Goal: Task Accomplishment & Management: Manage account settings

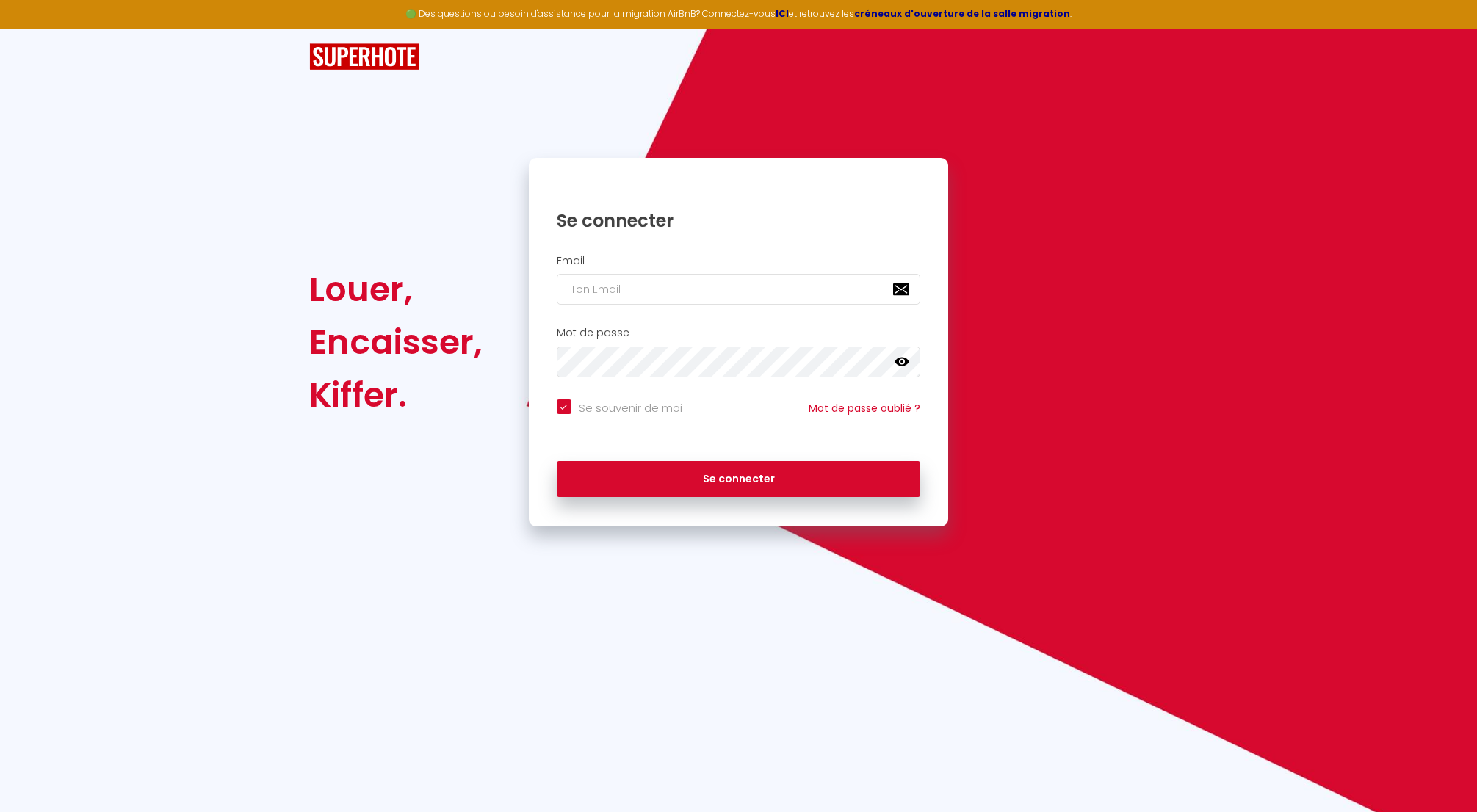
type input "n"
checkbox input "true"
type input "nr"
checkbox input "true"
type input "nrj"
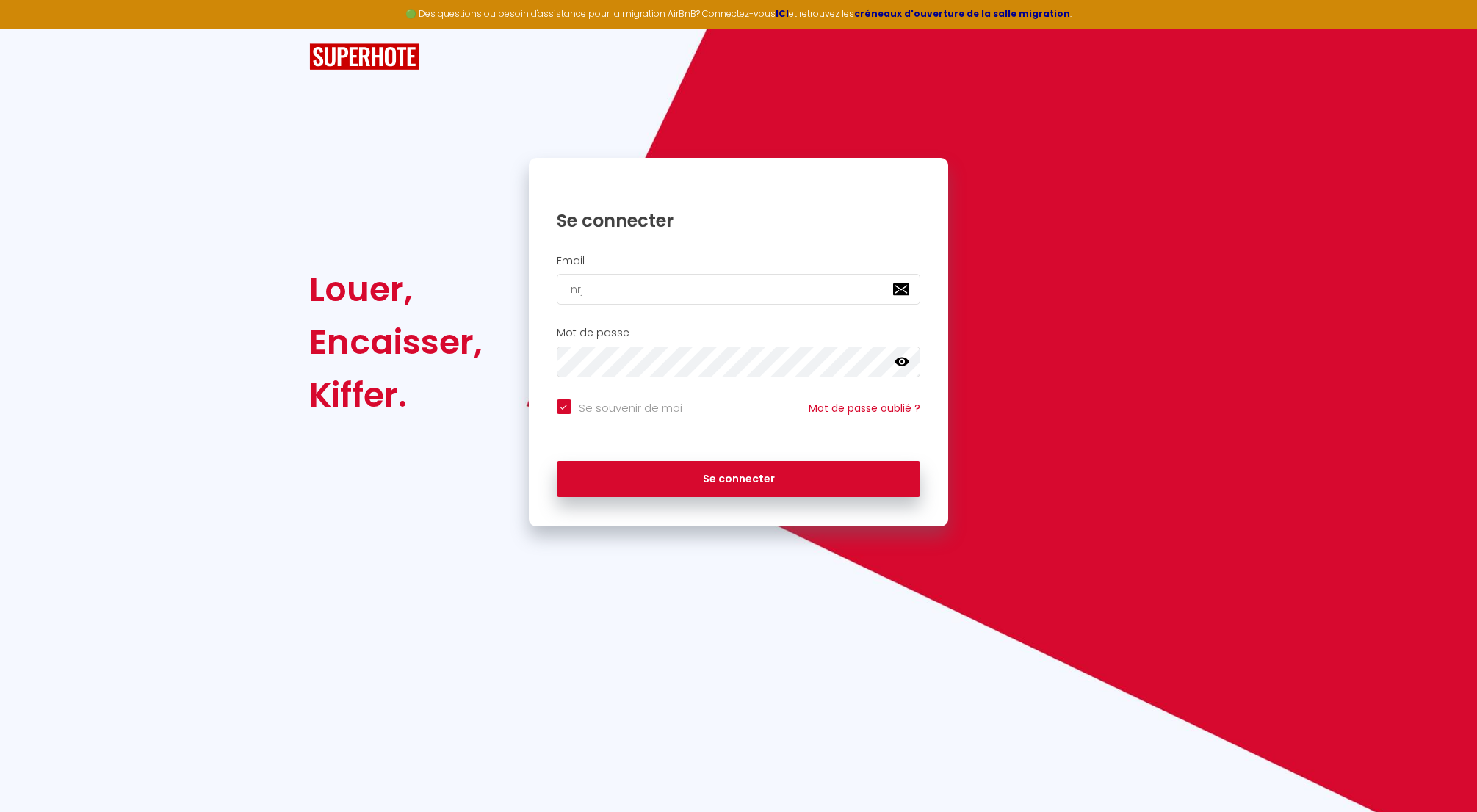
checkbox input "true"
type input "nrji"
checkbox input "true"
type input "nrjin"
checkbox input "true"
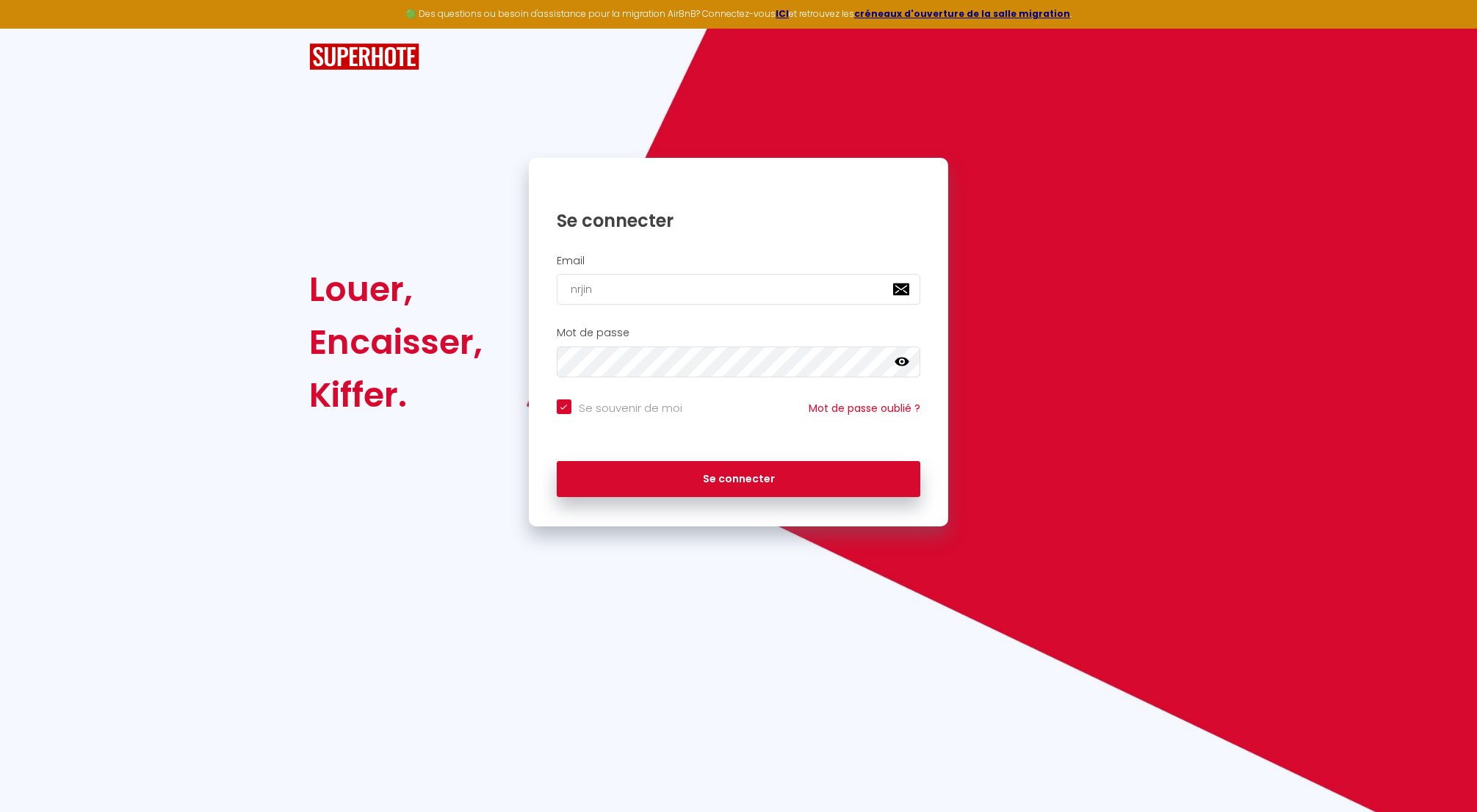
type input "nrjinv"
checkbox input "true"
type input "nrjinve"
checkbox input "true"
type input "nrjinves"
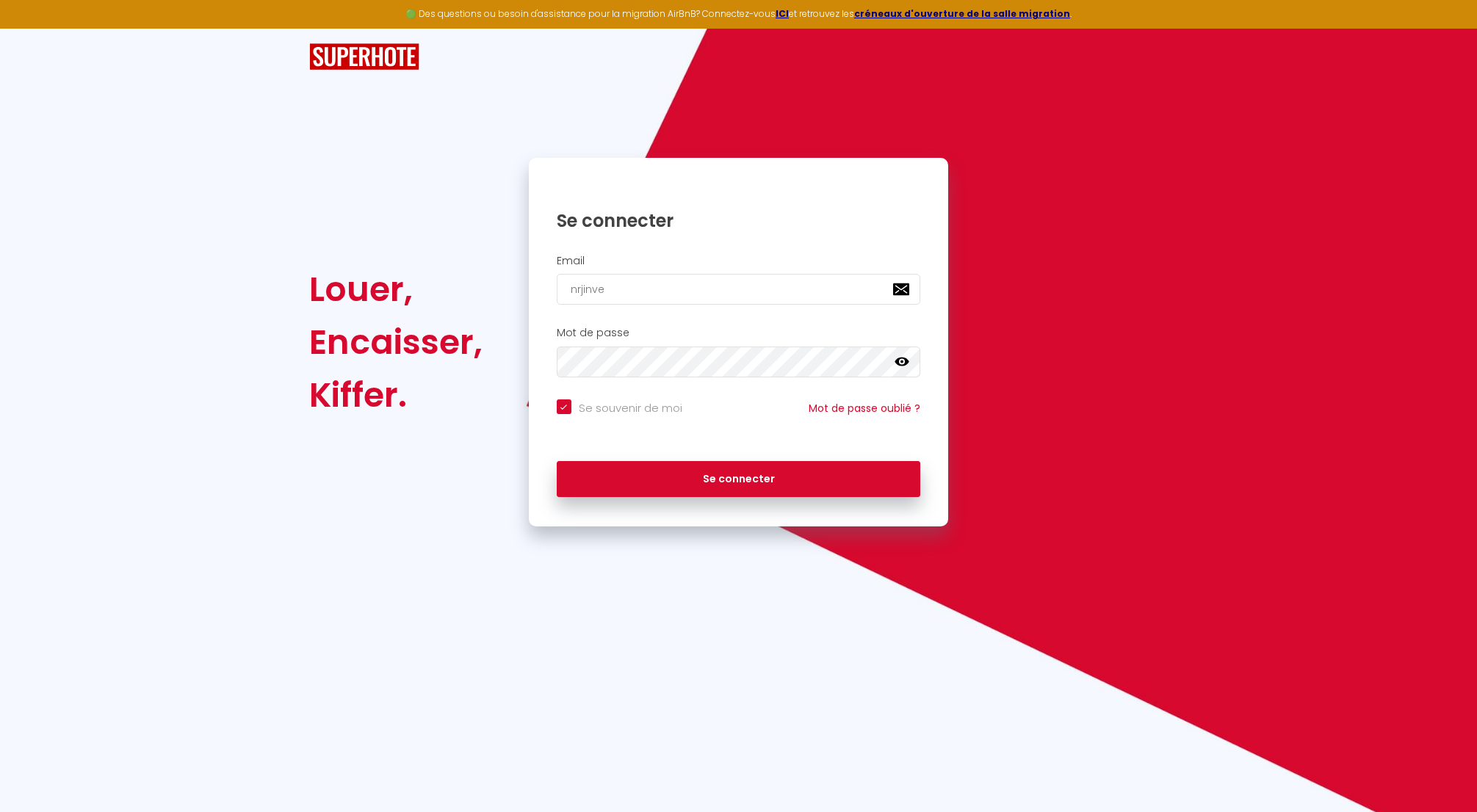
checkbox input "true"
type input "nrjinvest"
checkbox input "true"
type input "nrjinvest9"
checkbox input "true"
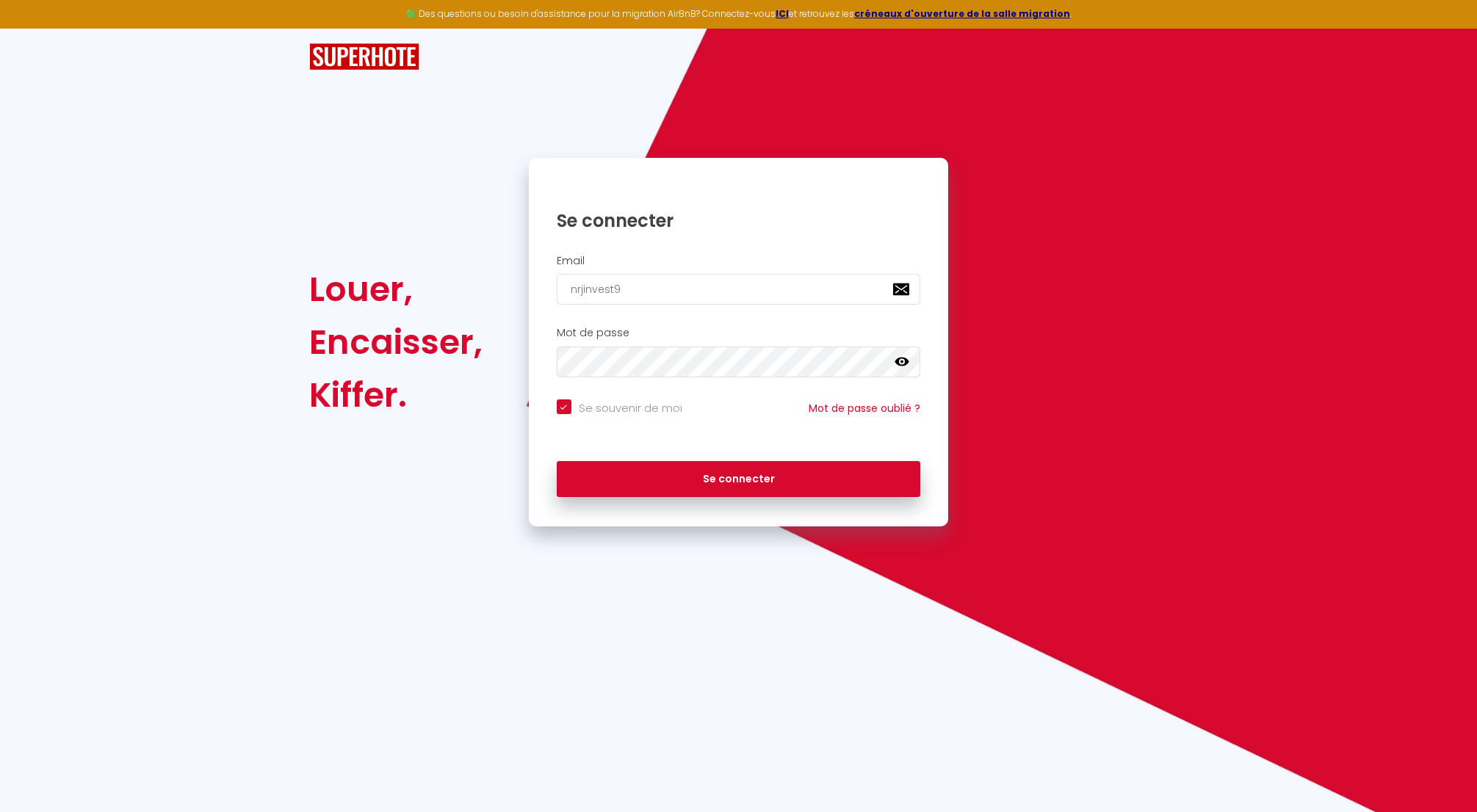
type input "nrjinvest97"
checkbox input "true"
type input "nrjinvest974"
checkbox input "true"
type input "nrjinvest974@"
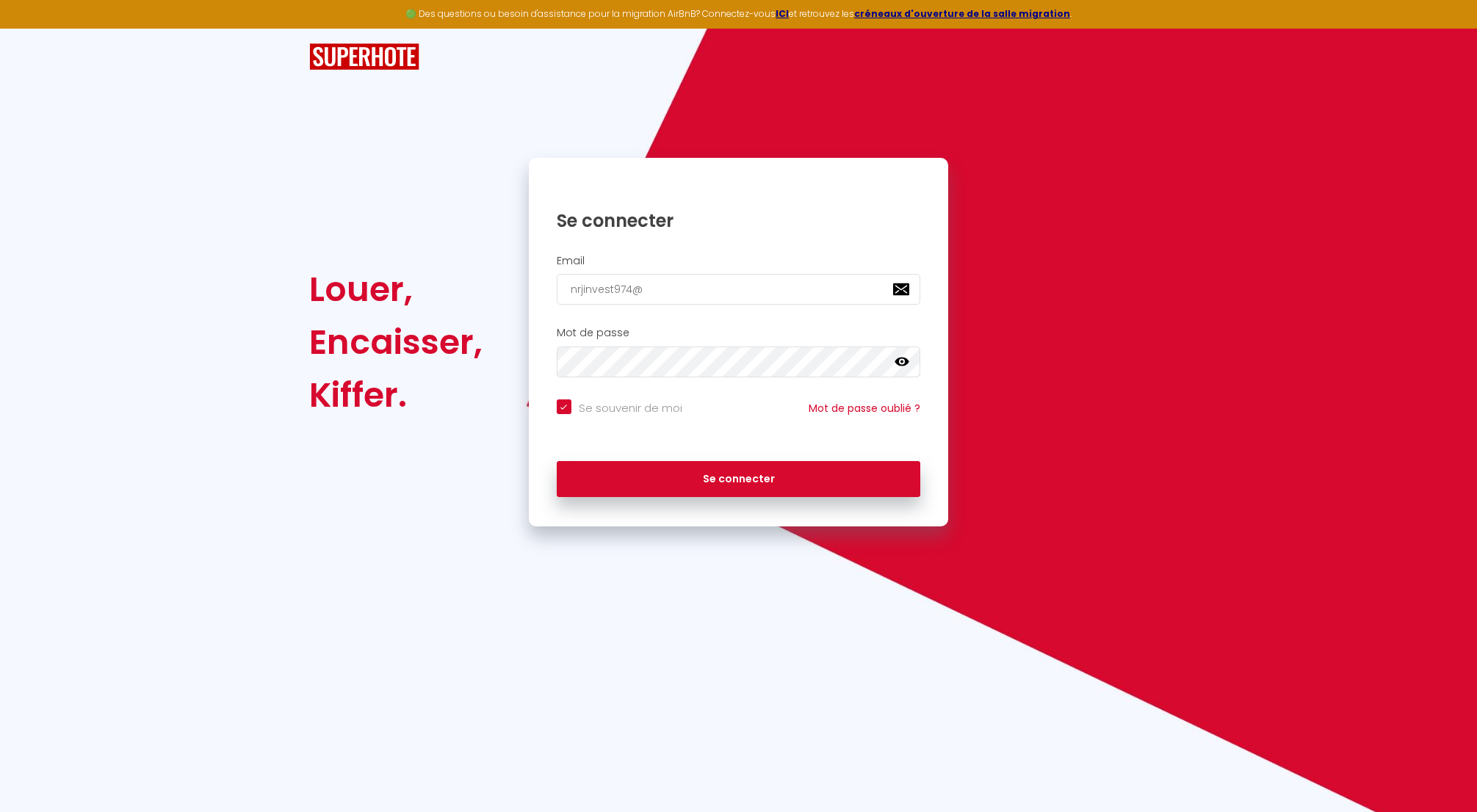
checkbox input "true"
type input "nrjinvest974@g"
checkbox input "true"
type input "nrjinvest974@gm"
checkbox input "true"
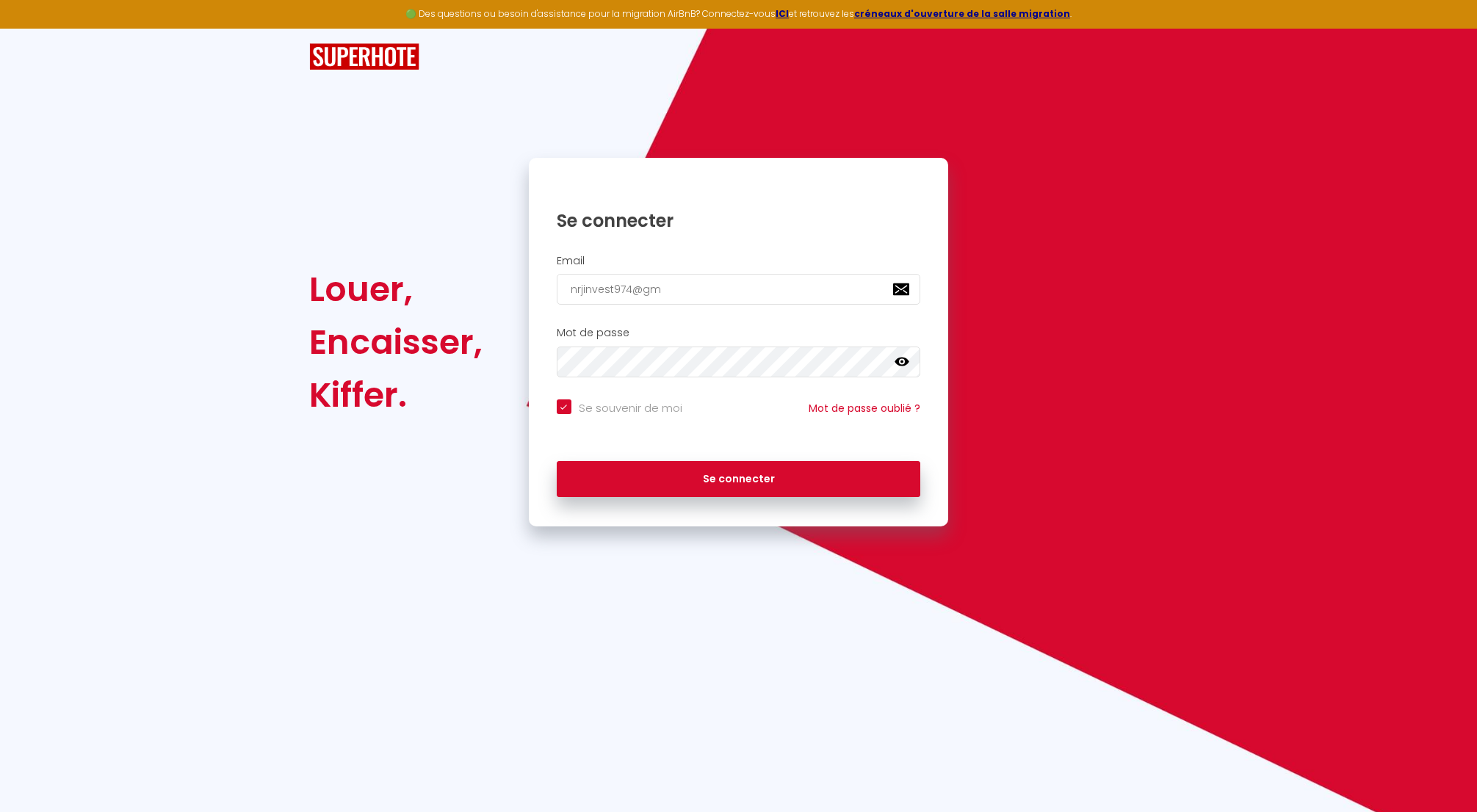
type input "nrjinvest974@gma"
checkbox input "true"
type input "nrjinvest974@gmai"
checkbox input "true"
type input "nrjinvest974@gmail"
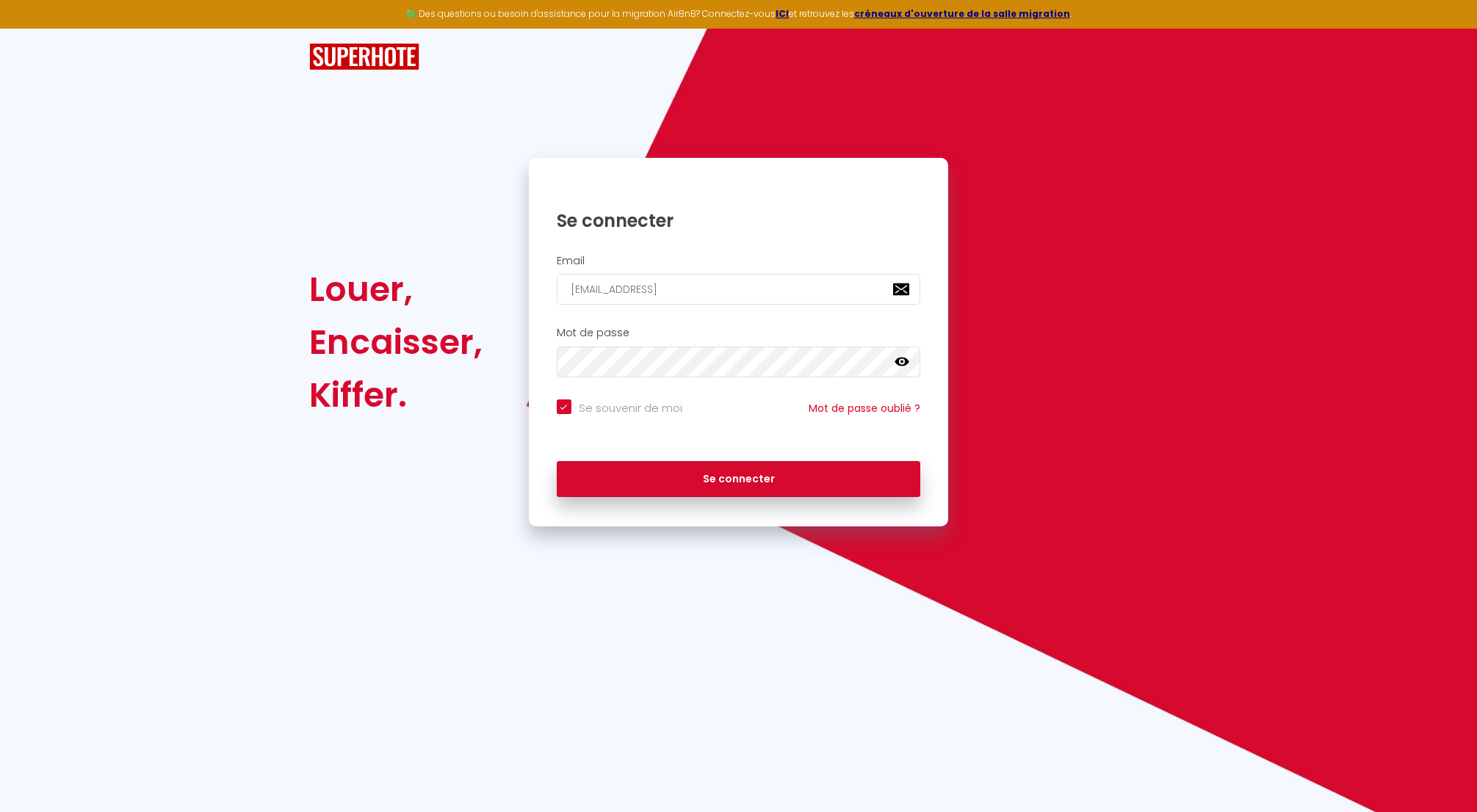
checkbox input "true"
type input "nrjinvest974@gmail."
checkbox input "true"
type input "nrjinvest974@gmail.c"
checkbox input "true"
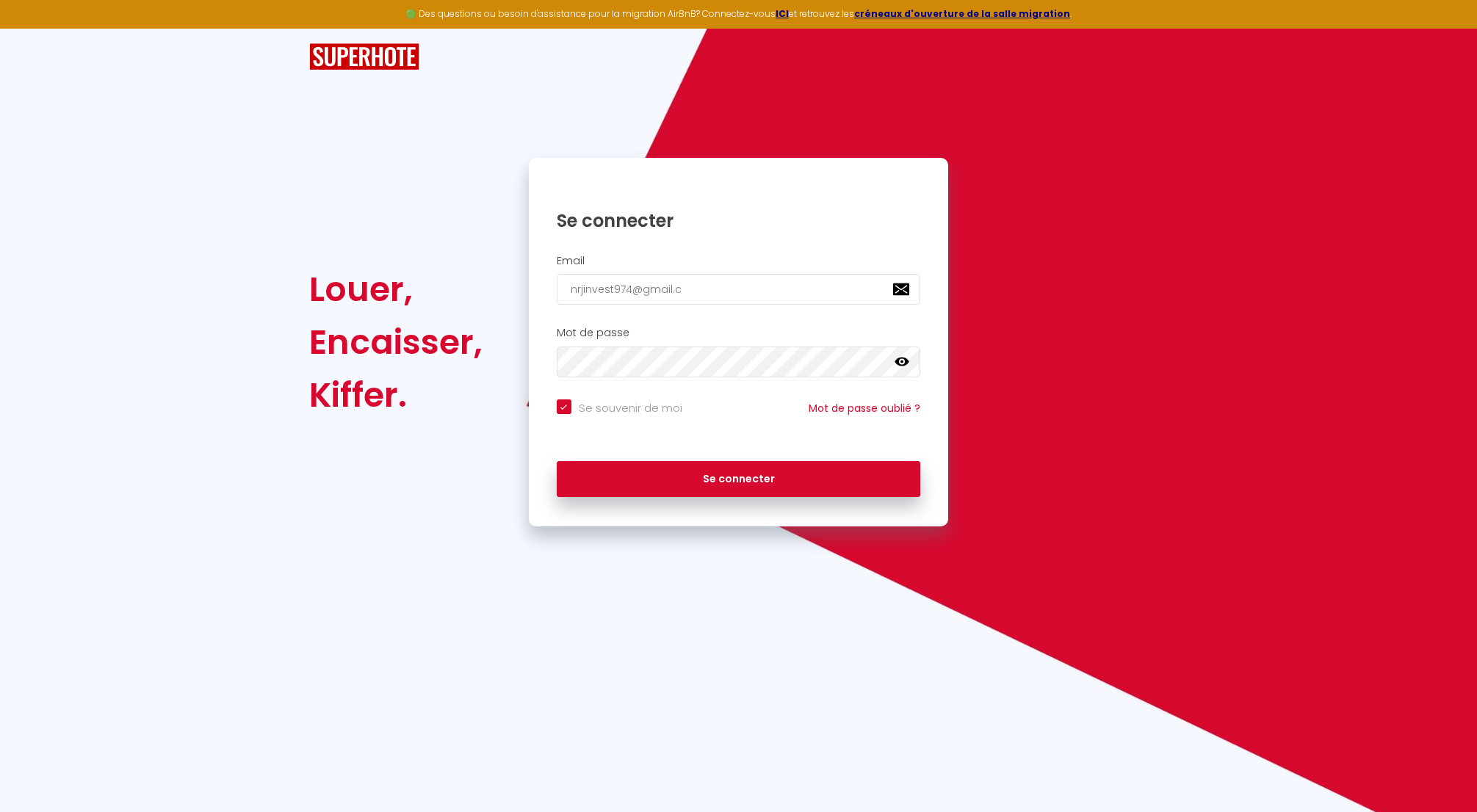
type input "nrjinvest974@gmail.co"
checkbox input "true"
type input "nrjinvest974@gmail.com"
checkbox input "true"
type input "nrjinvest974@gmail.com"
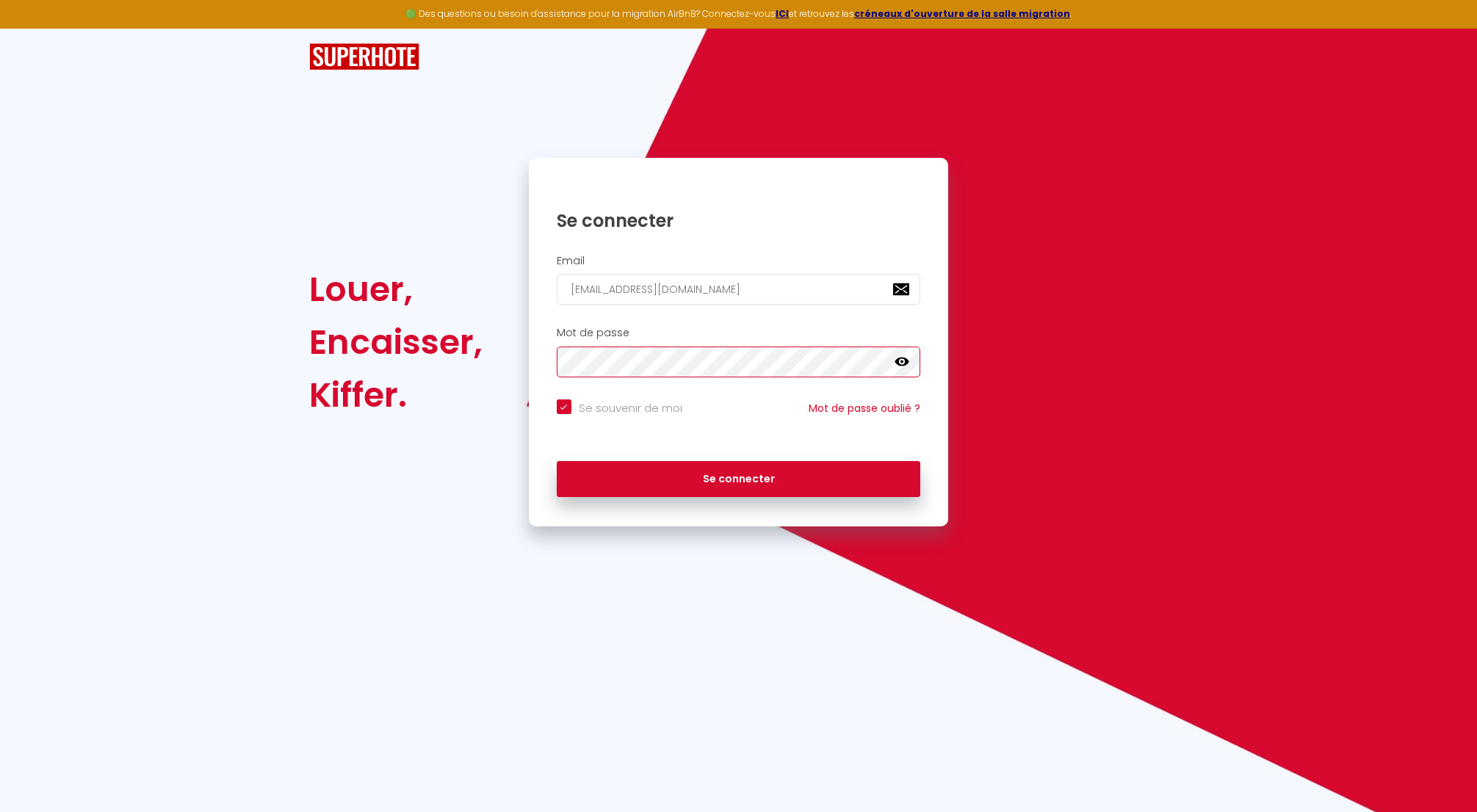
click at [557, 461] on button "Se connecter" at bounding box center [738, 479] width 364 height 36
checkbox input "true"
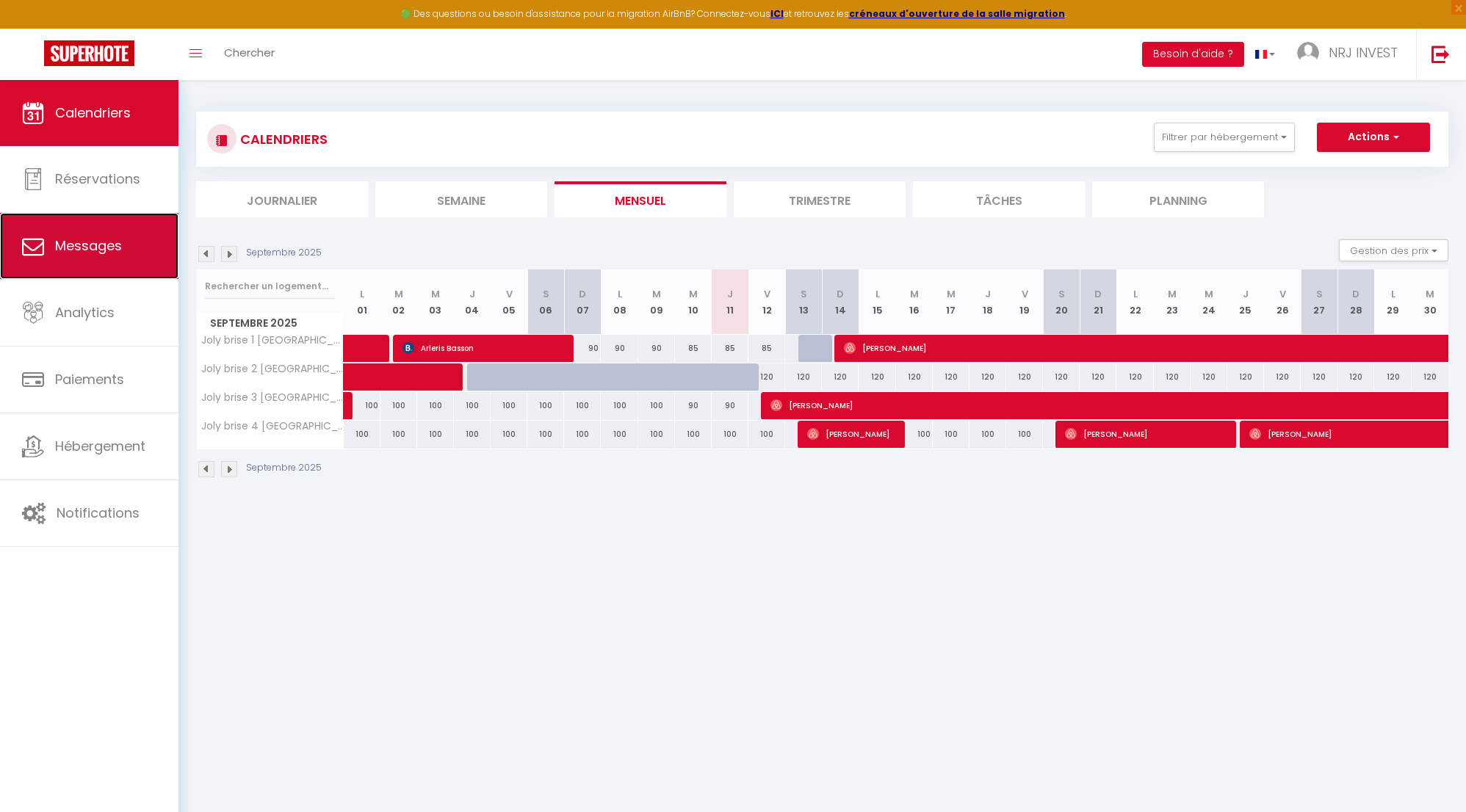
click at [131, 253] on link "Messages" at bounding box center [89, 245] width 179 height 66
select select "message"
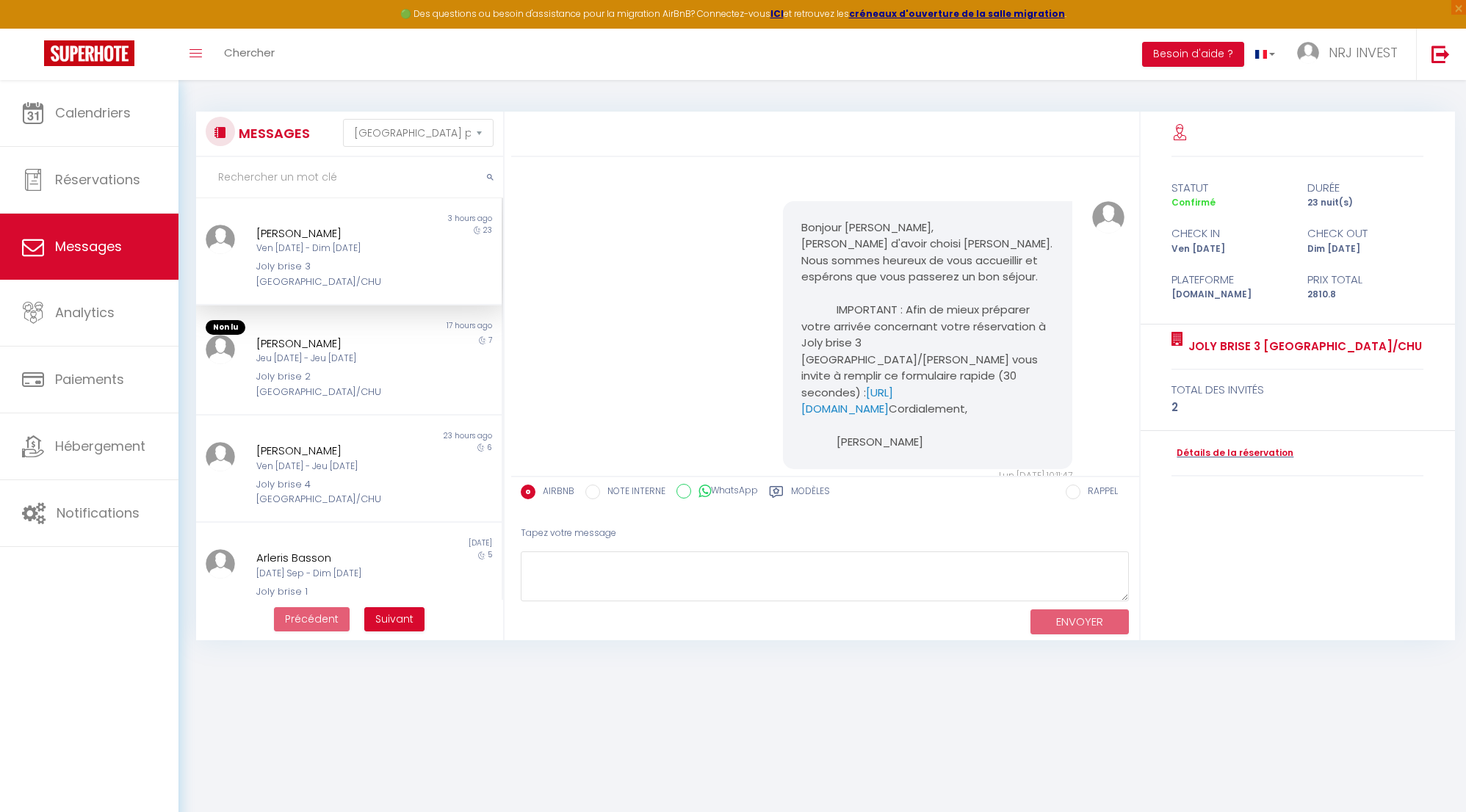
scroll to position [2370, 0]
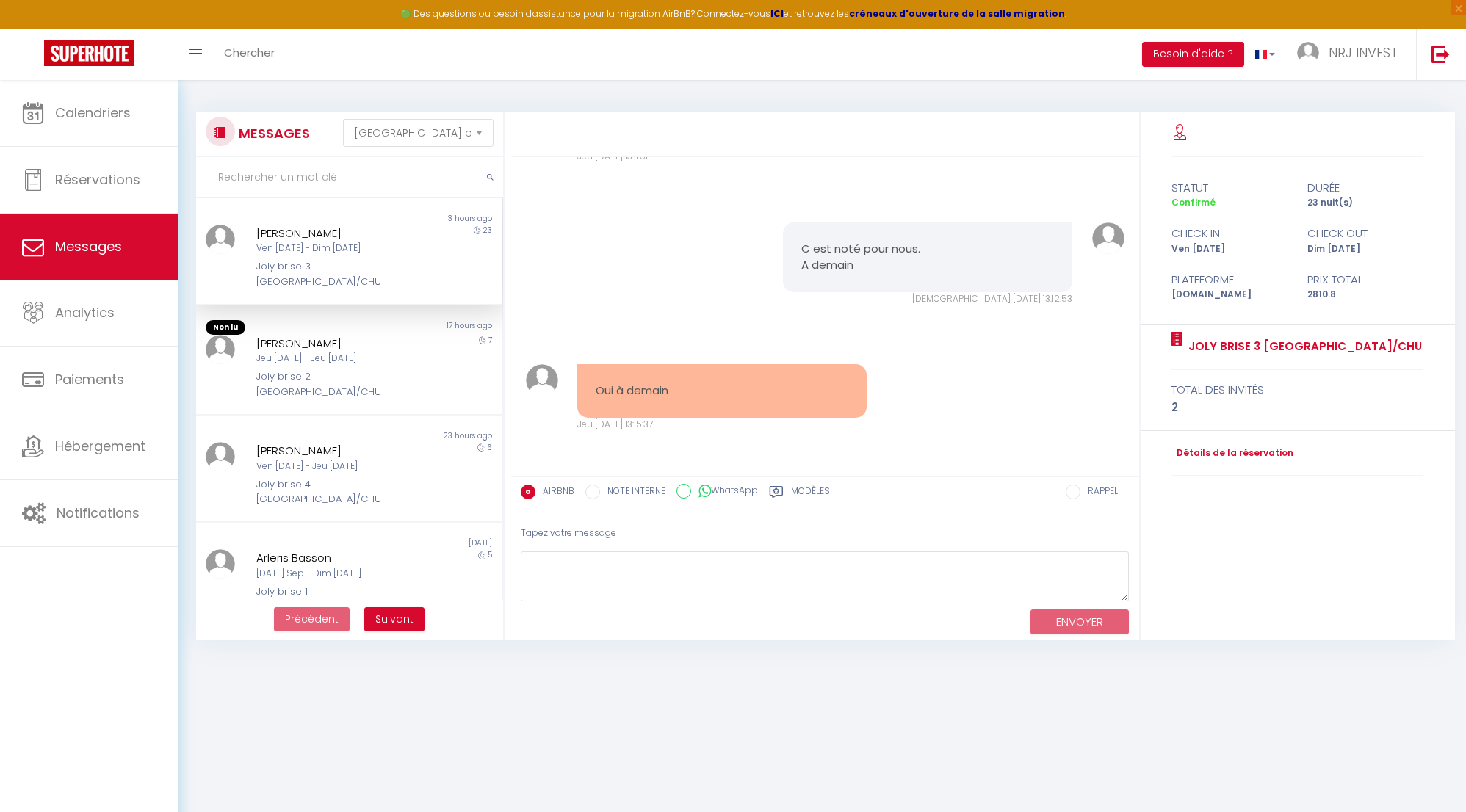
click at [314, 236] on div "Nassimati Daoudou" at bounding box center [335, 234] width 159 height 18
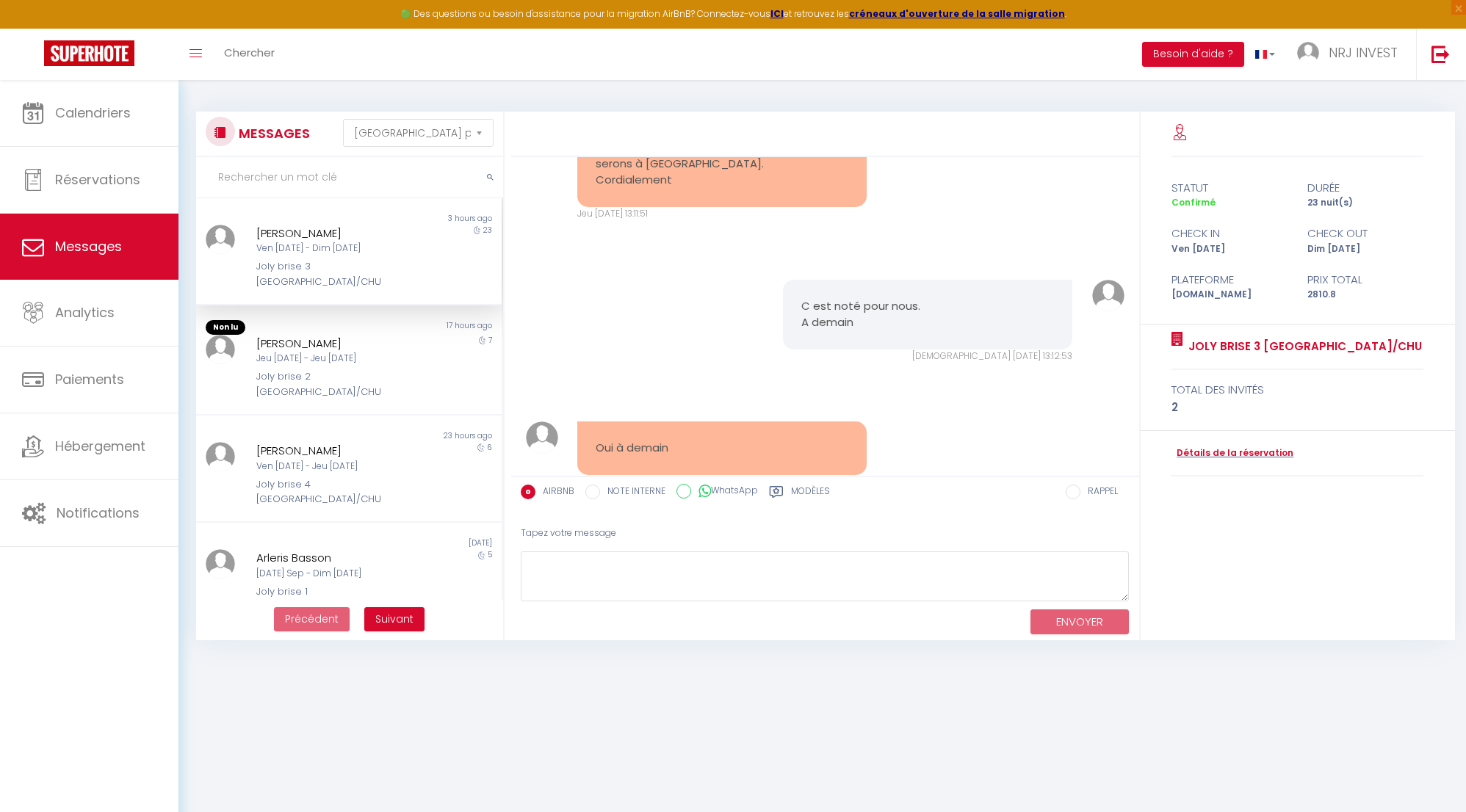
scroll to position [2232, 0]
click at [1379, 47] on span "NRJ INVEST" at bounding box center [1363, 53] width 69 height 19
click at [1371, 101] on link "Paramètres" at bounding box center [1358, 102] width 109 height 25
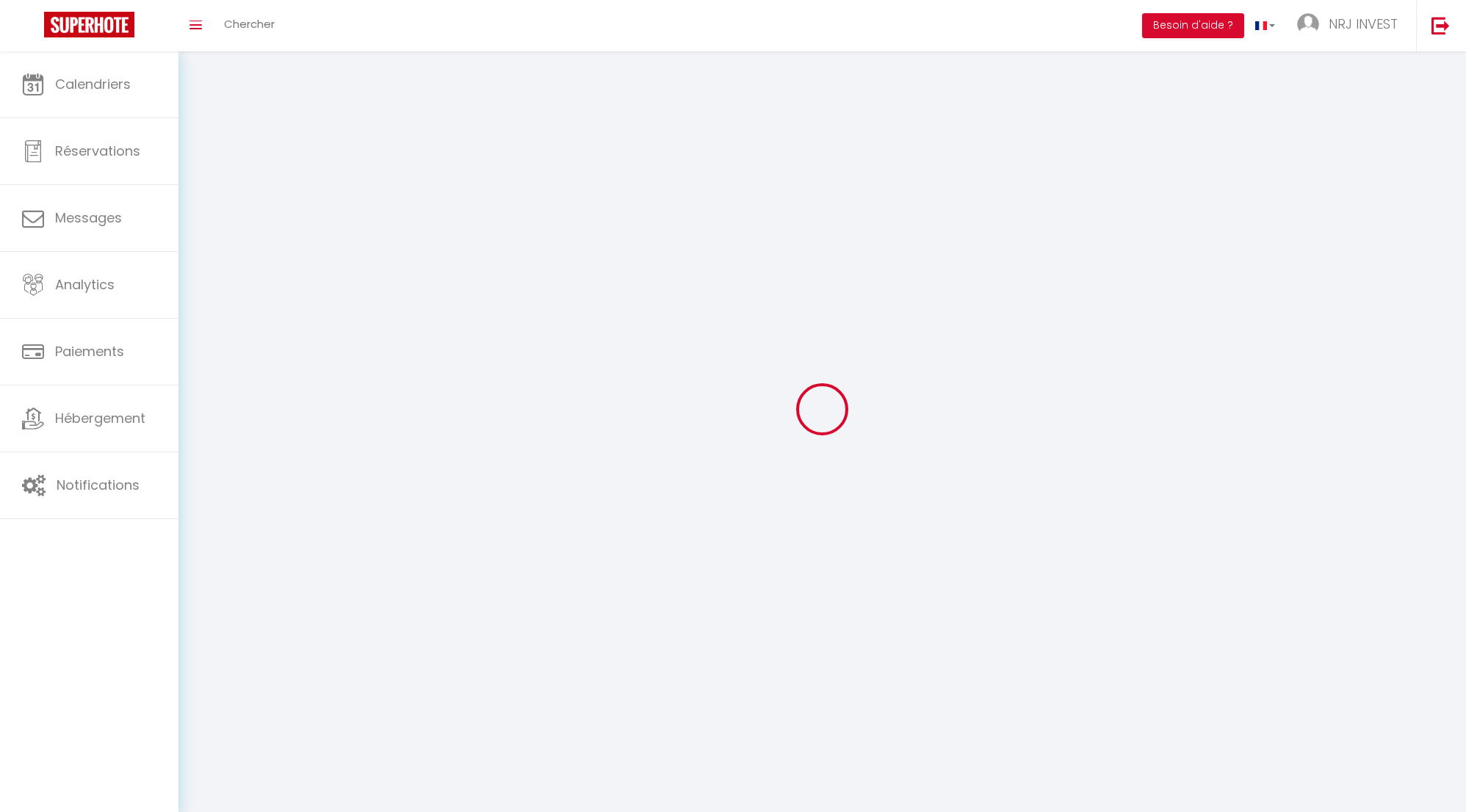
type input "NRJ INVEST"
type input "hoarau.j"
type input "+262692147933"
type input "120 BIS CHEMIN ZAZO"
type input "97430"
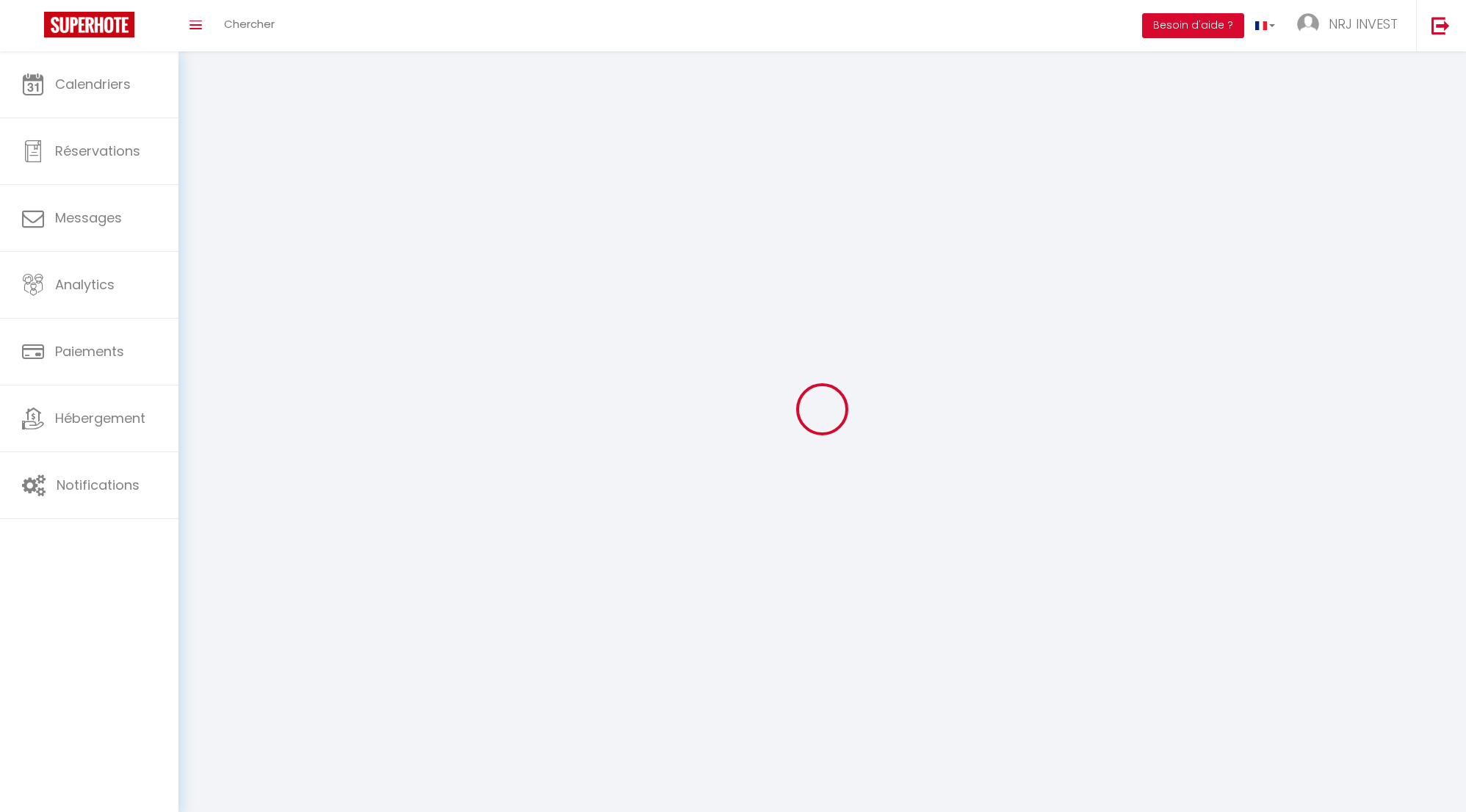
type input "LE TAMPON"
type input "eObRNP6P2saqWktIHDTOjINdA"
type input "gZoMiVVKyIqhOMTNUZH9ZXGXe"
type input "eObRNP6P2saqWktIHDTOjINdA"
type input "gZoMiVVKyIqhOMTNUZH9ZXGXe"
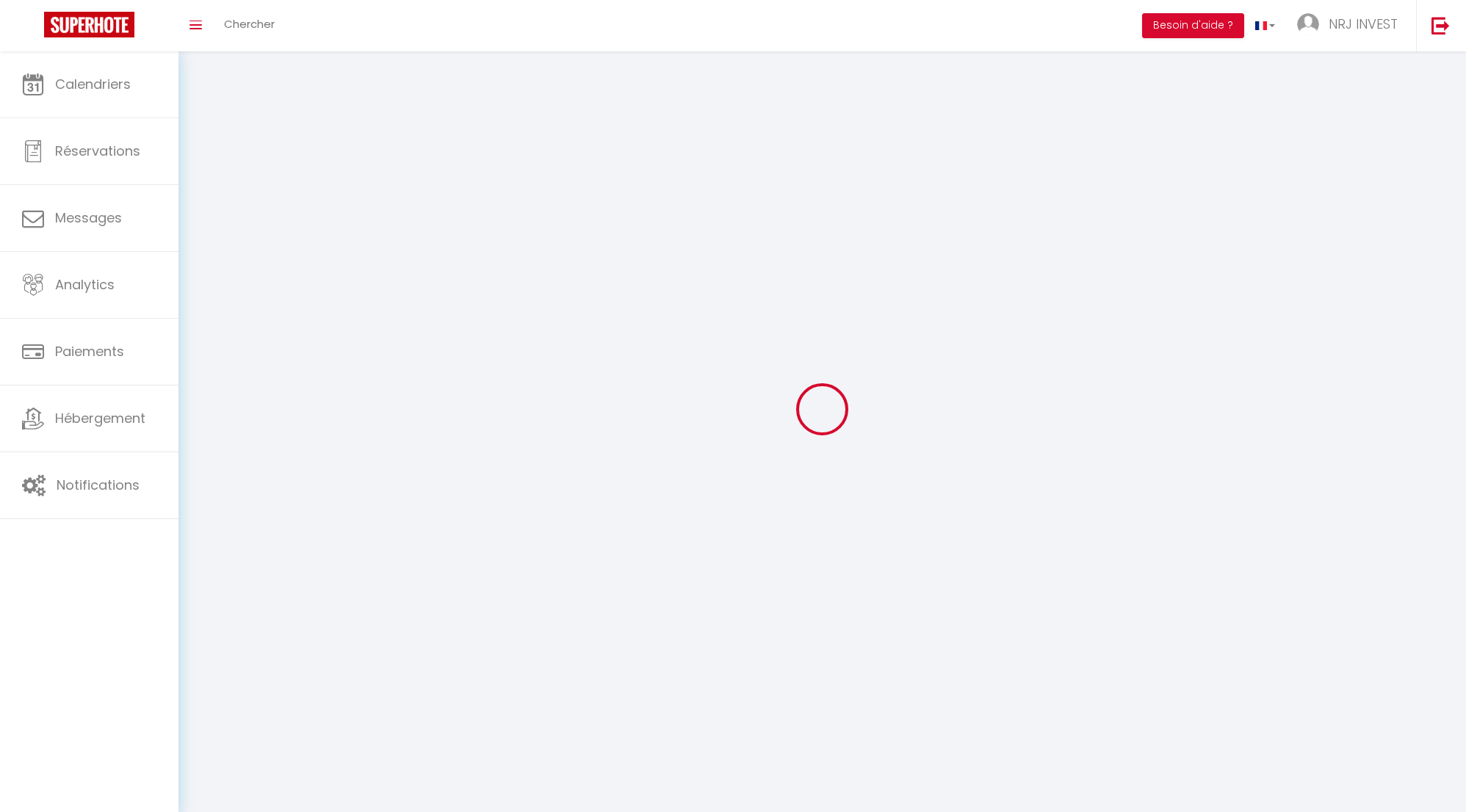
type input "https://app.superhote.com/#/get-available-rentals/gZoMiVVKyIqhOMTNUZH9ZXGXe"
select select "28"
select select "fr"
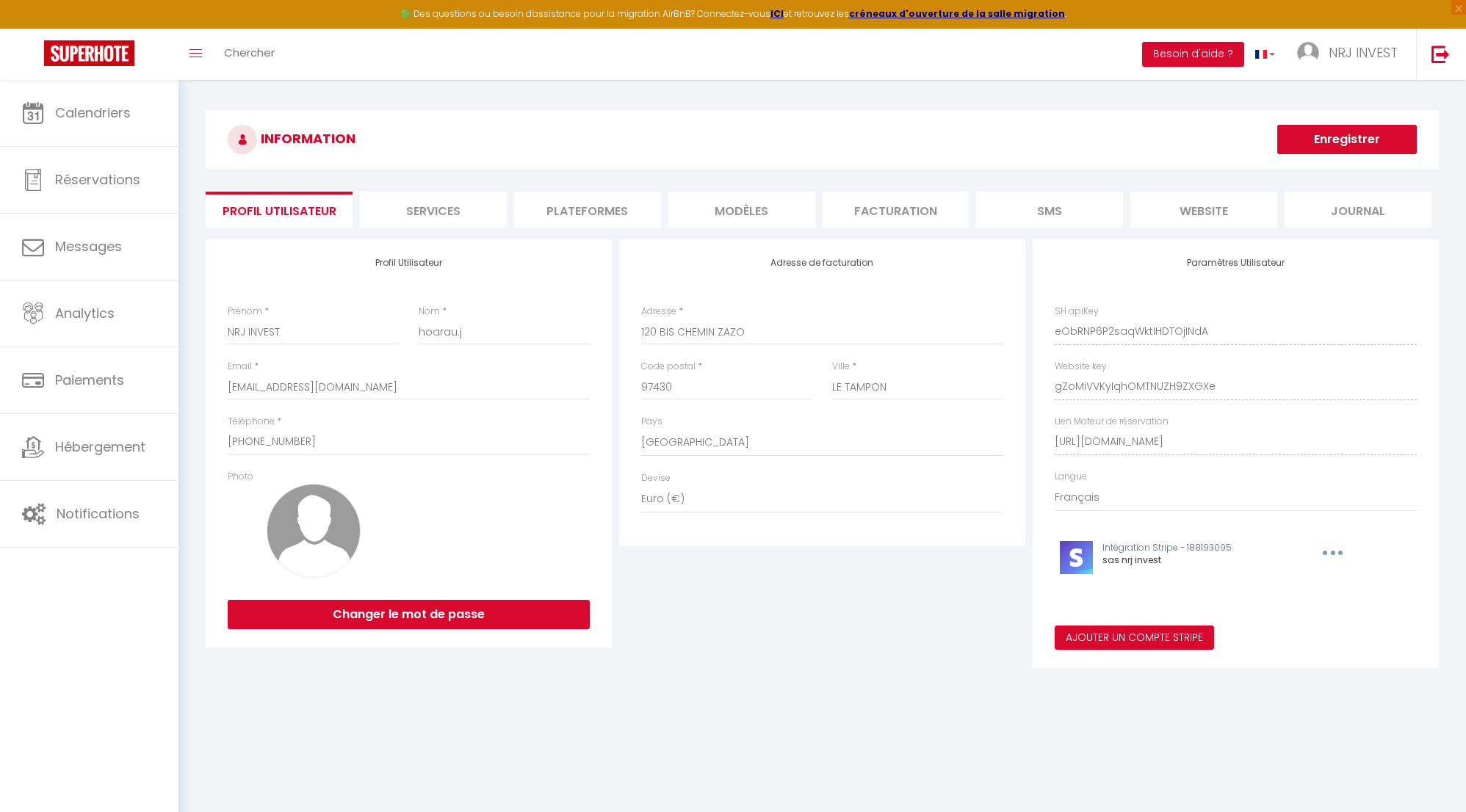
click at [436, 212] on li "Services" at bounding box center [433, 210] width 147 height 36
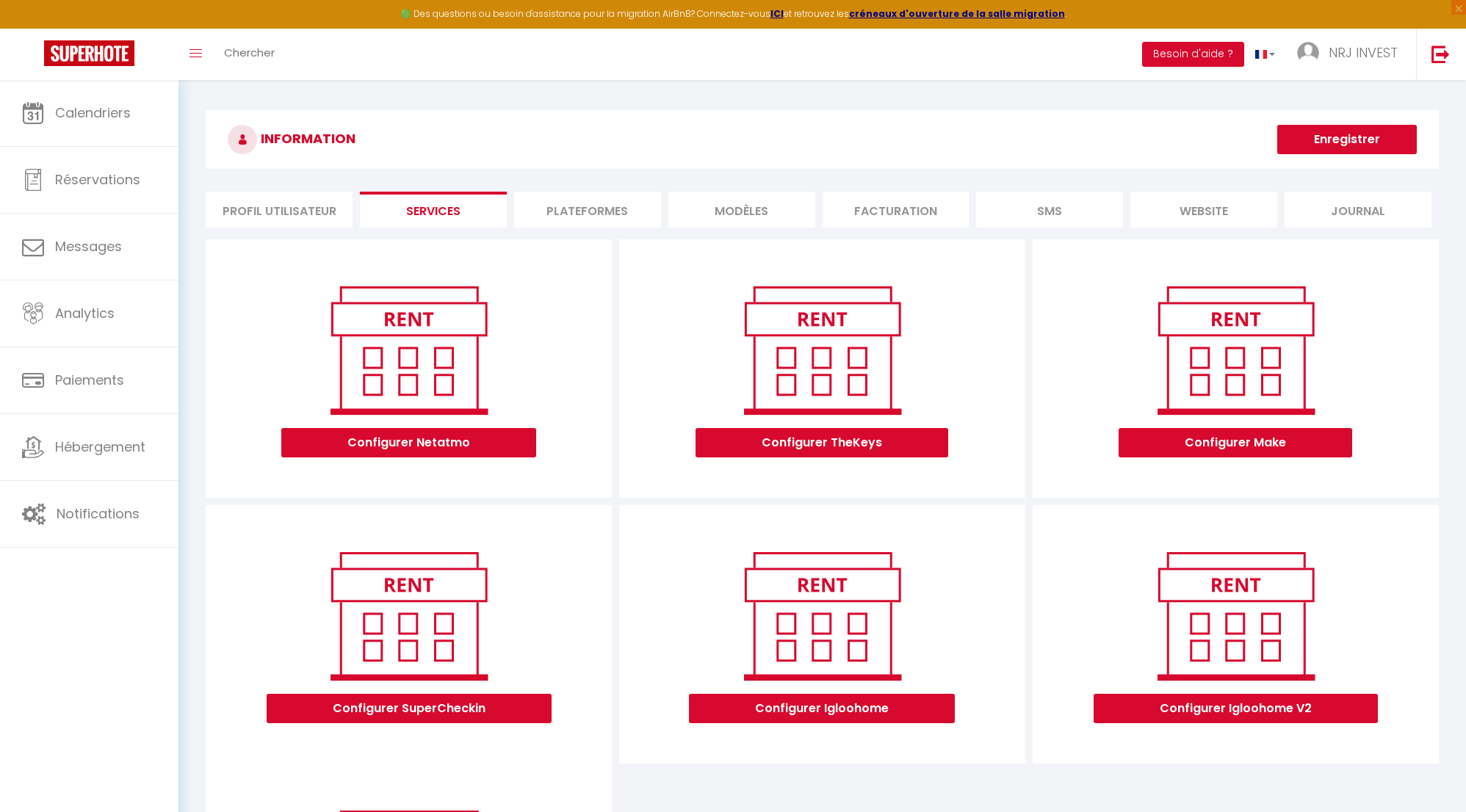
click at [590, 208] on li "Plateformes" at bounding box center [588, 210] width 147 height 36
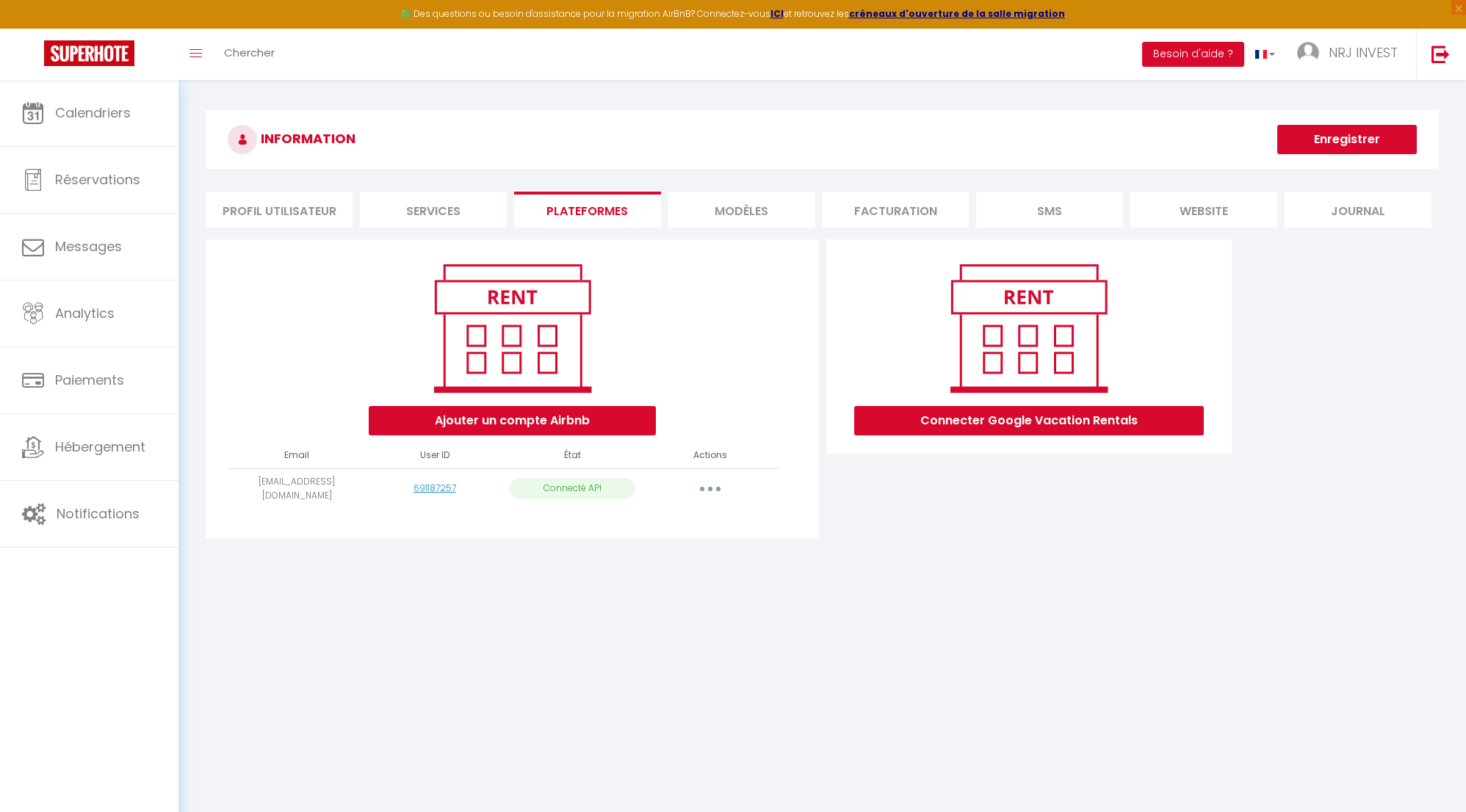
click at [731, 208] on li "MODÈLES" at bounding box center [742, 210] width 147 height 36
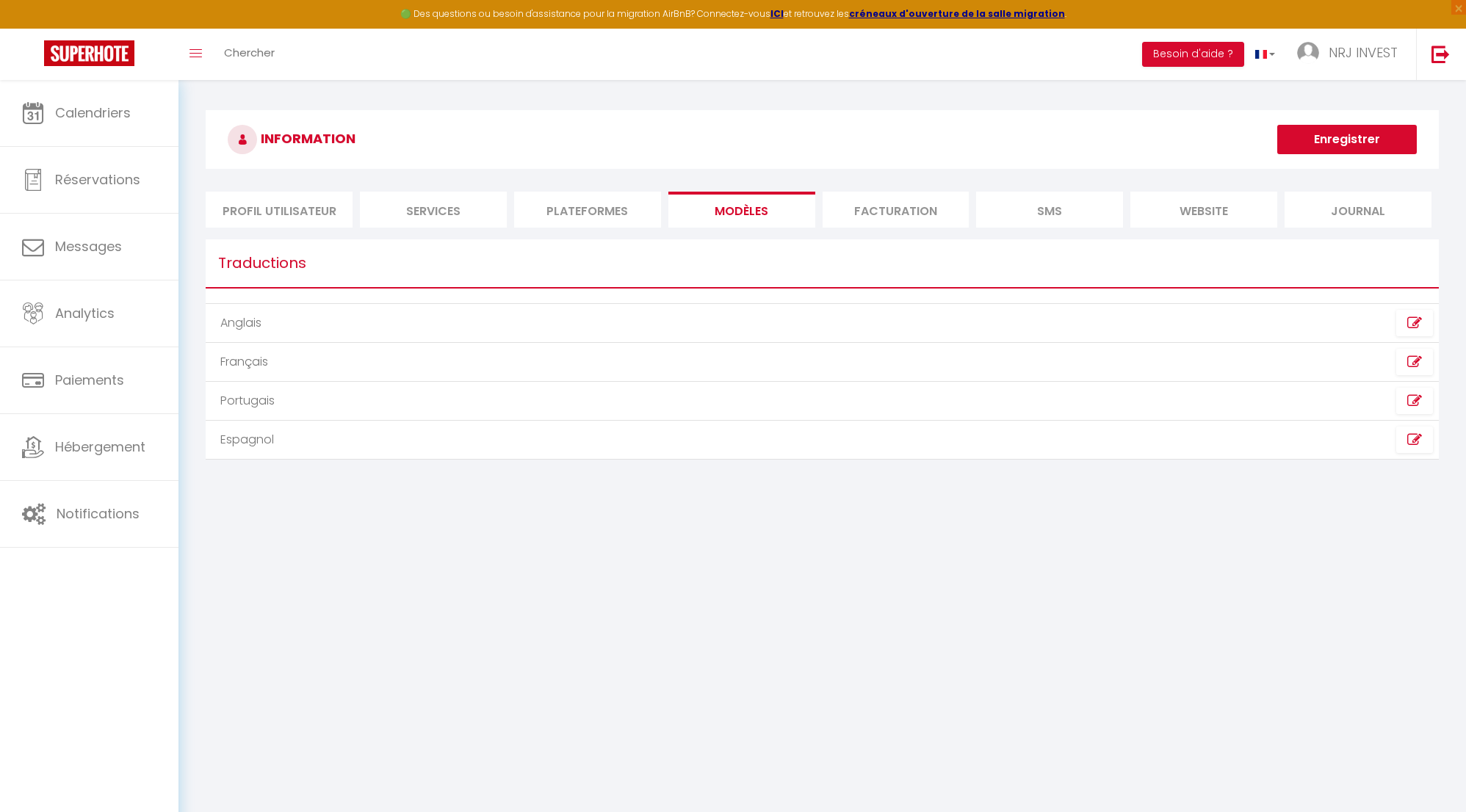
click at [899, 204] on li "Facturation" at bounding box center [897, 210] width 147 height 36
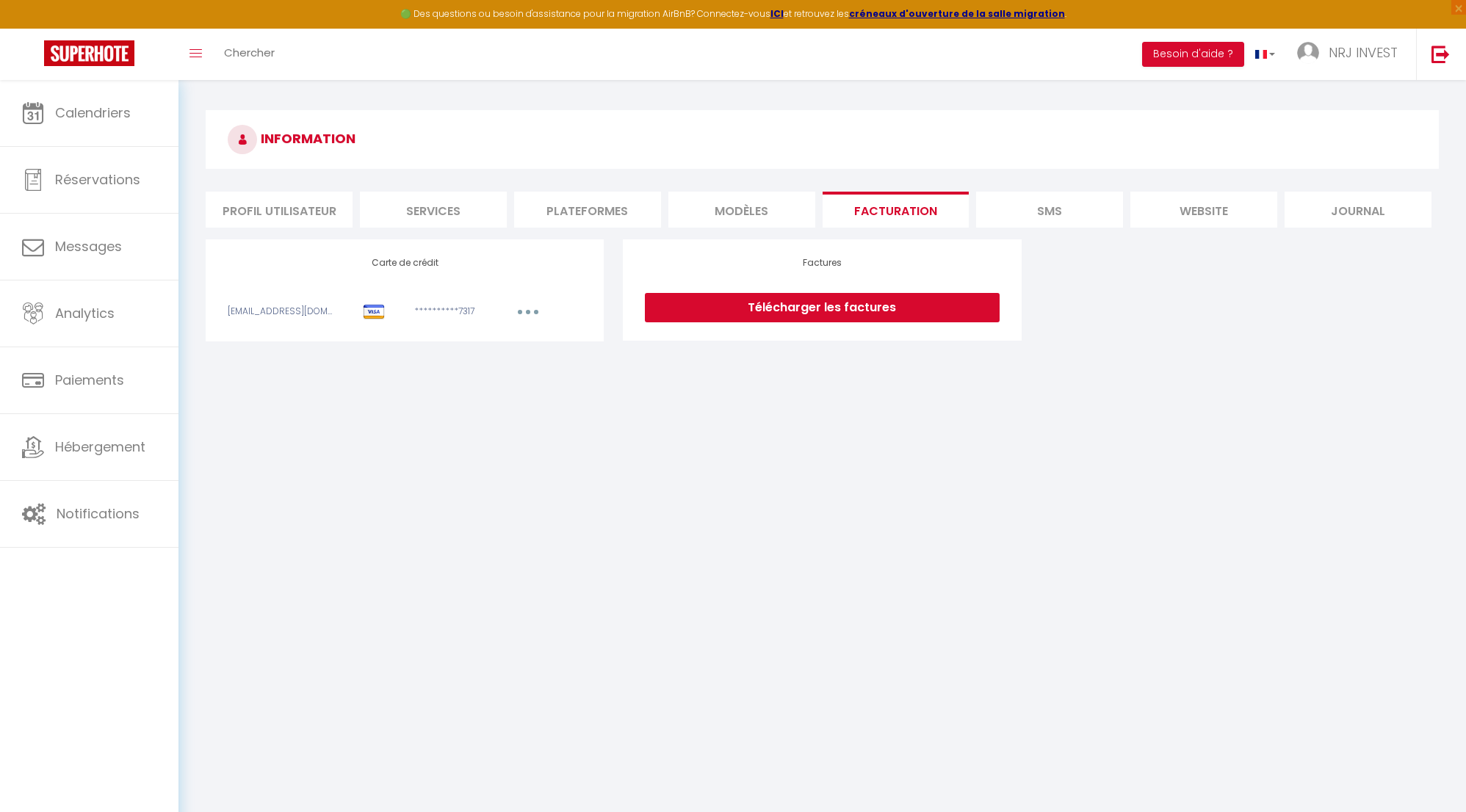
click at [1073, 206] on li "SMS" at bounding box center [1050, 210] width 147 height 36
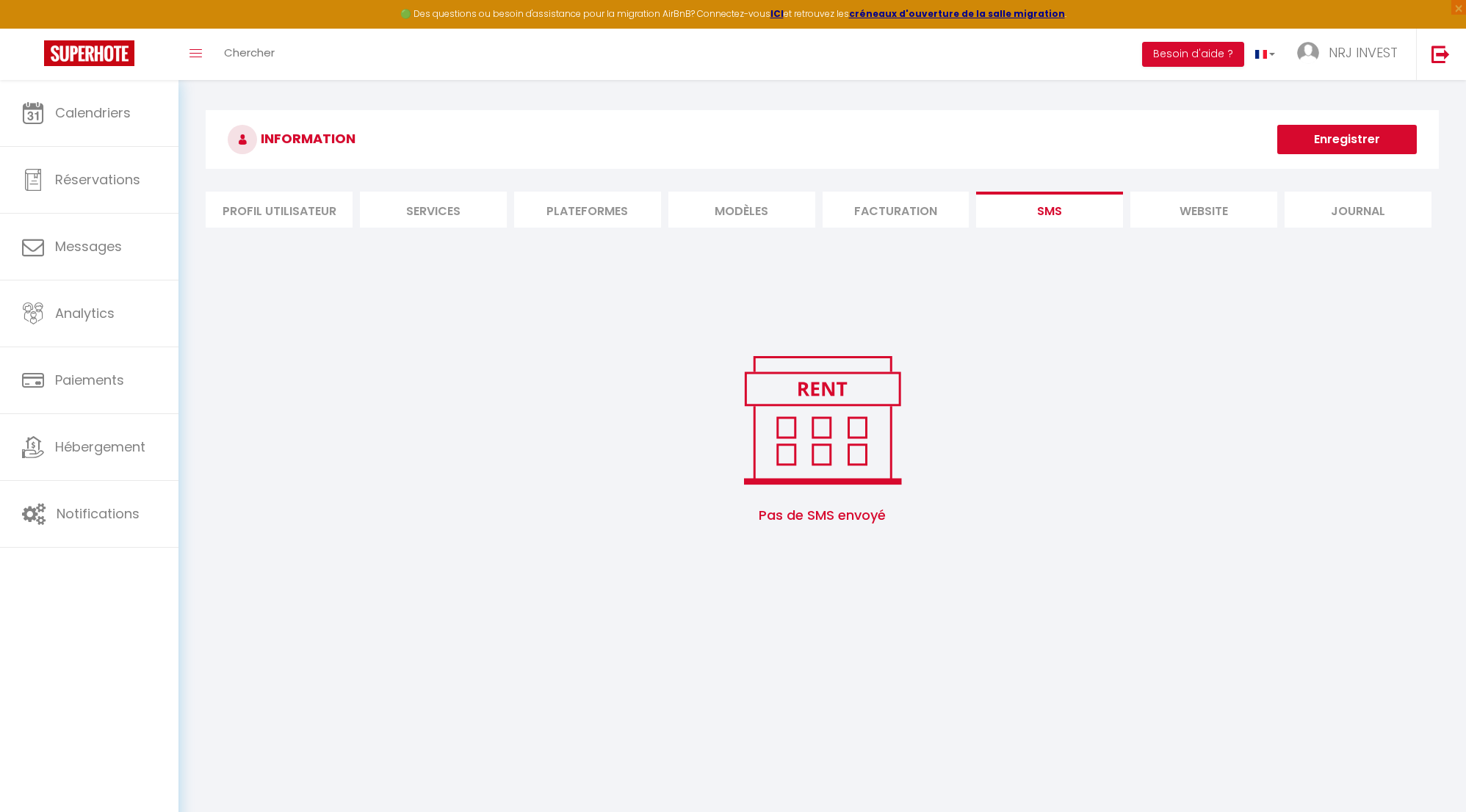
click at [1216, 206] on li "website" at bounding box center [1204, 210] width 147 height 36
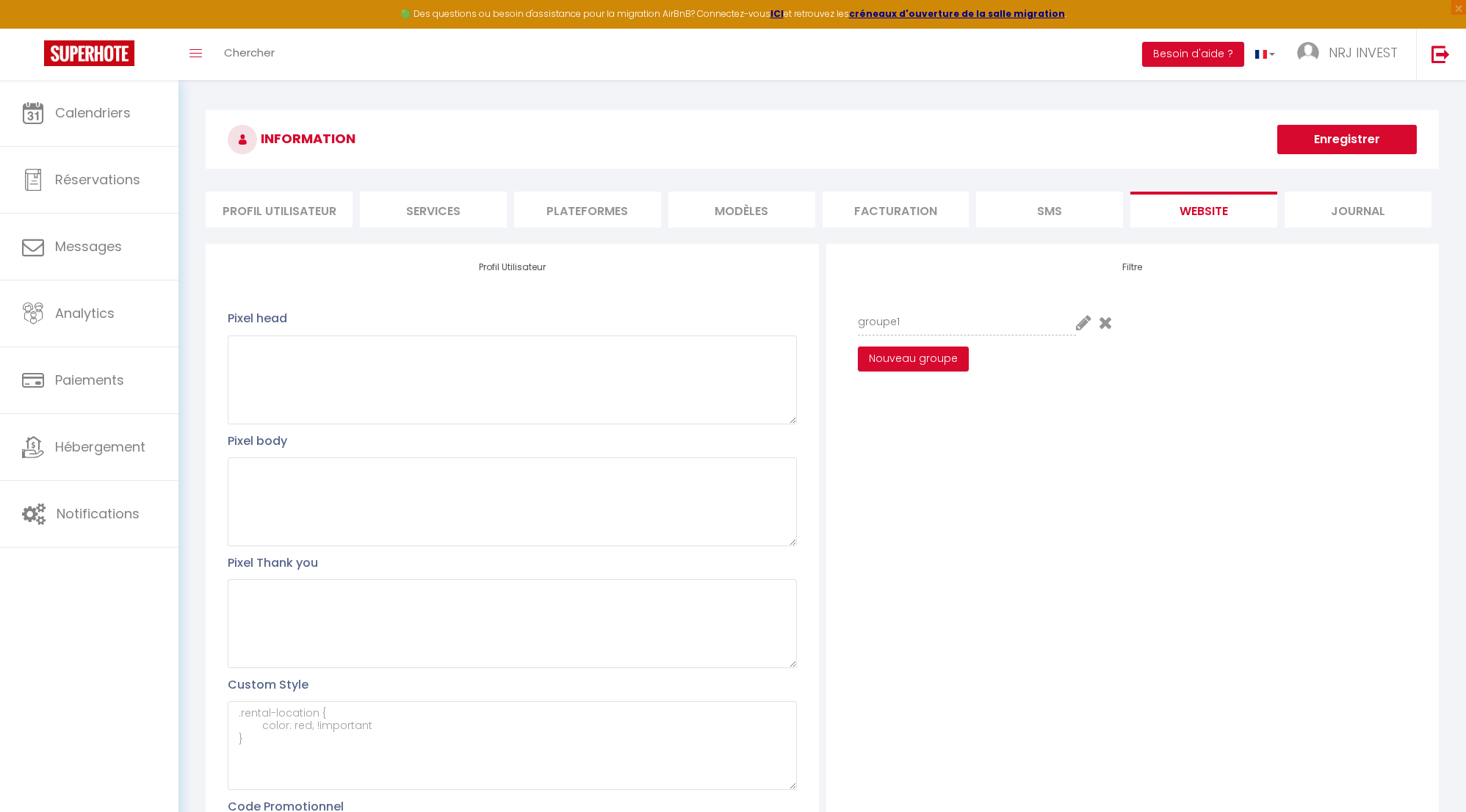
click at [1358, 206] on li "Journal" at bounding box center [1358, 210] width 147 height 36
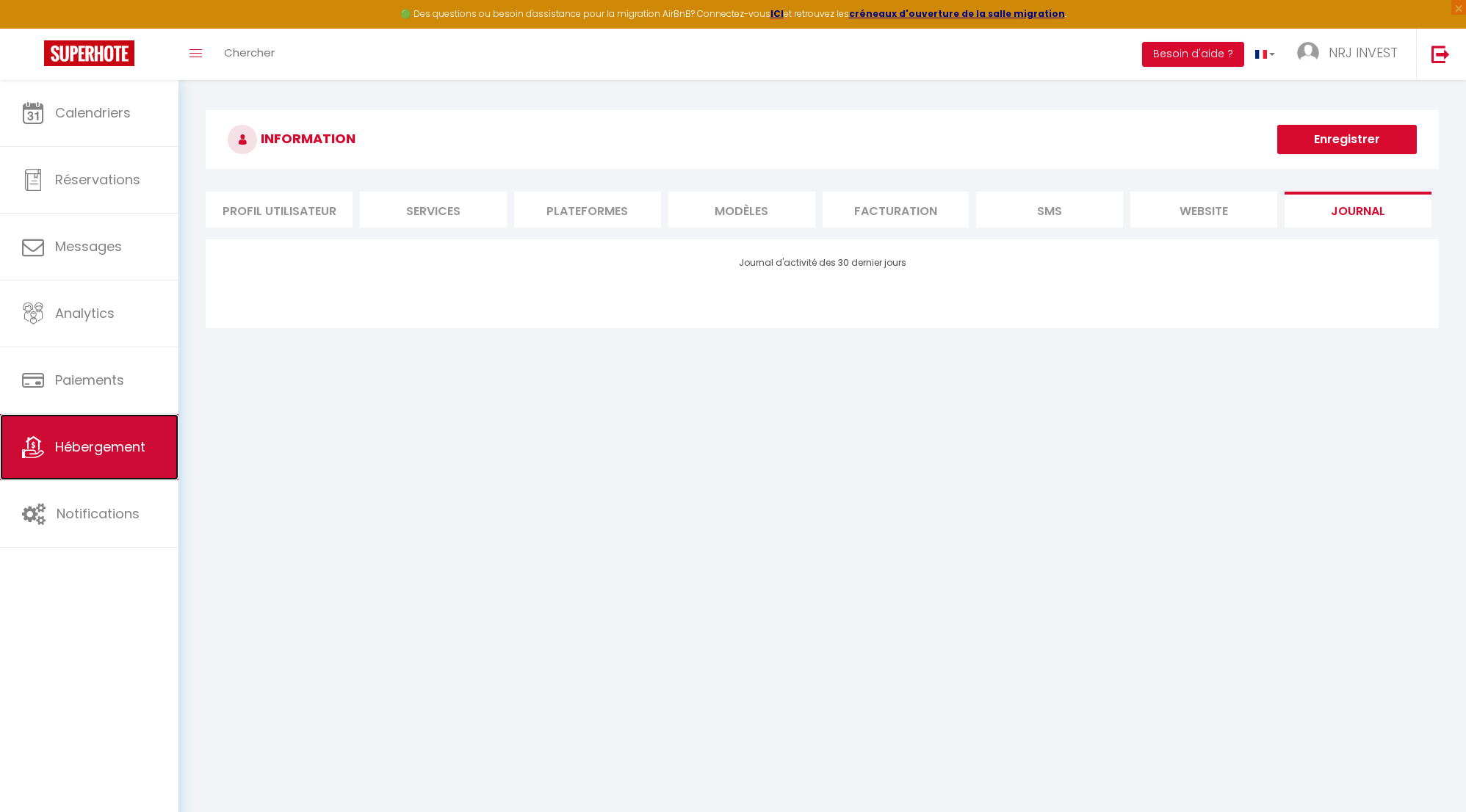
click at [159, 452] on link "Hébergement" at bounding box center [89, 447] width 179 height 66
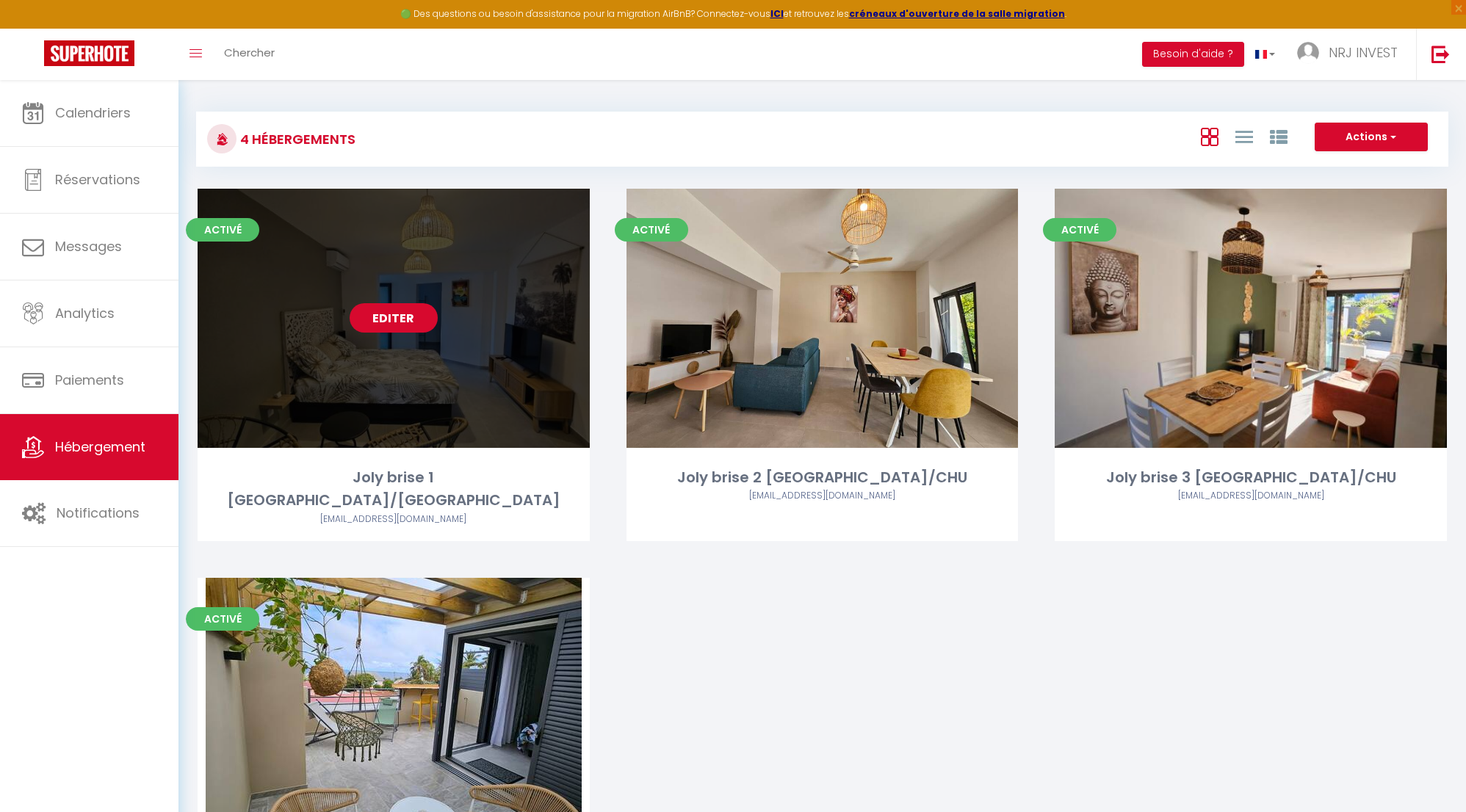
click at [399, 322] on link "Editer" at bounding box center [394, 318] width 88 height 29
click at [401, 315] on link "Editer" at bounding box center [394, 318] width 88 height 29
click at [399, 315] on link "Editer" at bounding box center [394, 318] width 88 height 29
select select "3"
select select "2"
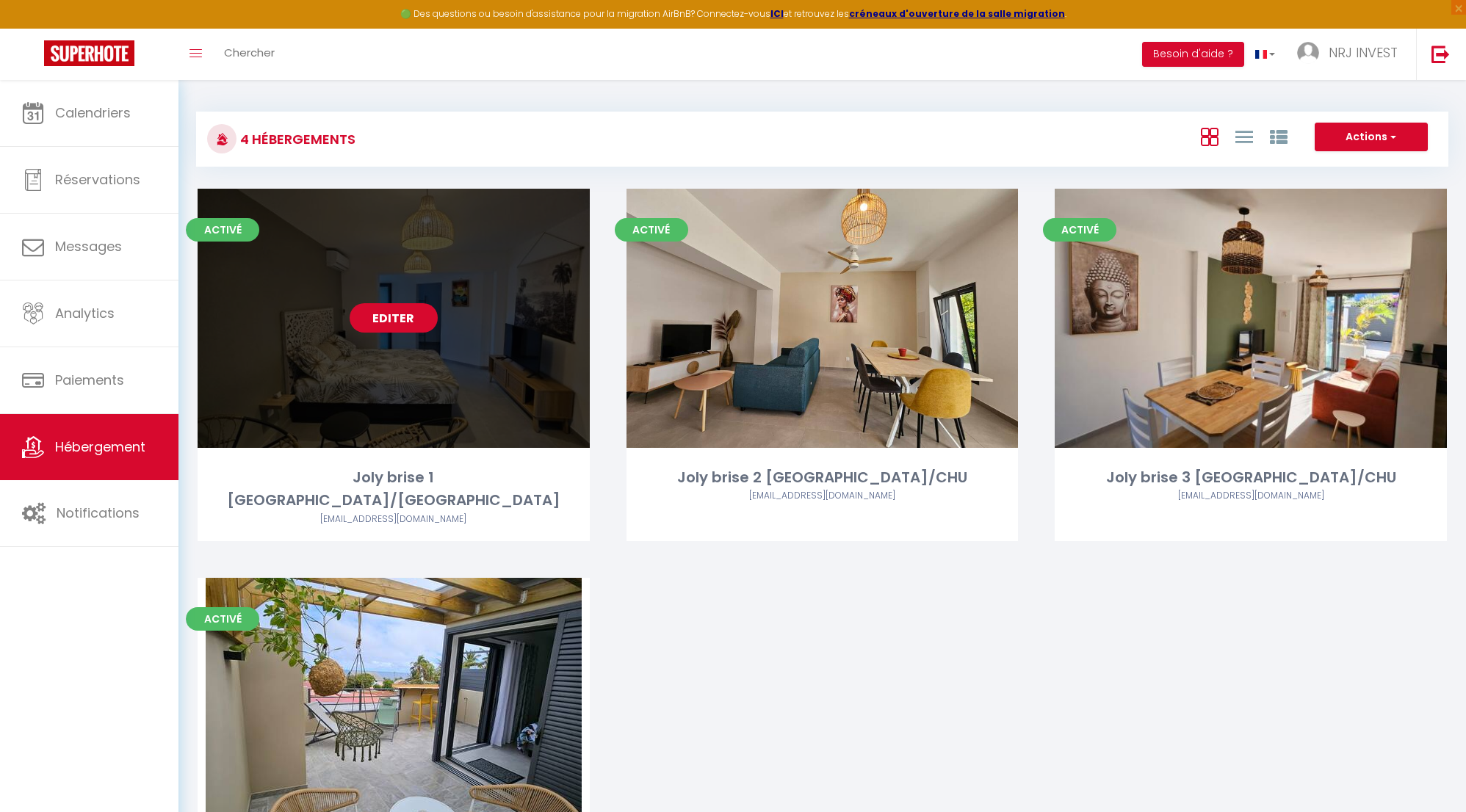
select select "1"
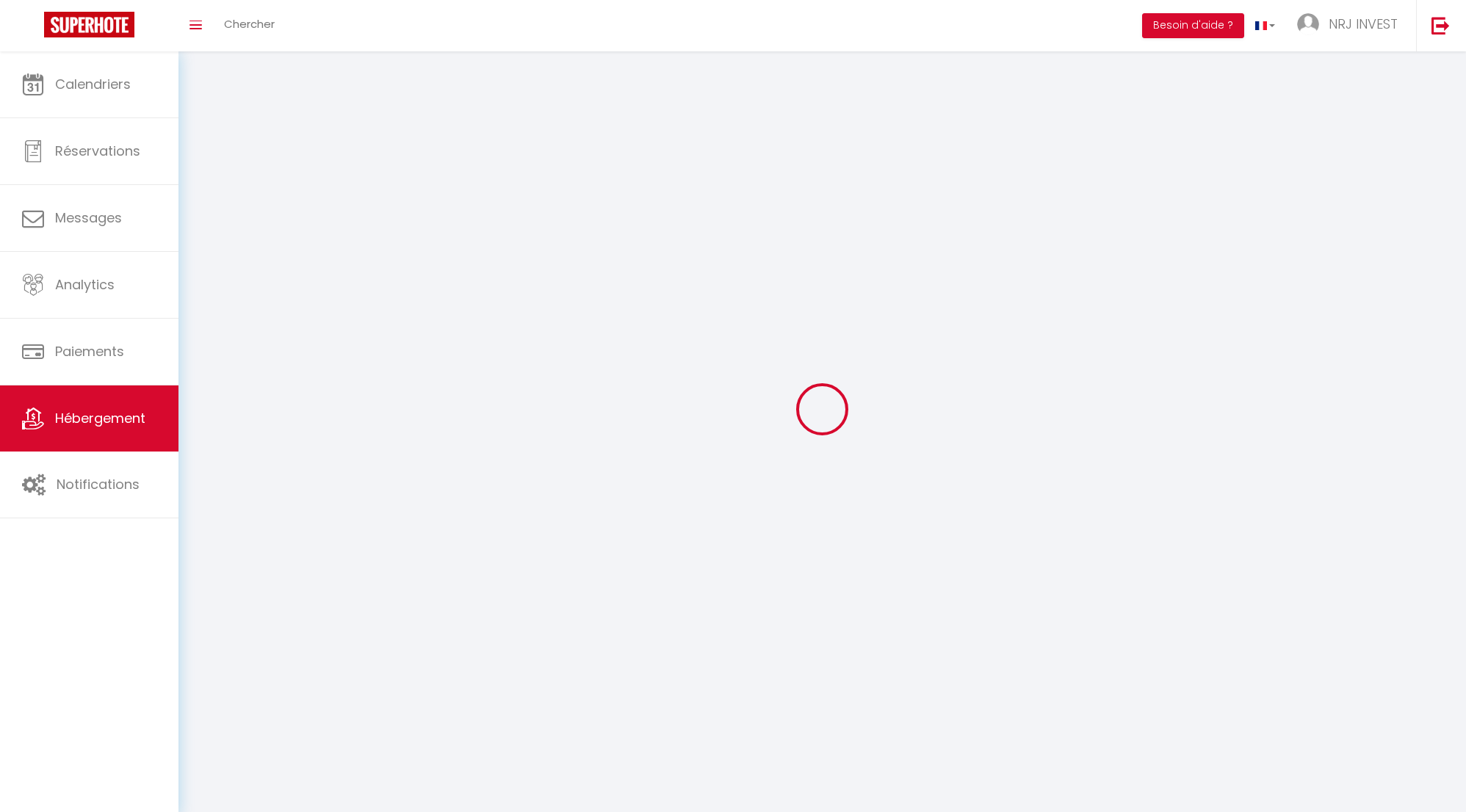
select select
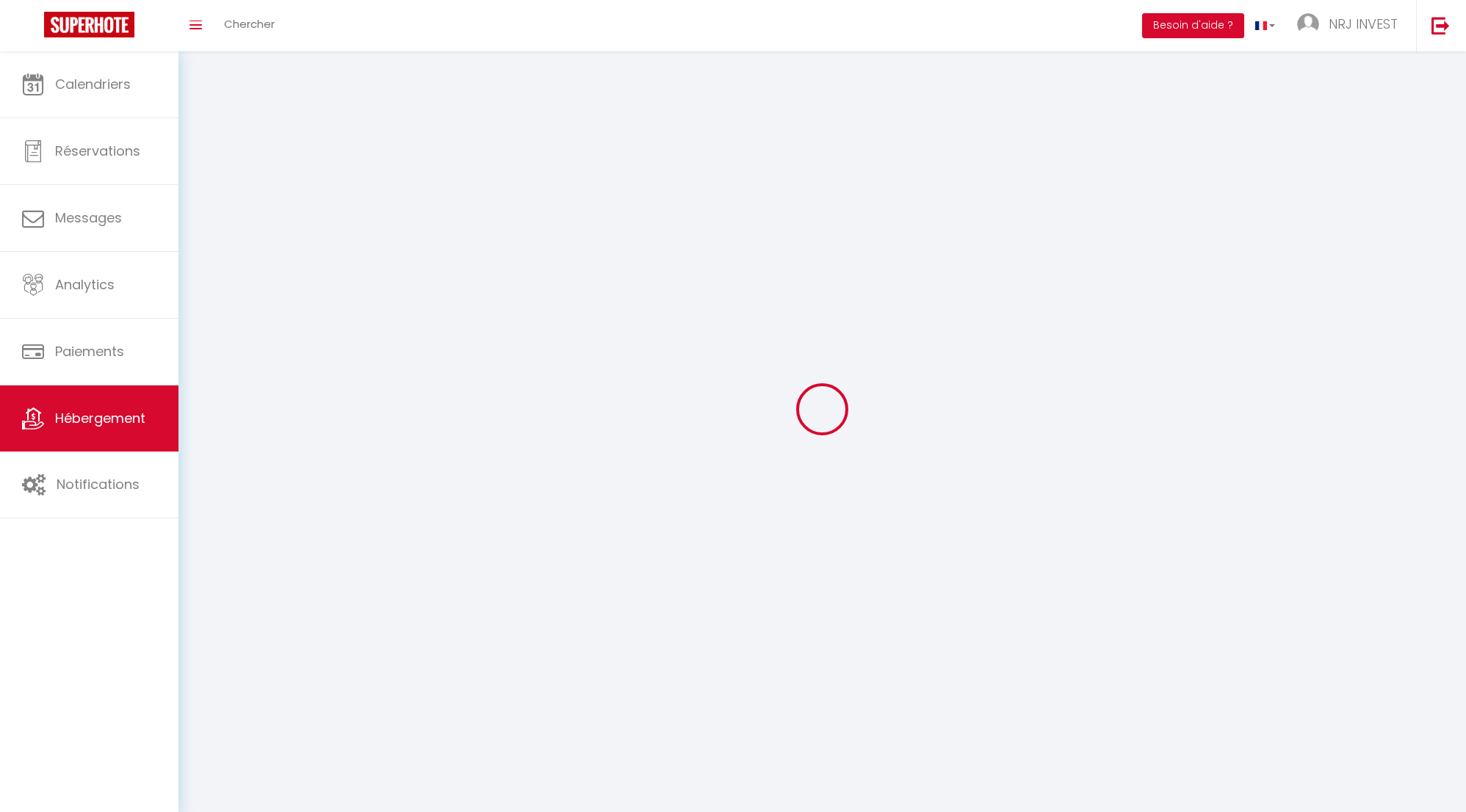
select select
checkbox input "false"
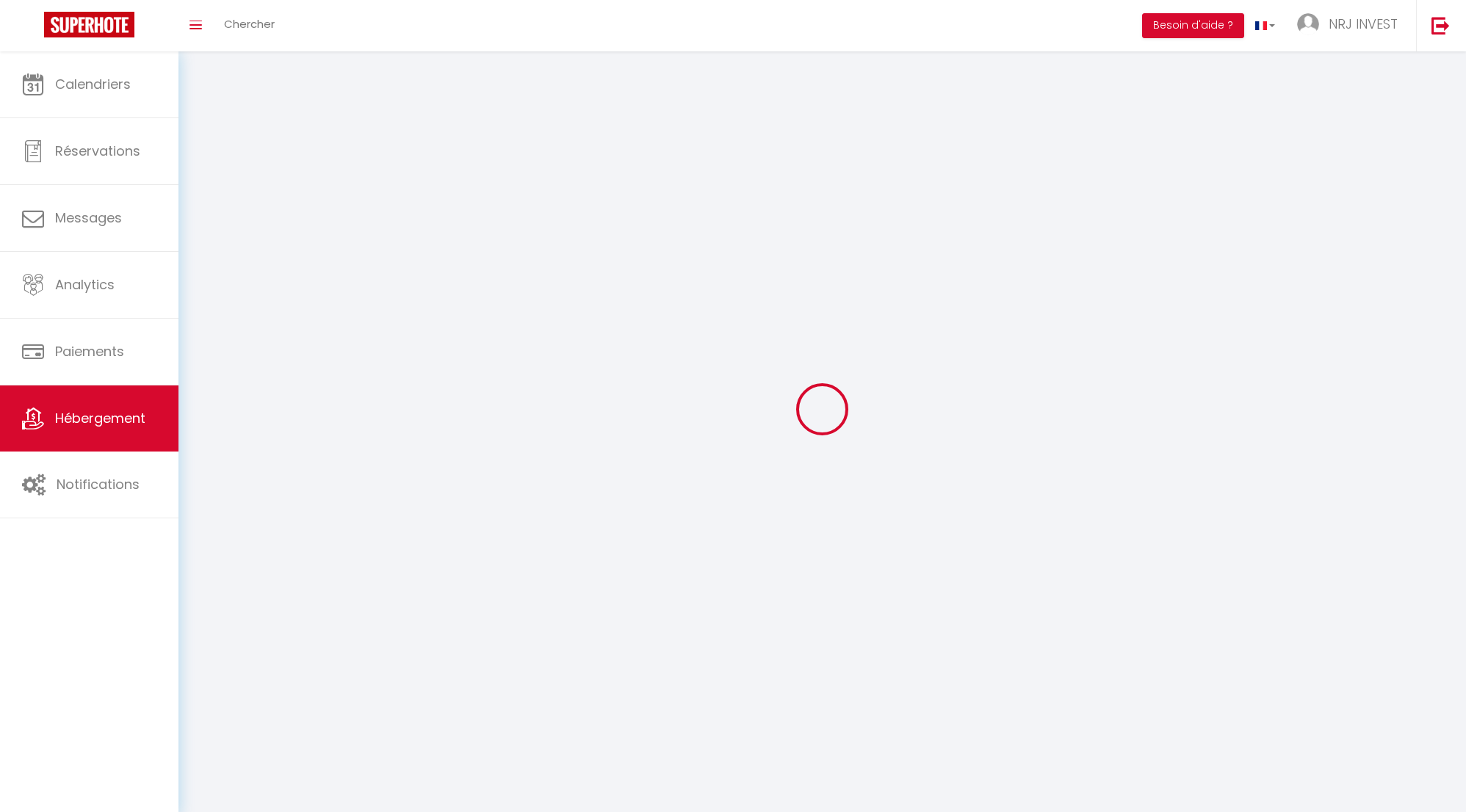
select select
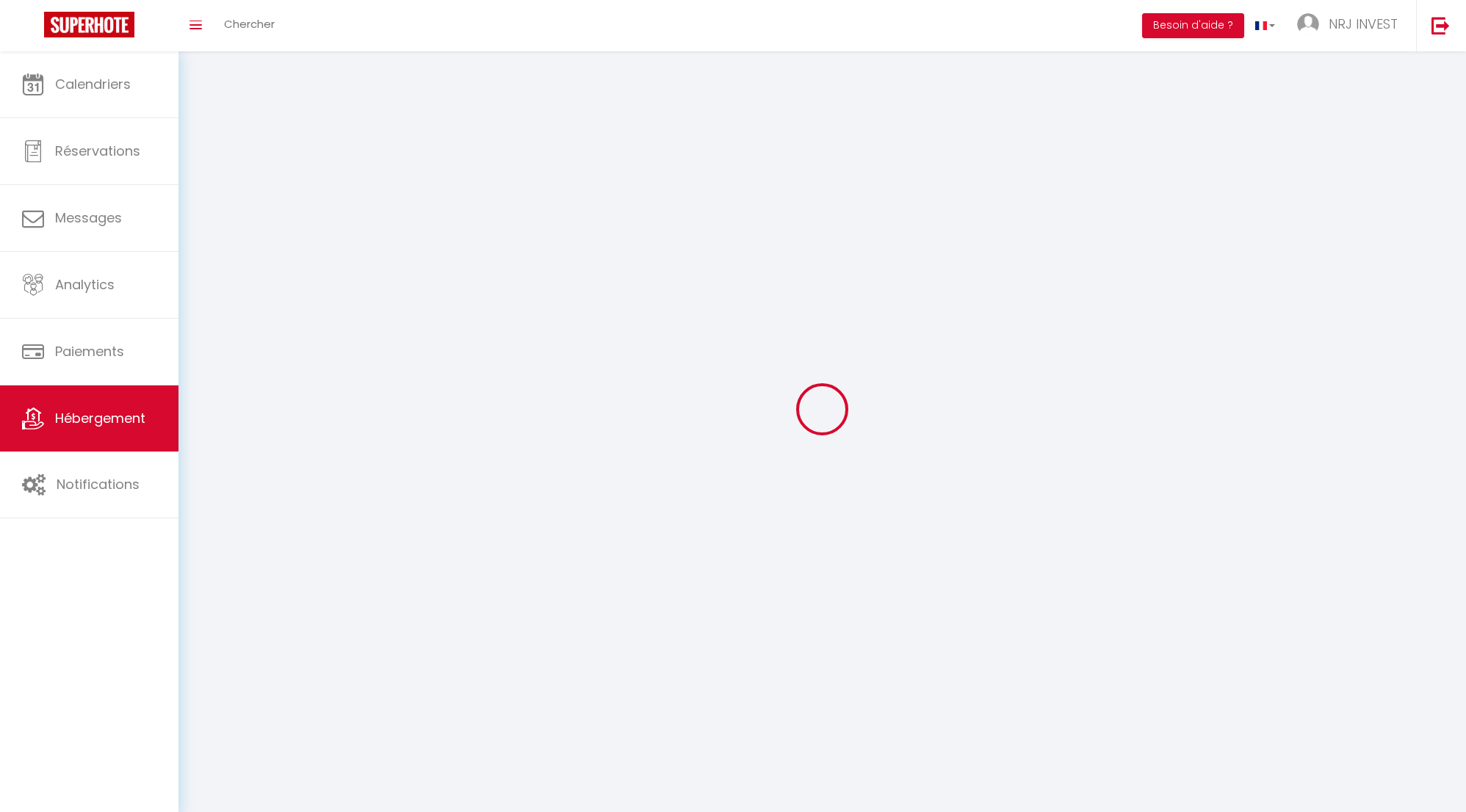
select select
checkbox input "false"
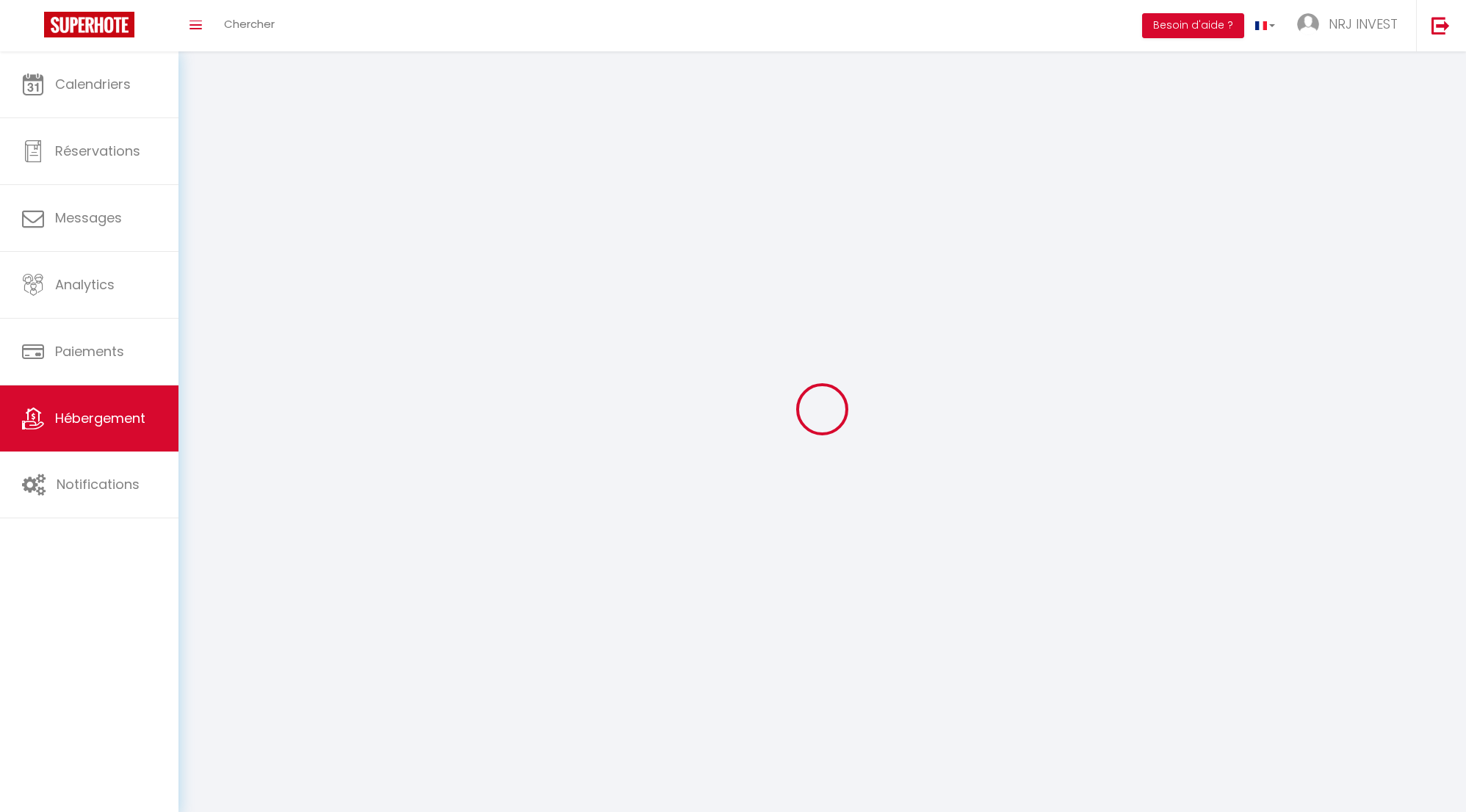
checkbox input "false"
select select
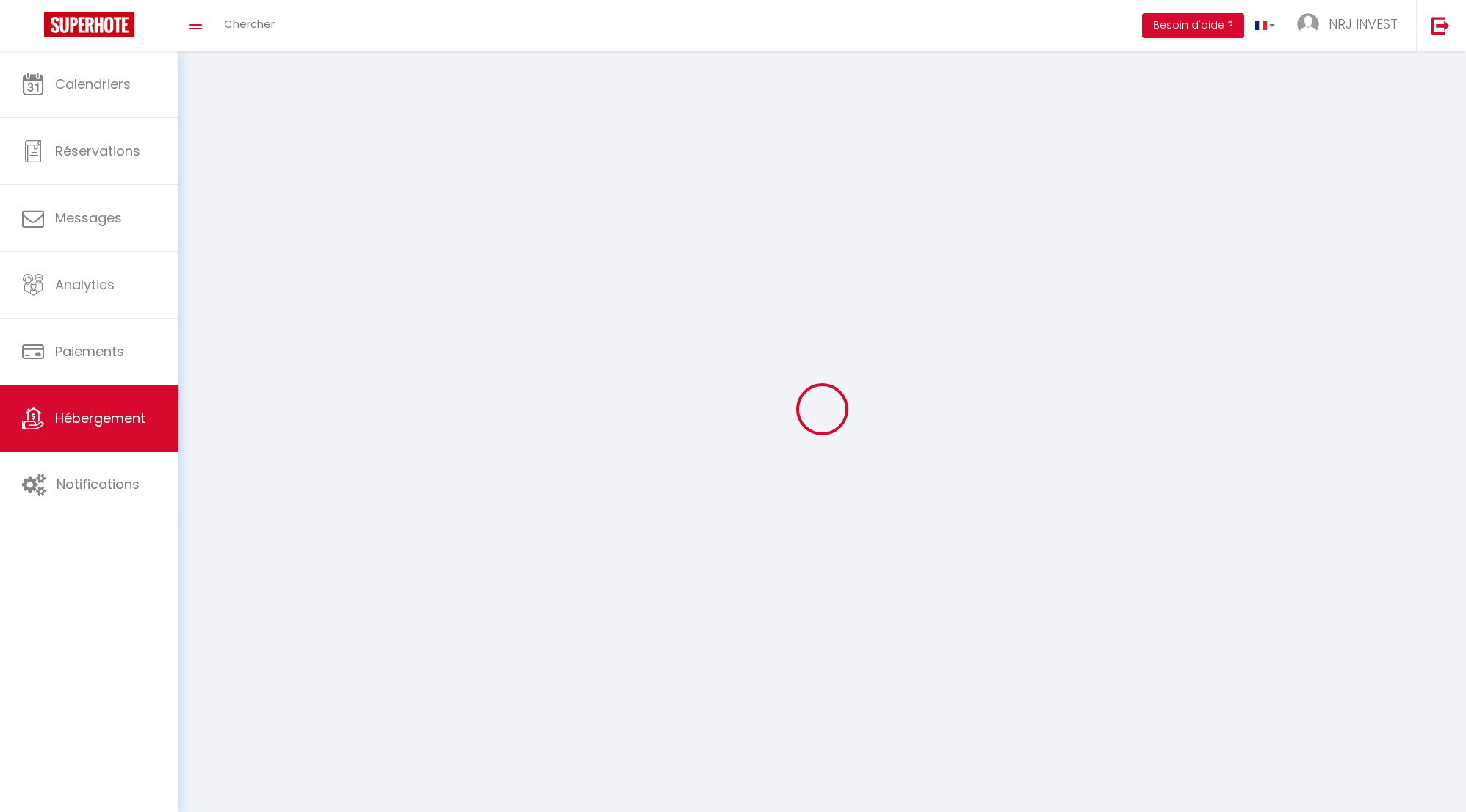
select select
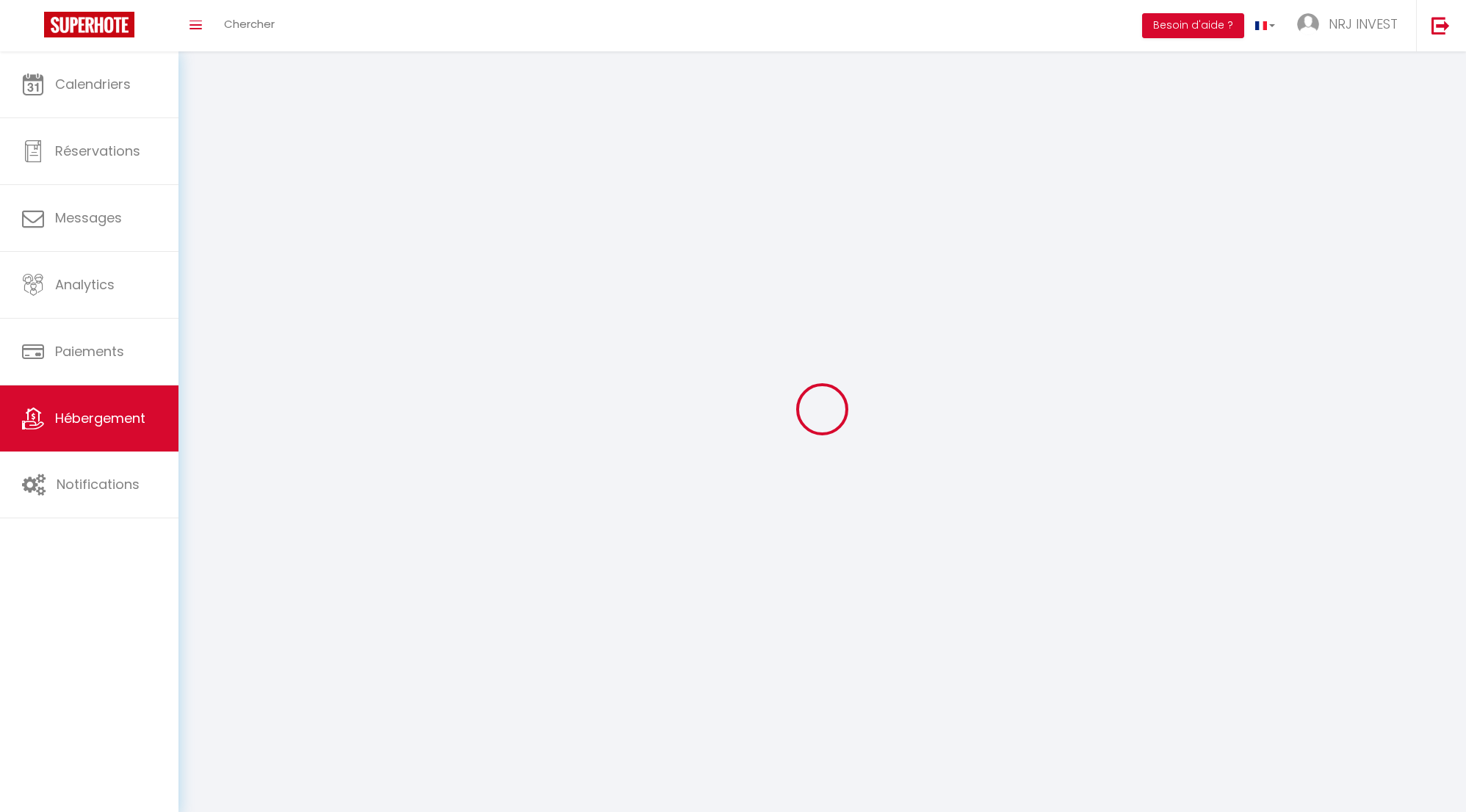
select select
checkbox input "false"
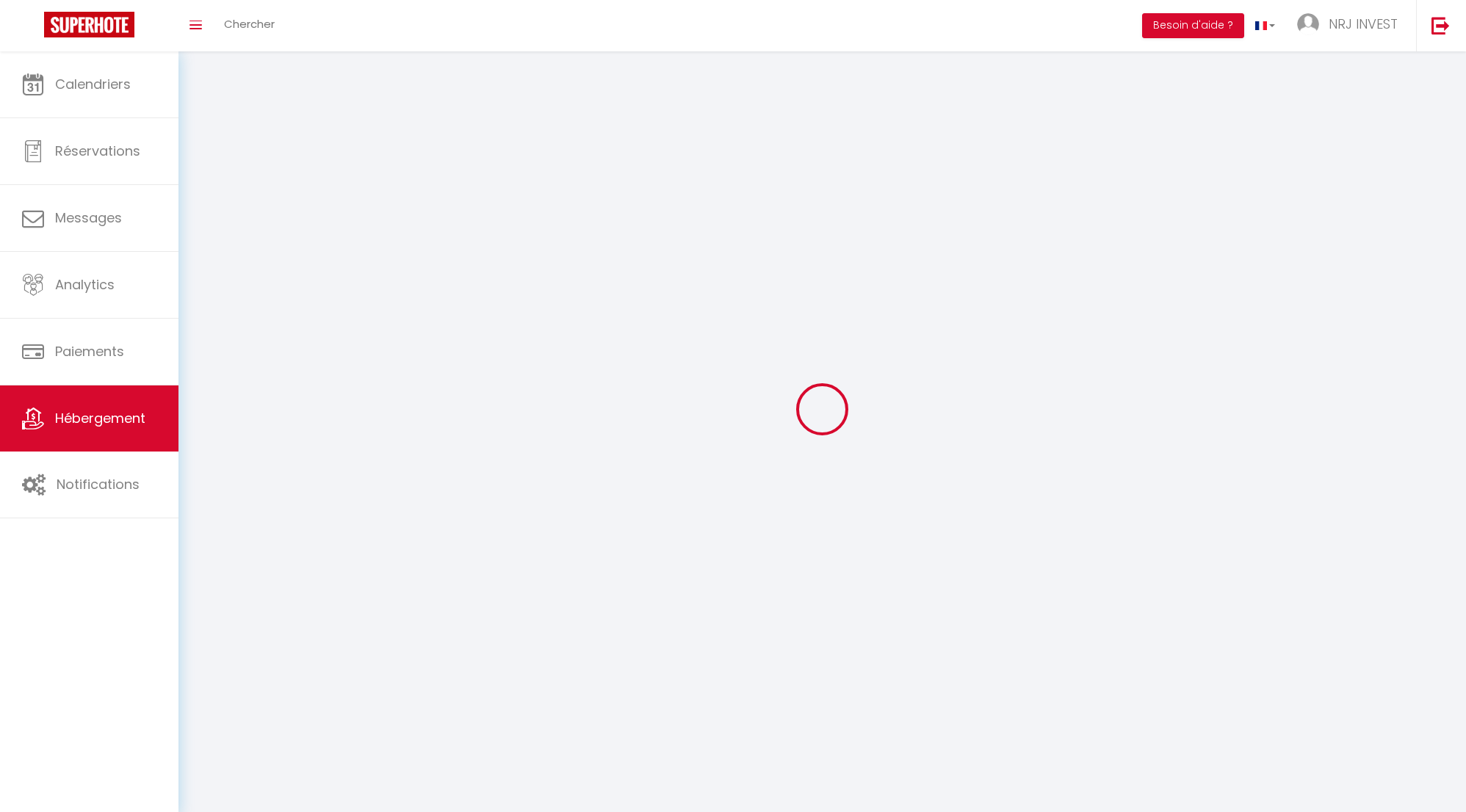
select select
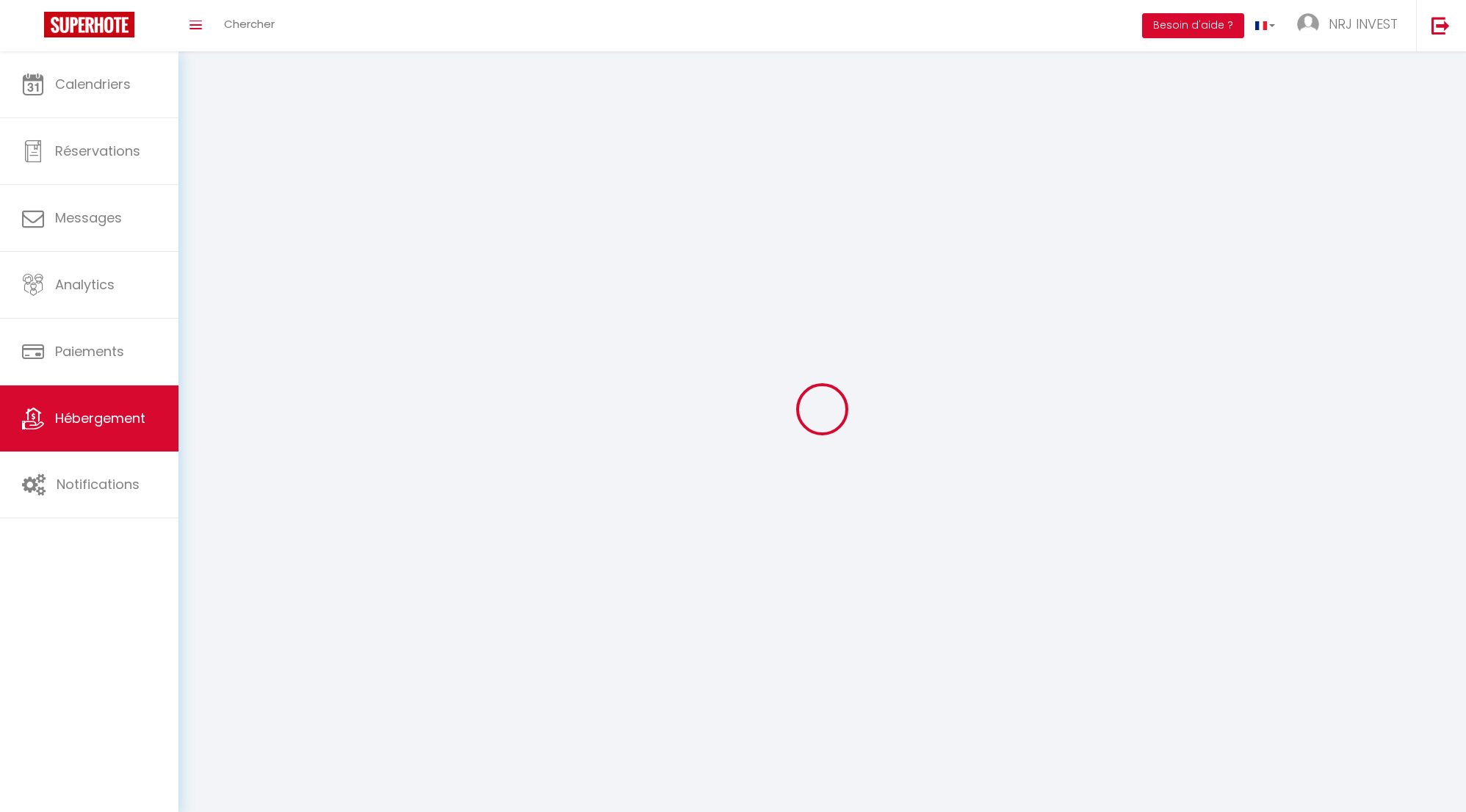
select select
checkbox input "false"
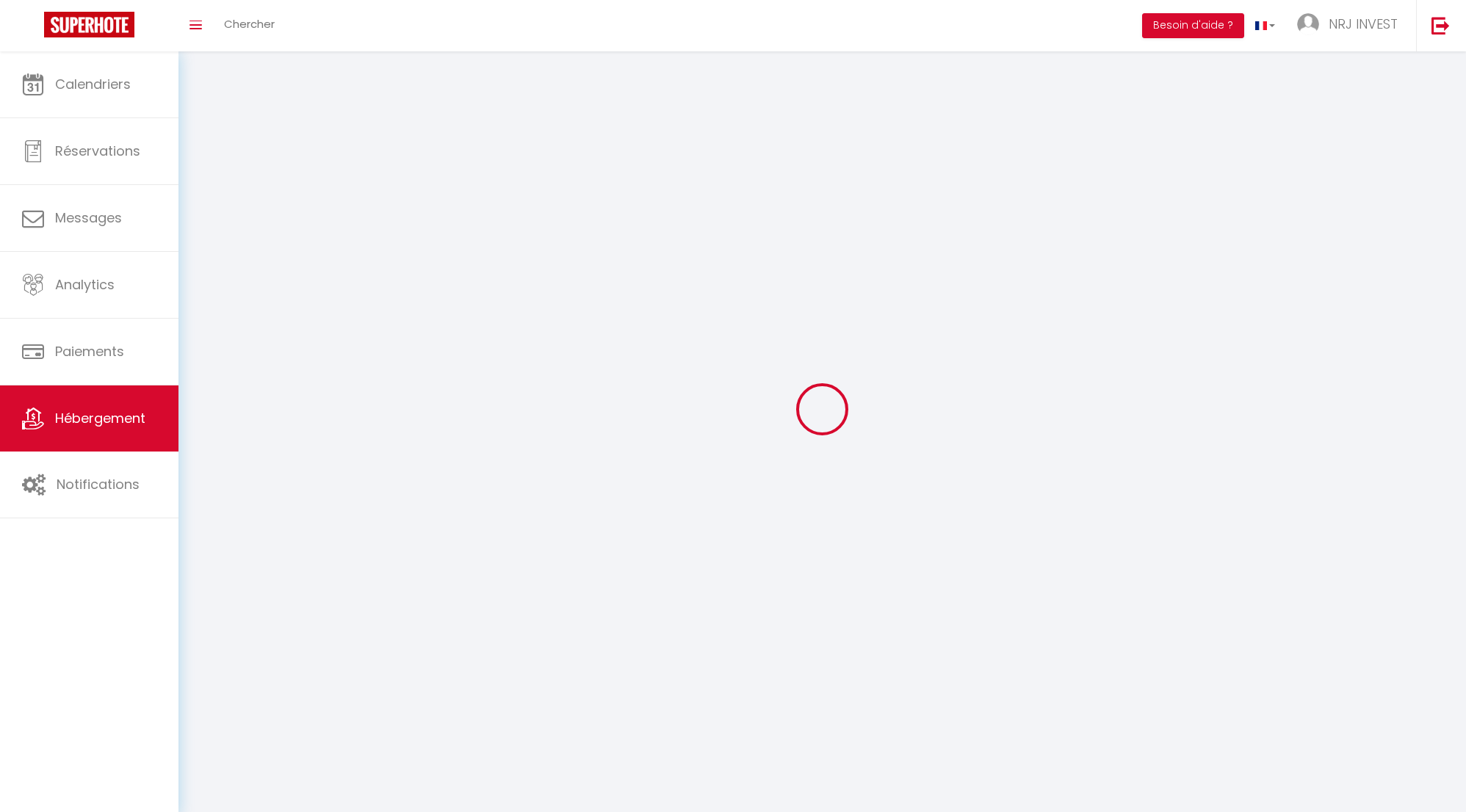
checkbox input "false"
select select
select select "28"
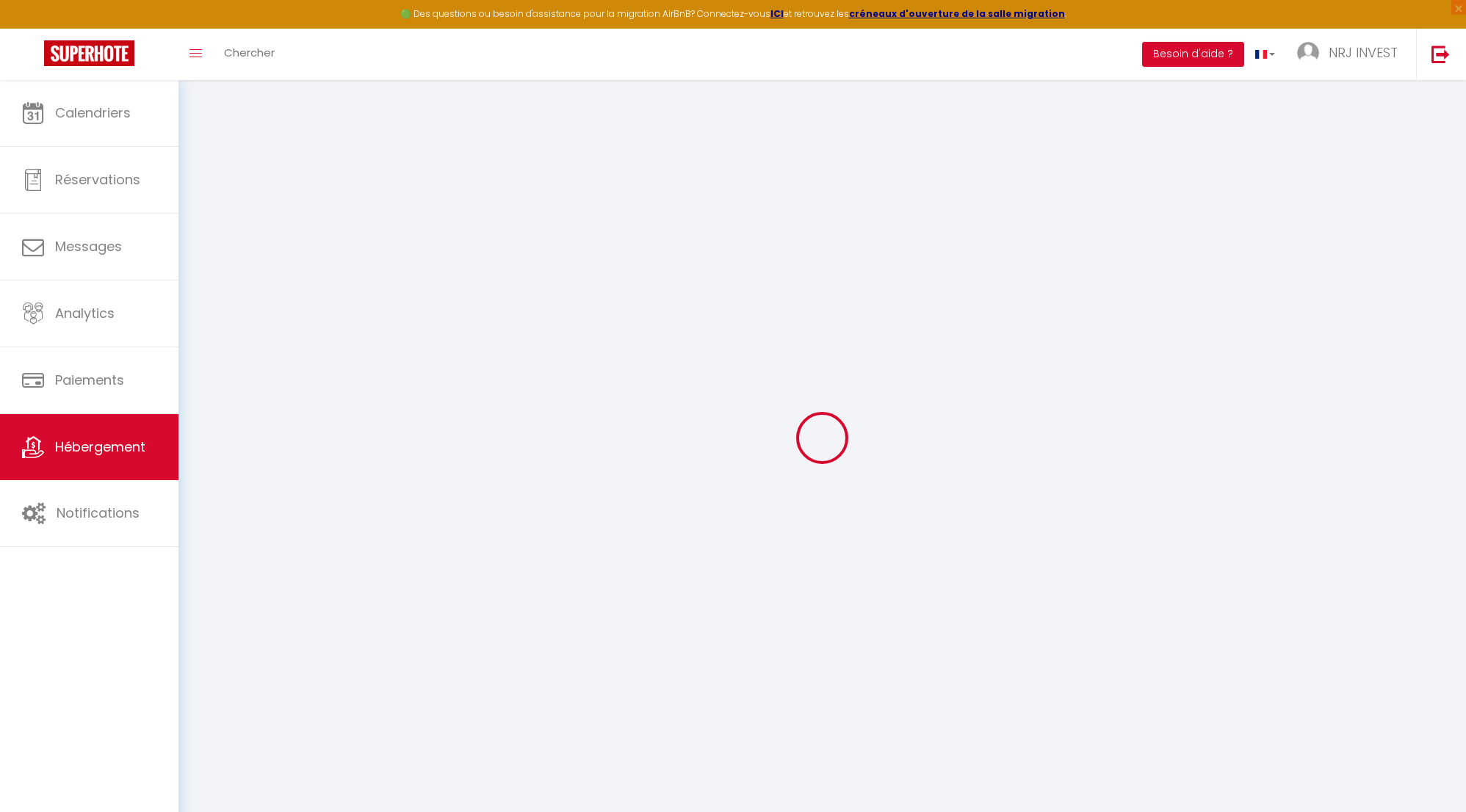
select select
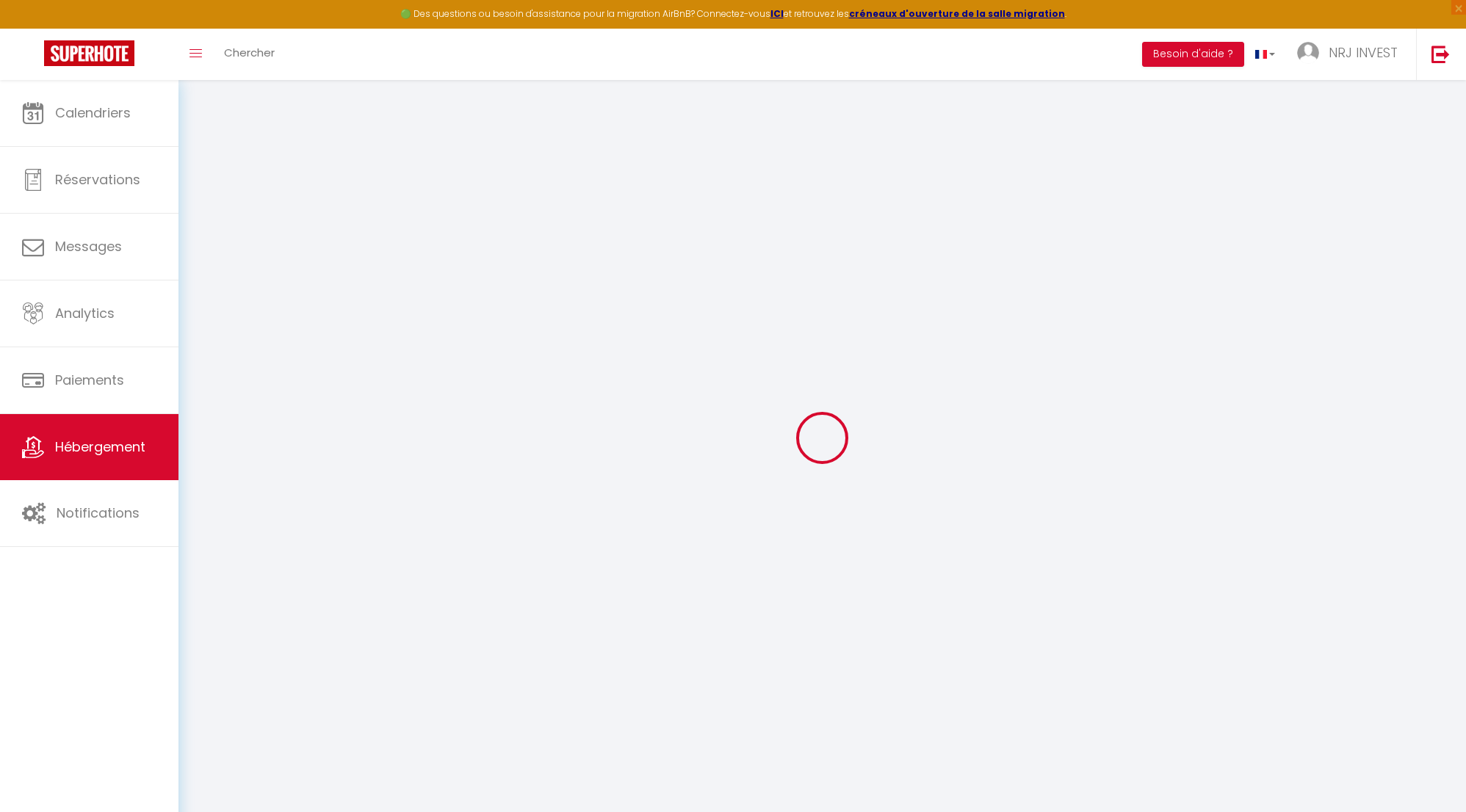
select select
checkbox input "false"
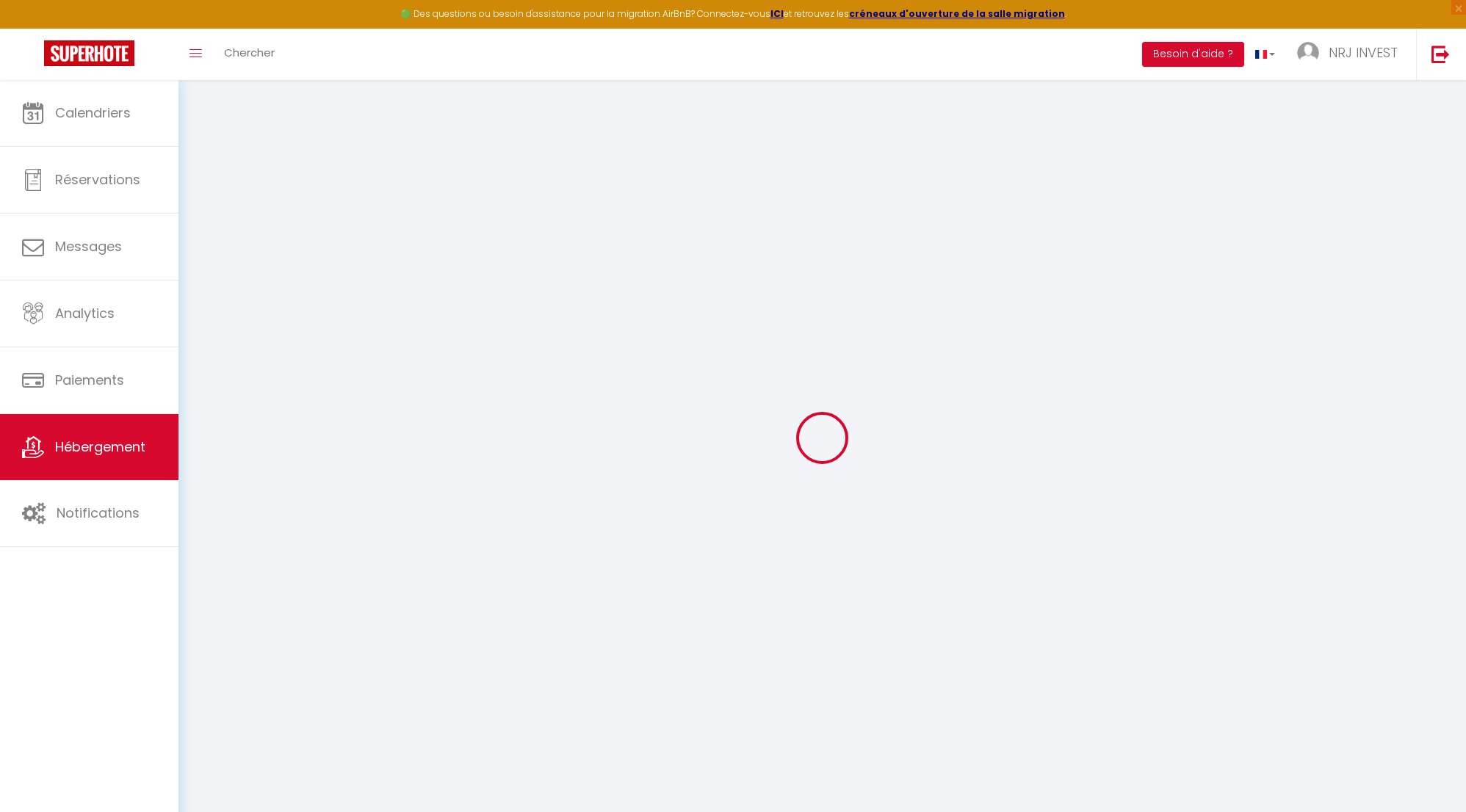
select select
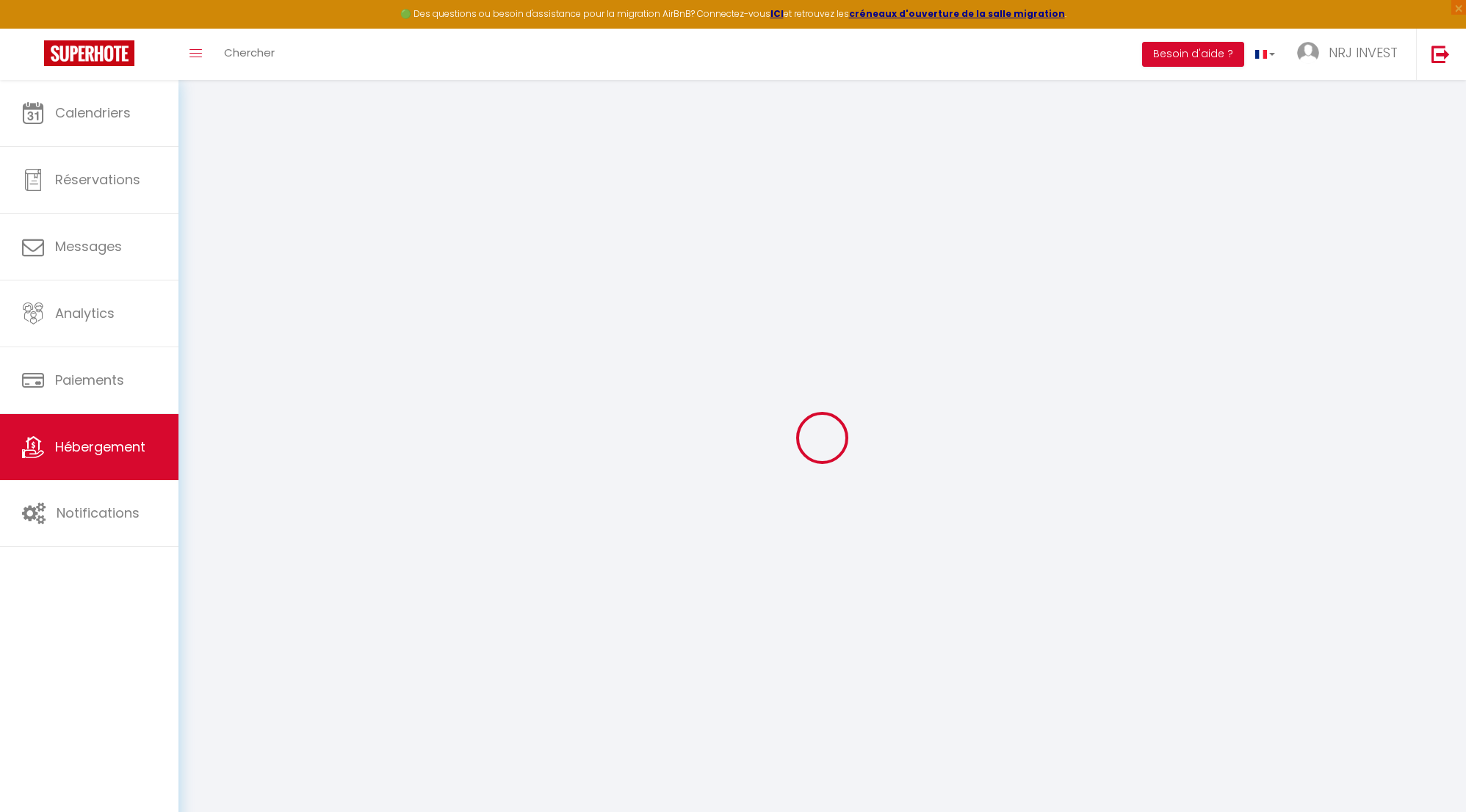
select select
checkbox input "false"
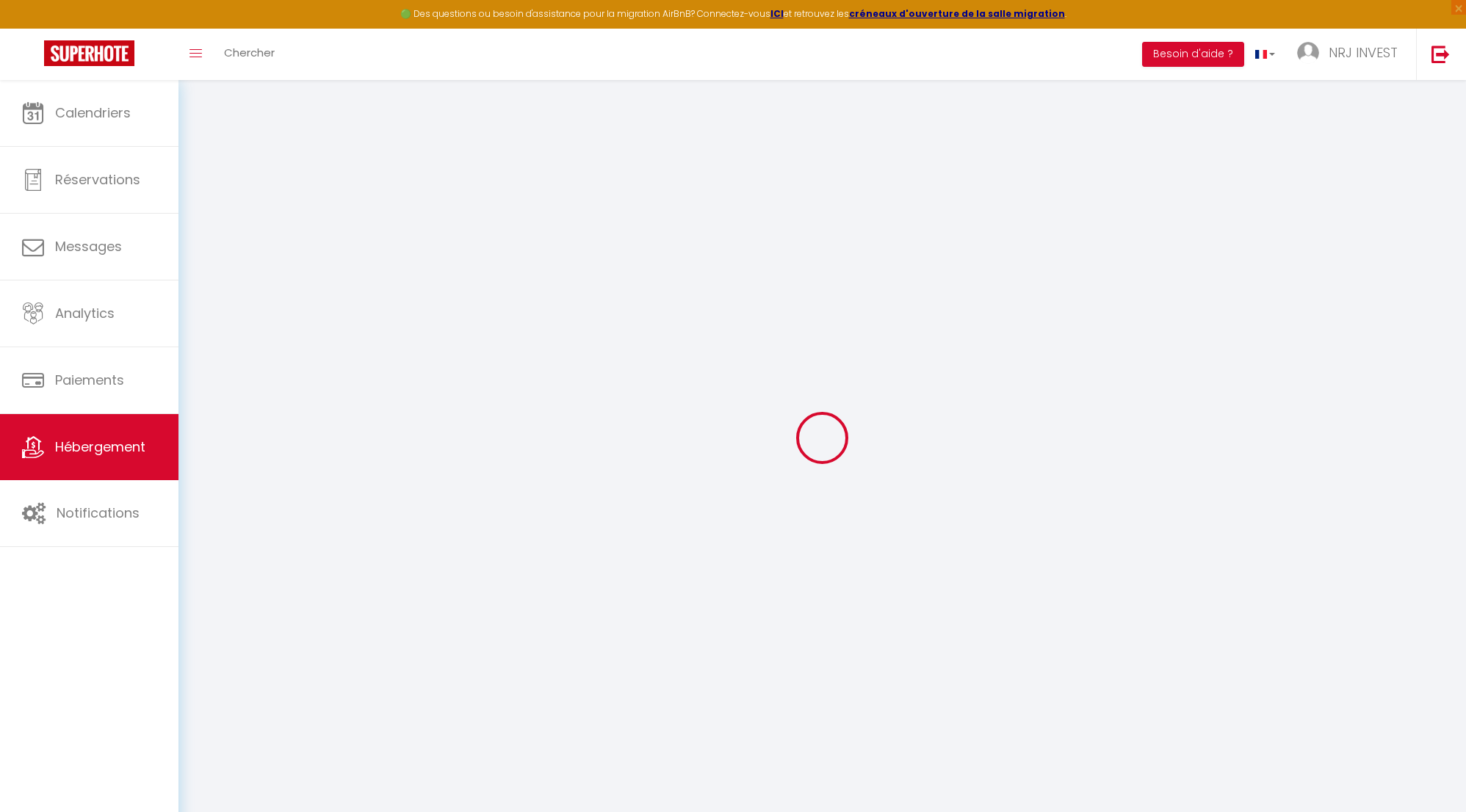
checkbox input "false"
select select
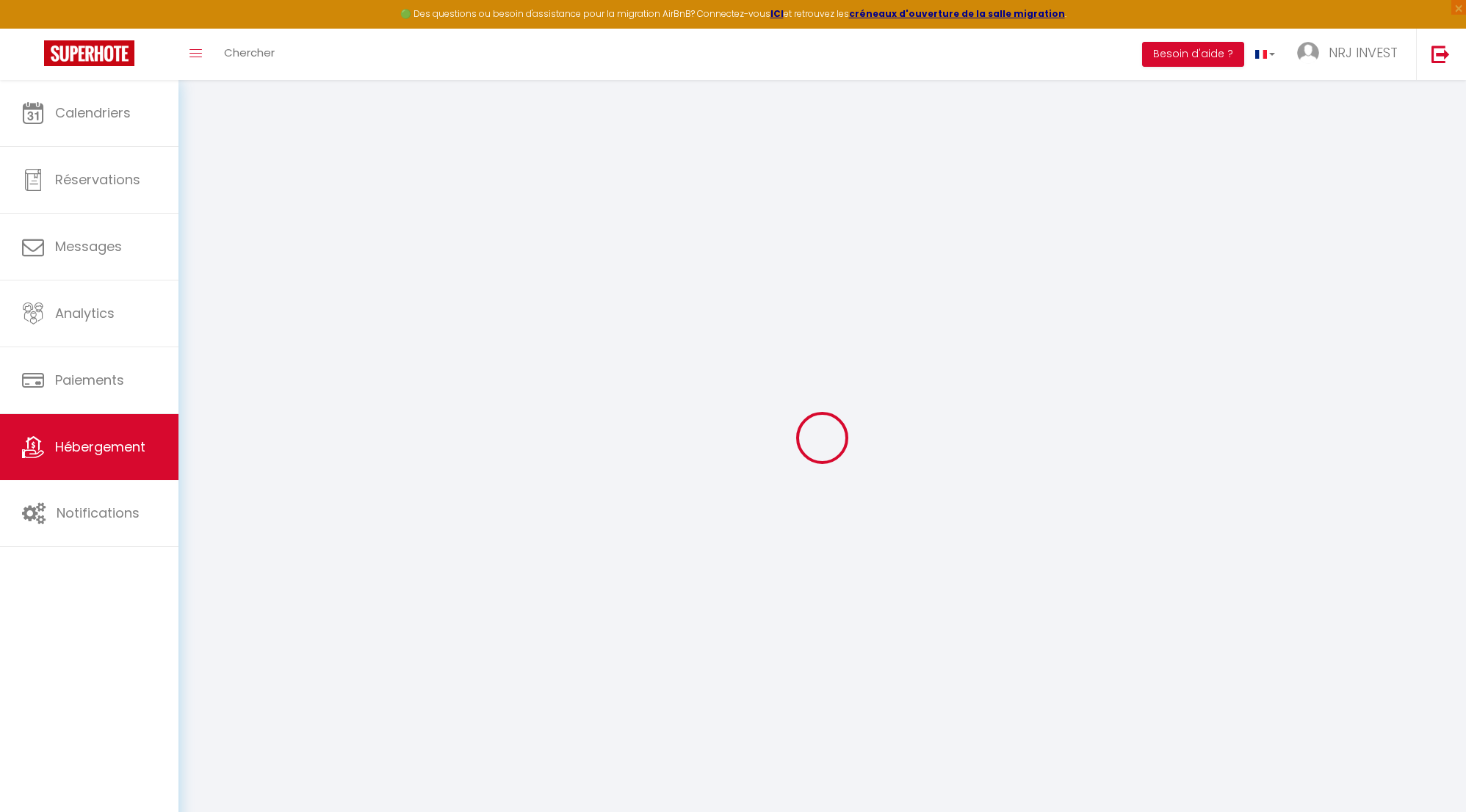
select select
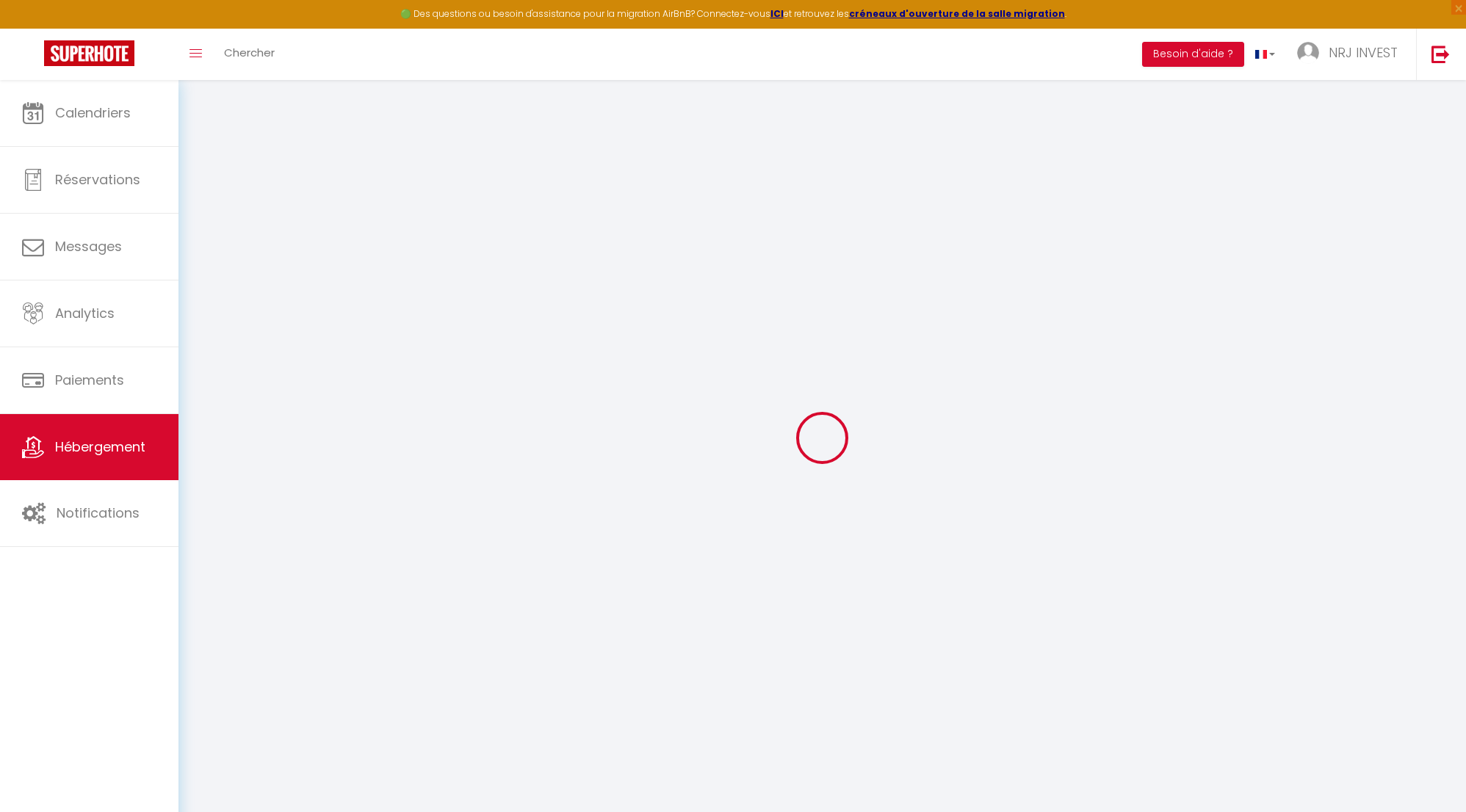
checkbox input "false"
select select
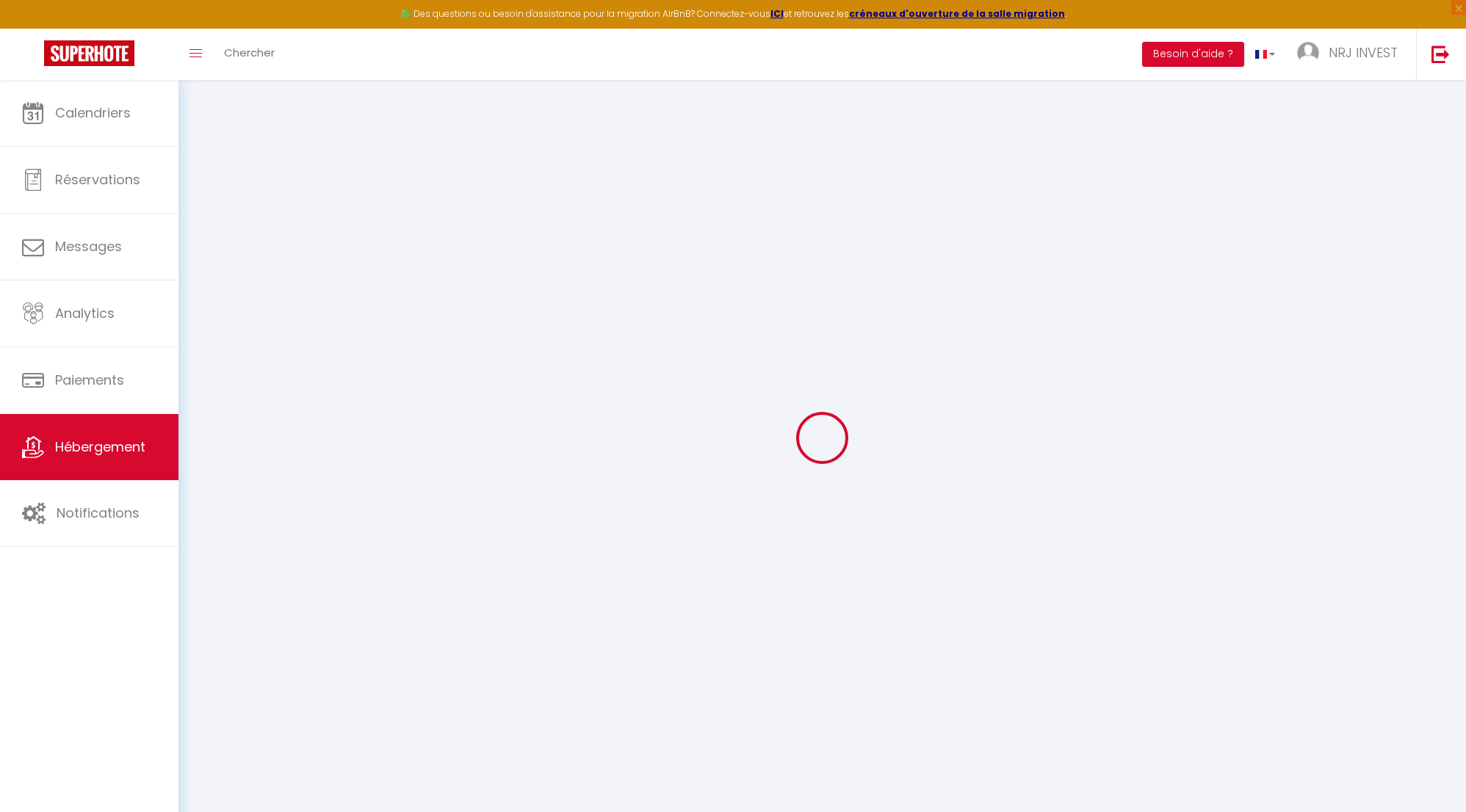
select select
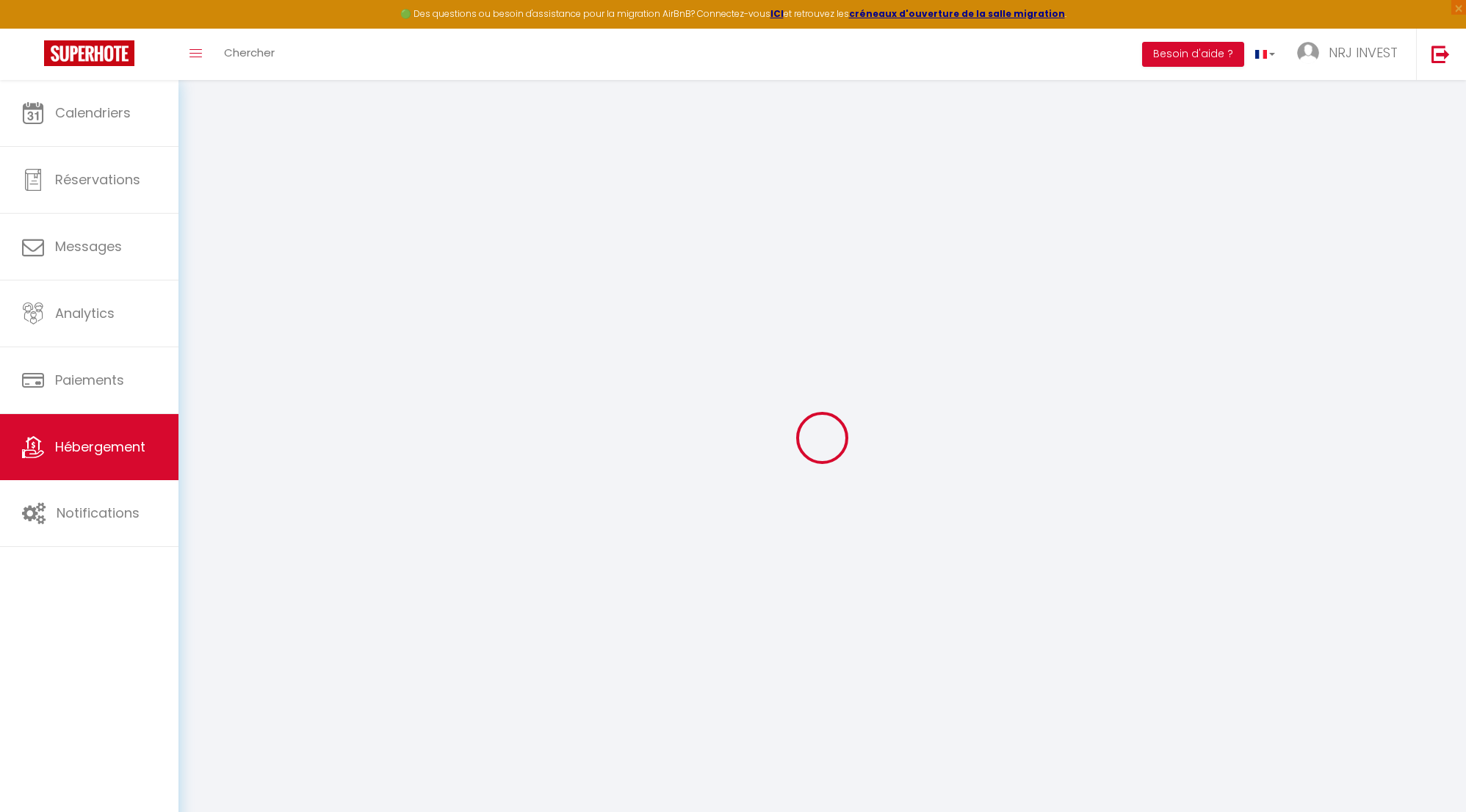
select select
checkbox input "false"
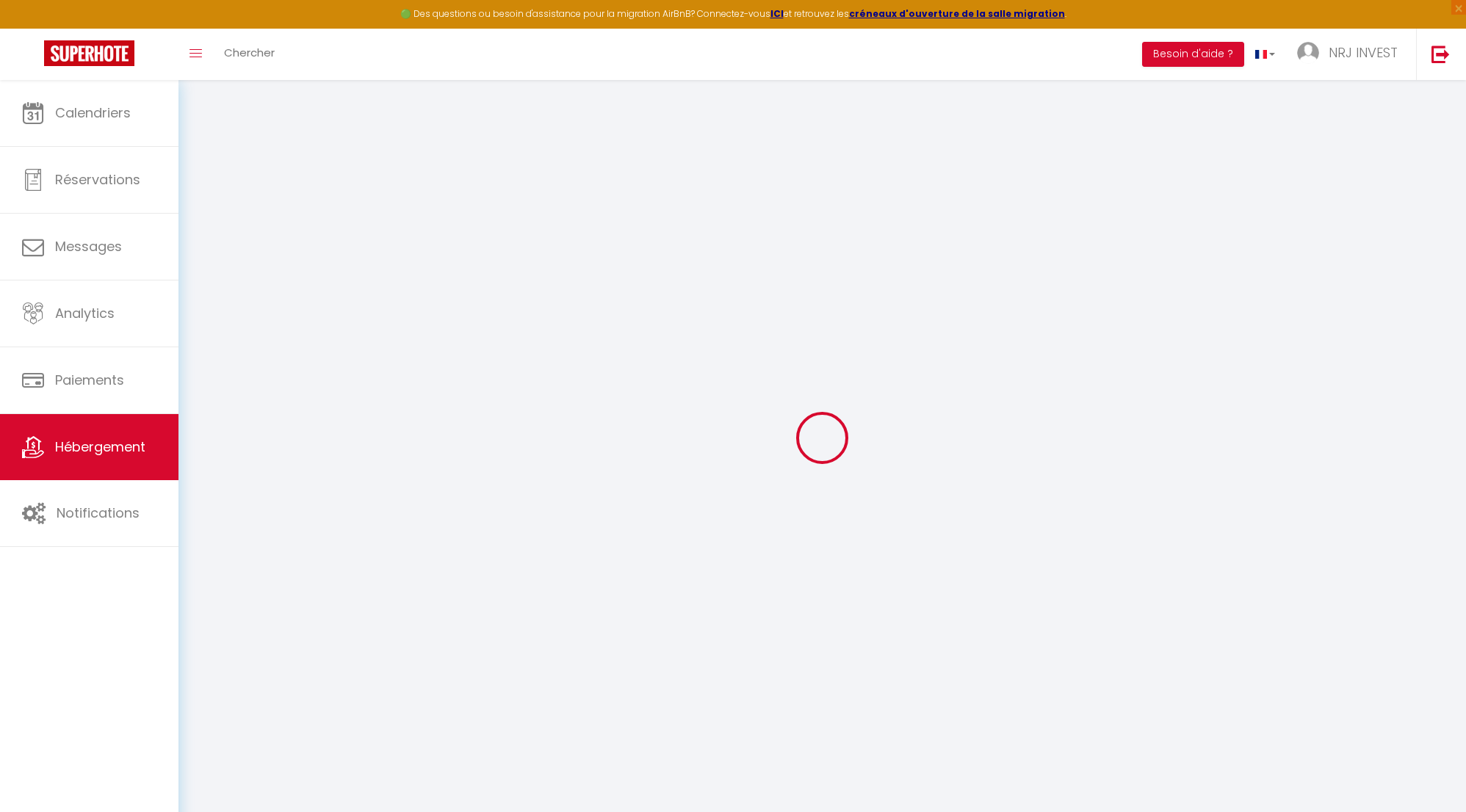
checkbox input "false"
select select
type input "Joly brise 1 [GEOGRAPHIC_DATA]/[GEOGRAPHIC_DATA]"
type input "[PERSON_NAME]"
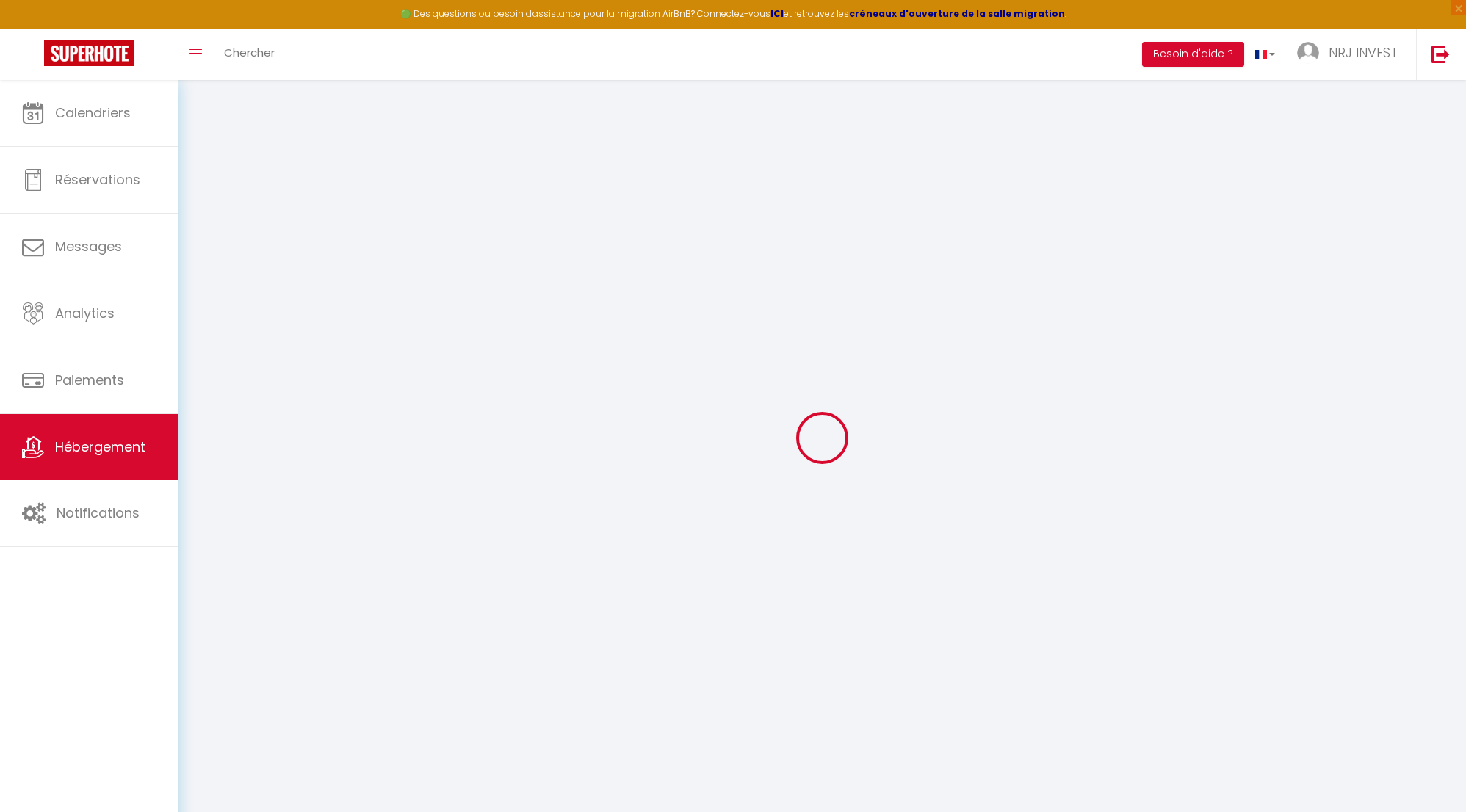
type input "hoarau"
type input "ch zazo"
type input "97430"
type input "Tampon"
select select "2"
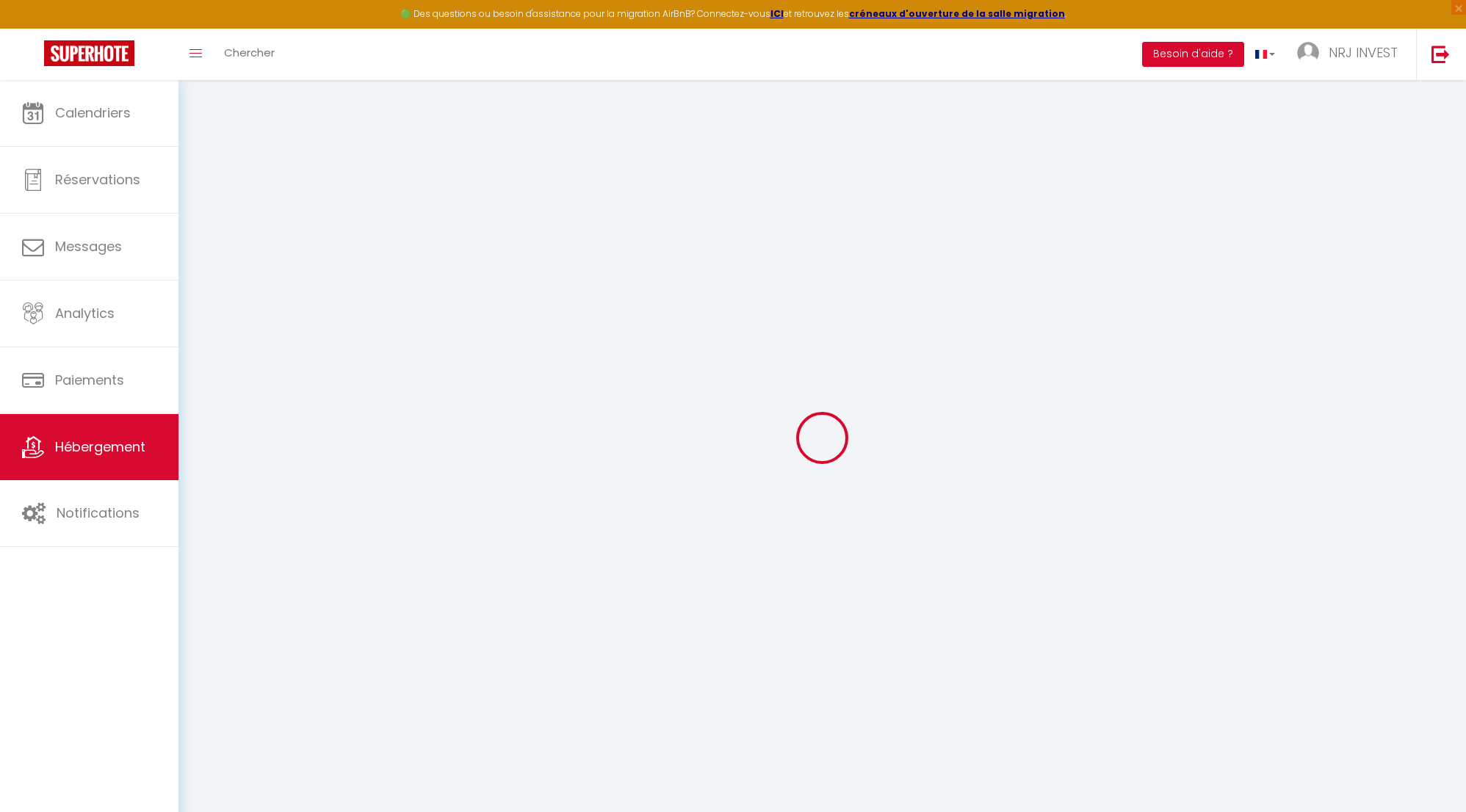
type input "90"
type input "50"
type input "5"
type input "4"
select select
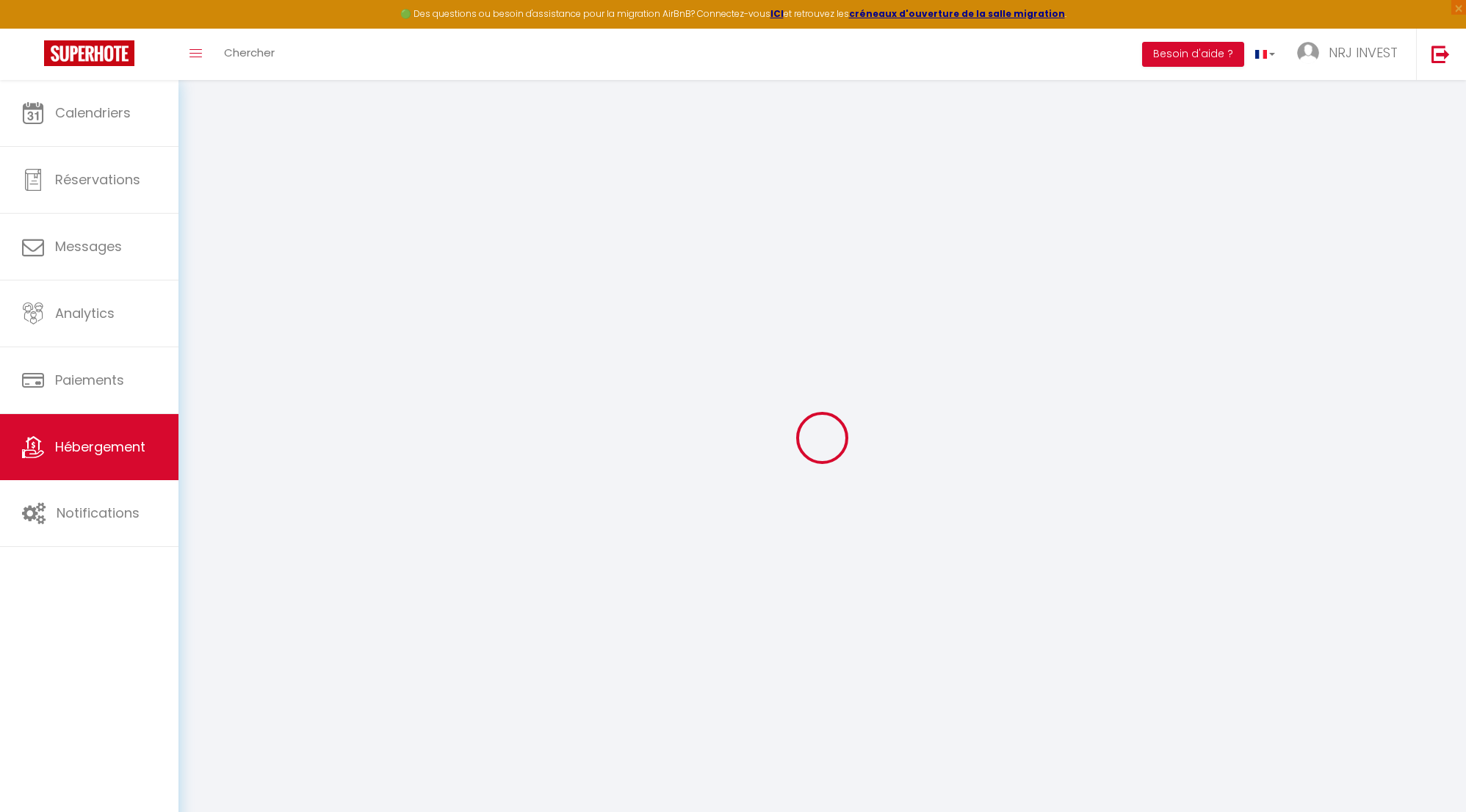
select select
type input "[STREET_ADDRESS][GEOGRAPHIC_DATA][PERSON_NAME]"
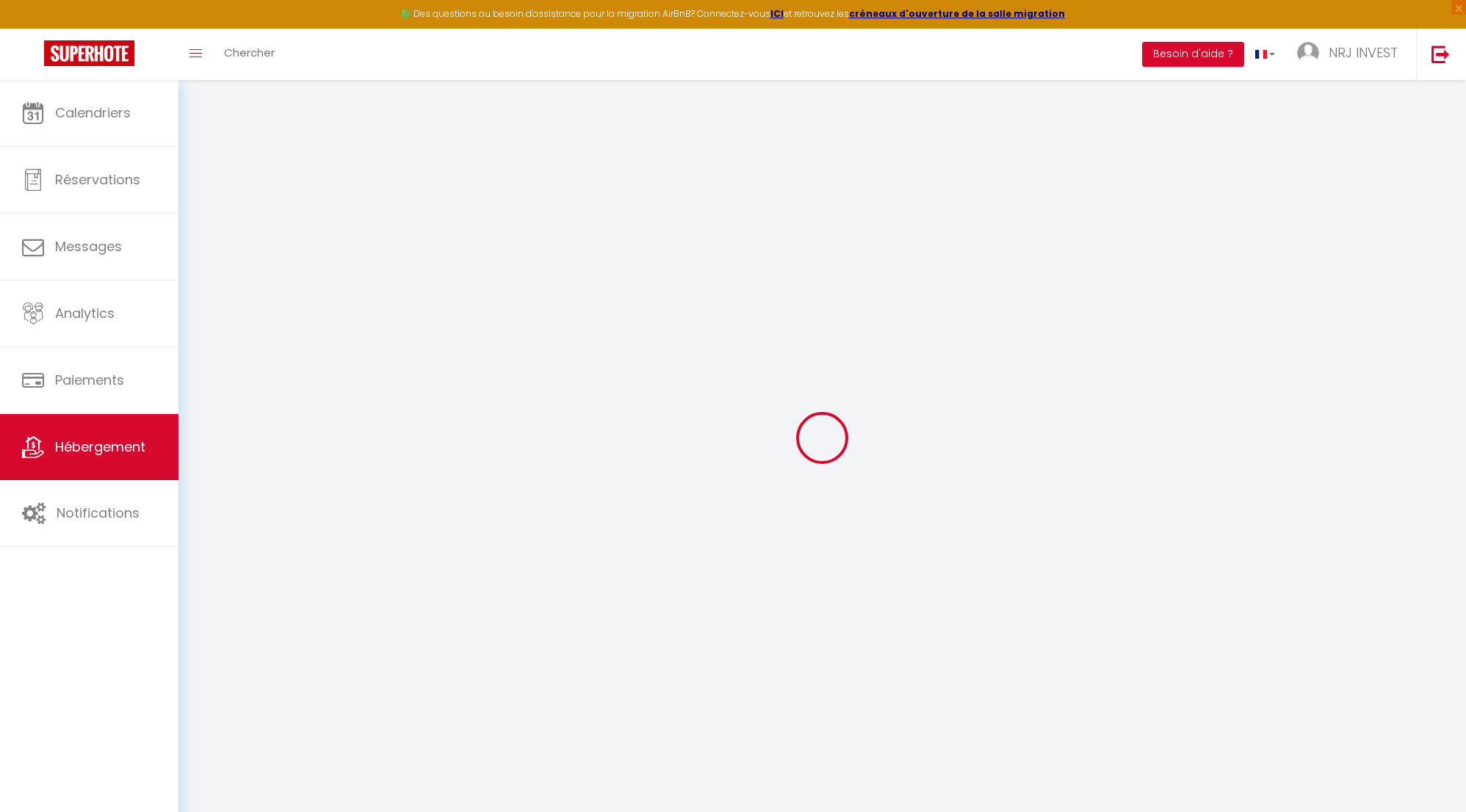
type input "97410"
type input "saint pierre"
select select "177"
type input "[EMAIL_ADDRESS][DOMAIN_NAME]"
select select "15397"
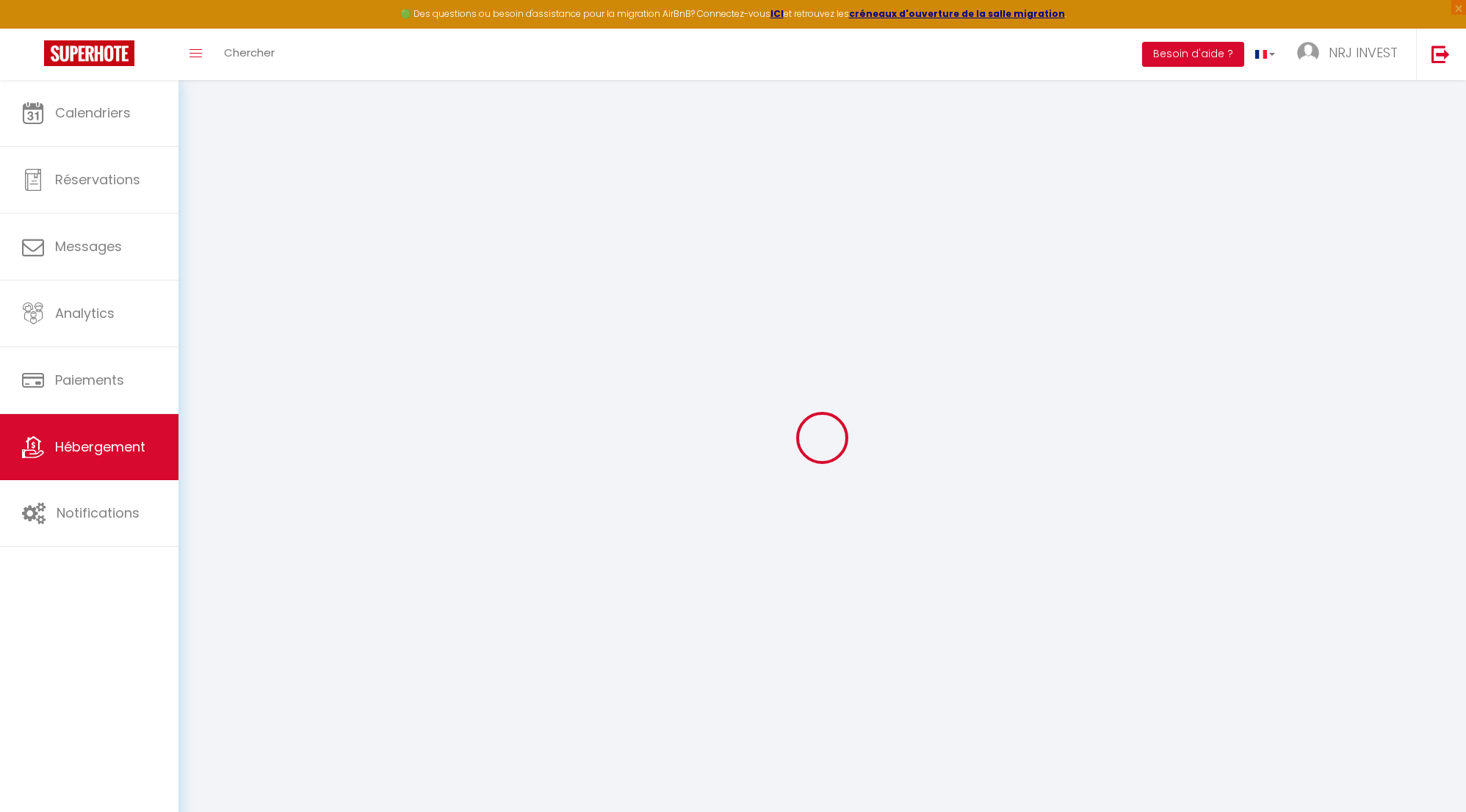
checkbox input "false"
radio input "true"
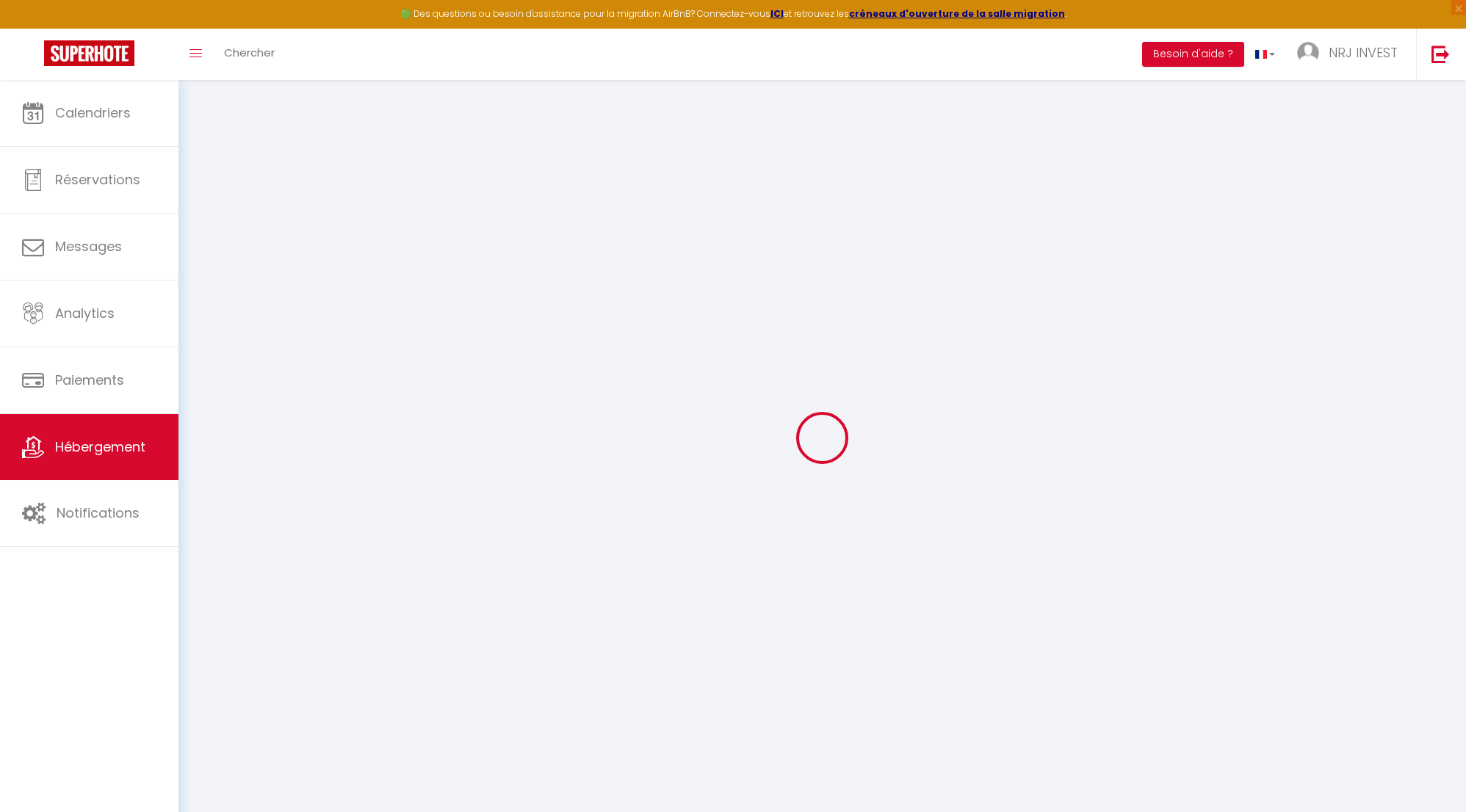
type input "0"
checkbox input "false"
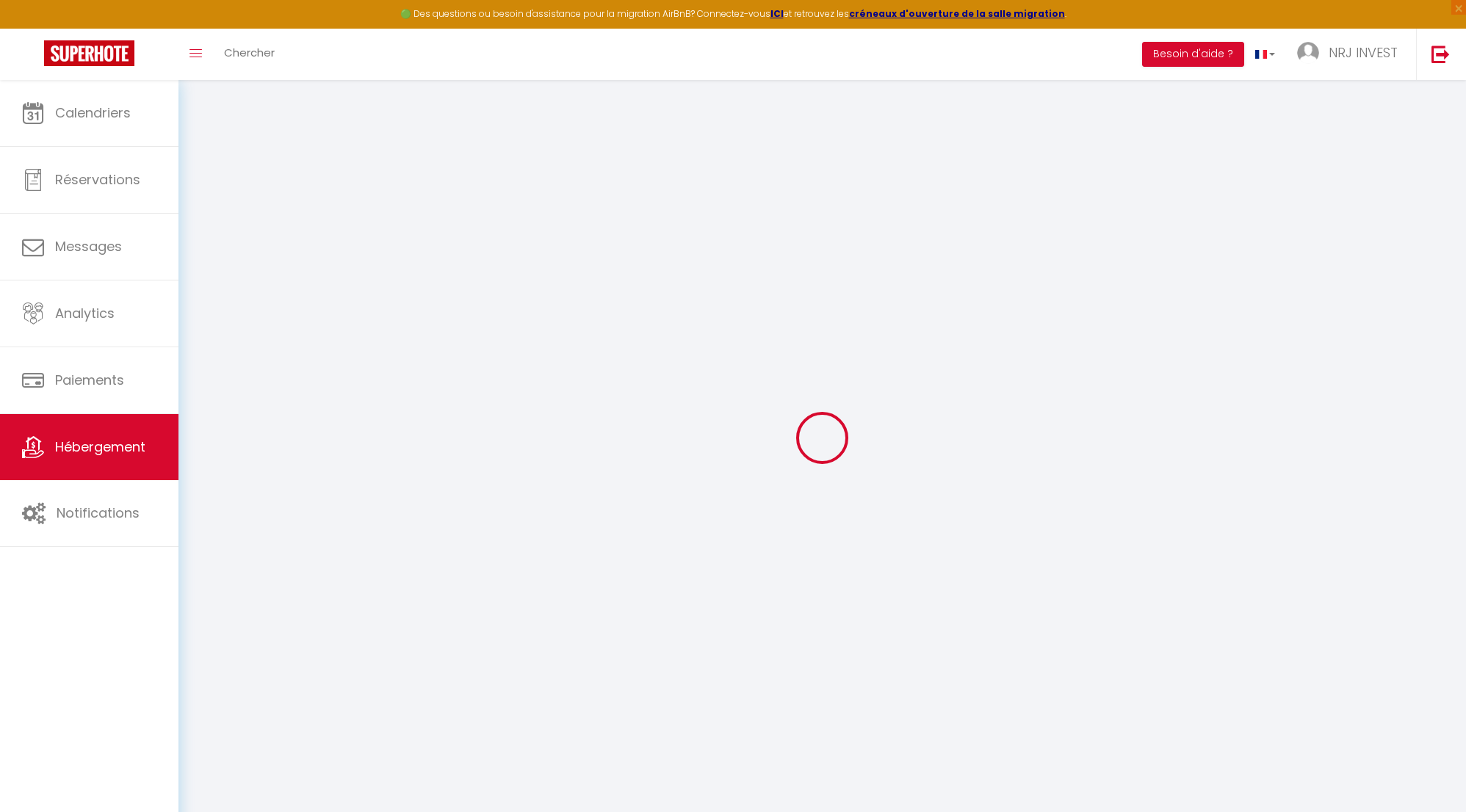
checkbox input "false"
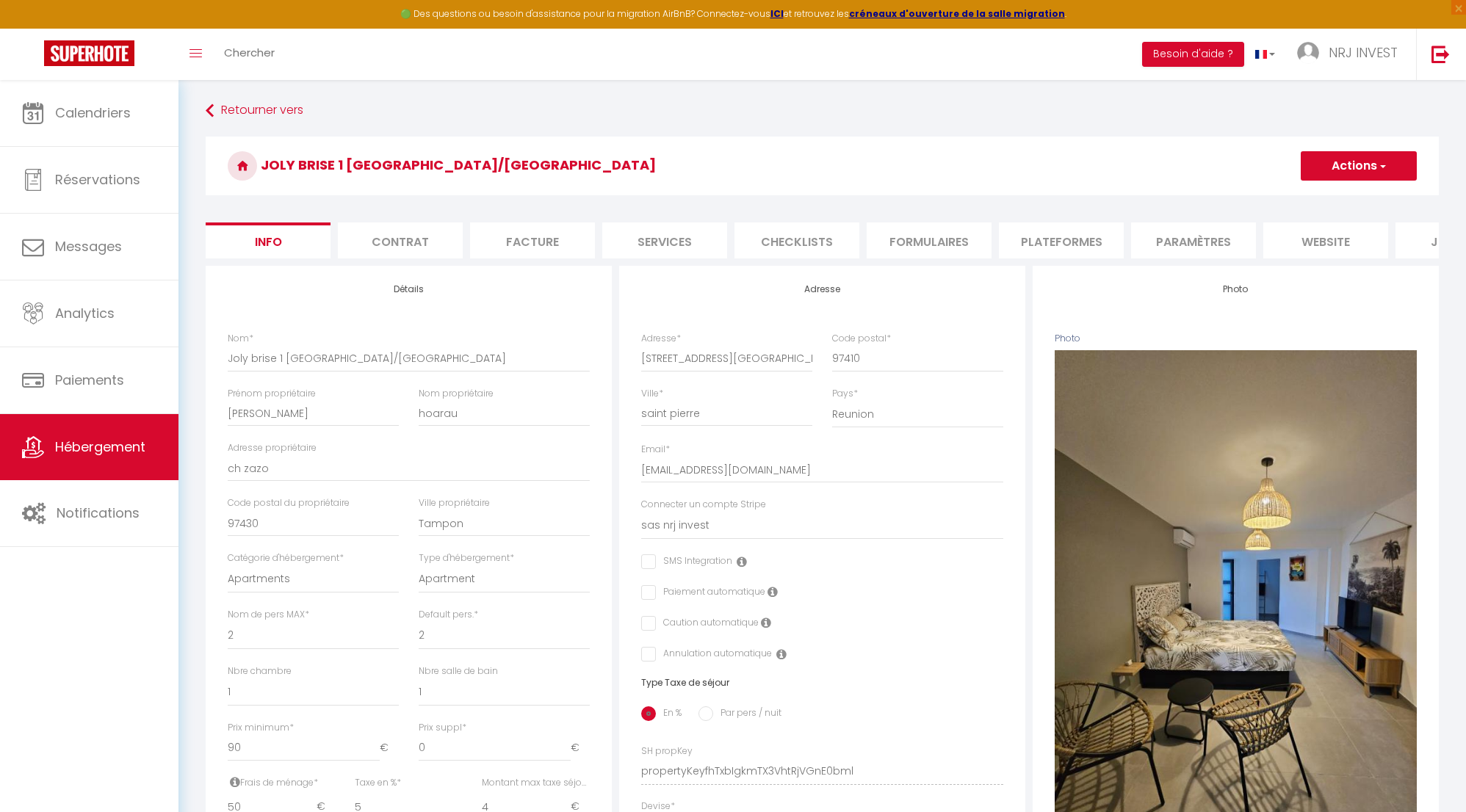
click at [928, 237] on li "Formulaires" at bounding box center [928, 241] width 125 height 36
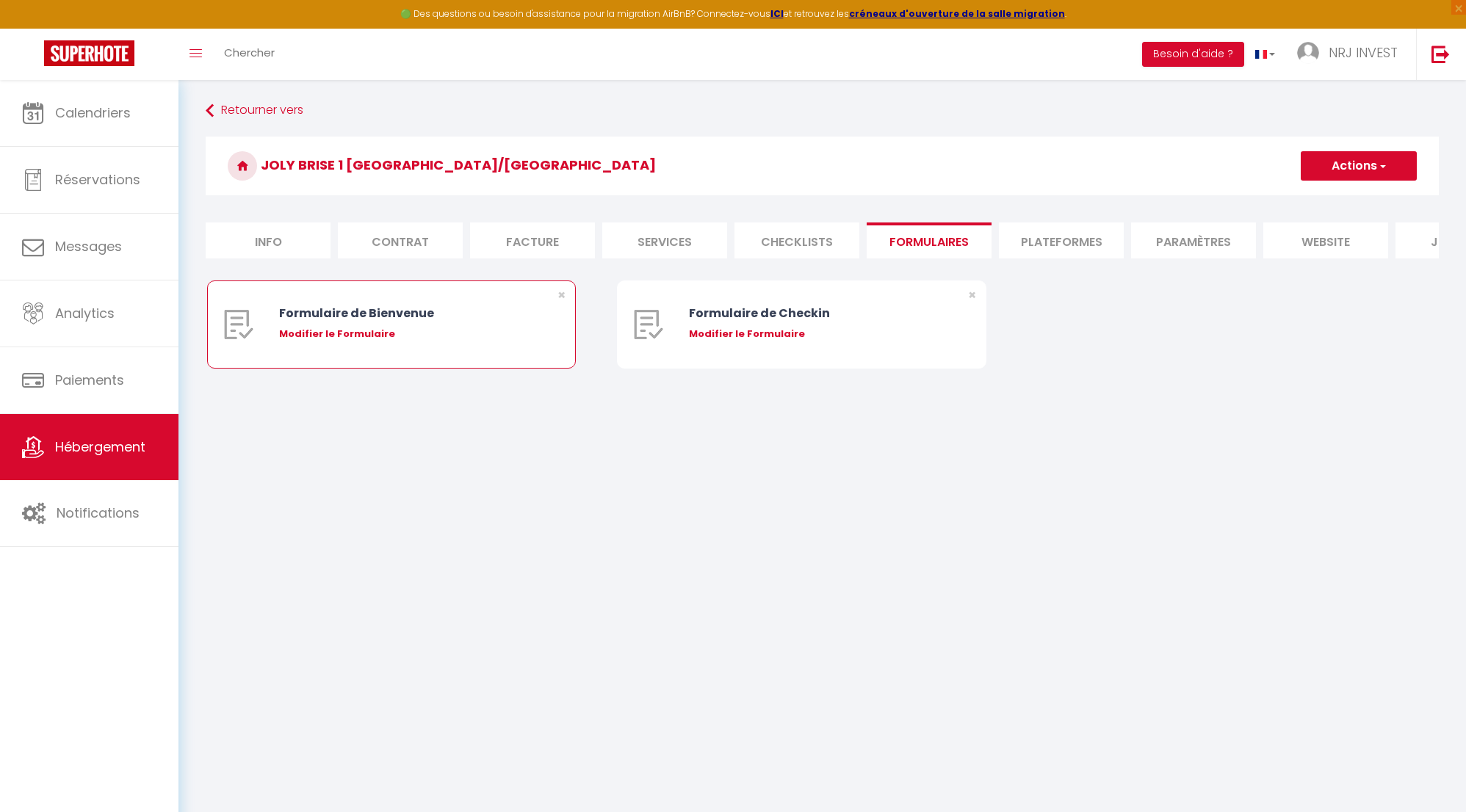
click at [356, 342] on div "Modifier le Formulaire" at bounding box center [407, 334] width 256 height 15
type input "Formulaire de Bienvenue"
type input "Afin de préparer au mieux votre arrivée et recevoir votre Guide de Bienvenue, j…"
select select "[object Object]"
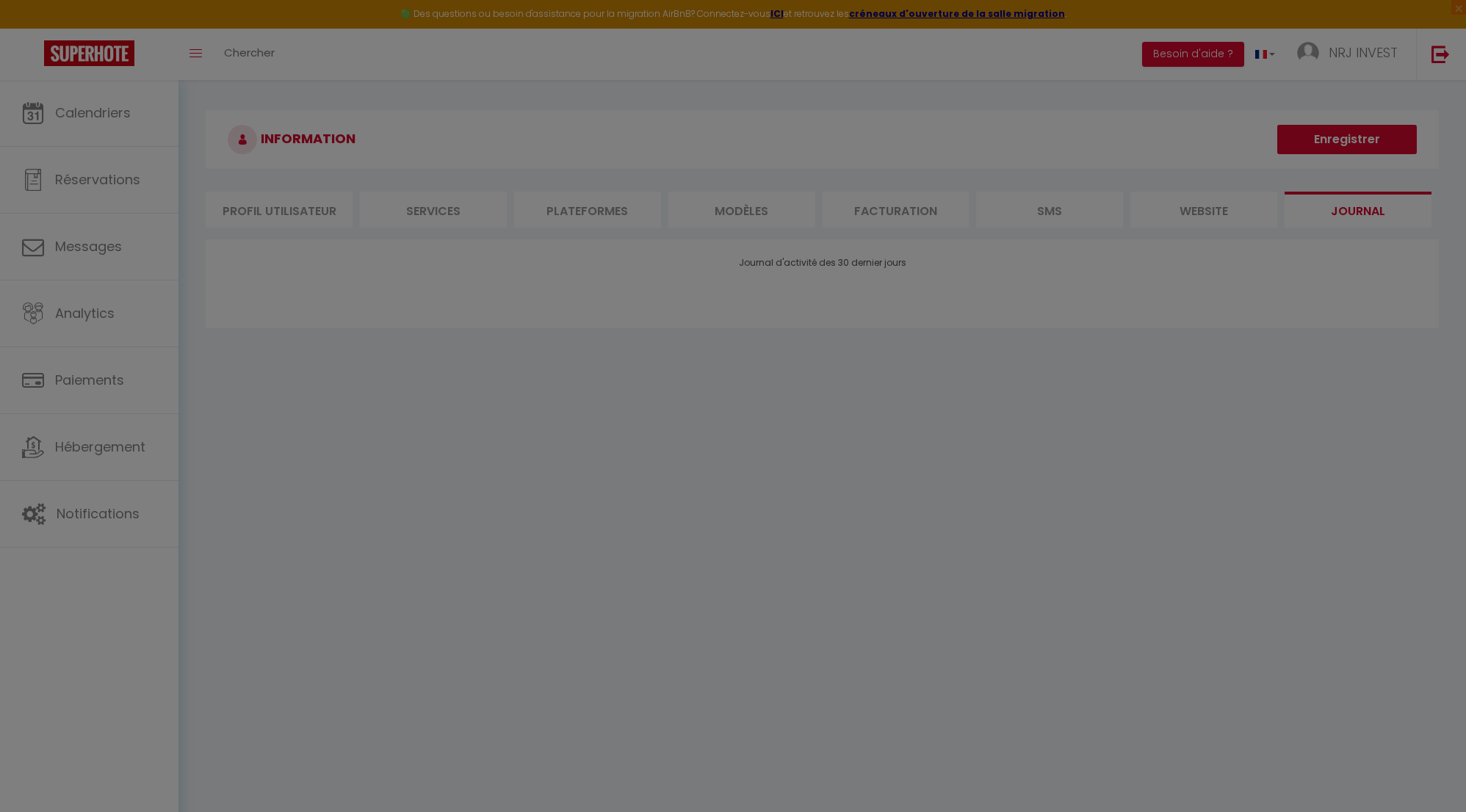
click at [131, 114] on div at bounding box center [733, 406] width 1466 height 812
click at [113, 121] on div at bounding box center [733, 406] width 1466 height 812
click at [545, 428] on div at bounding box center [733, 406] width 1466 height 812
click at [536, 500] on div at bounding box center [733, 406] width 1466 height 812
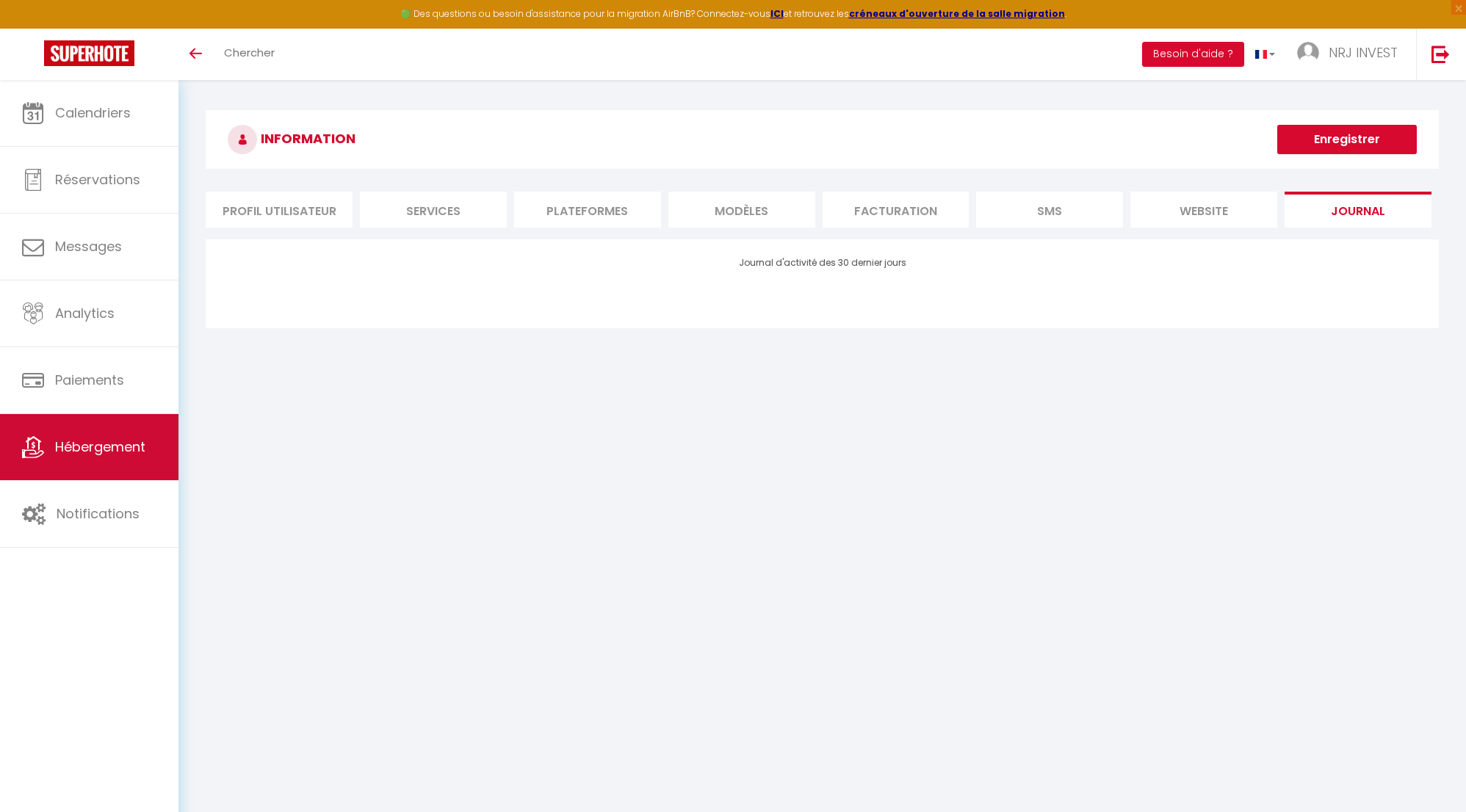
click at [100, 445] on span "Hébergement" at bounding box center [100, 447] width 91 height 19
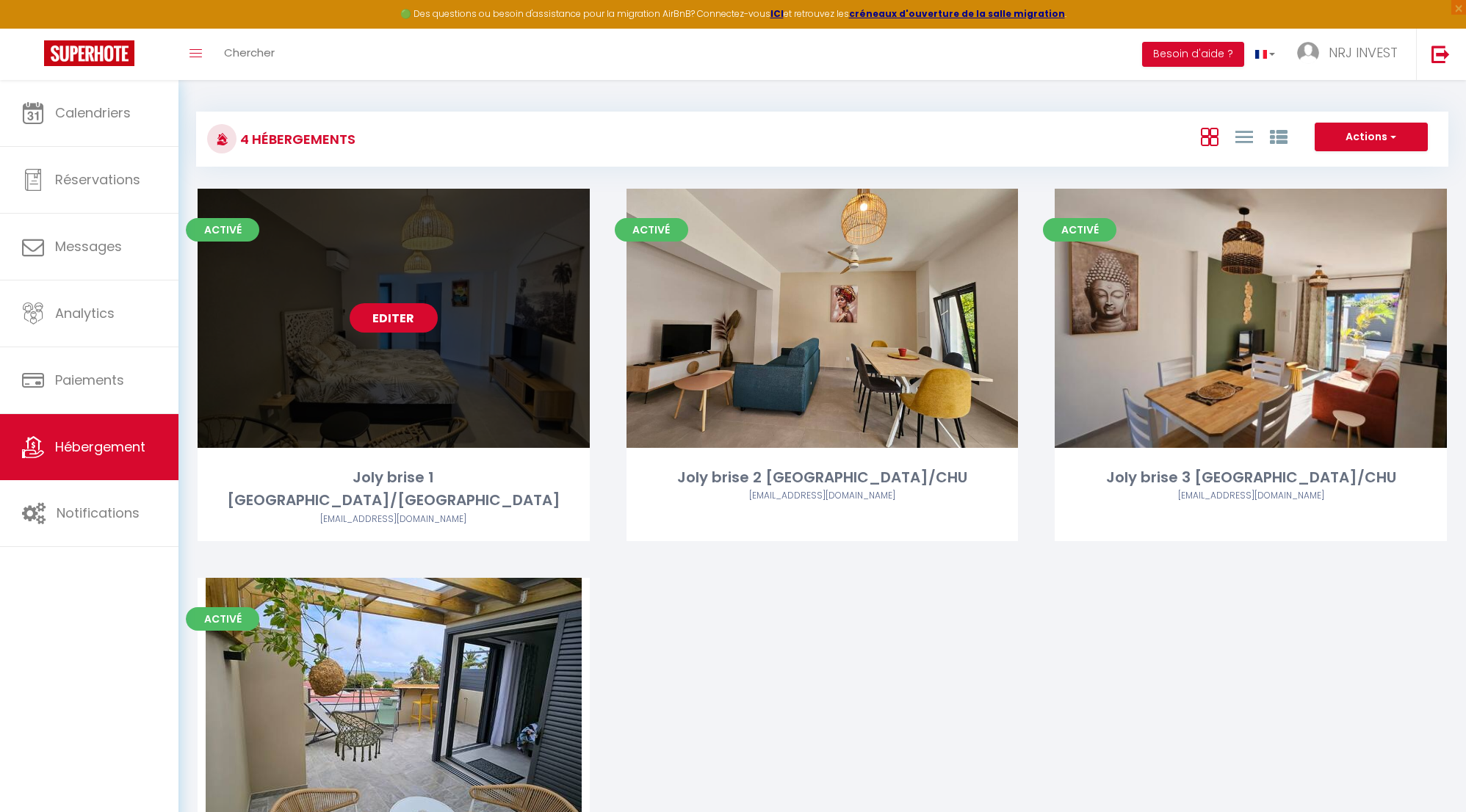
click at [415, 316] on link "Editer" at bounding box center [394, 318] width 88 height 29
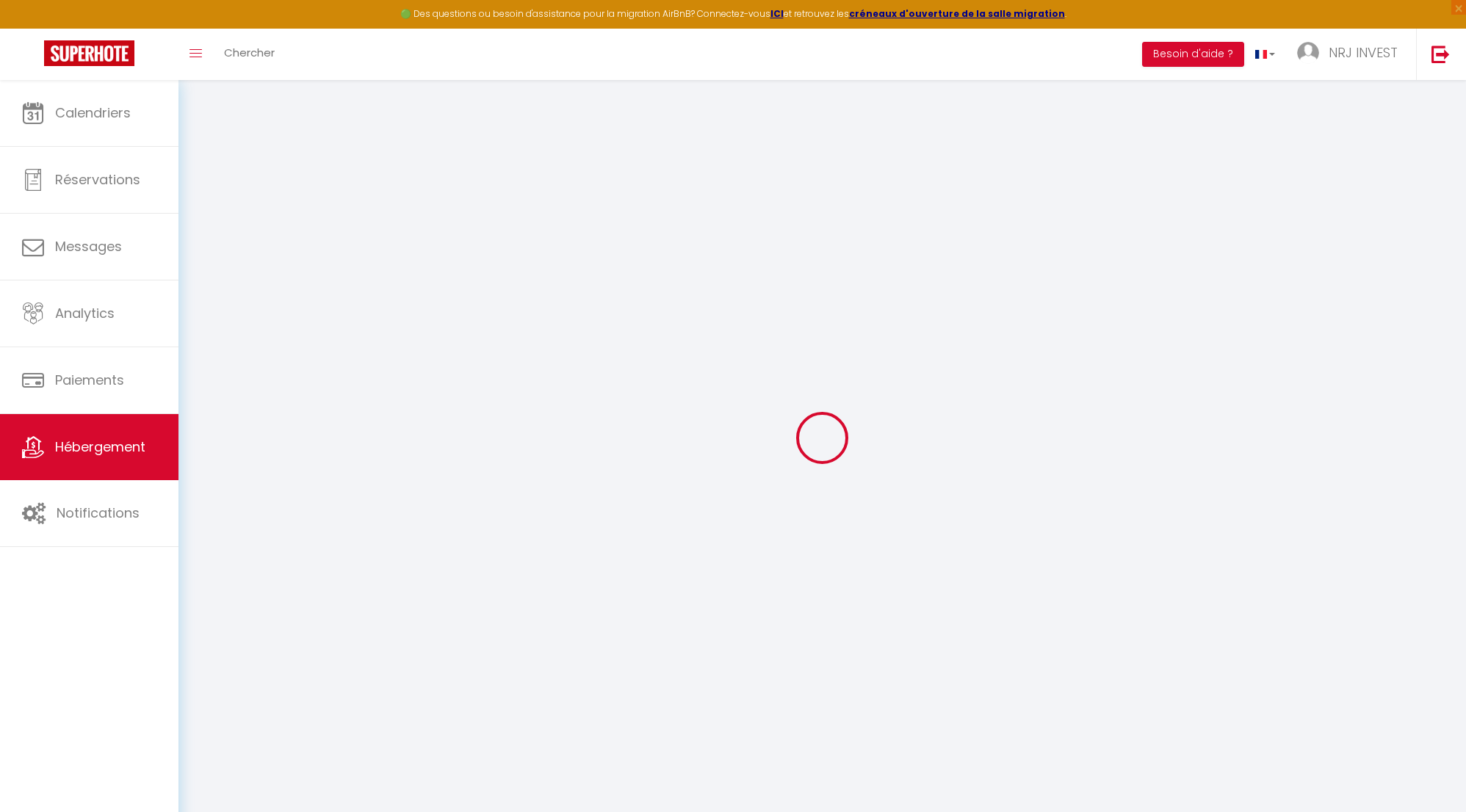
select select
checkbox input "false"
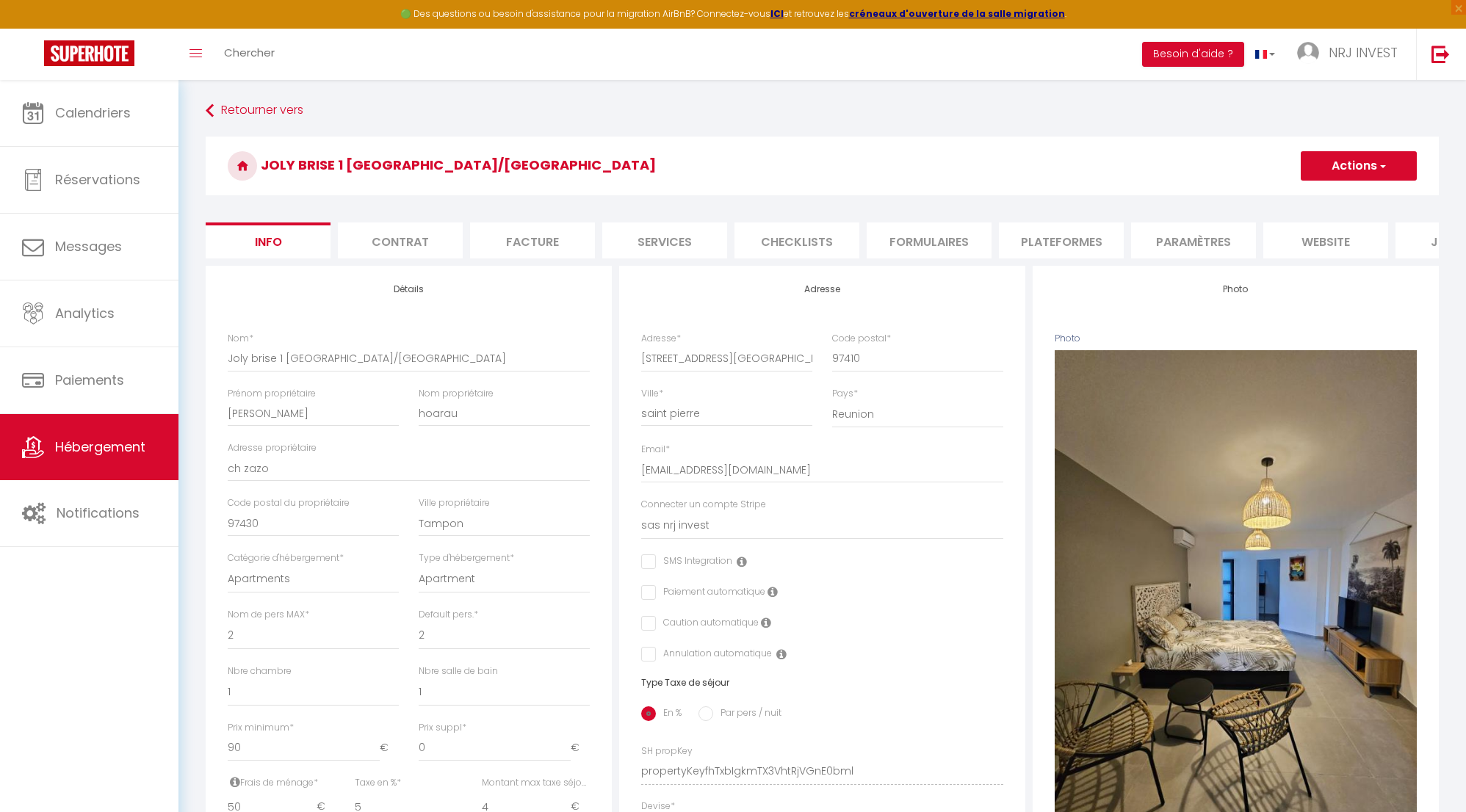
click at [938, 235] on li "Formulaires" at bounding box center [928, 241] width 125 height 36
select select
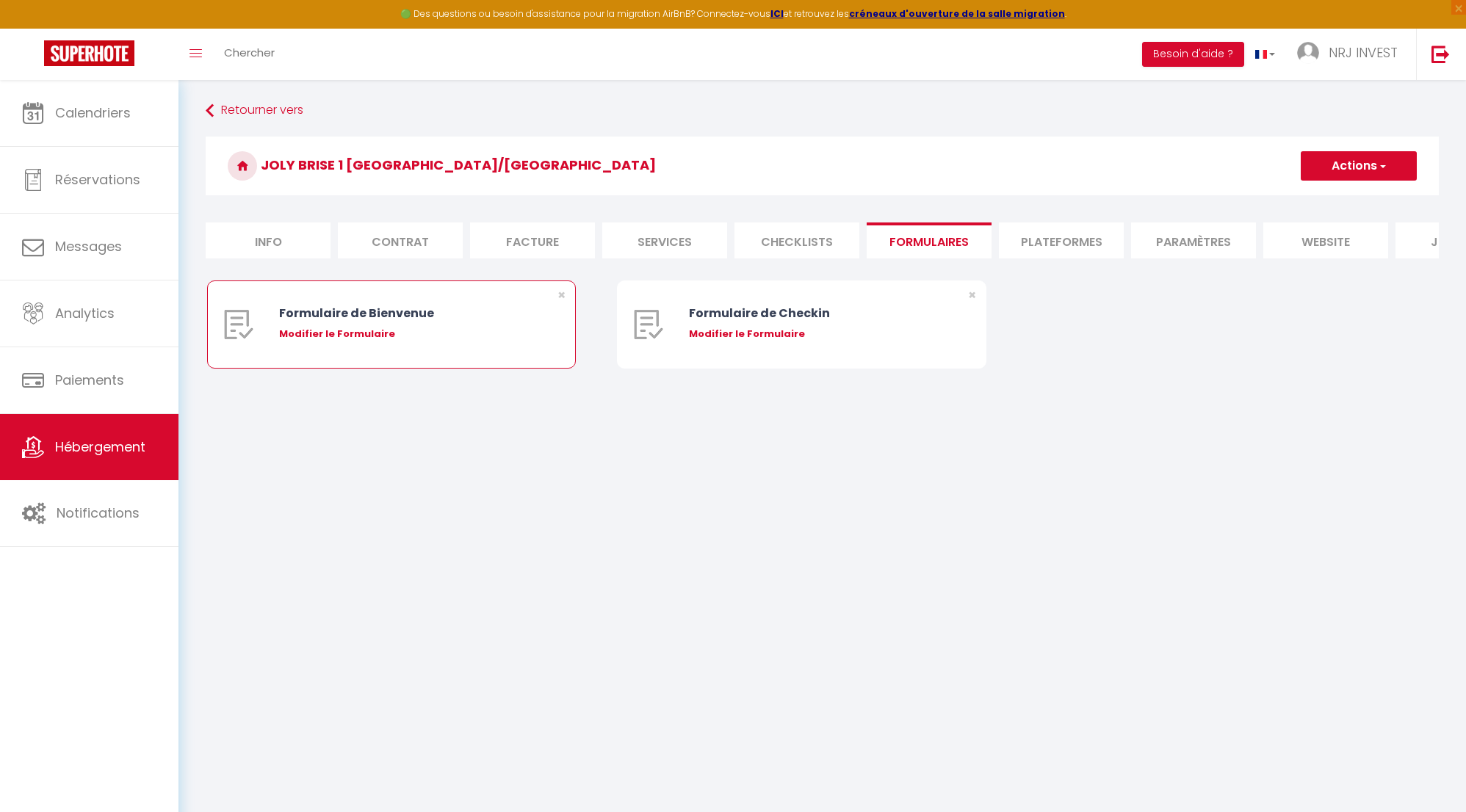
click at [368, 339] on div "Modifier le Formulaire" at bounding box center [407, 334] width 256 height 15
type input "Formulaire de Bienvenue"
type input "Afin de préparer au mieux votre arrivée et recevoir votre Guide de Bienvenue, j…"
select select "[object Object]"
radio input "true"
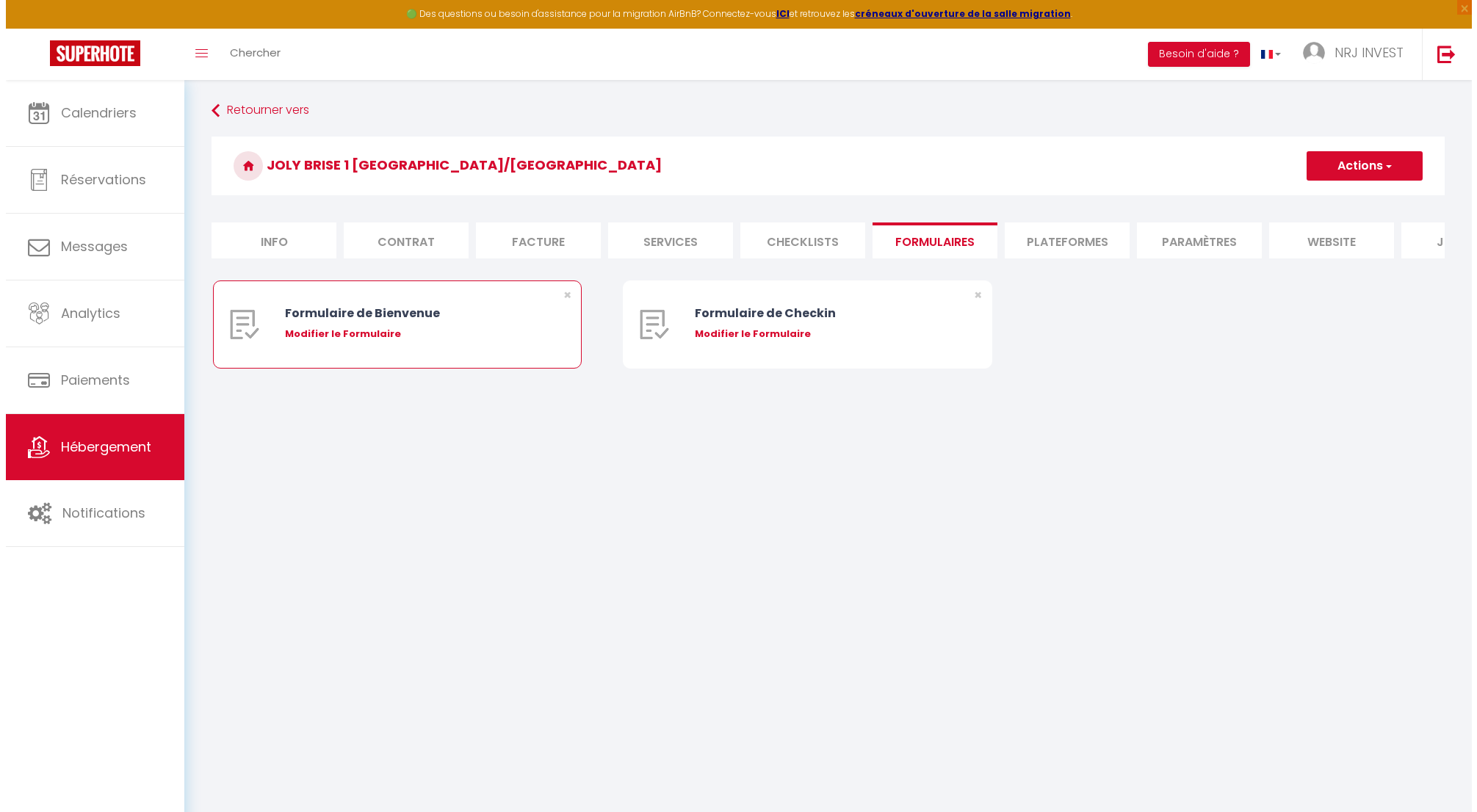
type input "https://superhote.com/confirmation"
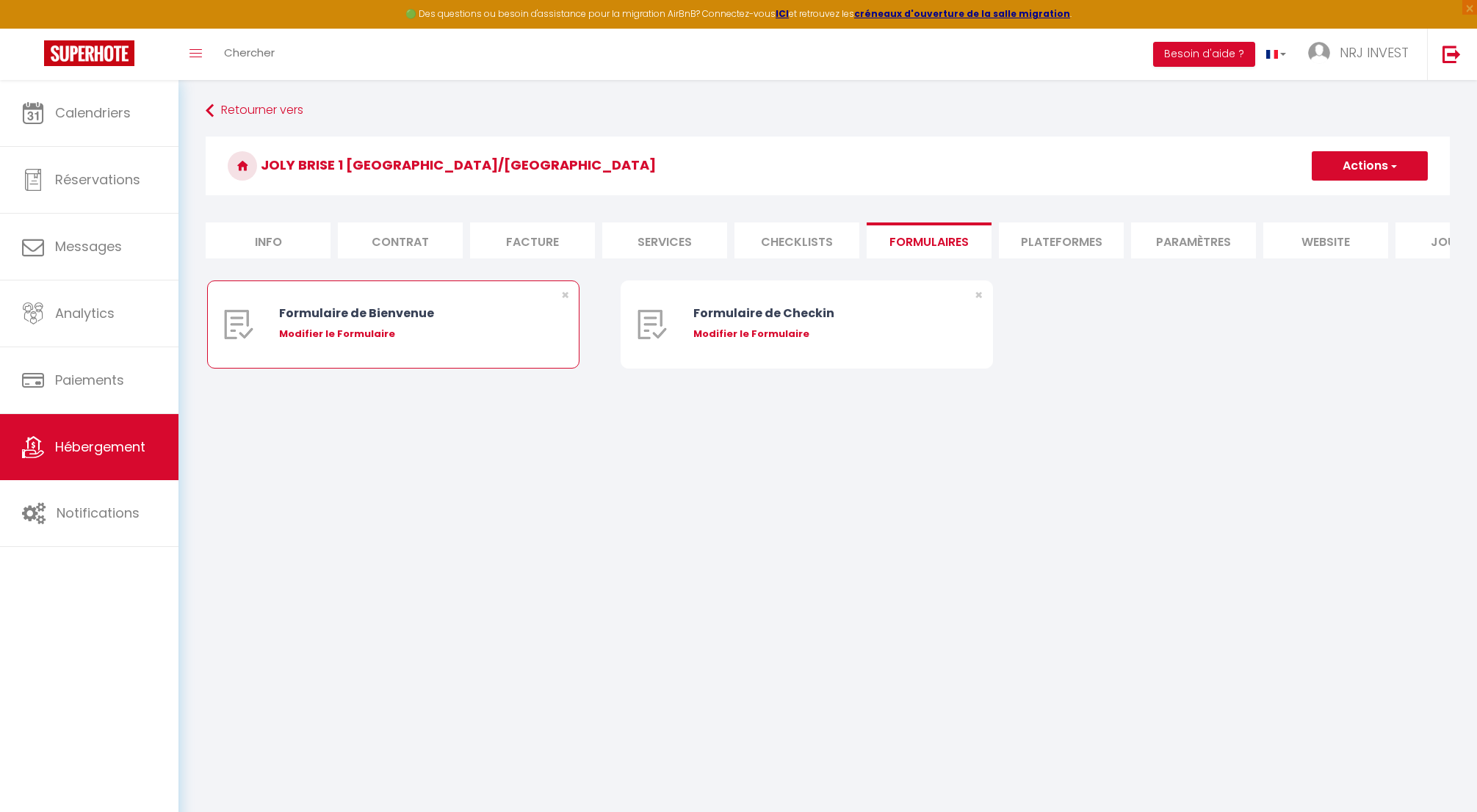
select select
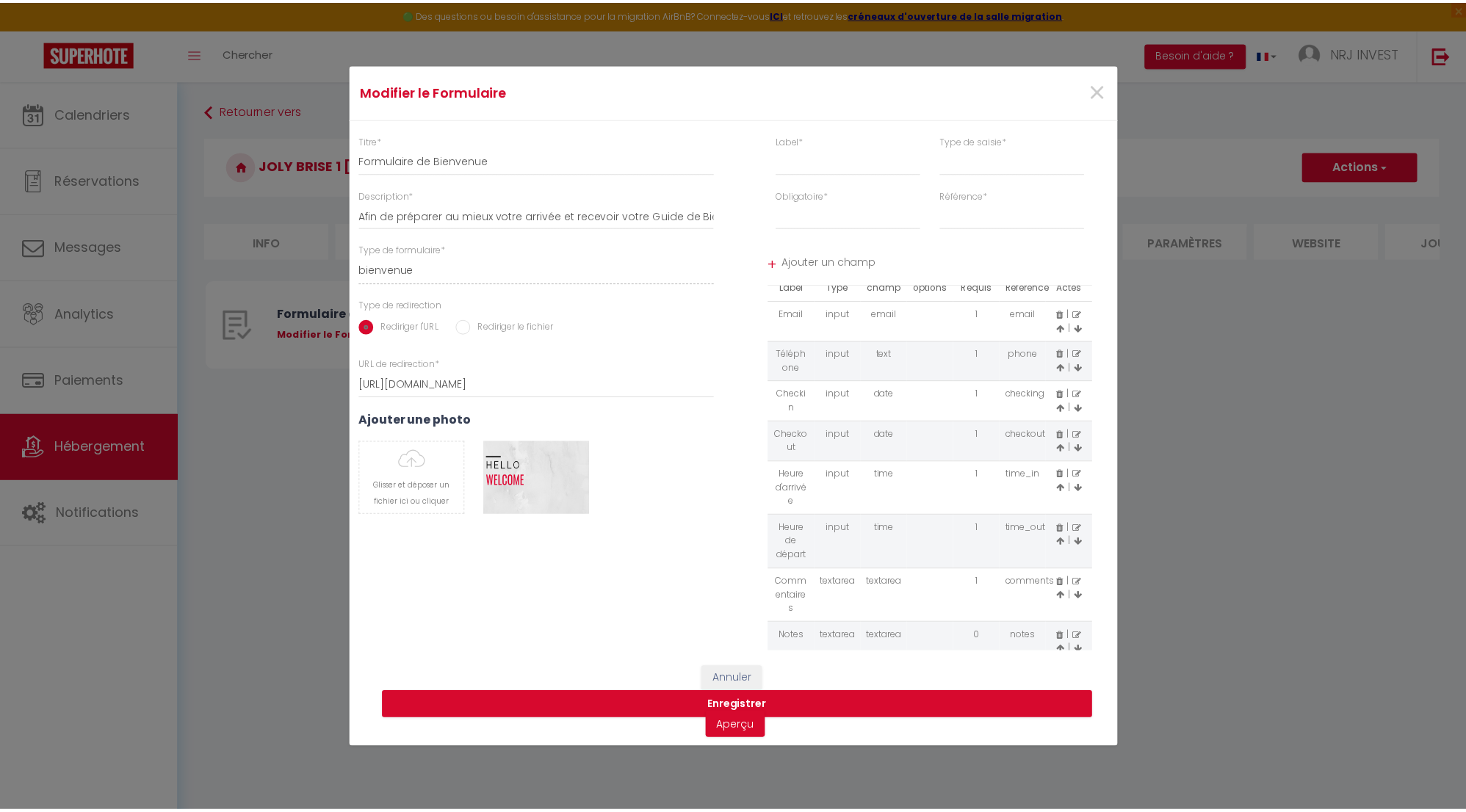
scroll to position [50, 0]
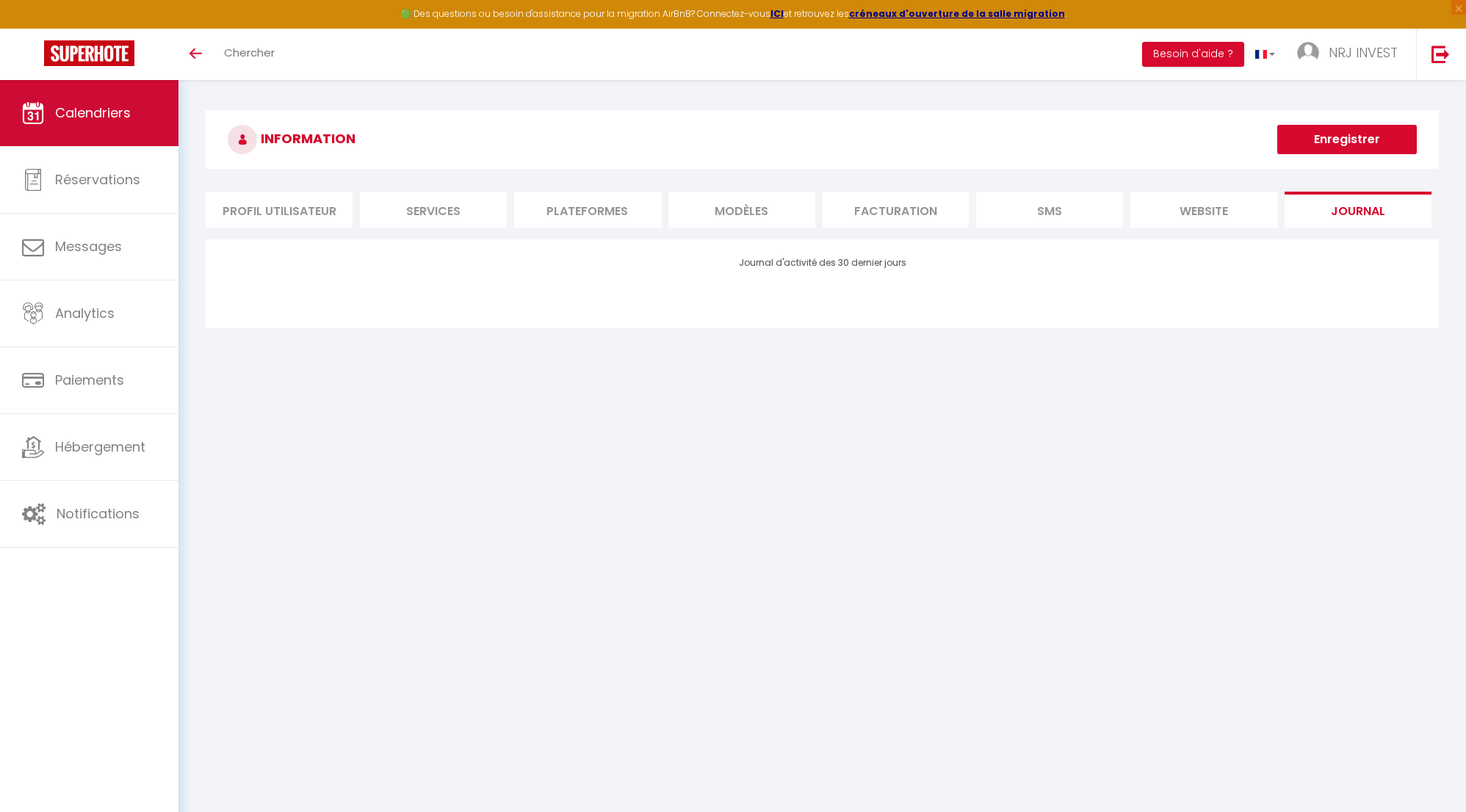
click at [145, 118] on link "Calendriers" at bounding box center [89, 113] width 179 height 66
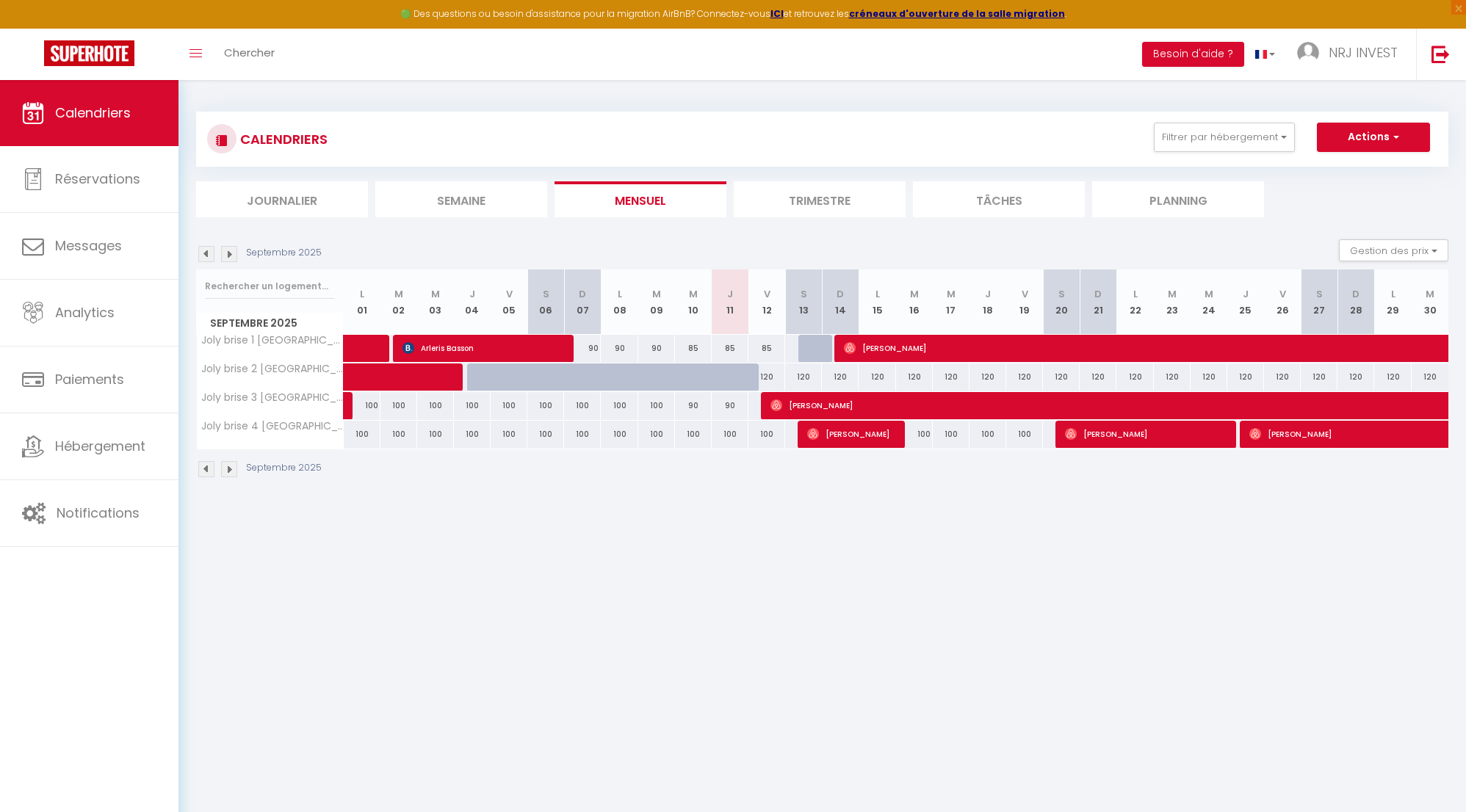
click at [230, 473] on img at bounding box center [229, 469] width 16 height 16
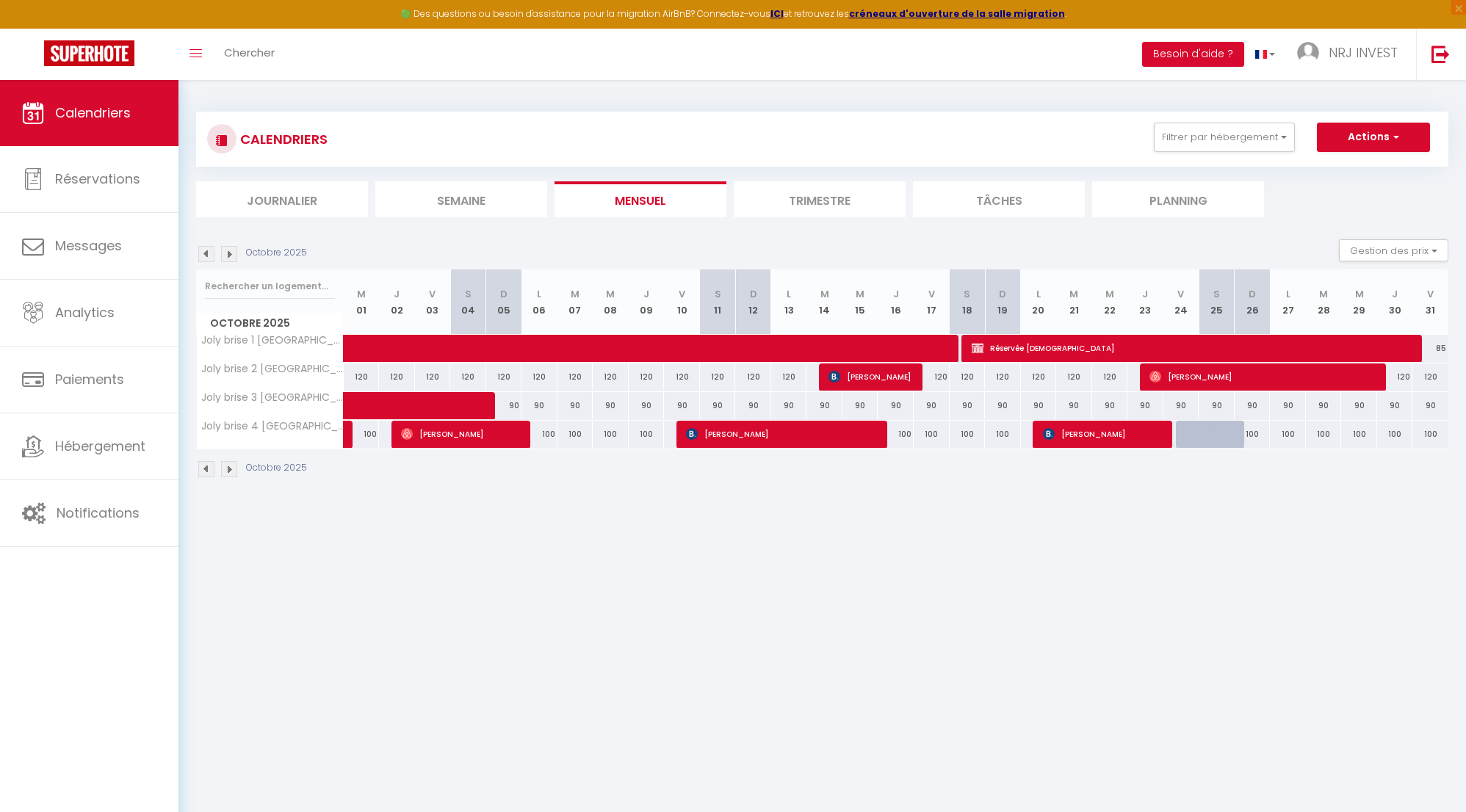
click at [228, 254] on img at bounding box center [229, 254] width 16 height 16
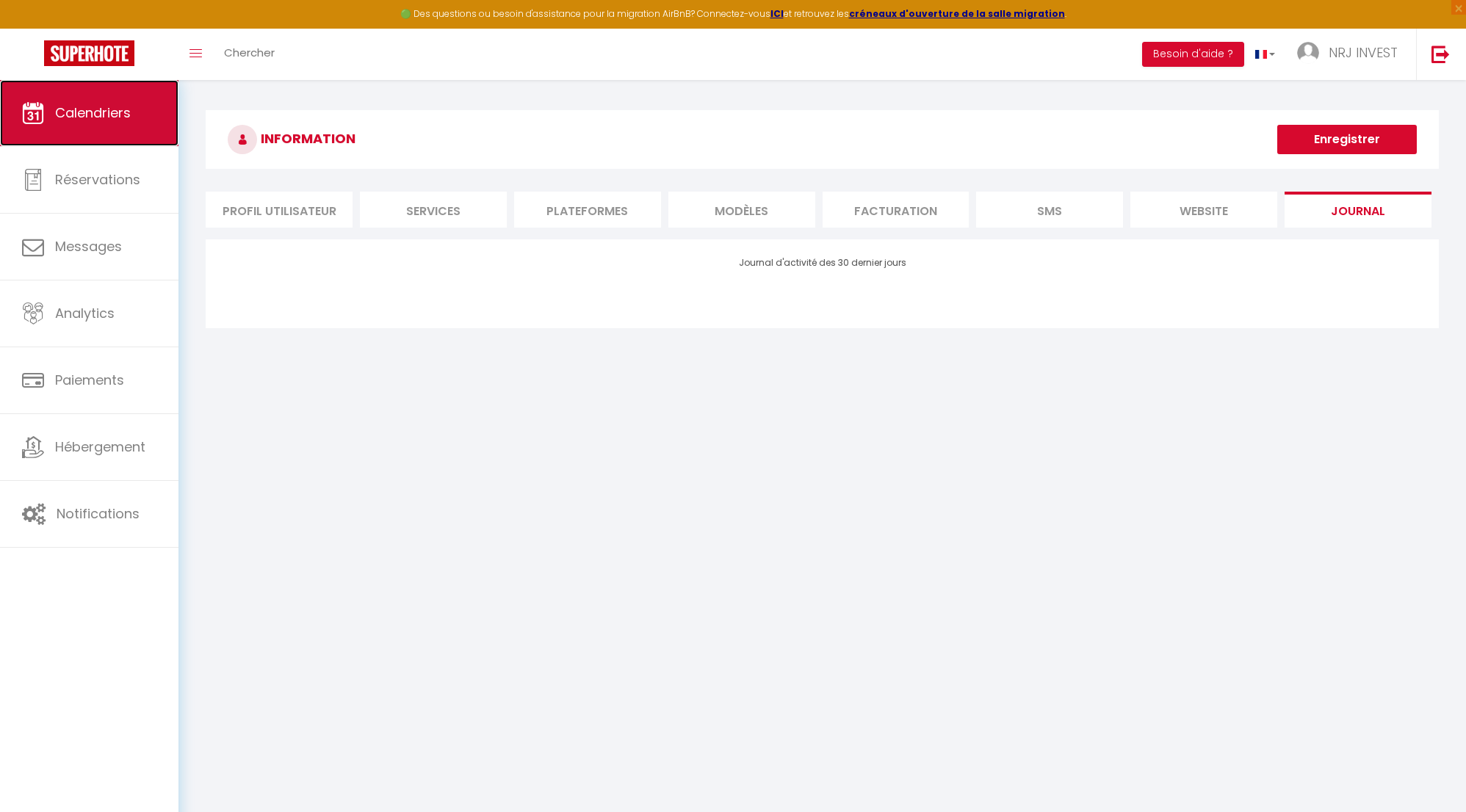
click at [126, 107] on span "Calendriers" at bounding box center [93, 113] width 76 height 19
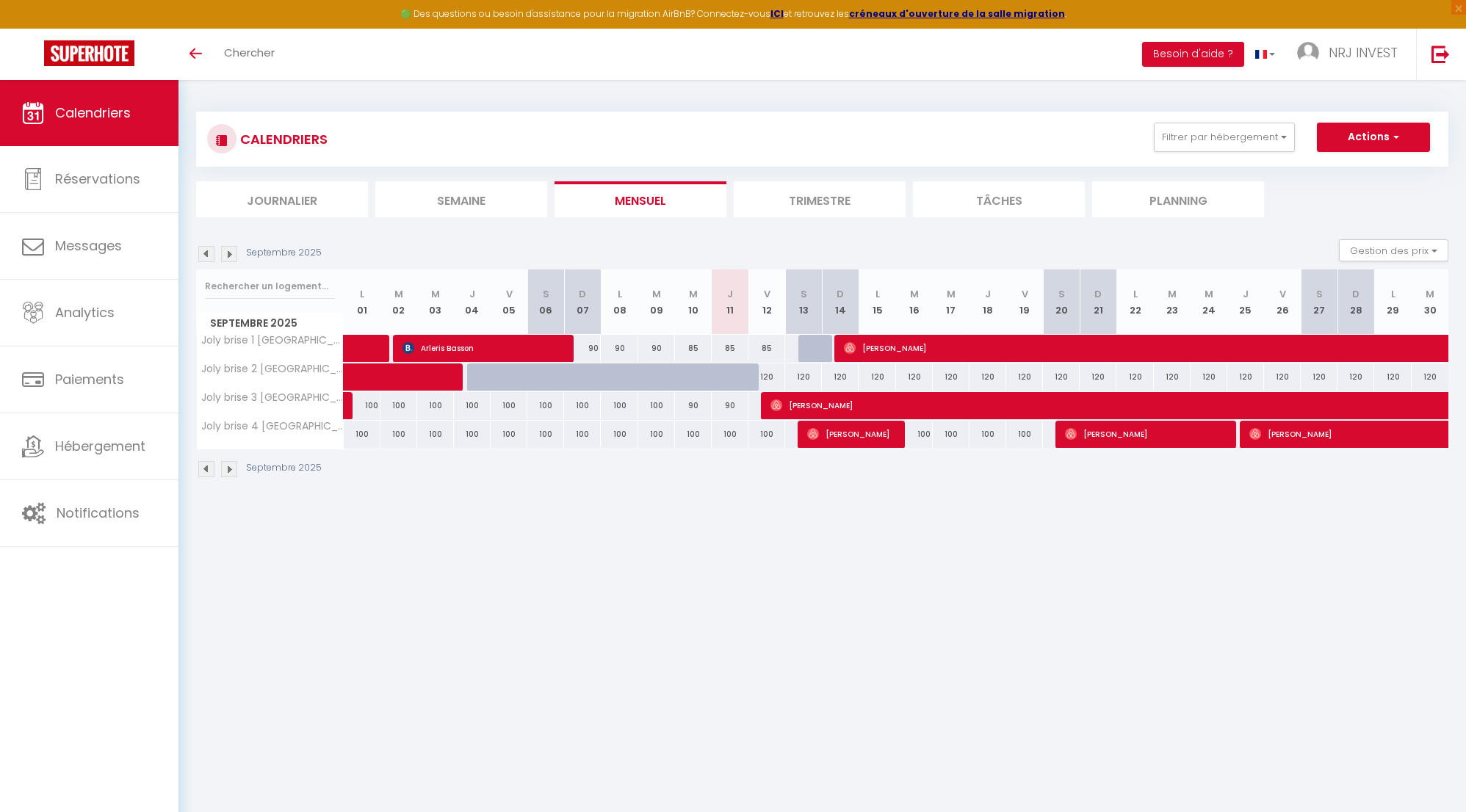
click at [230, 253] on img at bounding box center [229, 254] width 16 height 16
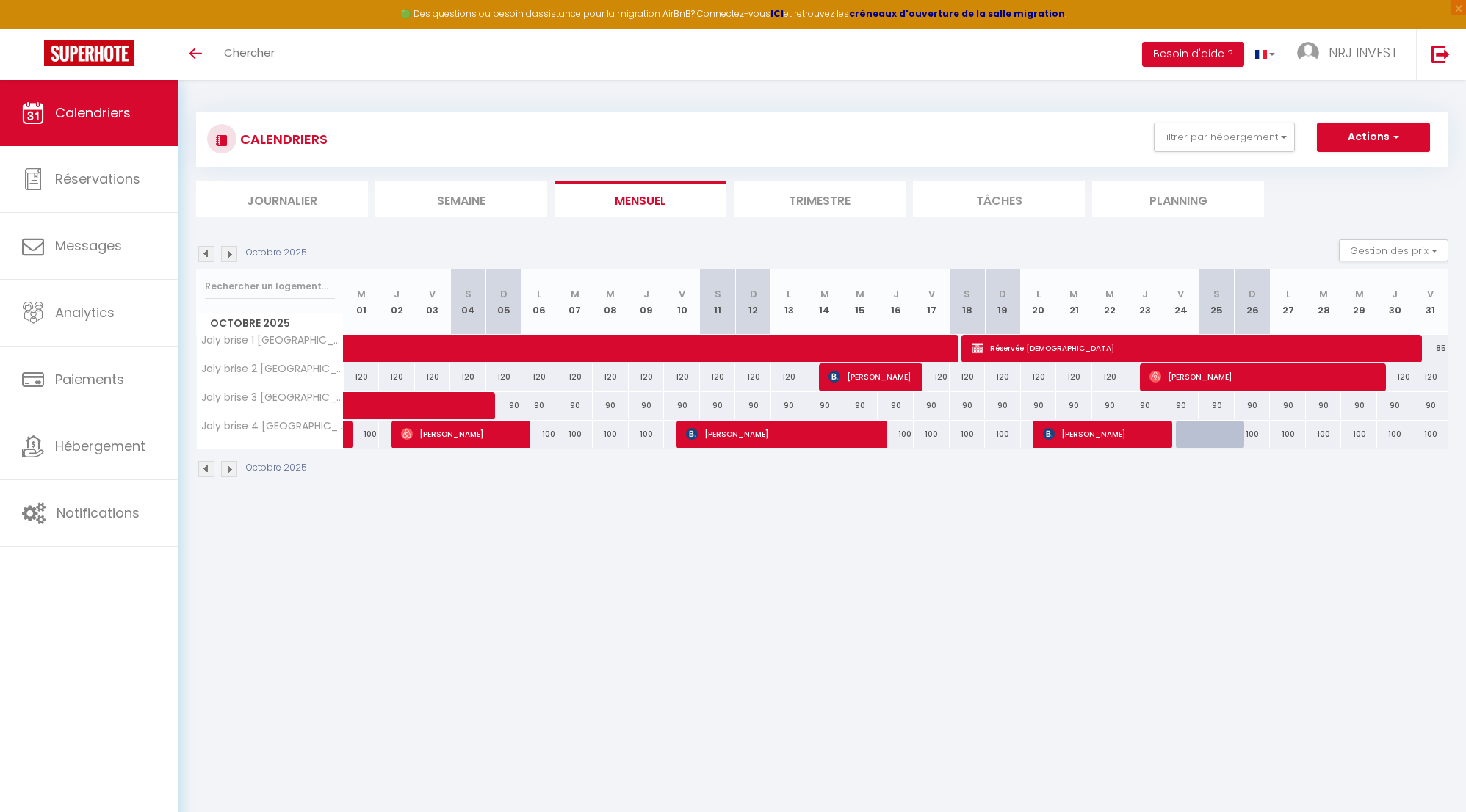
click at [230, 253] on img at bounding box center [229, 254] width 16 height 16
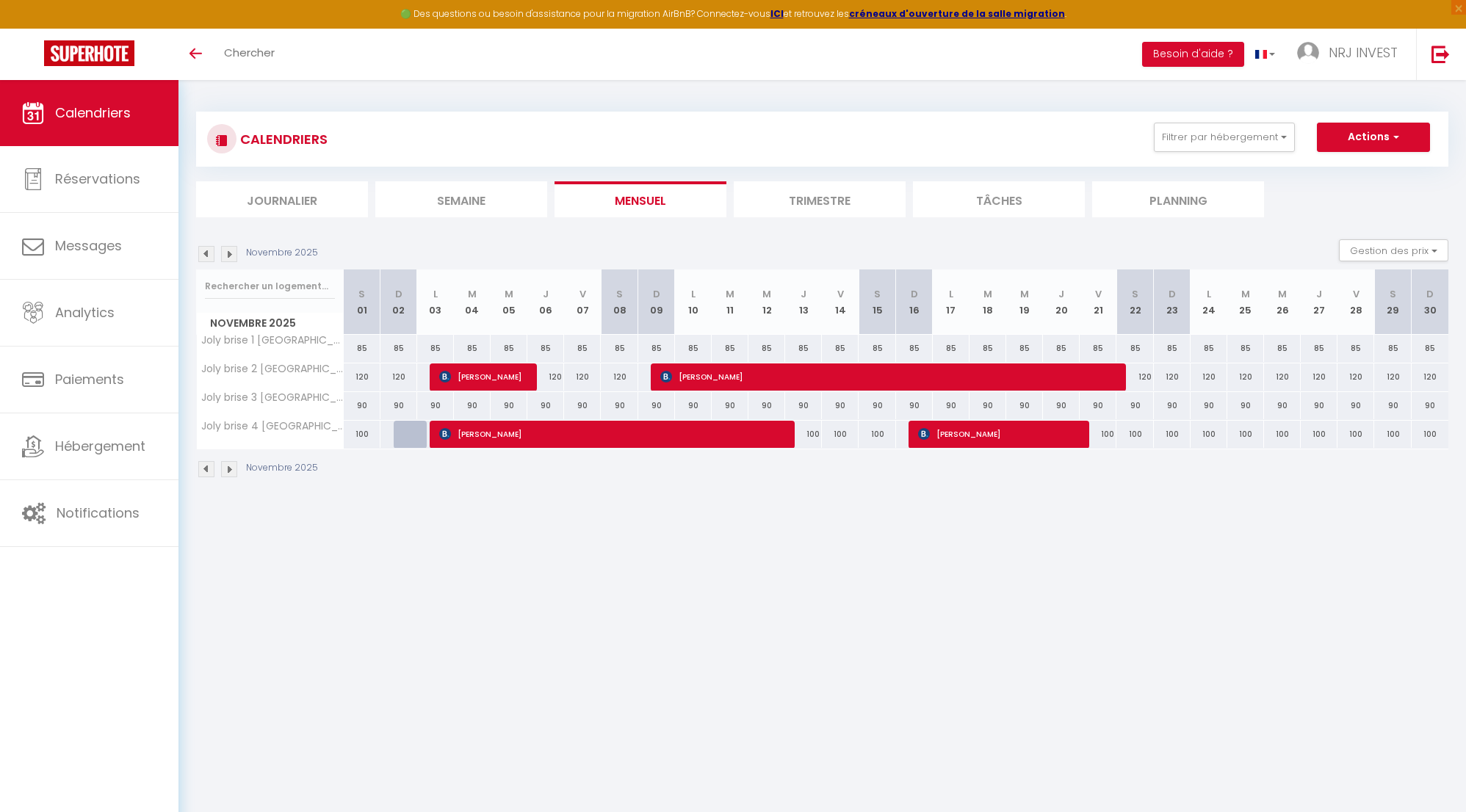
click at [230, 253] on img at bounding box center [229, 254] width 16 height 16
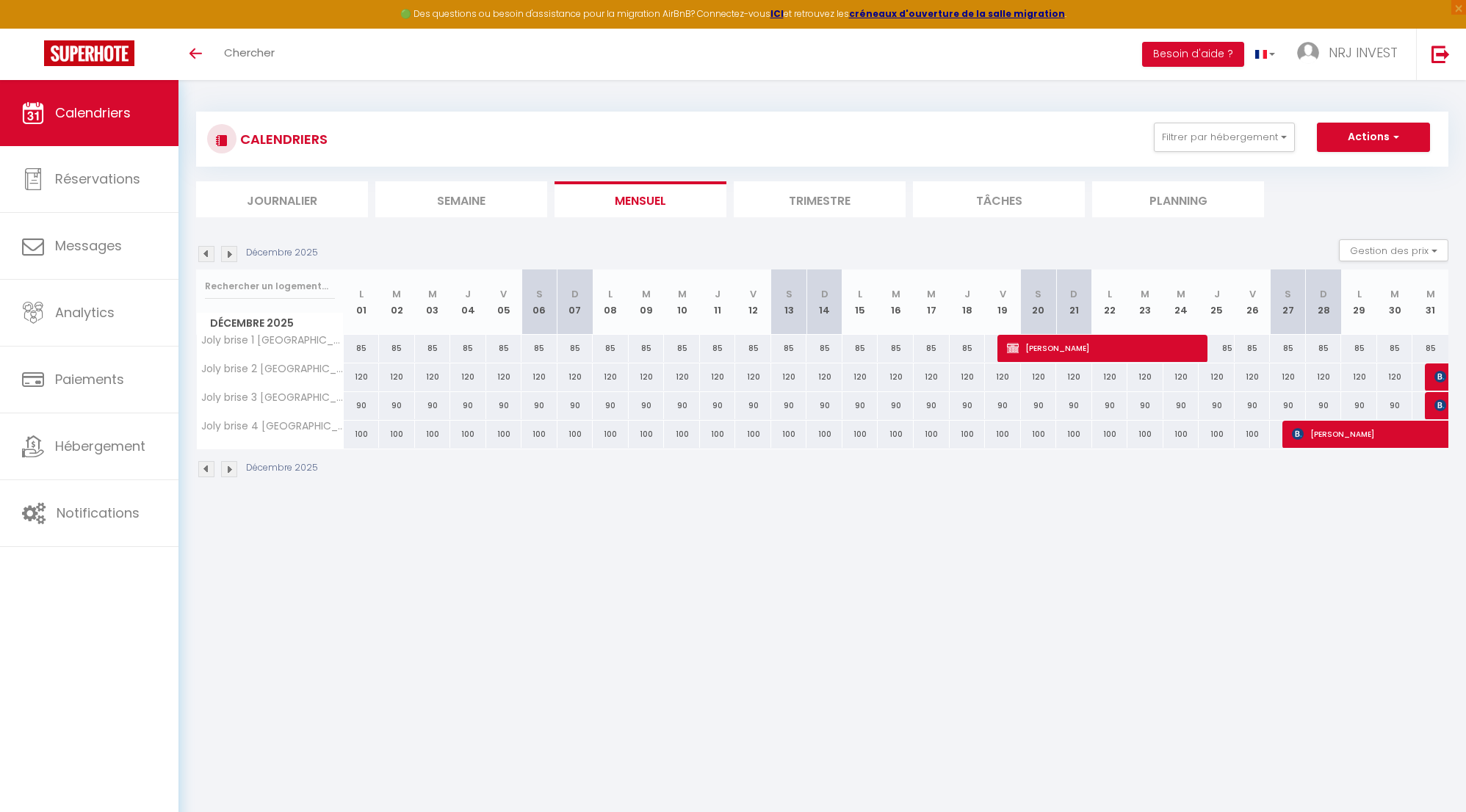
click at [230, 253] on img at bounding box center [229, 254] width 16 height 16
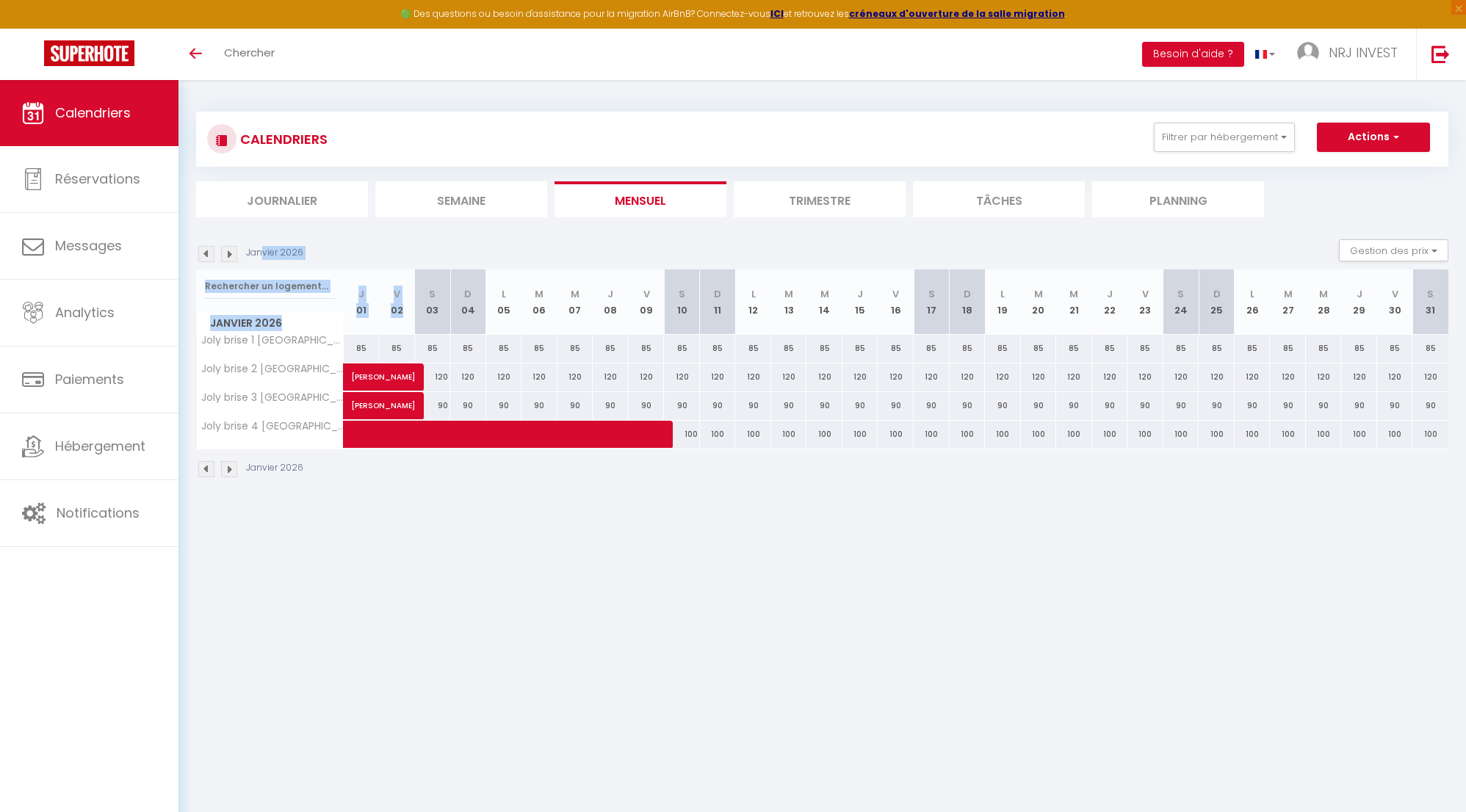
drag, startPoint x: 427, startPoint y: 292, endPoint x: 896, endPoint y: 387, distance: 478.5
click at [716, 353] on div "[DATE] Gestion des prix Nb Nuits minimum Règles Disponibilité [DATE] J 01 V 02 …" at bounding box center [822, 367] width 1252 height 254
click at [1362, 360] on div "85" at bounding box center [1359, 348] width 36 height 27
type input "85"
type input "Jeu 29 Janvier 2026"
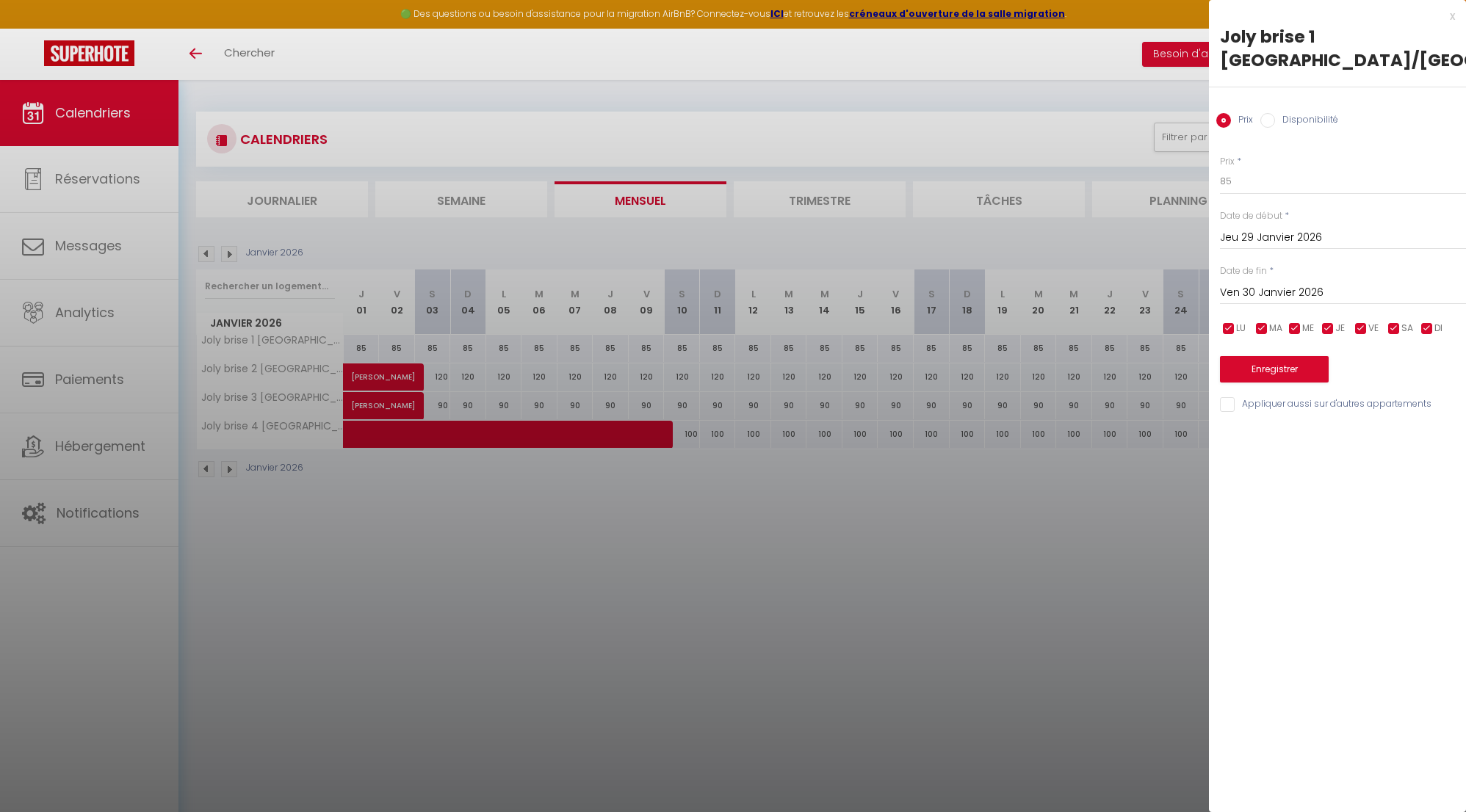
click at [1293, 290] on input "Ven 30 Janvier 2026" at bounding box center [1343, 293] width 246 height 19
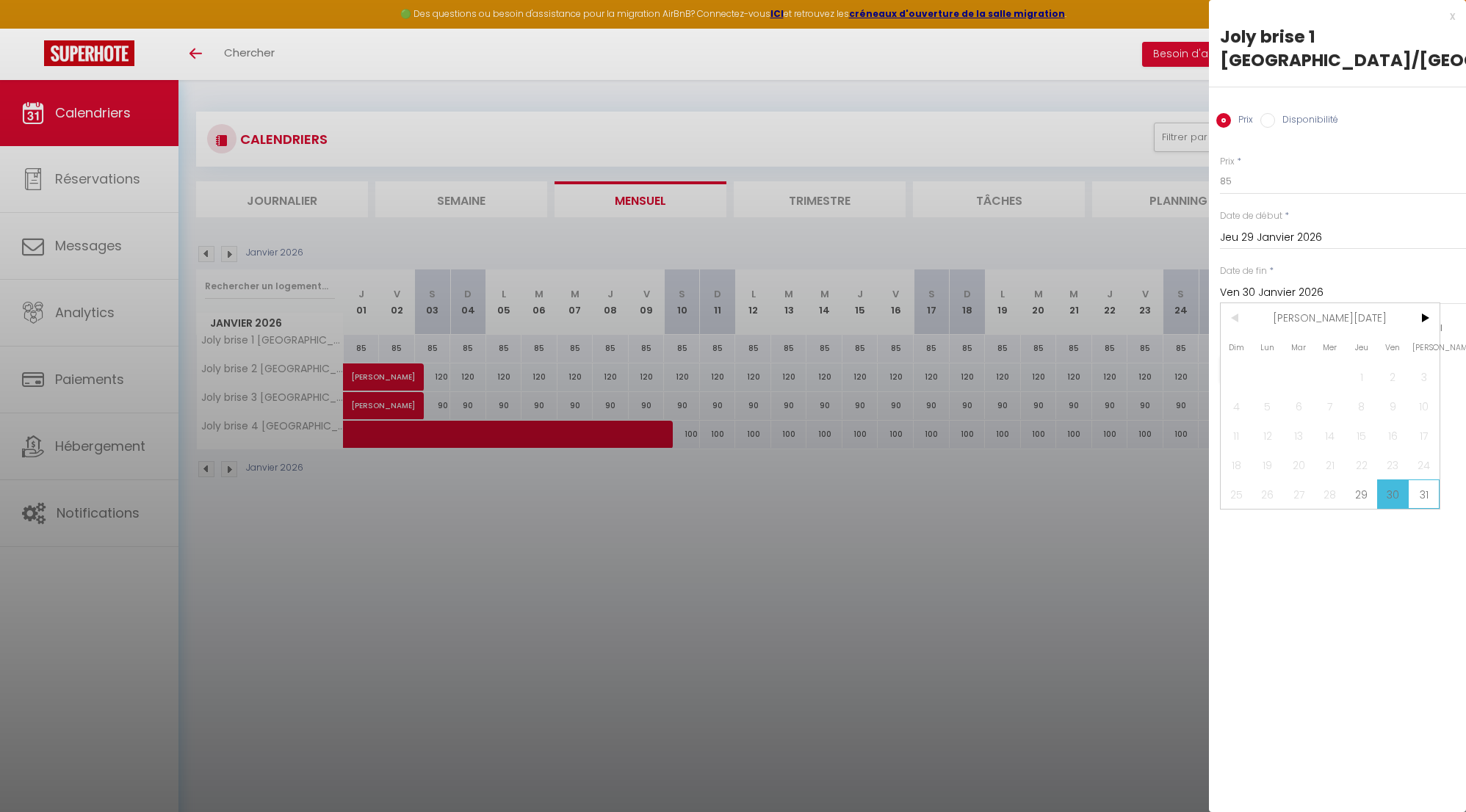
click at [1434, 497] on span "31" at bounding box center [1423, 494] width 32 height 29
type input "[DATE]"
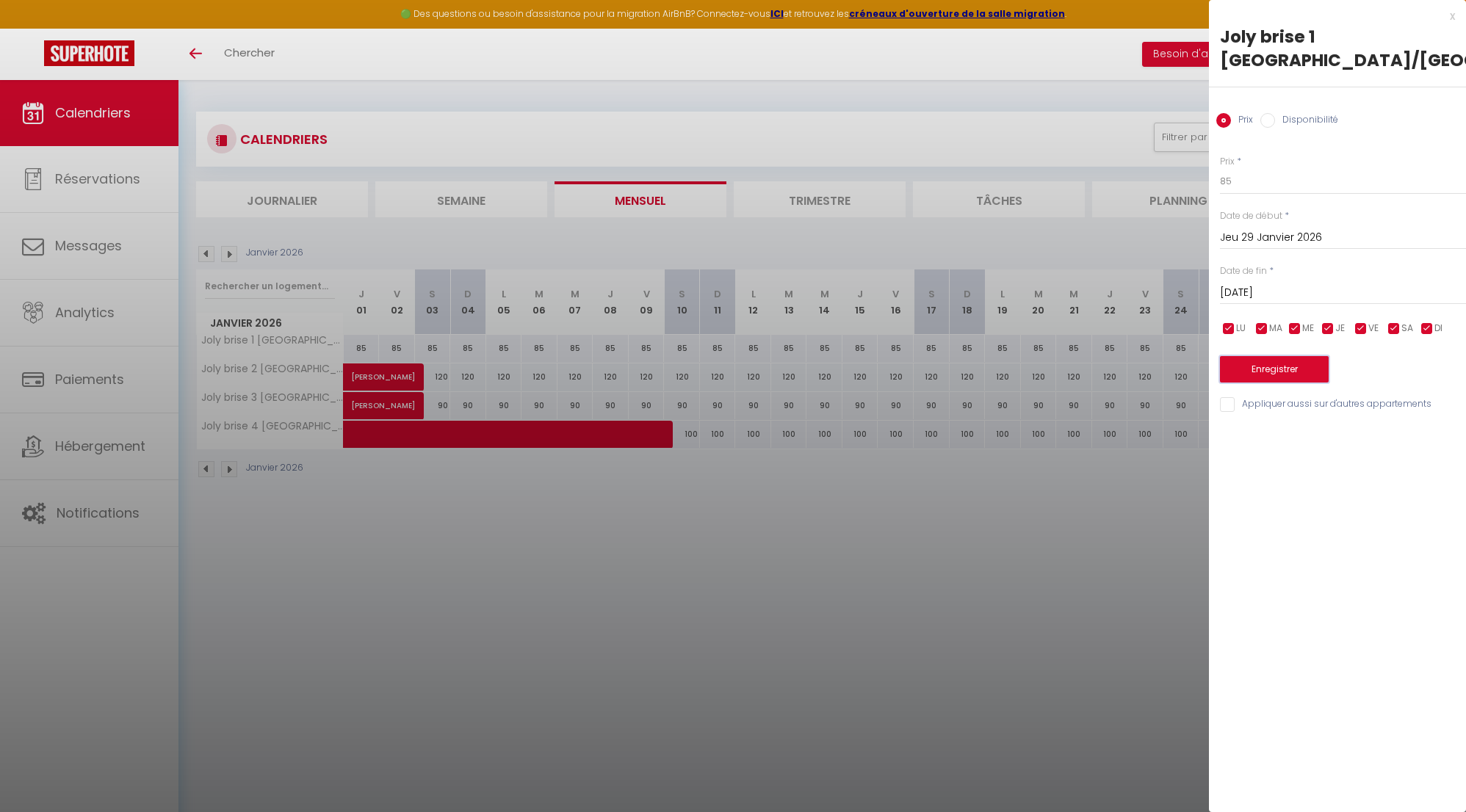
click at [1291, 369] on button "Enregistrer" at bounding box center [1274, 370] width 109 height 26
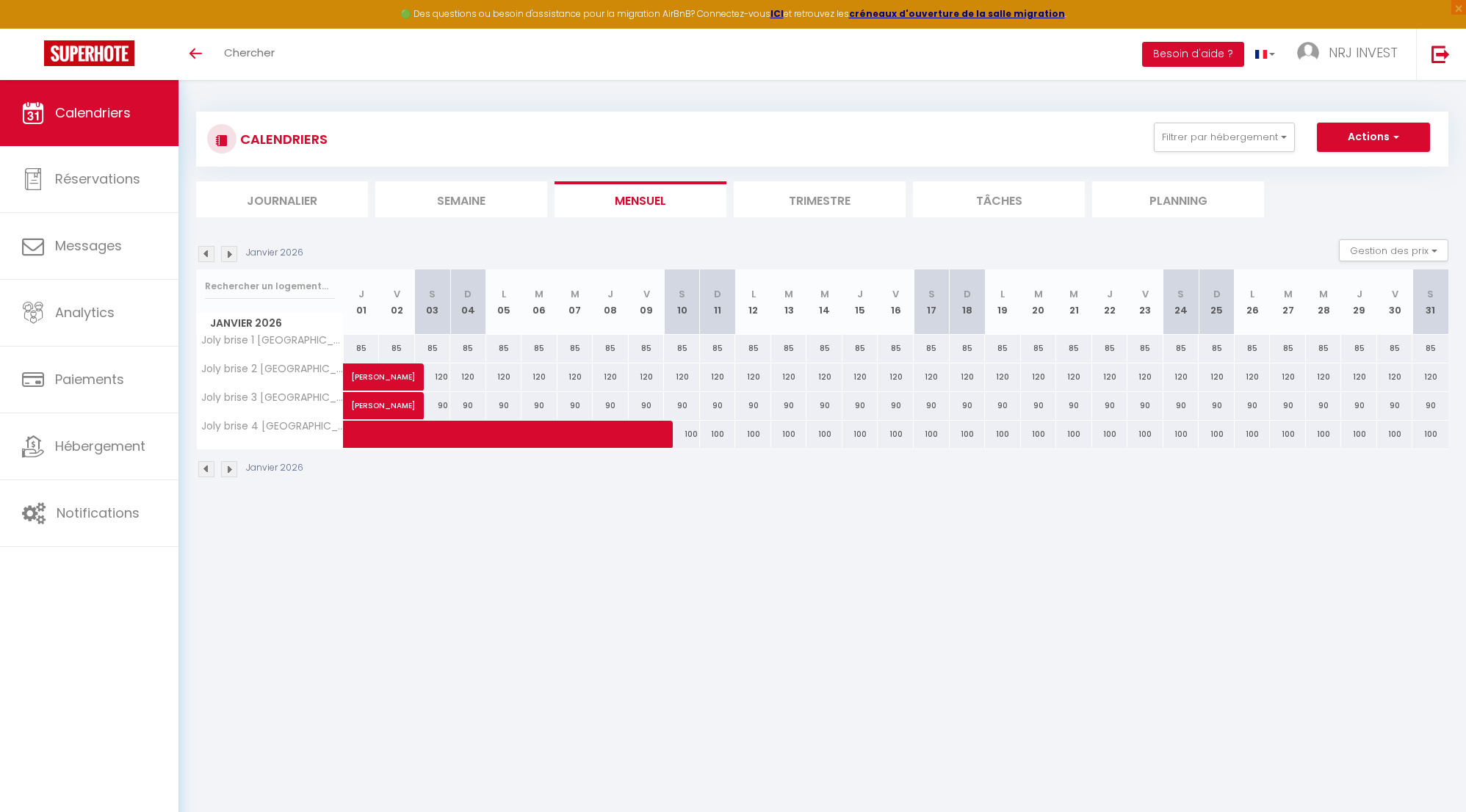
click at [1358, 348] on div "85" at bounding box center [1359, 348] width 36 height 27
type input "85"
type input "Jeu 29 Janvier 2026"
type input "Ven 30 Janvier 2026"
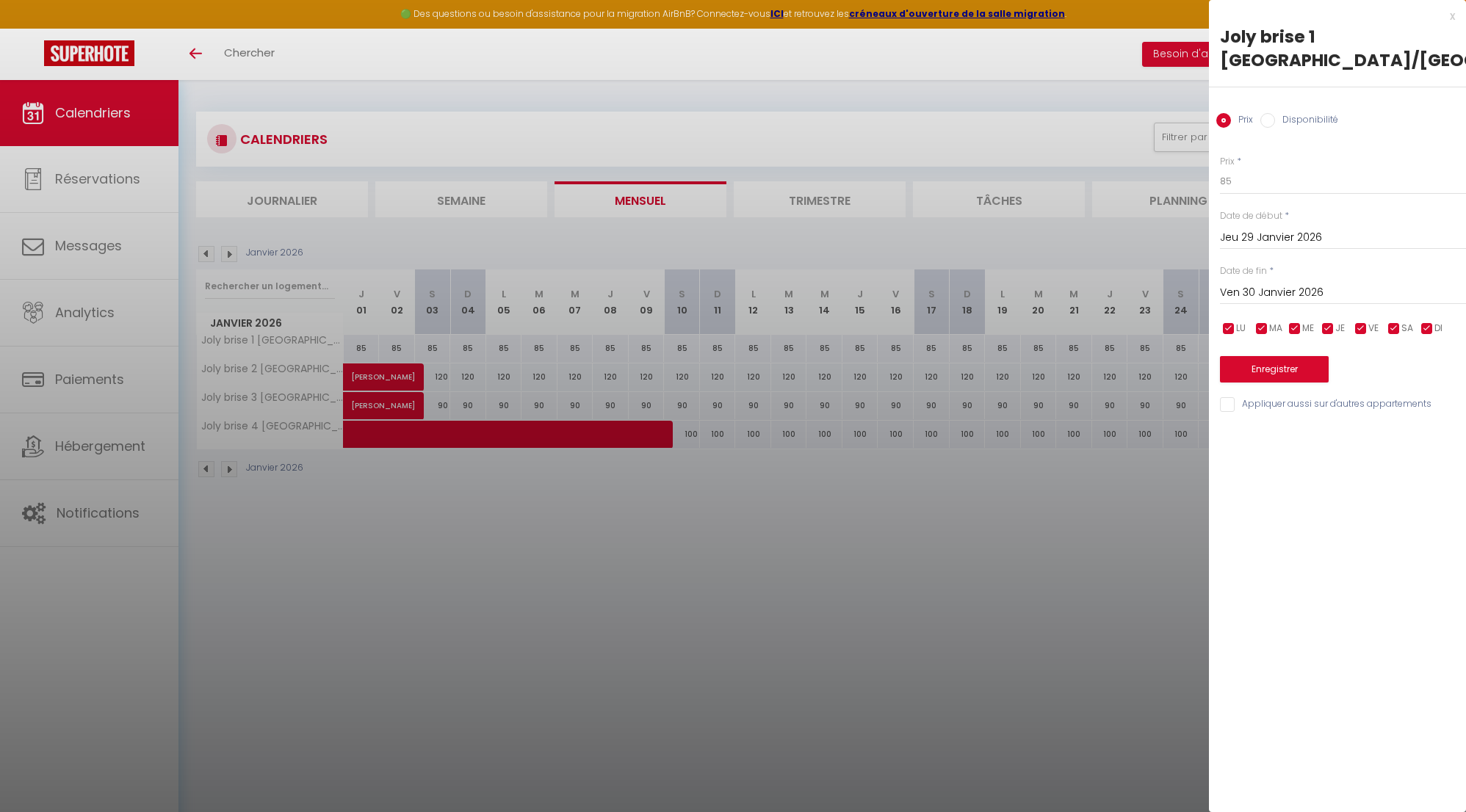
click at [1092, 528] on div at bounding box center [733, 406] width 1466 height 812
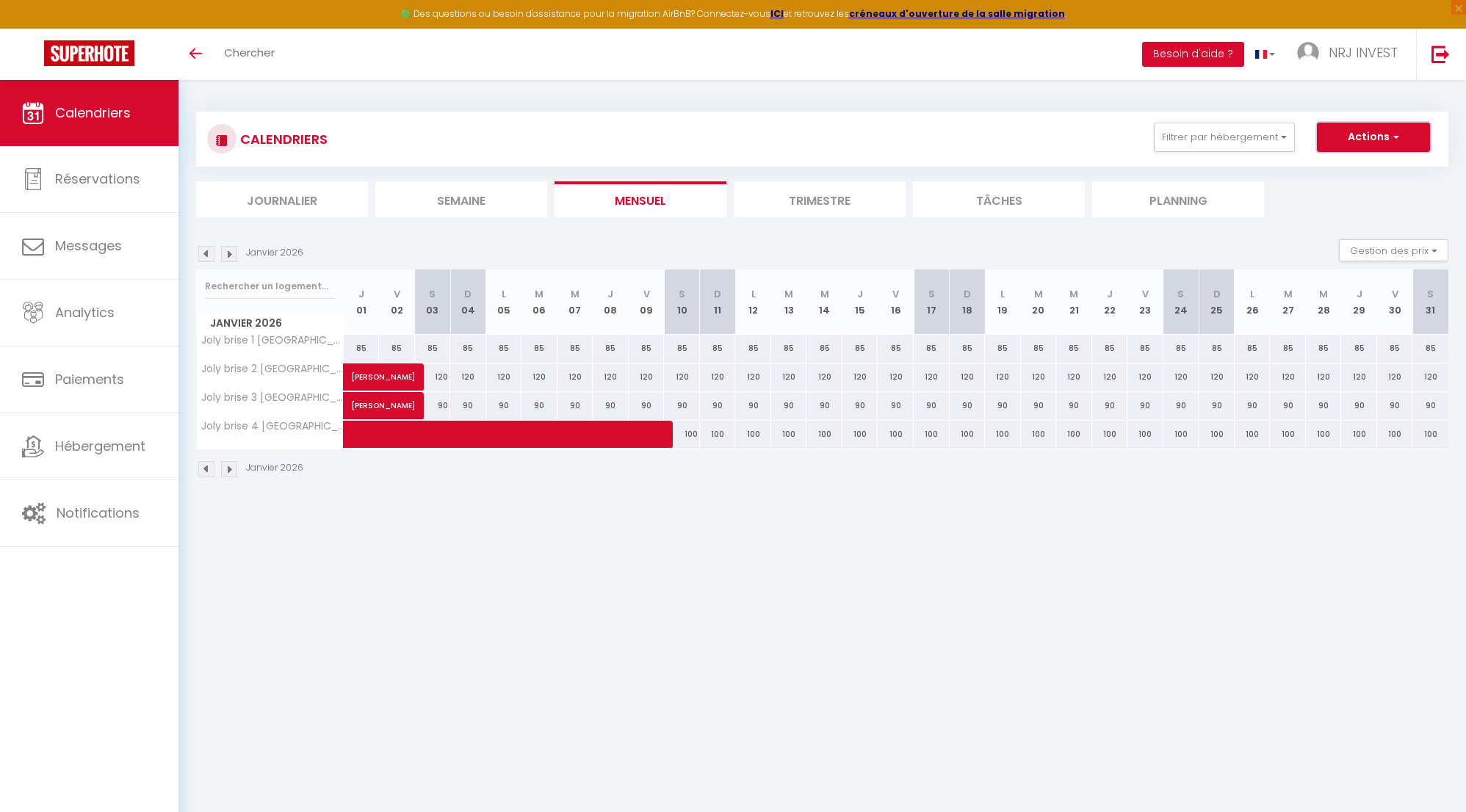
click at [1406, 131] on button "Actions" at bounding box center [1374, 138] width 113 height 29
click at [1373, 169] on link "Nouvelle réservation" at bounding box center [1358, 171] width 128 height 22
select select
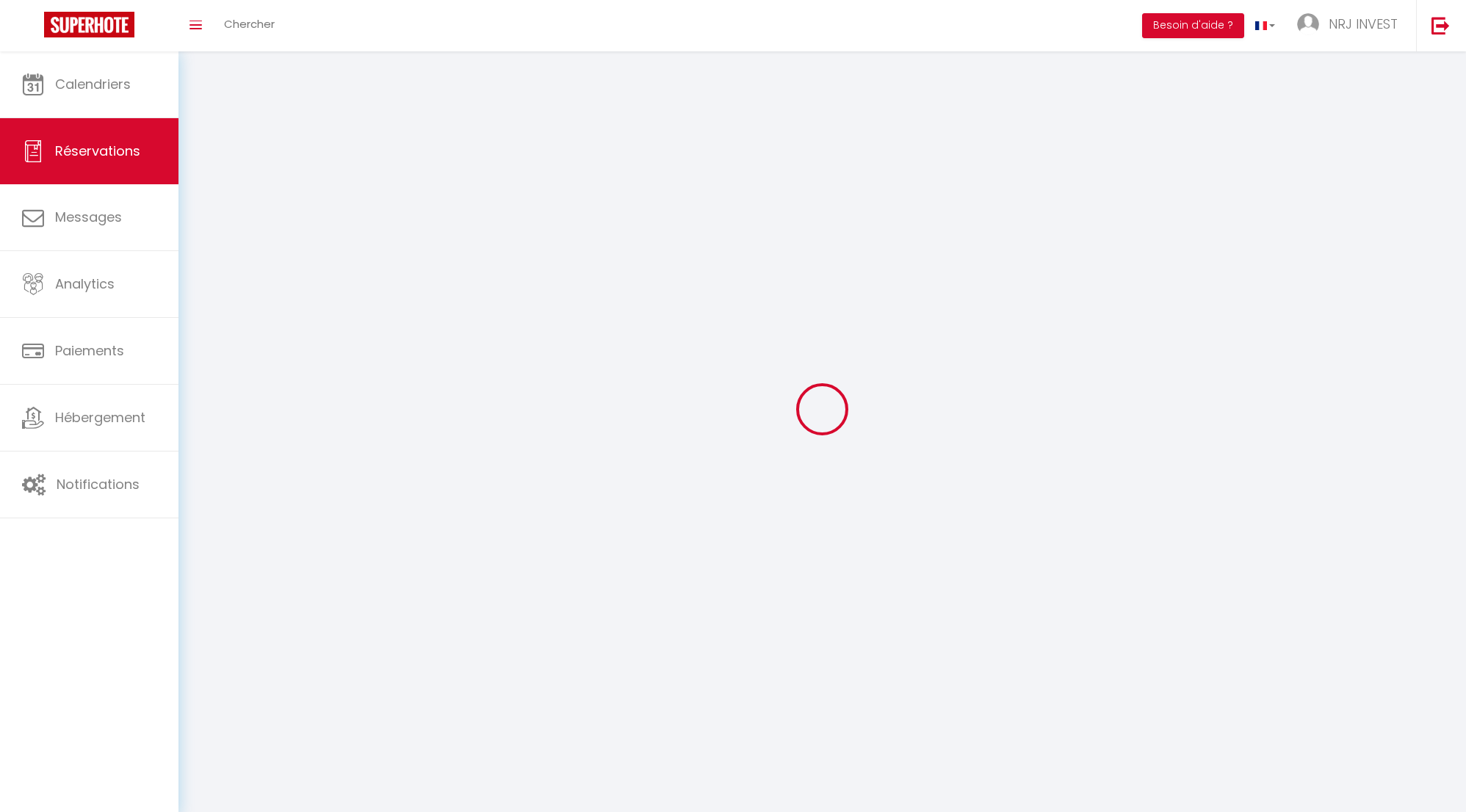
select select
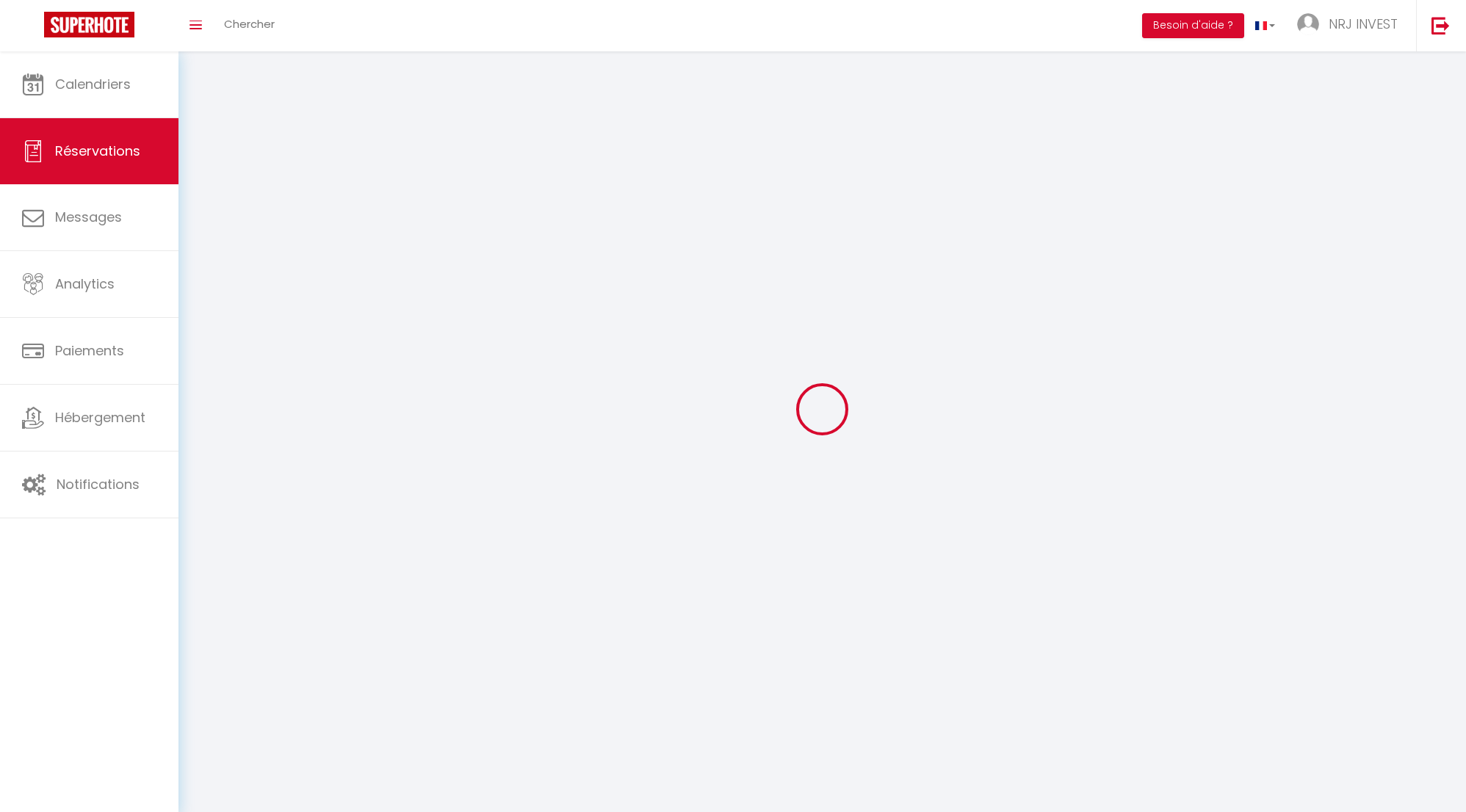
select select
checkbox input "false"
select select
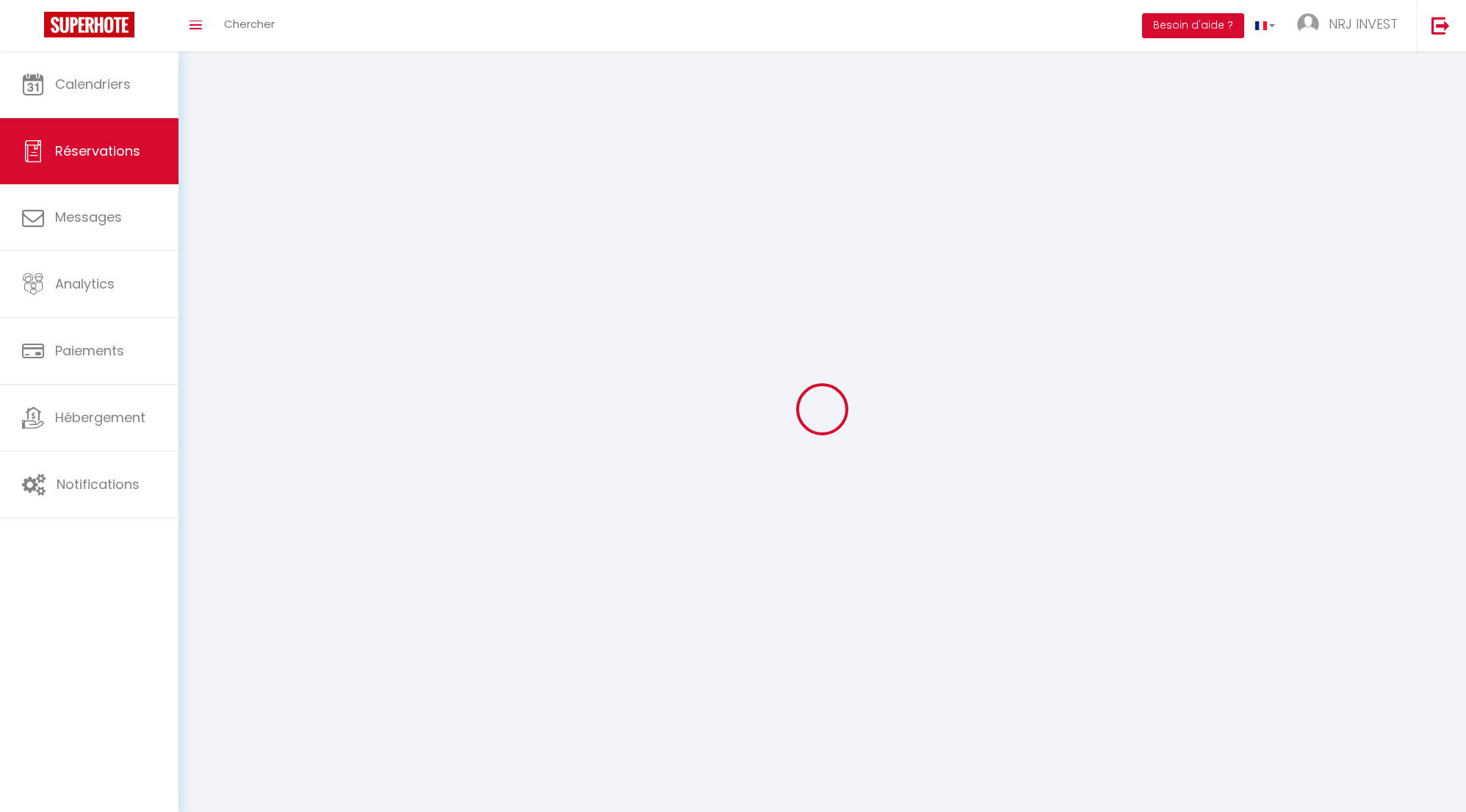
select select
checkbox input "false"
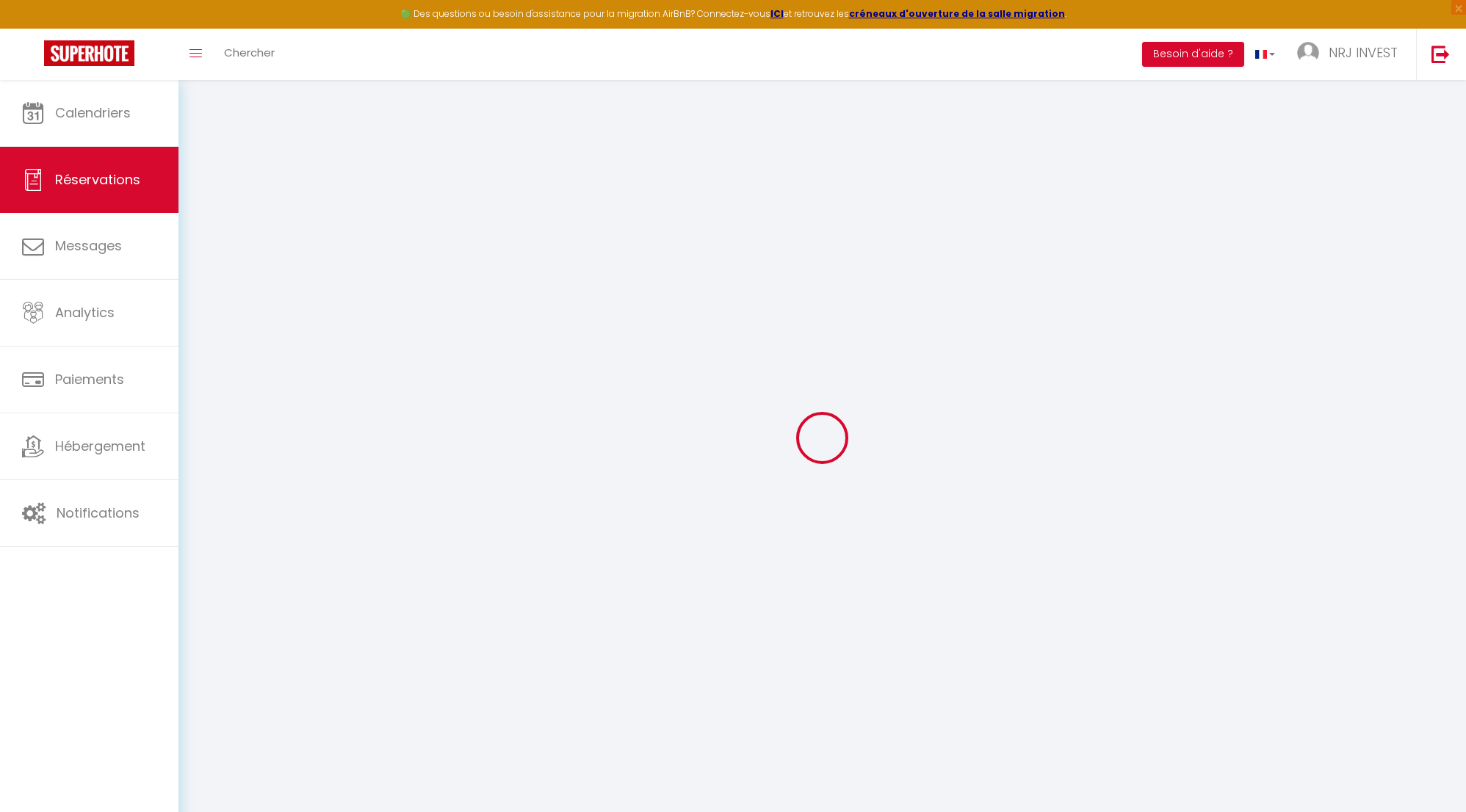
select select
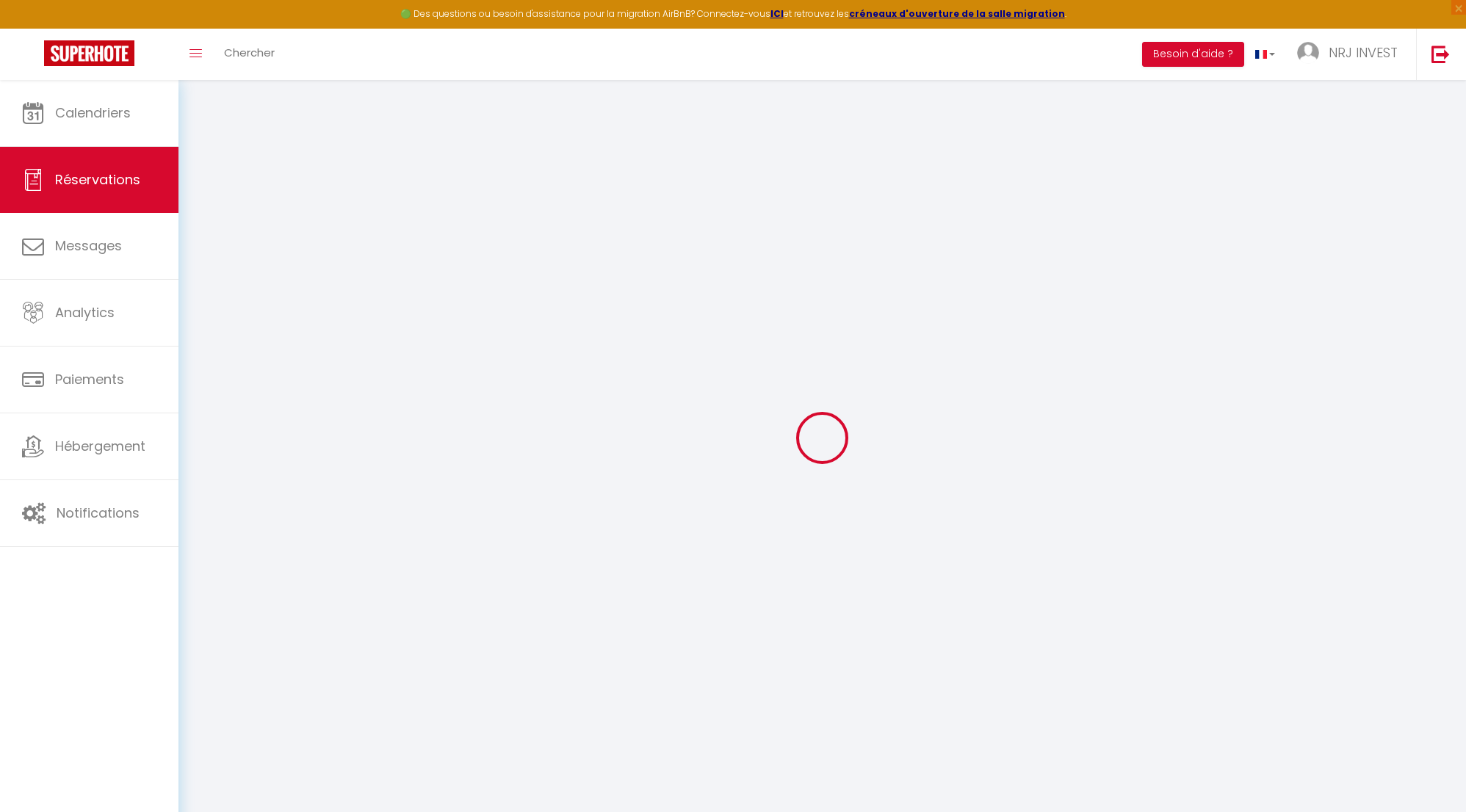
select select
checkbox input "false"
select select
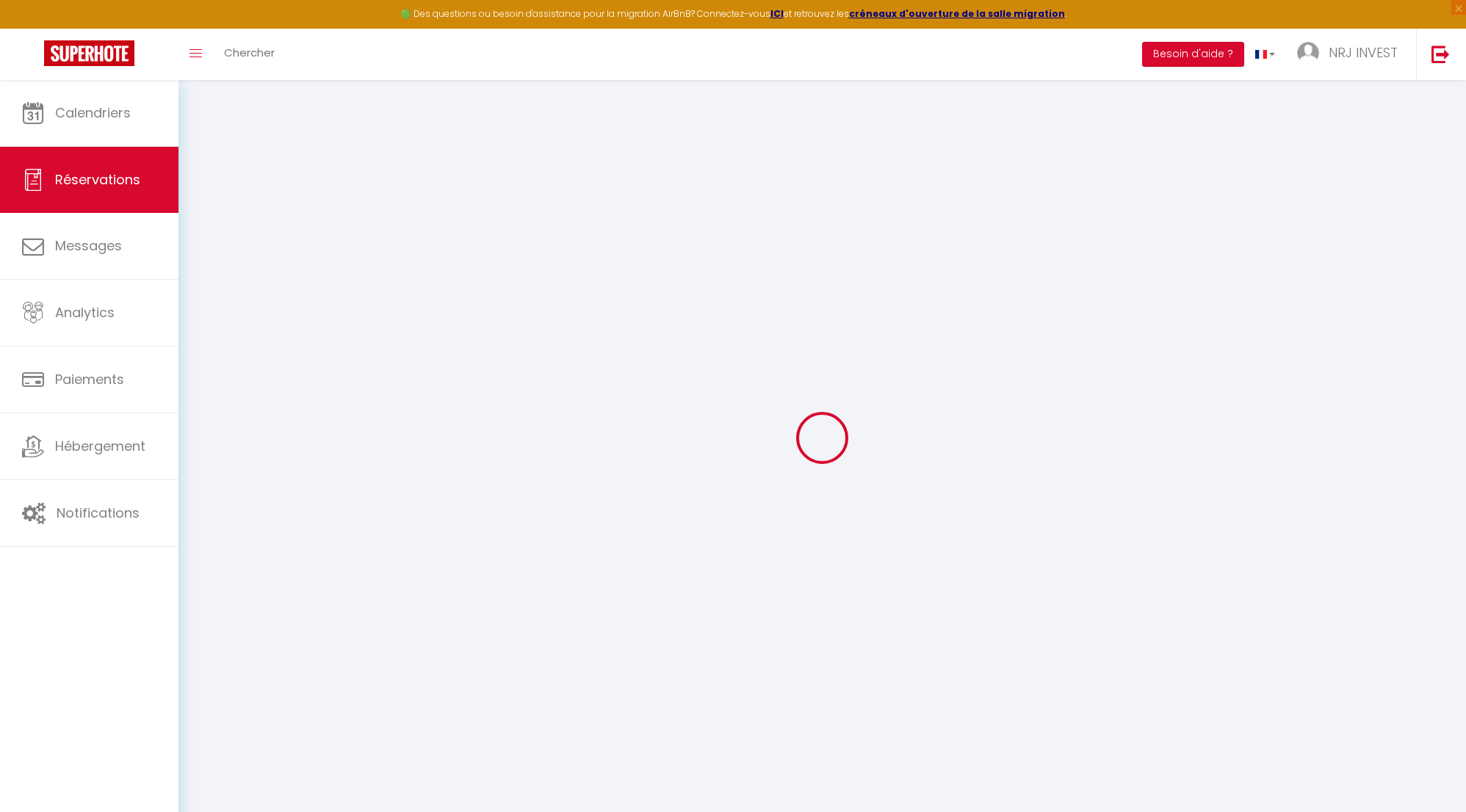
select select
checkbox input "false"
select select
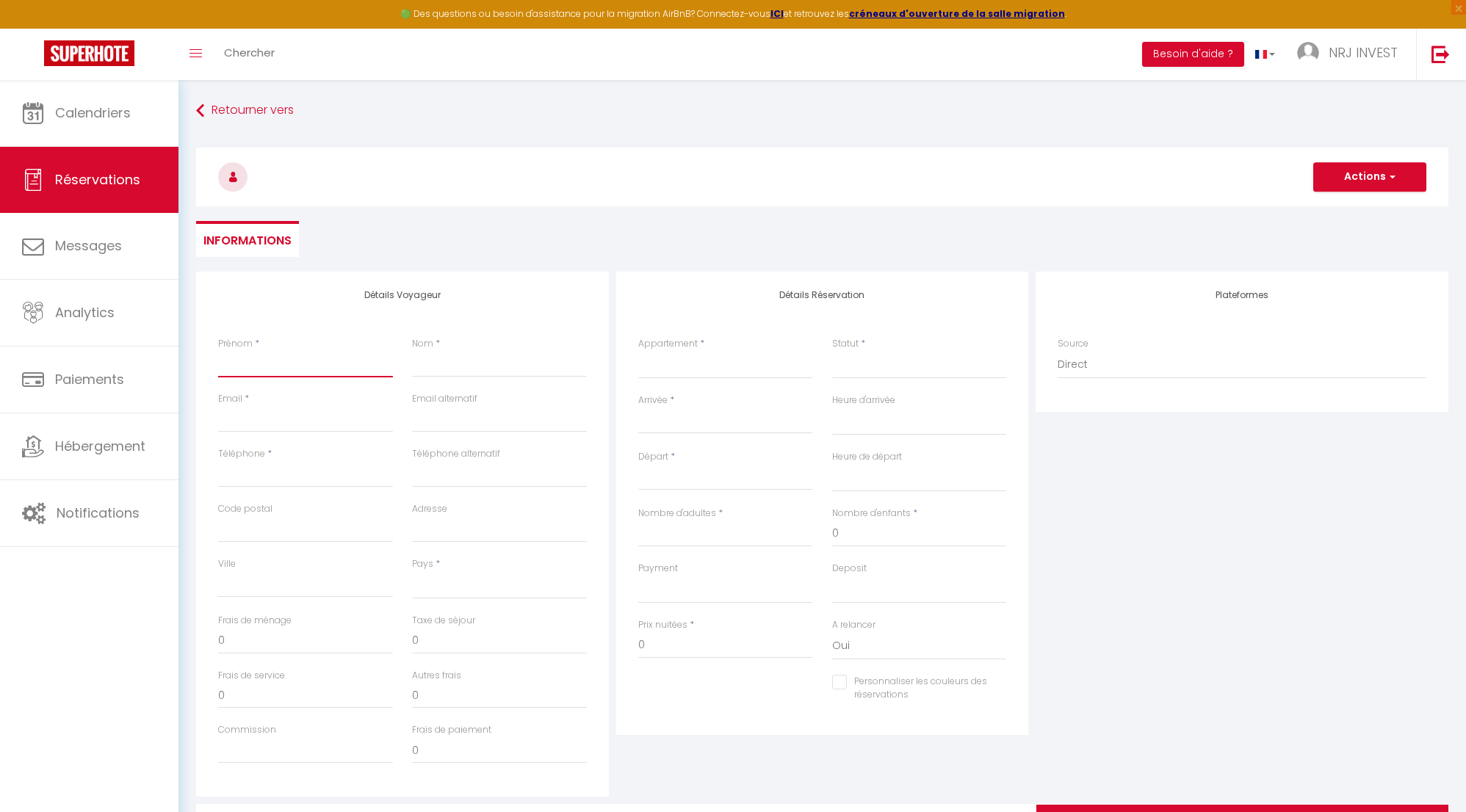
click at [339, 371] on input "Prénom" at bounding box center [306, 364] width 175 height 26
type input "r"
select select
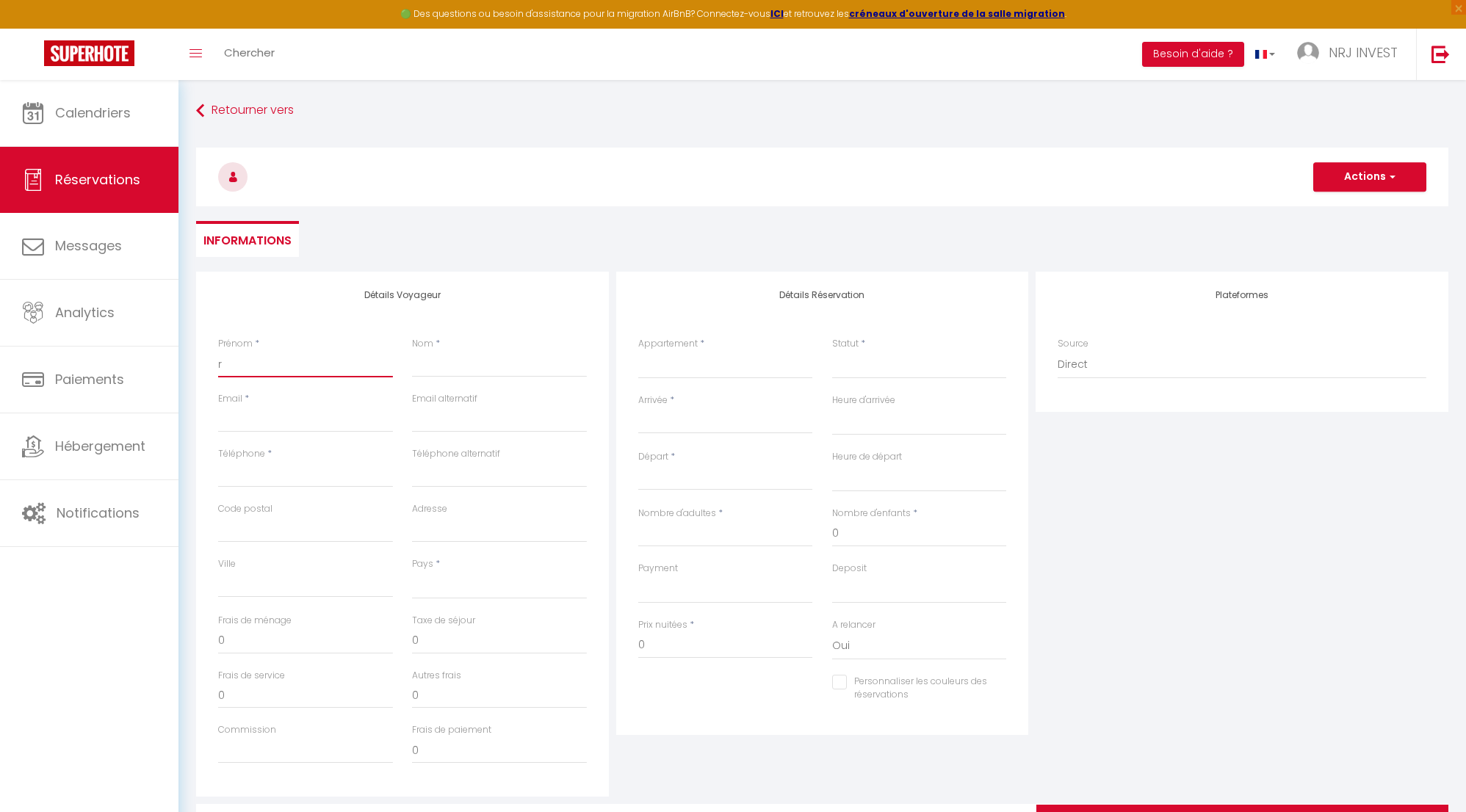
select select
checkbox input "false"
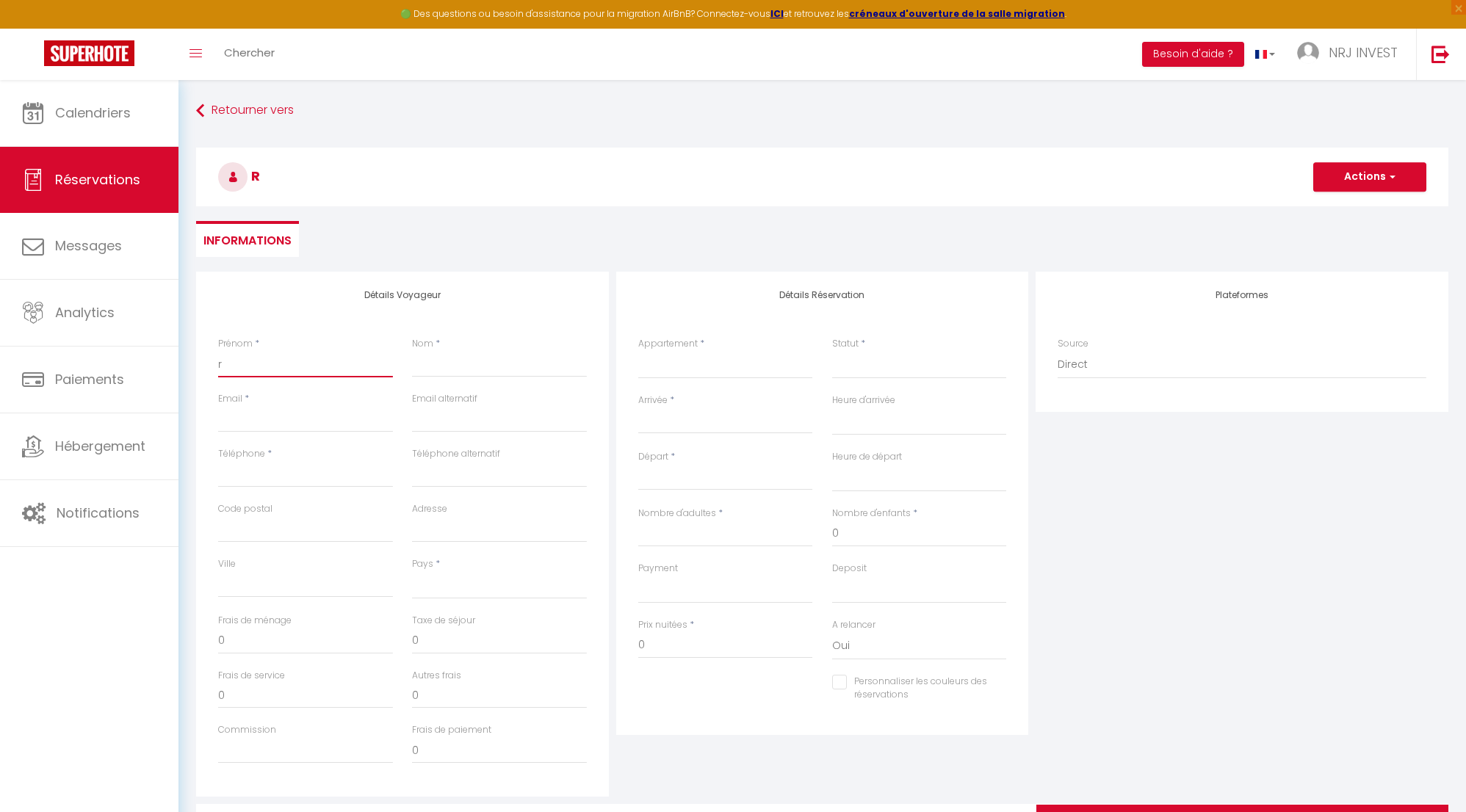
type input "Regine"
type input "LAURET"
type input "97430"
type input "120 BIS CHEMIN ZAZO"
type input "LE TAMPON"
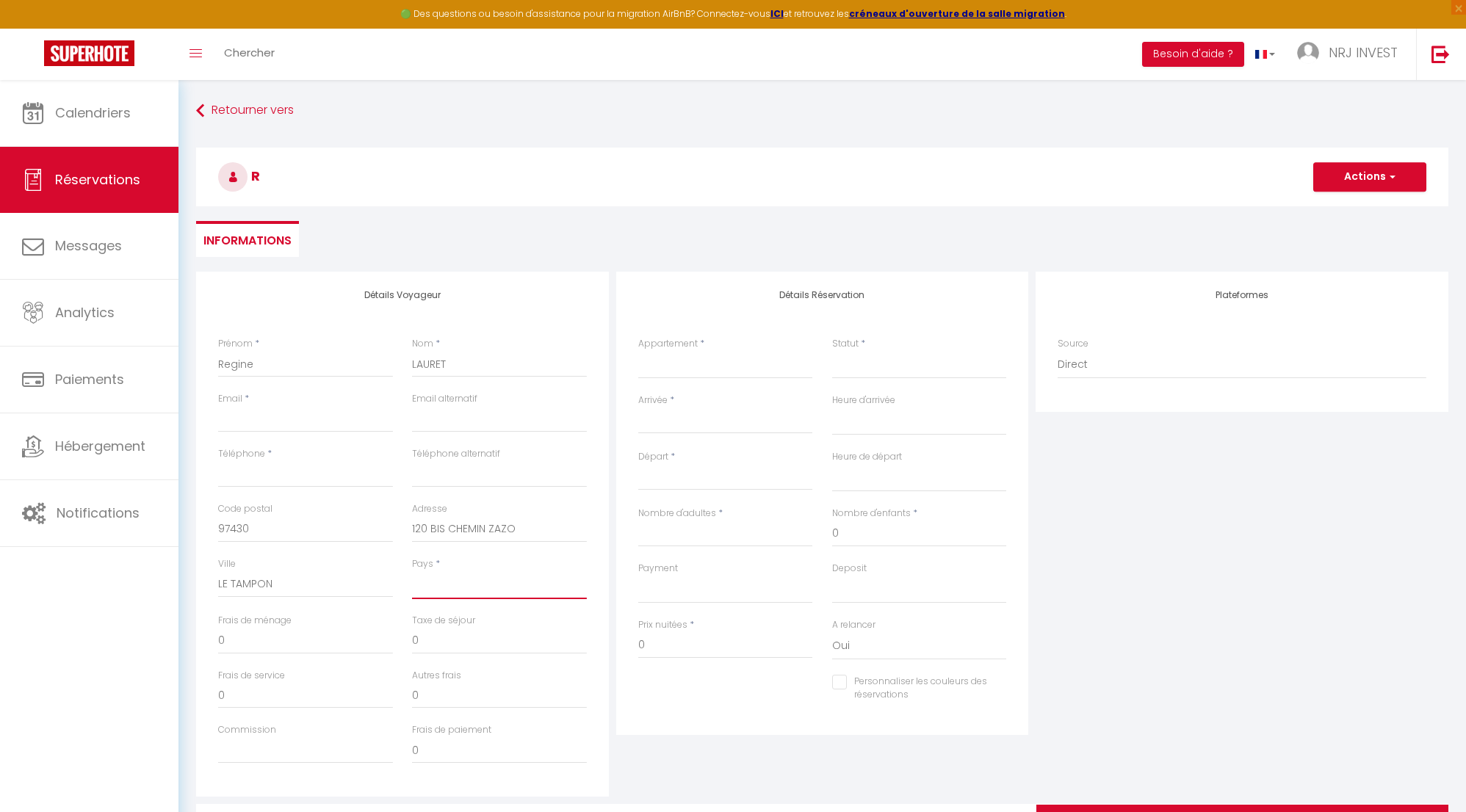
select select "RE"
select select
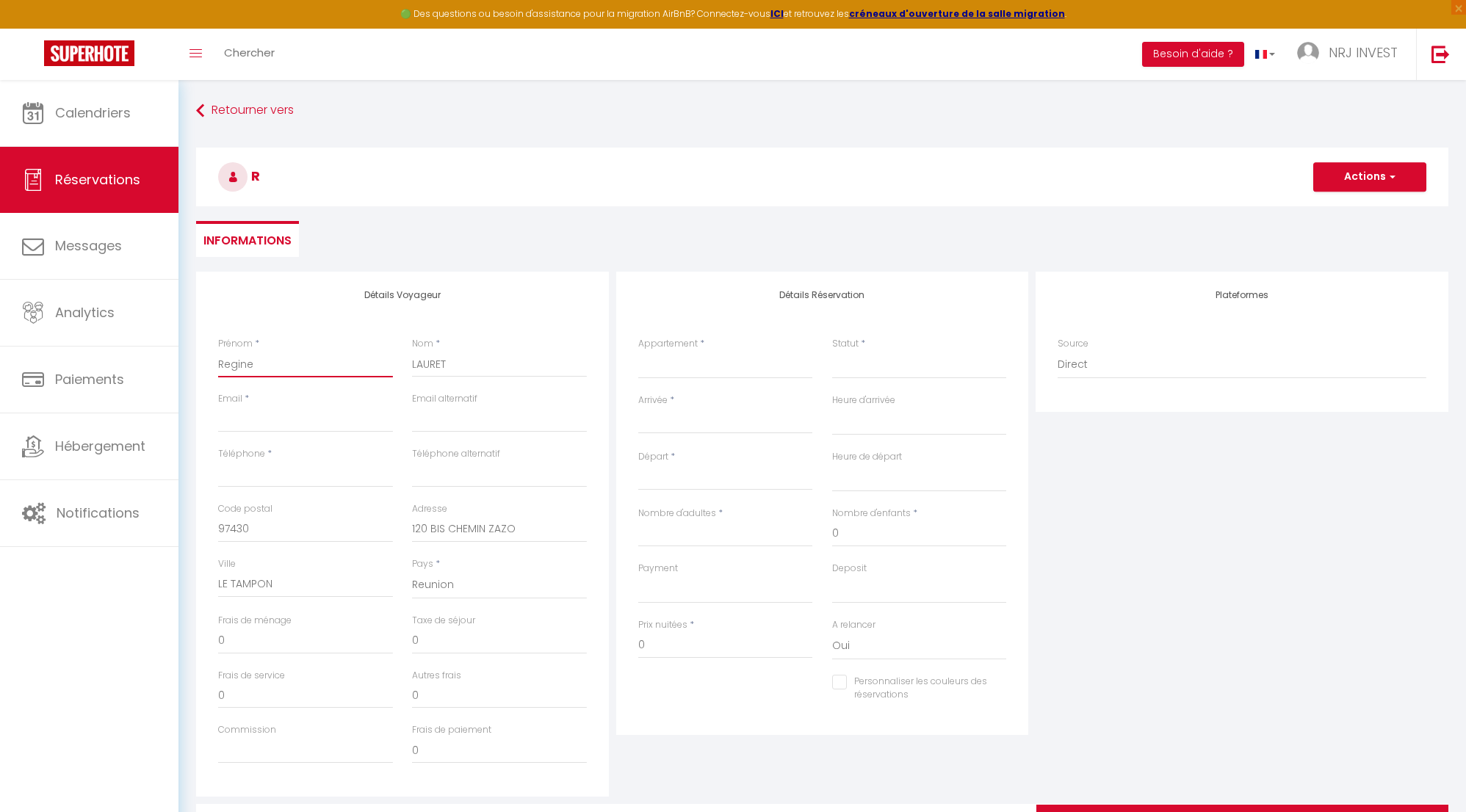
select select
checkbox input "false"
click at [324, 425] on input "Email client" at bounding box center [306, 419] width 175 height 26
type input "r"
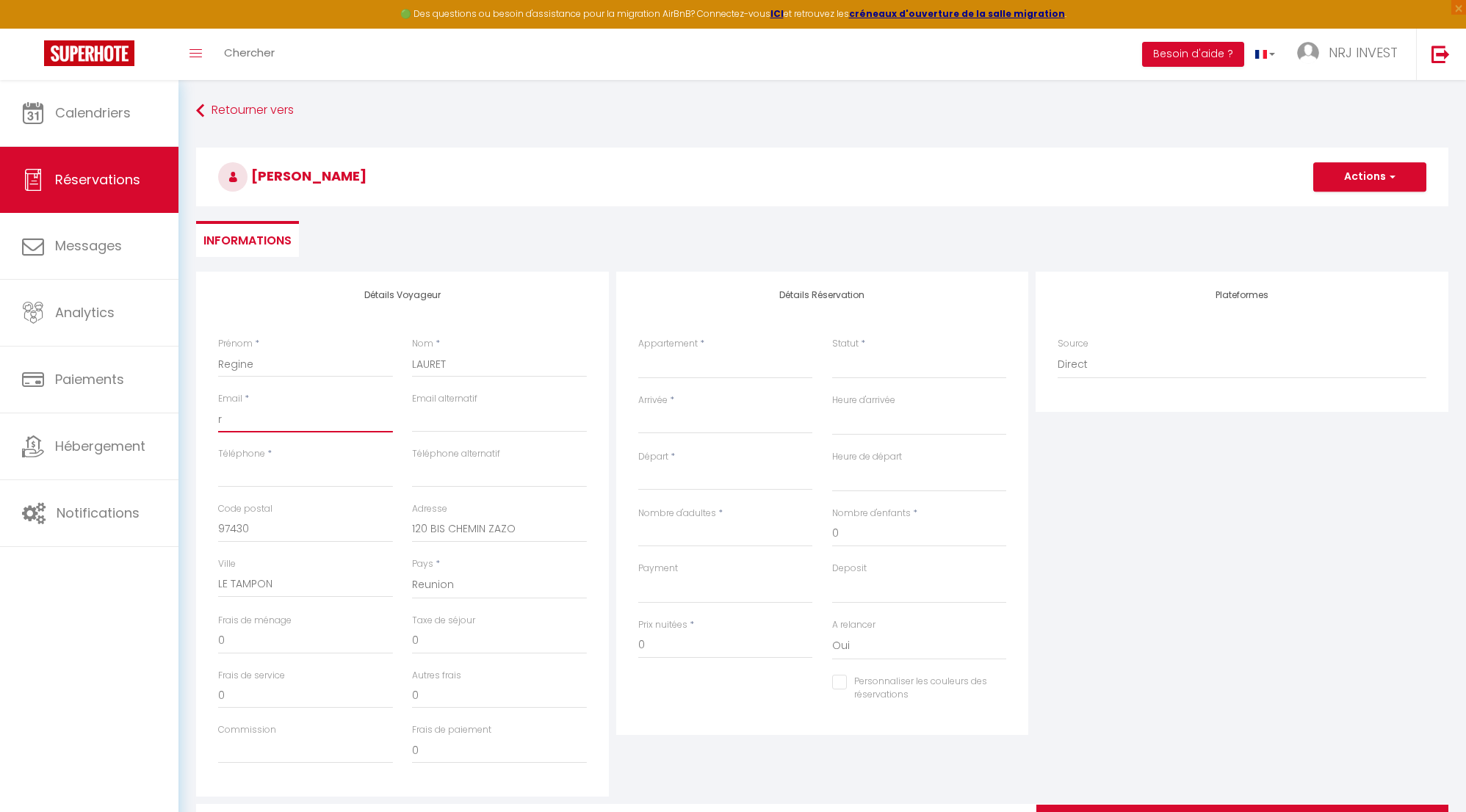
select select
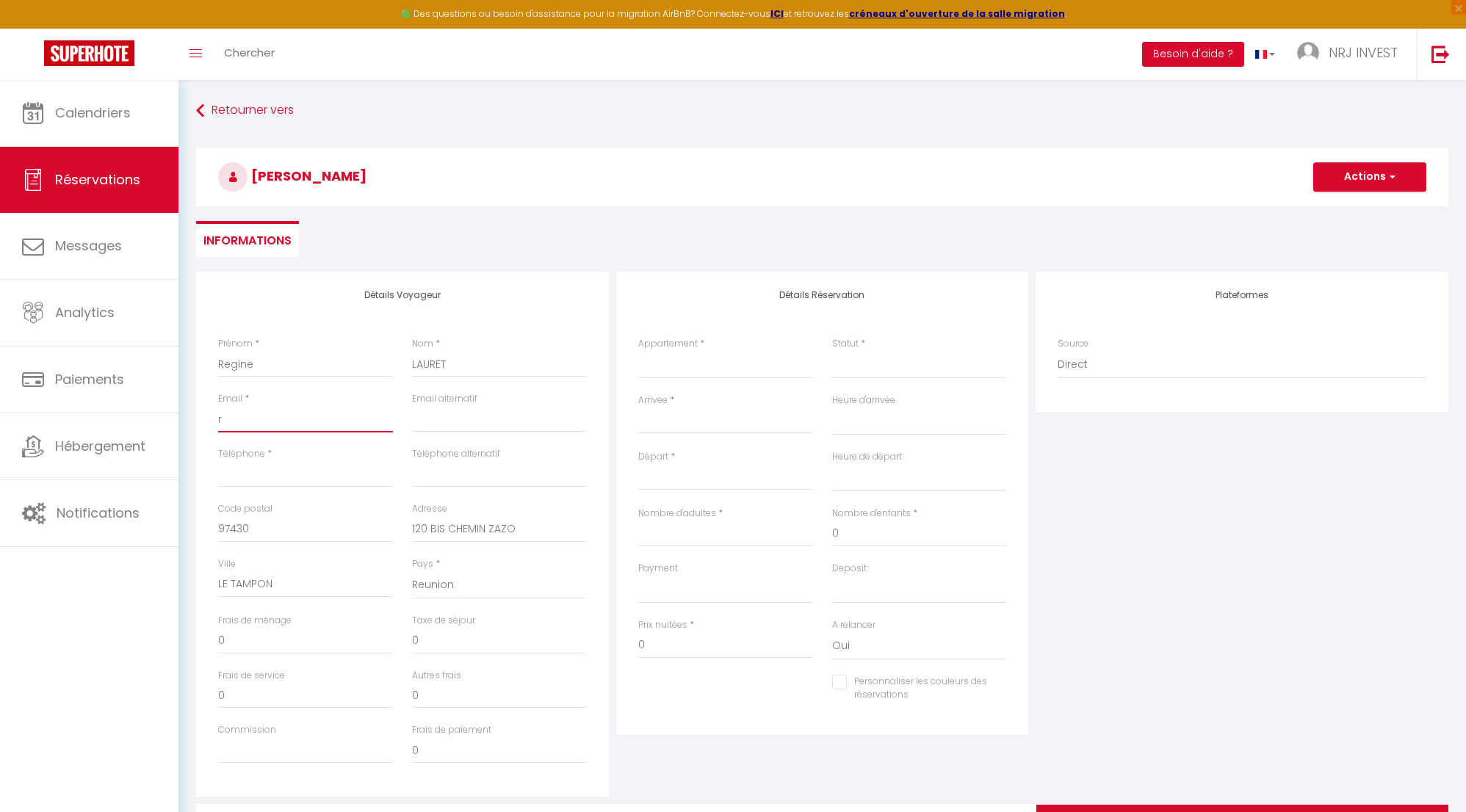
select select
checkbox input "false"
type input "re"
select select
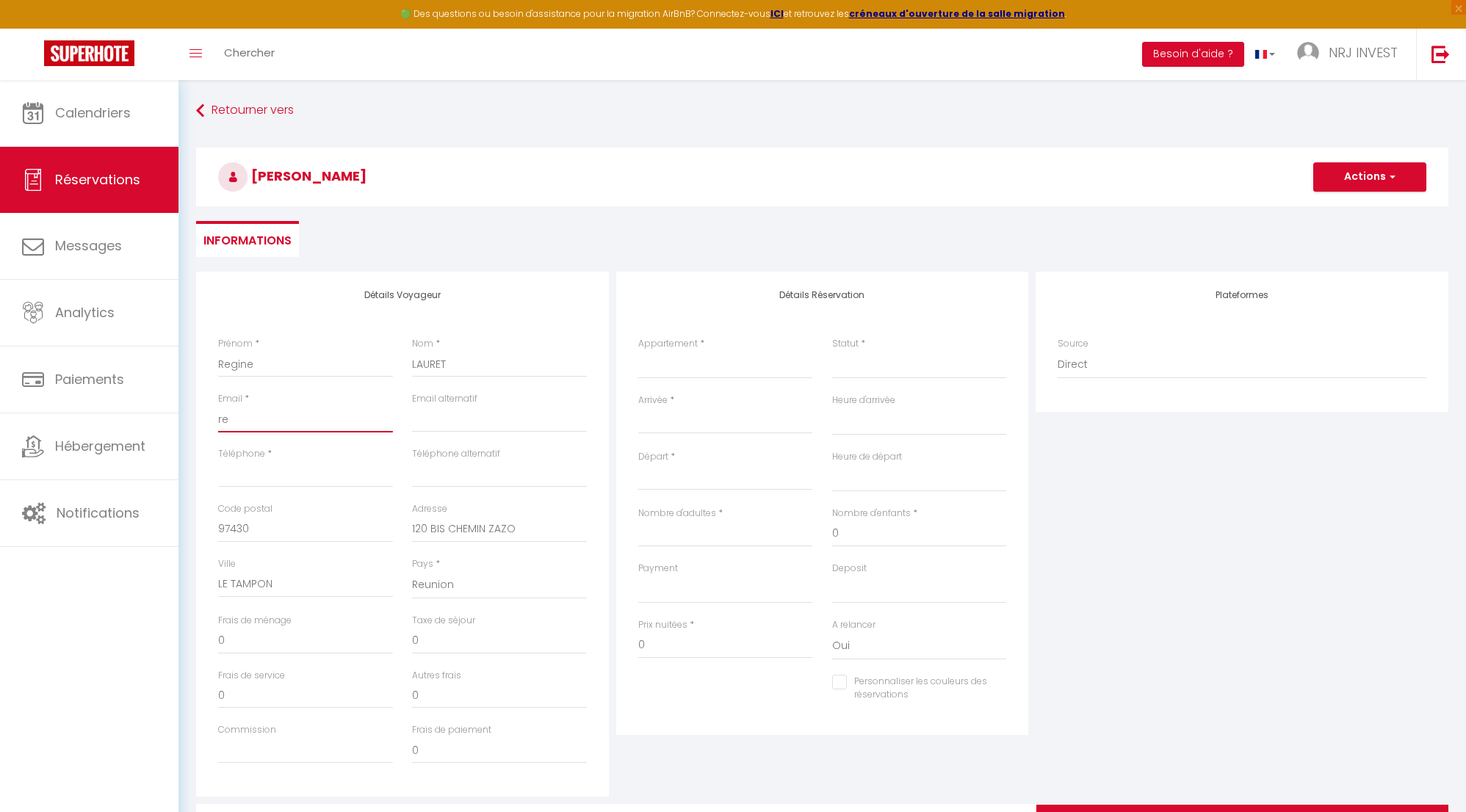
select select
checkbox input "false"
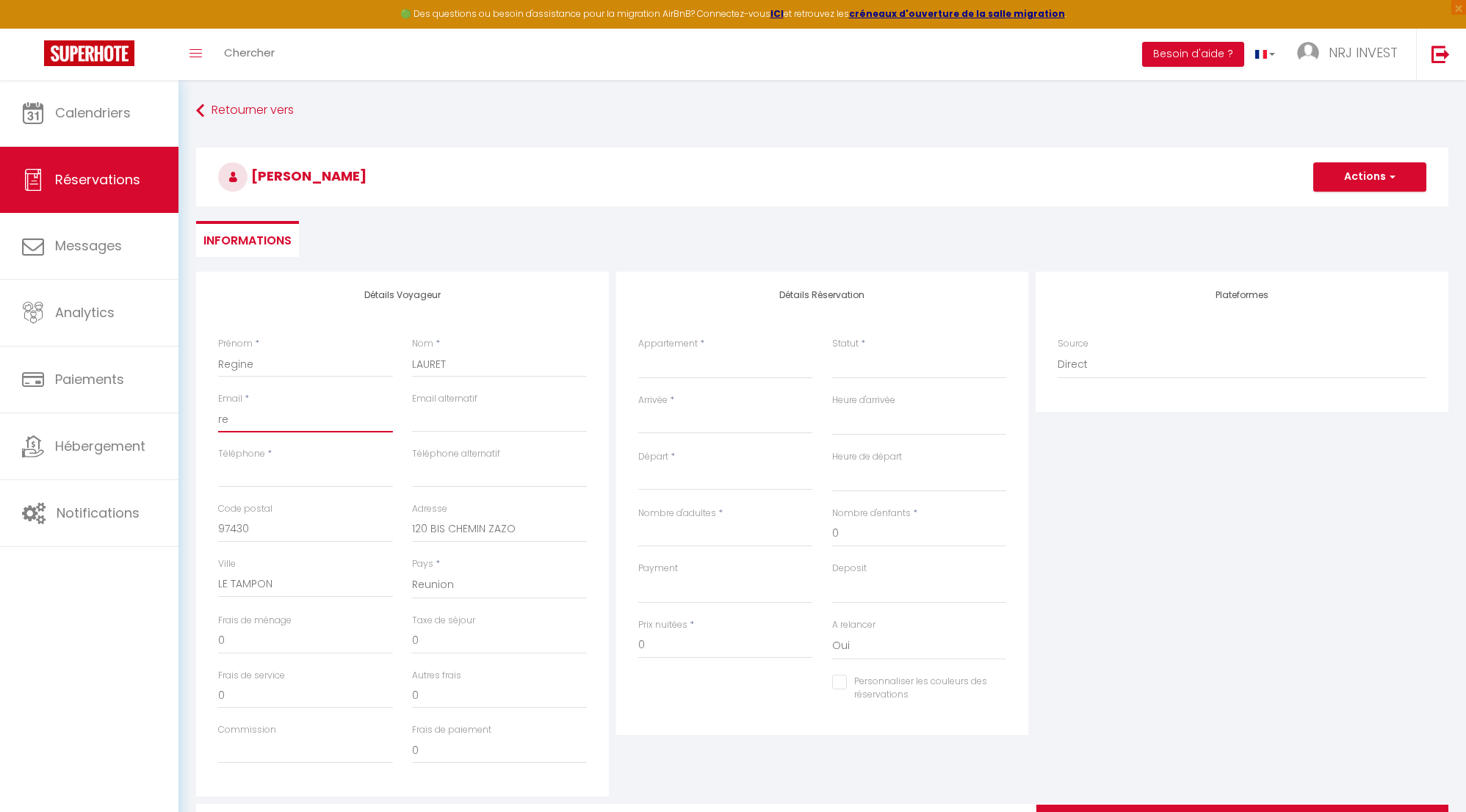
type input "reg"
select select
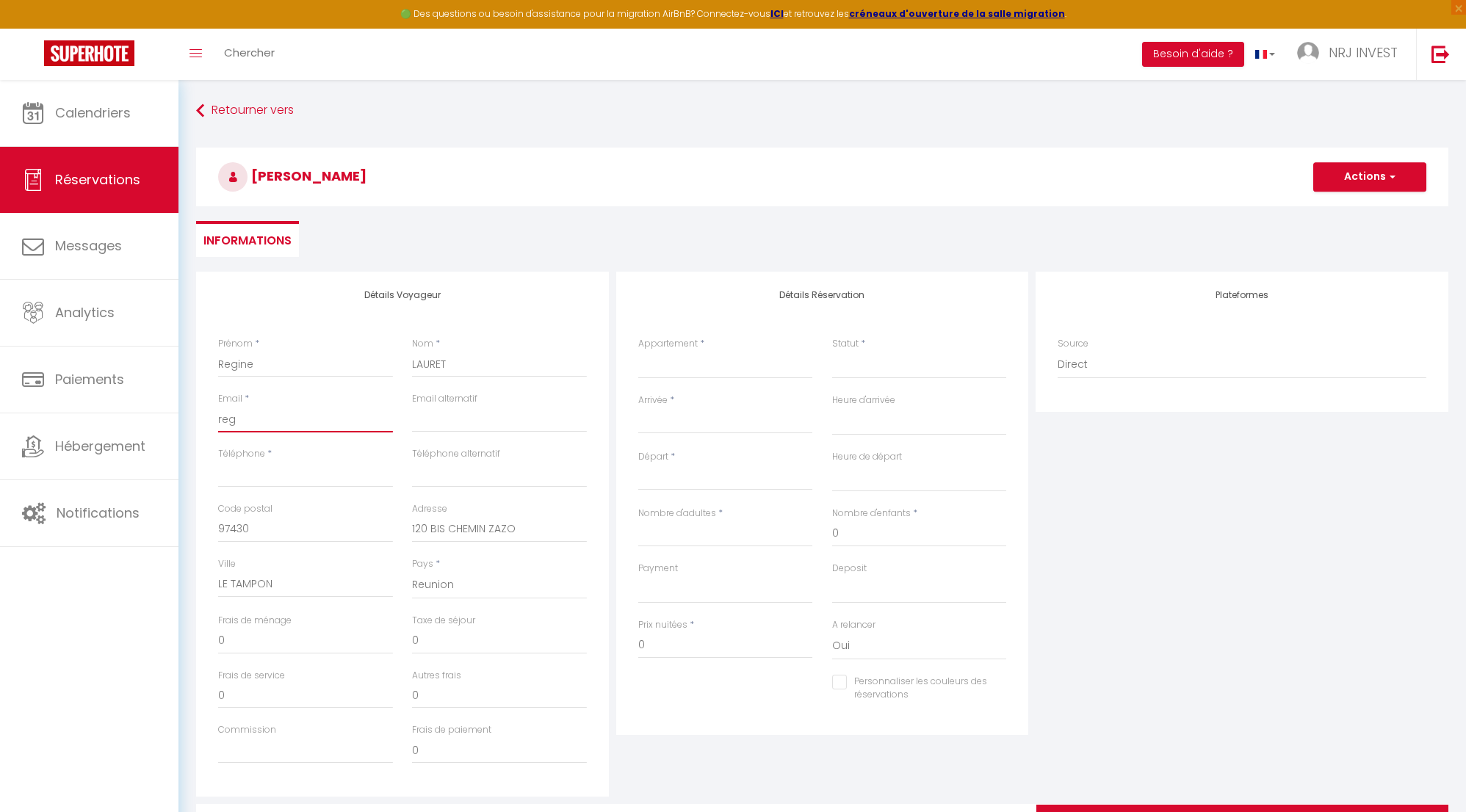
select select
checkbox input "false"
type input "regi"
select select
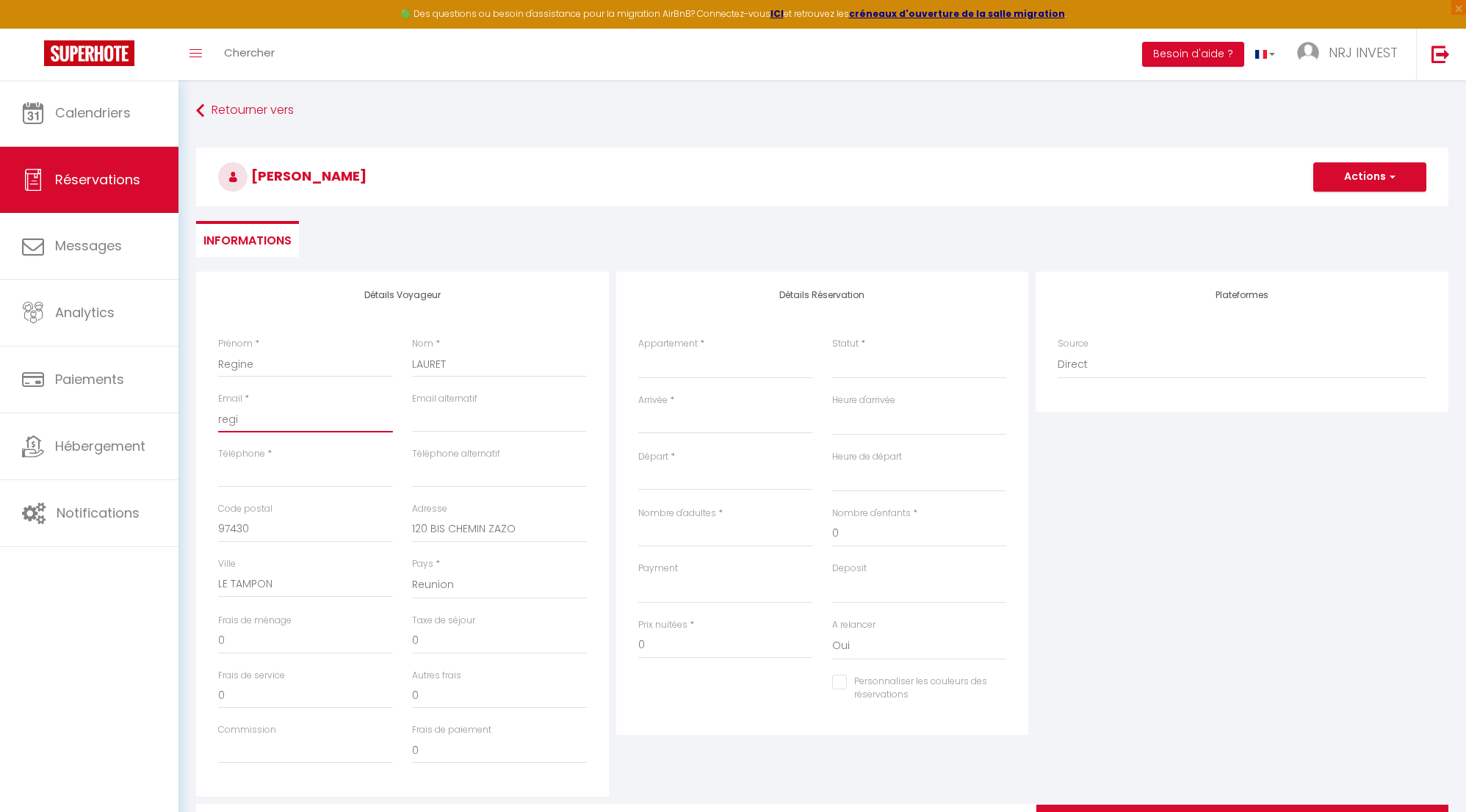
select select
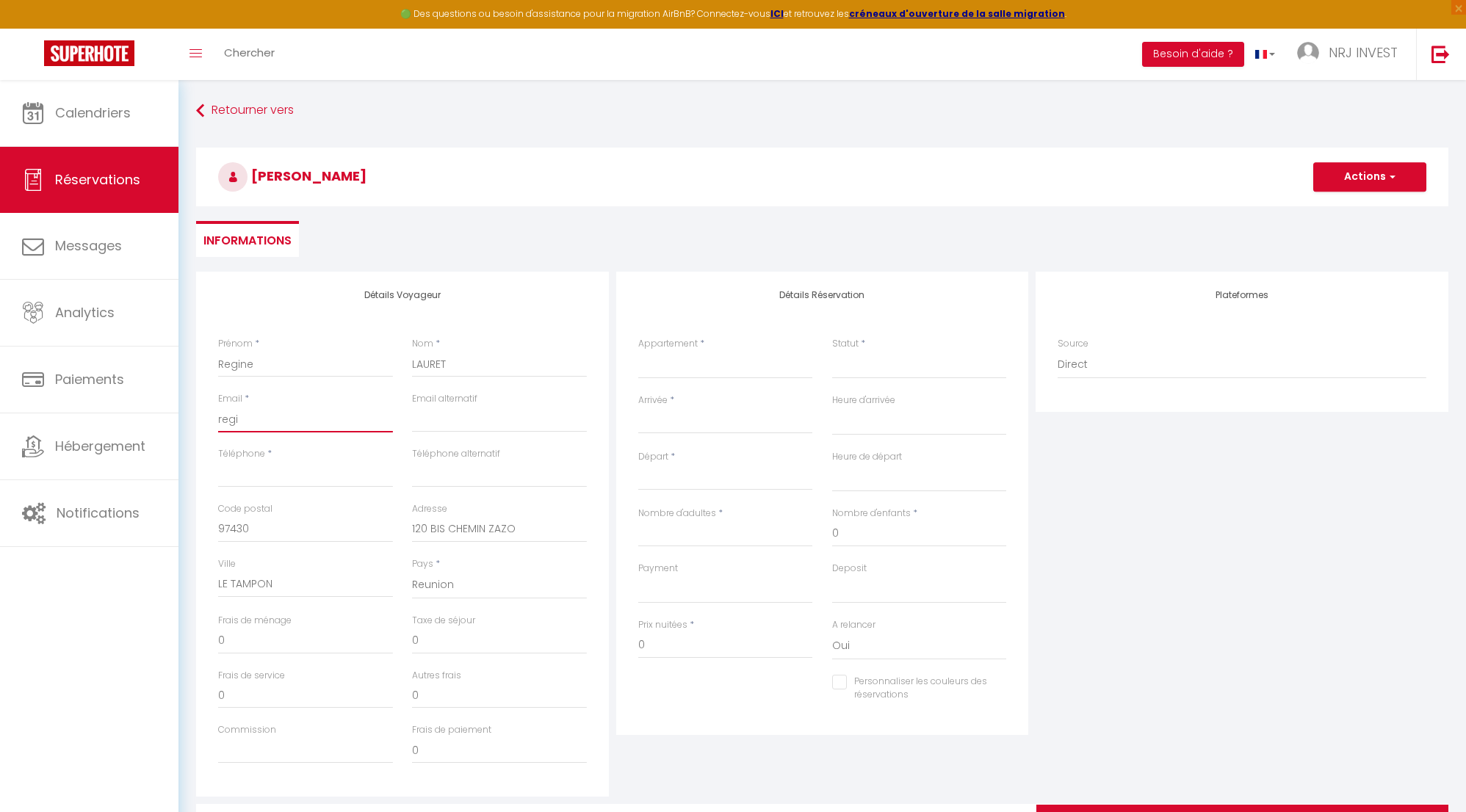
checkbox input "false"
type input "regin"
select select
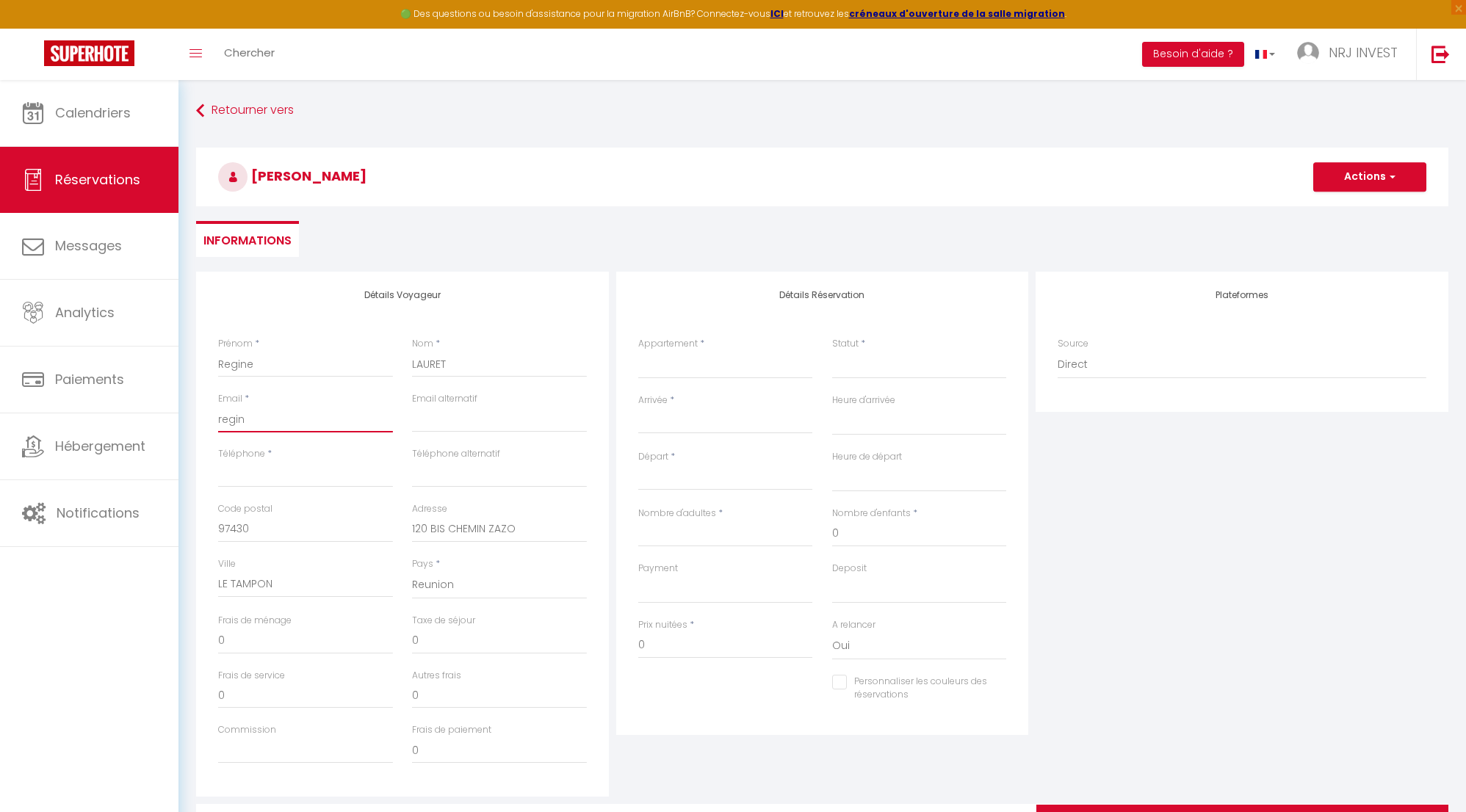
select select
checkbox input "false"
type input "regine"
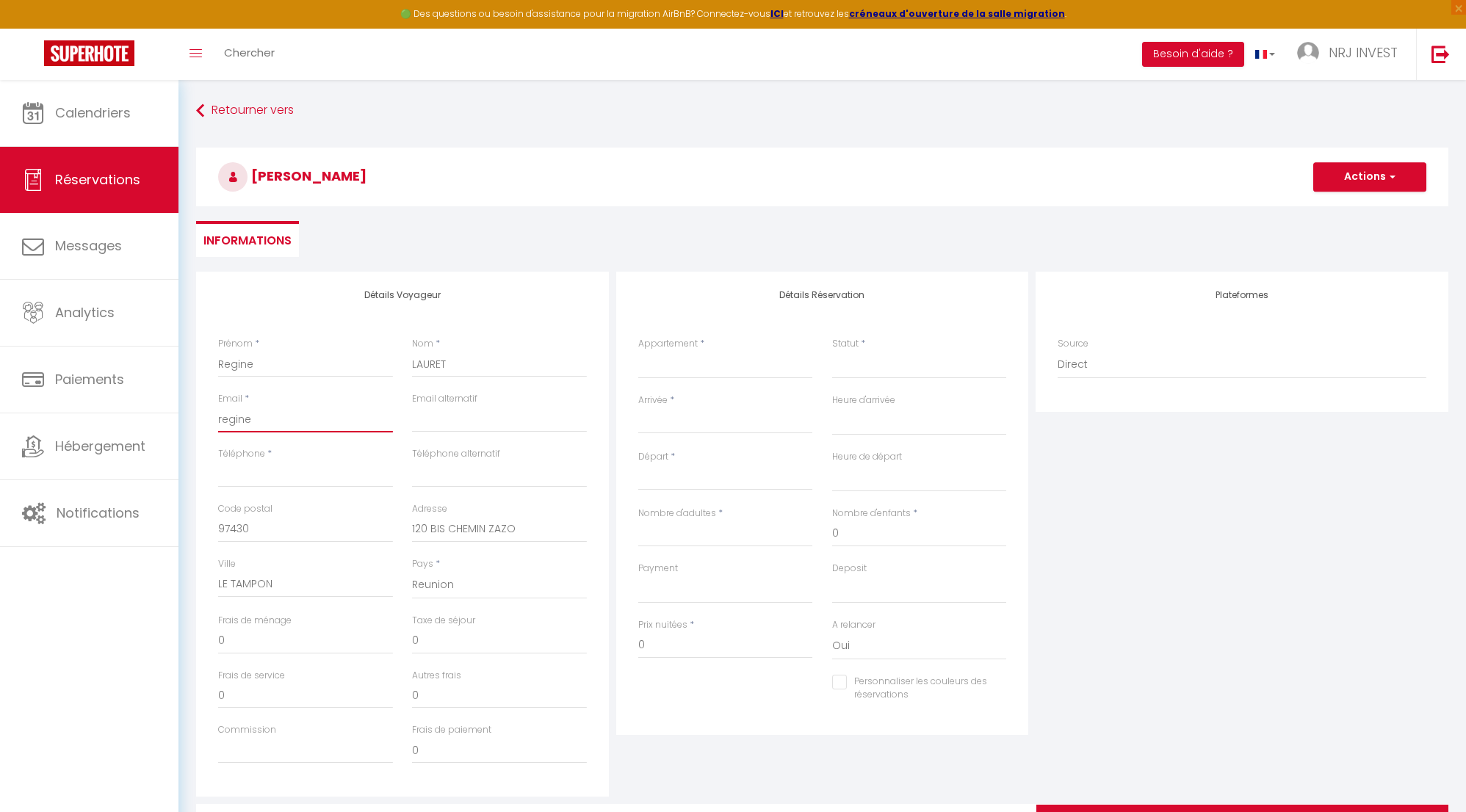
select select
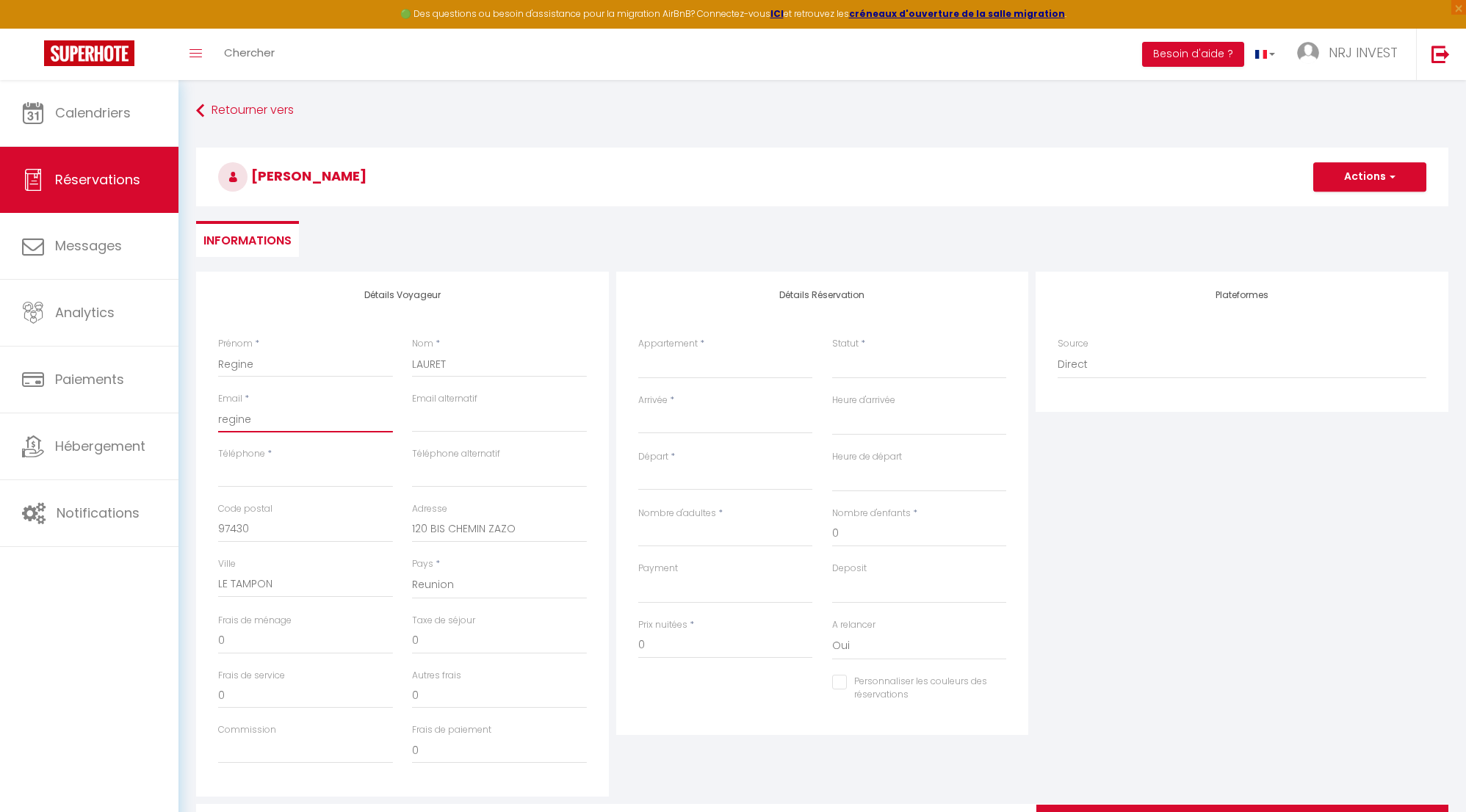
select select
checkbox input "false"
type input "regin"
select select
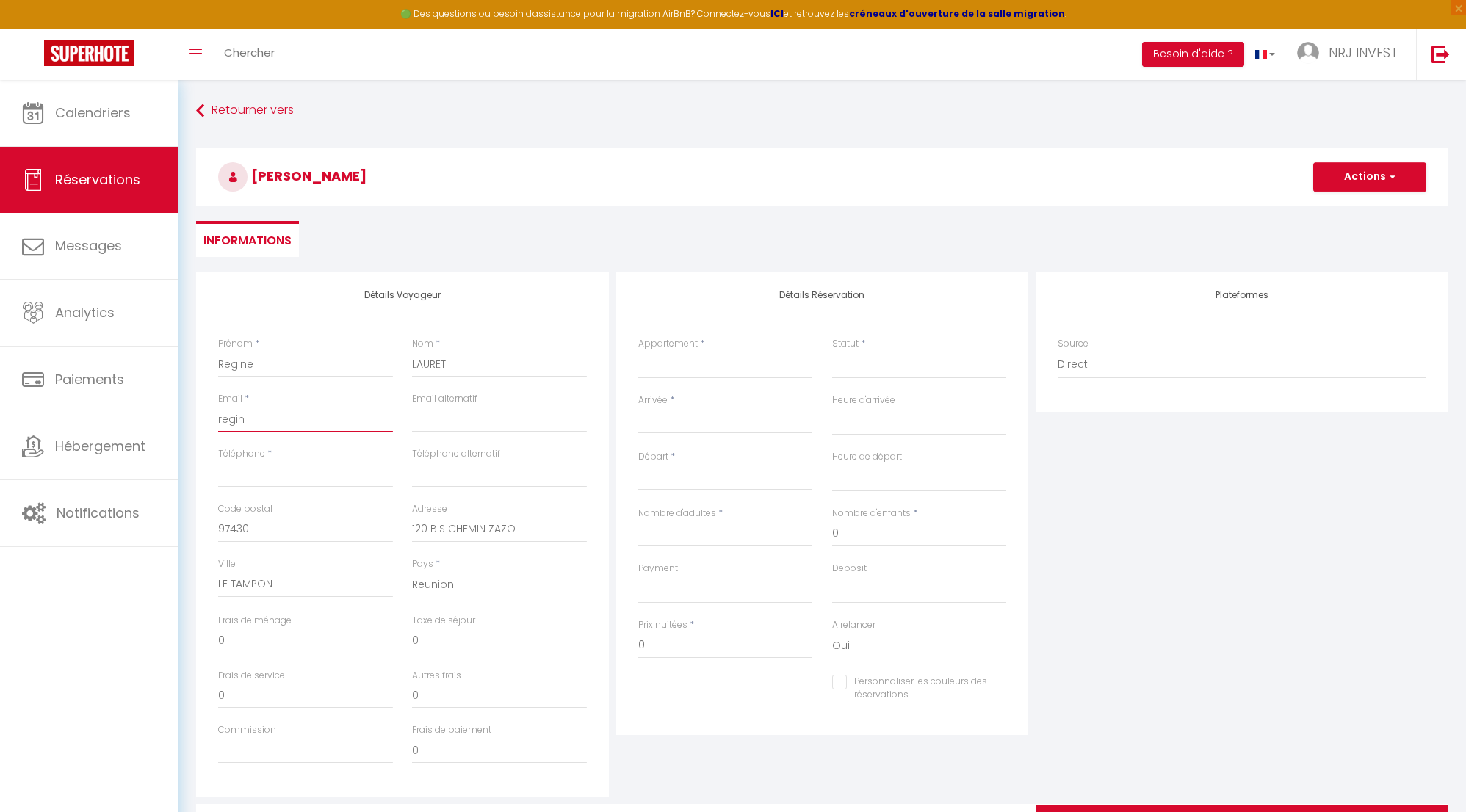
select select
checkbox input "false"
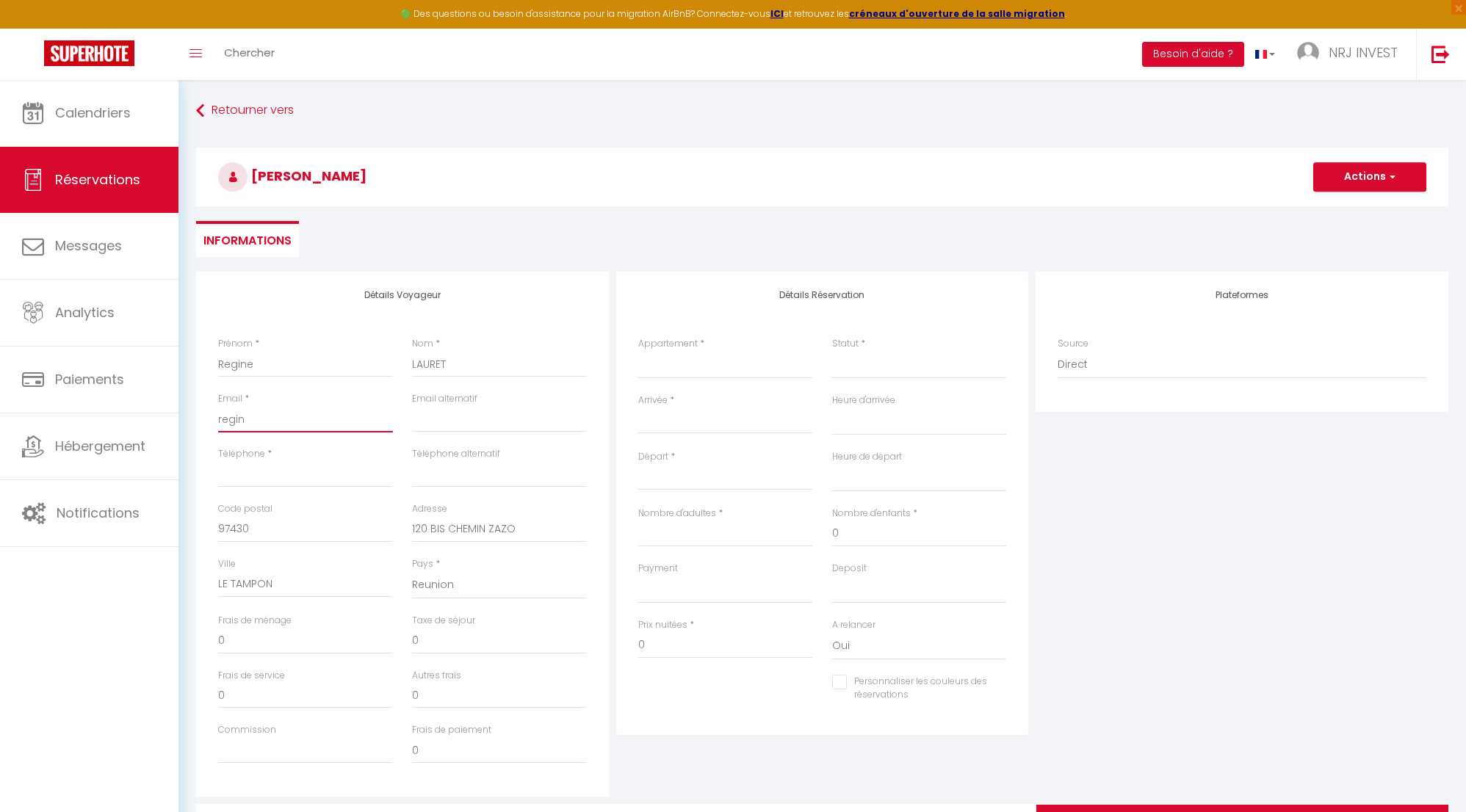
type input "regi"
select select
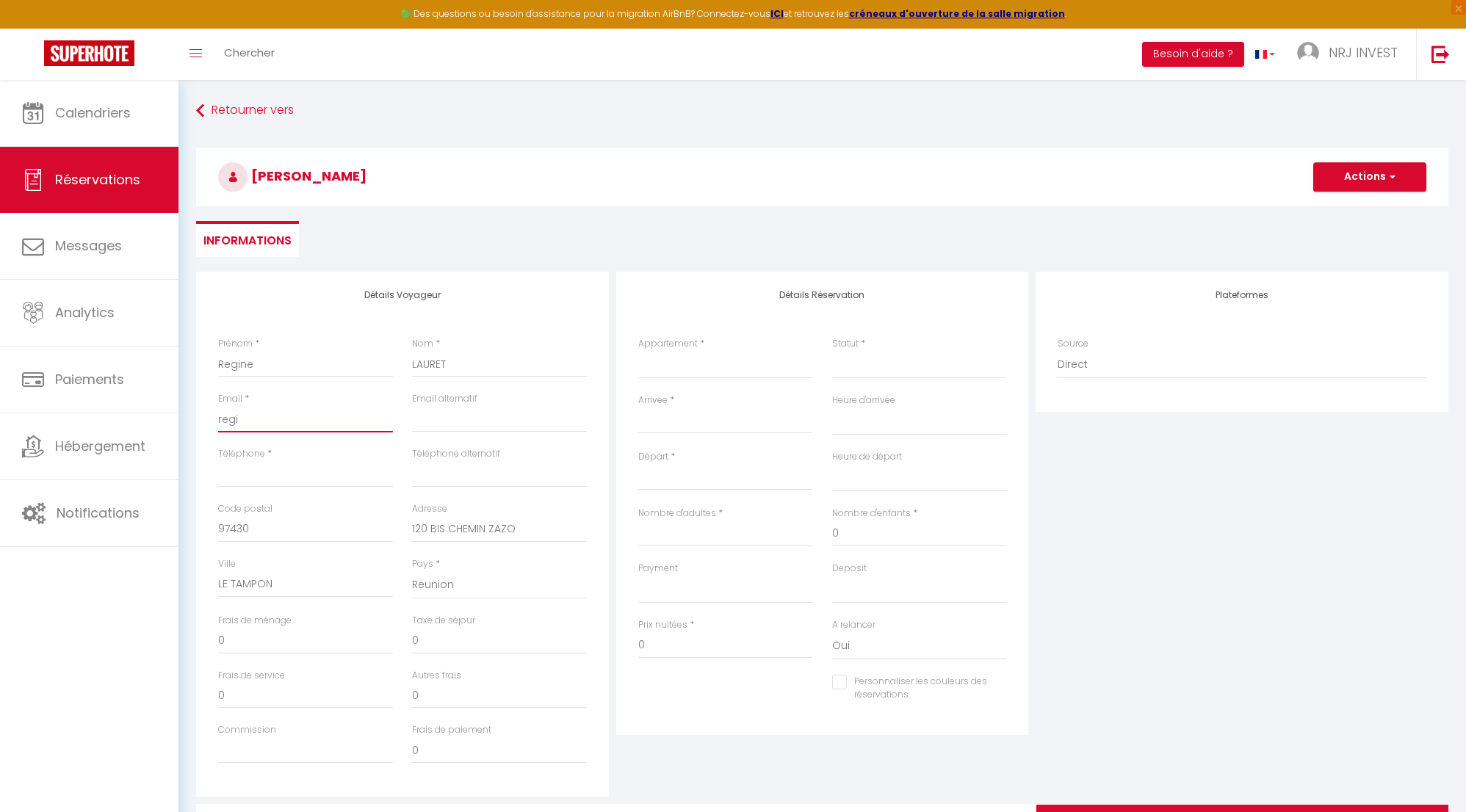
select select
checkbox input "false"
type input "reg"
select select
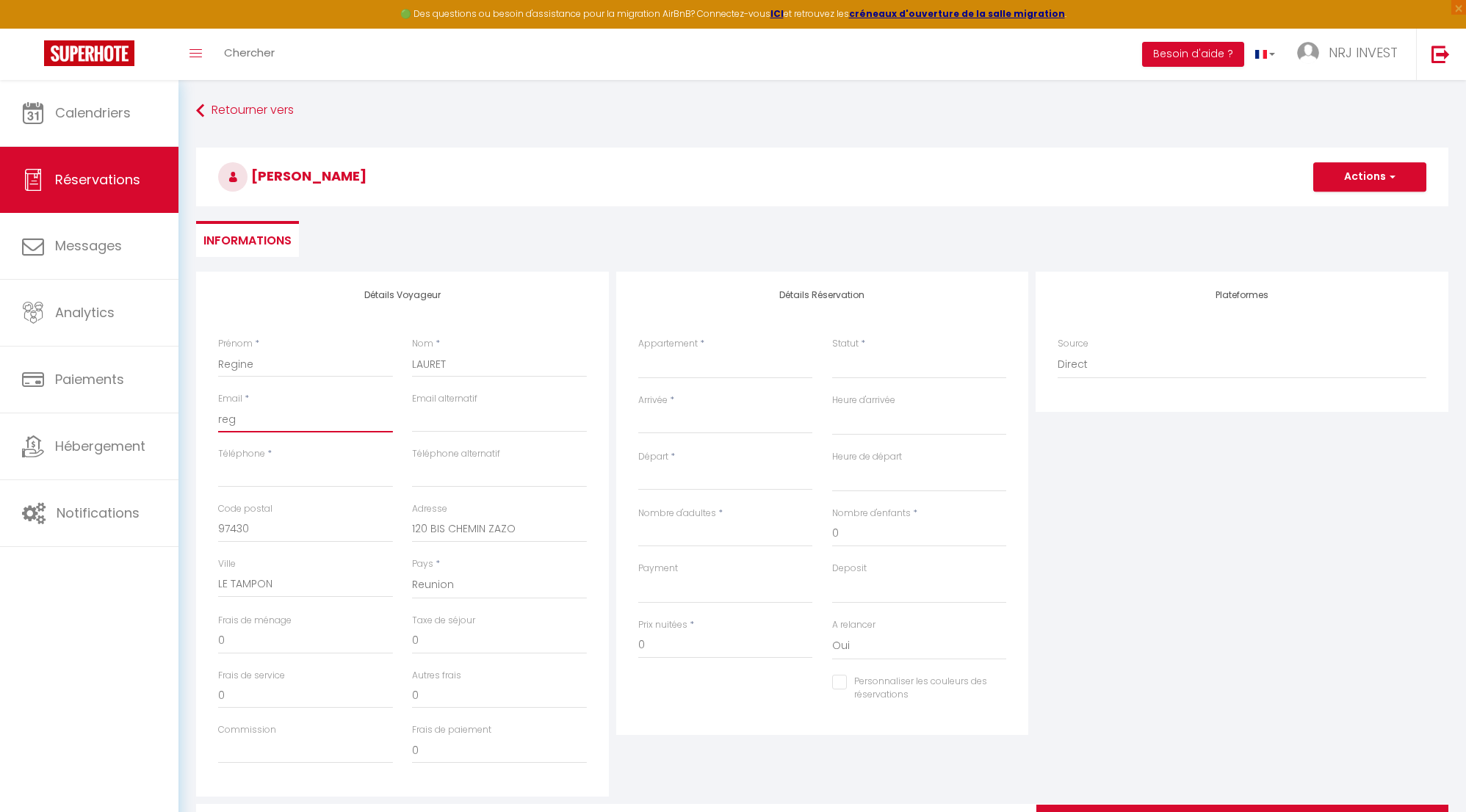
select select
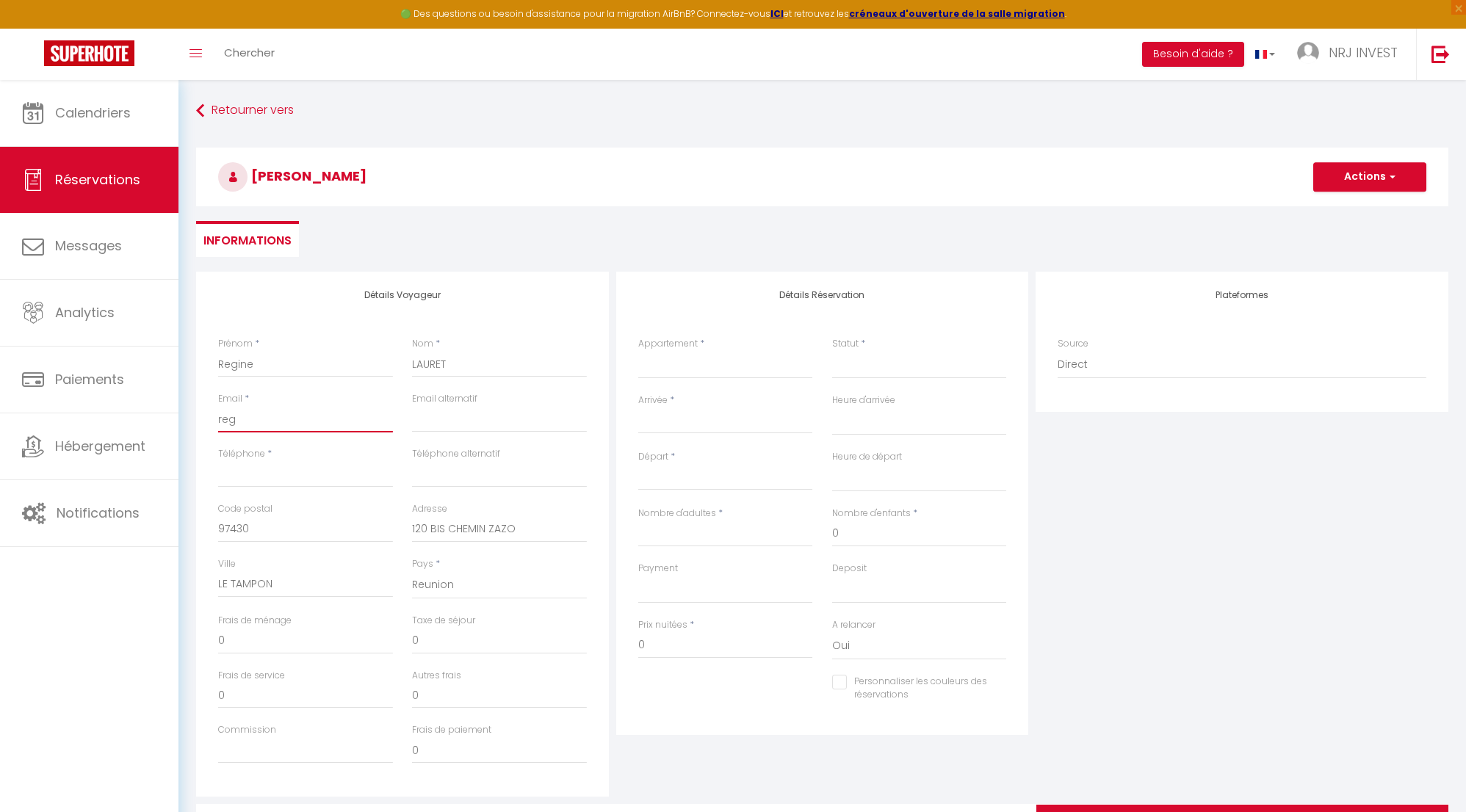
checkbox input "false"
type input "re"
select select
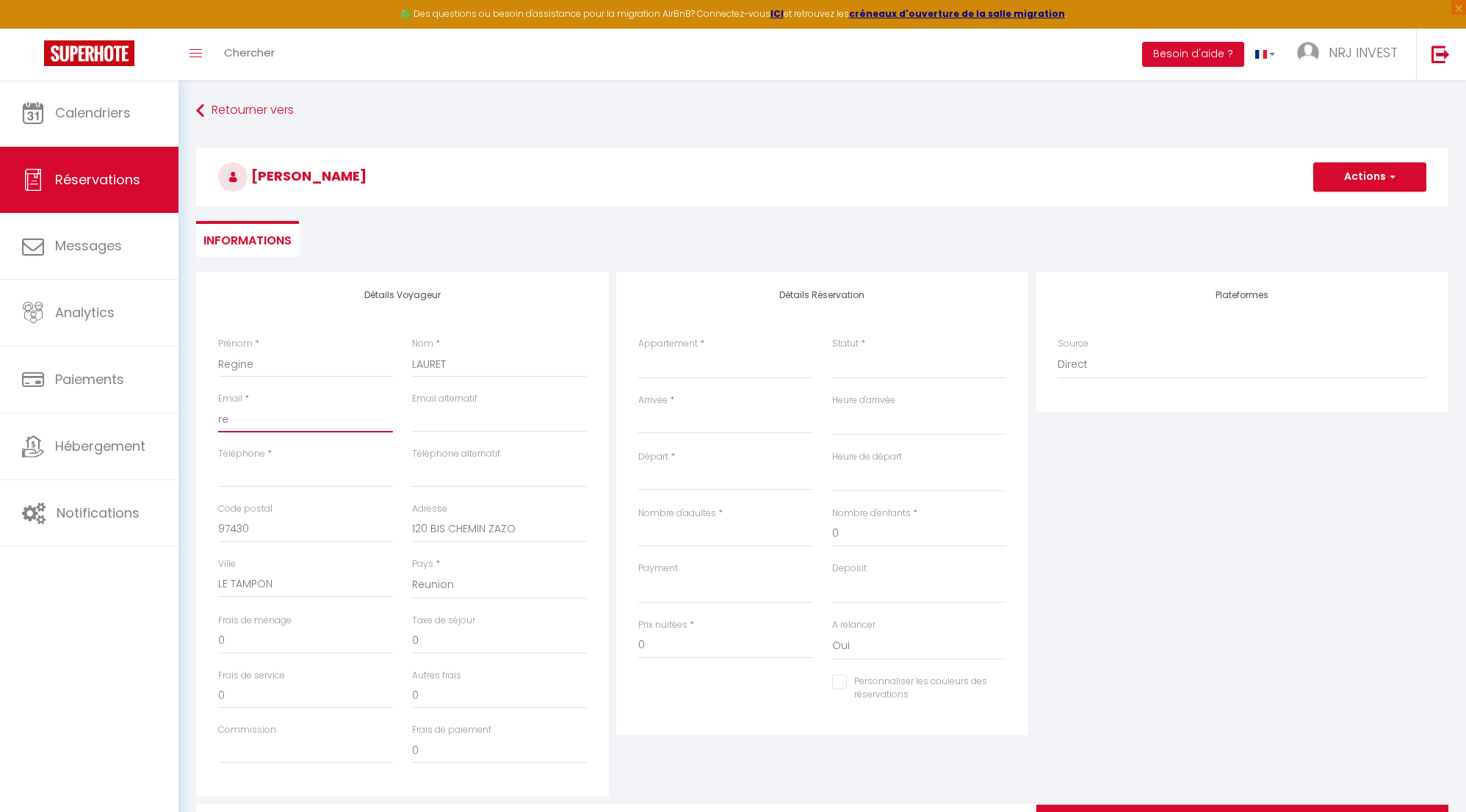
select select
checkbox input "false"
type input "r"
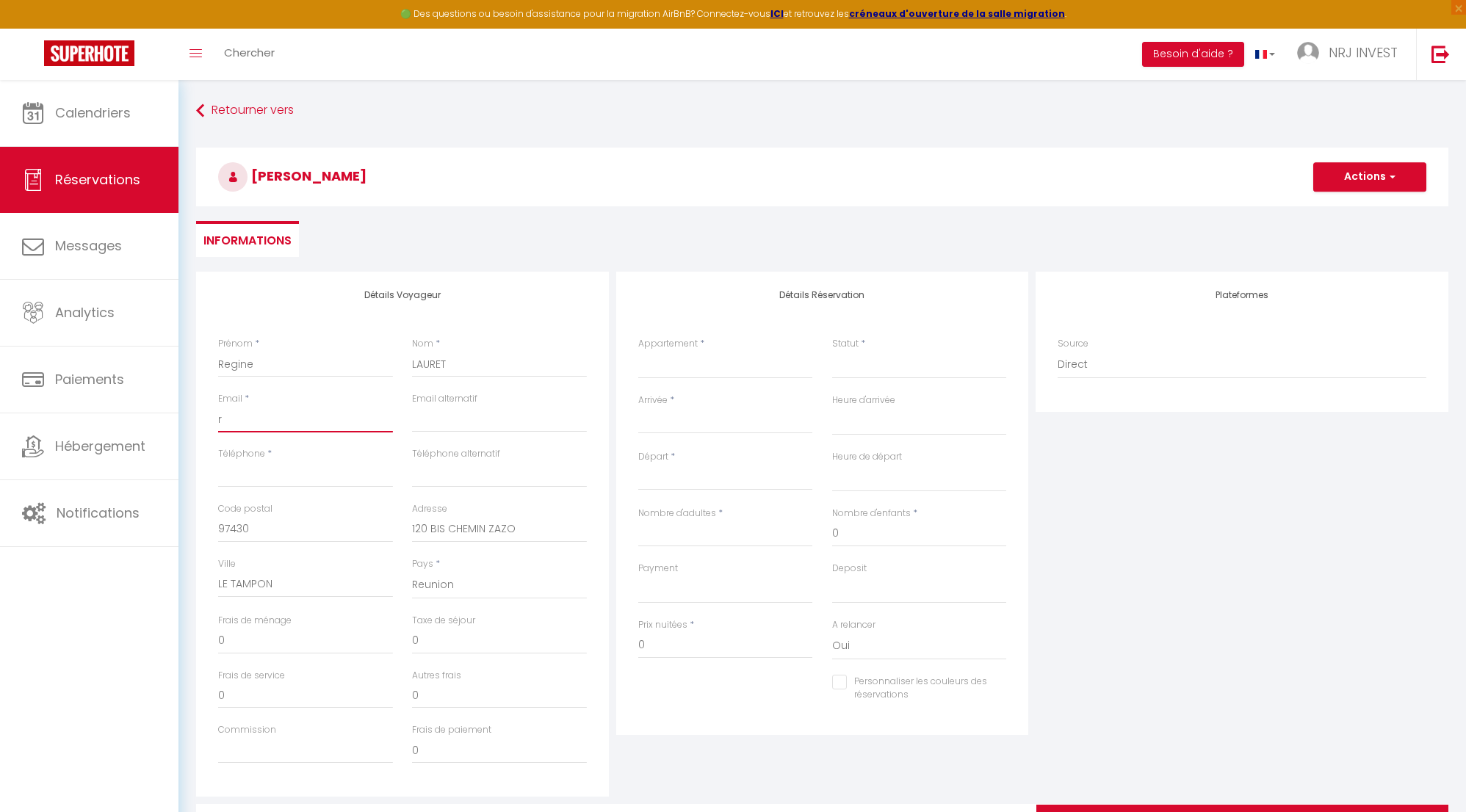
select select
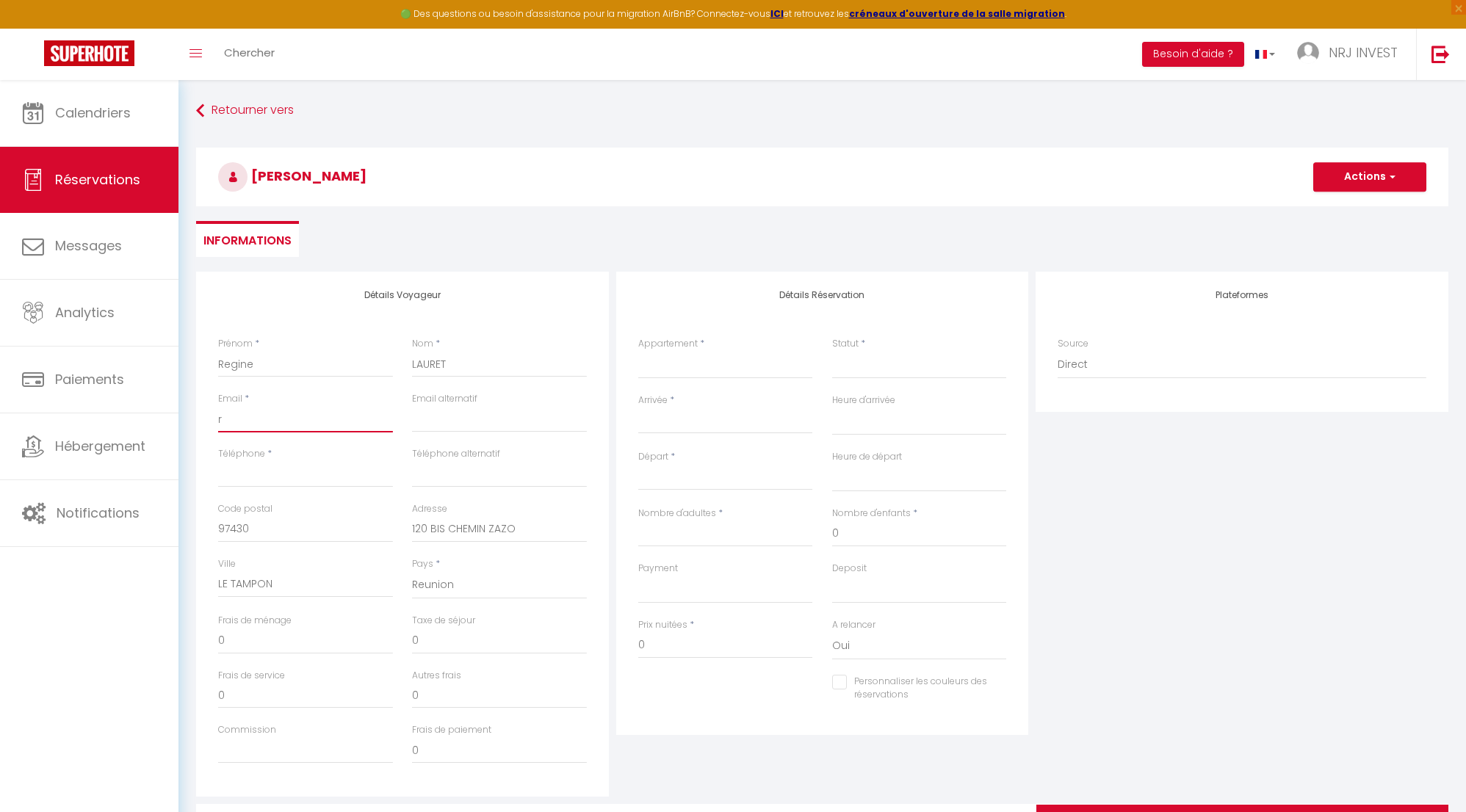
select select
checkbox input "false"
select select
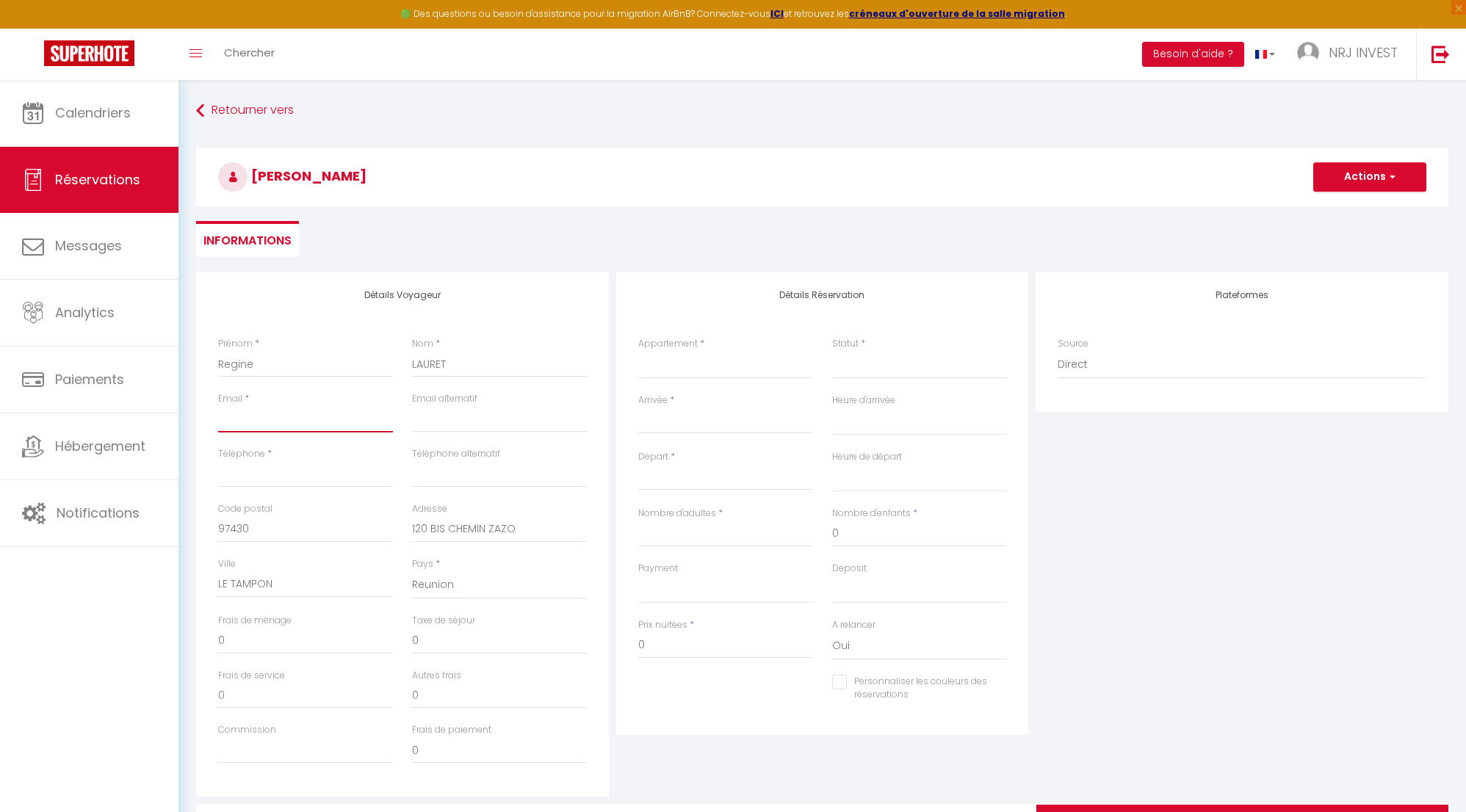
select select
checkbox input "false"
type input "h"
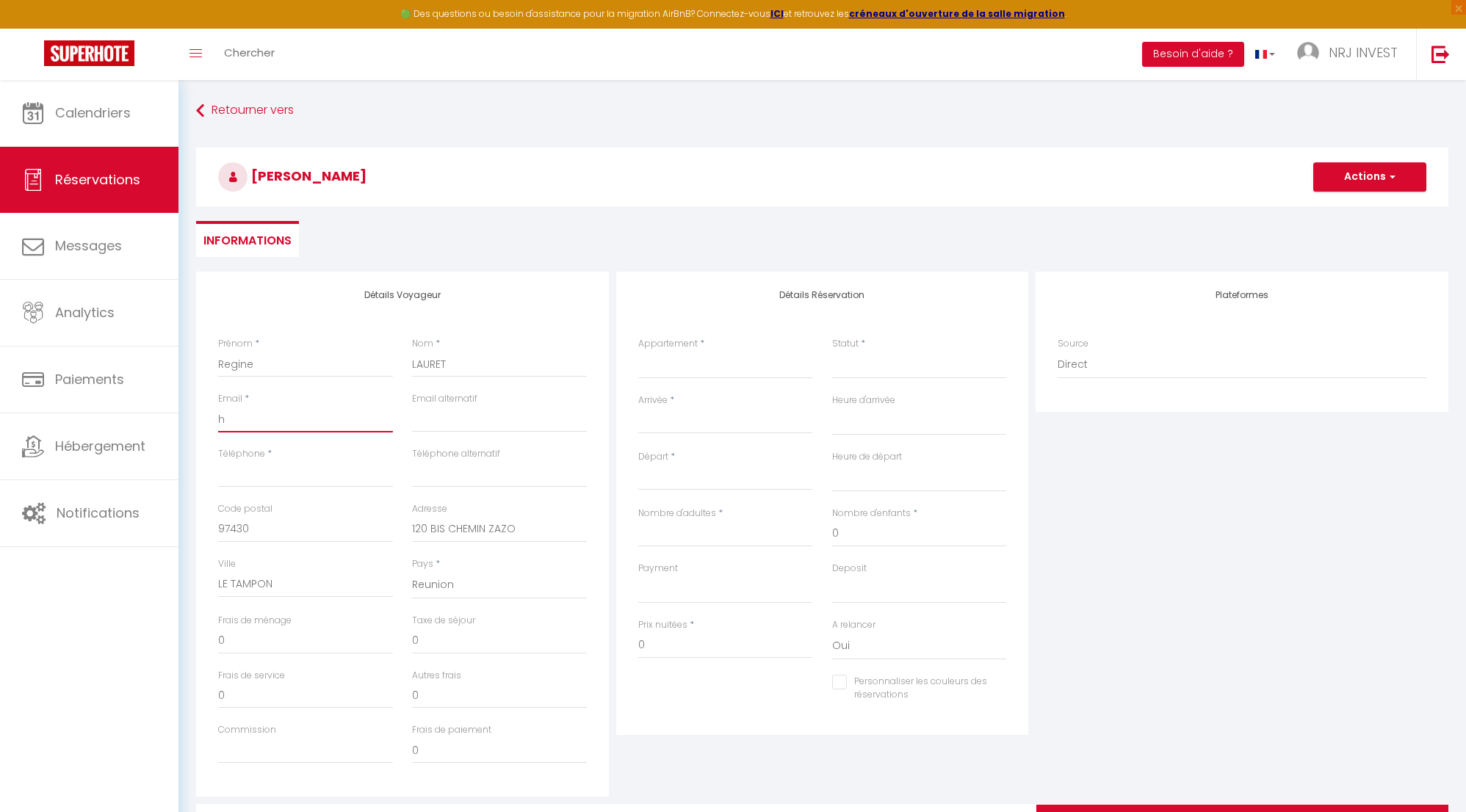
select select
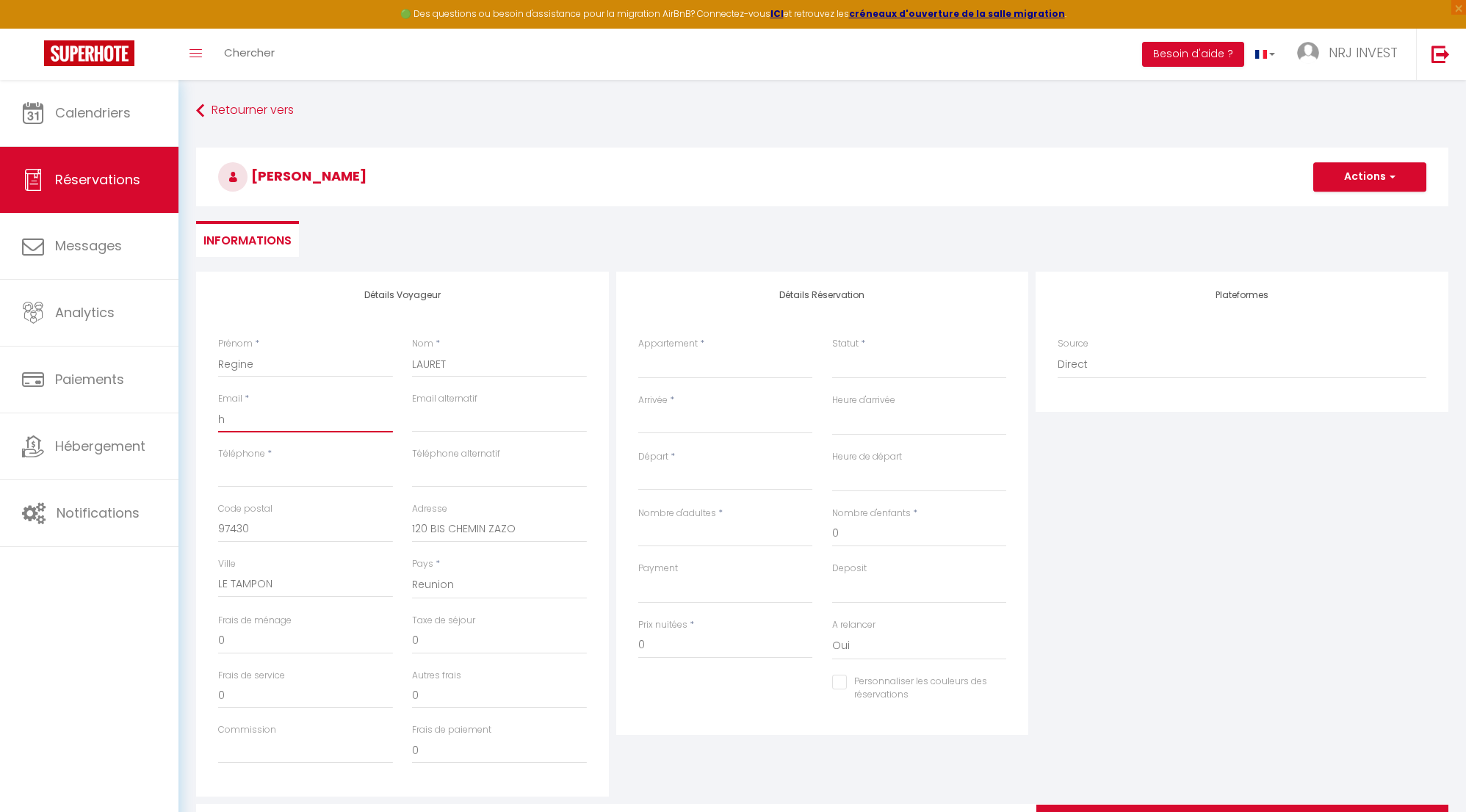
select select
checkbox input "false"
type input "[EMAIL_ADDRESS][DOMAIN_NAME]"
type input "0692147933"
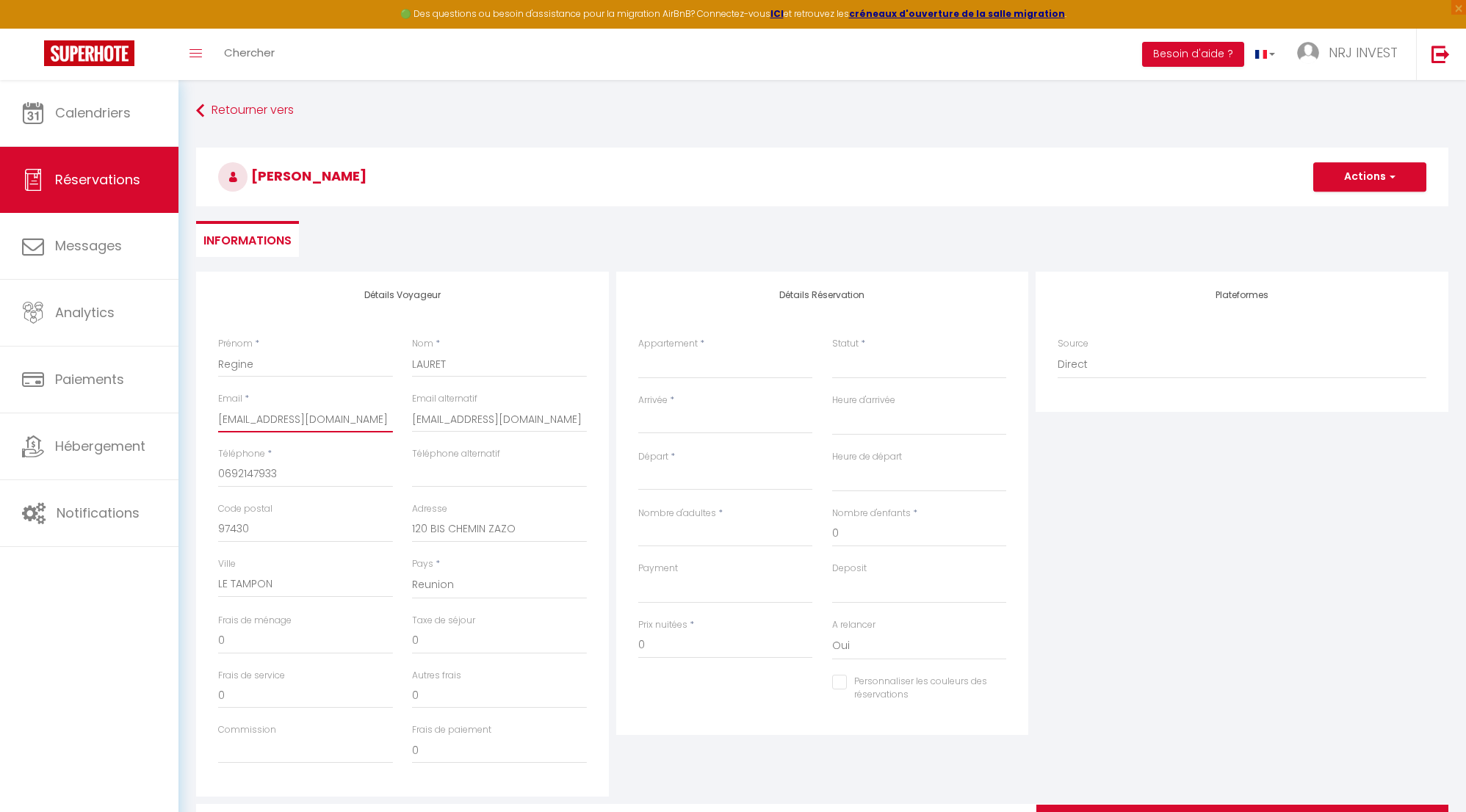
select select
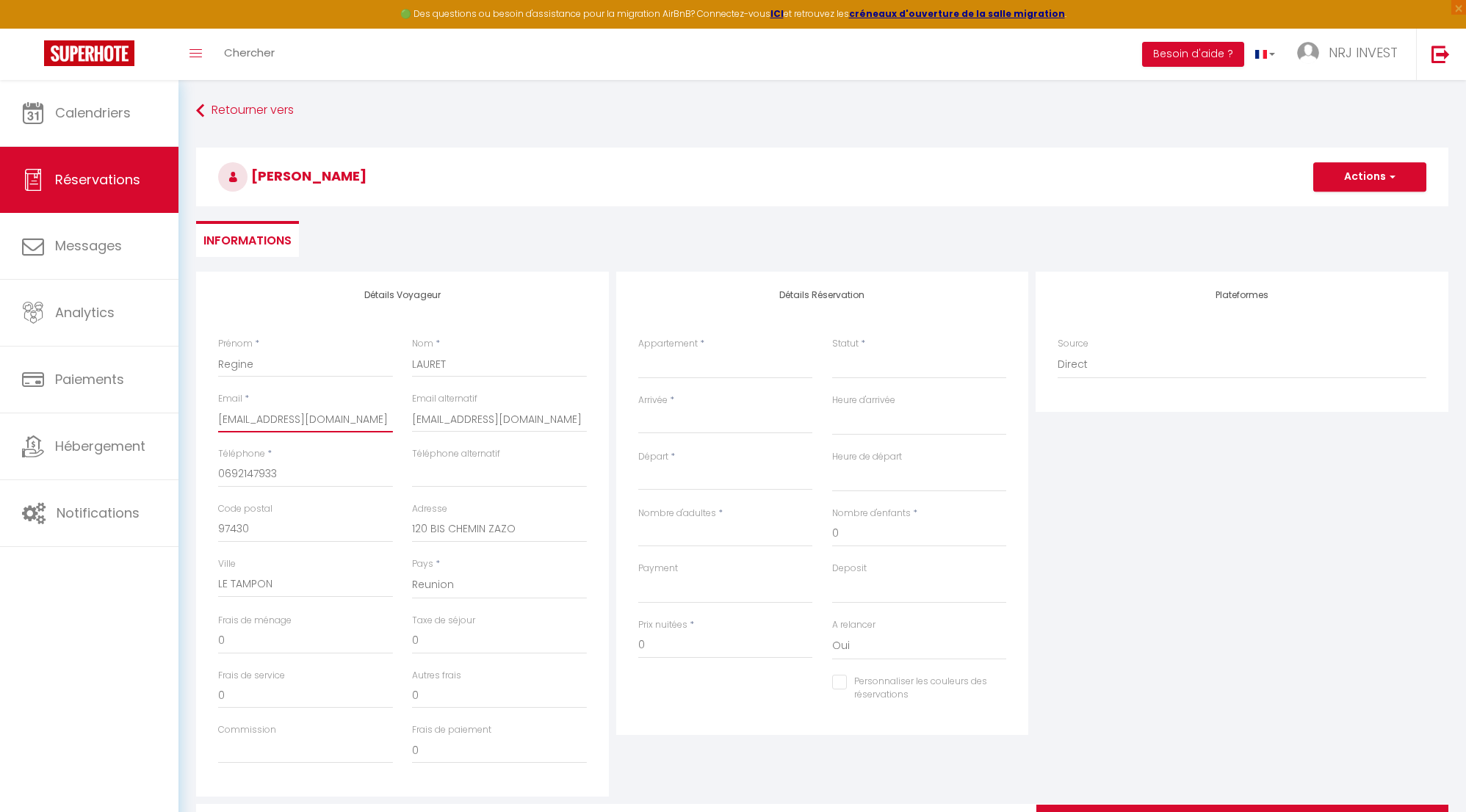
select select
checkbox input "false"
click at [316, 477] on input "0692147933" at bounding box center [306, 474] width 175 height 26
click at [780, 368] on select "Joly brise 1 Terre Sainte plage/CHU Joly brise 2 Terre Sainte plage/CHU Joly br…" at bounding box center [726, 365] width 175 height 28
select select "73666"
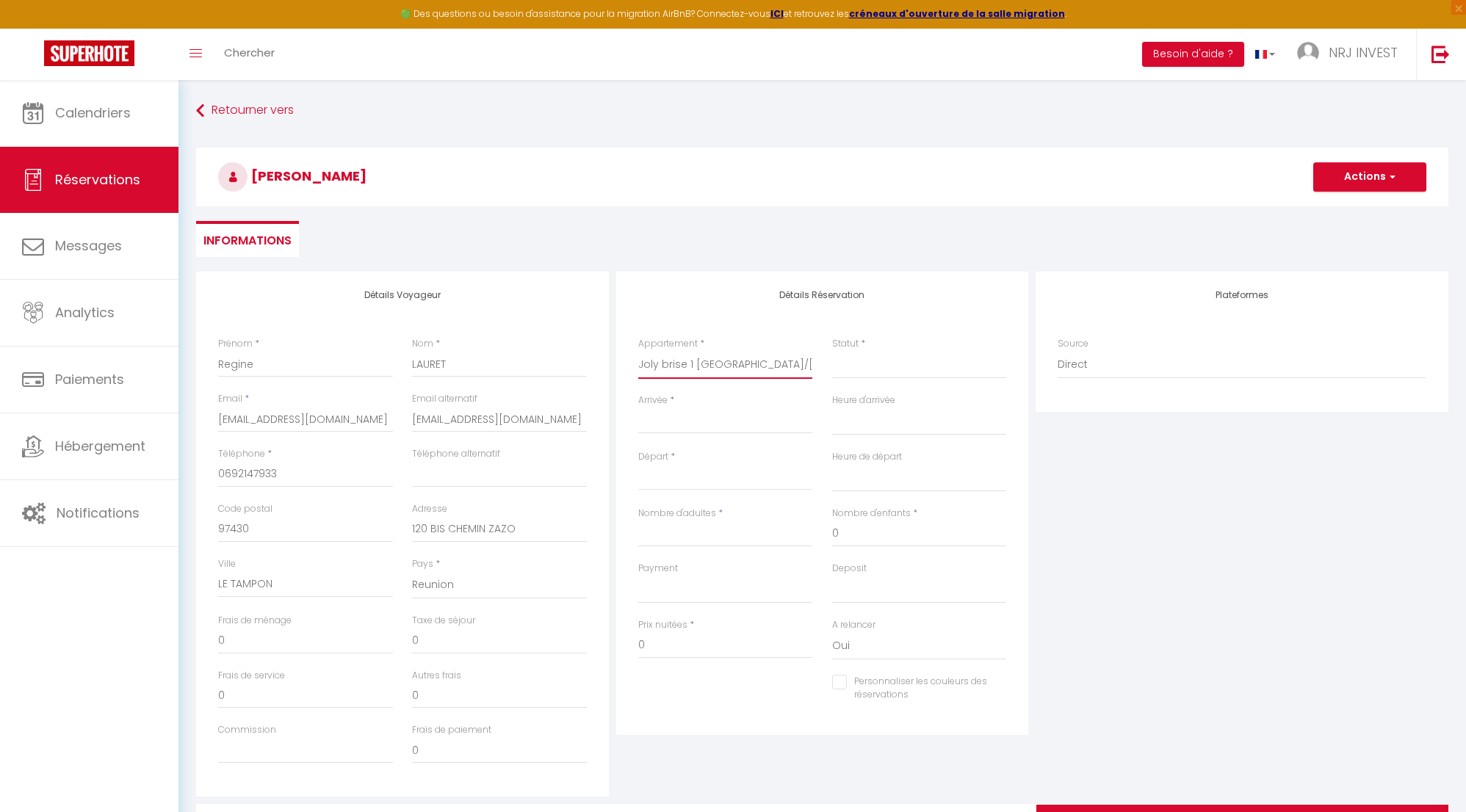
click at [638, 351] on select "Joly brise 1 Terre Sainte plage/CHU Joly brise 2 Terre Sainte plage/CHU Joly br…" at bounding box center [726, 365] width 175 height 28
select select
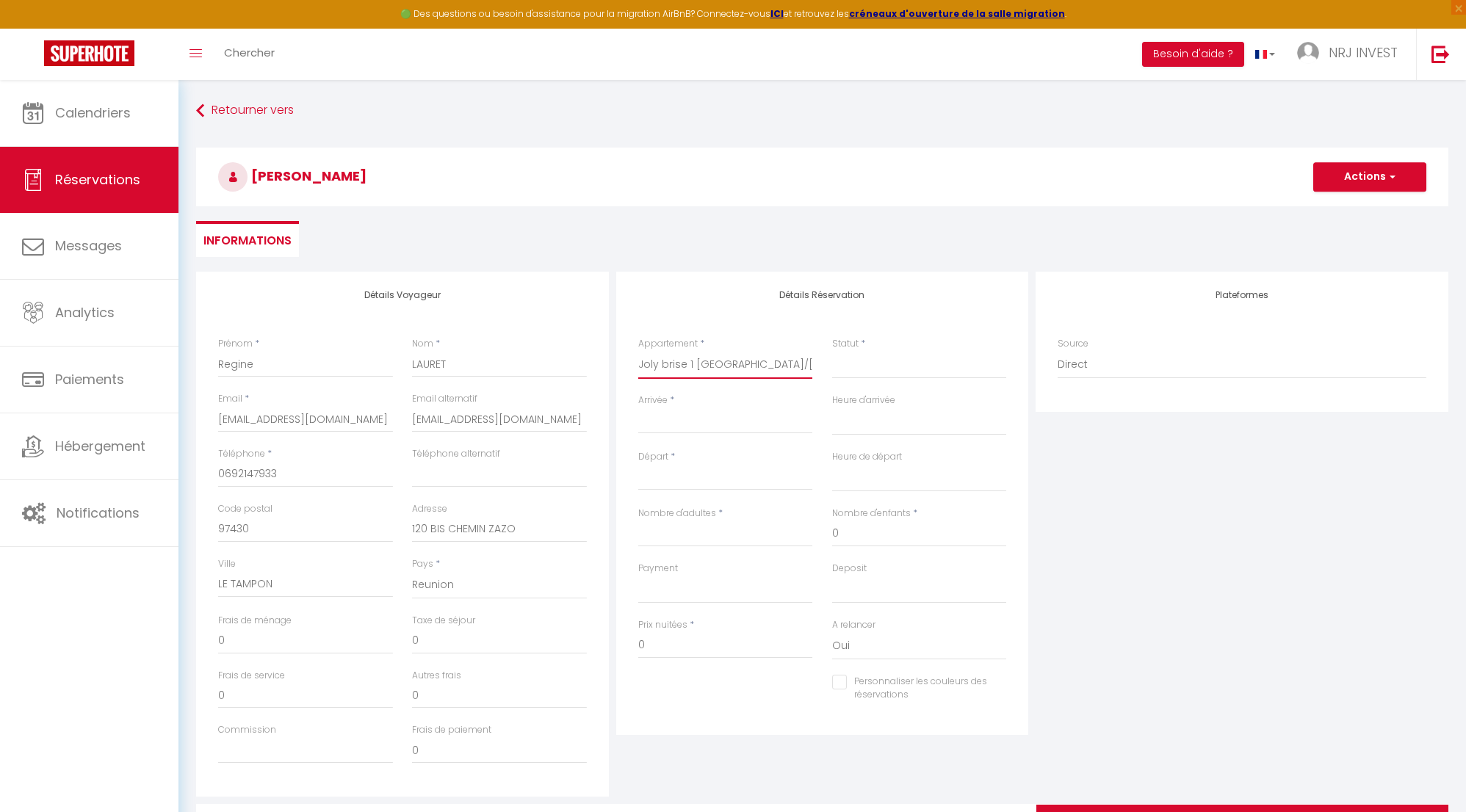
select select
checkbox input "false"
select select
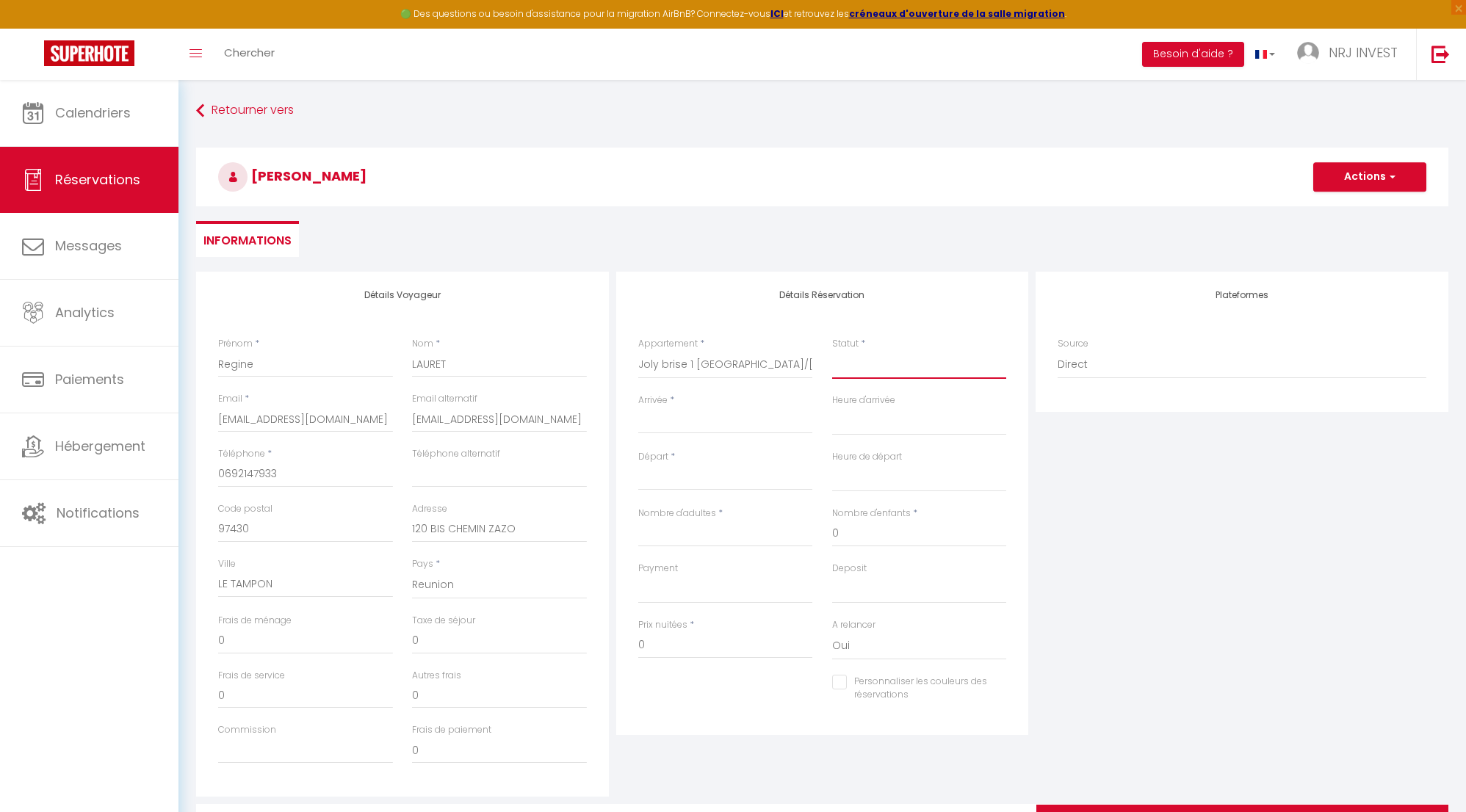
select select
checkbox input "false"
click at [858, 368] on select "Confirmé Non Confirmé Annulé Annulé par le voyageur No Show Request" at bounding box center [920, 365] width 175 height 28
select select "2"
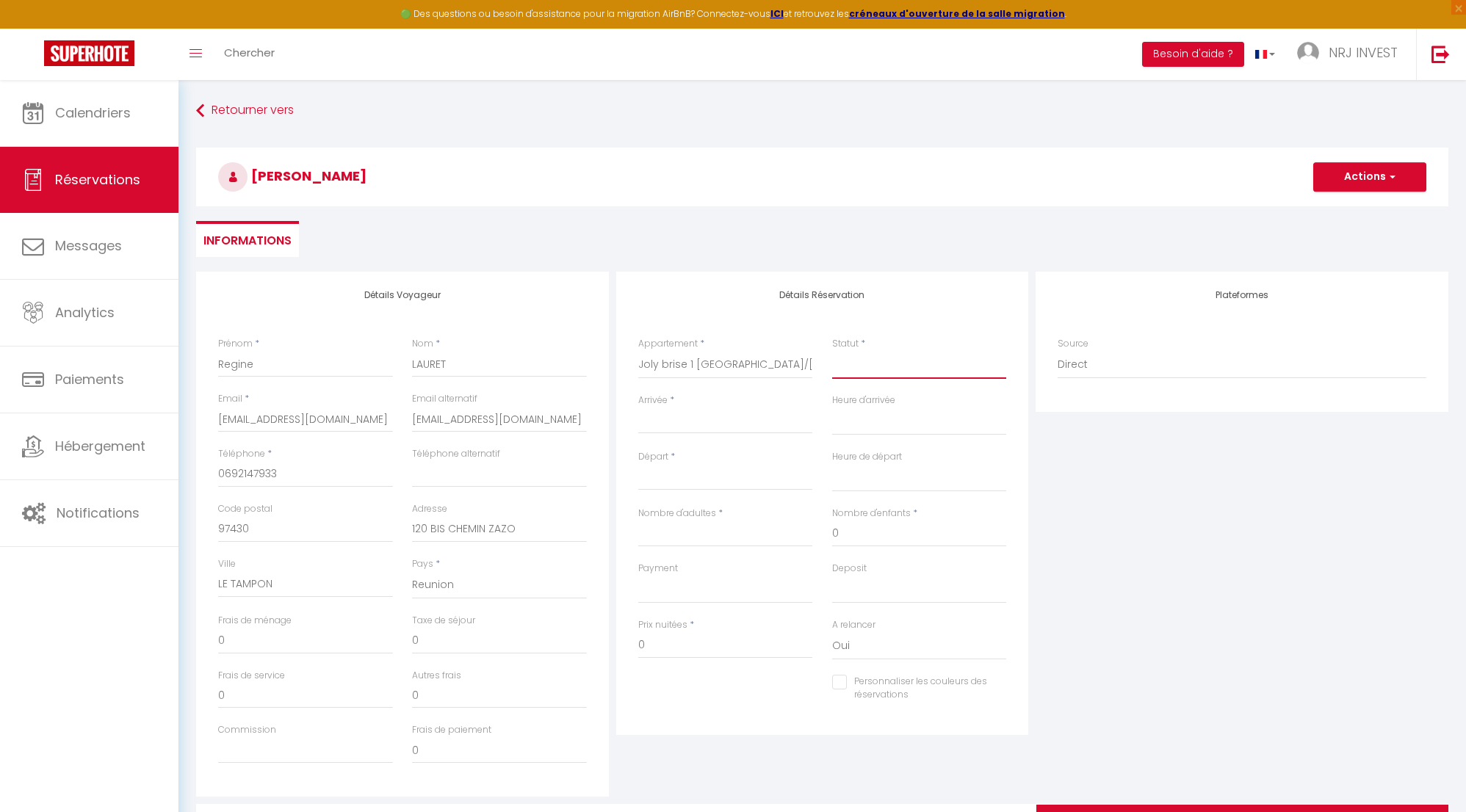
click at [832, 351] on select "Confirmé Non Confirmé Annulé Annulé par le voyageur No Show Request" at bounding box center [920, 365] width 175 height 28
select select
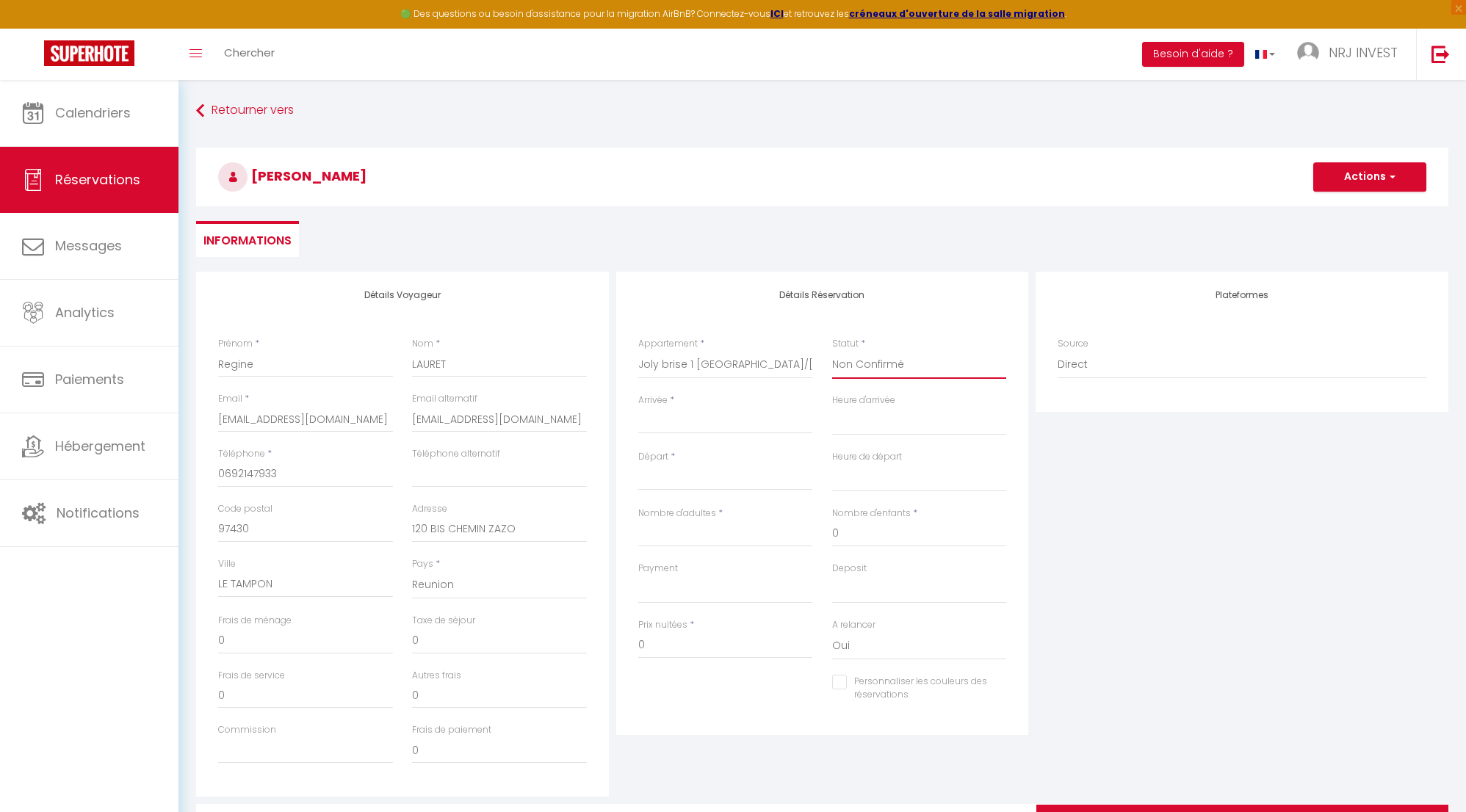
checkbox input "false"
click at [760, 422] on input "Arrivée" at bounding box center [726, 422] width 175 height 19
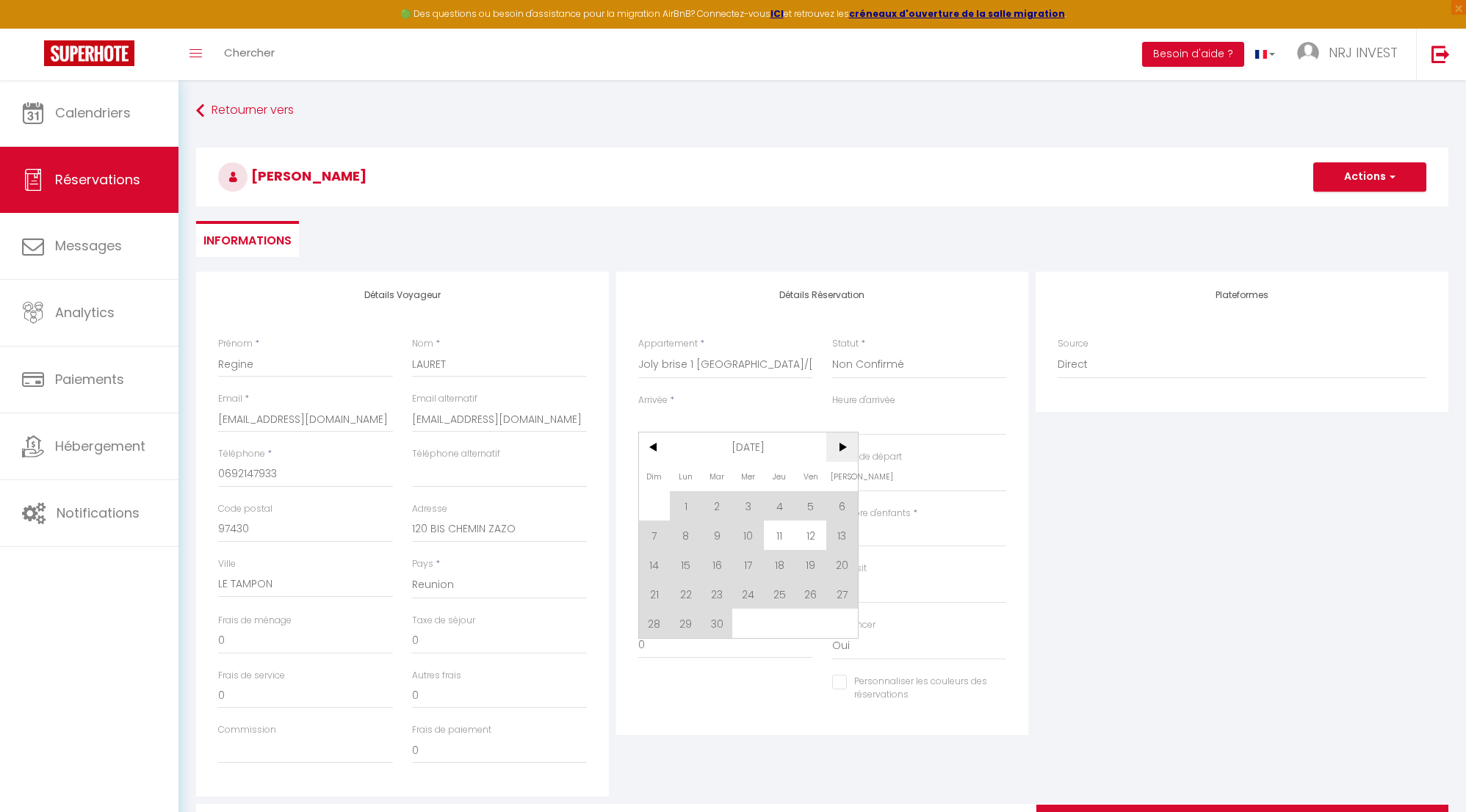
click at [841, 445] on span ">" at bounding box center [842, 447] width 32 height 29
click at [841, 444] on span ">" at bounding box center [842, 447] width 32 height 29
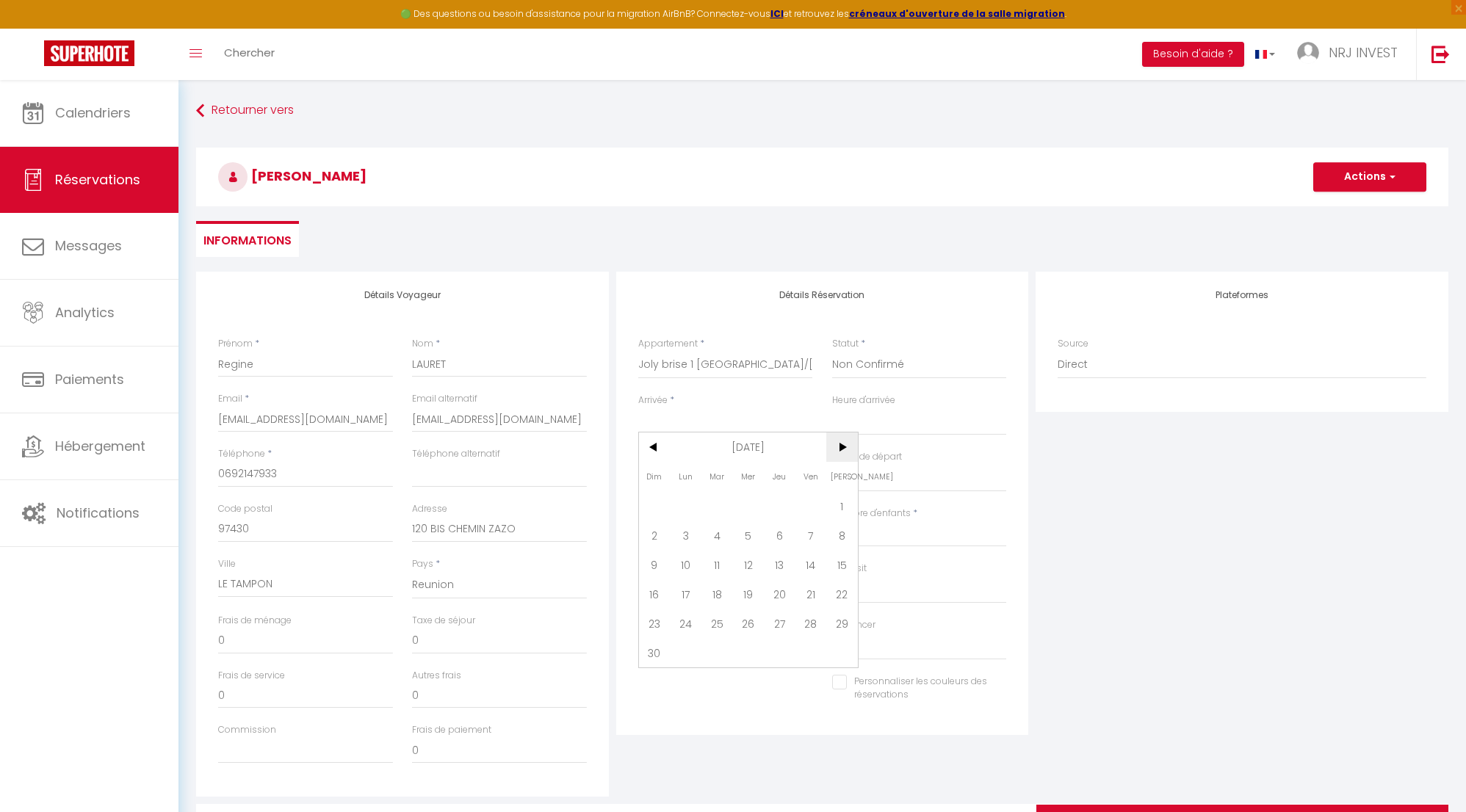
click at [841, 444] on span ">" at bounding box center [842, 447] width 32 height 29
click at [840, 444] on span ">" at bounding box center [842, 447] width 32 height 29
click at [651, 505] on span "1" at bounding box center [654, 506] width 32 height 29
type input "Dim 01 Février 2026"
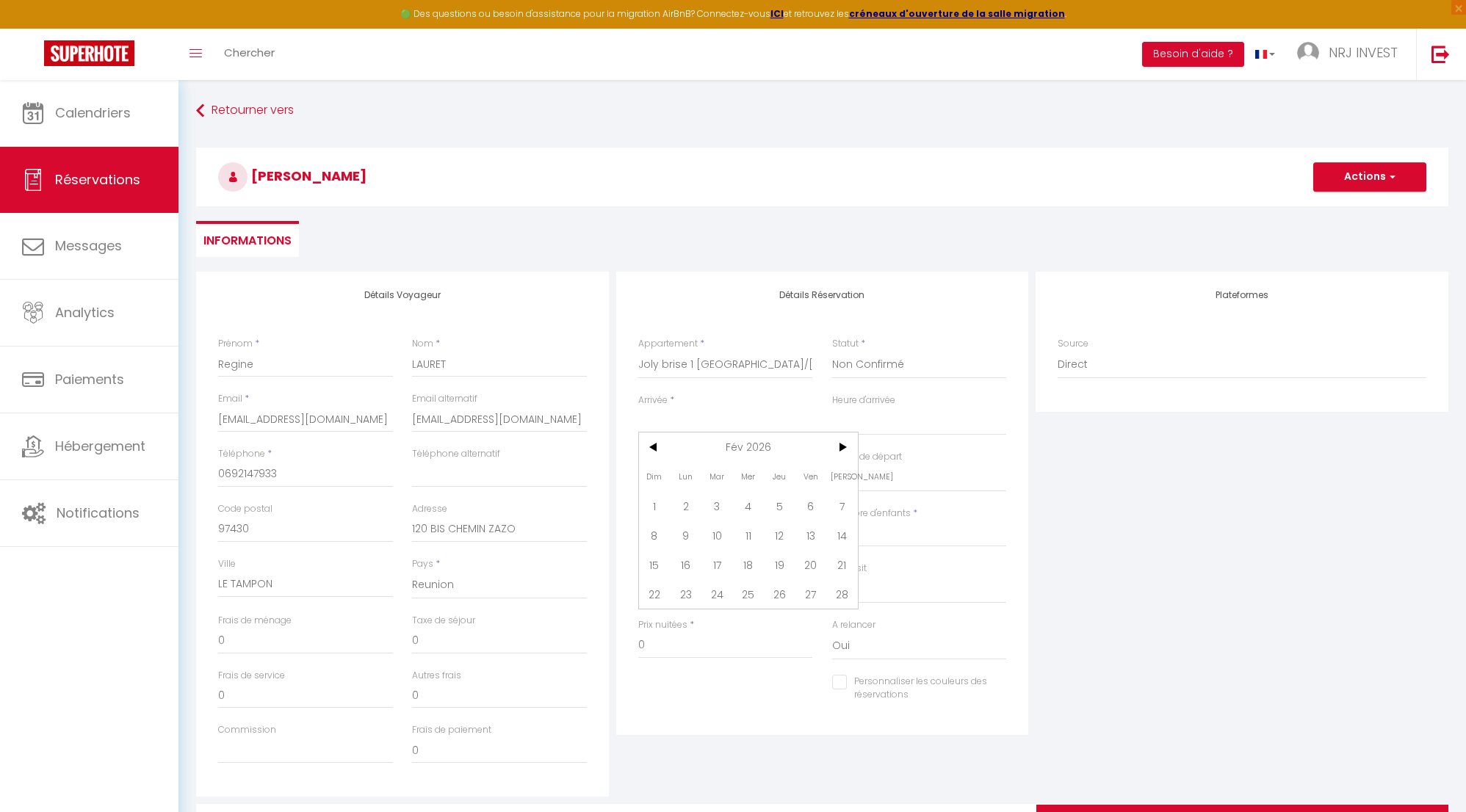
select select
type input "Lun 02 Février 2026"
select select
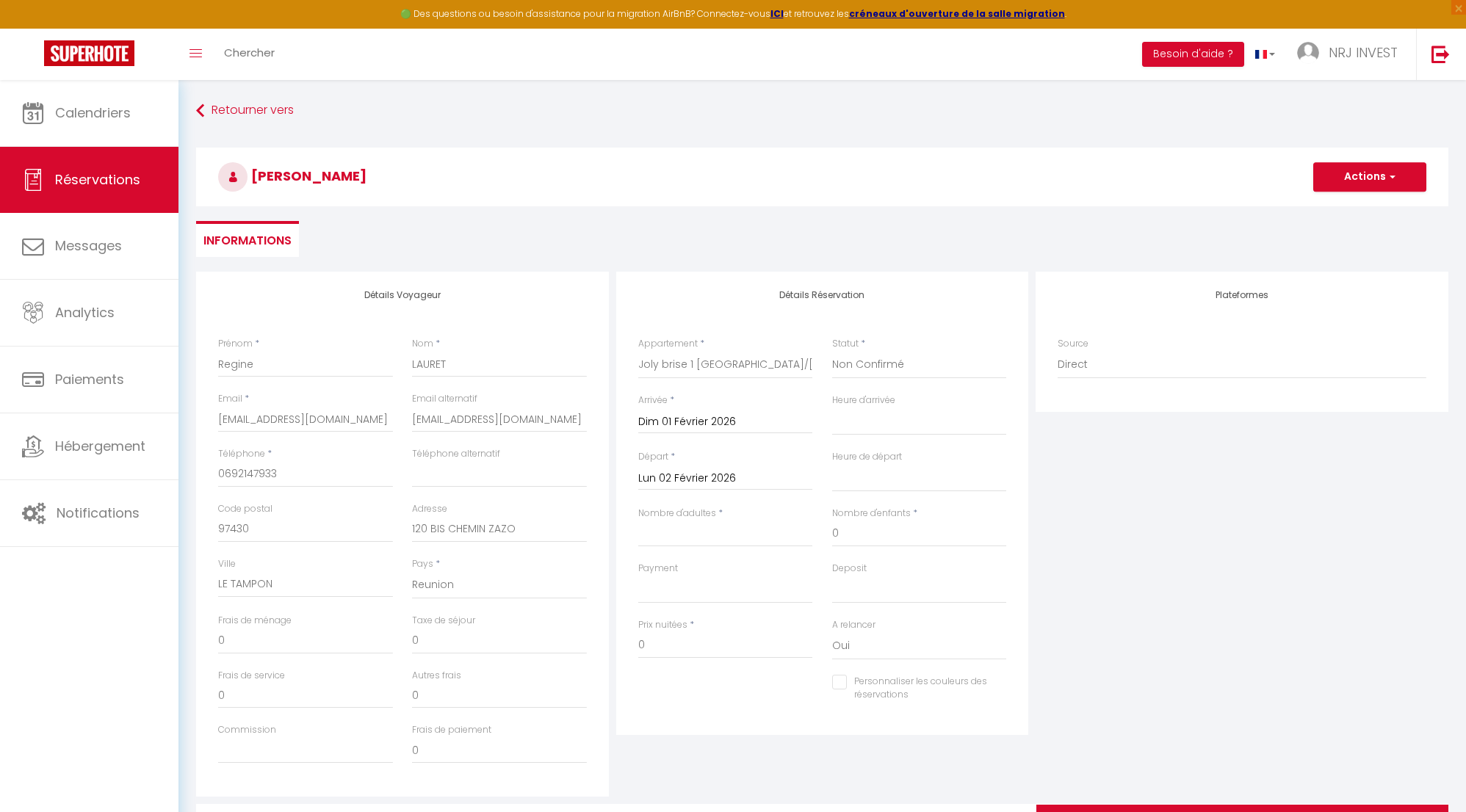
click at [731, 477] on input "Lun 02 Février 2026" at bounding box center [726, 479] width 175 height 19
click at [740, 560] on span "4" at bounding box center [748, 561] width 32 height 29
click at [748, 540] on input "Nombre d'adultes" at bounding box center [726, 534] width 175 height 26
click at [1375, 176] on button "Actions" at bounding box center [1370, 177] width 113 height 29
click at [1361, 210] on link "Enregistrer" at bounding box center [1355, 209] width 116 height 19
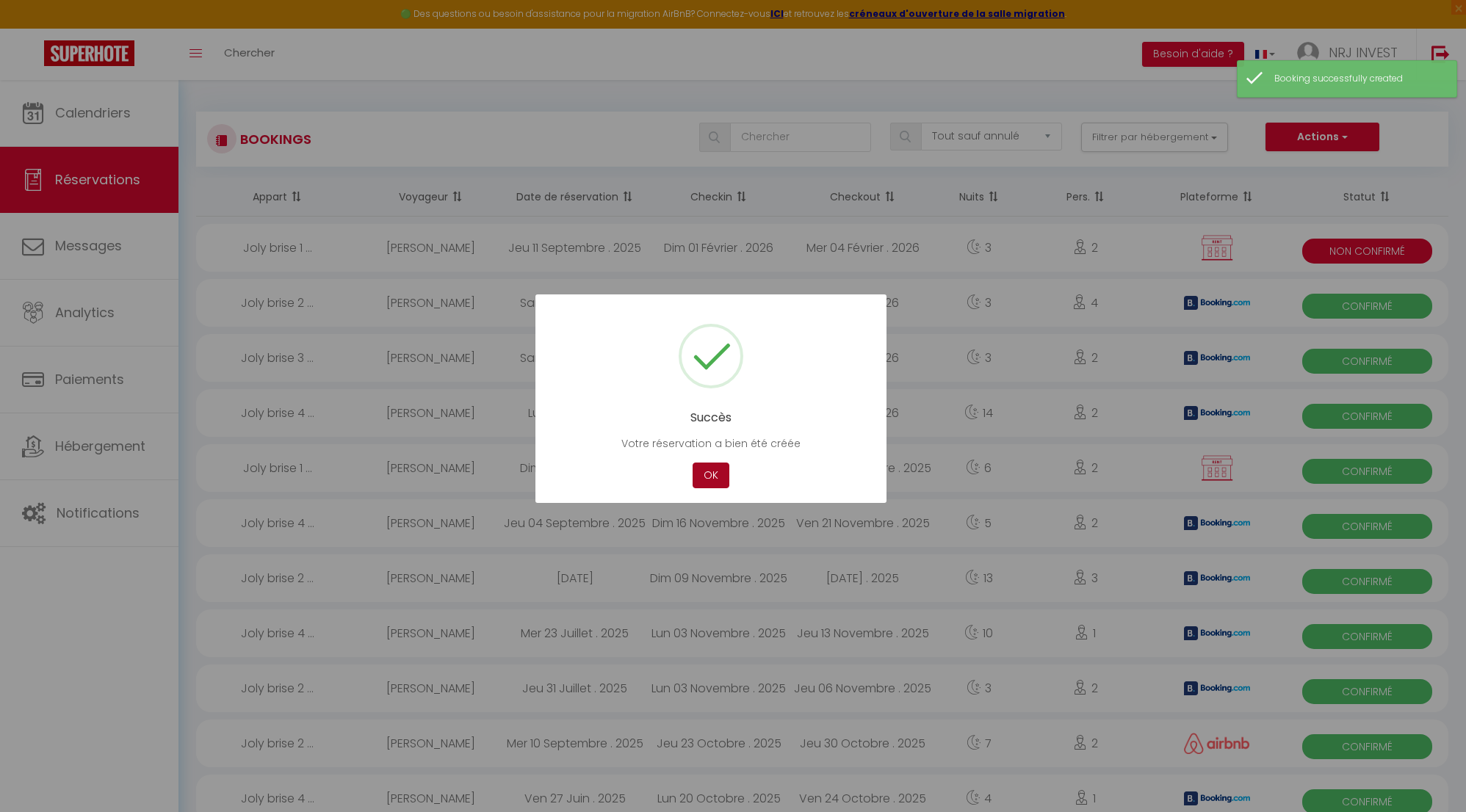
click at [721, 478] on button "OK" at bounding box center [710, 475] width 36 height 26
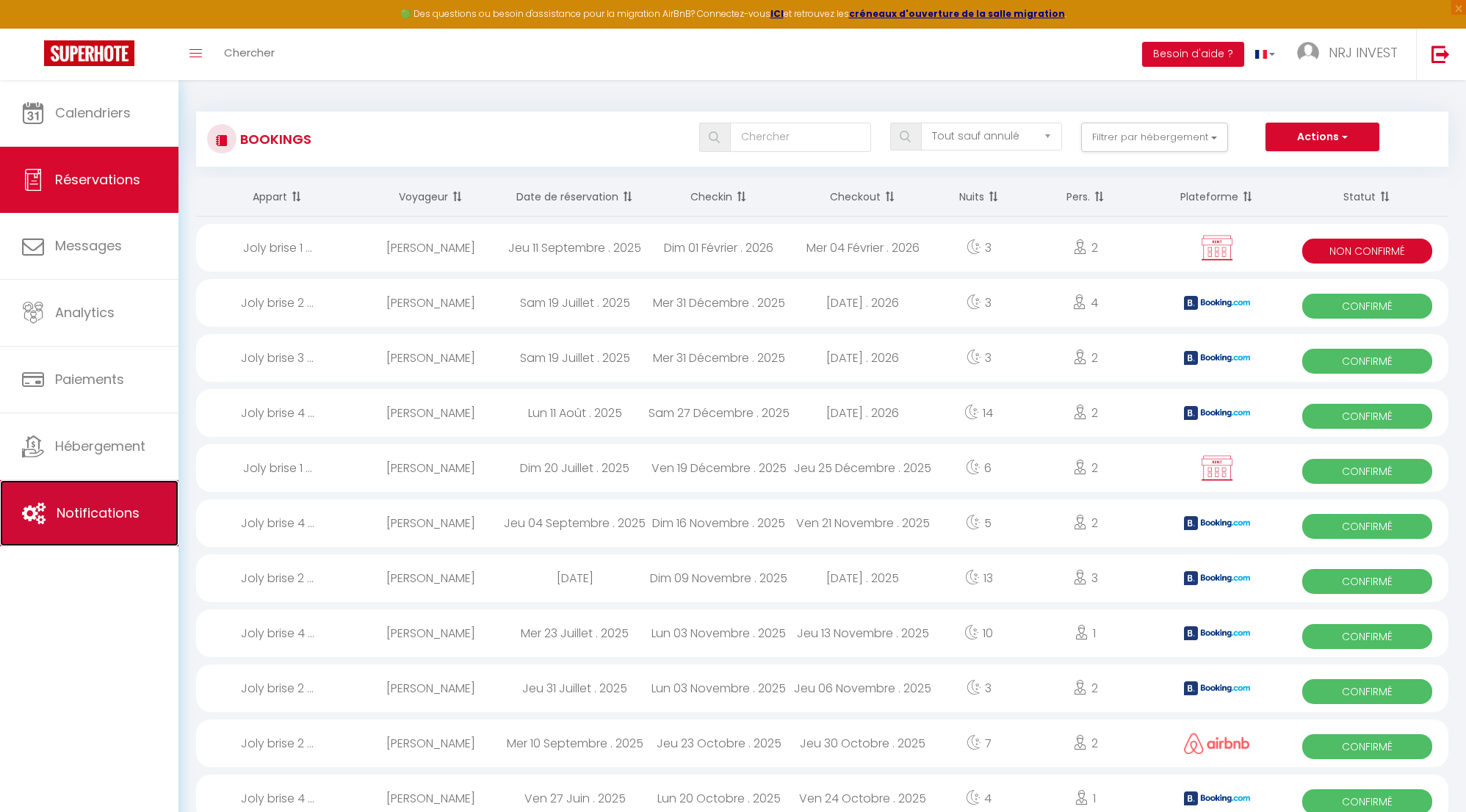
click at [128, 510] on span "Notifications" at bounding box center [97, 513] width 83 height 19
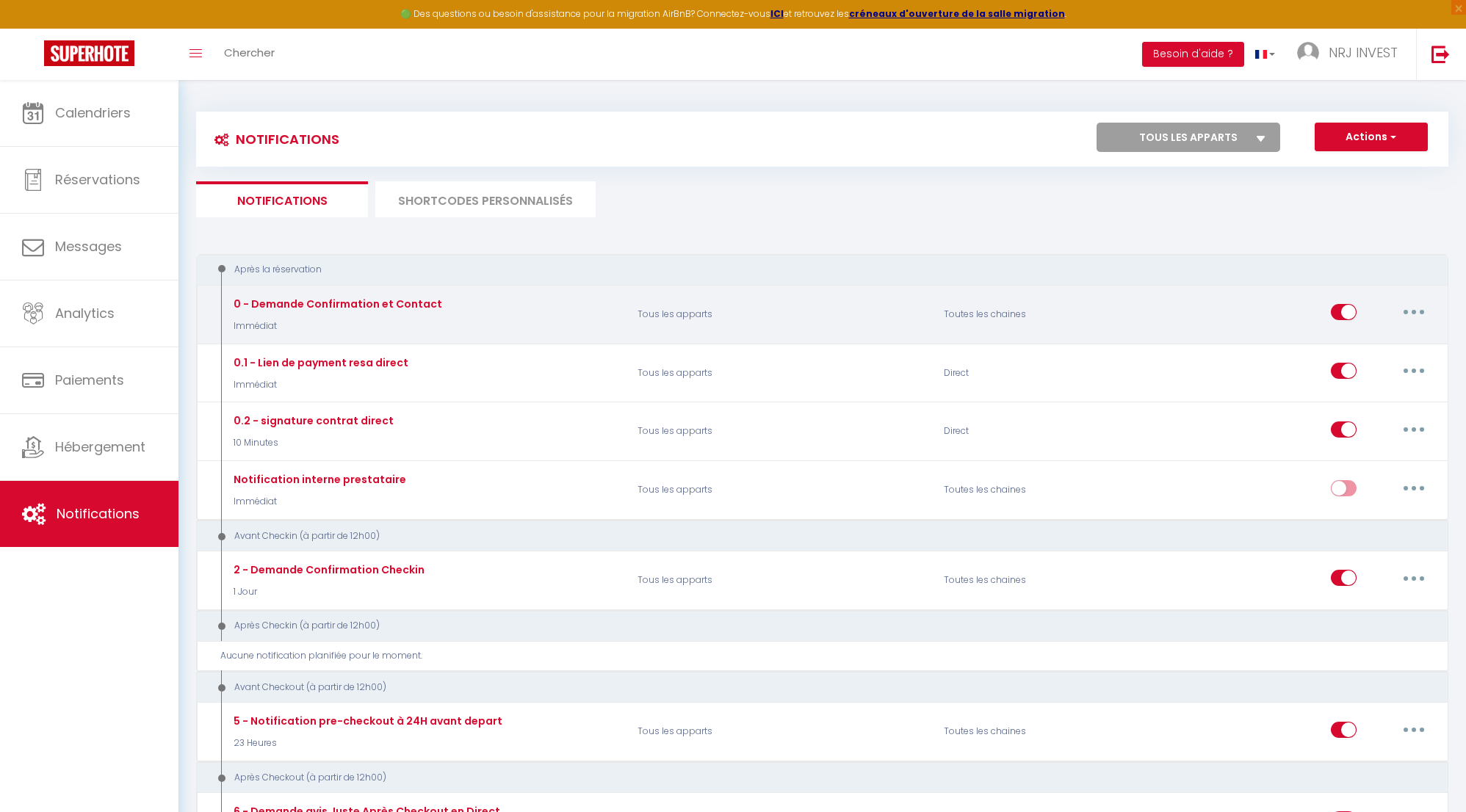
click at [1419, 312] on button "button" at bounding box center [1413, 312] width 41 height 23
click at [1381, 346] on link "Editer" at bounding box center [1375, 346] width 109 height 25
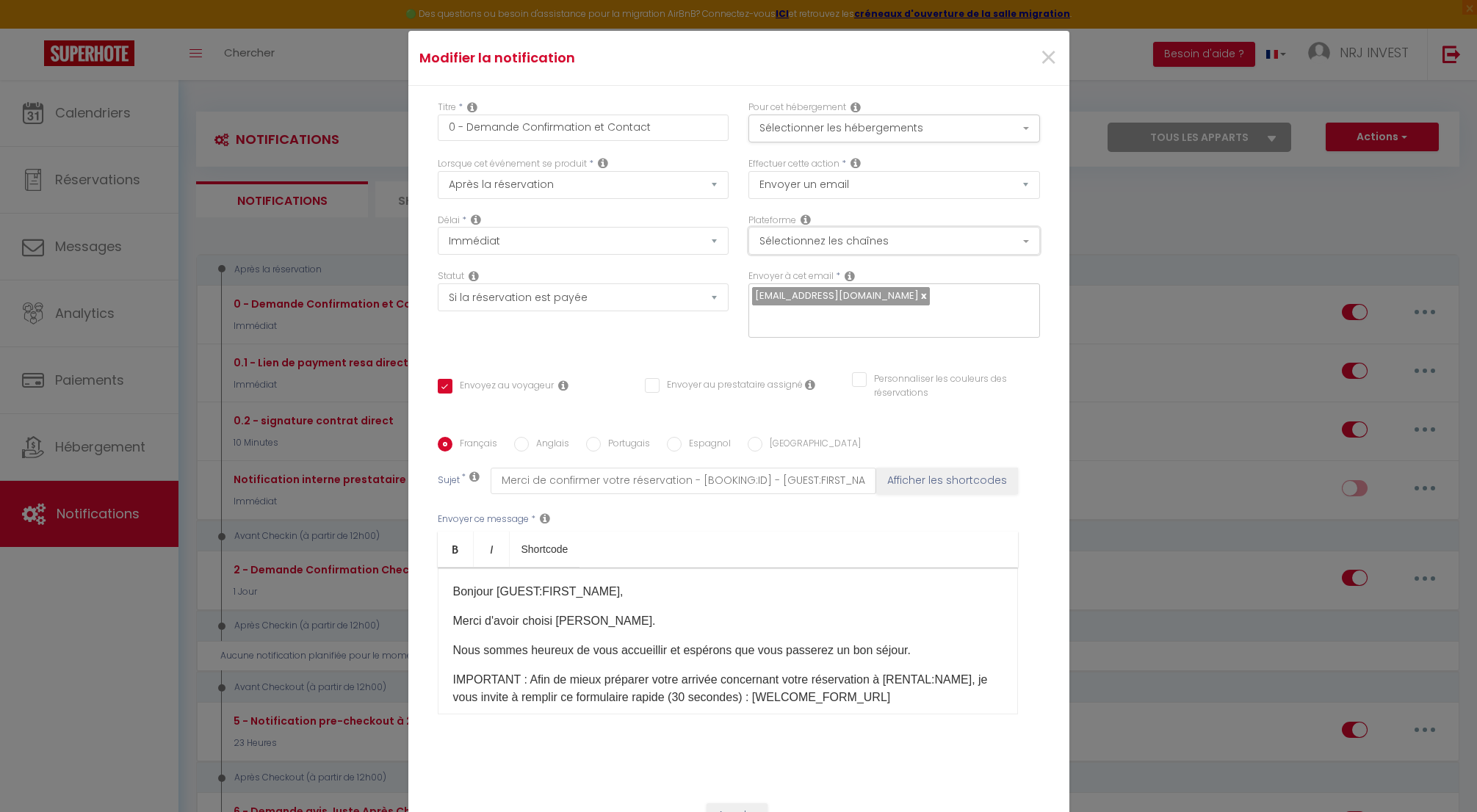
click at [988, 254] on button "Sélectionnez les chaînes" at bounding box center [894, 241] width 292 height 28
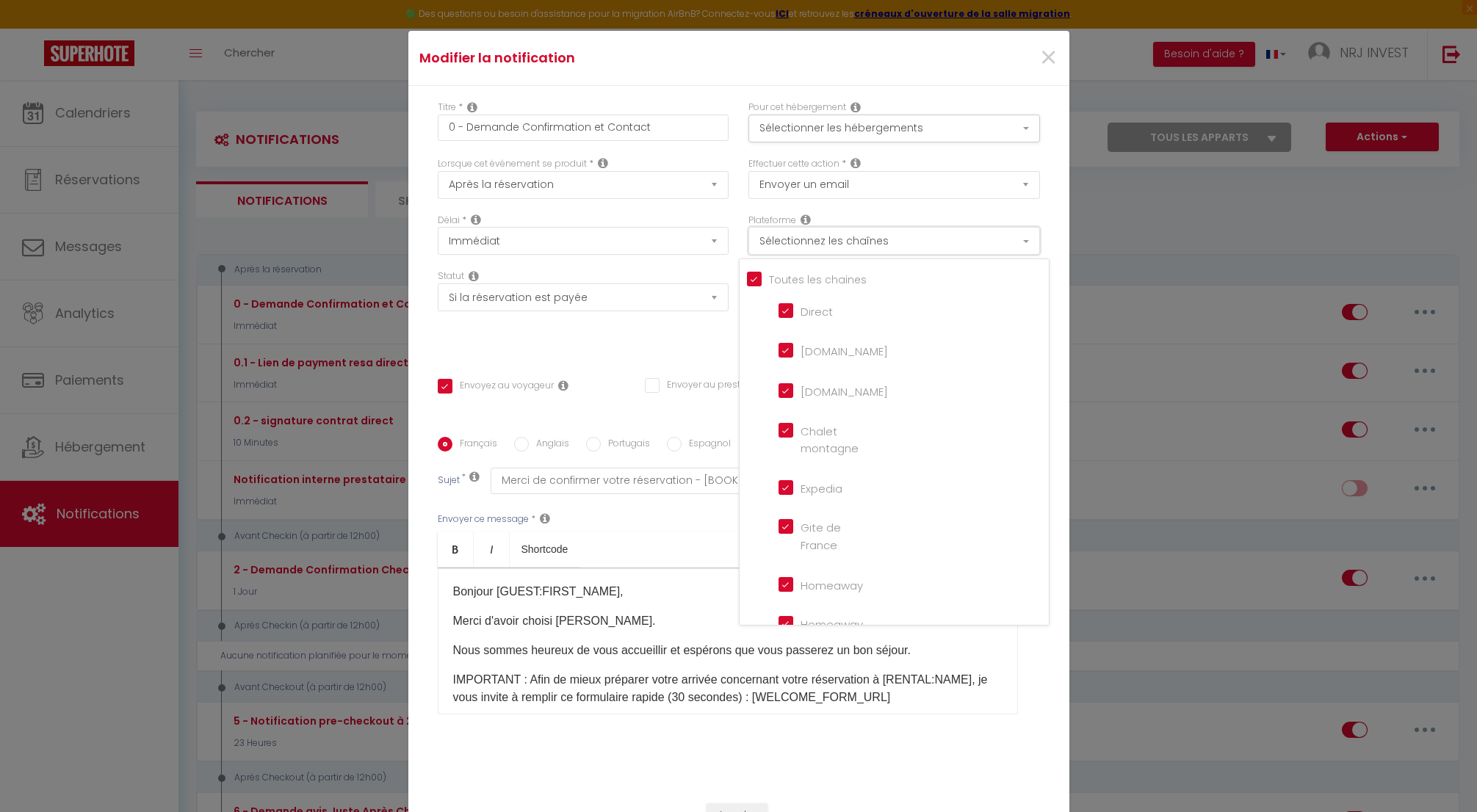
click at [988, 254] on button "Sélectionnez les chaînes" at bounding box center [894, 241] width 292 height 28
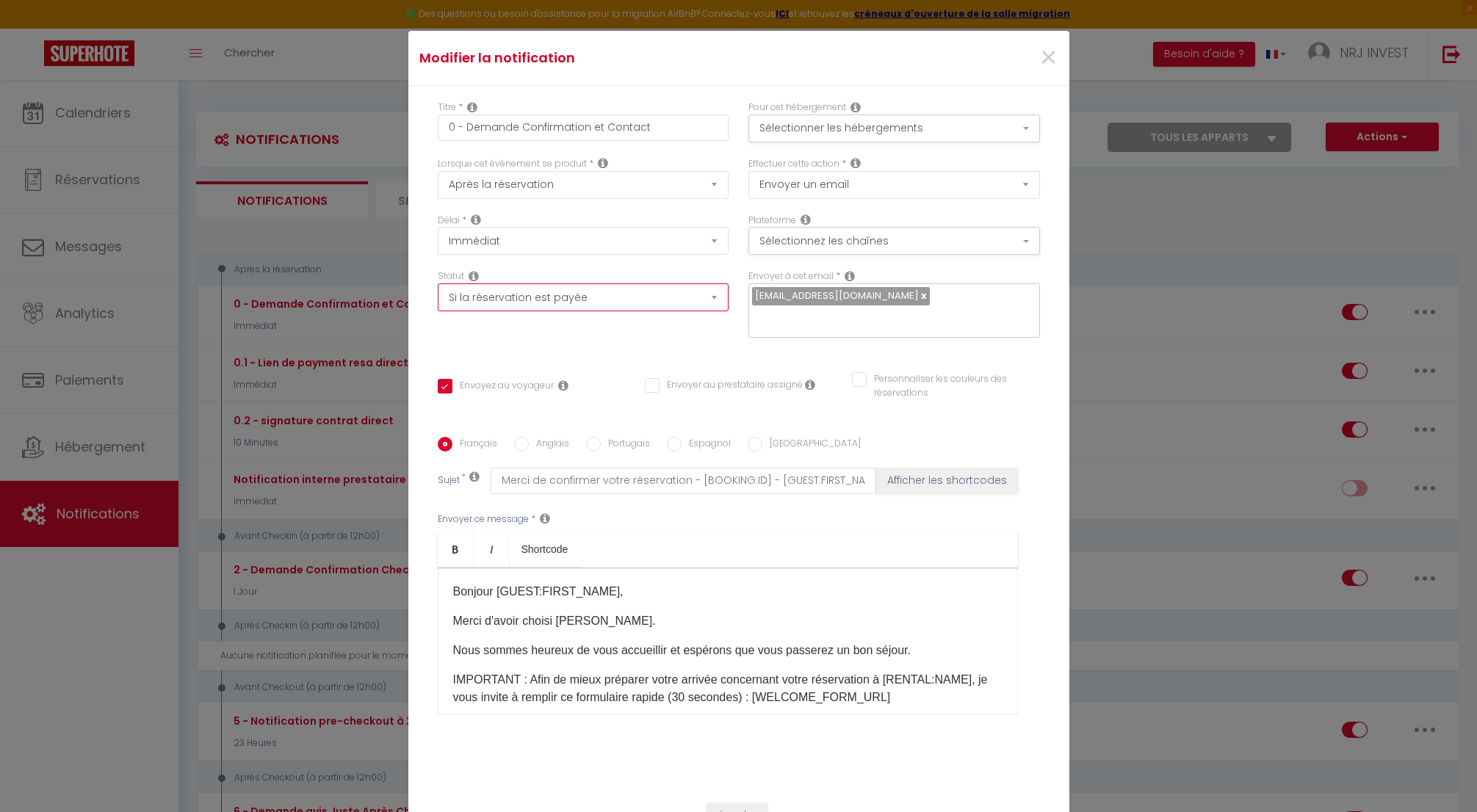
click at [708, 305] on select "Aucun Si la réservation est payée Si réservation non payée Si la caution a été …" at bounding box center [583, 298] width 292 height 28
click at [438, 293] on select "Aucun Si la réservation est payée Si réservation non payée Si la caution a été …" at bounding box center [583, 298] width 292 height 28
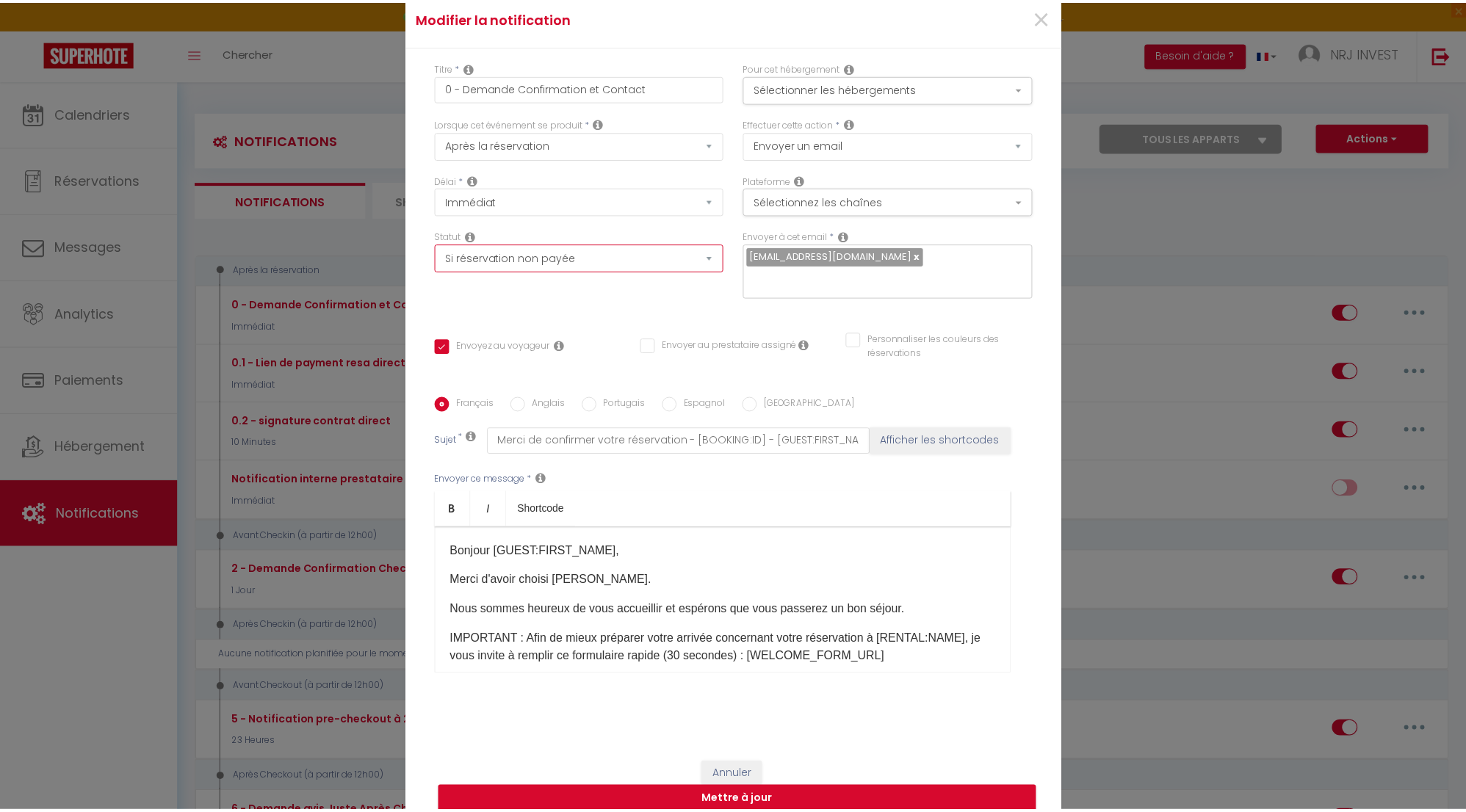
scroll to position [88, 0]
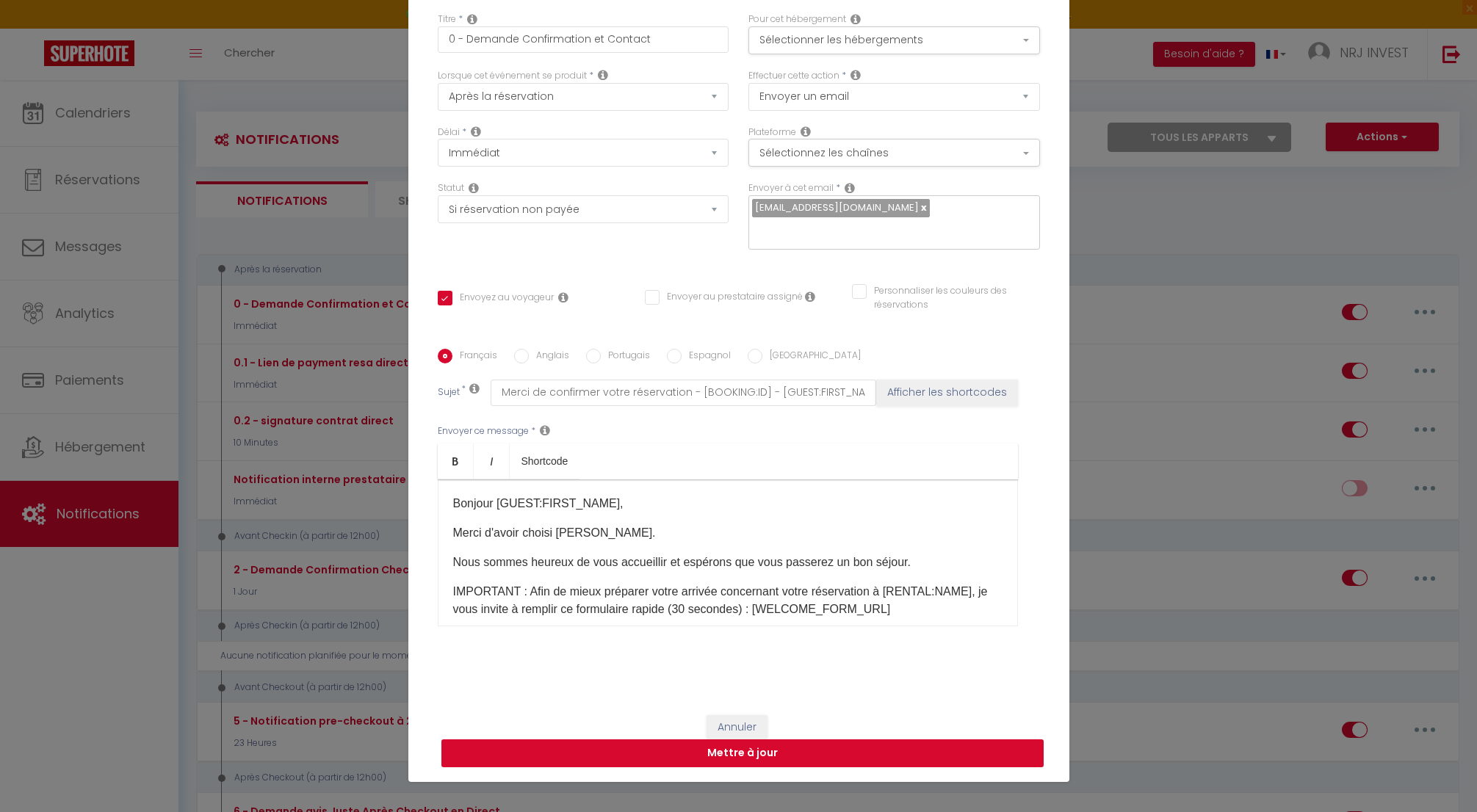
click at [752, 748] on button "Mettre à jour" at bounding box center [742, 753] width 602 height 28
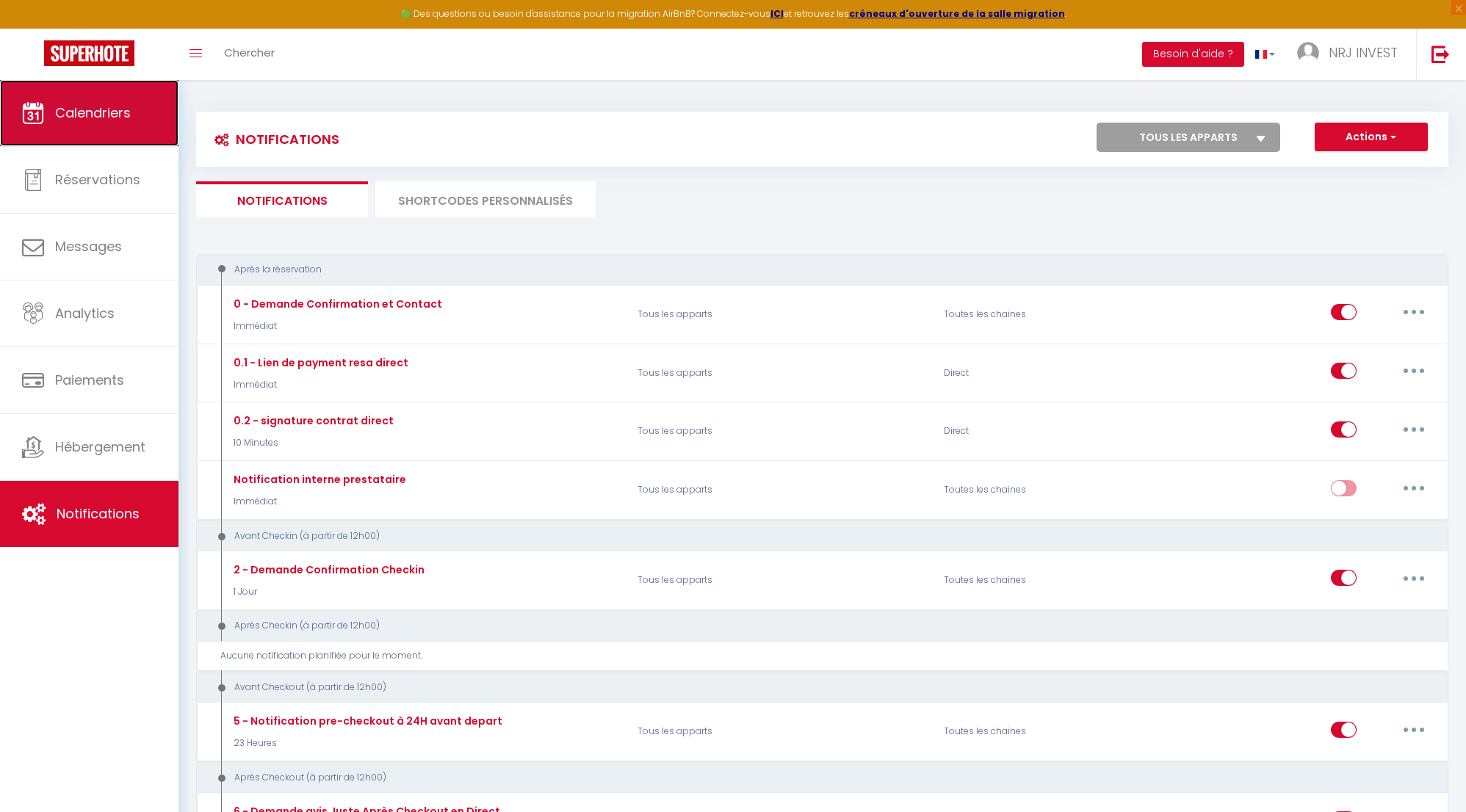
click at [135, 111] on link "Calendriers" at bounding box center [89, 113] width 179 height 66
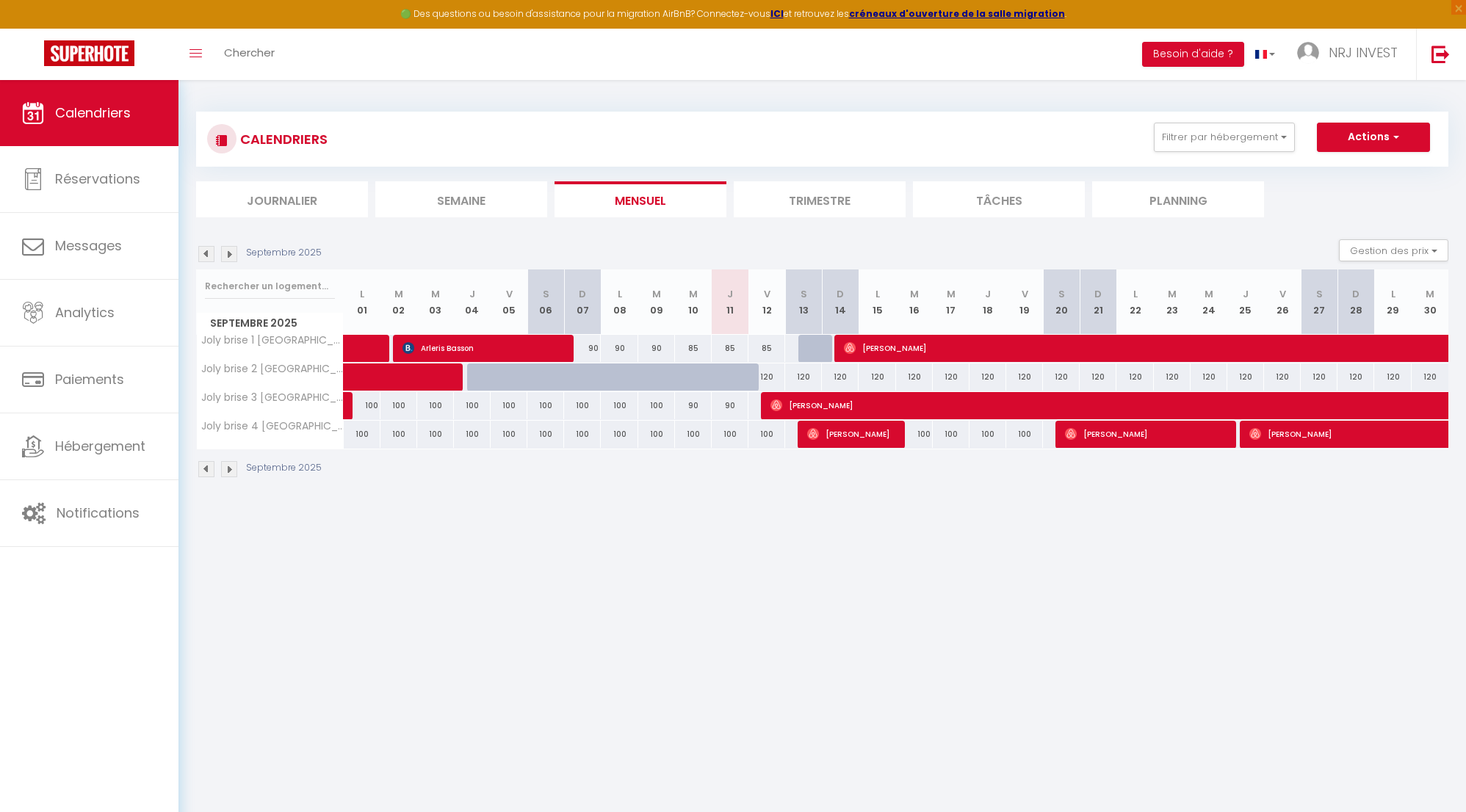
click at [234, 254] on img at bounding box center [229, 254] width 16 height 16
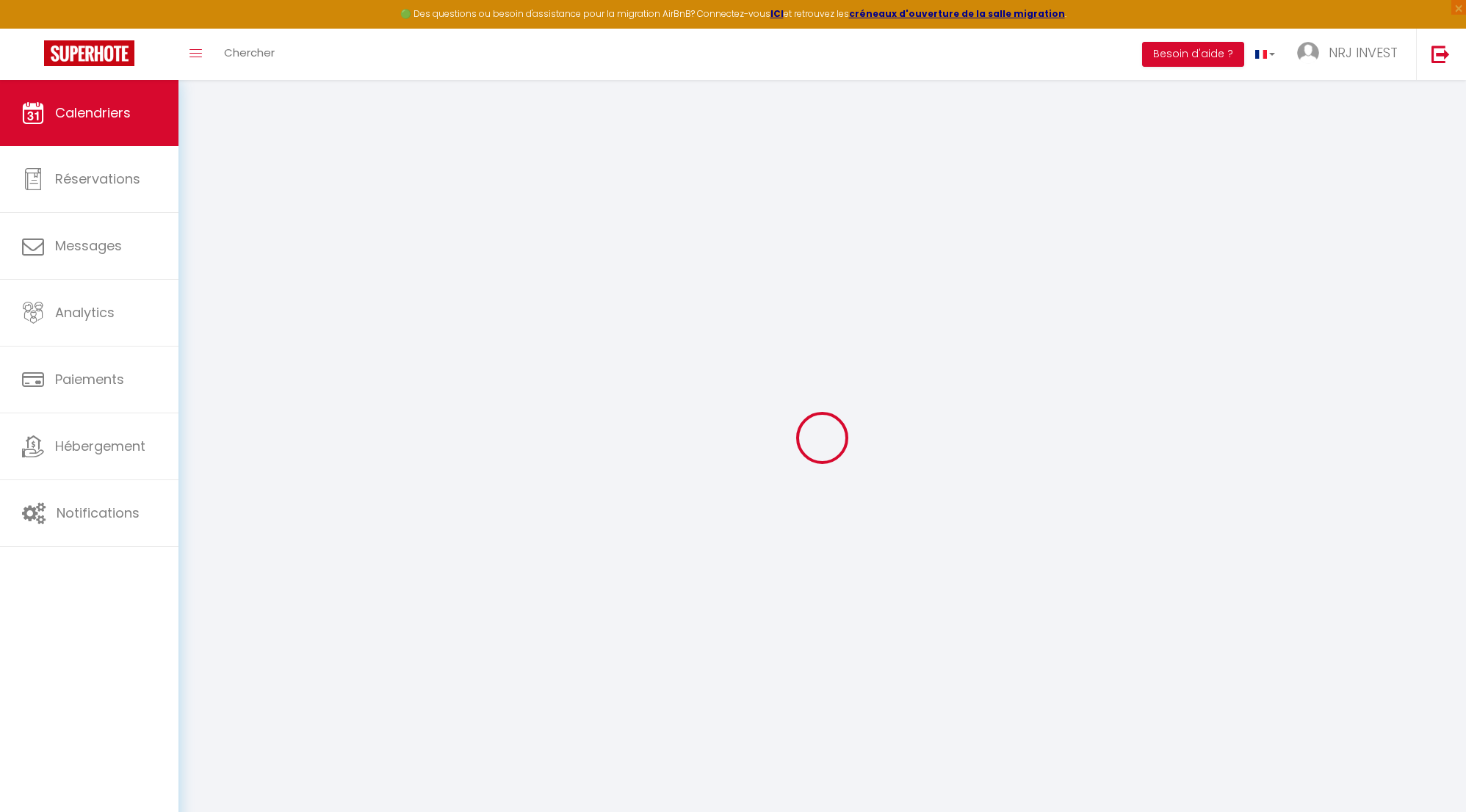
click at [234, 254] on div at bounding box center [822, 437] width 1252 height 680
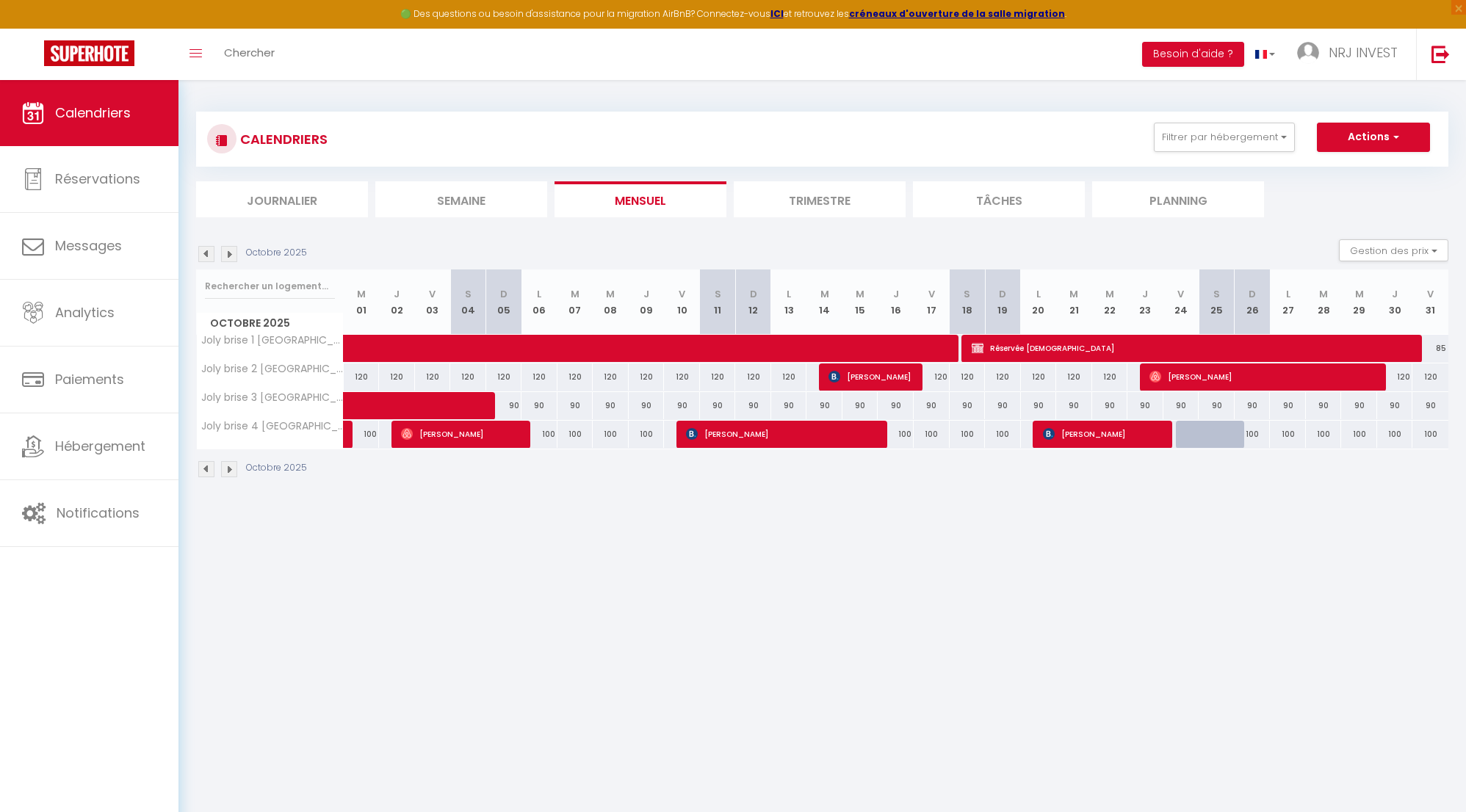
click at [234, 254] on img at bounding box center [229, 254] width 16 height 16
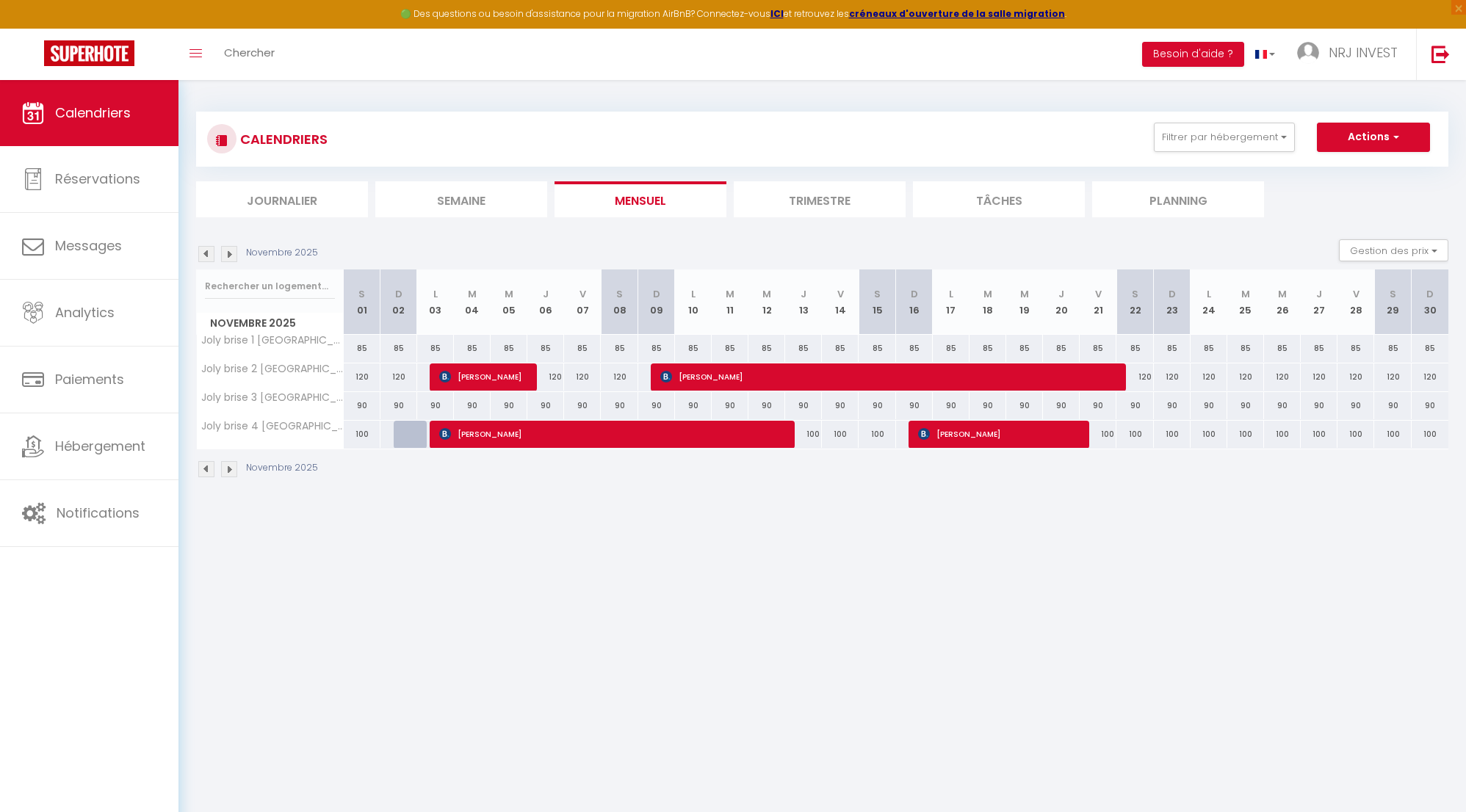
click at [234, 254] on img at bounding box center [229, 254] width 16 height 16
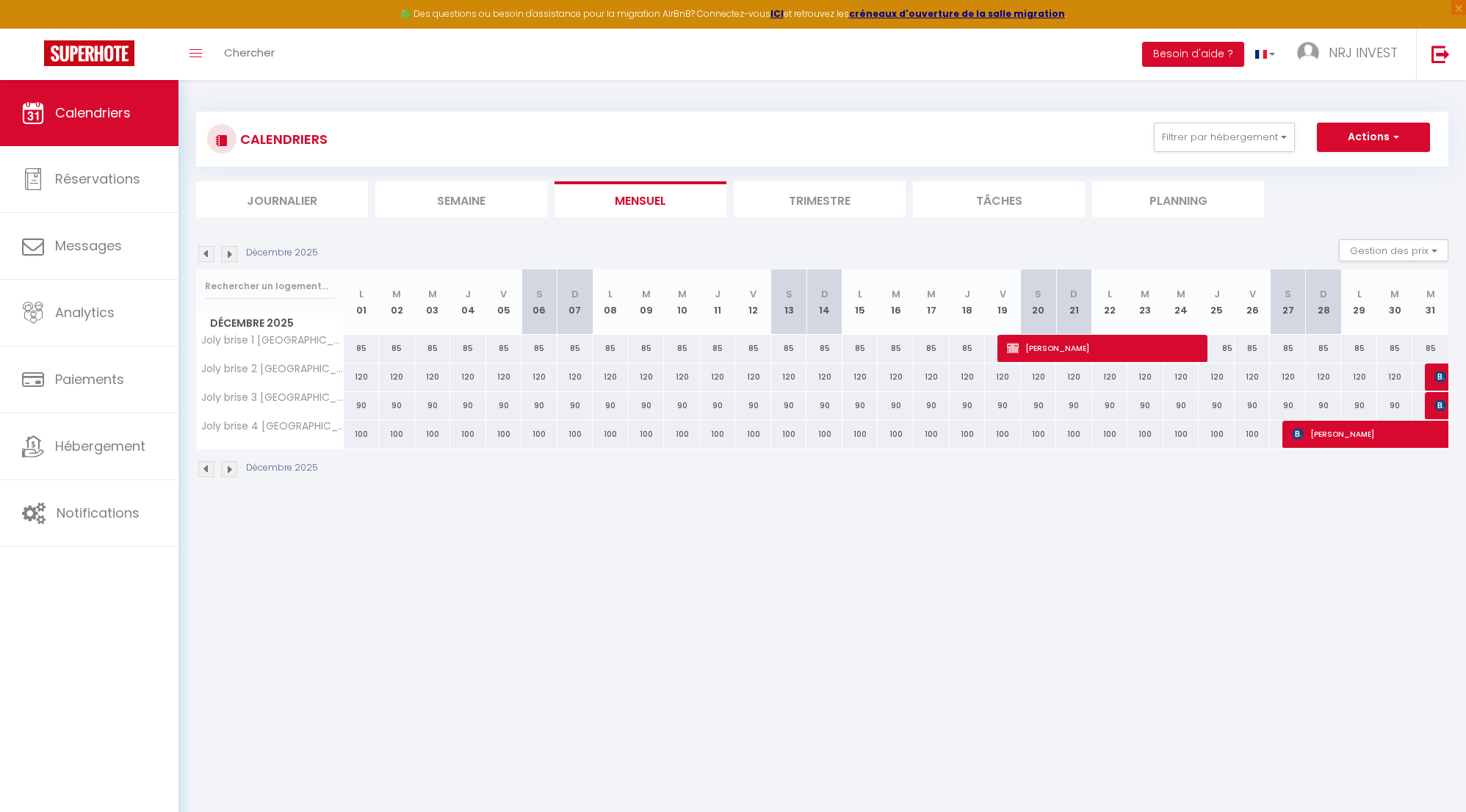
click at [234, 254] on img at bounding box center [229, 254] width 16 height 16
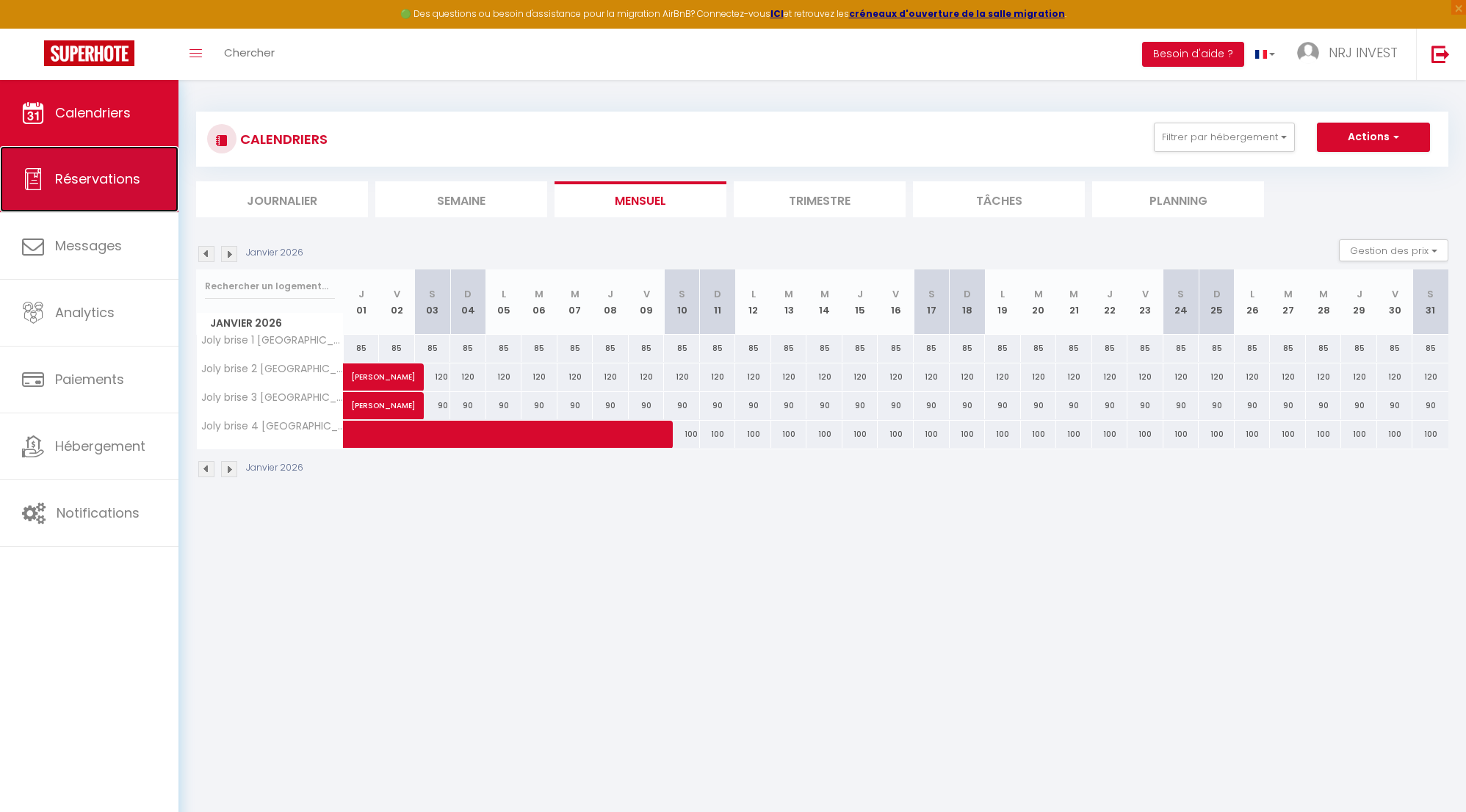
click at [128, 180] on span "Réservations" at bounding box center [97, 179] width 85 height 19
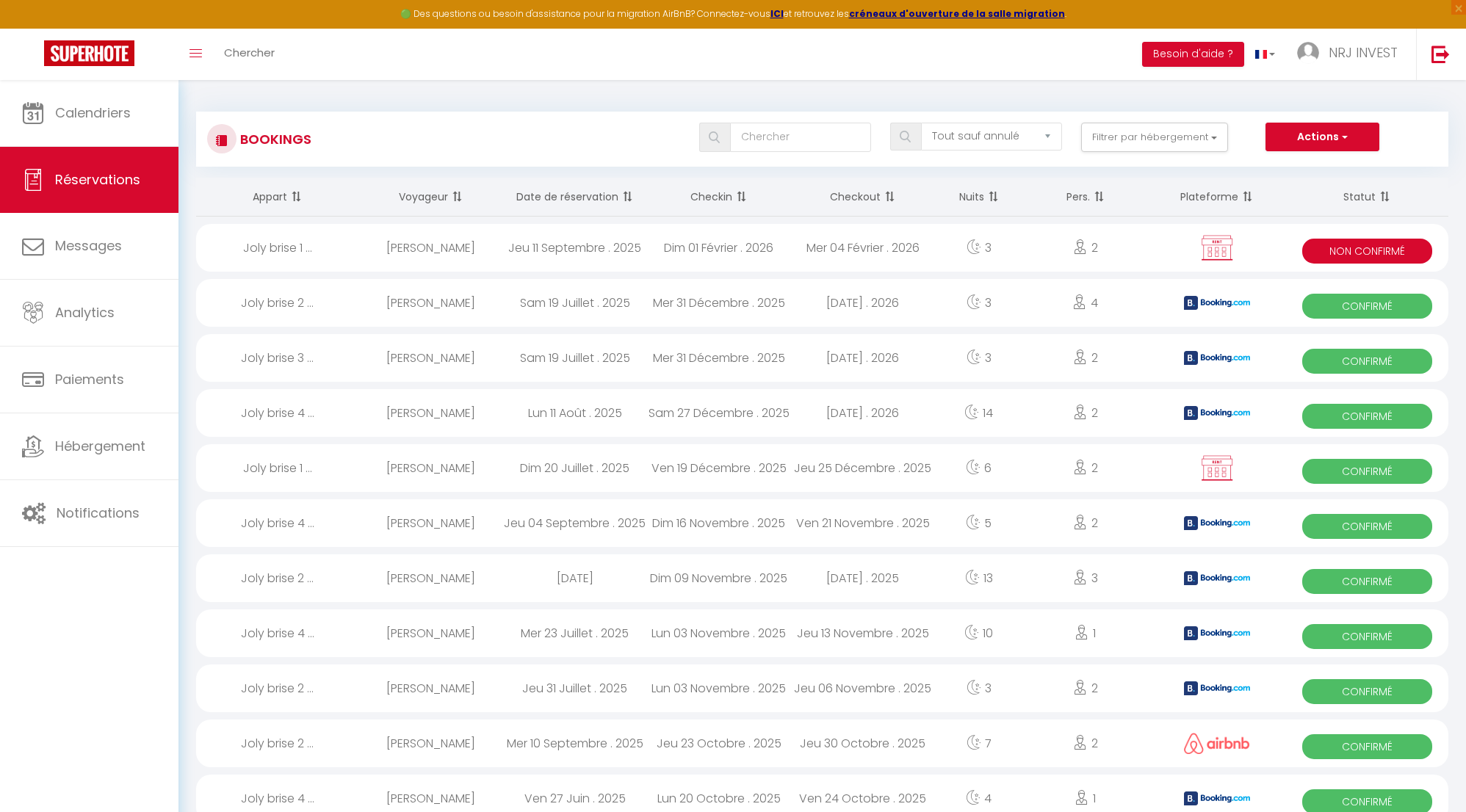
click at [750, 247] on div "Dim 01 Février . 2026" at bounding box center [719, 248] width 144 height 48
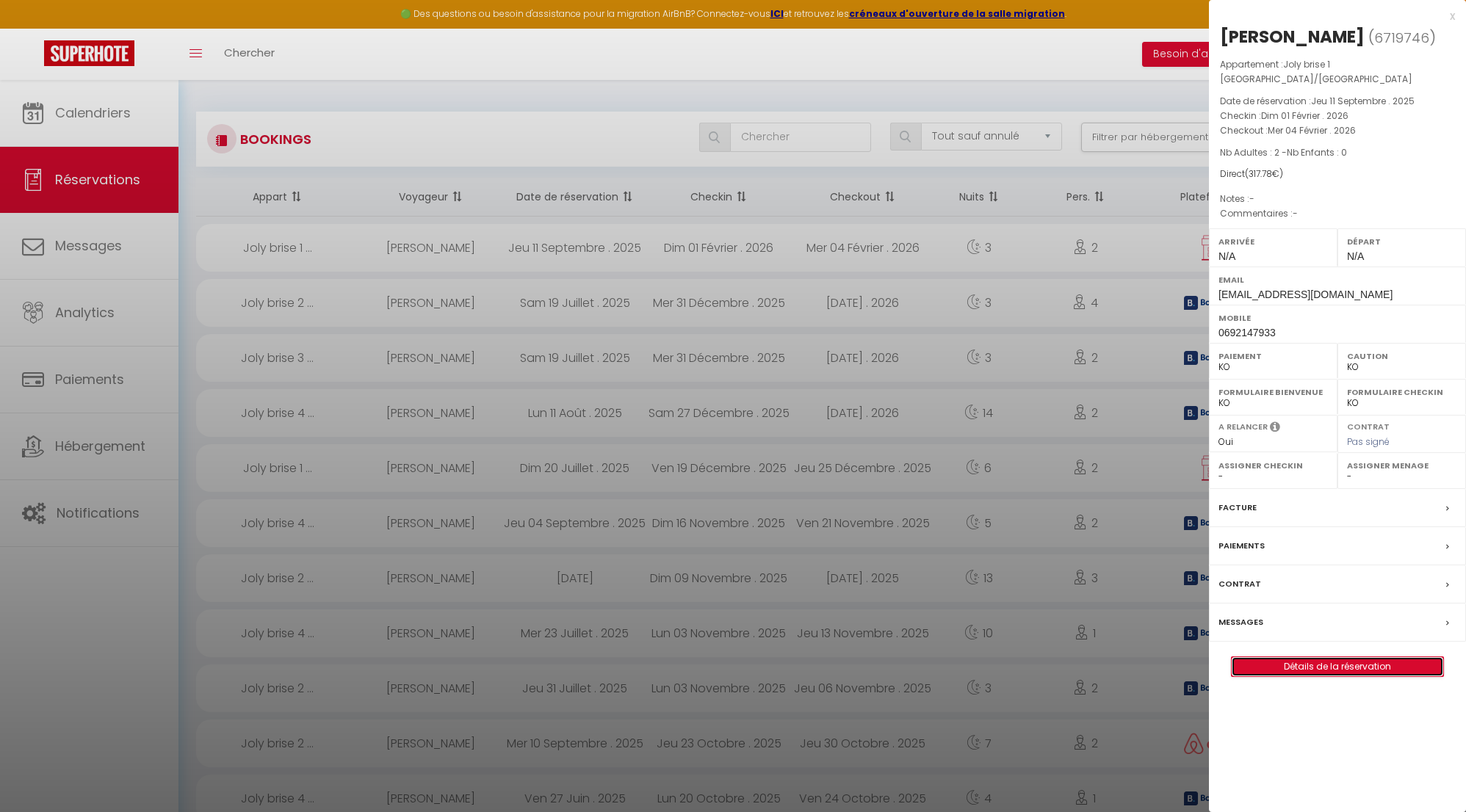
click at [1386, 657] on link "Détails de la réservation" at bounding box center [1337, 667] width 211 height 19
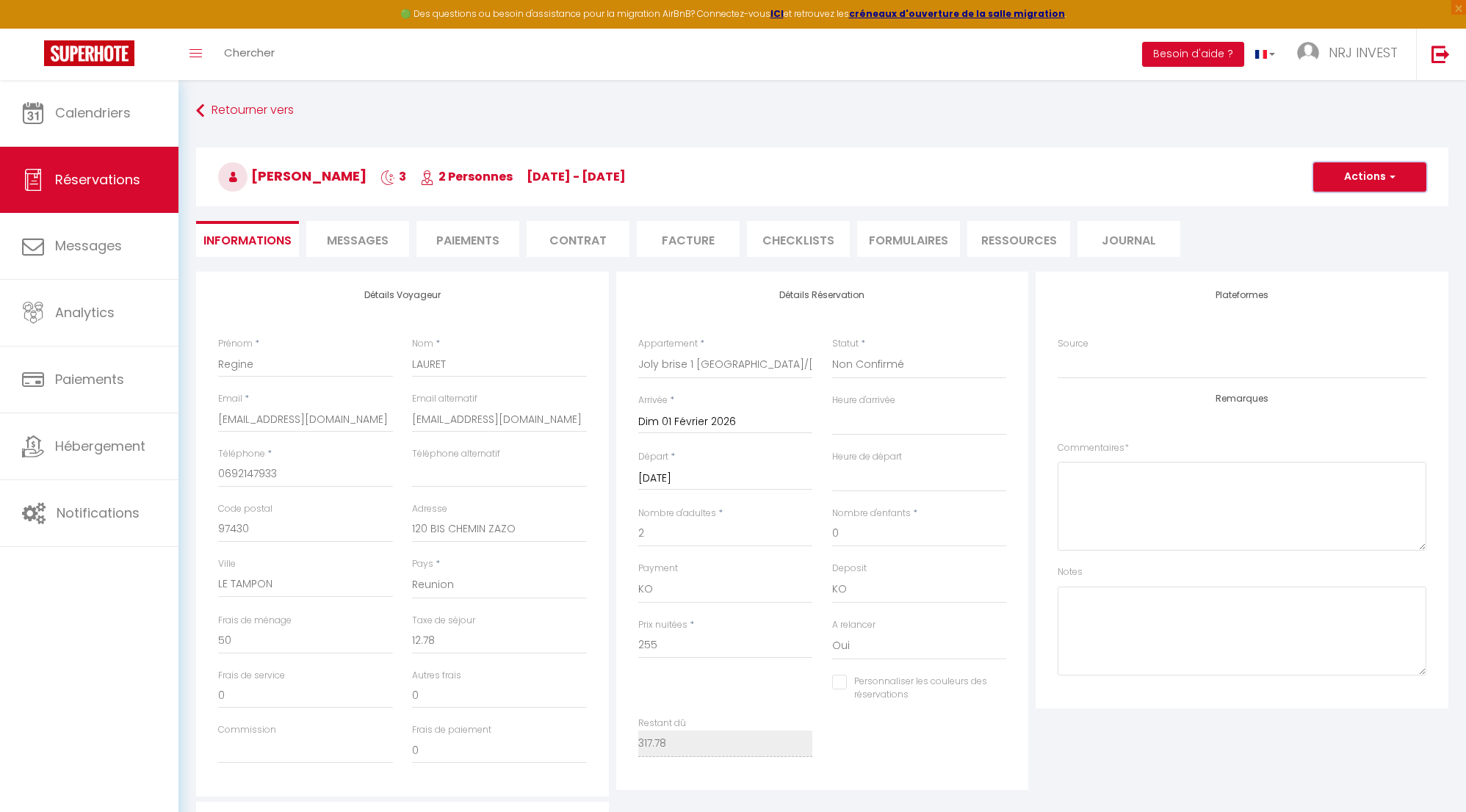
click at [1419, 175] on button "Actions" at bounding box center [1370, 177] width 113 height 29
click at [1358, 248] on link "Supprimer" at bounding box center [1355, 247] width 116 height 19
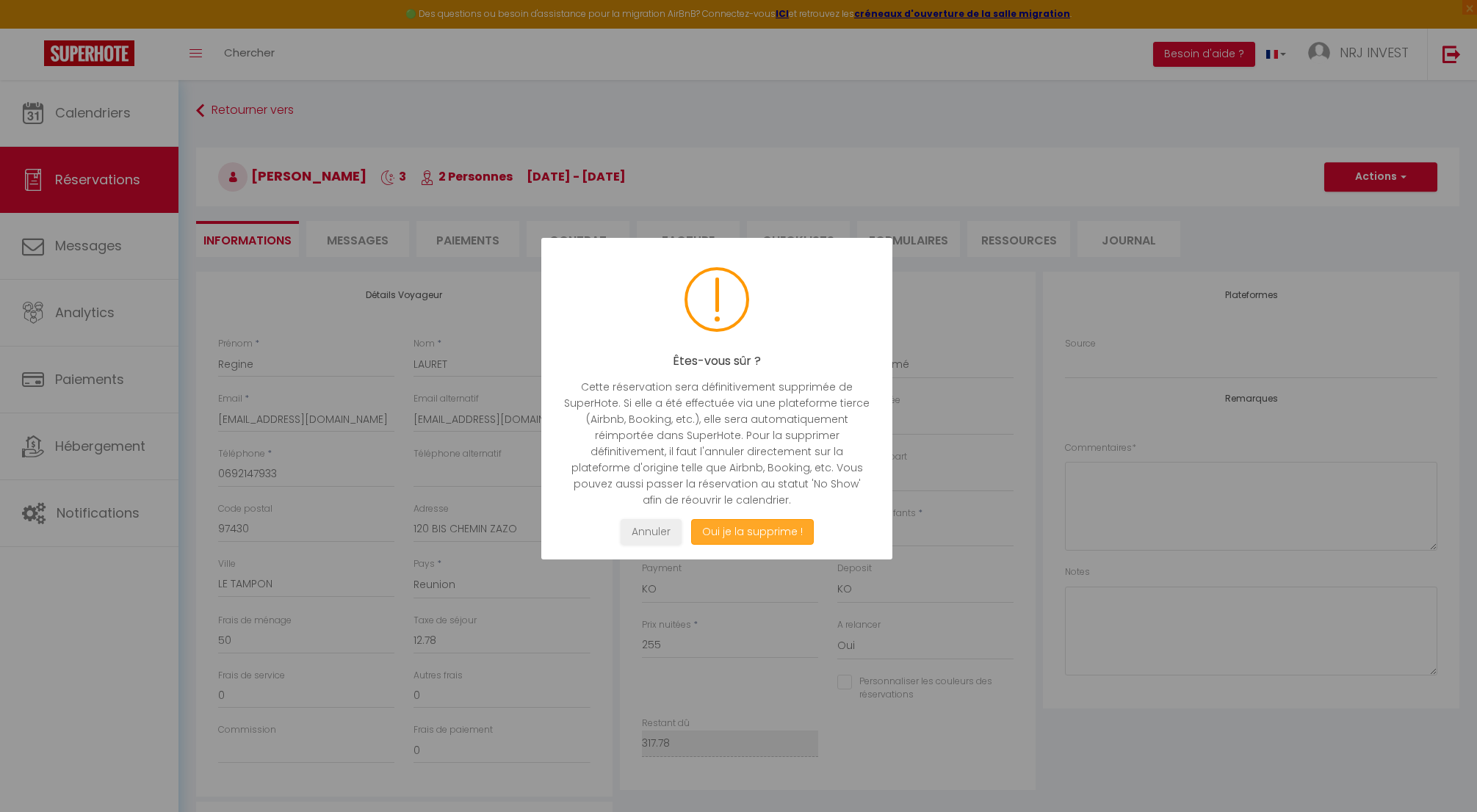
click at [752, 528] on button "Oui je la supprime !" at bounding box center [752, 531] width 123 height 26
click at [749, 534] on button "Oui je la supprime !" at bounding box center [752, 531] width 123 height 26
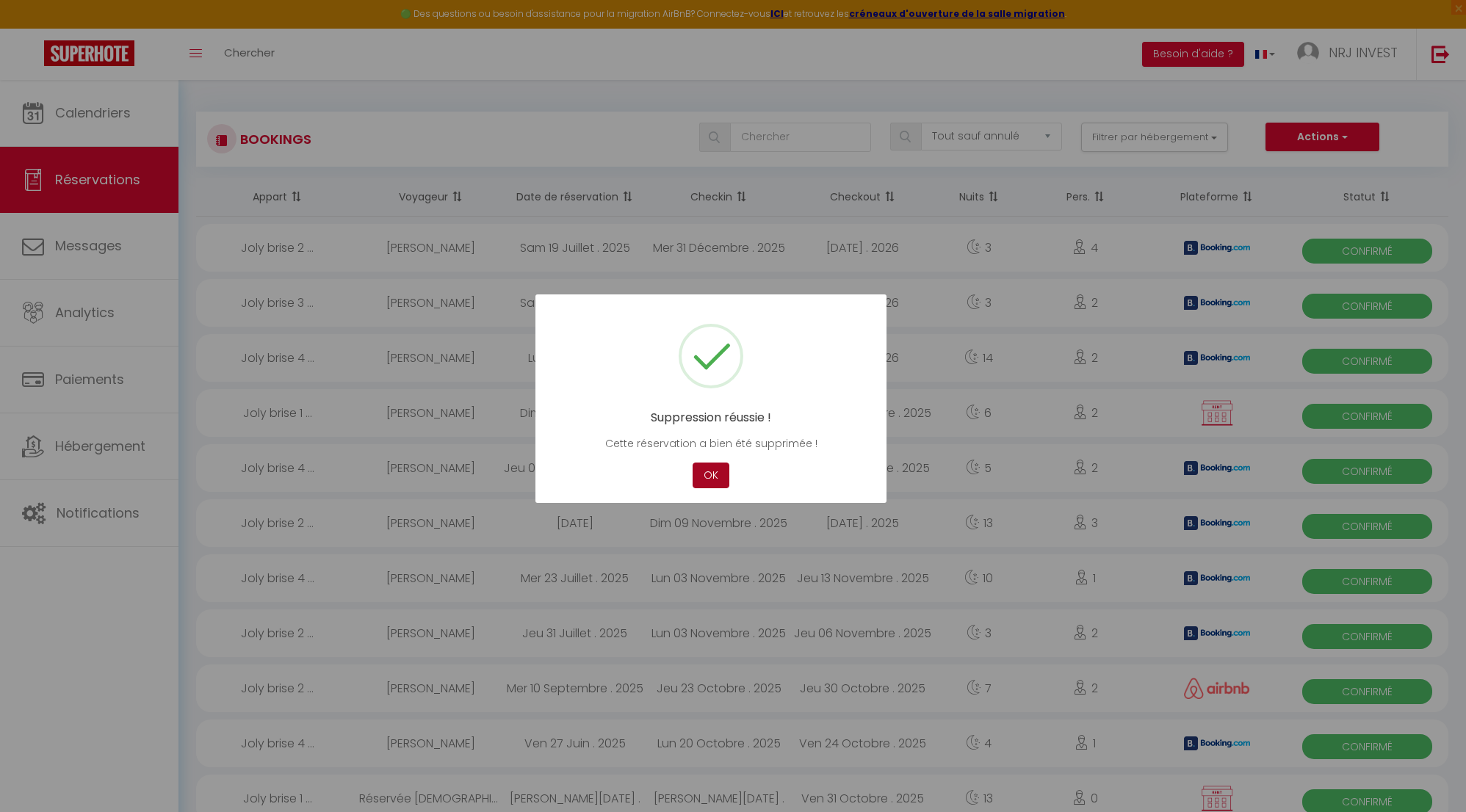
click at [710, 476] on button "OK" at bounding box center [710, 475] width 36 height 26
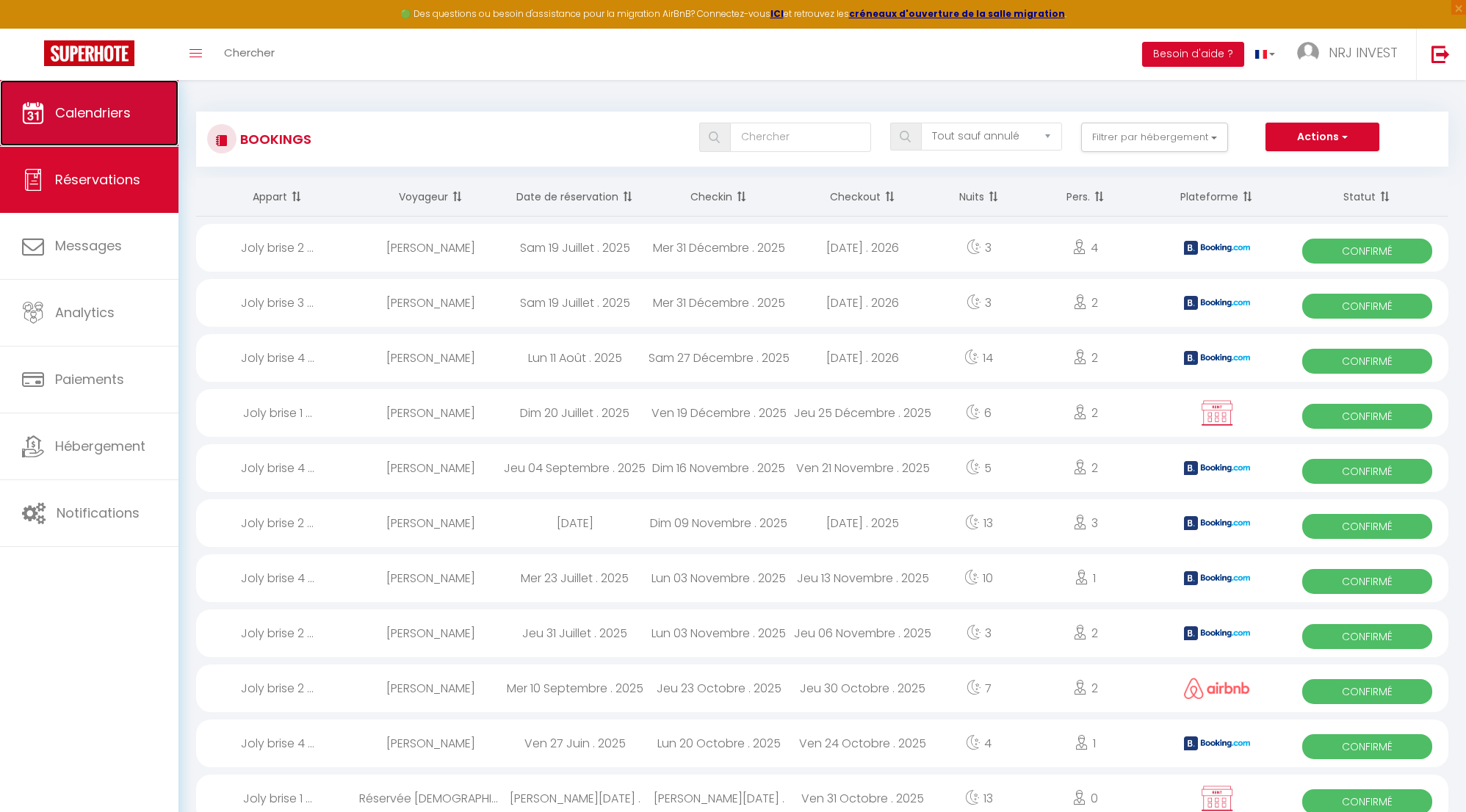
click at [105, 121] on span "Calendriers" at bounding box center [93, 113] width 76 height 19
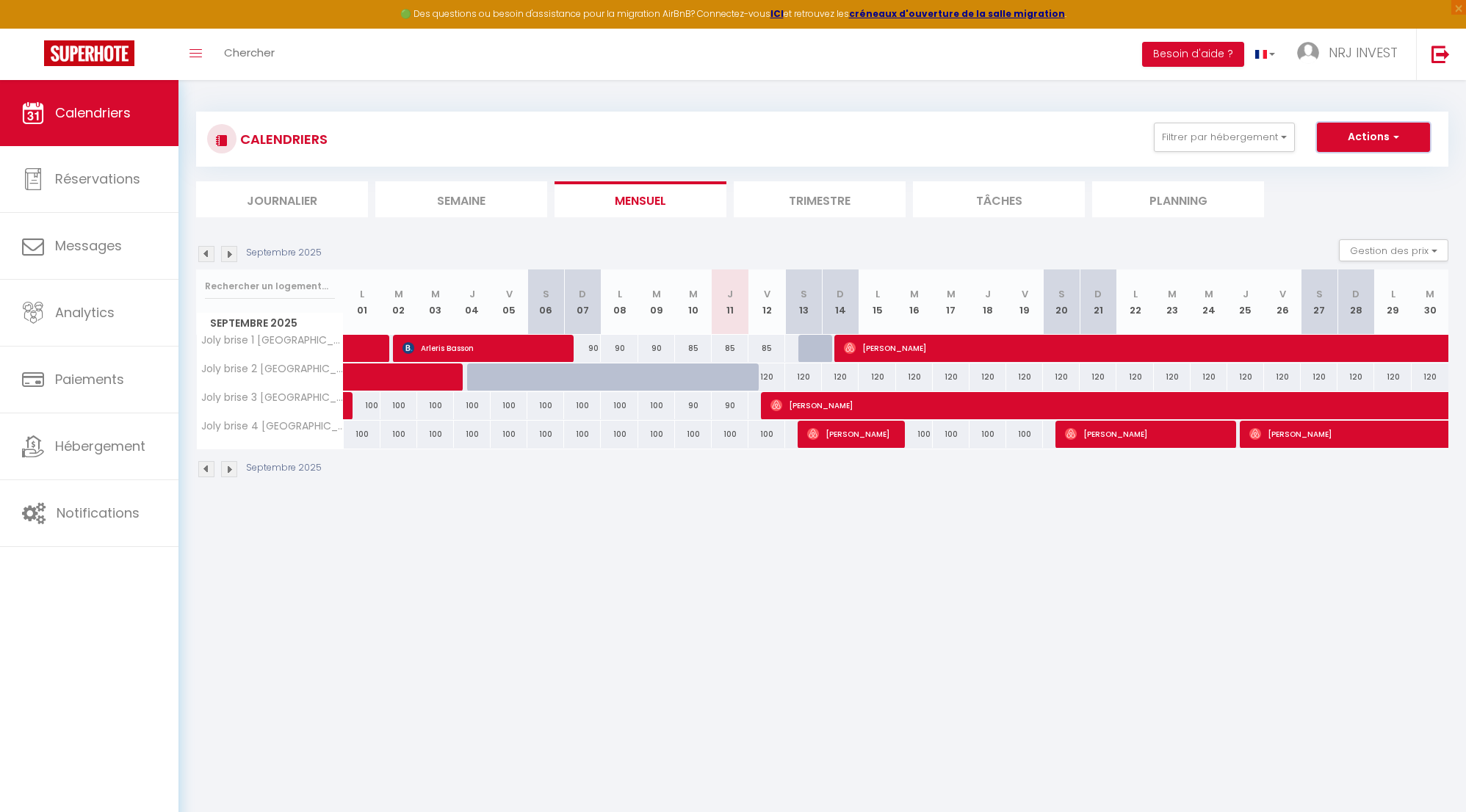
click at [1396, 138] on span "button" at bounding box center [1394, 136] width 9 height 15
click at [1376, 168] on link "Nouvelle réservation" at bounding box center [1358, 171] width 128 height 22
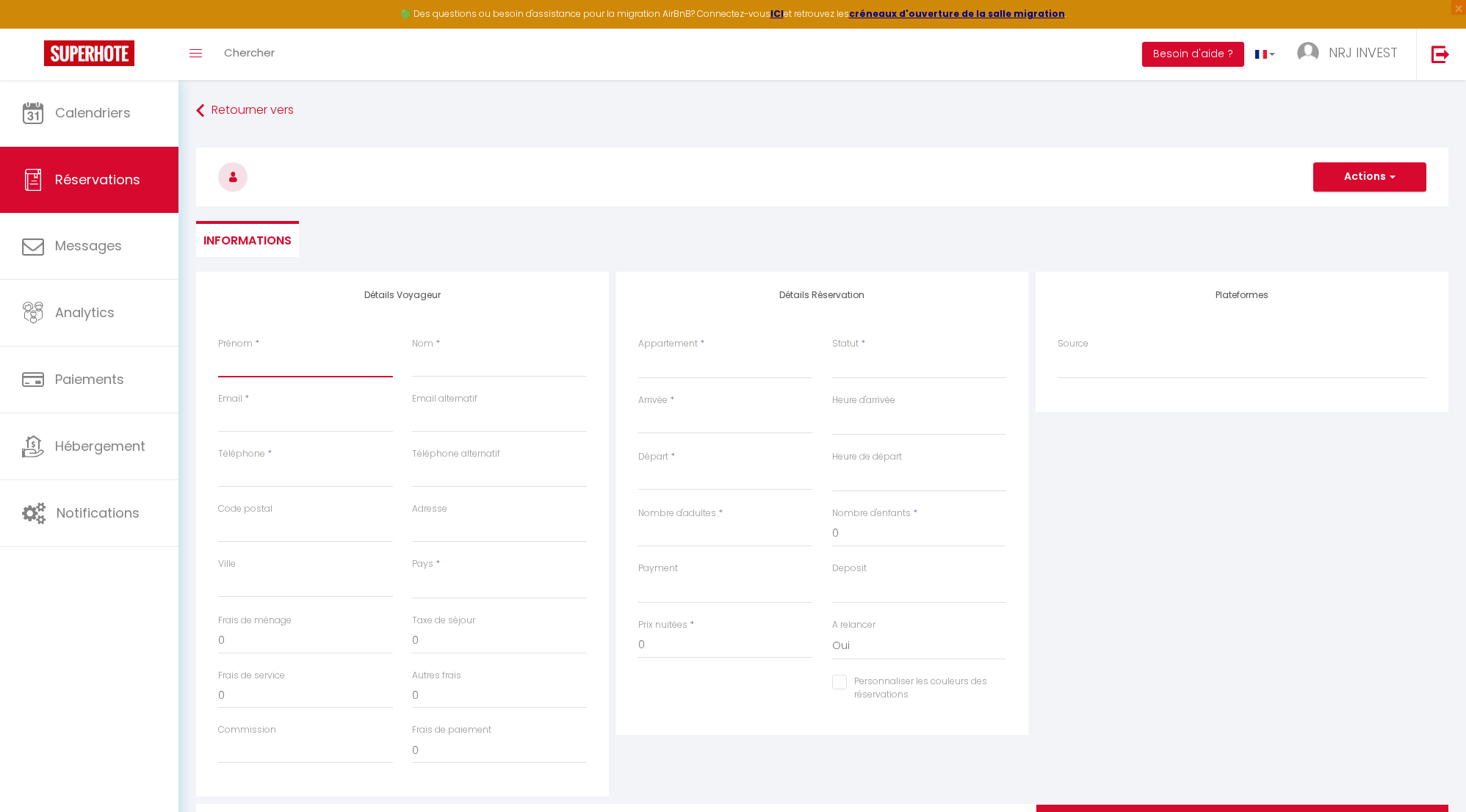
click at [319, 362] on input "Prénom" at bounding box center [306, 364] width 175 height 26
click at [325, 420] on input "Email client" at bounding box center [306, 419] width 175 height 26
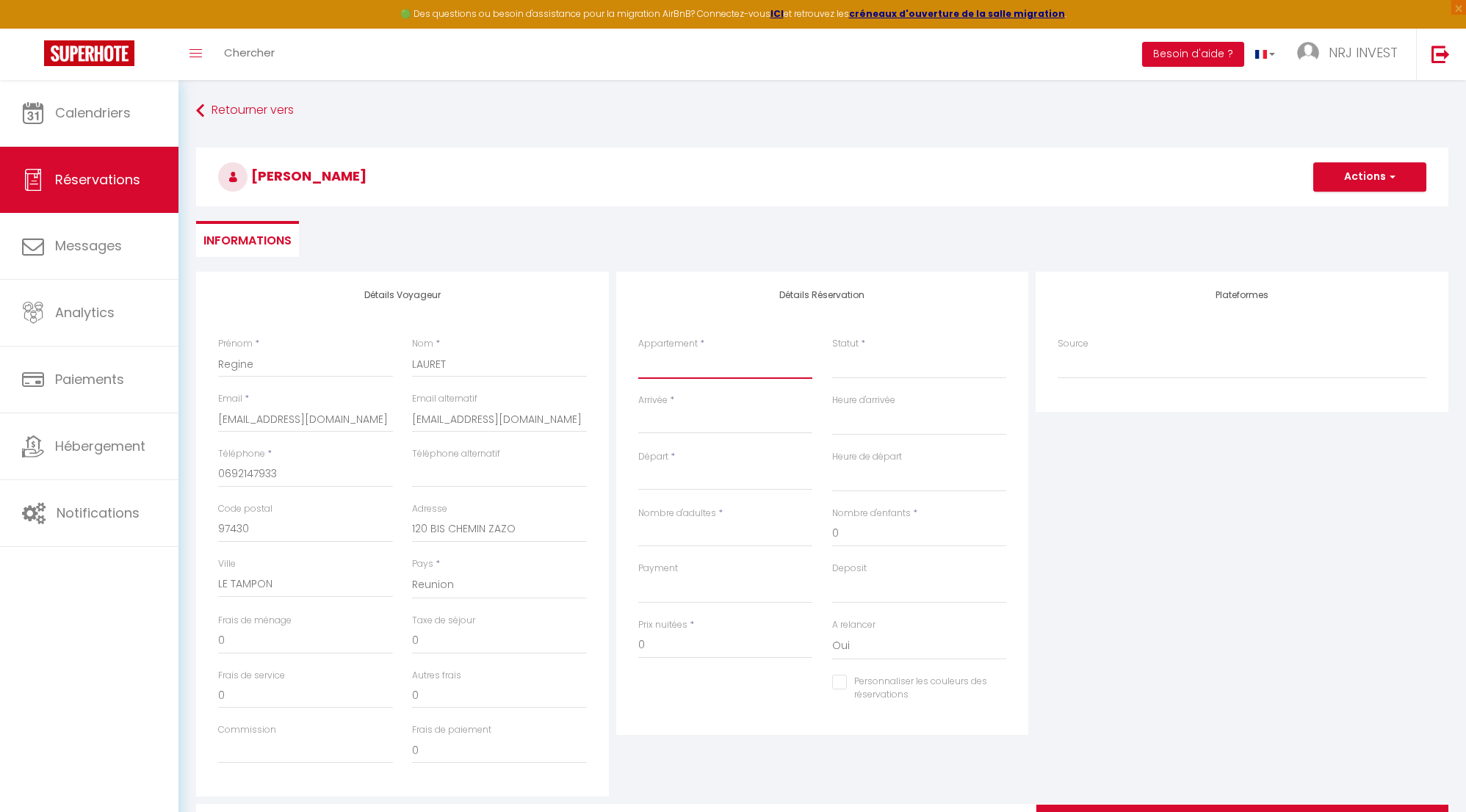
click at [687, 368] on select "Joly brise 1 Terre Sainte plage/CHU Joly brise 2 Terre Sainte plage/CHU Joly br…" at bounding box center [726, 365] width 175 height 28
click at [638, 351] on select "Joly brise 1 Terre Sainte plage/CHU Joly brise 2 Terre Sainte plage/CHU Joly br…" at bounding box center [726, 365] width 175 height 28
click at [699, 424] on input "Arrivée" at bounding box center [726, 422] width 175 height 19
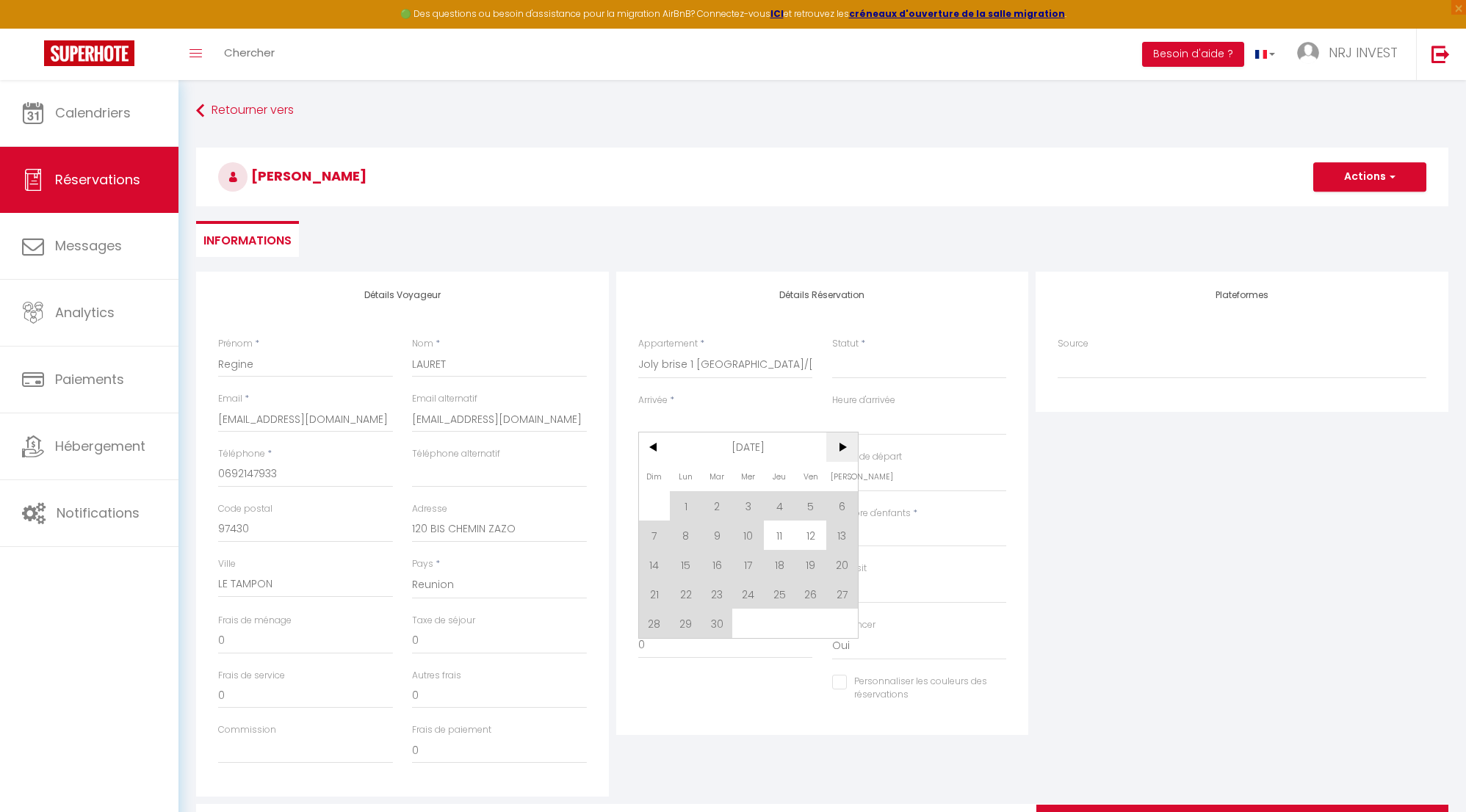
click at [847, 446] on span ">" at bounding box center [842, 447] width 32 height 29
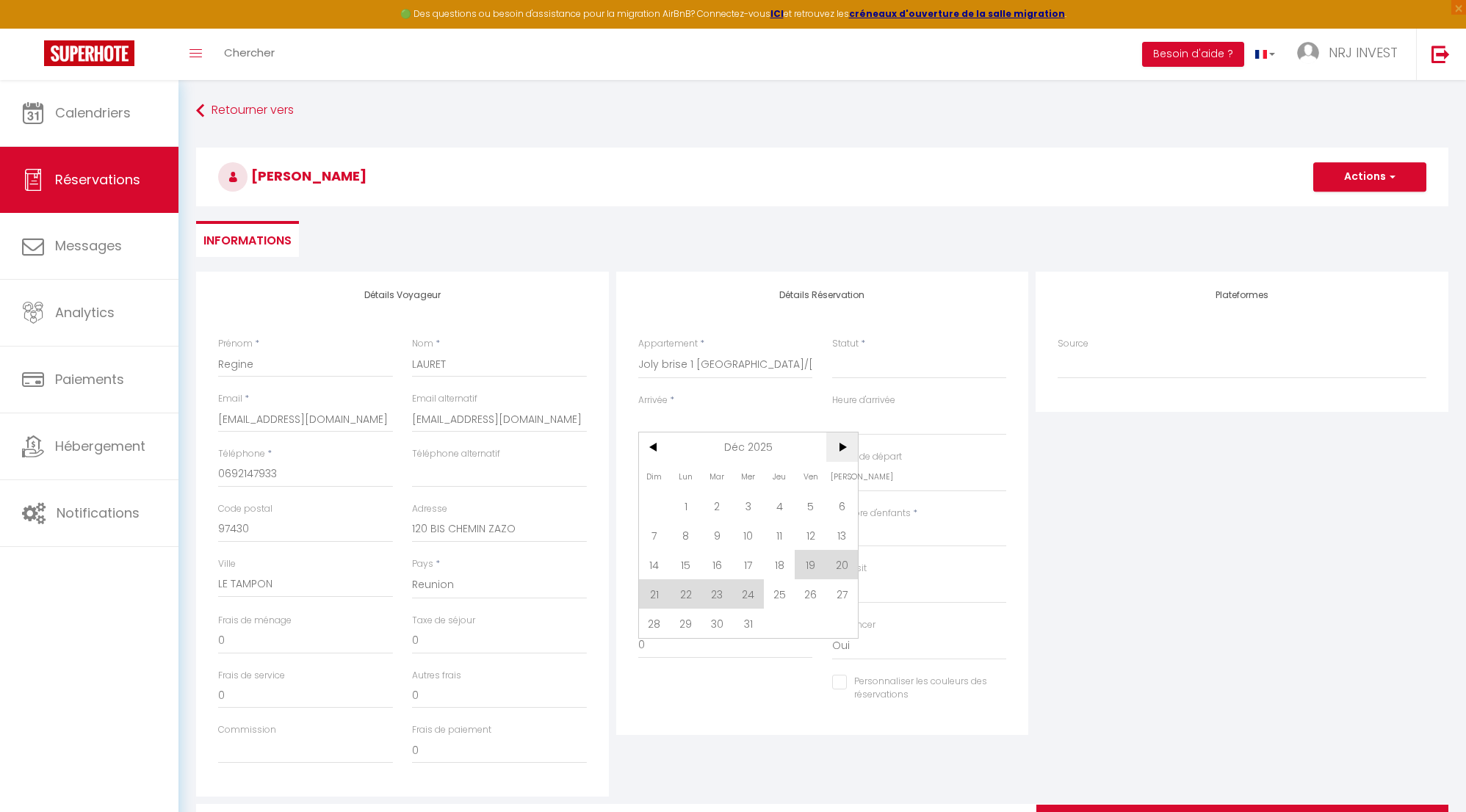
click at [847, 446] on span ">" at bounding box center [842, 447] width 32 height 29
click at [655, 507] on span "1" at bounding box center [654, 506] width 32 height 29
click at [779, 475] on input "Lun 02 Février 2026" at bounding box center [726, 479] width 175 height 19
click at [750, 561] on span "4" at bounding box center [748, 561] width 32 height 29
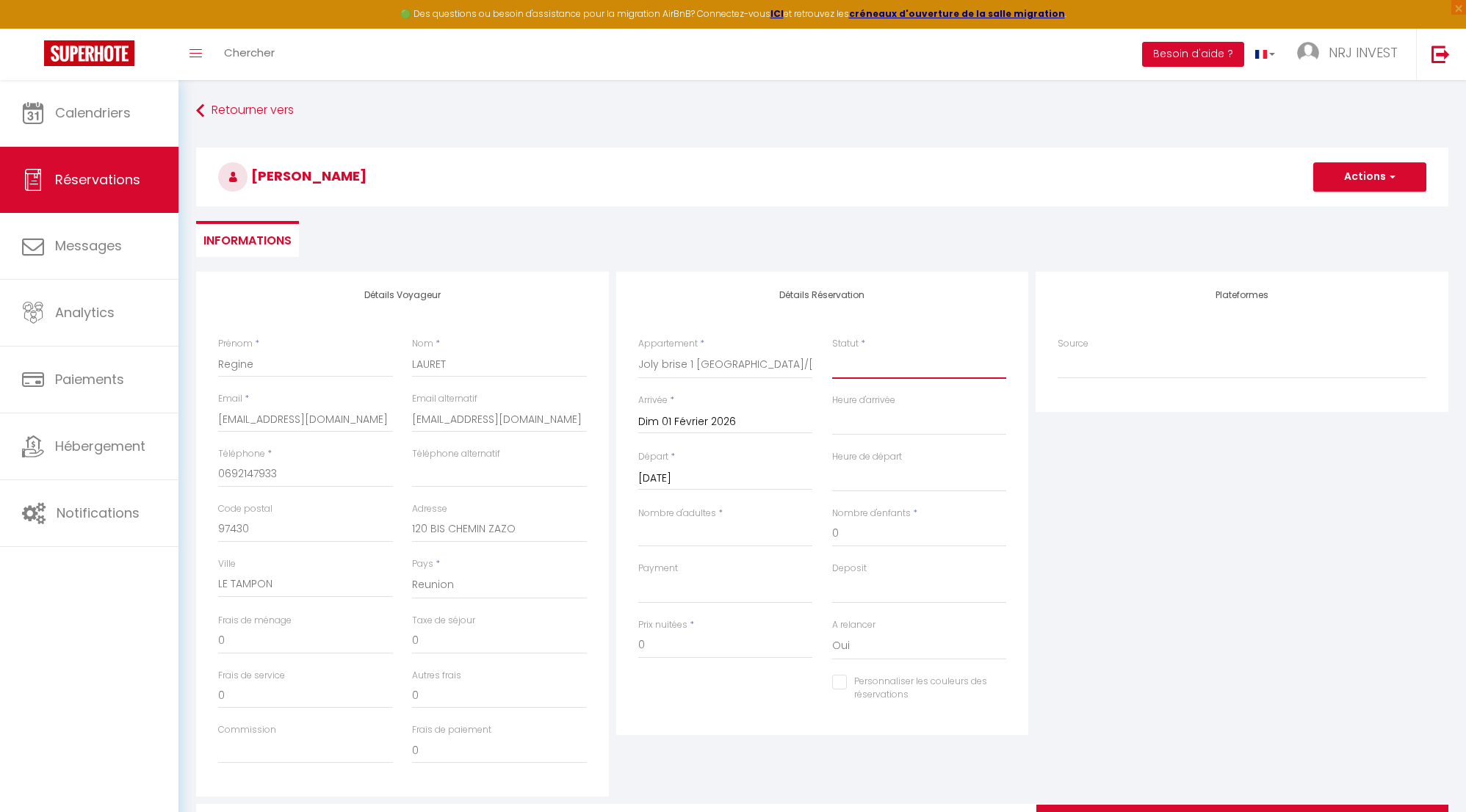
click at [904, 375] on select "Confirmé Non Confirmé Annulé Annulé par le voyageur No Show Request" at bounding box center [920, 365] width 175 height 28
click at [832, 351] on select "Confirmé Non Confirmé Annulé Annulé par le voyageur No Show Request" at bounding box center [920, 365] width 175 height 28
click at [781, 534] on input "Nombre d'adultes" at bounding box center [726, 534] width 175 height 26
click at [1385, 174] on button "Actions" at bounding box center [1370, 177] width 113 height 29
click at [1364, 211] on link "Enregistrer" at bounding box center [1355, 209] width 116 height 19
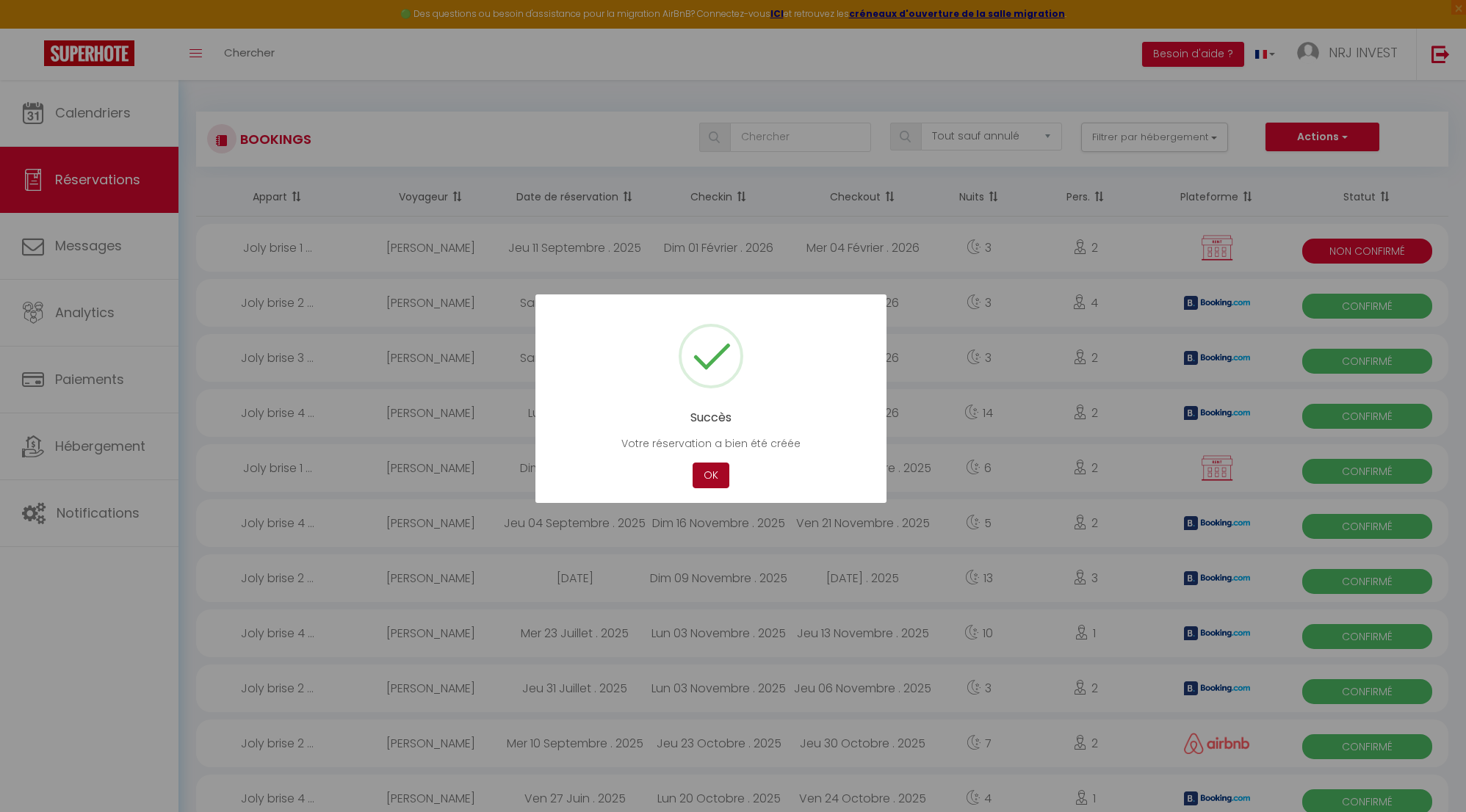
click at [722, 480] on button "OK" at bounding box center [710, 475] width 36 height 26
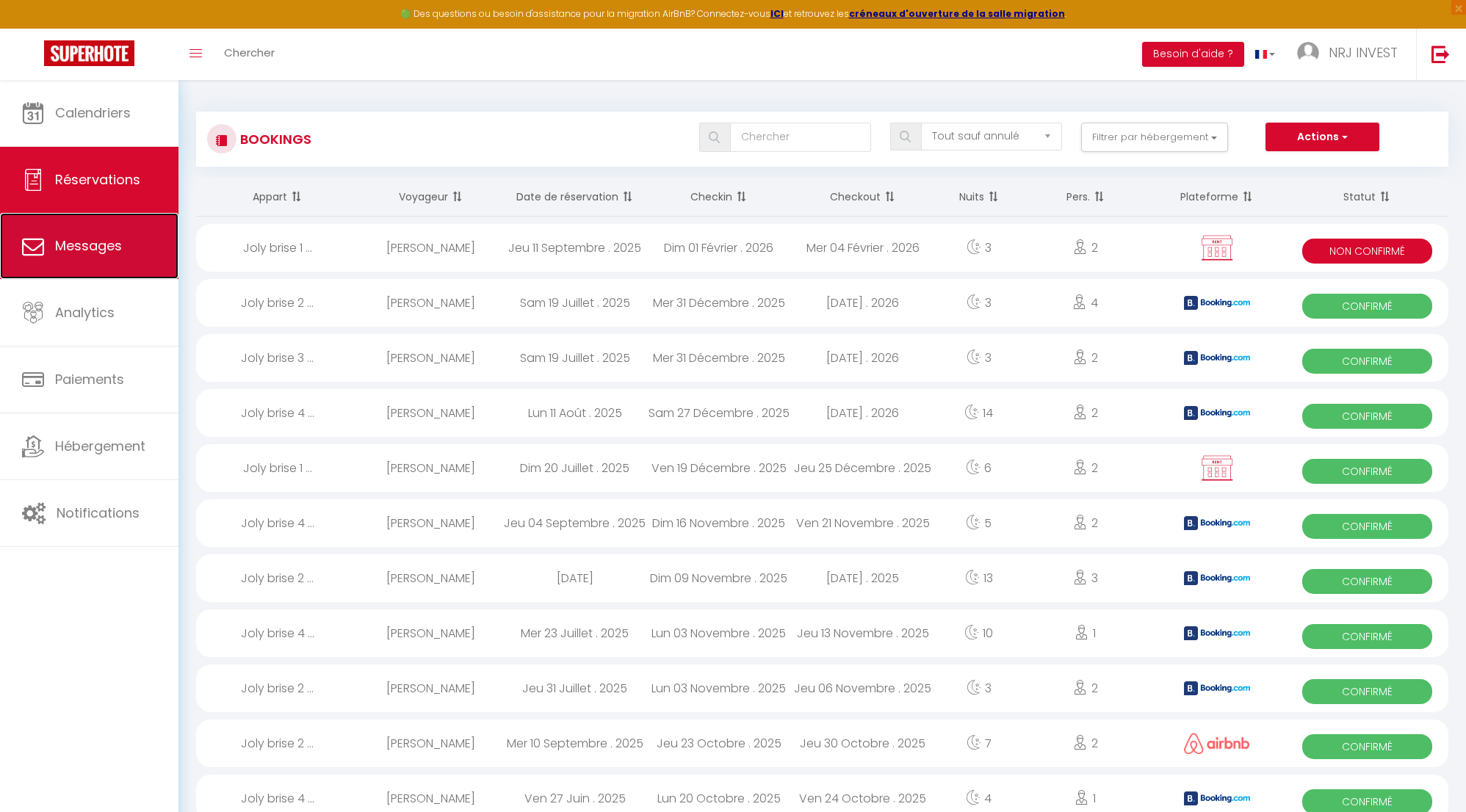
click at [136, 252] on link "Messages" at bounding box center [89, 245] width 179 height 66
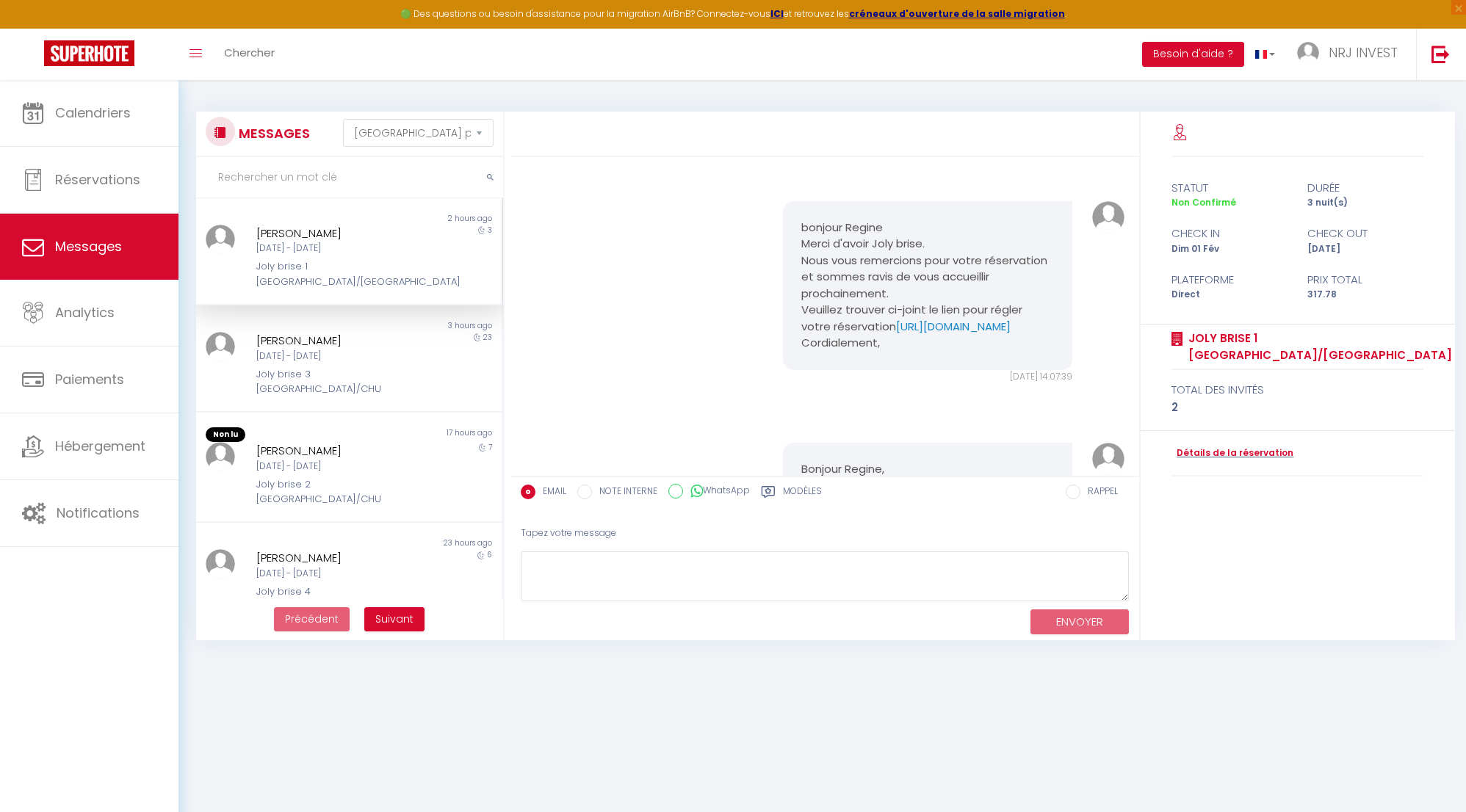
scroll to position [392, 0]
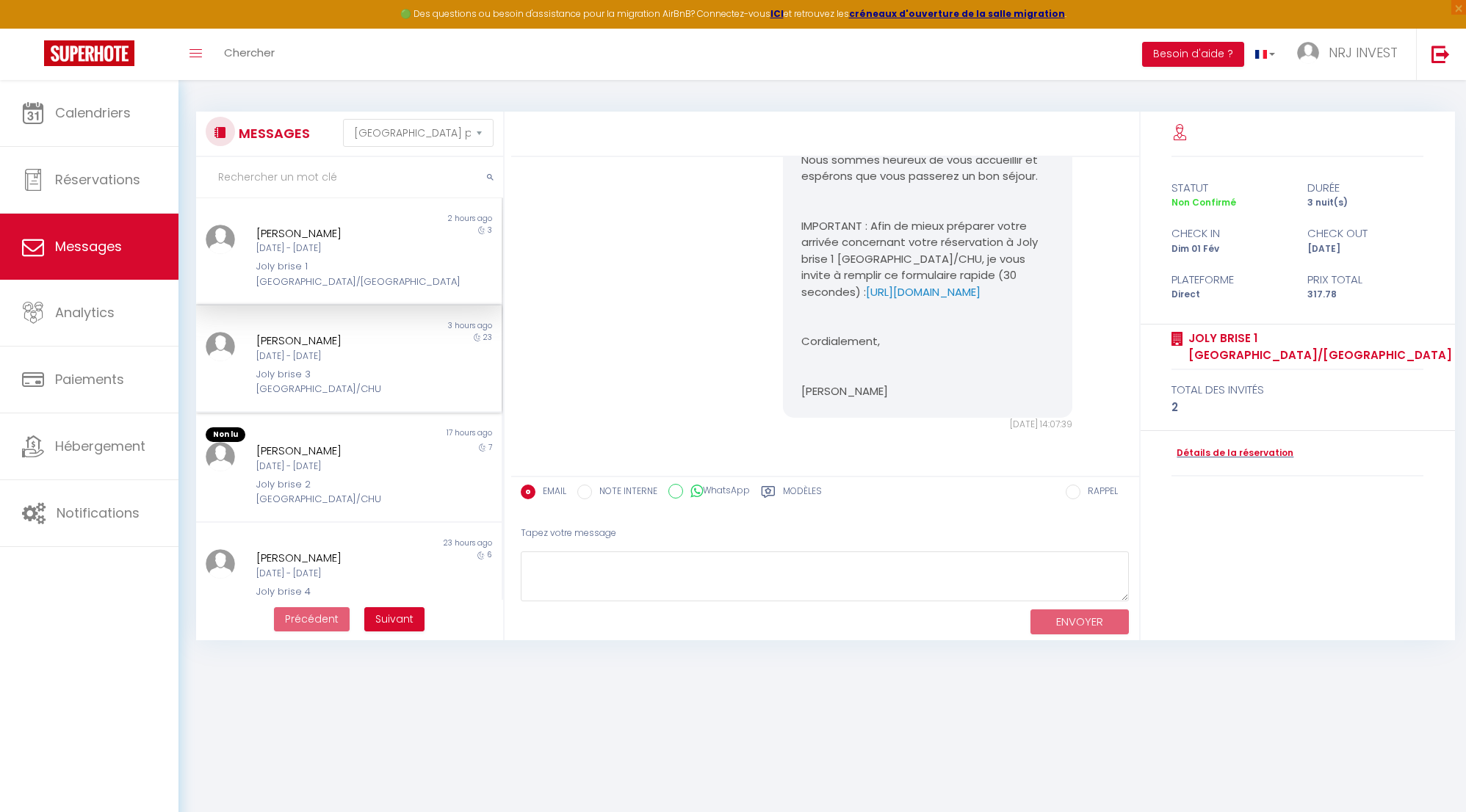
click at [330, 353] on div "Ven 12 Sep - Dim 05 Oct" at bounding box center [335, 357] width 159 height 14
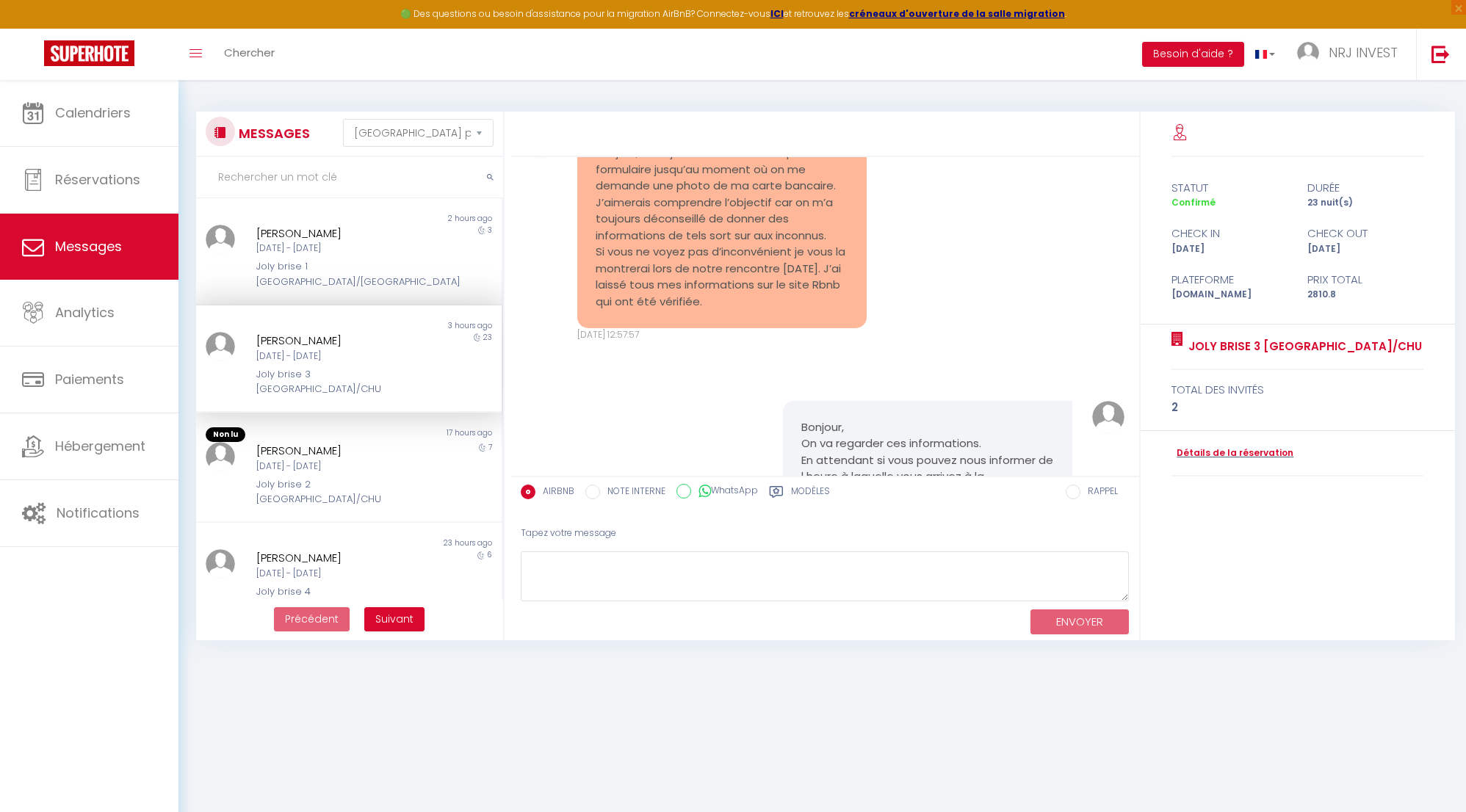
scroll to position [1960, 0]
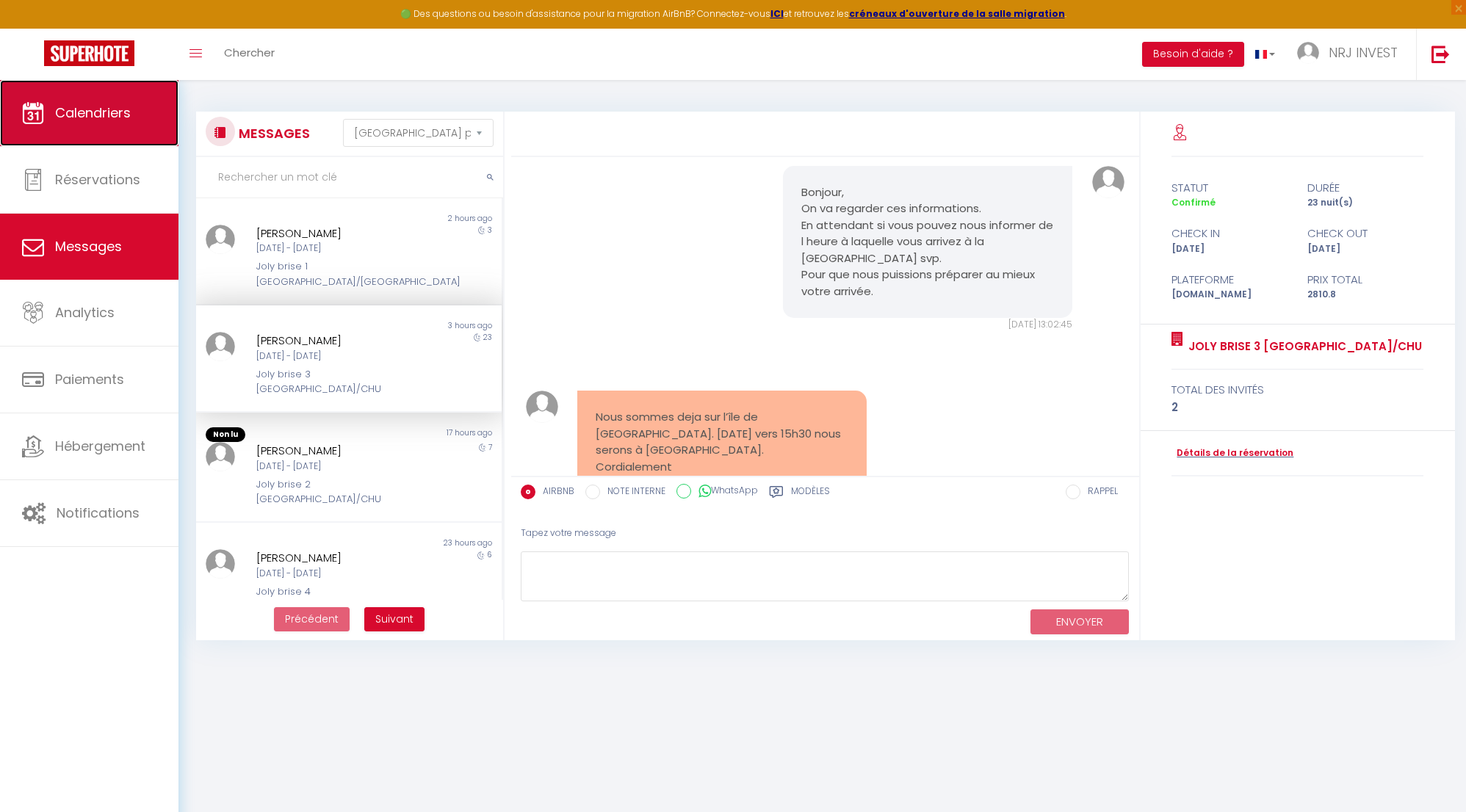
click at [142, 124] on link "Calendriers" at bounding box center [89, 113] width 179 height 66
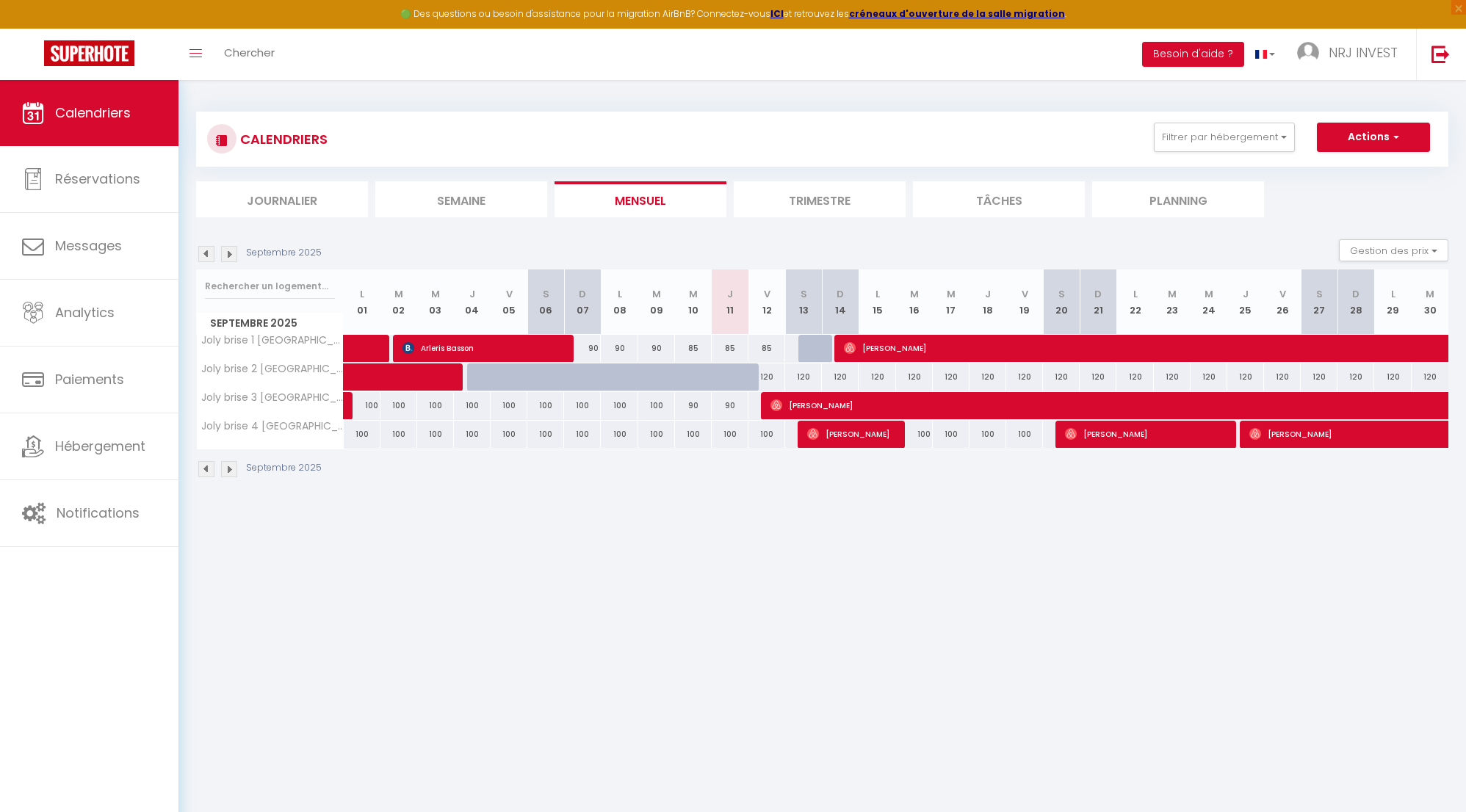
click at [230, 257] on img at bounding box center [229, 254] width 16 height 16
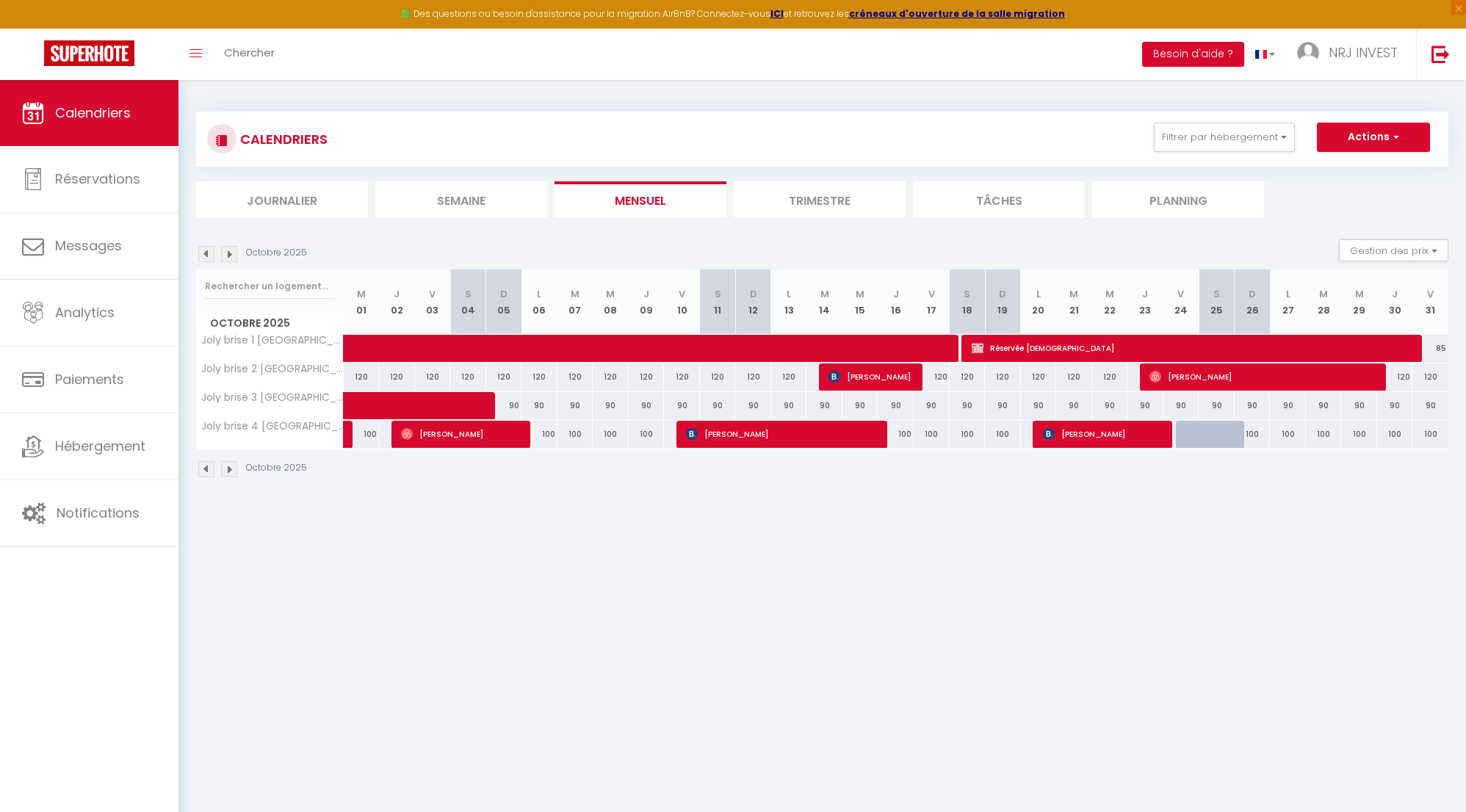
click at [231, 258] on img at bounding box center [229, 254] width 16 height 16
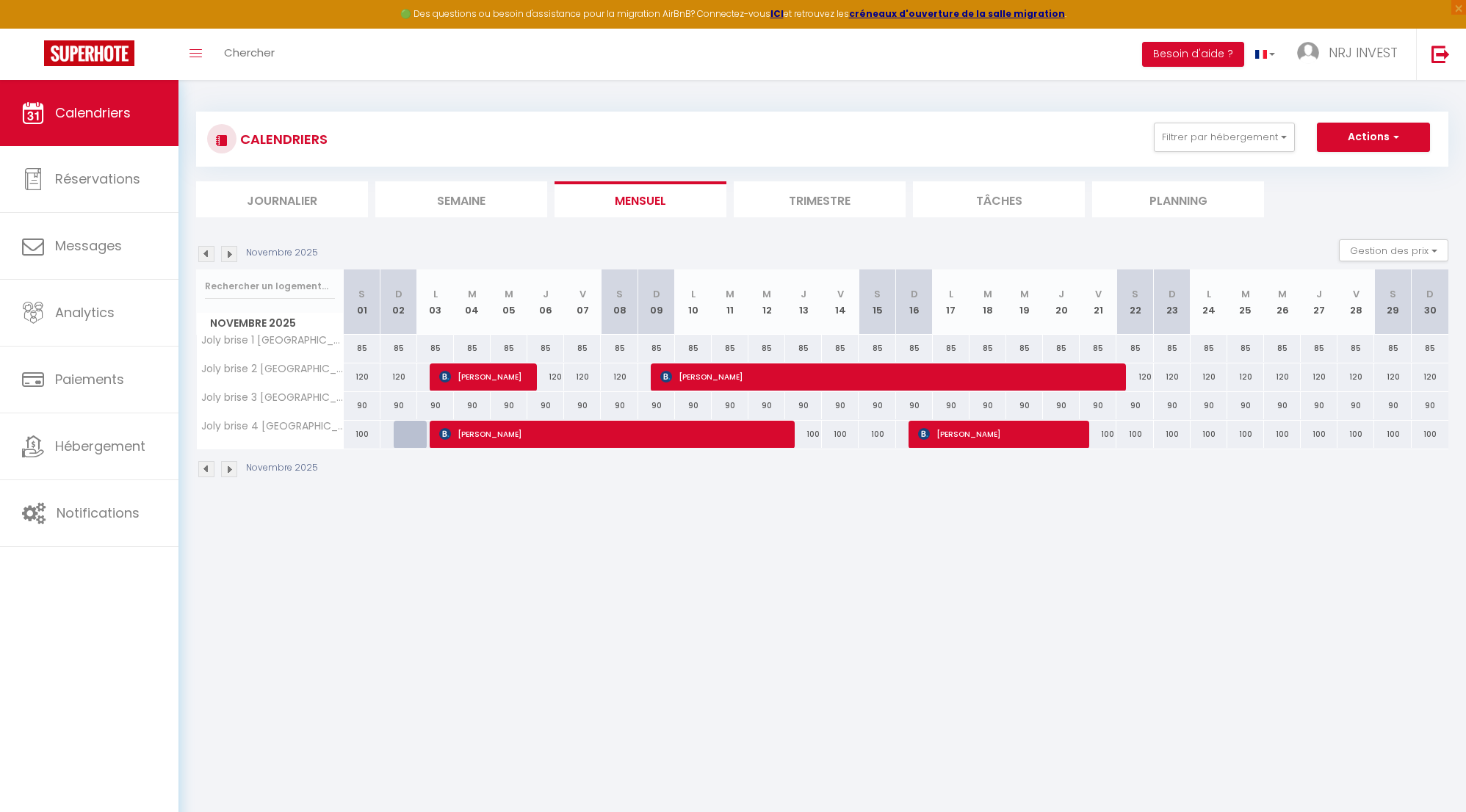
click at [231, 258] on img at bounding box center [229, 254] width 16 height 16
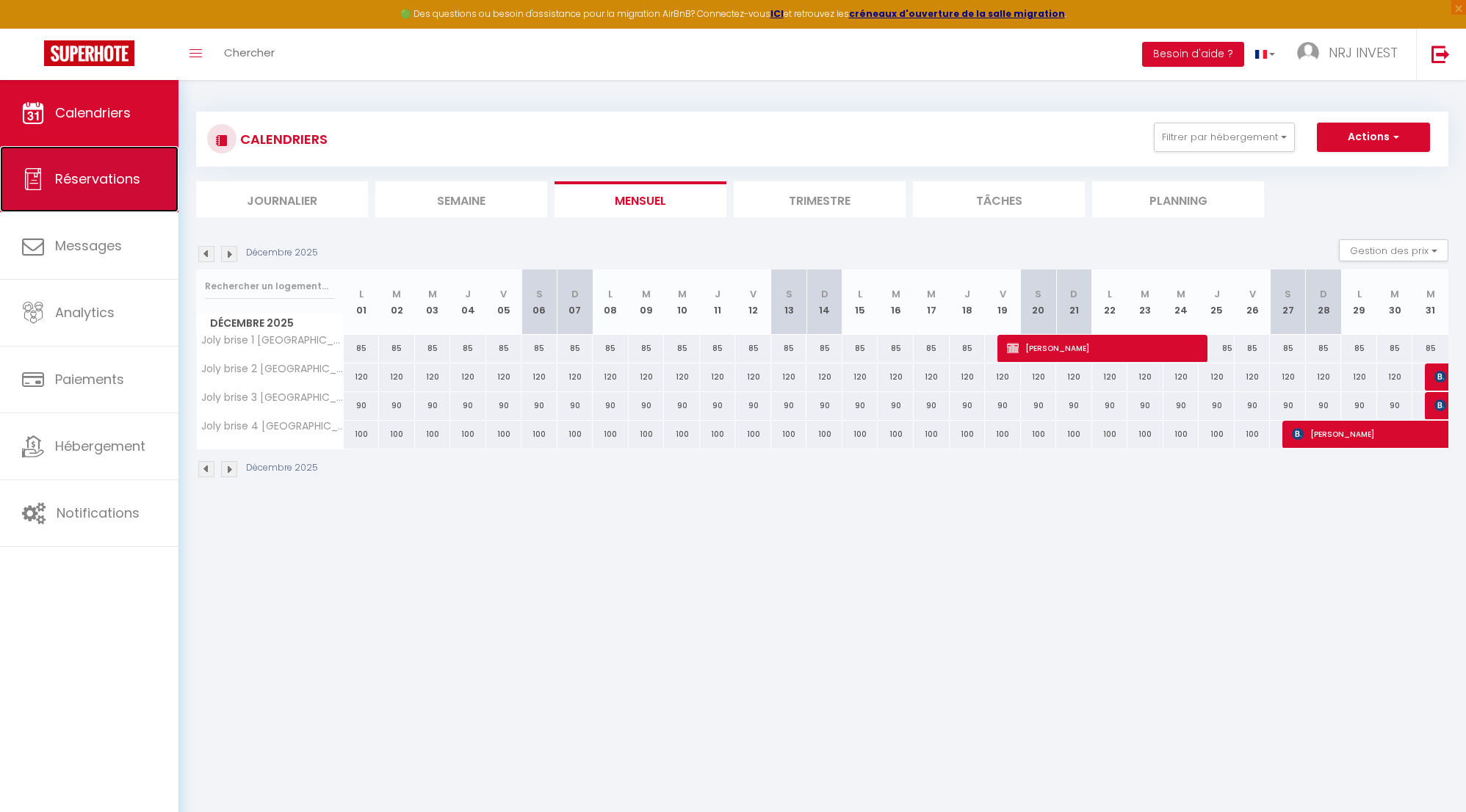
click at [88, 182] on span "Réservations" at bounding box center [97, 179] width 85 height 19
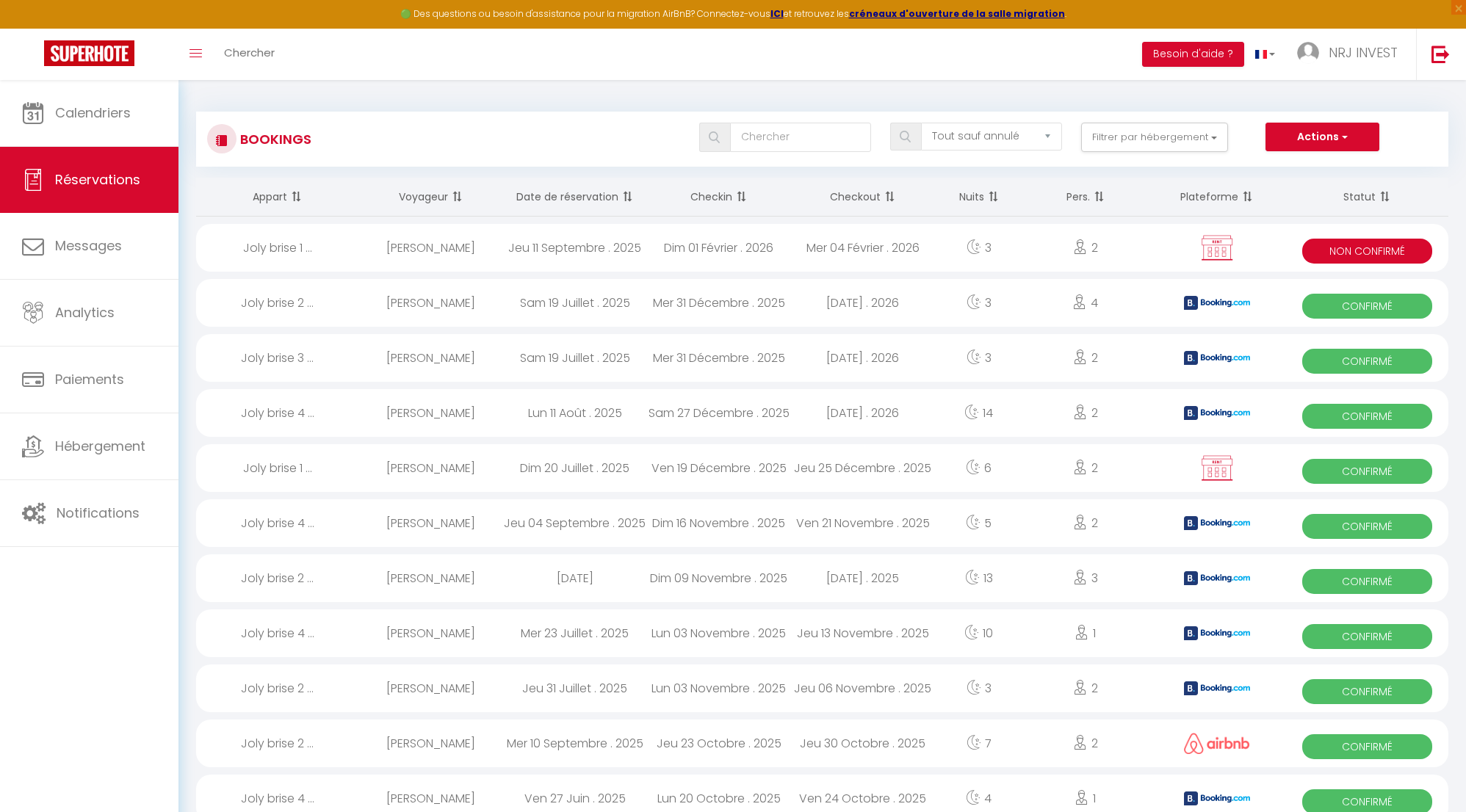
click at [697, 251] on div "Dim 01 Février . 2026" at bounding box center [719, 248] width 144 height 48
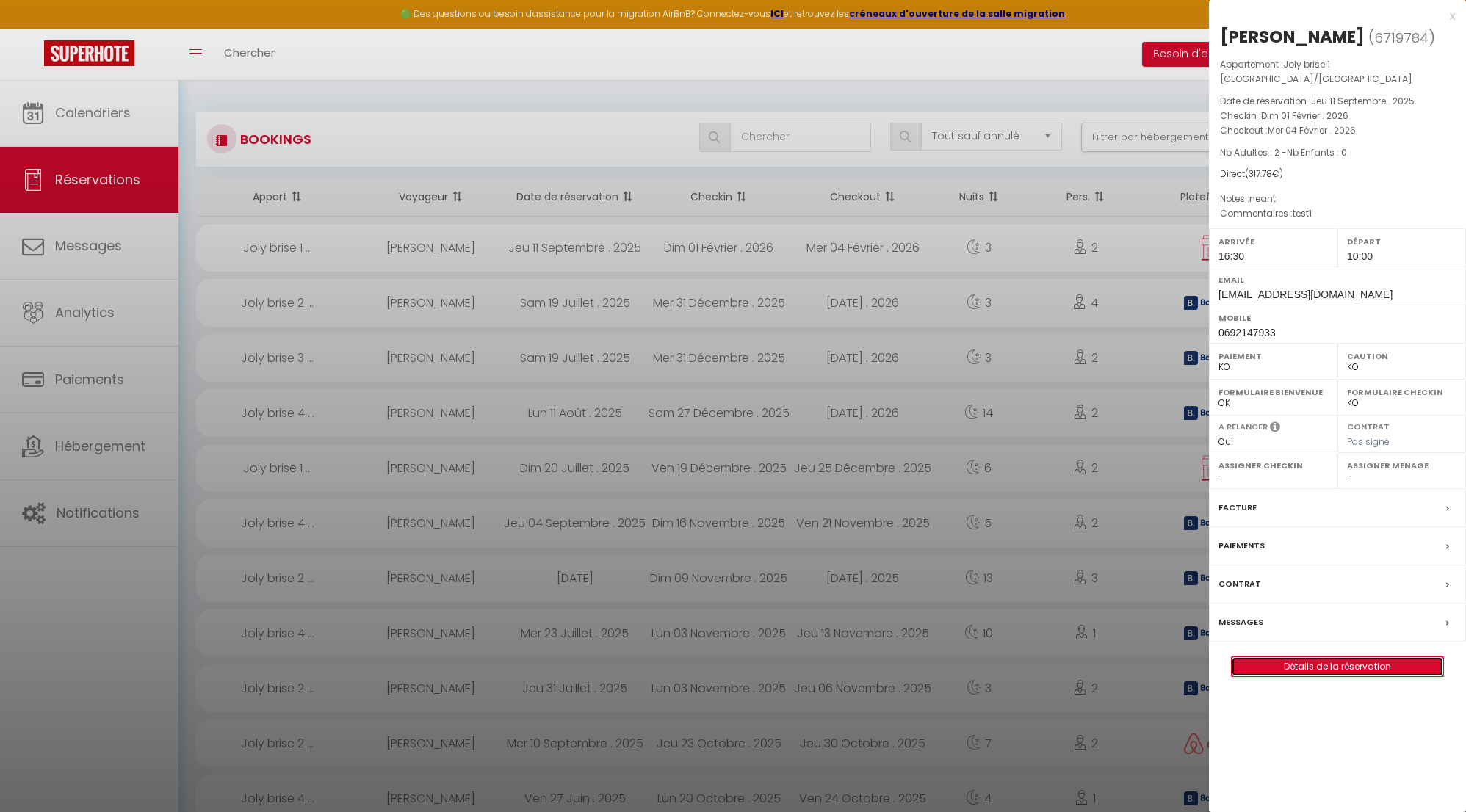
click at [1359, 657] on link "Détails de la réservation" at bounding box center [1337, 667] width 211 height 19
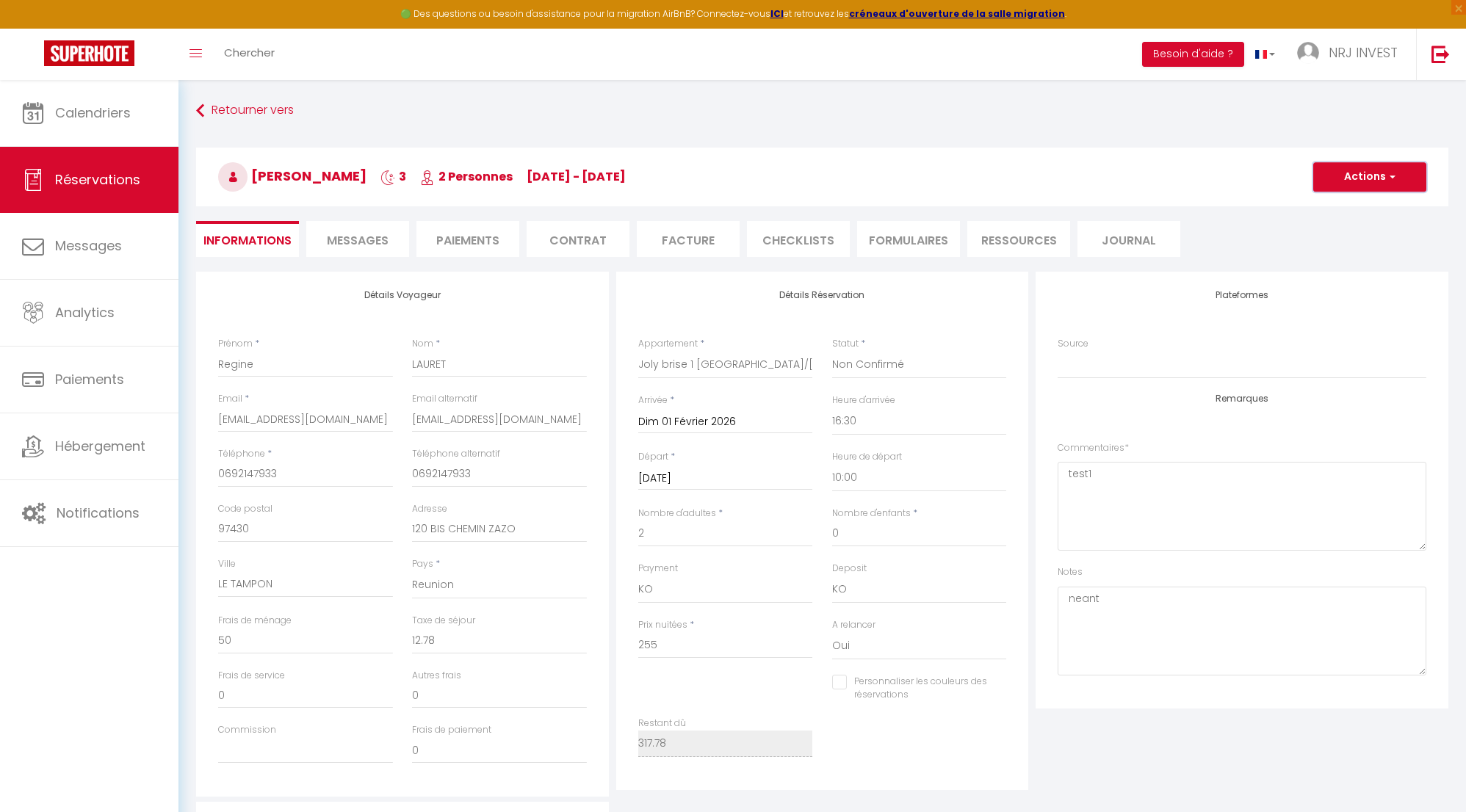
click at [1394, 174] on span "button" at bounding box center [1390, 176] width 9 height 13
click at [1360, 248] on link "Supprimer" at bounding box center [1355, 247] width 116 height 19
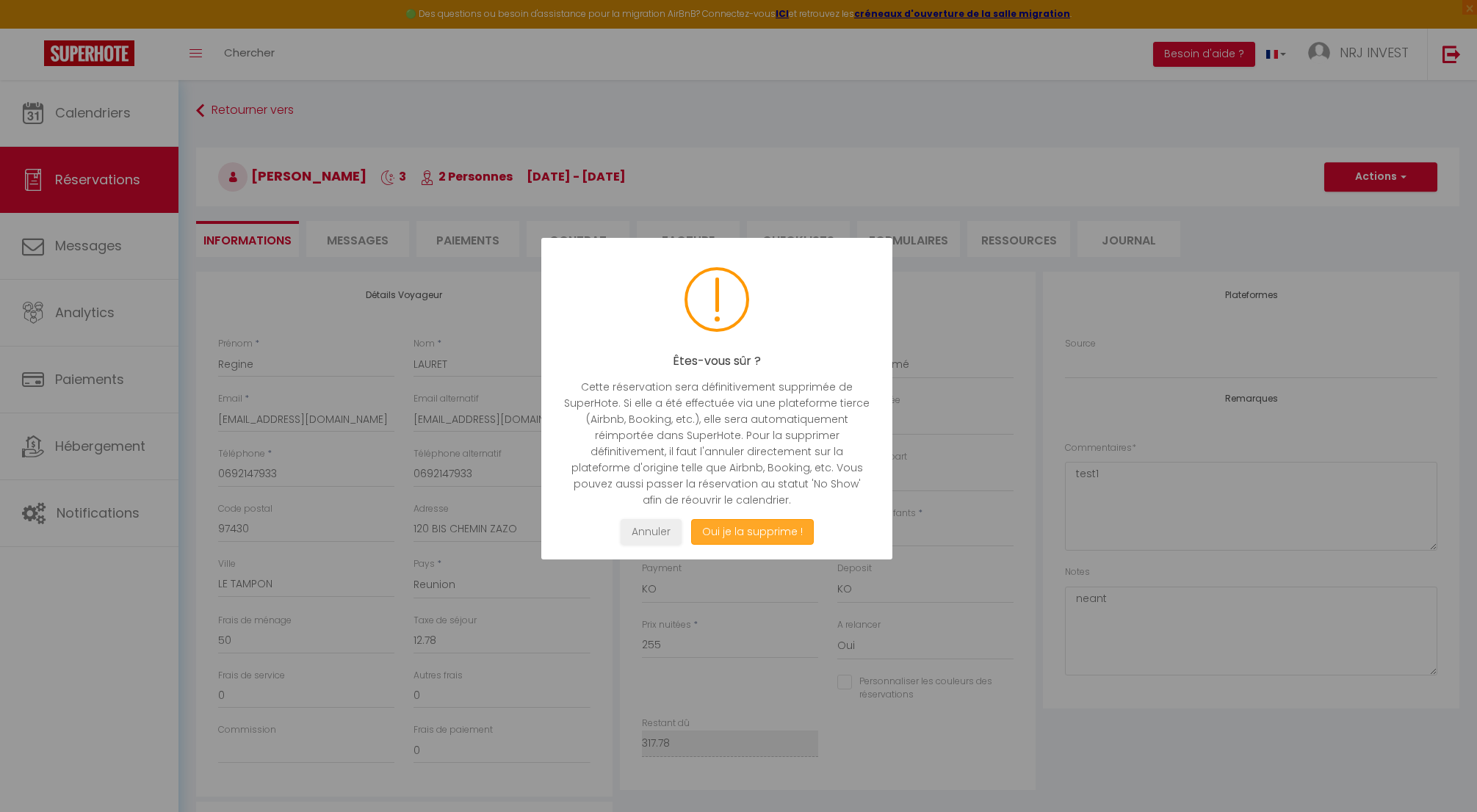
click at [743, 537] on button "Oui je la supprime !" at bounding box center [752, 531] width 123 height 26
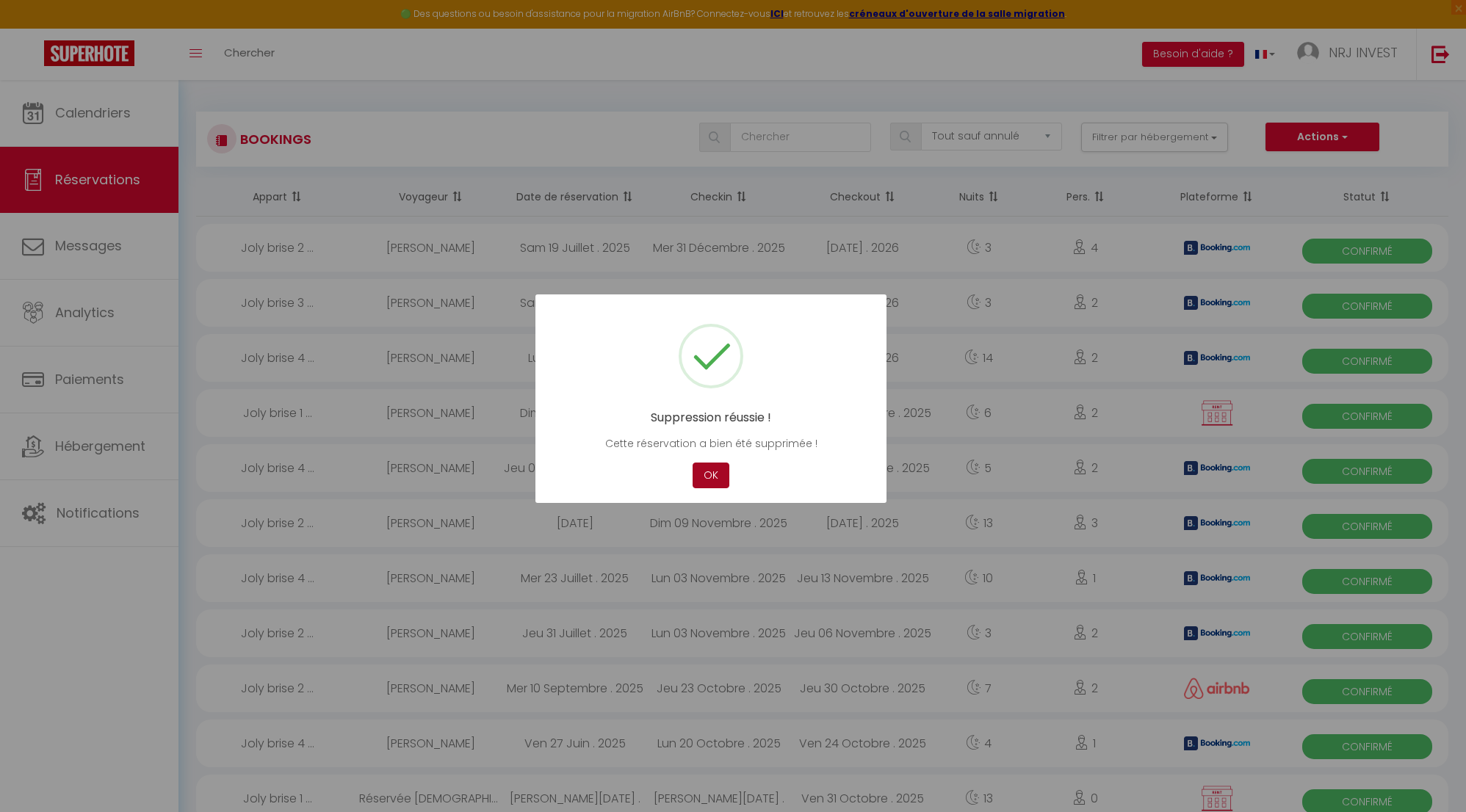
click at [716, 478] on button "OK" at bounding box center [710, 475] width 36 height 26
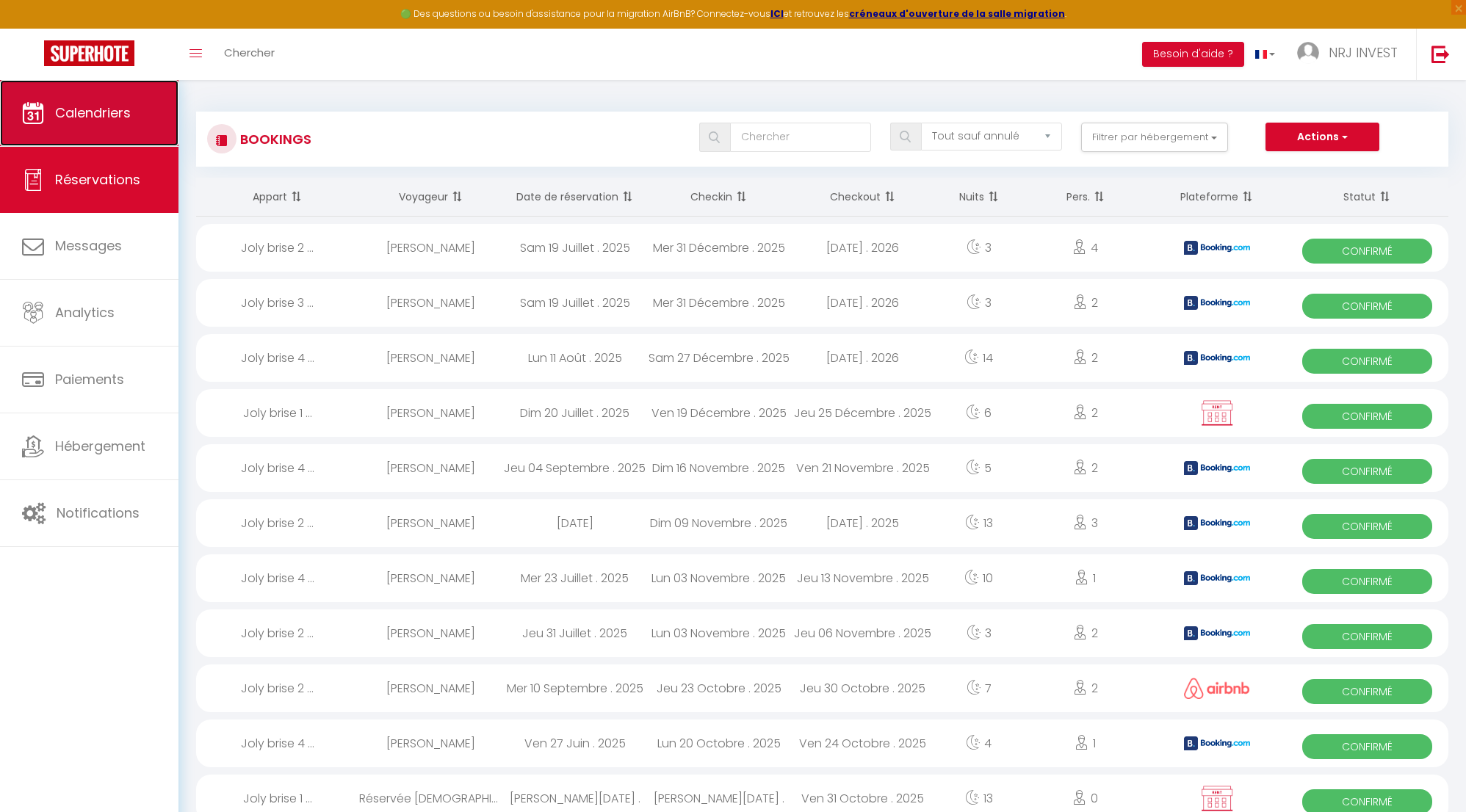
click at [132, 122] on link "Calendriers" at bounding box center [89, 113] width 179 height 66
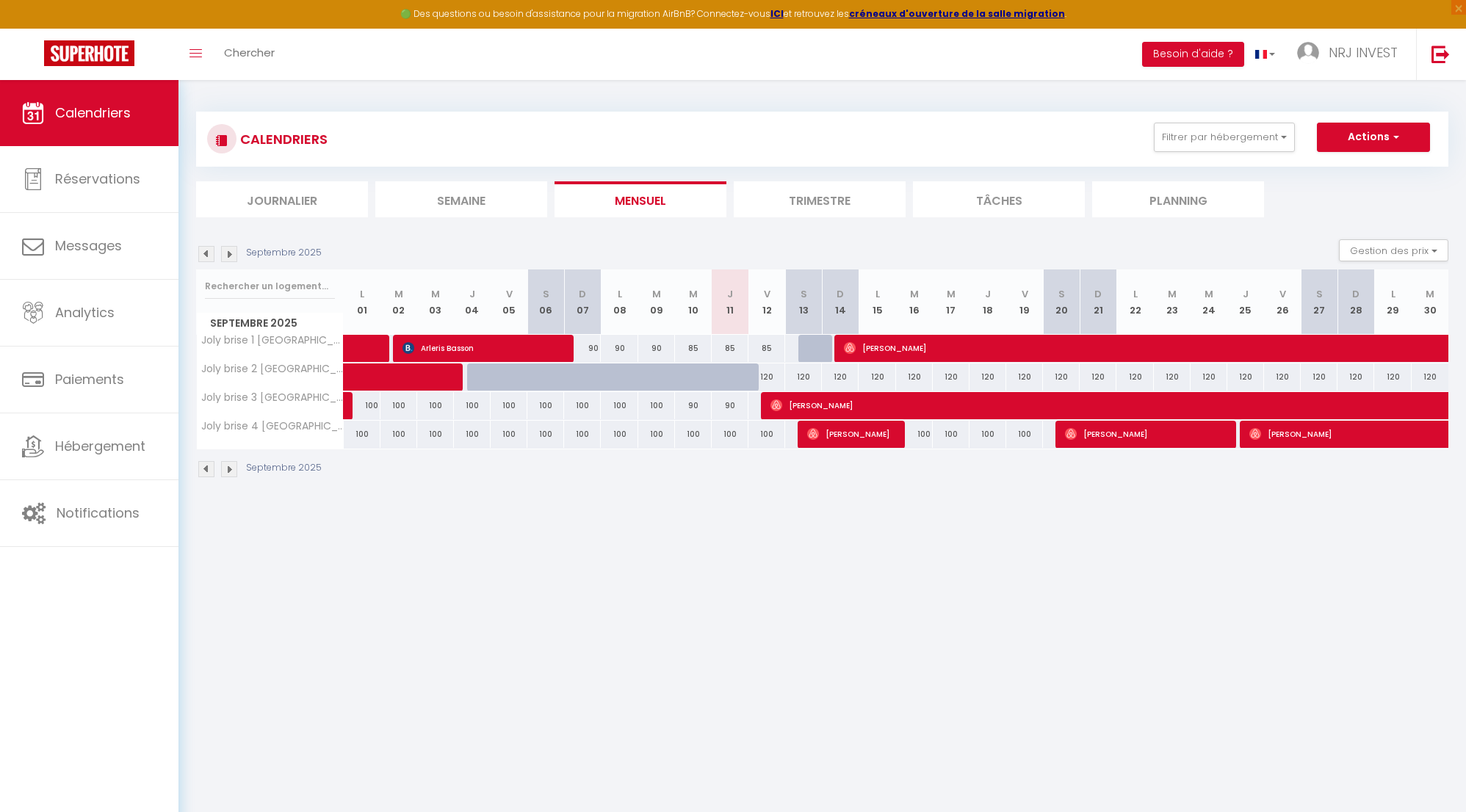
click at [233, 257] on img at bounding box center [229, 254] width 16 height 16
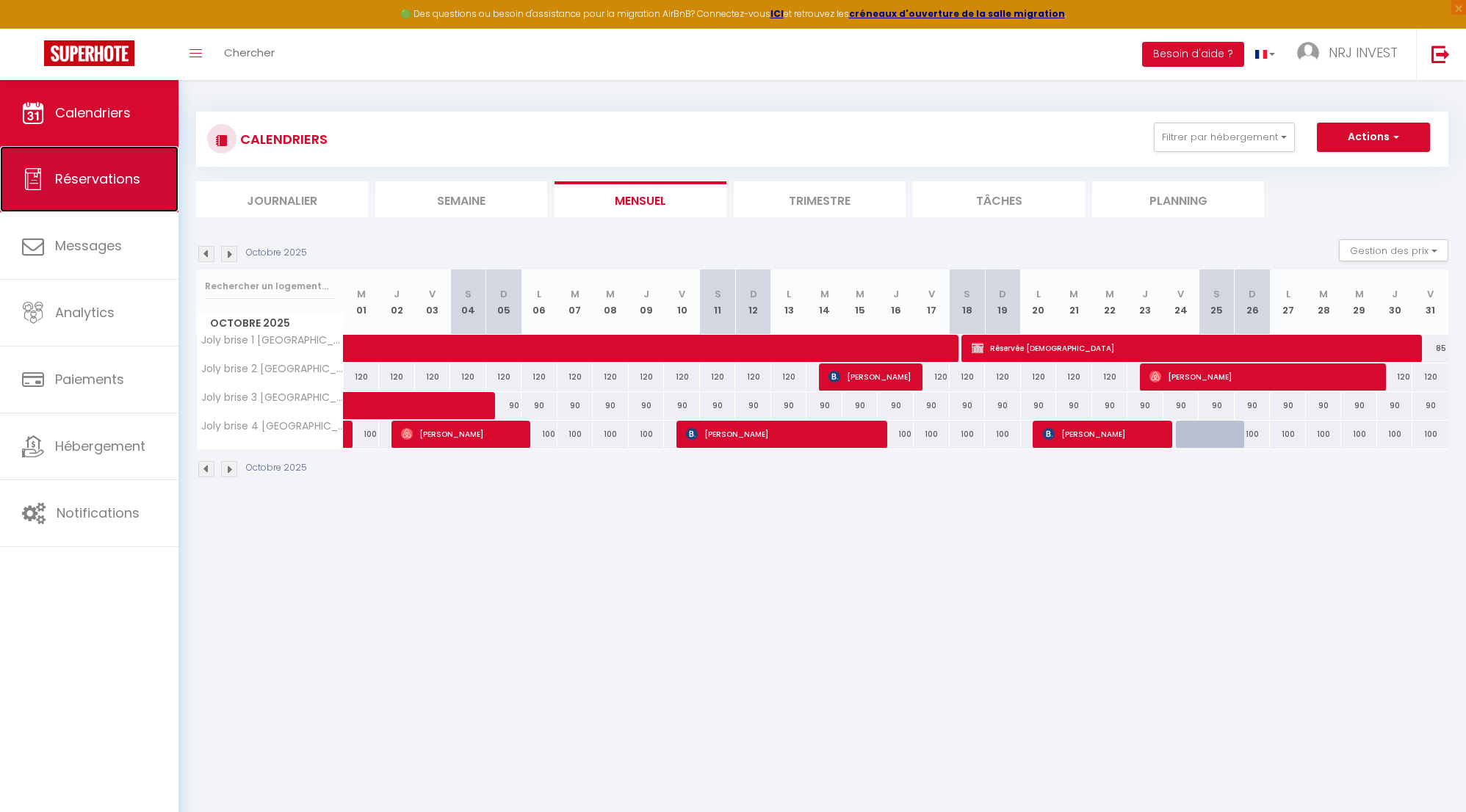
click at [105, 175] on span "Réservations" at bounding box center [97, 179] width 85 height 19
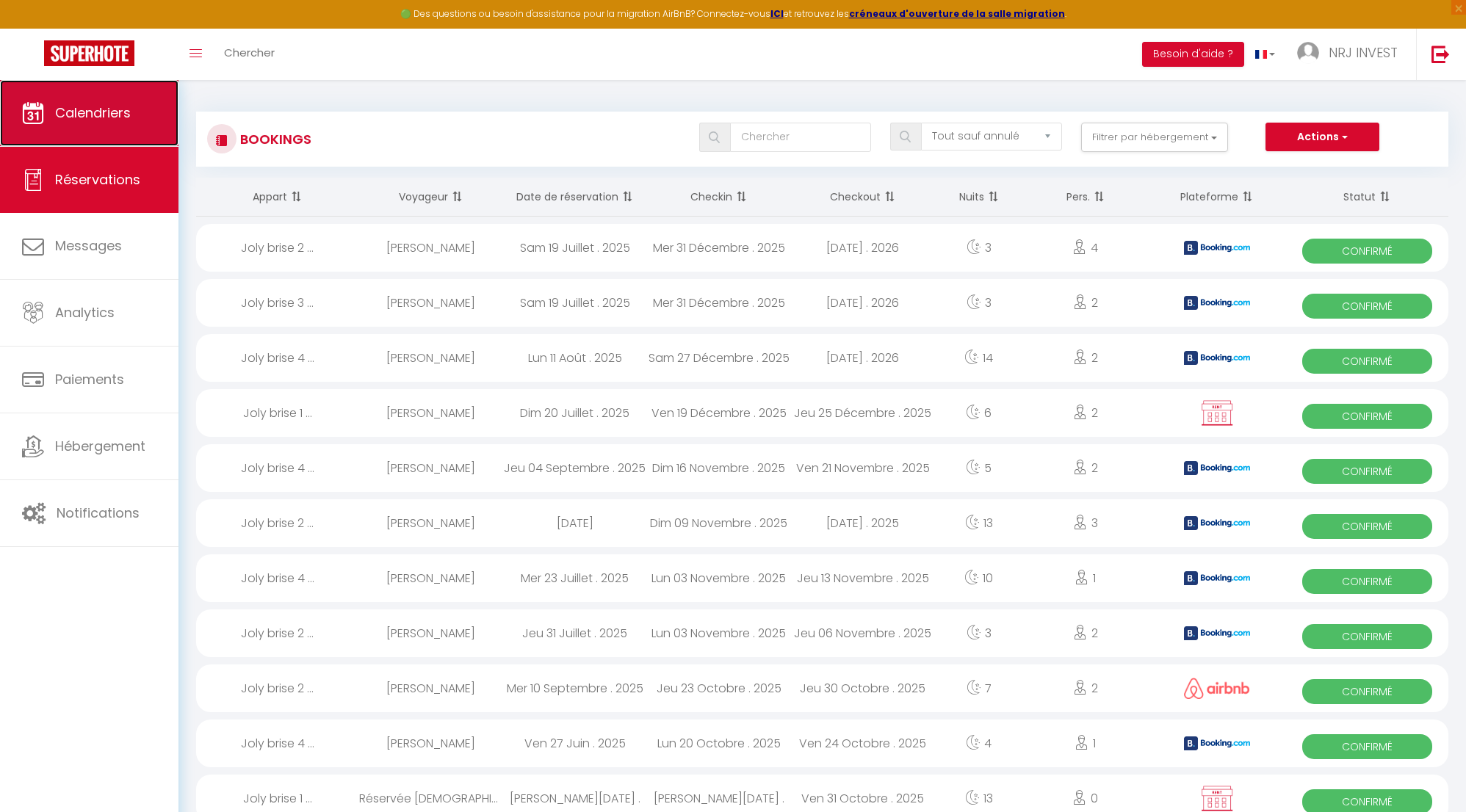
click at [101, 105] on span "Calendriers" at bounding box center [93, 113] width 76 height 19
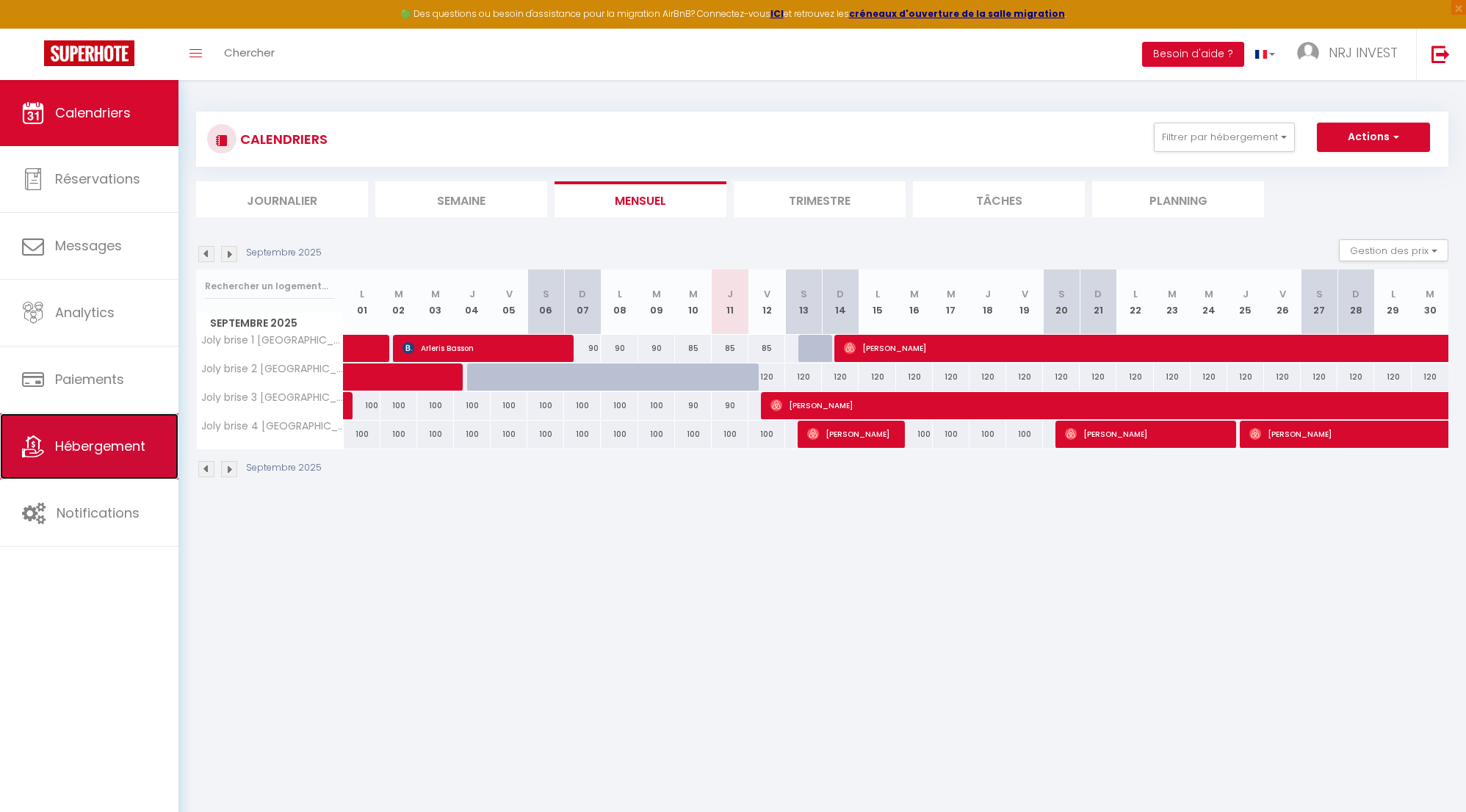
click at [145, 450] on span "Hébergement" at bounding box center [100, 446] width 91 height 19
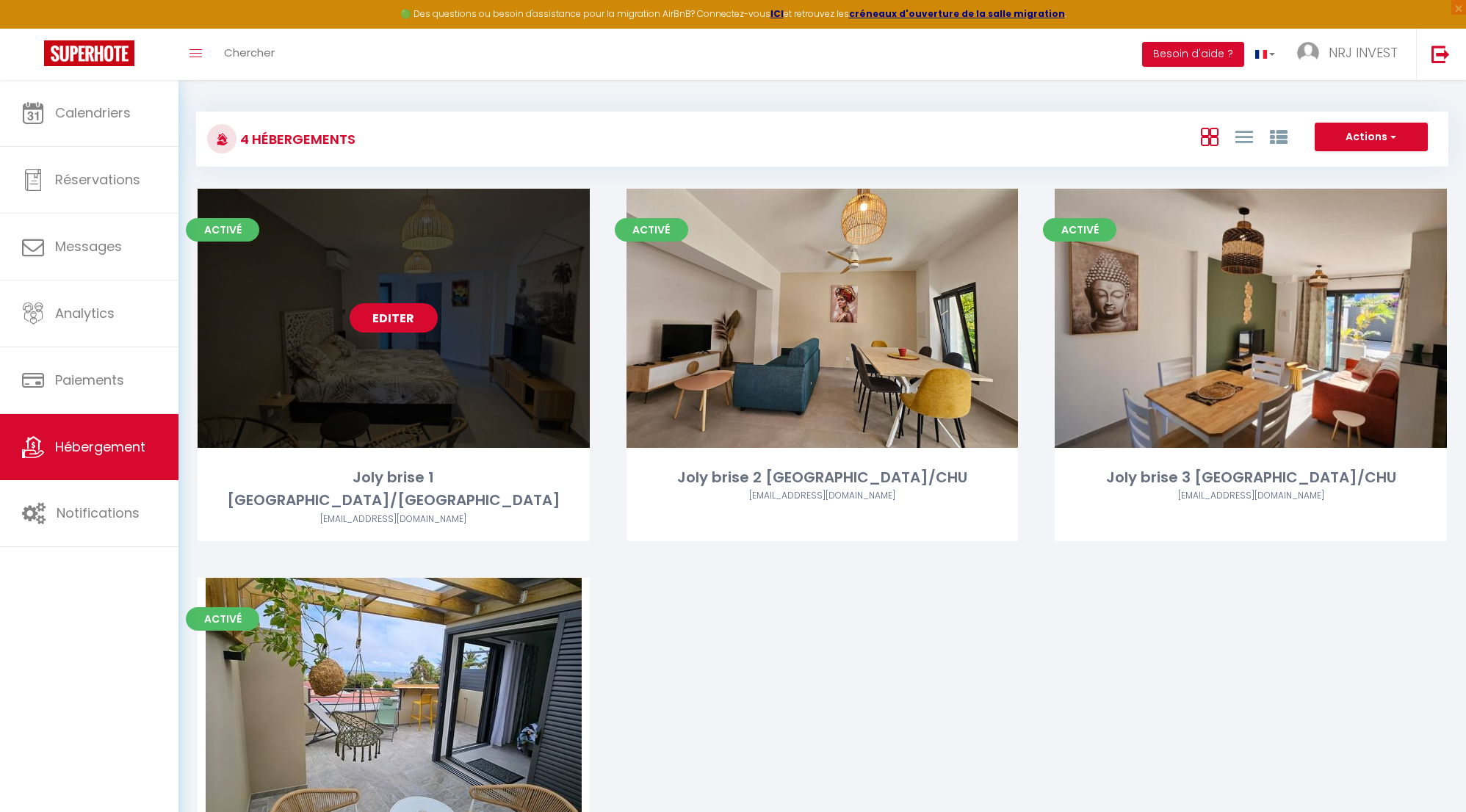
click at [401, 321] on link "Editer" at bounding box center [394, 318] width 88 height 29
click at [399, 318] on link "Editer" at bounding box center [394, 318] width 88 height 29
click at [417, 319] on link "Editer" at bounding box center [394, 318] width 88 height 29
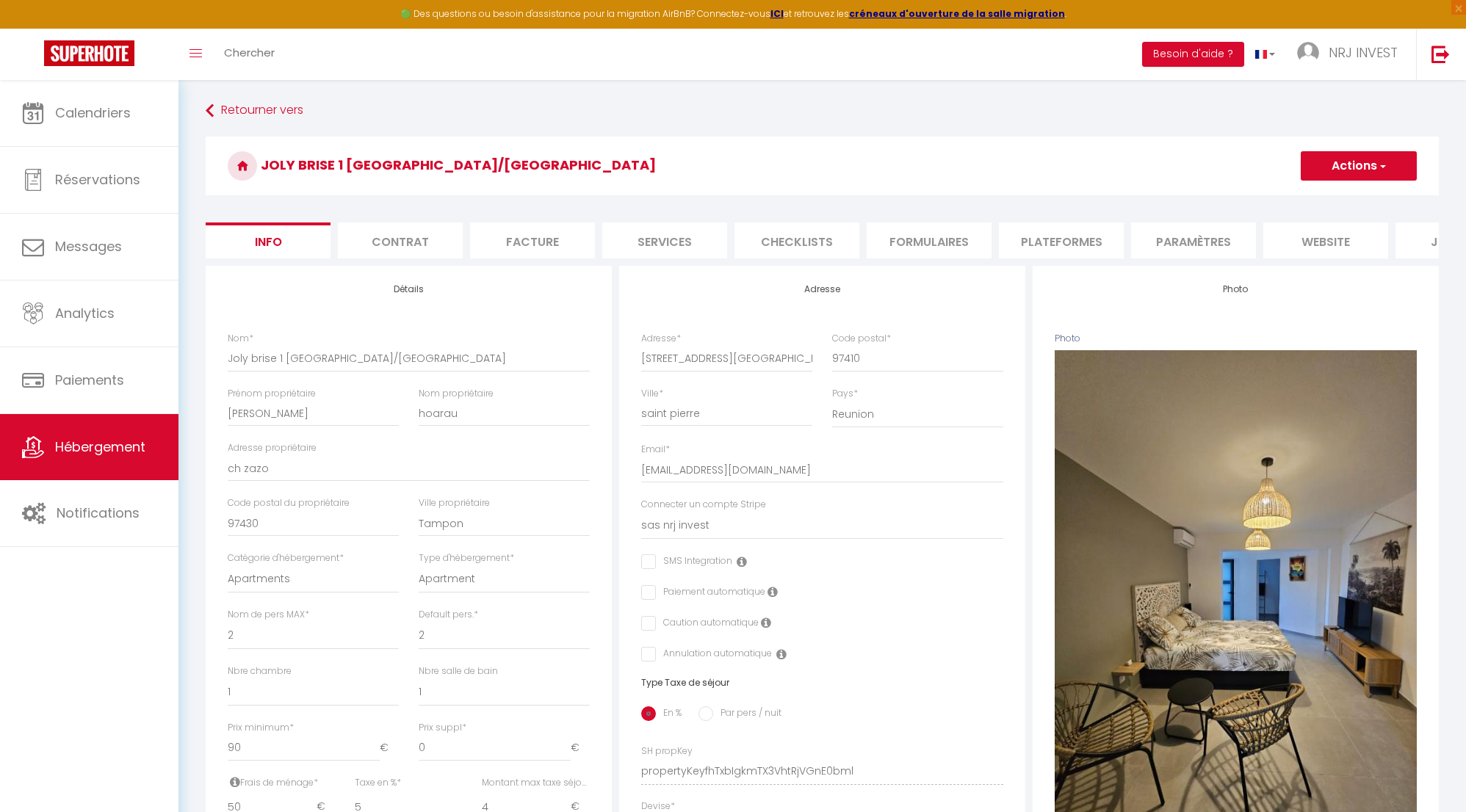
scroll to position [0, 26]
click at [1078, 241] on li "Plateformes" at bounding box center [1035, 241] width 125 height 36
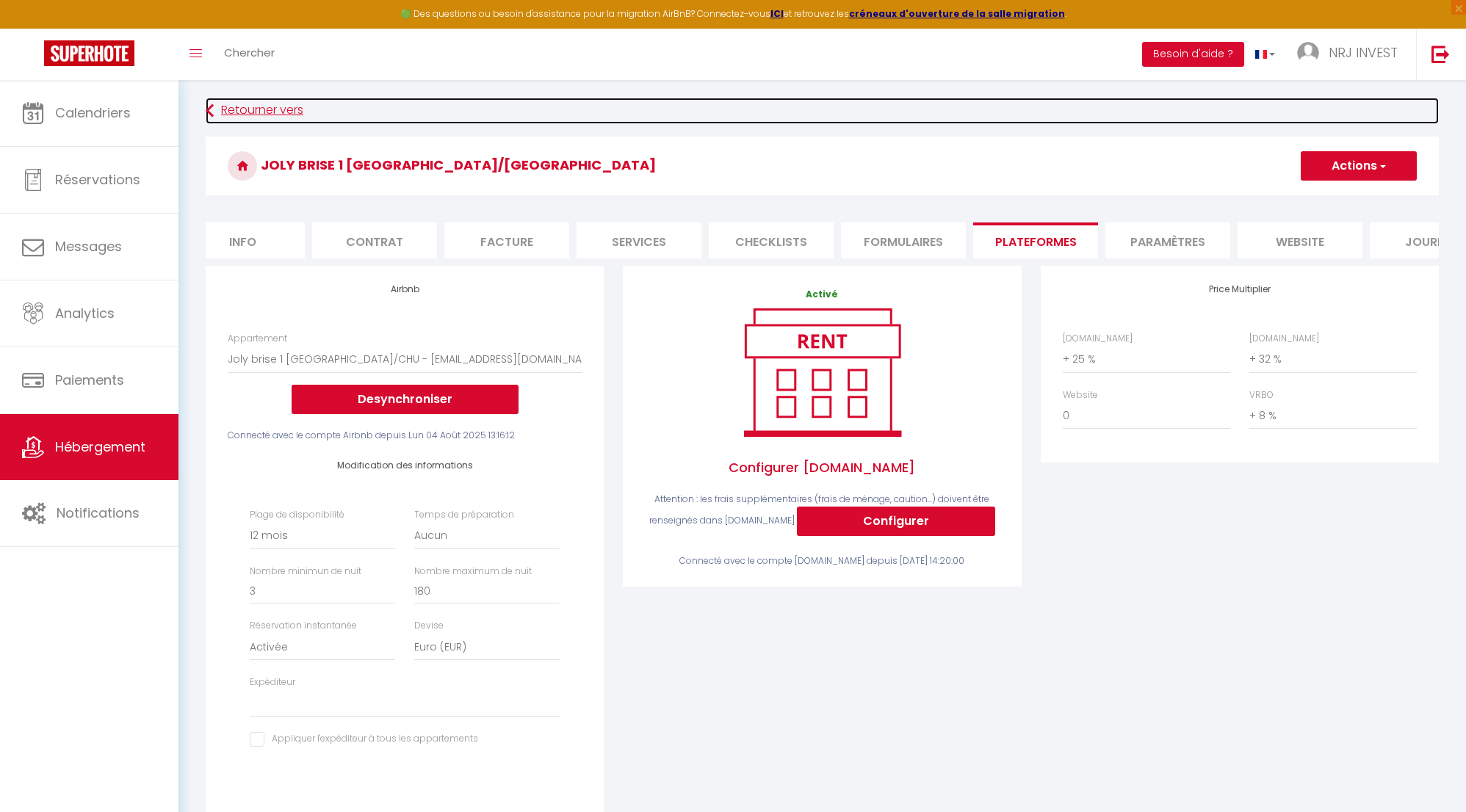
click at [207, 109] on icon at bounding box center [210, 111] width 8 height 26
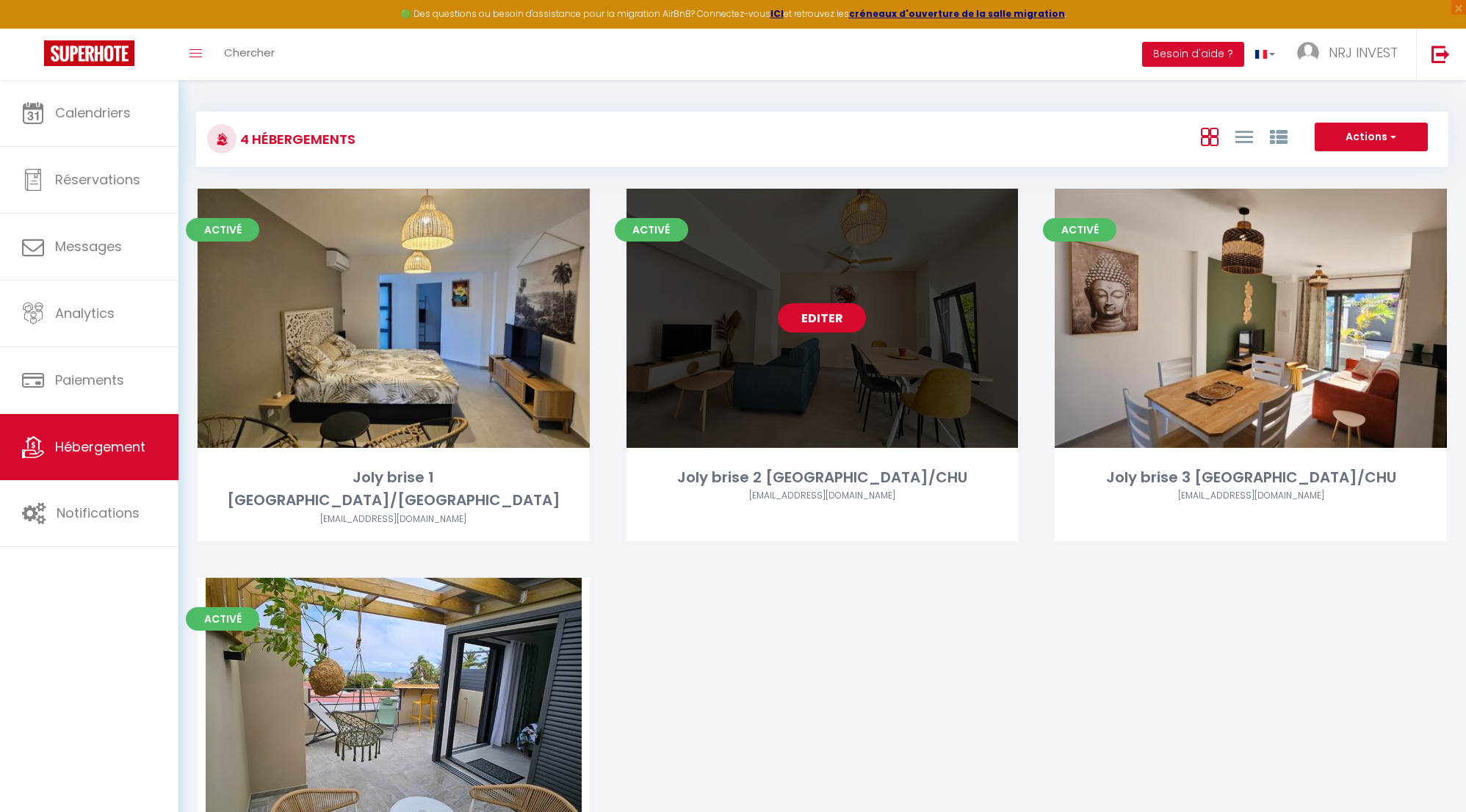
click at [832, 319] on link "Editer" at bounding box center [822, 318] width 88 height 29
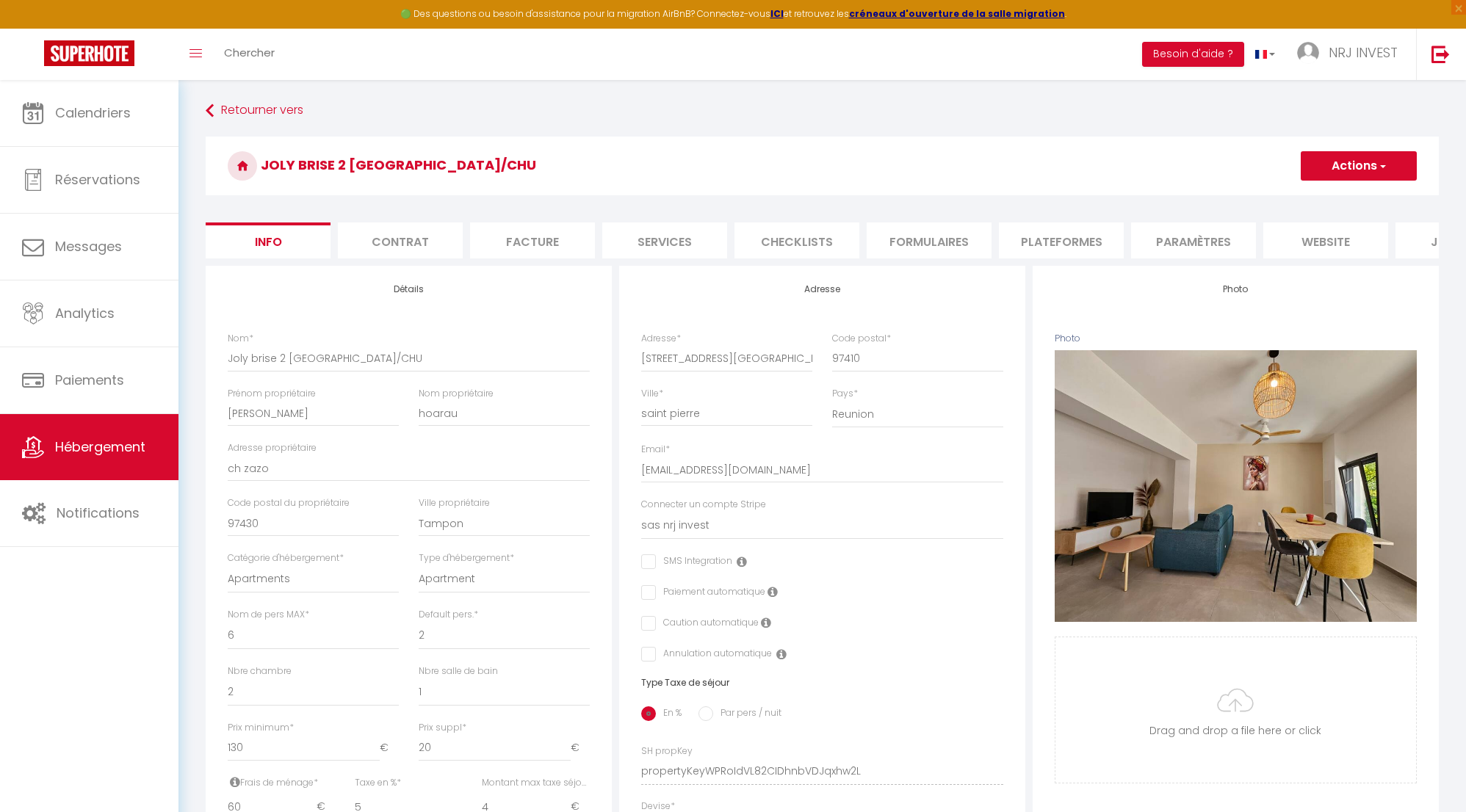
click at [1041, 240] on li "Plateformes" at bounding box center [1061, 241] width 125 height 36
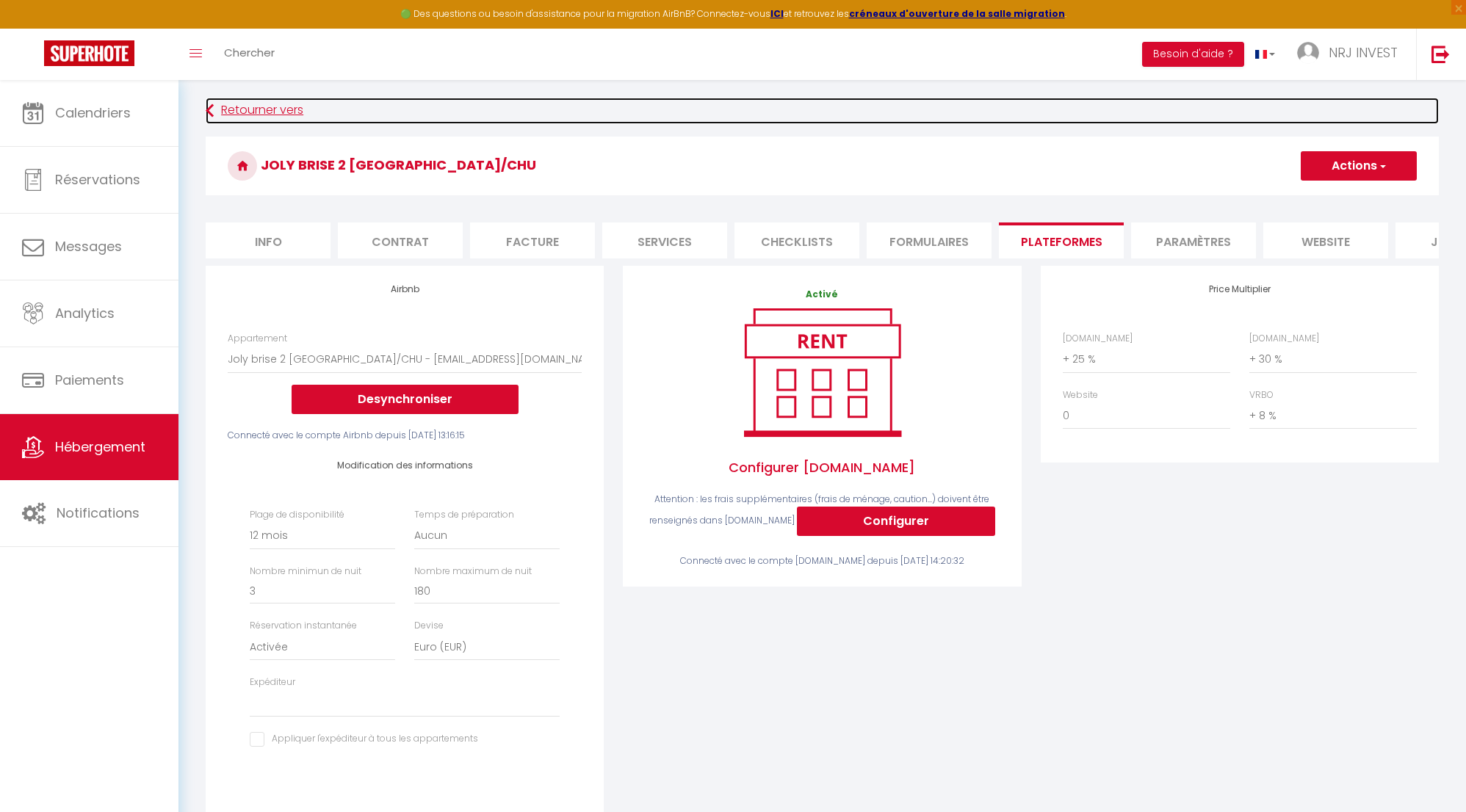
click at [210, 111] on icon at bounding box center [210, 111] width 8 height 26
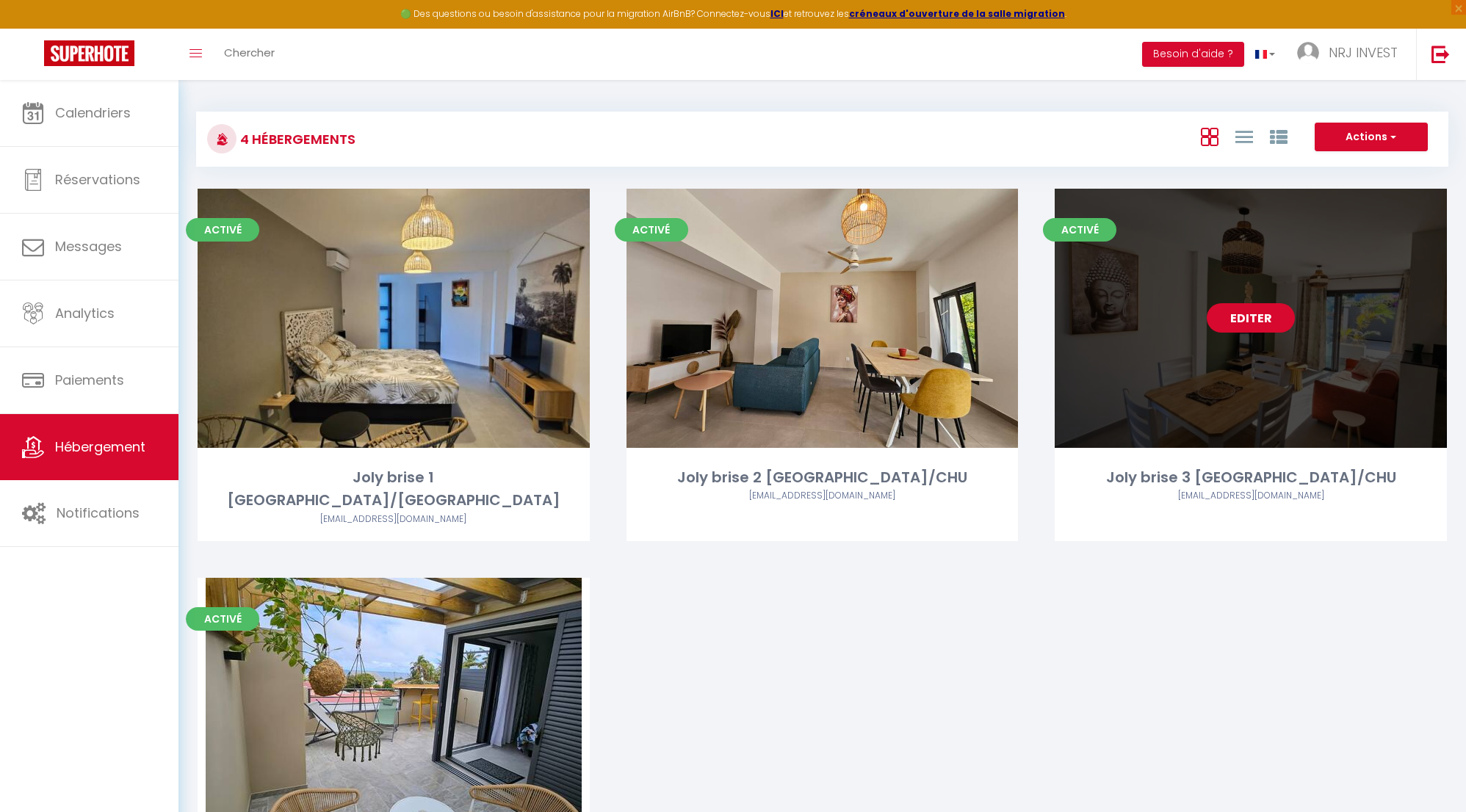
click at [1260, 320] on link "Editer" at bounding box center [1251, 318] width 88 height 29
click at [1268, 319] on link "Editer" at bounding box center [1251, 318] width 88 height 29
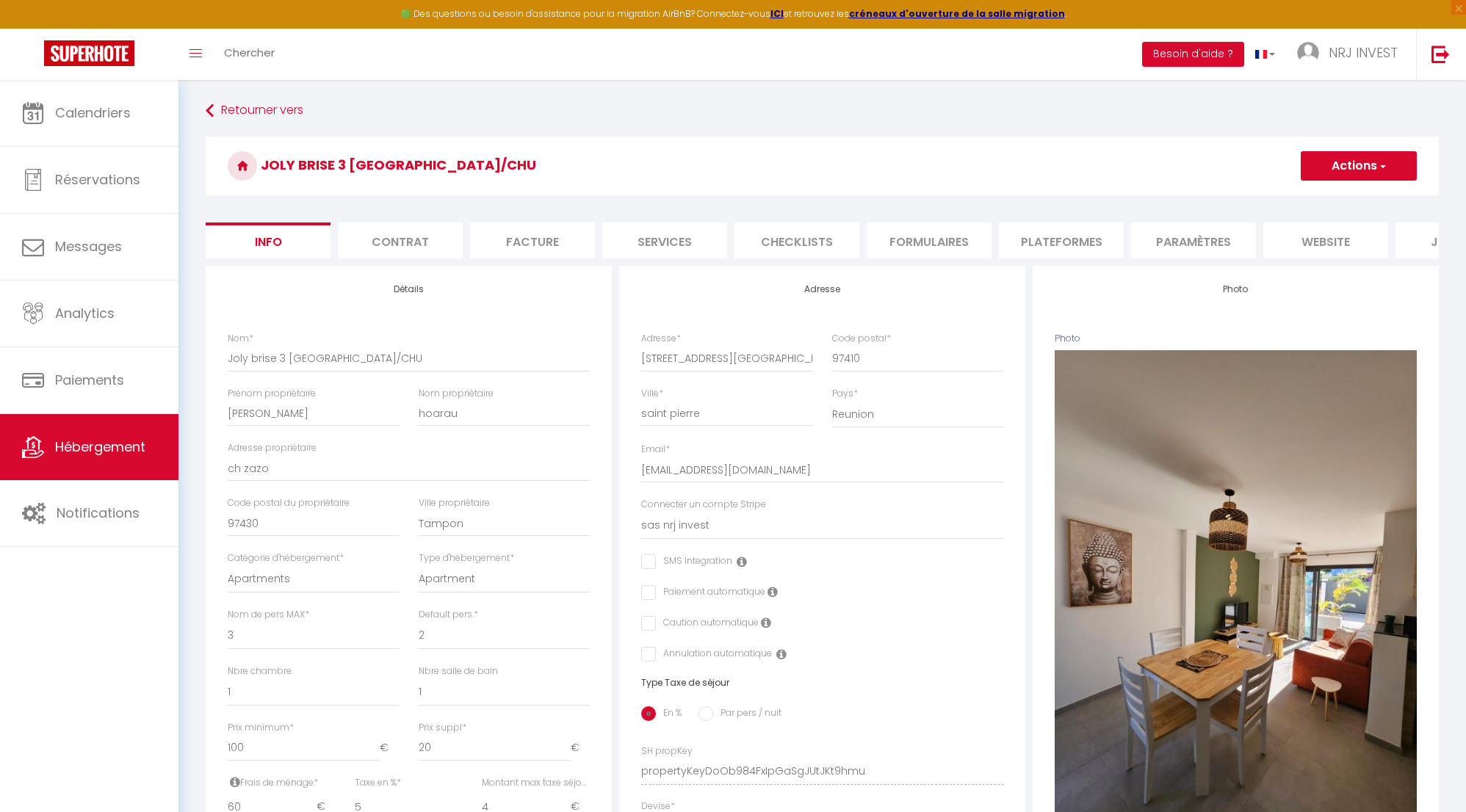
click at [1064, 235] on li "Plateformes" at bounding box center [1061, 241] width 125 height 36
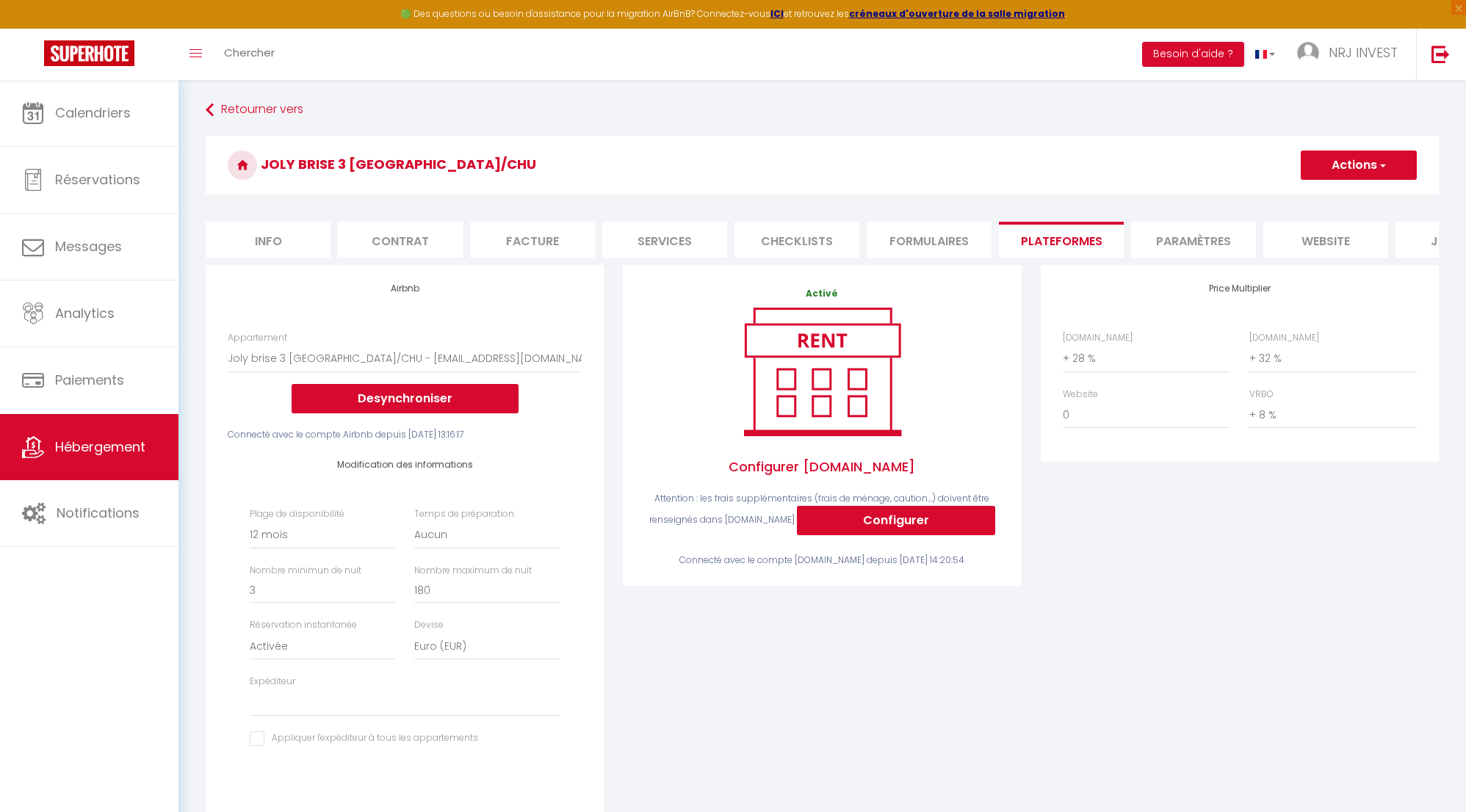
scroll to position [3, 0]
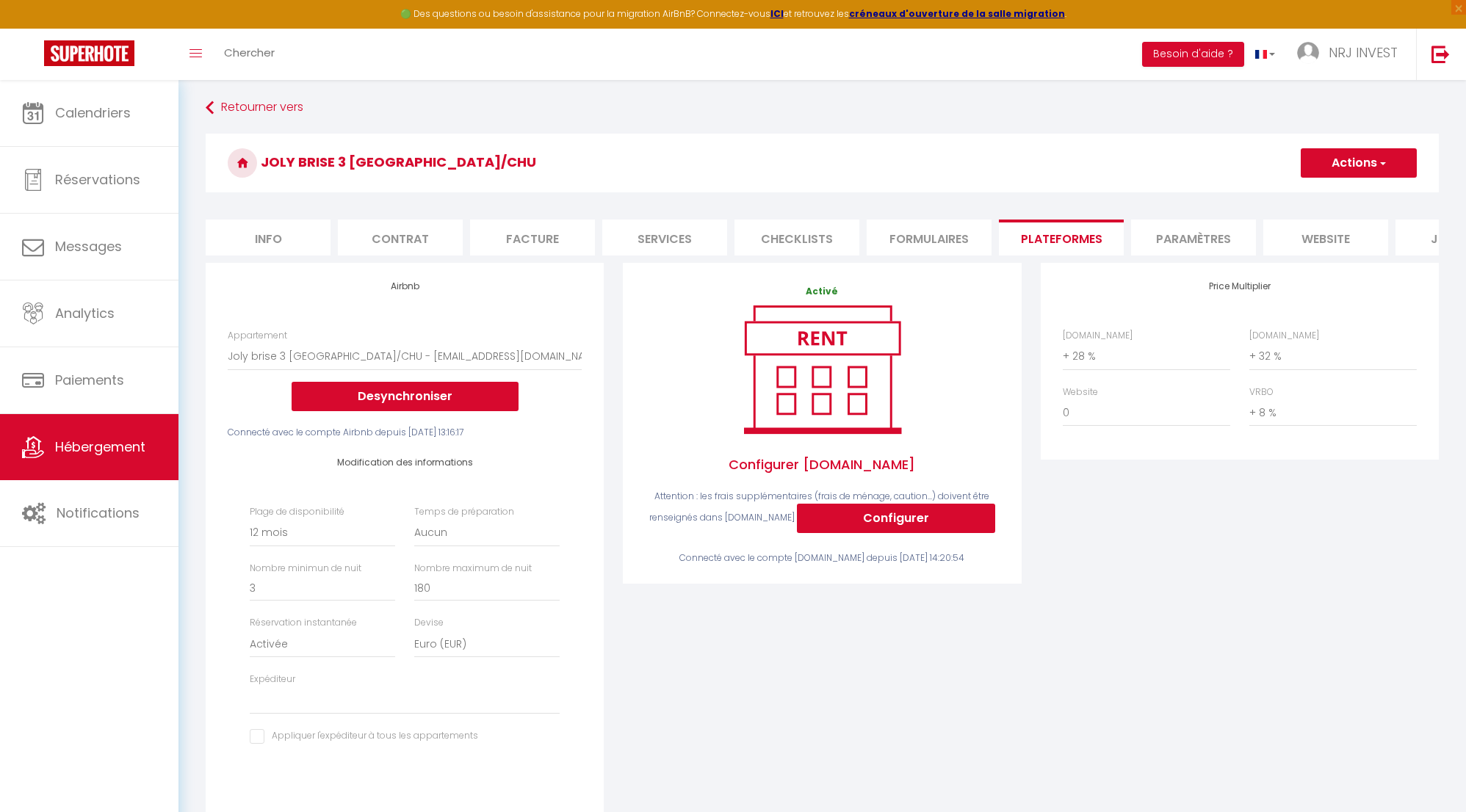
click at [299, 227] on li "Info" at bounding box center [268, 237] width 125 height 36
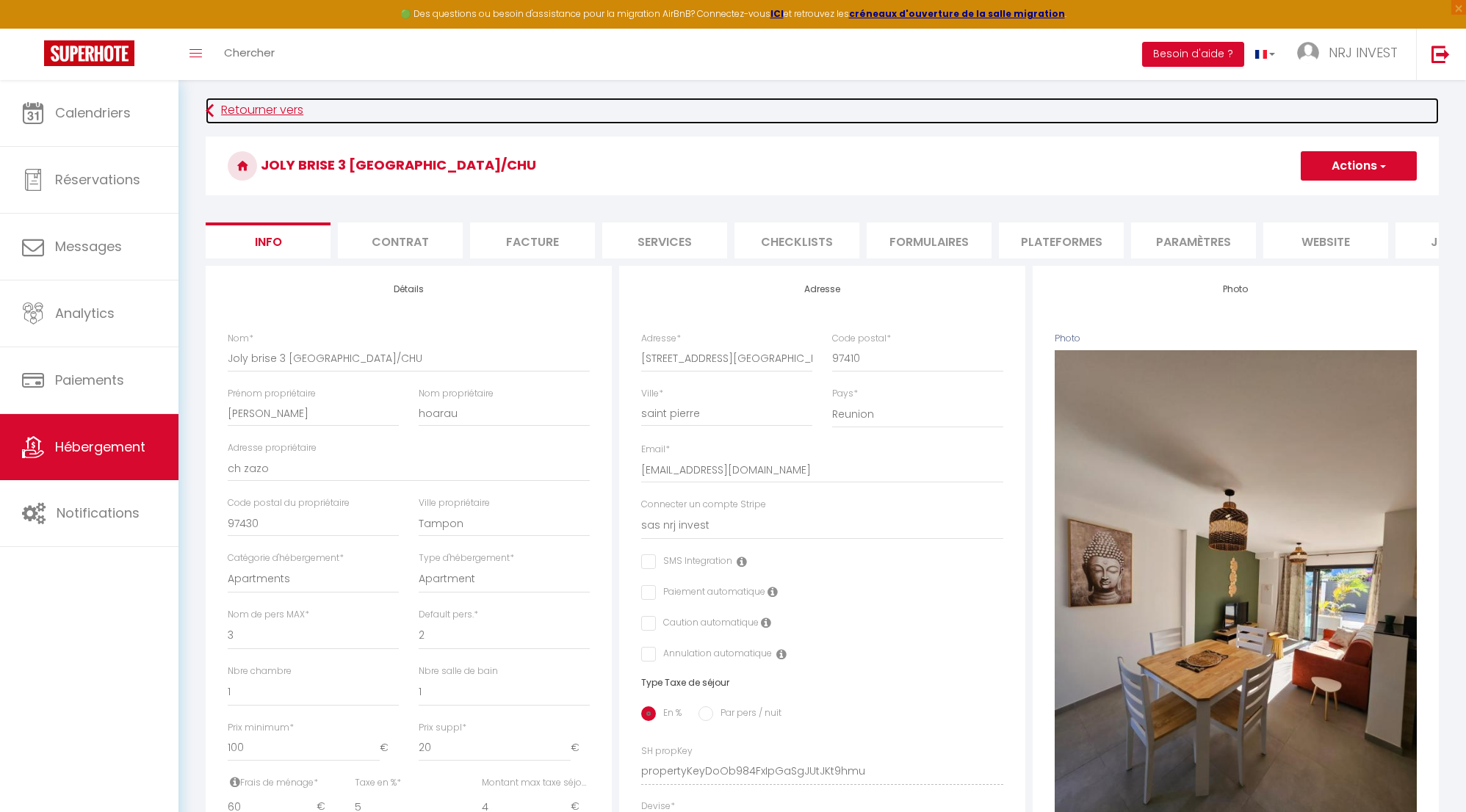
click at [209, 107] on icon at bounding box center [210, 111] width 8 height 26
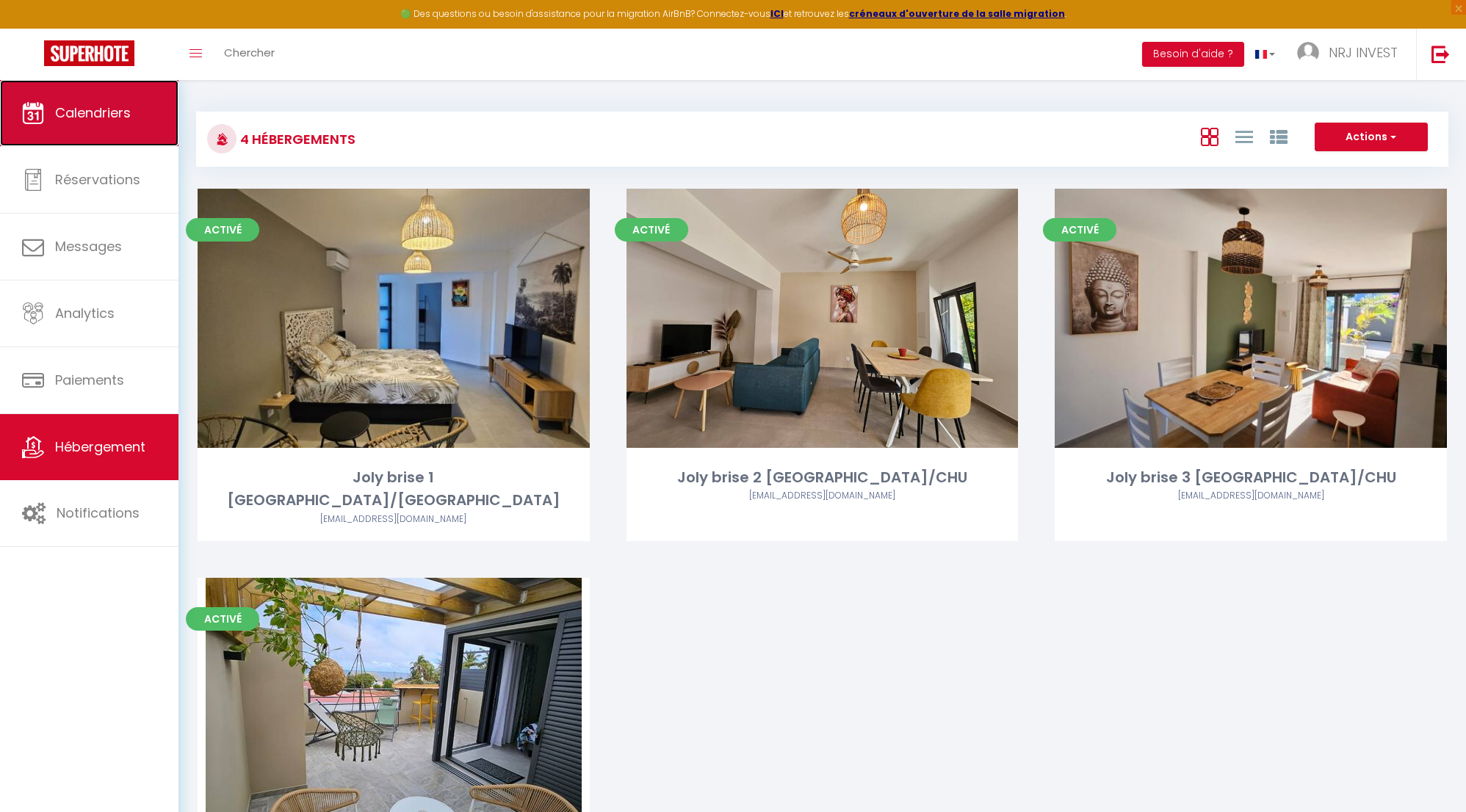
click at [94, 118] on span "Calendriers" at bounding box center [93, 113] width 76 height 19
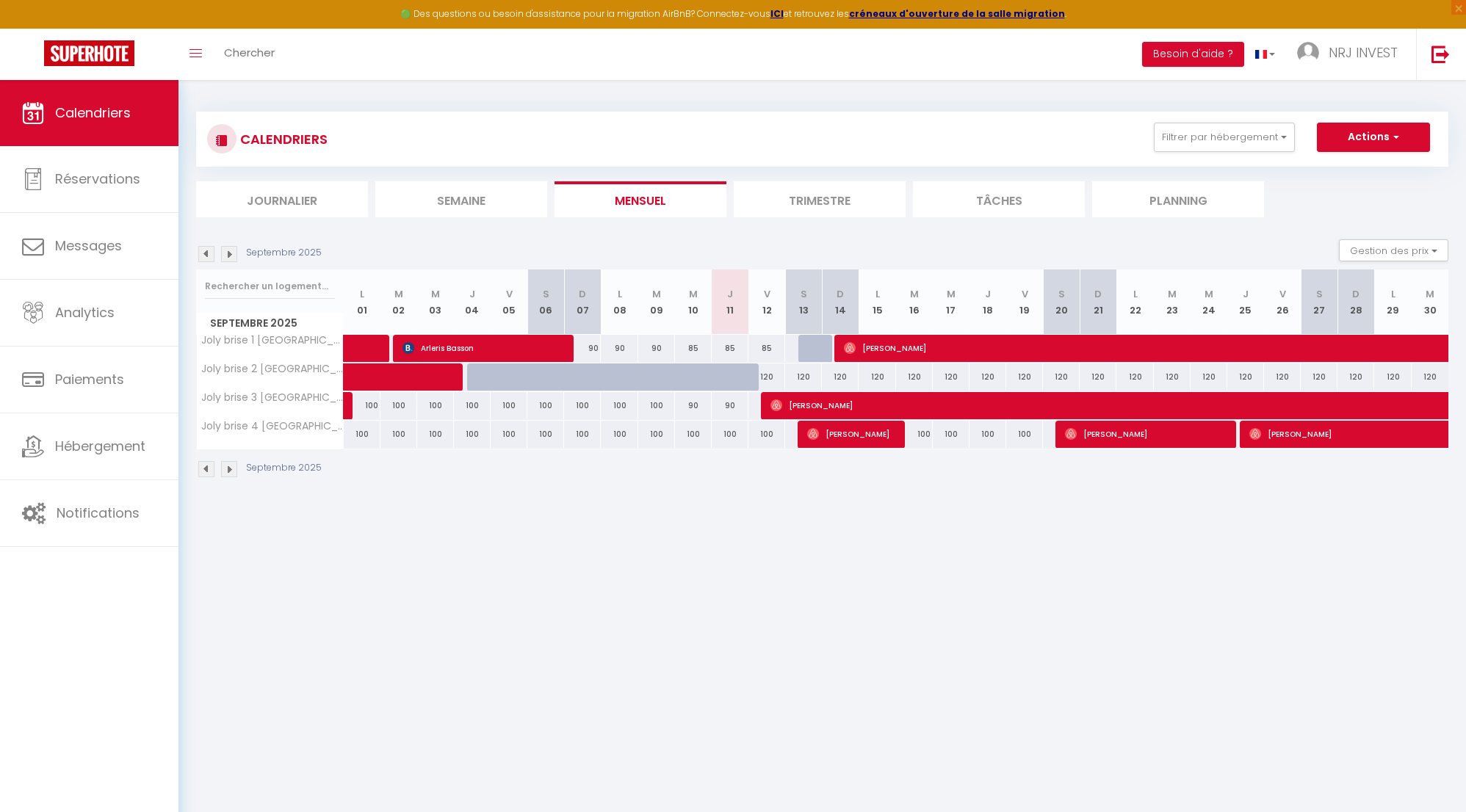
click at [232, 254] on img at bounding box center [229, 254] width 16 height 16
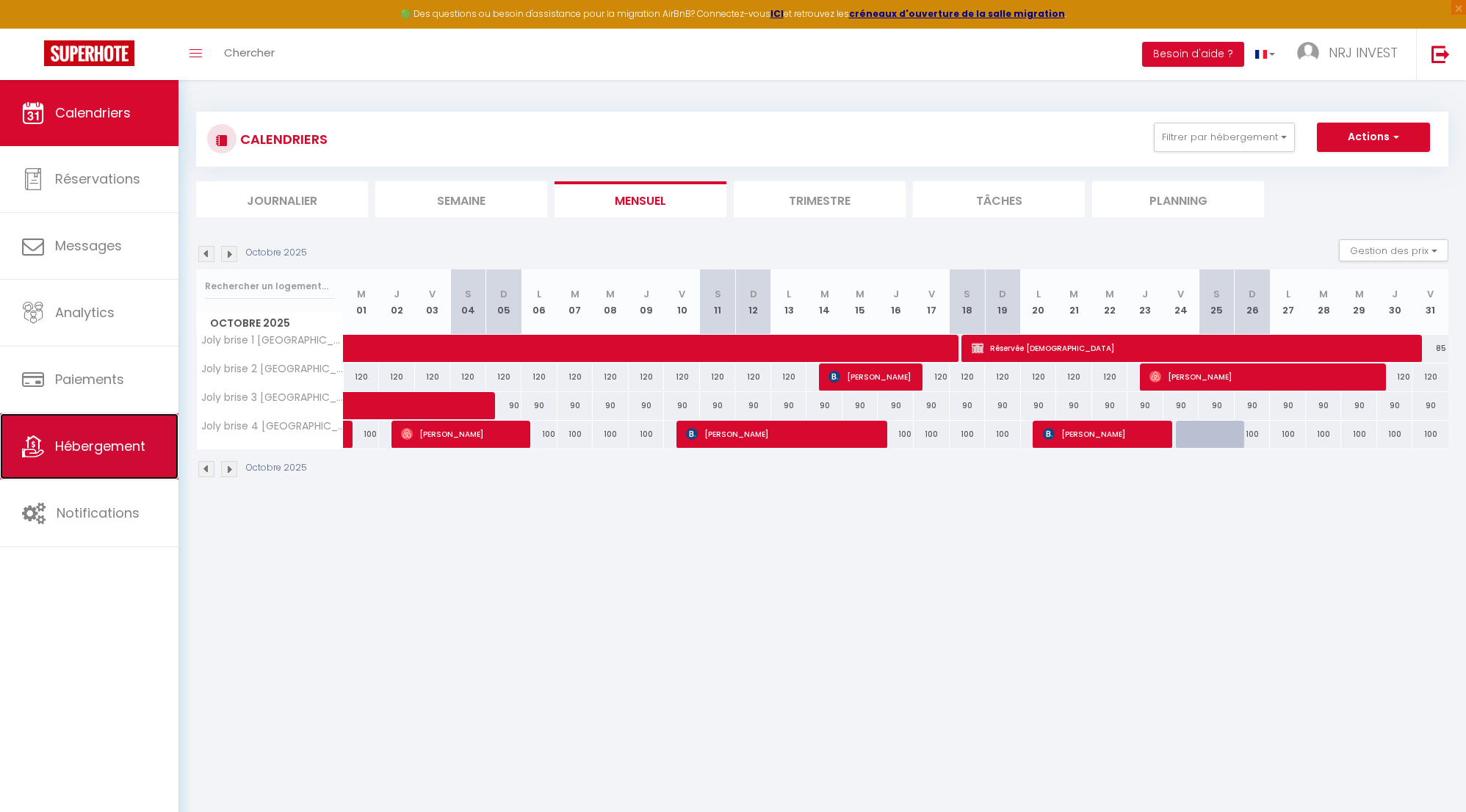
click at [150, 455] on link "Hébergement" at bounding box center [89, 446] width 179 height 66
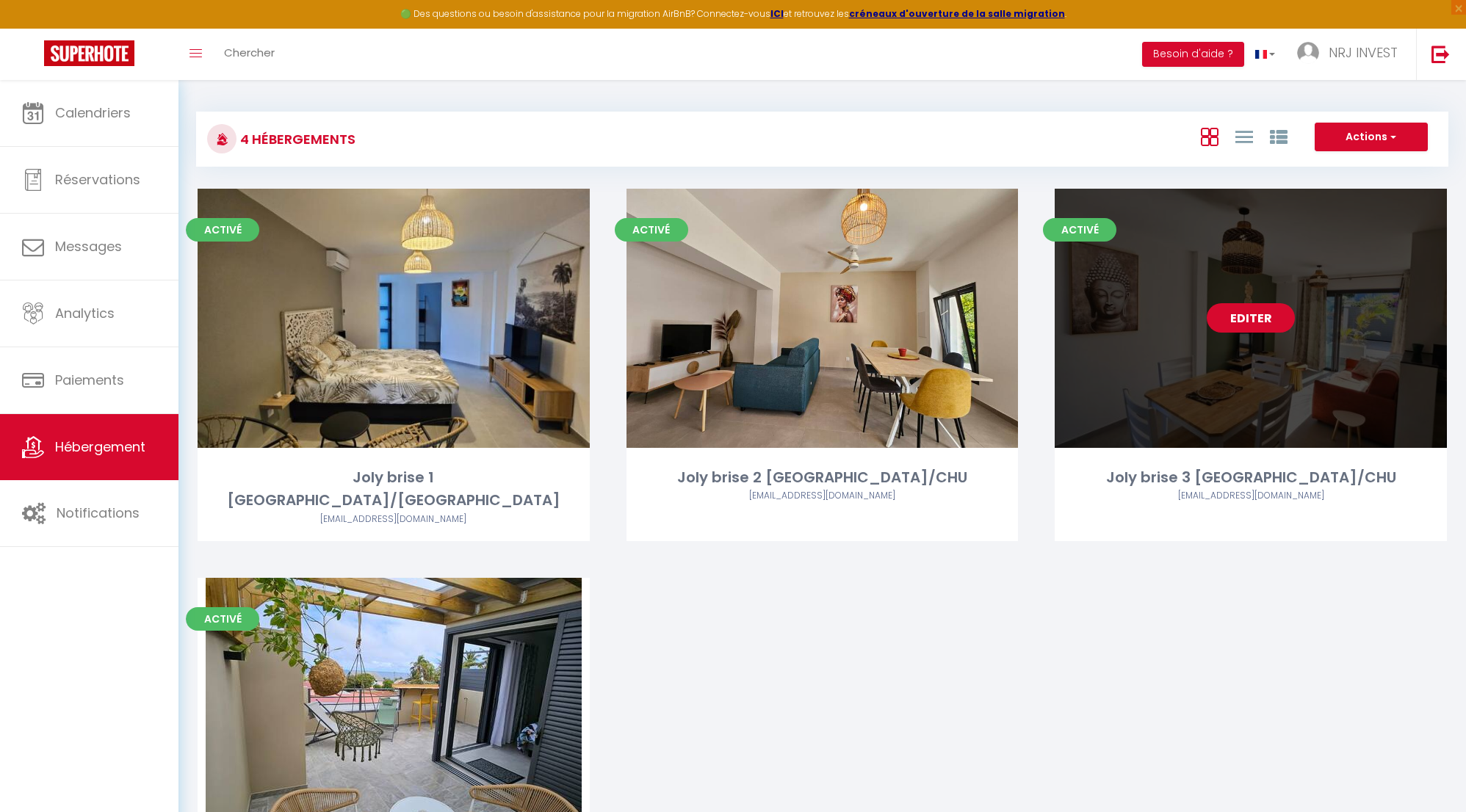
click at [1252, 320] on link "Editer" at bounding box center [1251, 318] width 88 height 29
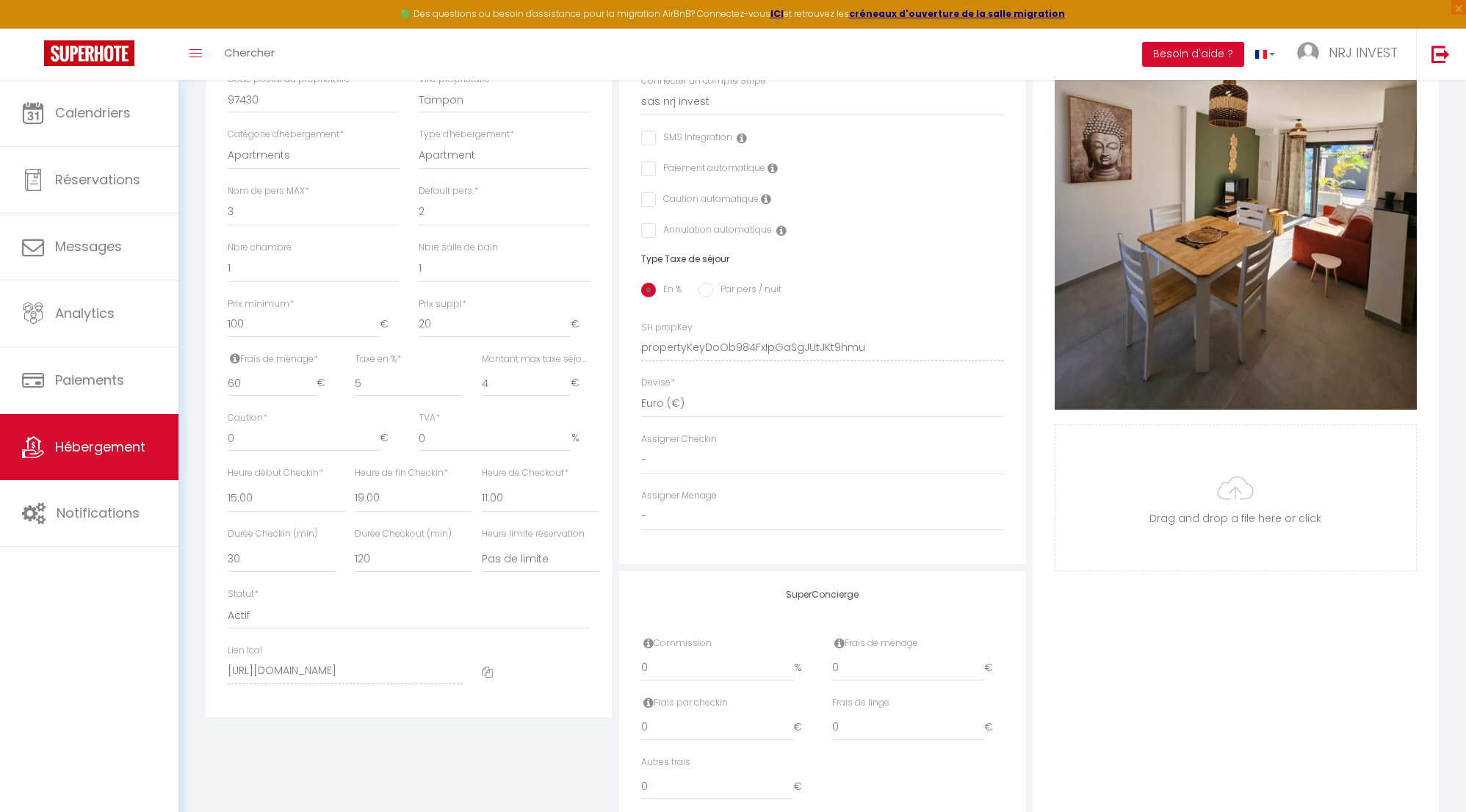
scroll to position [295, 0]
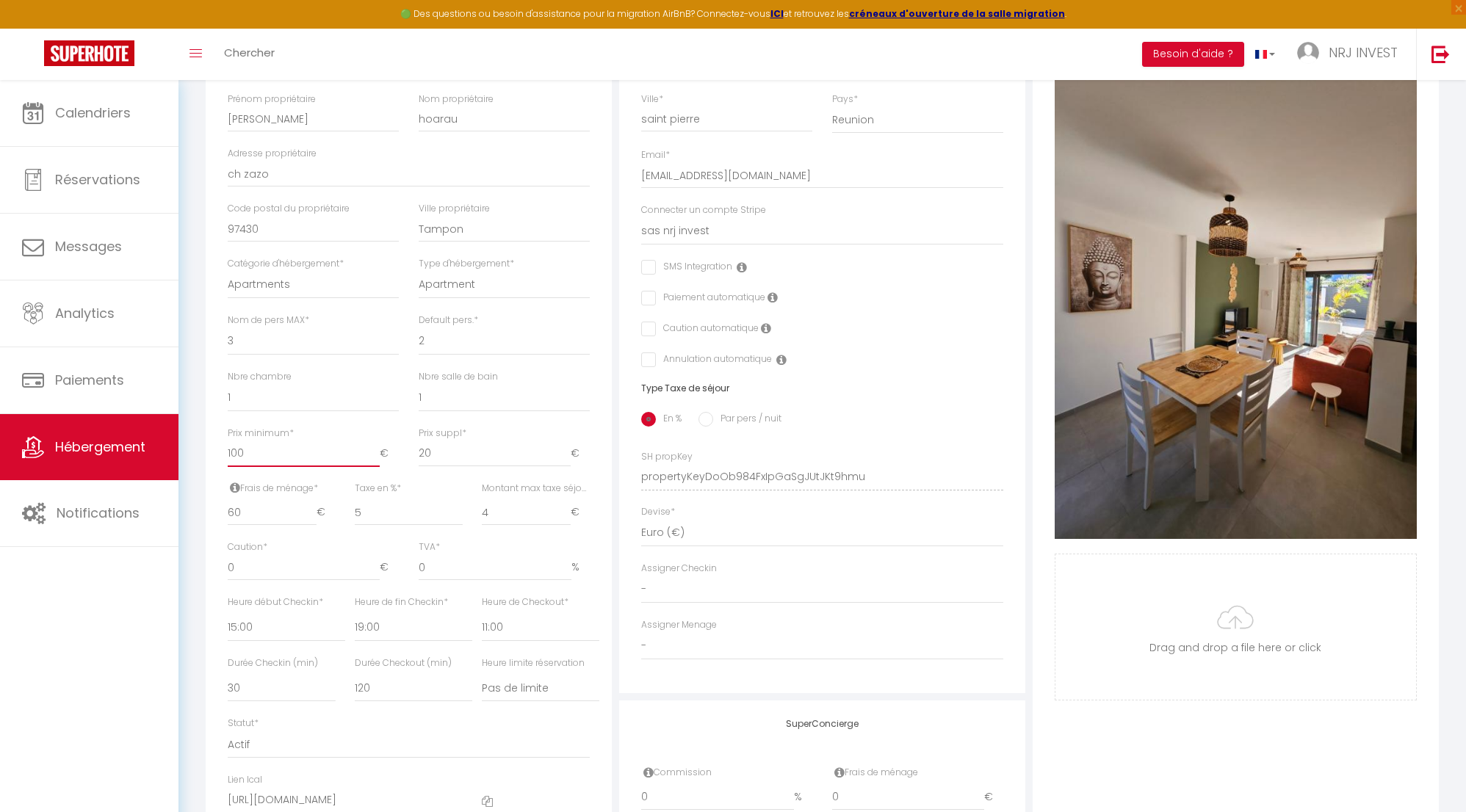
drag, startPoint x: 235, startPoint y: 464, endPoint x: 234, endPoint y: 473, distance: 9.1
click at [208, 464] on div "Détails Nom * Joly brise 3 Terre Sainte plage/CHU Prénom propriétaire jeremy No…" at bounding box center [408, 409] width 406 height 875
click at [607, 398] on div "Détails Nom * Joly brise 3 Terre Sainte plage/CHU Prénom propriétaire jeremy No…" at bounding box center [408, 409] width 406 height 875
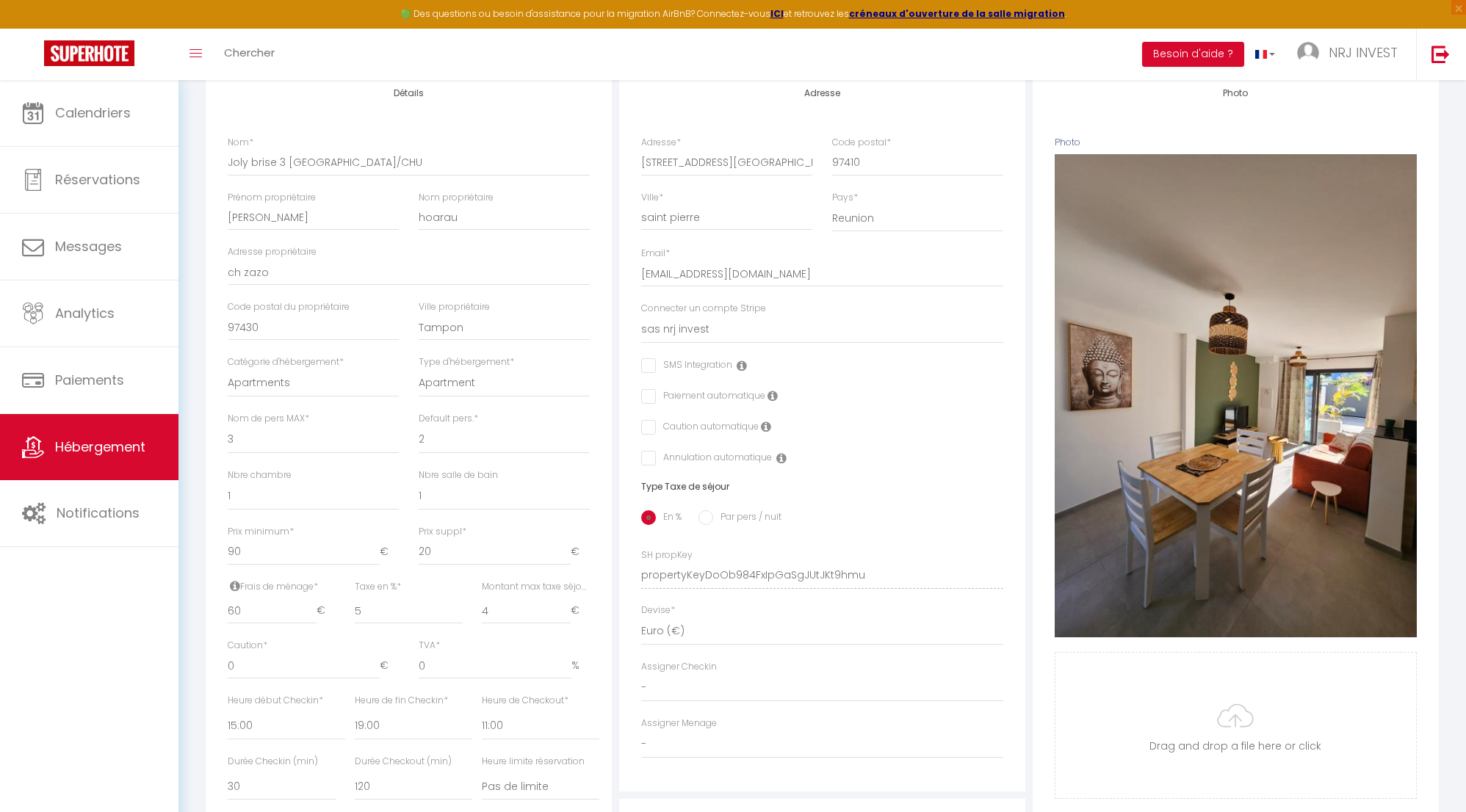
scroll to position [0, 0]
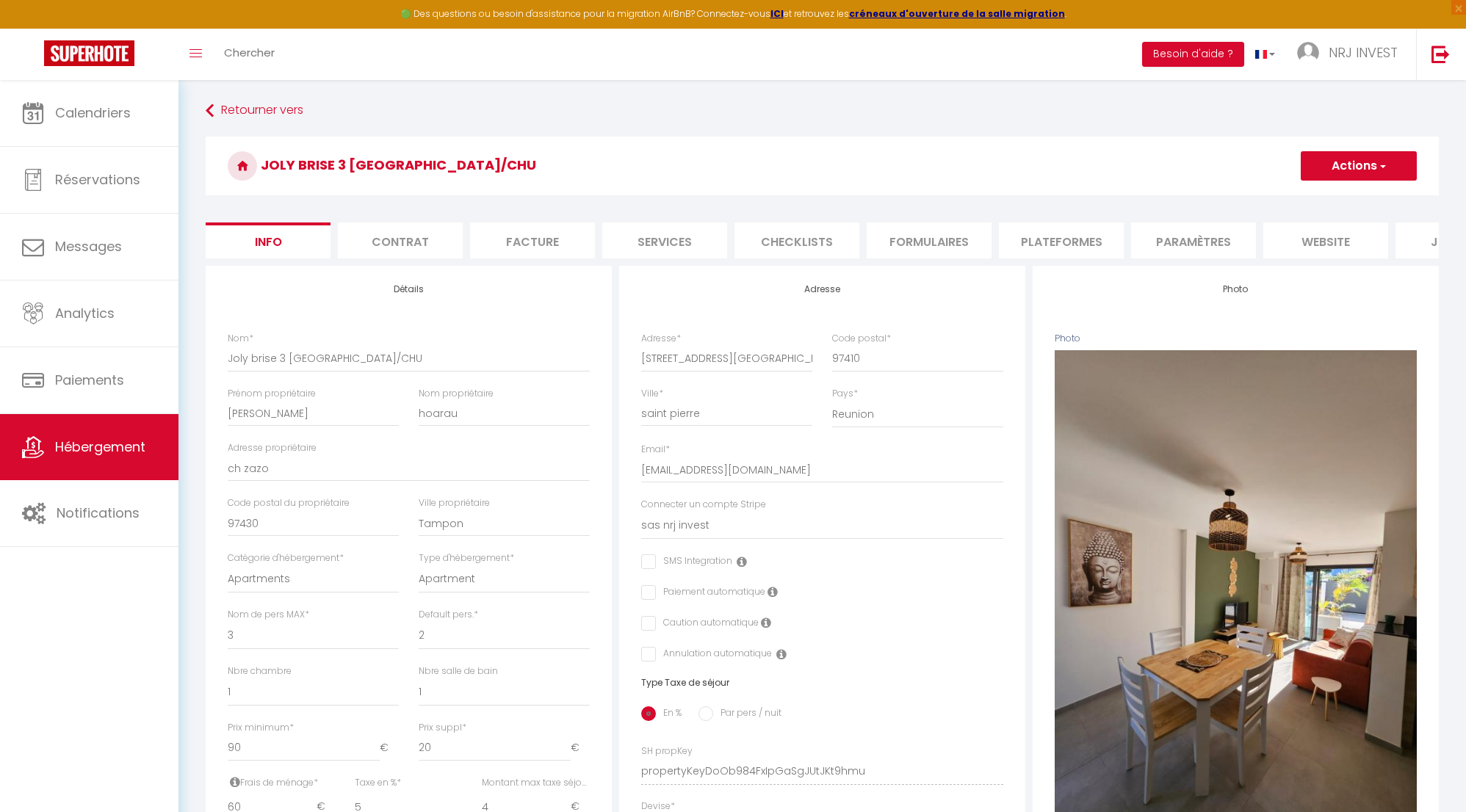
click at [1404, 166] on button "Actions" at bounding box center [1359, 166] width 116 height 29
click at [1313, 197] on input "Enregistrer" at bounding box center [1301, 198] width 54 height 15
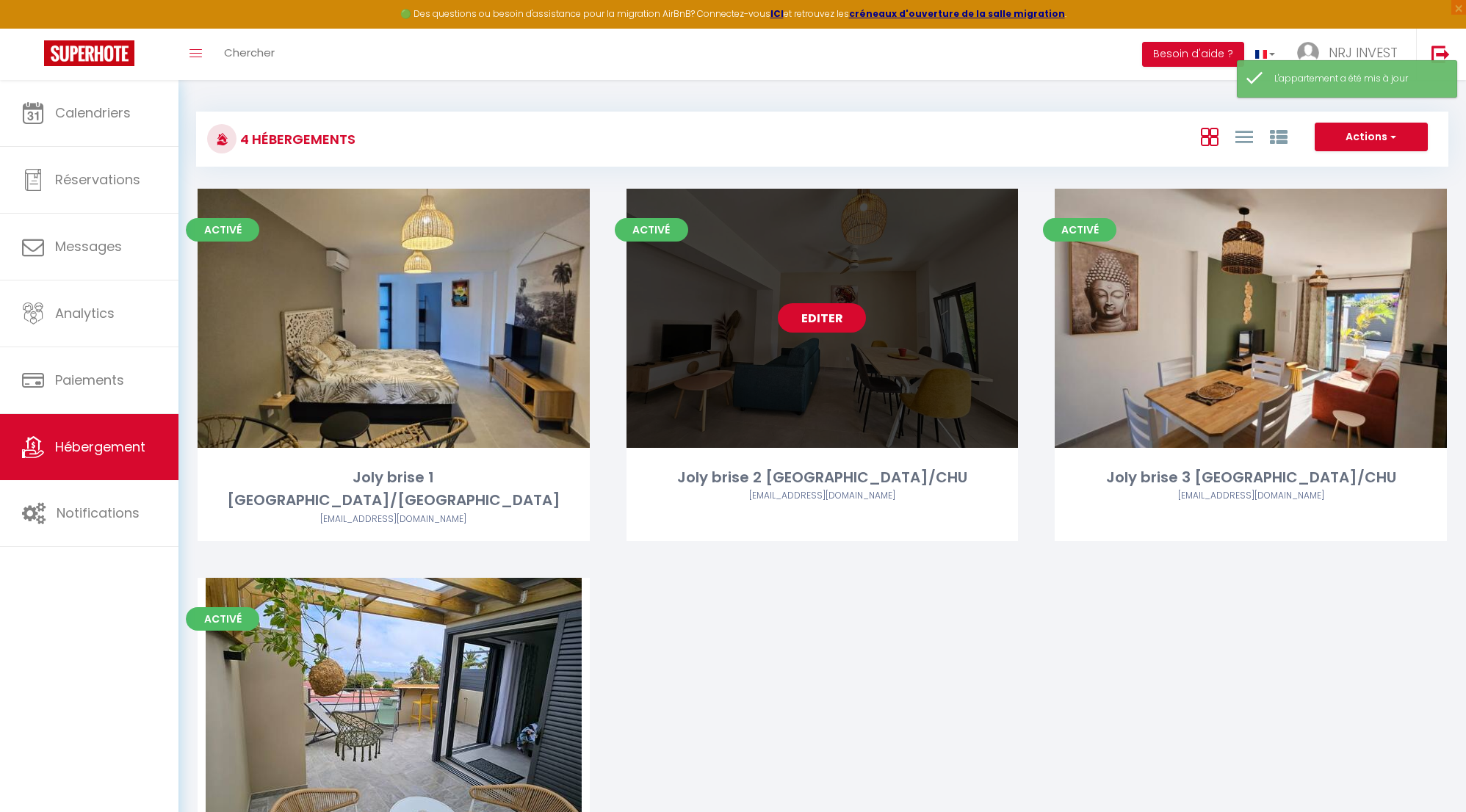
click at [835, 321] on link "Editer" at bounding box center [822, 318] width 88 height 29
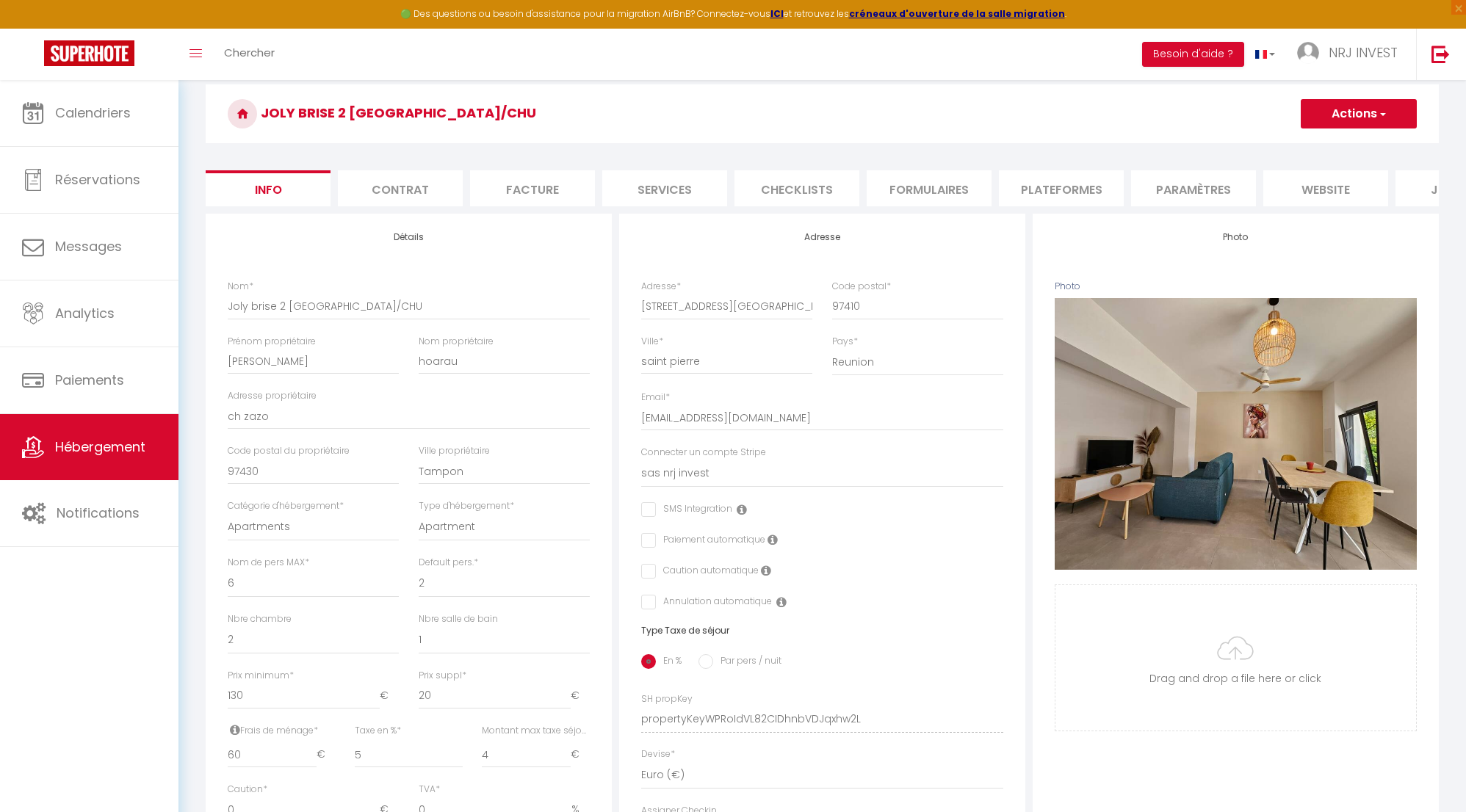
scroll to position [144, 0]
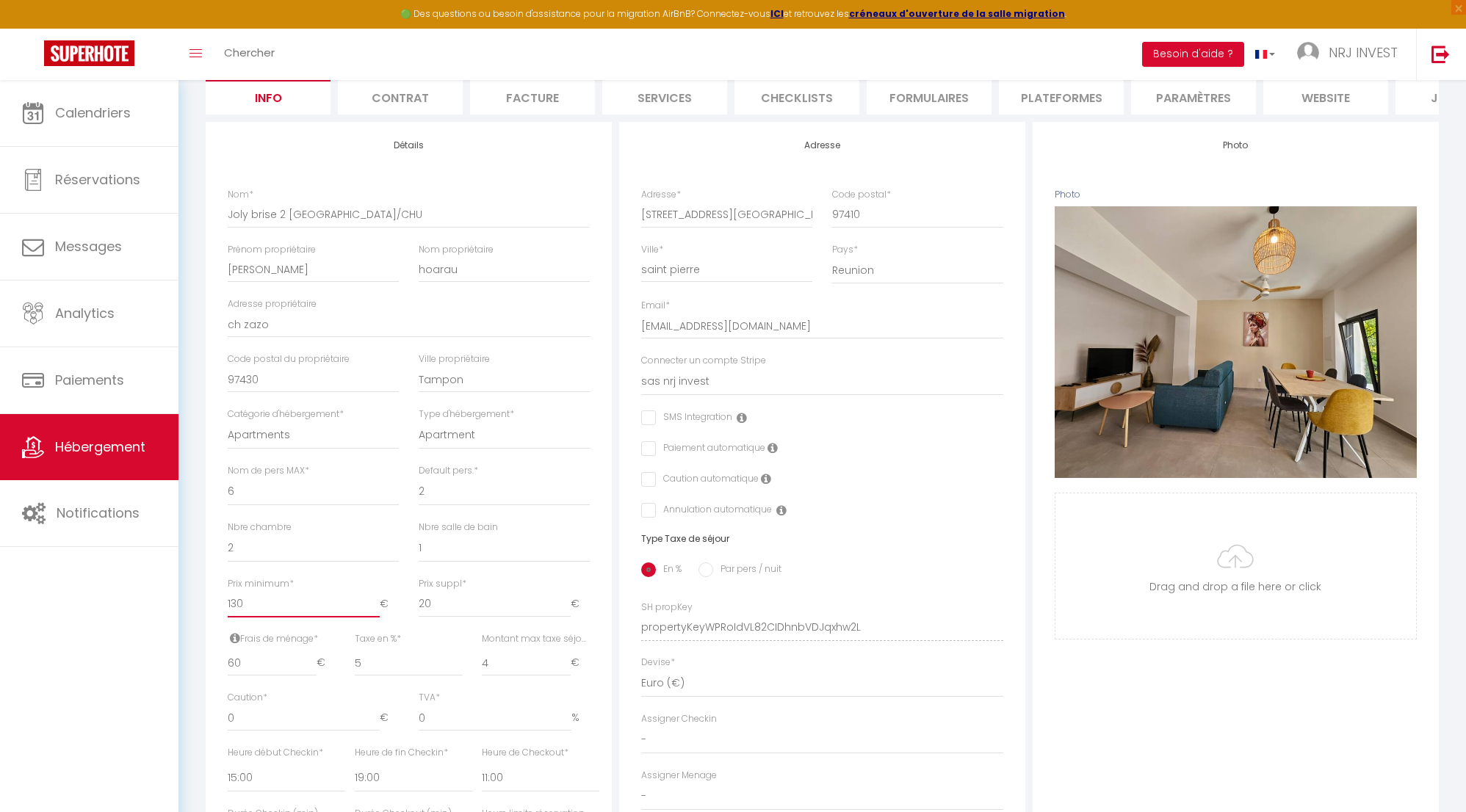
click at [261, 616] on input "130" at bounding box center [303, 604] width 152 height 26
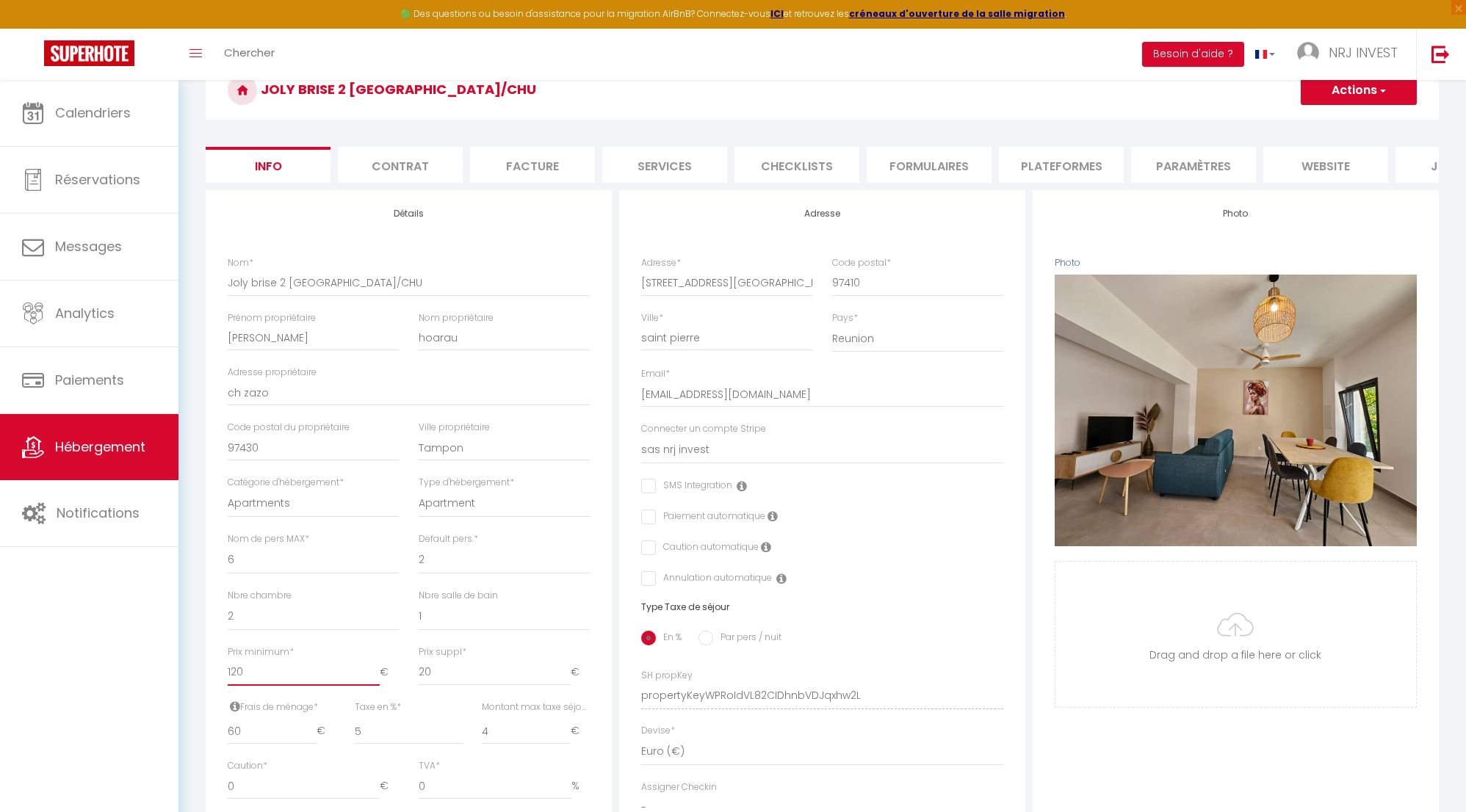
scroll to position [0, 0]
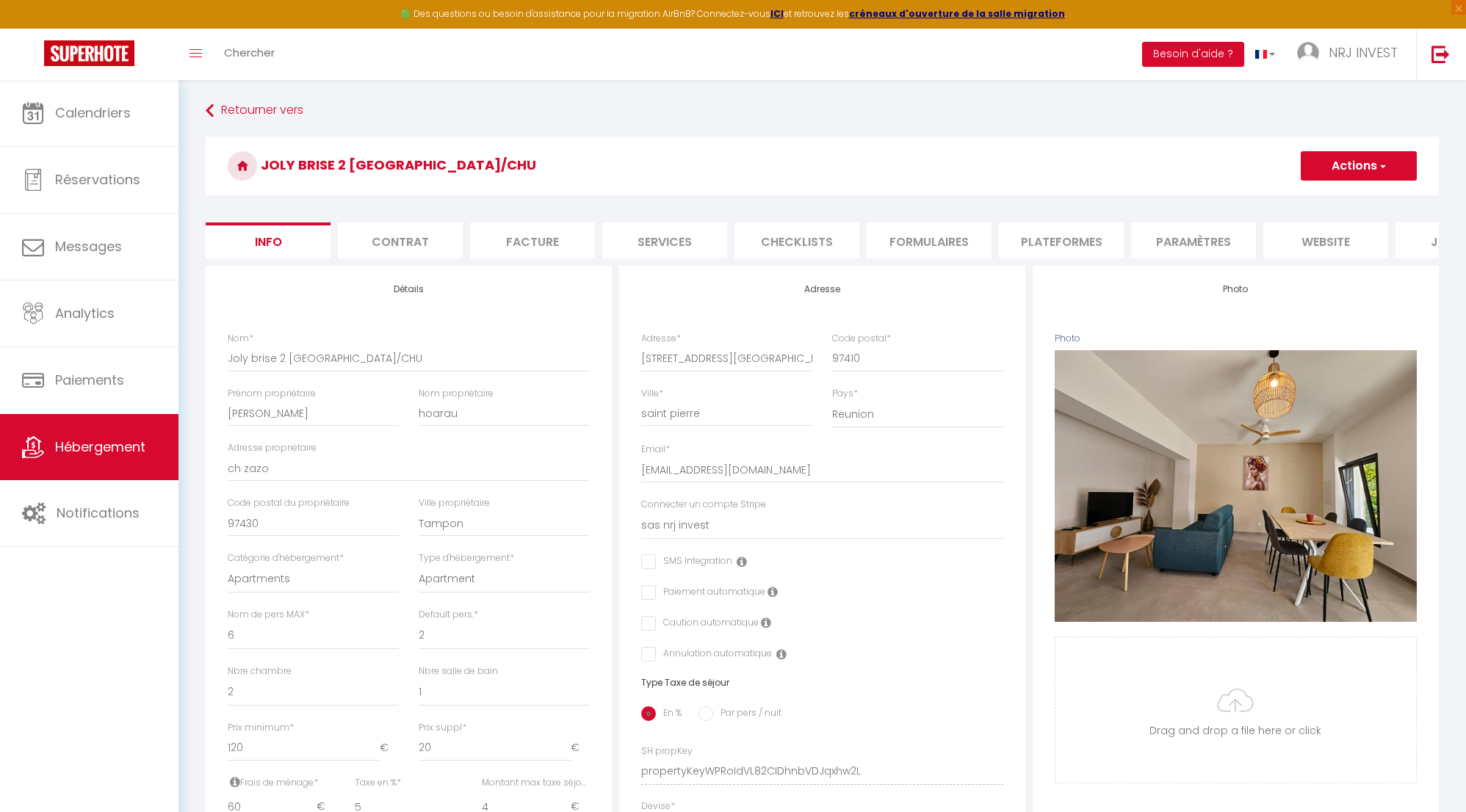
click at [1375, 169] on button "Actions" at bounding box center [1359, 166] width 116 height 29
click at [1325, 197] on input "Enregistrer" at bounding box center [1301, 198] width 54 height 15
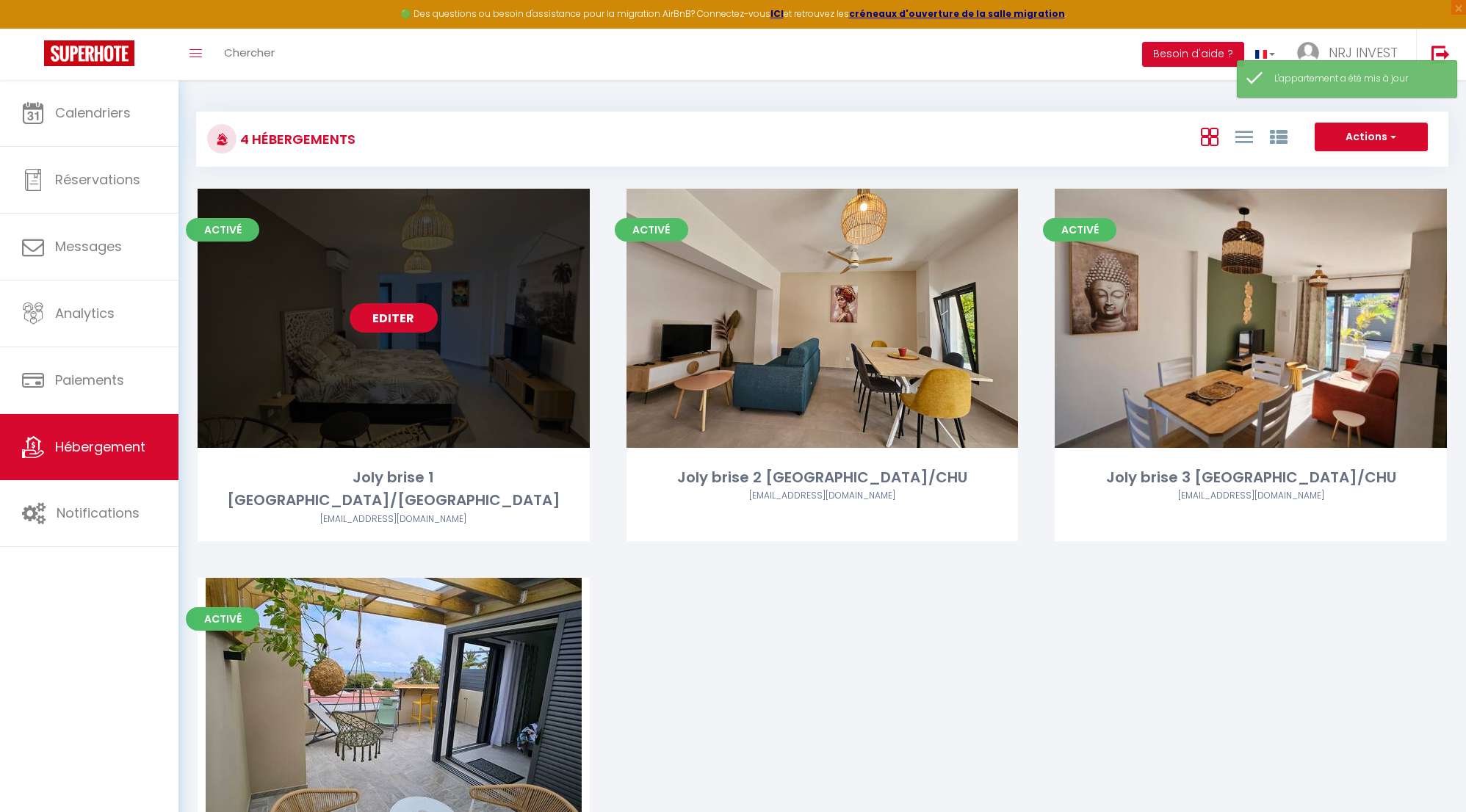
click at [406, 324] on link "Editer" at bounding box center [394, 318] width 88 height 29
click at [409, 318] on link "Editer" at bounding box center [394, 318] width 88 height 29
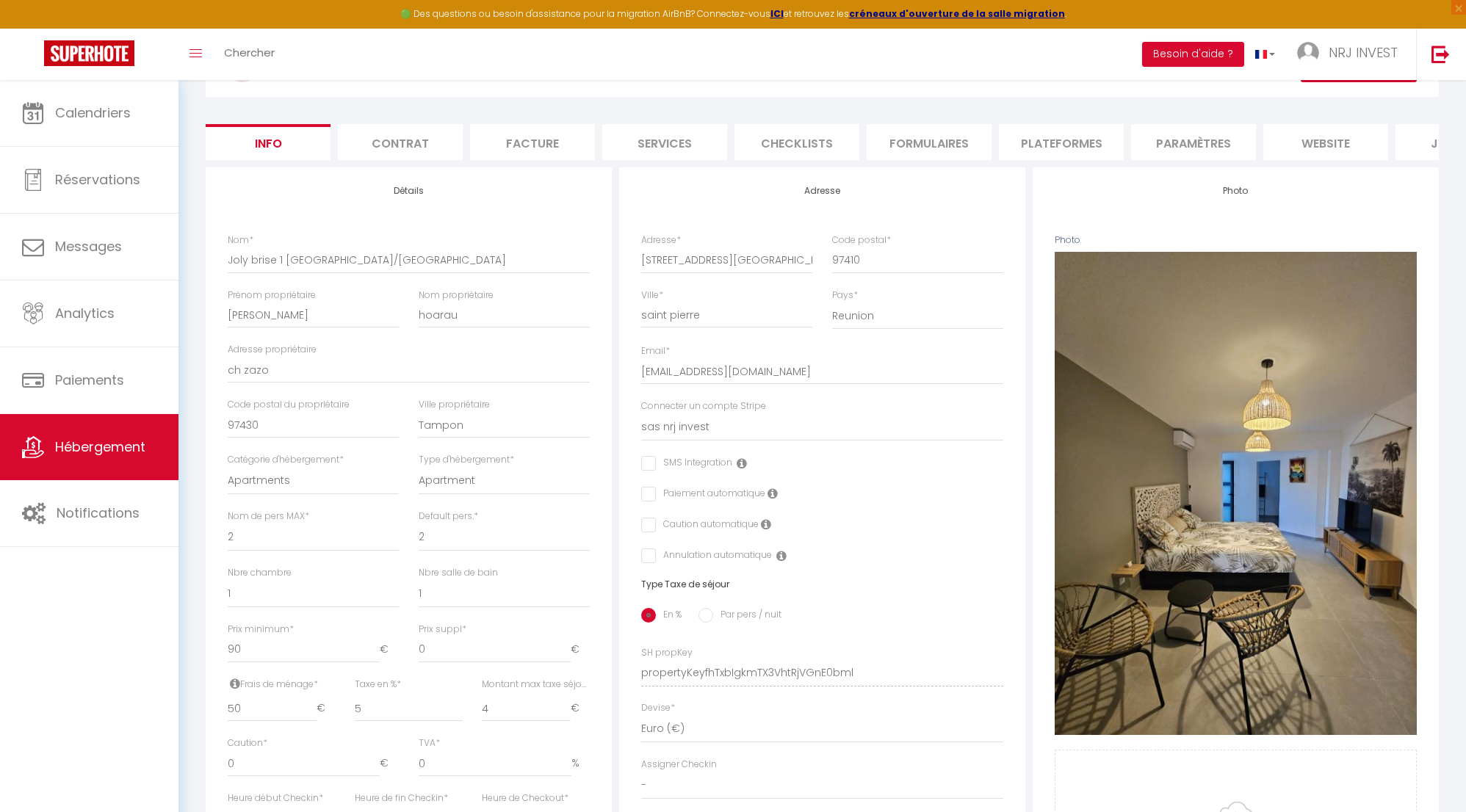
scroll to position [129, 0]
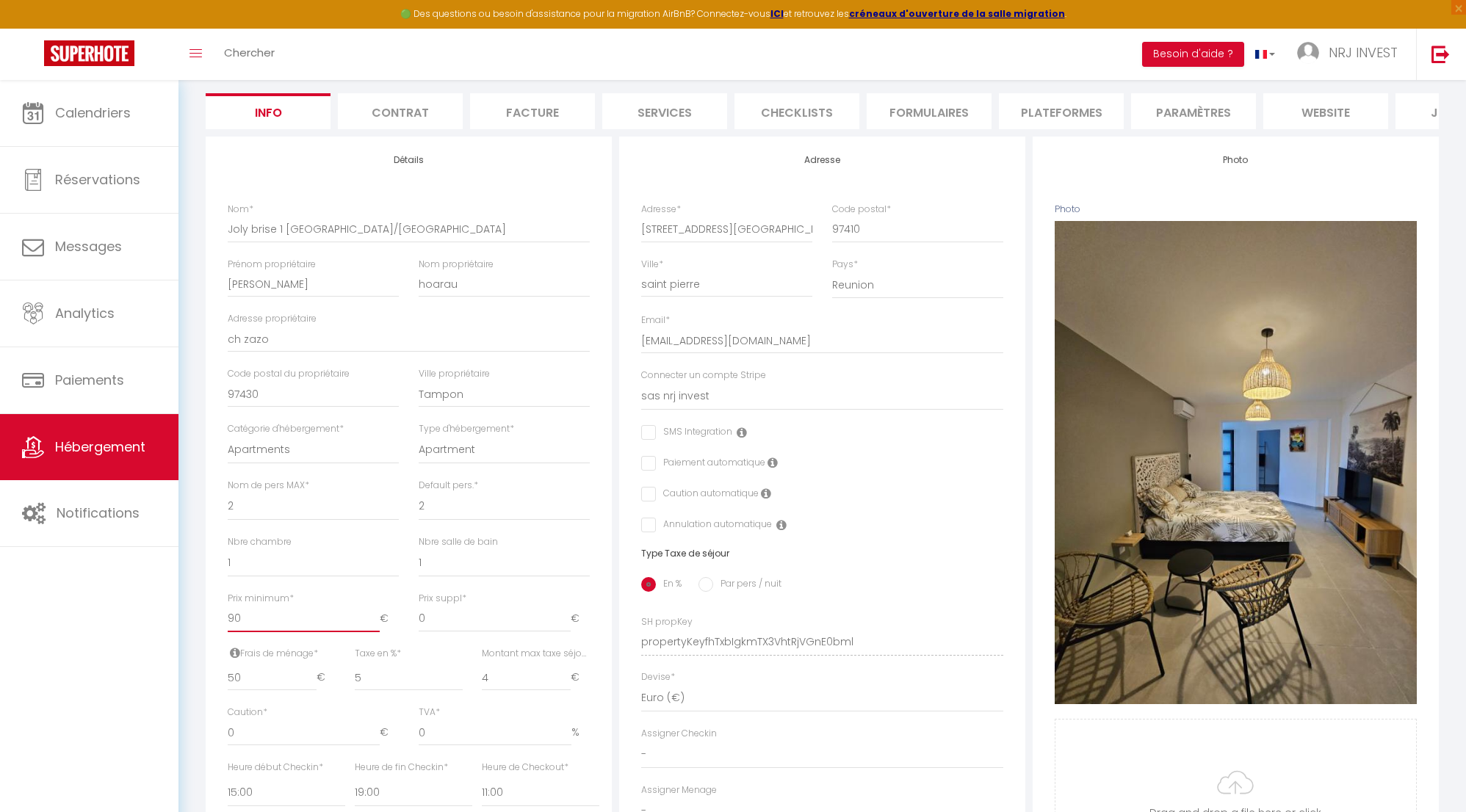
click at [305, 629] on input "90" at bounding box center [303, 619] width 152 height 26
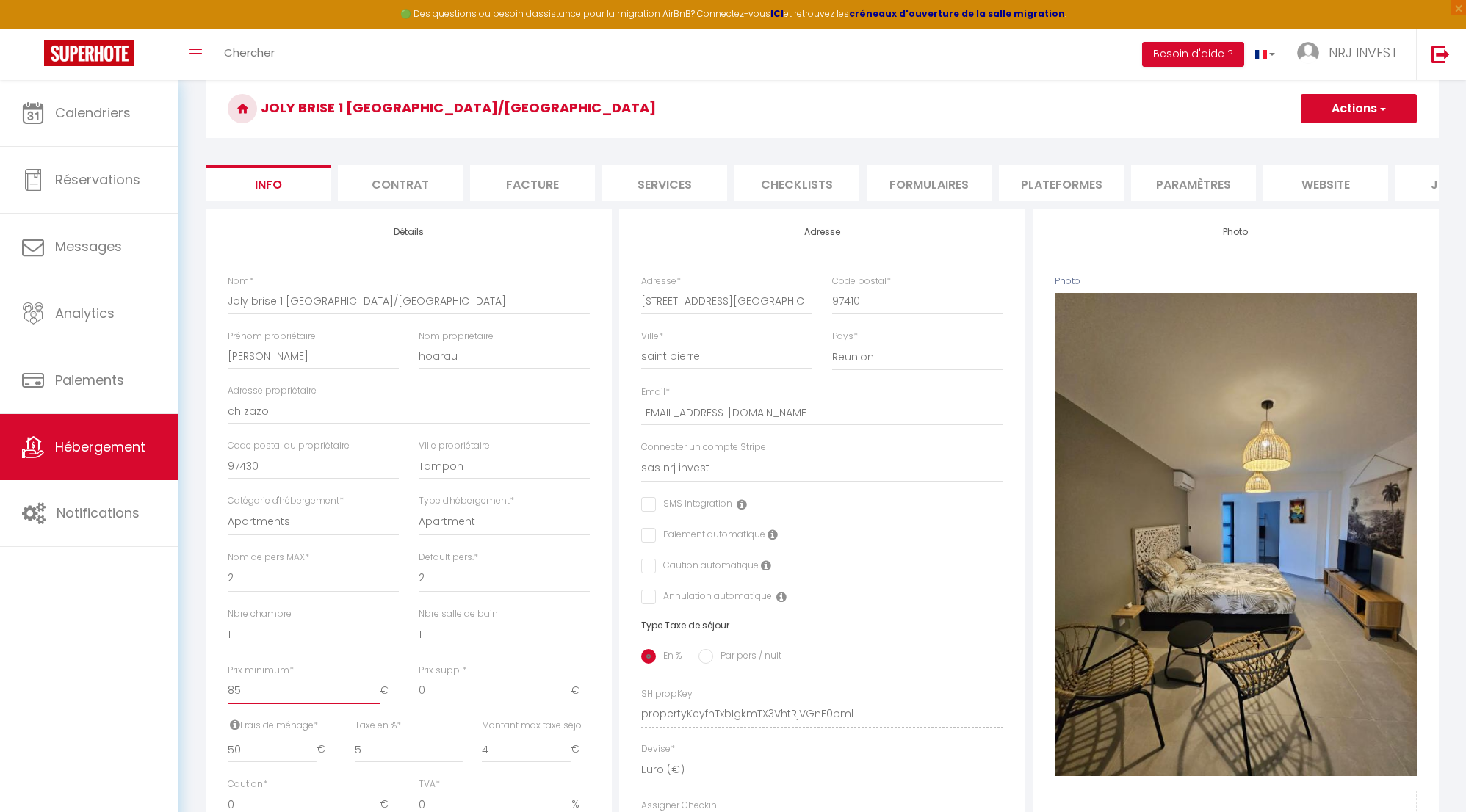
scroll to position [0, 0]
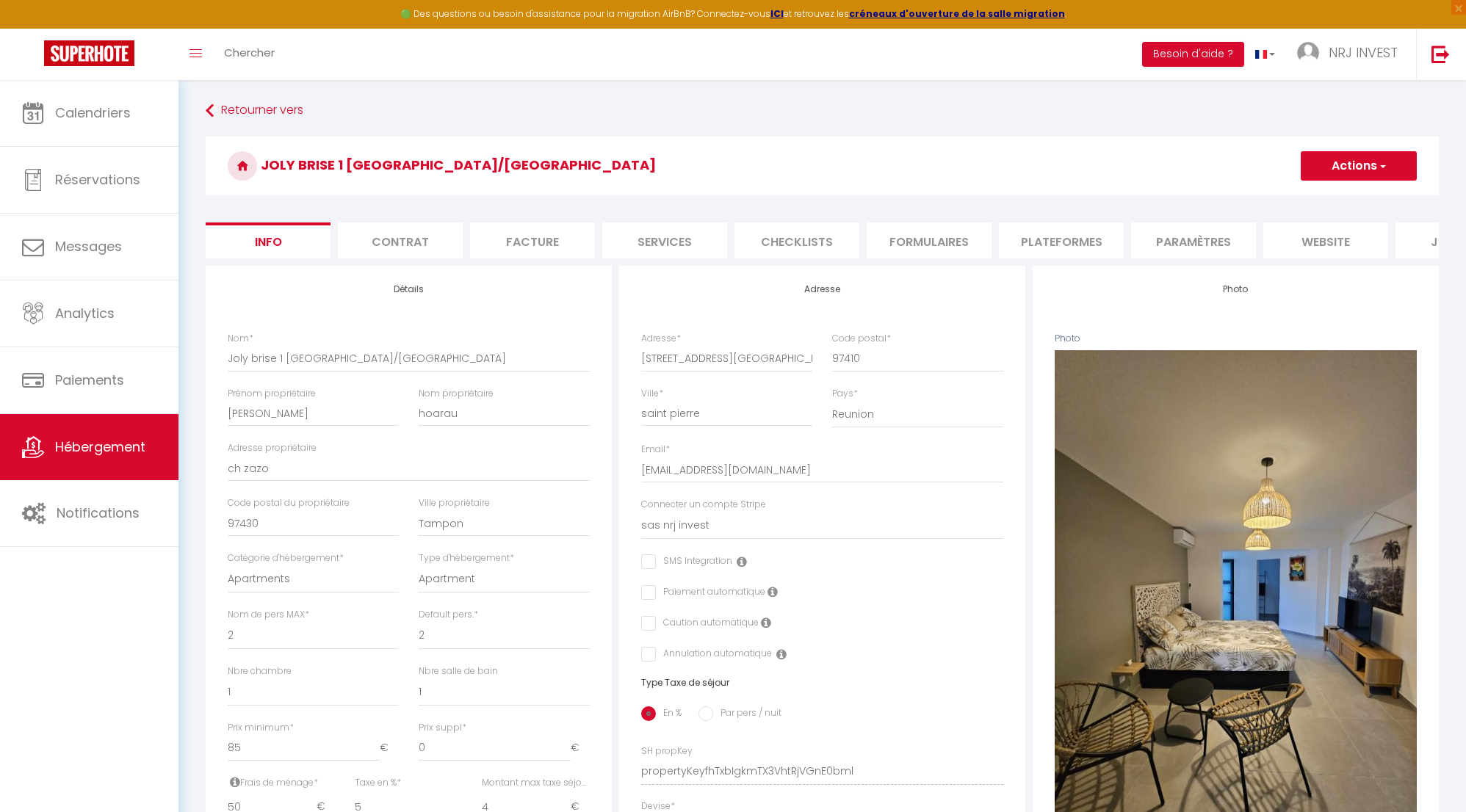
click at [1361, 164] on button "Actions" at bounding box center [1359, 166] width 116 height 29
click at [1307, 200] on input "Enregistrer" at bounding box center [1301, 198] width 54 height 15
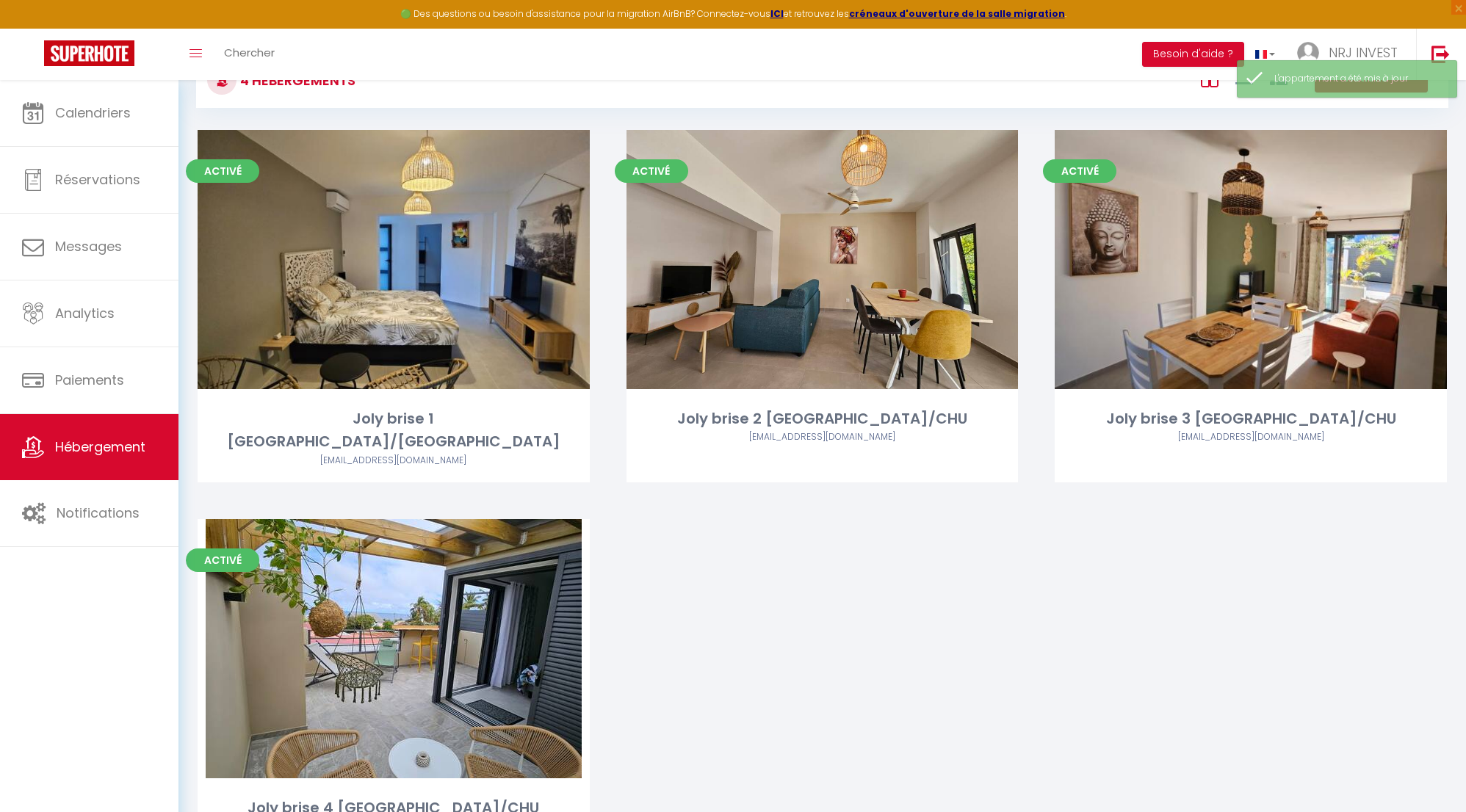
scroll to position [125, 0]
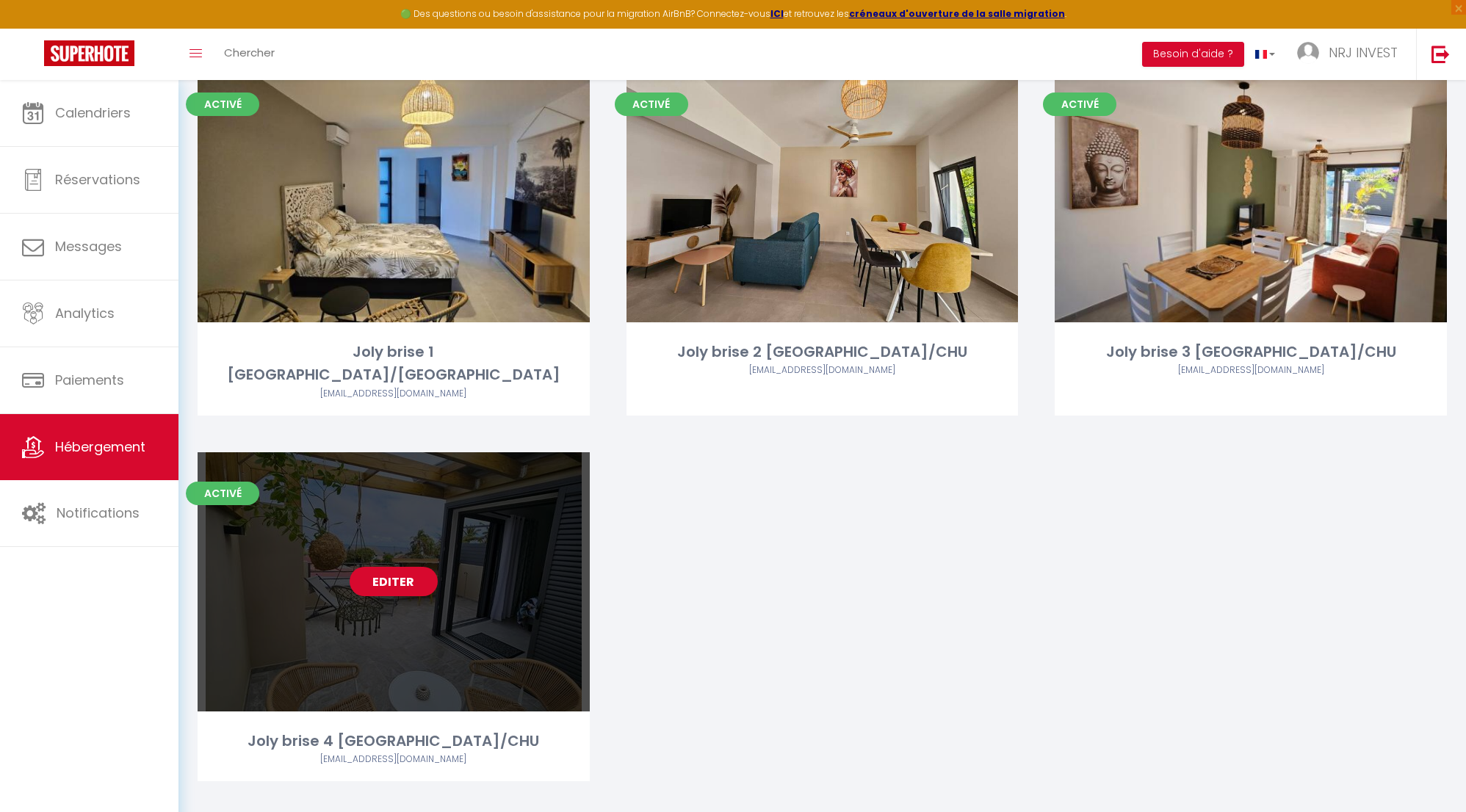
click at [405, 567] on link "Editer" at bounding box center [394, 582] width 88 height 29
click at [422, 567] on link "Editer" at bounding box center [394, 582] width 88 height 29
click at [404, 567] on link "Editer" at bounding box center [394, 582] width 88 height 29
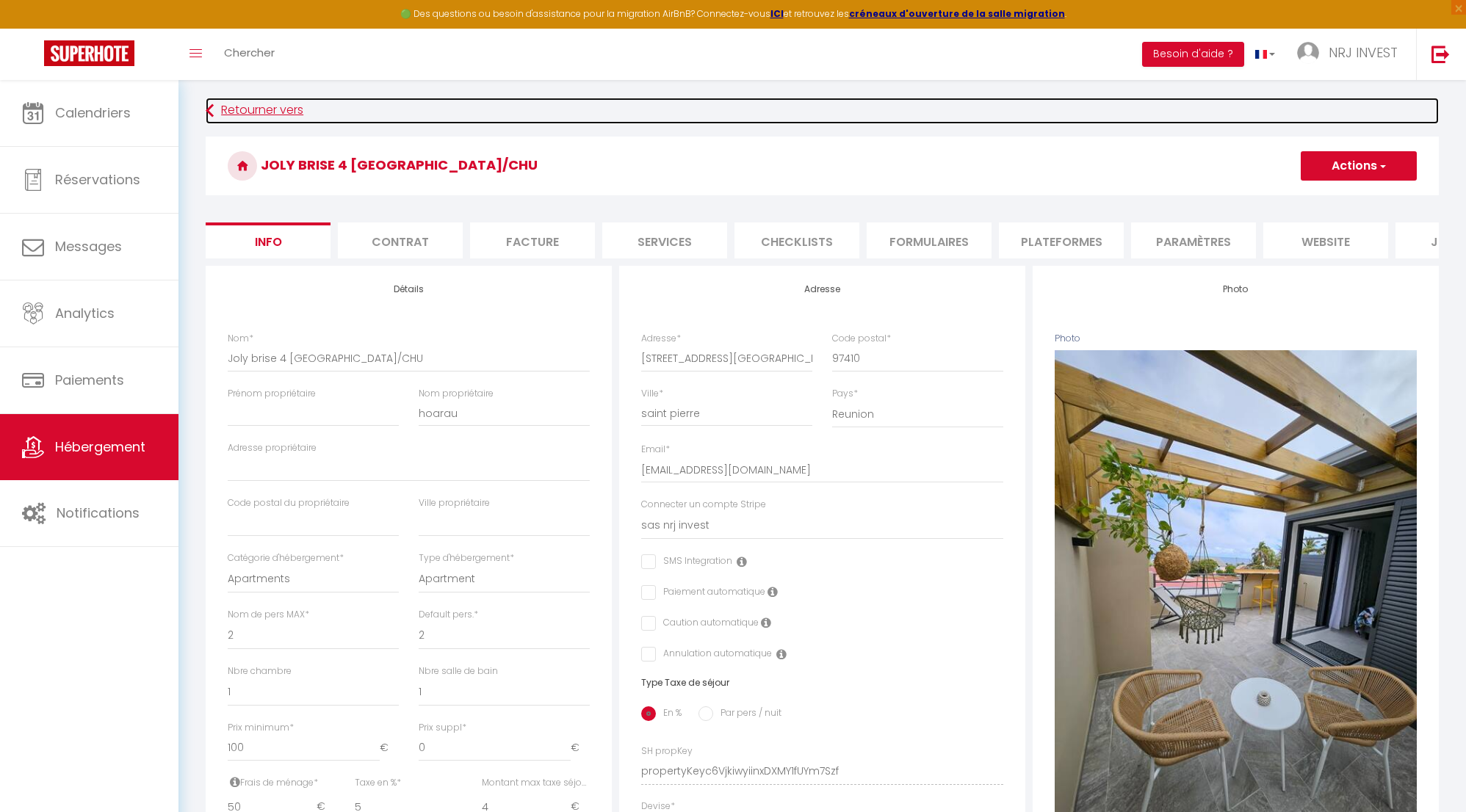
click at [286, 112] on link "Retourner vers" at bounding box center [822, 111] width 1233 height 26
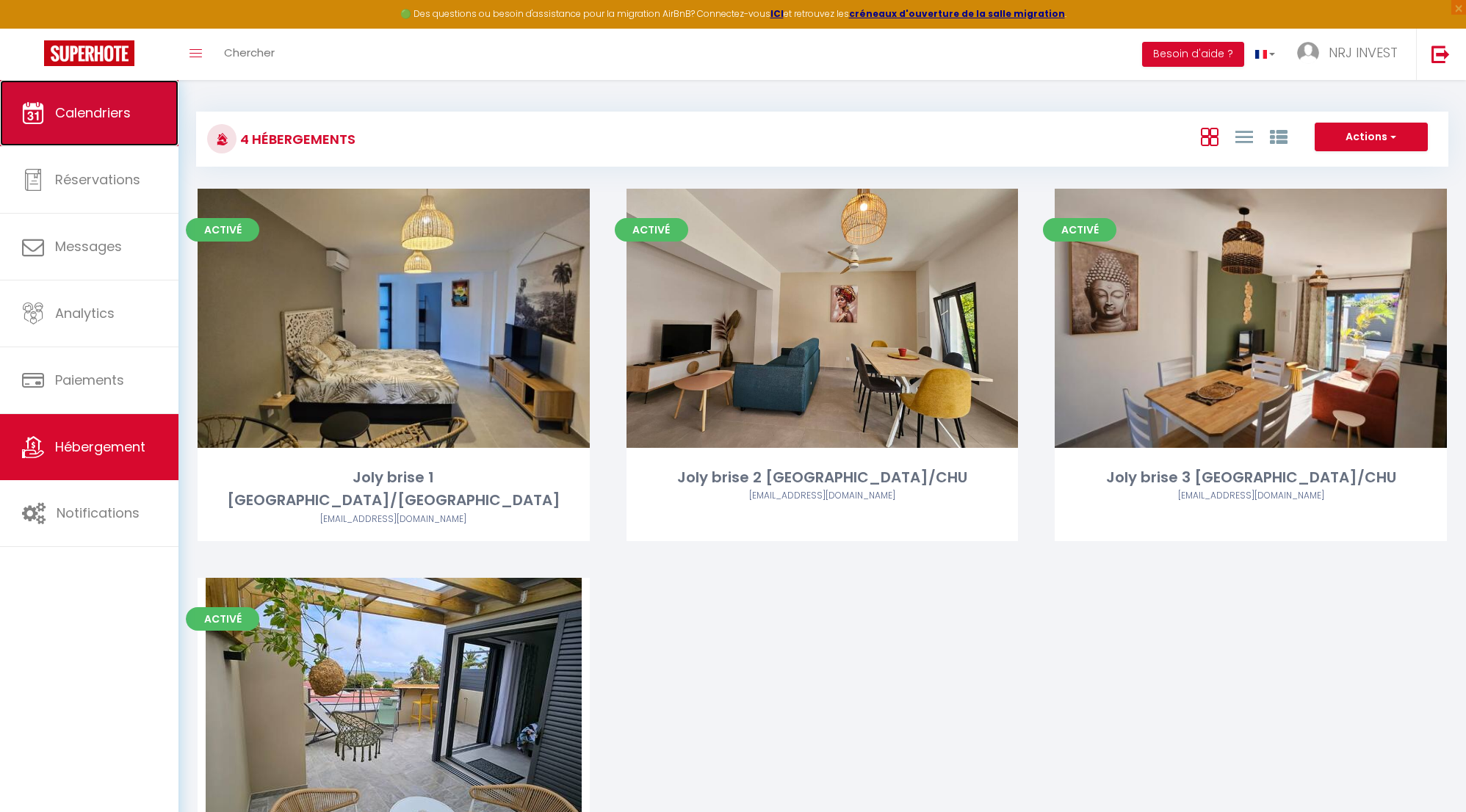
click at [117, 114] on span "Calendriers" at bounding box center [93, 113] width 76 height 19
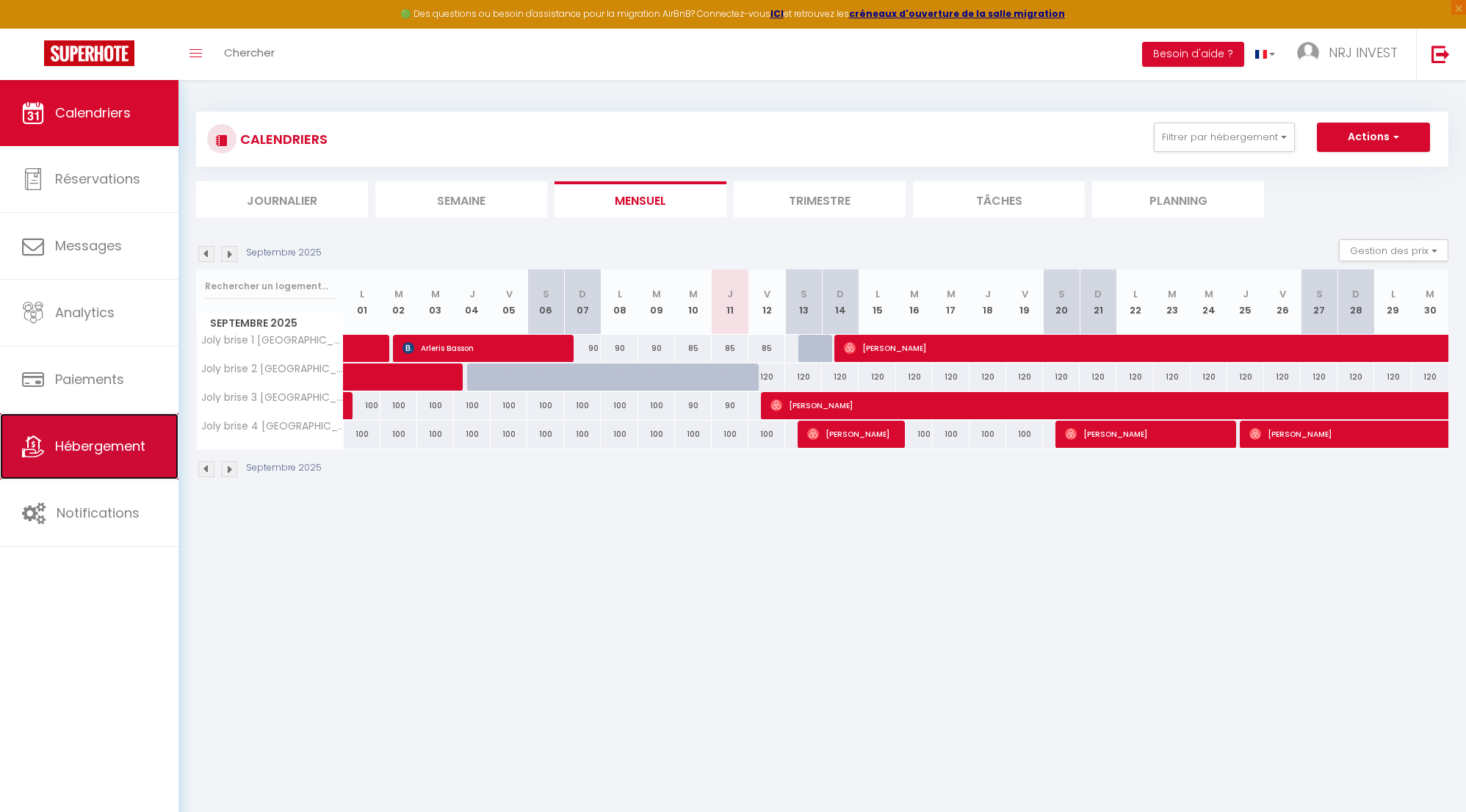
click at [103, 448] on span "Hébergement" at bounding box center [100, 446] width 91 height 19
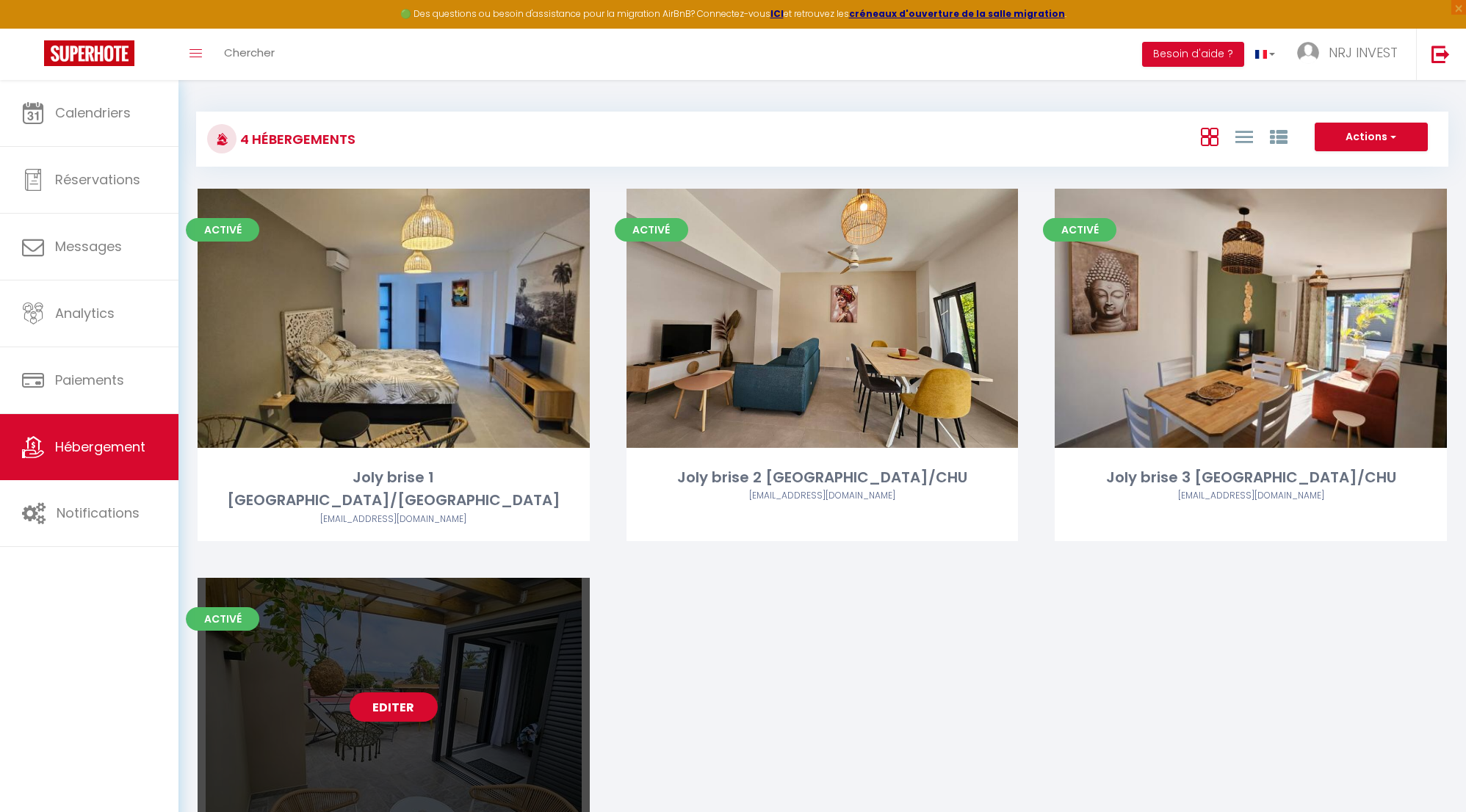
click at [405, 692] on link "Editer" at bounding box center [394, 707] width 88 height 29
click at [403, 692] on link "Editer" at bounding box center [394, 707] width 88 height 29
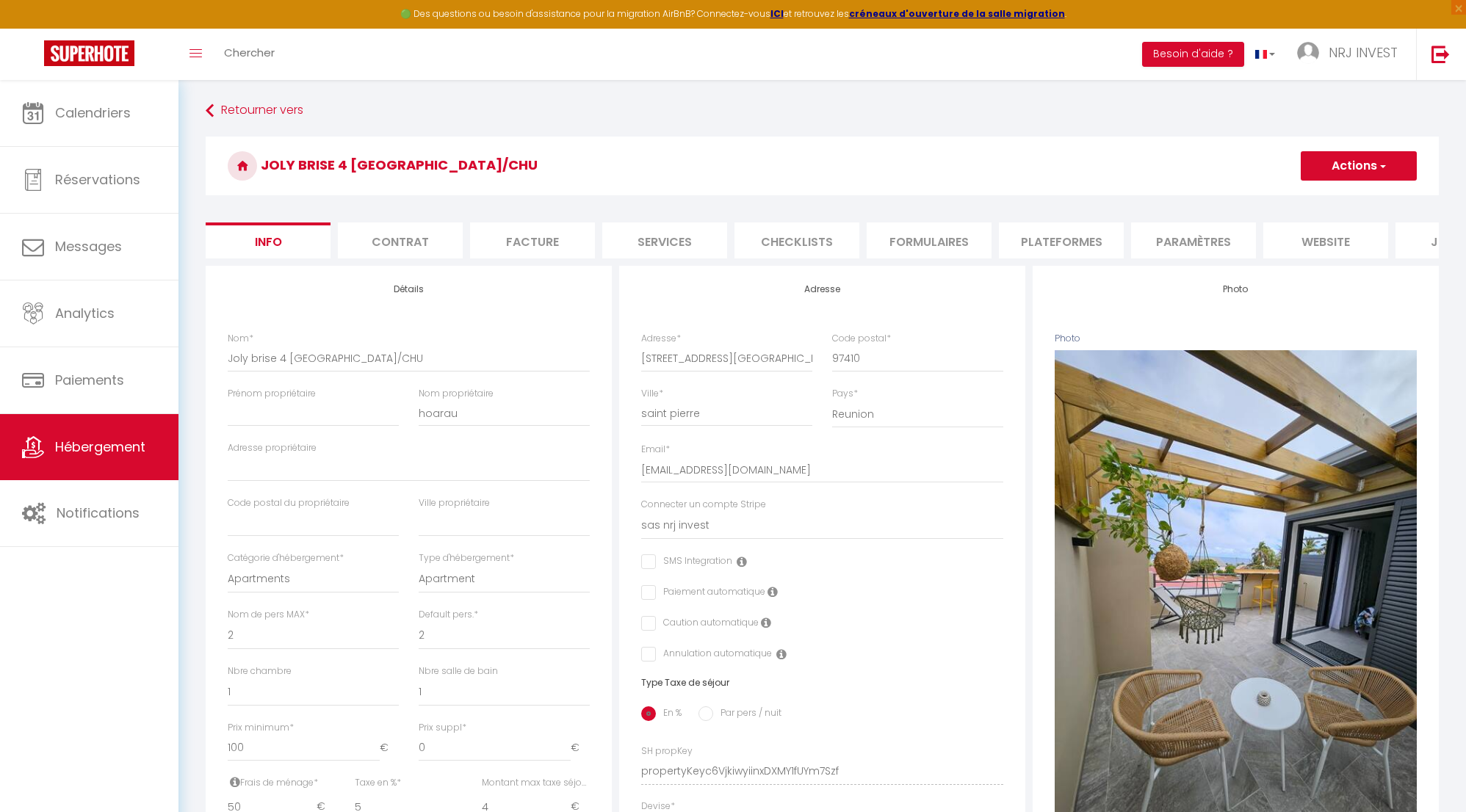
click at [1079, 245] on li "Plateformes" at bounding box center [1061, 241] width 125 height 36
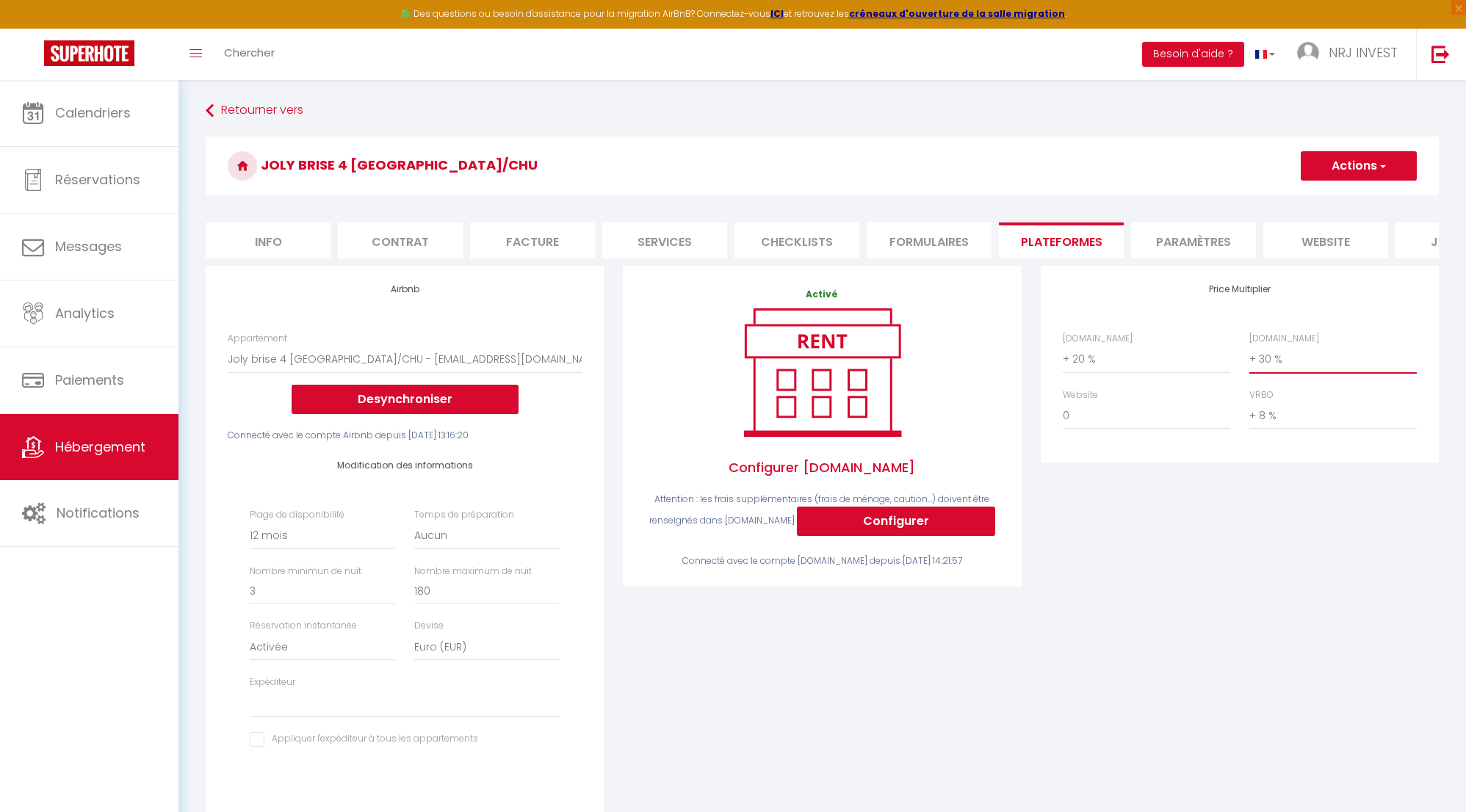
click at [1267, 373] on select "0 + 1 % + 2 % + 3 % + 4 % + 5 % + 6 % + 7 % + 8 % + 9 %" at bounding box center [1333, 359] width 168 height 28
click at [1249, 357] on select "0 + 1 % + 2 % + 3 % + 4 % + 5 % + 6 % + 7 % + 8 % + 9 %" at bounding box center [1333, 359] width 168 height 28
click at [1369, 159] on button "Actions" at bounding box center [1359, 166] width 116 height 29
click at [1352, 199] on link "Enregistrer" at bounding box center [1358, 198] width 116 height 19
click at [1275, 370] on select "0 + 1 % + 2 % + 3 % + 4 % + 5 % + 6 % + 7 % + 8 % + 9 %" at bounding box center [1333, 359] width 168 height 28
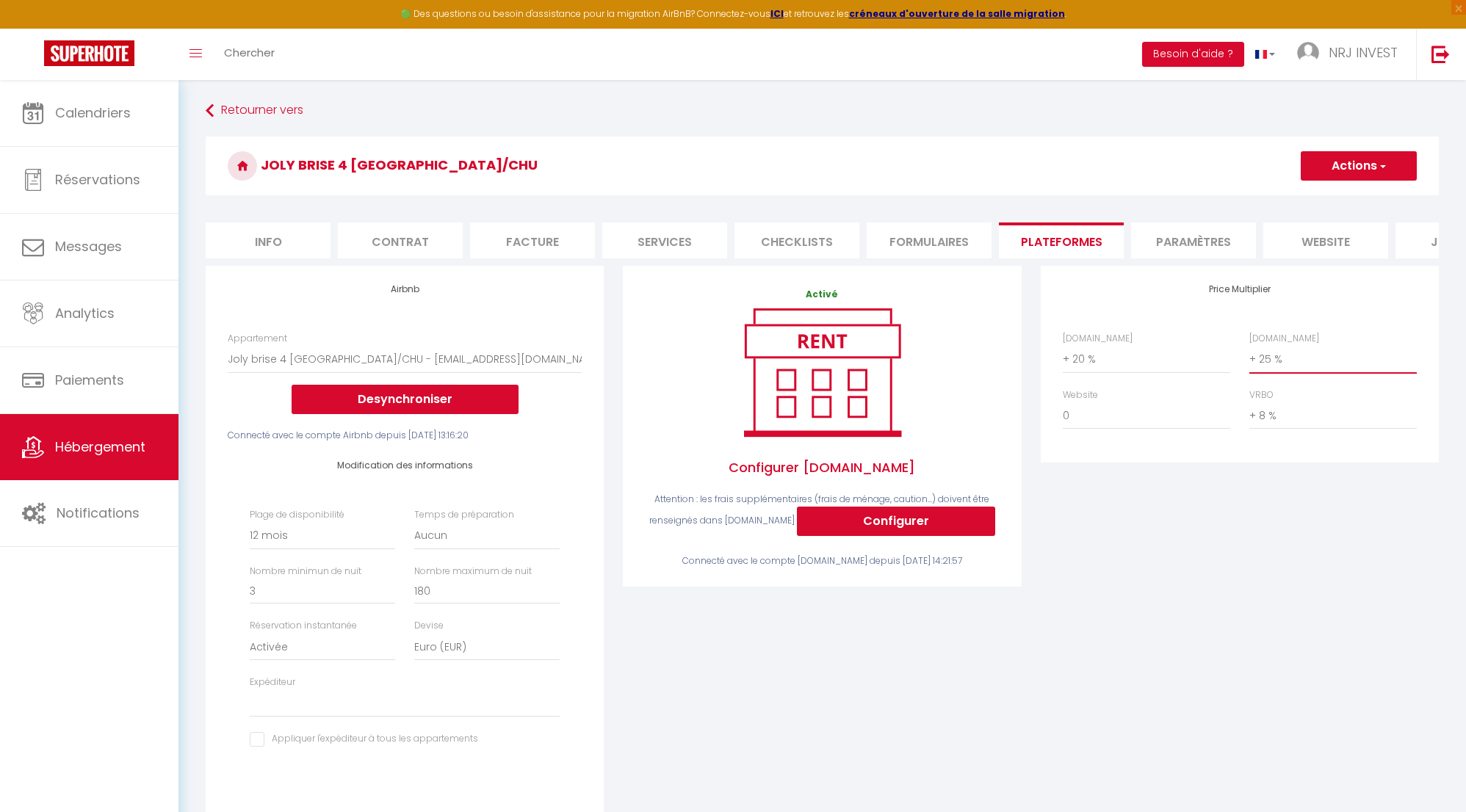
click at [1249, 357] on select "0 + 1 % + 2 % + 3 % + 4 % + 5 % + 6 % + 7 % + 8 % + 9 %" at bounding box center [1333, 359] width 168 height 28
click at [1357, 171] on button "Actions" at bounding box center [1359, 166] width 116 height 29
click at [1351, 196] on link "Enregistrer" at bounding box center [1358, 198] width 116 height 19
click at [1384, 168] on span "button" at bounding box center [1382, 165] width 9 height 15
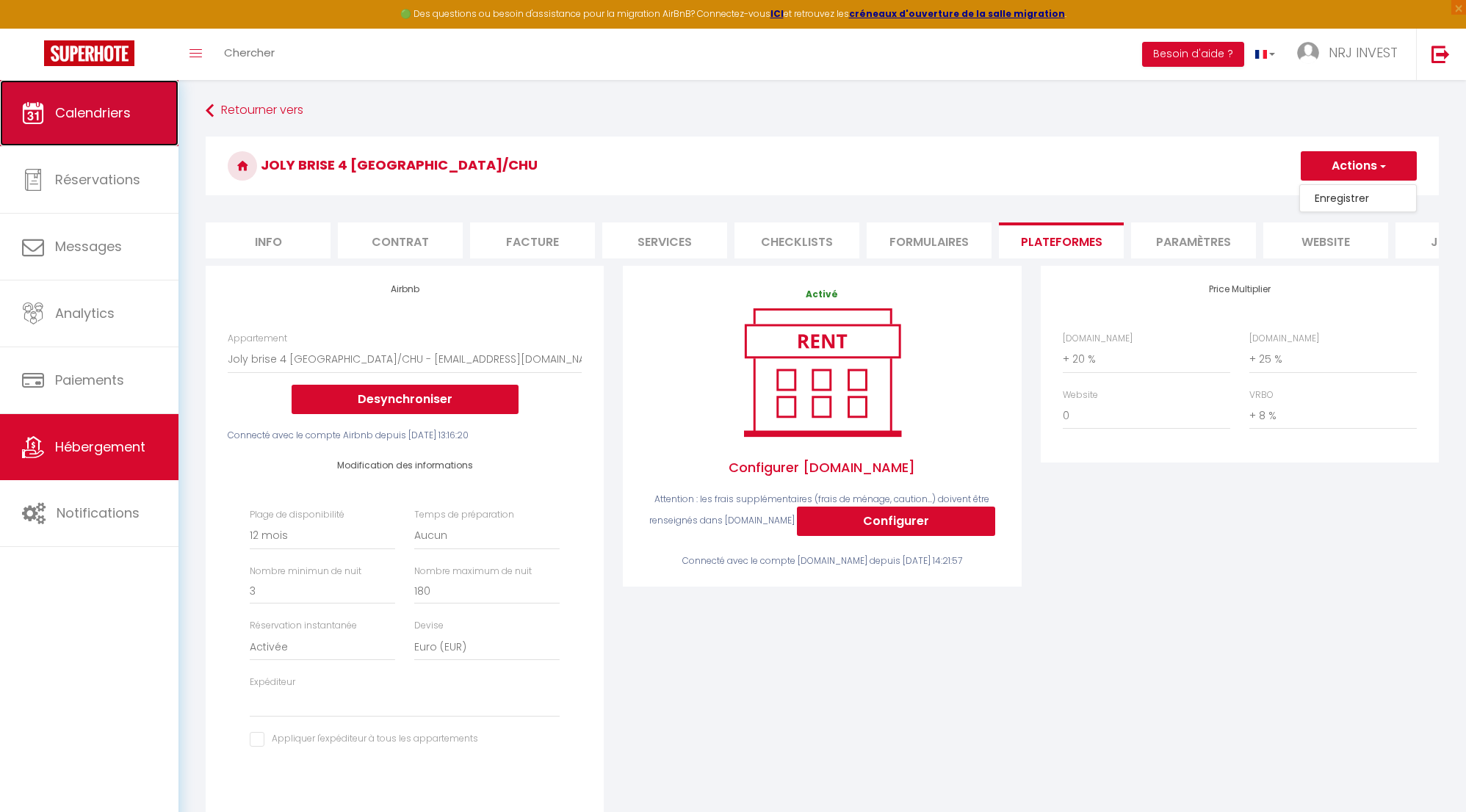
click at [71, 111] on span "Calendriers" at bounding box center [93, 113] width 76 height 19
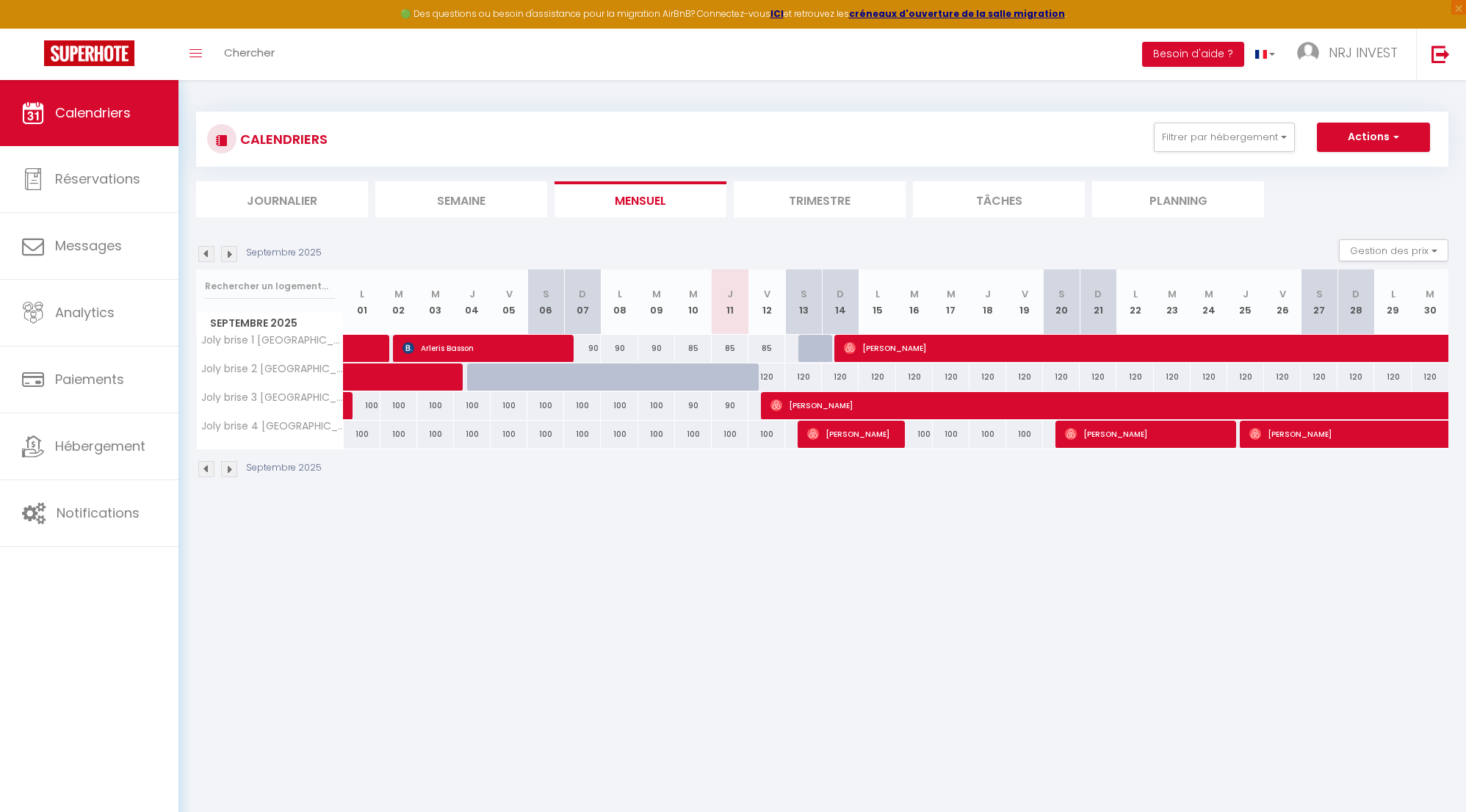
click at [530, 494] on div "CALENDRIERS Filtrer par hébergement Tous Joly brise 1 Terre Sainte plage/CHU Jo…" at bounding box center [822, 295] width 1288 height 430
click at [1437, 52] on img at bounding box center [1441, 54] width 19 height 19
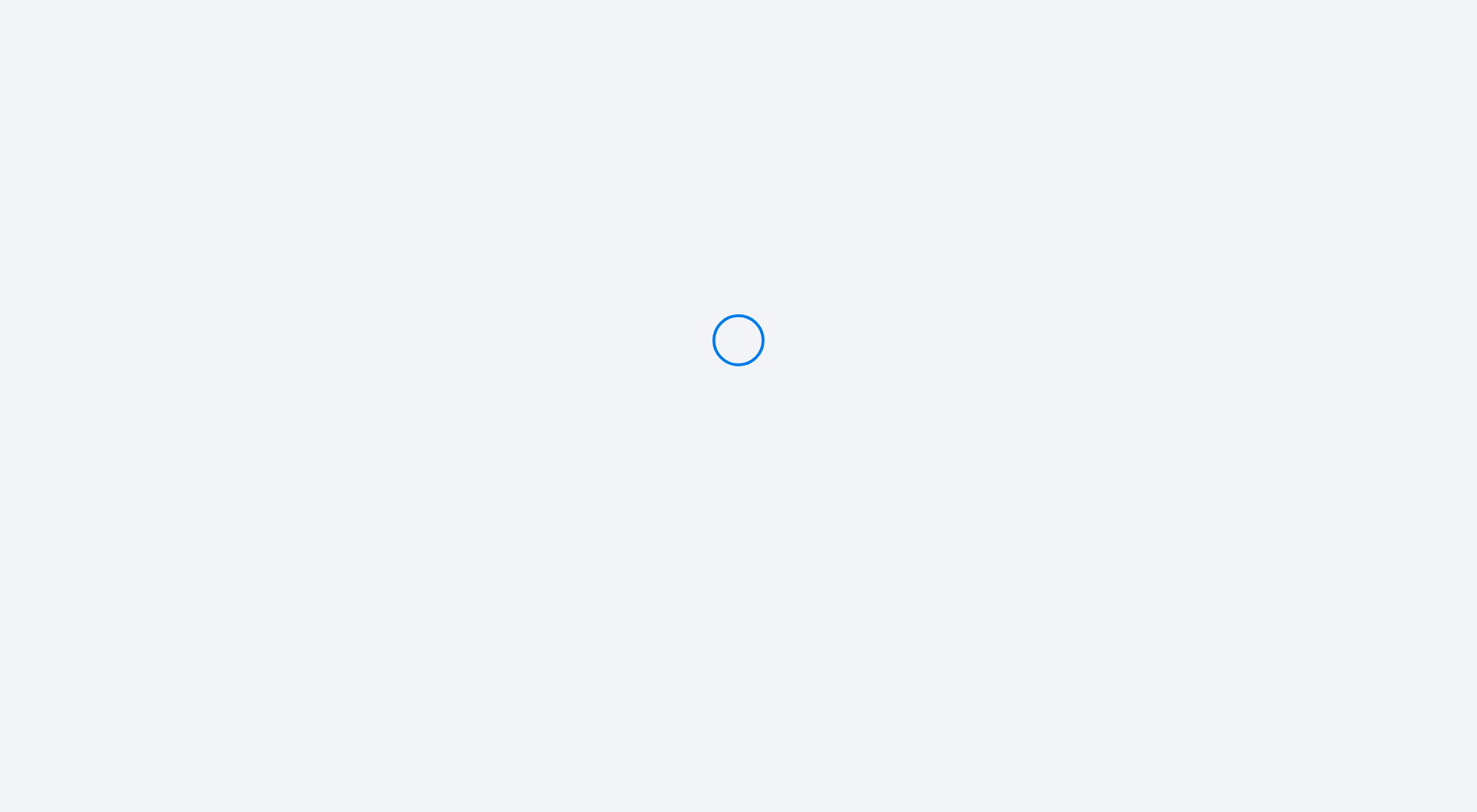
type input "PAYER 317.78 €"
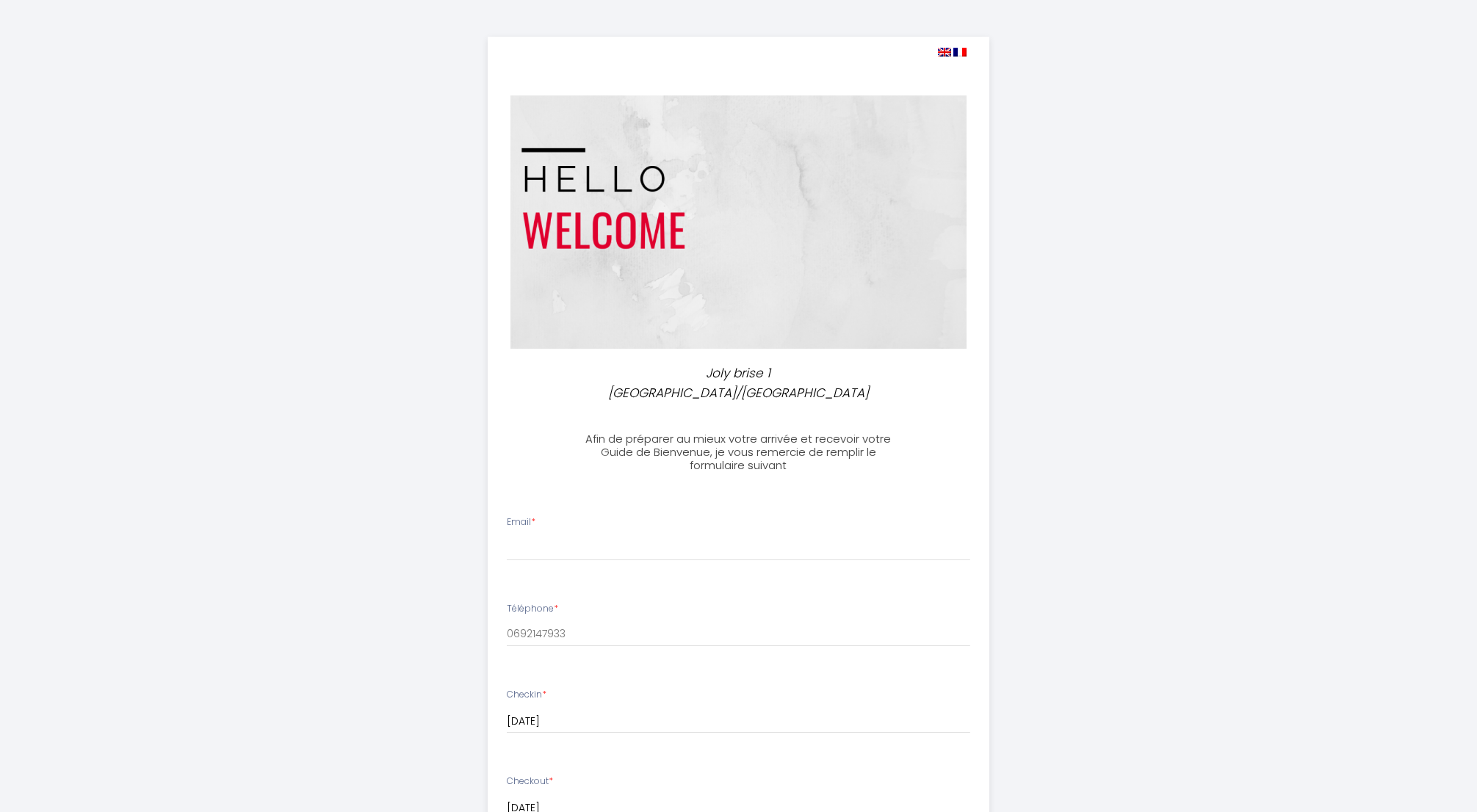
select select
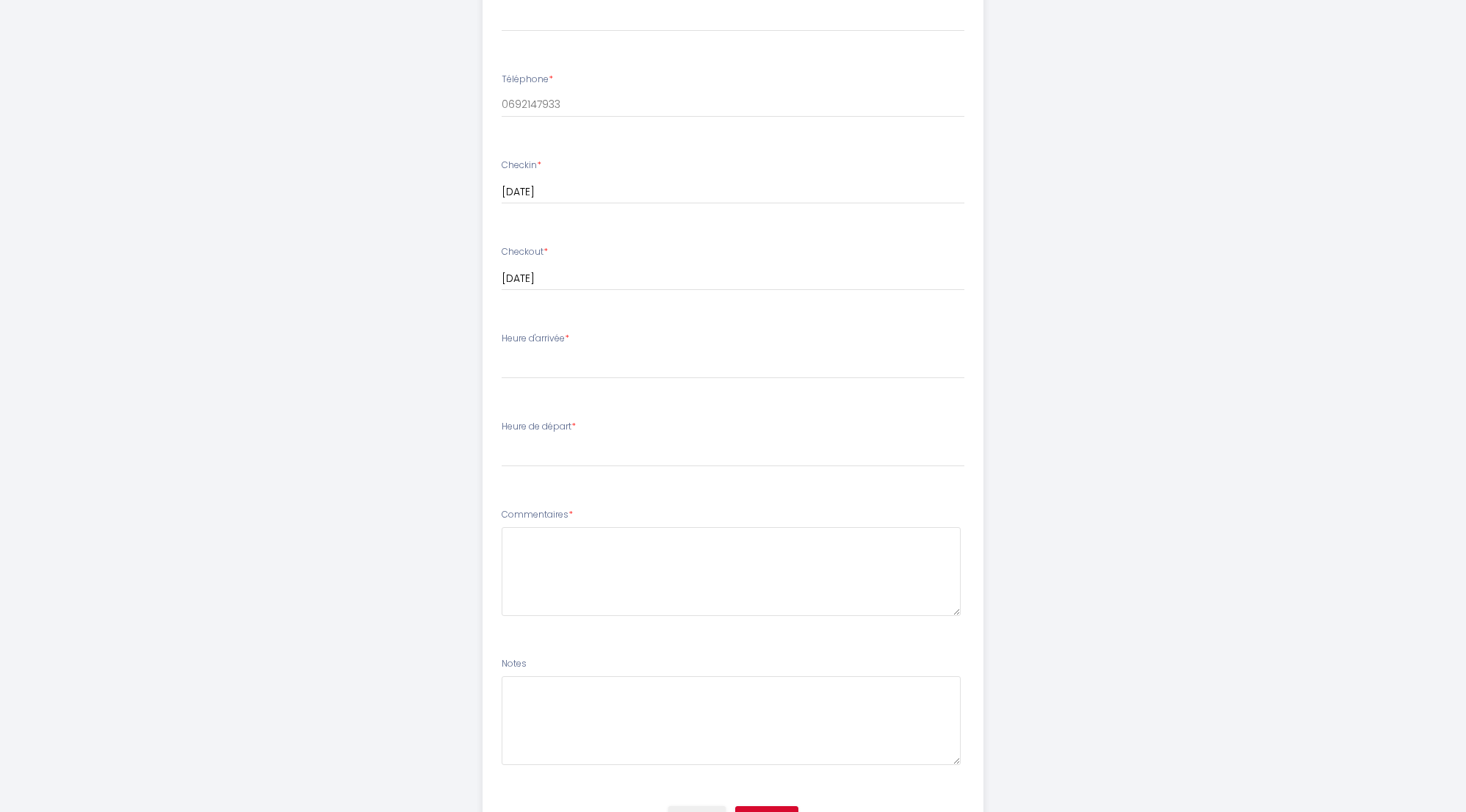
scroll to position [261, 0]
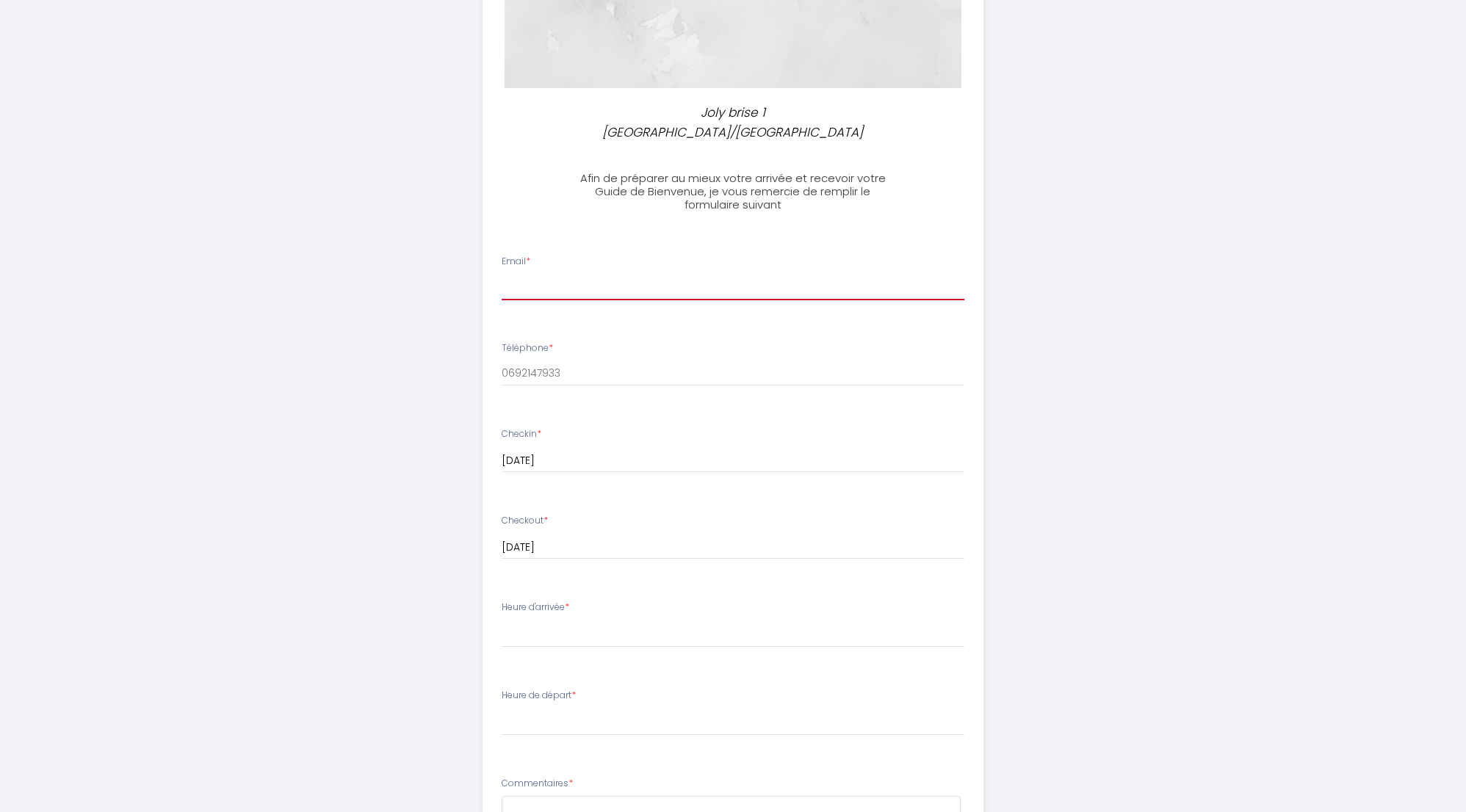
click at [566, 274] on input "Email *" at bounding box center [733, 287] width 463 height 26
type input "[EMAIL_ADDRESS][DOMAIN_NAME]"
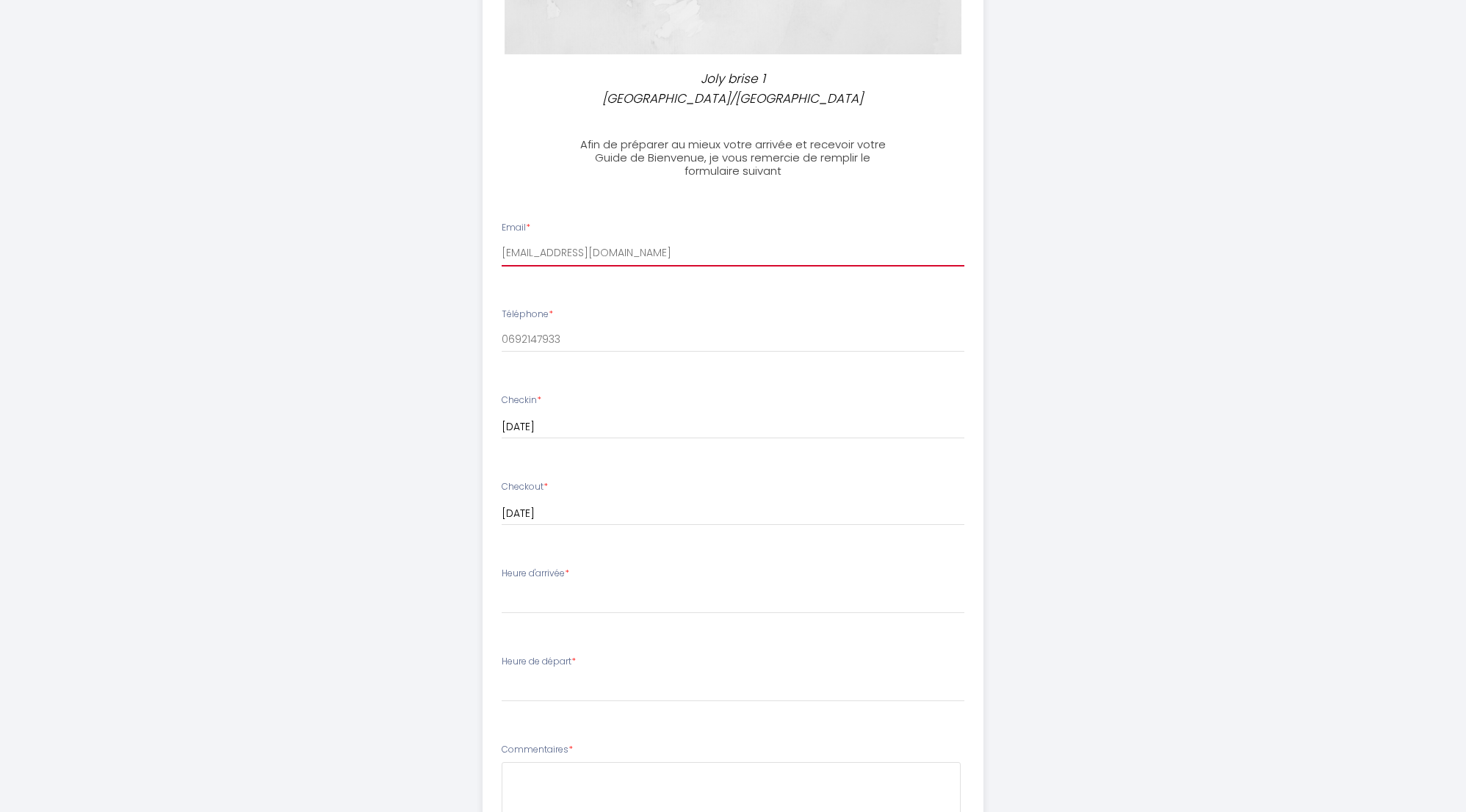
scroll to position [396, 0]
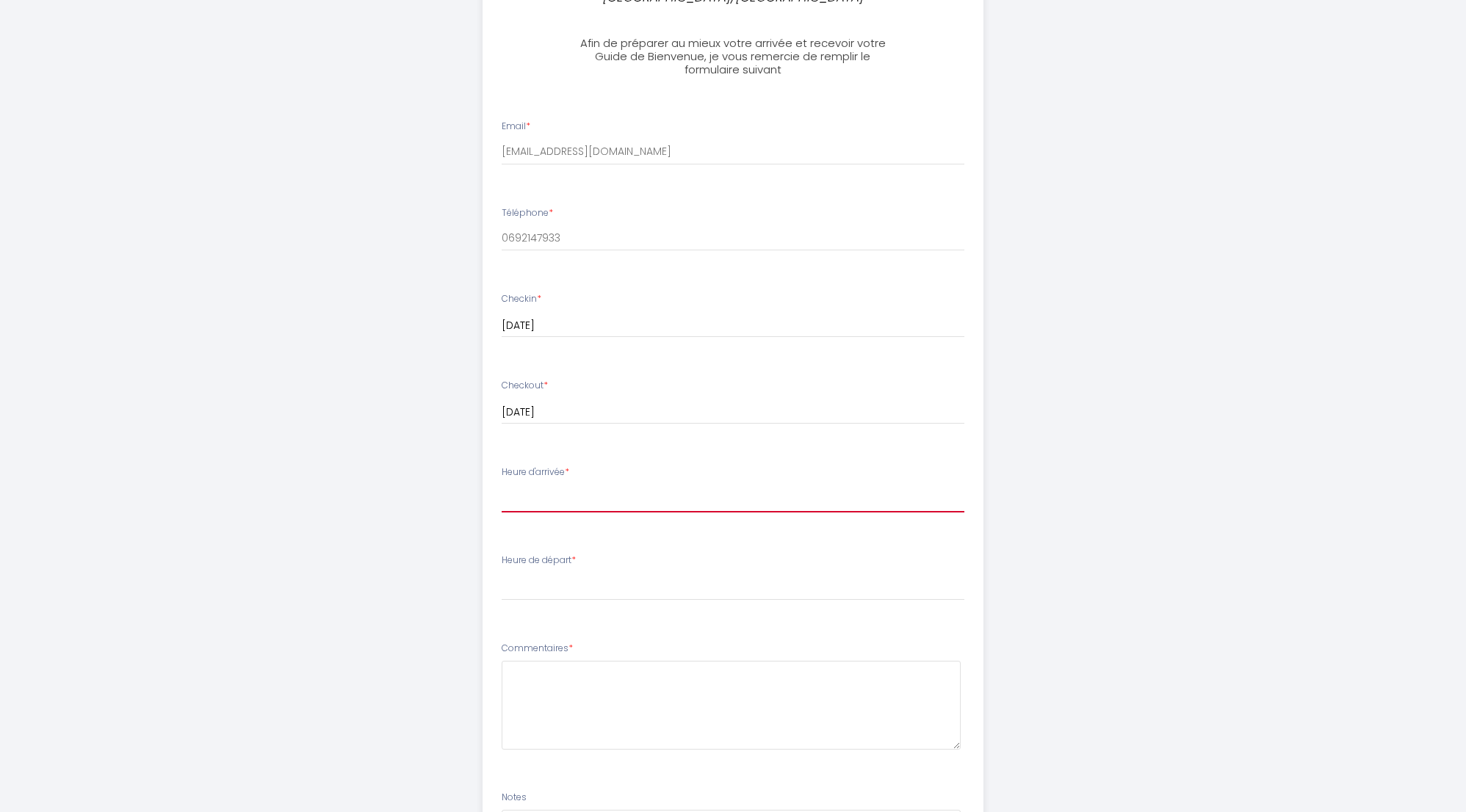
click at [624, 485] on select "15:00 15:30 16:00 16:30 17:00 17:30 18:00 18:30 19:00" at bounding box center [733, 499] width 463 height 28
select select "16:30"
click at [502, 485] on select "15:00 15:30 16:00 16:30 17:00 17:30 18:00 18:30 19:00" at bounding box center [733, 499] width 463 height 28
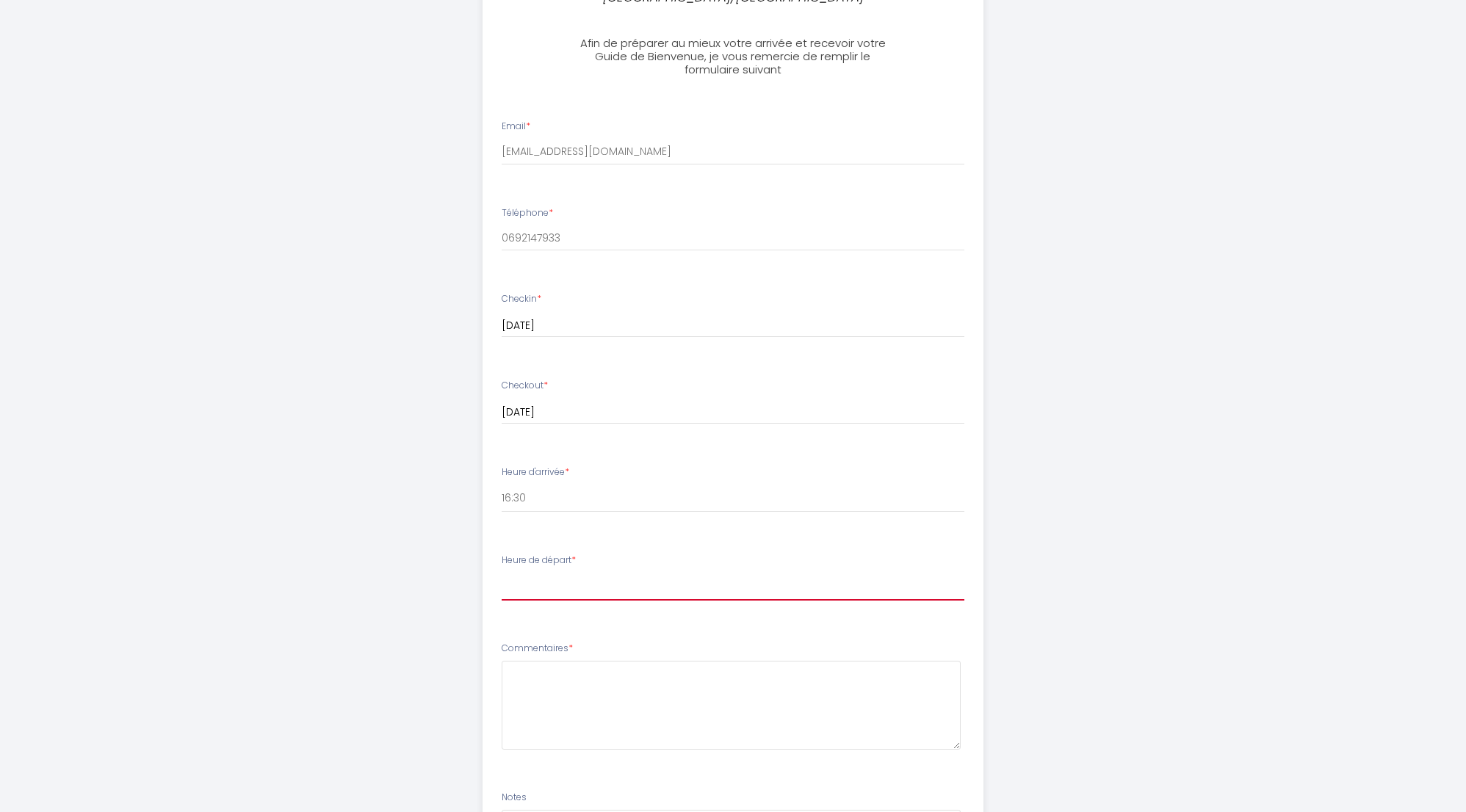
click at [649, 573] on select "00:00 00:30 01:00 01:30 02:00 02:30 03:00 03:30 04:00 04:30 05:00 05:30 06:00 0…" at bounding box center [733, 587] width 463 height 28
select select "10:00"
click at [502, 573] on select "00:00 00:30 01:00 01:30 02:00 02:30 03:00 03:30 04:00 04:30 05:00 05:30 06:00 0…" at bounding box center [733, 587] width 463 height 28
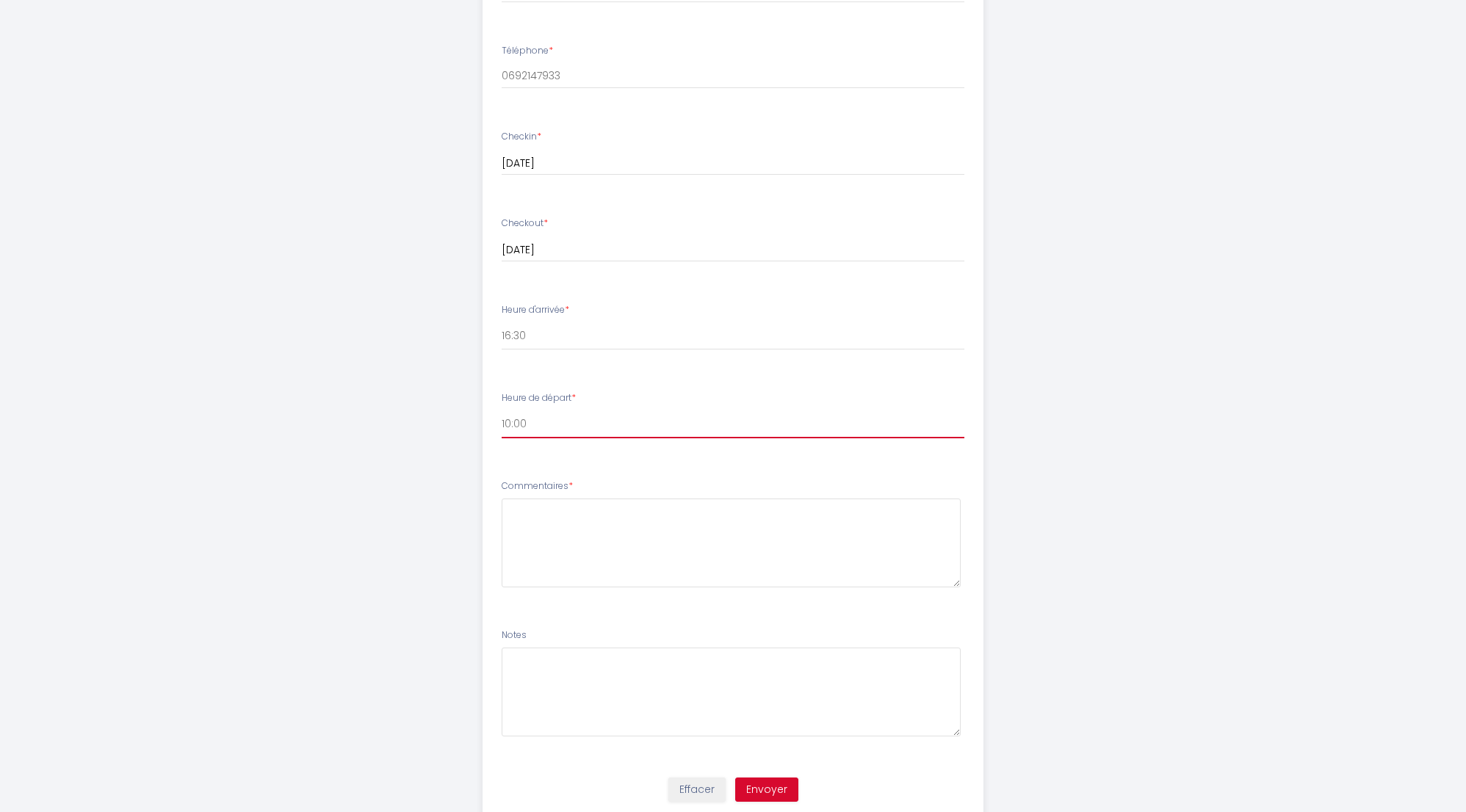
scroll to position [588, 0]
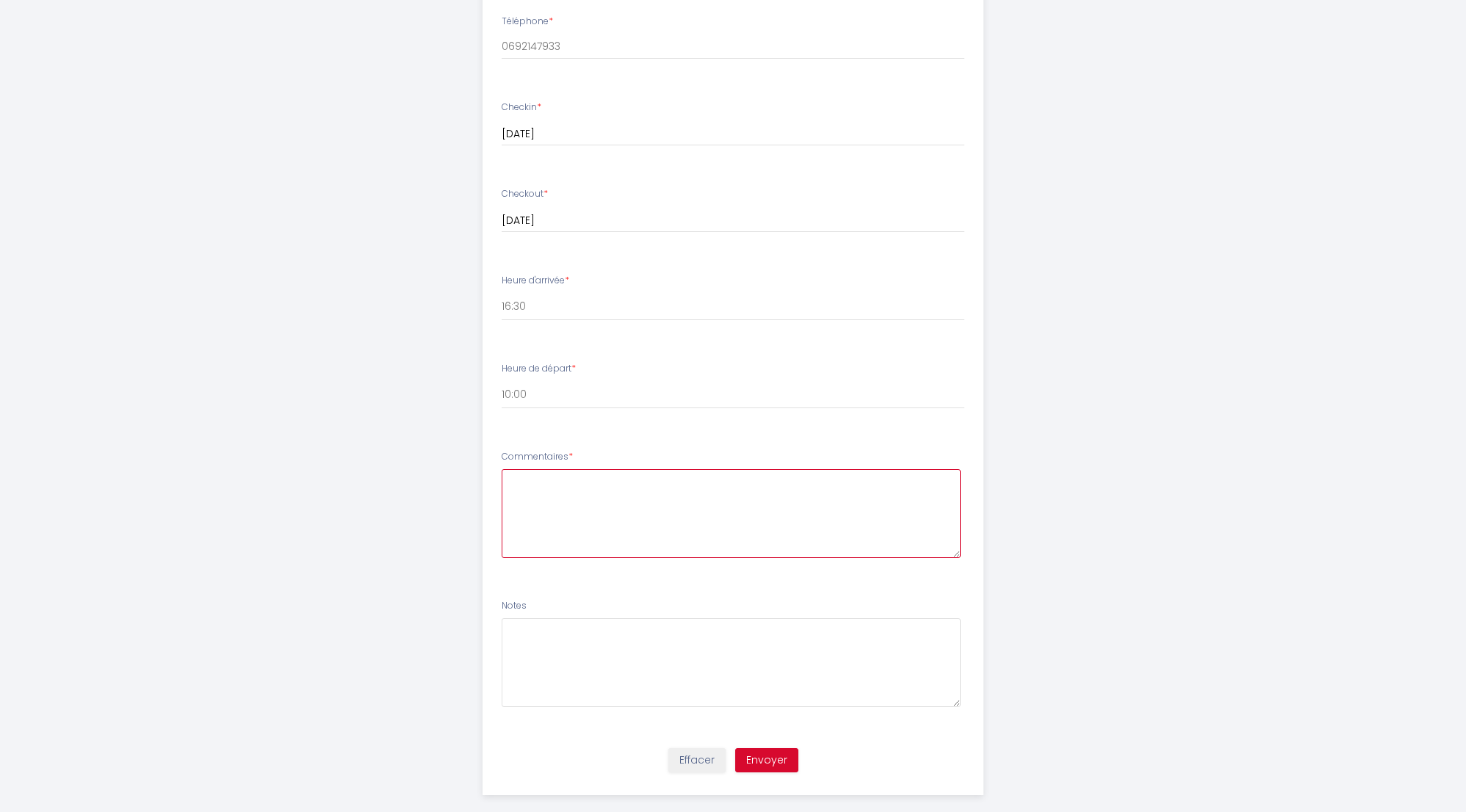
click at [607, 473] on textarea at bounding box center [732, 513] width 460 height 89
type textarea "e"
type textarea "test1"
click at [593, 619] on textarea at bounding box center [732, 663] width 460 height 89
type textarea "neant"
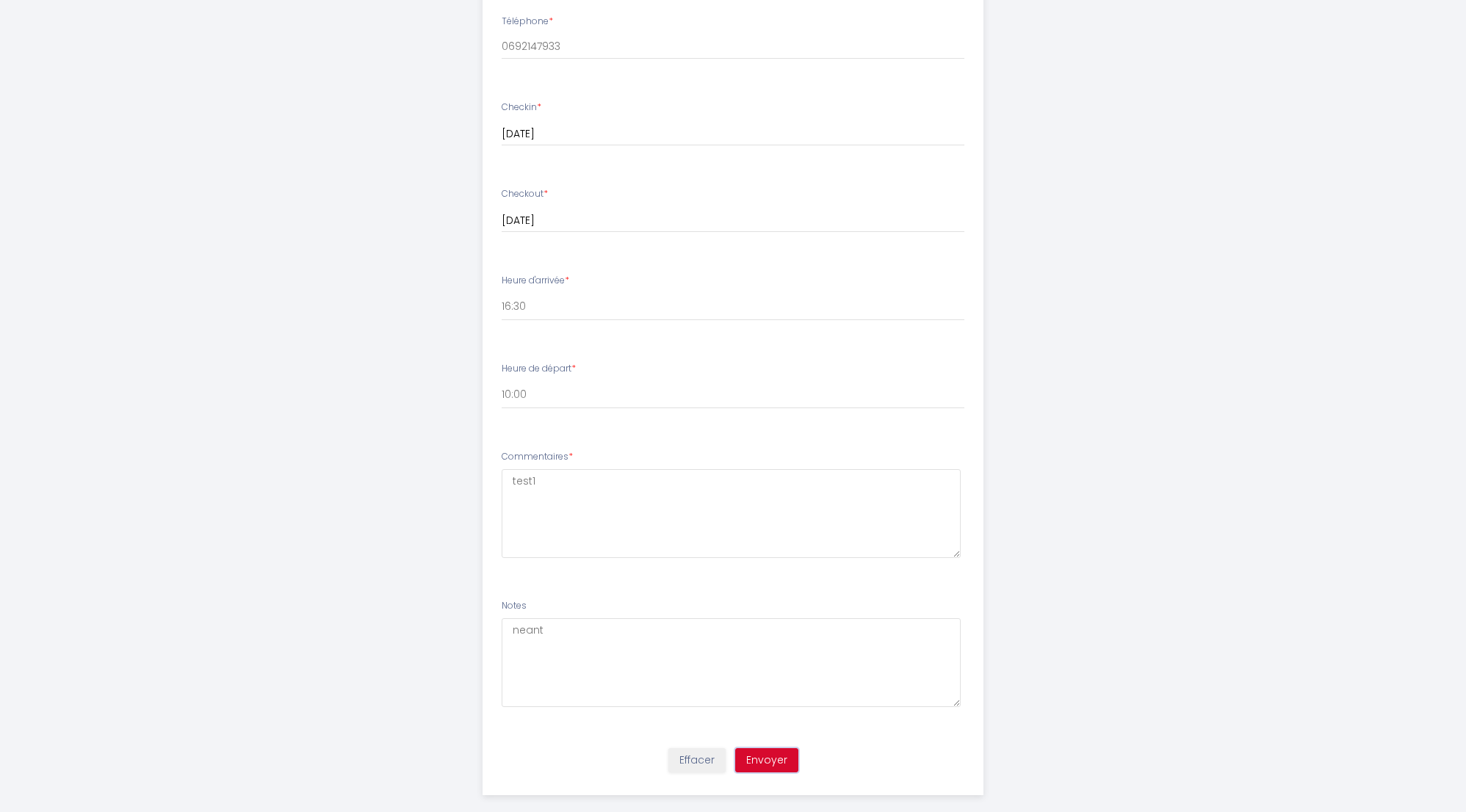
click at [771, 749] on button "Envoyer" at bounding box center [767, 761] width 63 height 25
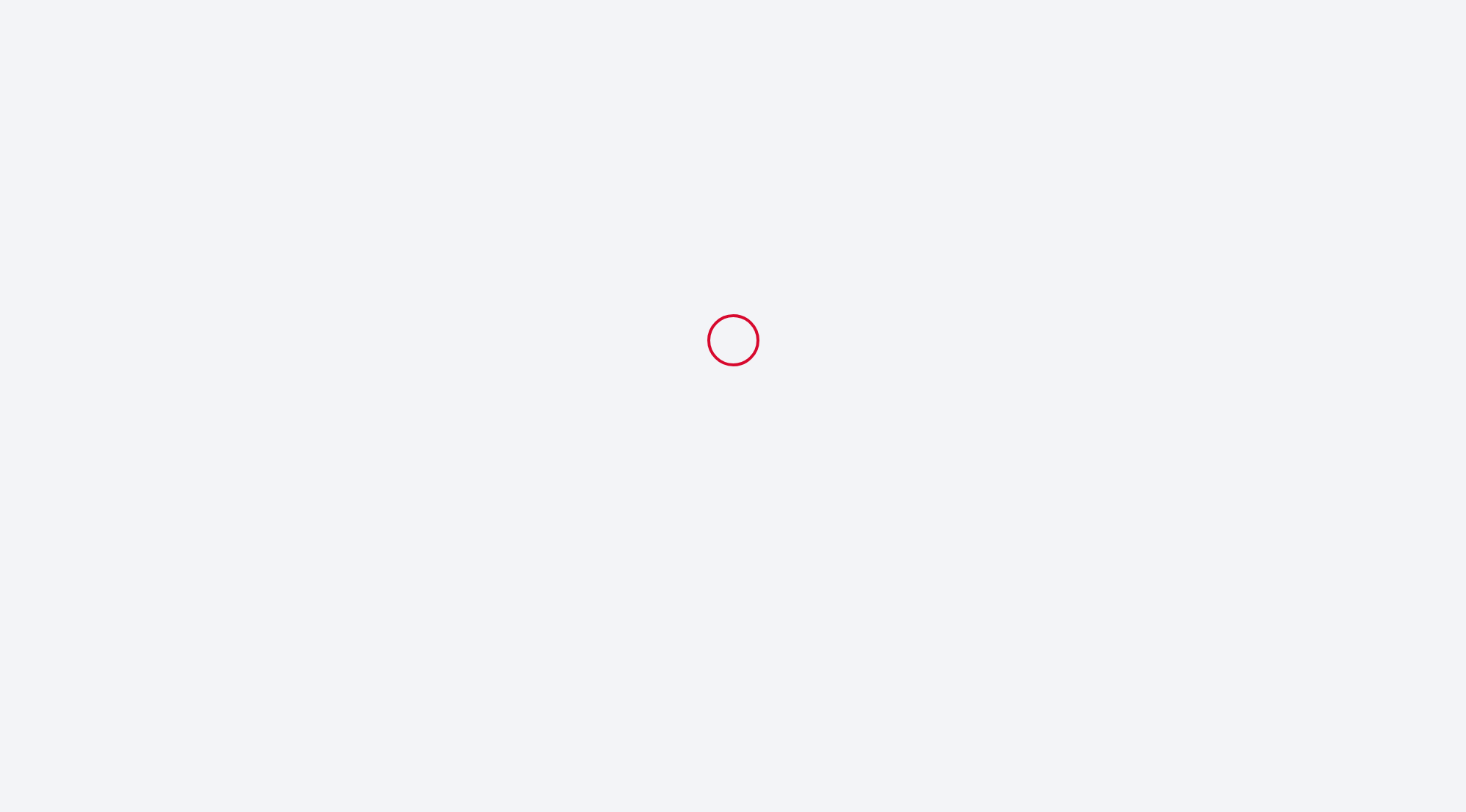
scroll to position [0, 0]
select select "16:30"
select select "10:00"
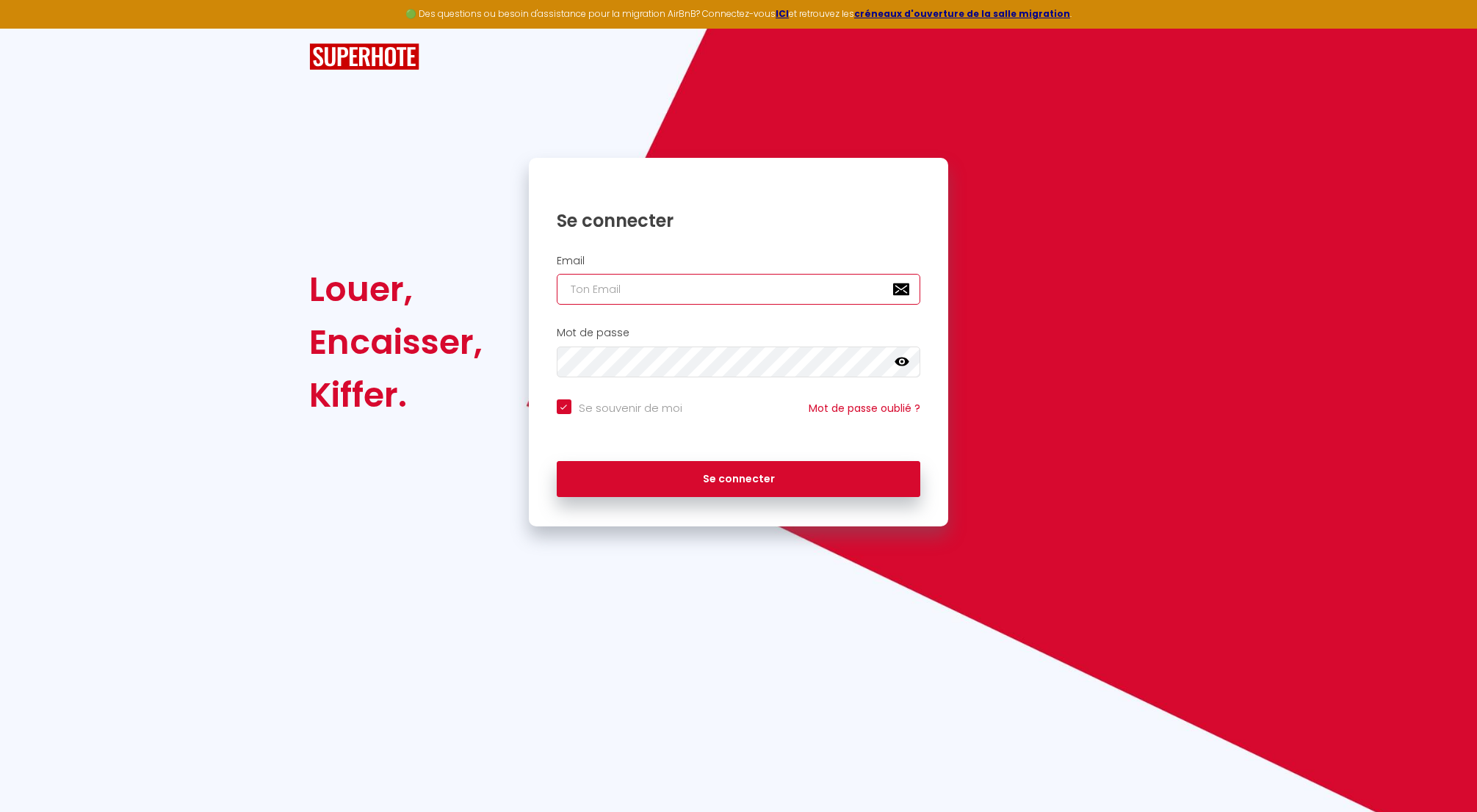
click at [648, 284] on input "email" at bounding box center [738, 289] width 364 height 31
type input "n"
checkbox input "true"
type input "nr"
checkbox input "true"
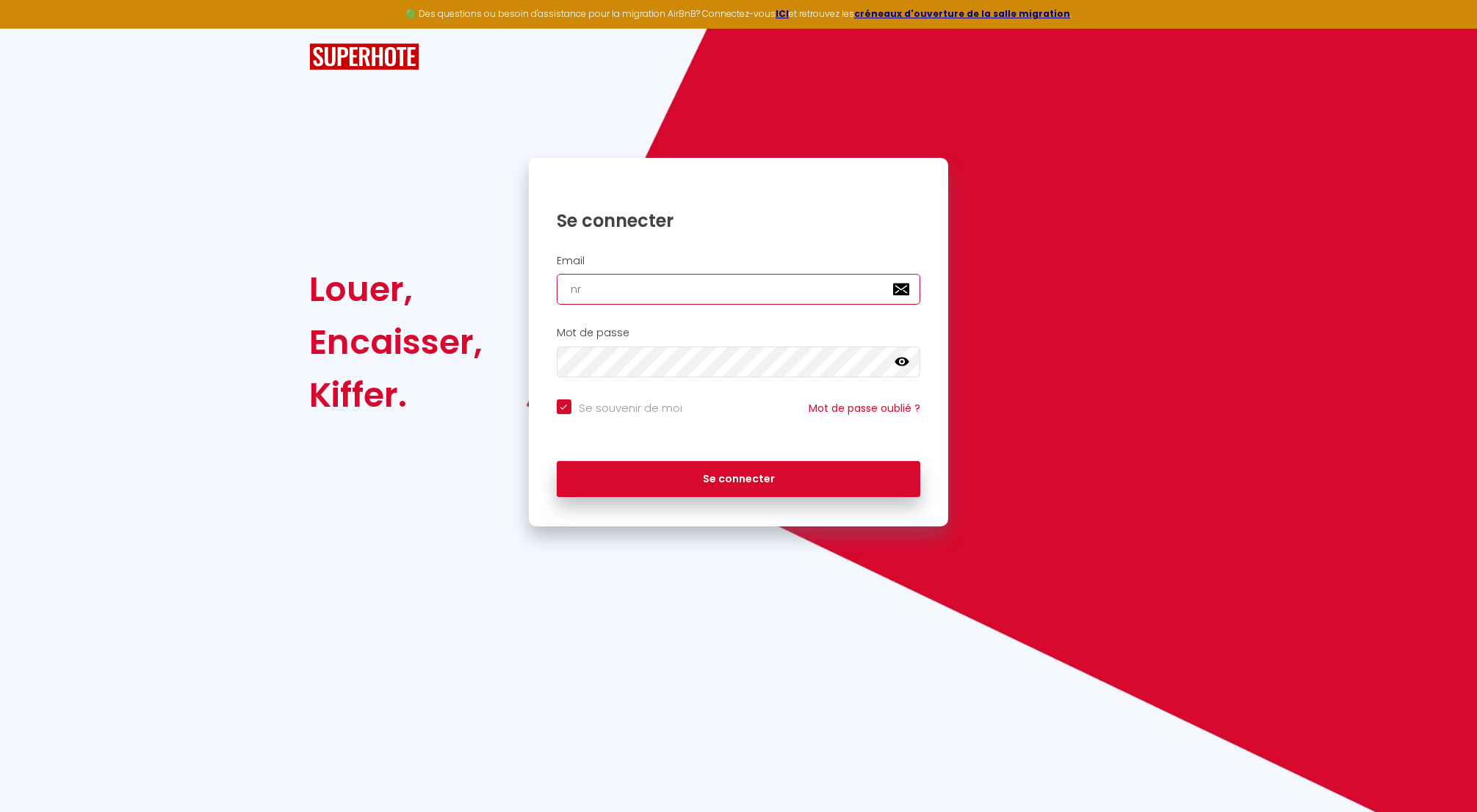
type input "nrj"
checkbox input "true"
type input "nrji"
checkbox input "true"
type input "nrjin"
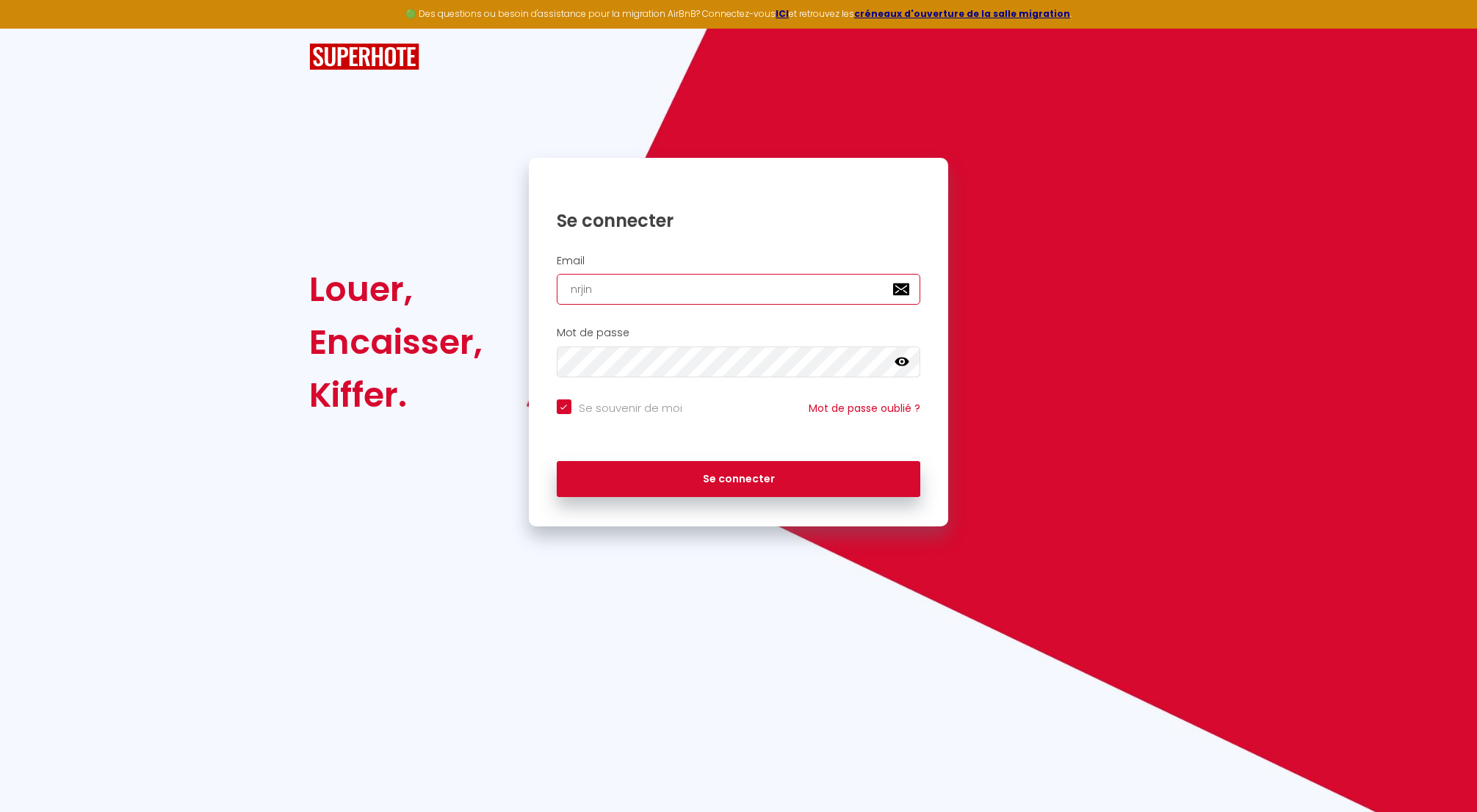
checkbox input "true"
type input "nrjinv"
checkbox input "true"
type input "nrjinve"
checkbox input "true"
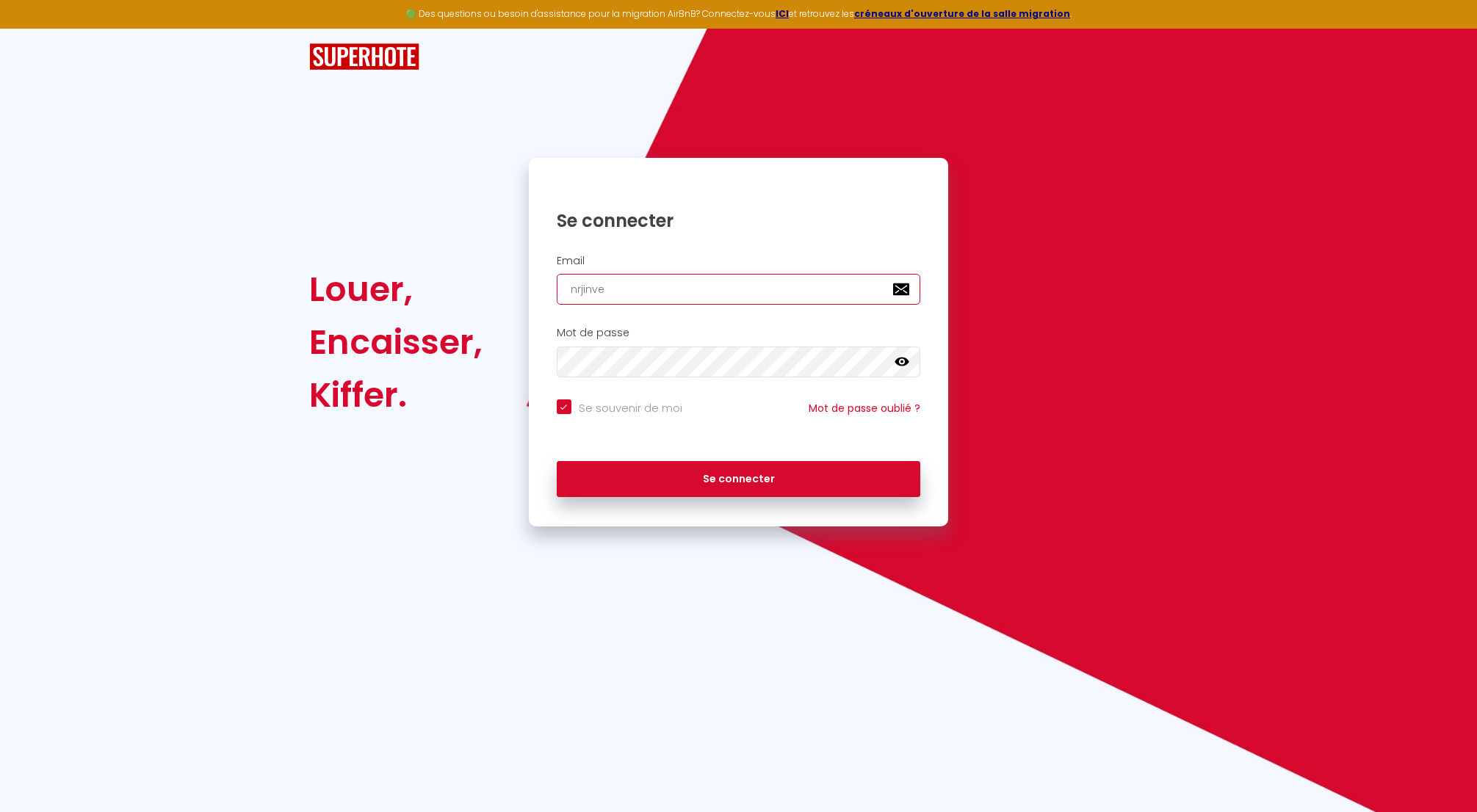
type input "nrjinvet"
checkbox input "true"
type input "nrjinve"
checkbox input "true"
type input "nrjinves"
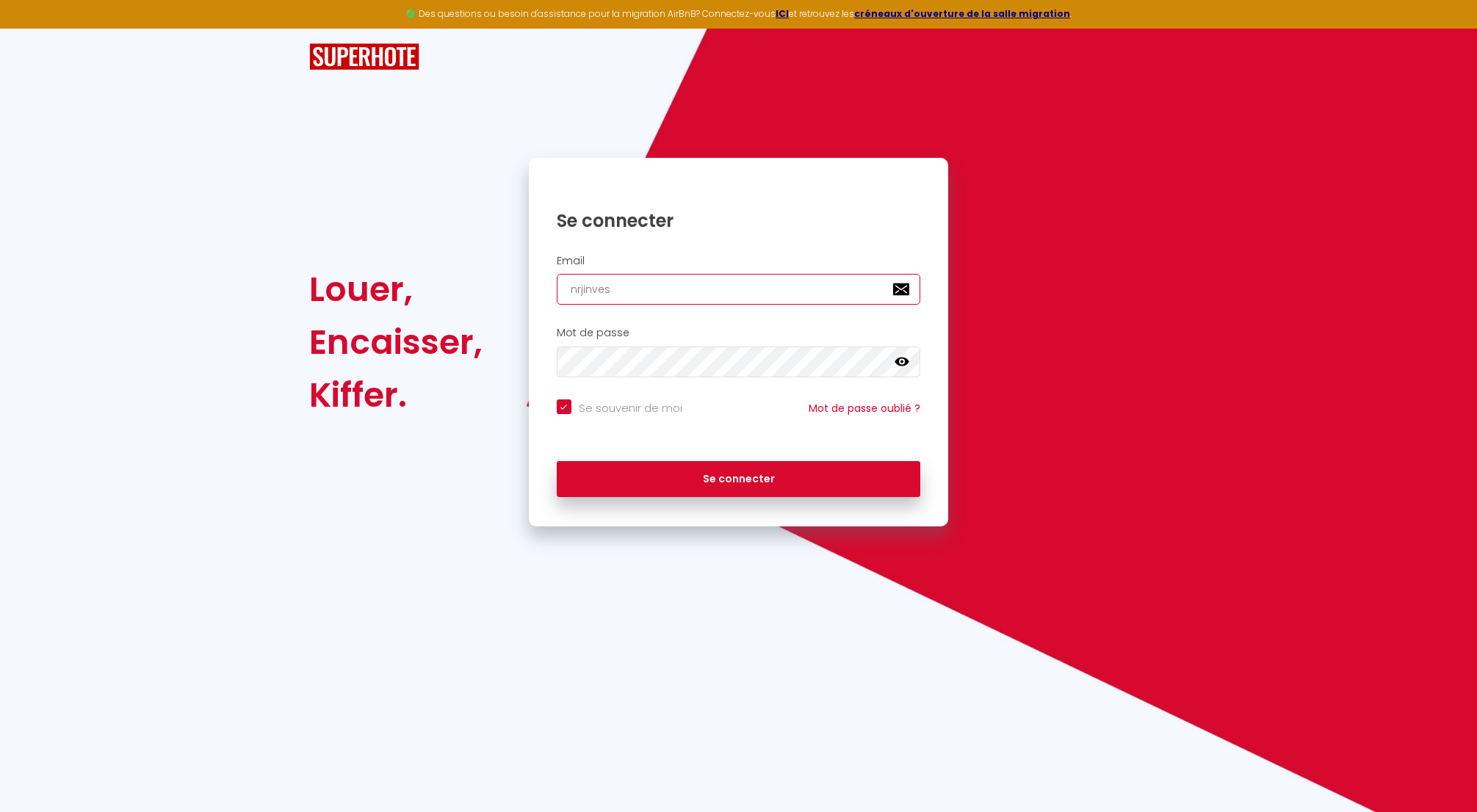
checkbox input "true"
type input "nrjinvest"
checkbox input "true"
type input "nrjinvest9"
checkbox input "true"
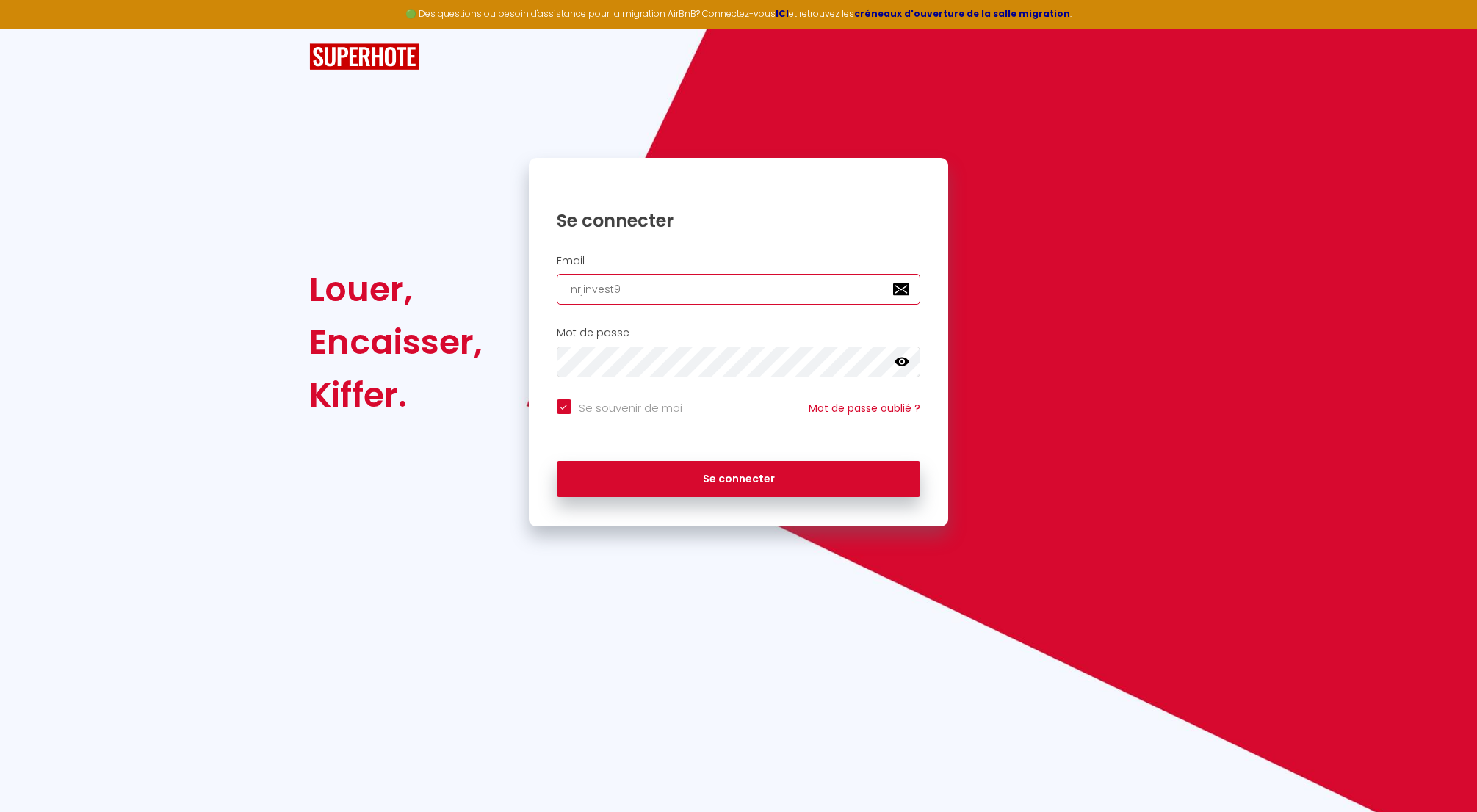
type input "nrjinvest97"
checkbox input "true"
type input "nrjinvest974"
checkbox input "true"
type input "nrjinvest974@"
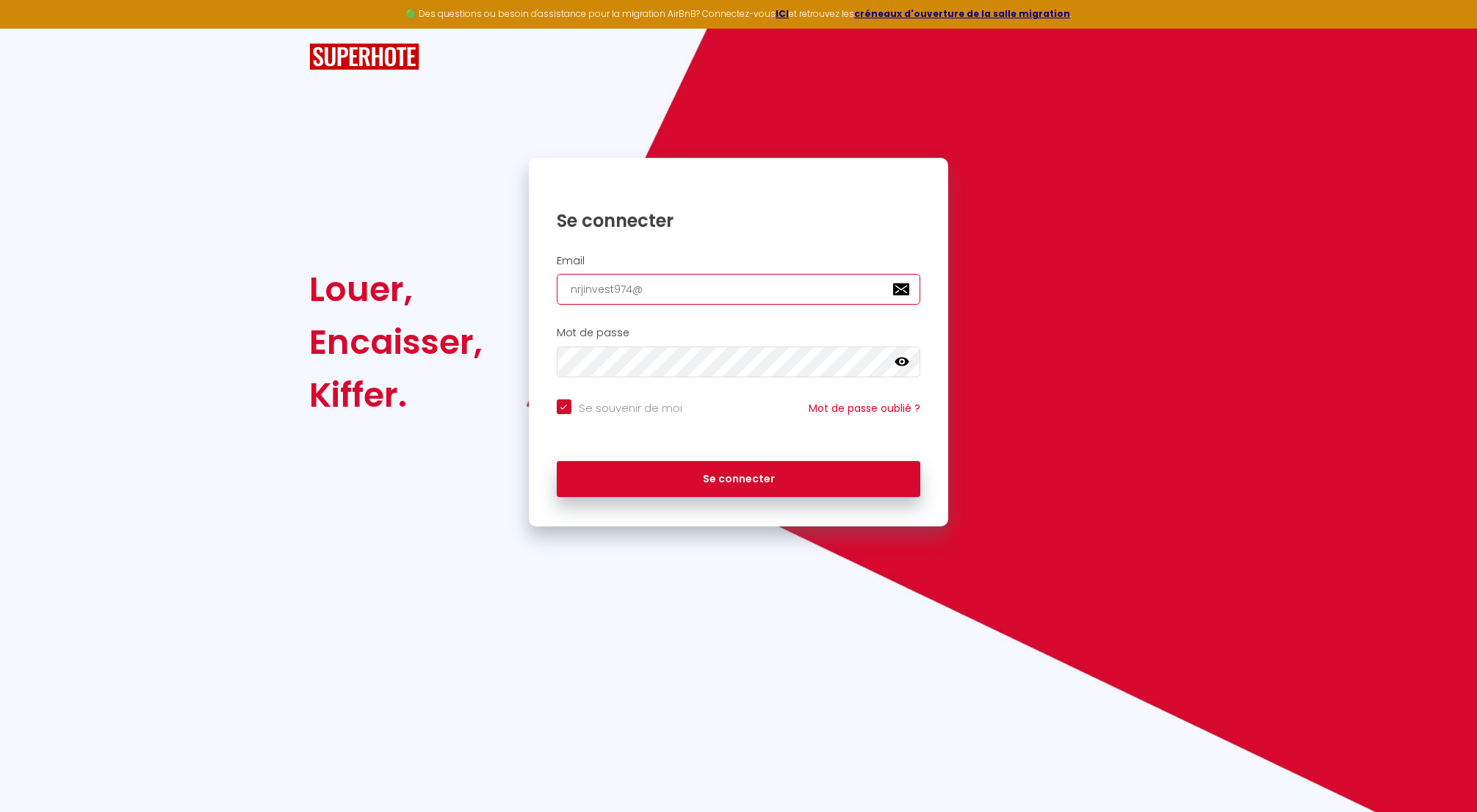
checkbox input "true"
type input "nrjinvest974@g"
checkbox input "true"
type input "nrjinvest974@gm"
checkbox input "true"
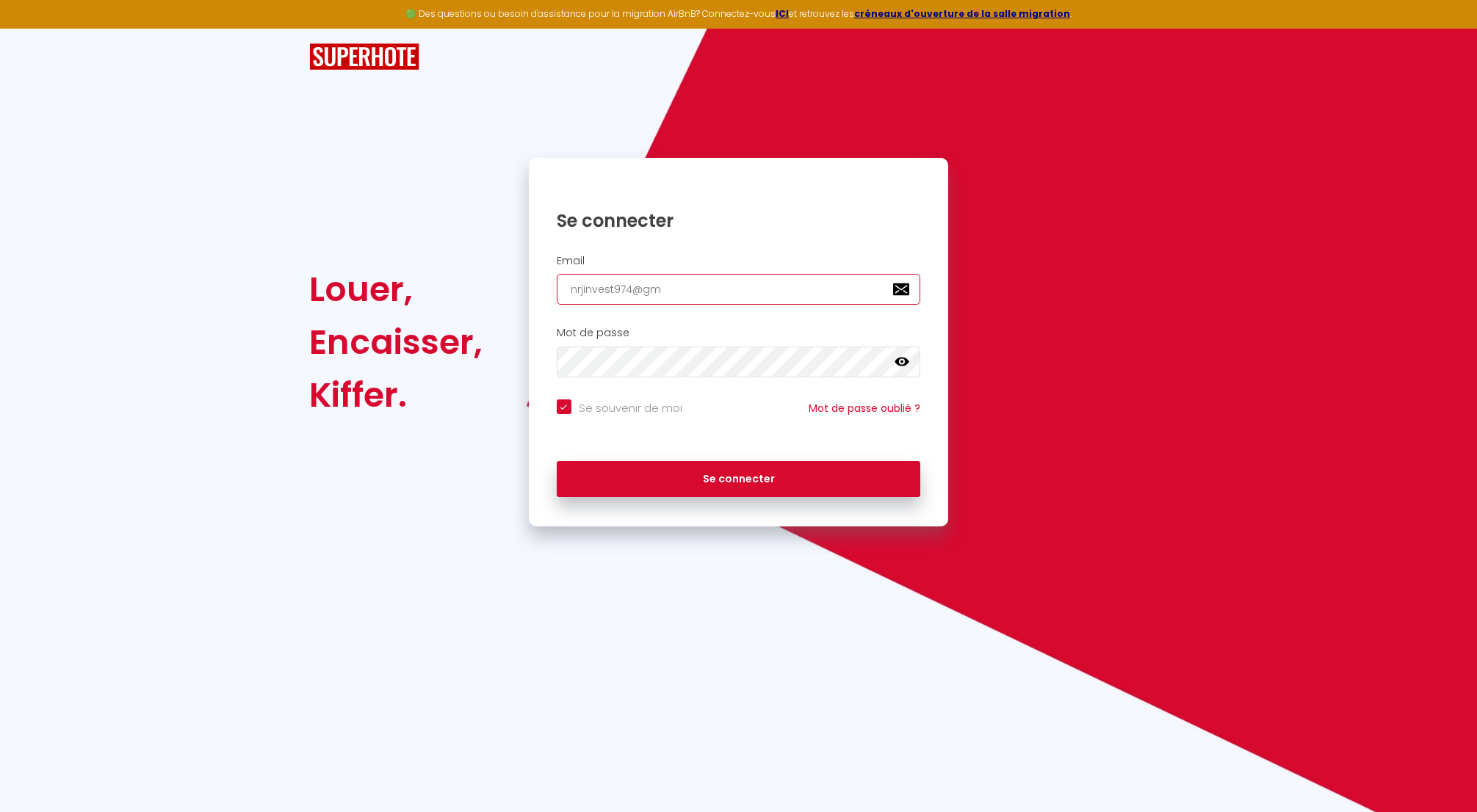
type input "nrjinvest974@gma"
checkbox input "true"
type input "nrjinvest974@gmai"
checkbox input "true"
type input "nrjinvest974@gmail"
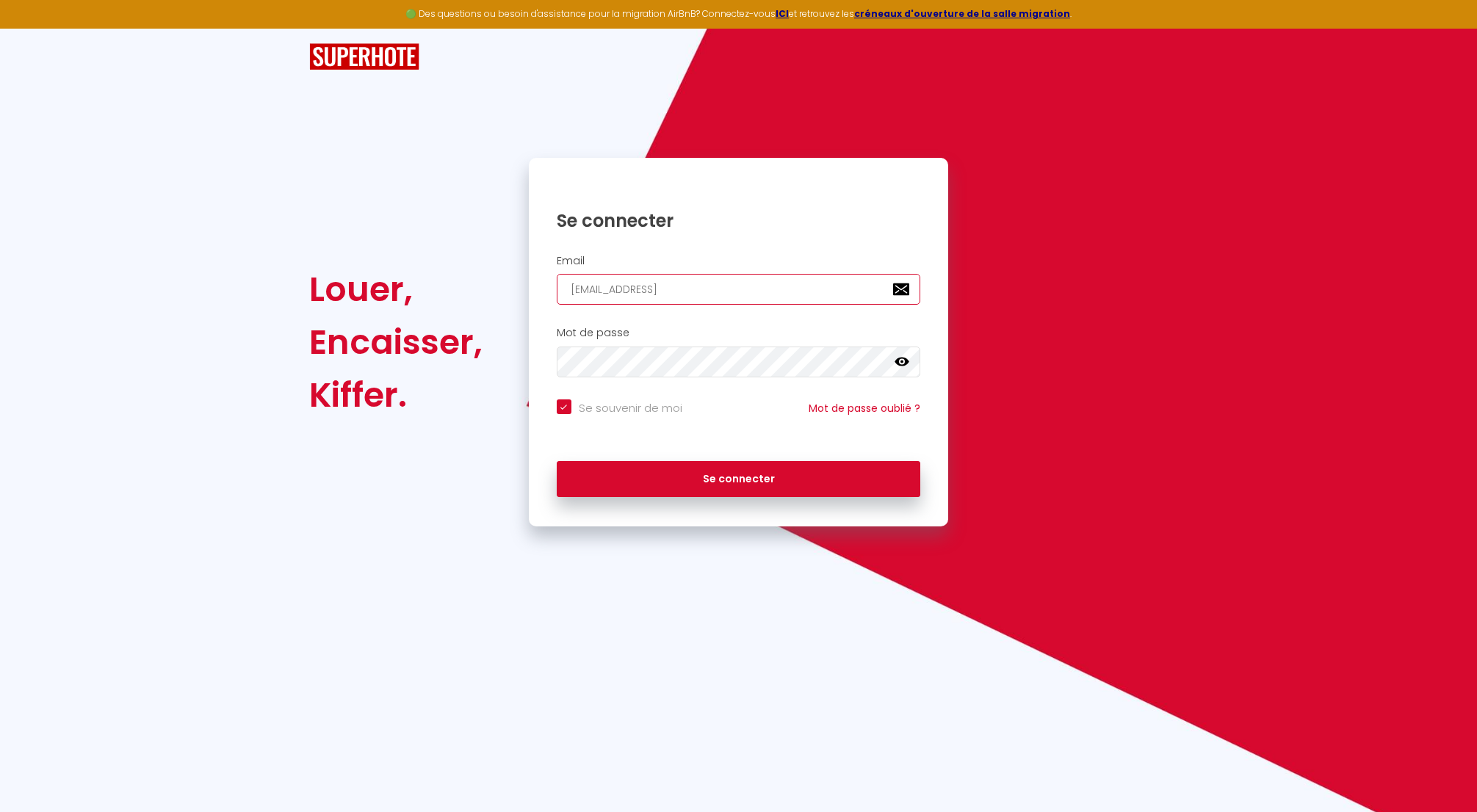
checkbox input "true"
type input "nrjinvest974@gmail."
checkbox input "true"
type input "nrjinvest974@gmail.c"
checkbox input "true"
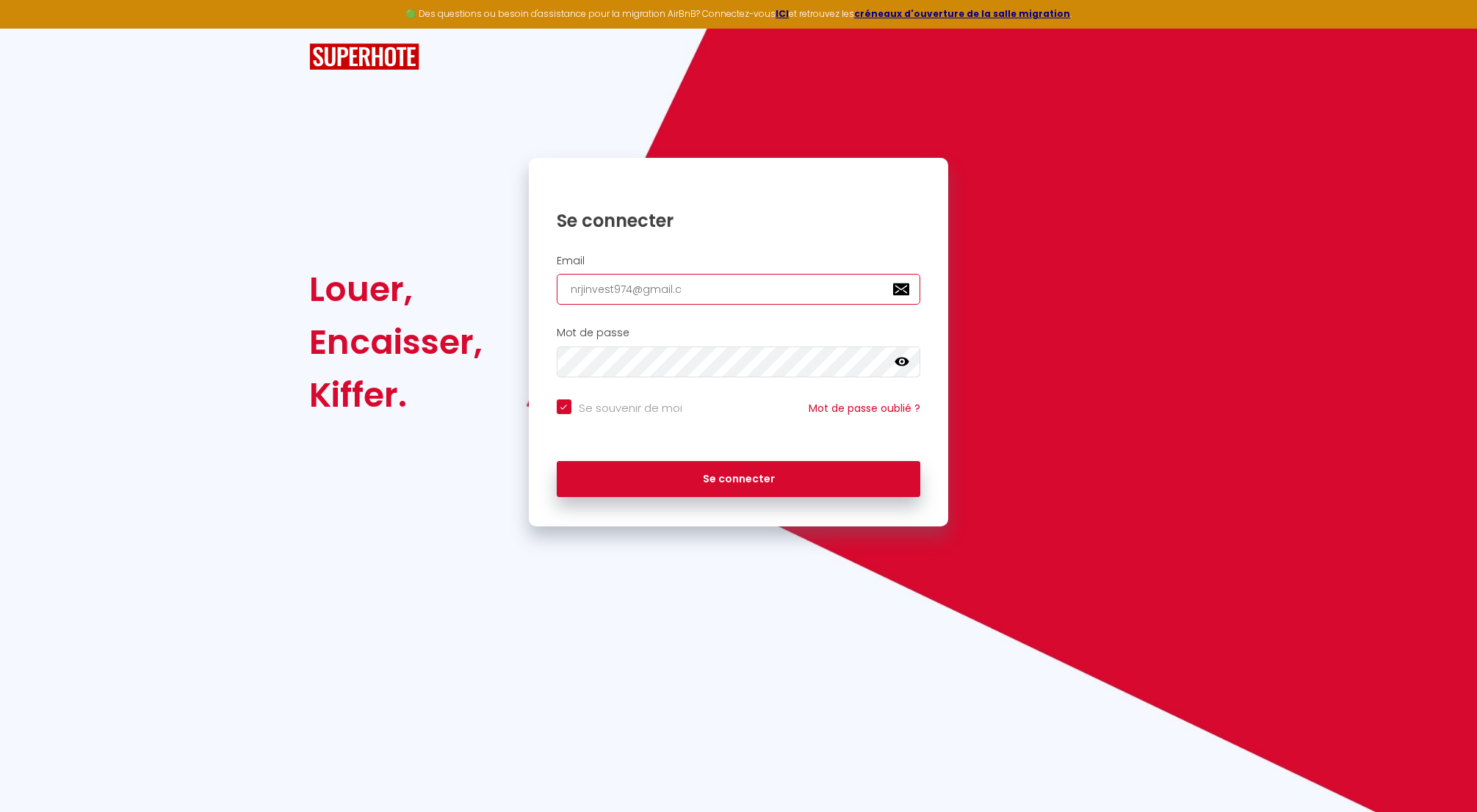
type input "nrjinvest974@gmail.co"
checkbox input "true"
type input "nrjinvest974@gmail.com"
checkbox input "true"
type input "nrjinvest974@gmail.com"
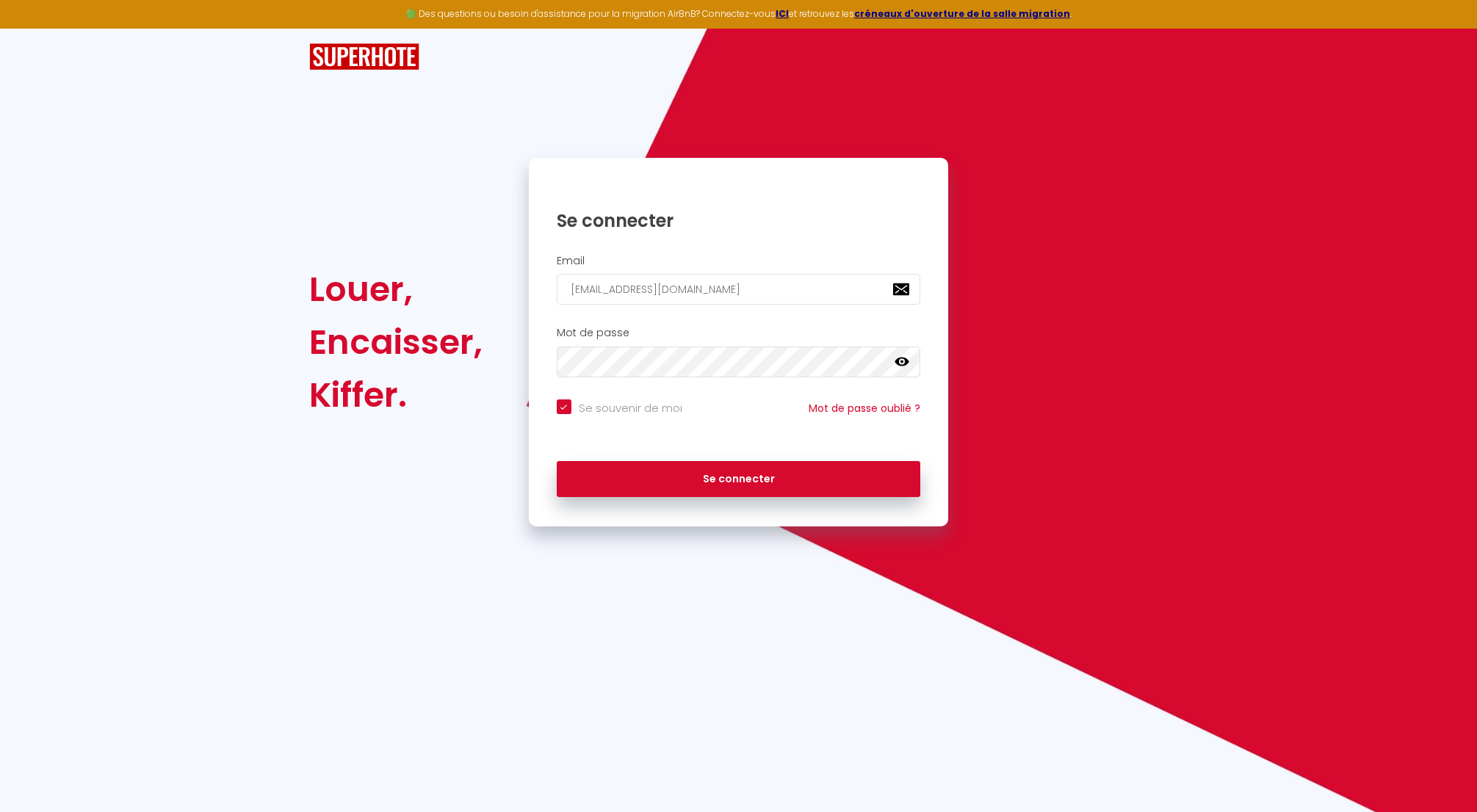
click at [901, 364] on icon at bounding box center [902, 362] width 15 height 15
click at [557, 461] on button "Se connecter" at bounding box center [738, 479] width 364 height 36
checkbox input "true"
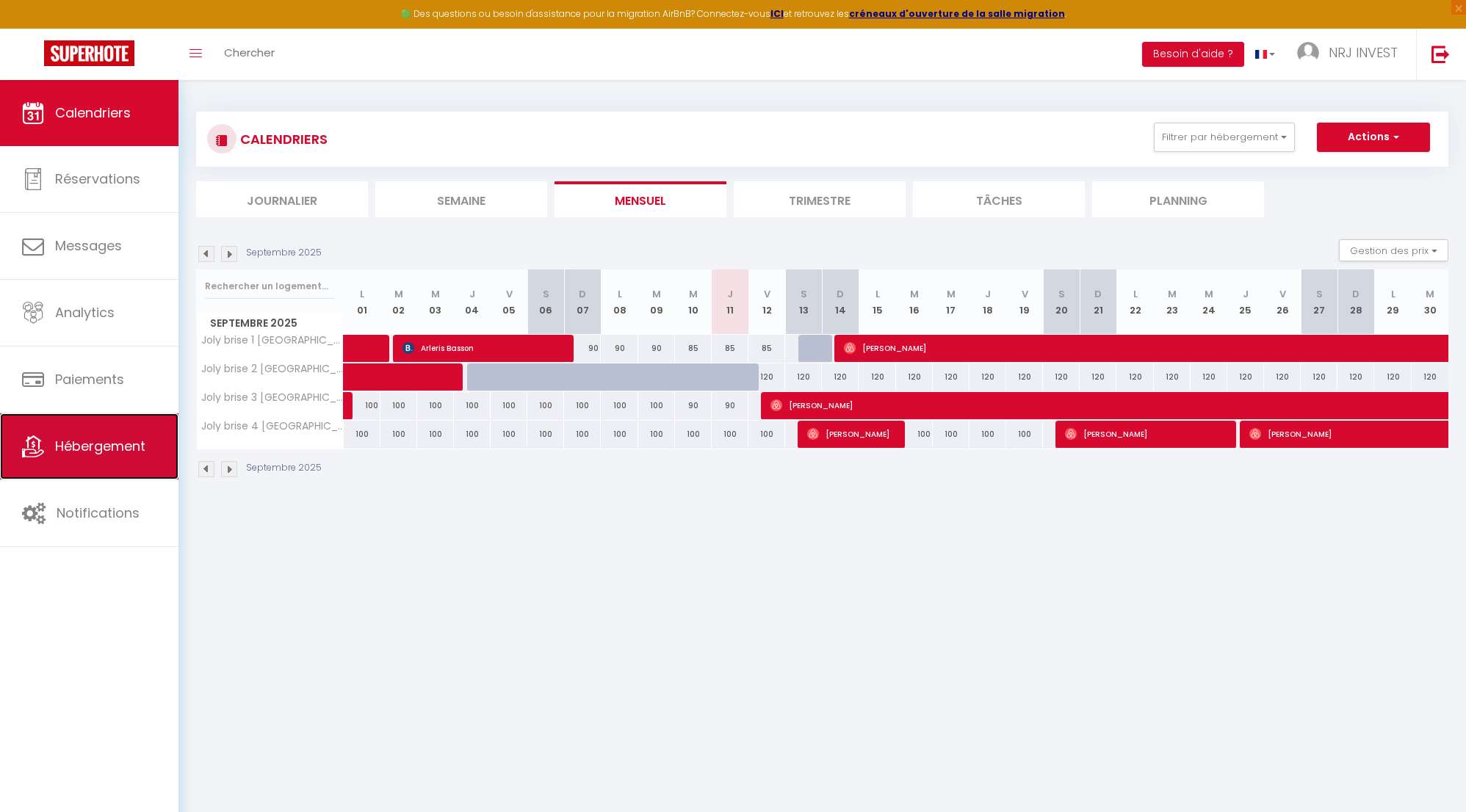
click at [119, 444] on span "Hébergement" at bounding box center [100, 446] width 91 height 19
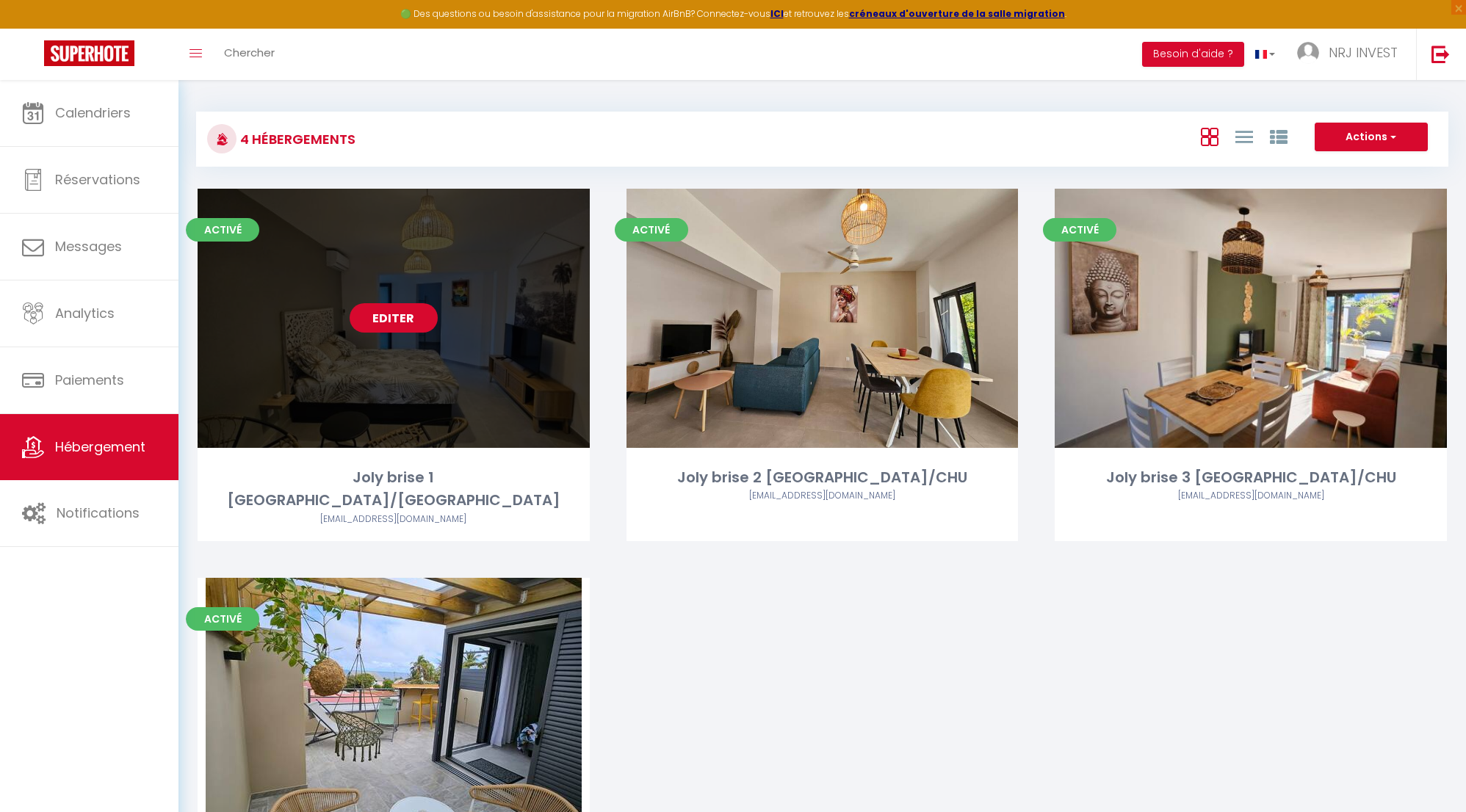
click at [391, 316] on link "Editer" at bounding box center [394, 318] width 88 height 29
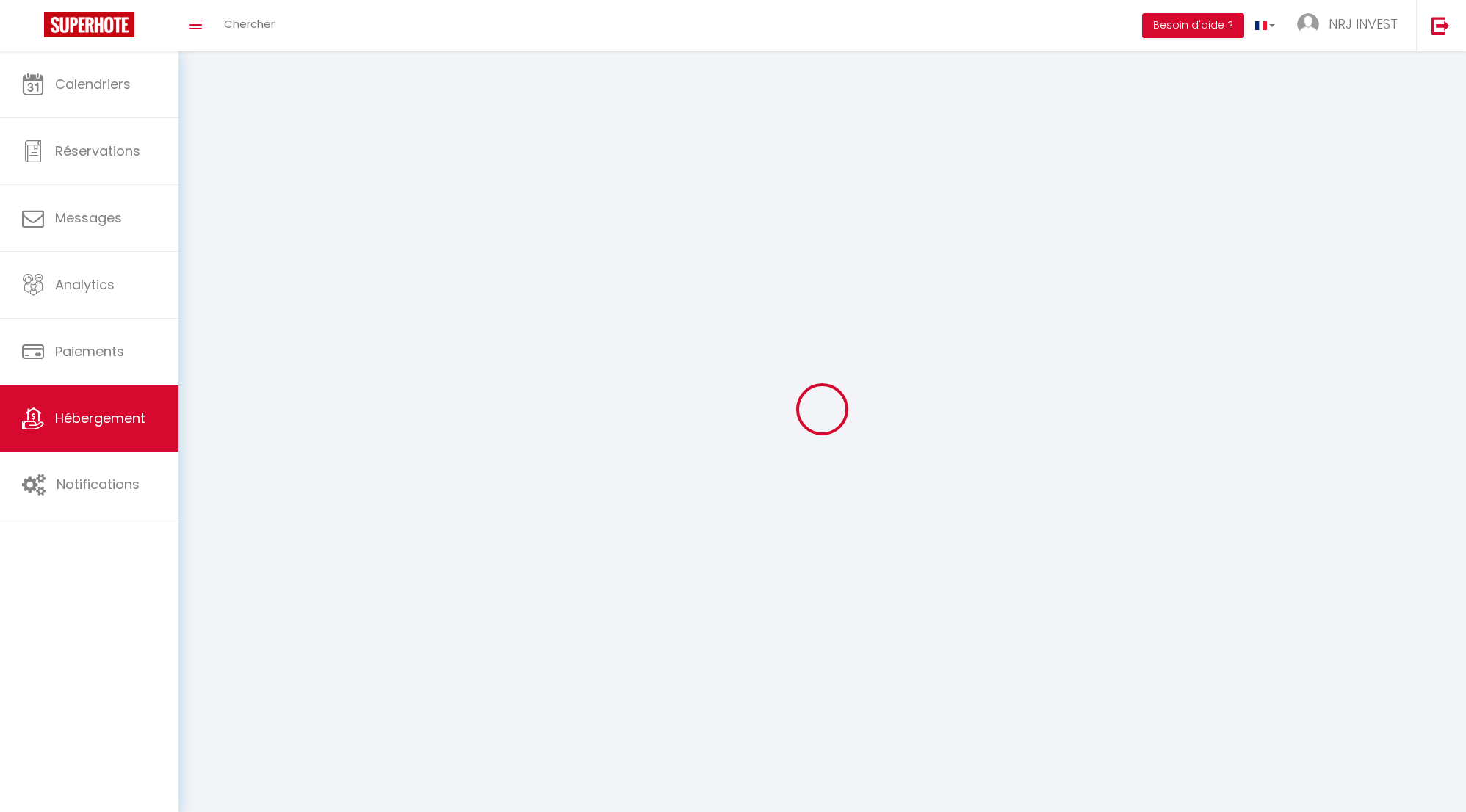
select select "1"
select select
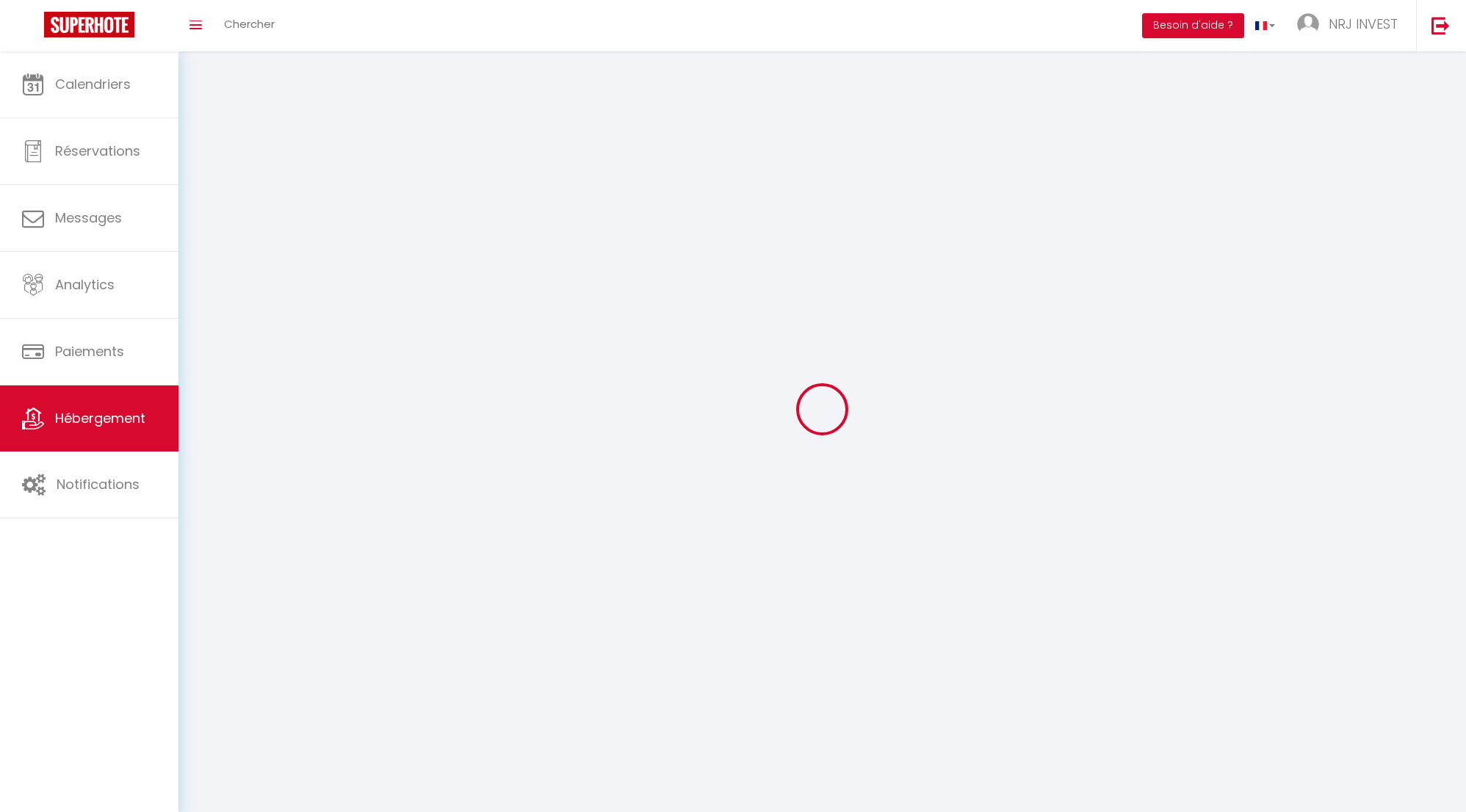
select select
checkbox input "false"
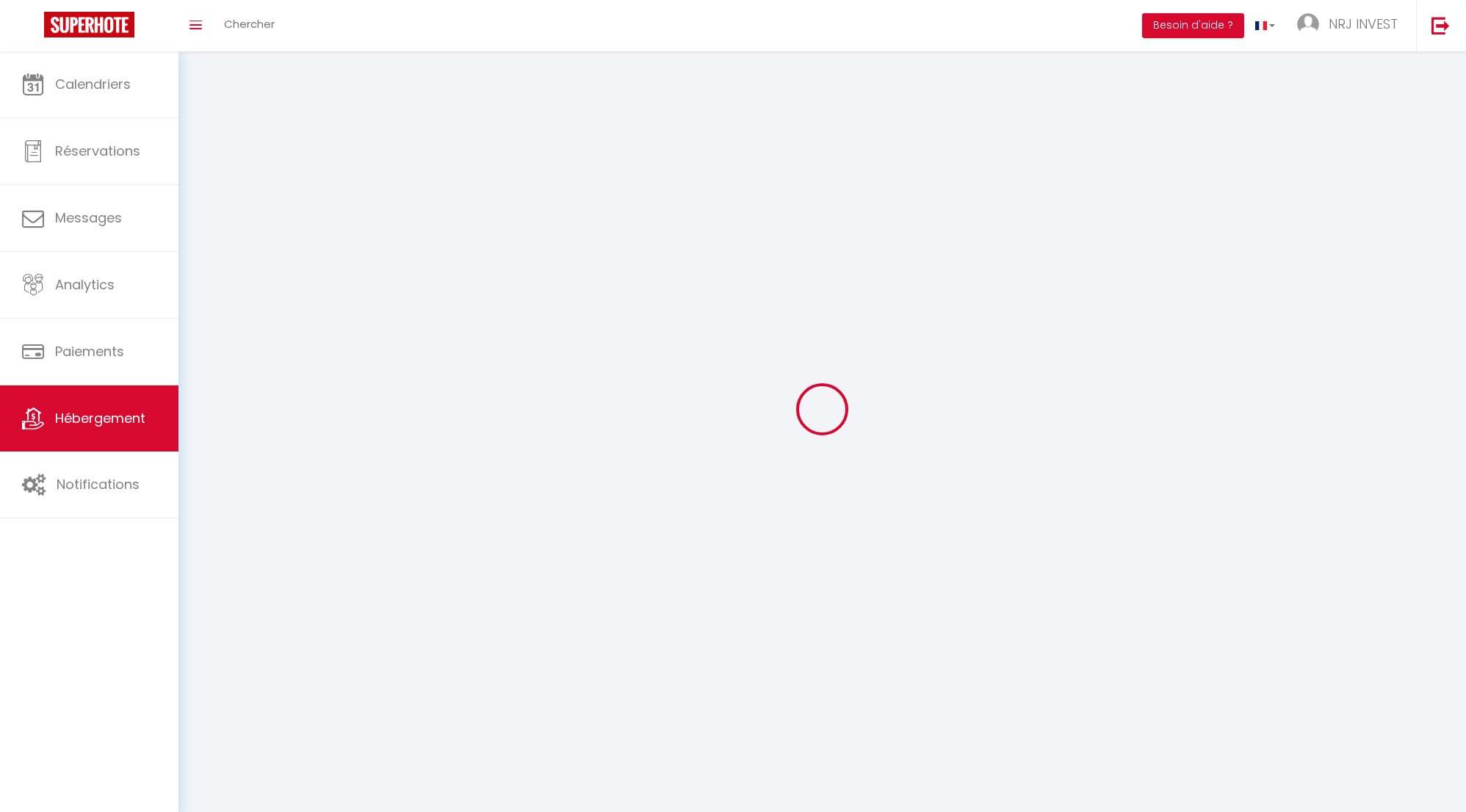
checkbox input "false"
select select
select select "28"
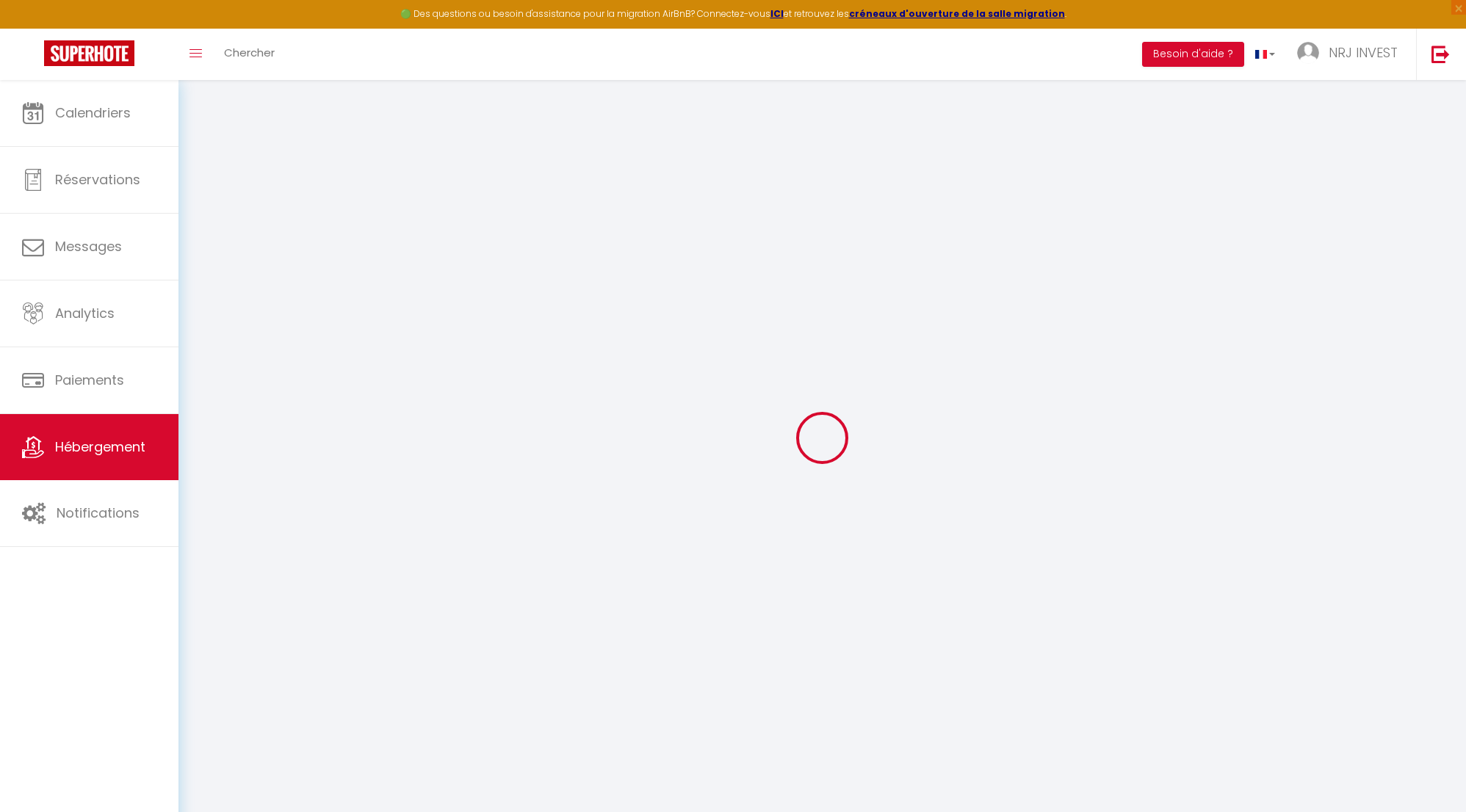
select select
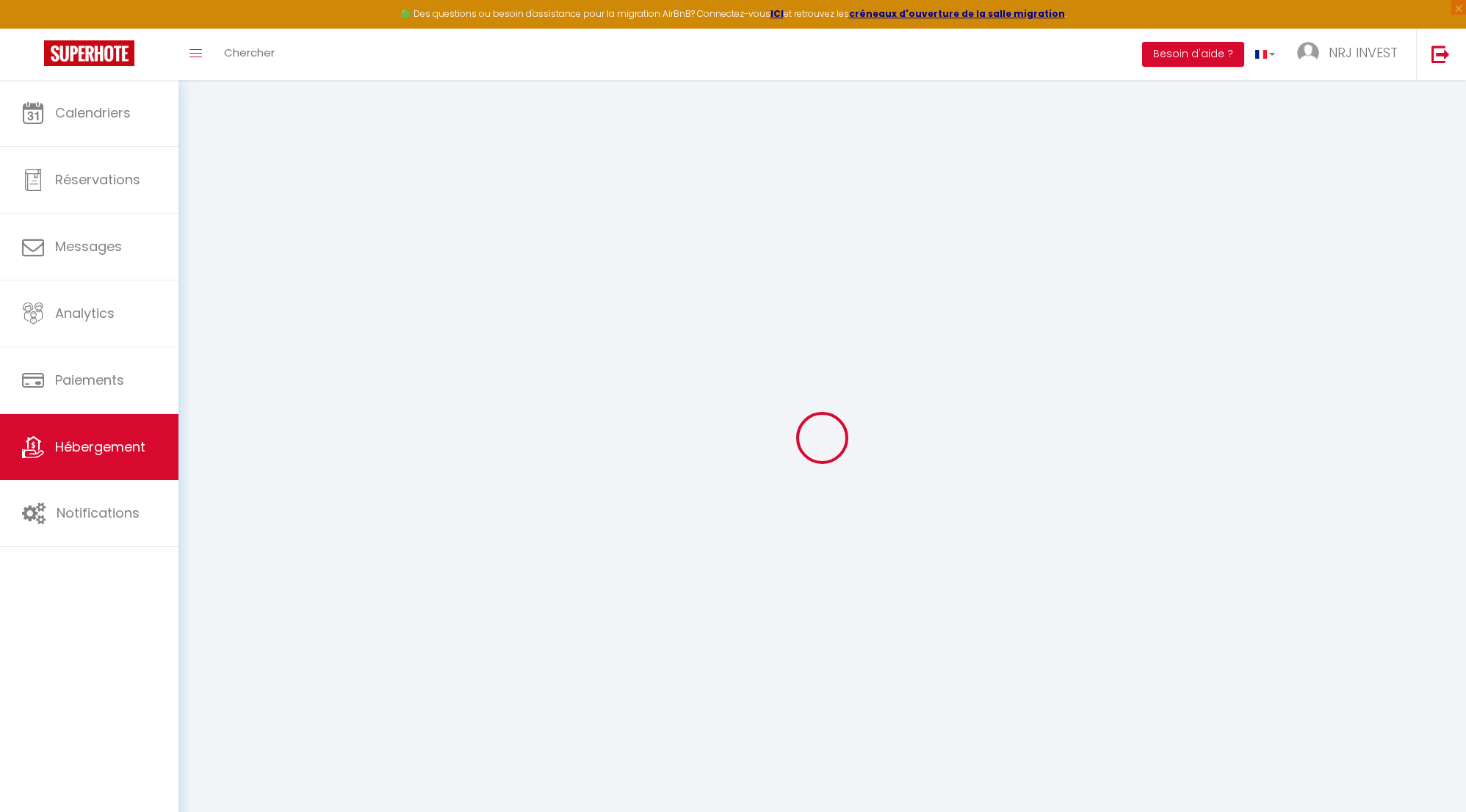
select select
checkbox input "false"
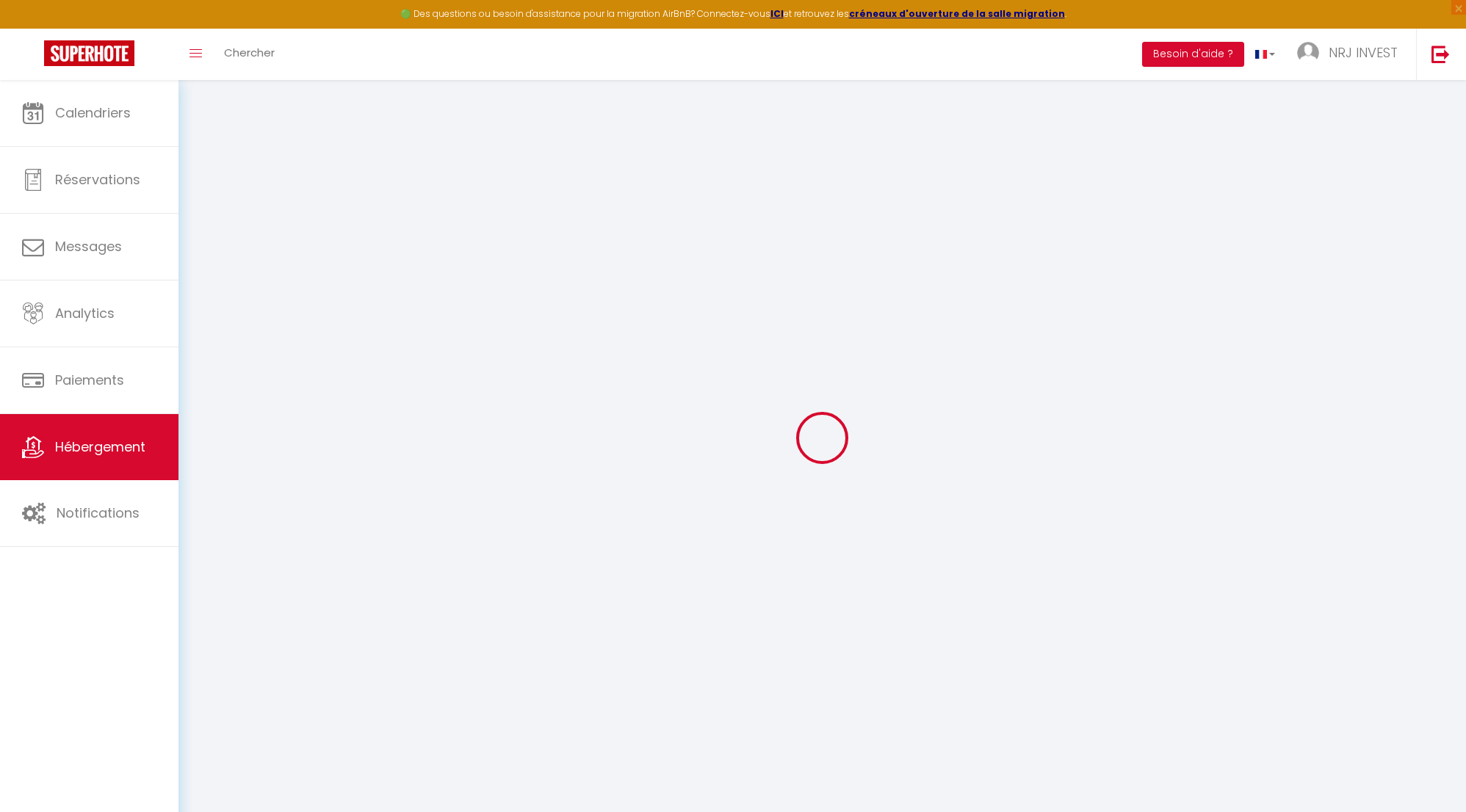
select select
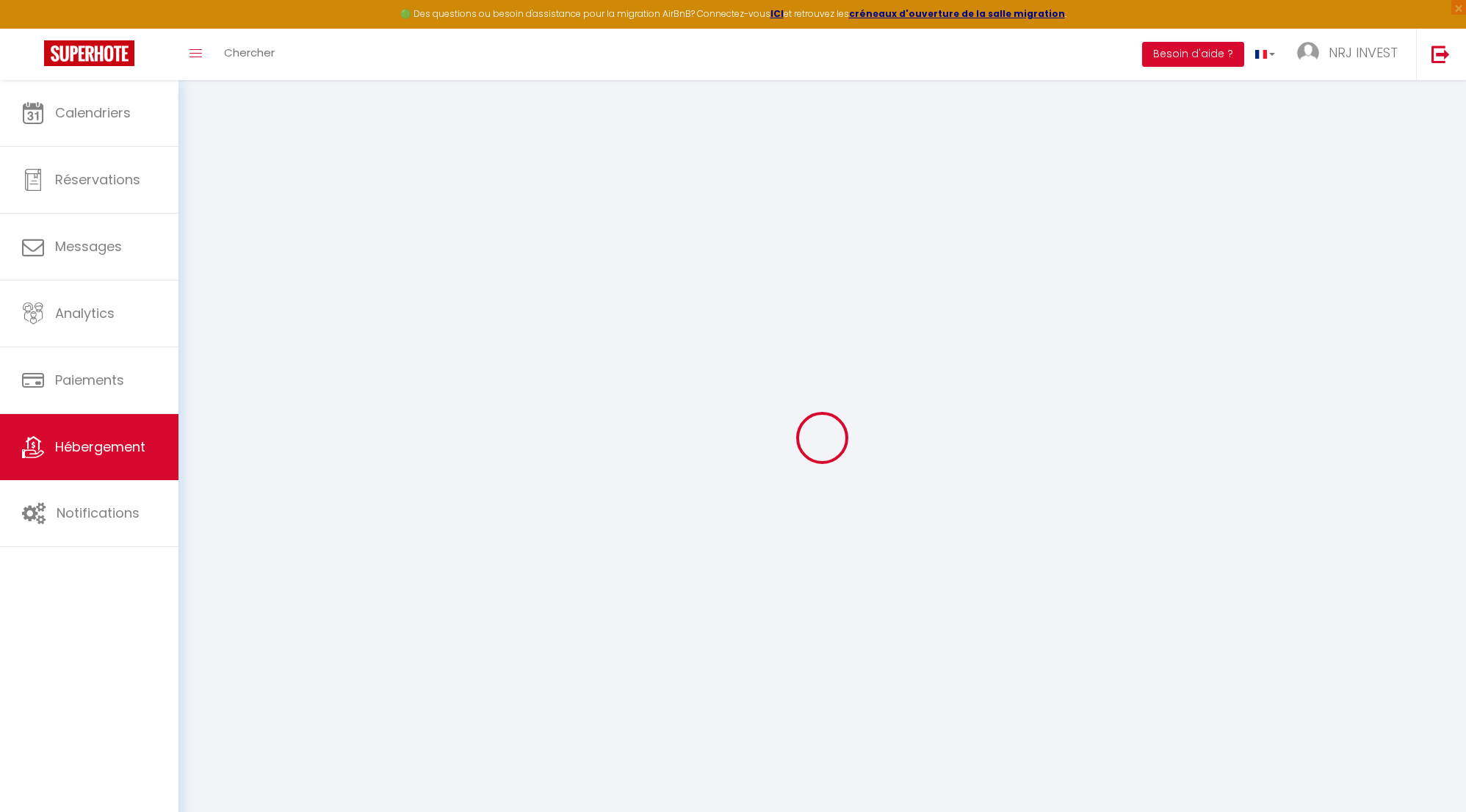
select select
checkbox input "false"
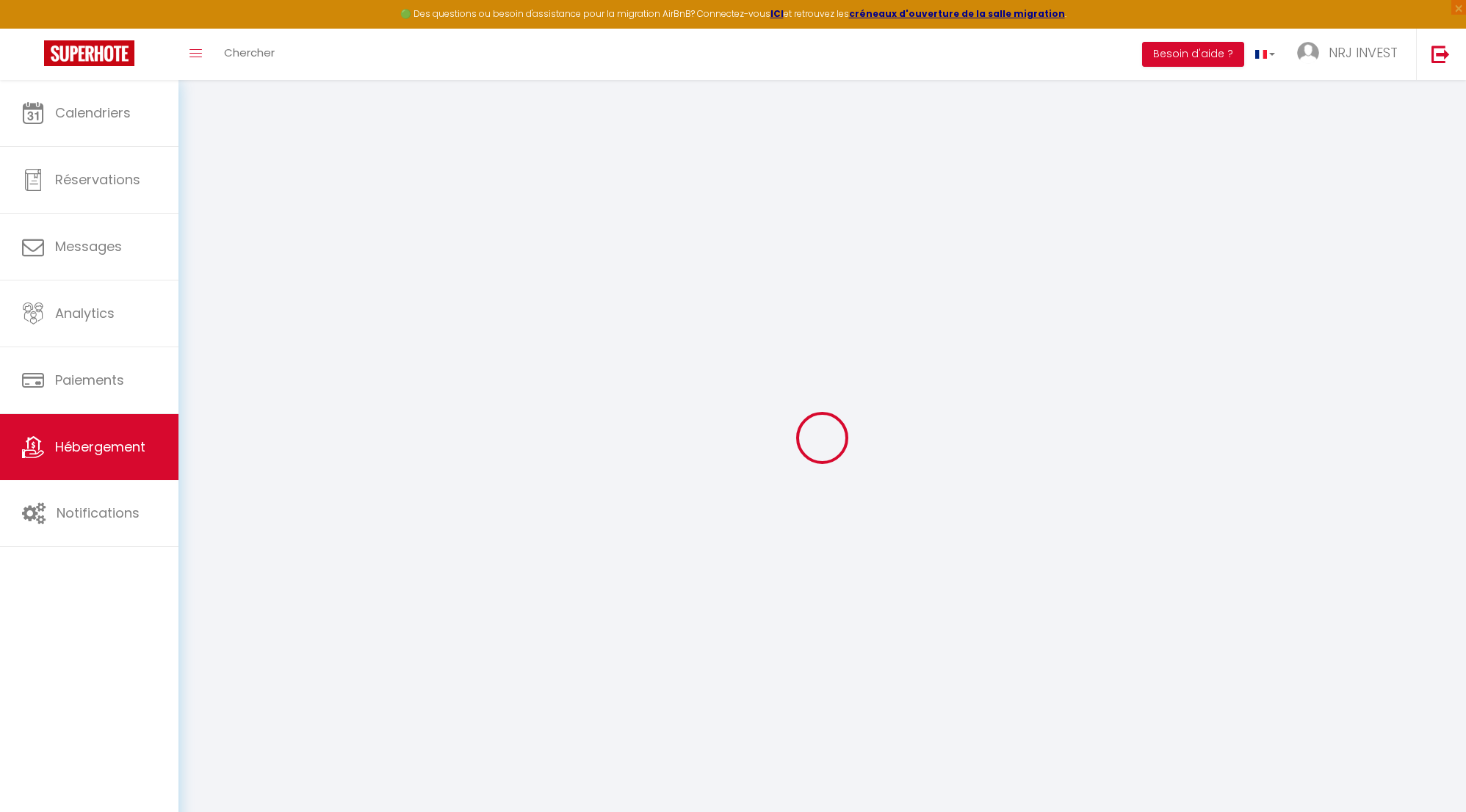
checkbox input "false"
select select
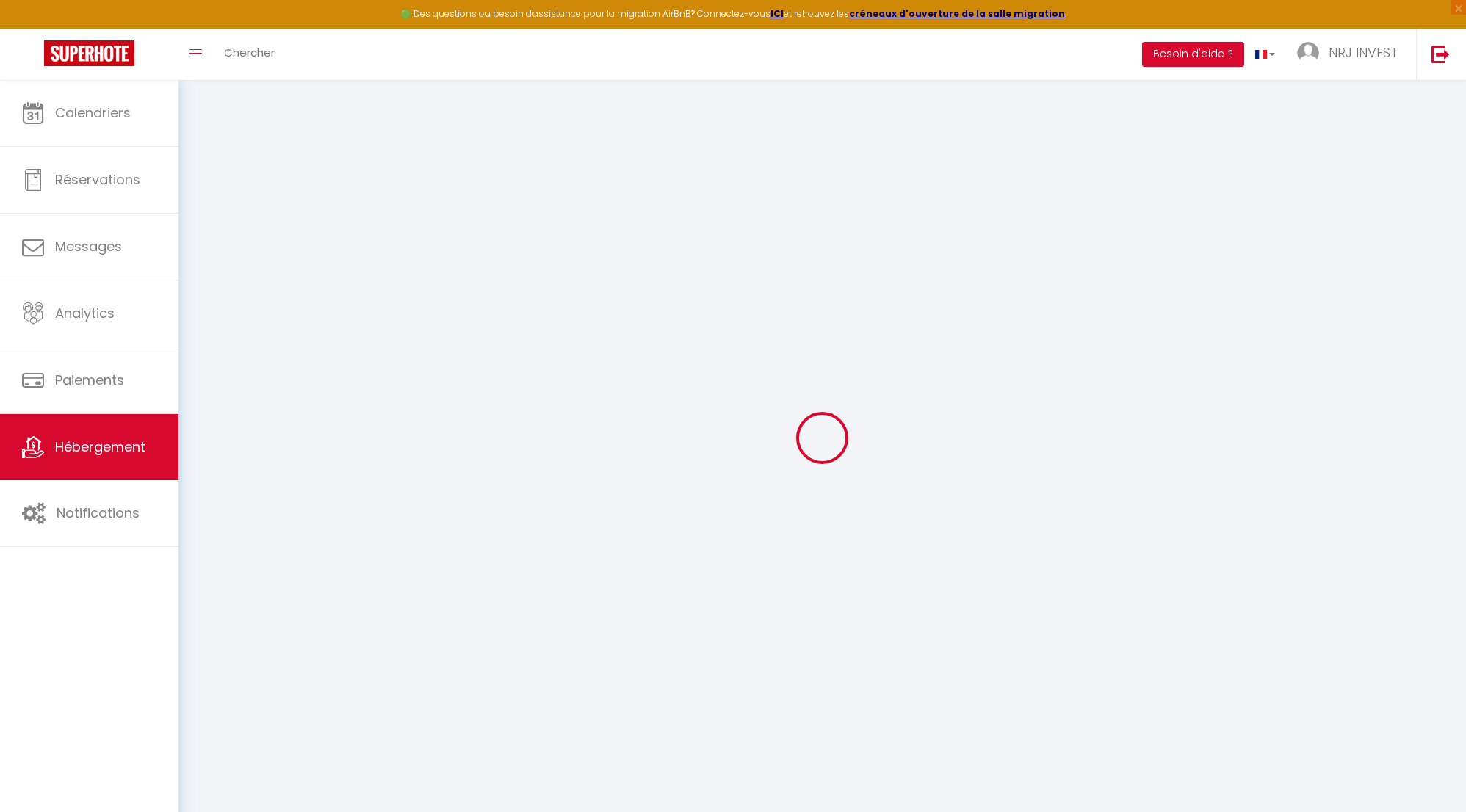
select select
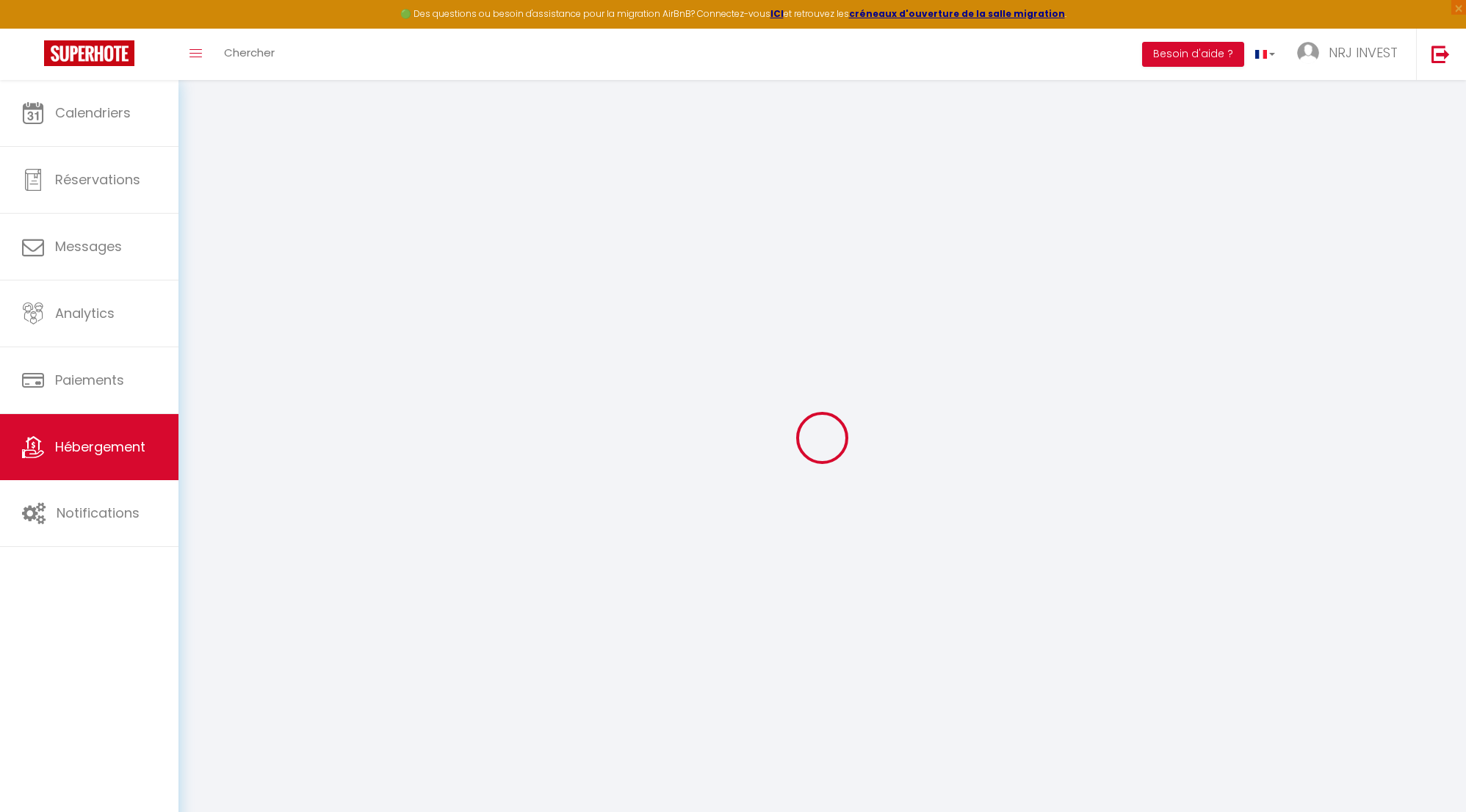
checkbox input "false"
select select
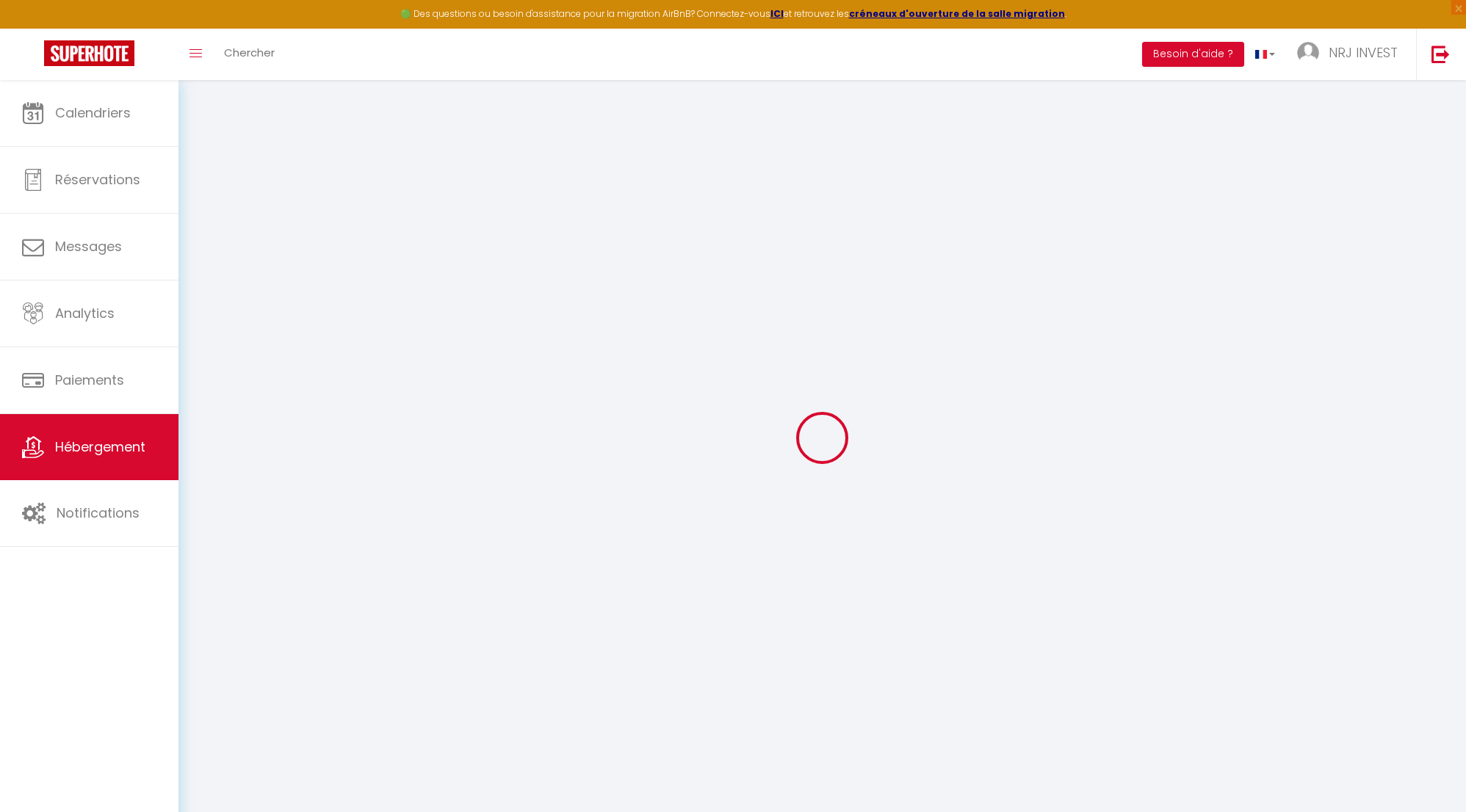
select select
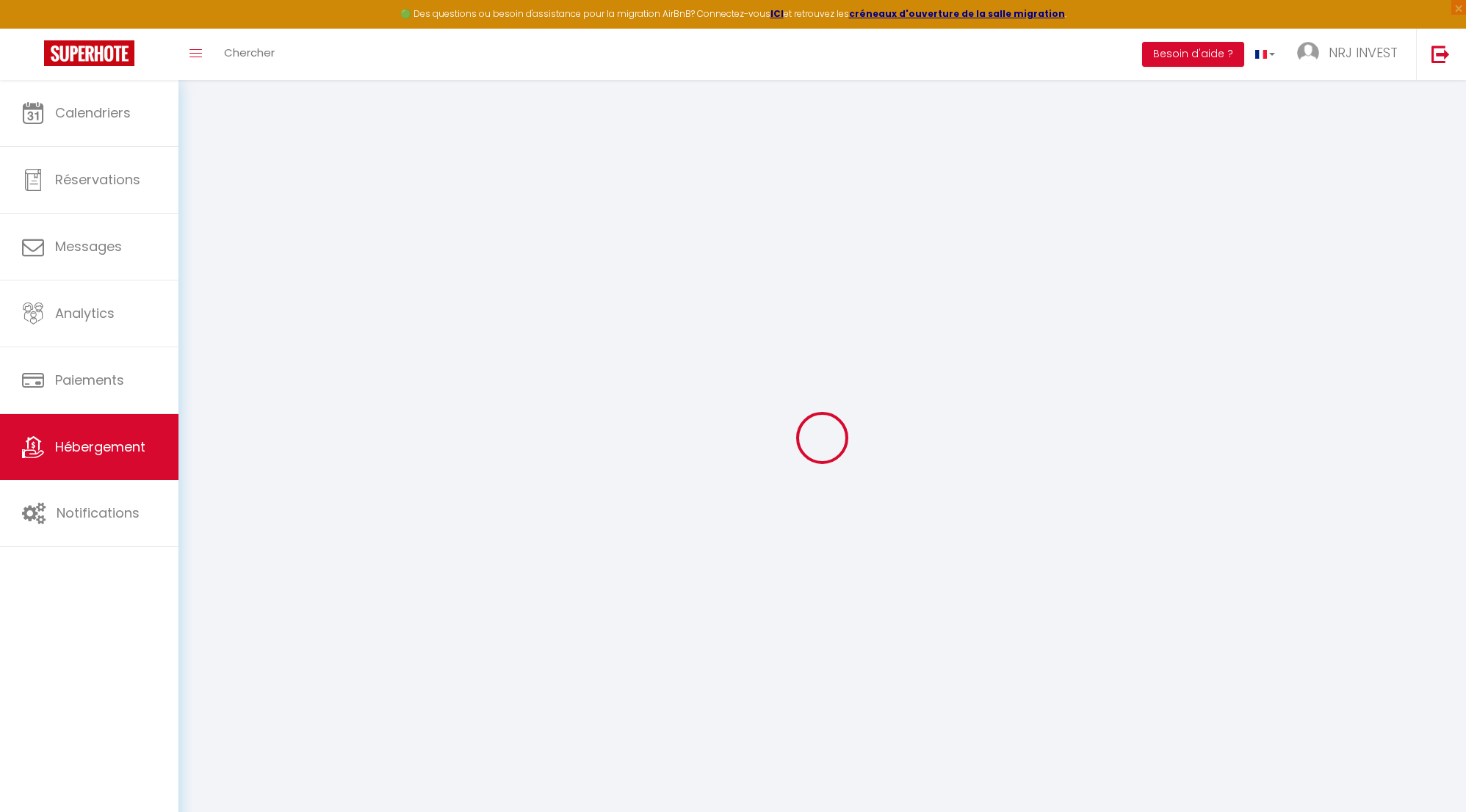
select select
checkbox input "false"
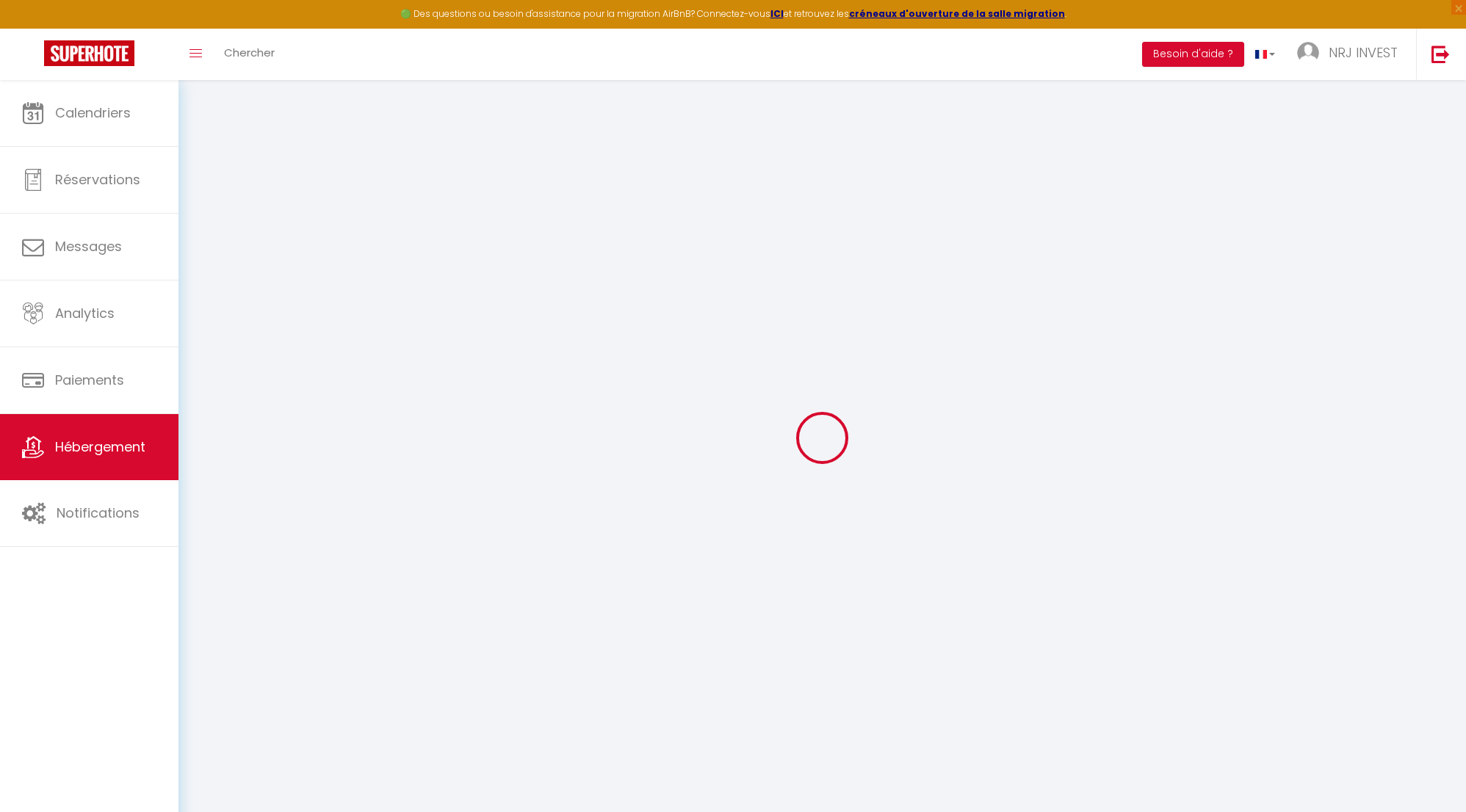
checkbox input "false"
select select
type input "Joly brise 1 [GEOGRAPHIC_DATA]/[GEOGRAPHIC_DATA]"
type input "jeremy"
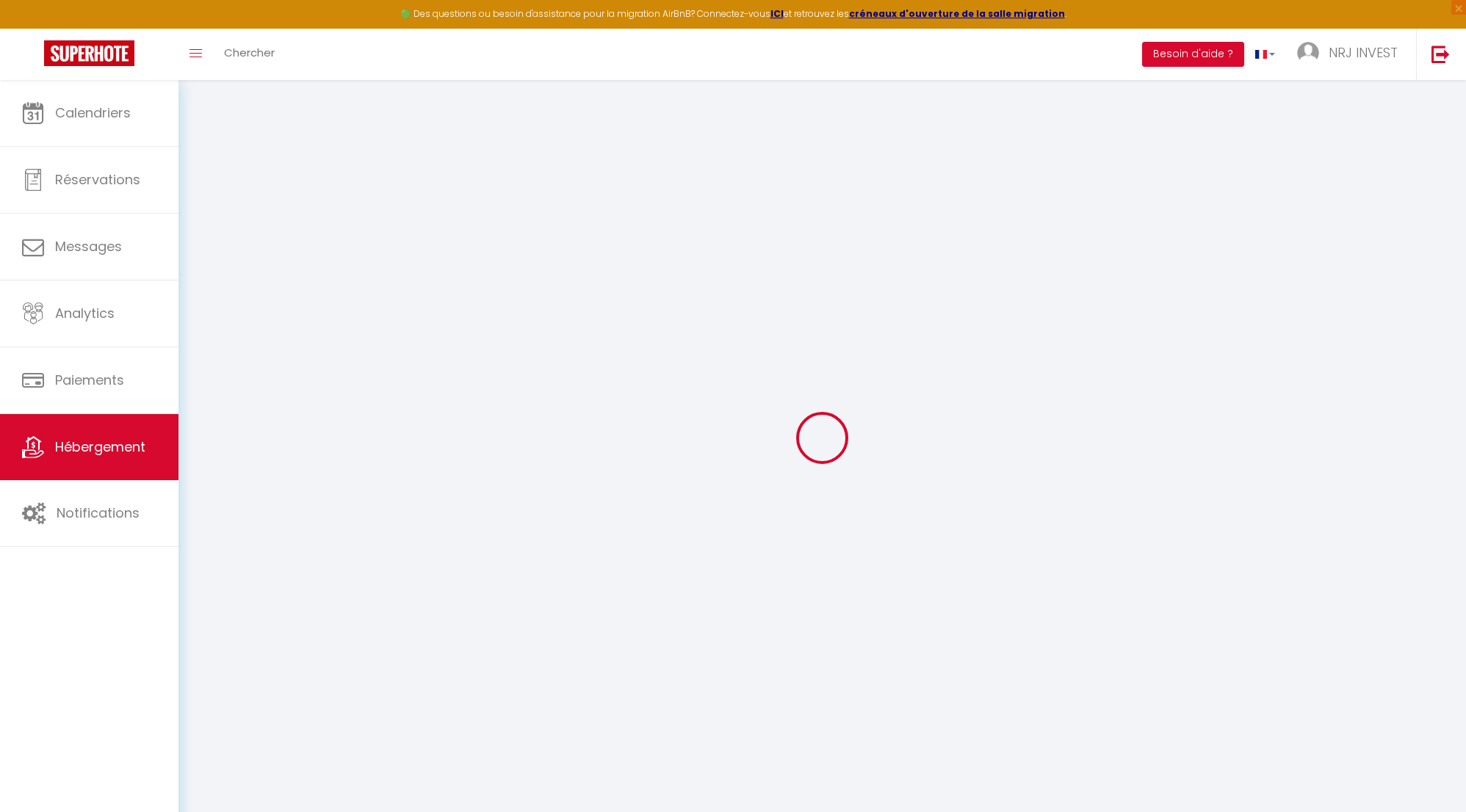
type input "hoarau"
type input "ch zazo"
type input "97430"
type input "Tampon"
select select "2"
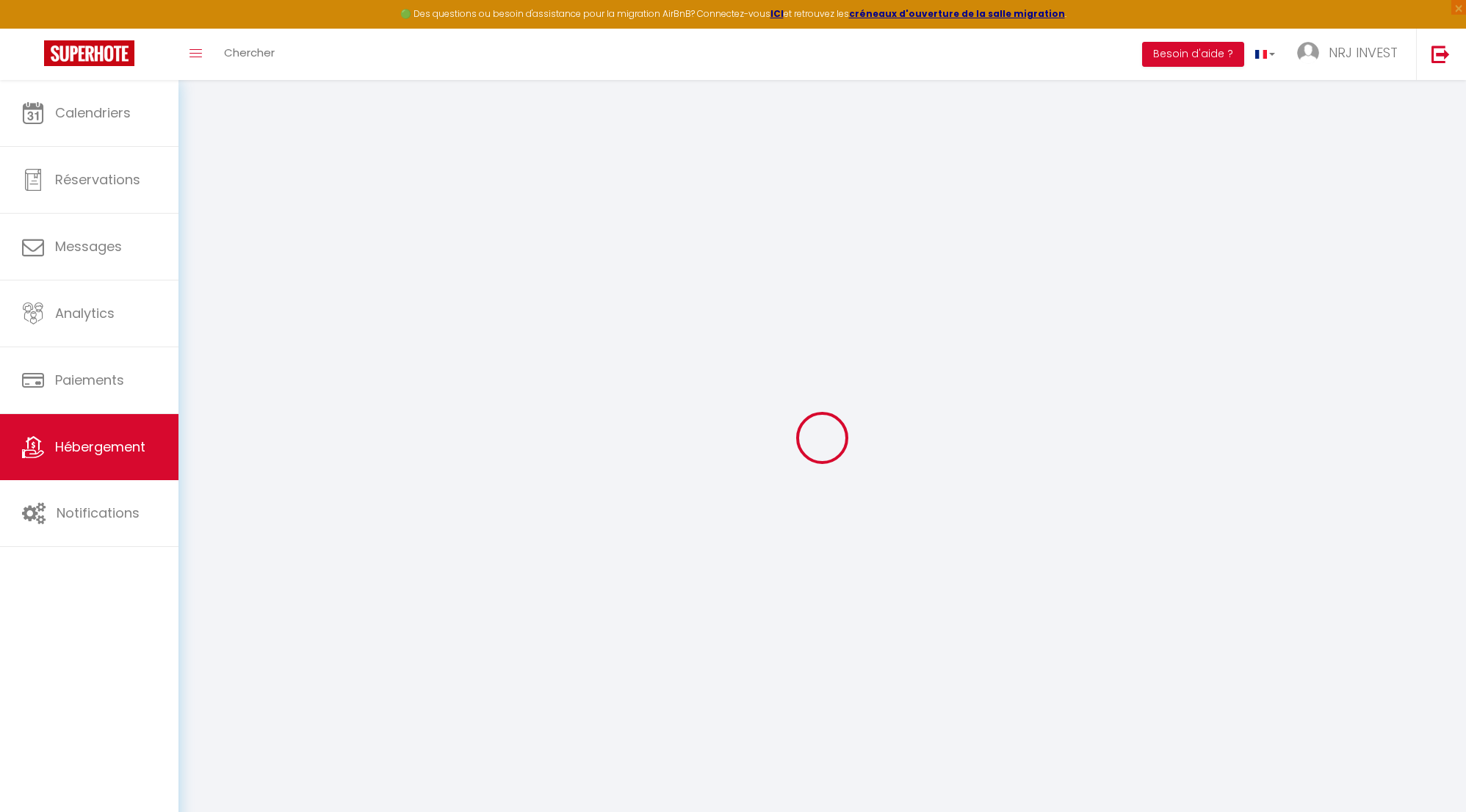
type input "85"
type input "50"
type input "5"
type input "4"
select select
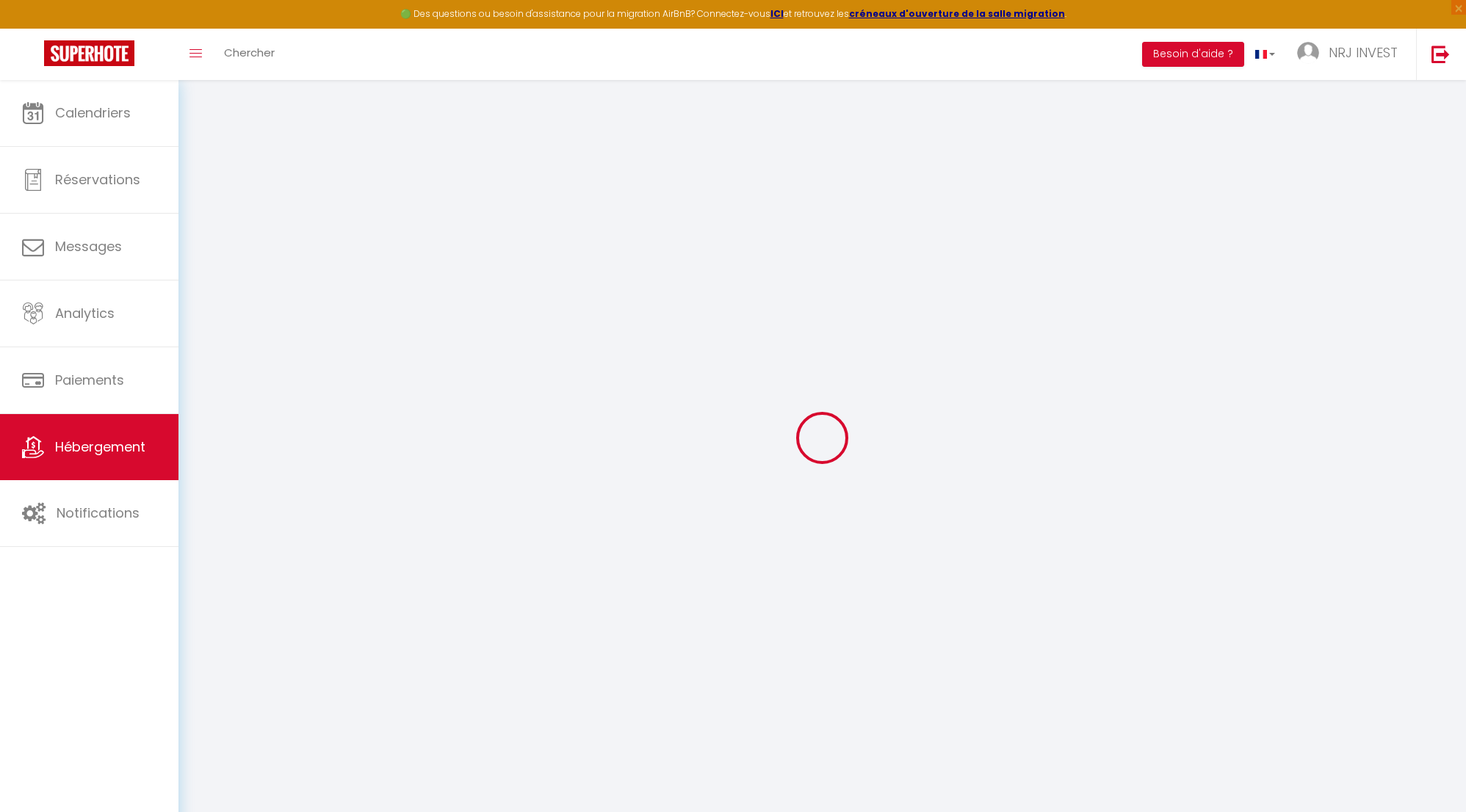
select select
type input "50 rue georges moy de la croix"
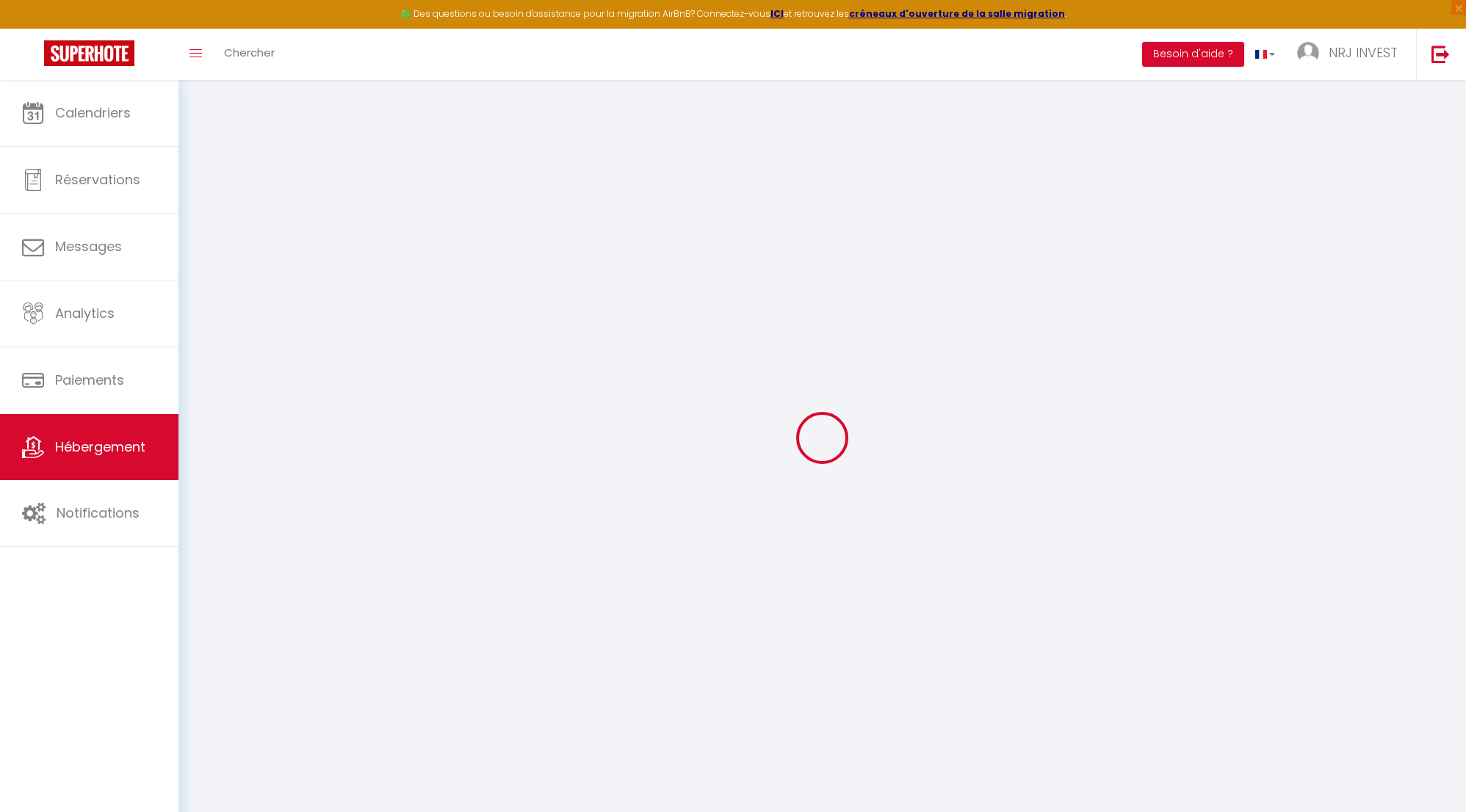
type input "97410"
type input "saint pierre"
select select "177"
type input "nrjinvest974@gmail.com"
select select "15397"
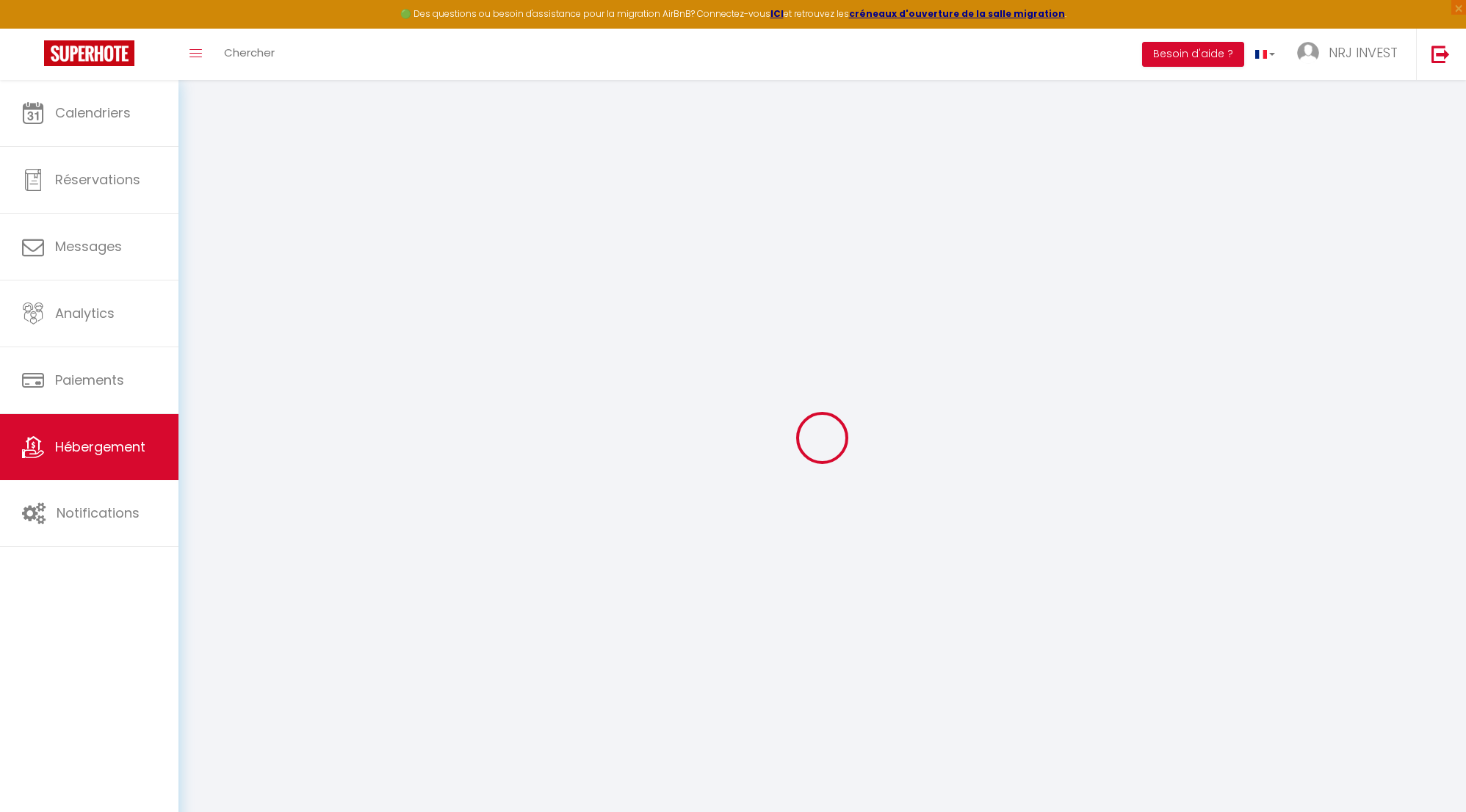
checkbox input "false"
radio input "true"
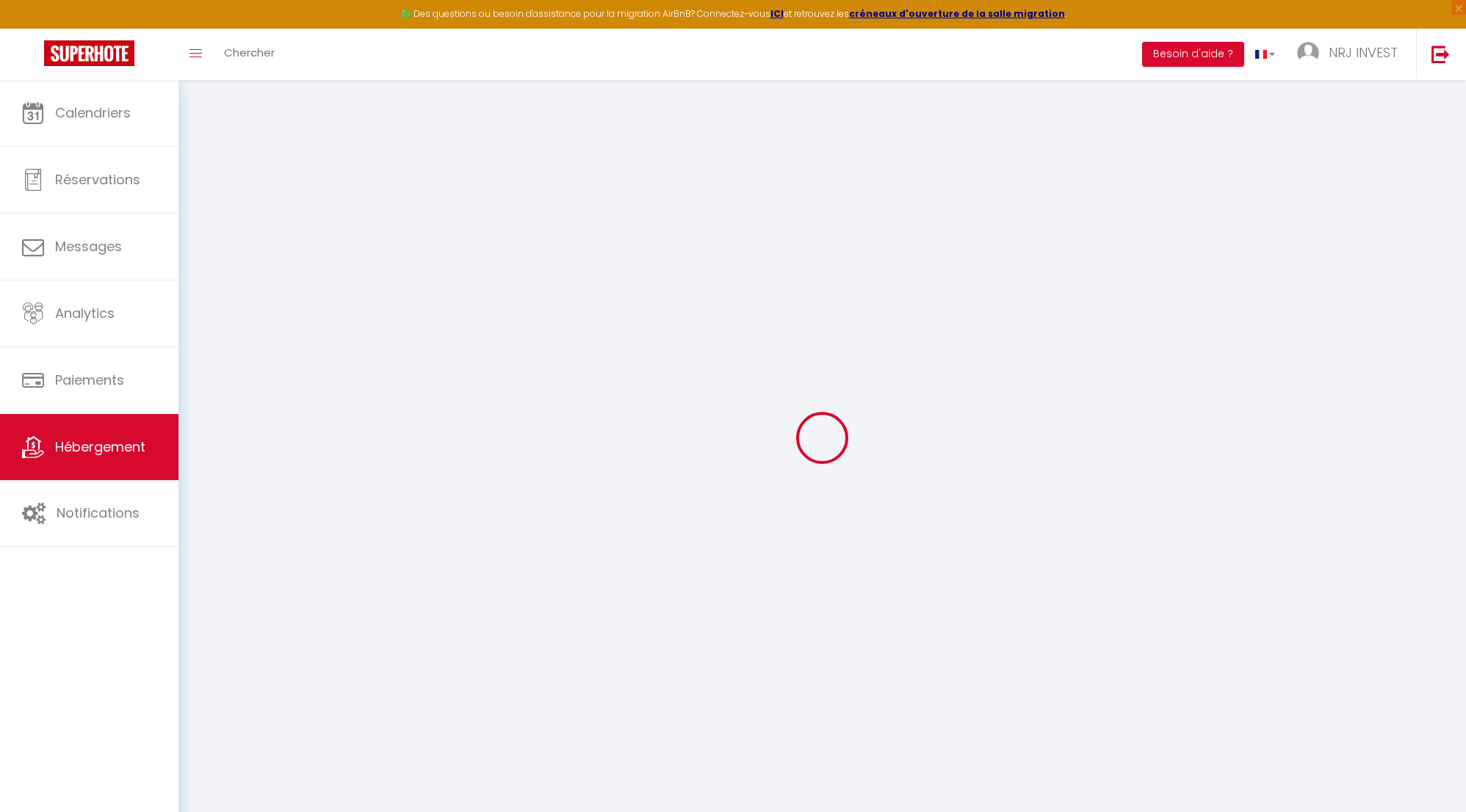
type input "0"
select select
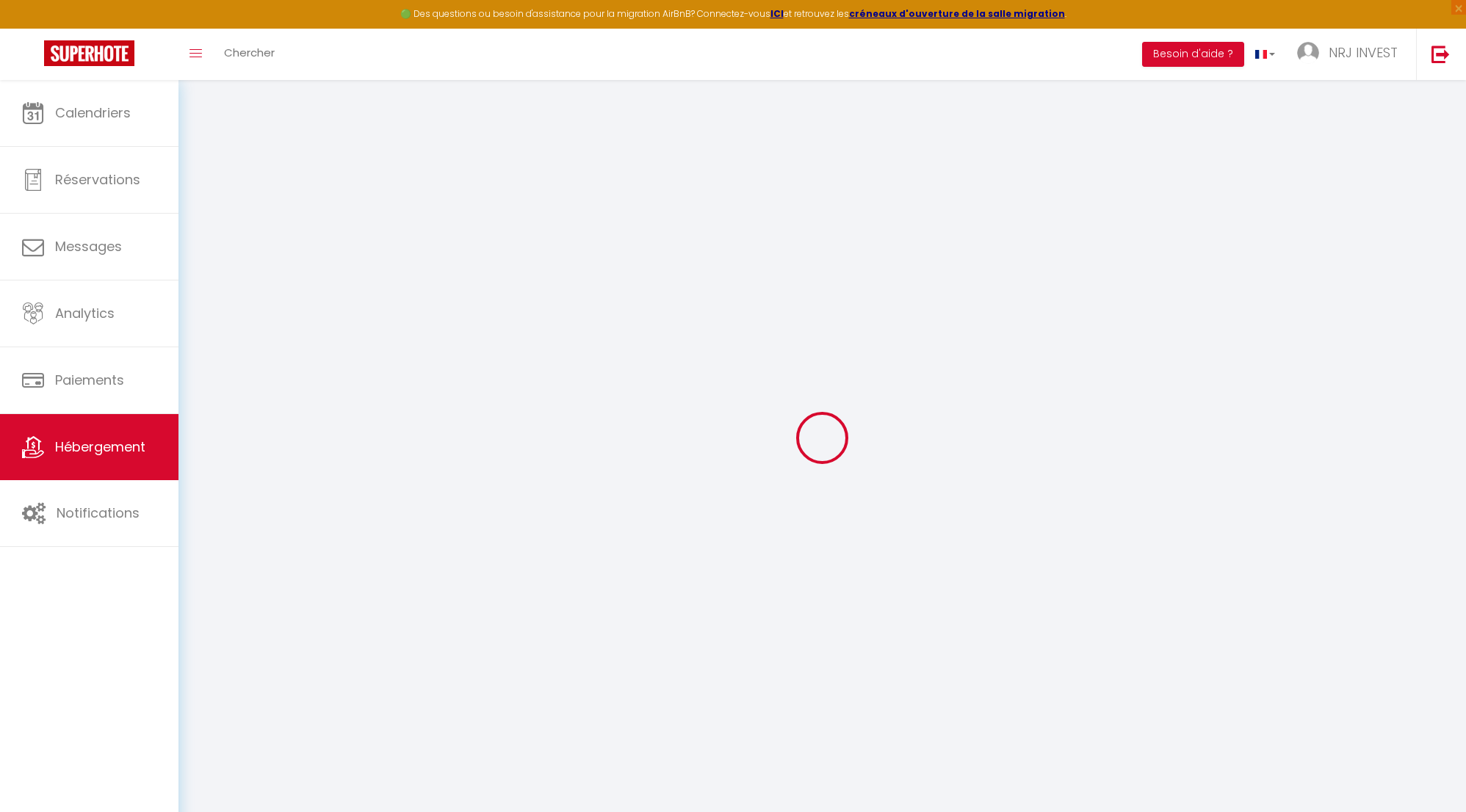
select select
checkbox input "false"
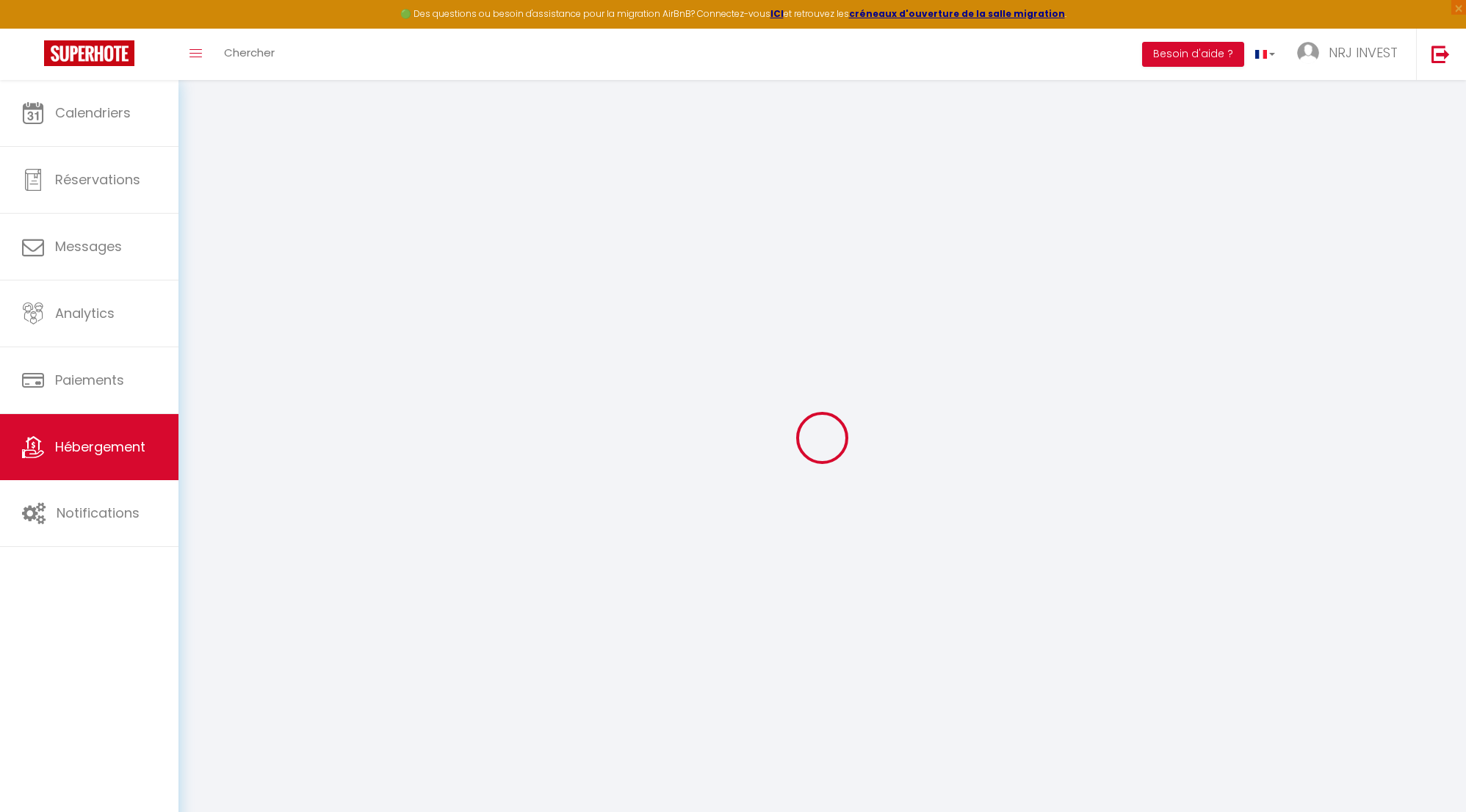
checkbox input "false"
select select
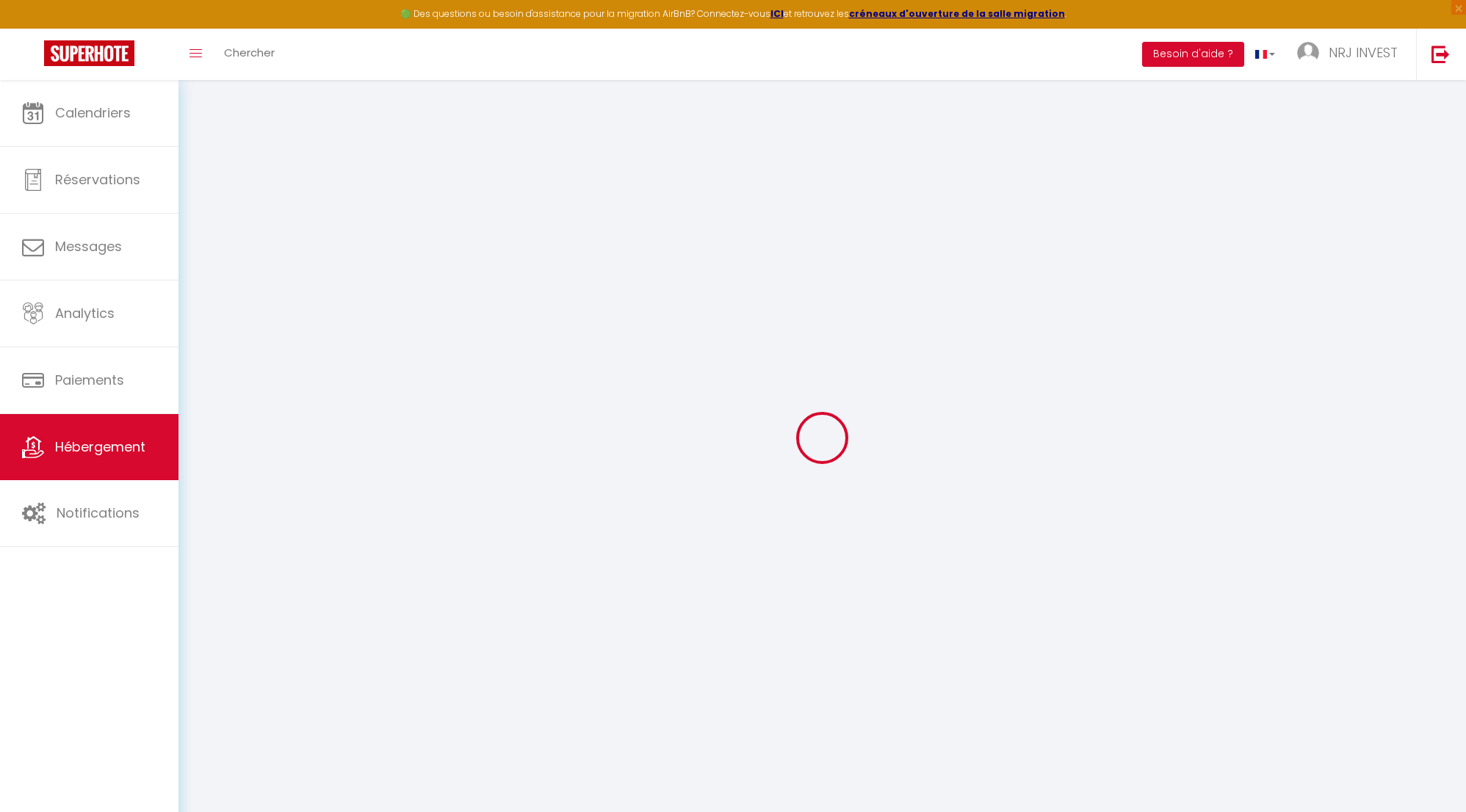
select select
checkbox input "false"
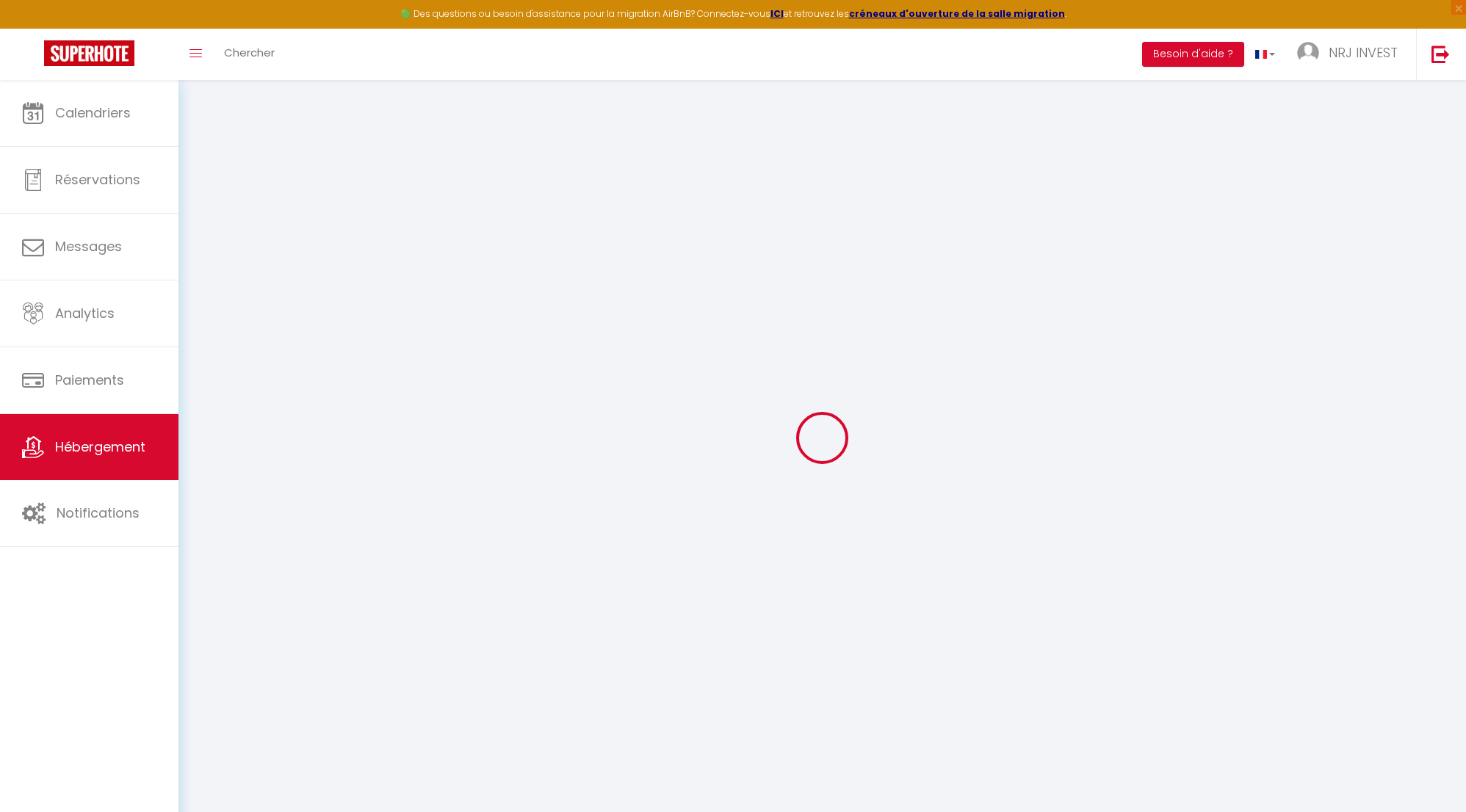
checkbox input "false"
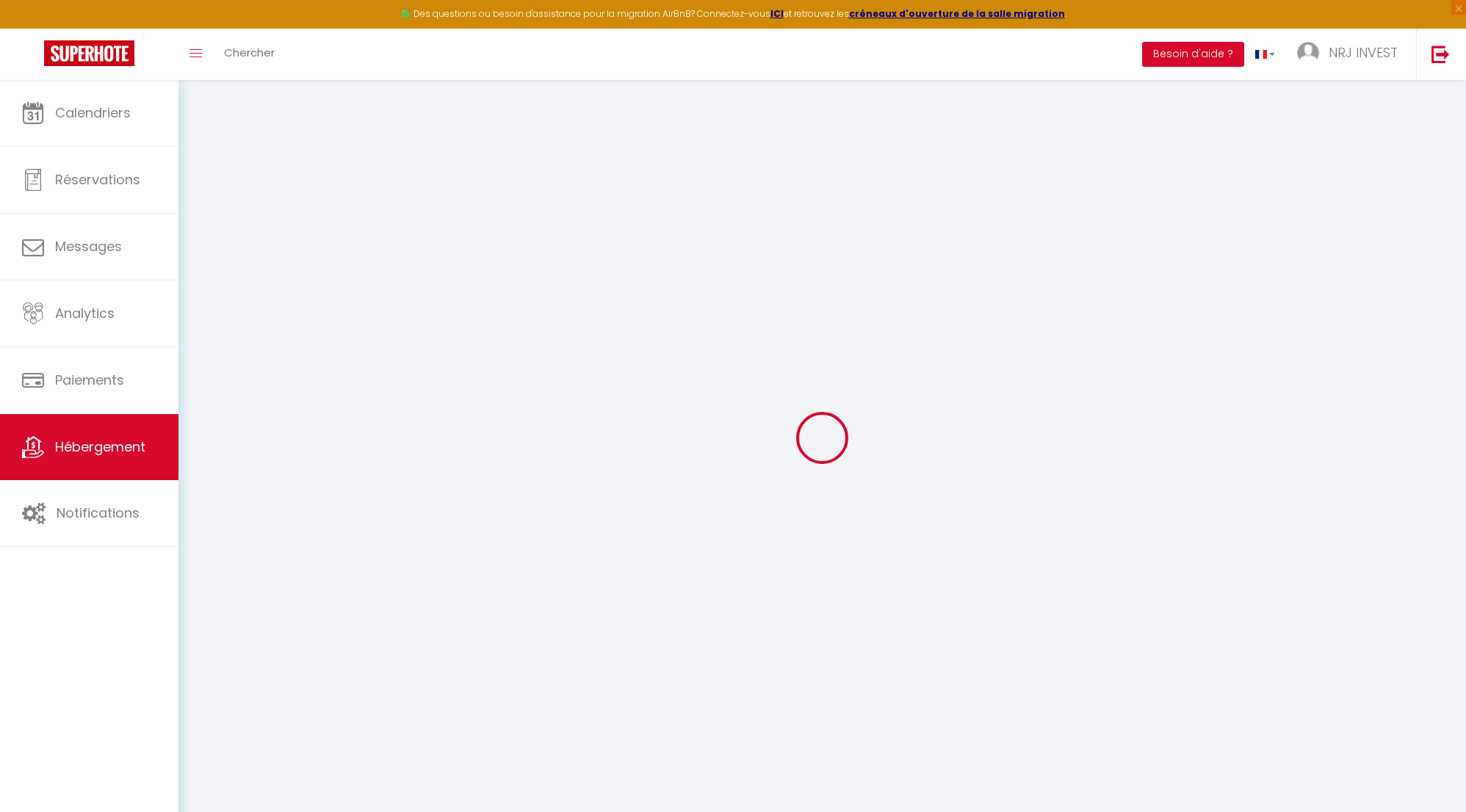
checkbox input "false"
select select "15:00"
select select "19:00"
select select "11:00"
select select "30"
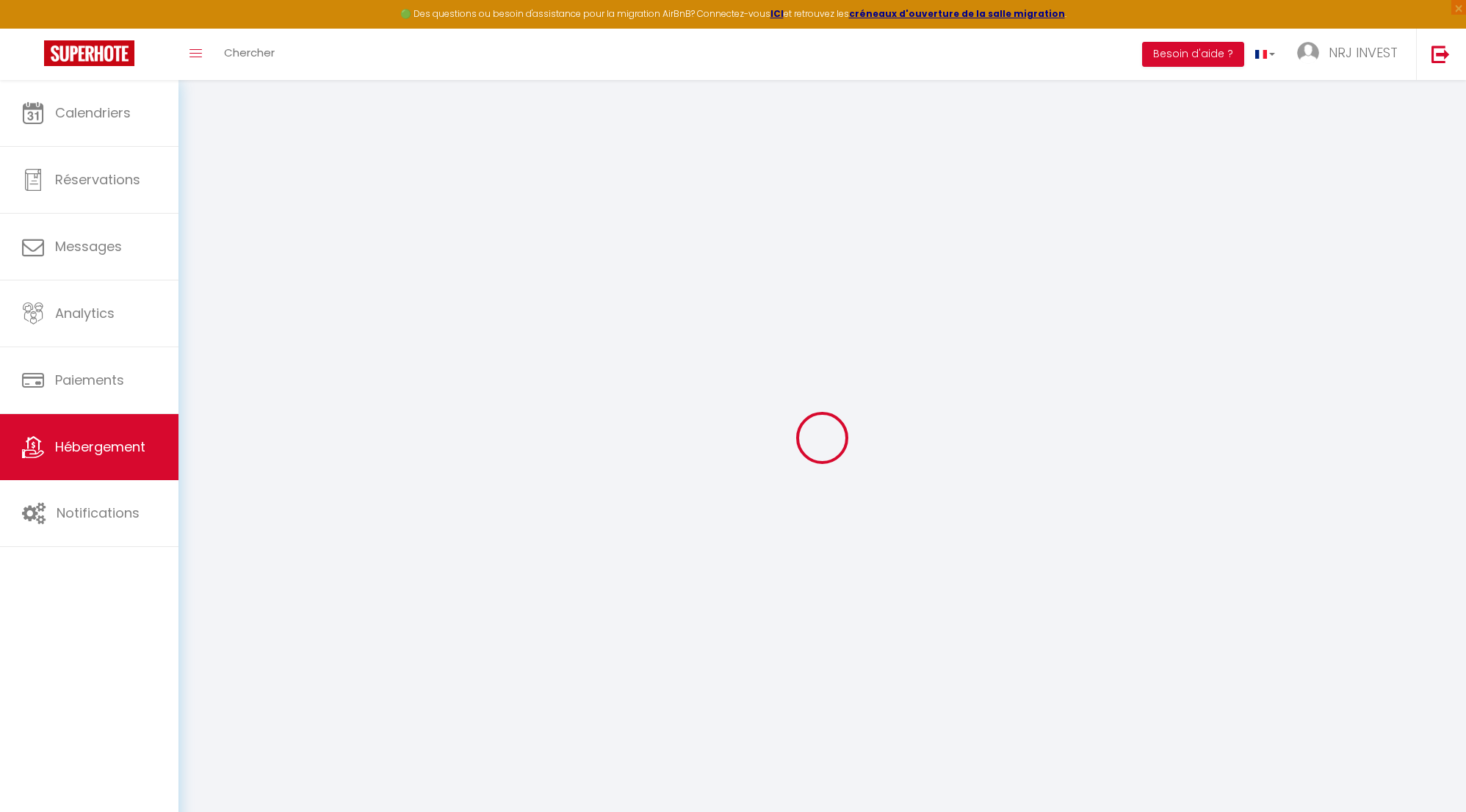
select select "120"
checkbox input "false"
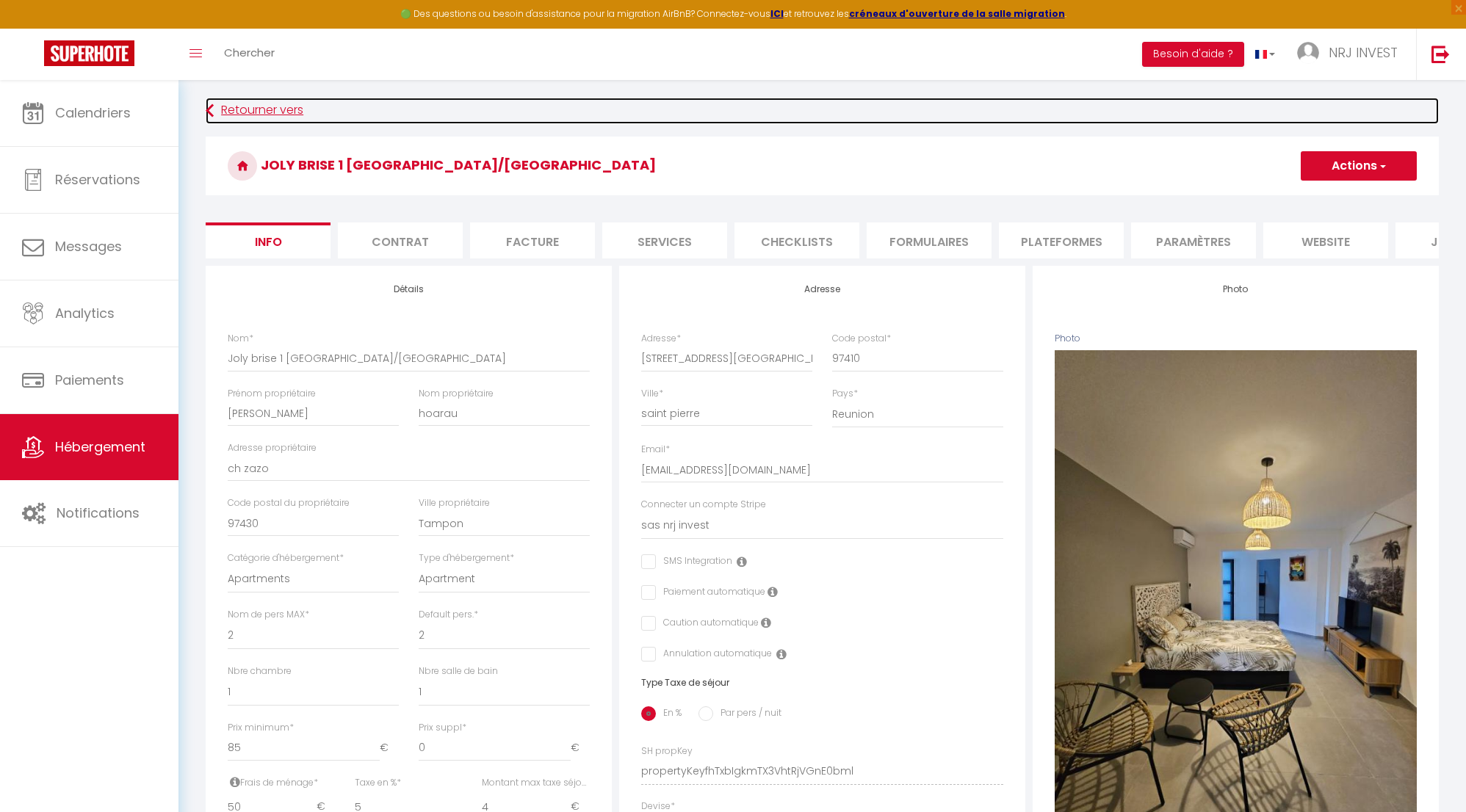
click at [210, 109] on icon at bounding box center [210, 111] width 8 height 26
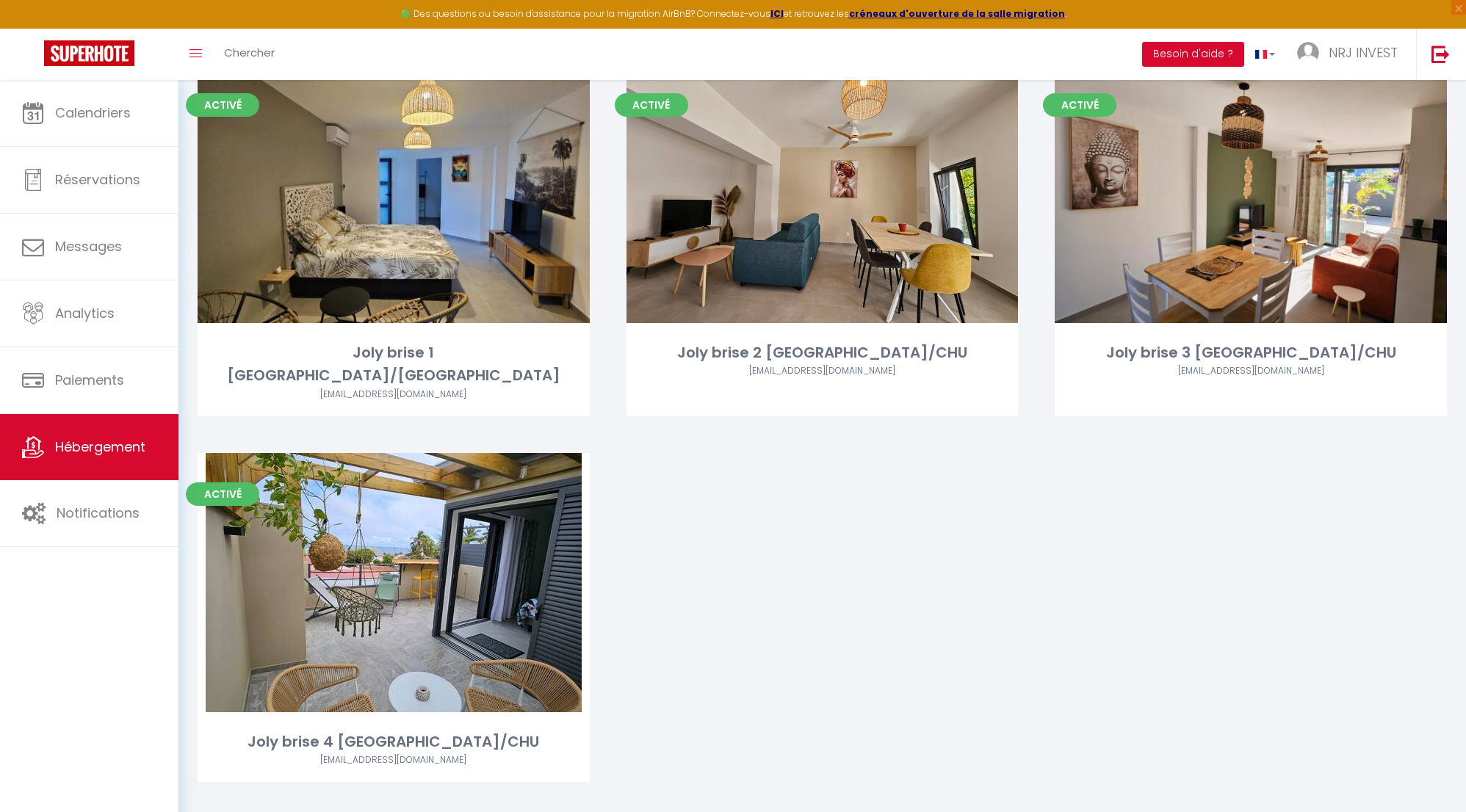
scroll to position [125, 0]
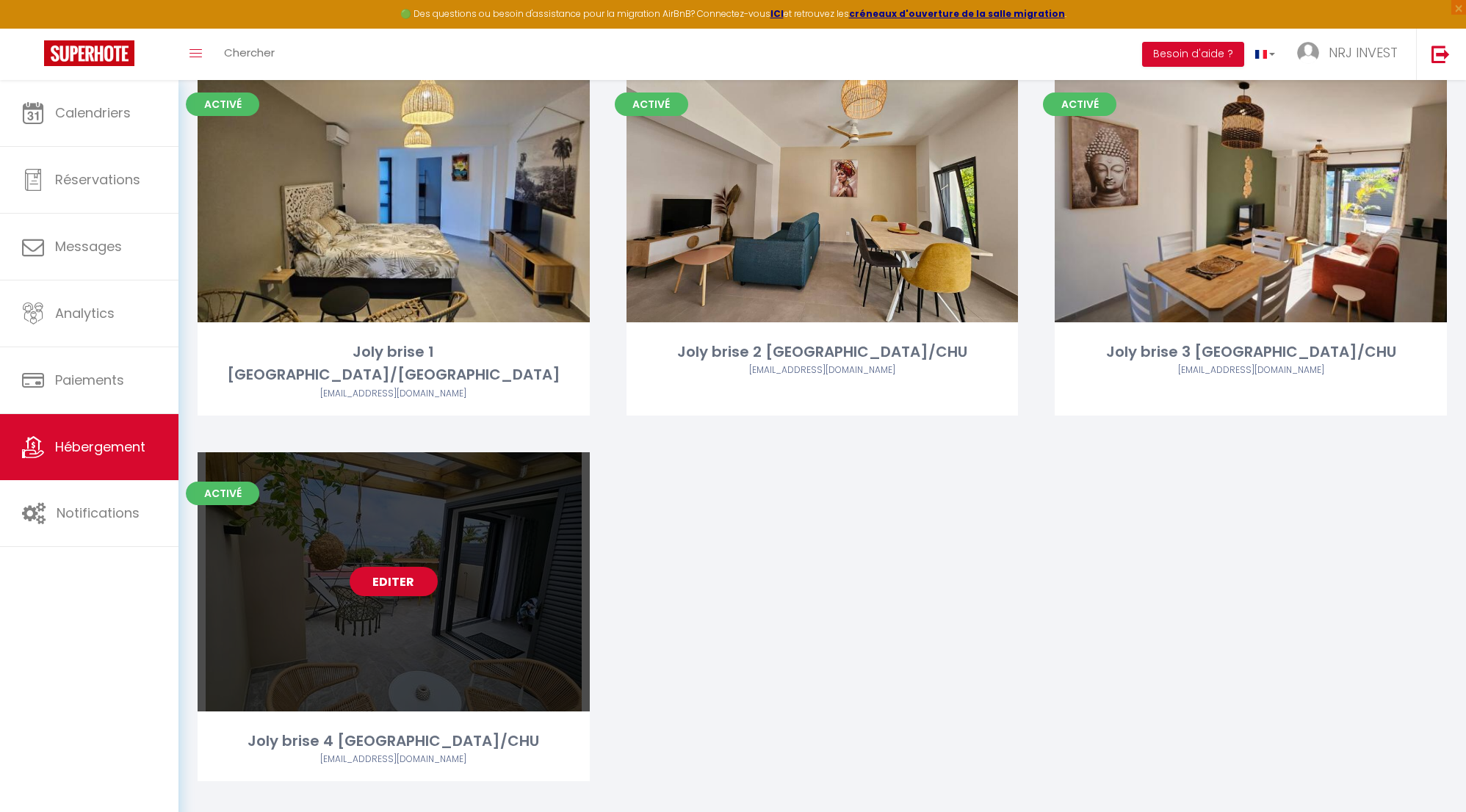
click at [402, 567] on link "Editer" at bounding box center [394, 582] width 88 height 29
select select "3"
select select "2"
select select "1"
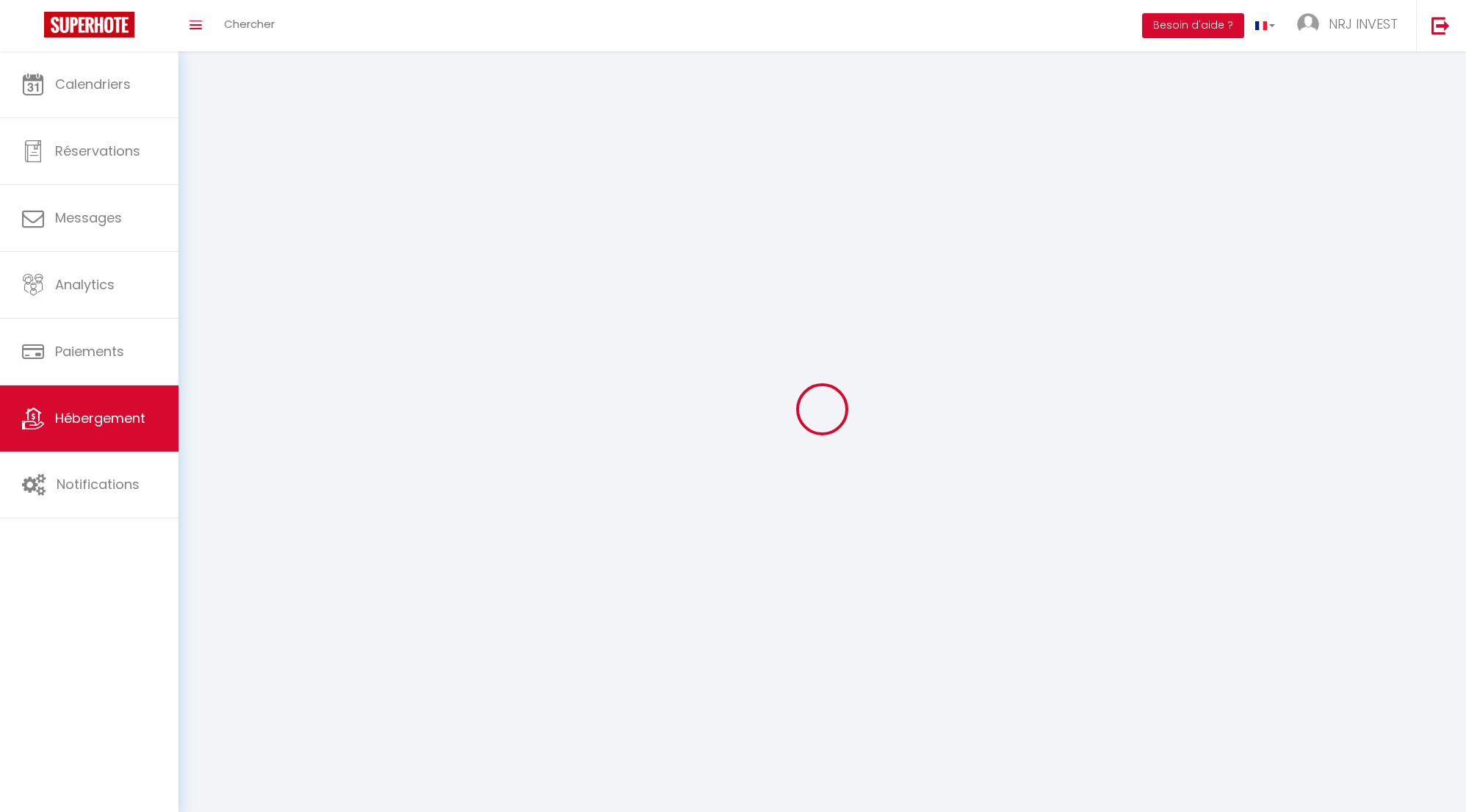
select select
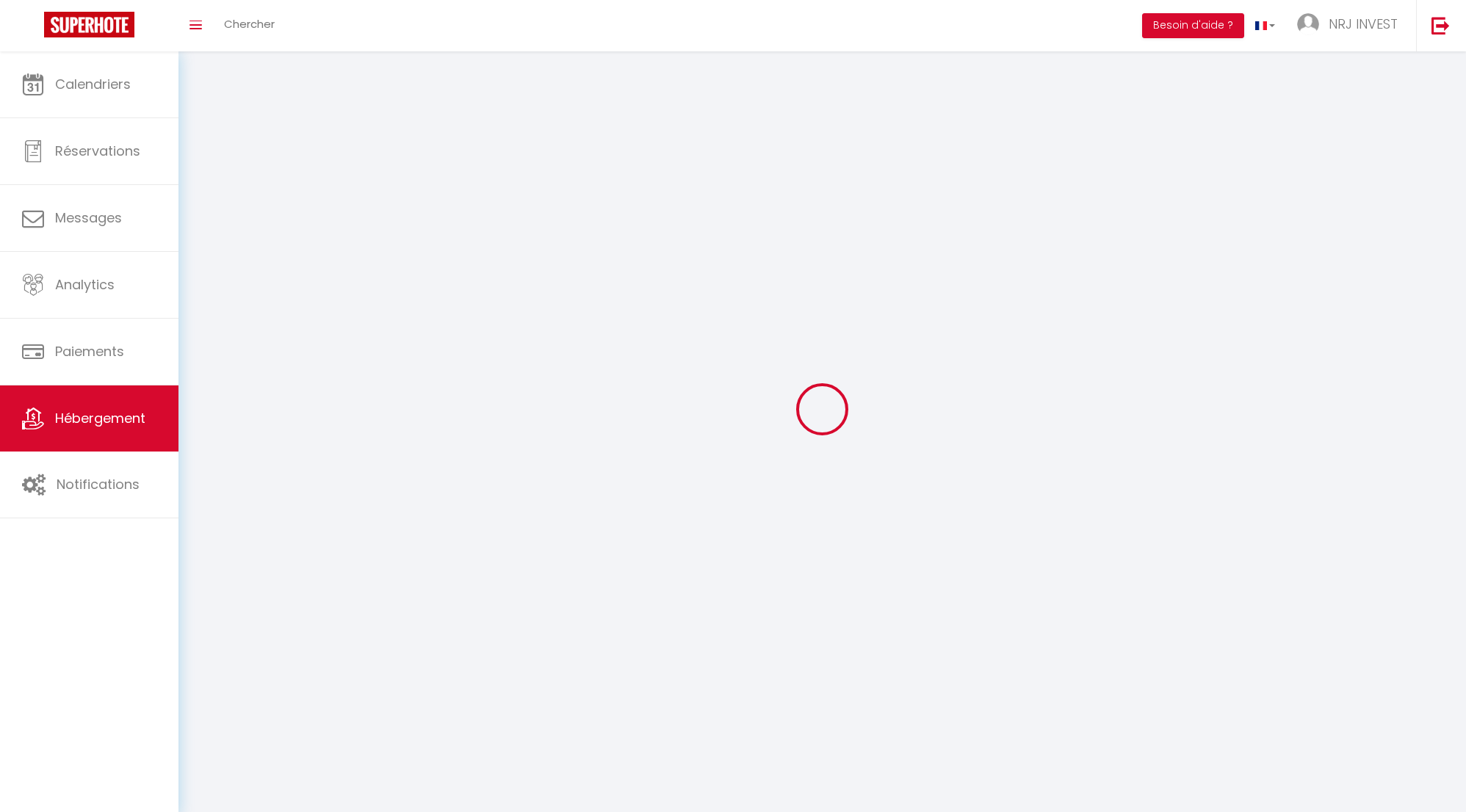
select select
checkbox input "false"
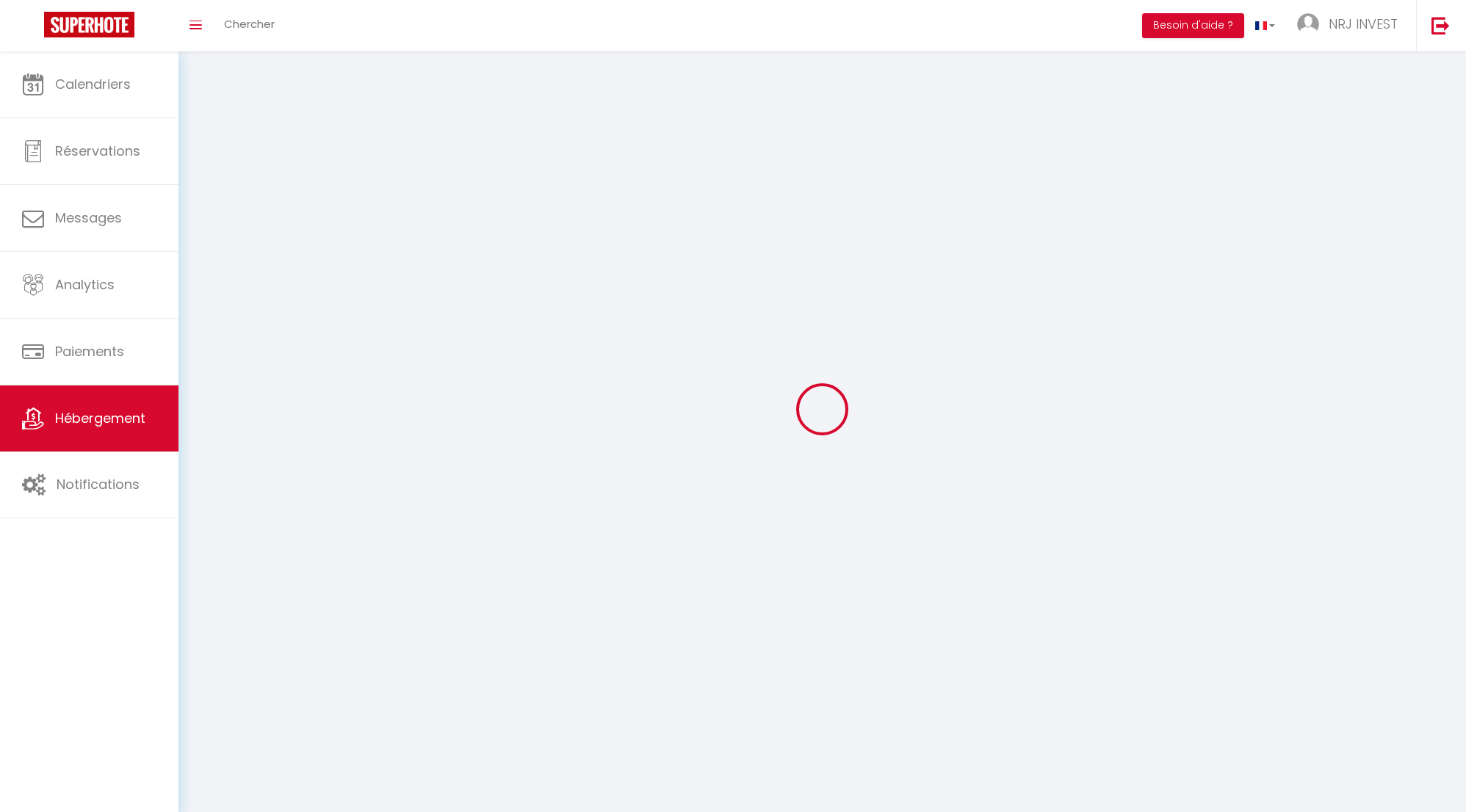
select select
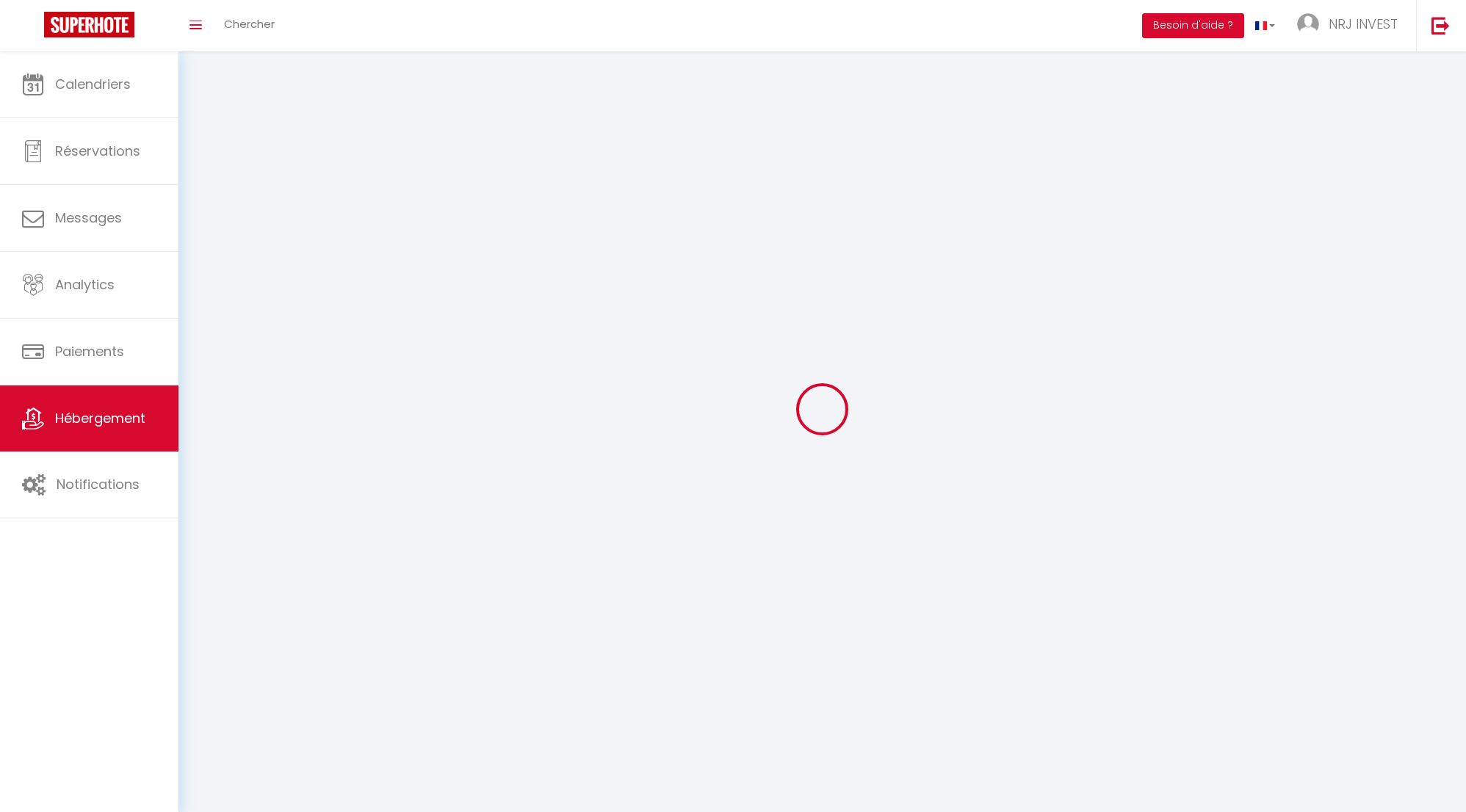
select select
checkbox input "false"
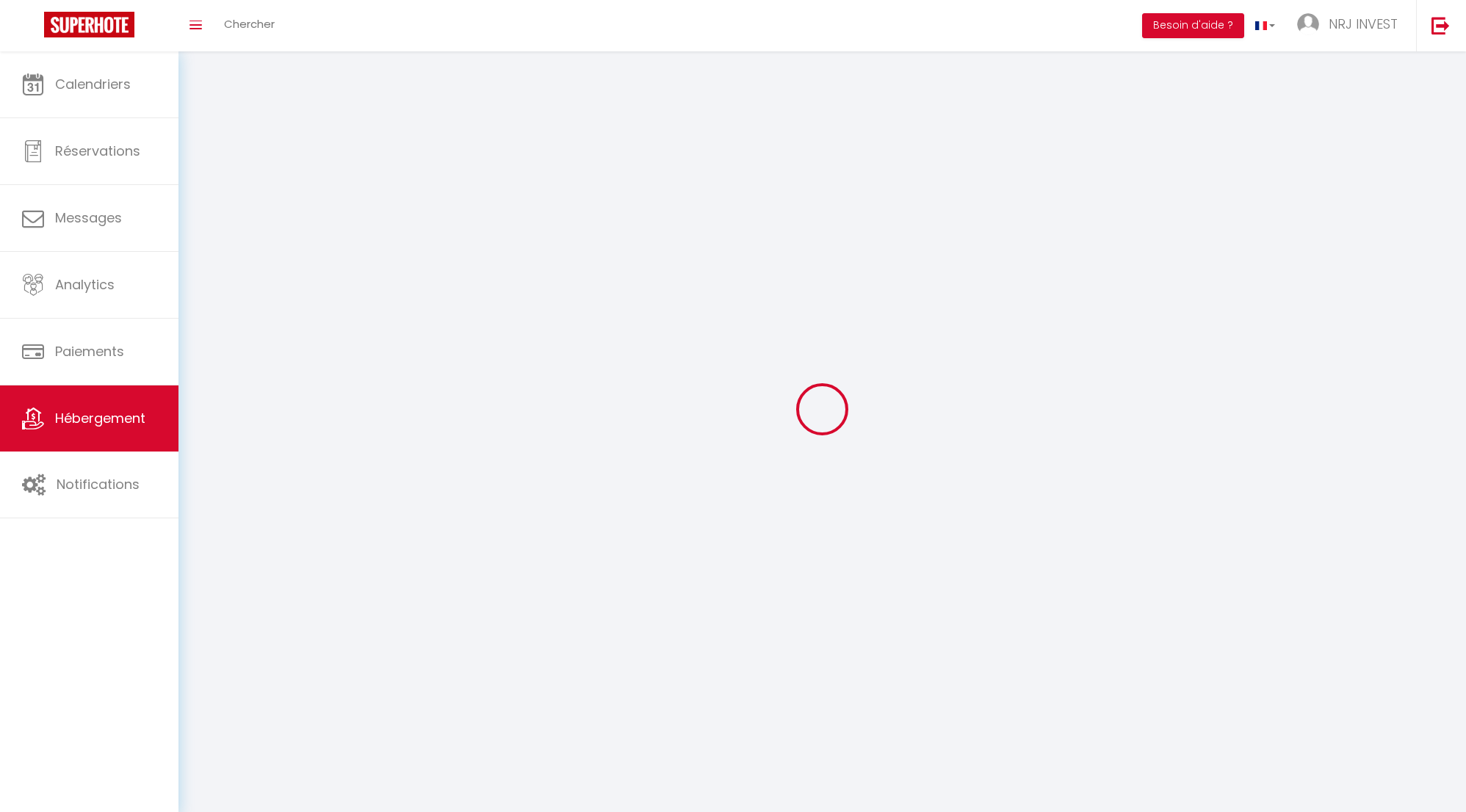
checkbox input "false"
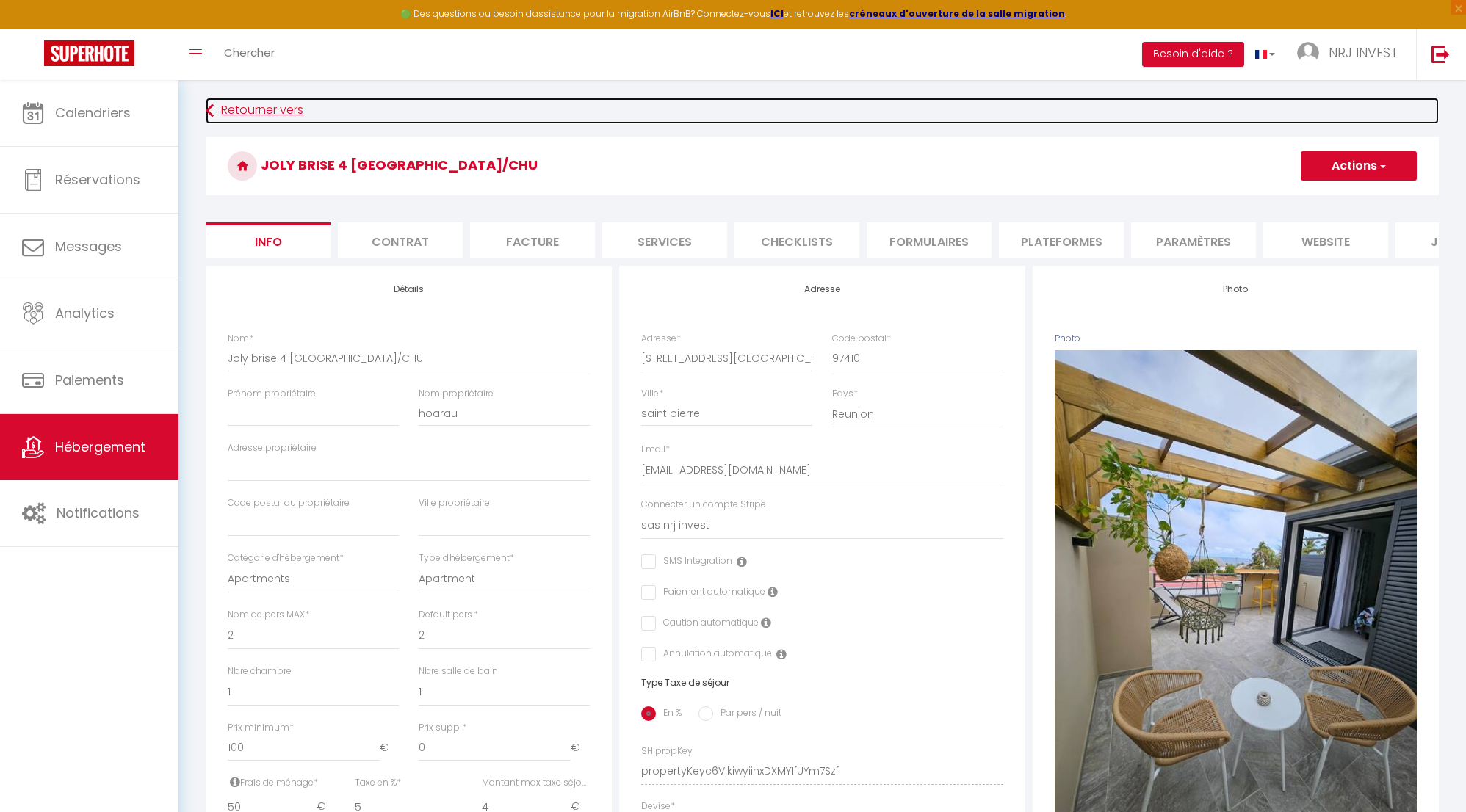
click at [214, 109] on link "Retourner vers" at bounding box center [822, 111] width 1233 height 26
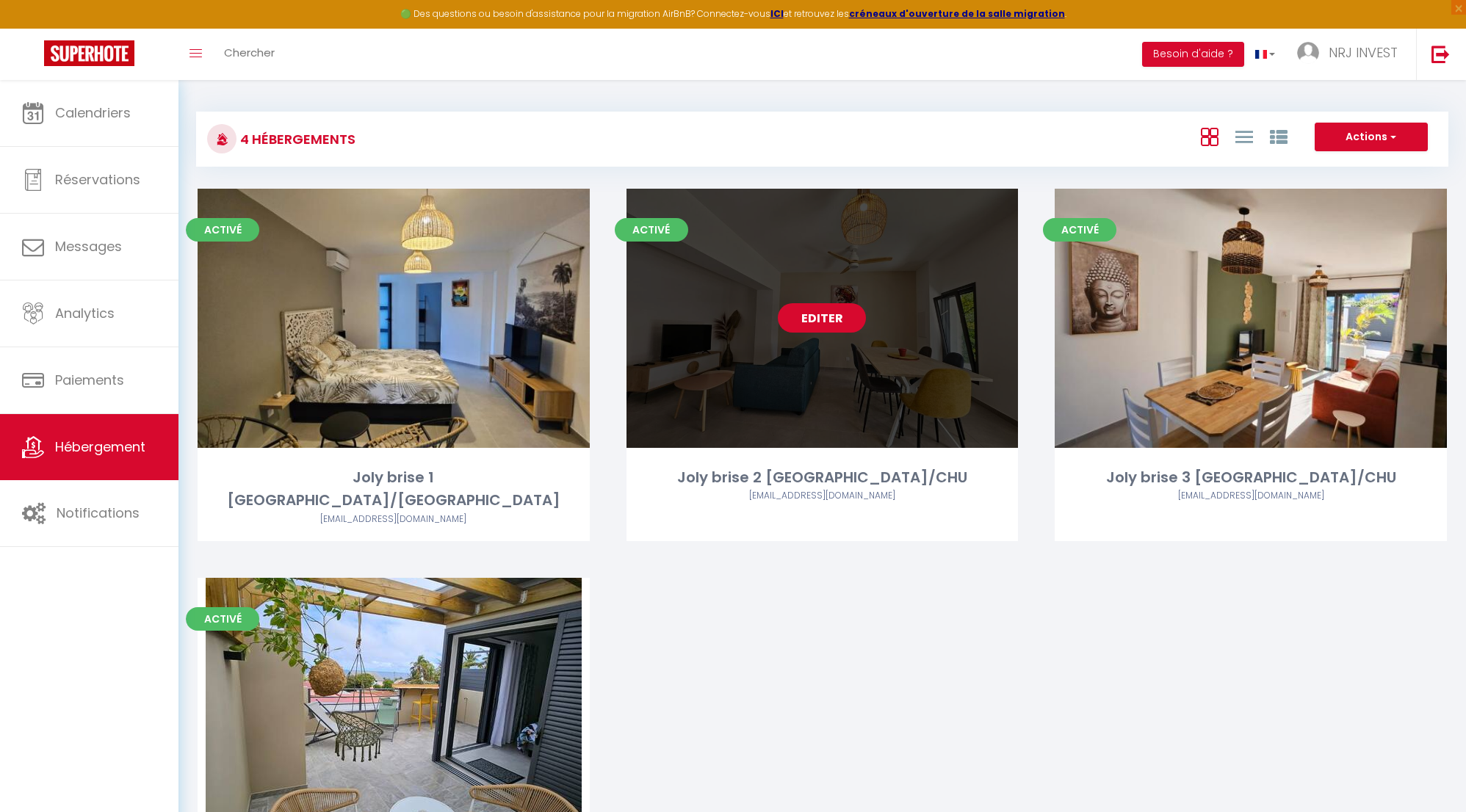
click at [856, 315] on link "Editer" at bounding box center [822, 318] width 88 height 29
click at [823, 313] on link "Editer" at bounding box center [822, 318] width 88 height 29
click at [829, 321] on link "Editer" at bounding box center [822, 318] width 88 height 29
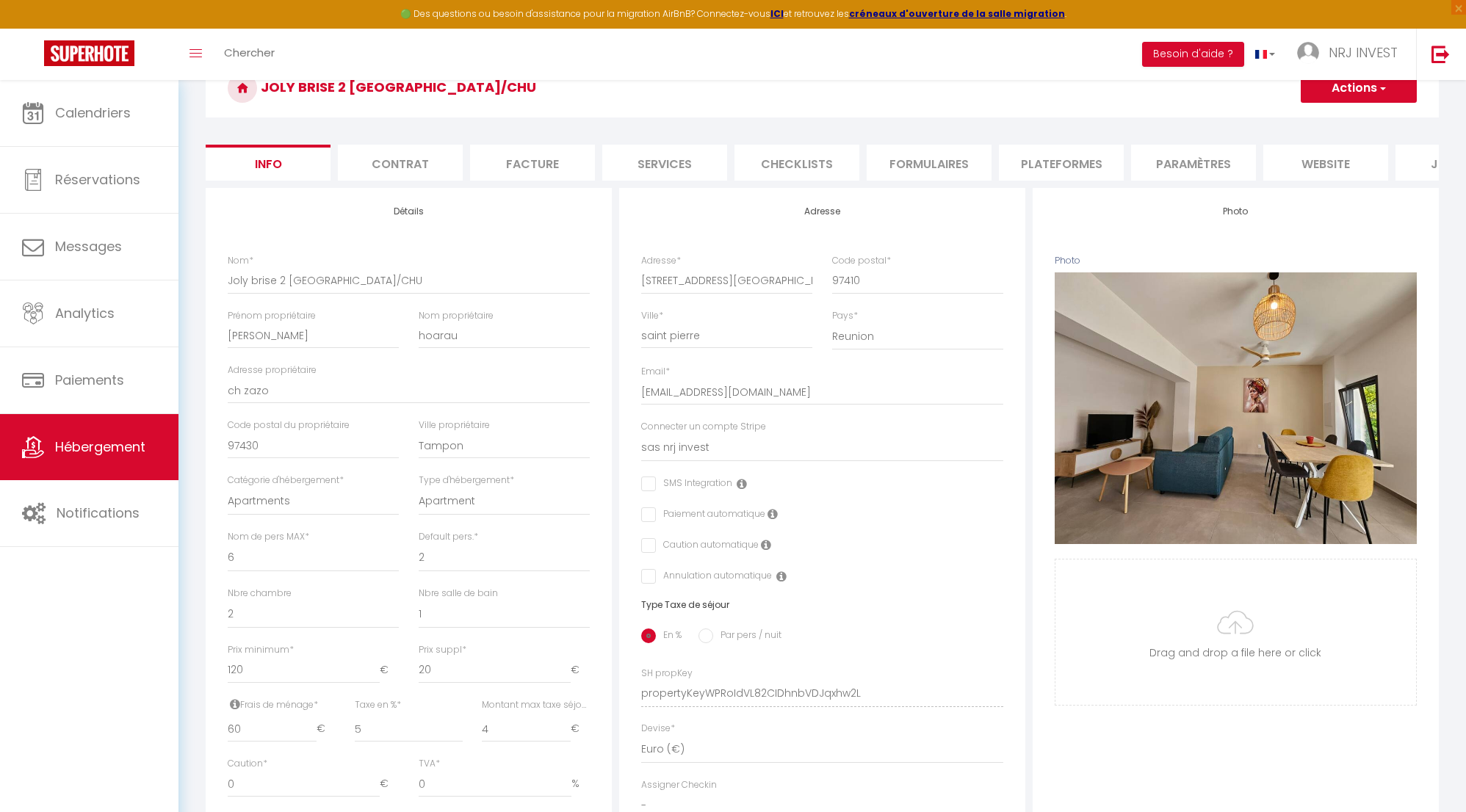
scroll to position [155, 0]
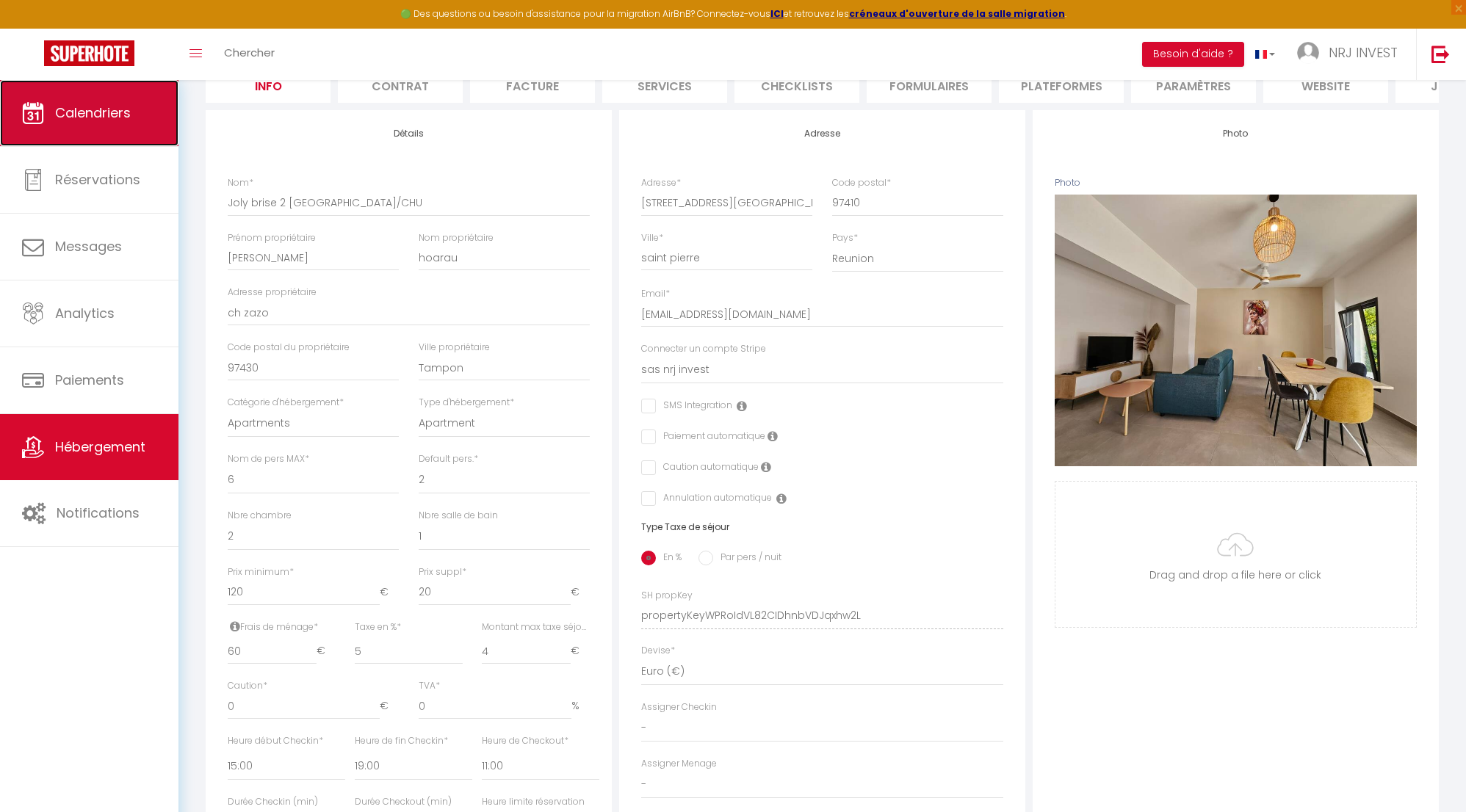
click at [97, 109] on span "Calendriers" at bounding box center [93, 113] width 76 height 19
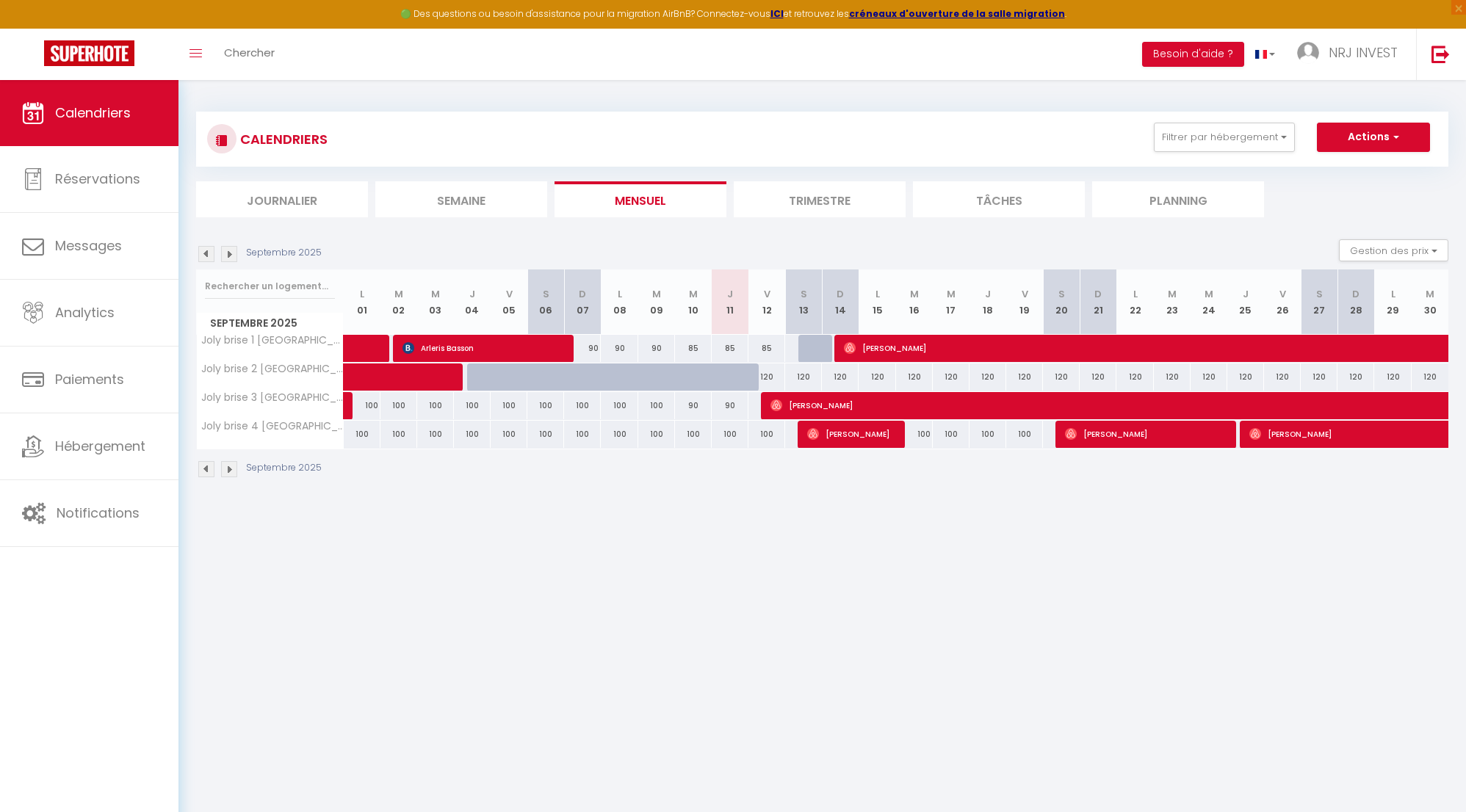
click at [232, 254] on img at bounding box center [229, 254] width 16 height 16
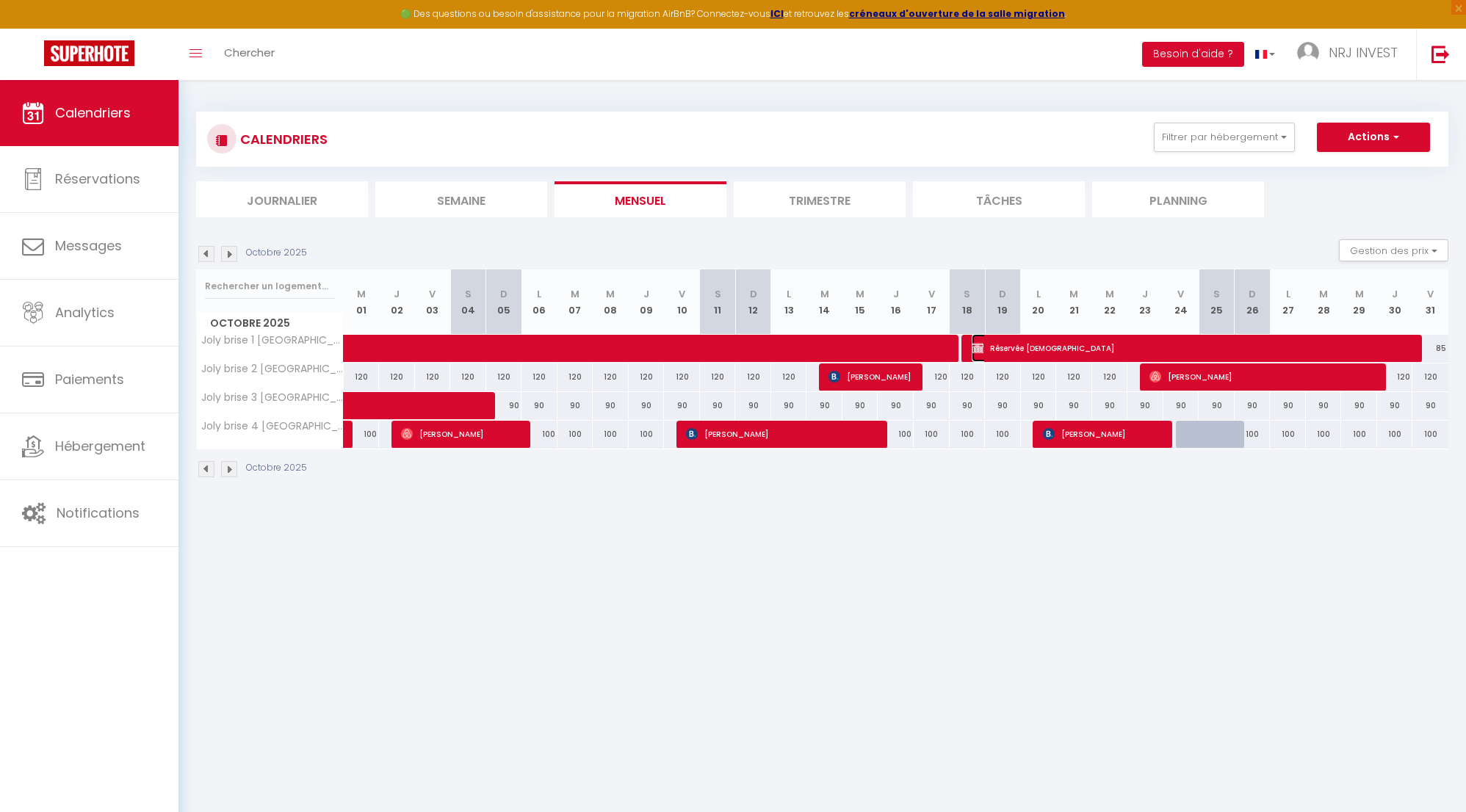
click at [1006, 348] on span "Réservée Christian" at bounding box center [1194, 348] width 444 height 28
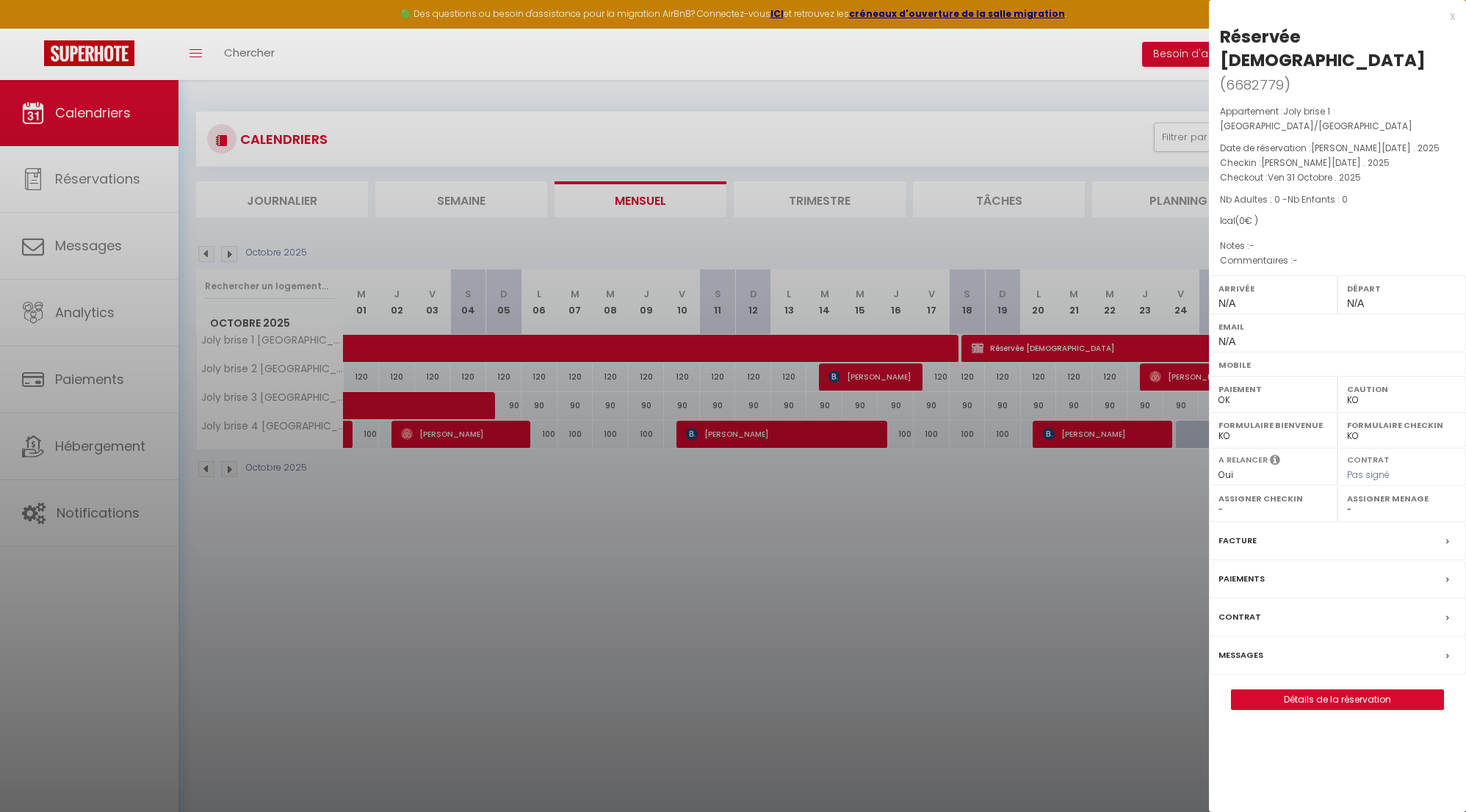
click at [1453, 18] on div "x" at bounding box center [1332, 15] width 246 height 18
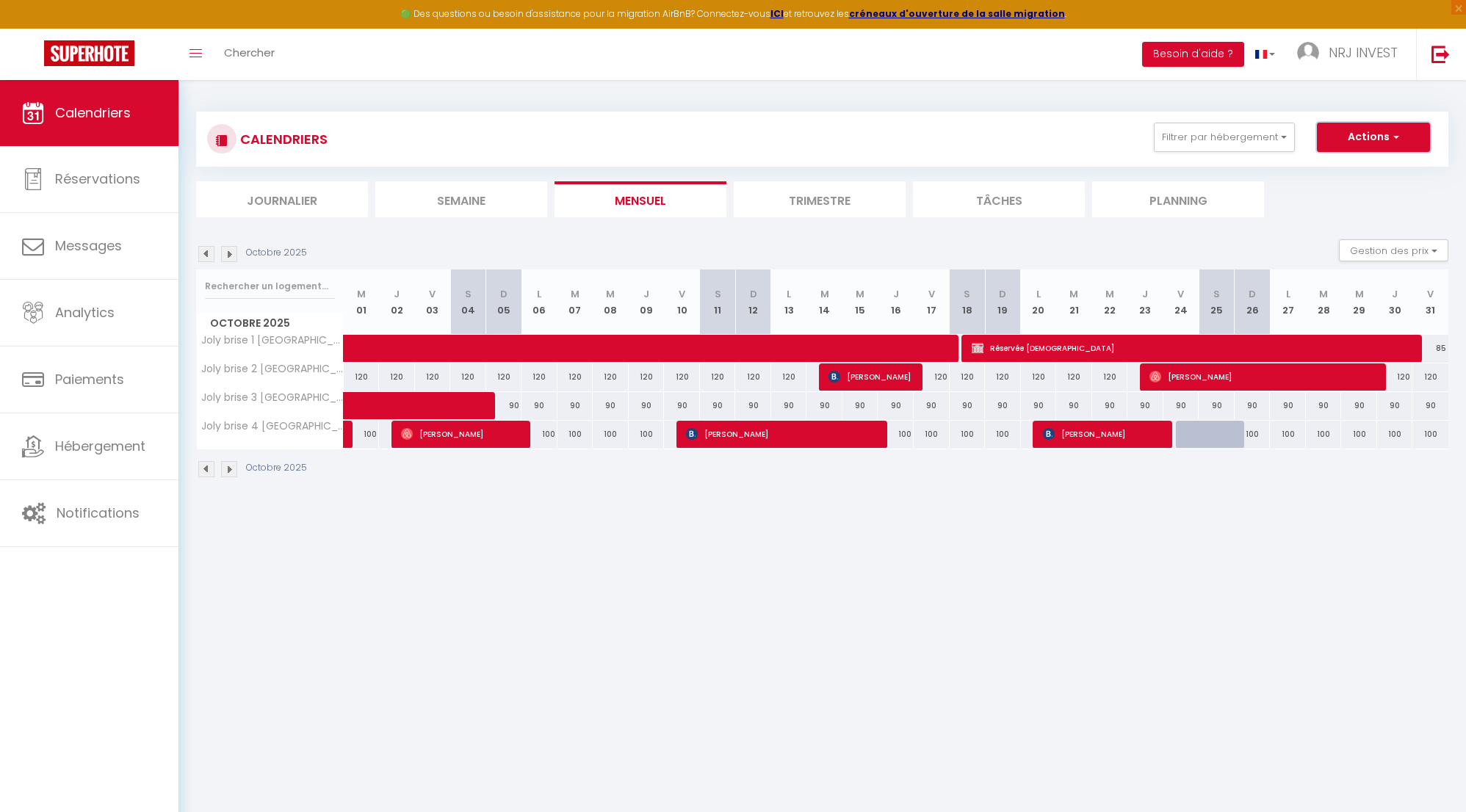
click at [1402, 138] on button "Actions" at bounding box center [1374, 138] width 113 height 29
click at [1350, 172] on link "Nouvelle réservation" at bounding box center [1358, 171] width 128 height 22
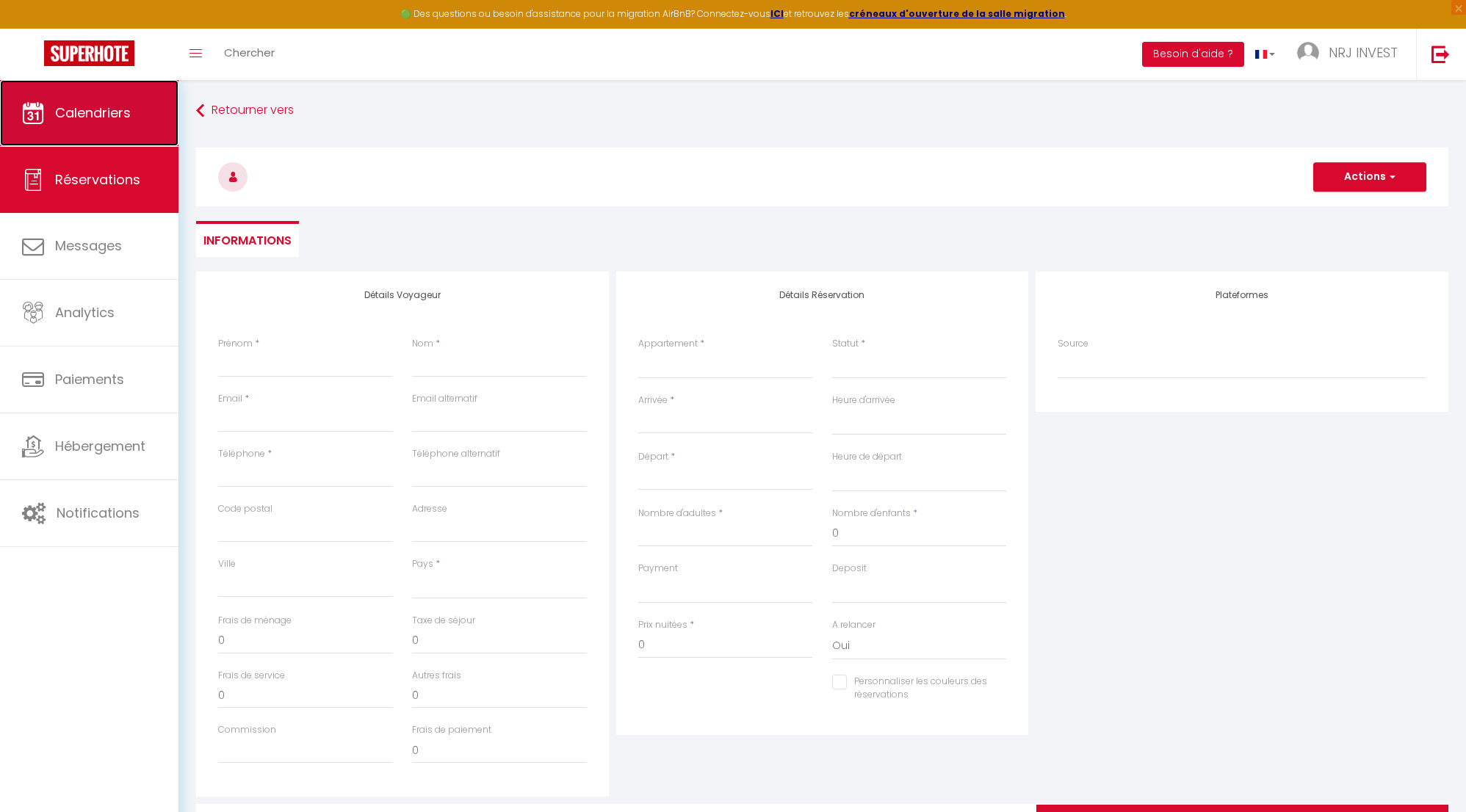
click at [124, 128] on link "Calendriers" at bounding box center [89, 113] width 179 height 66
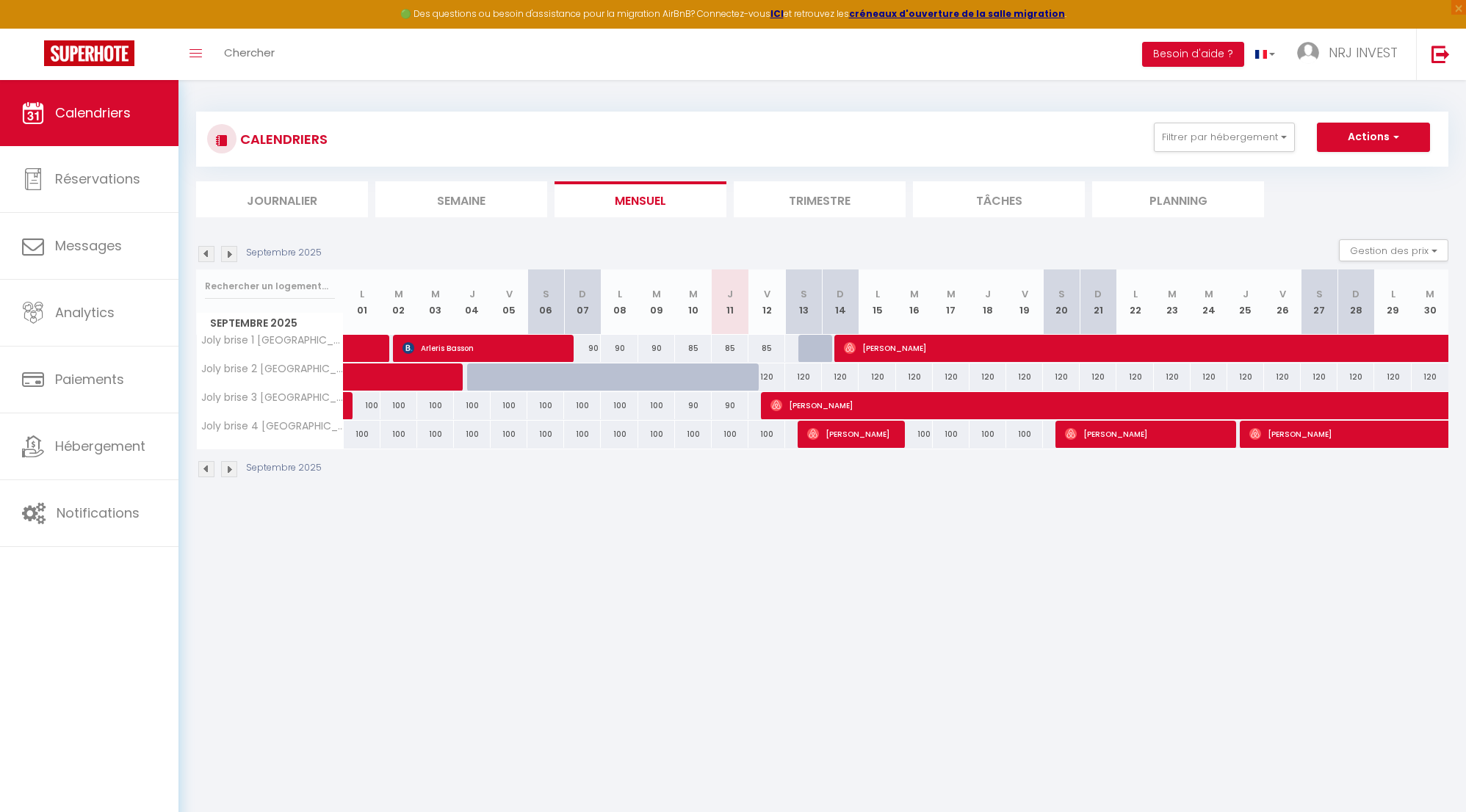
click at [232, 255] on img at bounding box center [229, 254] width 16 height 16
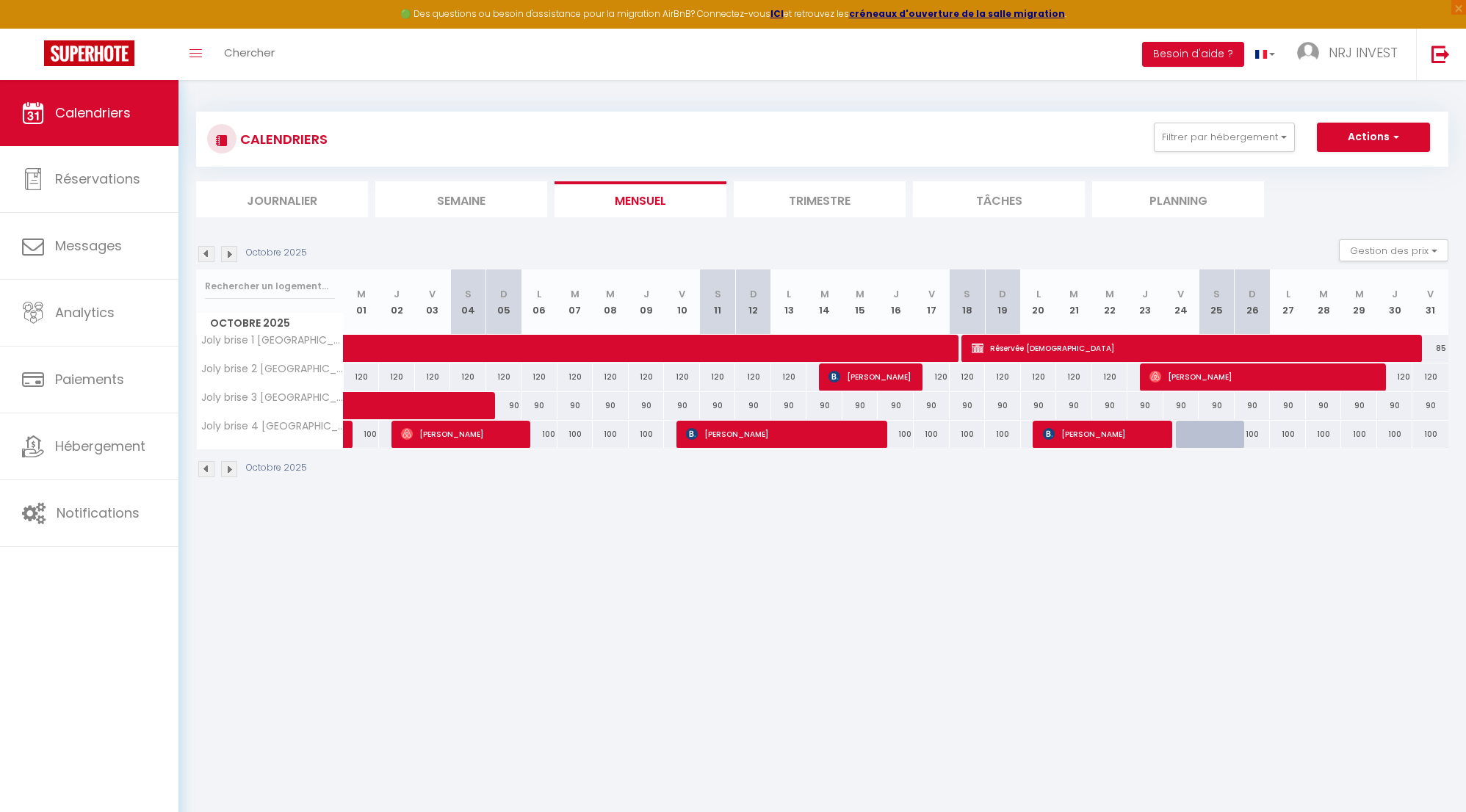
click at [576, 407] on div "90" at bounding box center [576, 405] width 36 height 27
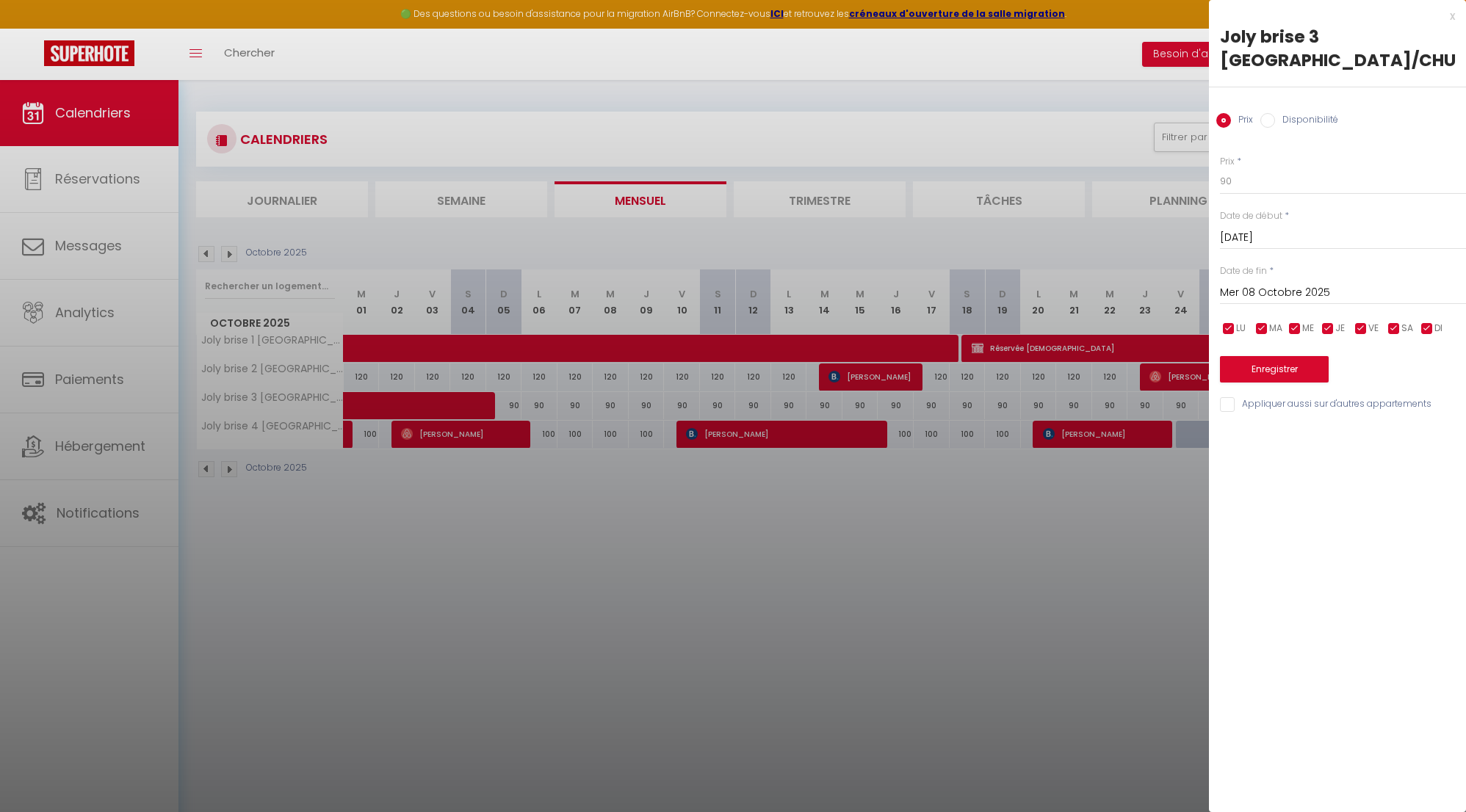
click at [1269, 122] on input "Disponibilité" at bounding box center [1267, 120] width 15 height 15
click at [1267, 180] on select "Disponible Indisponible" at bounding box center [1343, 182] width 246 height 28
click at [1455, 18] on div "x Joly brise 3 Terre Sainte plage/CHU Prix Disponibilité Prix * 90 Statut * Dis…" at bounding box center [1338, 215] width 257 height 430
click at [1454, 15] on div "x" at bounding box center [1332, 15] width 246 height 18
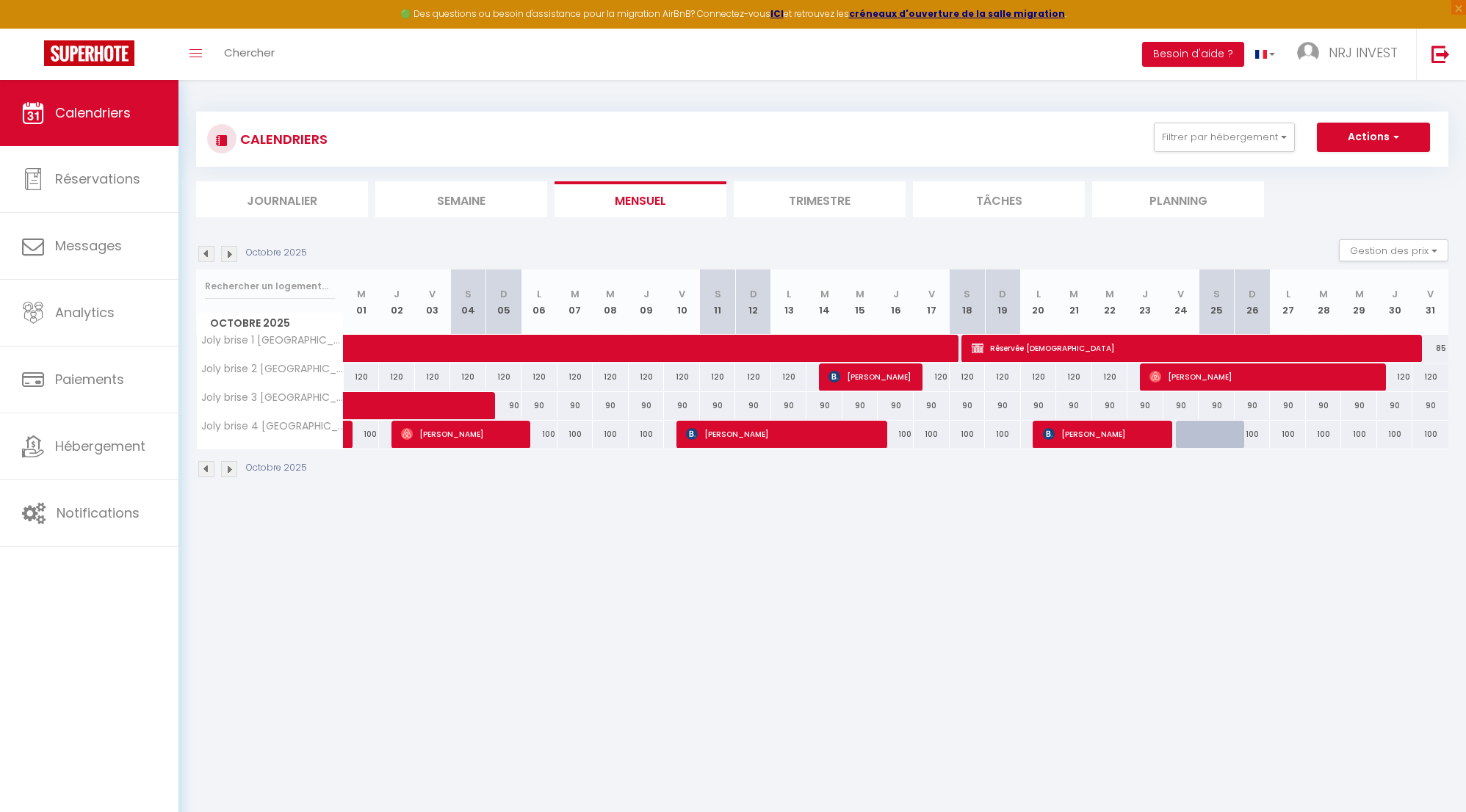
click at [682, 406] on div "90" at bounding box center [682, 405] width 36 height 27
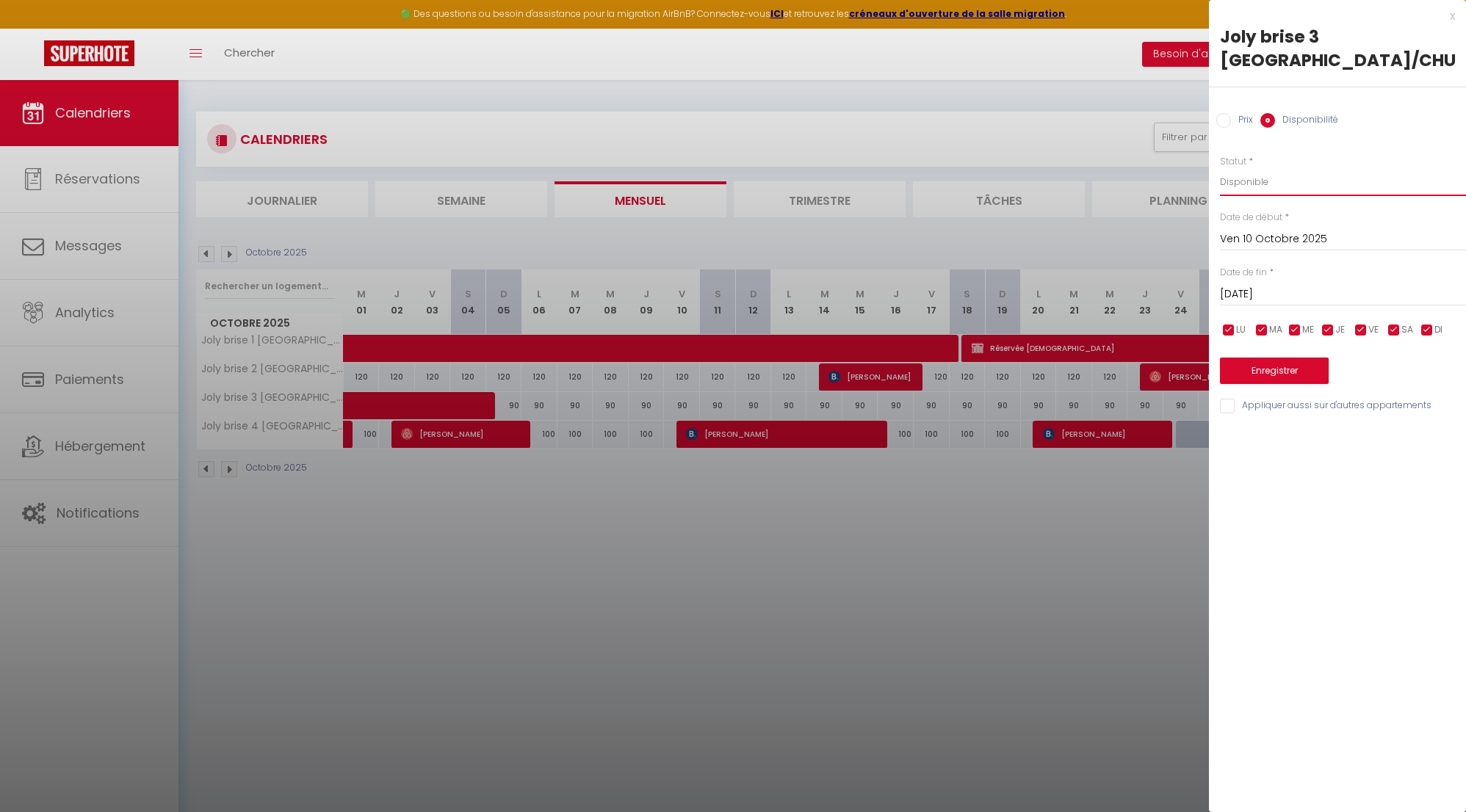
click at [1288, 179] on select "Disponible Indisponible" at bounding box center [1343, 182] width 246 height 28
click at [670, 545] on div at bounding box center [733, 406] width 1466 height 812
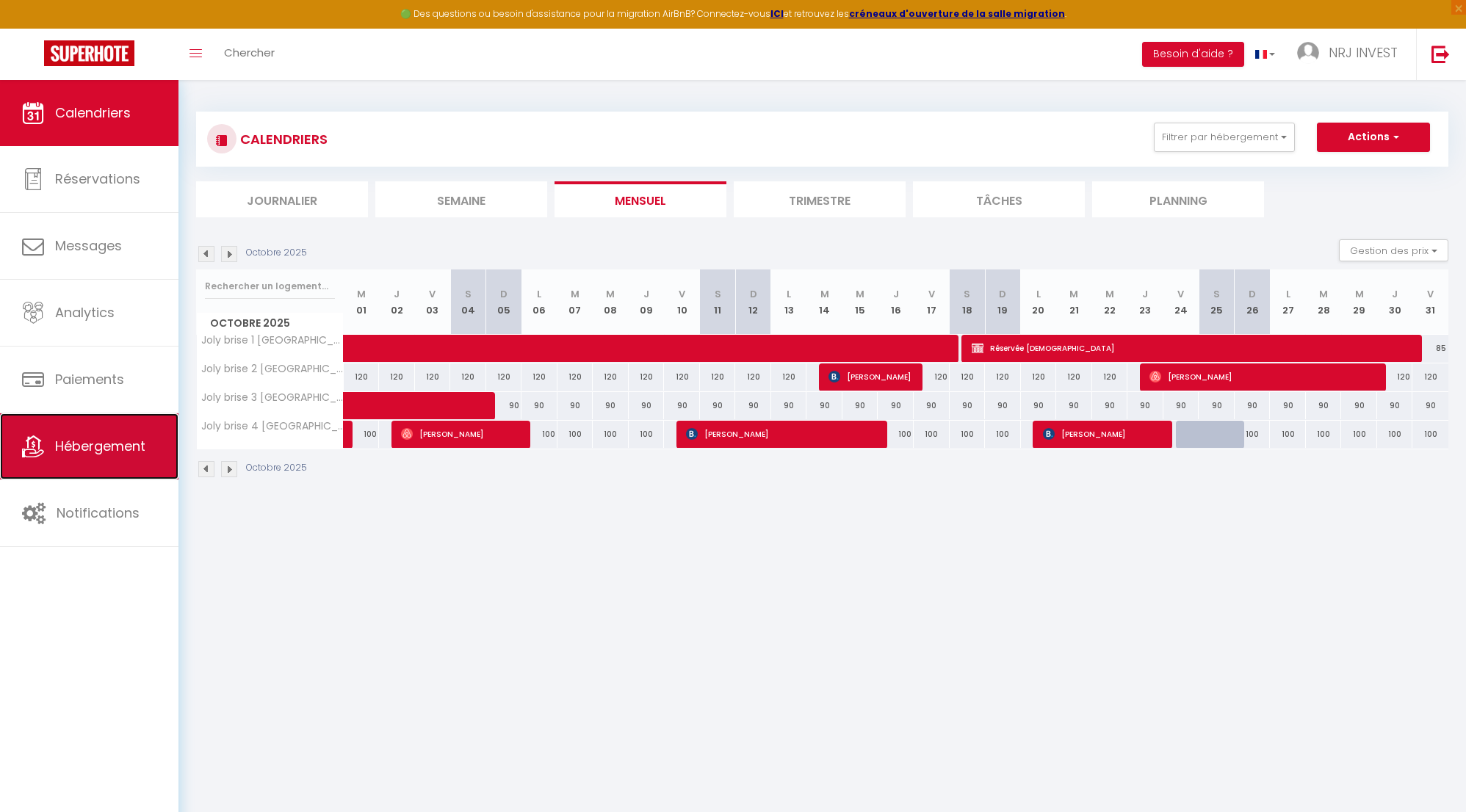
click at [125, 444] on span "Hébergement" at bounding box center [100, 446] width 91 height 19
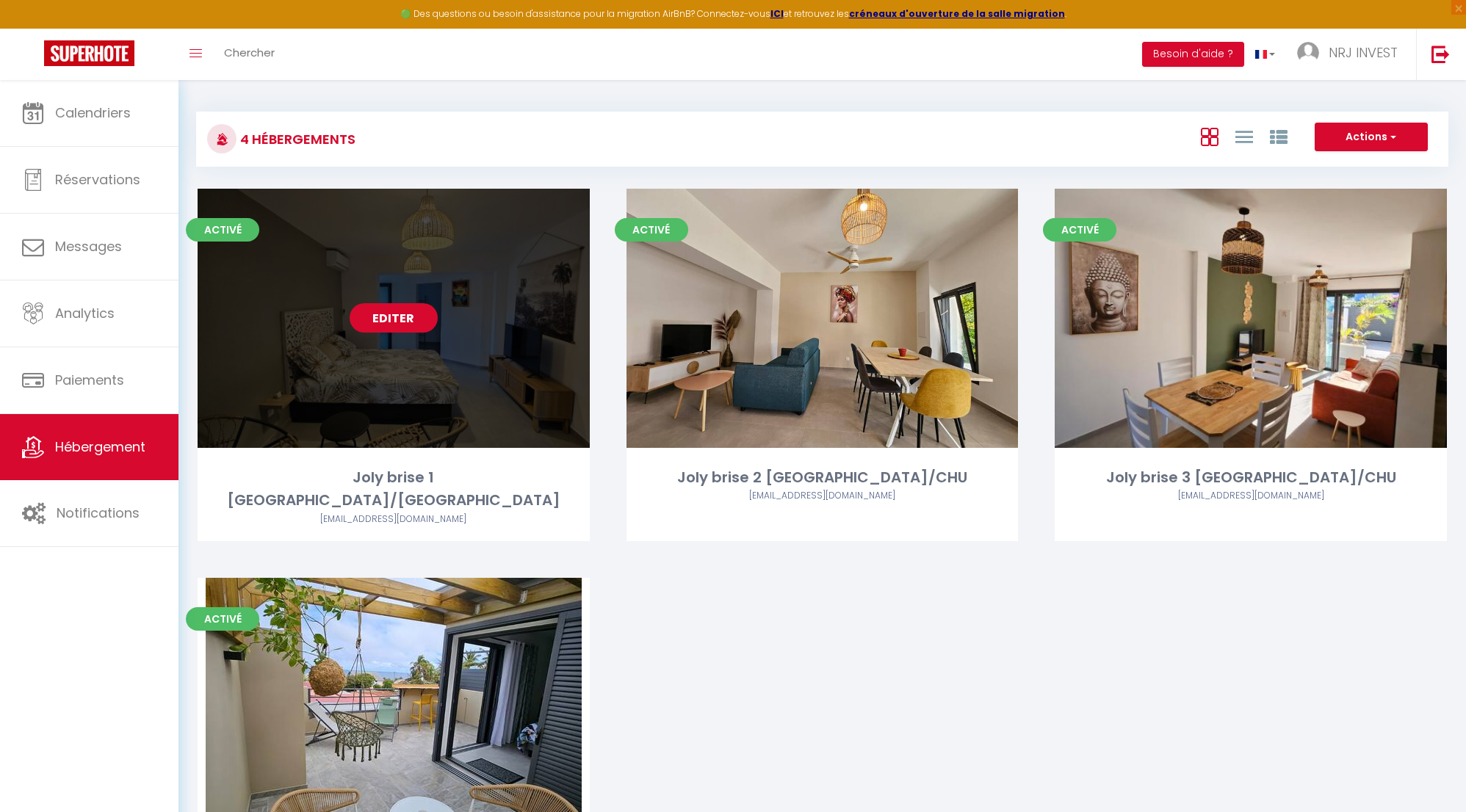
click at [387, 318] on link "Editer" at bounding box center [394, 318] width 88 height 29
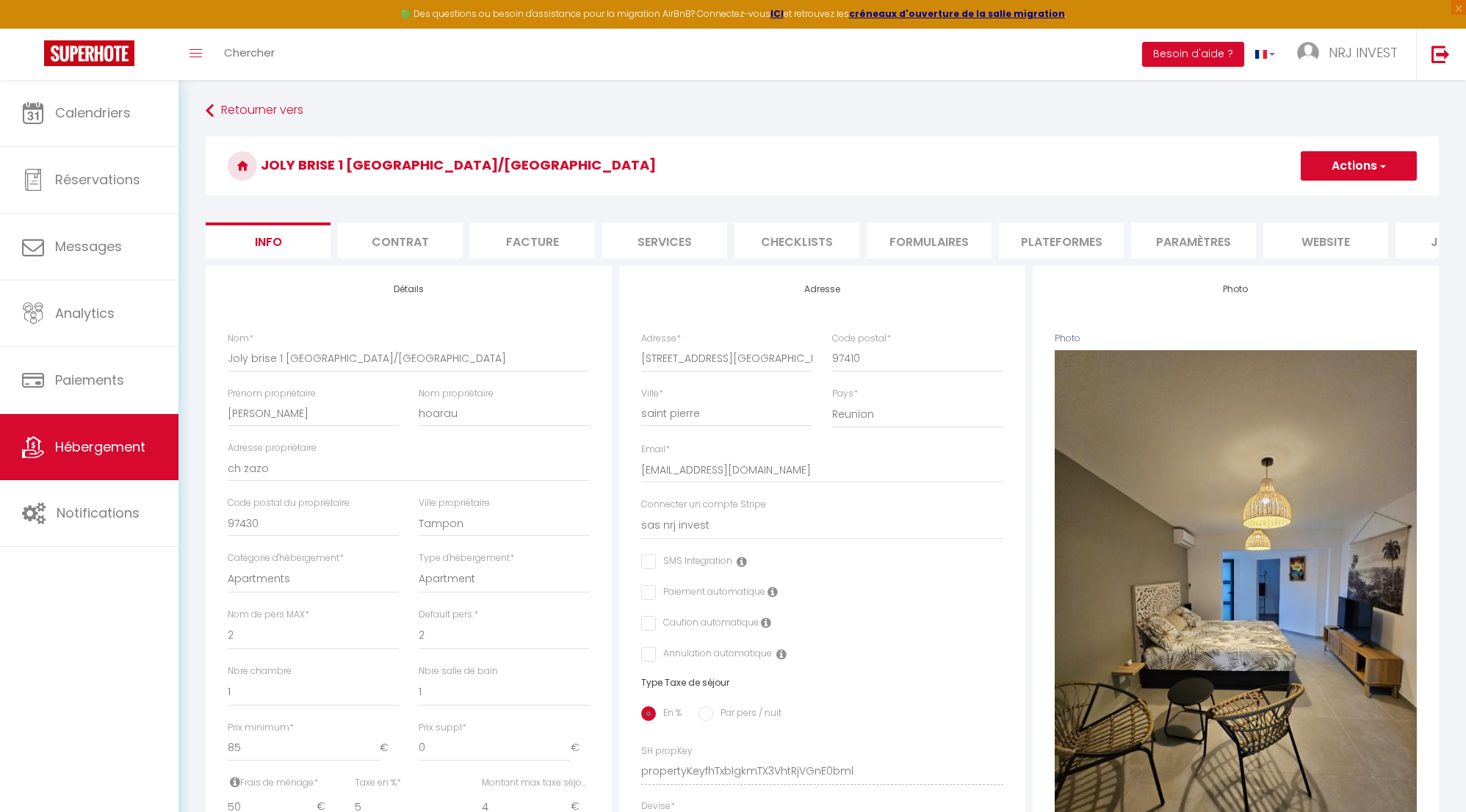
click at [1321, 243] on li "website" at bounding box center [1325, 241] width 125 height 36
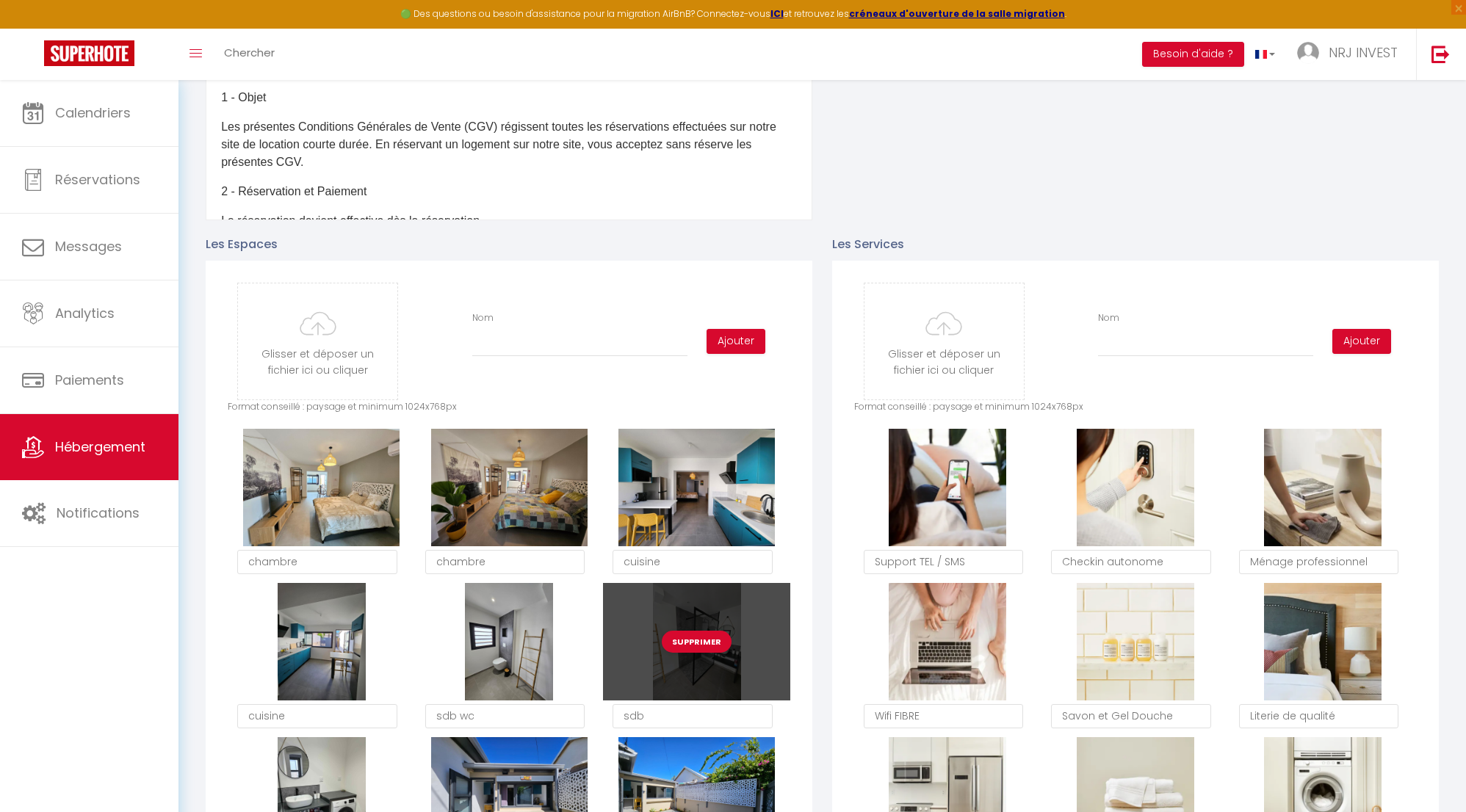
scroll to position [598, 0]
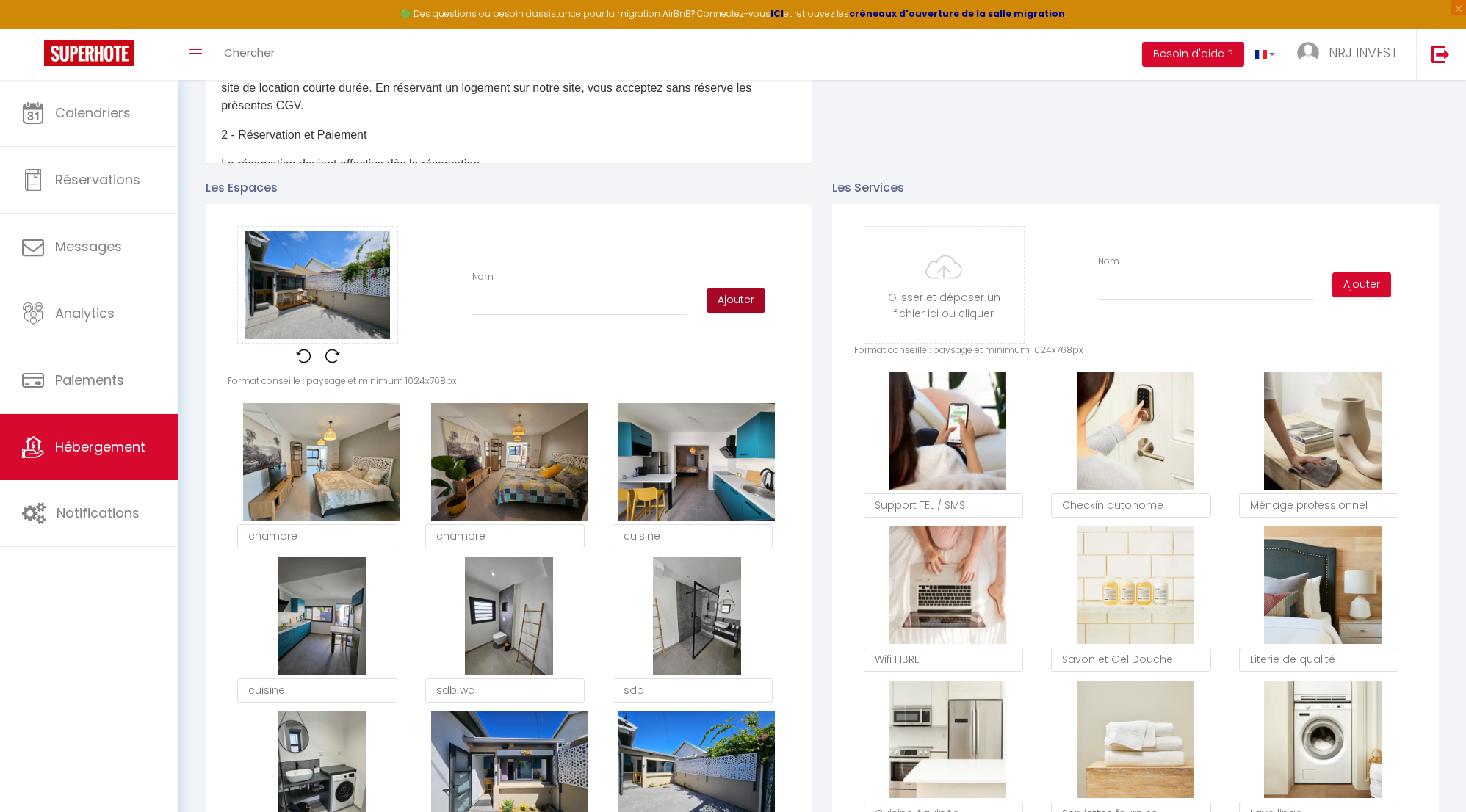
click at [727, 312] on button "Ajouter" at bounding box center [736, 300] width 59 height 25
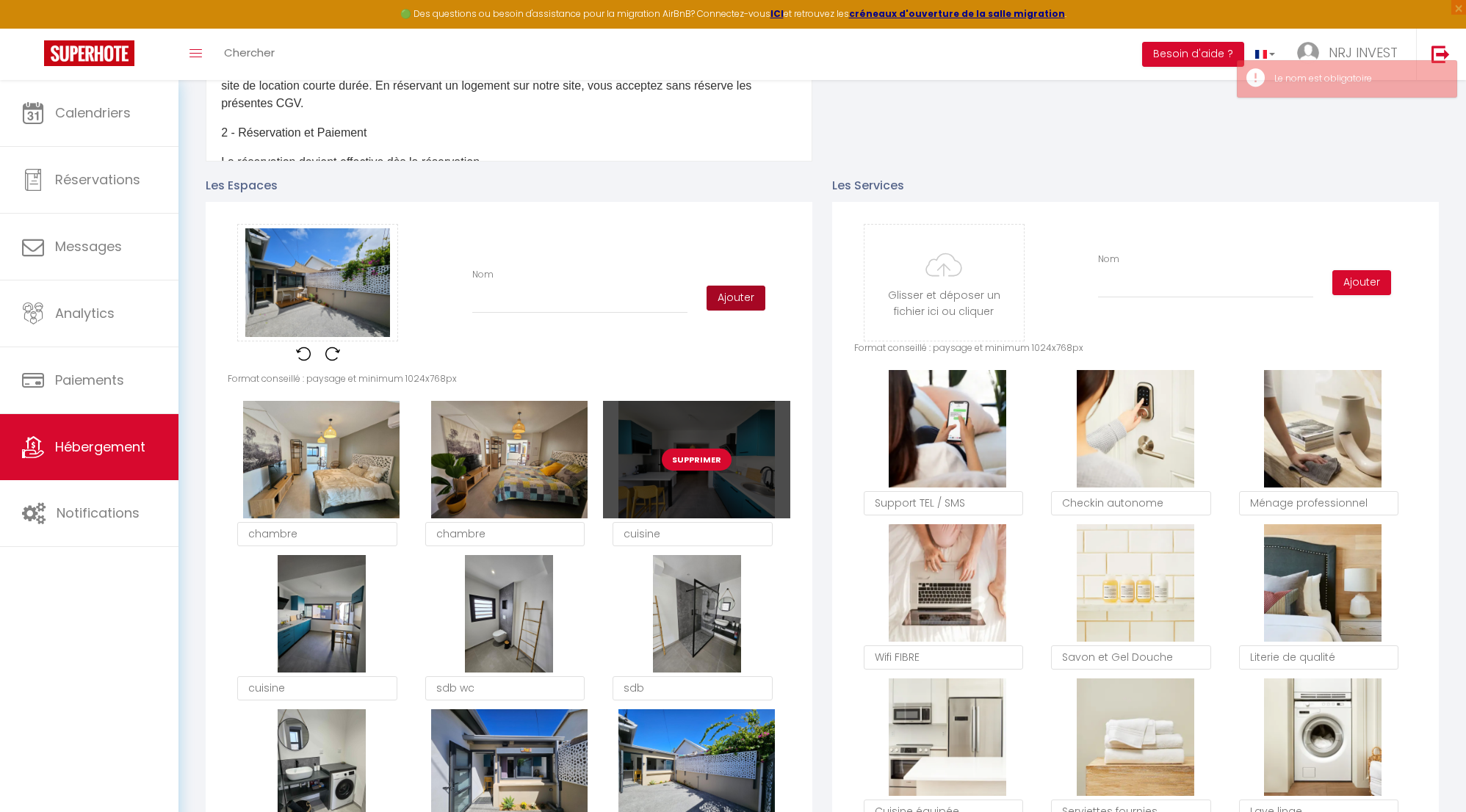
scroll to position [601, 0]
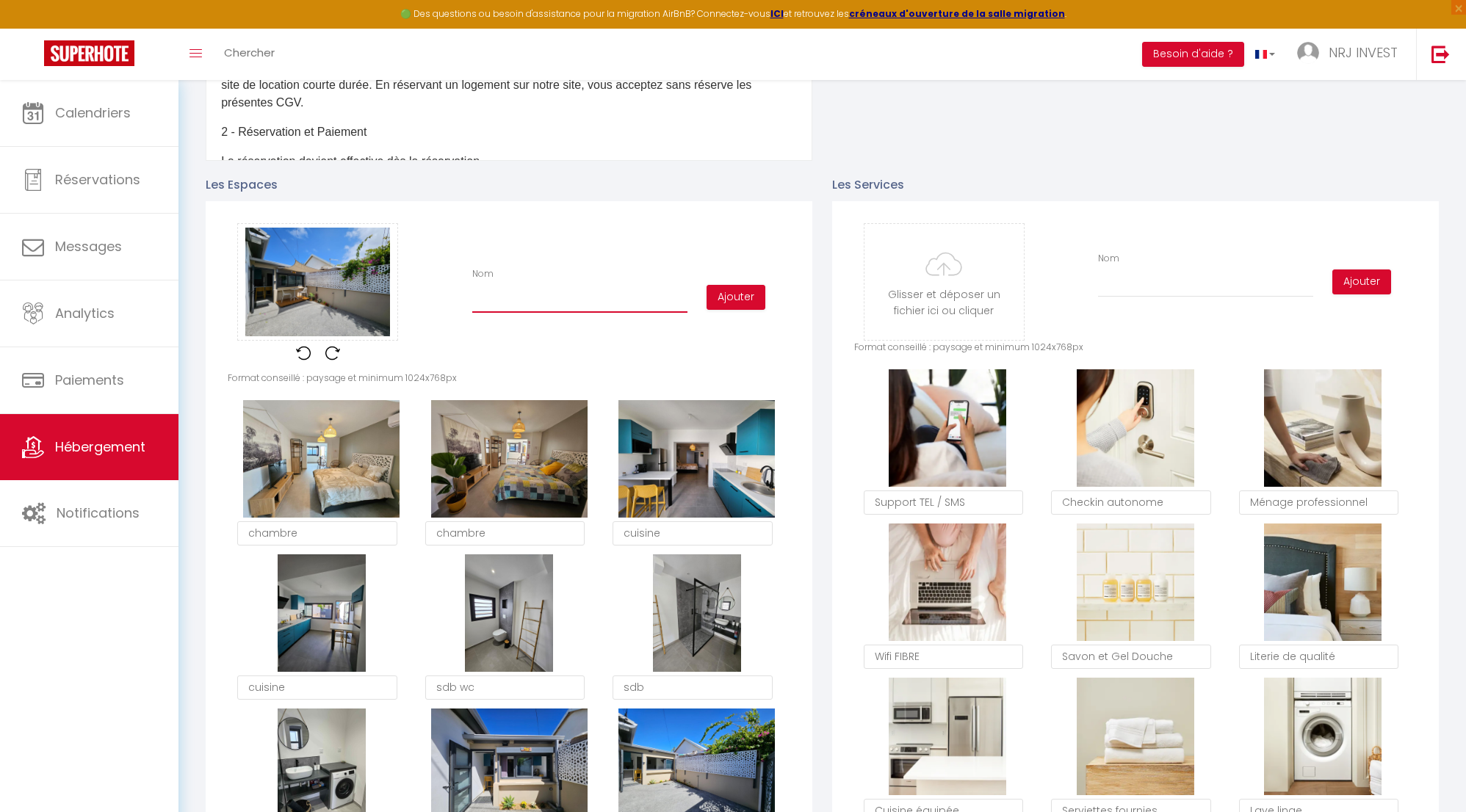
click at [529, 313] on input "Nom" at bounding box center [580, 299] width 215 height 26
click at [729, 309] on button "Ajouter" at bounding box center [736, 297] width 59 height 25
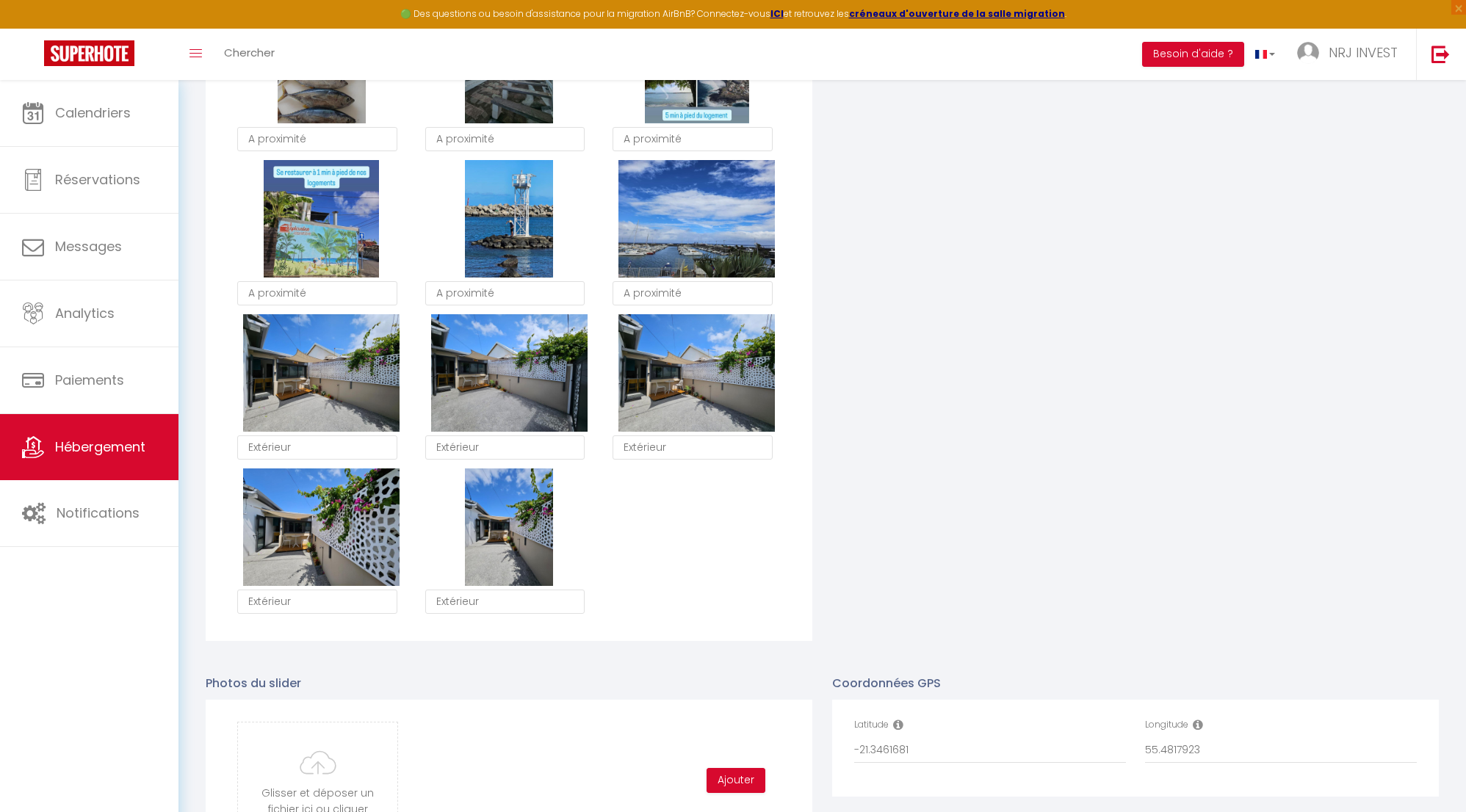
scroll to position [2221, 0]
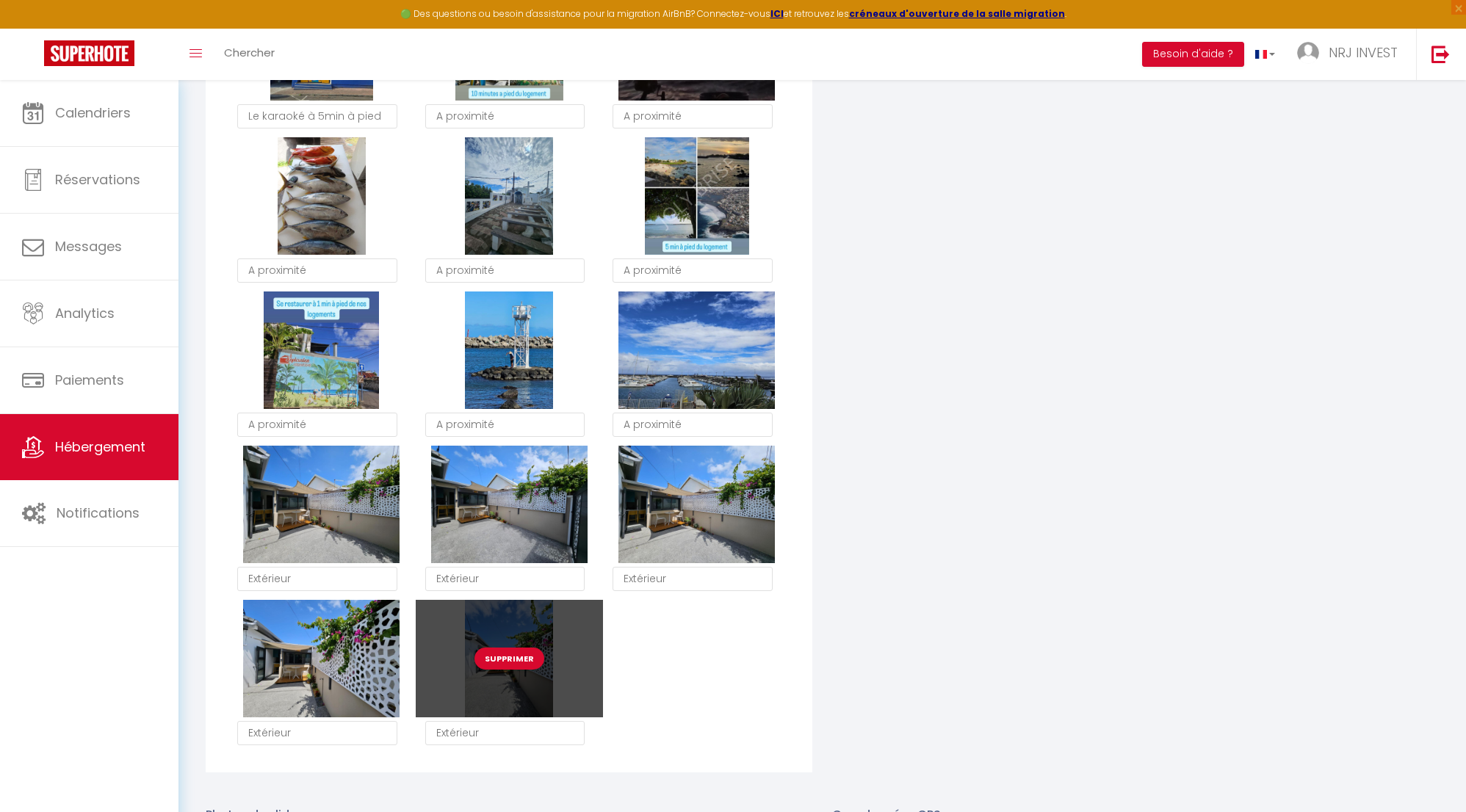
click at [528, 710] on div "Supprimer" at bounding box center [509, 659] width 187 height 118
click at [528, 665] on button "Supprimer" at bounding box center [509, 659] width 70 height 22
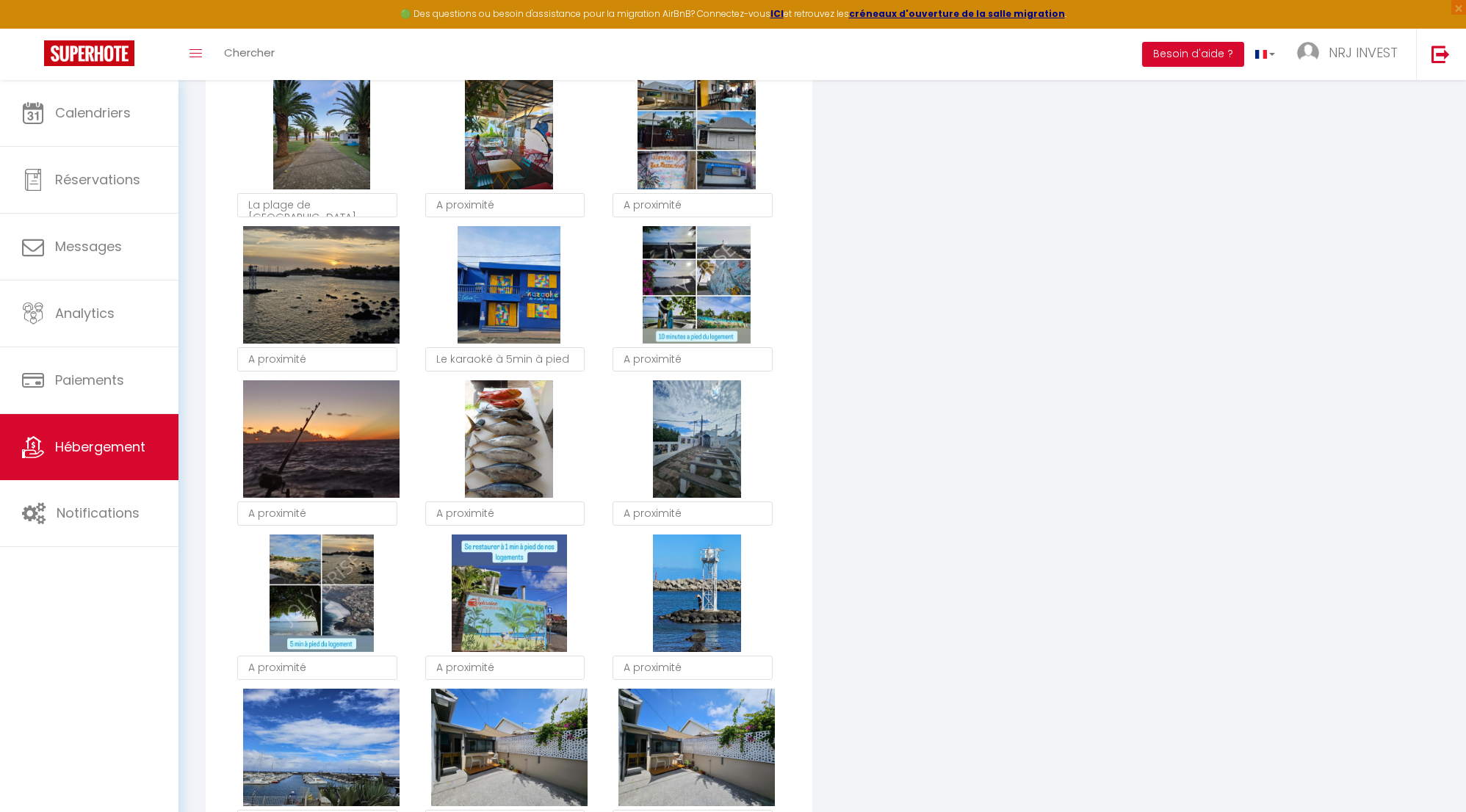
scroll to position [2280, 0]
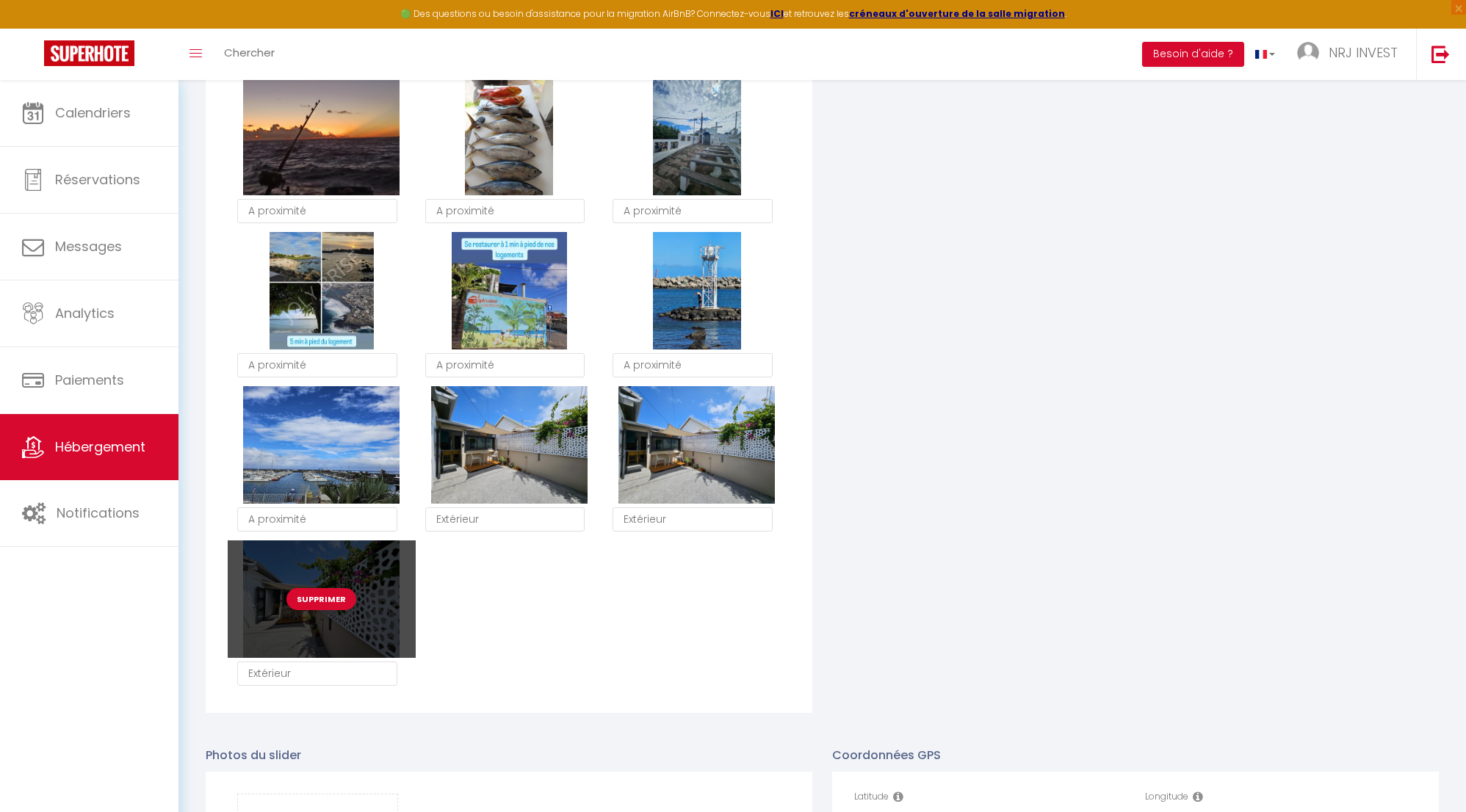
click at [378, 643] on div "Supprimer" at bounding box center [321, 599] width 187 height 118
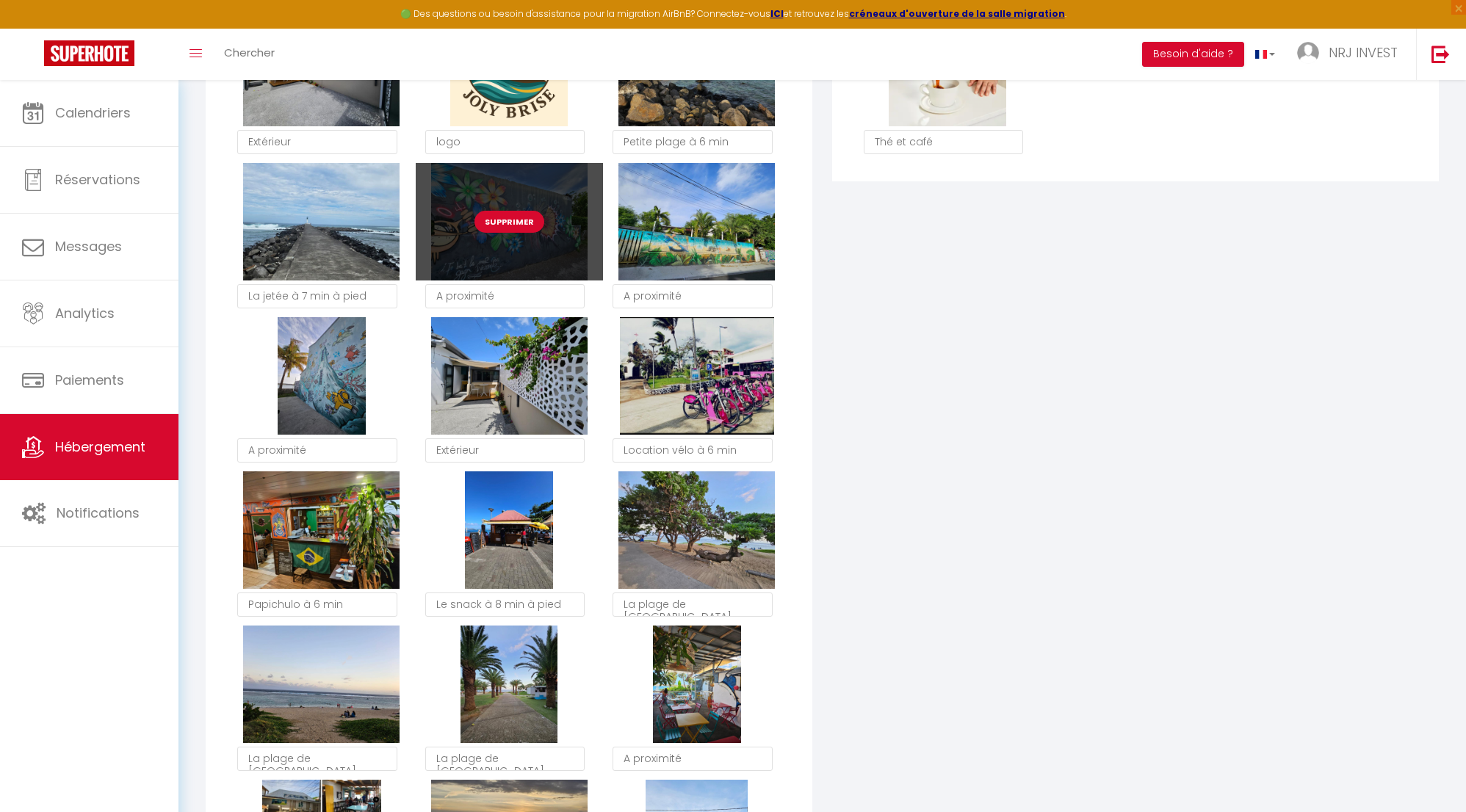
scroll to position [1138, 0]
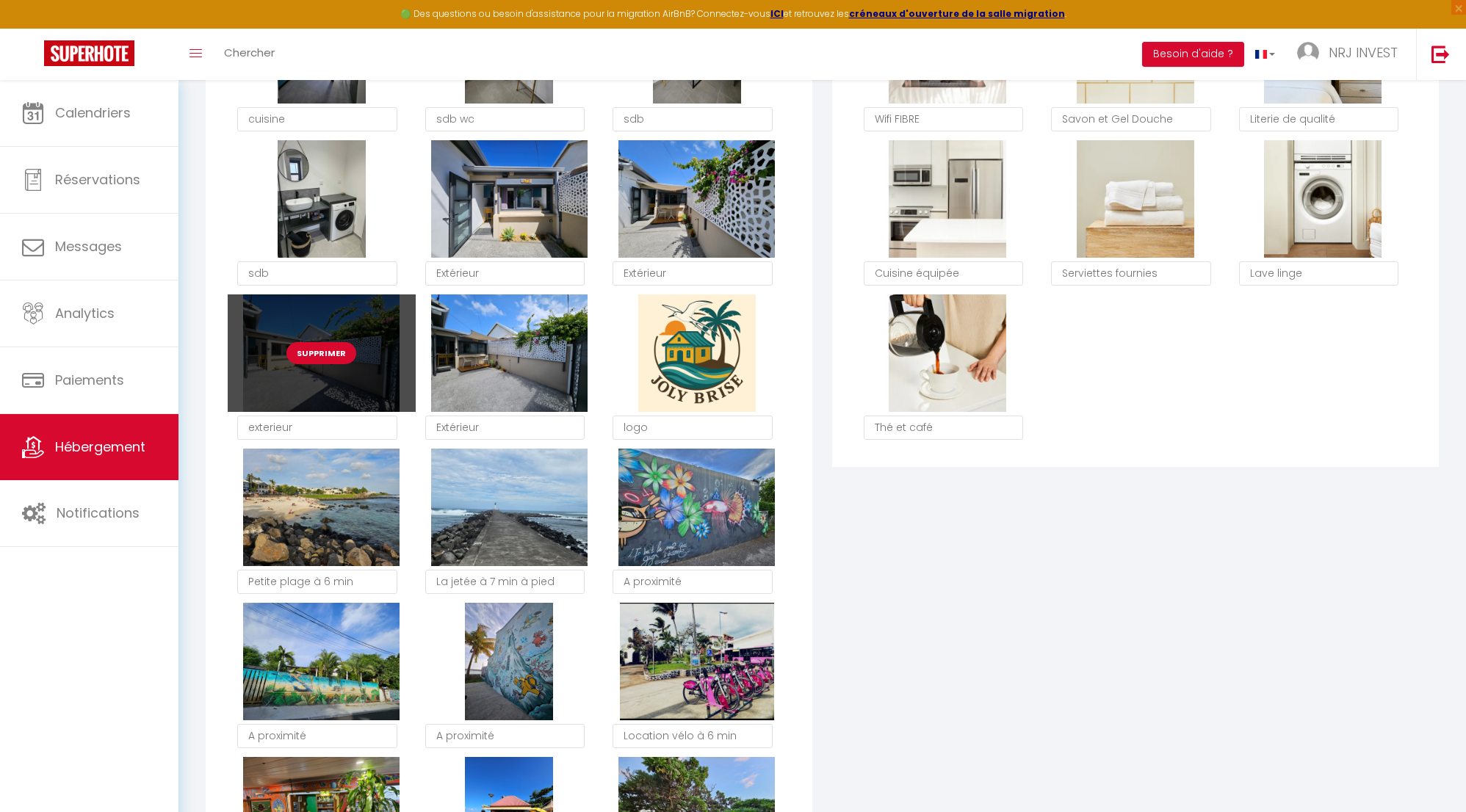
click at [343, 363] on button "Supprimer" at bounding box center [321, 353] width 70 height 22
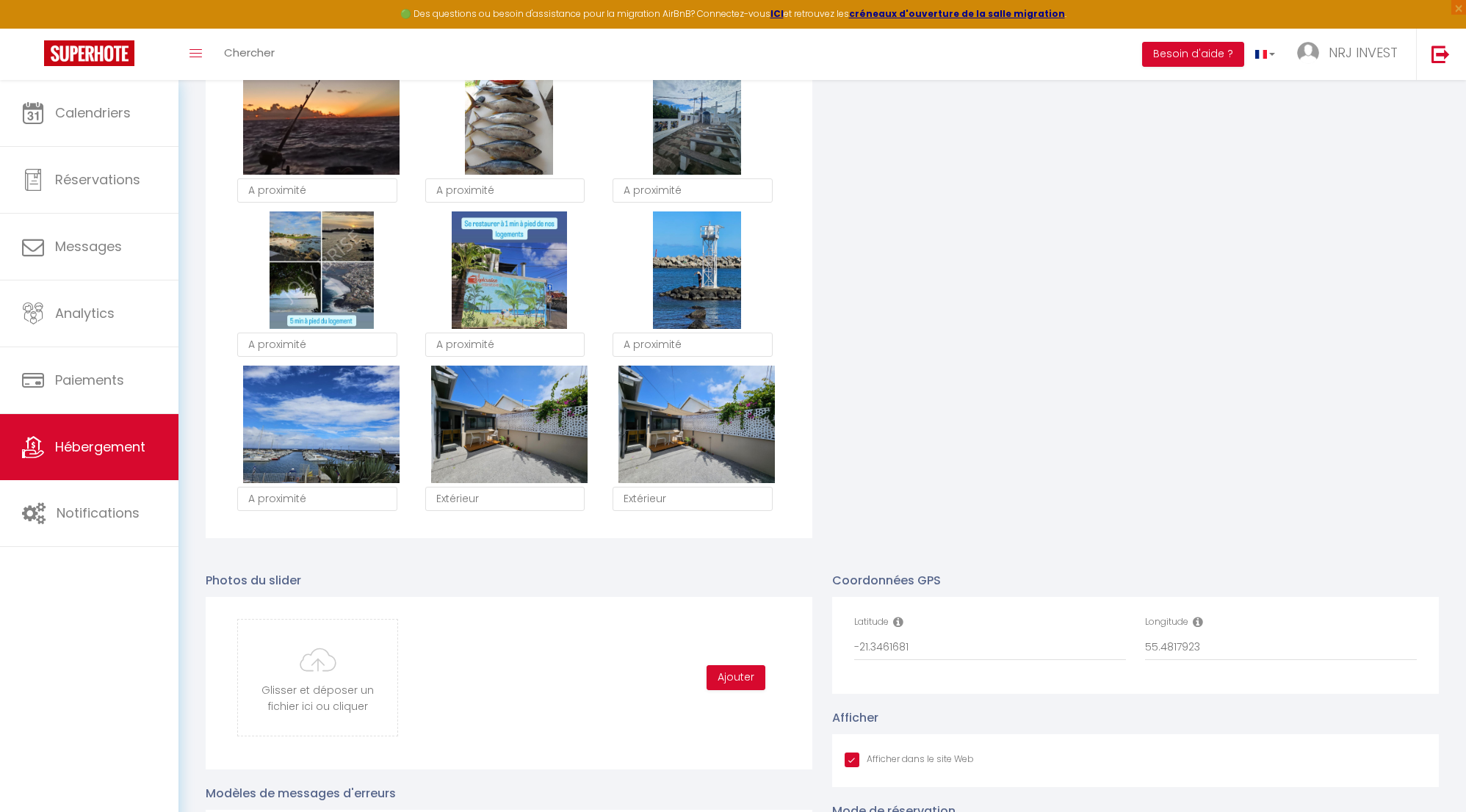
scroll to position [2244, 0]
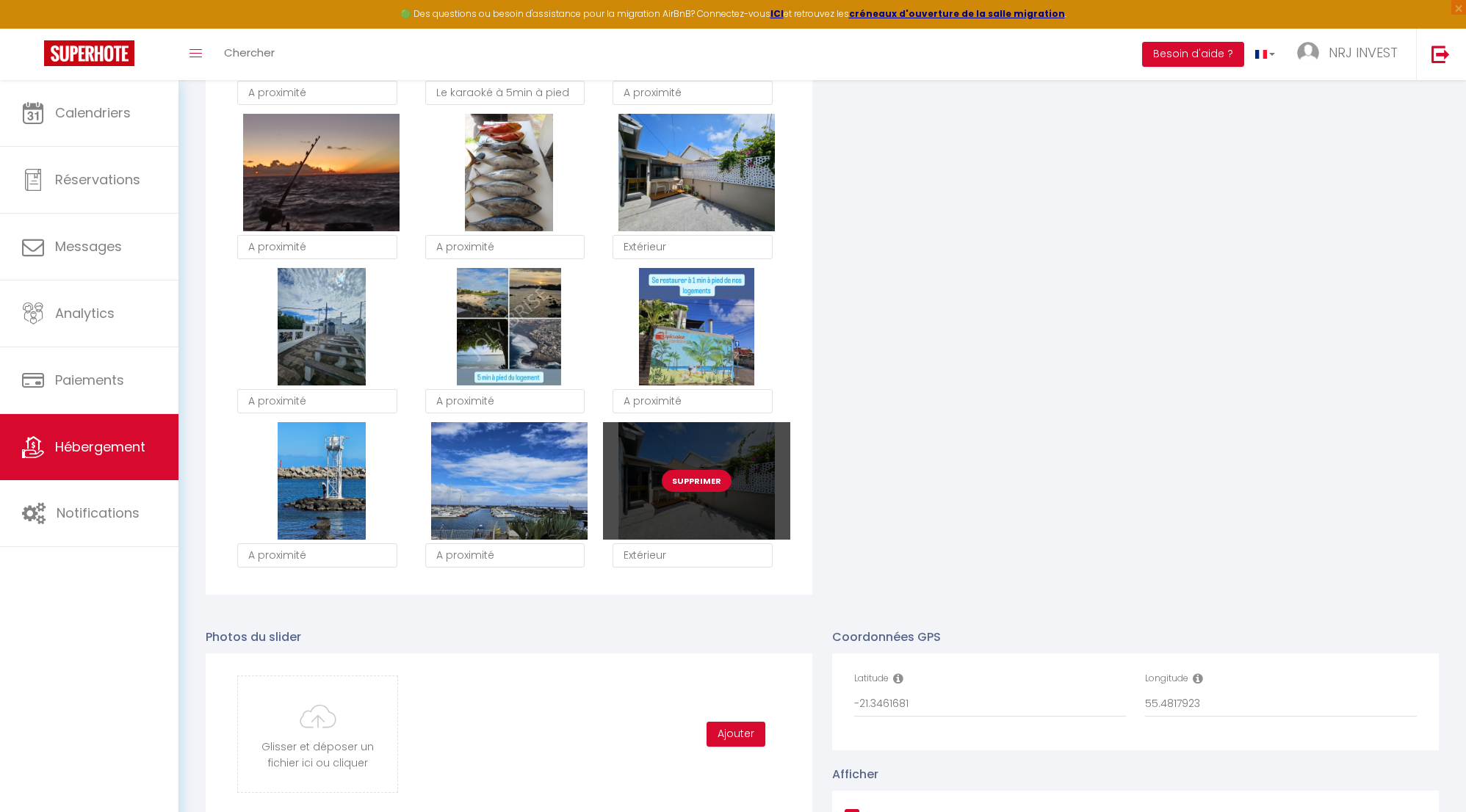
click at [706, 492] on button "Supprimer" at bounding box center [697, 481] width 70 height 22
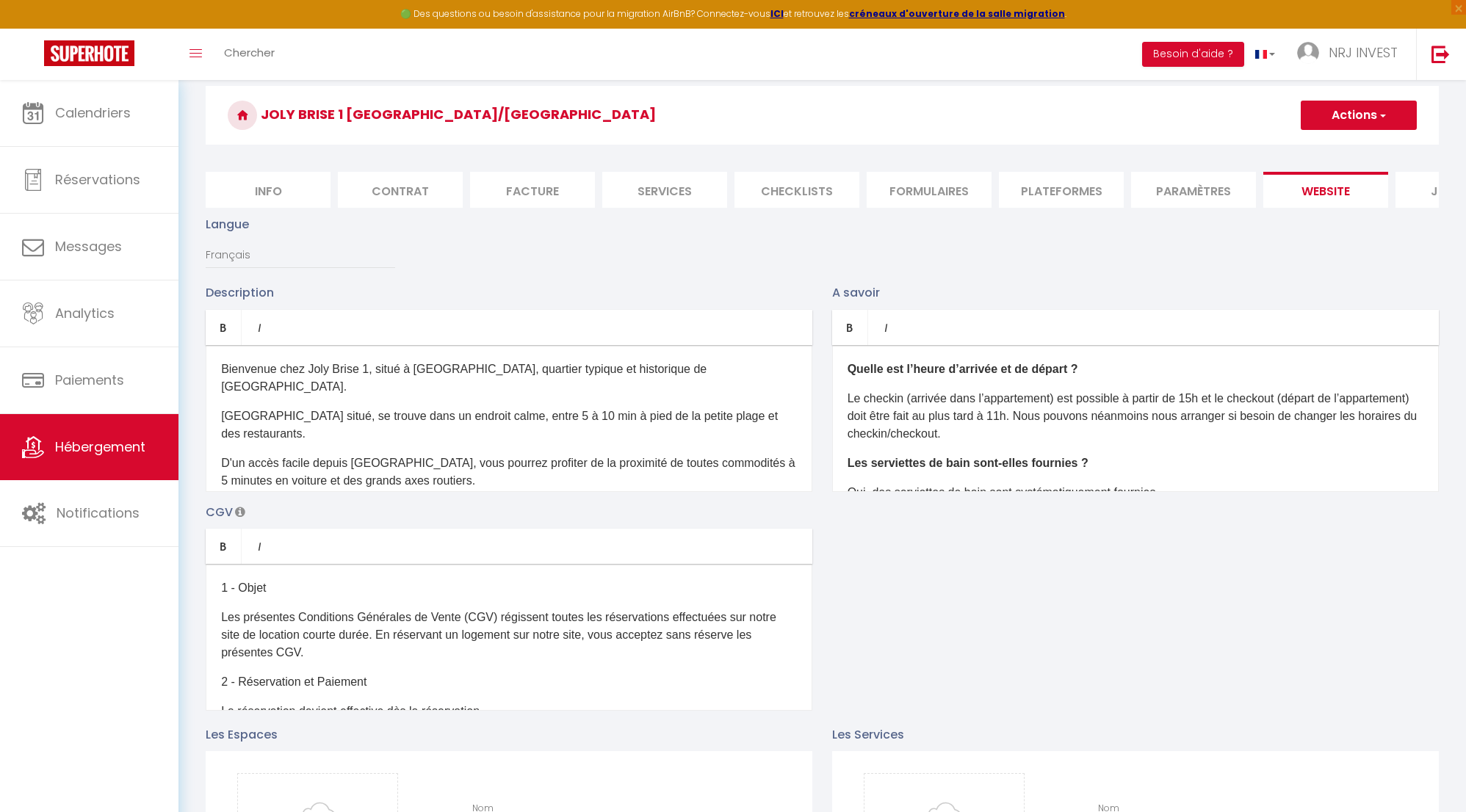
scroll to position [0, 0]
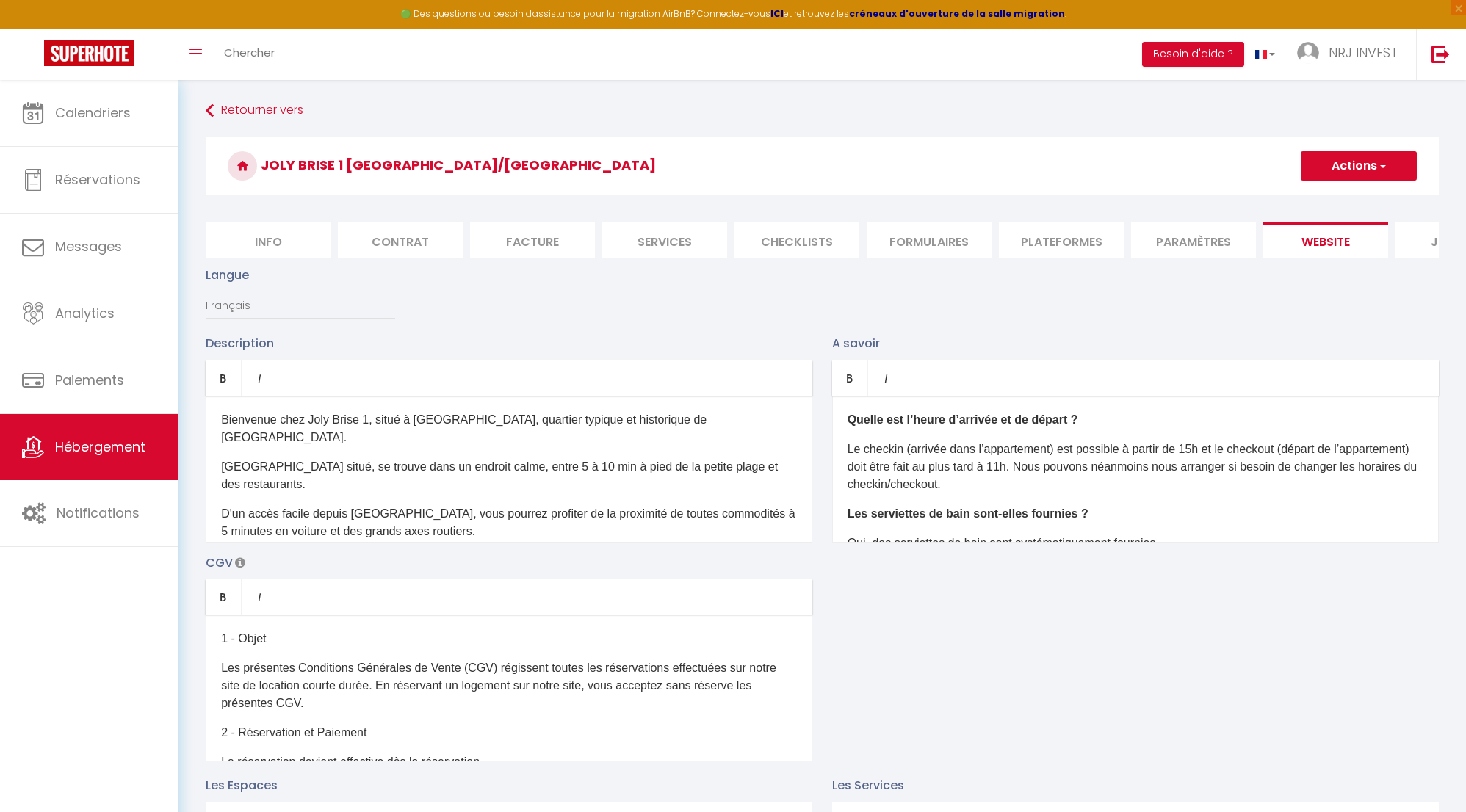
click at [1352, 171] on button "Actions" at bounding box center [1359, 166] width 116 height 29
click at [1348, 200] on input "Enregistrer" at bounding box center [1342, 198] width 54 height 15
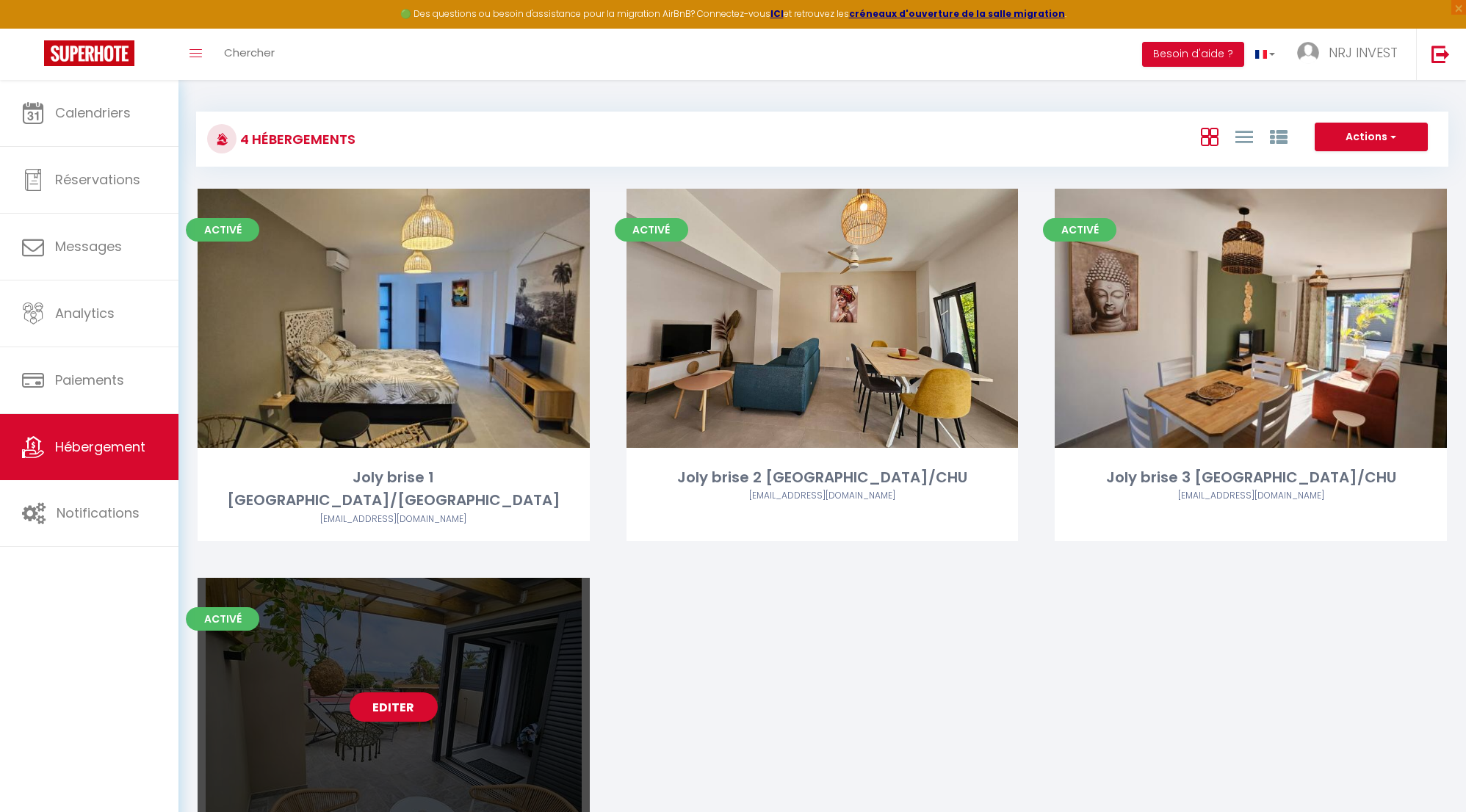
click at [396, 692] on link "Editer" at bounding box center [394, 707] width 88 height 29
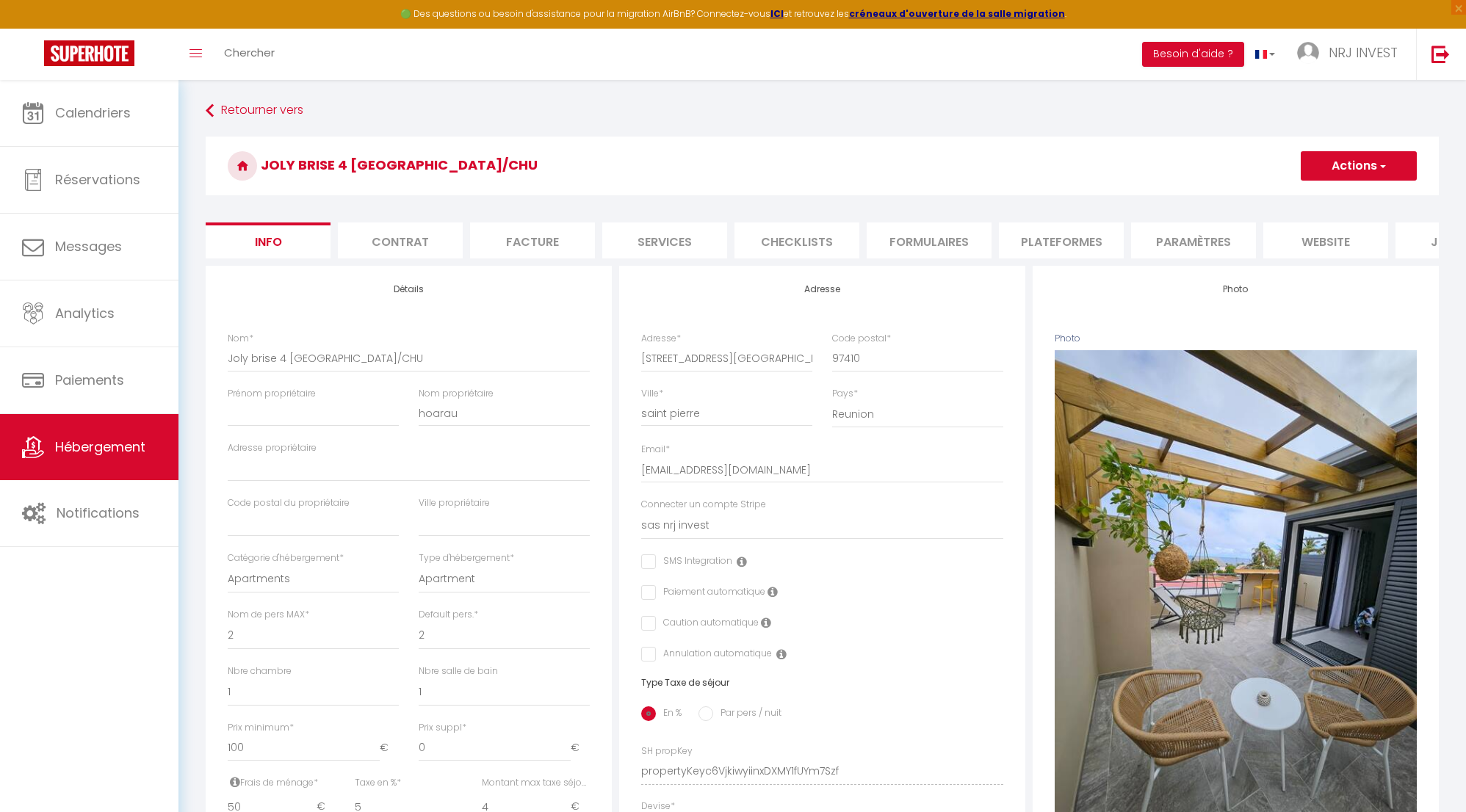
click at [1330, 241] on li "website" at bounding box center [1325, 241] width 125 height 36
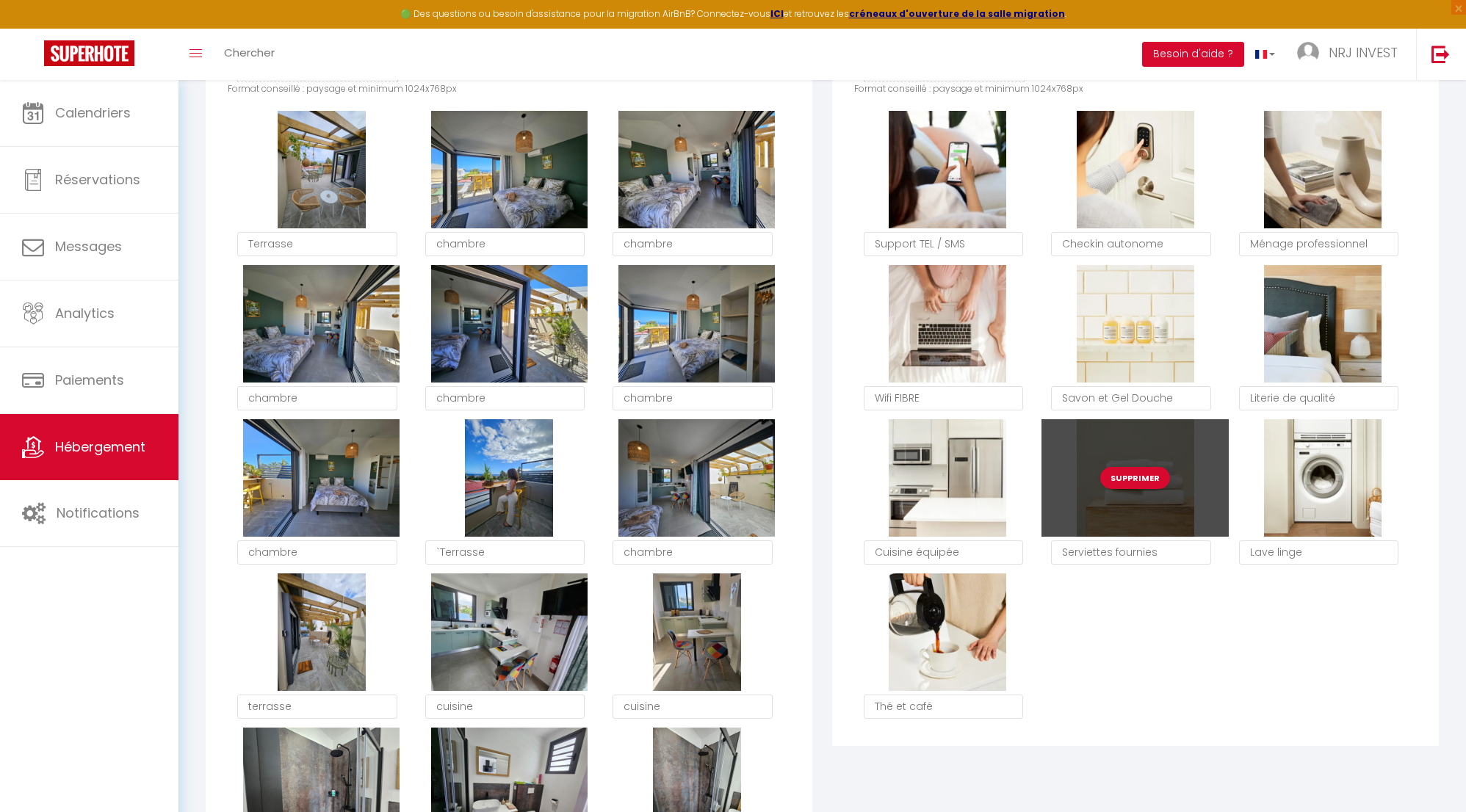
scroll to position [861, 0]
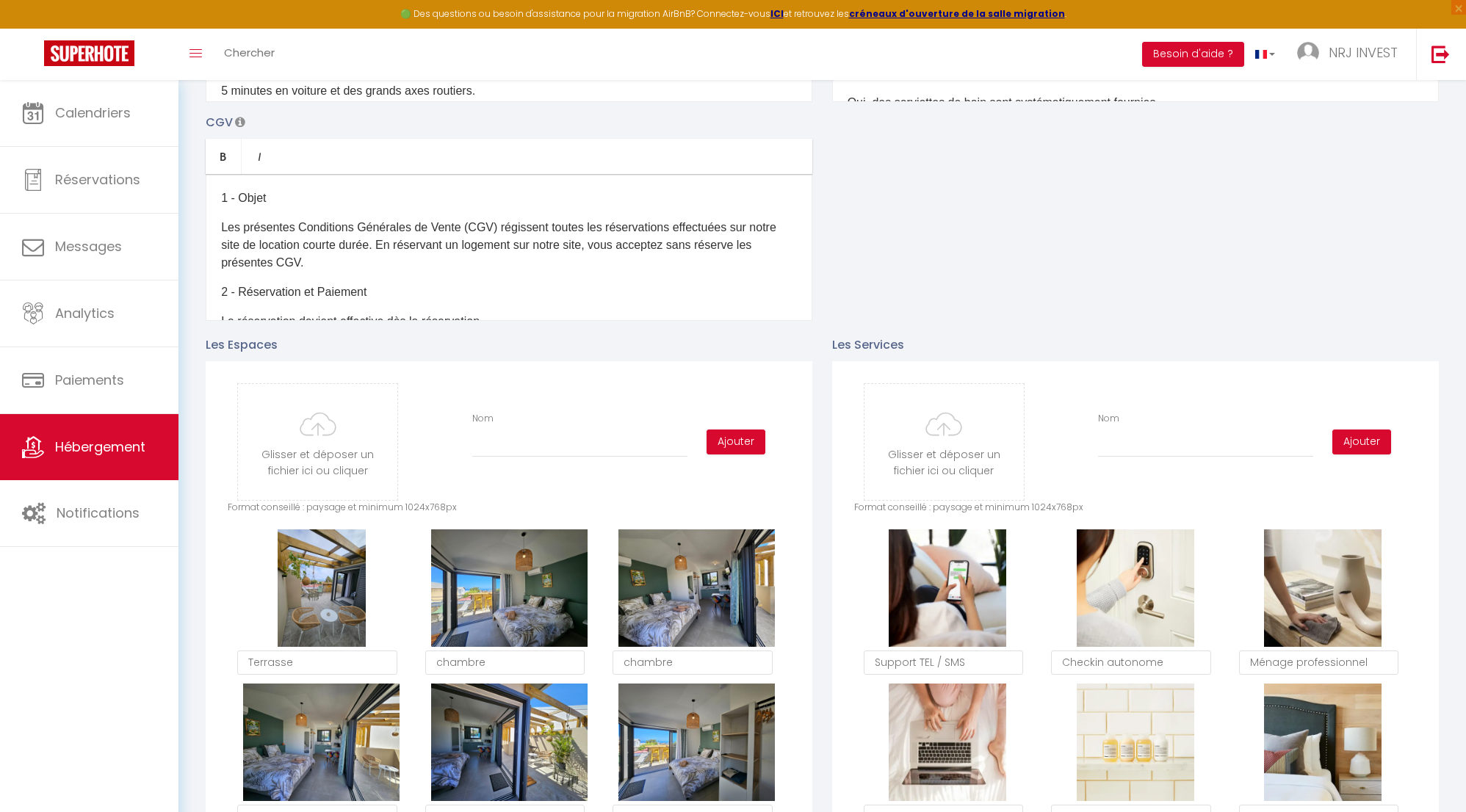
scroll to position [440, 0]
click at [109, 445] on span "Hébergement" at bounding box center [100, 447] width 91 height 19
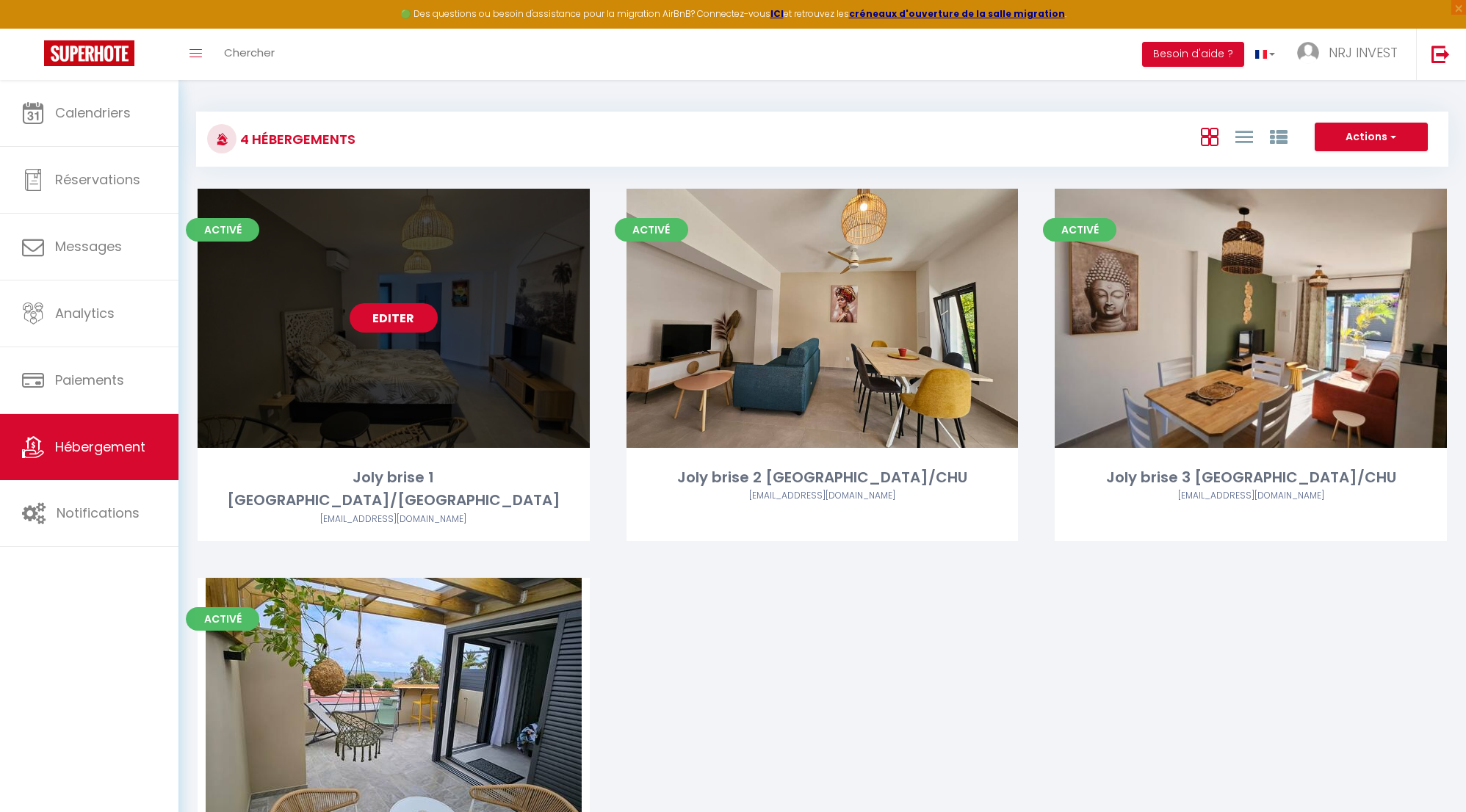
click at [395, 317] on link "Editer" at bounding box center [394, 318] width 88 height 29
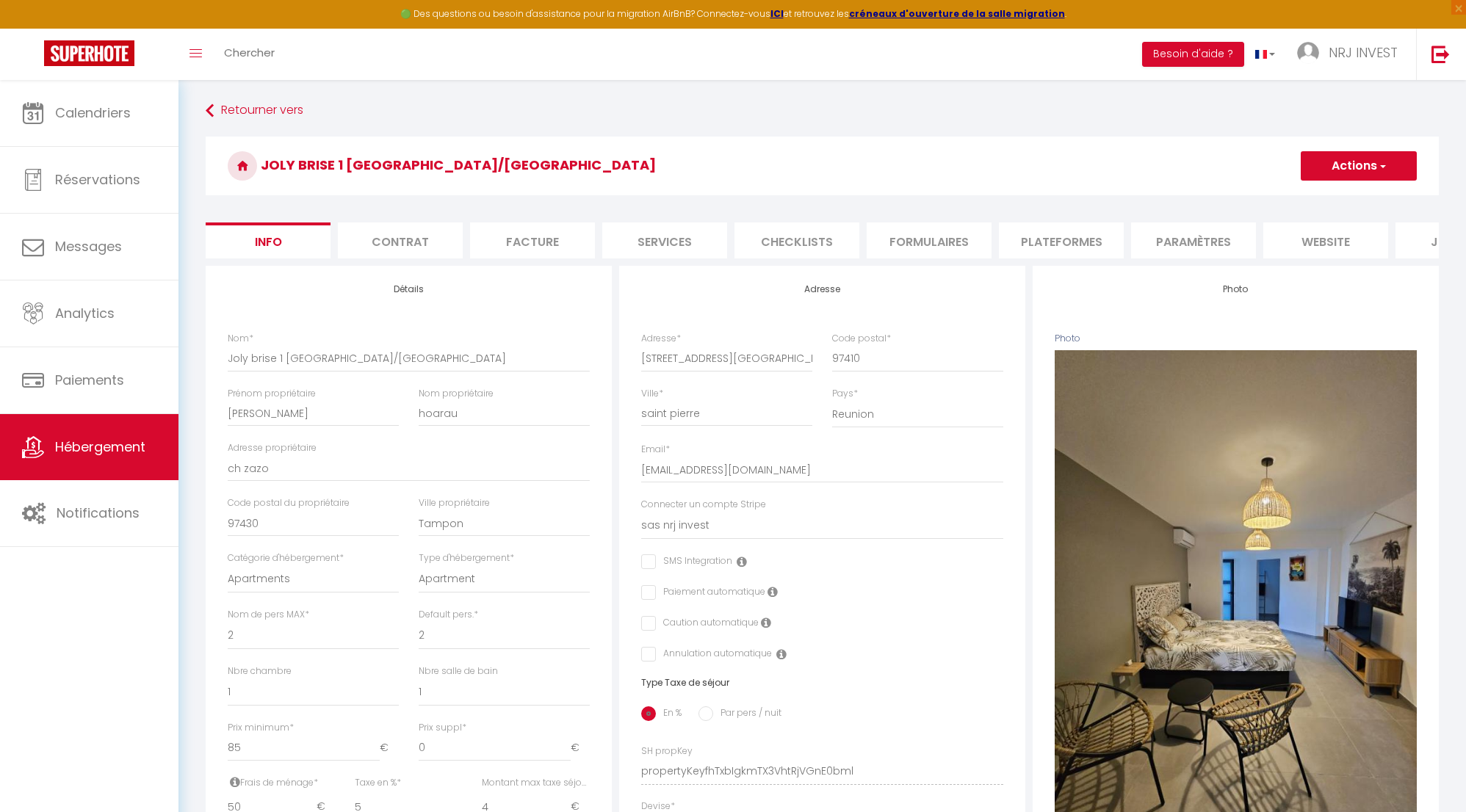
click at [1314, 243] on li "website" at bounding box center [1325, 241] width 125 height 36
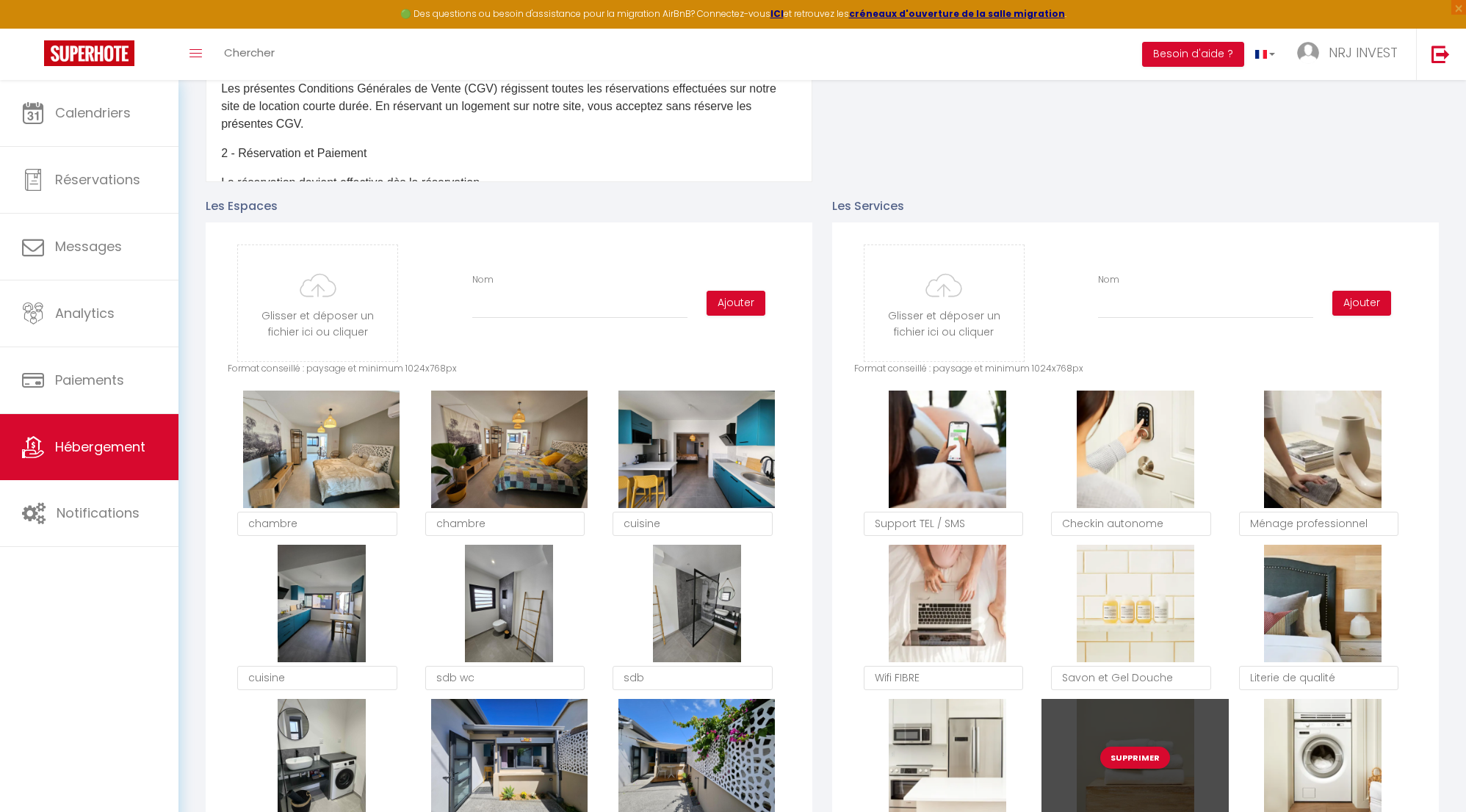
scroll to position [570, 0]
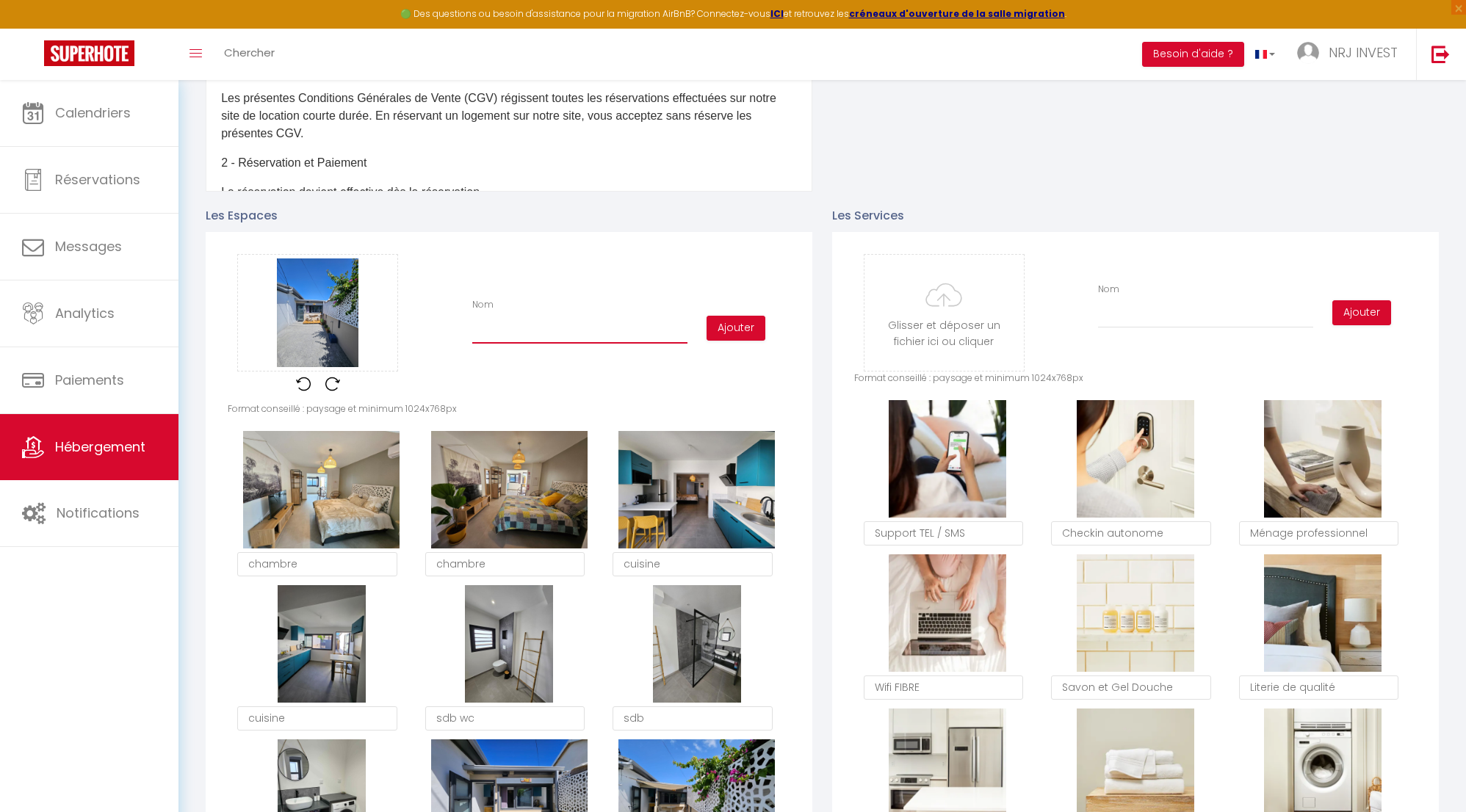
click at [572, 343] on input "Nom" at bounding box center [580, 330] width 215 height 26
click at [750, 333] on button "Ajouter" at bounding box center [736, 328] width 59 height 25
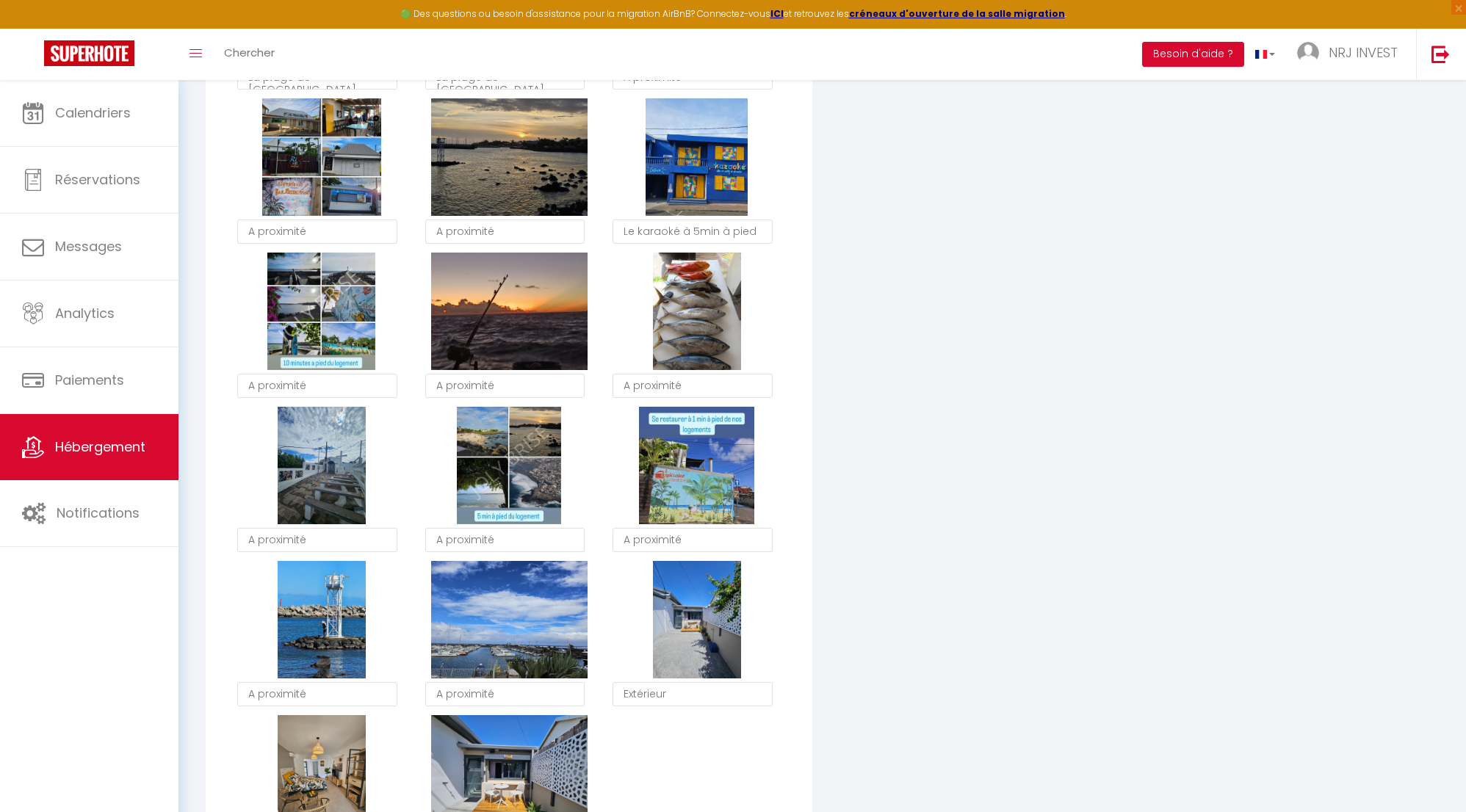
scroll to position [2229, 0]
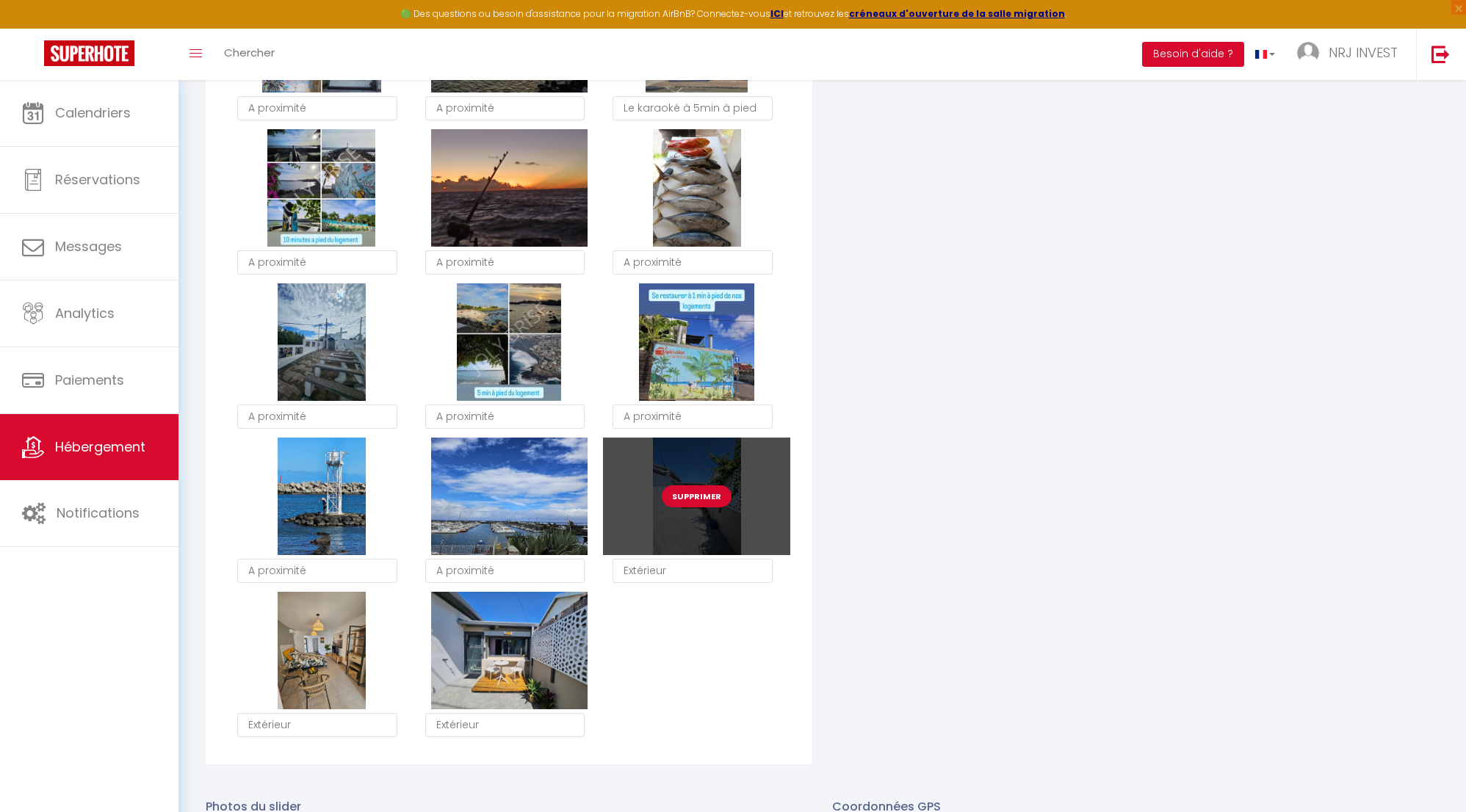
click at [709, 507] on button "Supprimer" at bounding box center [697, 496] width 70 height 22
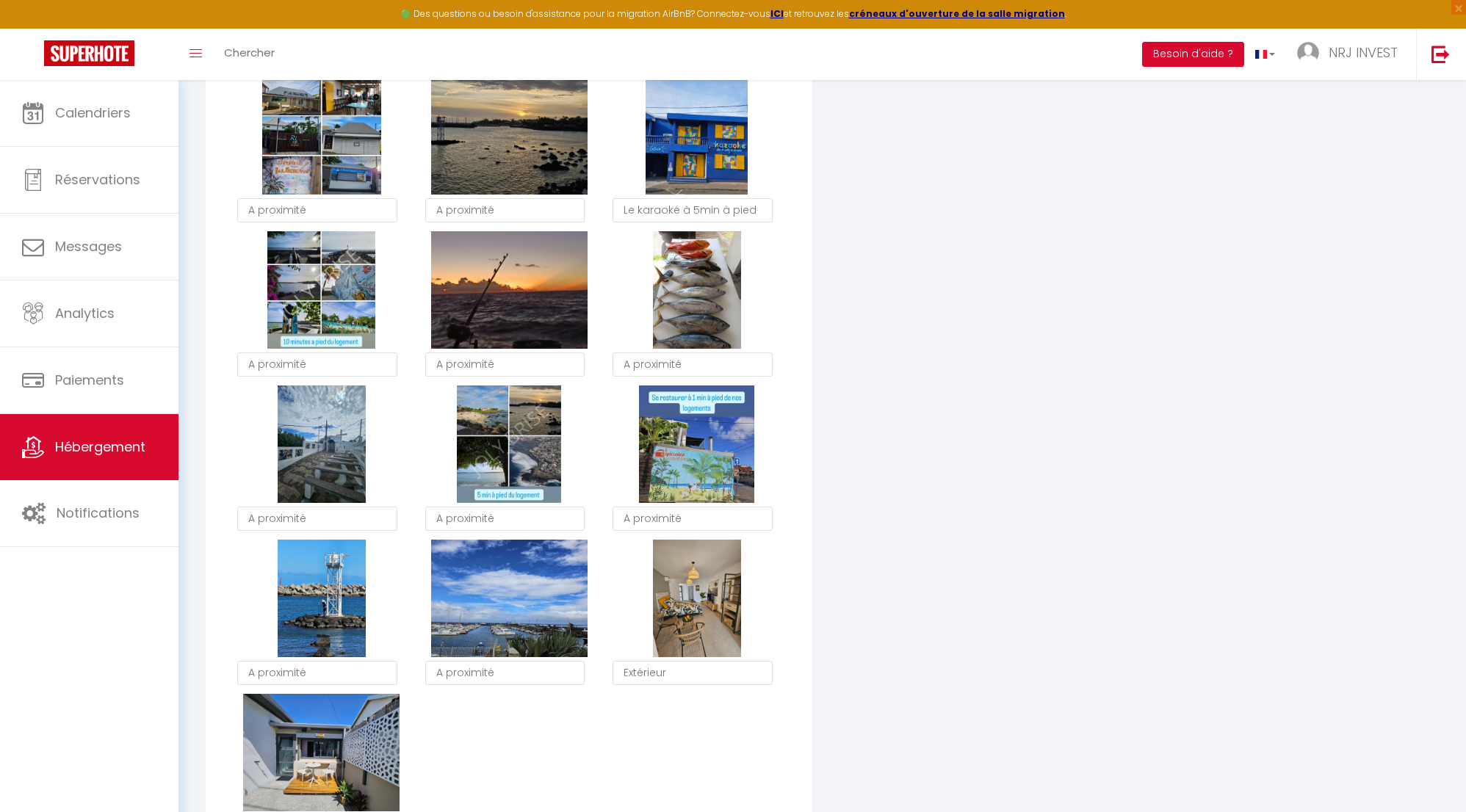
scroll to position [2437, 0]
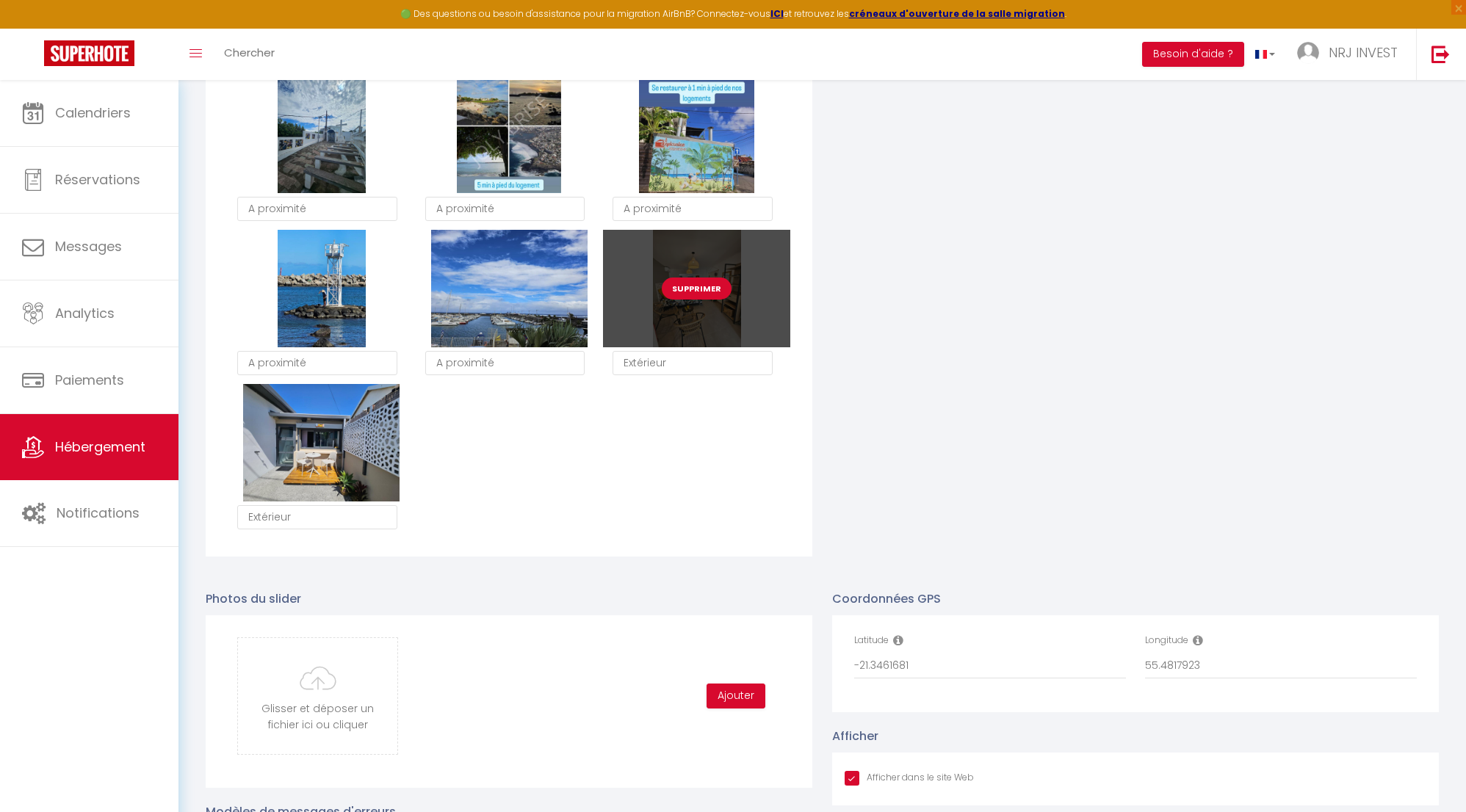
click at [704, 299] on button "Supprimer" at bounding box center [697, 288] width 70 height 22
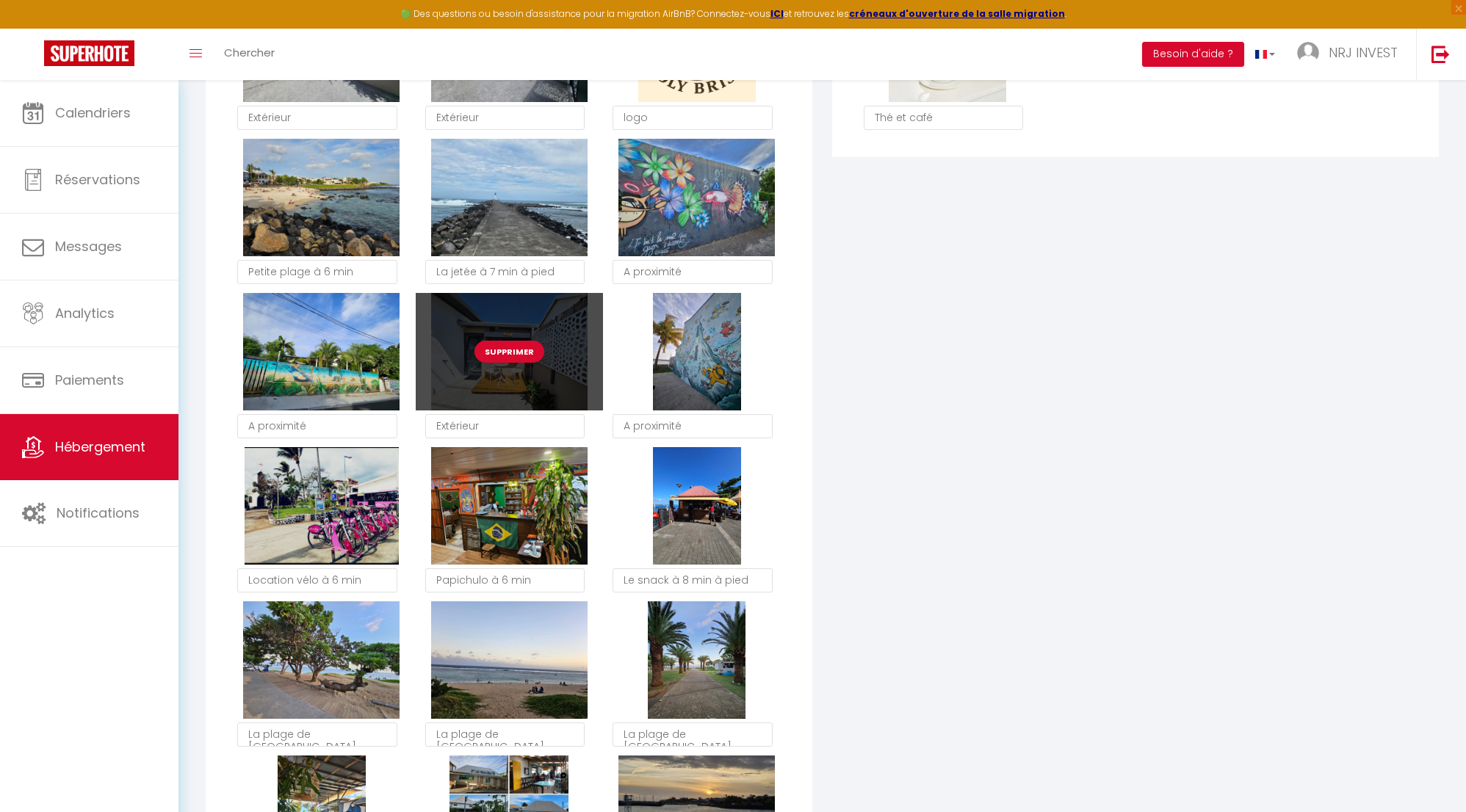
scroll to position [1112, 0]
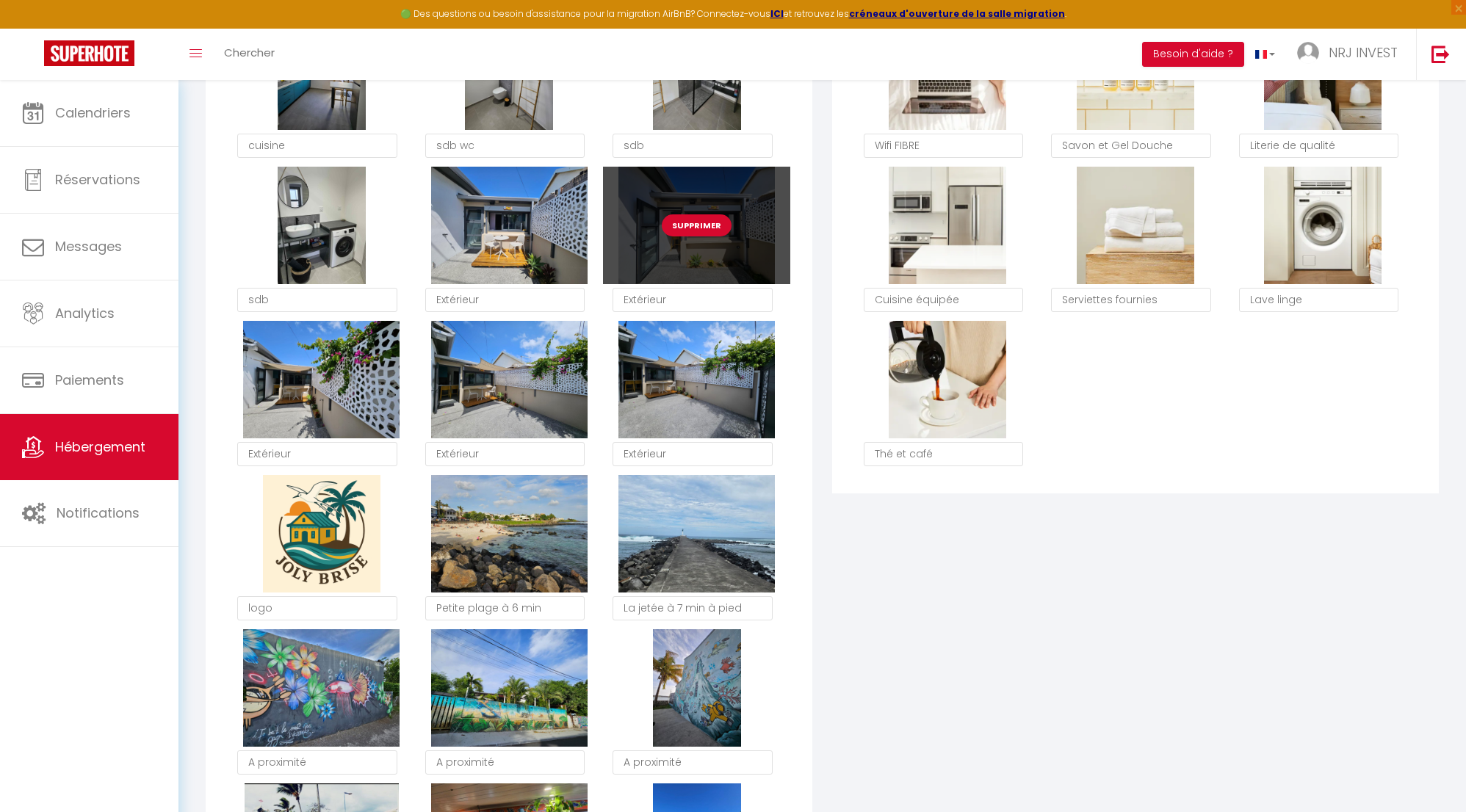
click at [697, 237] on button "Supprimer" at bounding box center [697, 225] width 70 height 22
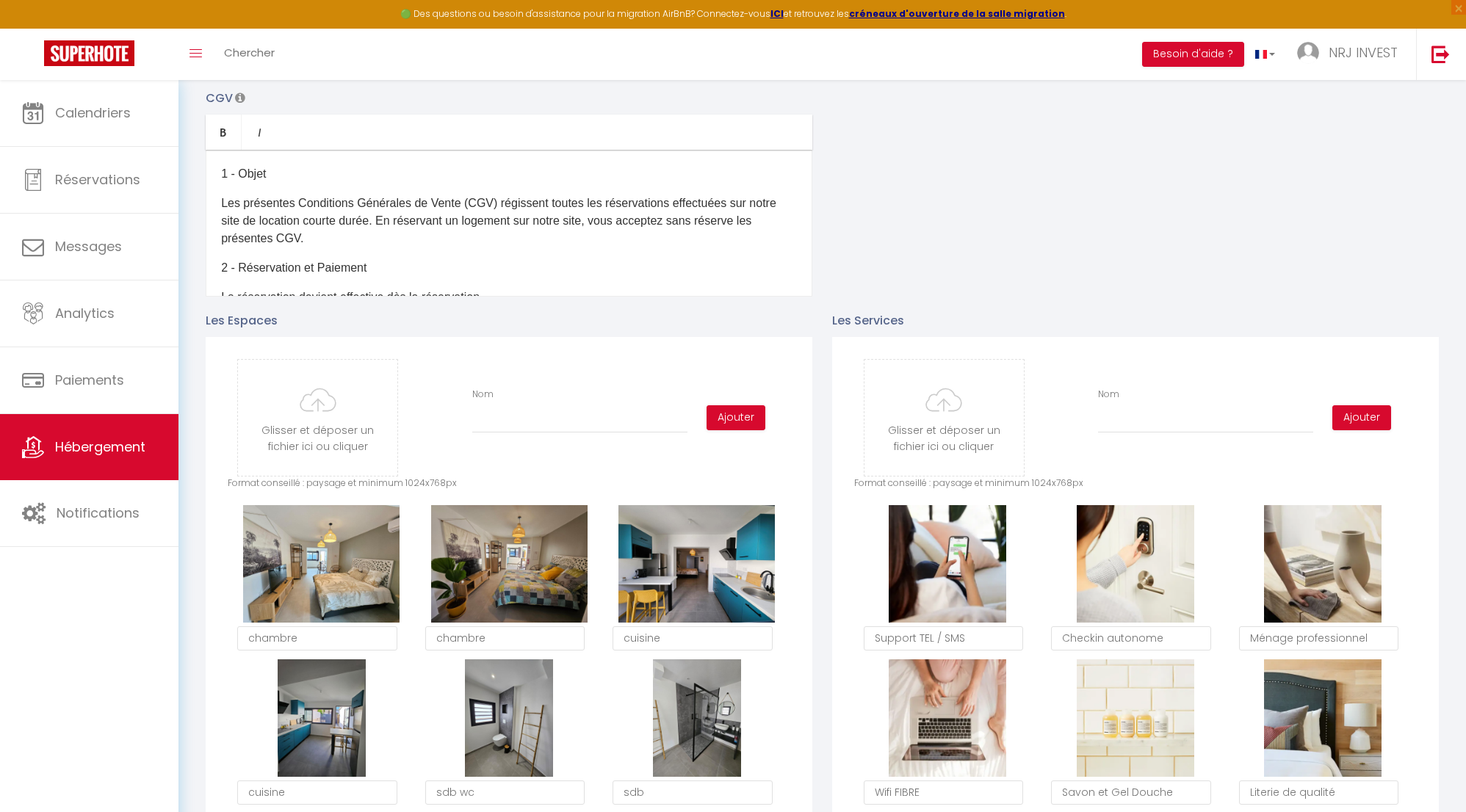
scroll to position [0, 0]
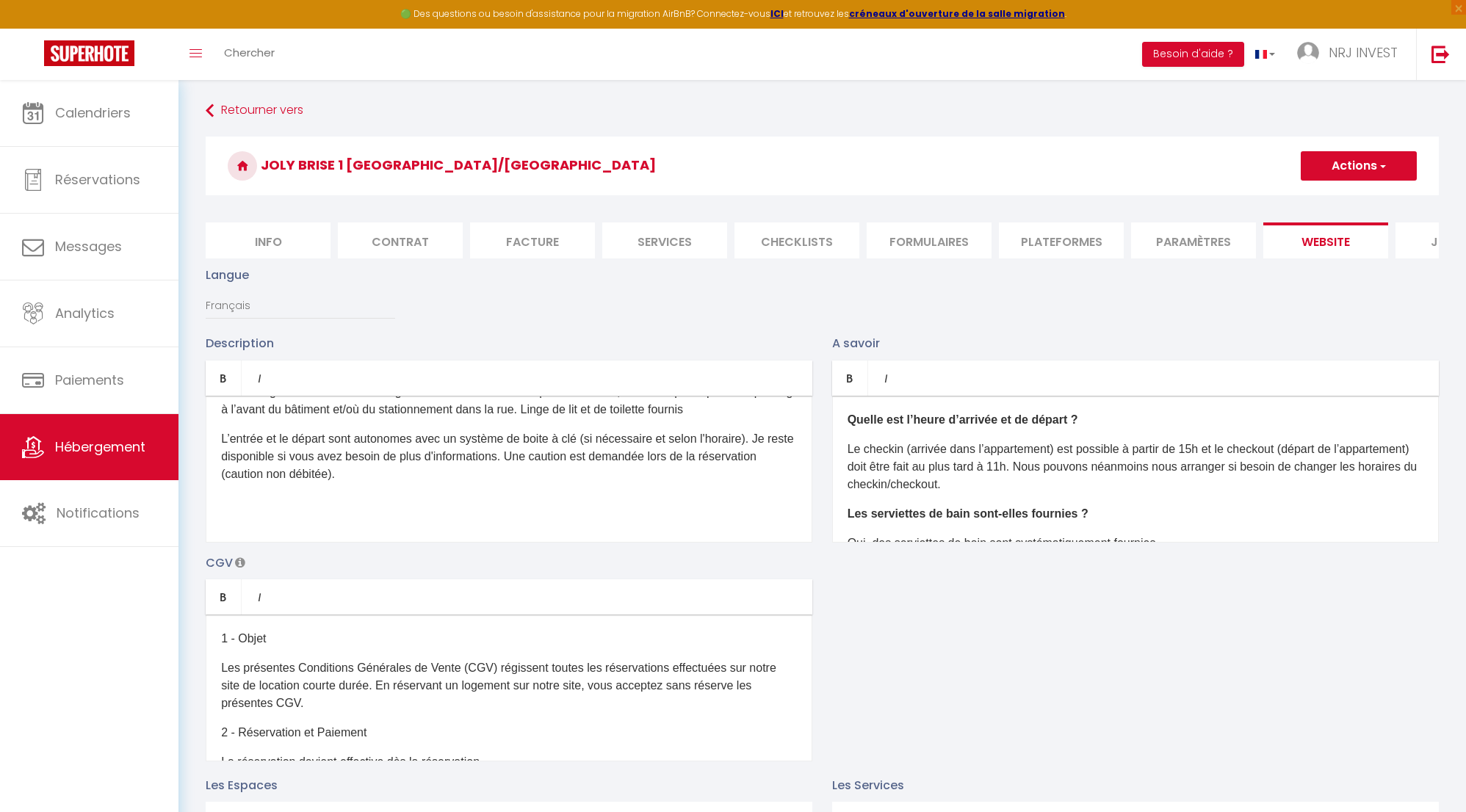
click at [1347, 164] on button "Actions" at bounding box center [1359, 166] width 116 height 29
click at [1347, 196] on input "Enregistrer" at bounding box center [1342, 198] width 54 height 15
click at [1352, 198] on input "Enregistrer" at bounding box center [1342, 198] width 54 height 15
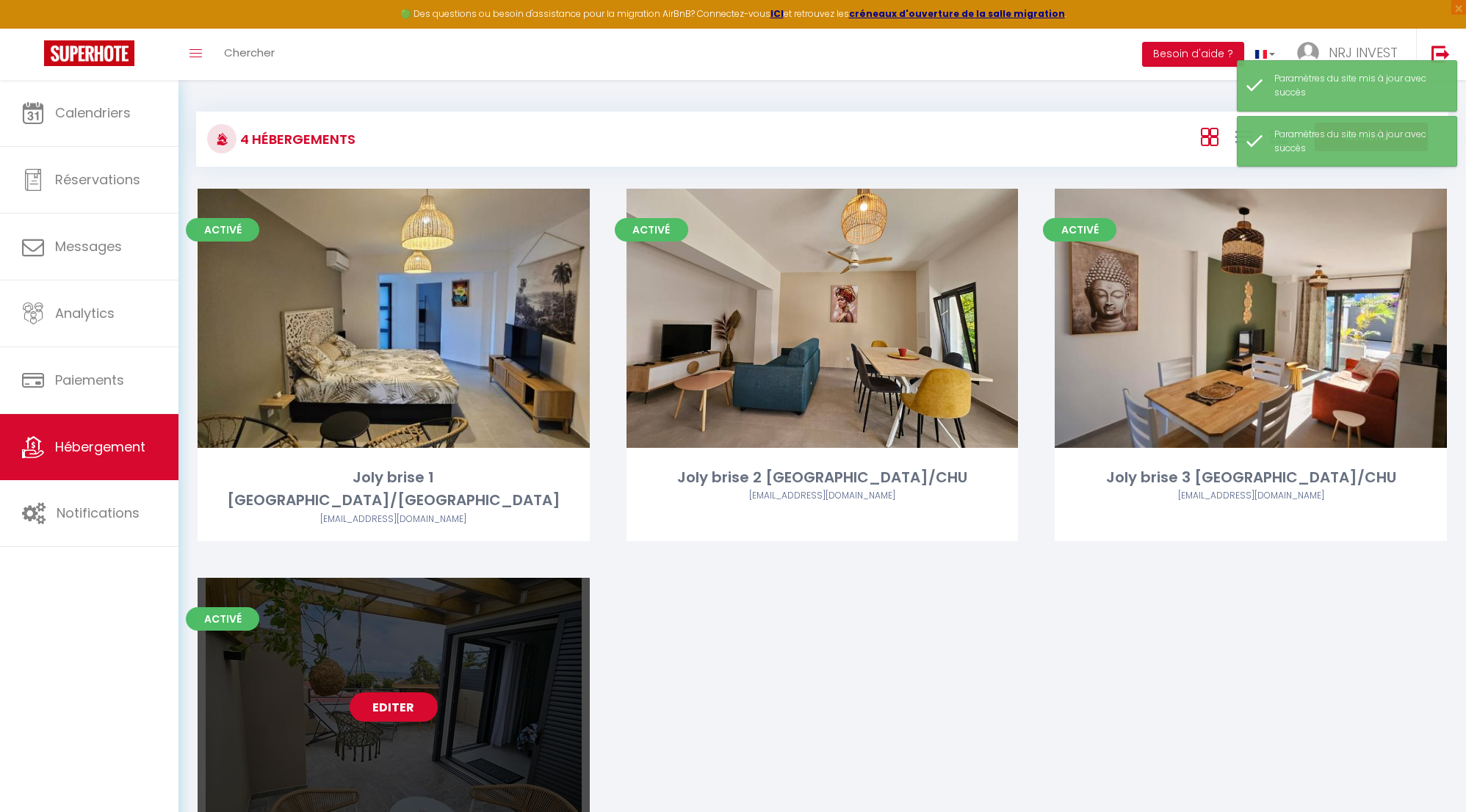
click at [393, 692] on link "Editer" at bounding box center [394, 707] width 88 height 29
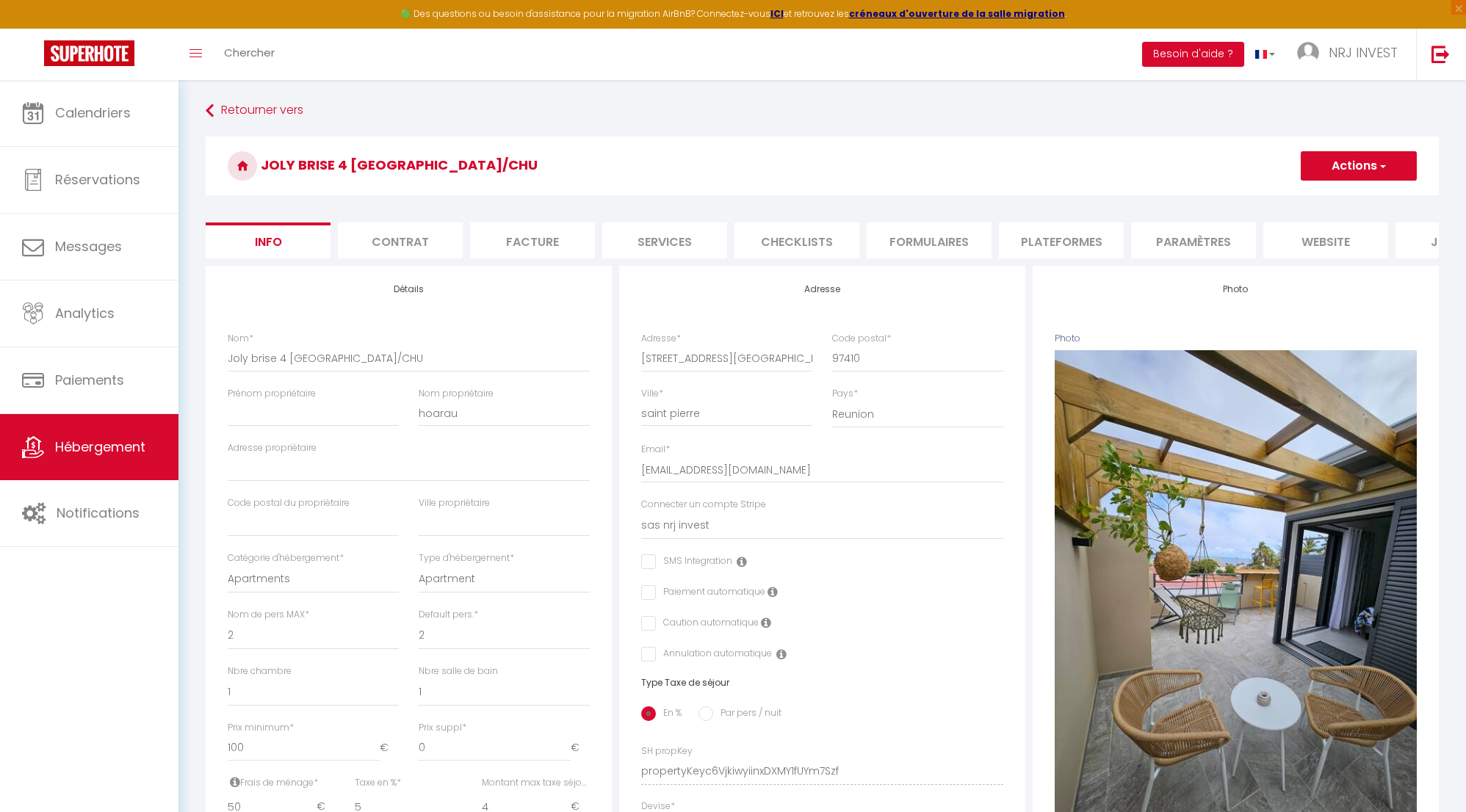
click at [1334, 238] on li "website" at bounding box center [1325, 241] width 125 height 36
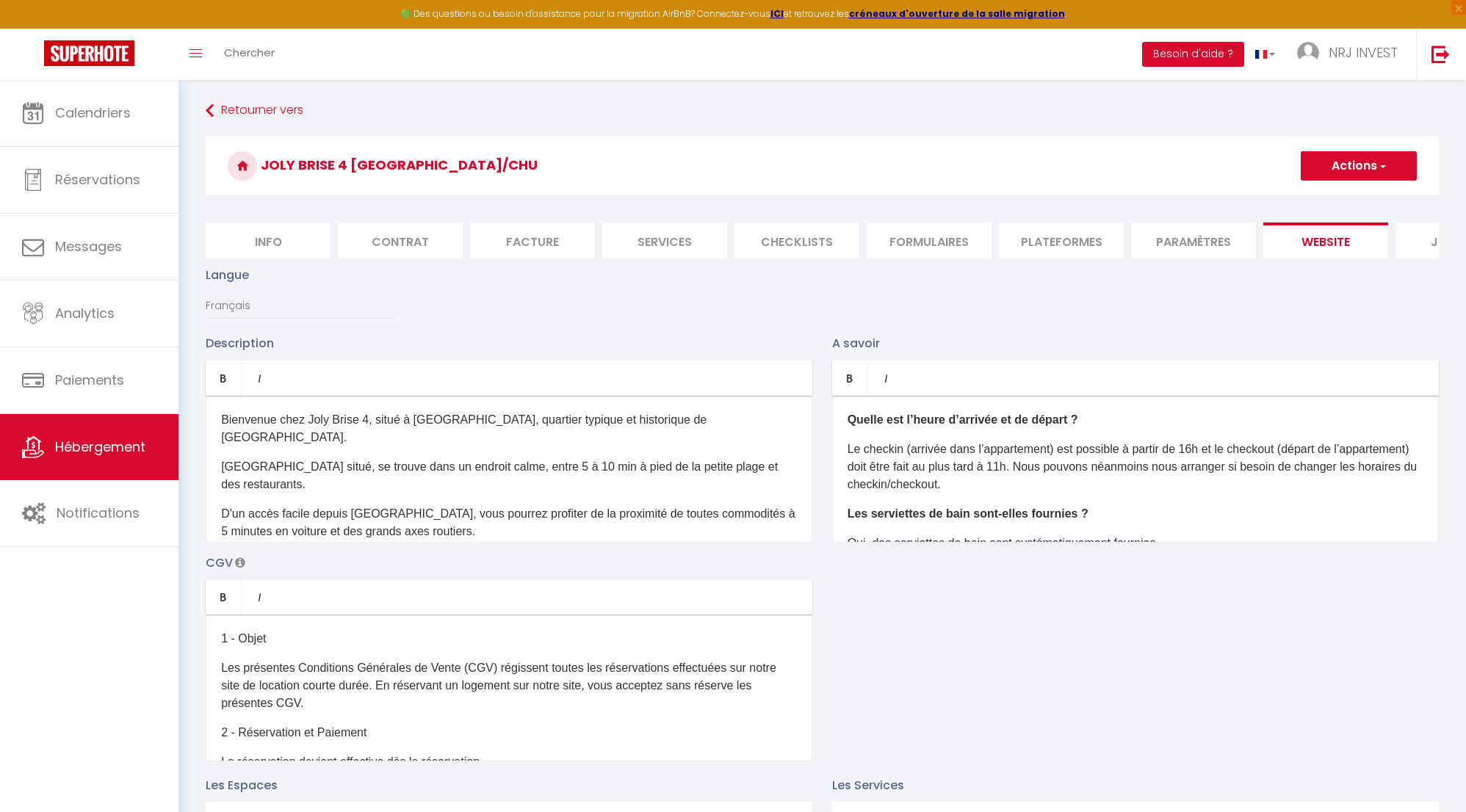
click at [1318, 241] on li "website" at bounding box center [1325, 241] width 125 height 36
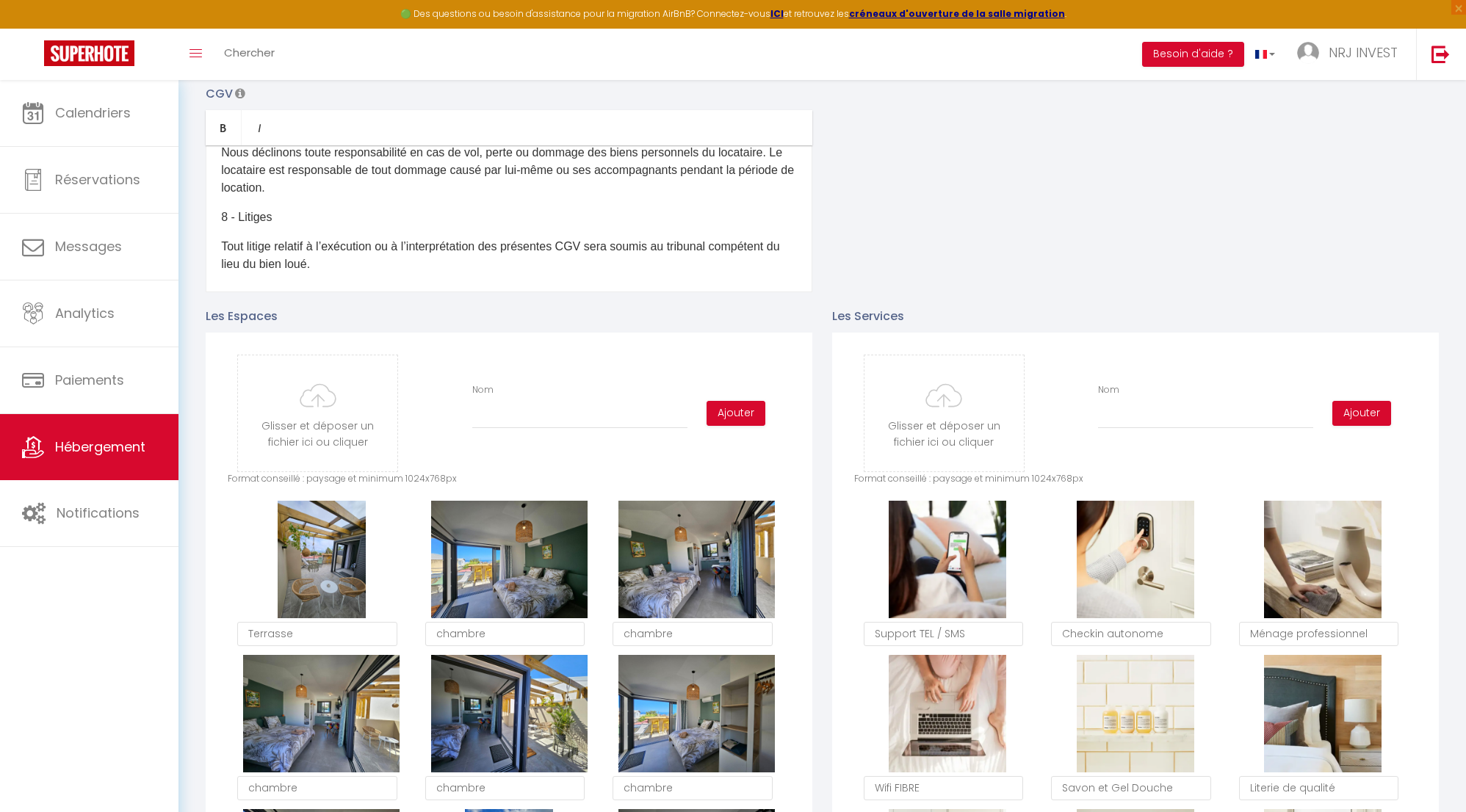
scroll to position [384, 0]
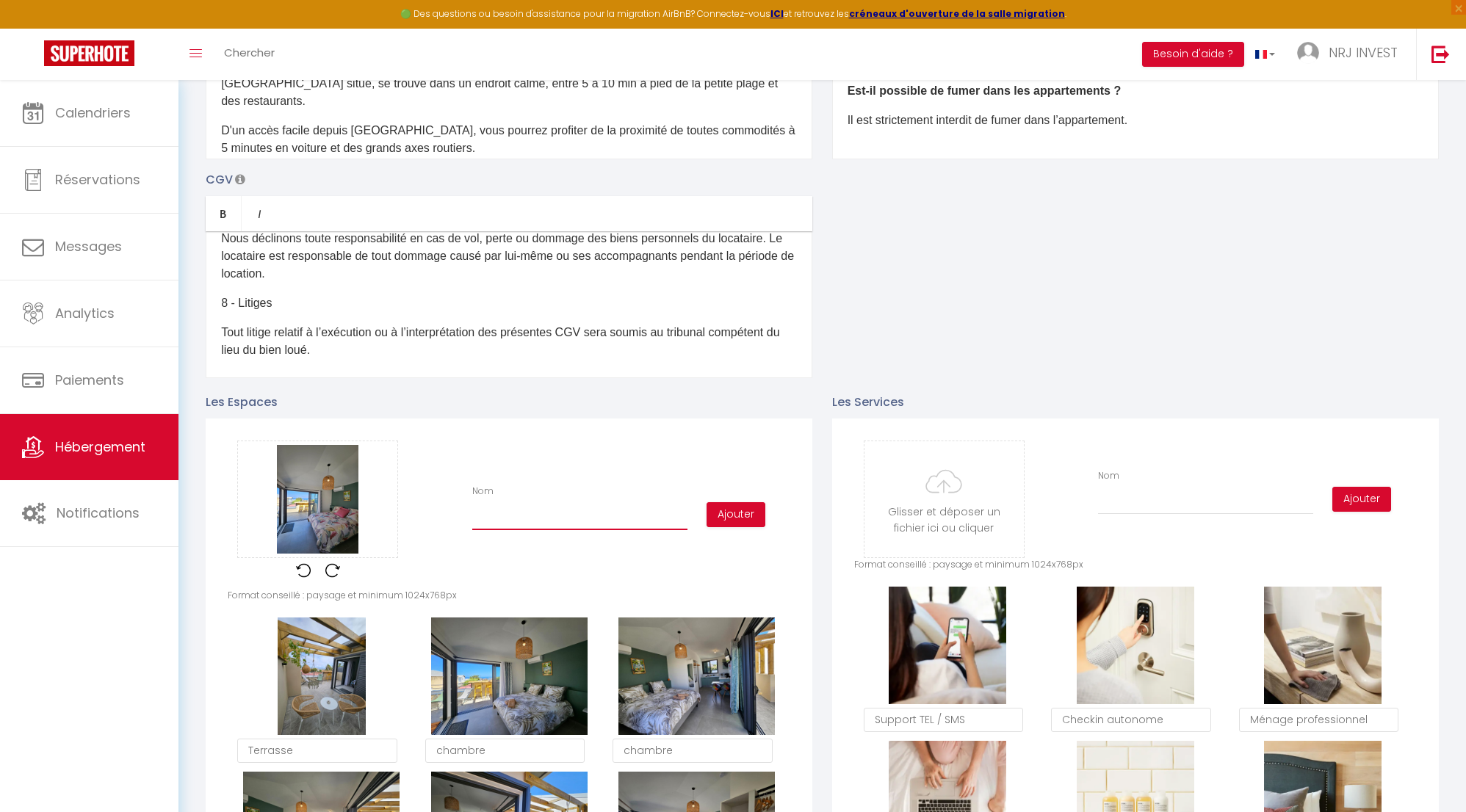
click at [587, 531] on input "Nom" at bounding box center [580, 517] width 215 height 26
click at [743, 524] on button "Ajouter" at bounding box center [736, 515] width 59 height 25
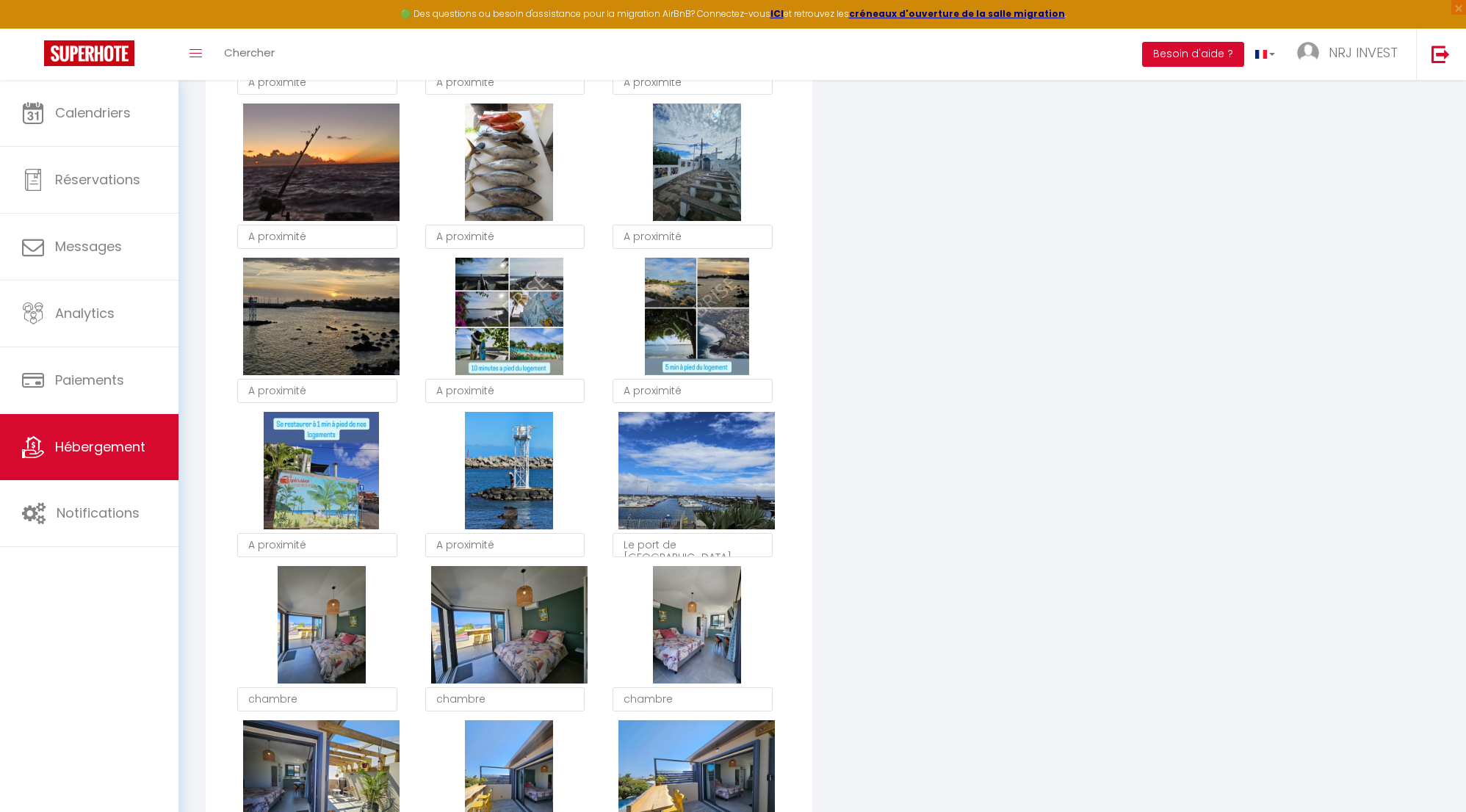
scroll to position [2734, 0]
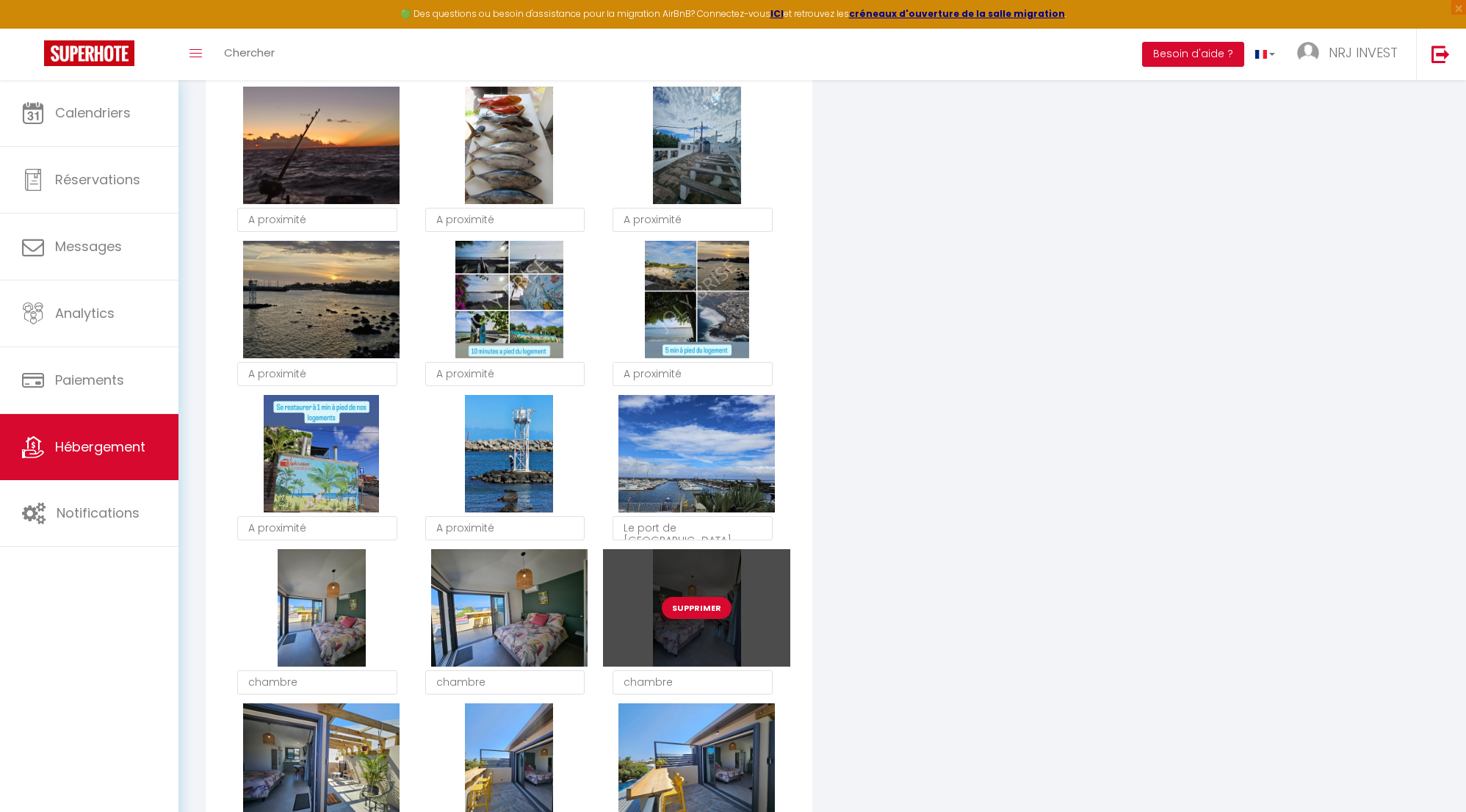
click at [713, 619] on button "Supprimer" at bounding box center [697, 608] width 70 height 22
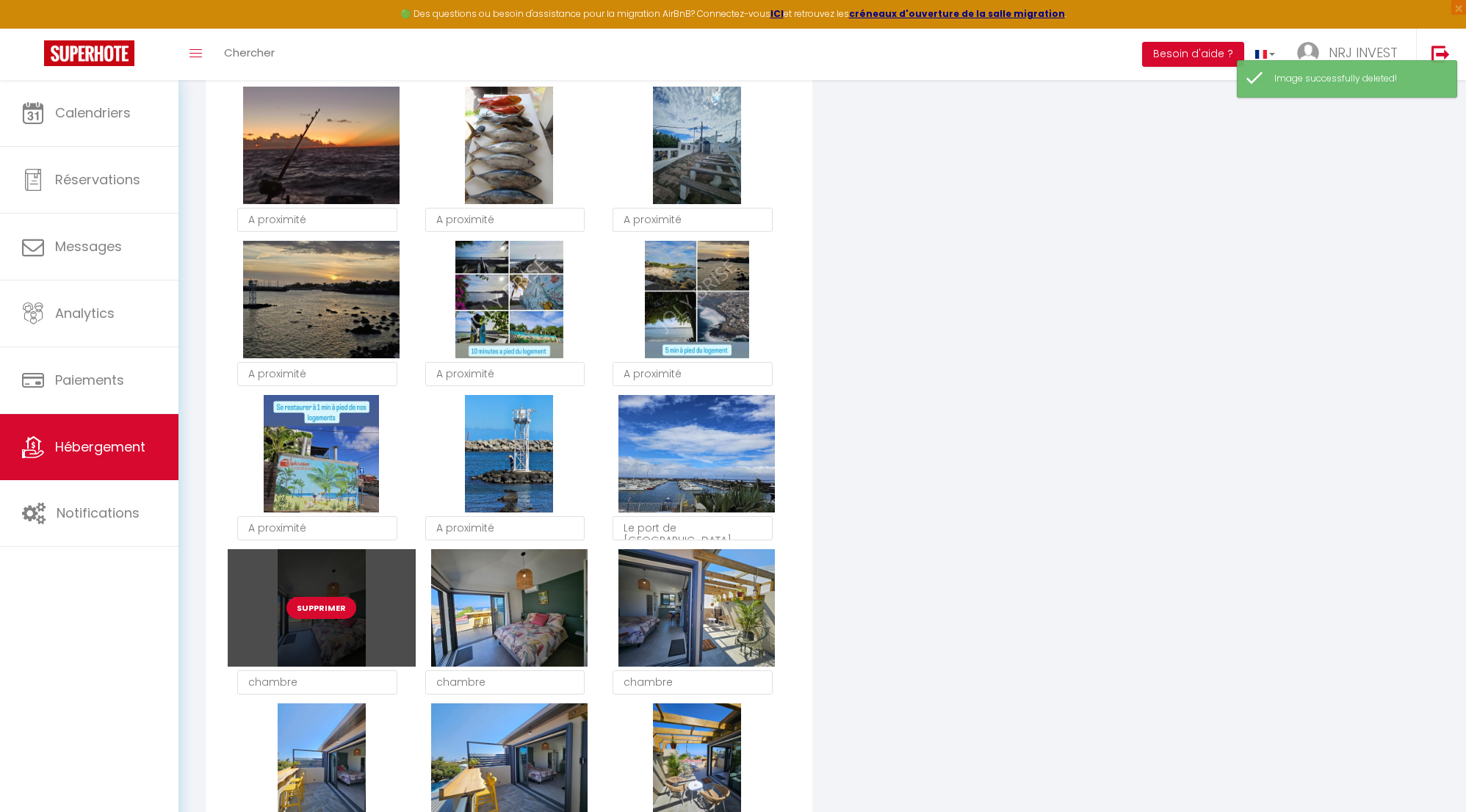
click at [321, 617] on button "Supprimer" at bounding box center [321, 608] width 70 height 22
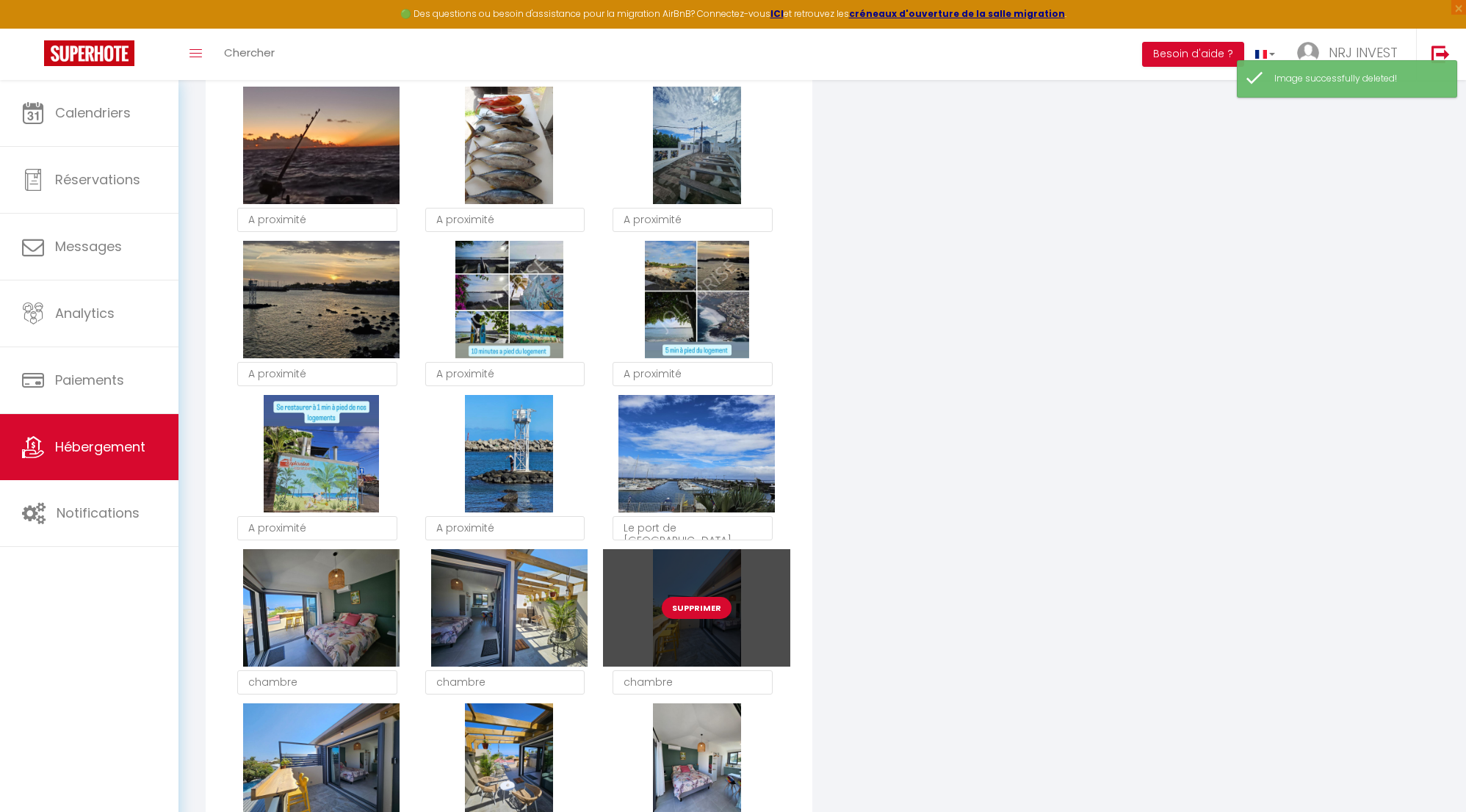
click at [704, 619] on button "Supprimer" at bounding box center [697, 608] width 70 height 22
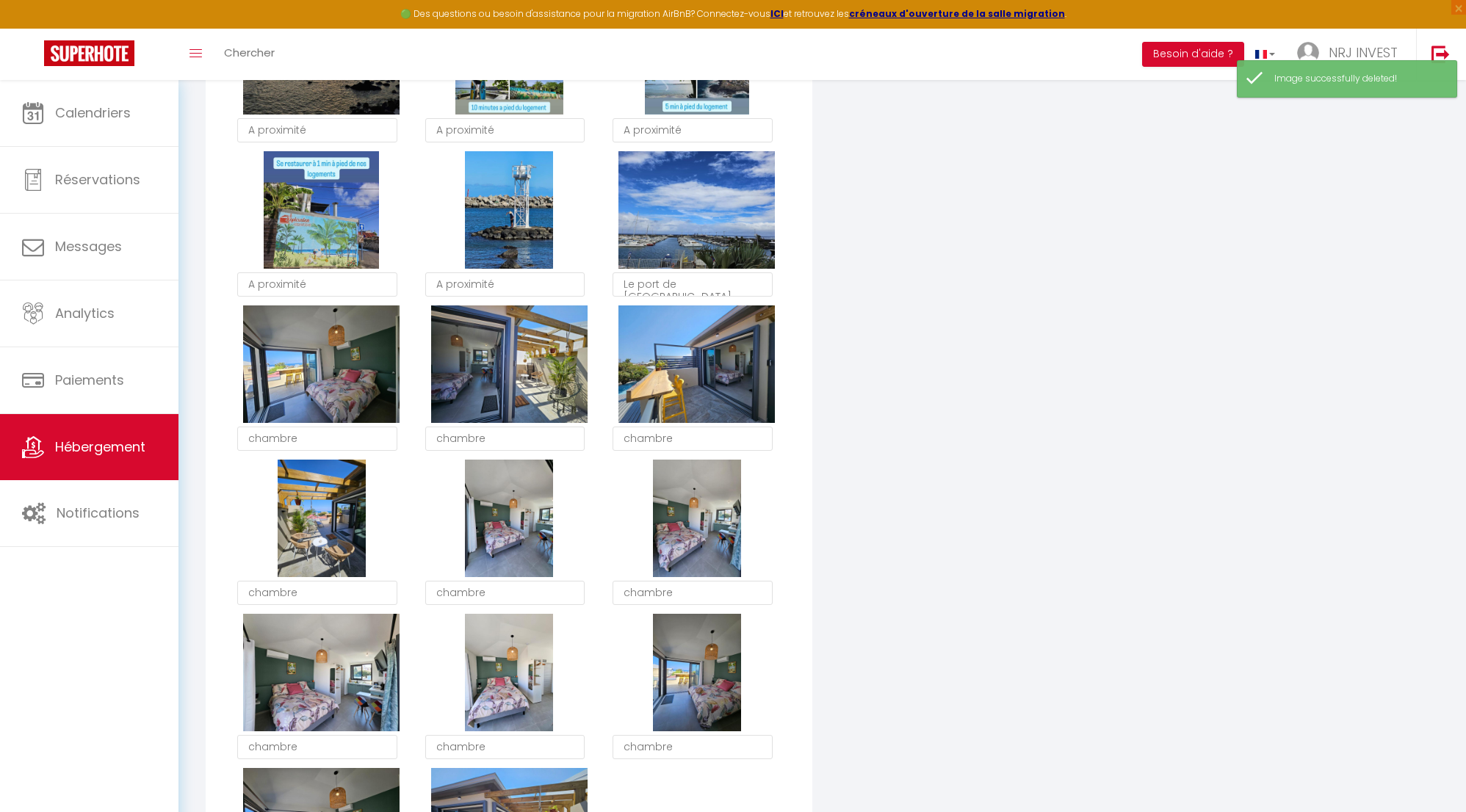
scroll to position [2978, 0]
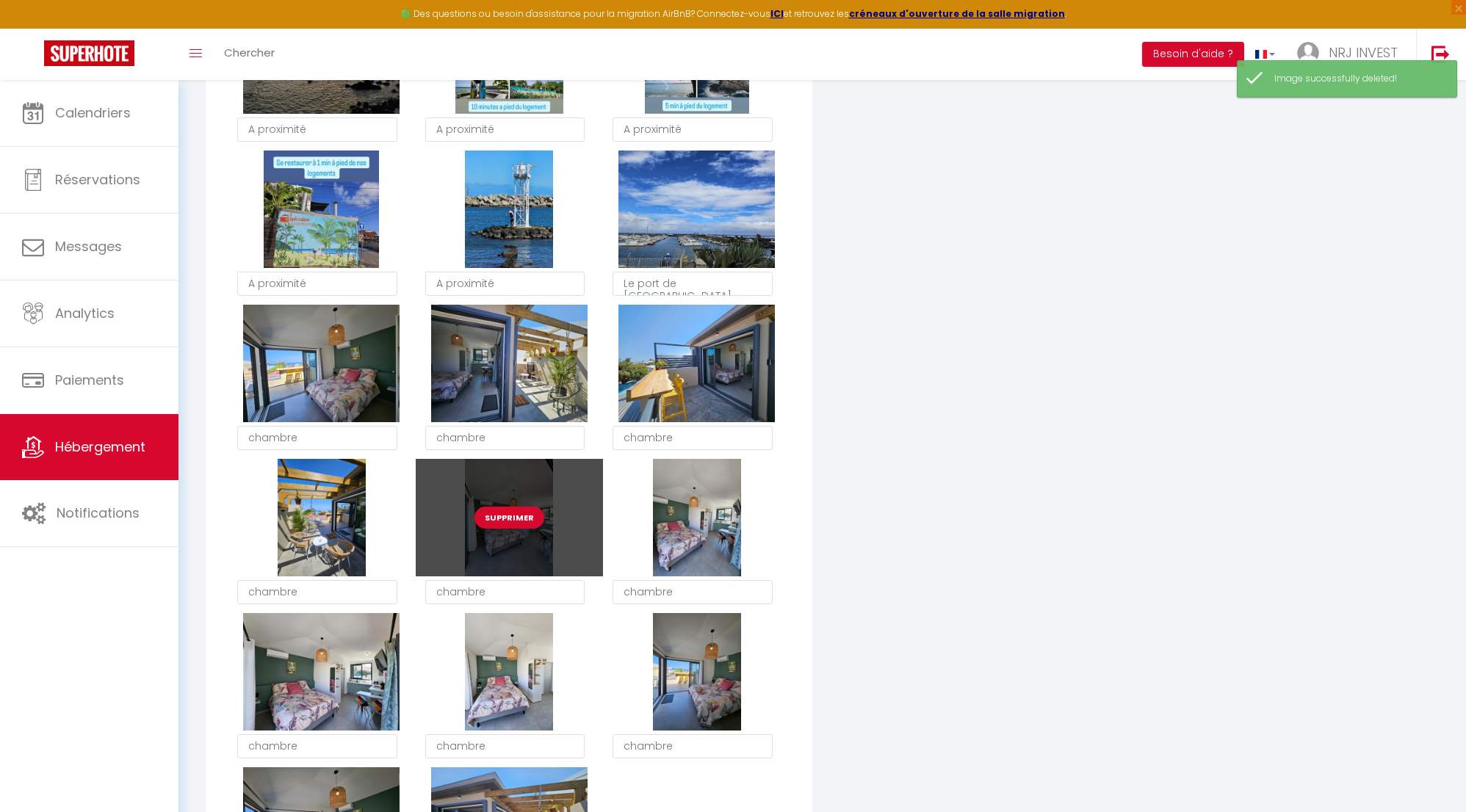
click at [518, 524] on button "Supprimer" at bounding box center [509, 517] width 70 height 22
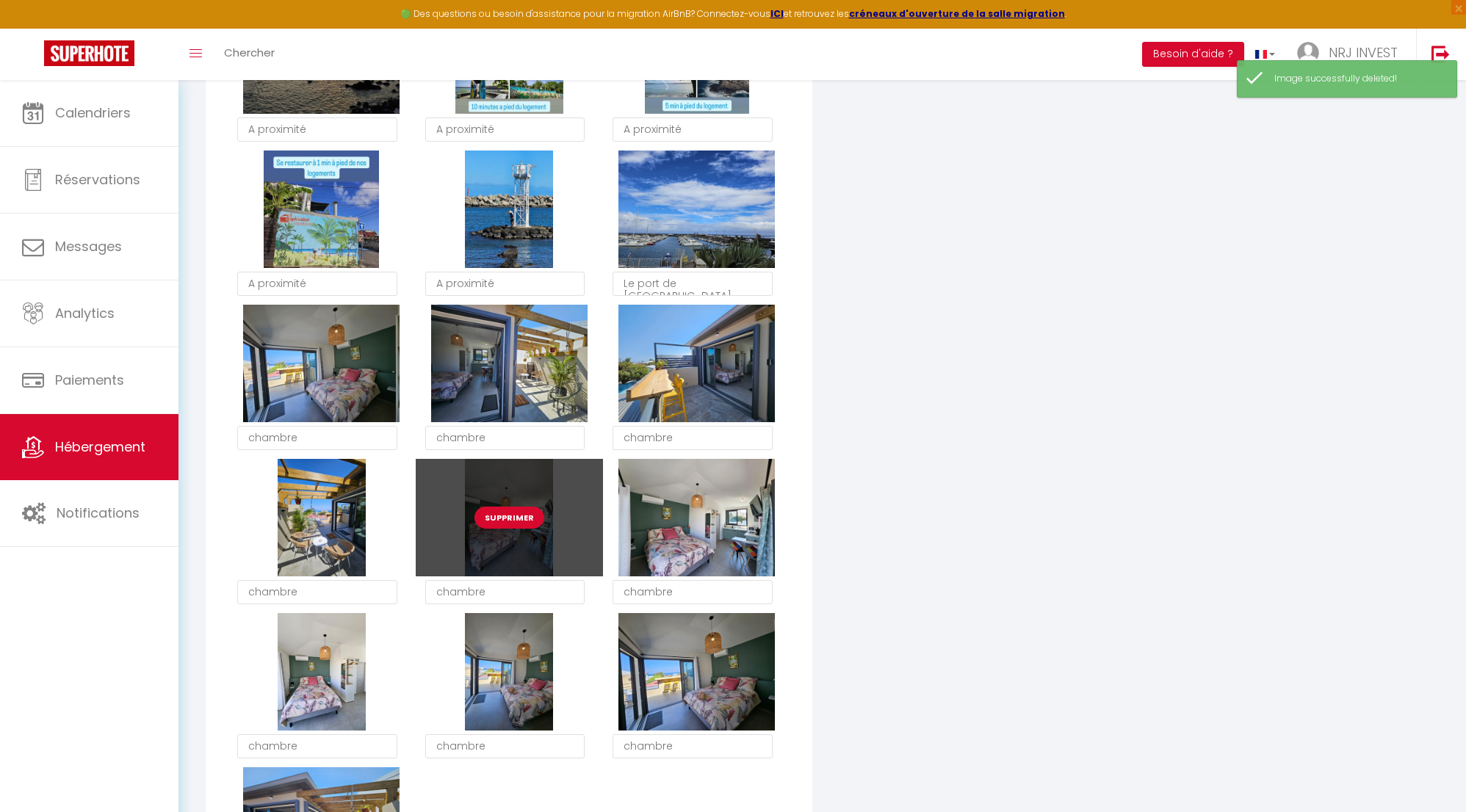
click at [514, 525] on button "Supprimer" at bounding box center [509, 517] width 70 height 22
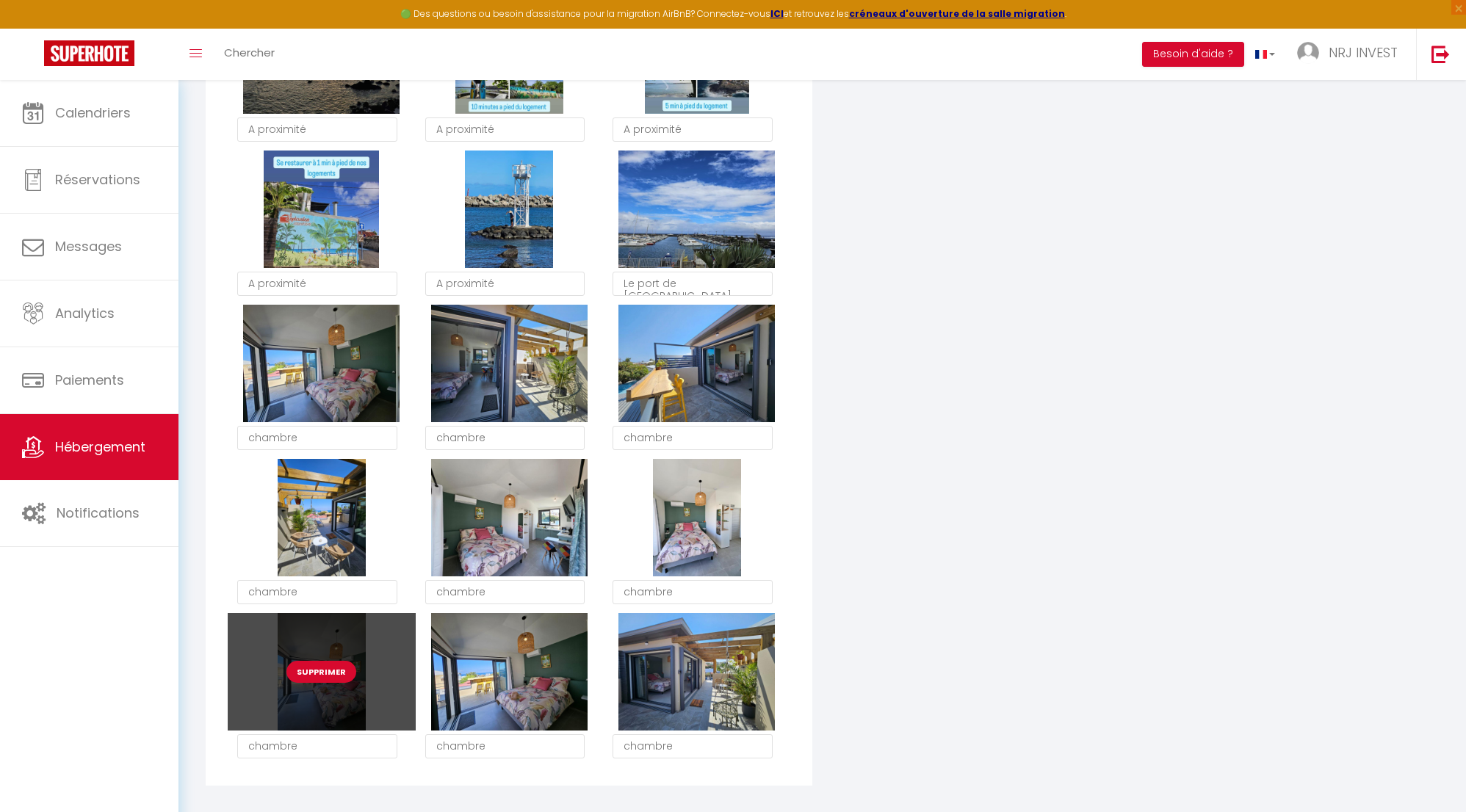
click at [329, 682] on button "Supprimer" at bounding box center [321, 672] width 70 height 22
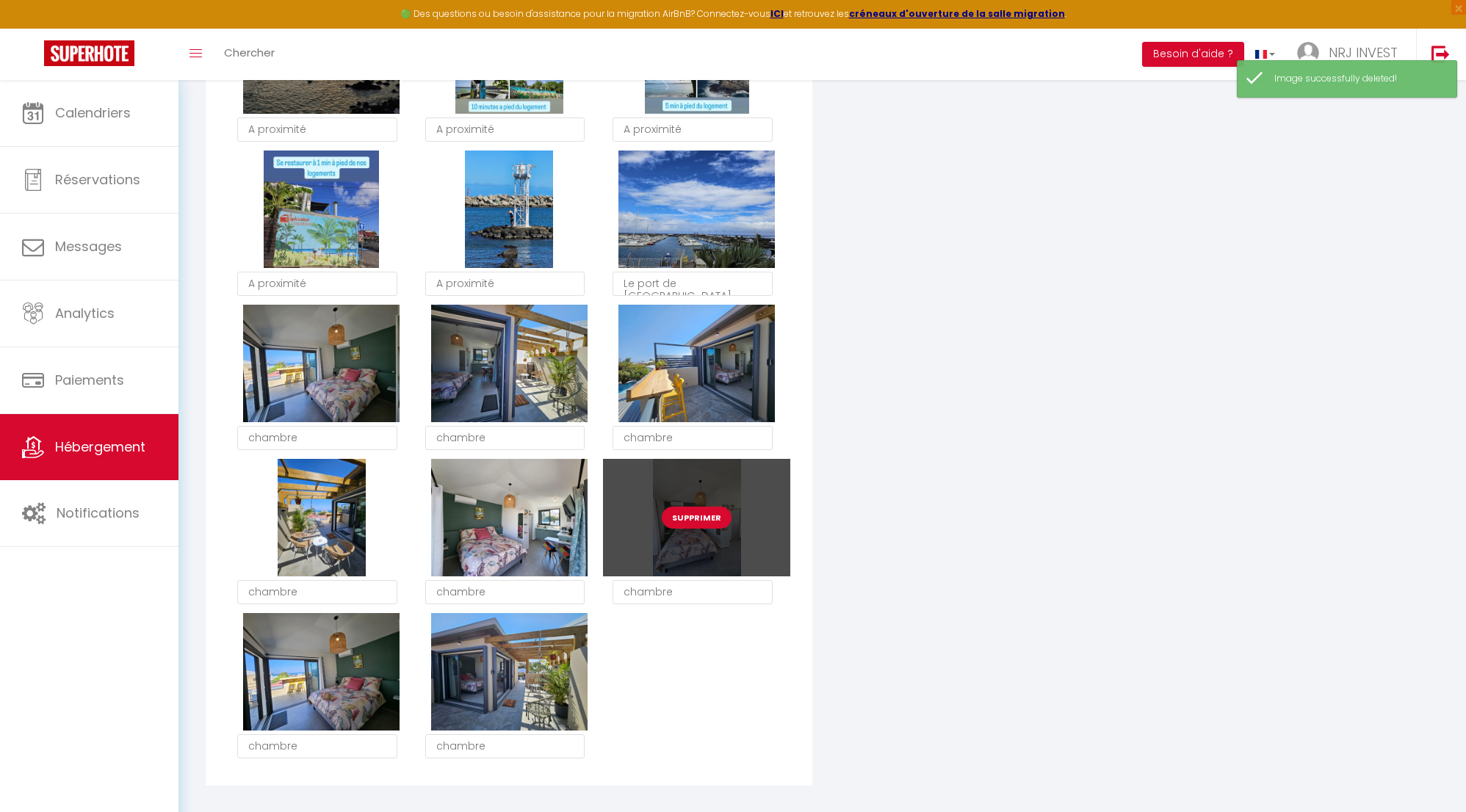
click at [695, 529] on button "Supprimer" at bounding box center [697, 517] width 70 height 22
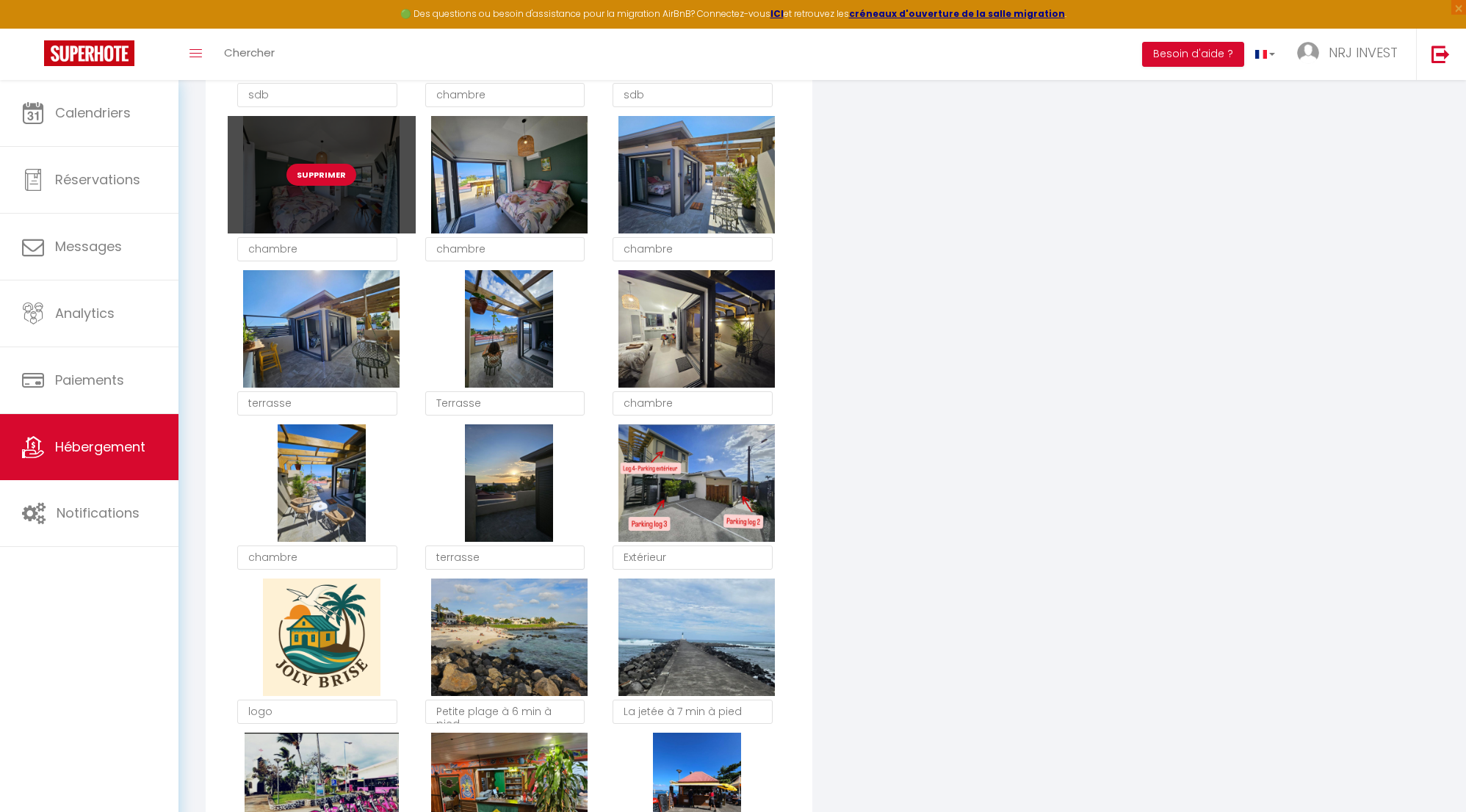
scroll to position [1648, 0]
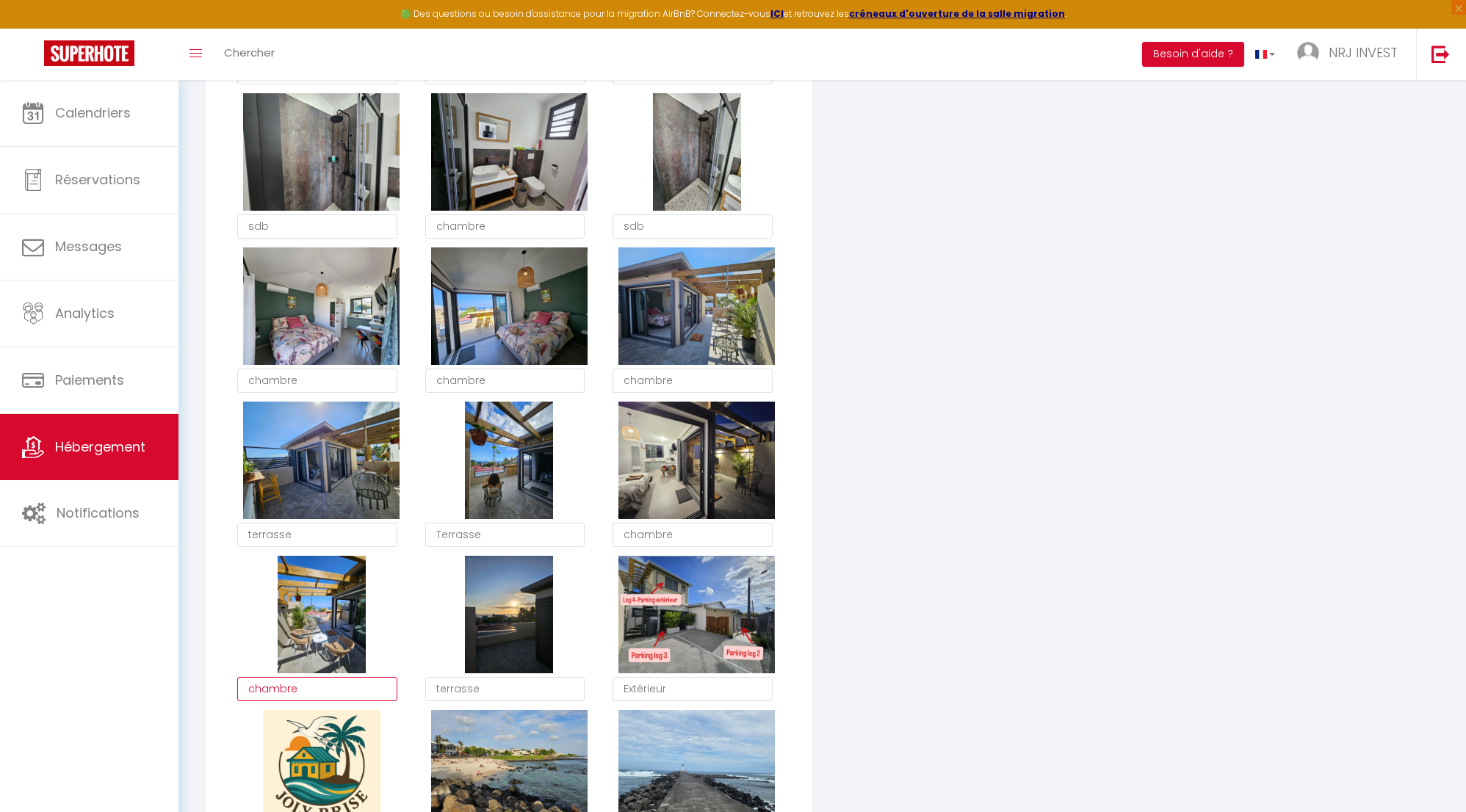
click at [315, 702] on textarea "chambre" at bounding box center [317, 690] width 160 height 25
click at [494, 702] on textarea "terrasse" at bounding box center [505, 690] width 160 height 25
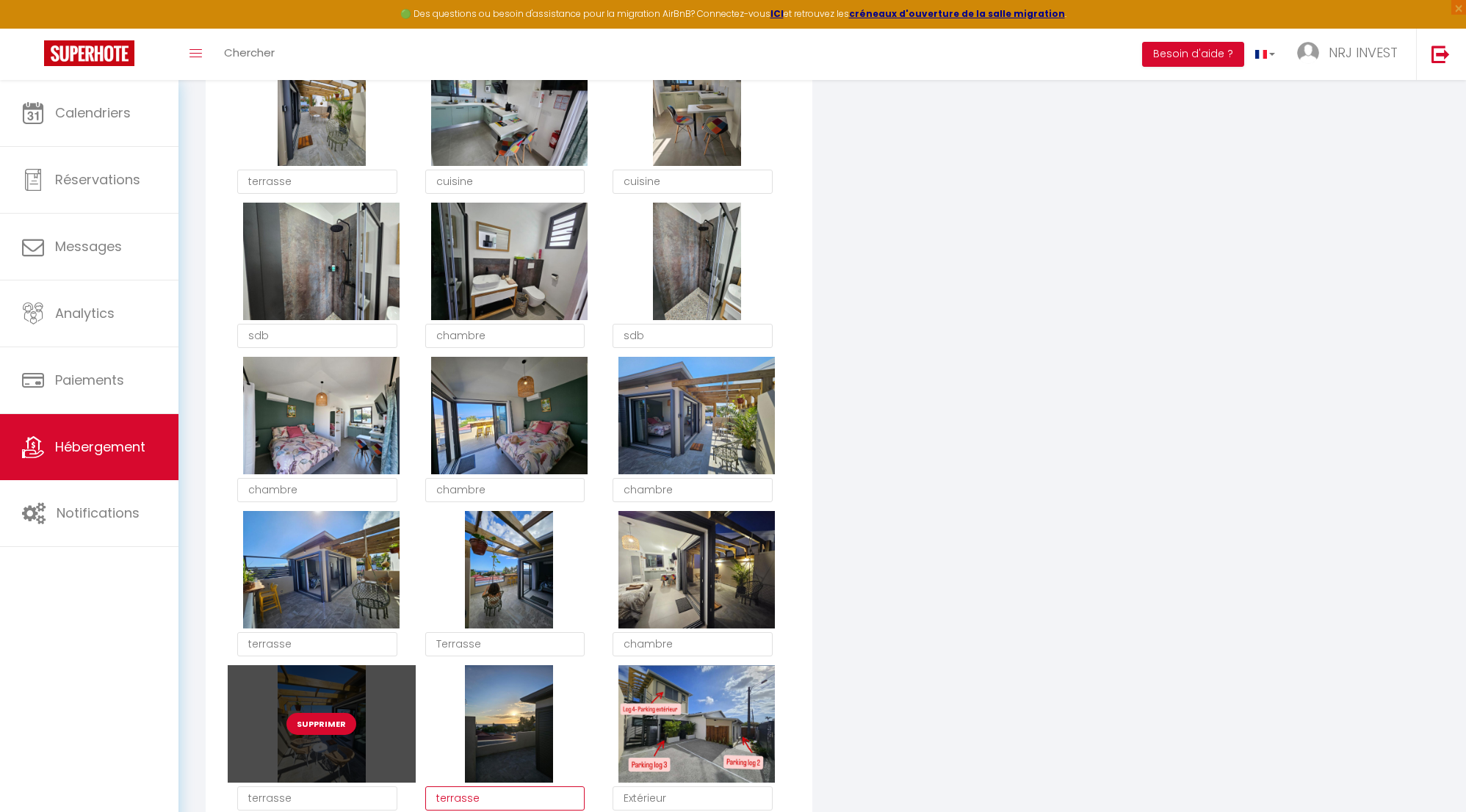
scroll to position [1537, 0]
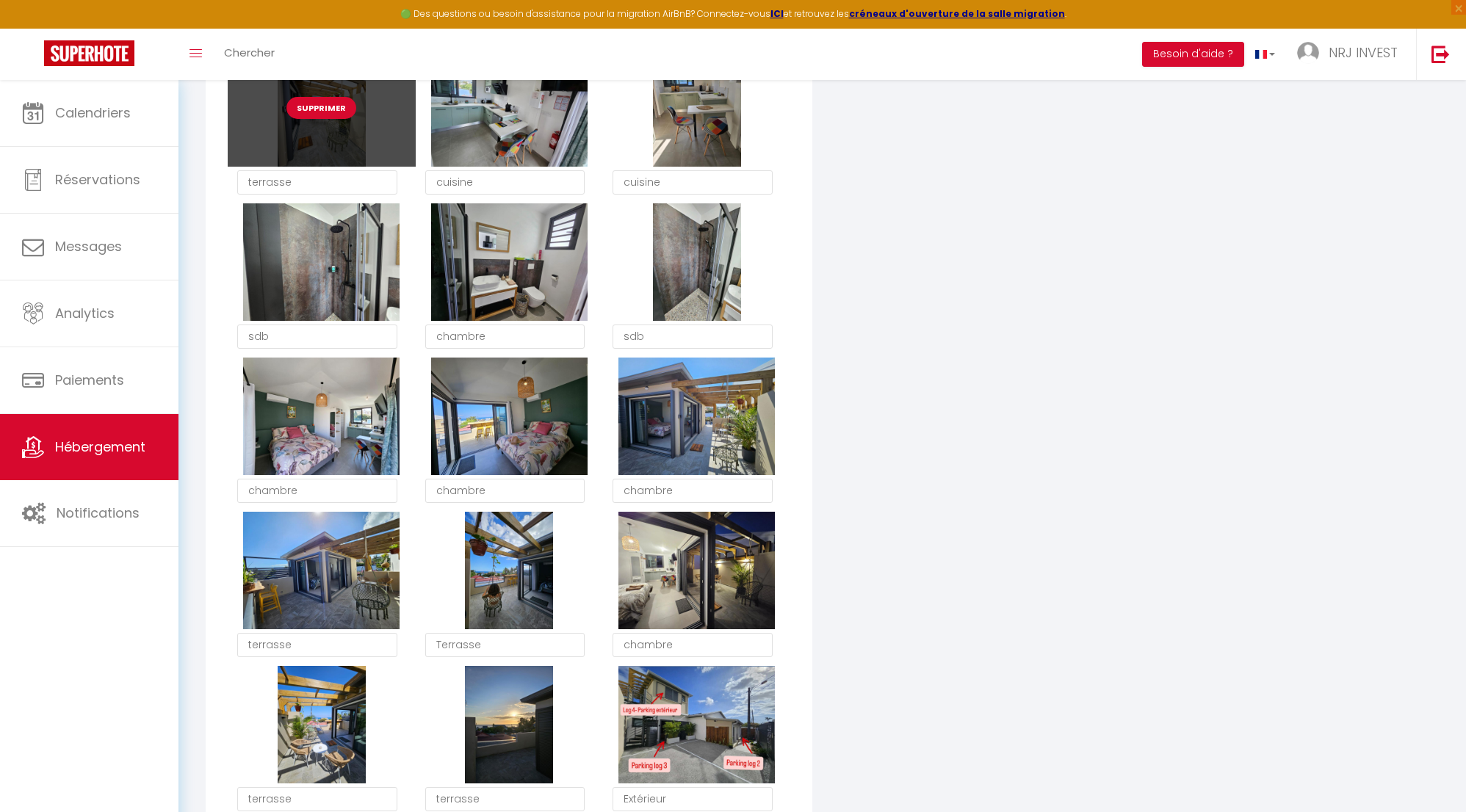
click at [347, 118] on button "Supprimer" at bounding box center [321, 107] width 70 height 22
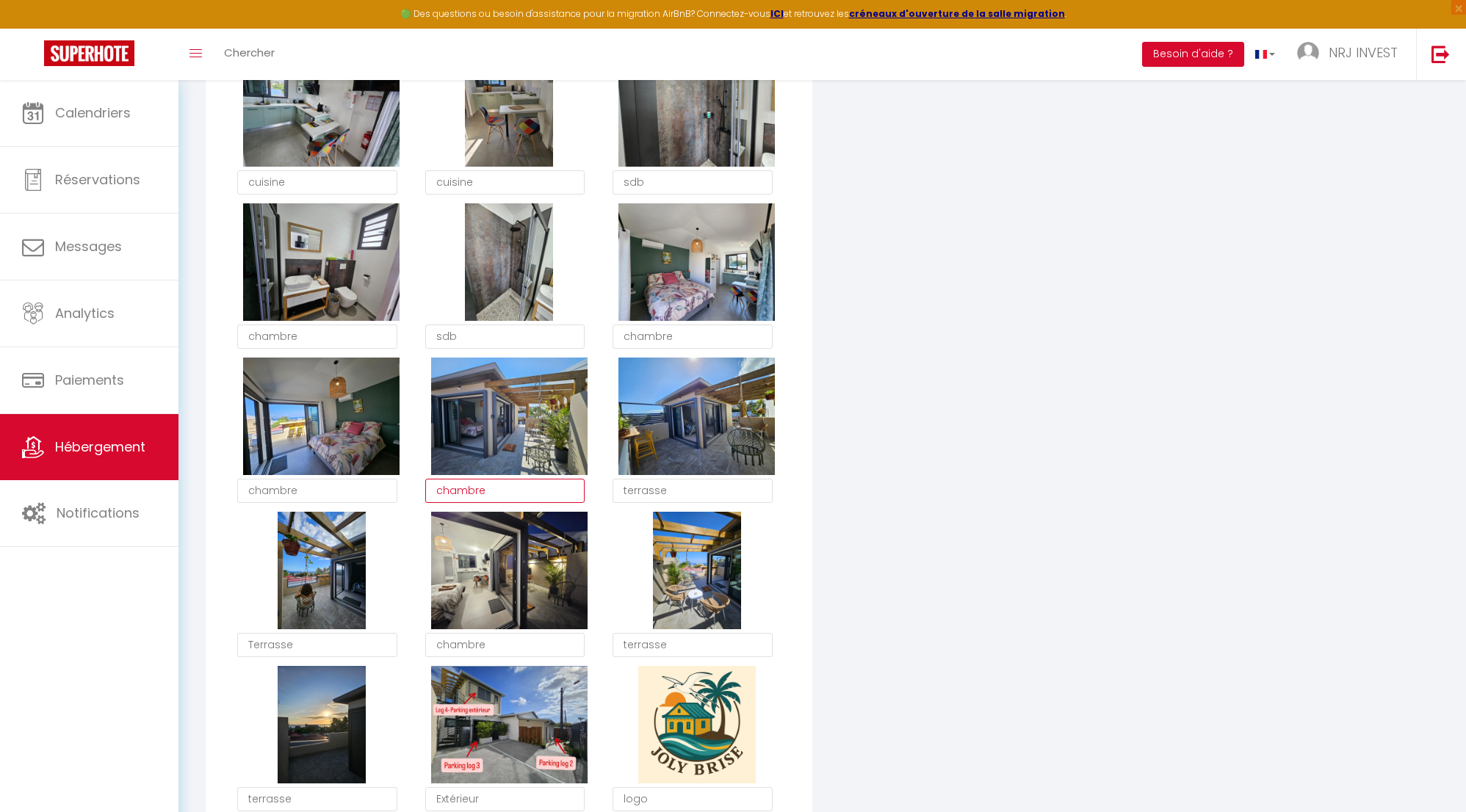
click at [499, 499] on textarea "chambre" at bounding box center [505, 491] width 160 height 25
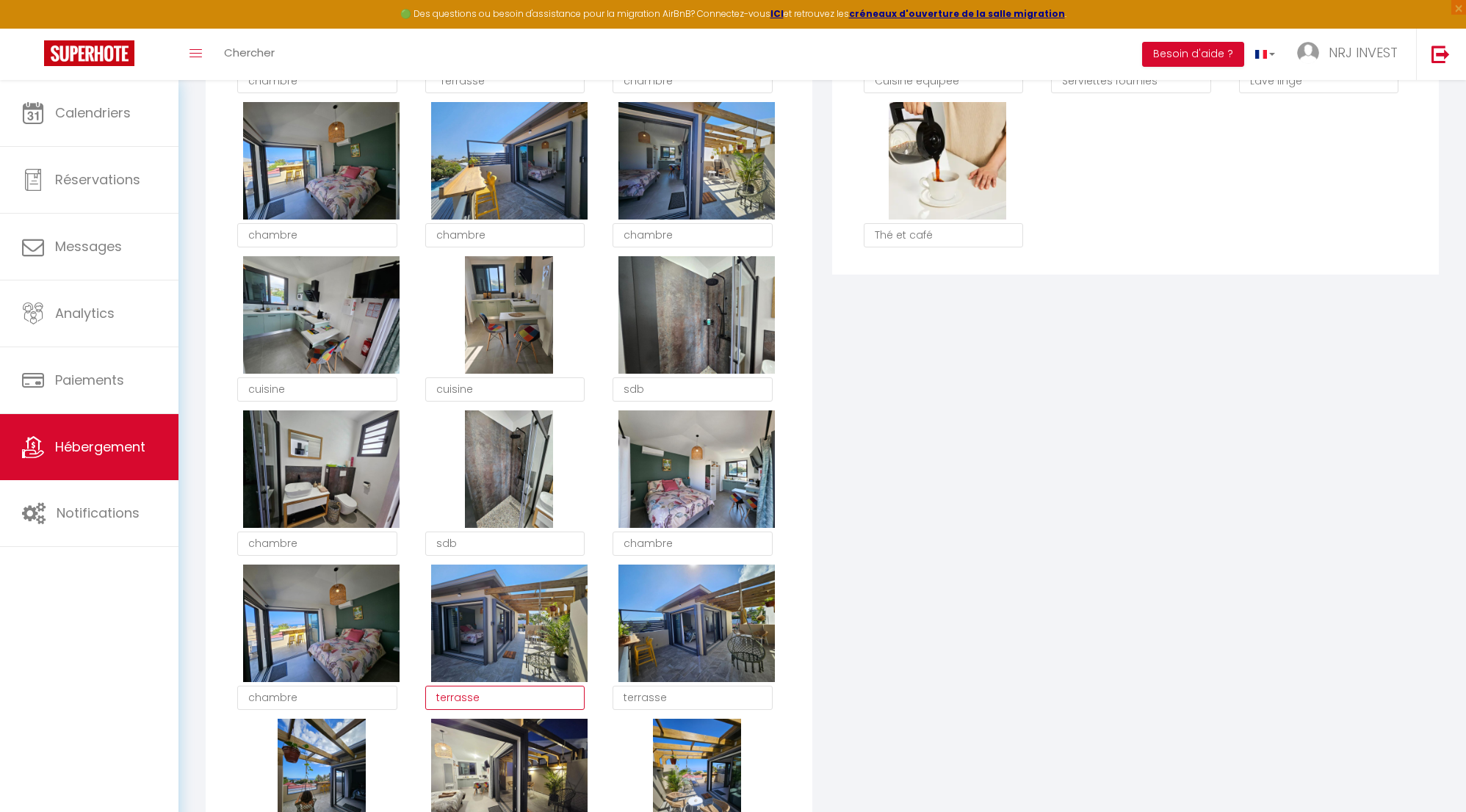
scroll to position [1312, 0]
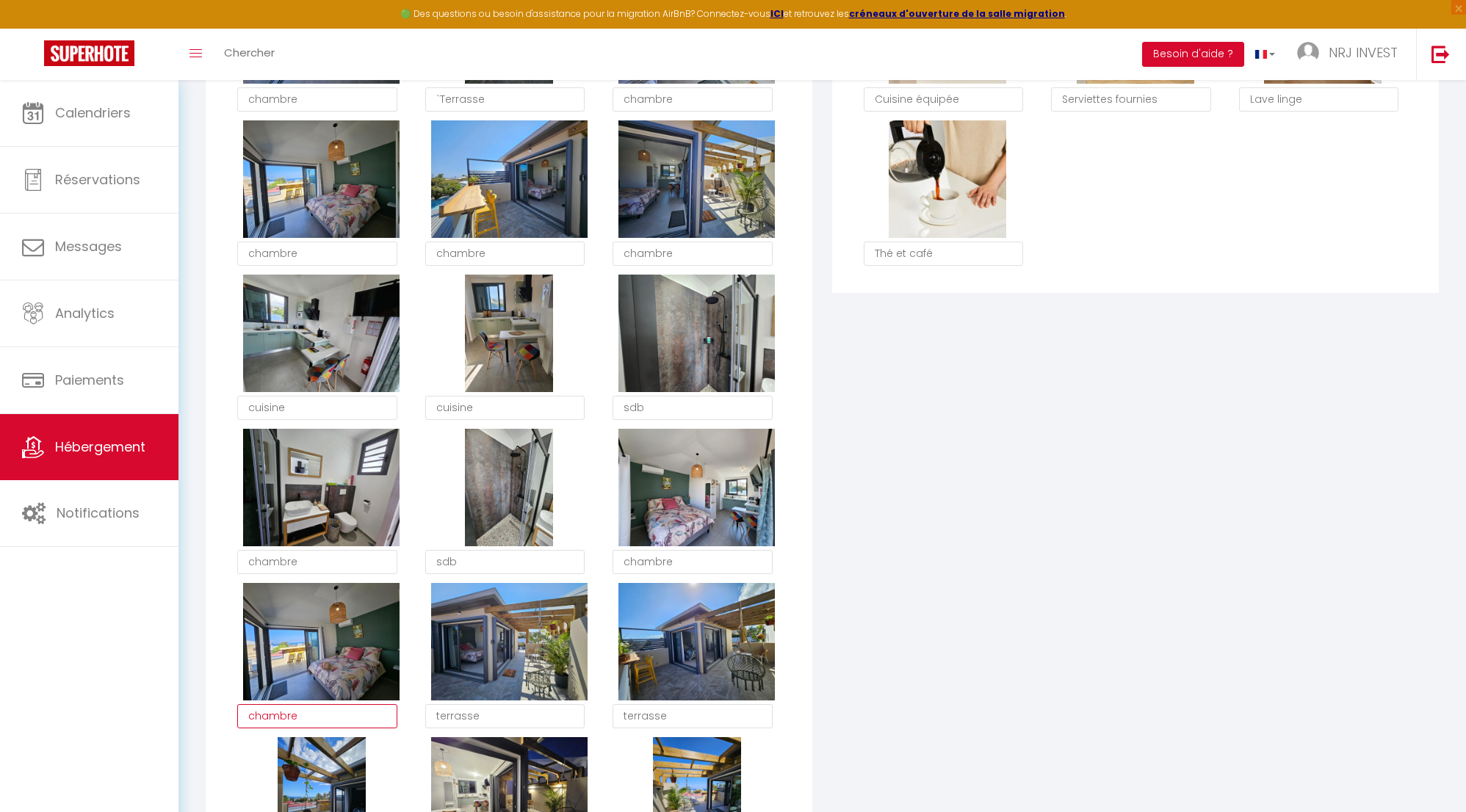
click at [326, 726] on textarea "chambre" at bounding box center [317, 717] width 160 height 25
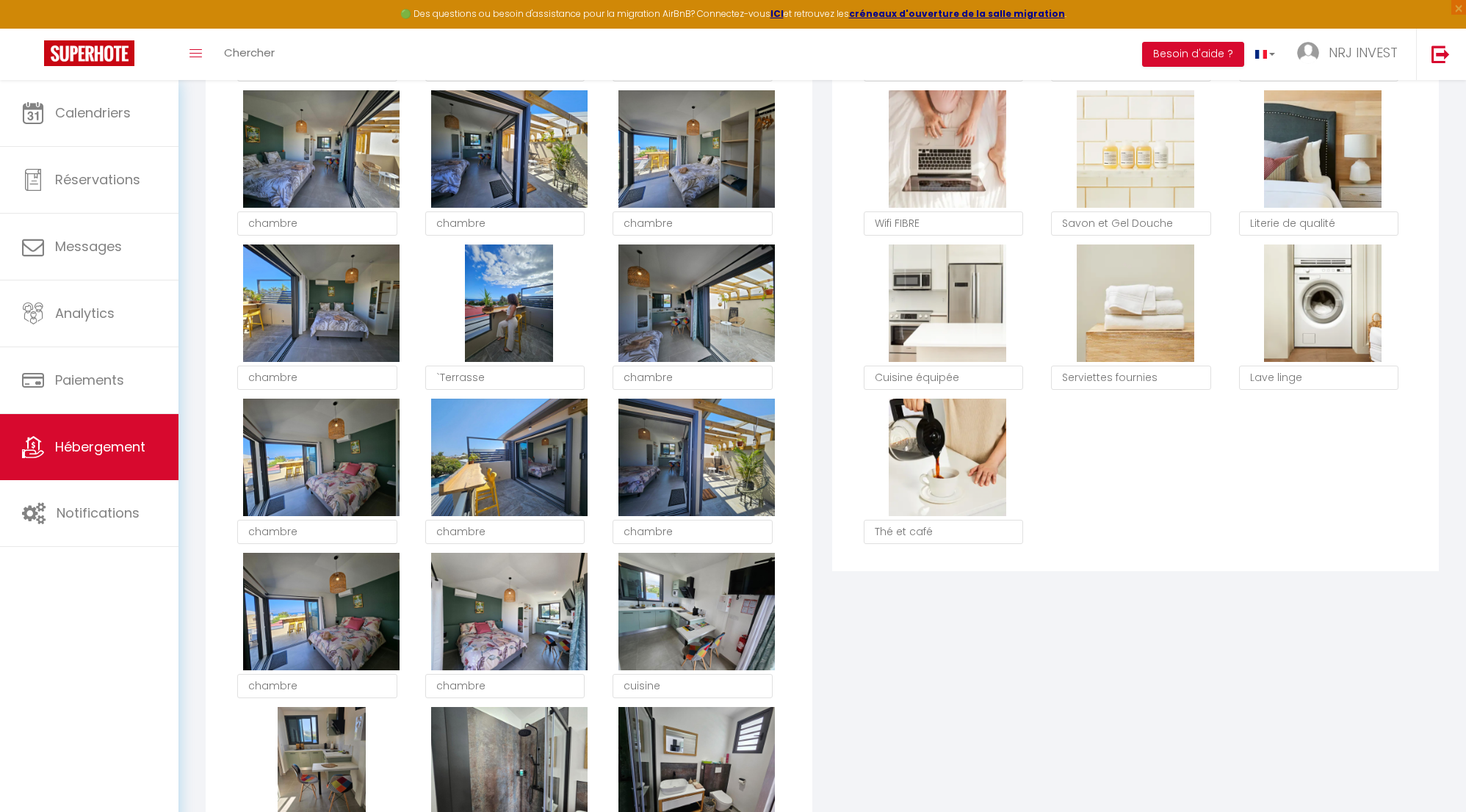
scroll to position [1032, 0]
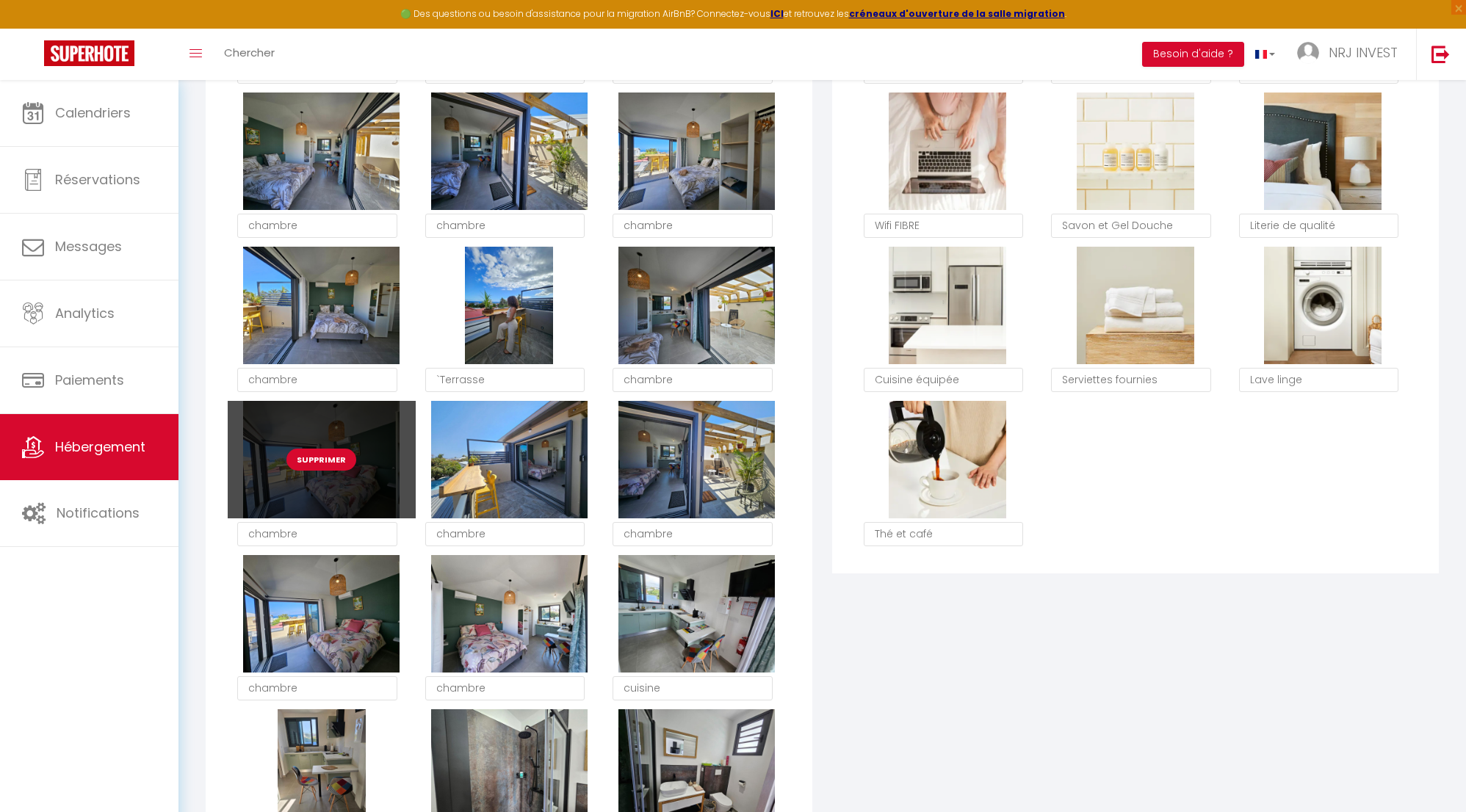
click at [388, 457] on div "Supprimer" at bounding box center [321, 459] width 187 height 118
click at [353, 503] on div "Supprimer" at bounding box center [321, 459] width 187 height 118
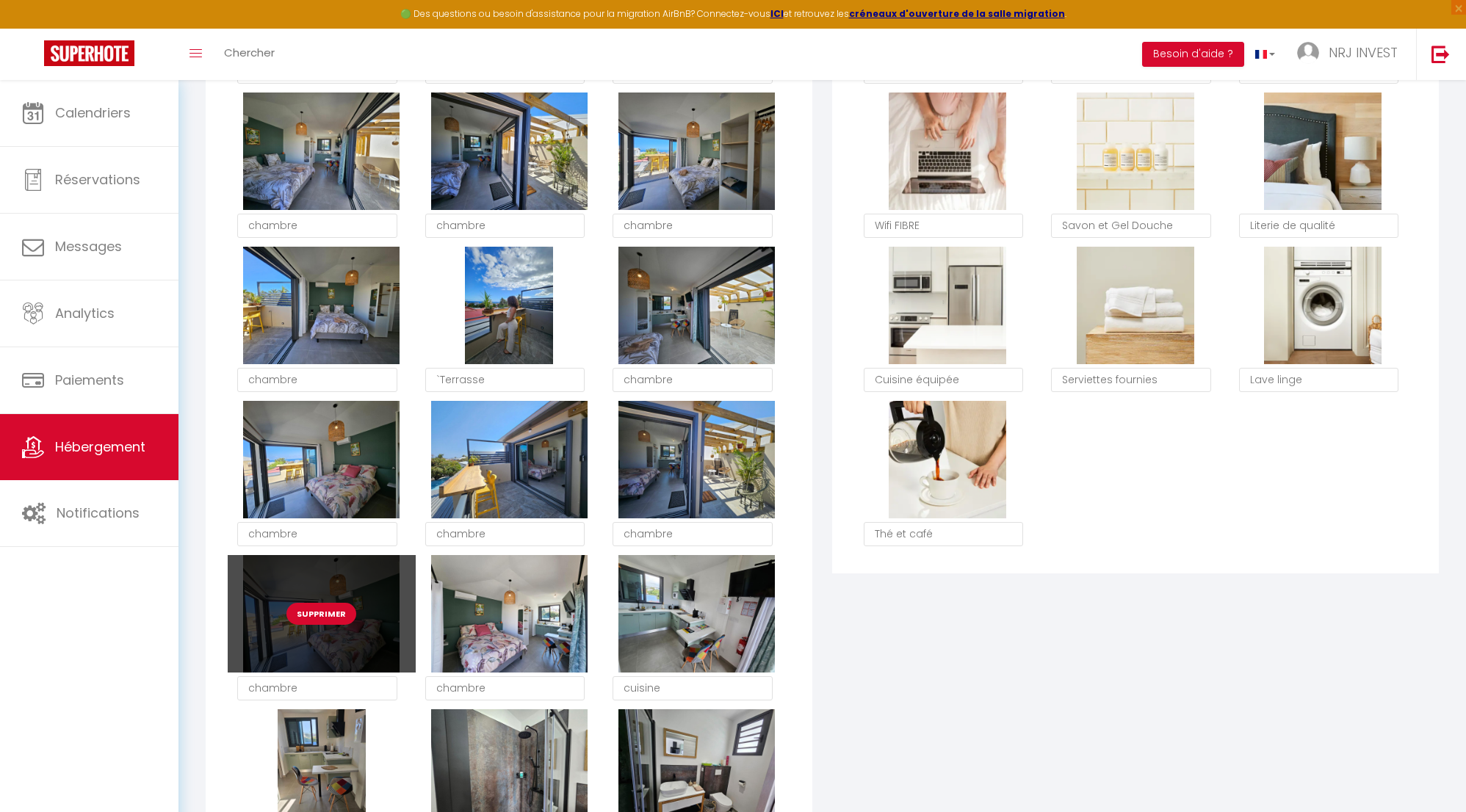
click at [336, 625] on button "Supprimer" at bounding box center [321, 614] width 70 height 22
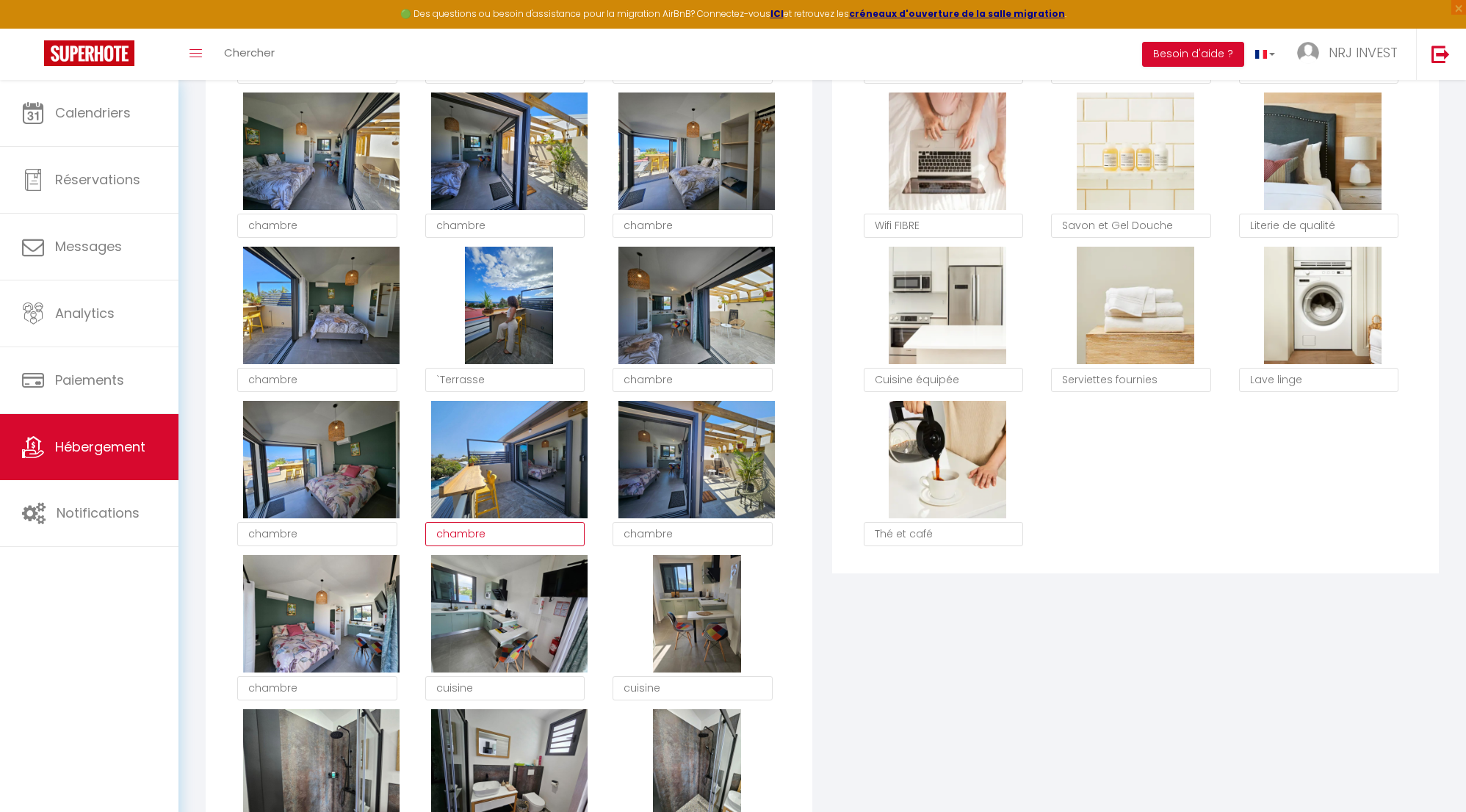
click at [496, 546] on textarea "chambre" at bounding box center [505, 534] width 160 height 25
click at [686, 543] on textarea "chambre" at bounding box center [692, 534] width 160 height 25
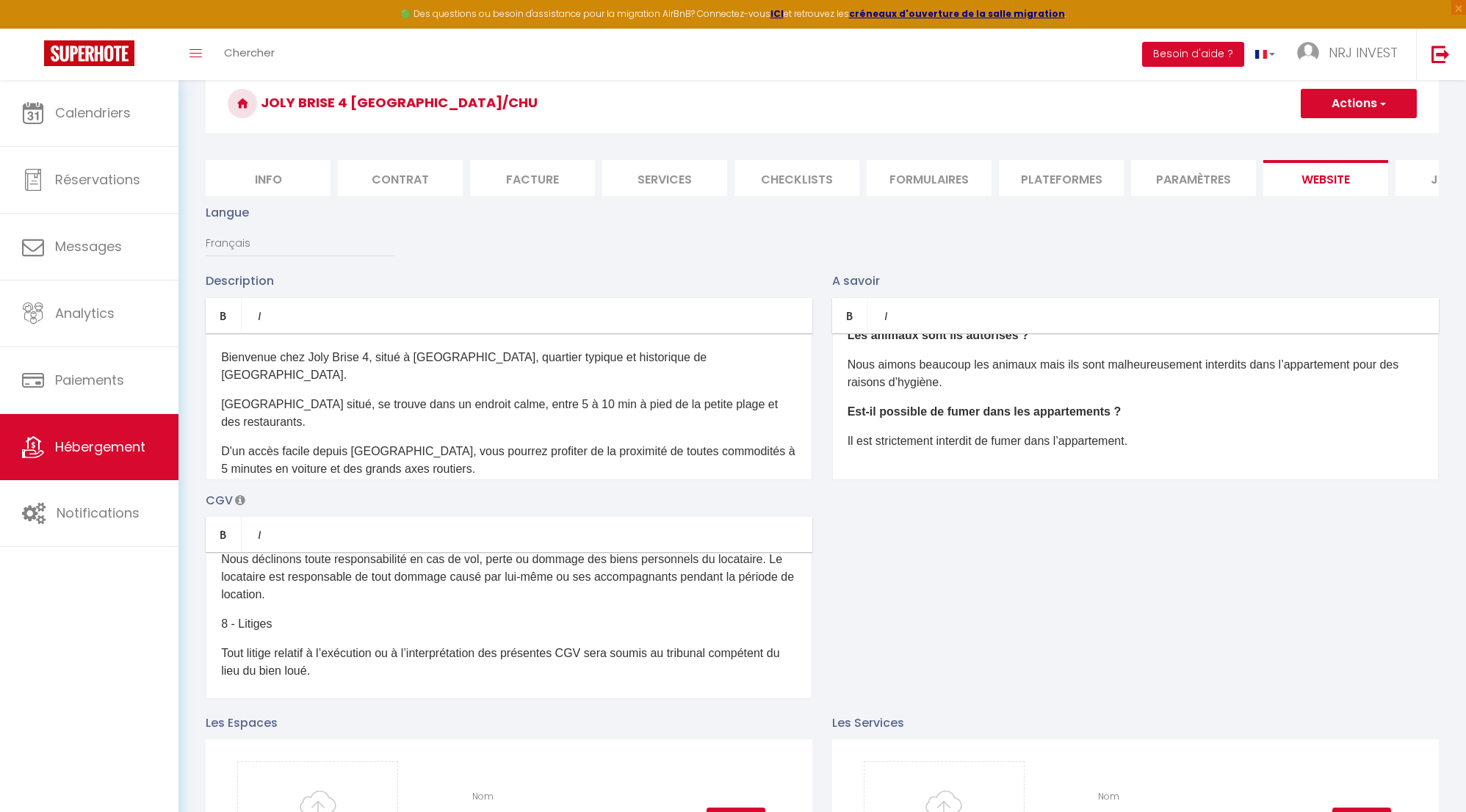
scroll to position [0, 0]
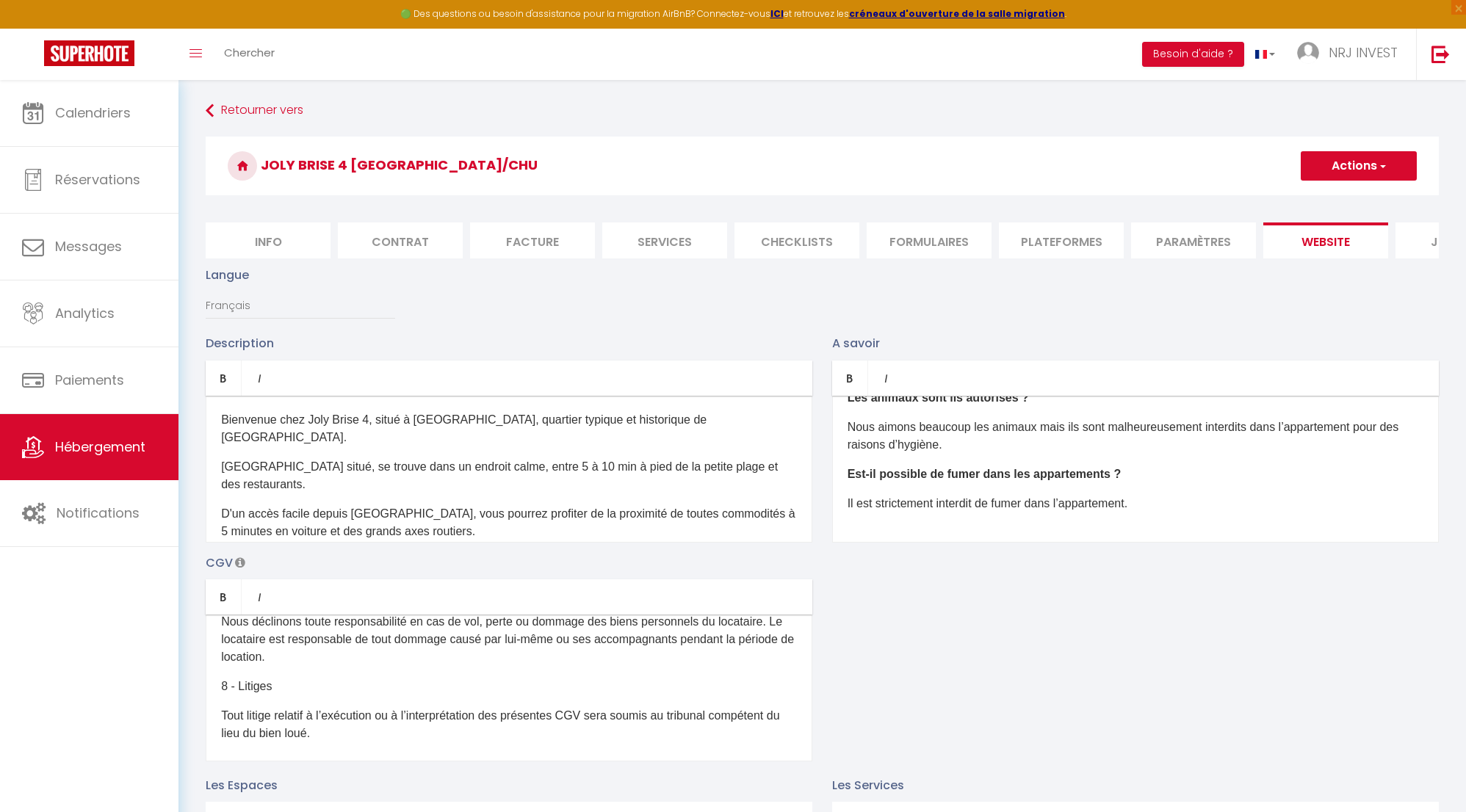
click at [1382, 176] on button "Actions" at bounding box center [1359, 166] width 116 height 29
click at [1337, 201] on input "Enregistrer" at bounding box center [1342, 198] width 54 height 15
click at [1362, 198] on input "Enregistrer" at bounding box center [1342, 198] width 54 height 15
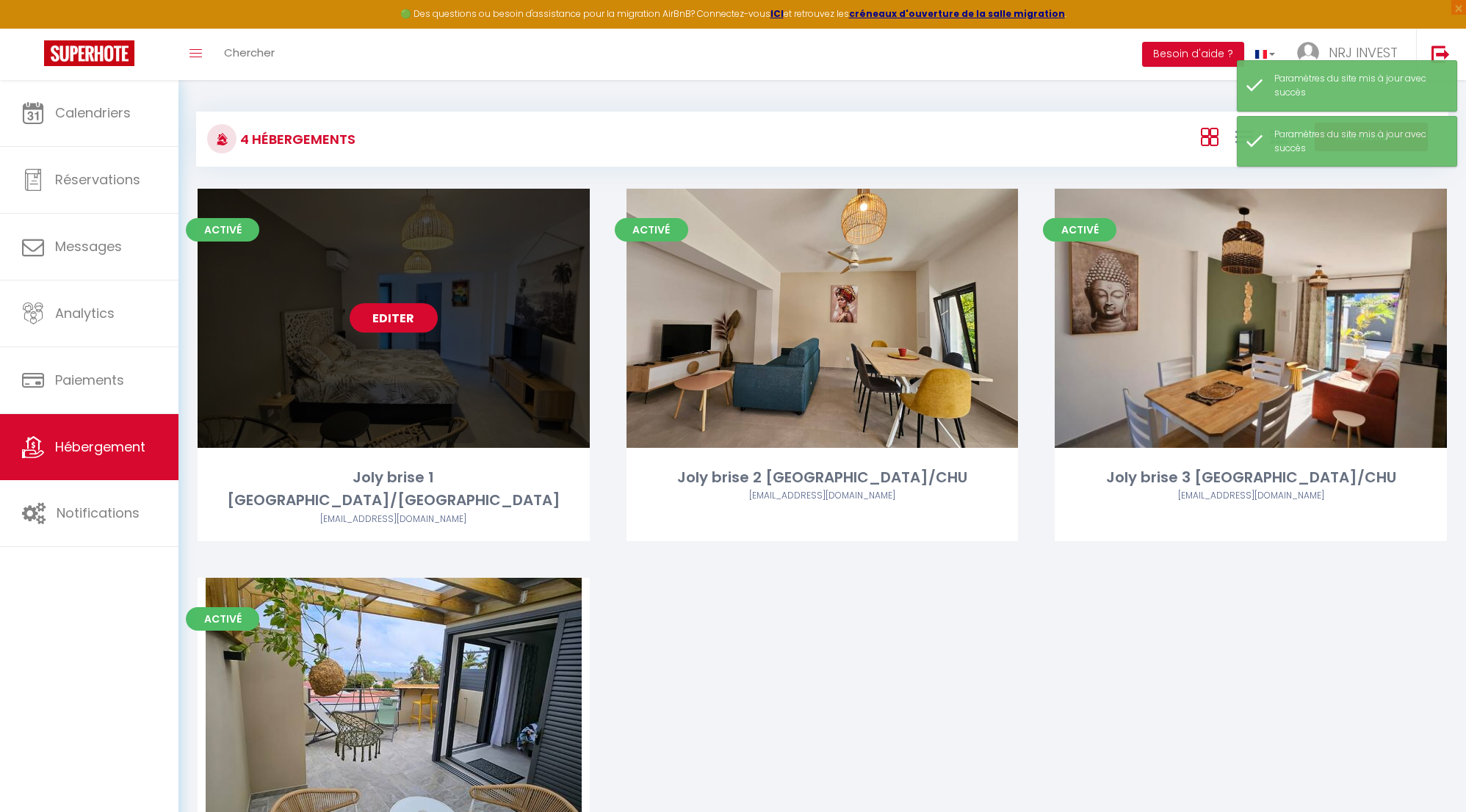
click at [389, 319] on link "Editer" at bounding box center [394, 318] width 88 height 29
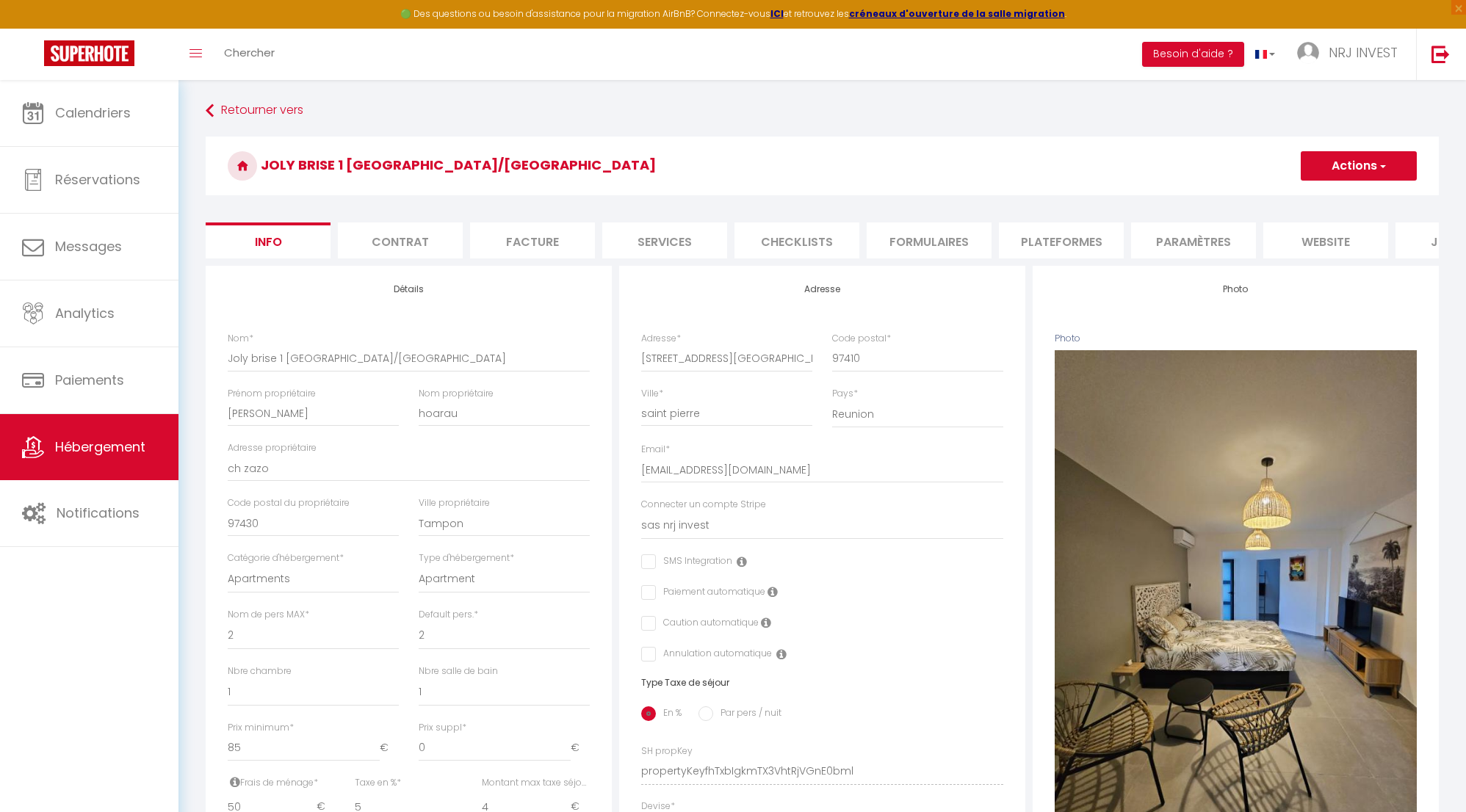
click at [1324, 241] on li "website" at bounding box center [1325, 241] width 125 height 36
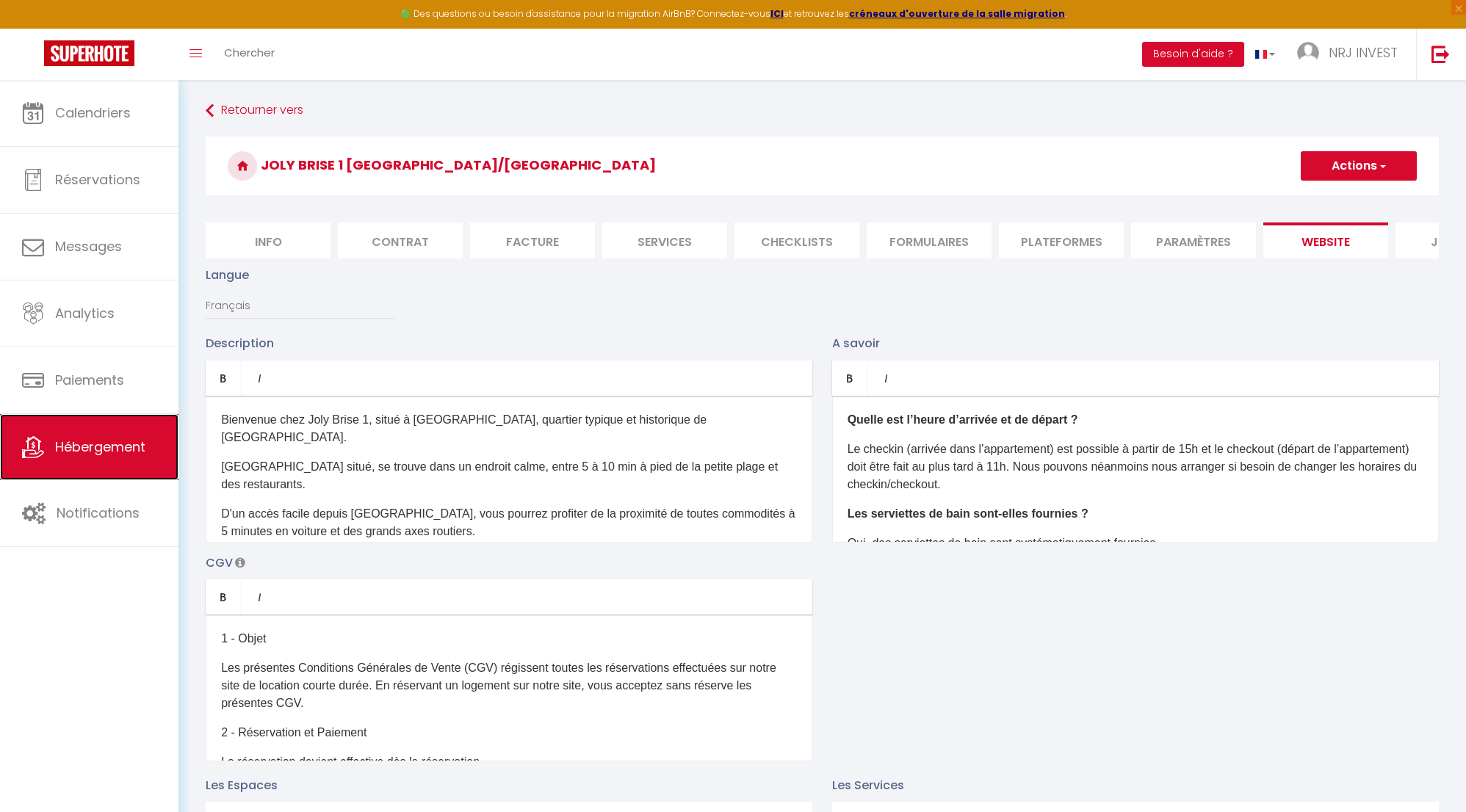
click at [143, 452] on span "Hébergement" at bounding box center [100, 447] width 91 height 19
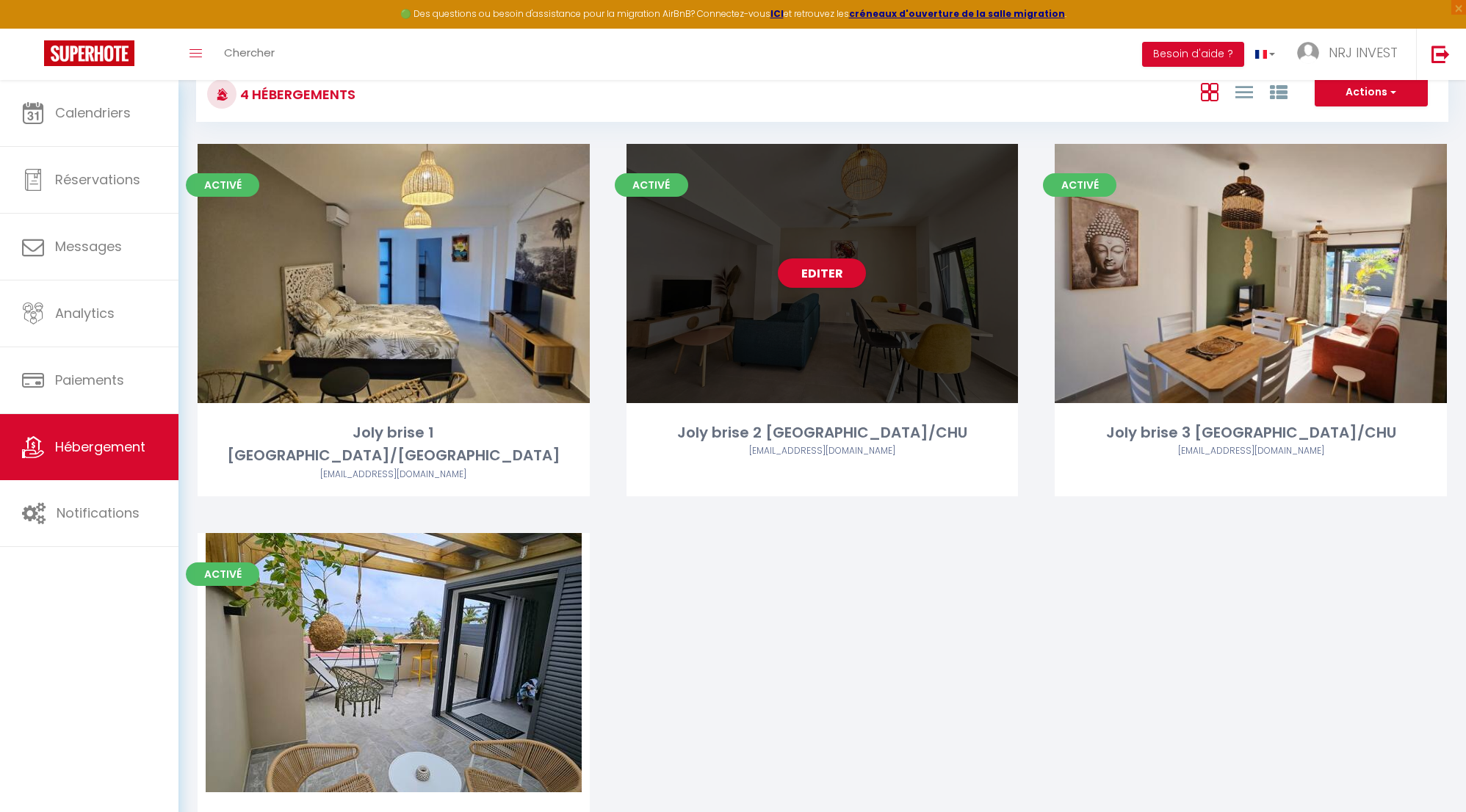
scroll to position [116, 0]
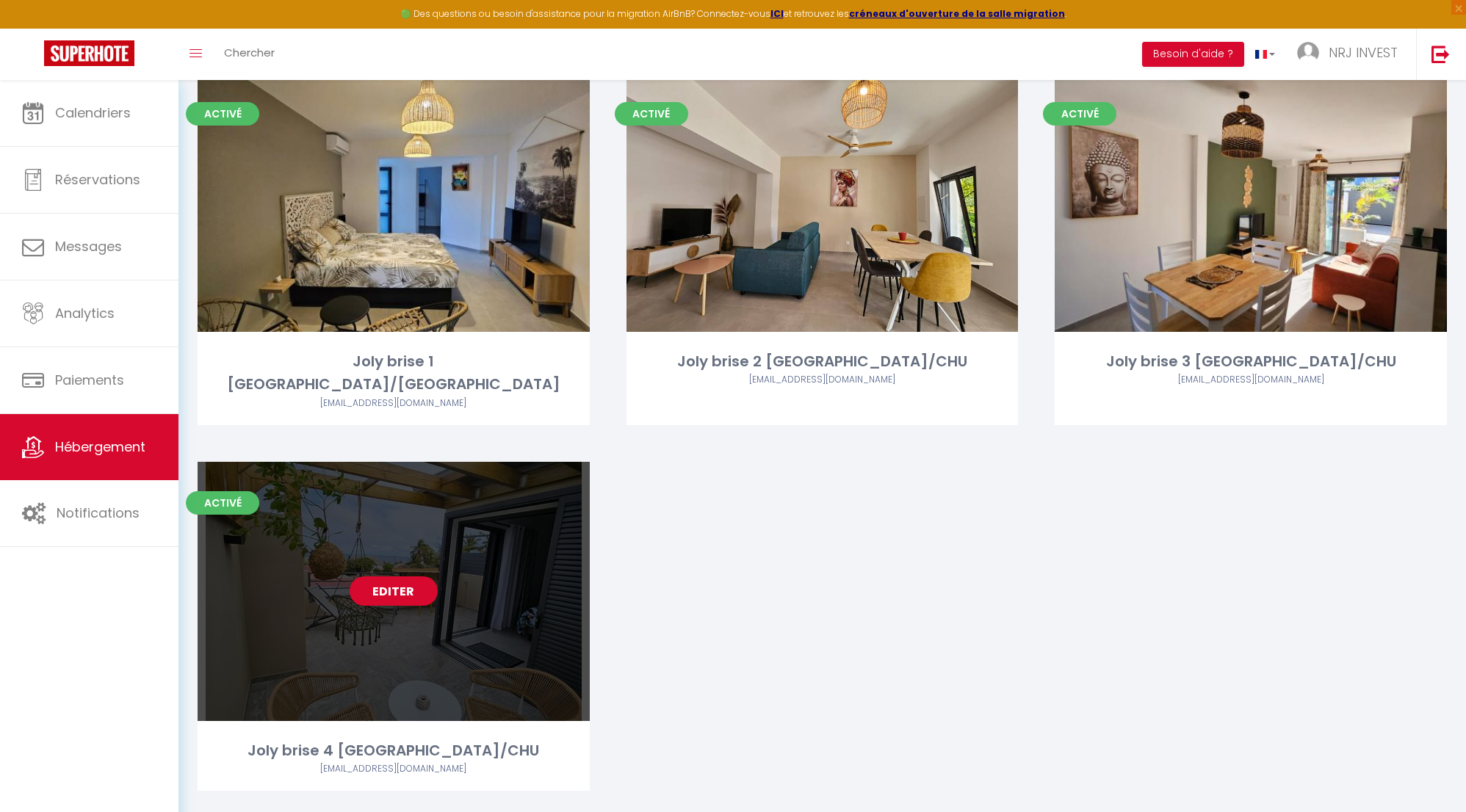
click at [401, 576] on link "Editer" at bounding box center [394, 591] width 88 height 29
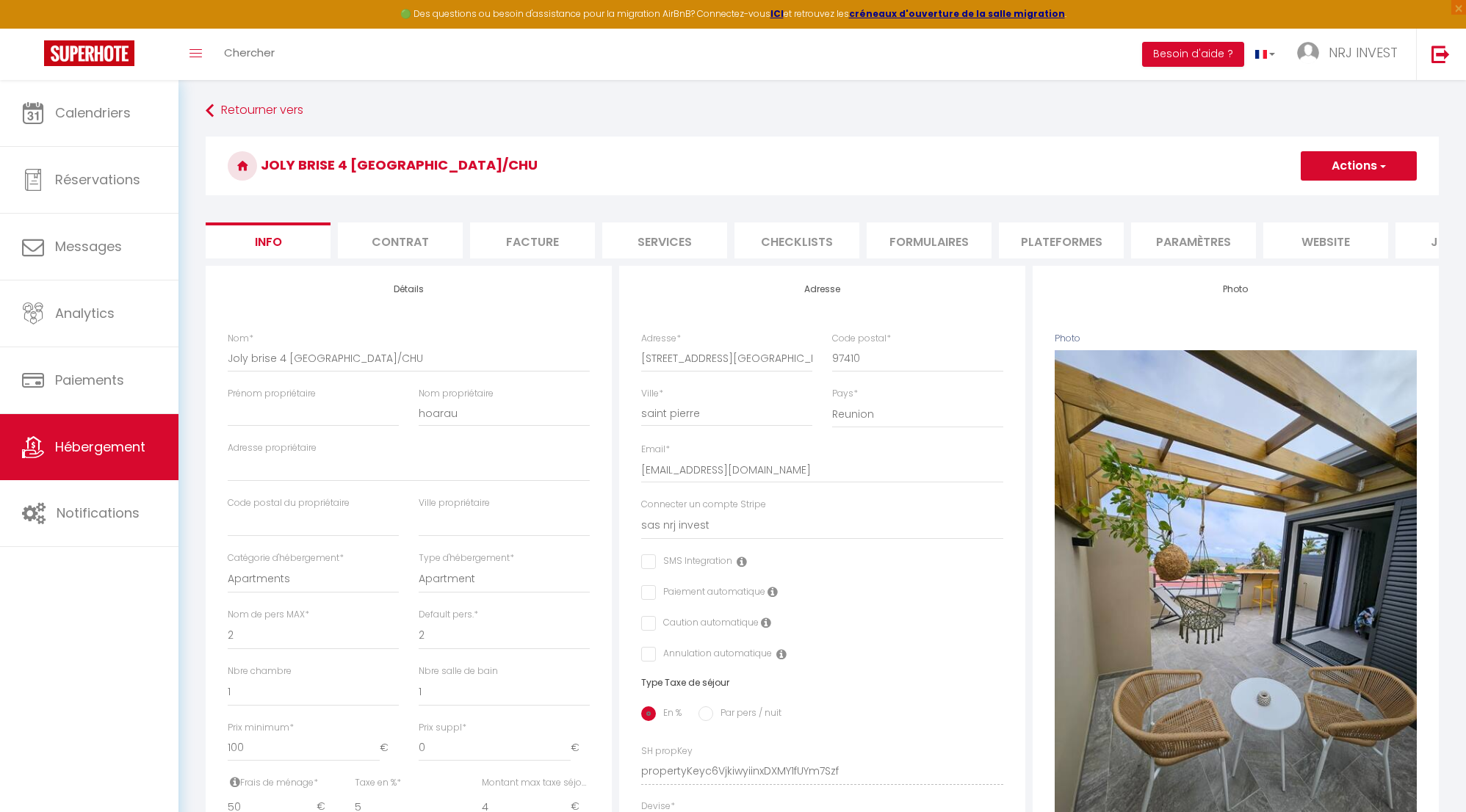
click at [1297, 239] on li "website" at bounding box center [1325, 241] width 125 height 36
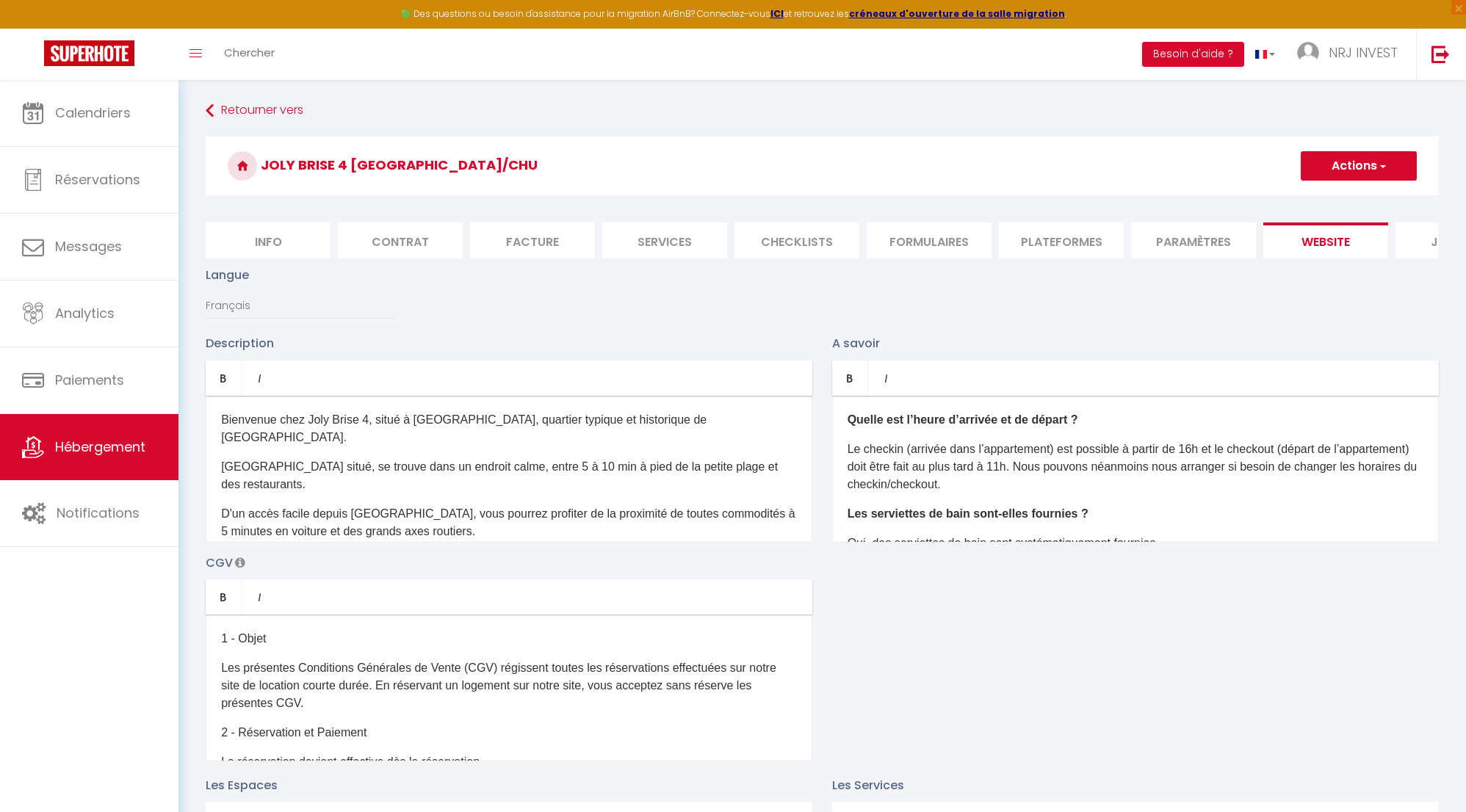
click at [1371, 169] on button "Actions" at bounding box center [1359, 166] width 116 height 29
click at [1360, 203] on input "Enregistrer" at bounding box center [1342, 198] width 54 height 15
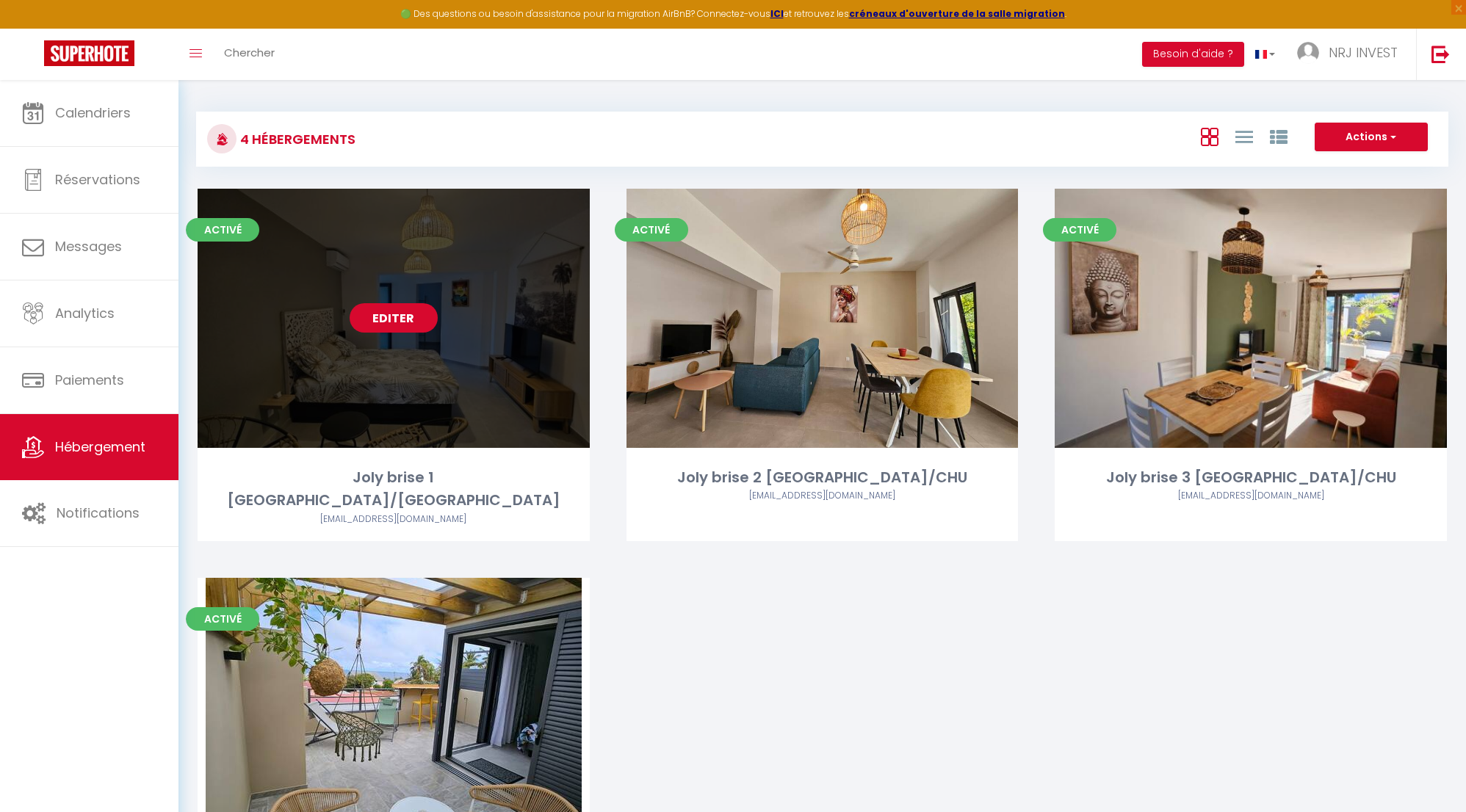
click at [415, 319] on link "Editer" at bounding box center [394, 318] width 88 height 29
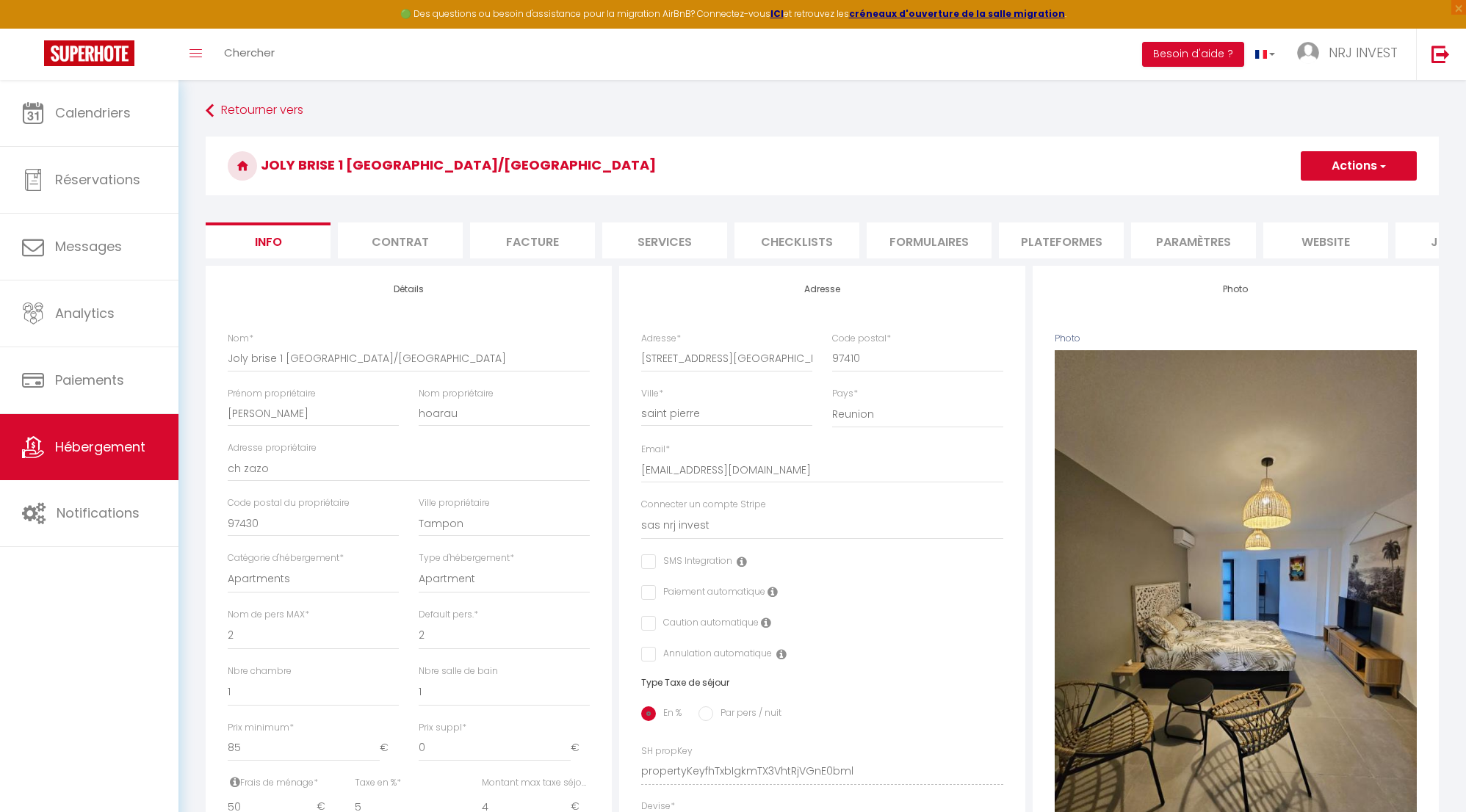
click at [1324, 243] on li "website" at bounding box center [1325, 241] width 125 height 36
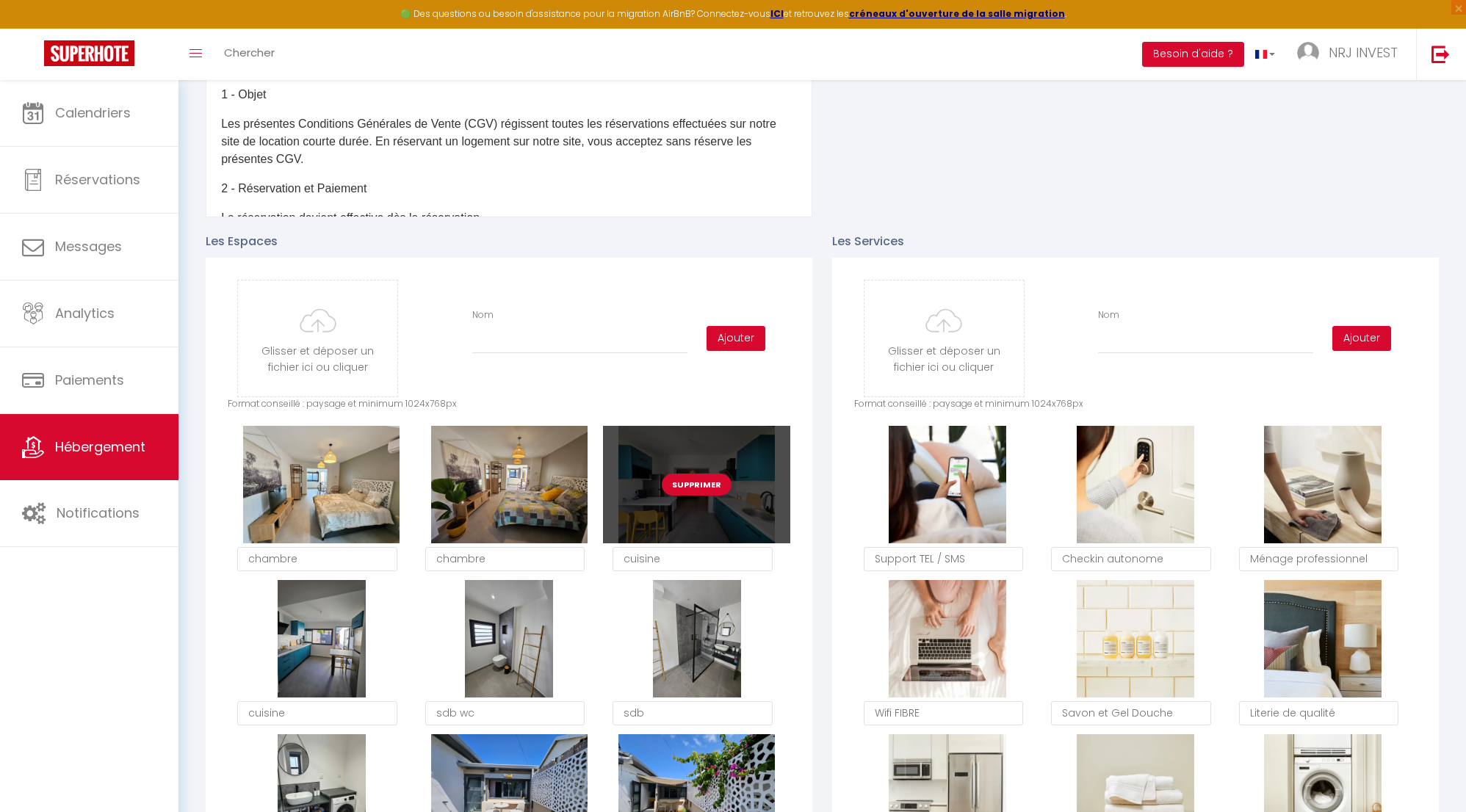
scroll to position [386, 0]
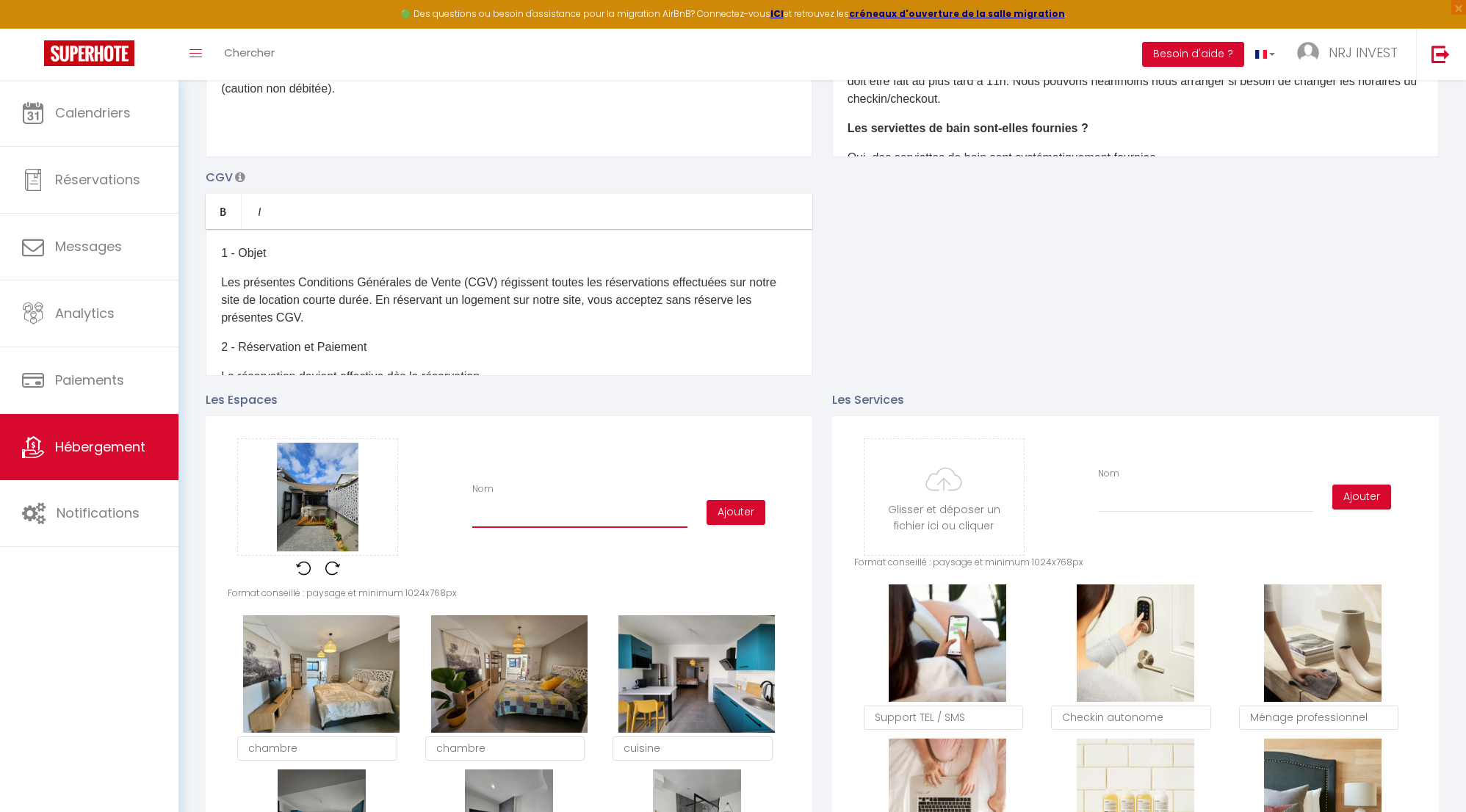
click at [491, 520] on input "Nom" at bounding box center [580, 515] width 215 height 26
click at [740, 523] on button "Ajouter" at bounding box center [736, 513] width 59 height 25
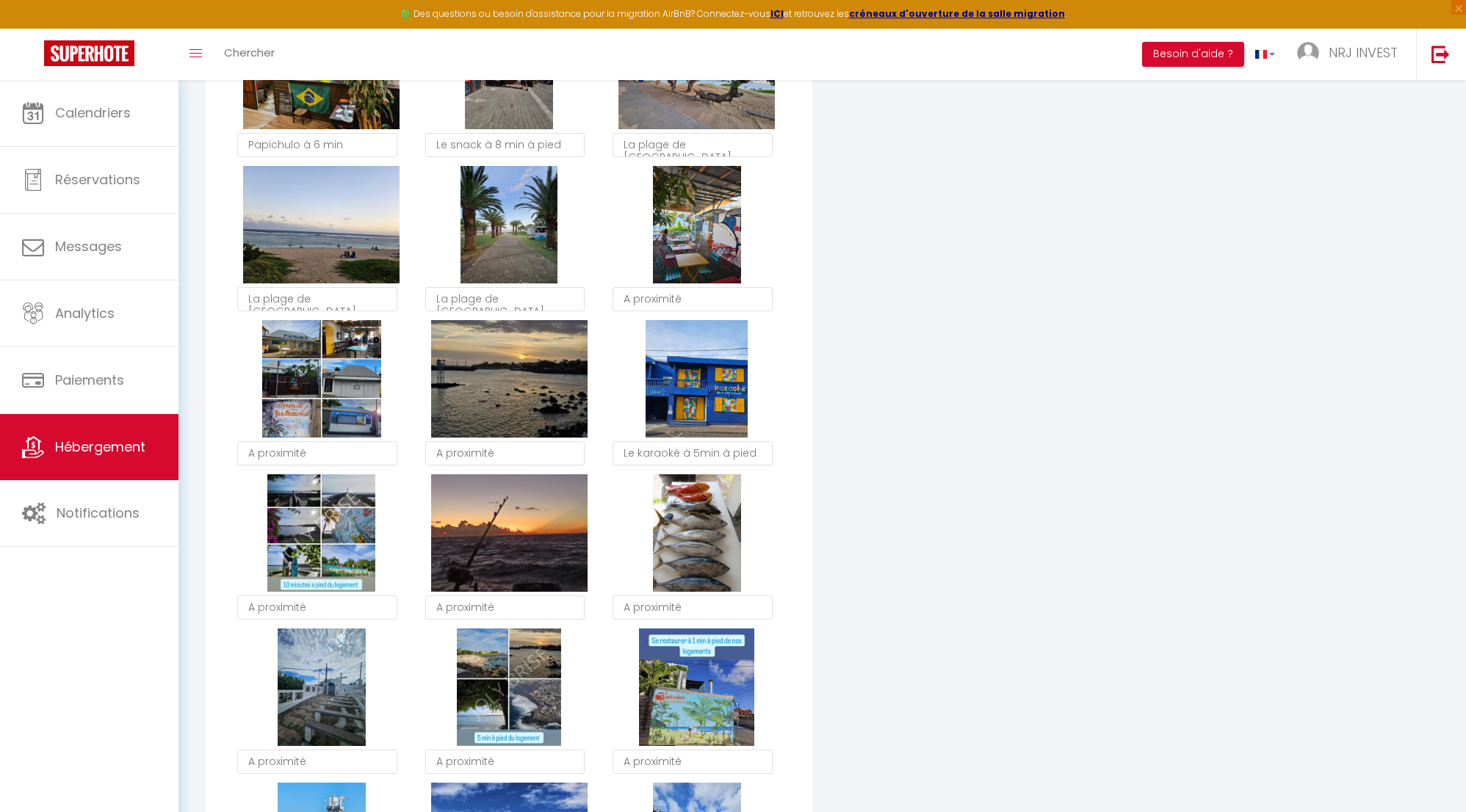
scroll to position [2062, 0]
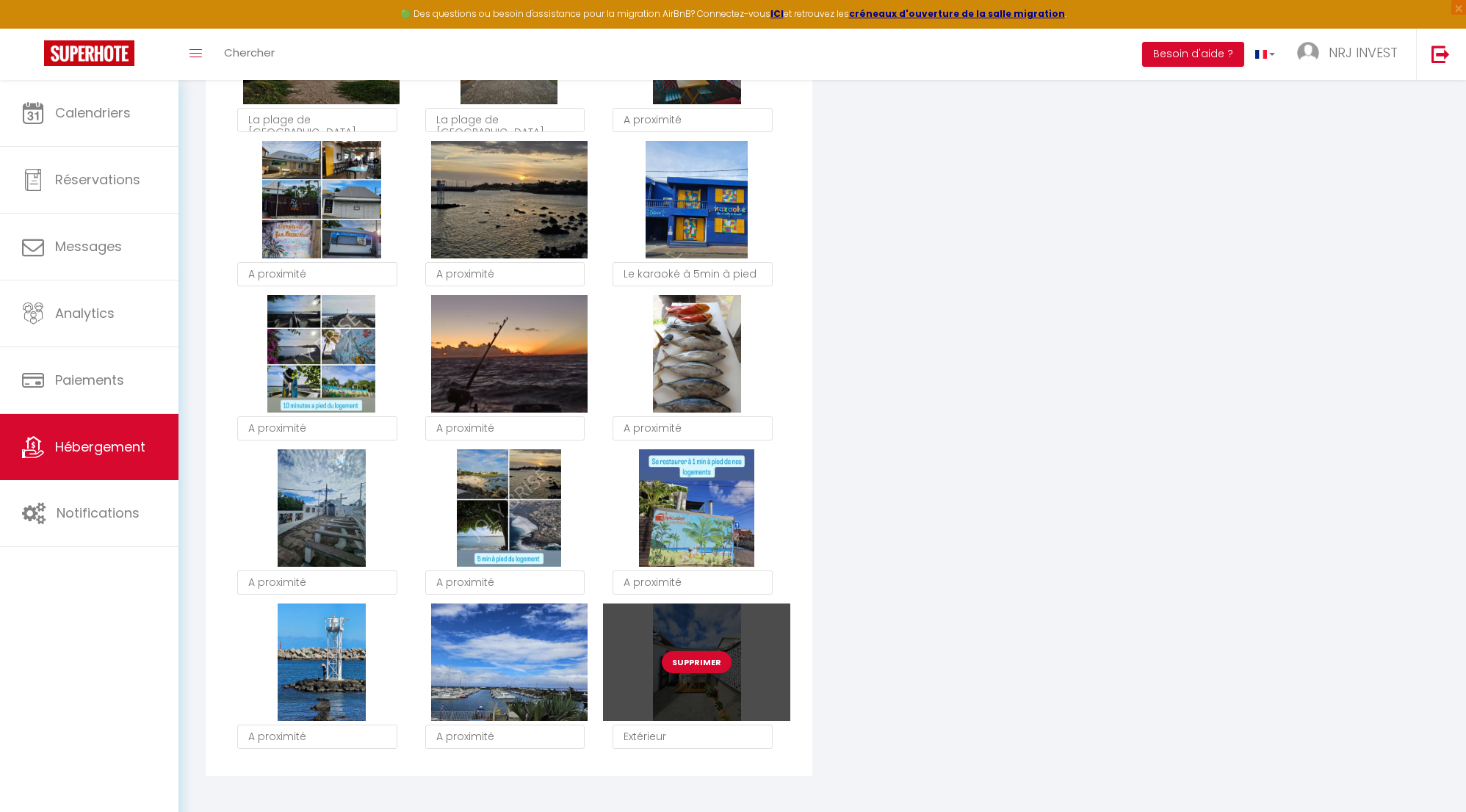
click at [712, 670] on button "Supprimer" at bounding box center [697, 662] width 70 height 22
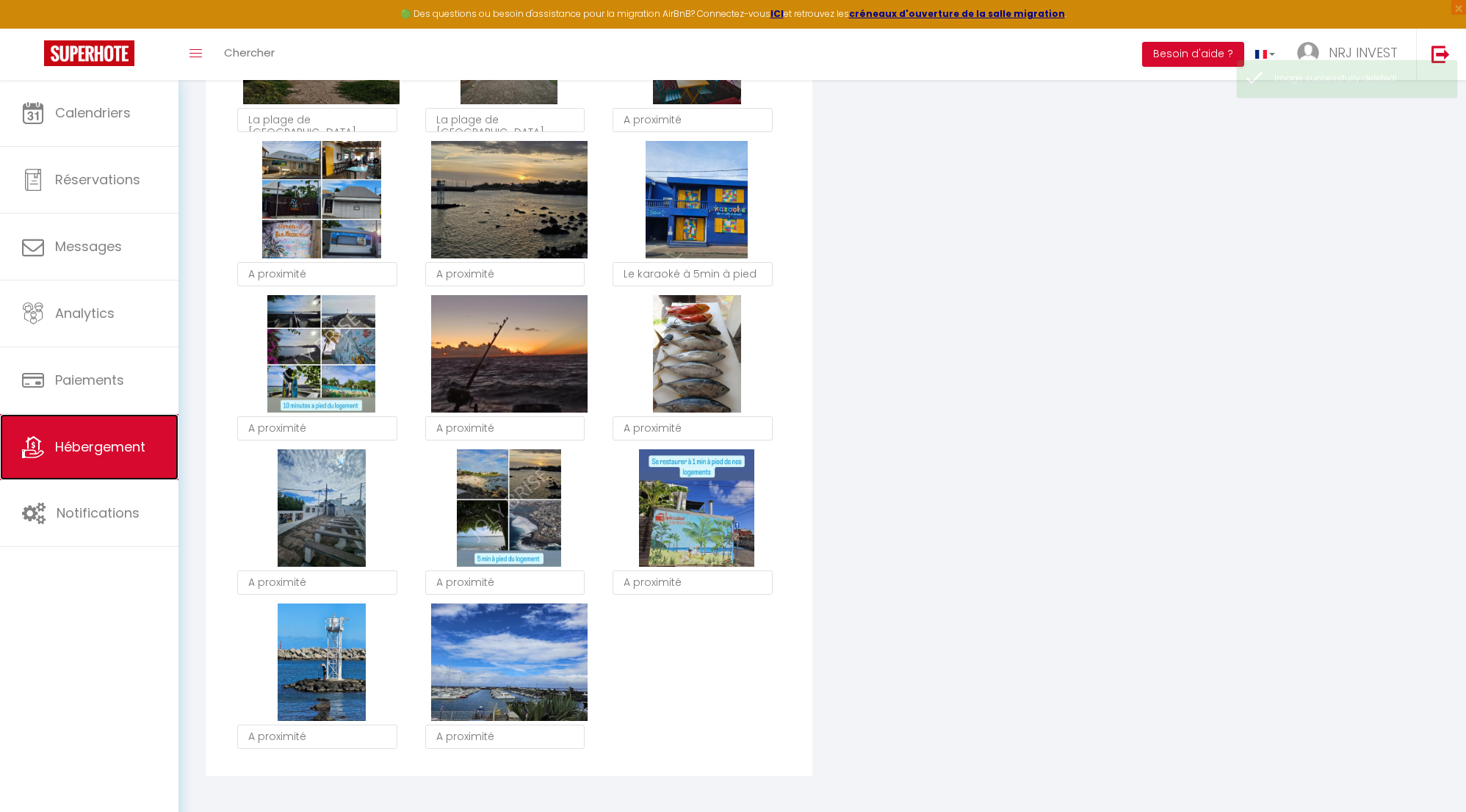
click at [118, 454] on span "Hébergement" at bounding box center [100, 447] width 91 height 19
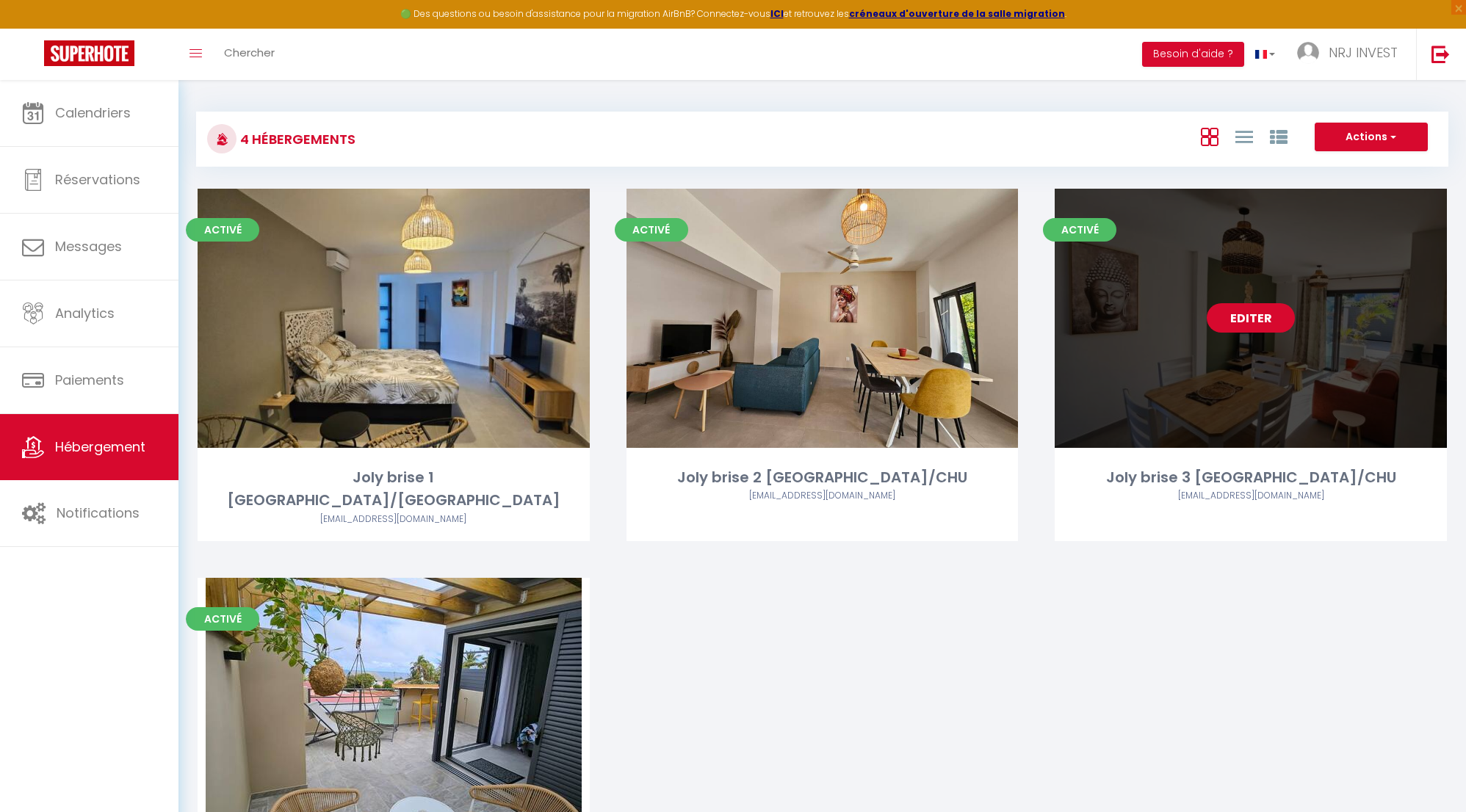
click at [1253, 322] on link "Editer" at bounding box center [1251, 318] width 88 height 29
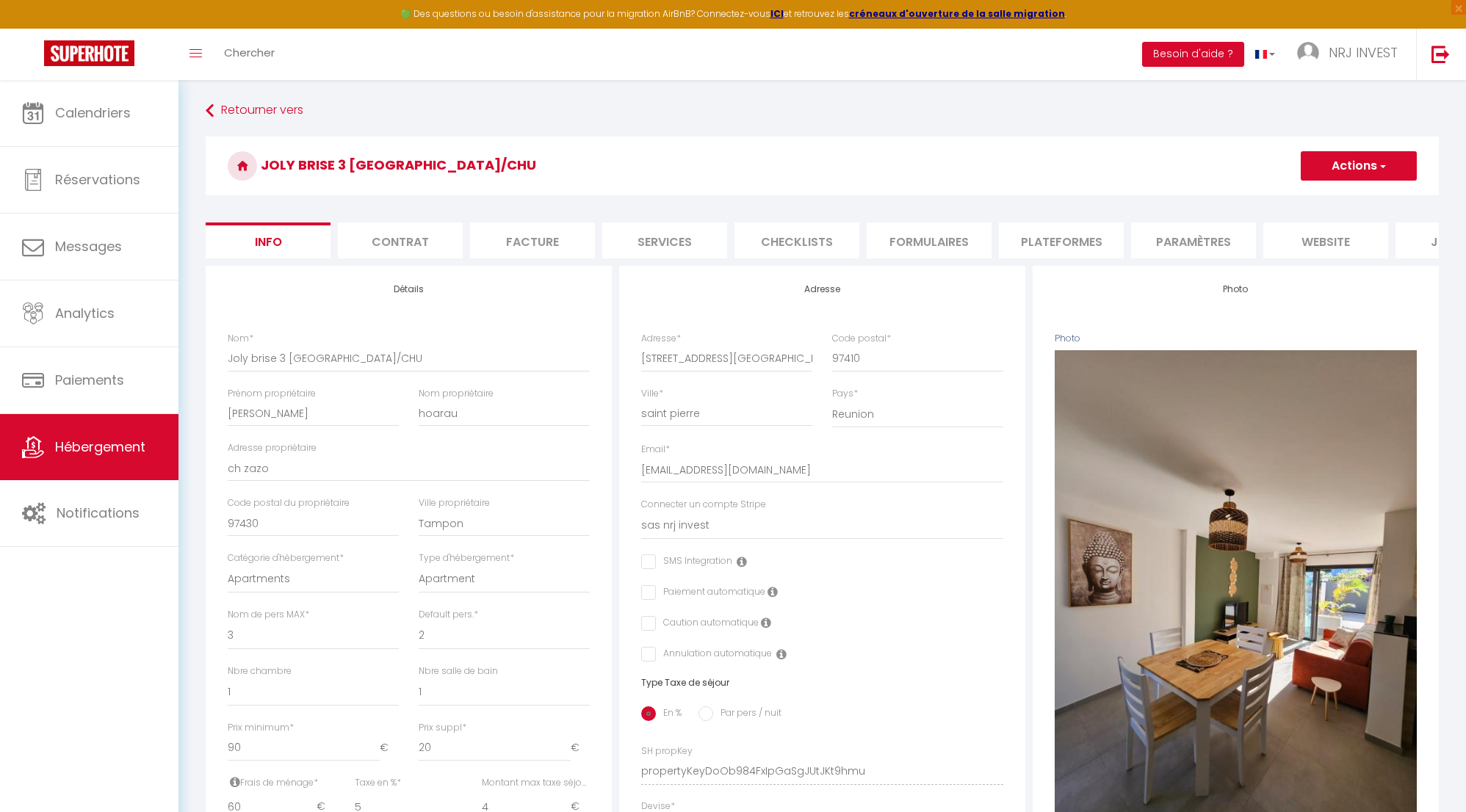
click at [1321, 241] on li "website" at bounding box center [1325, 241] width 125 height 36
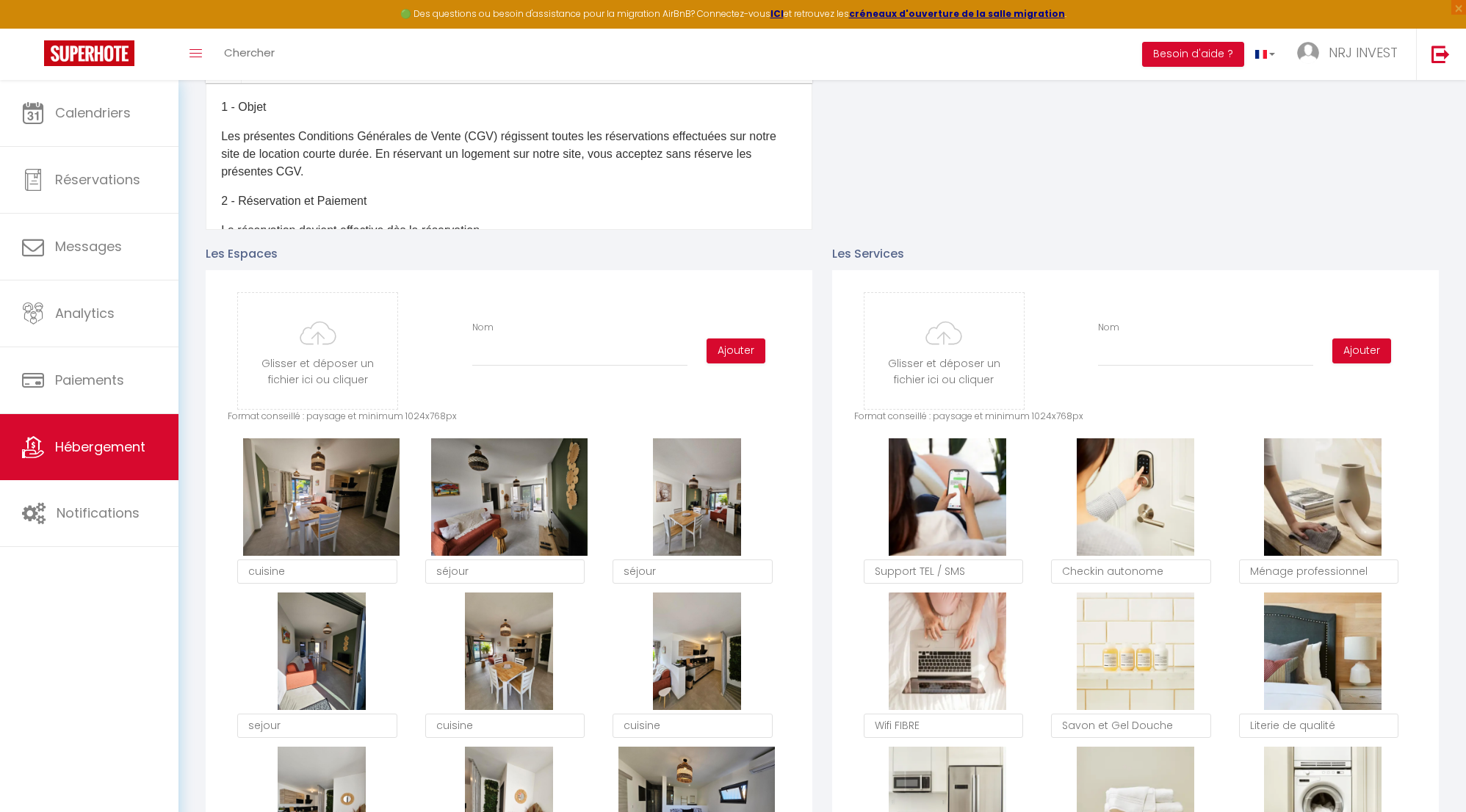
scroll to position [592, 0]
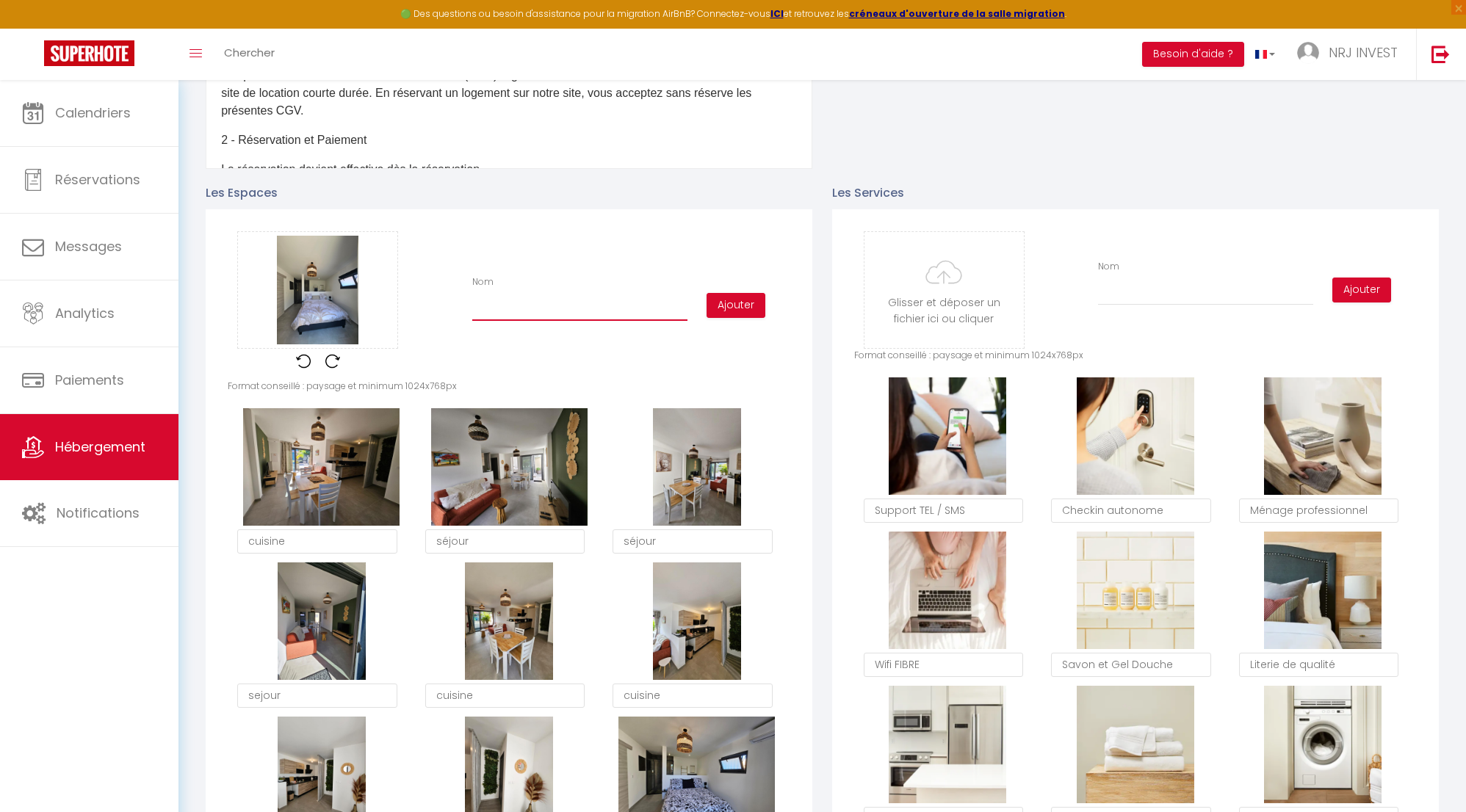
click at [494, 313] on input "Nom" at bounding box center [580, 308] width 215 height 26
click at [728, 317] on button "Ajouter" at bounding box center [736, 305] width 59 height 25
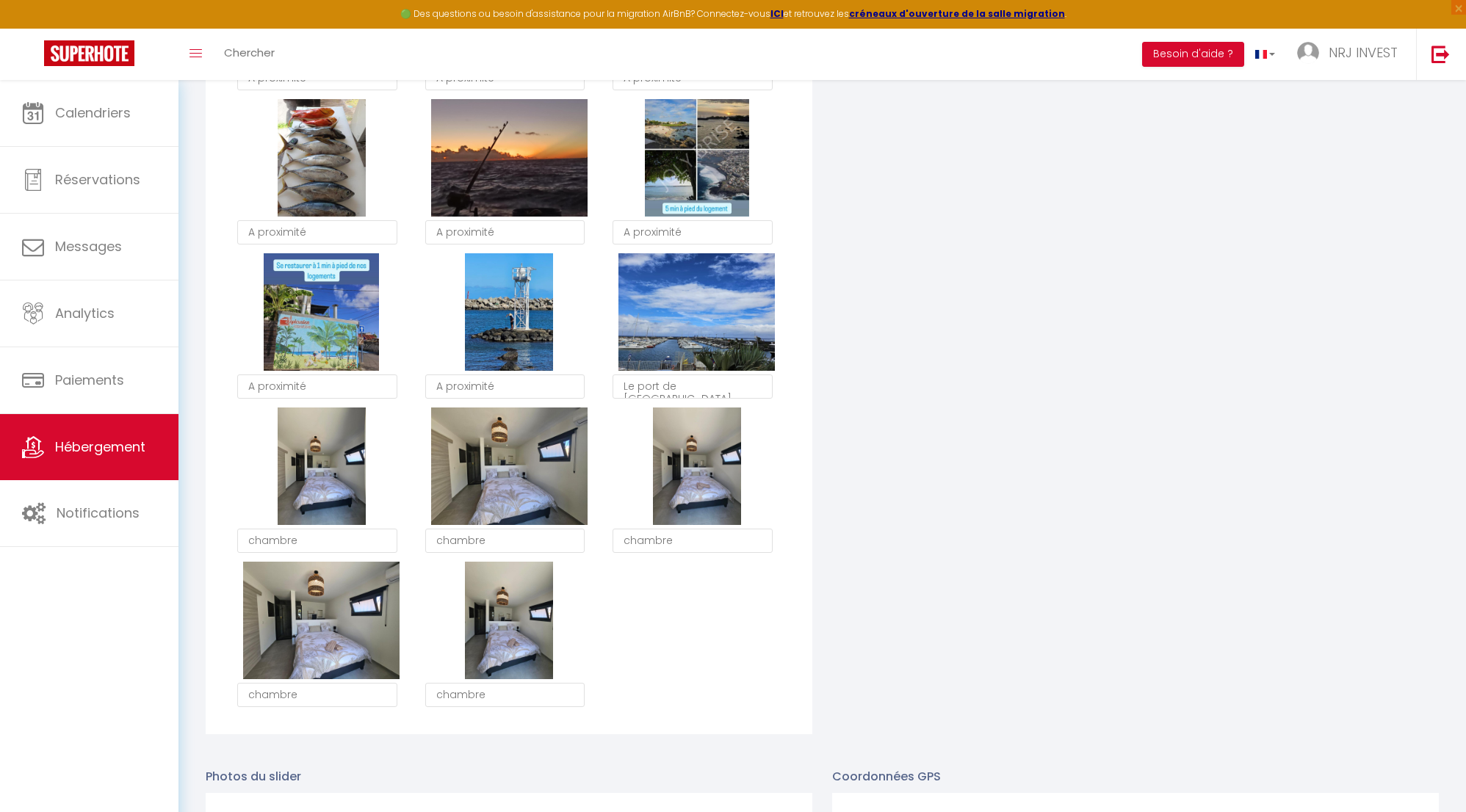
scroll to position [2564, 0]
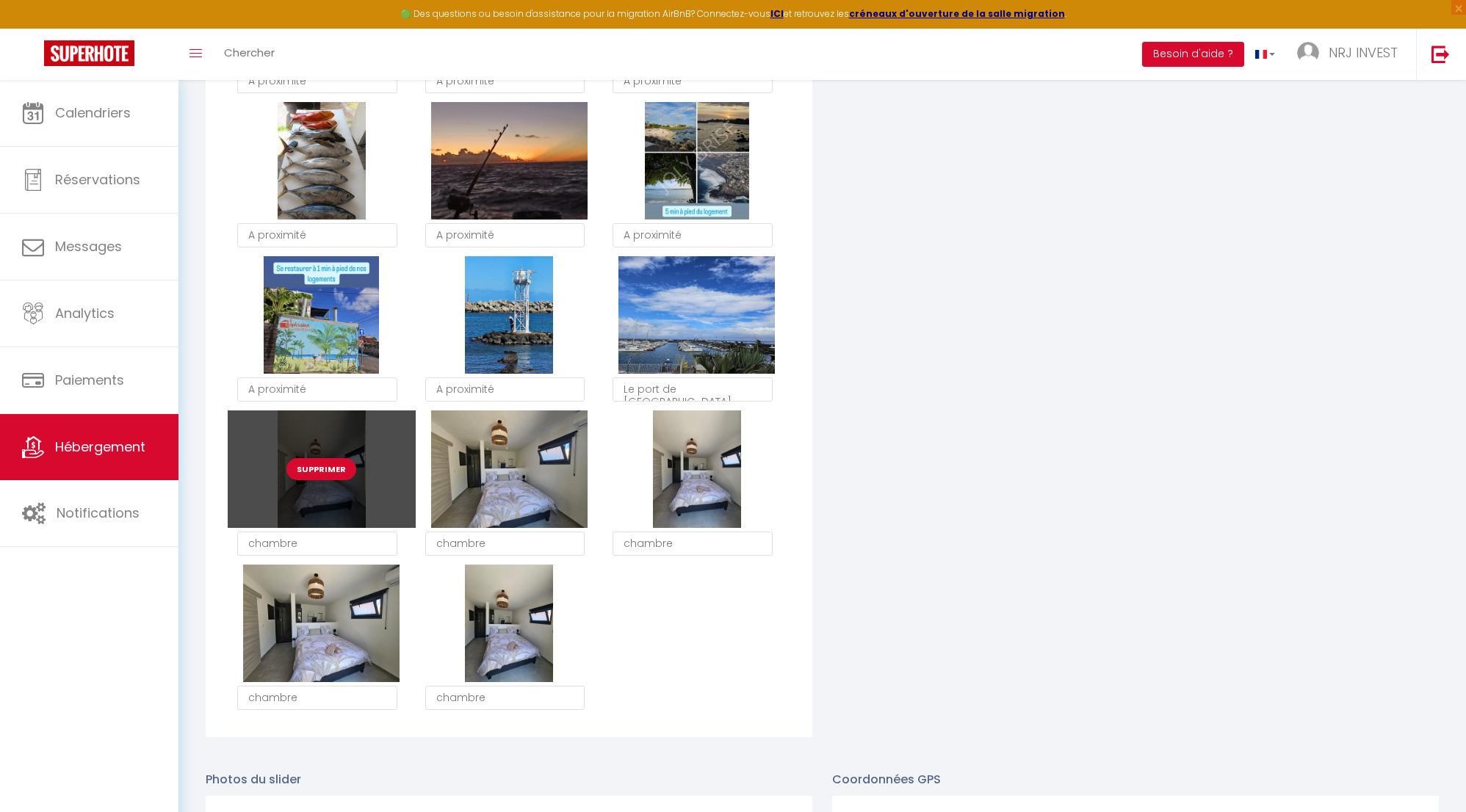
click at [316, 478] on button "Supprimer" at bounding box center [321, 469] width 70 height 22
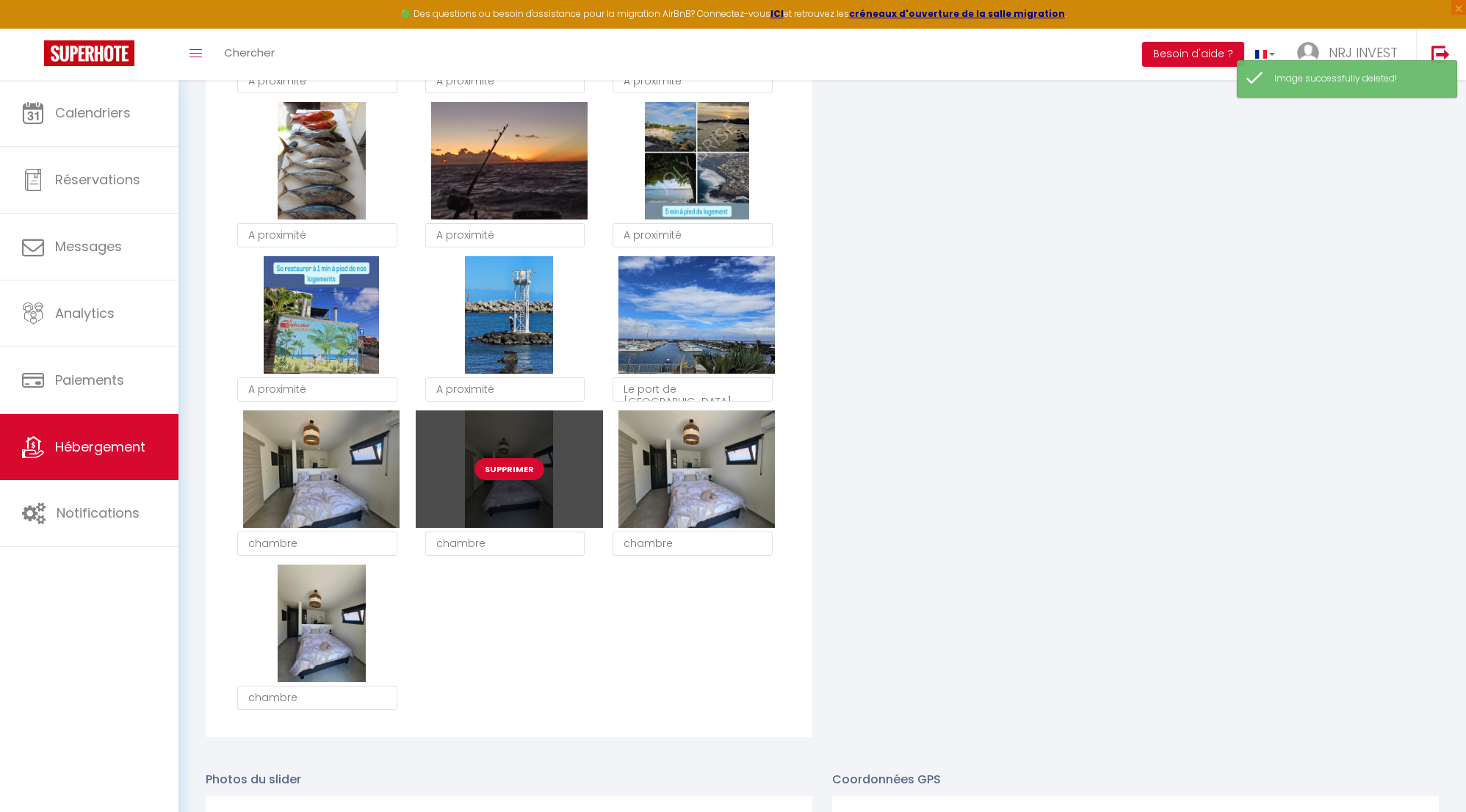
click at [524, 478] on button "Supprimer" at bounding box center [509, 469] width 70 height 22
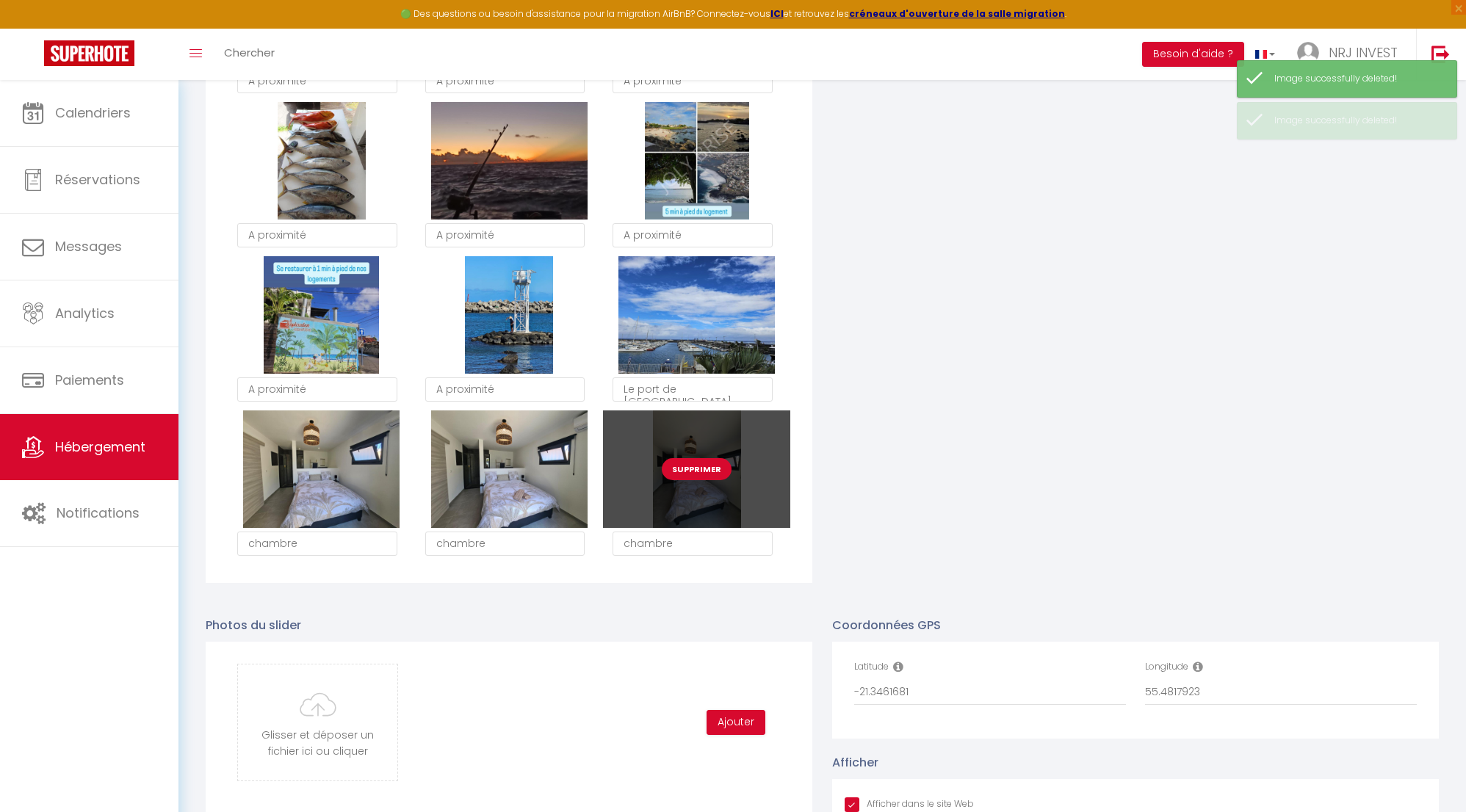
click at [697, 480] on button "Supprimer" at bounding box center [697, 469] width 70 height 22
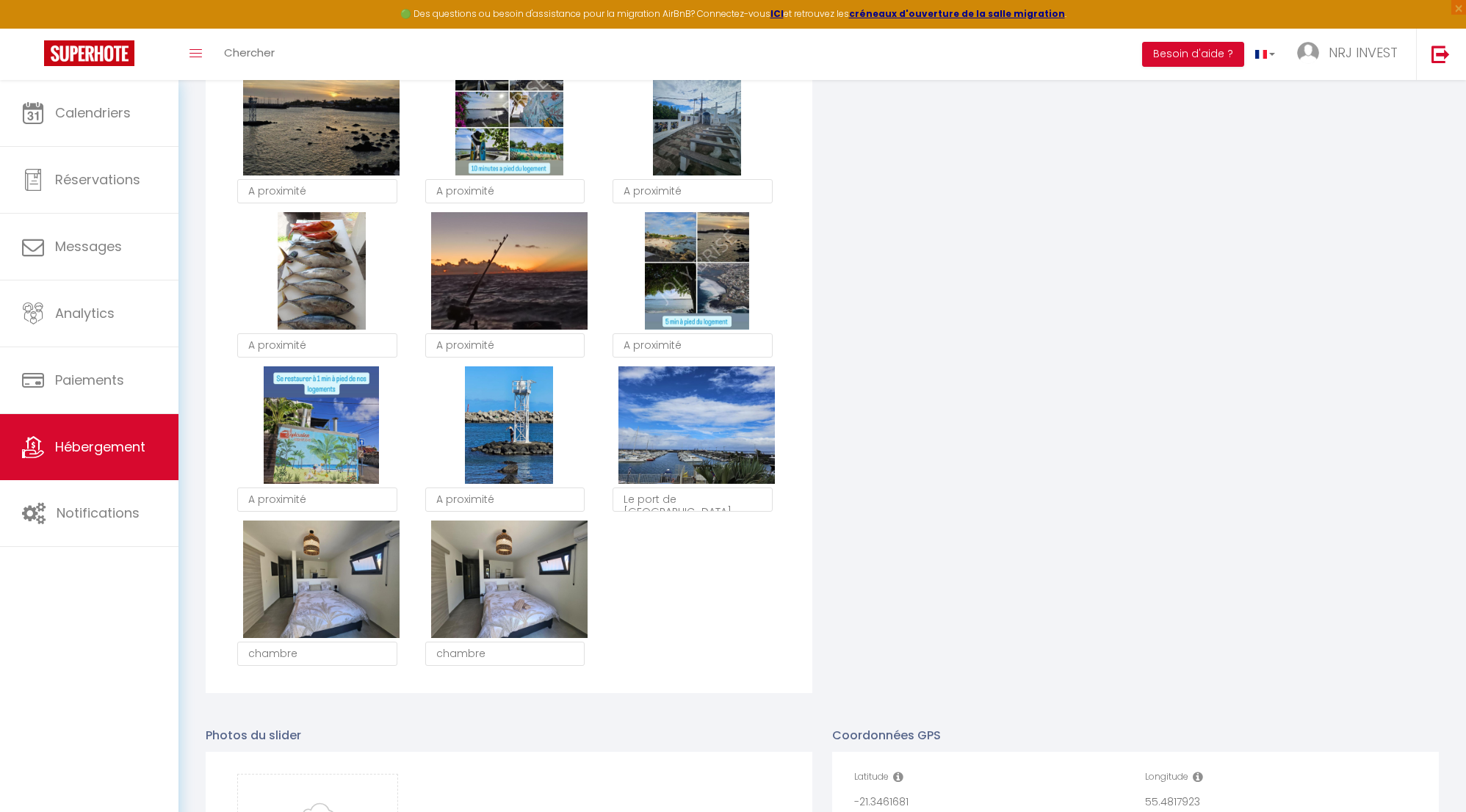
scroll to position [2445, 0]
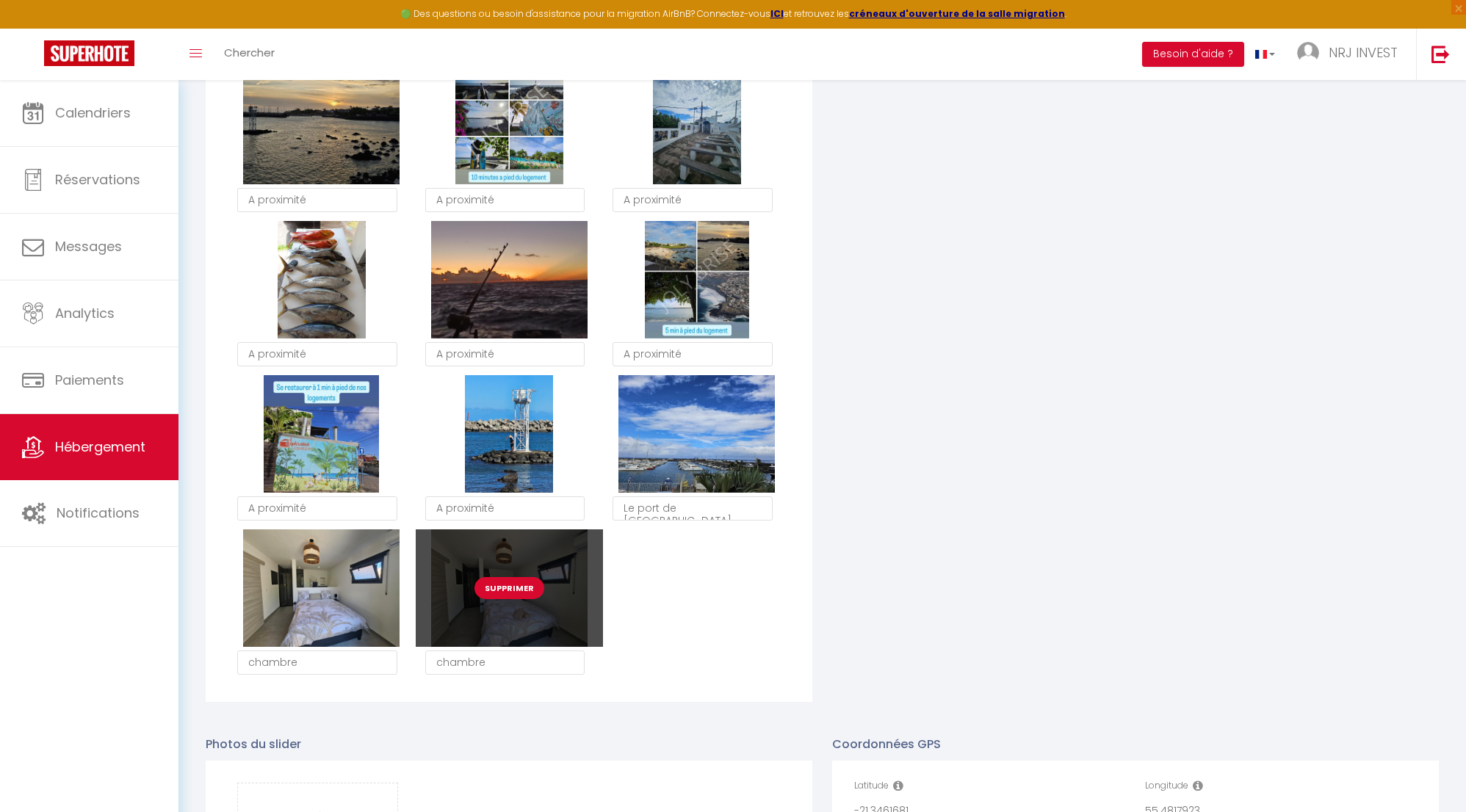
click at [530, 599] on button "Supprimer" at bounding box center [509, 588] width 70 height 22
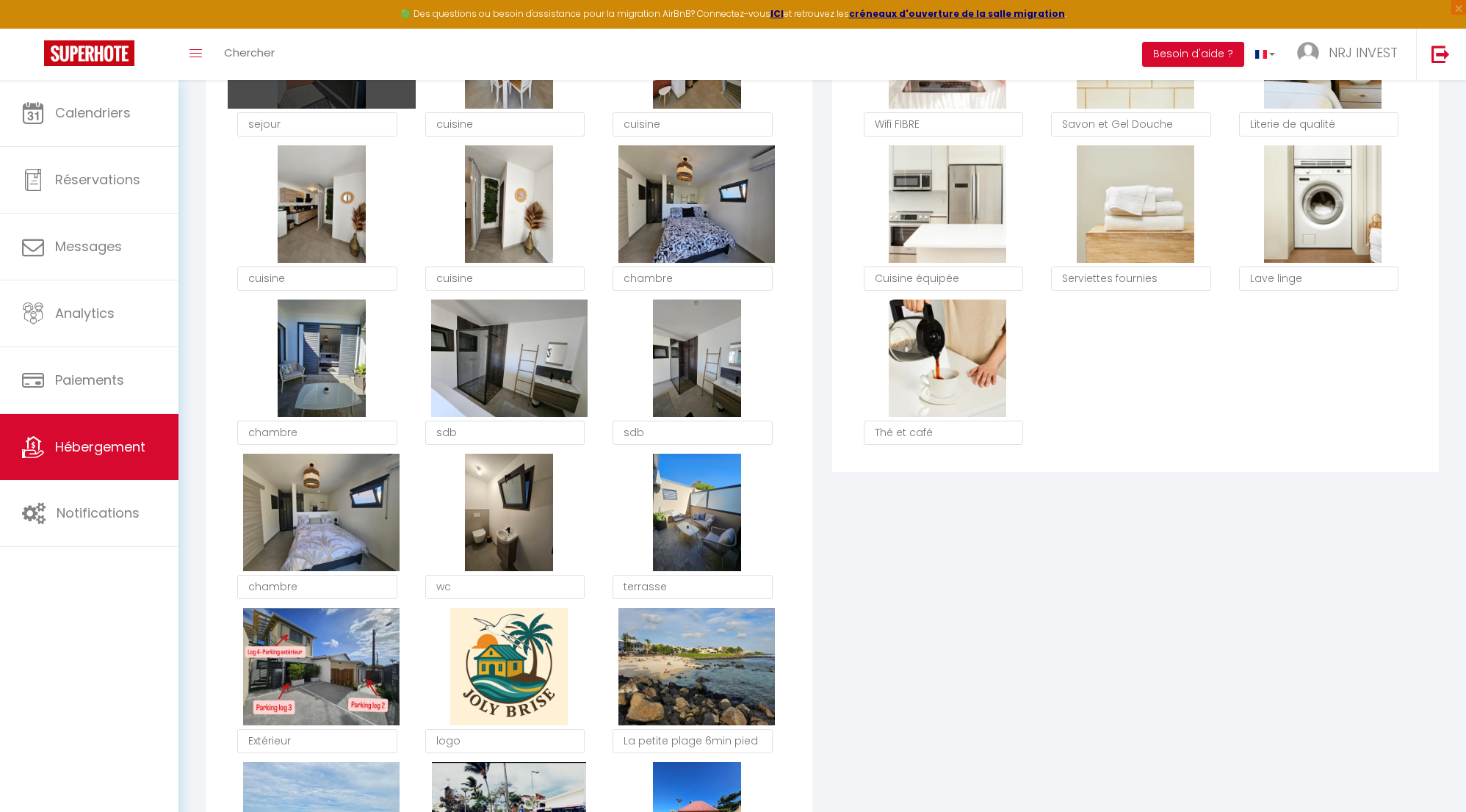
scroll to position [998, 0]
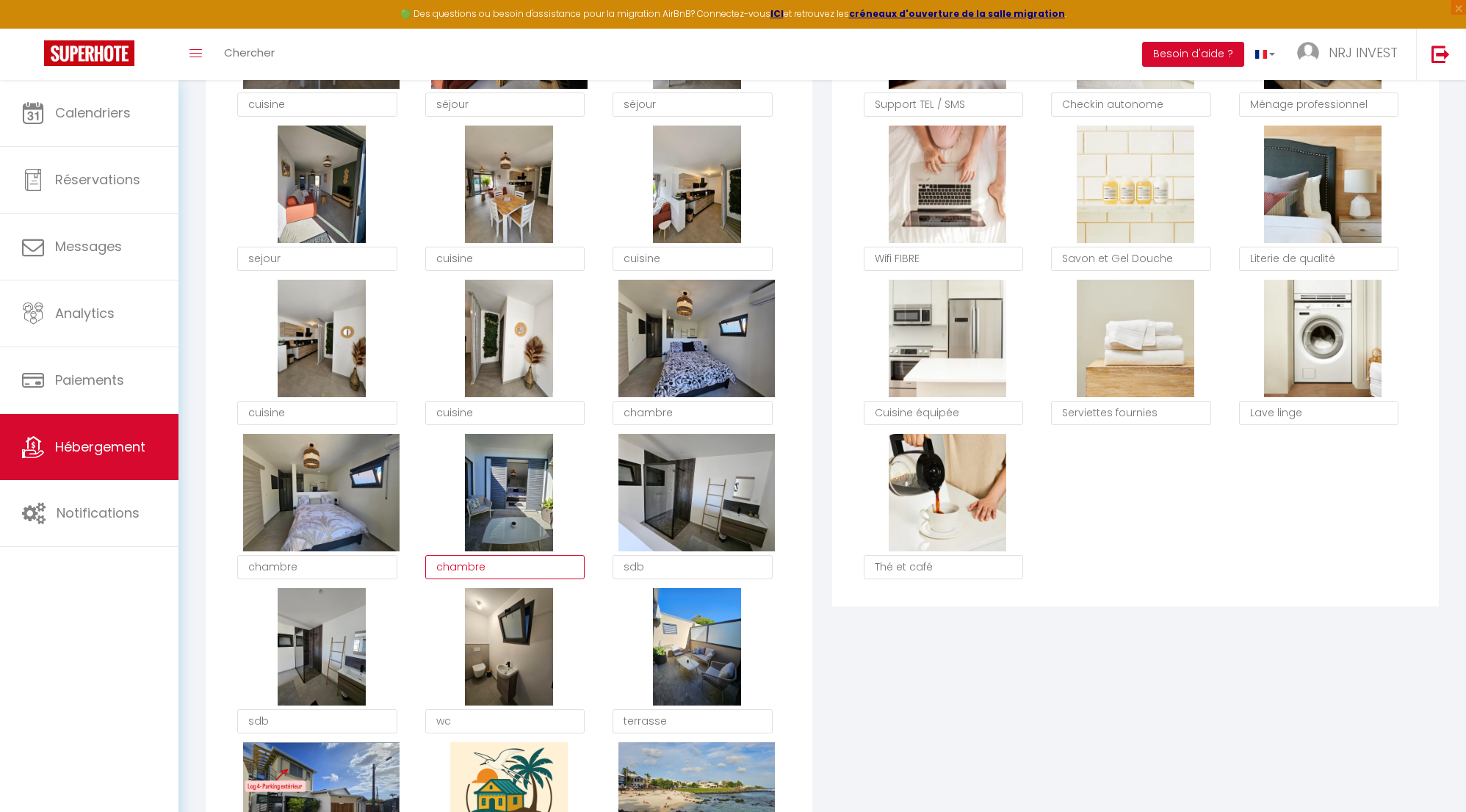
click at [488, 580] on textarea "chambre" at bounding box center [505, 568] width 160 height 25
click at [486, 580] on textarea "chambre" at bounding box center [505, 568] width 160 height 25
click at [652, 574] on textarea "sdb" at bounding box center [692, 568] width 160 height 25
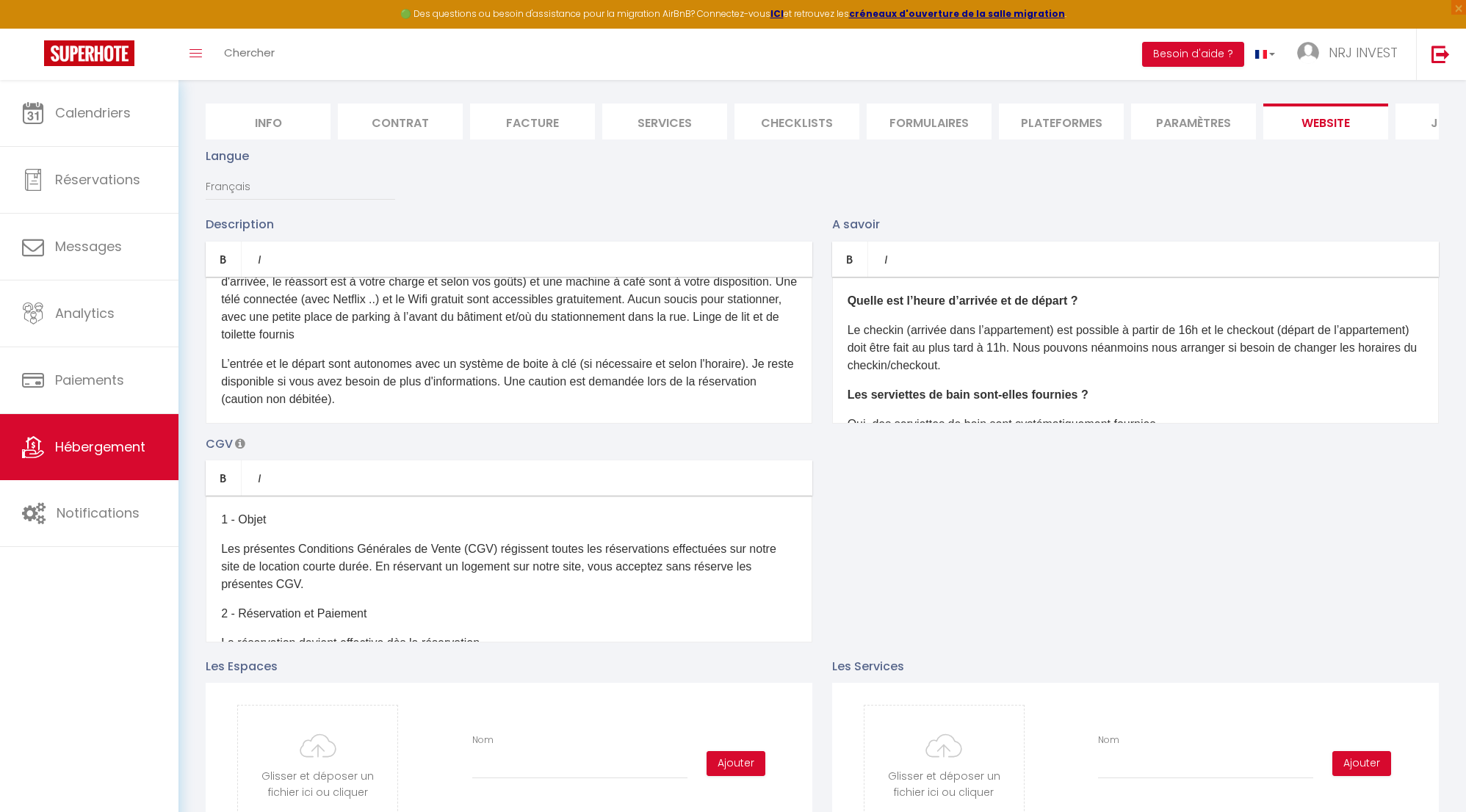
scroll to position [0, 0]
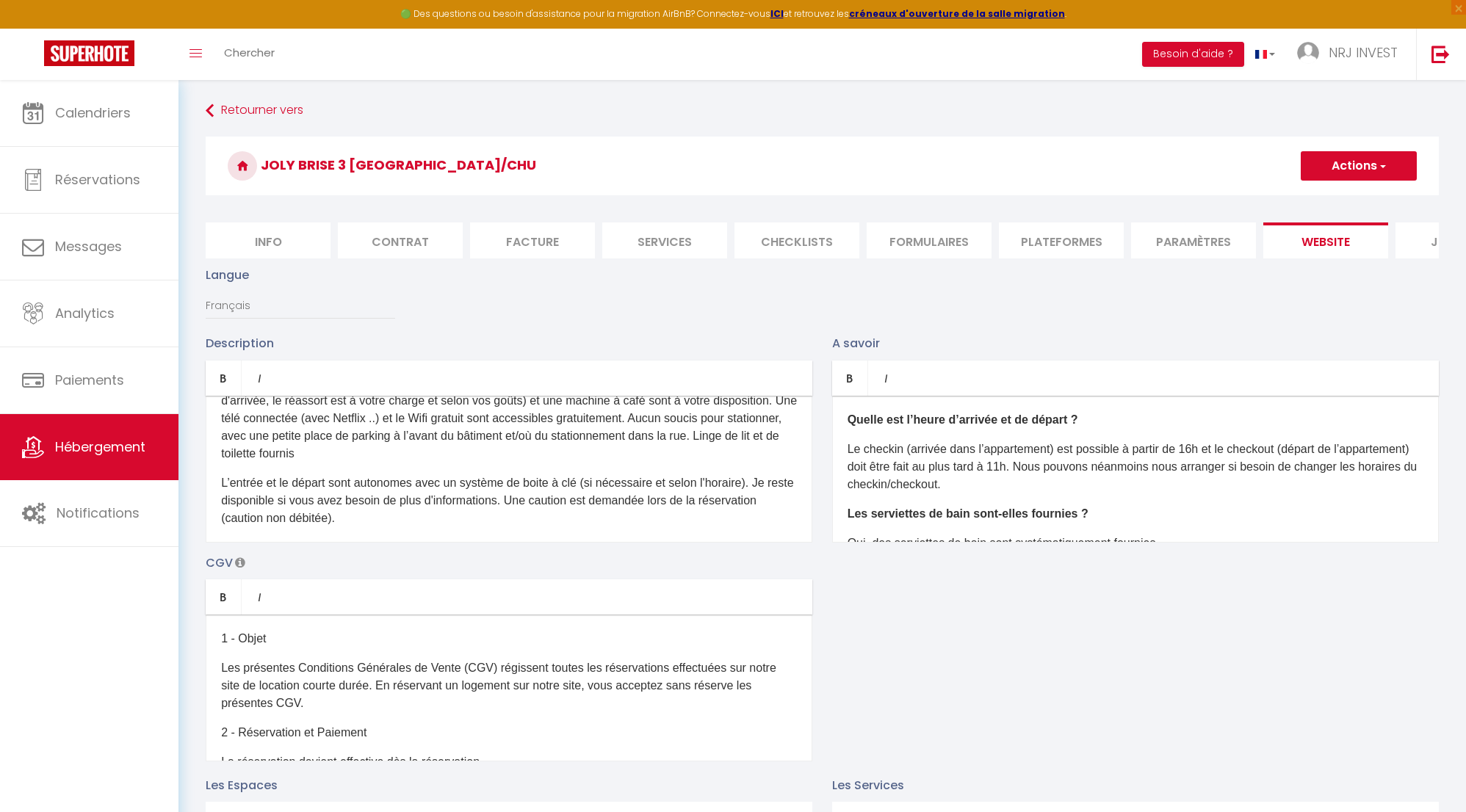
click at [1386, 168] on span "button" at bounding box center [1382, 165] width 9 height 15
click at [1369, 196] on input "Enregistrer" at bounding box center [1342, 198] width 54 height 15
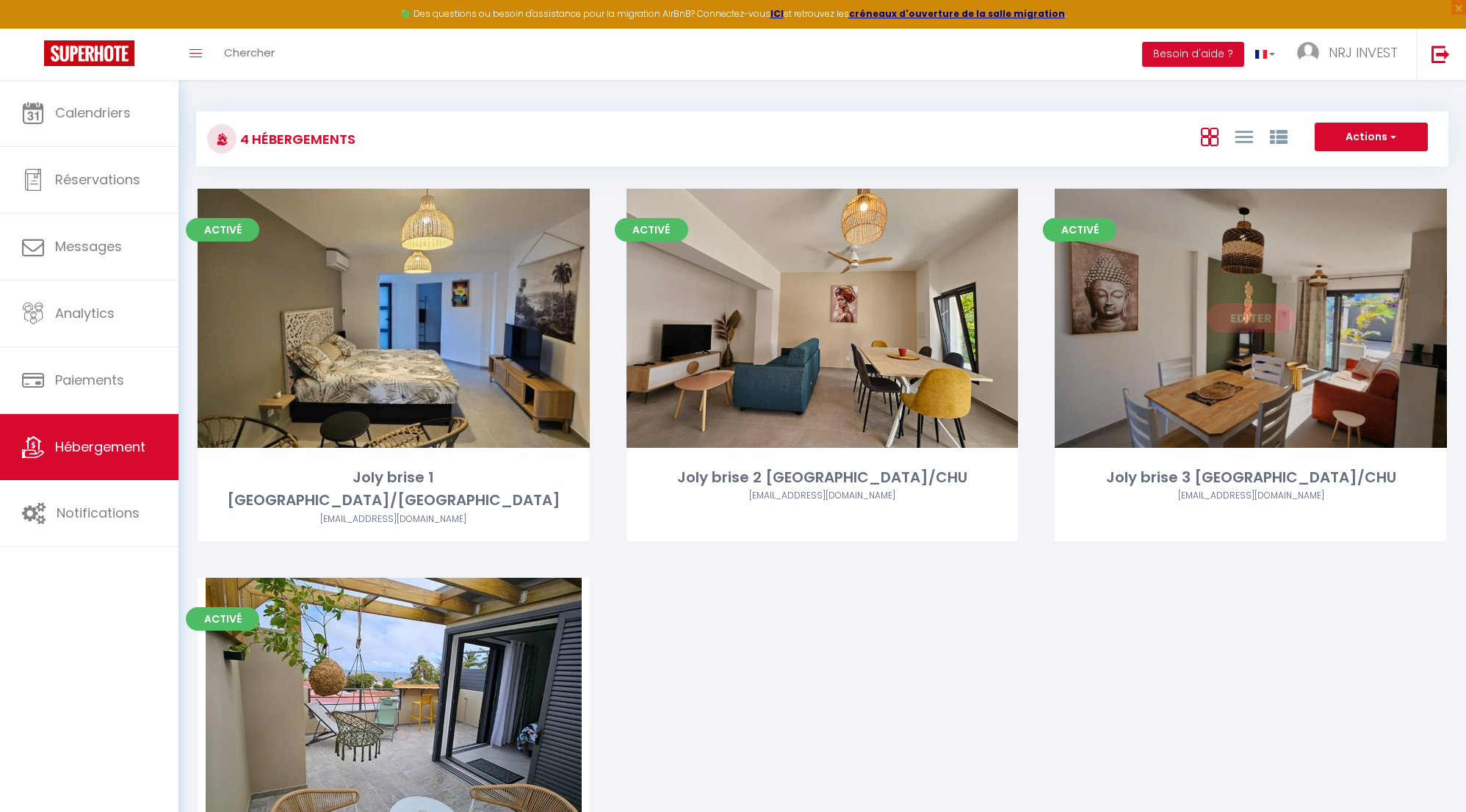
click at [1250, 321] on link "Editer" at bounding box center [1251, 318] width 88 height 29
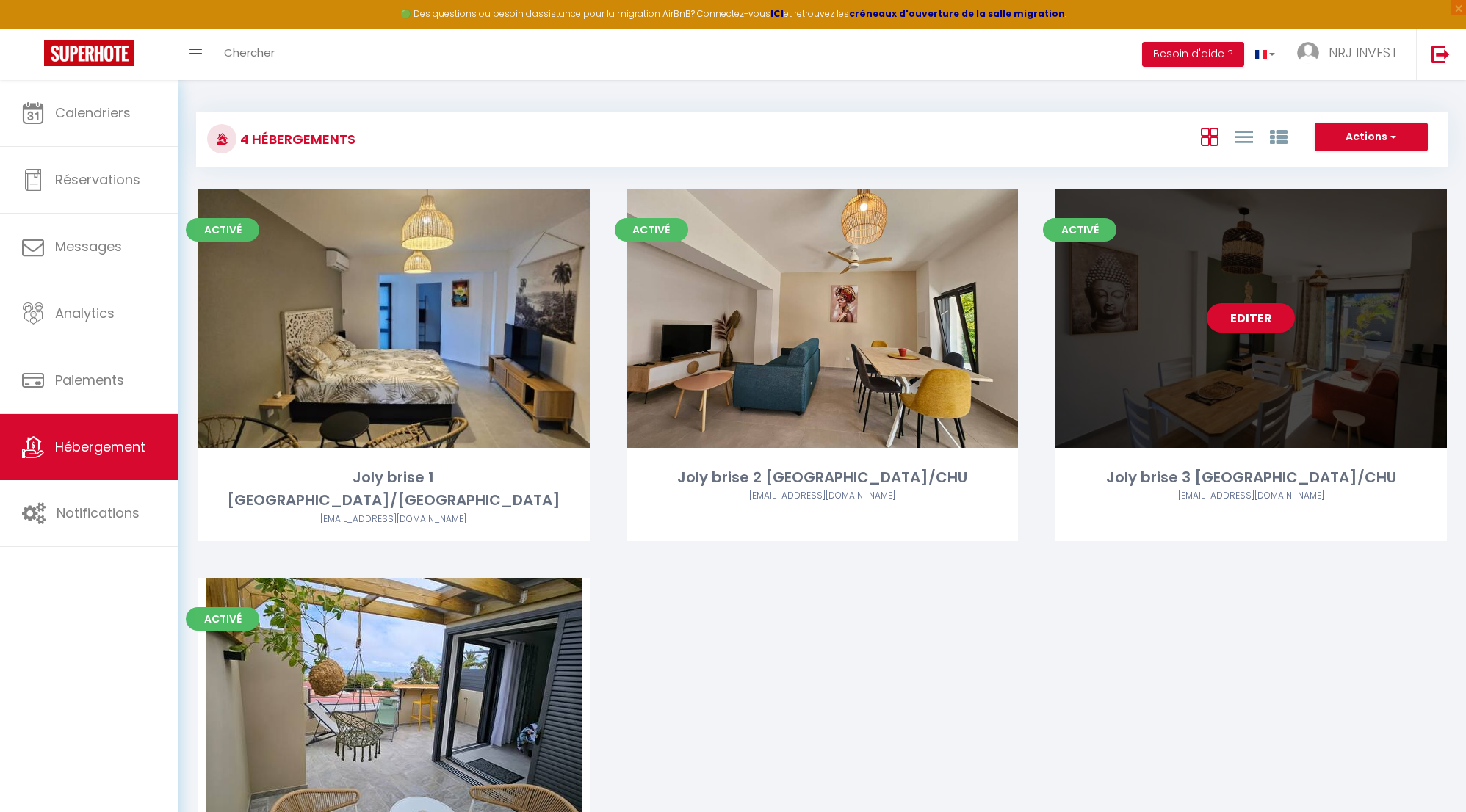
click at [1266, 299] on div "Editer" at bounding box center [1251, 318] width 392 height 259
click at [1267, 315] on link "Editer" at bounding box center [1251, 318] width 88 height 29
click at [1258, 318] on link "Editer" at bounding box center [1251, 318] width 88 height 29
click at [1263, 316] on link "Editer" at bounding box center [1251, 318] width 88 height 29
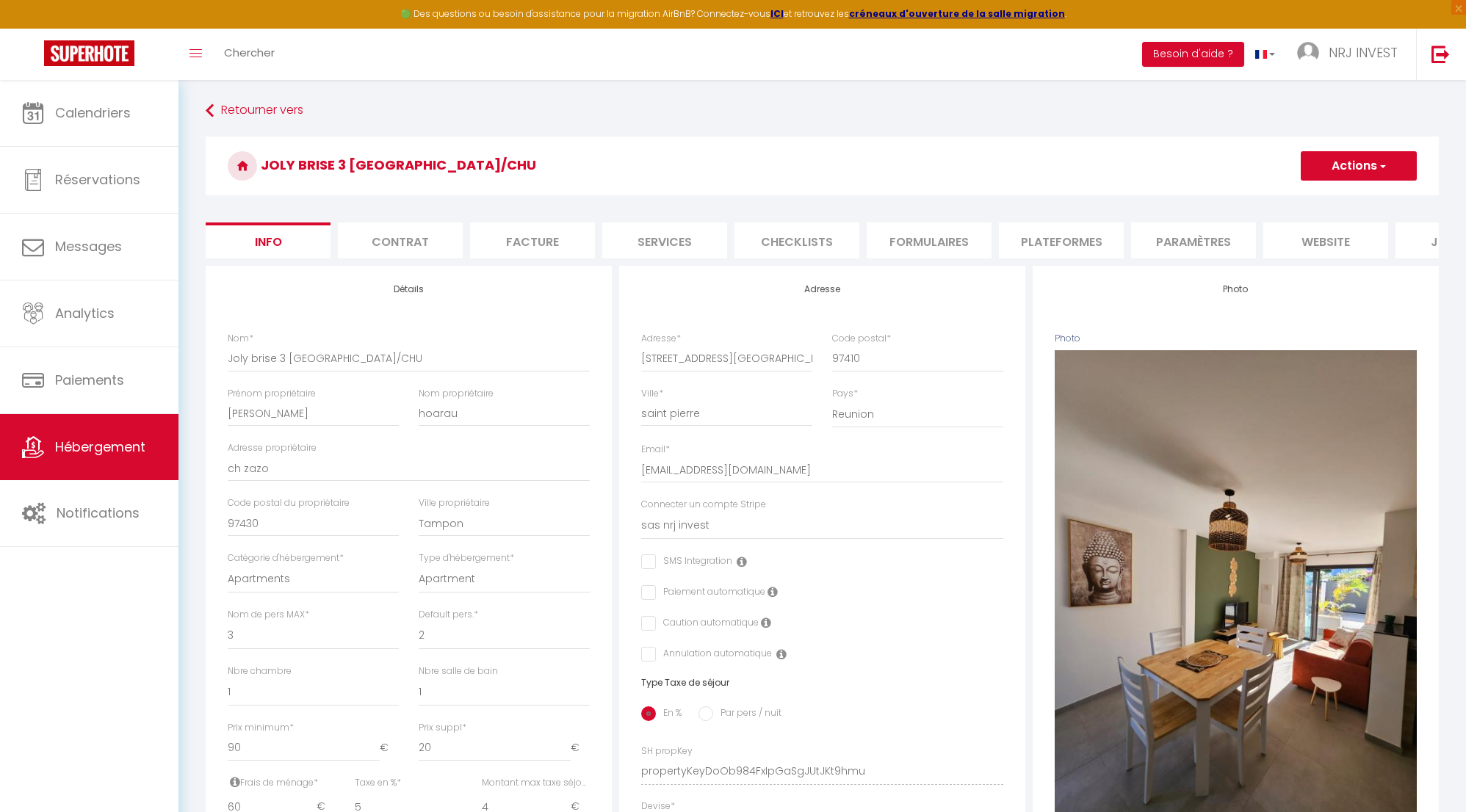
click at [1315, 243] on li "website" at bounding box center [1325, 241] width 125 height 36
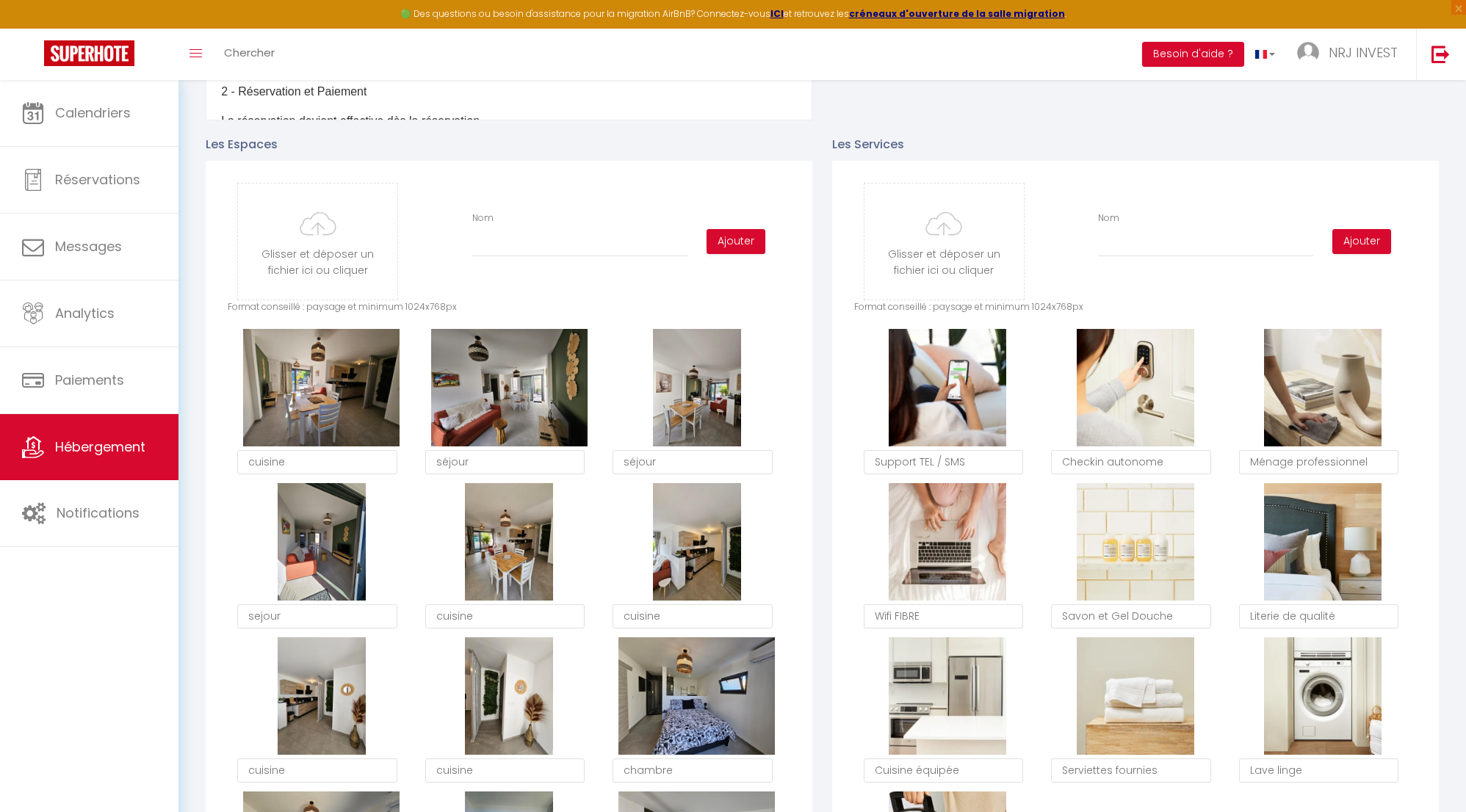
scroll to position [664, 0]
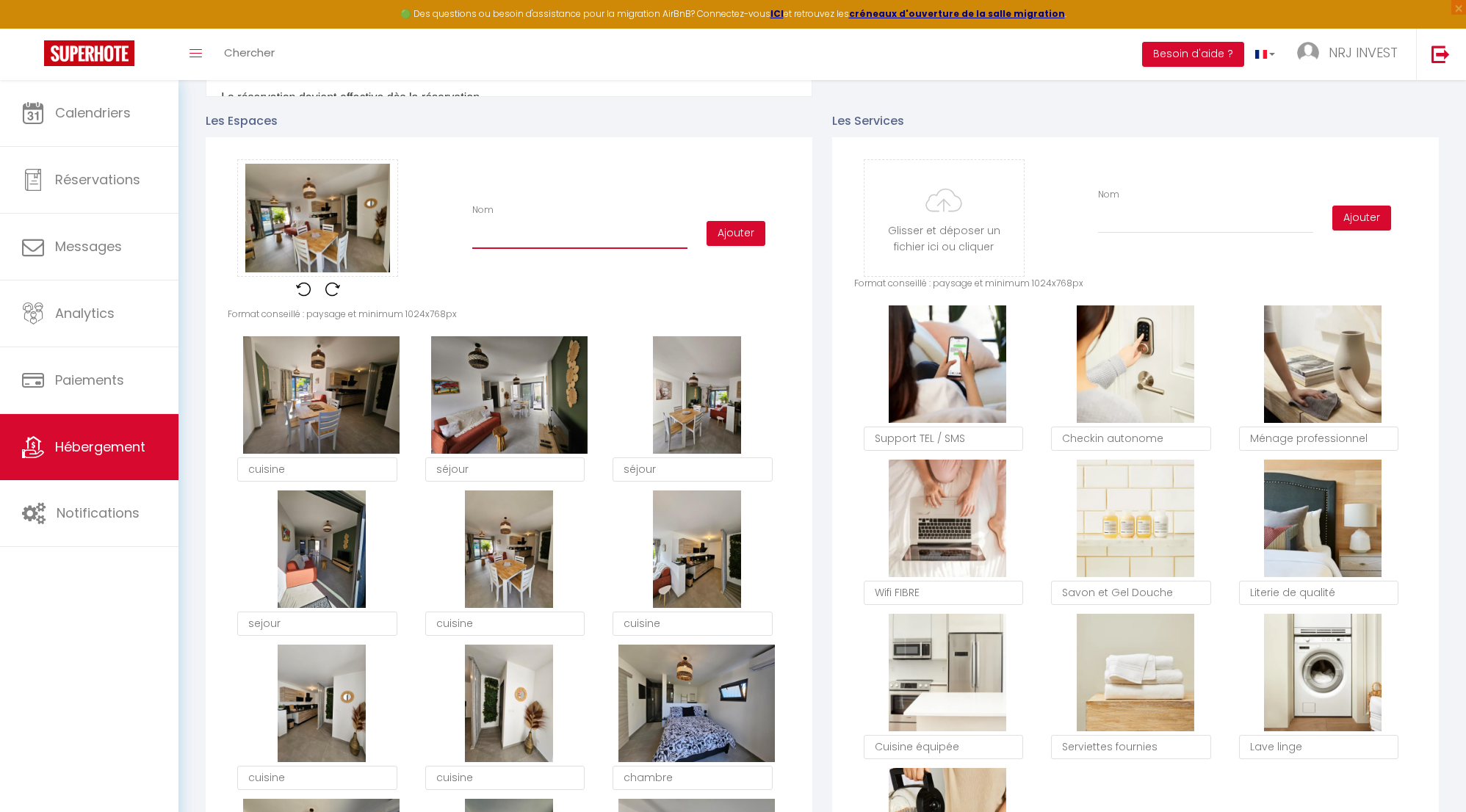
click at [561, 245] on input "Nom" at bounding box center [580, 236] width 215 height 26
click at [744, 240] on button "Ajouter" at bounding box center [736, 234] width 59 height 25
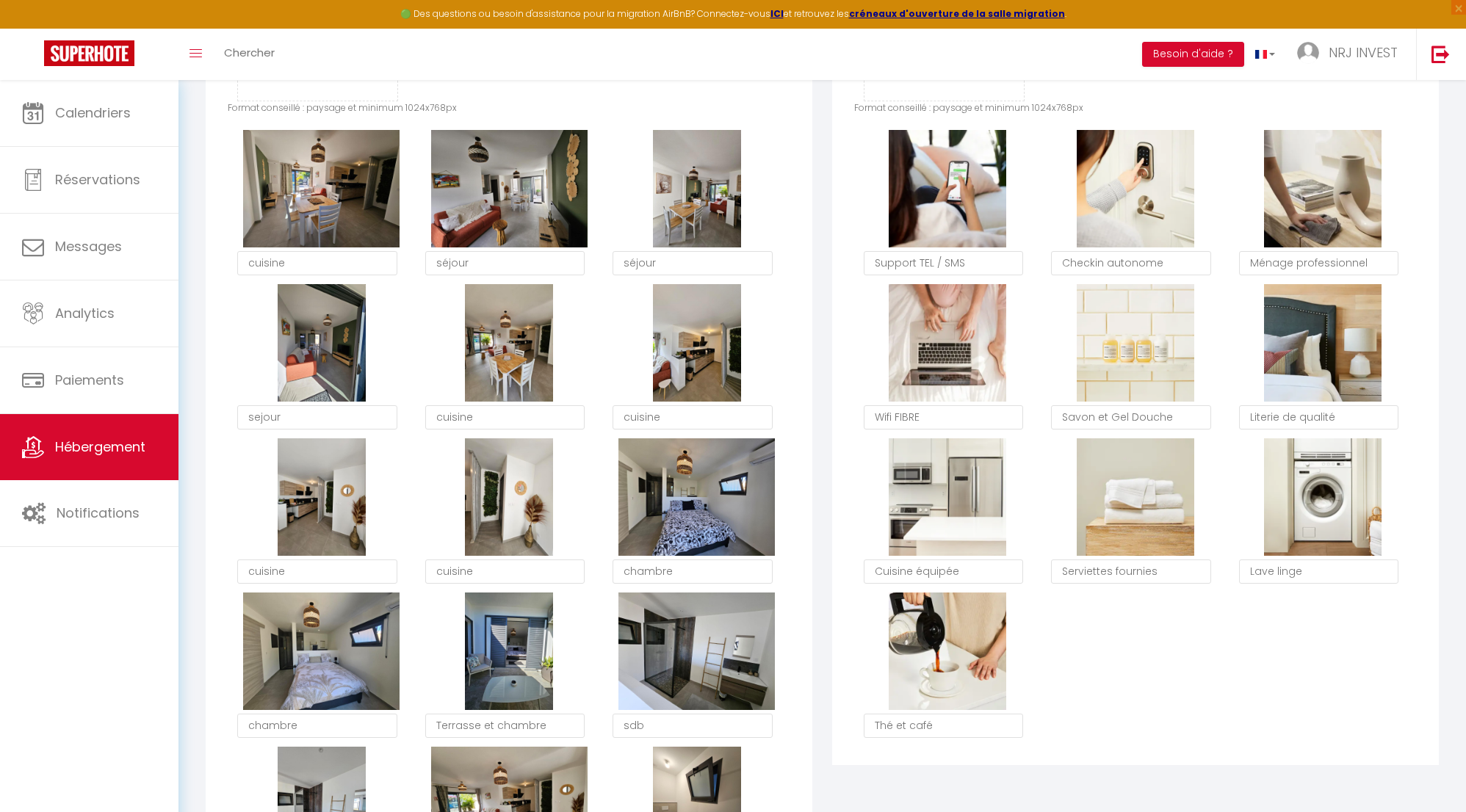
scroll to position [834, 0]
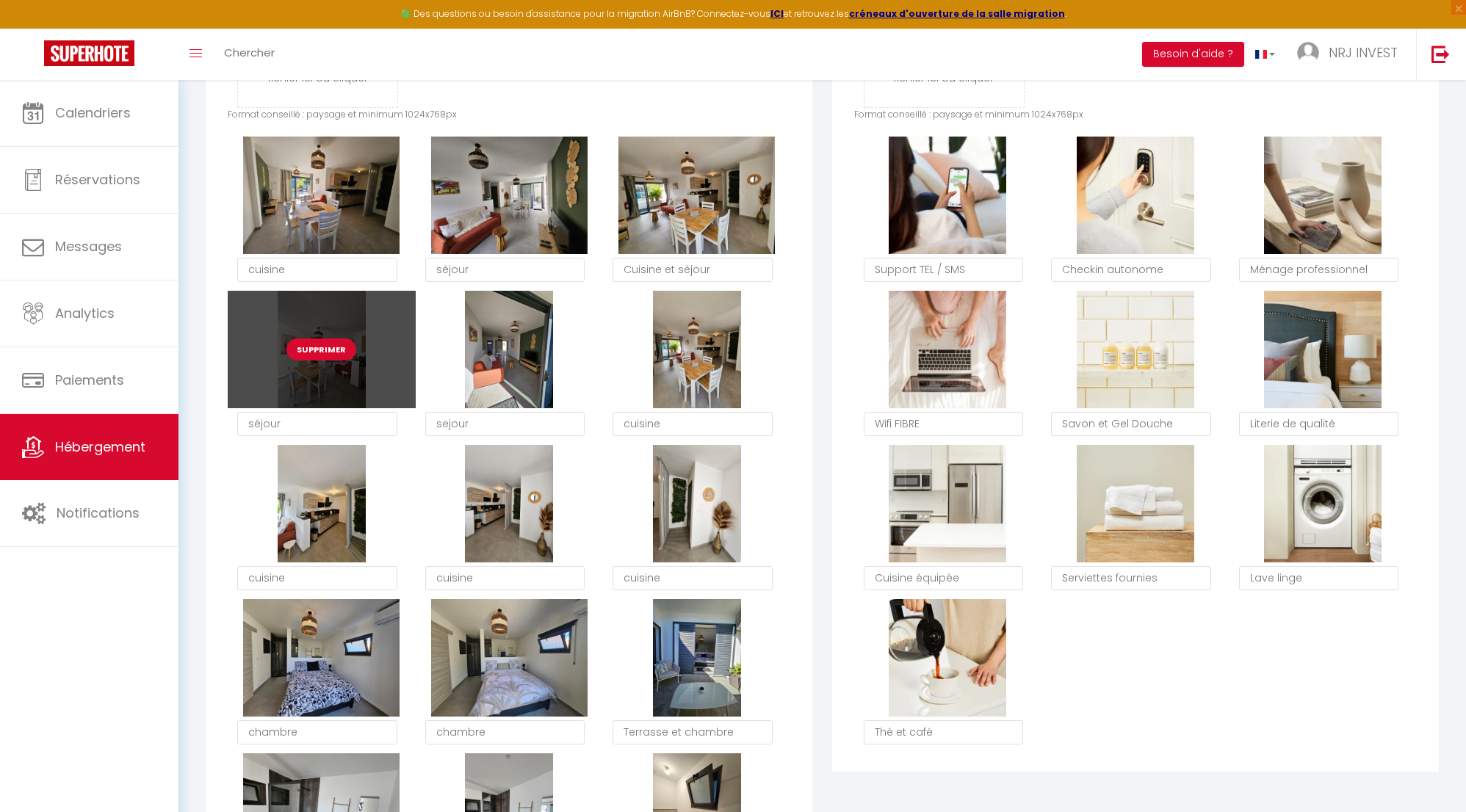
click at [319, 360] on button "Supprimer" at bounding box center [321, 350] width 70 height 22
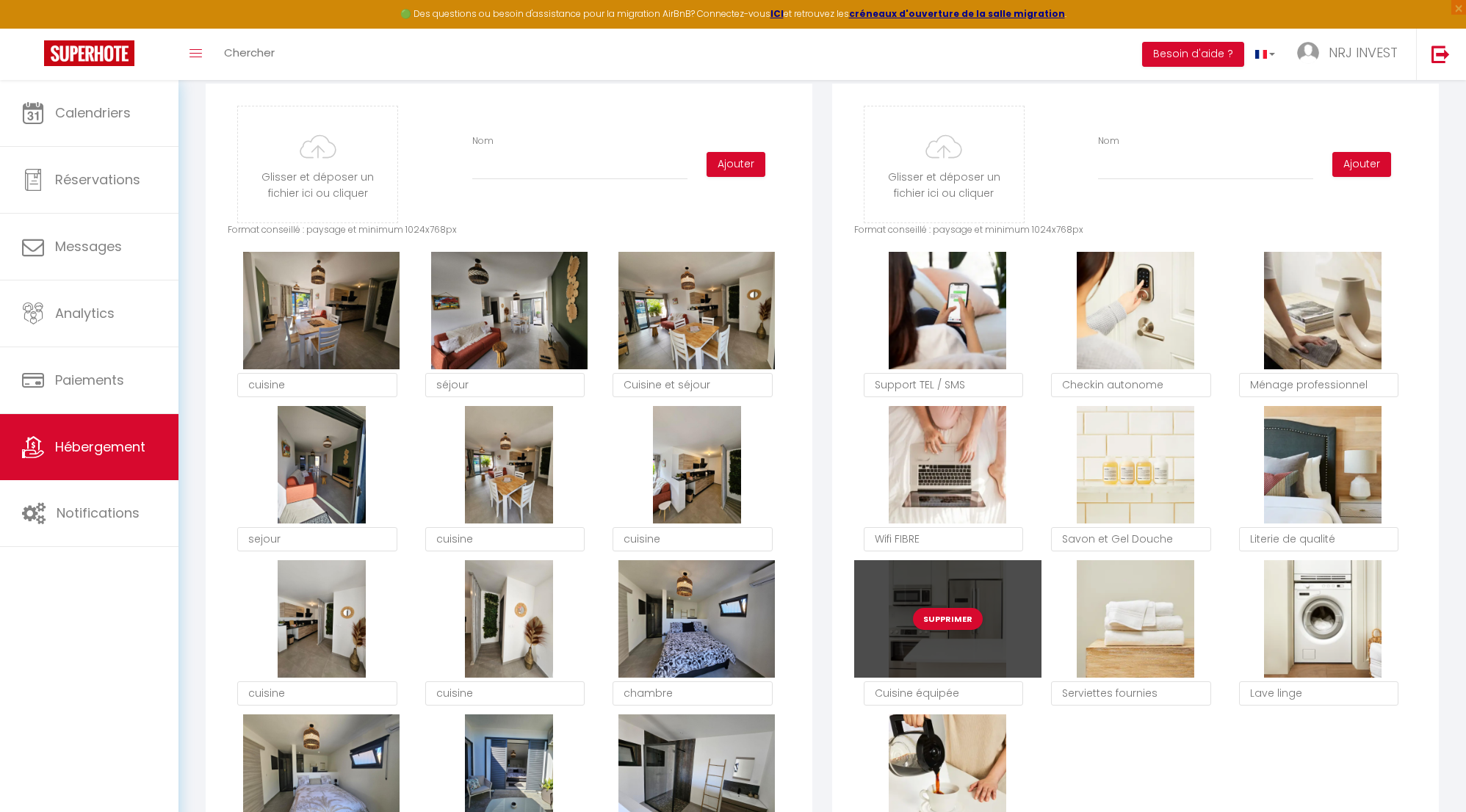
scroll to position [718, 0]
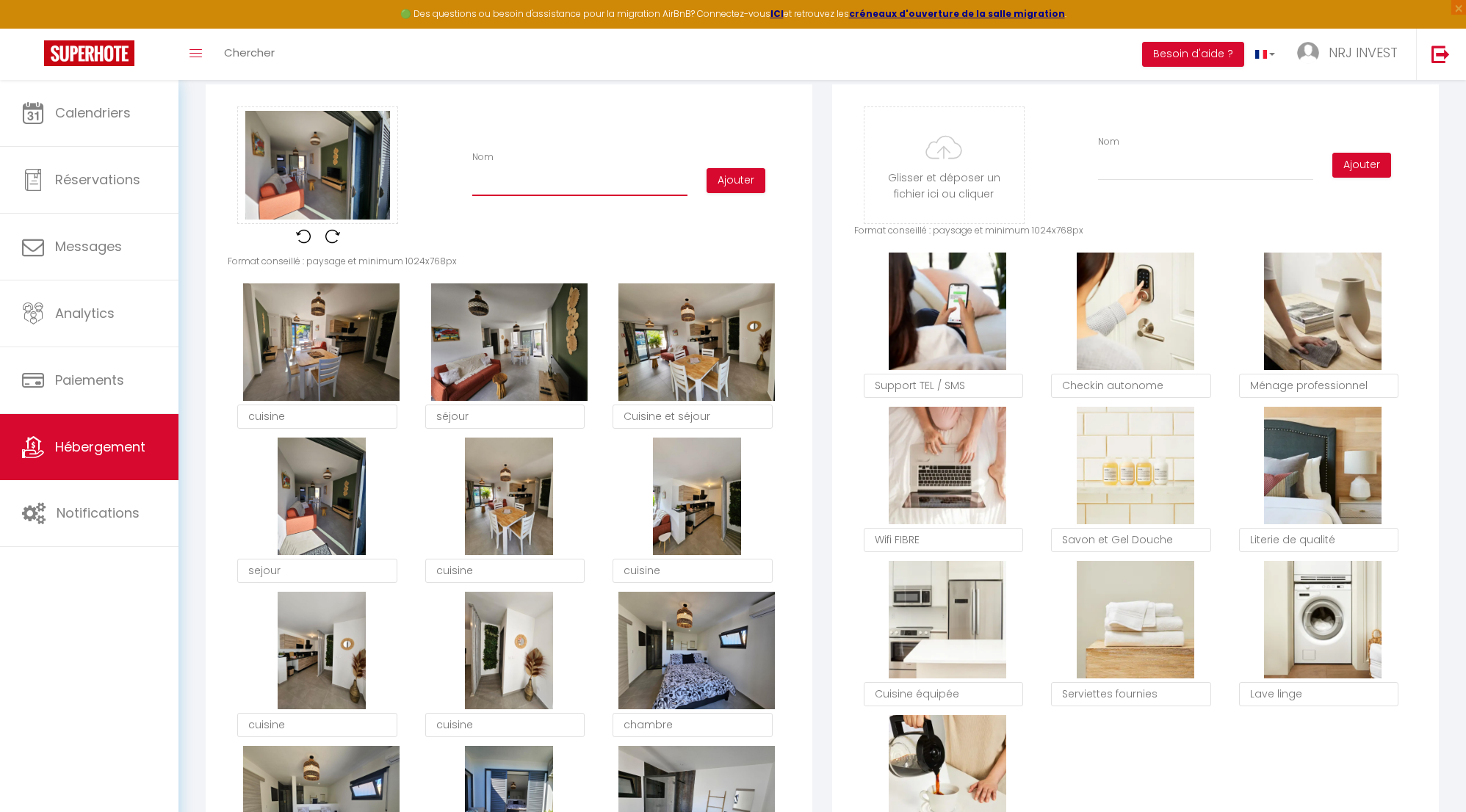
click at [546, 196] on input "Nom" at bounding box center [580, 183] width 215 height 26
click at [743, 190] on button "Ajouter" at bounding box center [736, 180] width 59 height 25
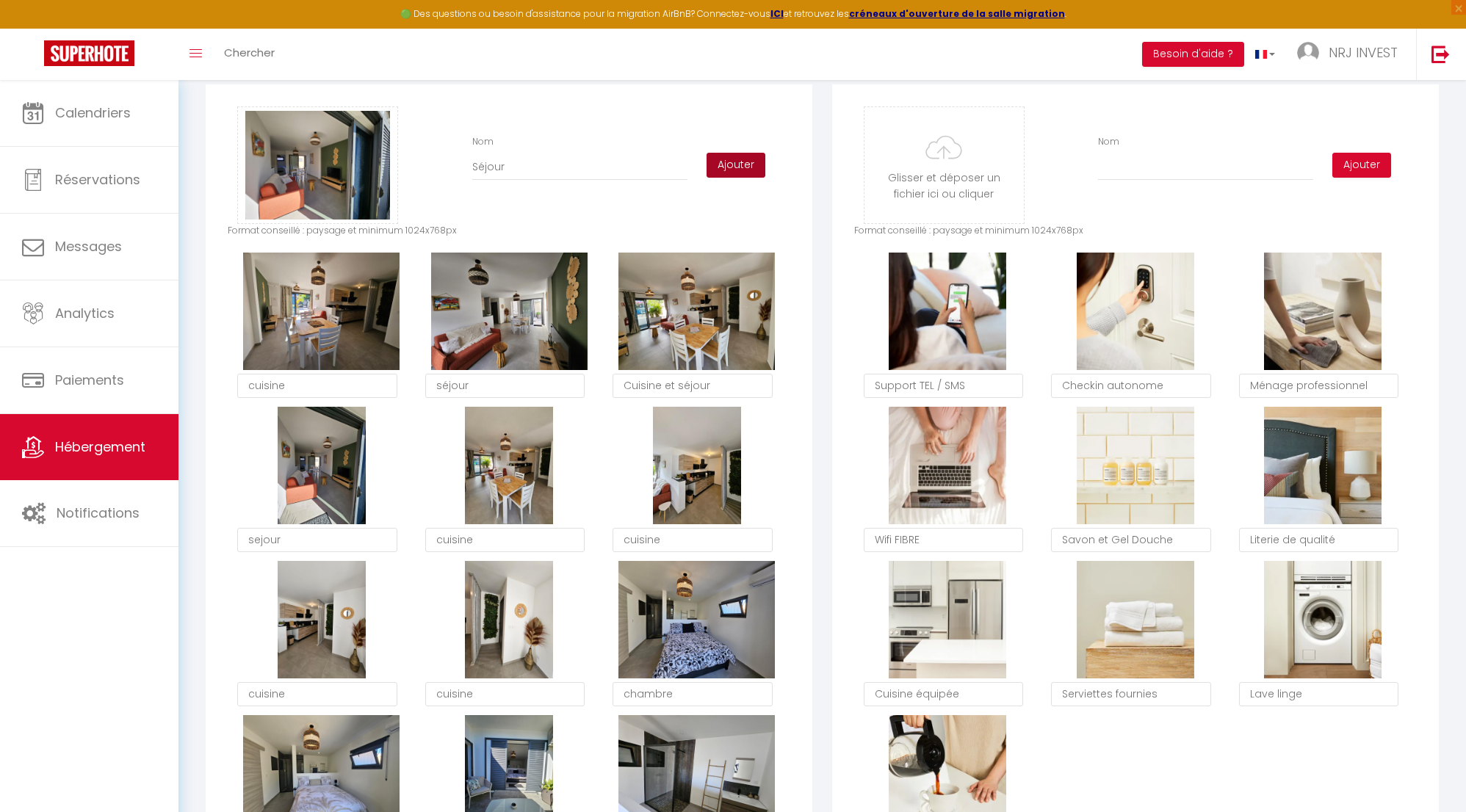
click at [750, 175] on button "Ajouter" at bounding box center [736, 165] width 59 height 25
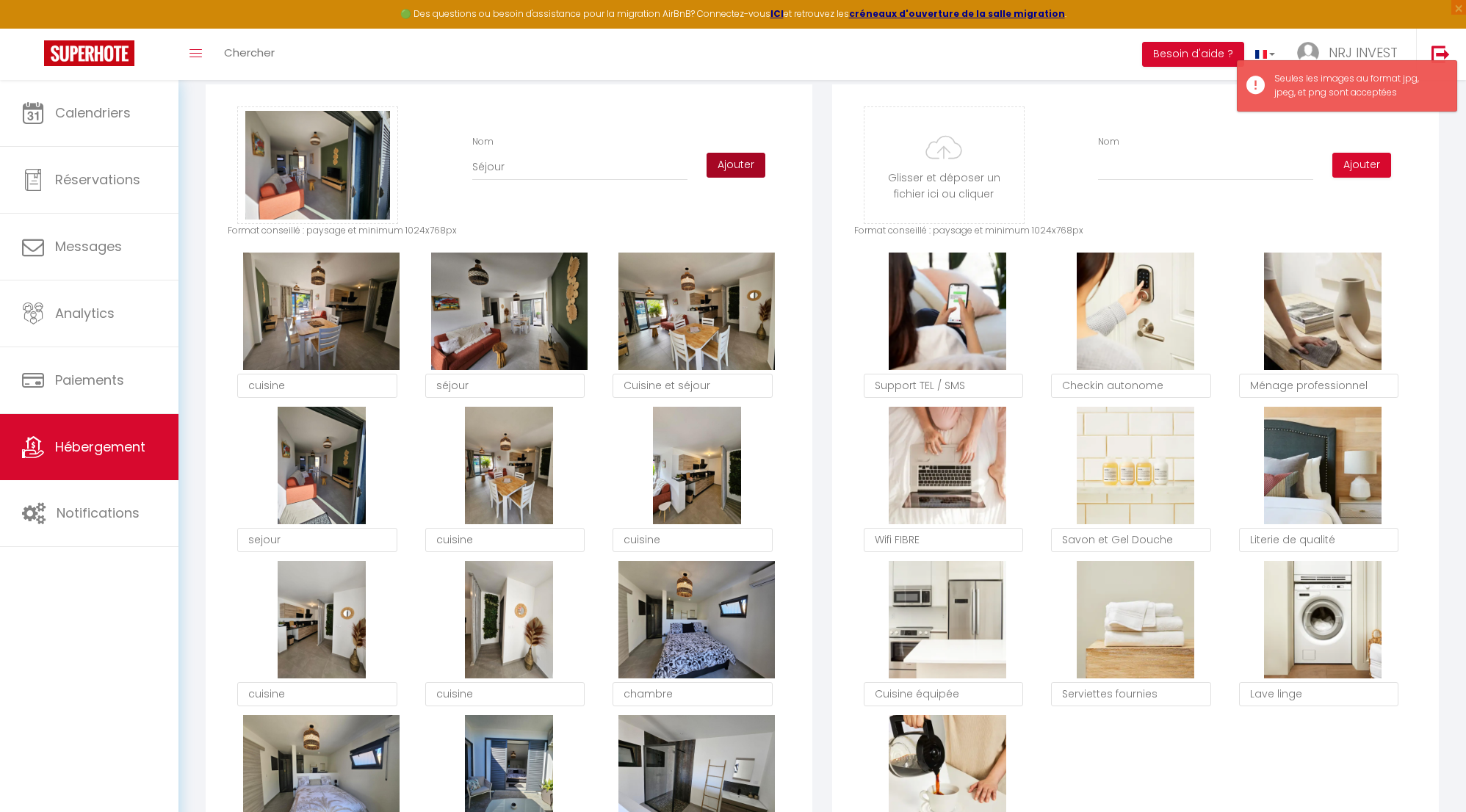
click at [750, 175] on button "Ajouter" at bounding box center [736, 165] width 59 height 25
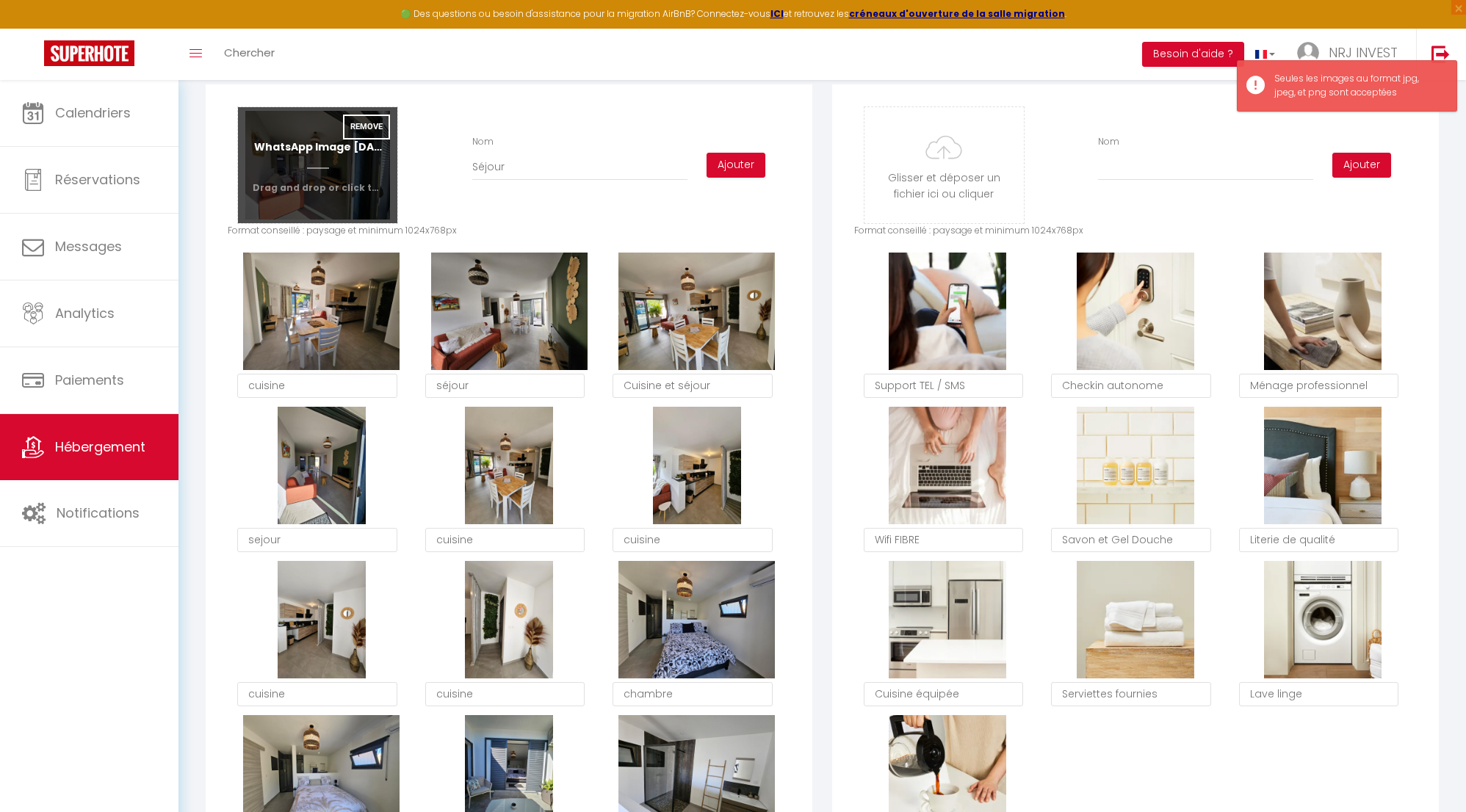
click at [363, 196] on input "file" at bounding box center [318, 165] width 159 height 116
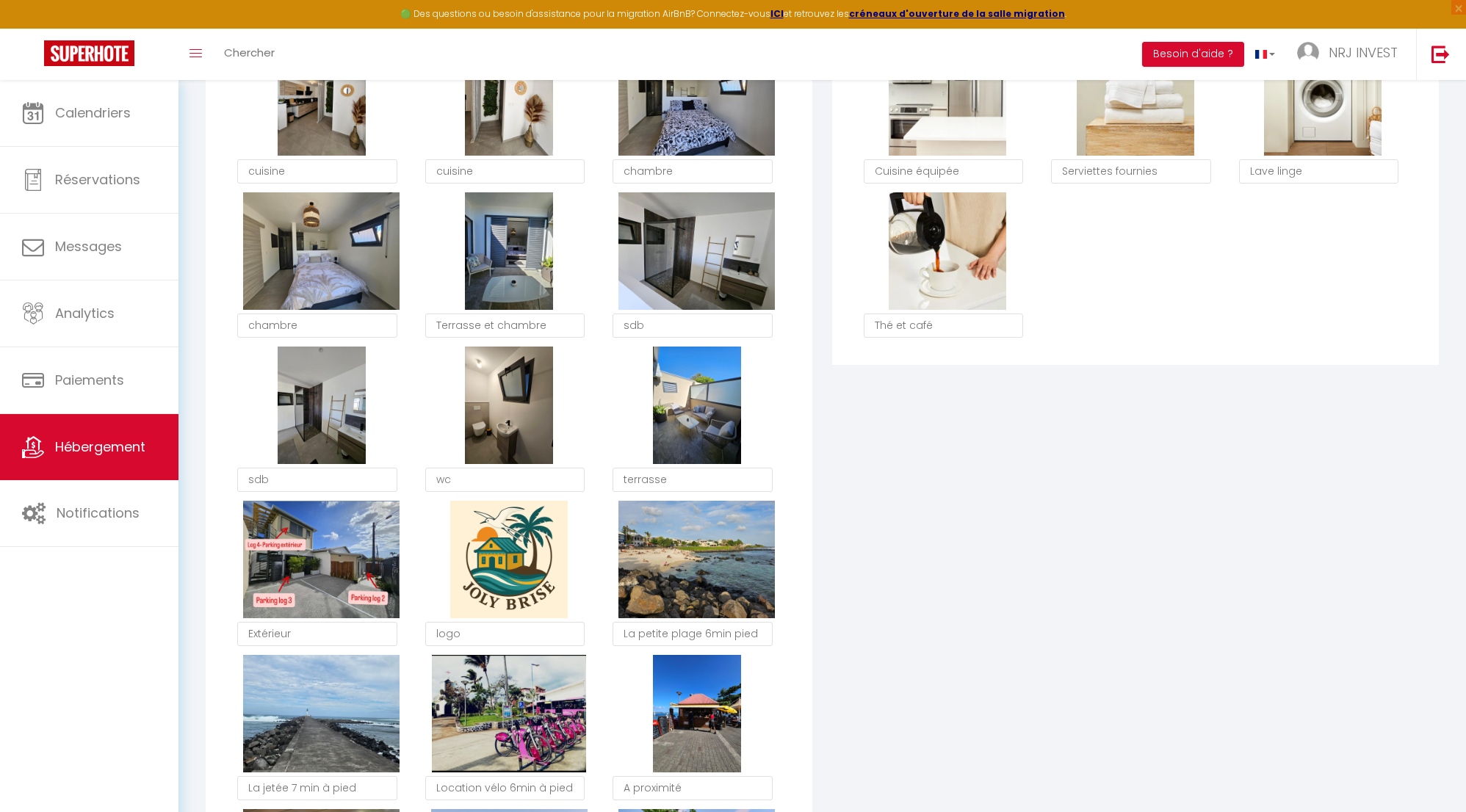
scroll to position [719, 0]
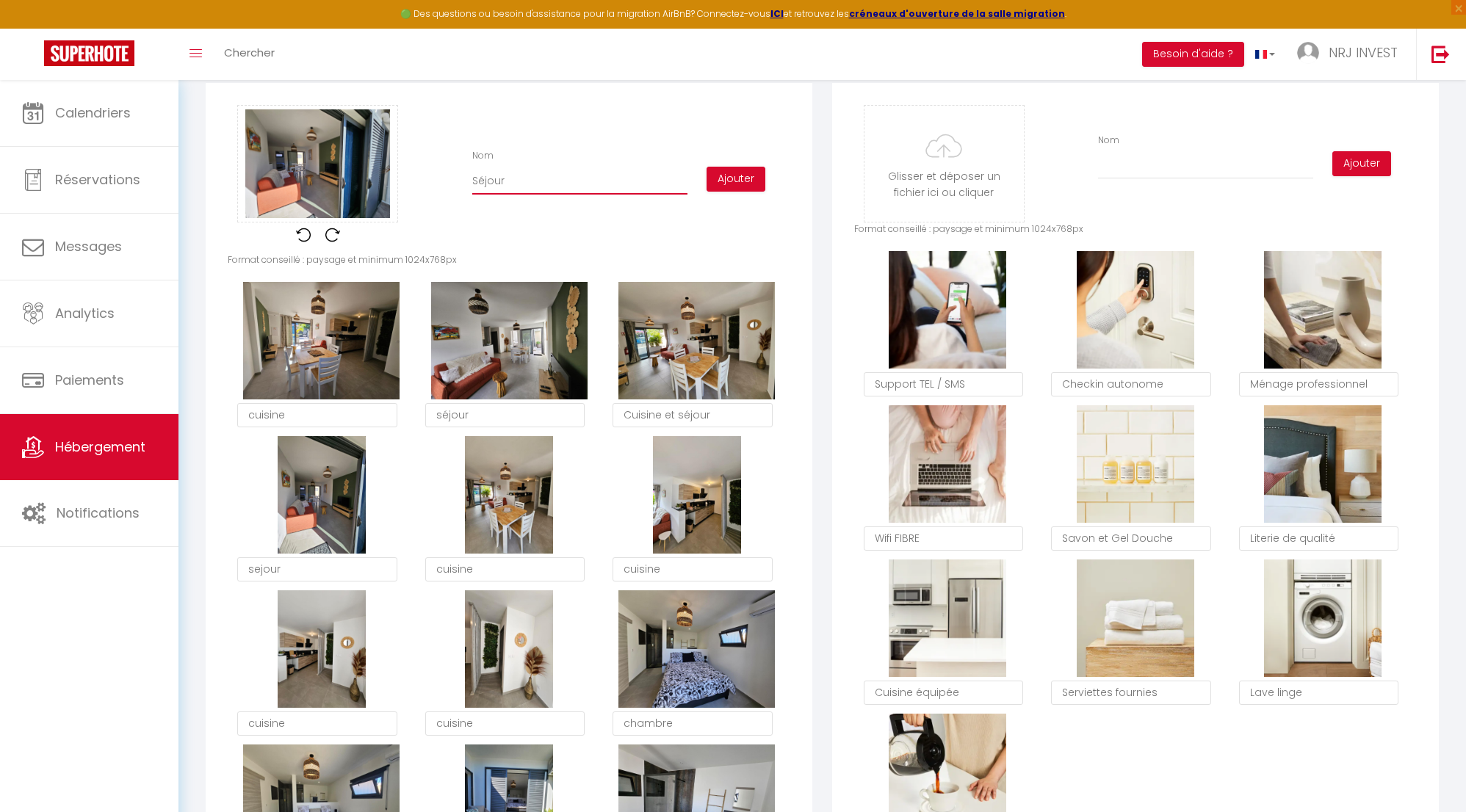
click at [590, 195] on input "Séjour" at bounding box center [580, 181] width 215 height 26
click at [739, 192] on button "Ajouter" at bounding box center [736, 179] width 59 height 25
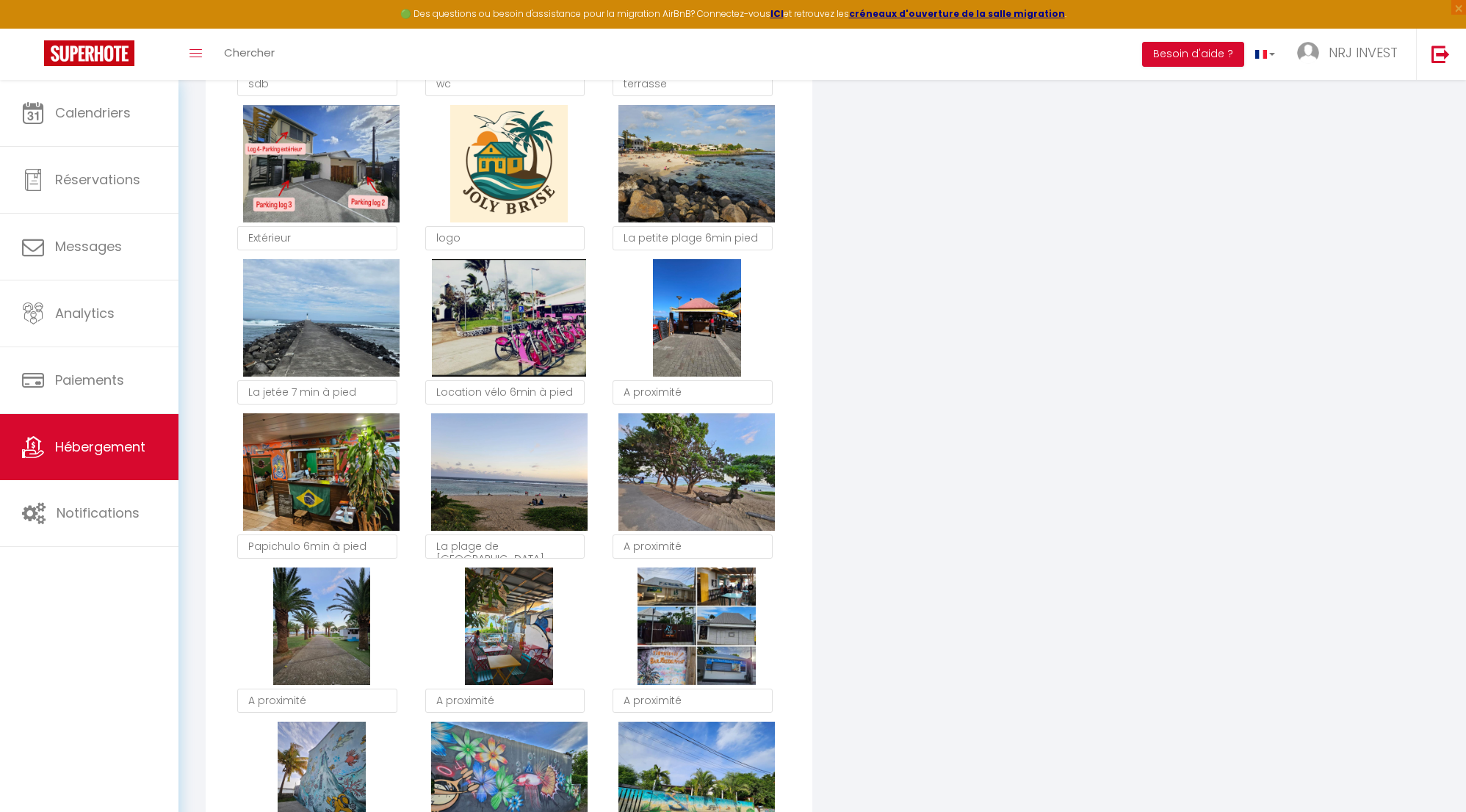
scroll to position [1981, 0]
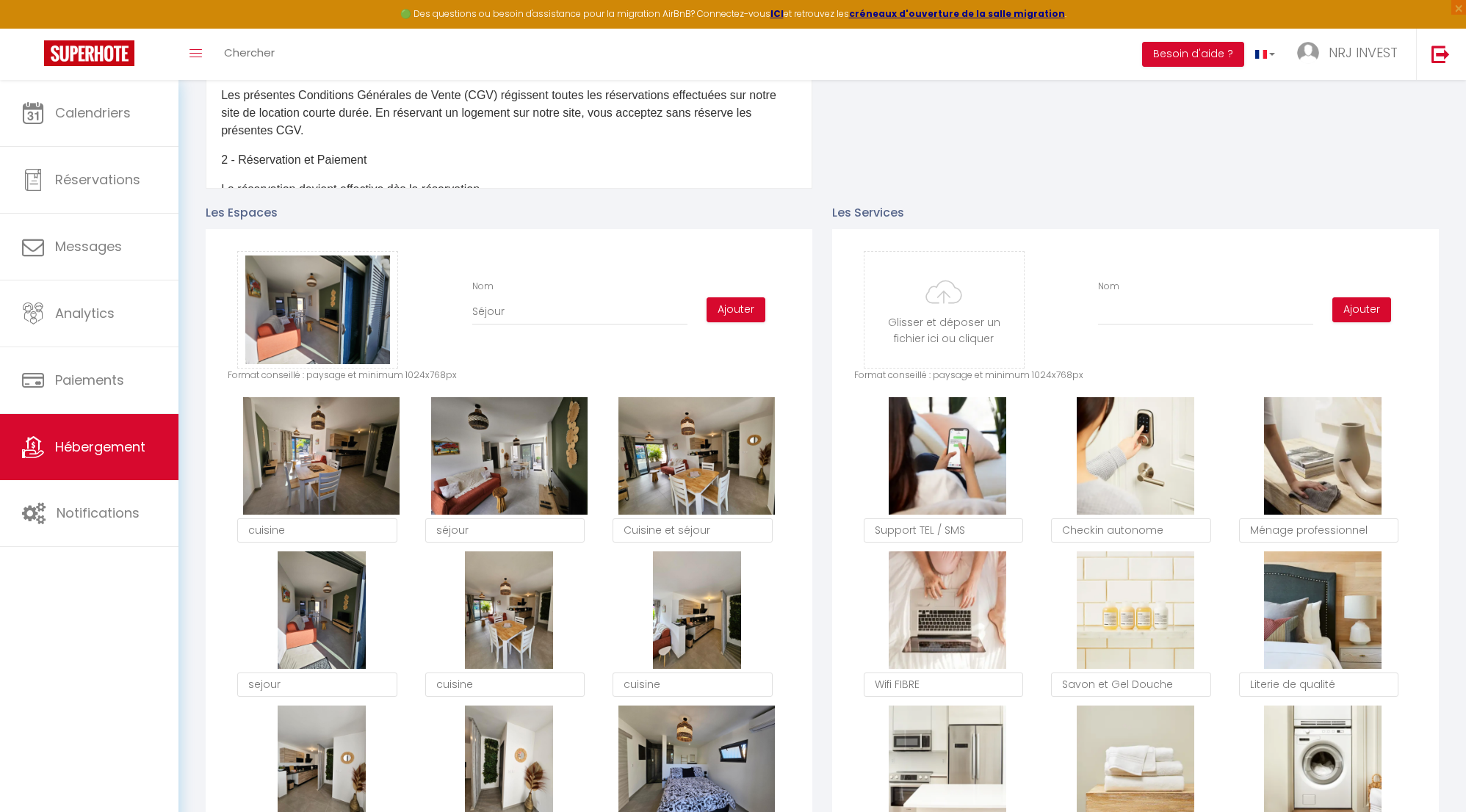
scroll to position [586, 0]
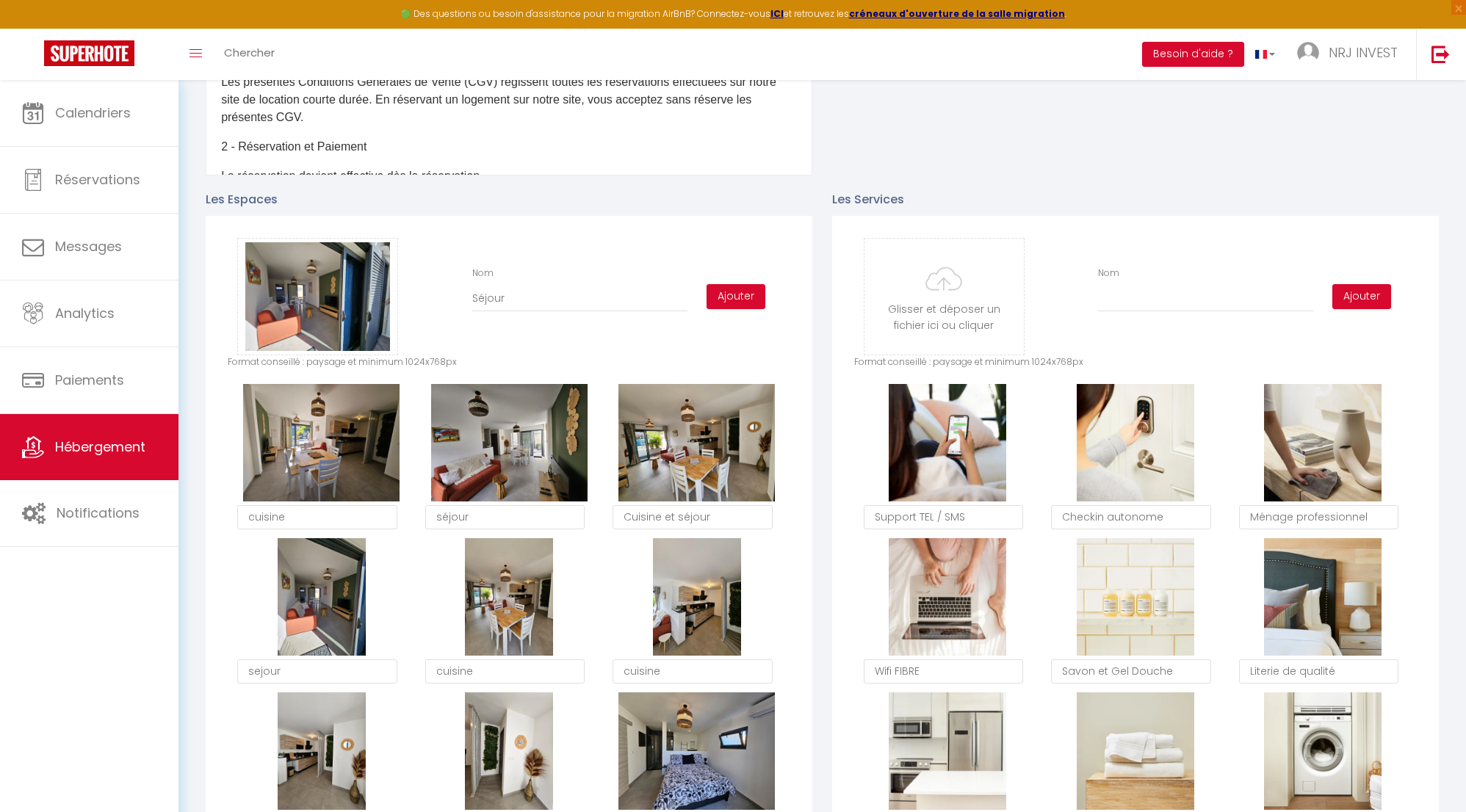
type input "C:\fakepath\WhatsApp Image [DATE] 18.42.17.jpeg"
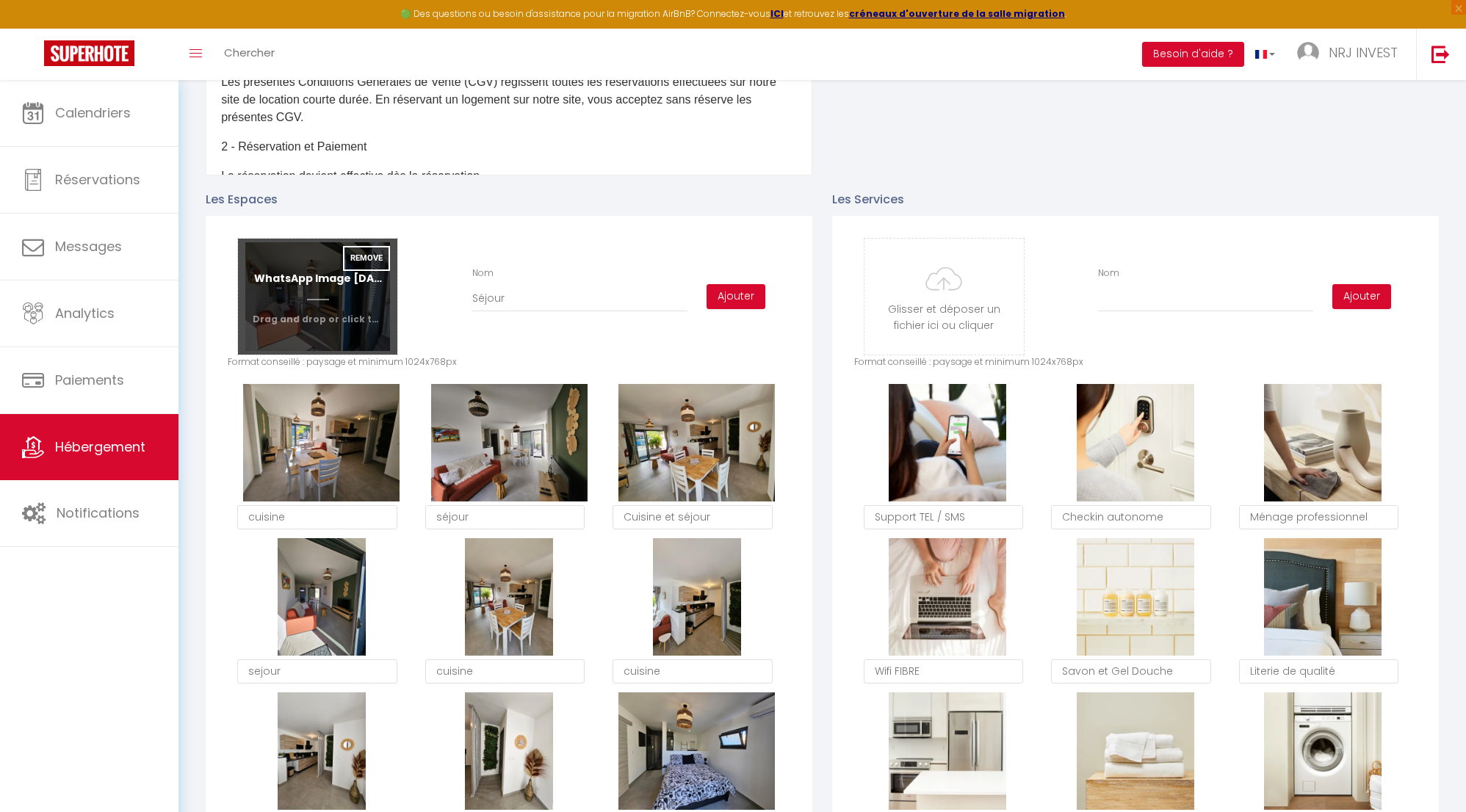
checkbox input "true"
checkbox input "false"
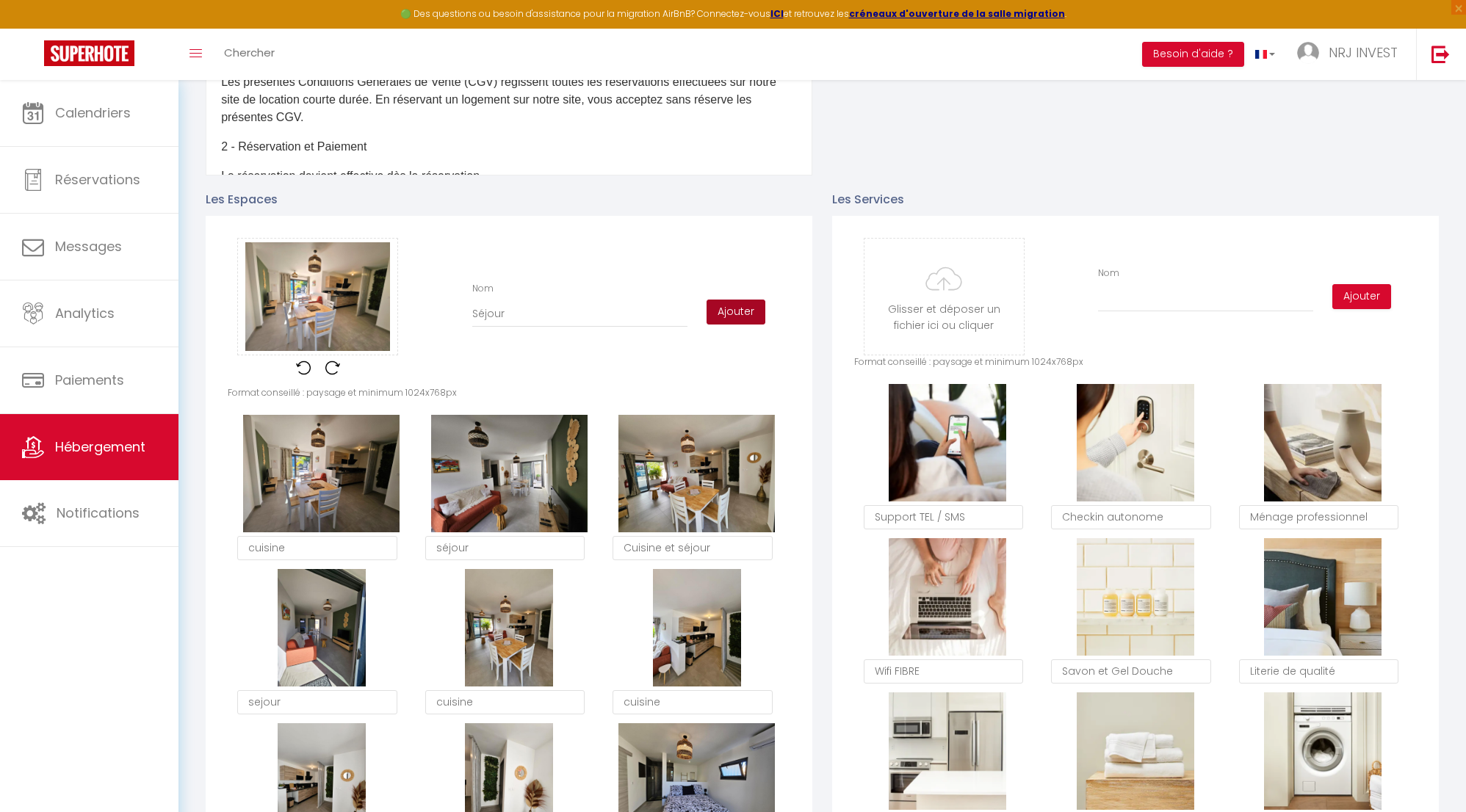
click at [747, 322] on button "Ajouter" at bounding box center [736, 312] width 59 height 25
checkbox input "true"
checkbox input "false"
checkbox input "true"
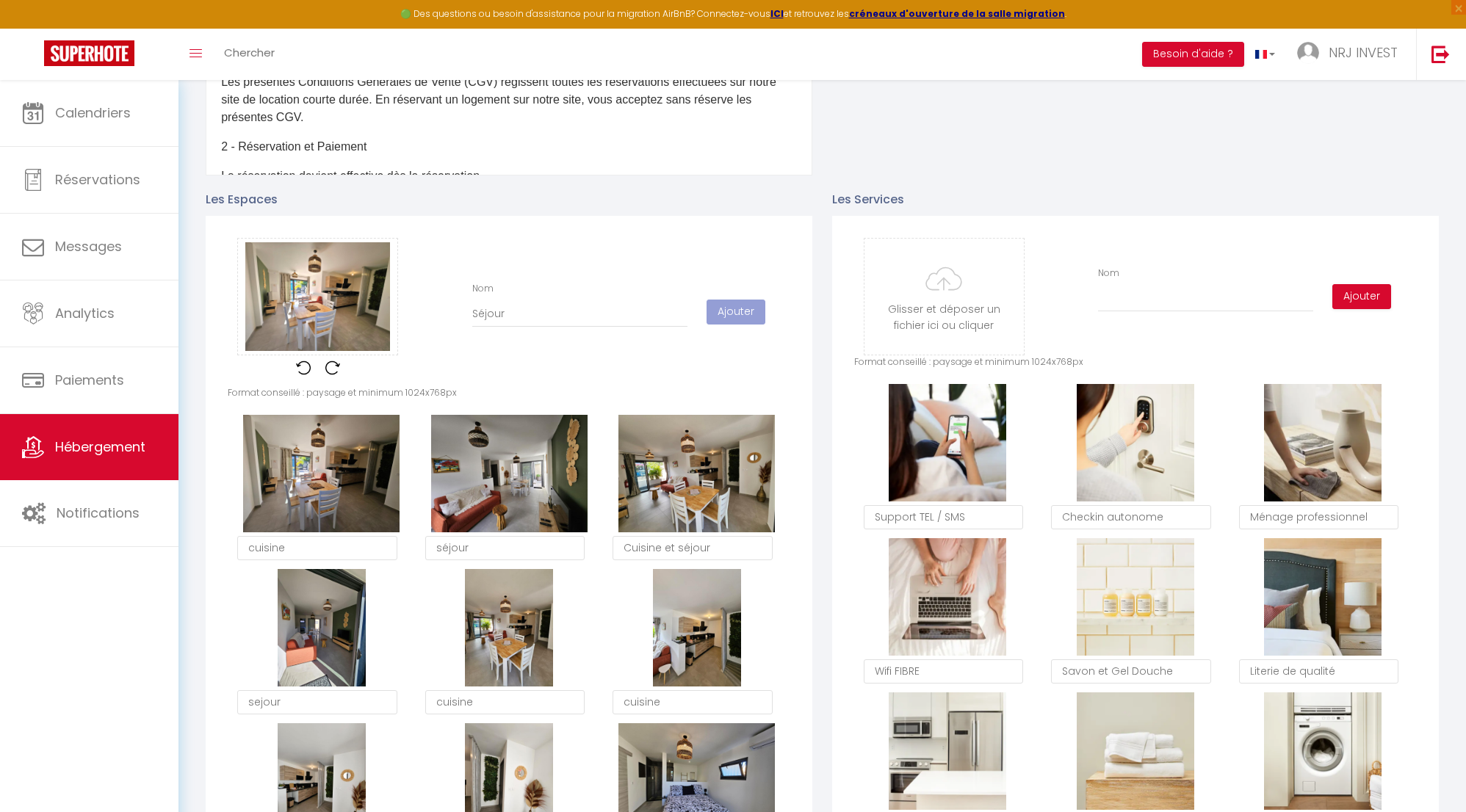
checkbox input "false"
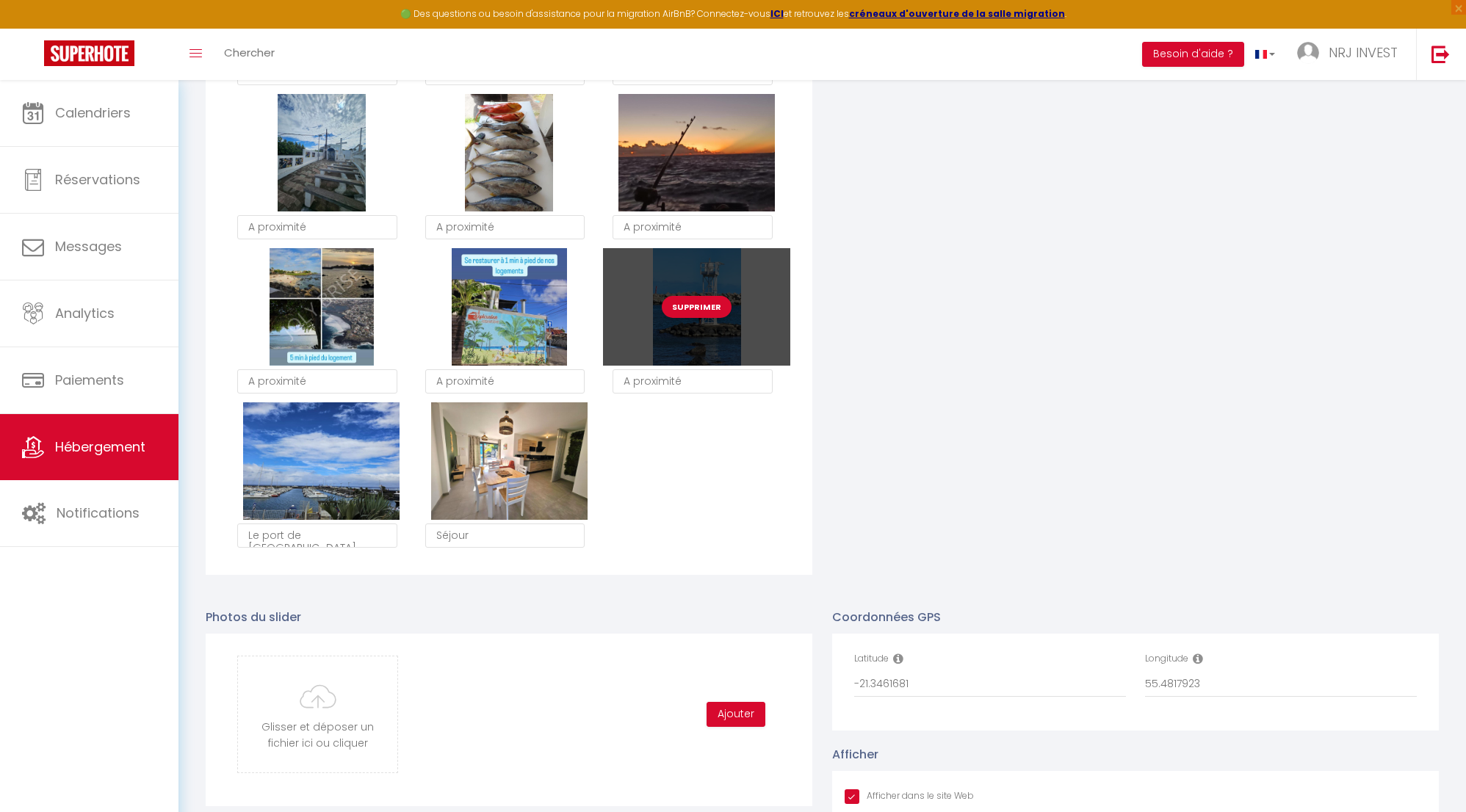
scroll to position [2404, 0]
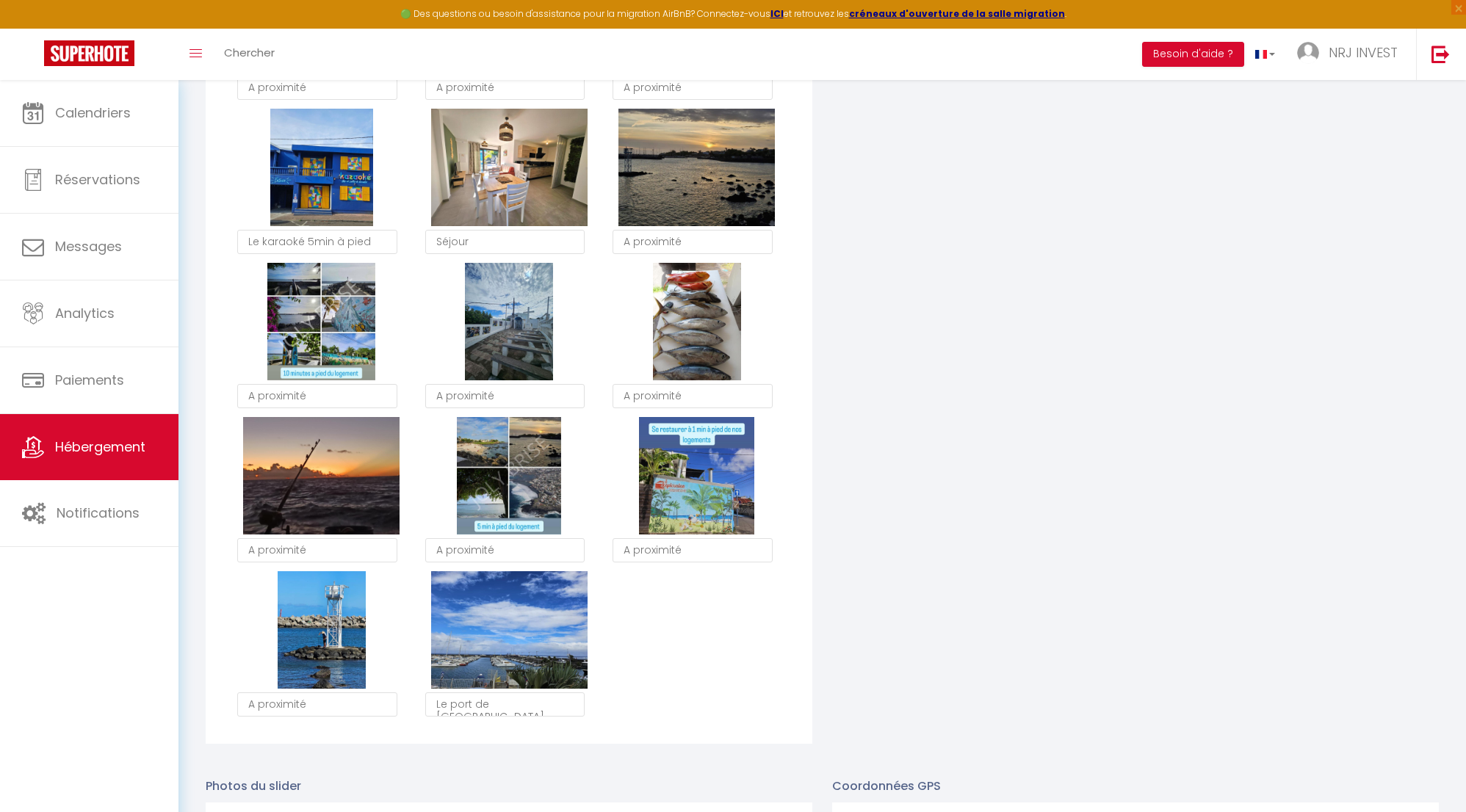
checkbox input "true"
checkbox input "false"
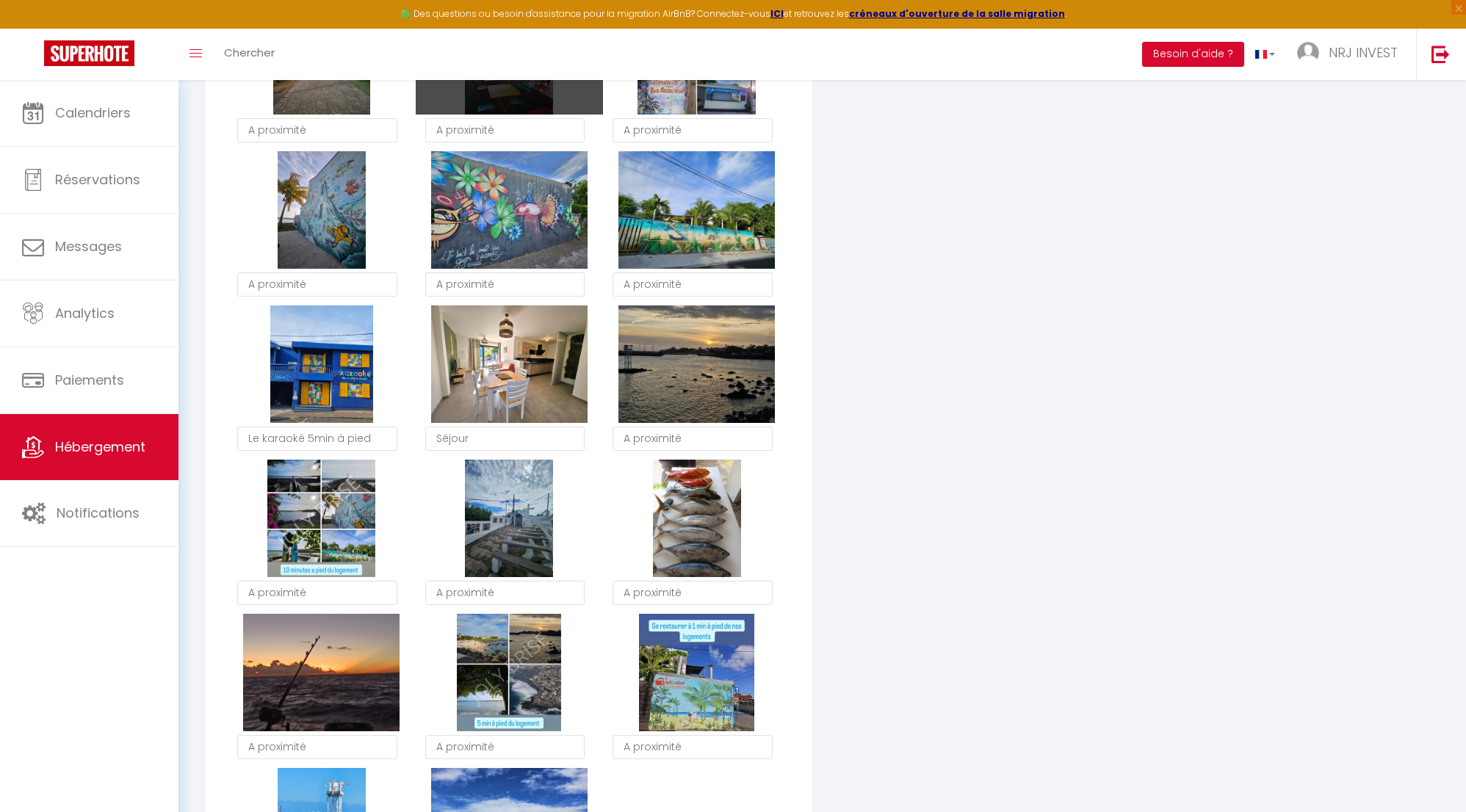
scroll to position [2100, 0]
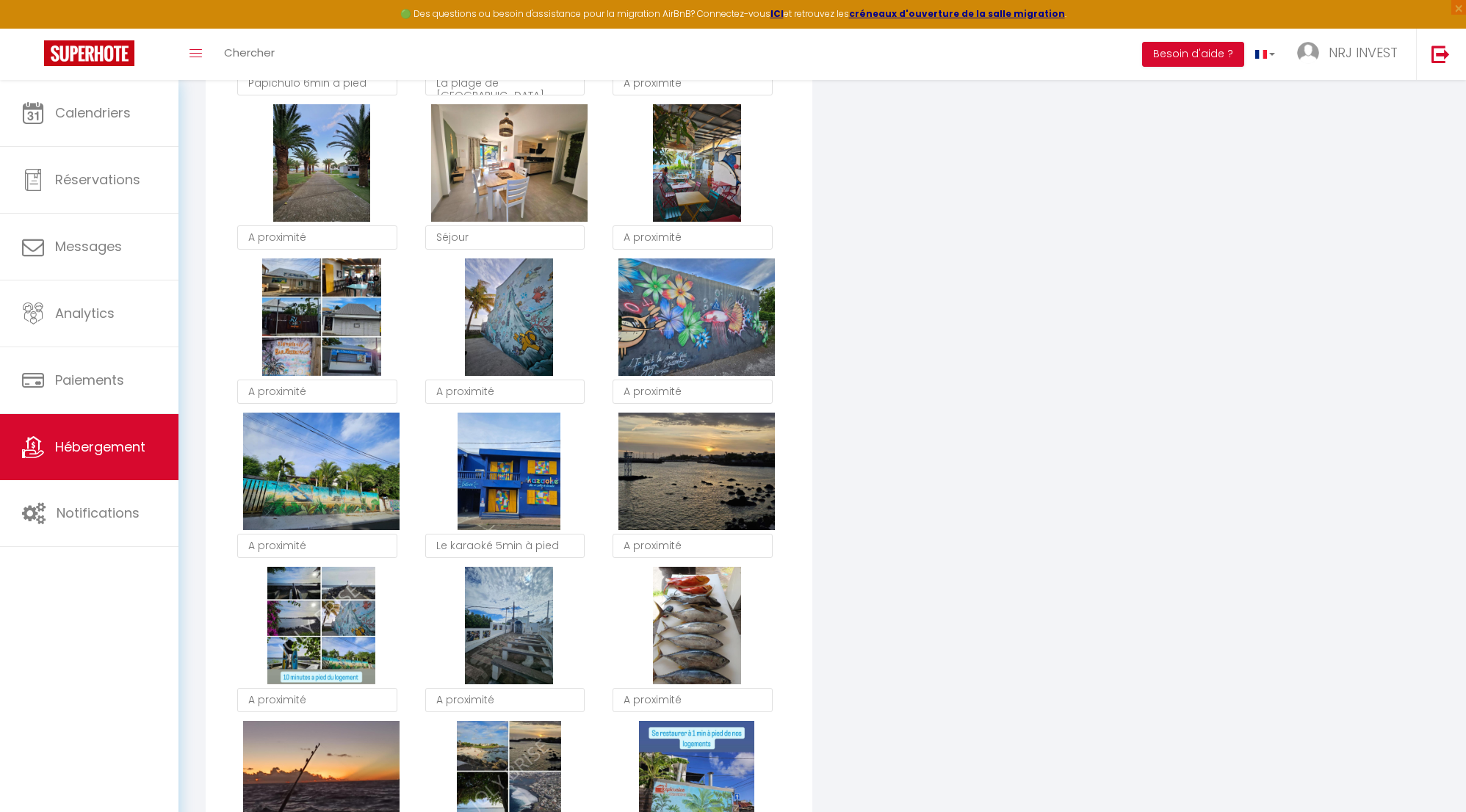
checkbox input "true"
checkbox input "false"
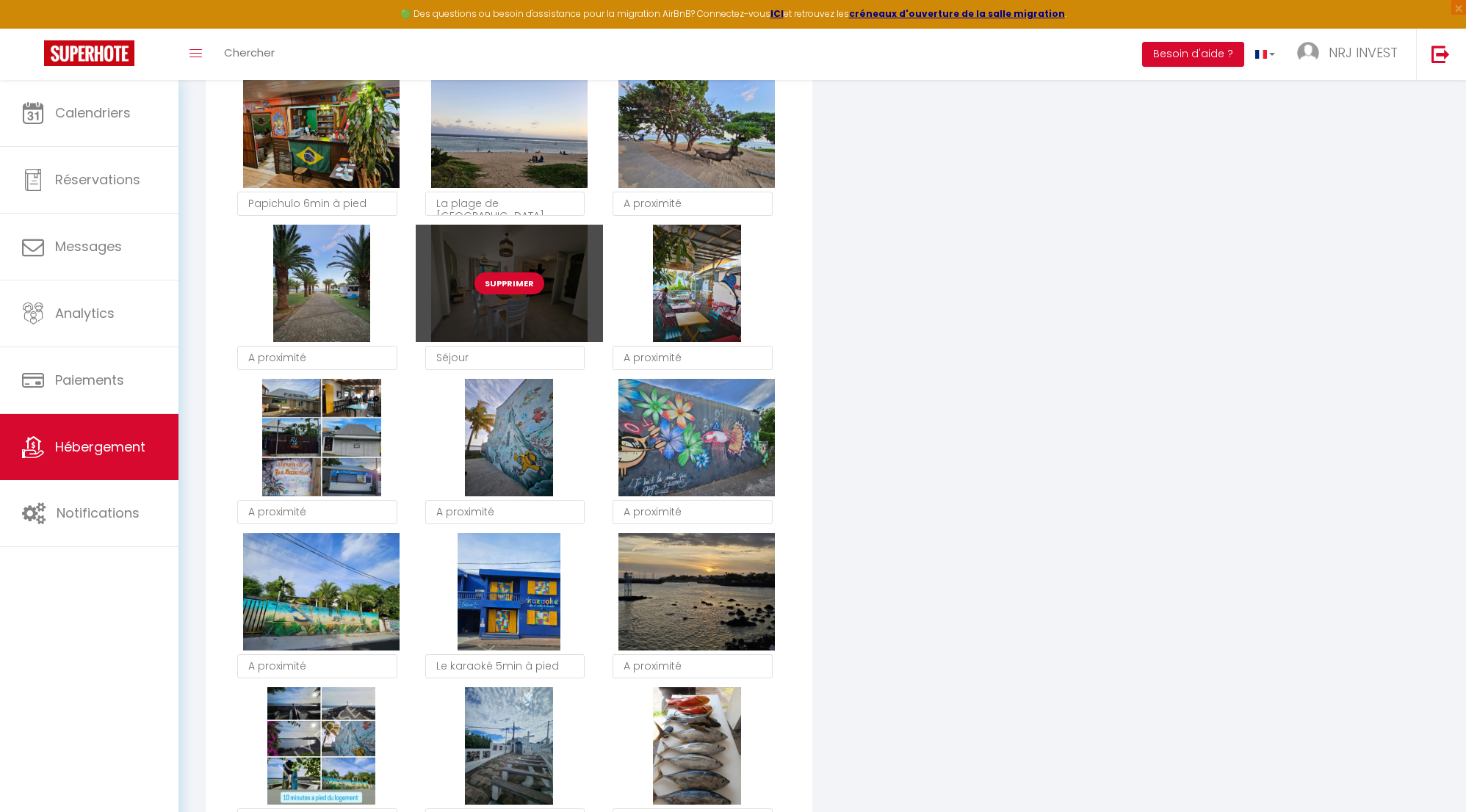
scroll to position [1798, 0]
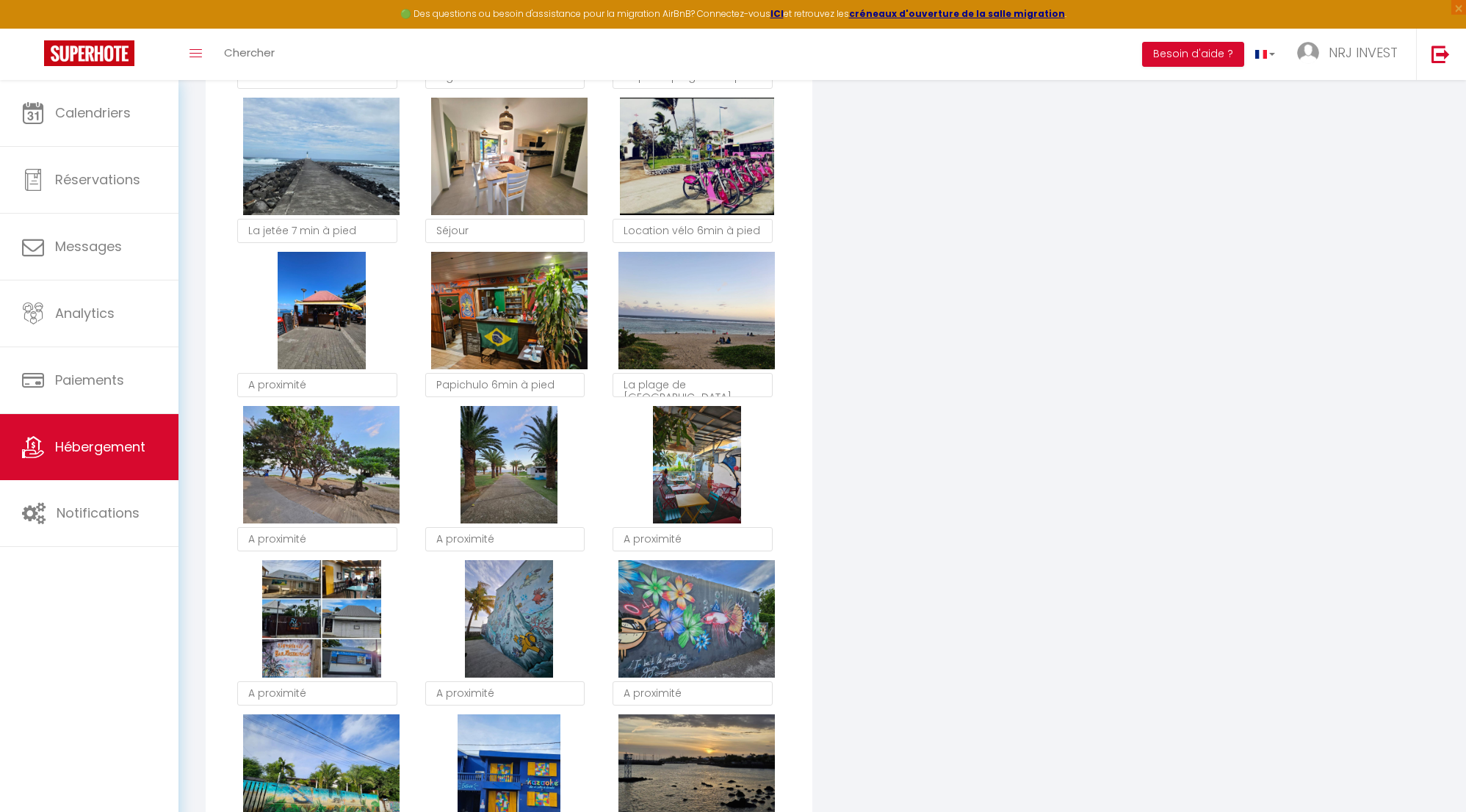
checkbox input "true"
checkbox input "false"
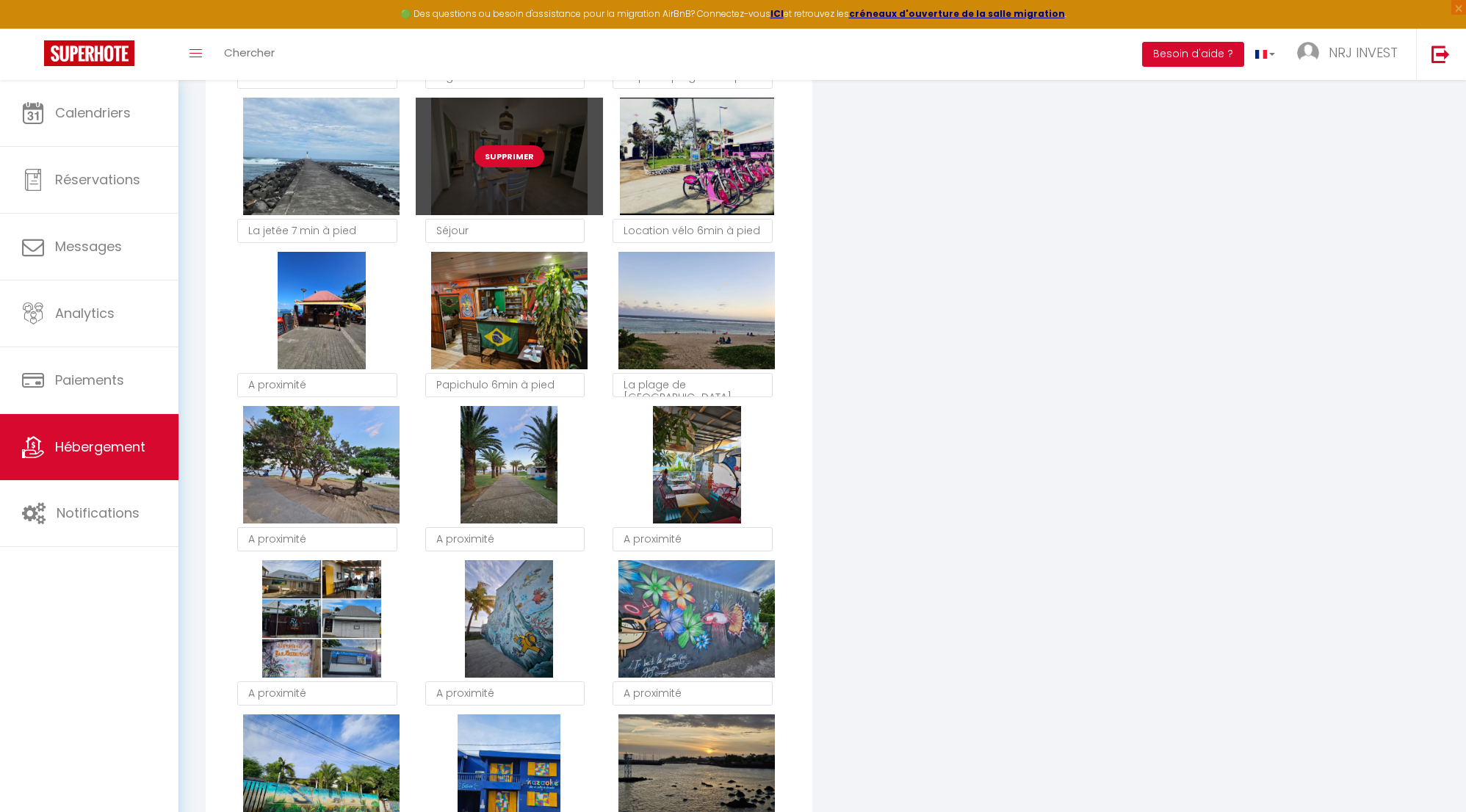
scroll to position [1496, 0]
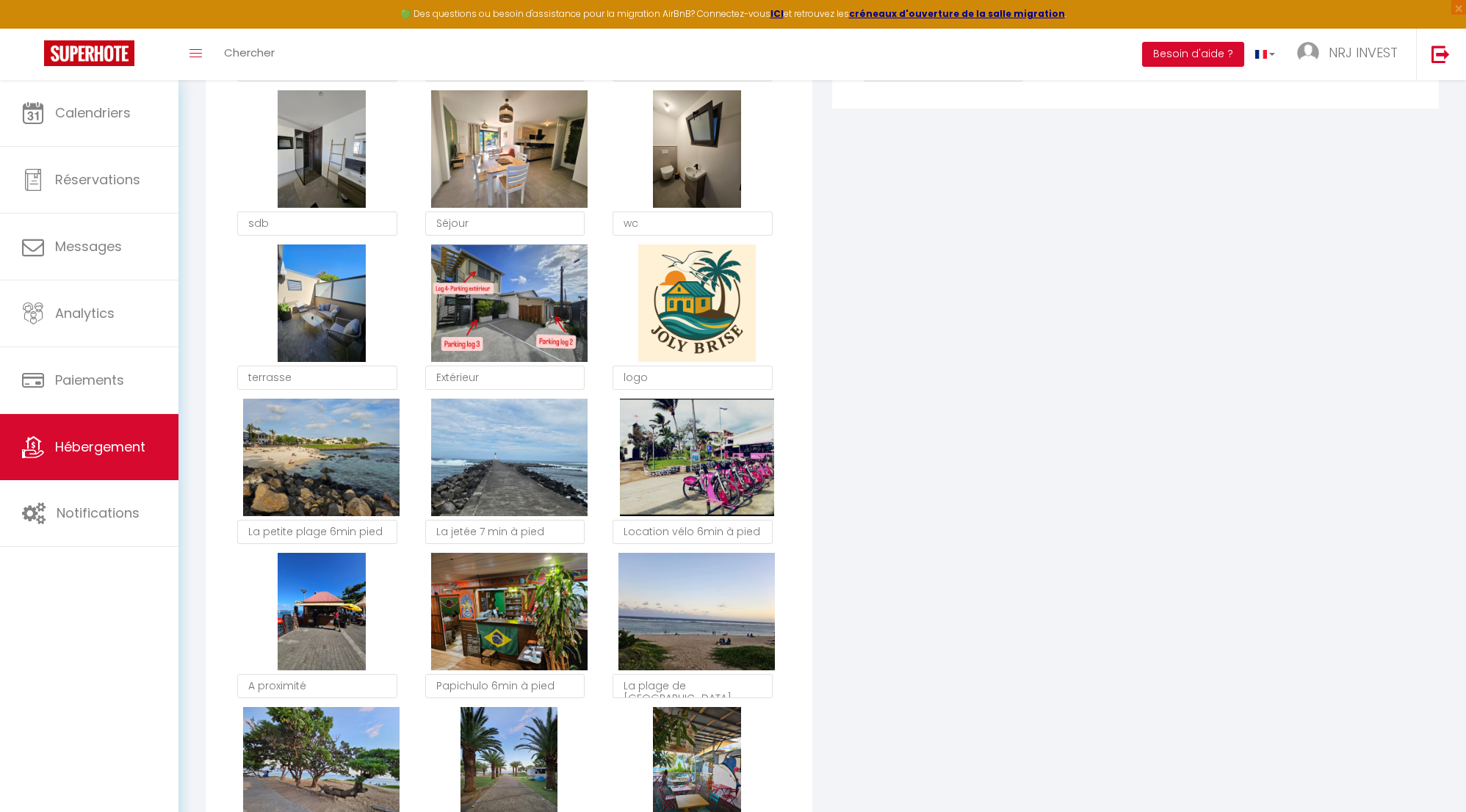
checkbox input "true"
checkbox input "false"
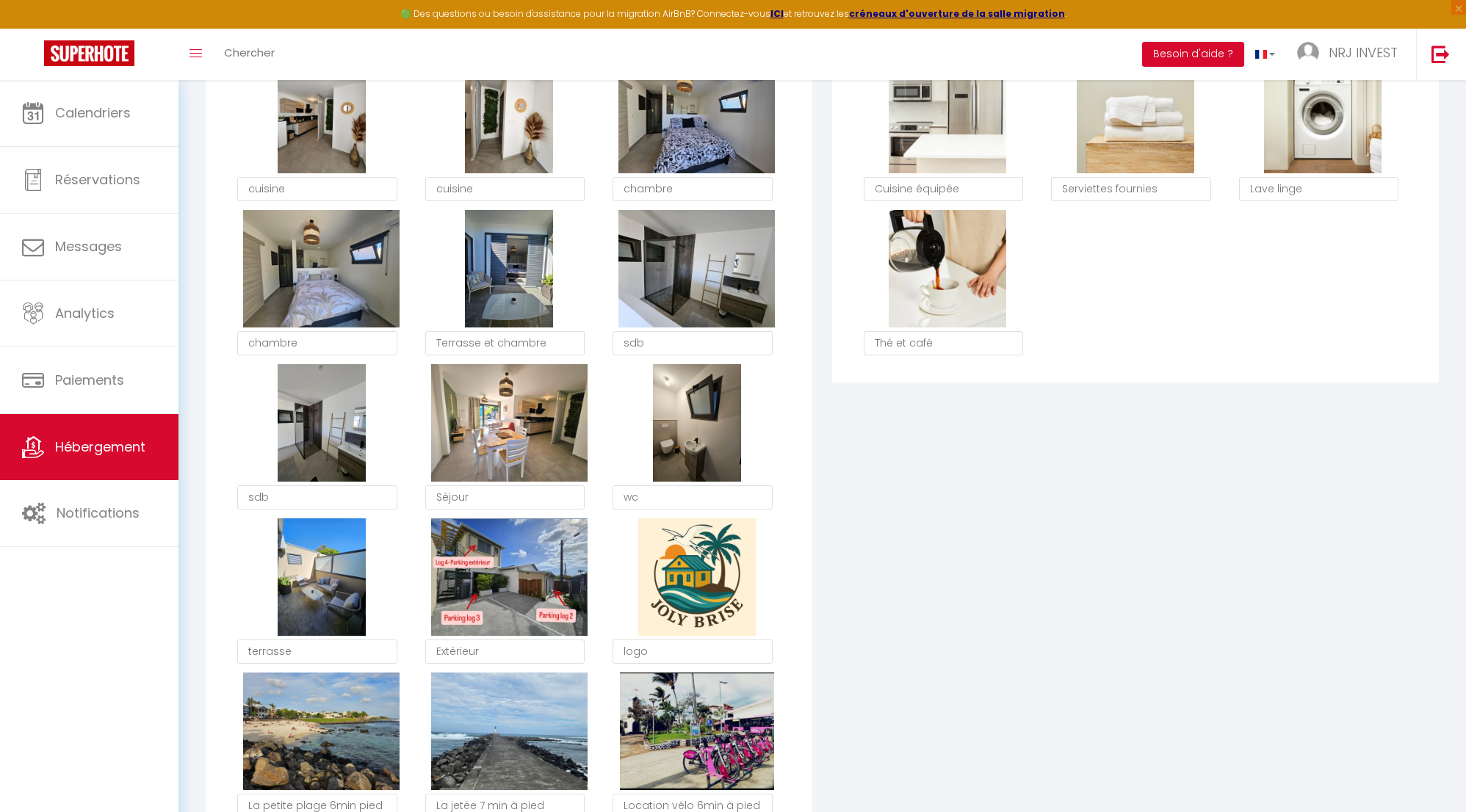
scroll to position [1184, 0]
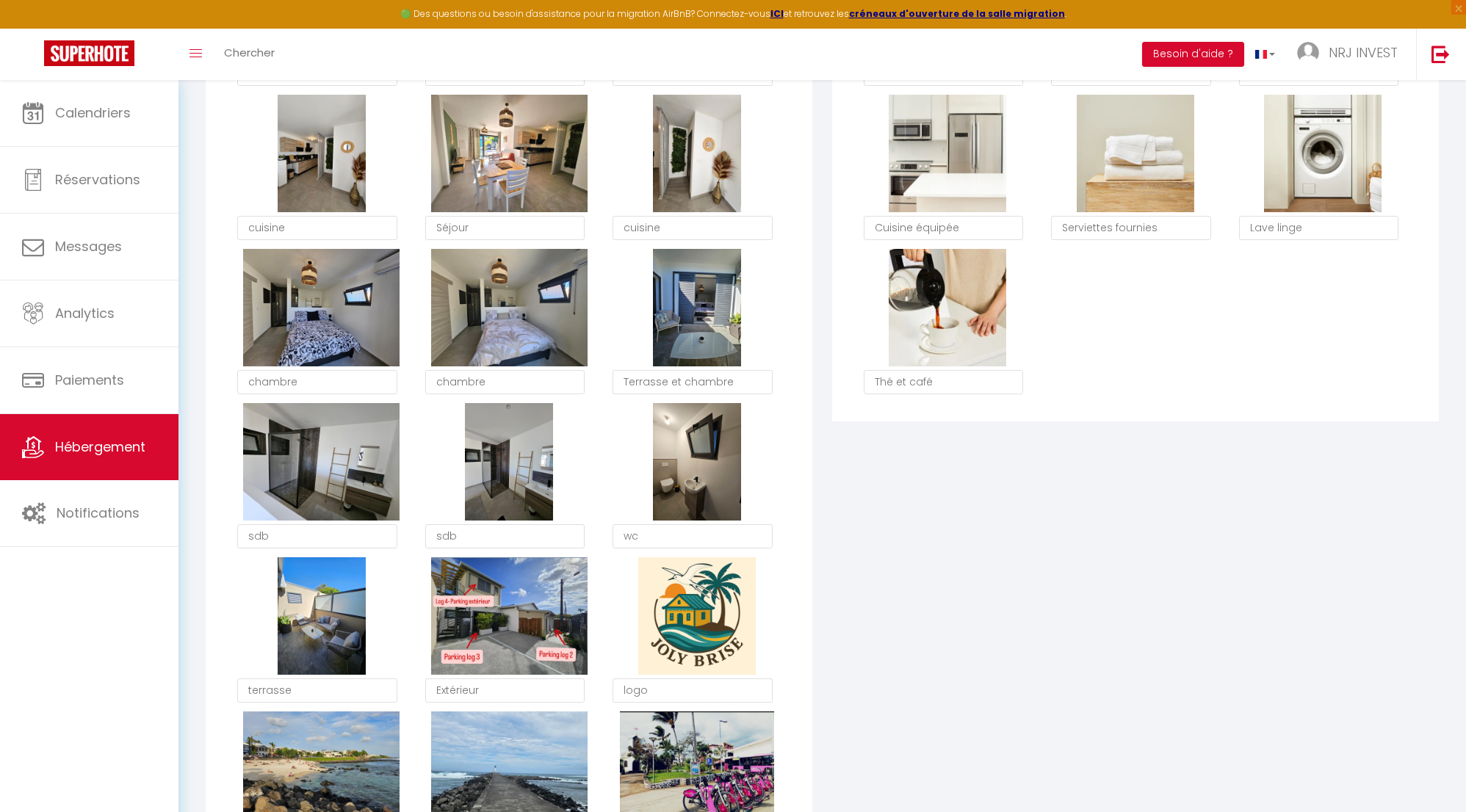
checkbox input "true"
checkbox input "false"
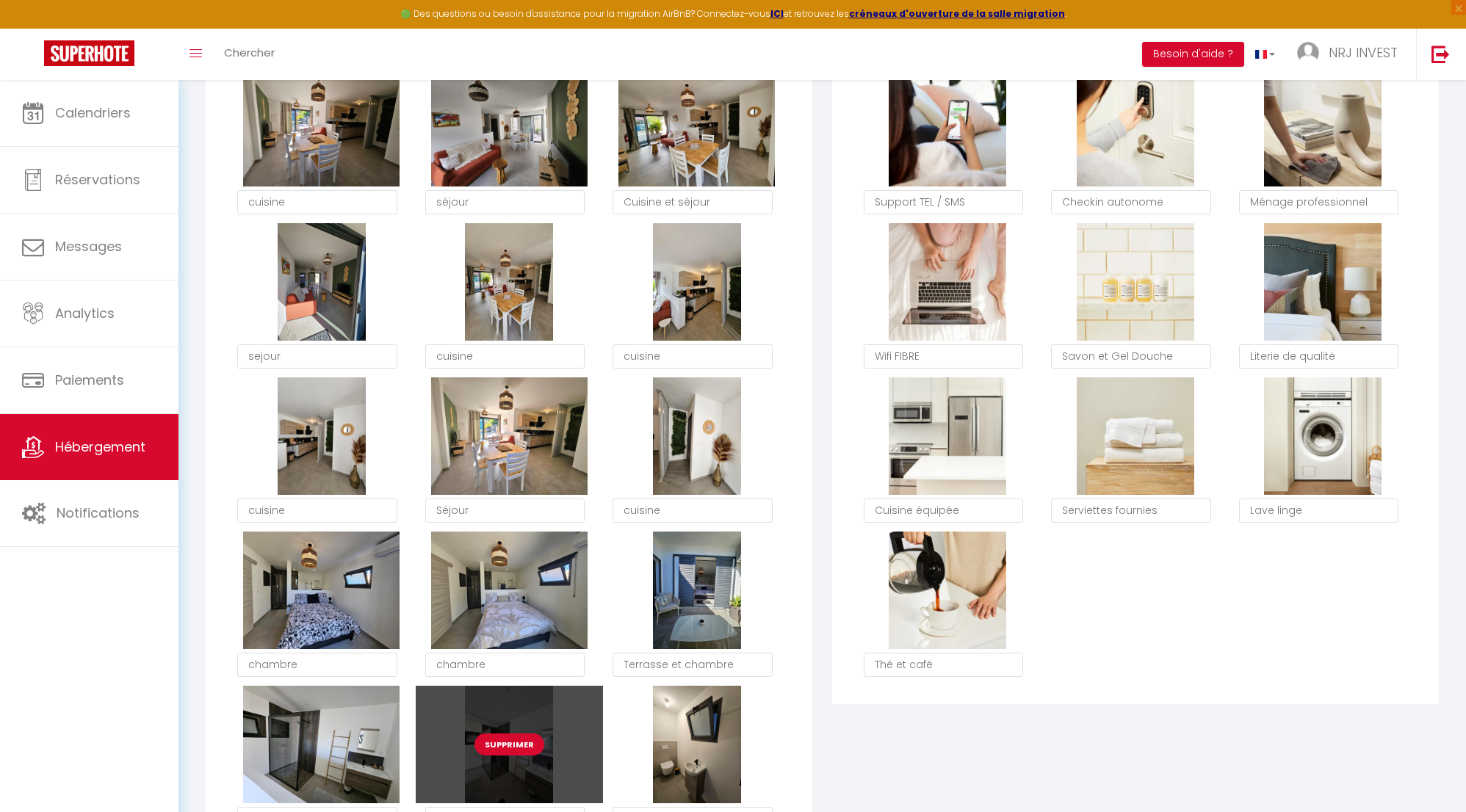
scroll to position [752, 0]
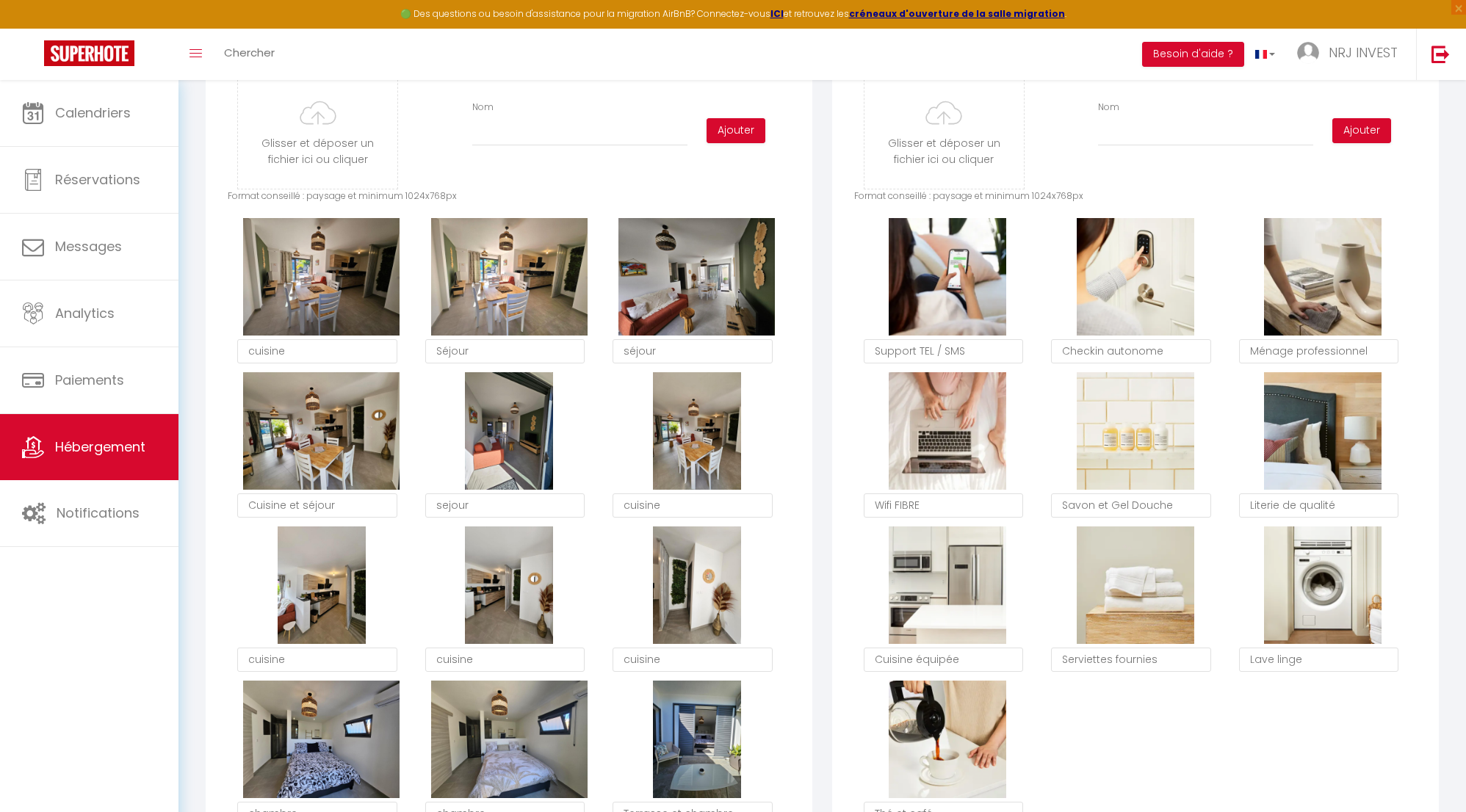
checkbox input "true"
checkbox input "false"
click at [468, 364] on textarea "Séjour" at bounding box center [505, 352] width 160 height 25
type textarea "S"
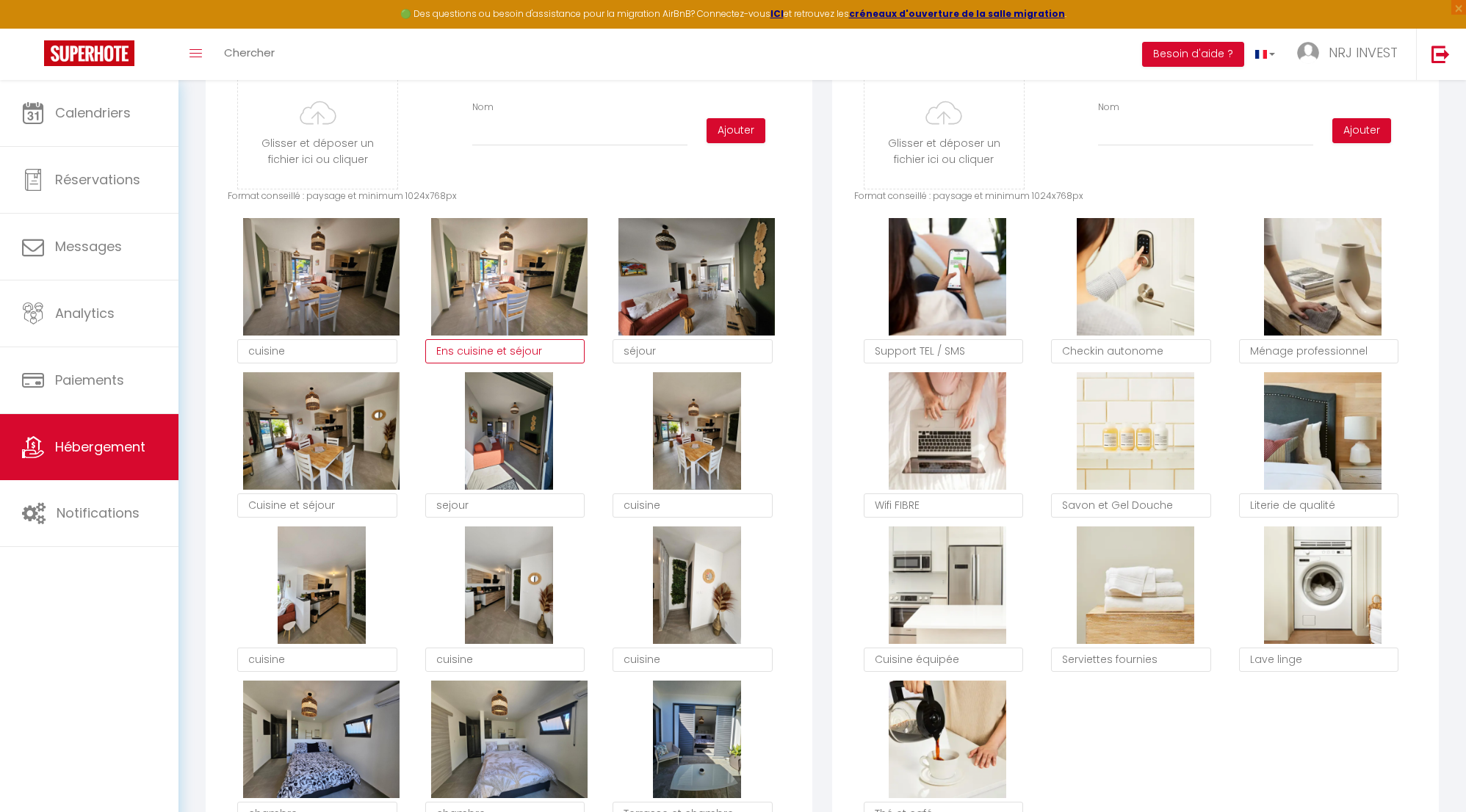
click at [504, 364] on textarea "Ens cuisine et séjour" at bounding box center [505, 352] width 160 height 25
type textarea "Ens cuisine et séjour"
click at [339, 364] on textarea "cuisine" at bounding box center [317, 352] width 160 height 25
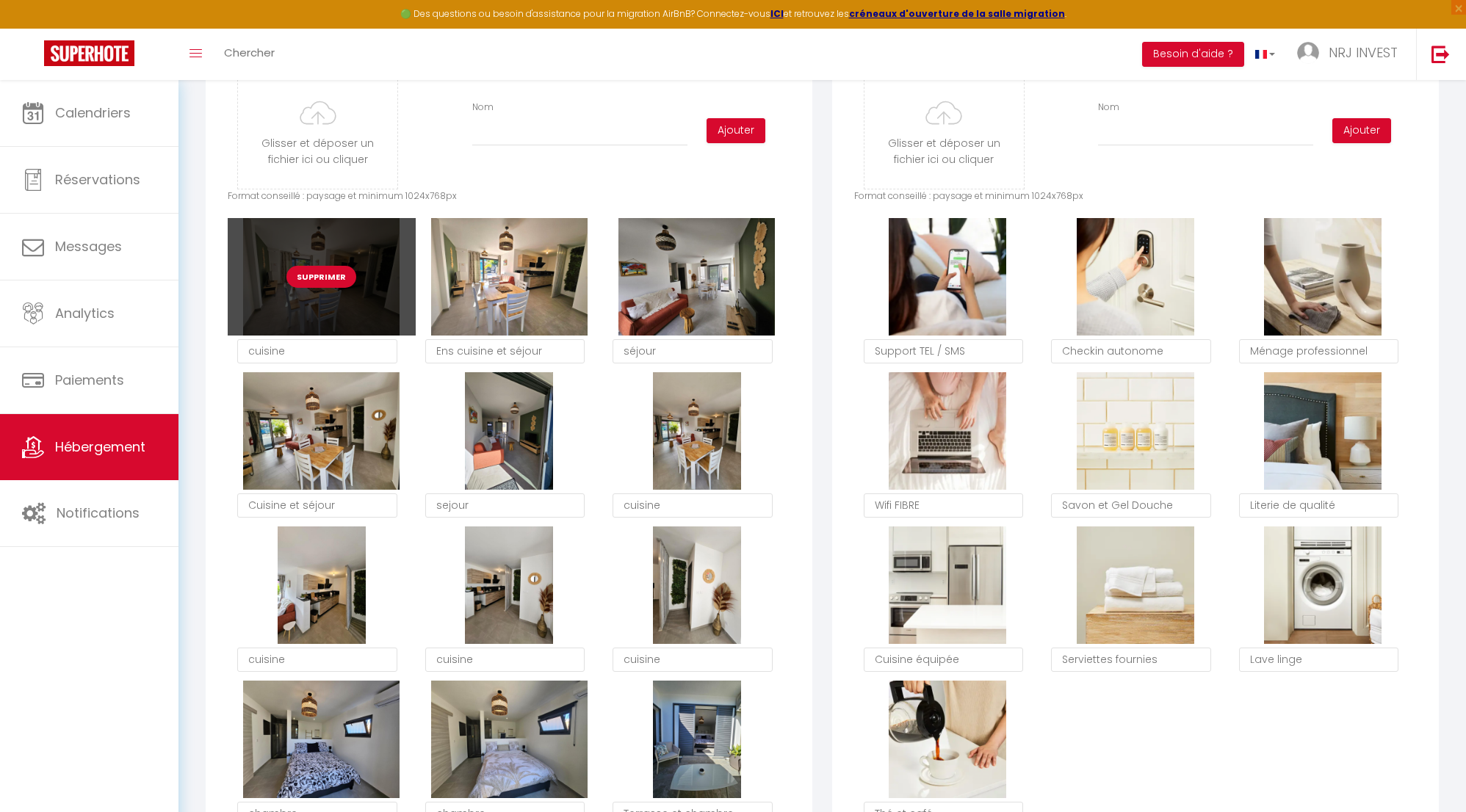
click at [329, 288] on button "Supprimer" at bounding box center [321, 277] width 70 height 22
checkbox input "true"
checkbox input "false"
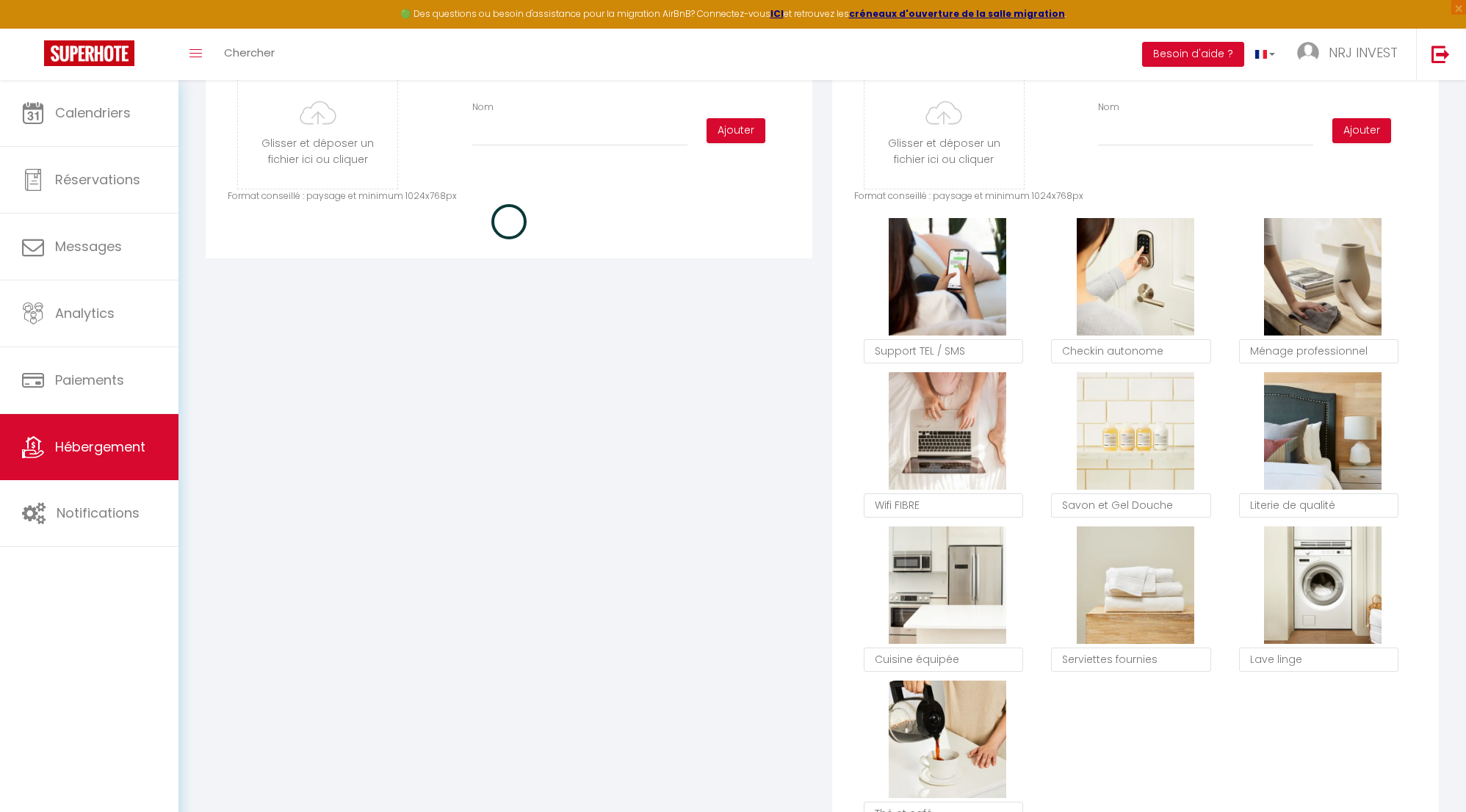
checkbox input "true"
checkbox input "false"
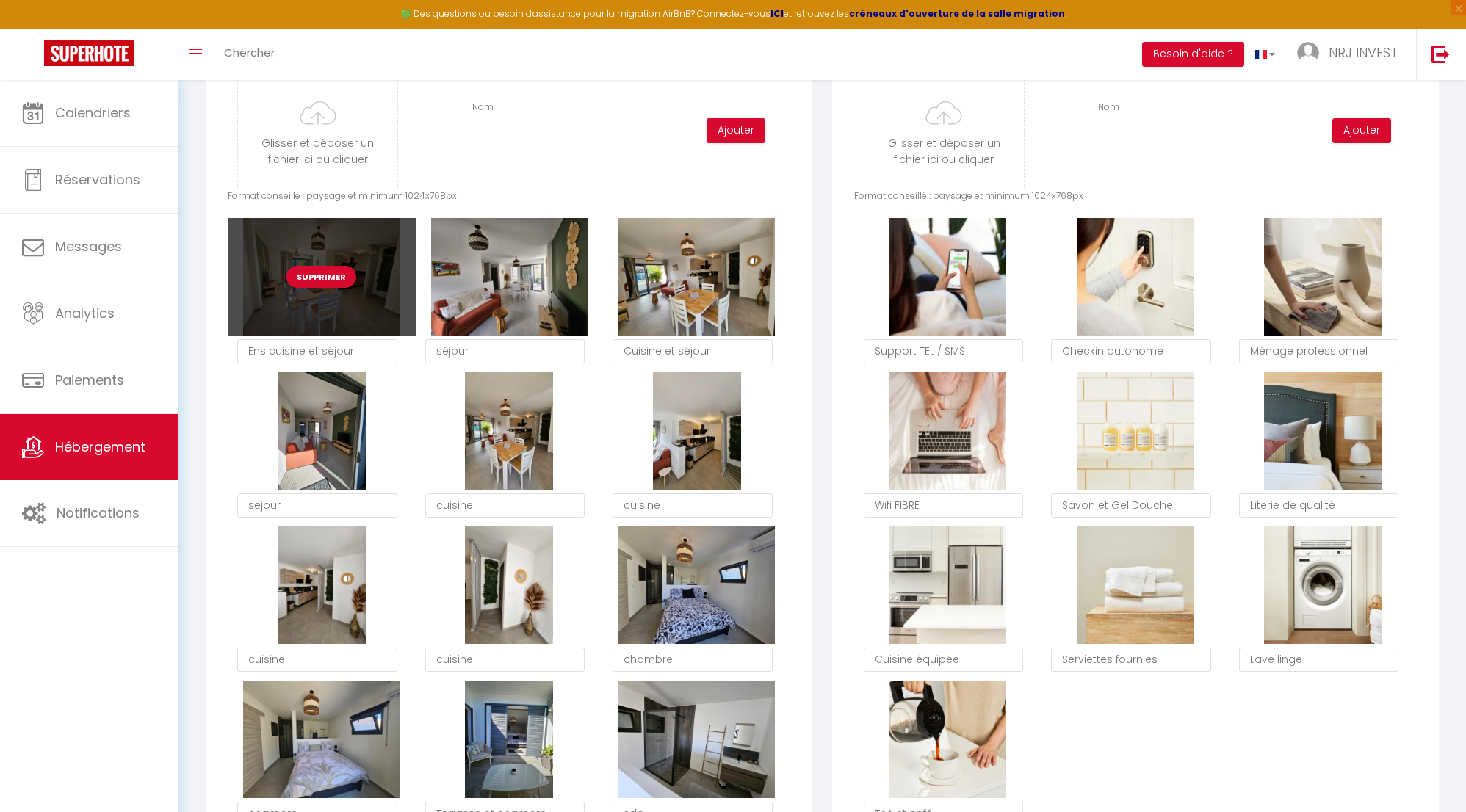
click at [284, 285] on div "Supprimer" at bounding box center [321, 277] width 187 height 118
click at [315, 286] on button "Supprimer" at bounding box center [321, 277] width 70 height 22
checkbox input "true"
checkbox input "false"
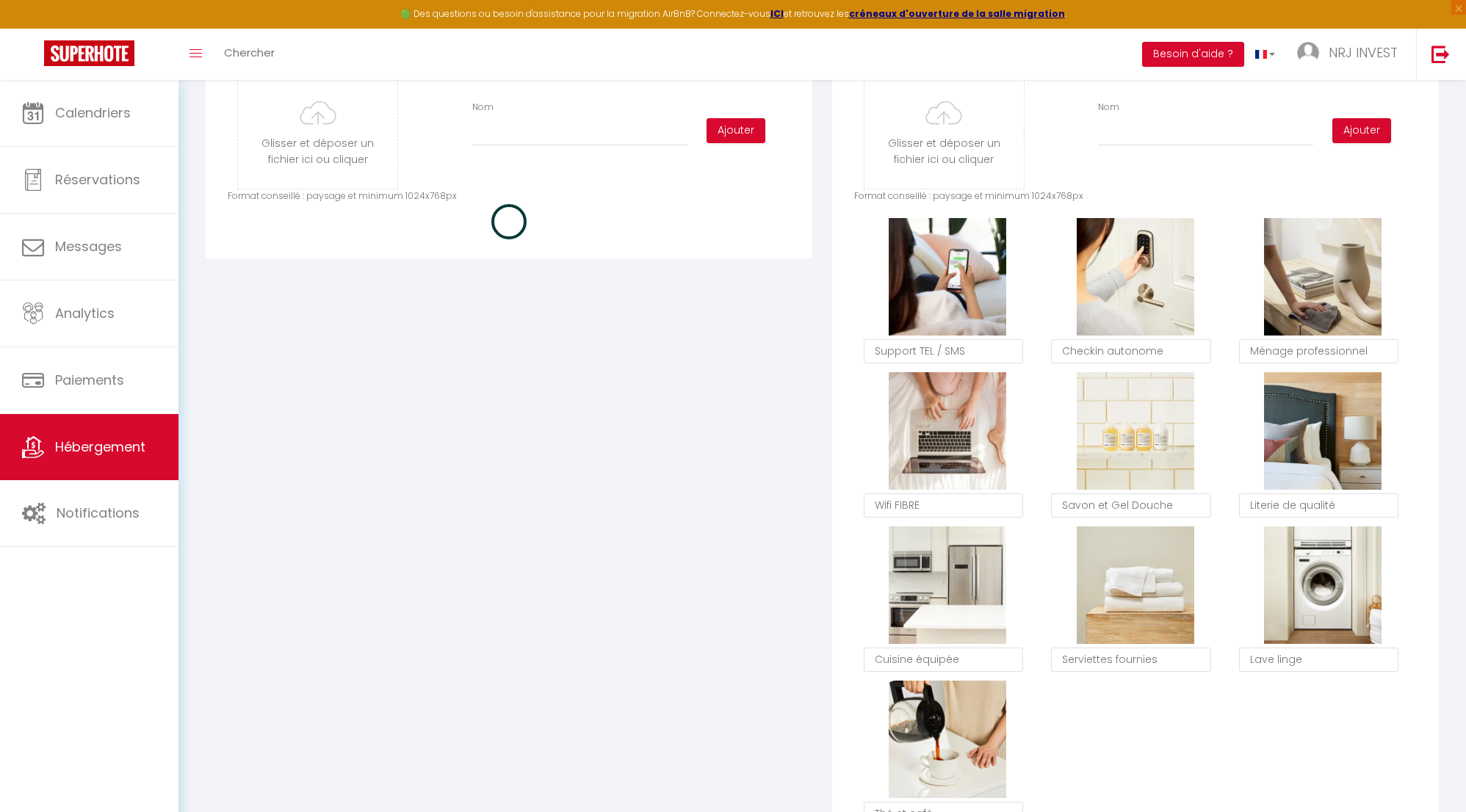
checkbox input "true"
checkbox input "false"
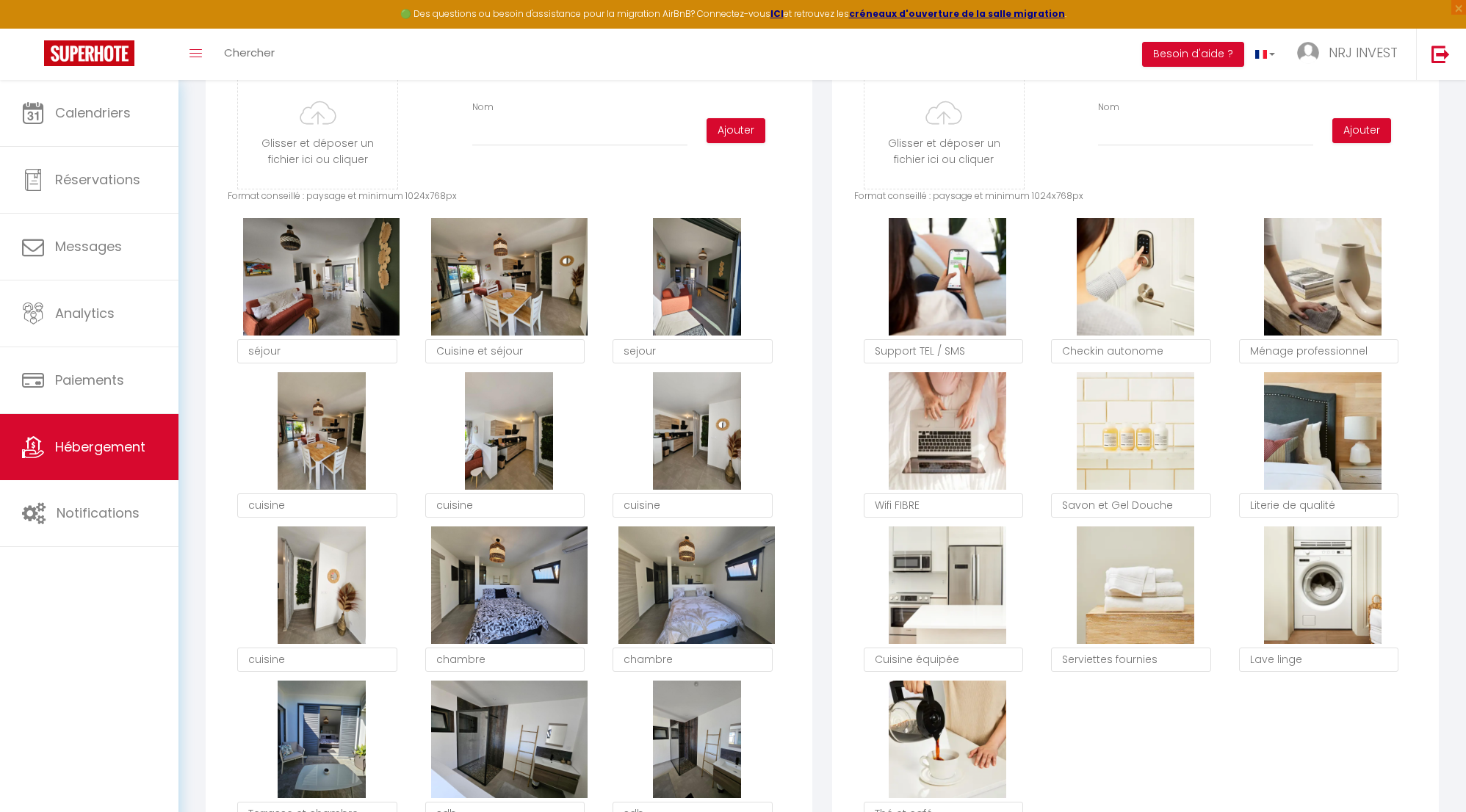
type input "C:\fakepath\WhatsApp Image [DATE] 18.46.07 (1).jpeg"
checkbox input "true"
checkbox input "false"
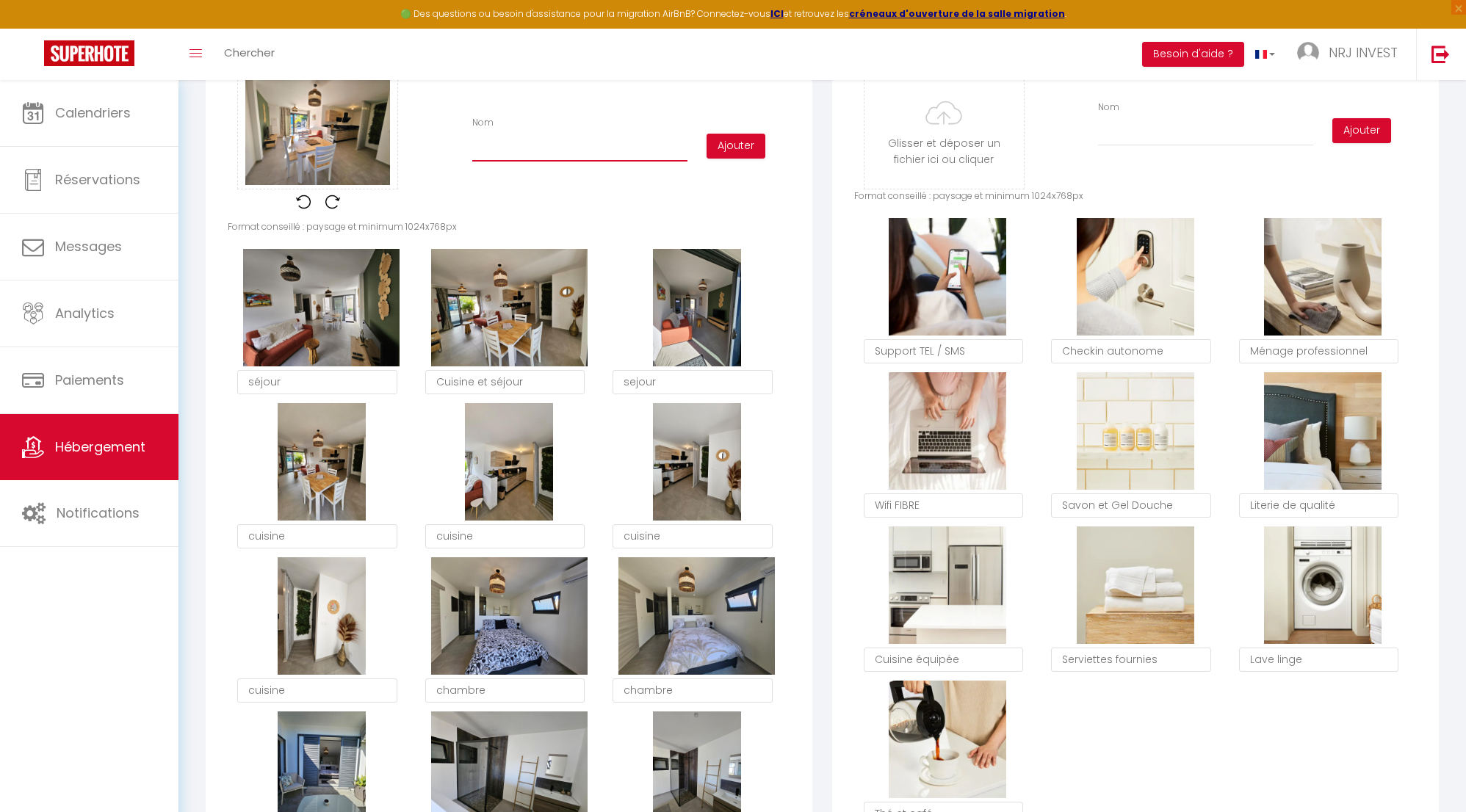
click at [548, 162] on input "Nom" at bounding box center [580, 148] width 215 height 26
type input "C"
checkbox input "true"
checkbox input "false"
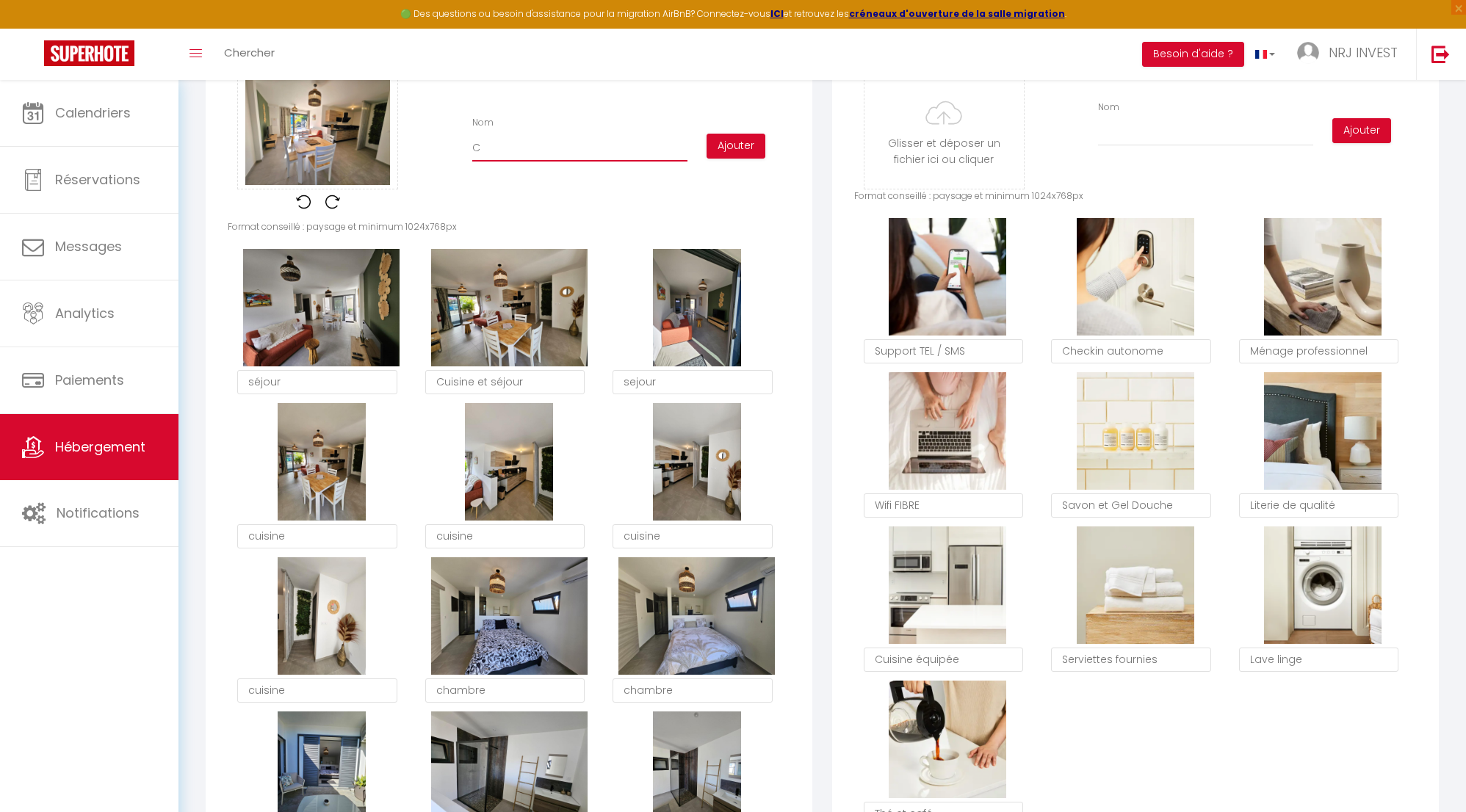
type input "Cu"
checkbox input "true"
checkbox input "false"
type input "Cui"
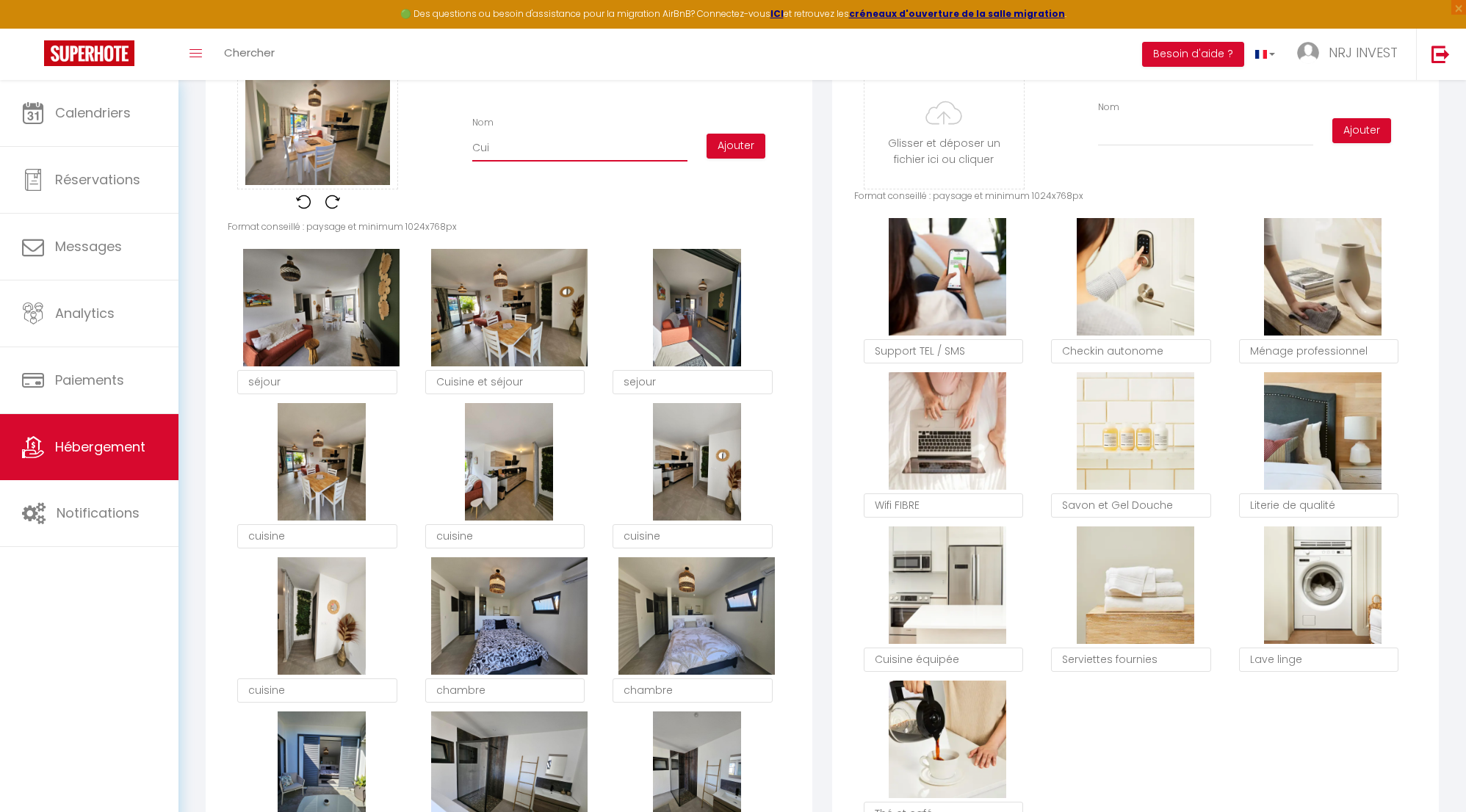
checkbox input "true"
checkbox input "false"
type input "Cuis"
checkbox input "true"
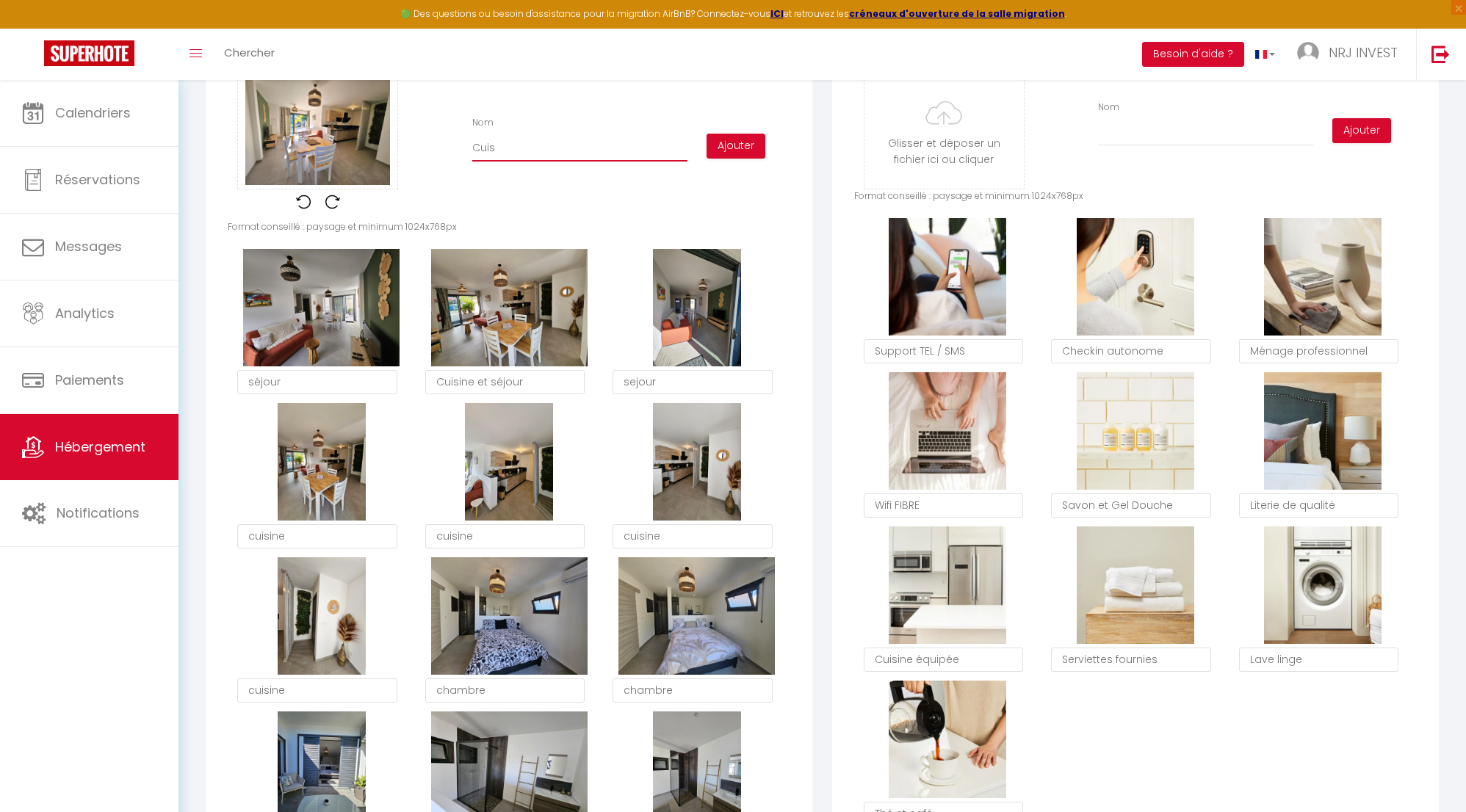
checkbox input "false"
type input "Cuisi"
checkbox input "true"
checkbox input "false"
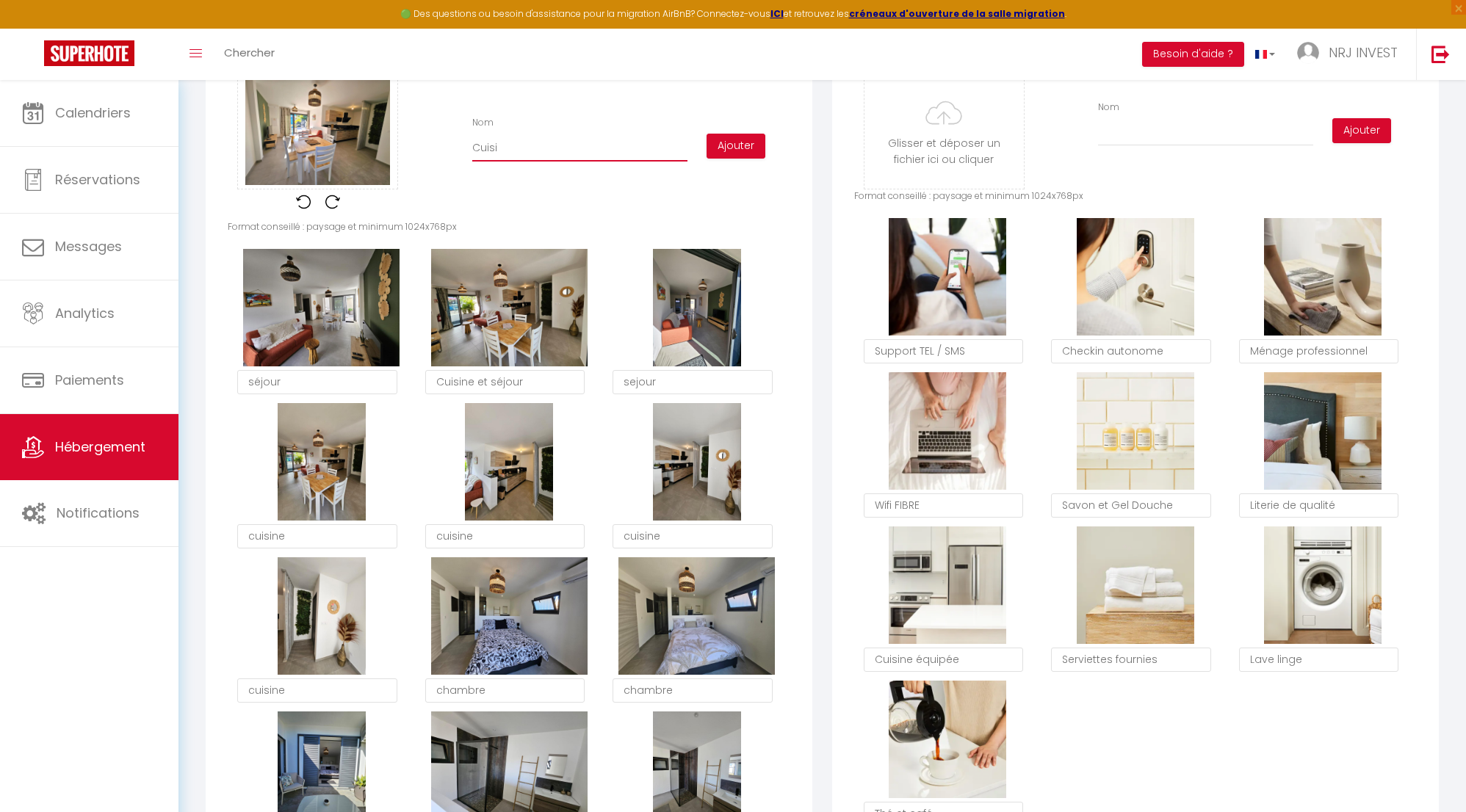
checkbox input "false"
type input "Cuisin"
checkbox input "true"
checkbox input "false"
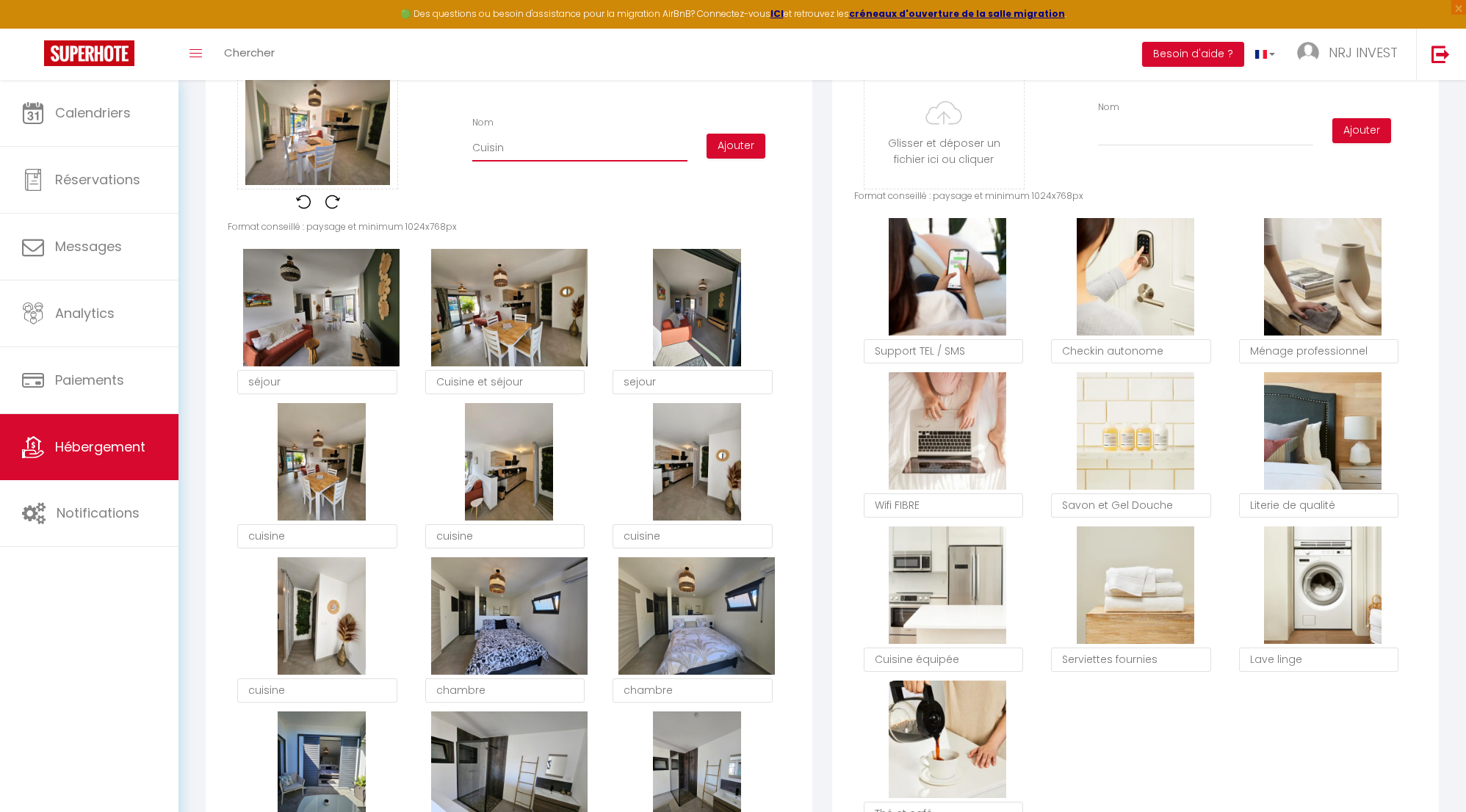
type input "Cuisine"
checkbox input "true"
checkbox input "false"
type input "Cuisine"
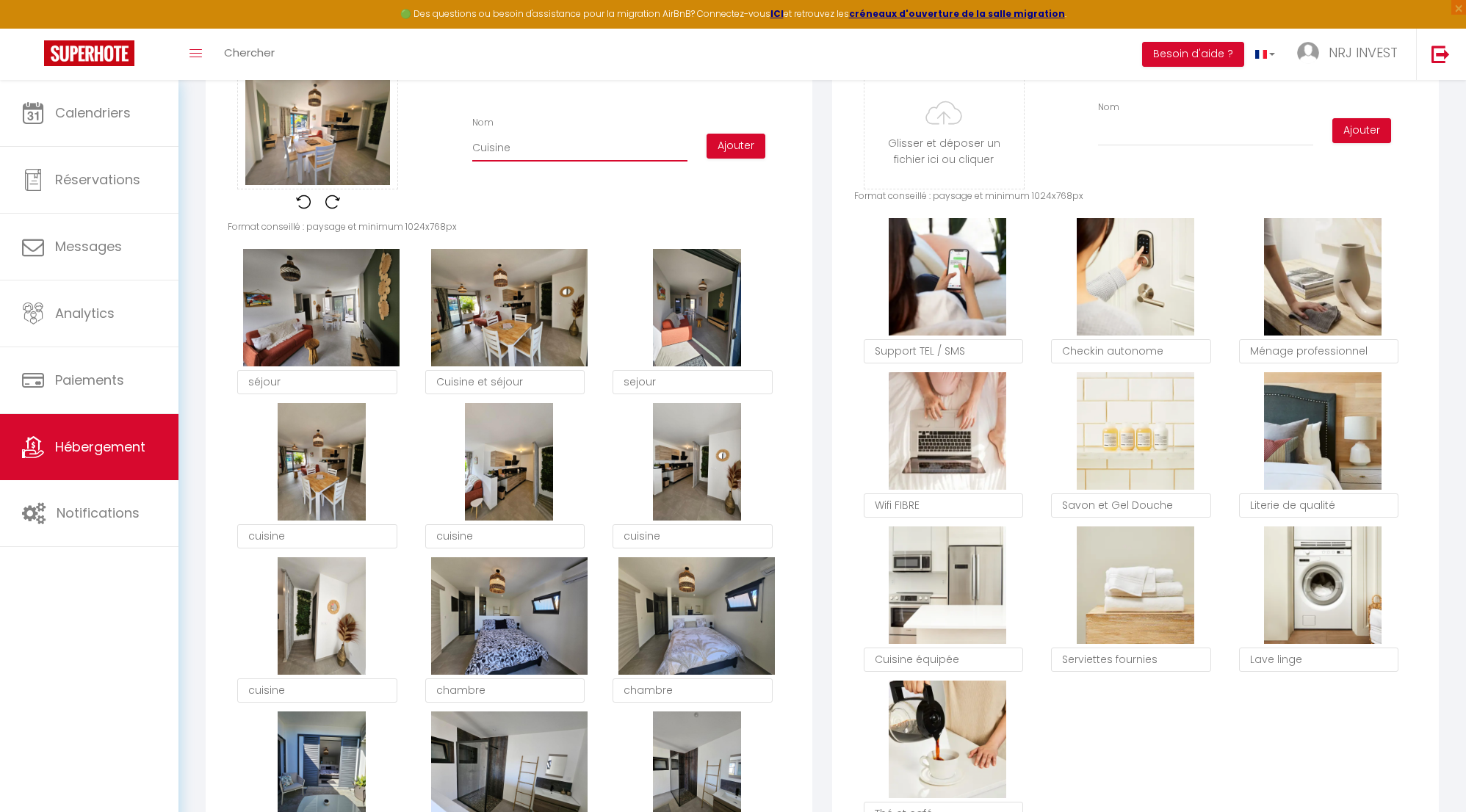
checkbox input "true"
checkbox input "false"
type input "Cuisine e"
checkbox input "true"
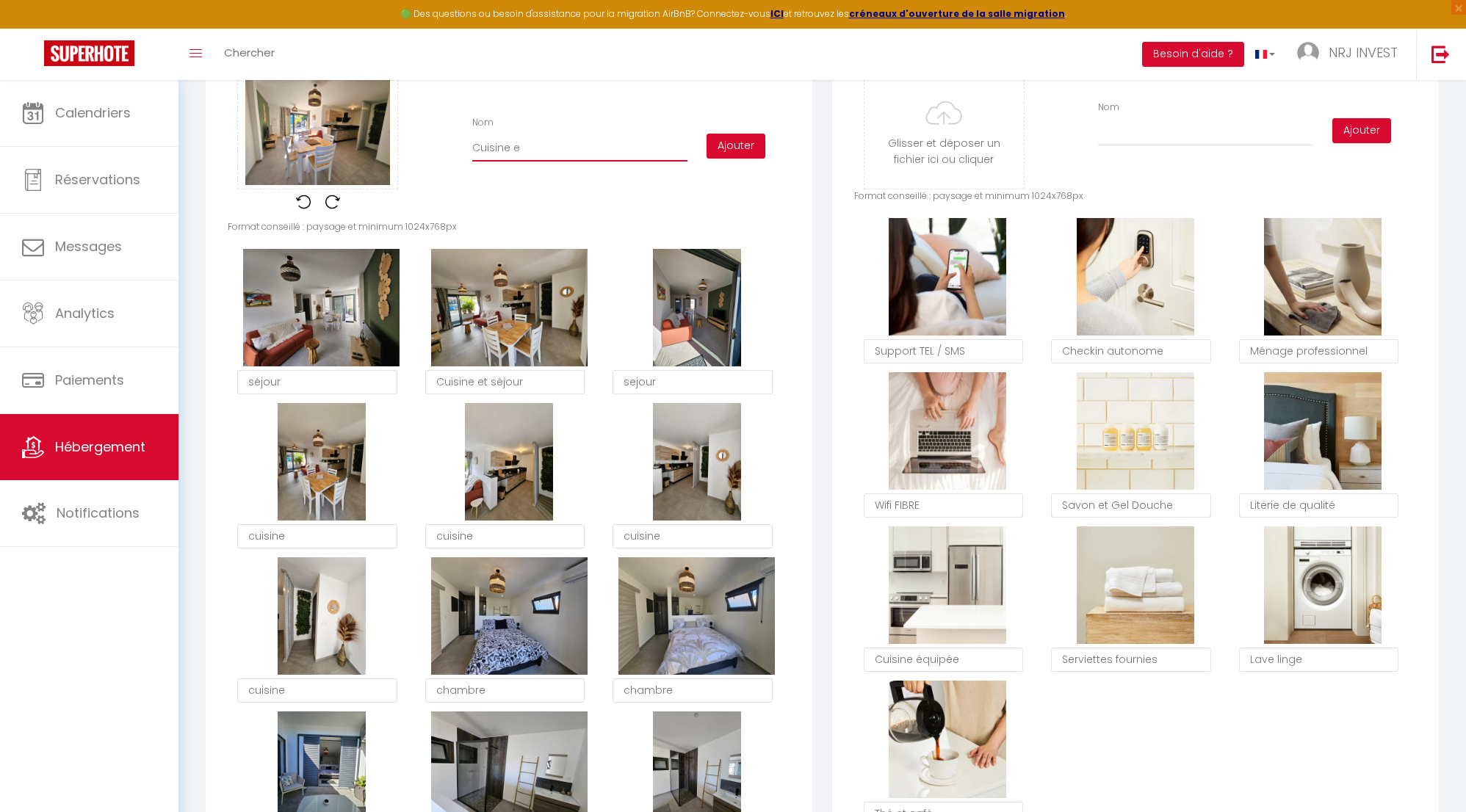
checkbox input "false"
type input "Cuisine et"
checkbox input "true"
checkbox input "false"
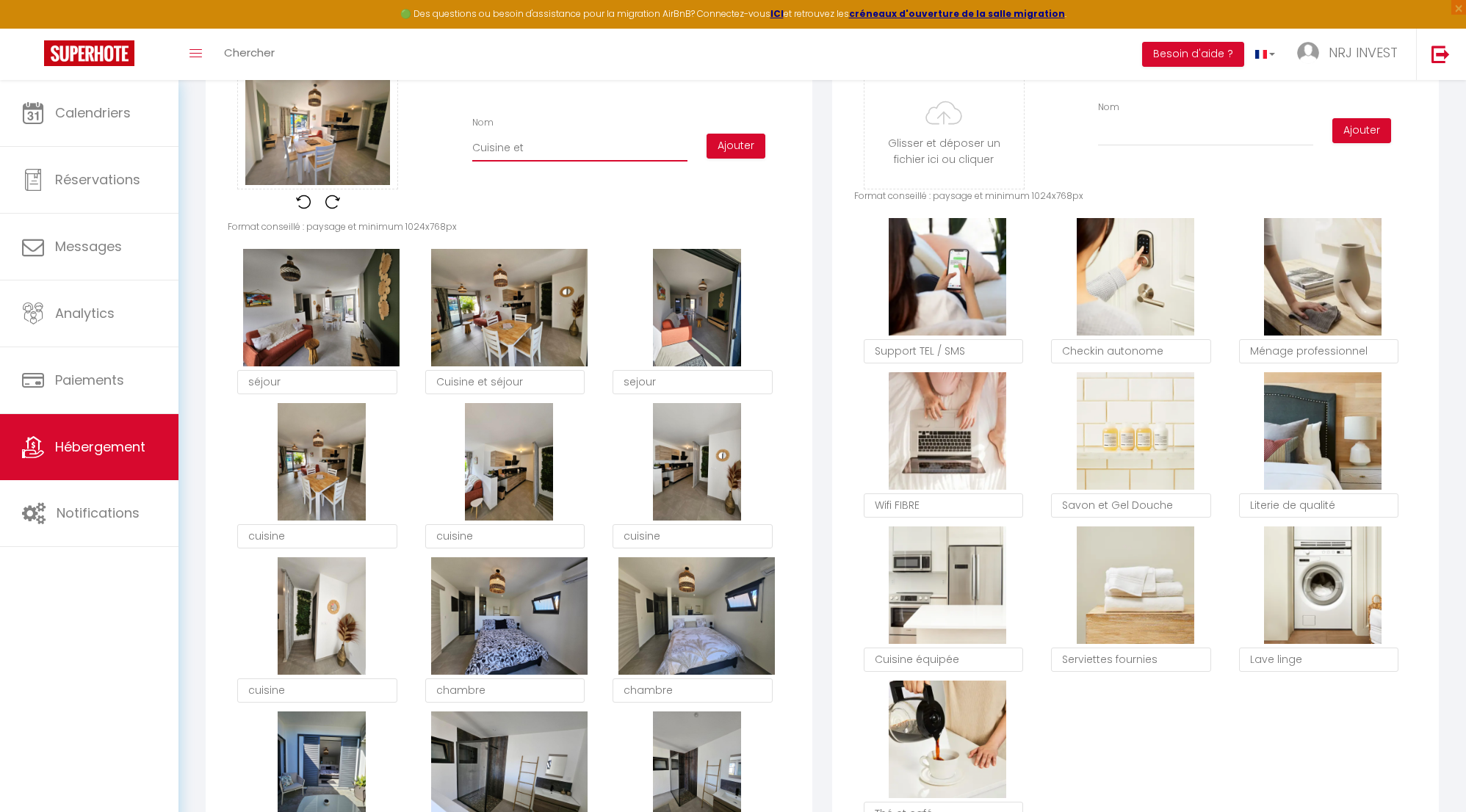
checkbox input "false"
type input "Cuisine et"
checkbox input "true"
checkbox input "false"
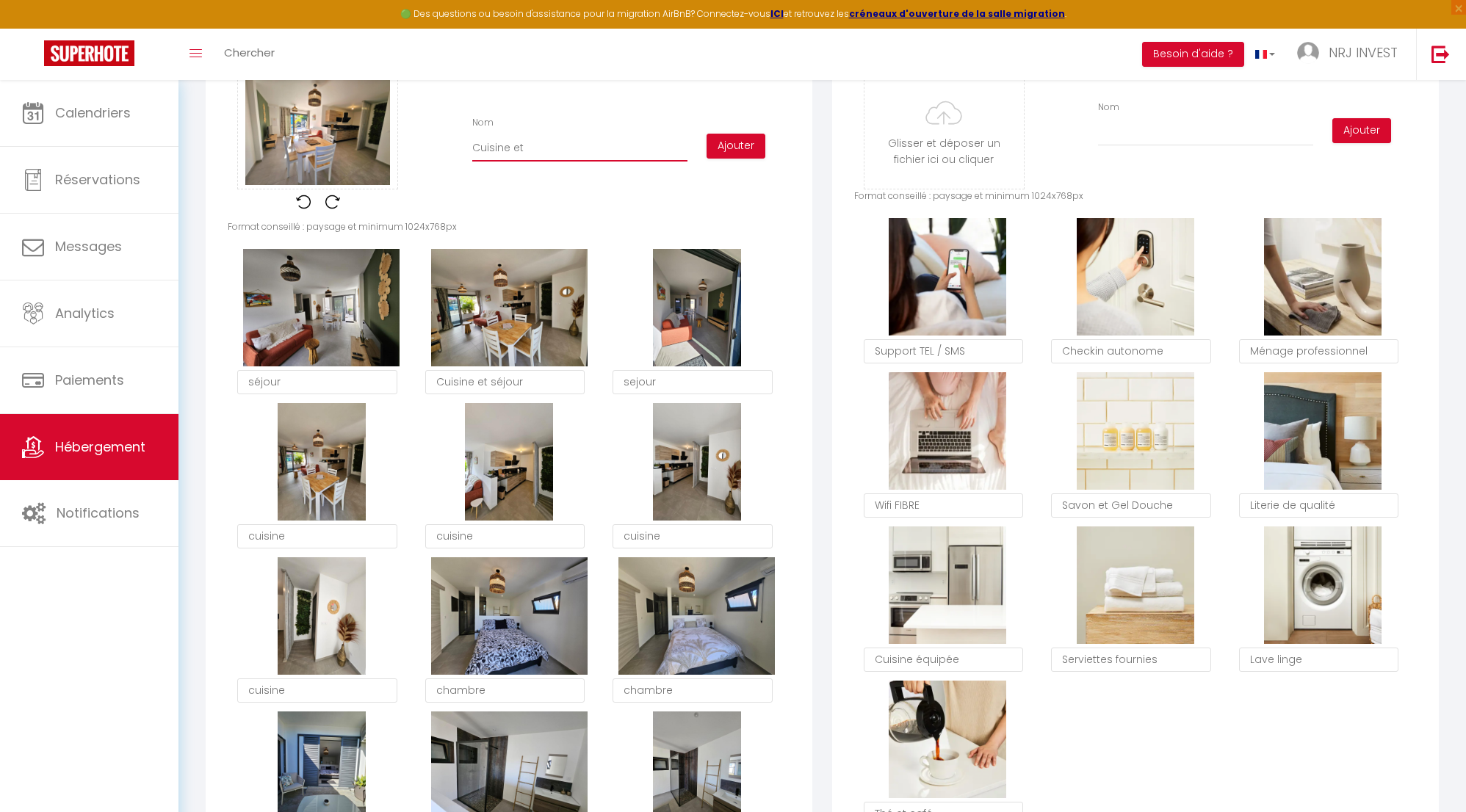
type input "Cuisine et s"
checkbox input "true"
checkbox input "false"
type input "Cuisine et sé"
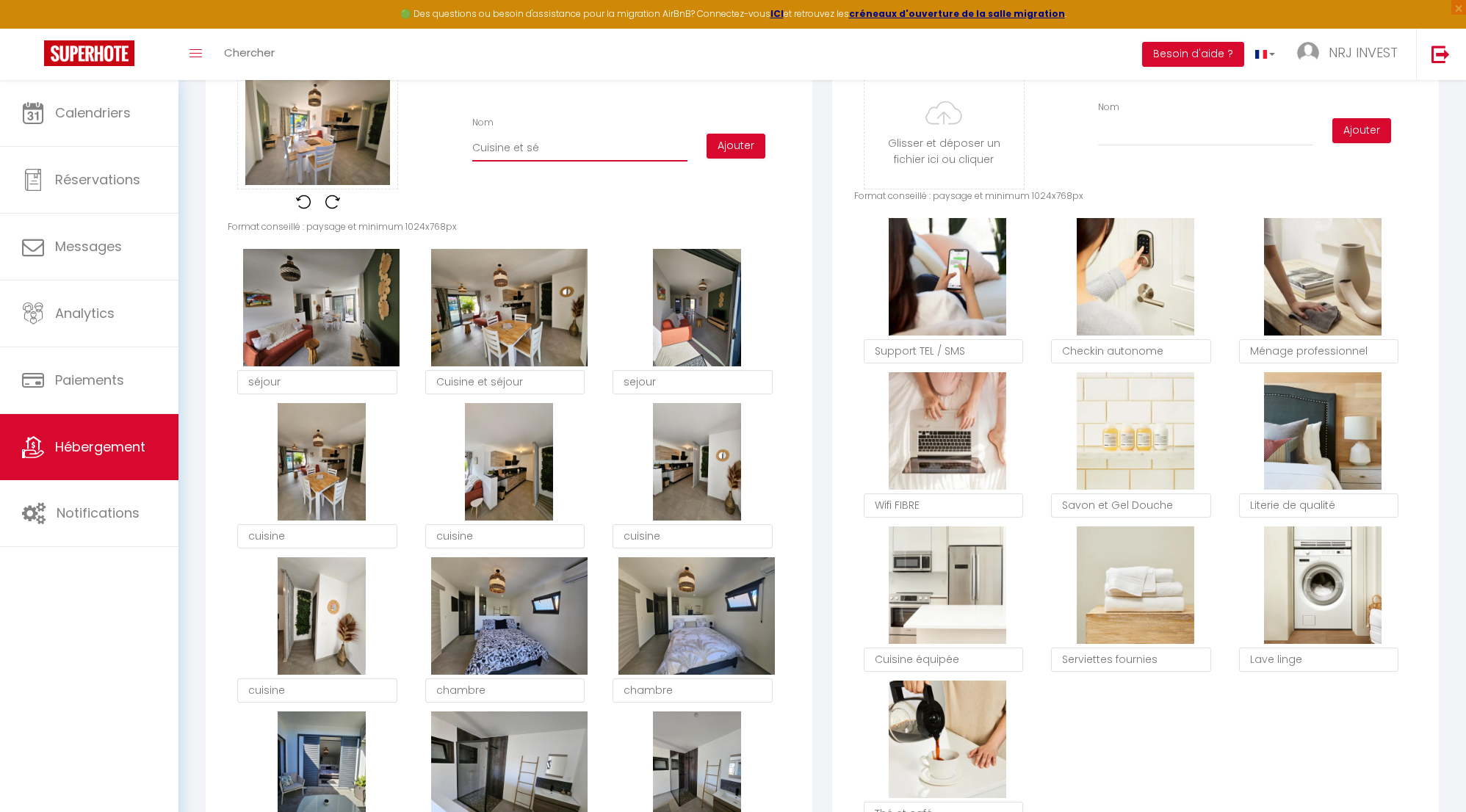
checkbox input "true"
checkbox input "false"
type input "Cuisine et séj"
checkbox input "true"
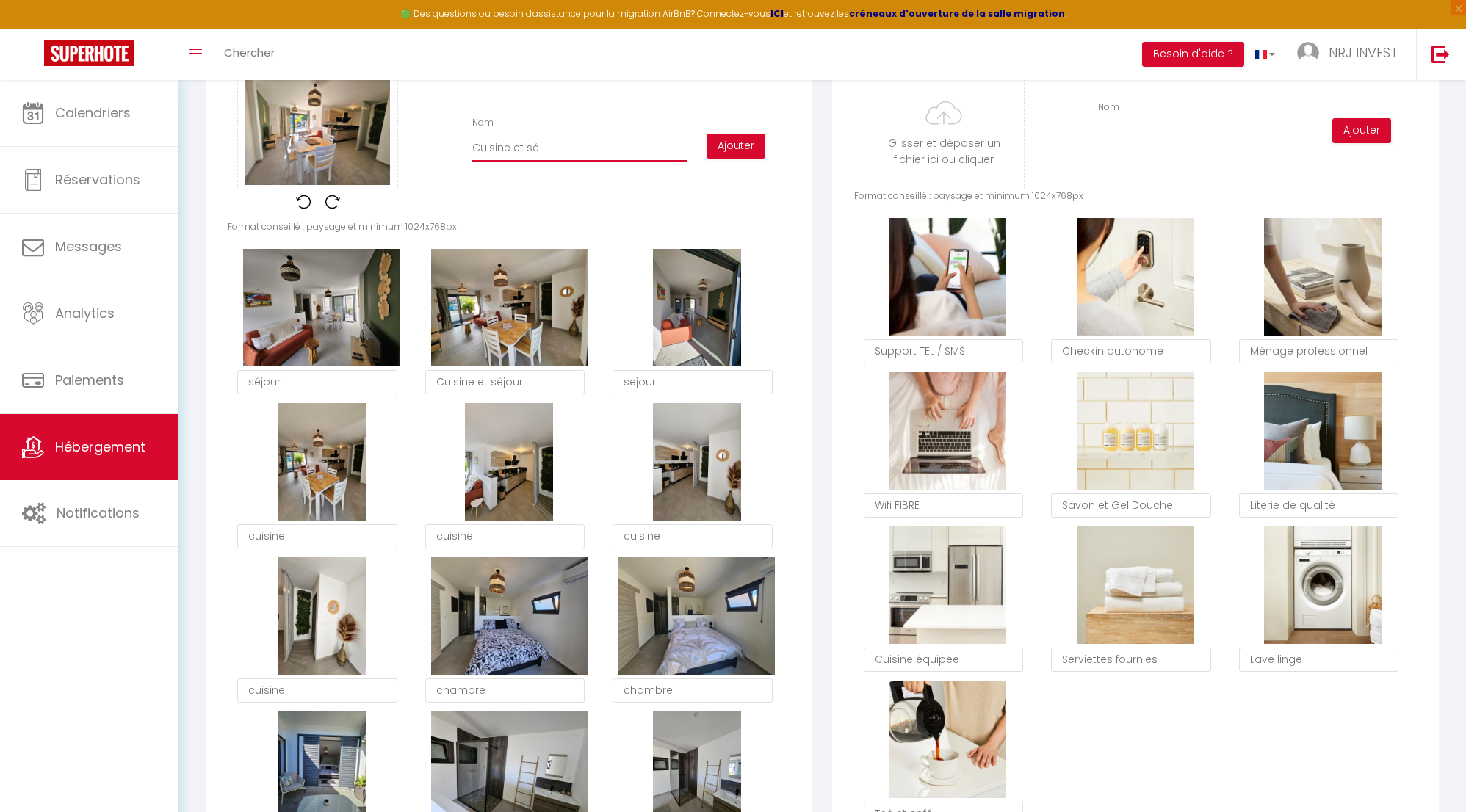
checkbox input "false"
type input "Cuisine et séjo"
checkbox input "true"
checkbox input "false"
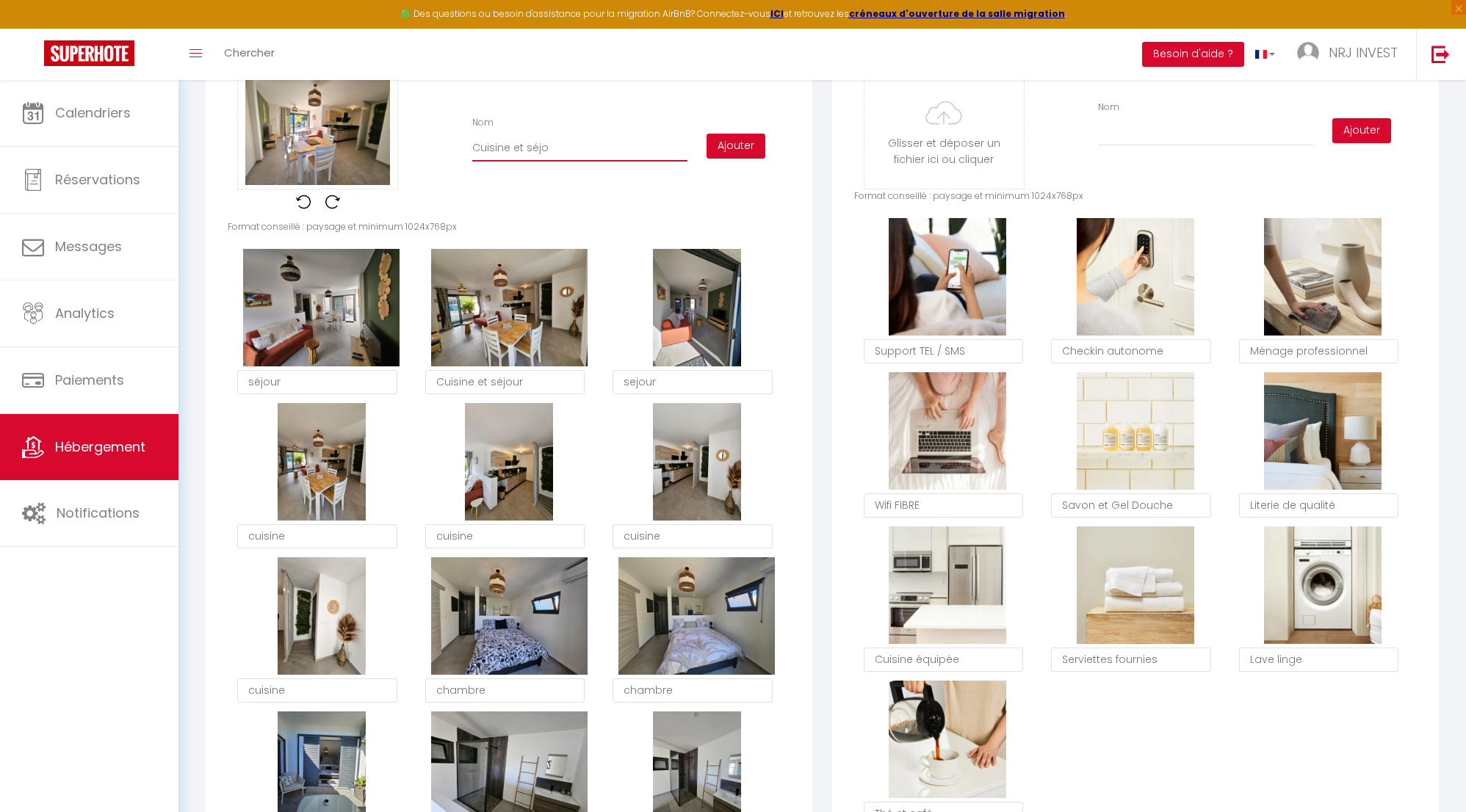
checkbox input "false"
type input "Cuisine et séjou"
checkbox input "true"
checkbox input "false"
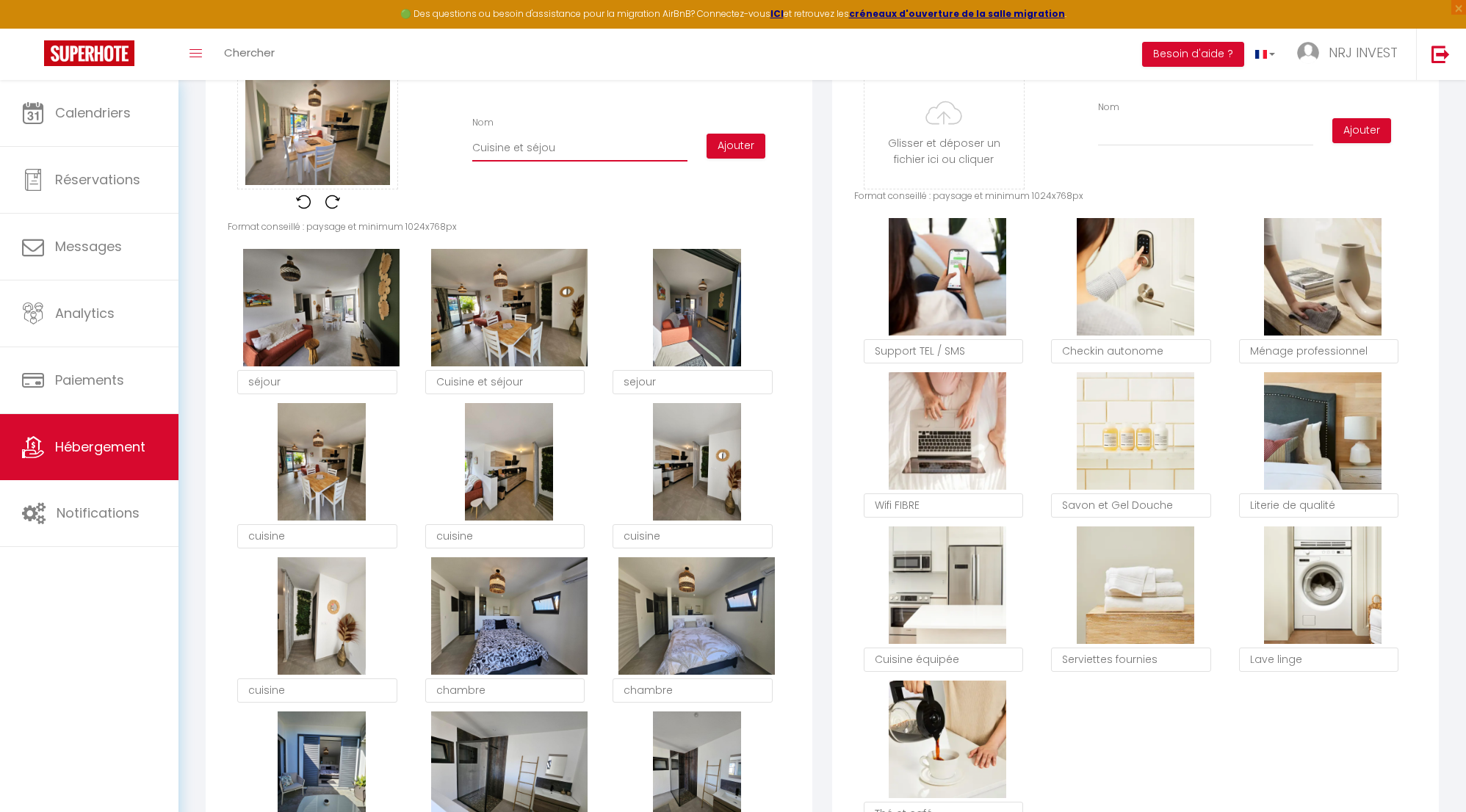
type input "Cuisine et séjour"
checkbox input "true"
checkbox input "false"
type input "Cuisine et séjour"
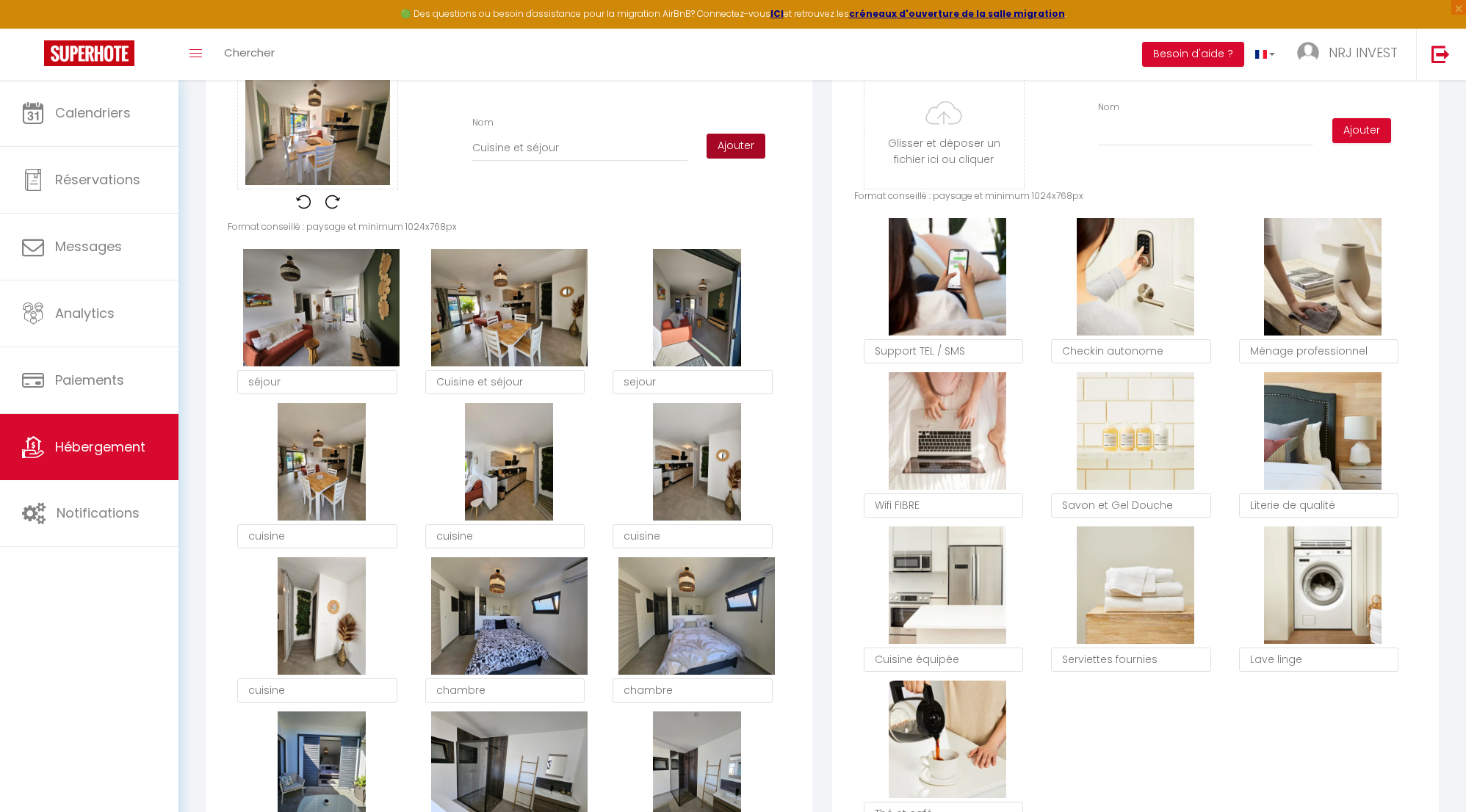
click at [745, 156] on button "Ajouter" at bounding box center [736, 146] width 59 height 25
checkbox input "true"
checkbox input "false"
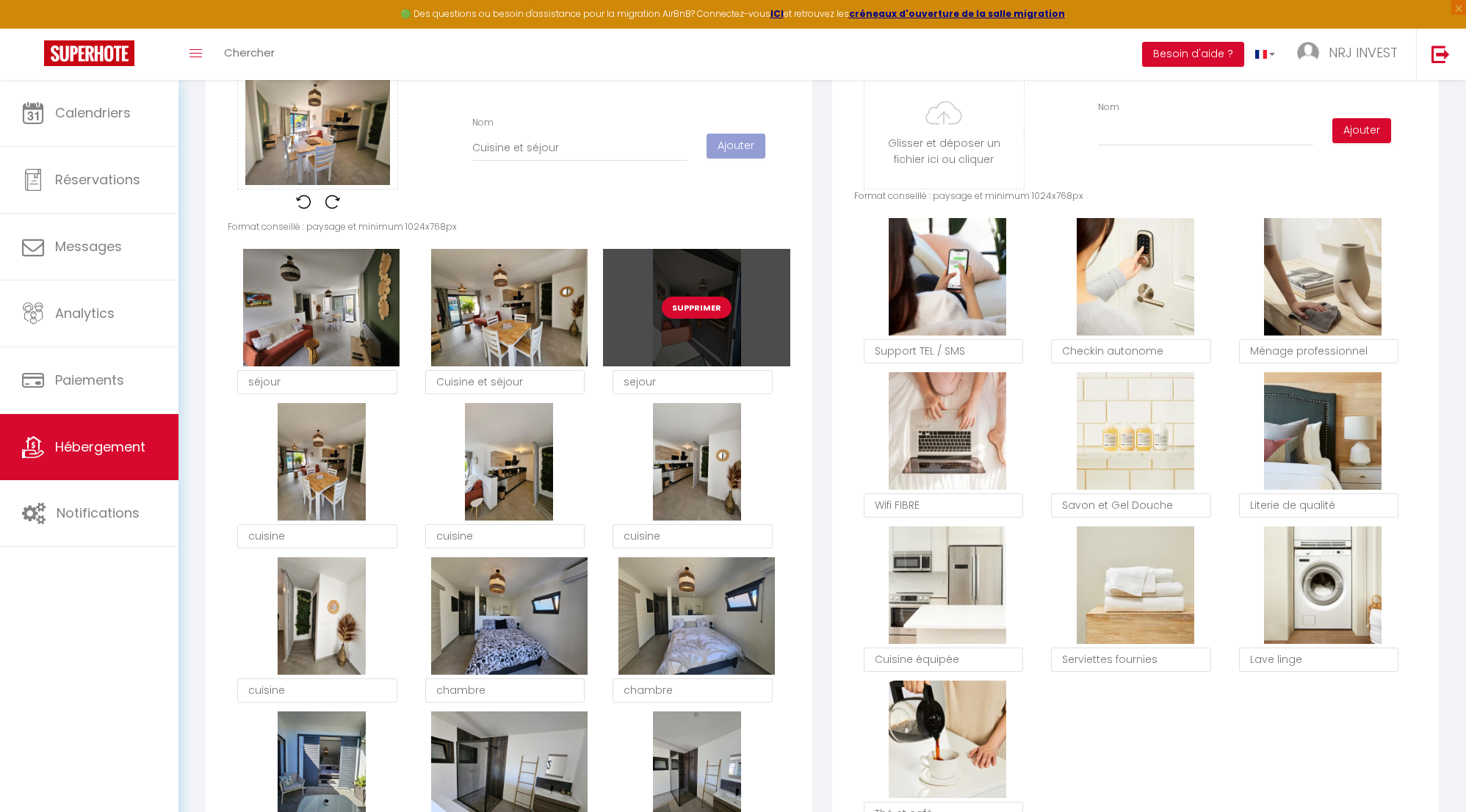
checkbox input "true"
checkbox input "false"
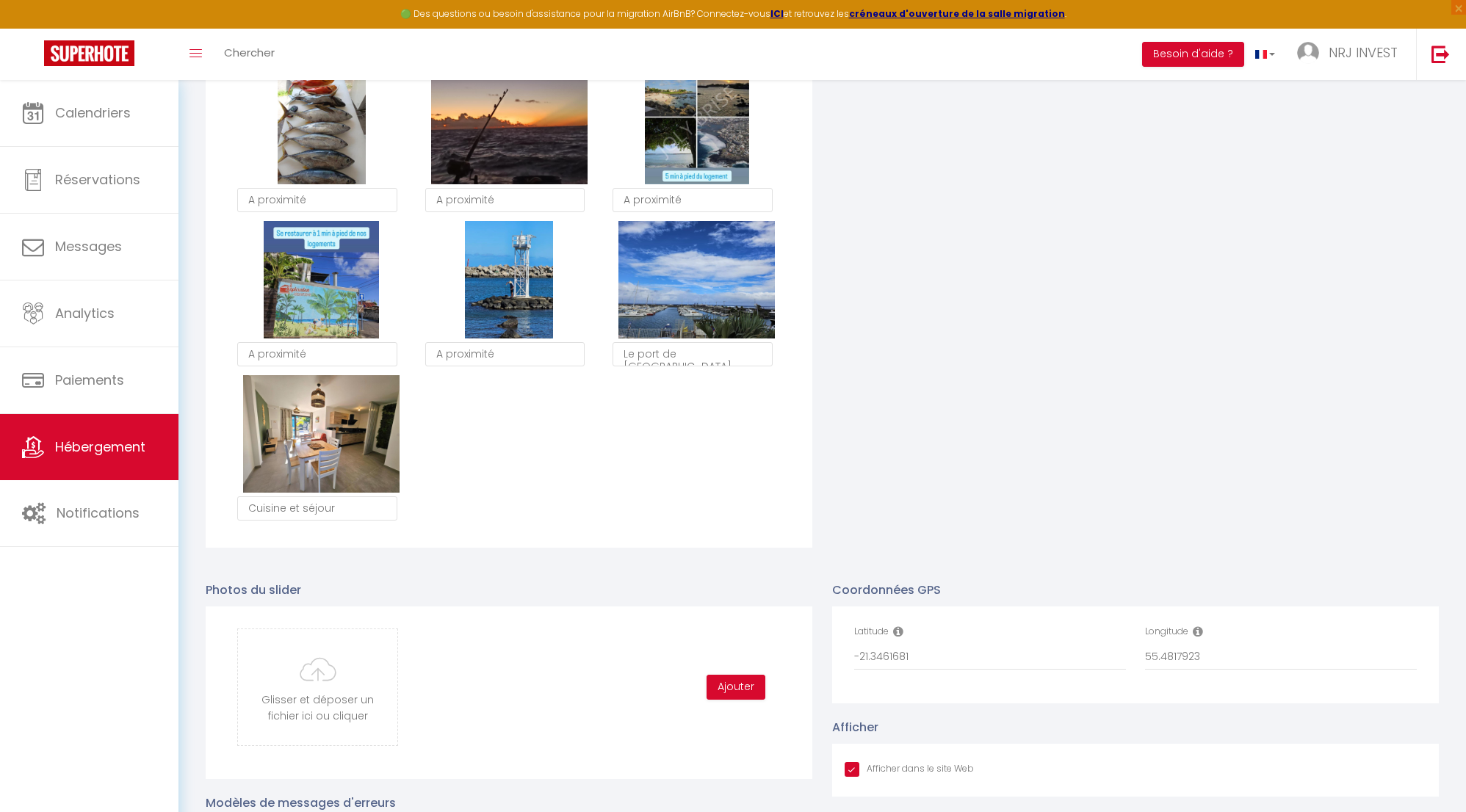
scroll to position [2604, 0]
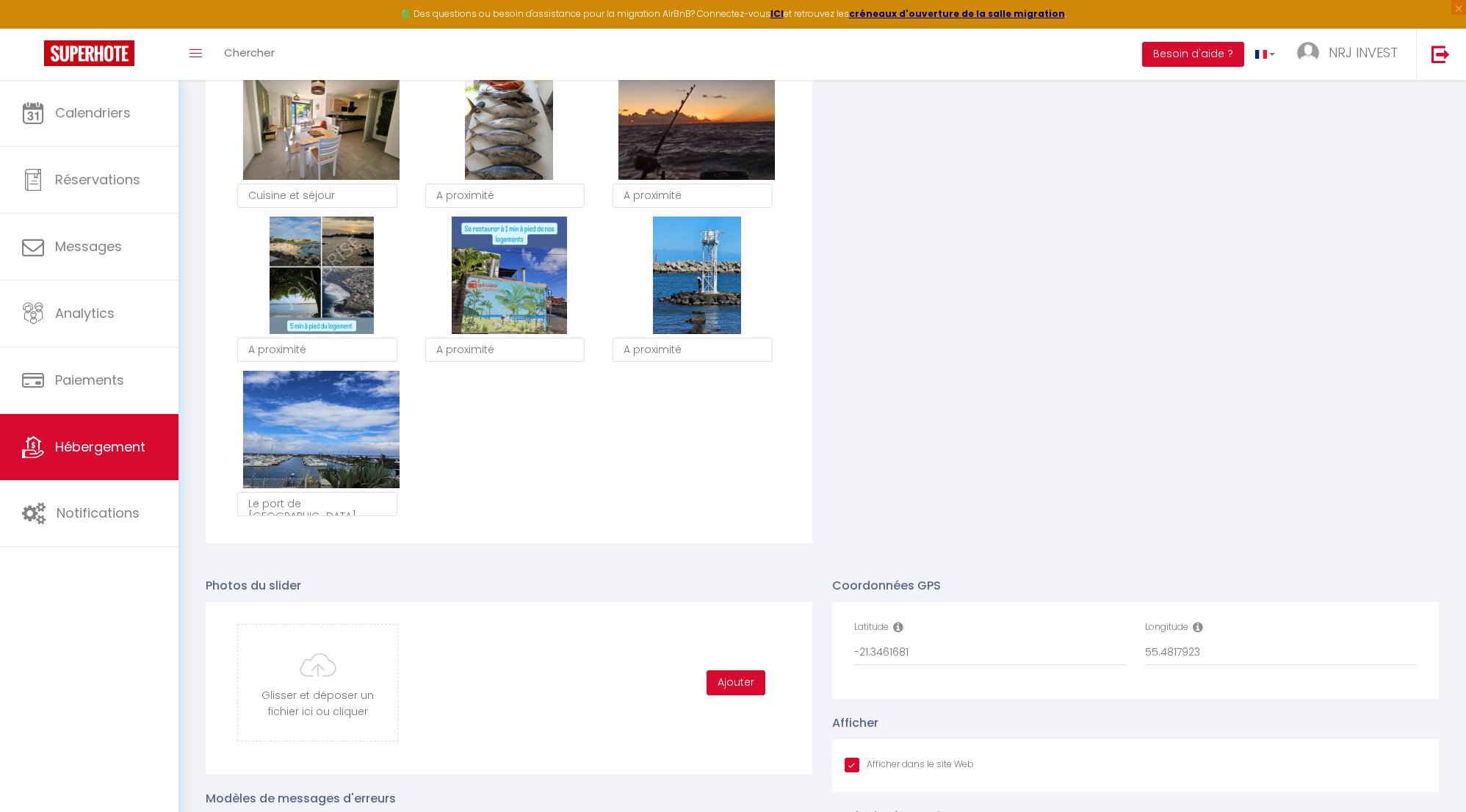
checkbox input "true"
checkbox input "false"
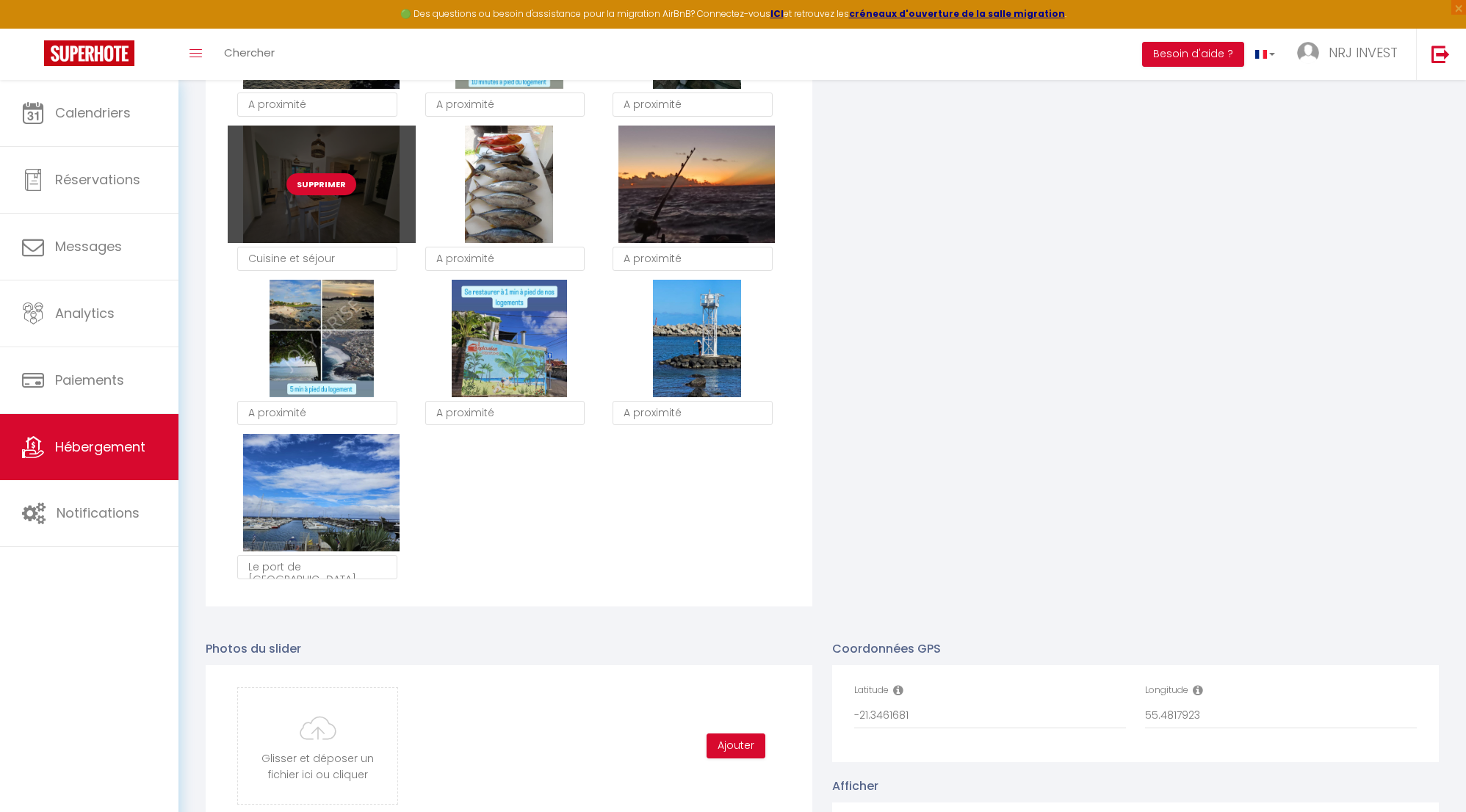
scroll to position [2280, 0]
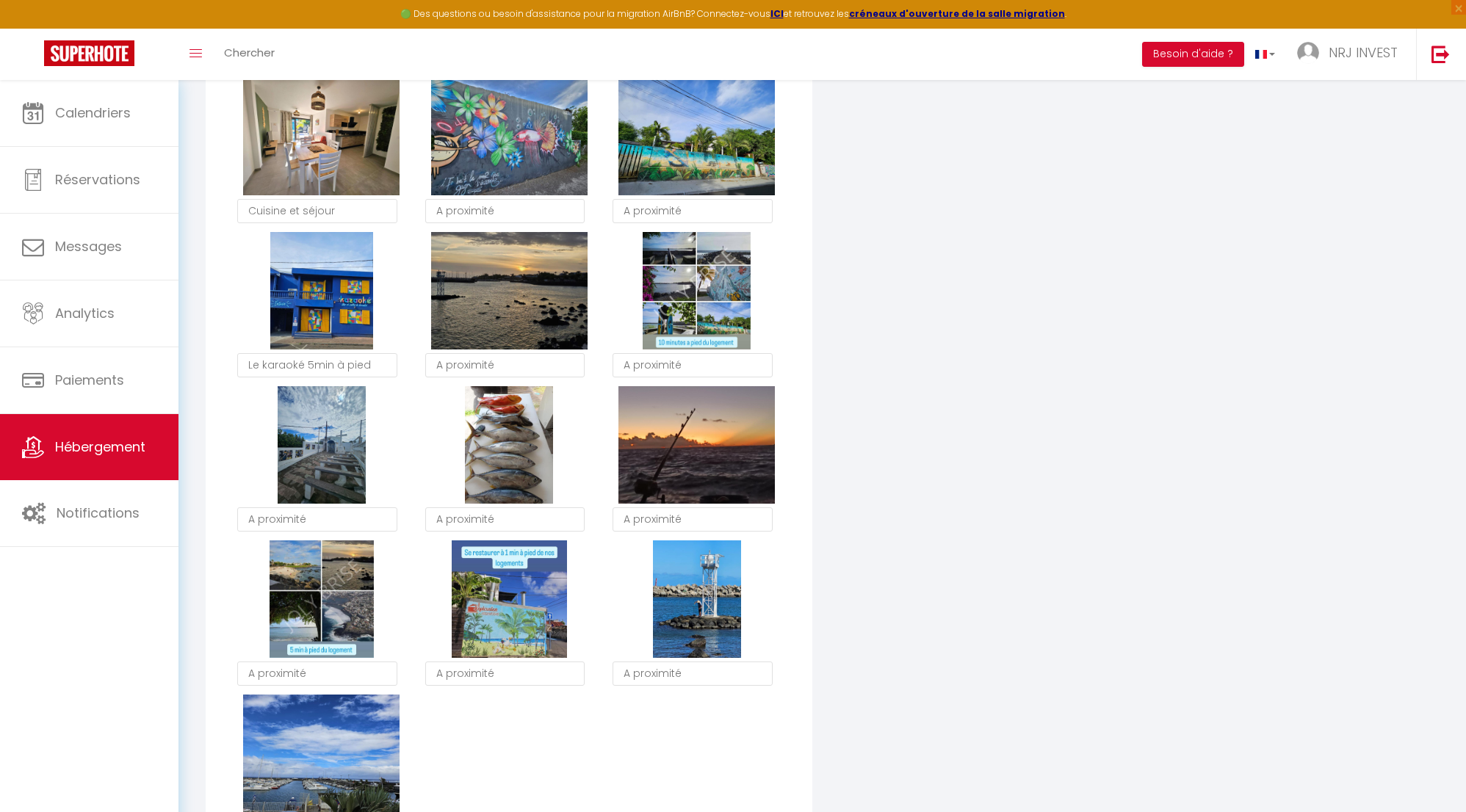
checkbox input "true"
checkbox input "false"
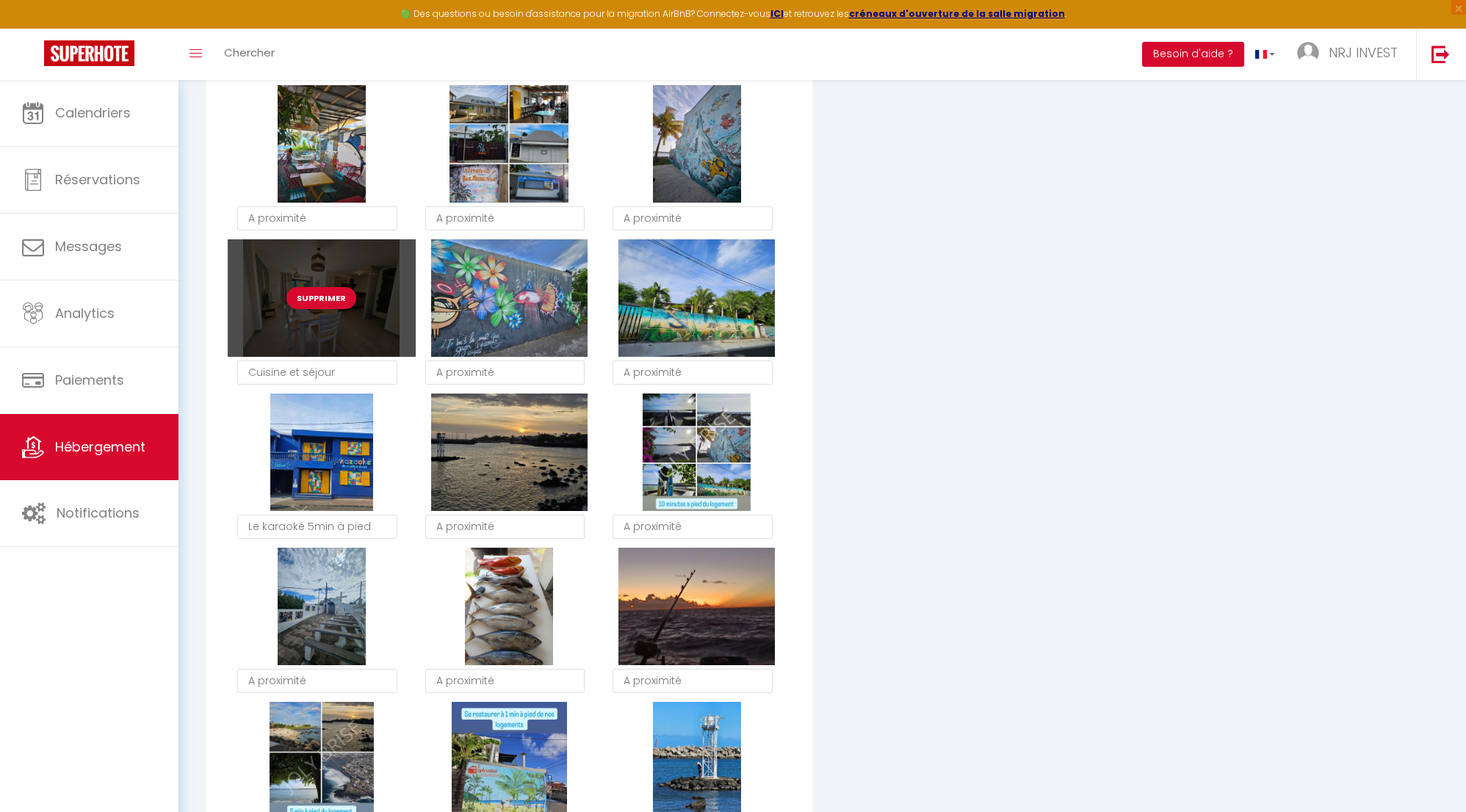
scroll to position [1979, 0]
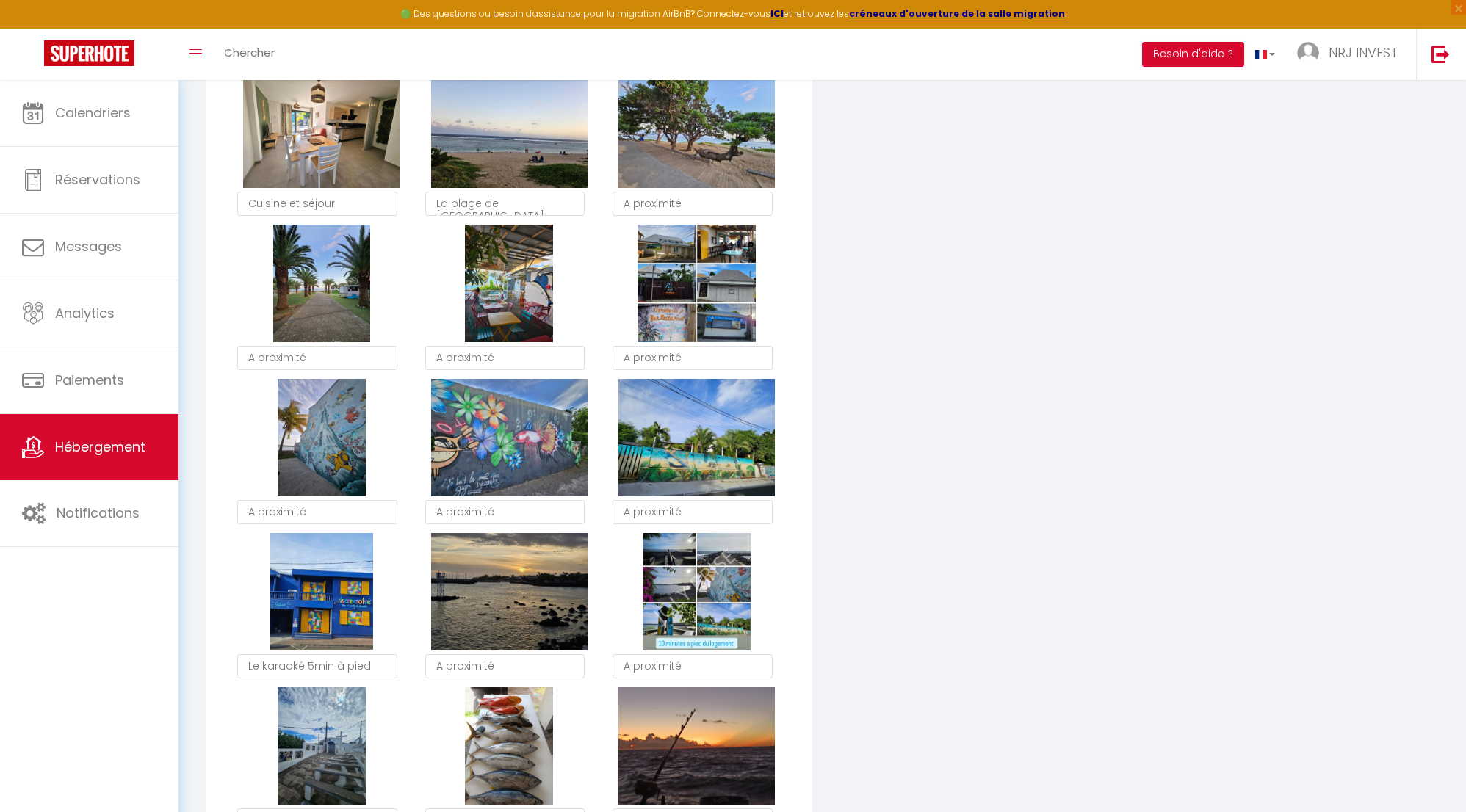
checkbox input "true"
checkbox input "false"
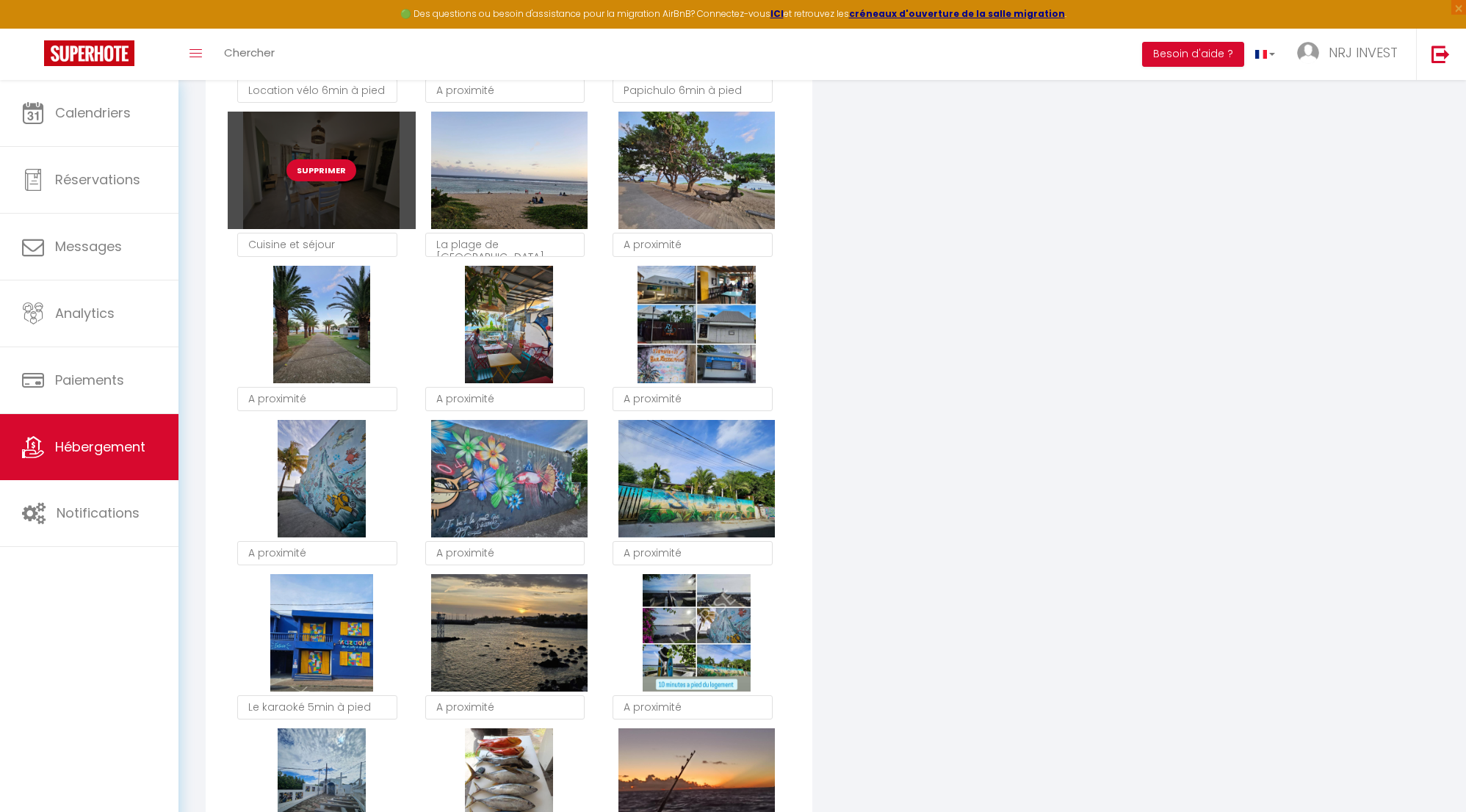
scroll to position [1675, 0]
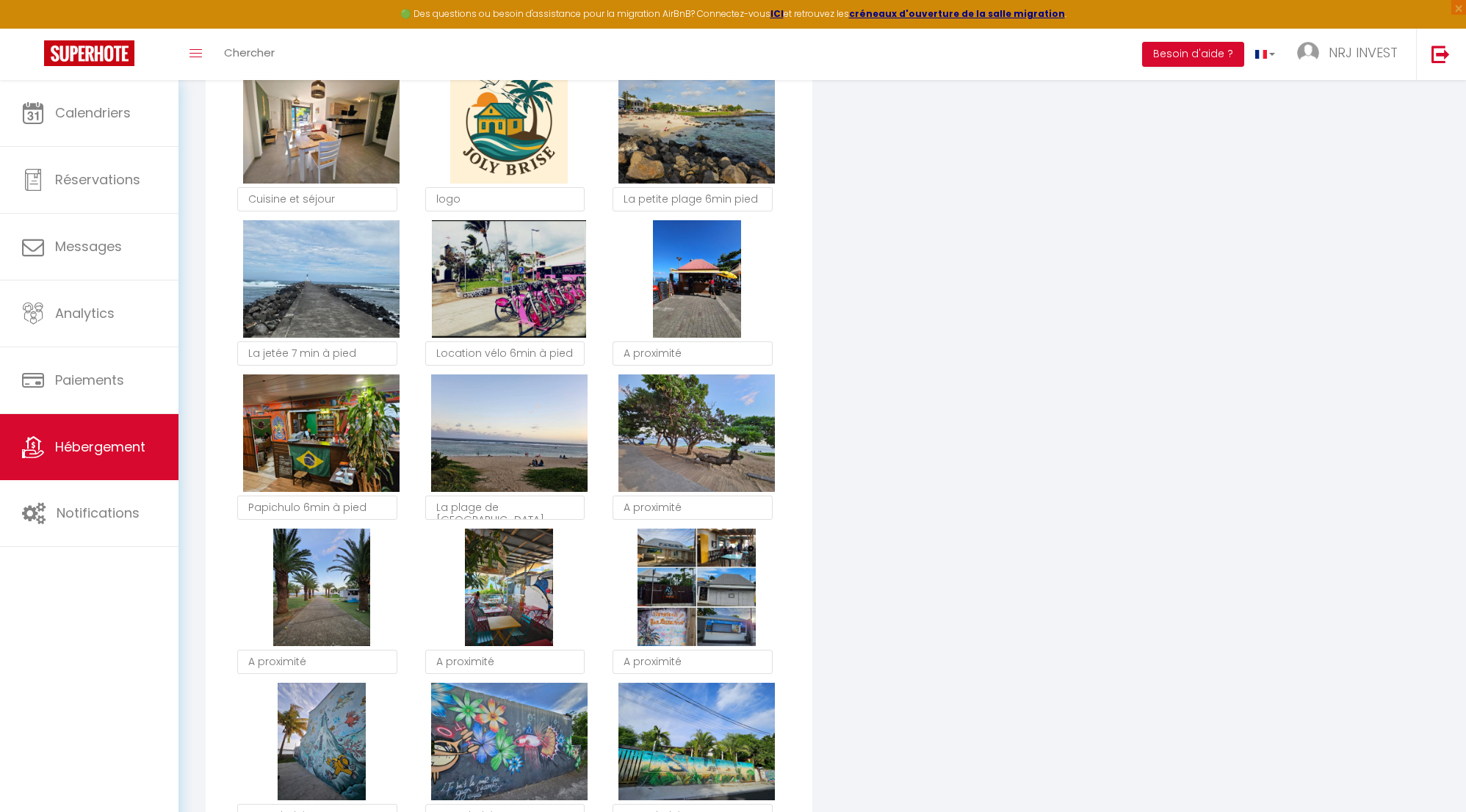
checkbox input "true"
checkbox input "false"
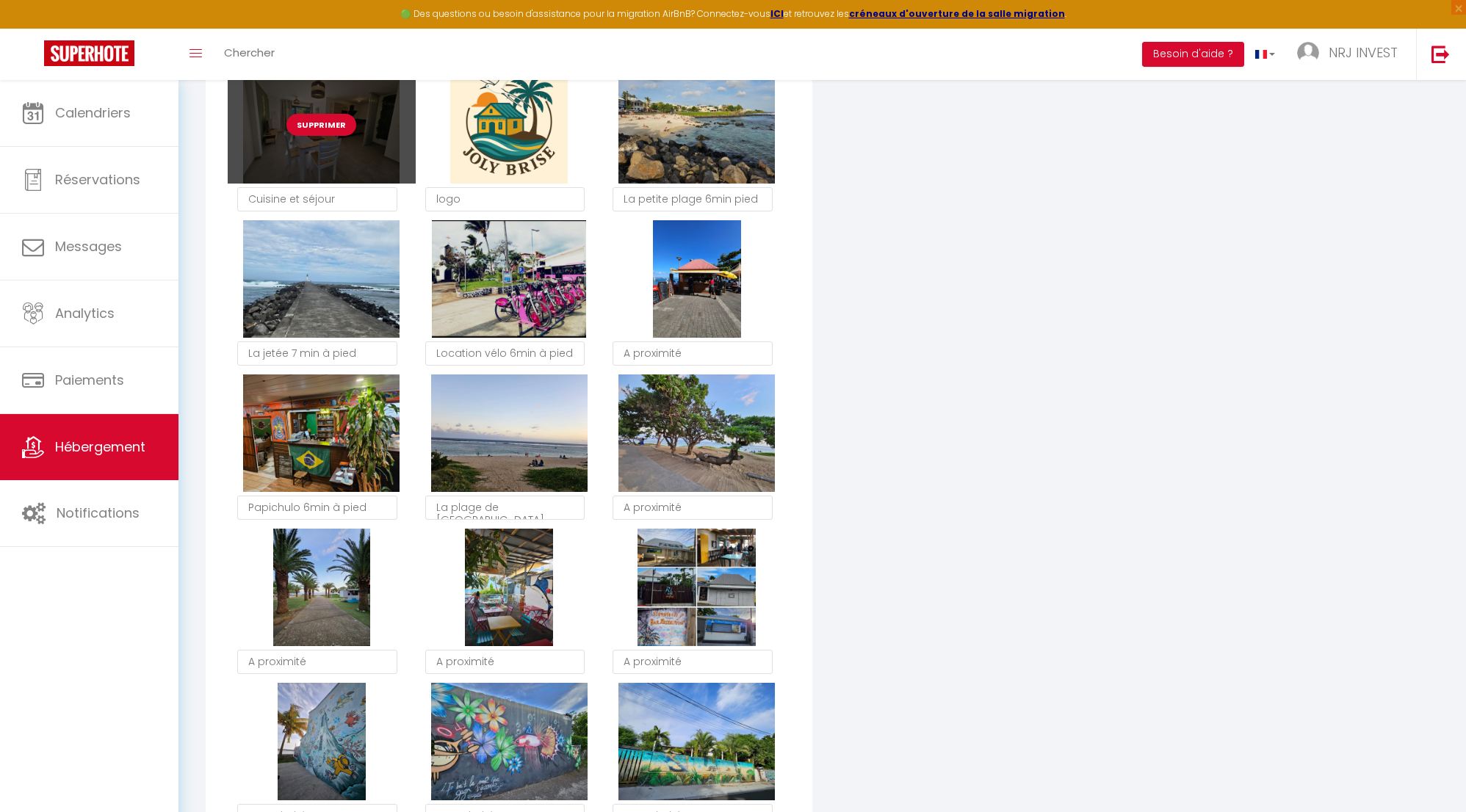
scroll to position [1387, 0]
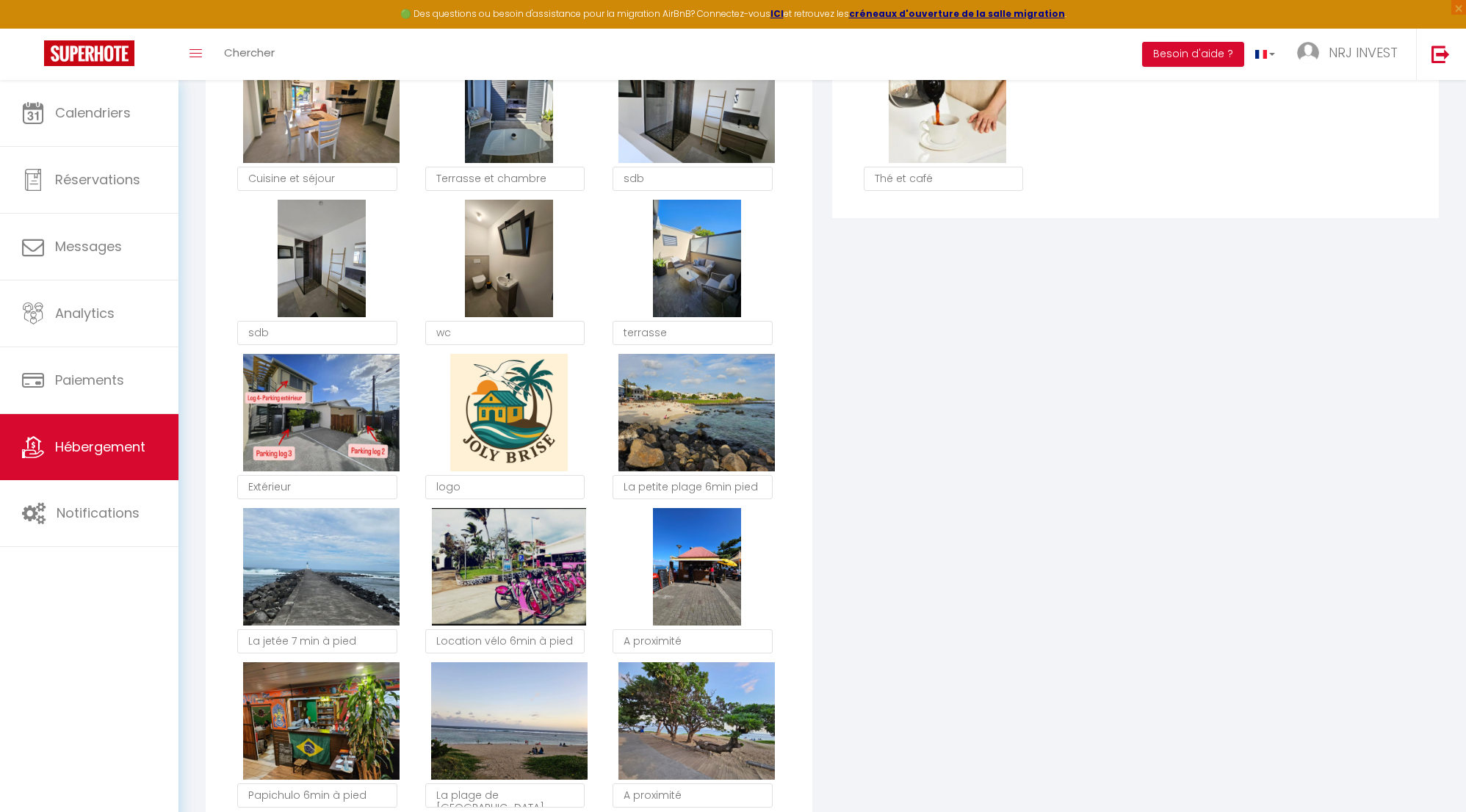
checkbox input "true"
checkbox input "false"
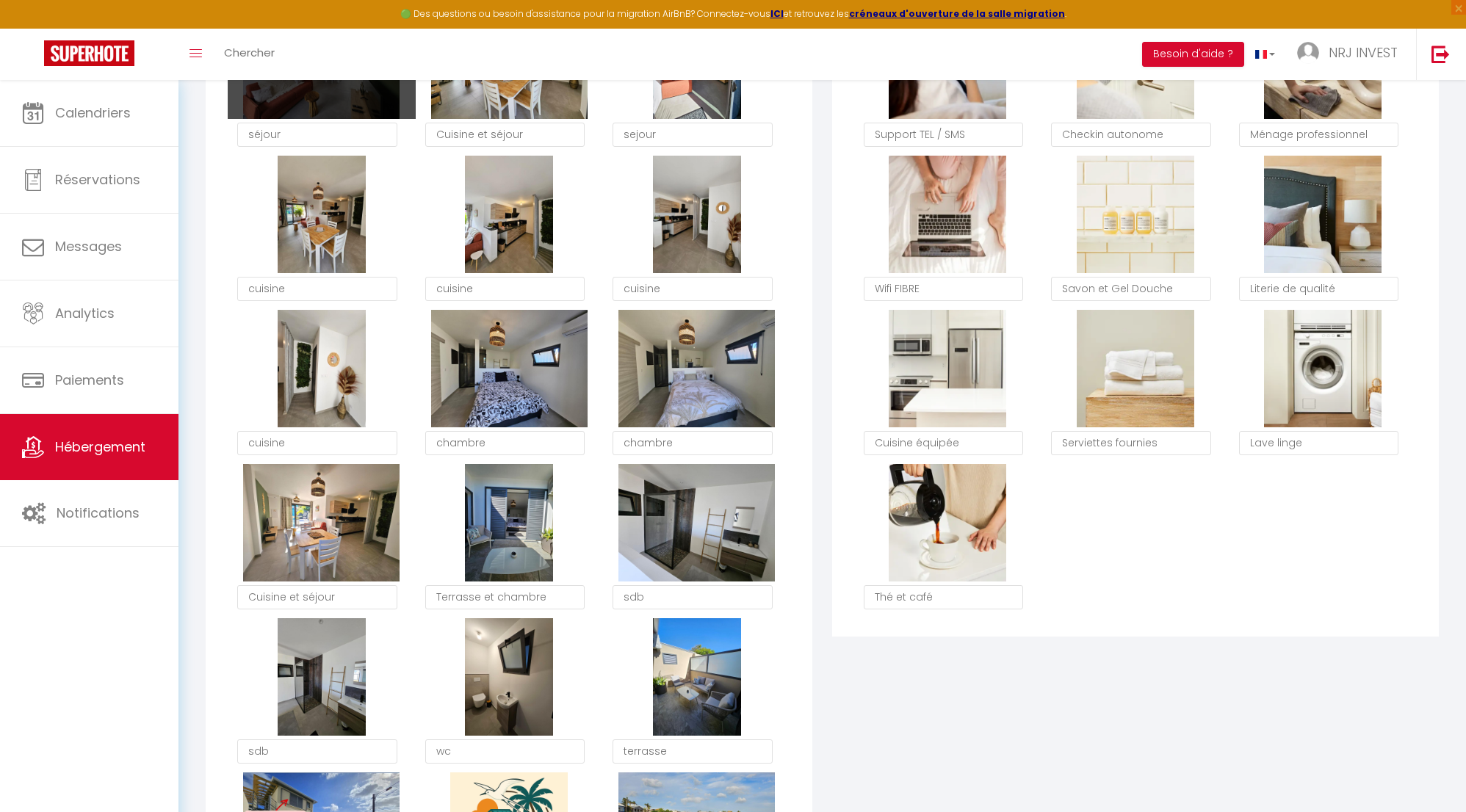
scroll to position [960, 0]
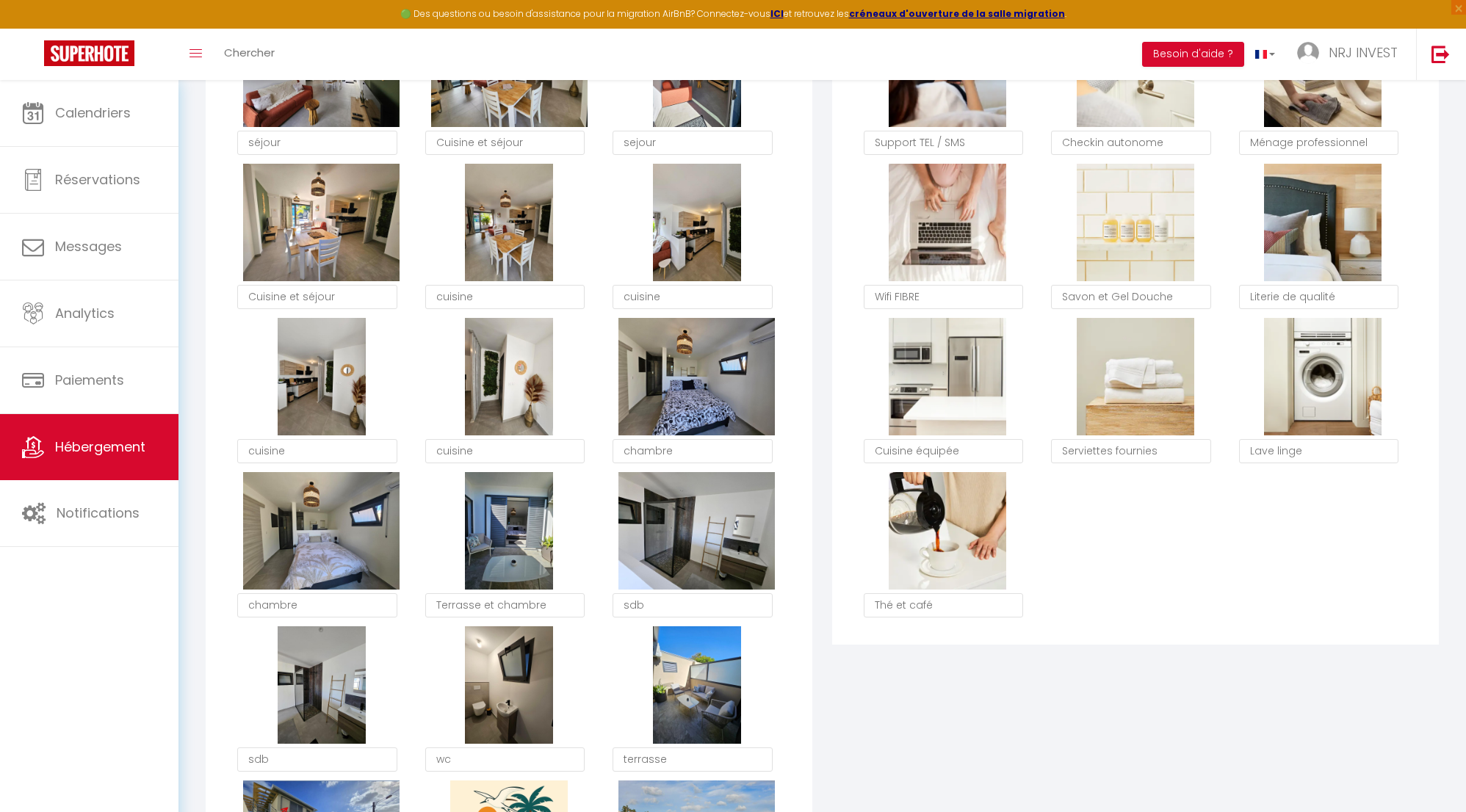
checkbox input "true"
checkbox input "false"
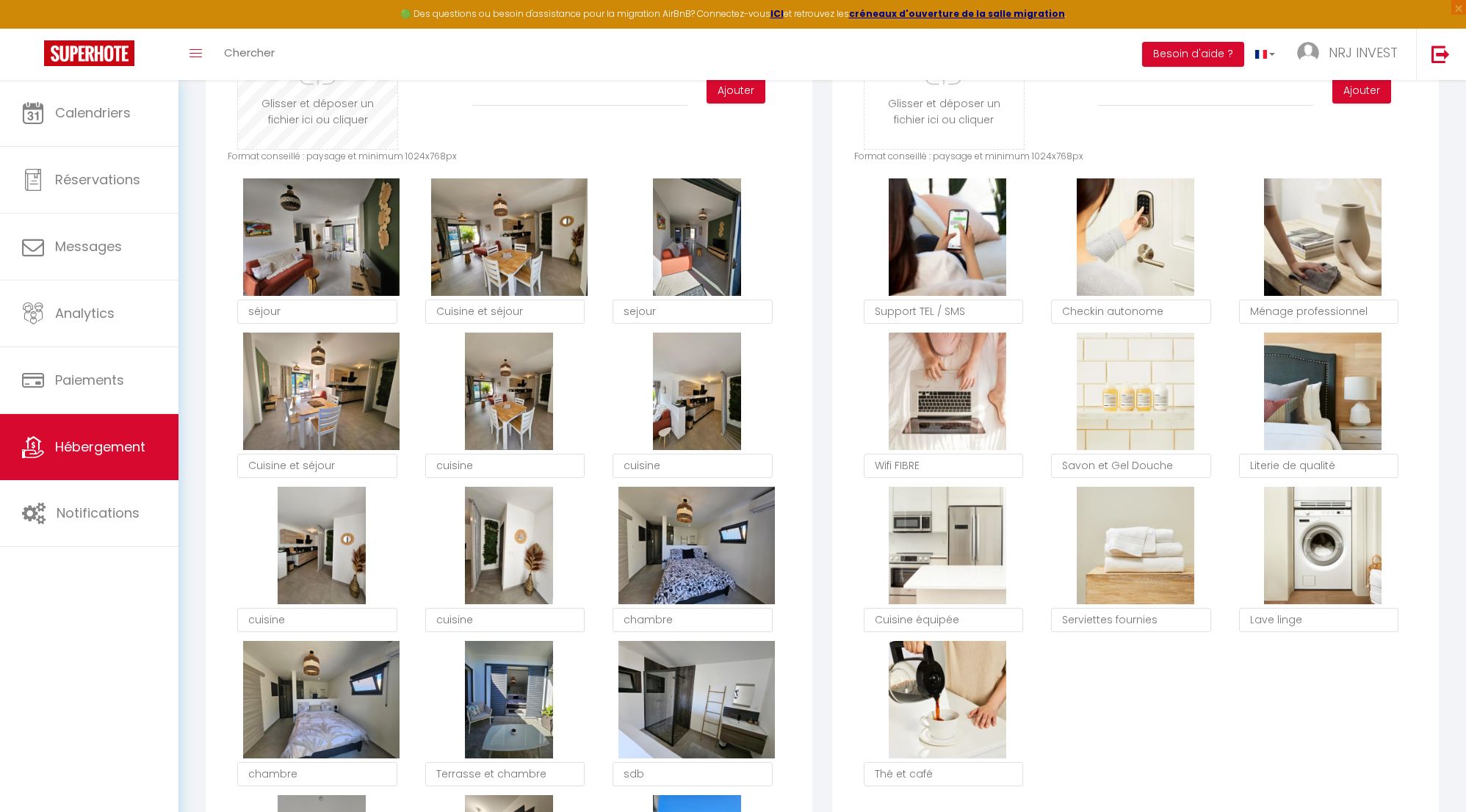
scroll to position [725, 0]
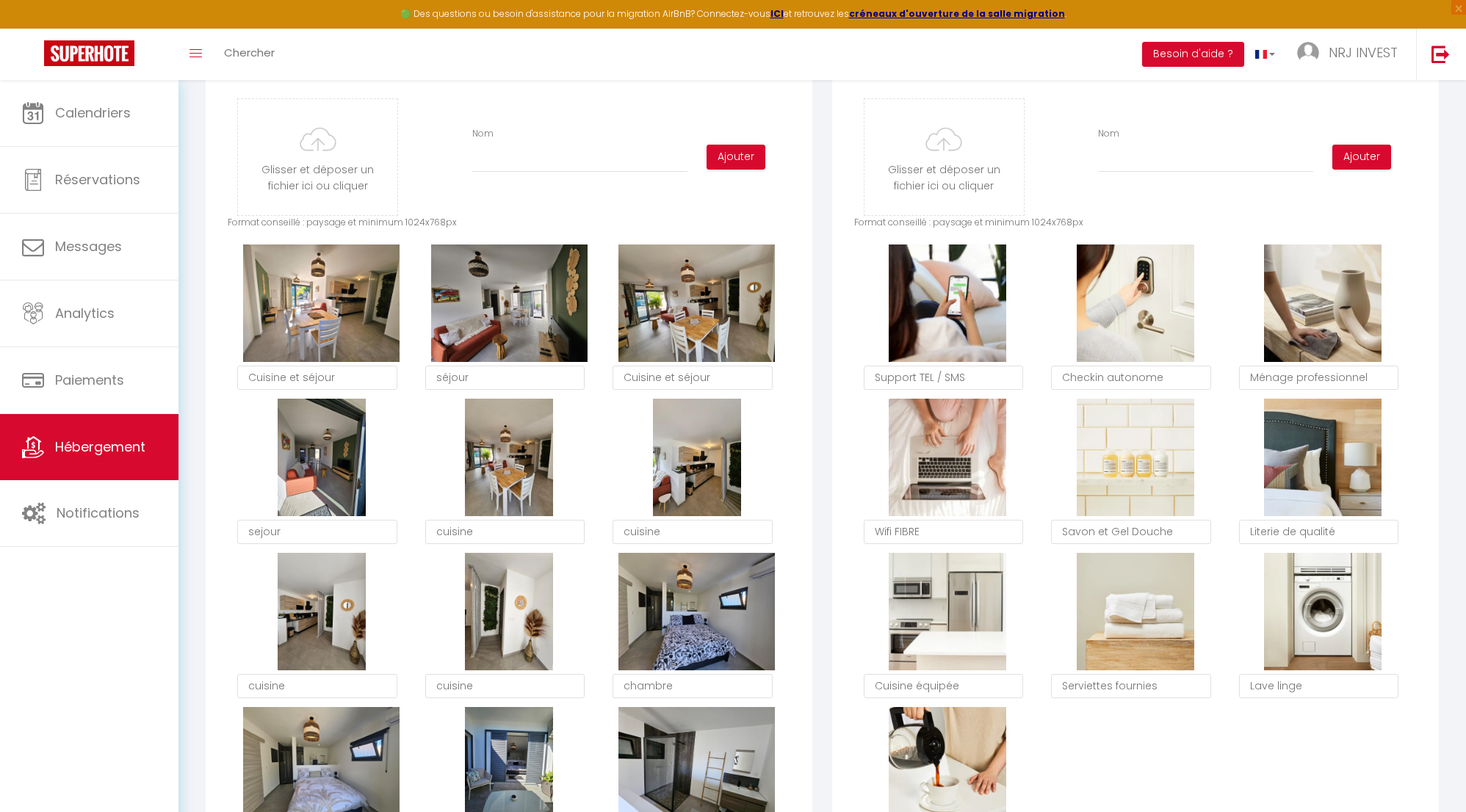
checkbox input "true"
checkbox input "false"
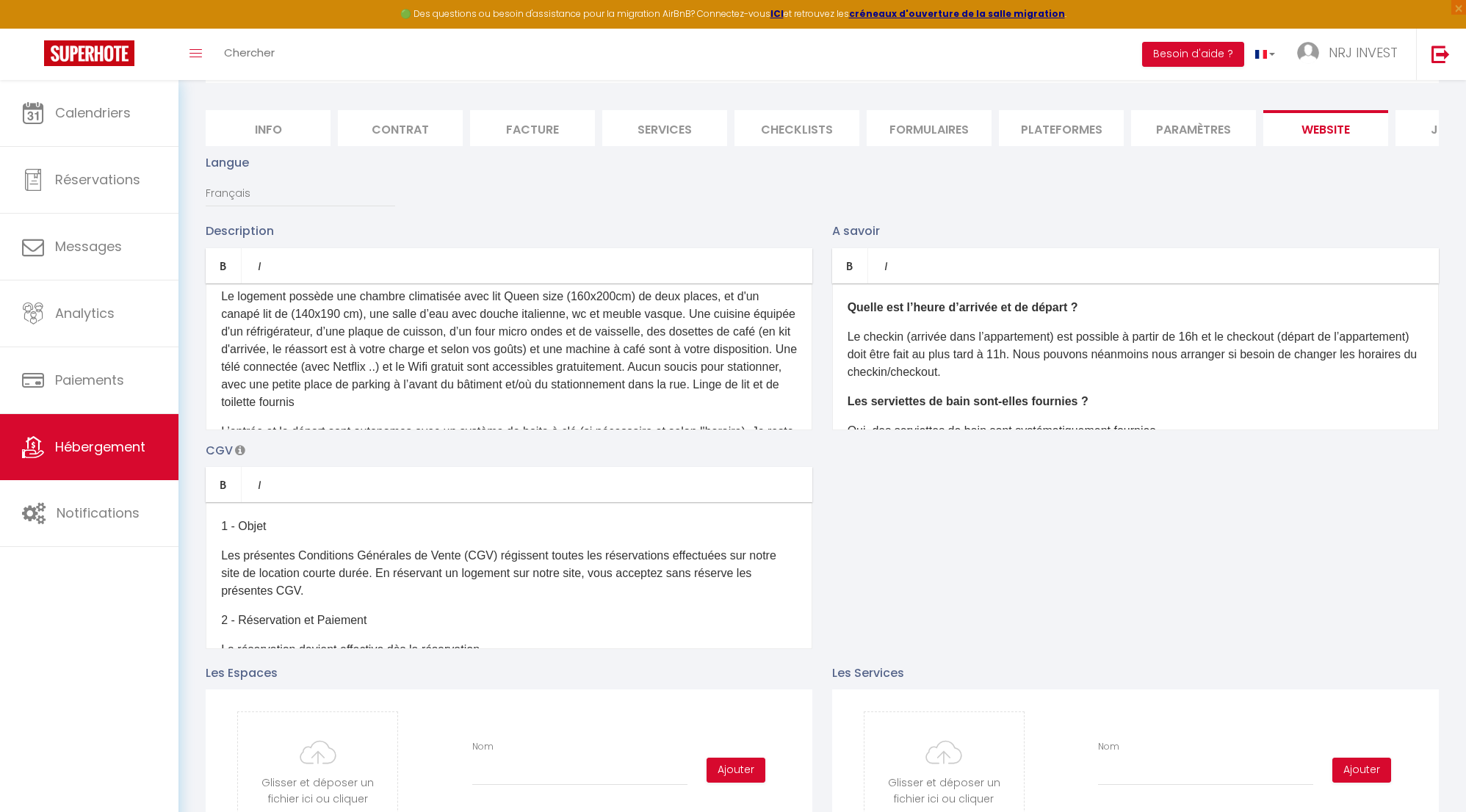
scroll to position [42, 0]
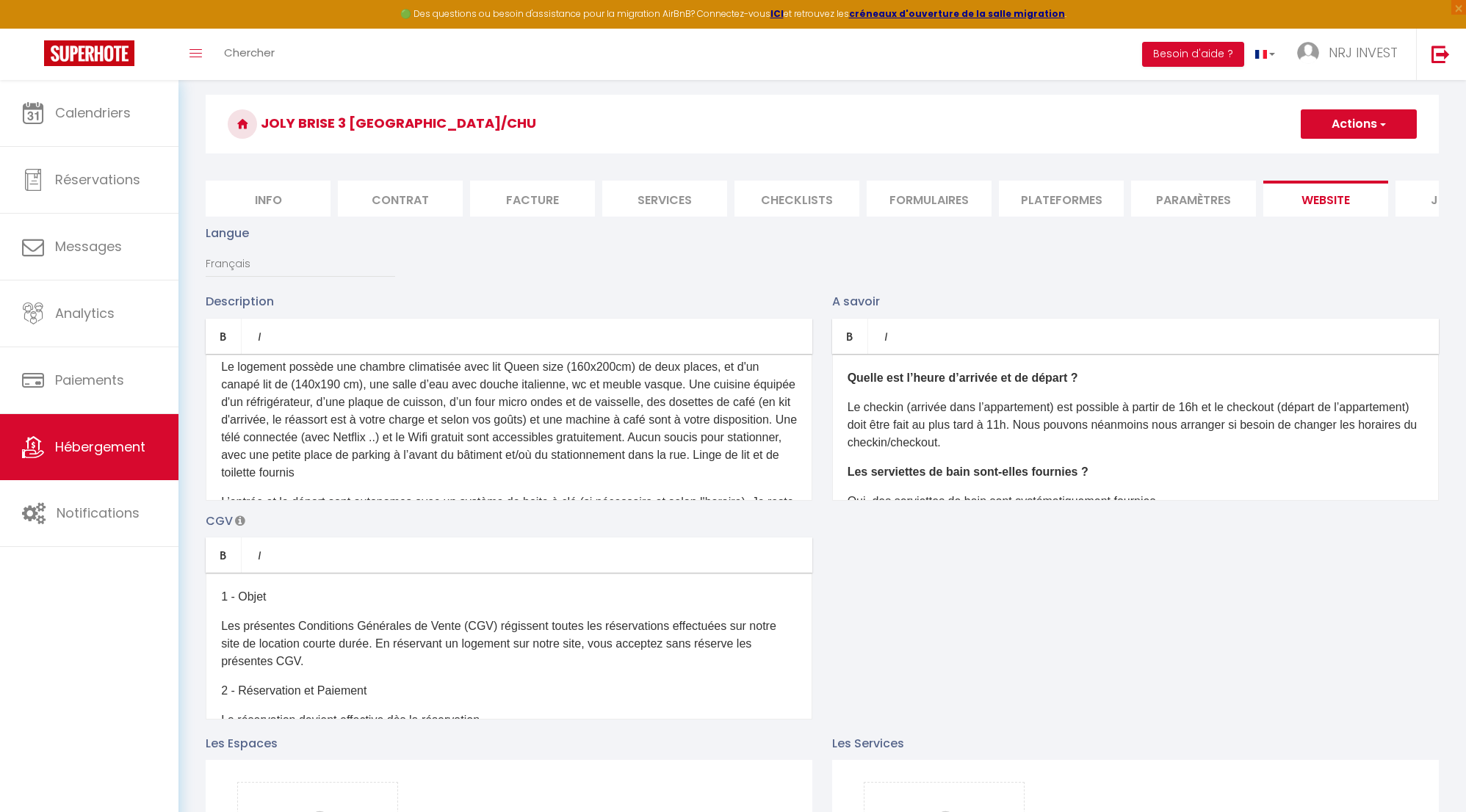
click at [1369, 124] on button "Actions" at bounding box center [1359, 124] width 116 height 29
click at [1359, 161] on input "Enregistrer" at bounding box center [1342, 156] width 54 height 15
checkbox input "true"
checkbox input "false"
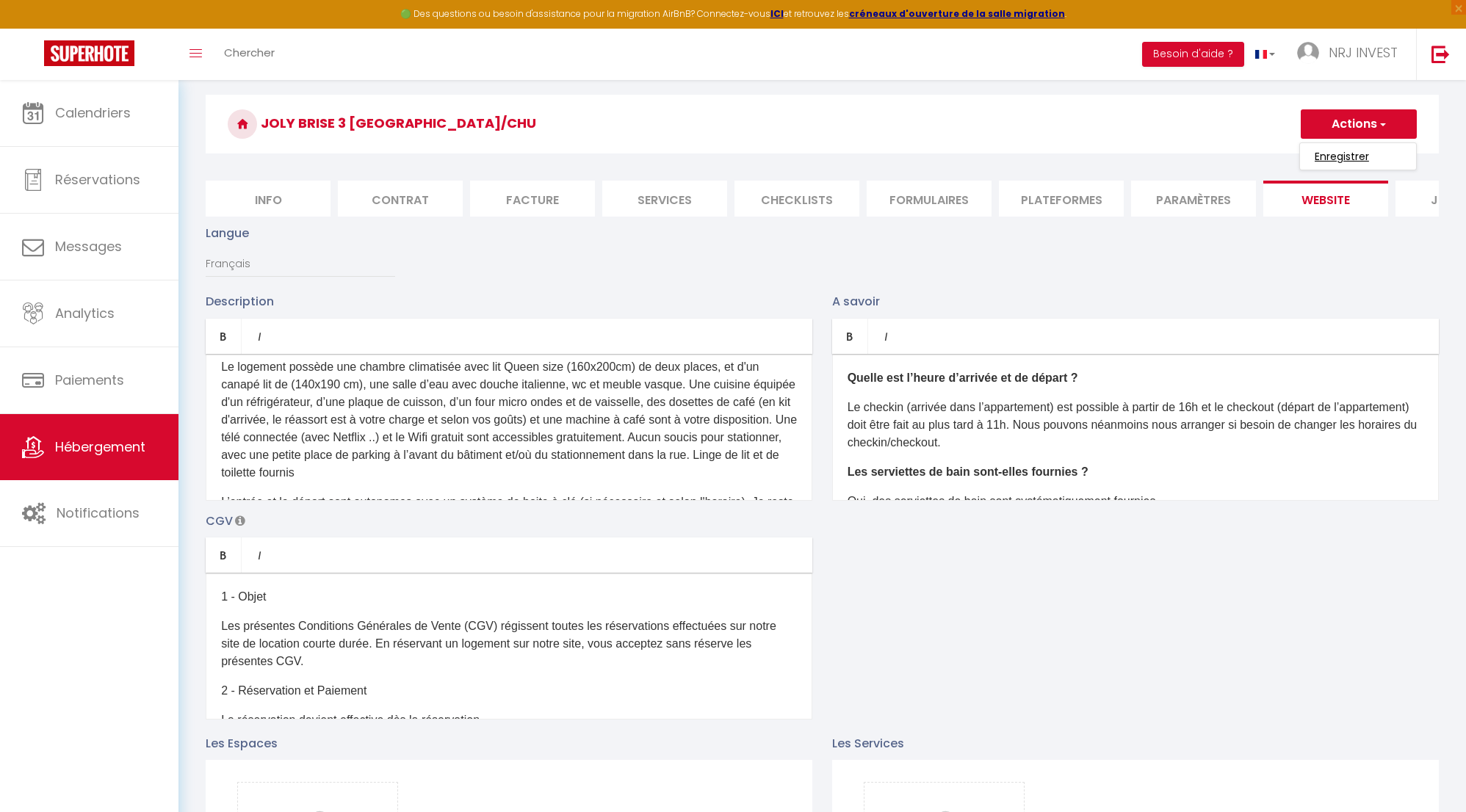
click at [1362, 157] on input "Enregistrer" at bounding box center [1342, 156] width 54 height 15
checkbox input "true"
checkbox input "false"
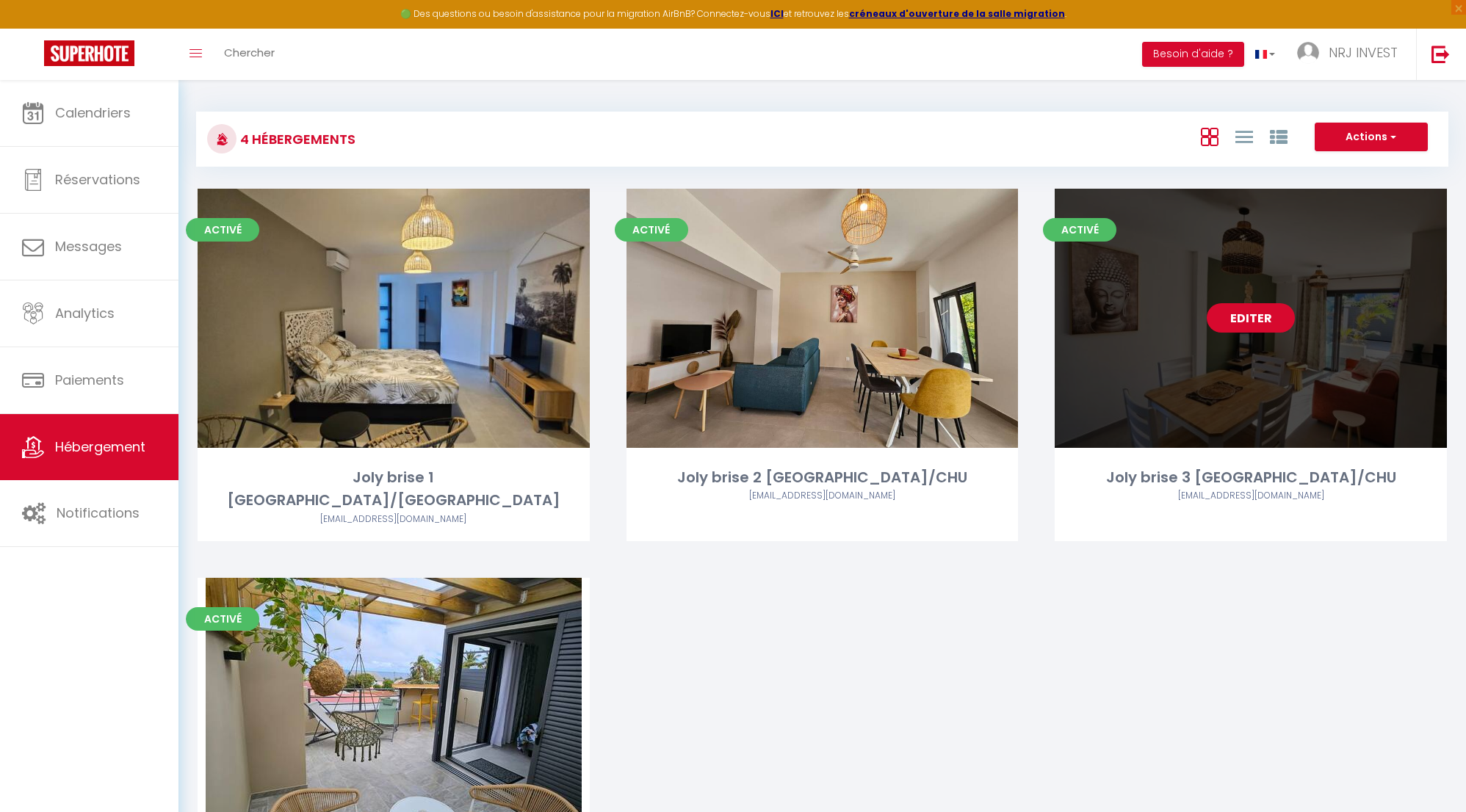
click at [1234, 314] on link "Editer" at bounding box center [1251, 318] width 88 height 29
select select "3"
select select "2"
select select "1"
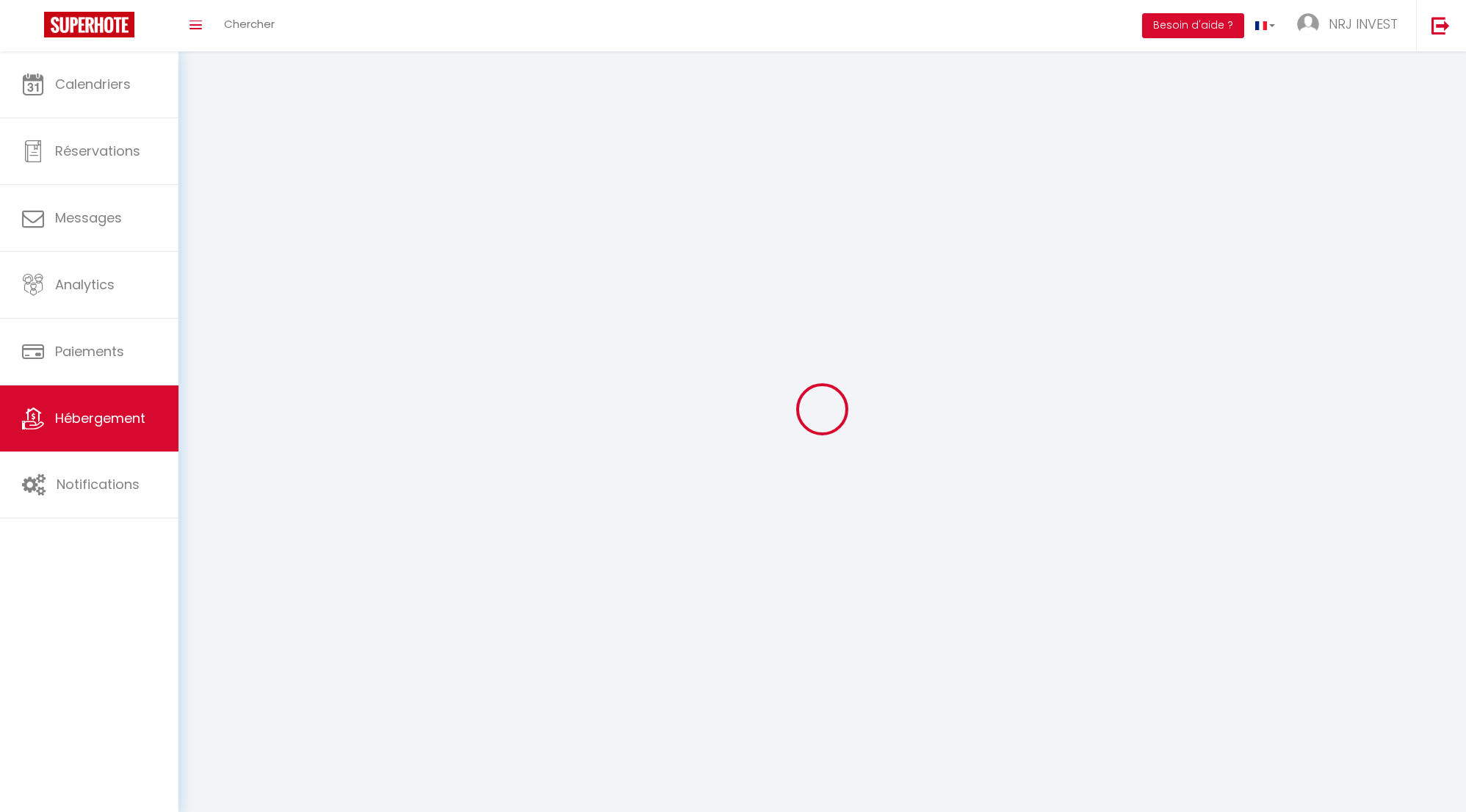
select select
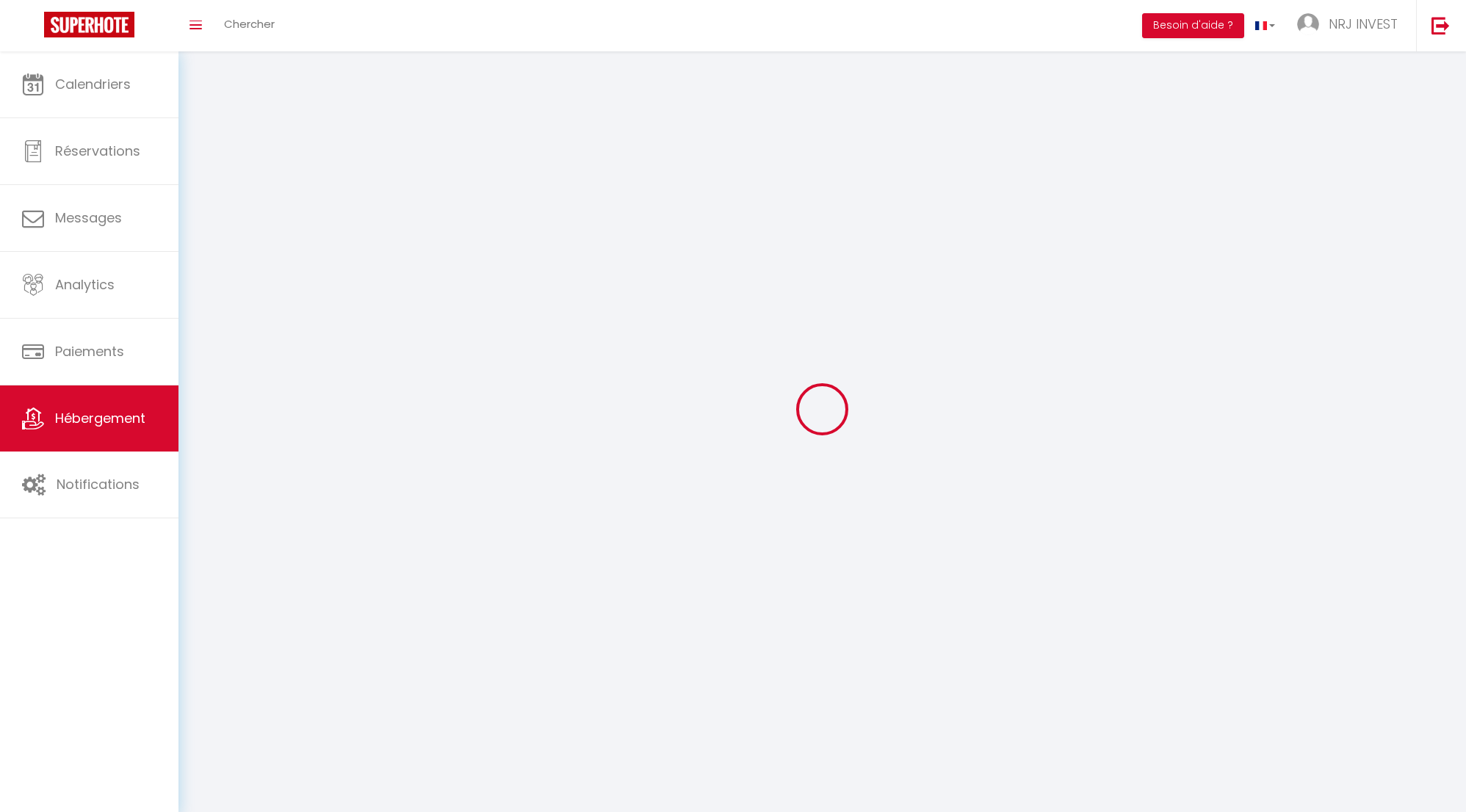
select select
checkbox input "false"
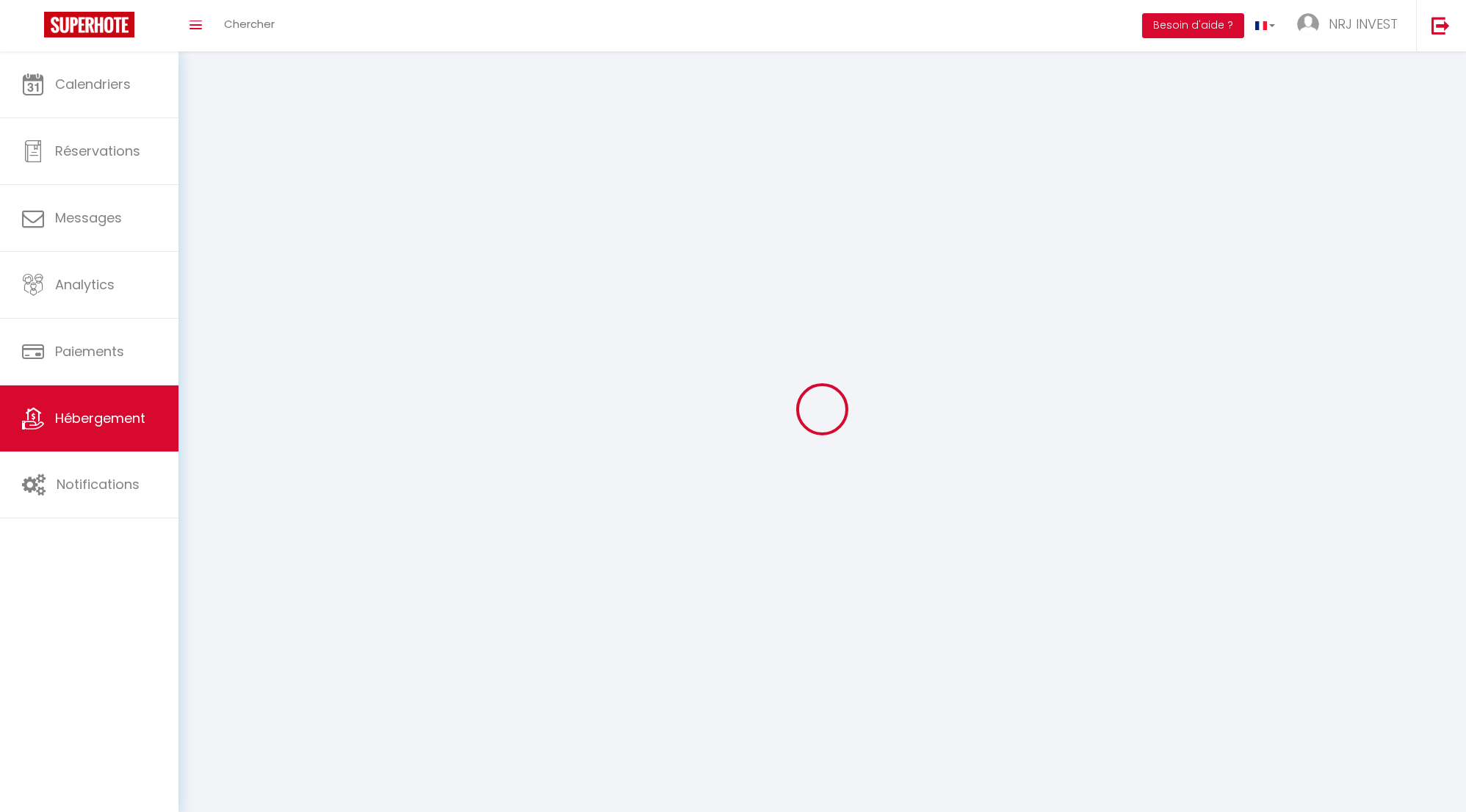
checkbox input "false"
select select
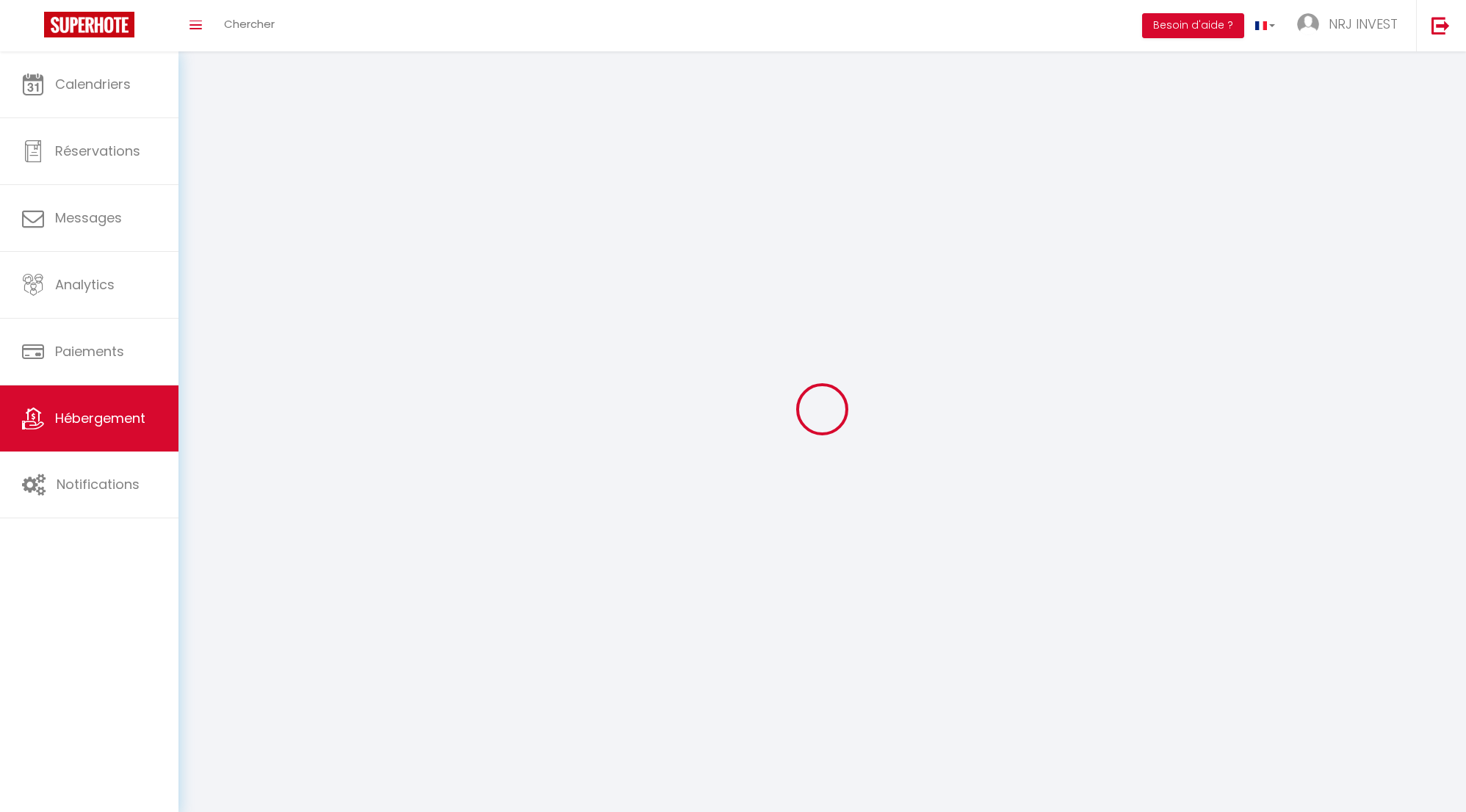
select select
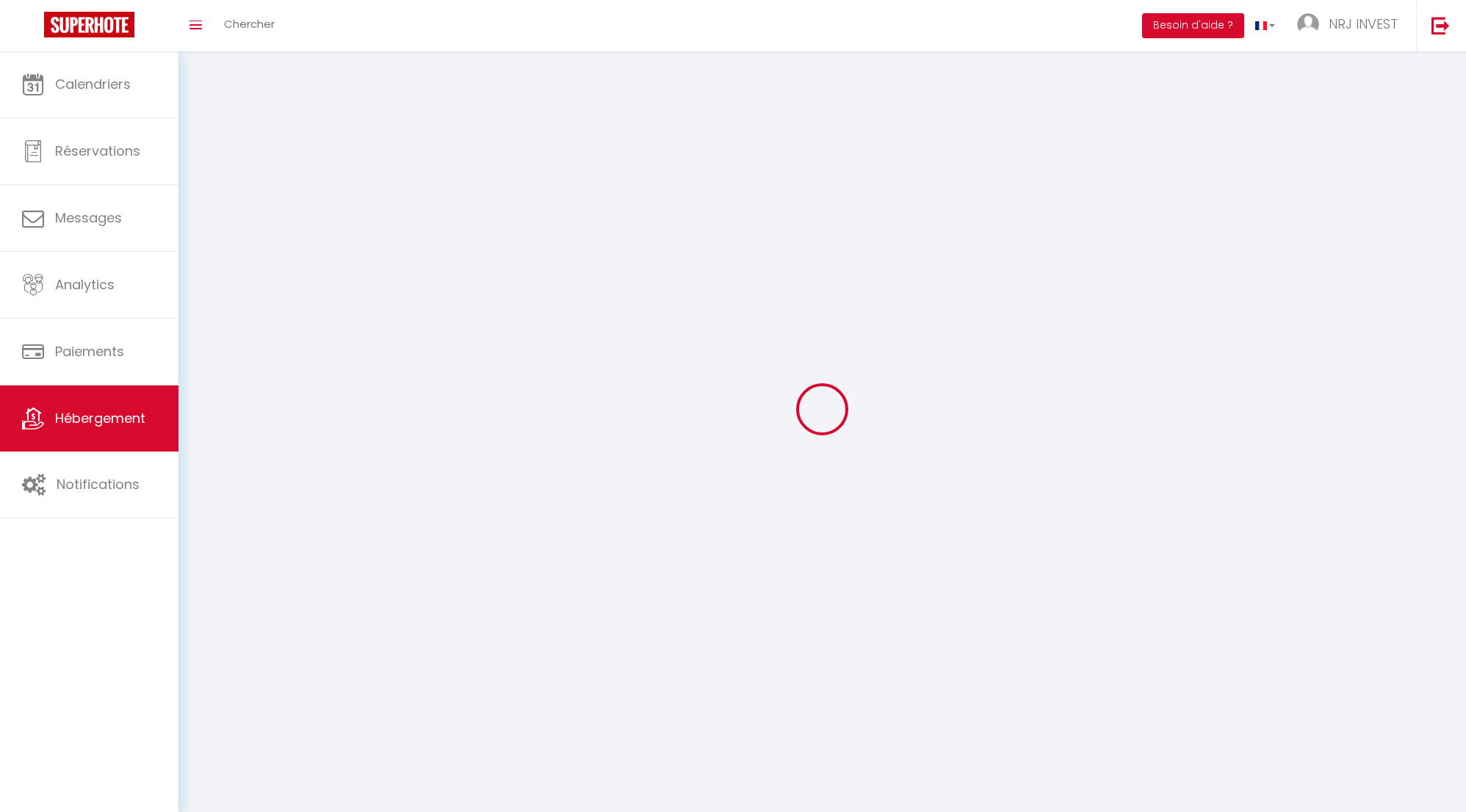
checkbox input "false"
select select
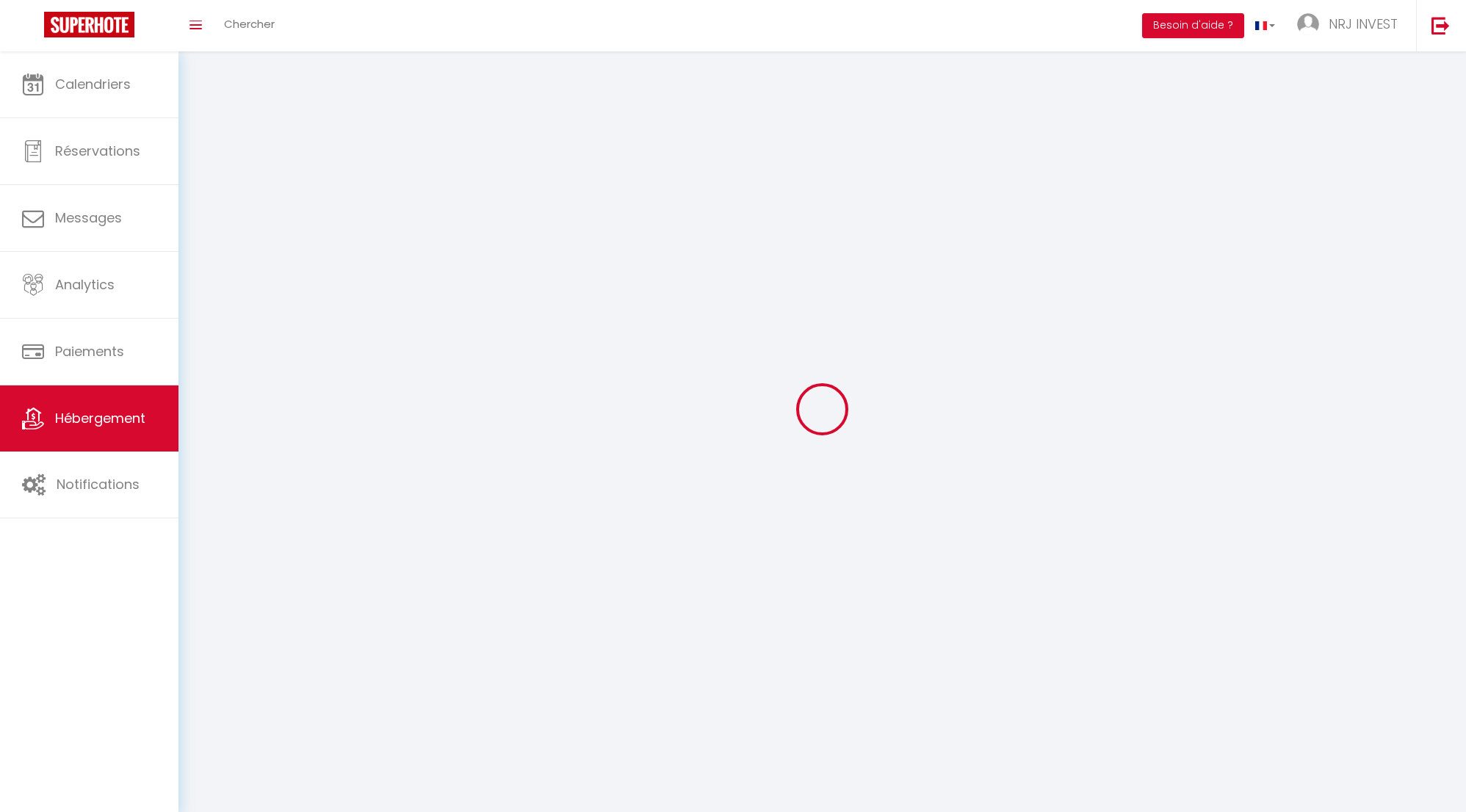
select select
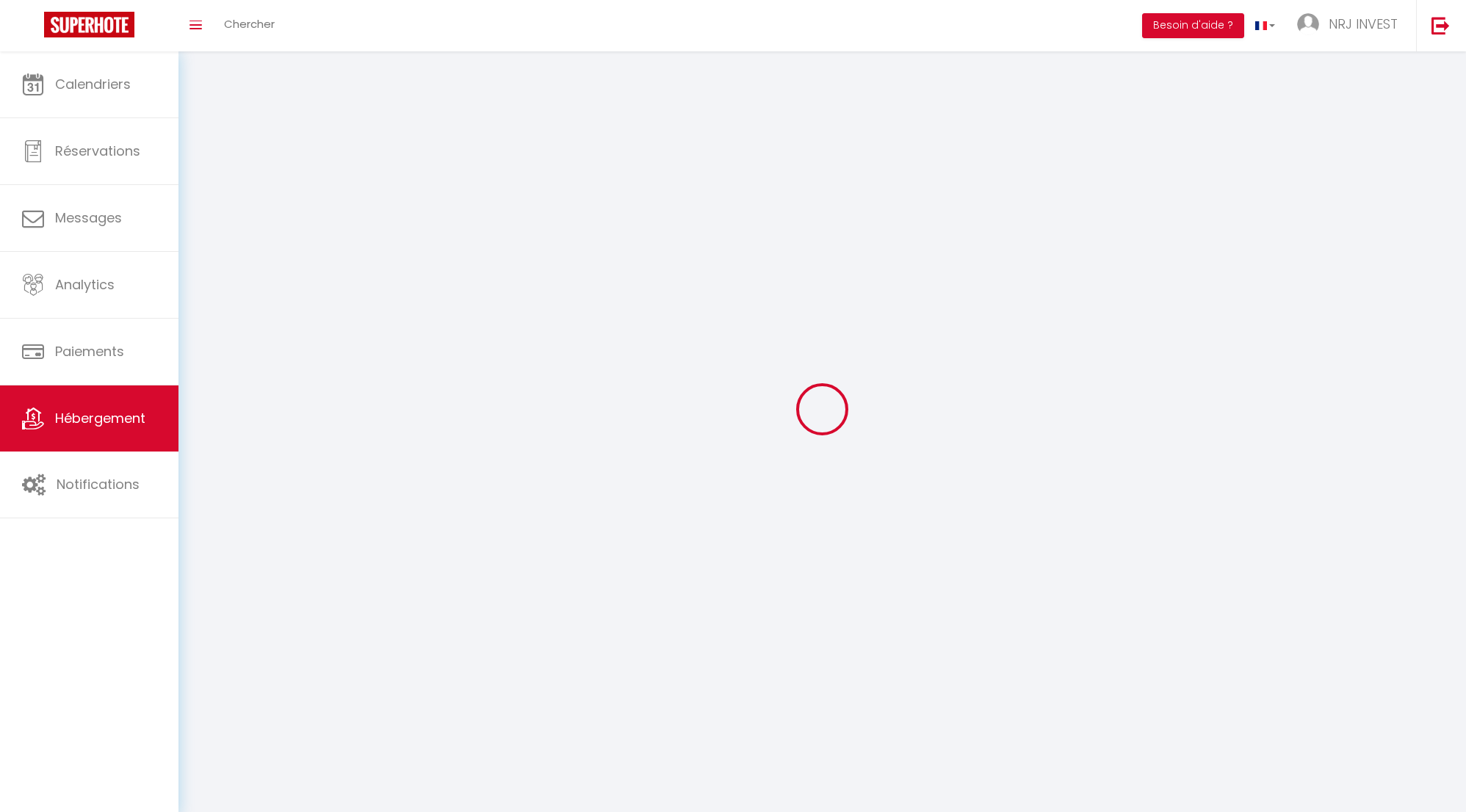
select select
checkbox input "false"
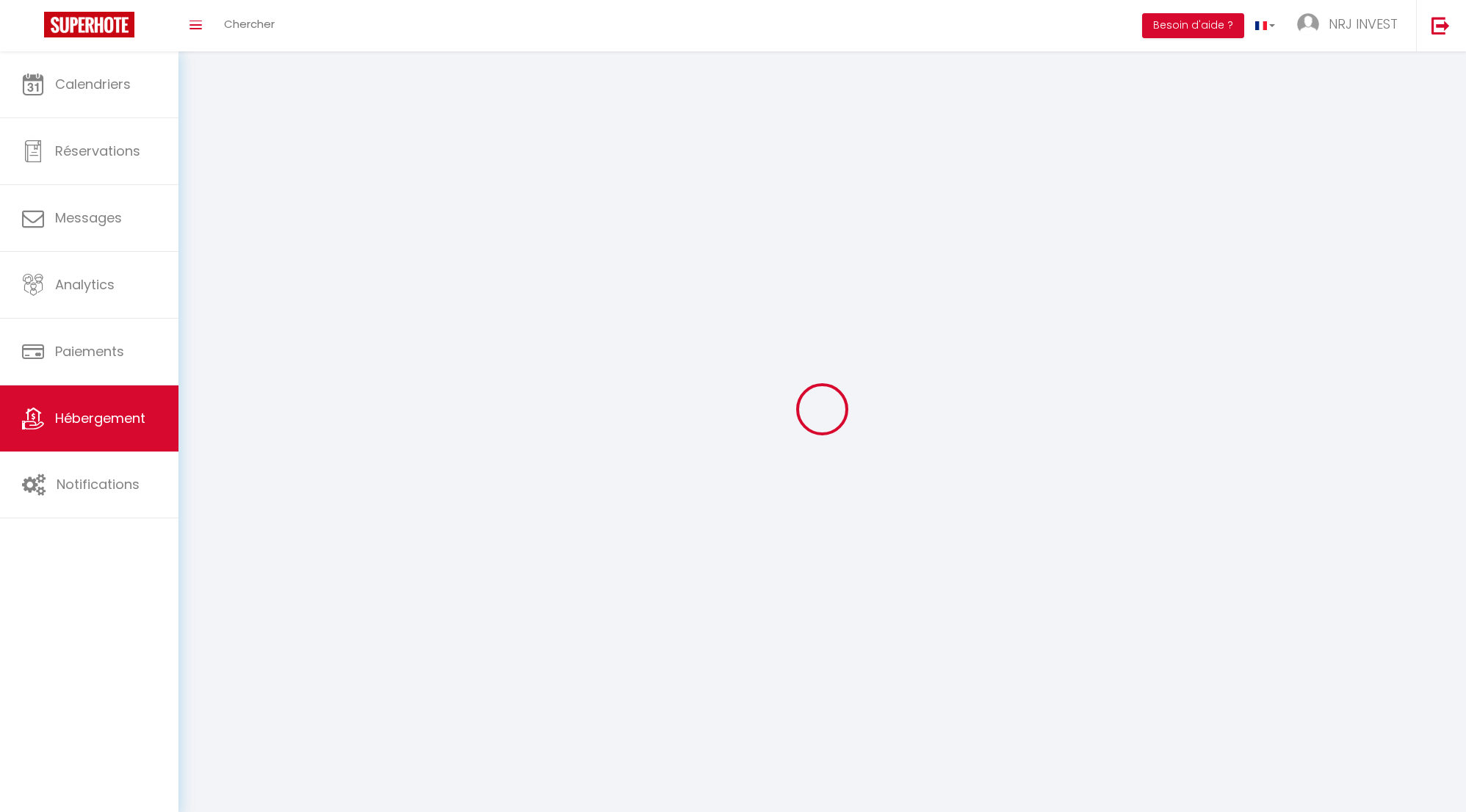
checkbox input "false"
select select
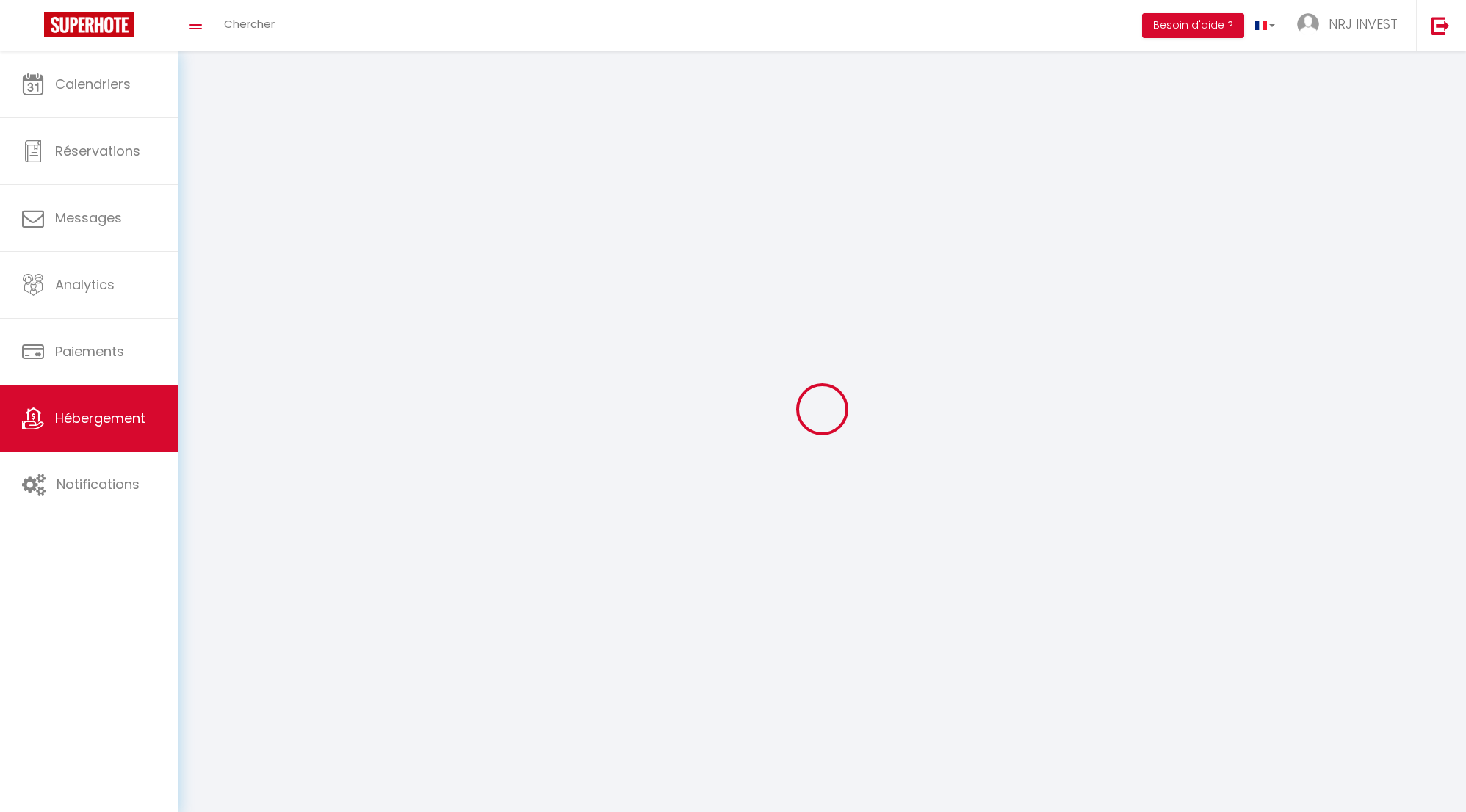
select select
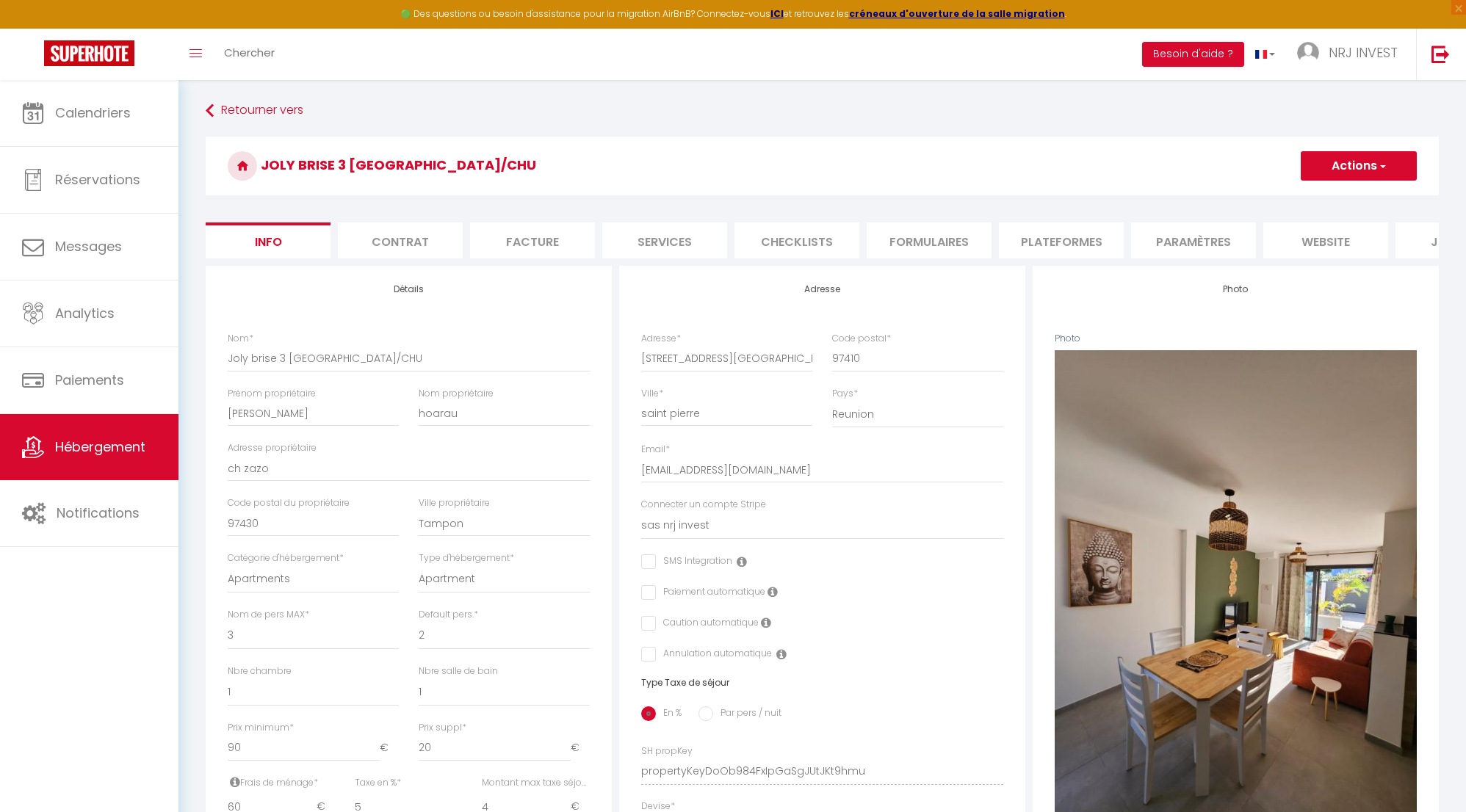
click at [1302, 241] on li "website" at bounding box center [1325, 241] width 125 height 36
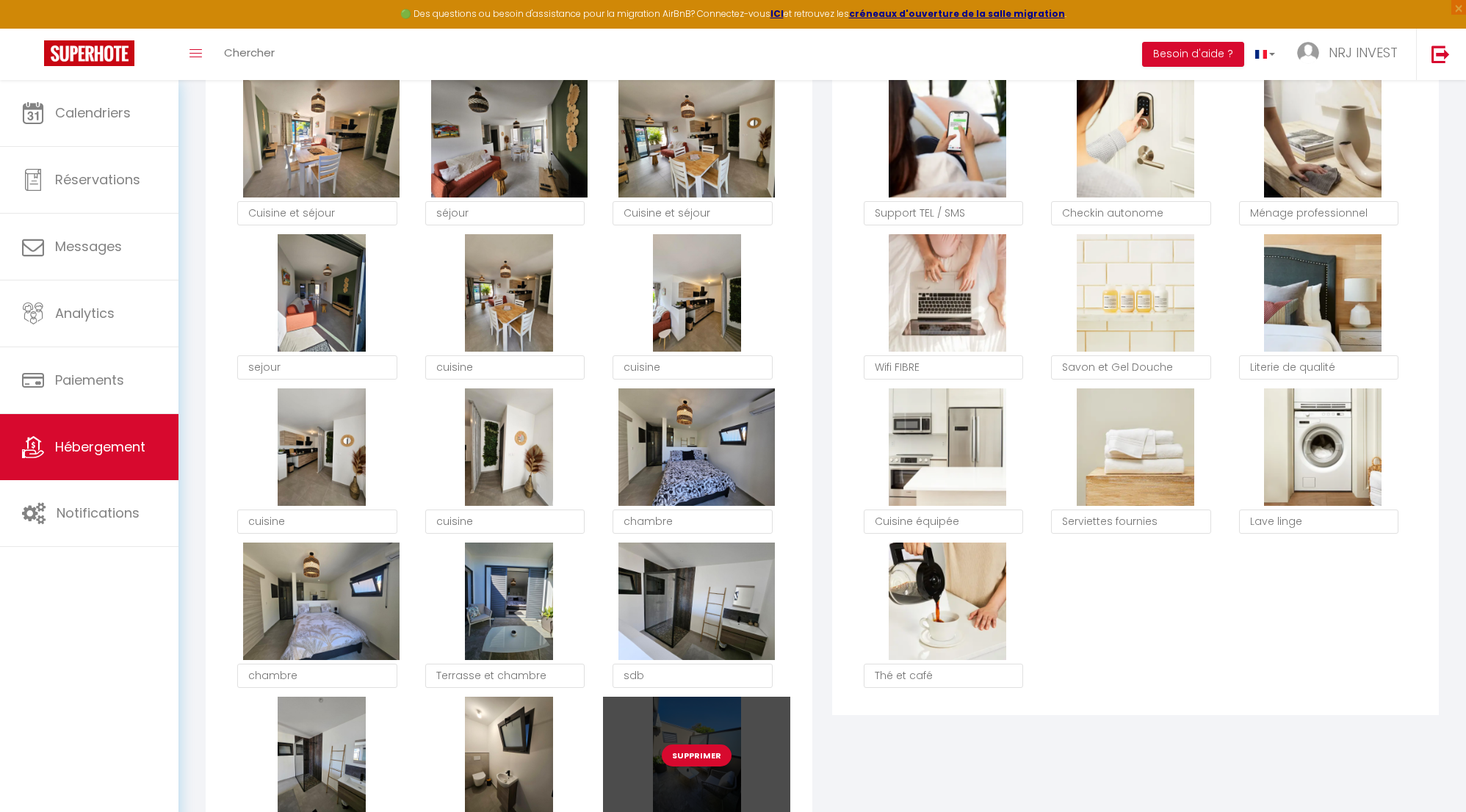
scroll to position [889, 0]
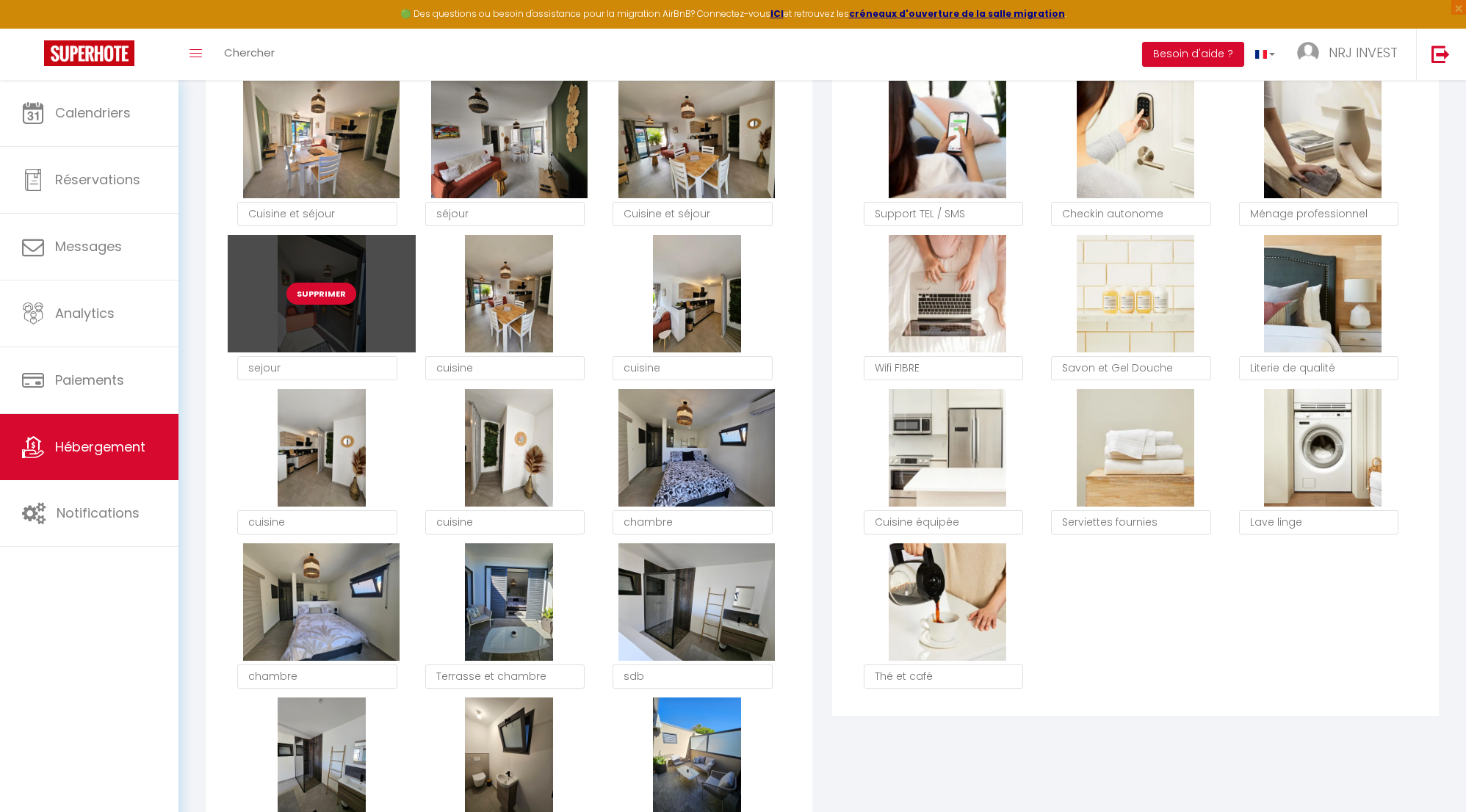
click at [316, 303] on button "Supprimer" at bounding box center [321, 294] width 70 height 22
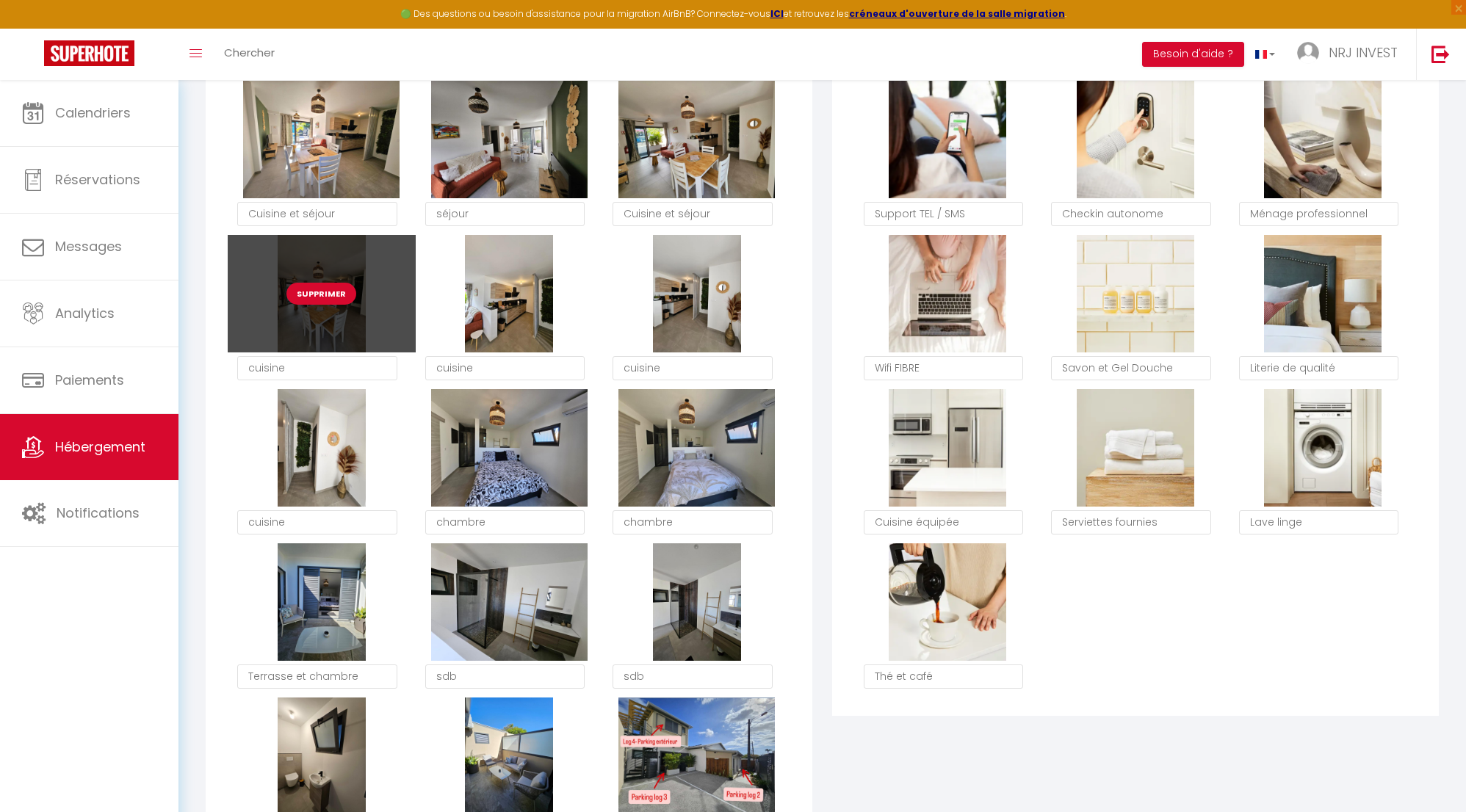
click at [323, 305] on button "Supprimer" at bounding box center [321, 294] width 70 height 22
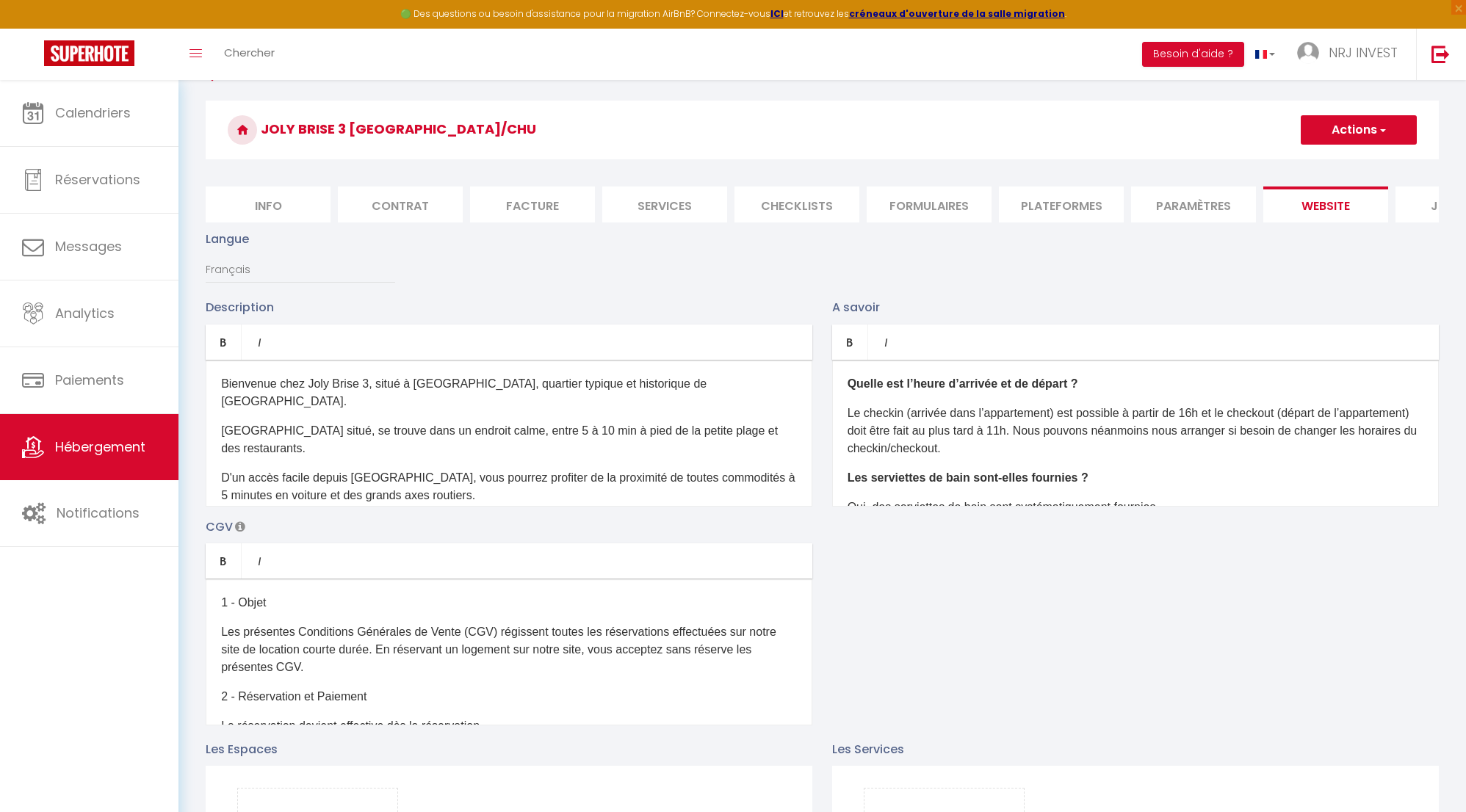
scroll to position [9, 0]
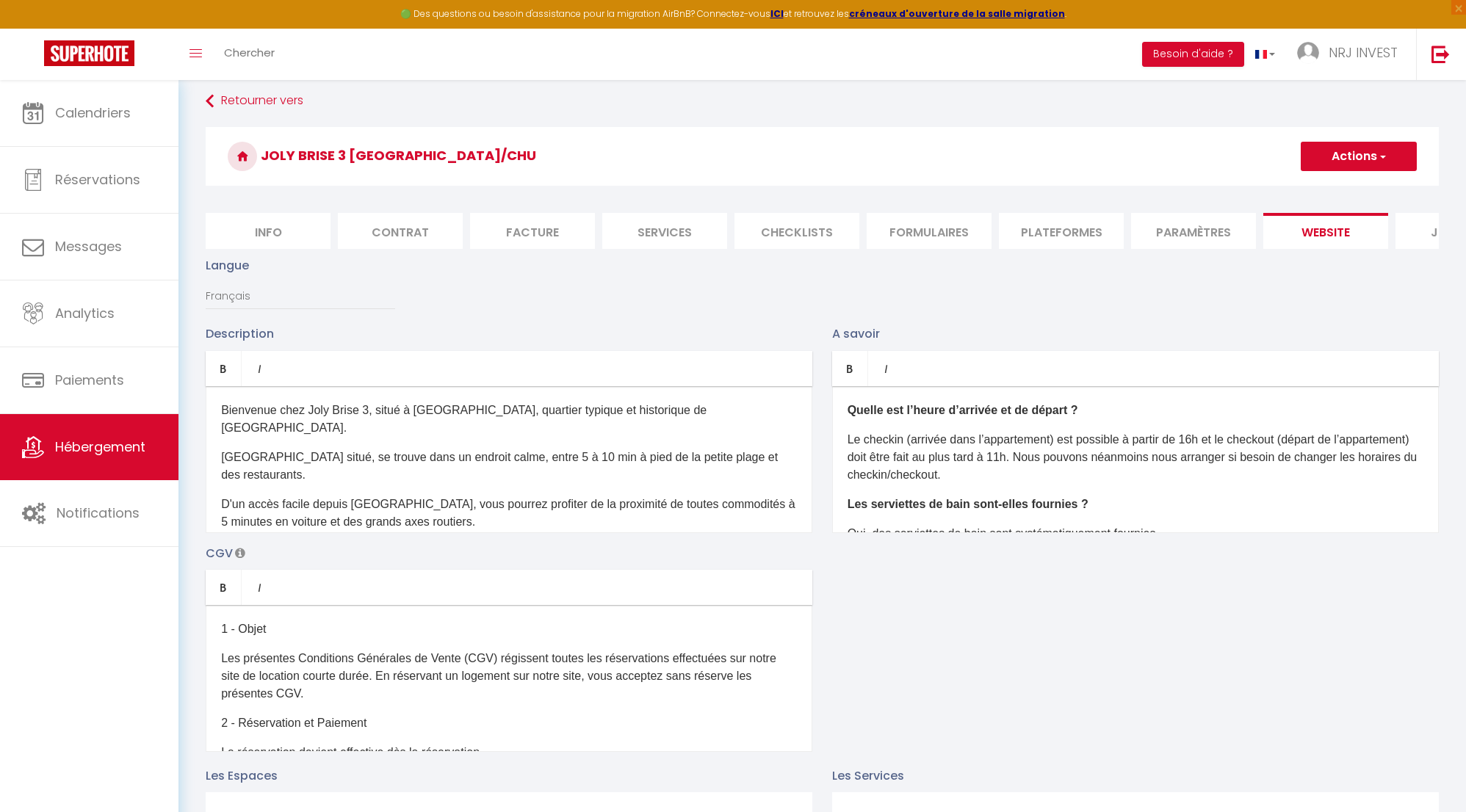
click at [1386, 162] on span "button" at bounding box center [1382, 156] width 9 height 15
click at [1370, 186] on link "Enregistrer" at bounding box center [1358, 189] width 116 height 19
click at [1380, 155] on span "button" at bounding box center [1382, 156] width 9 height 15
click at [1348, 186] on input "Enregistrer" at bounding box center [1342, 189] width 54 height 15
click at [1350, 188] on input "Enregistrer" at bounding box center [1342, 189] width 54 height 15
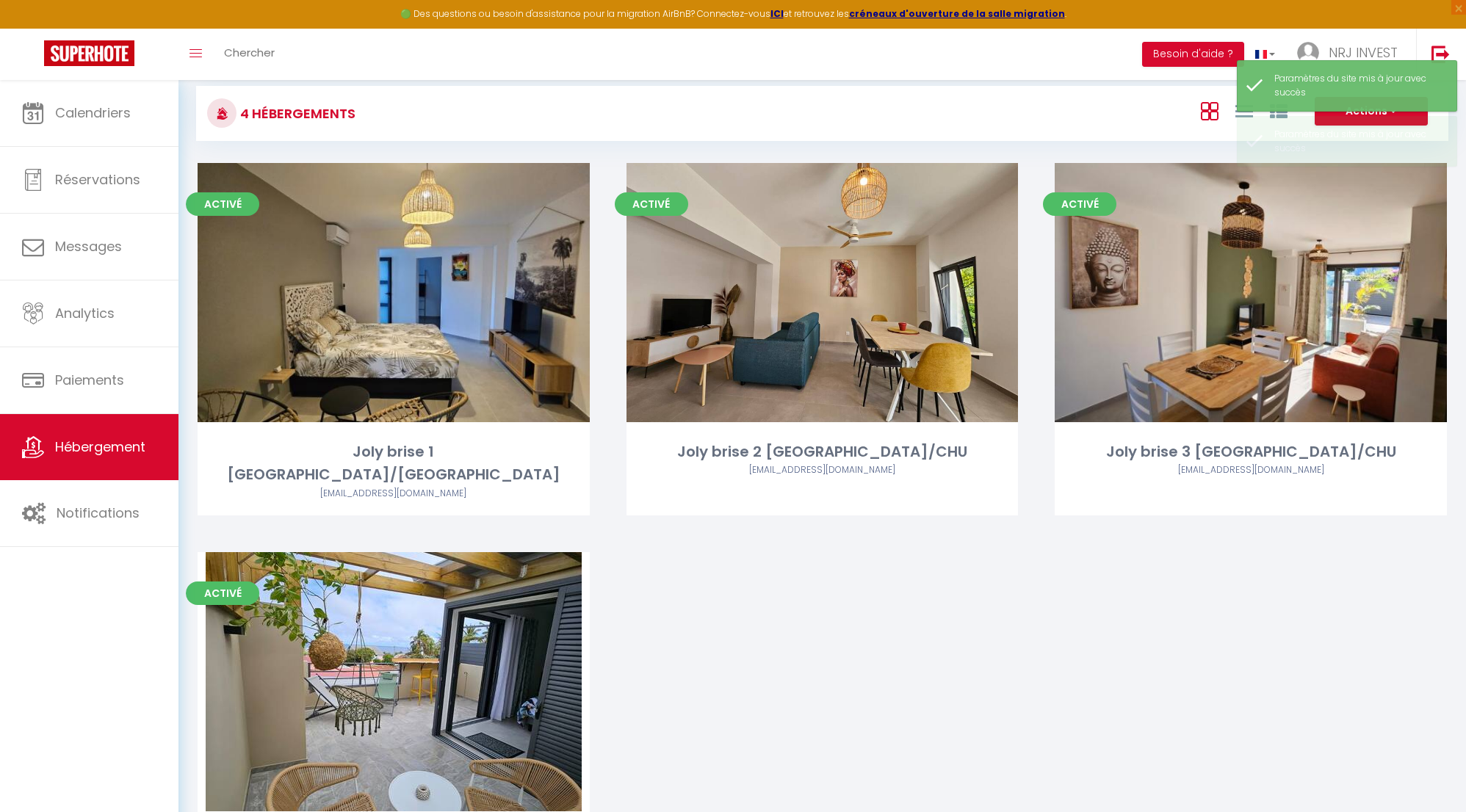
scroll to position [125, 0]
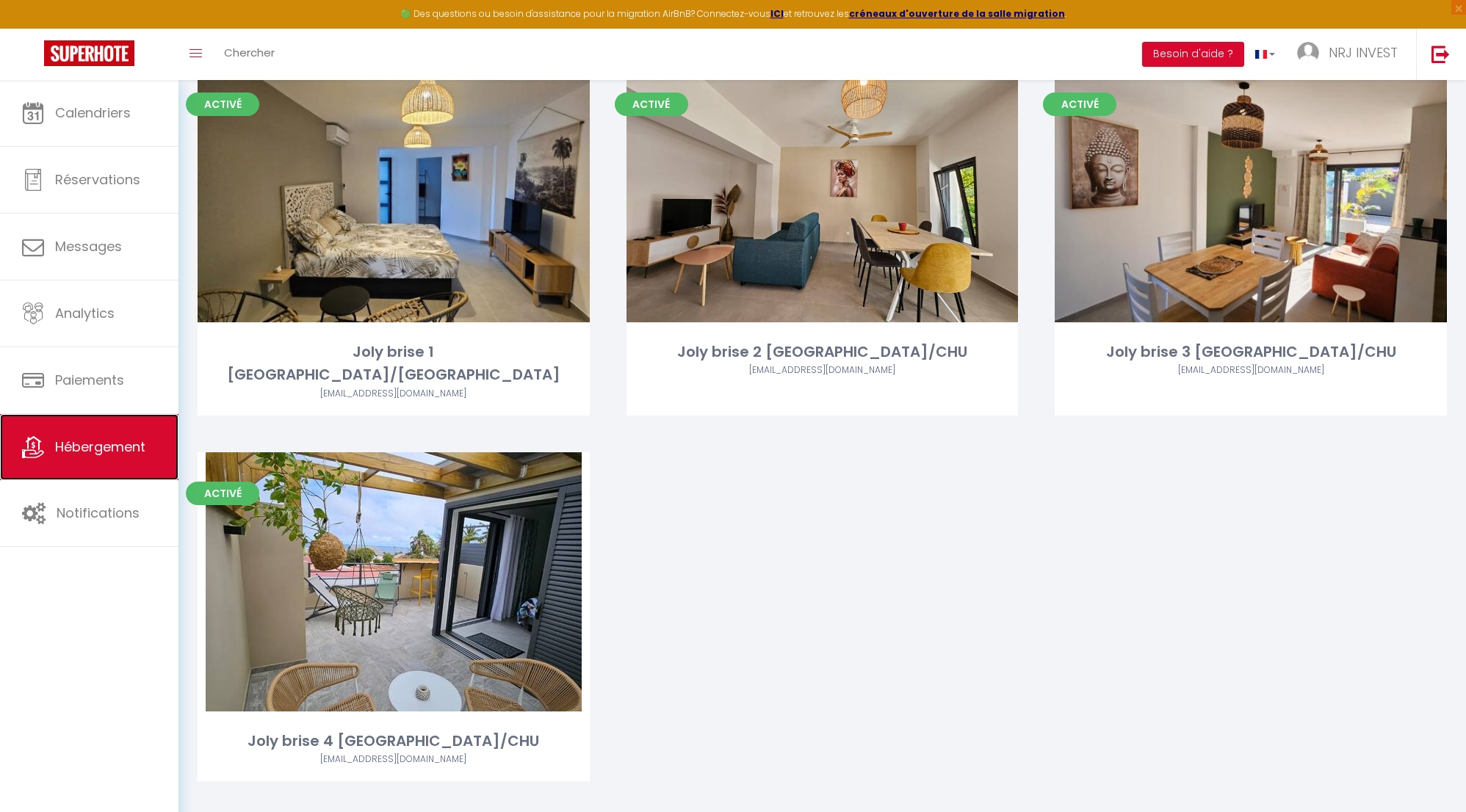
click at [124, 452] on span "Hébergement" at bounding box center [100, 447] width 91 height 19
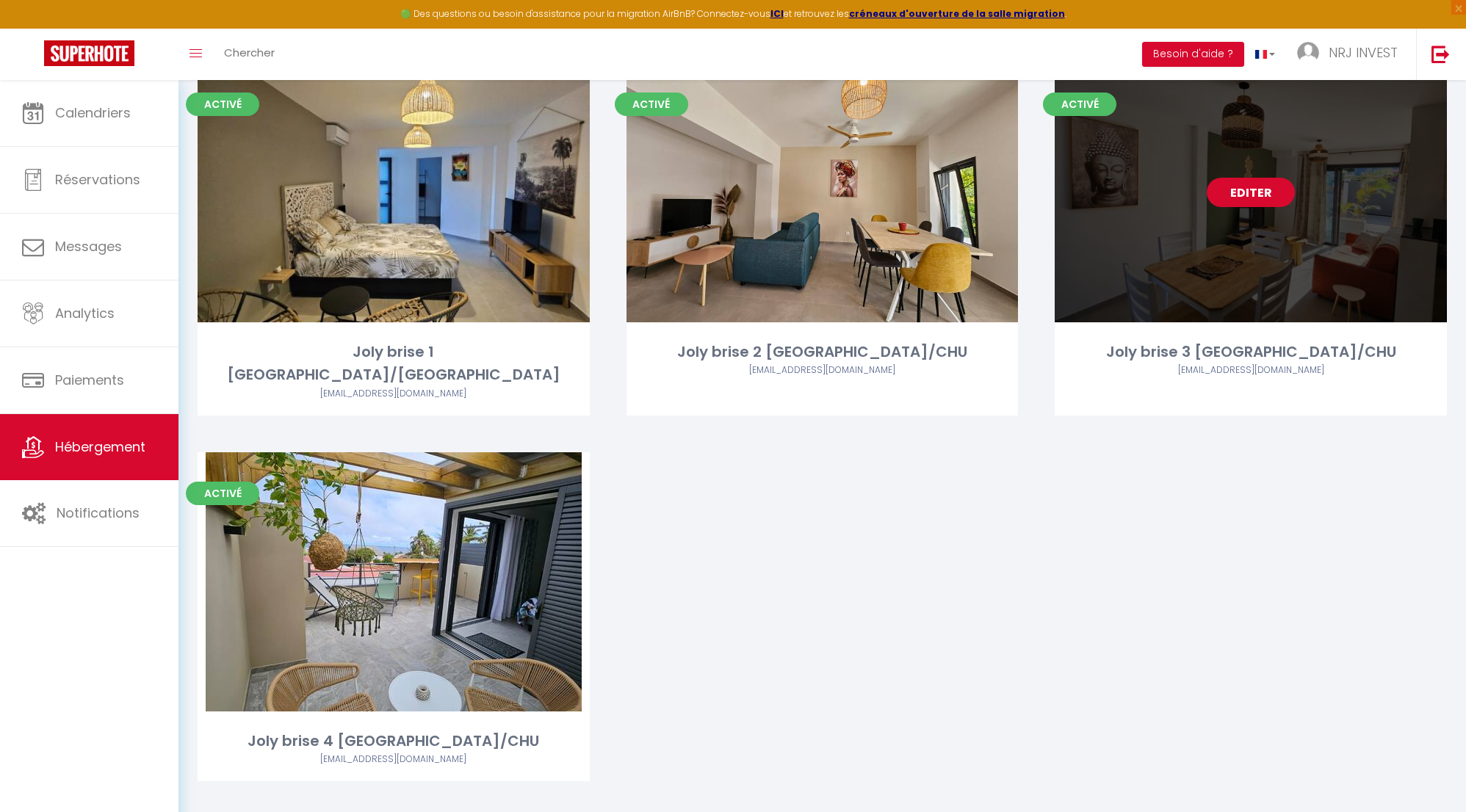
click at [1269, 193] on link "Editer" at bounding box center [1251, 193] width 88 height 29
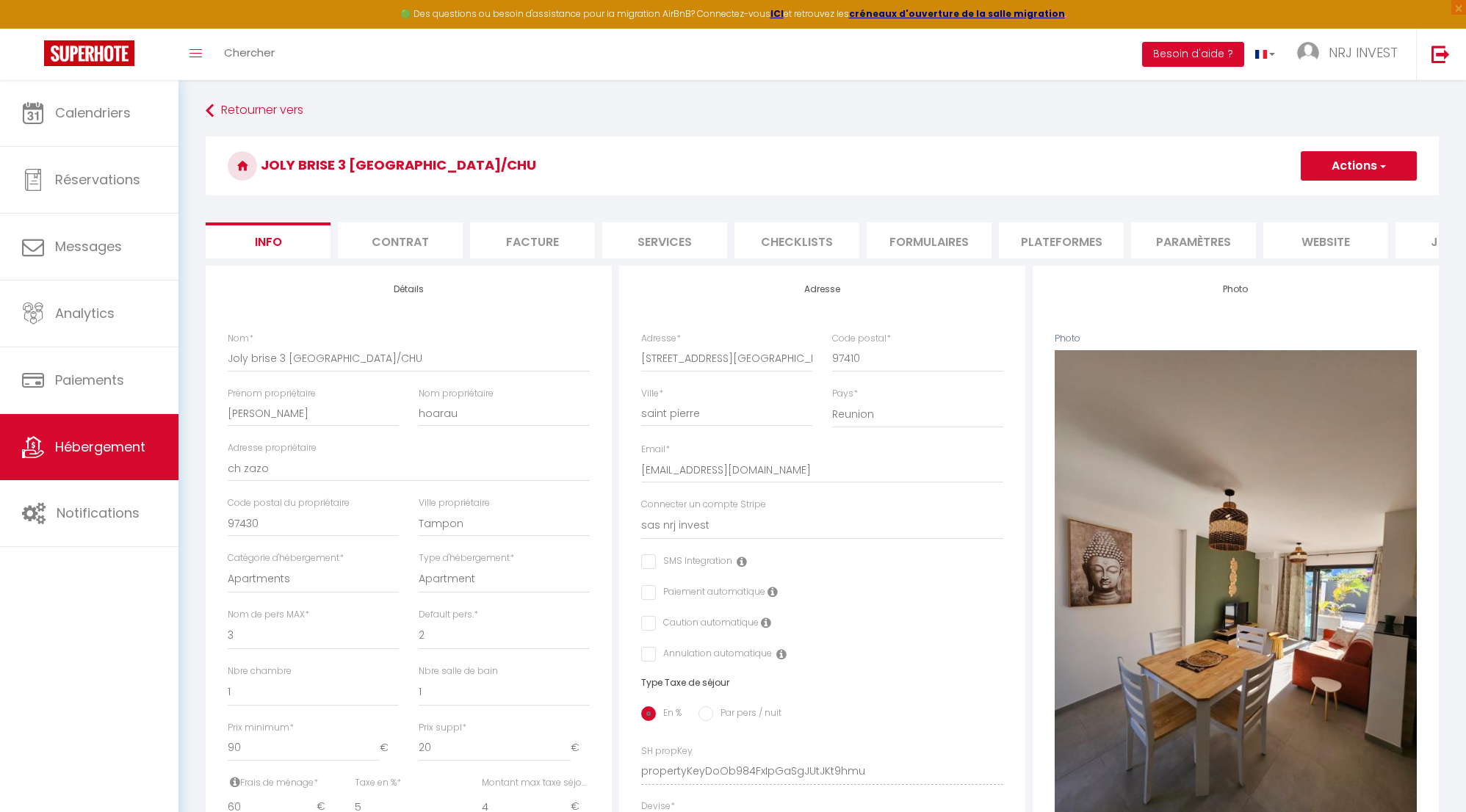
click at [1334, 235] on li "website" at bounding box center [1325, 241] width 125 height 36
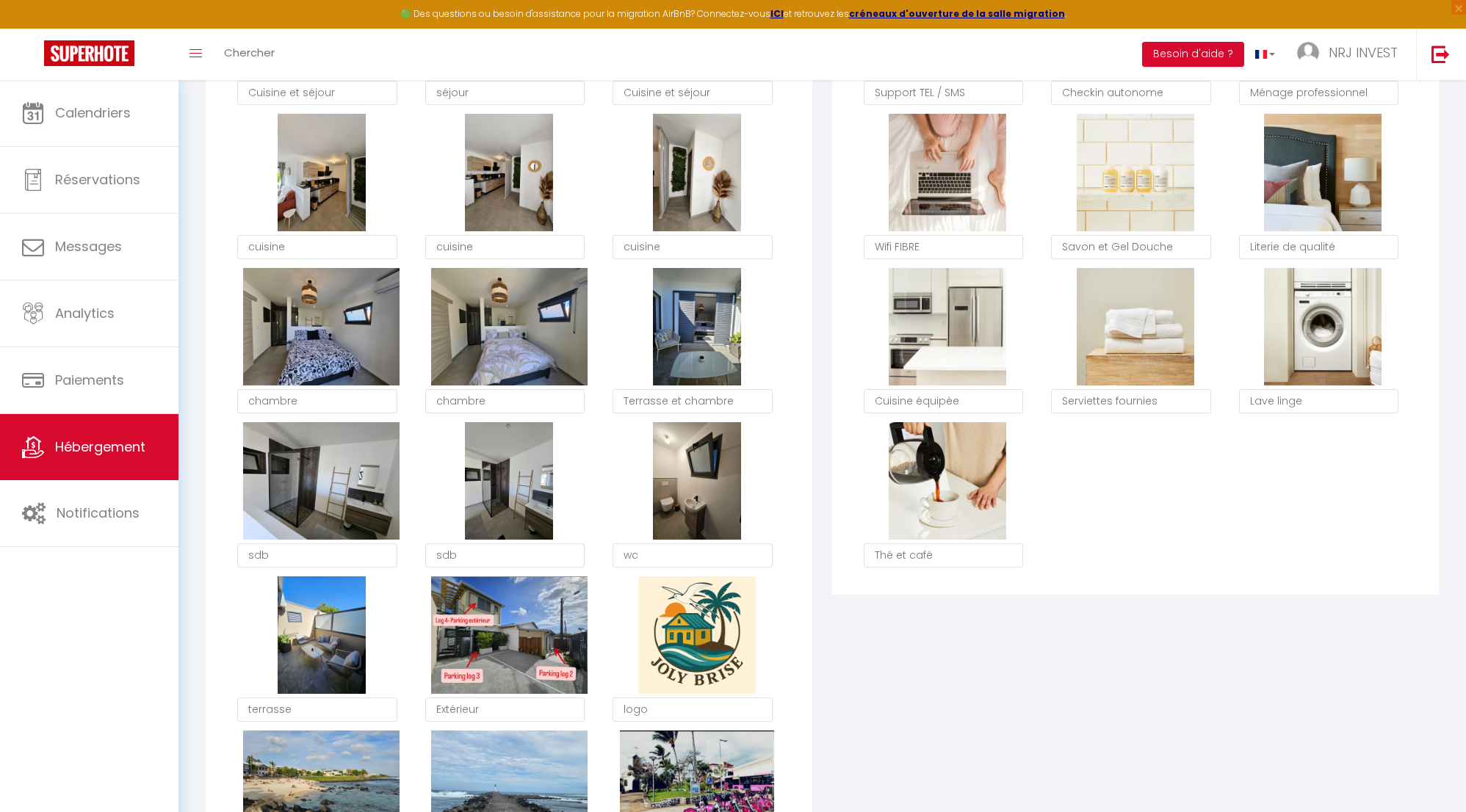
scroll to position [917, 0]
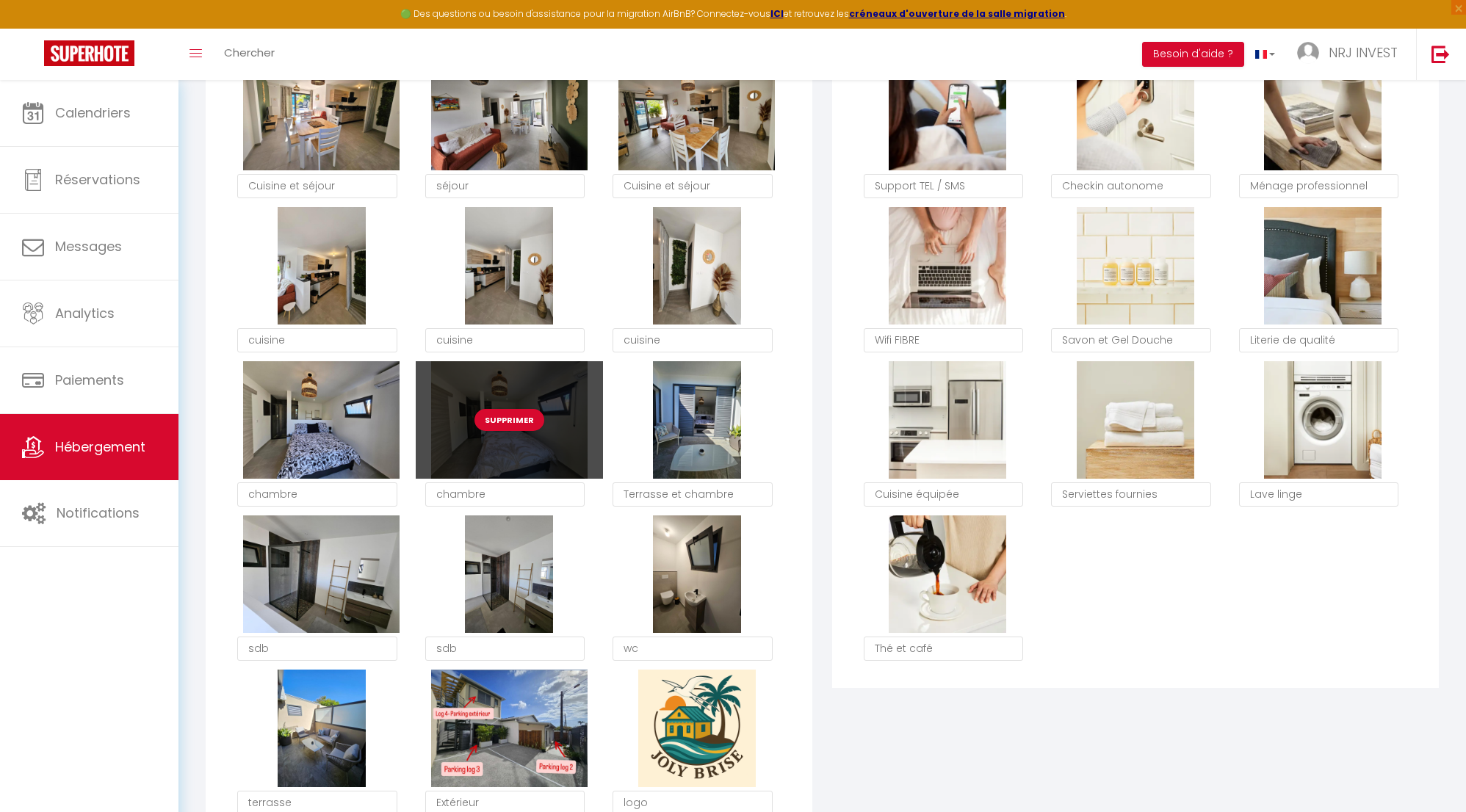
click at [540, 453] on div "Supprimer" at bounding box center [509, 420] width 187 height 118
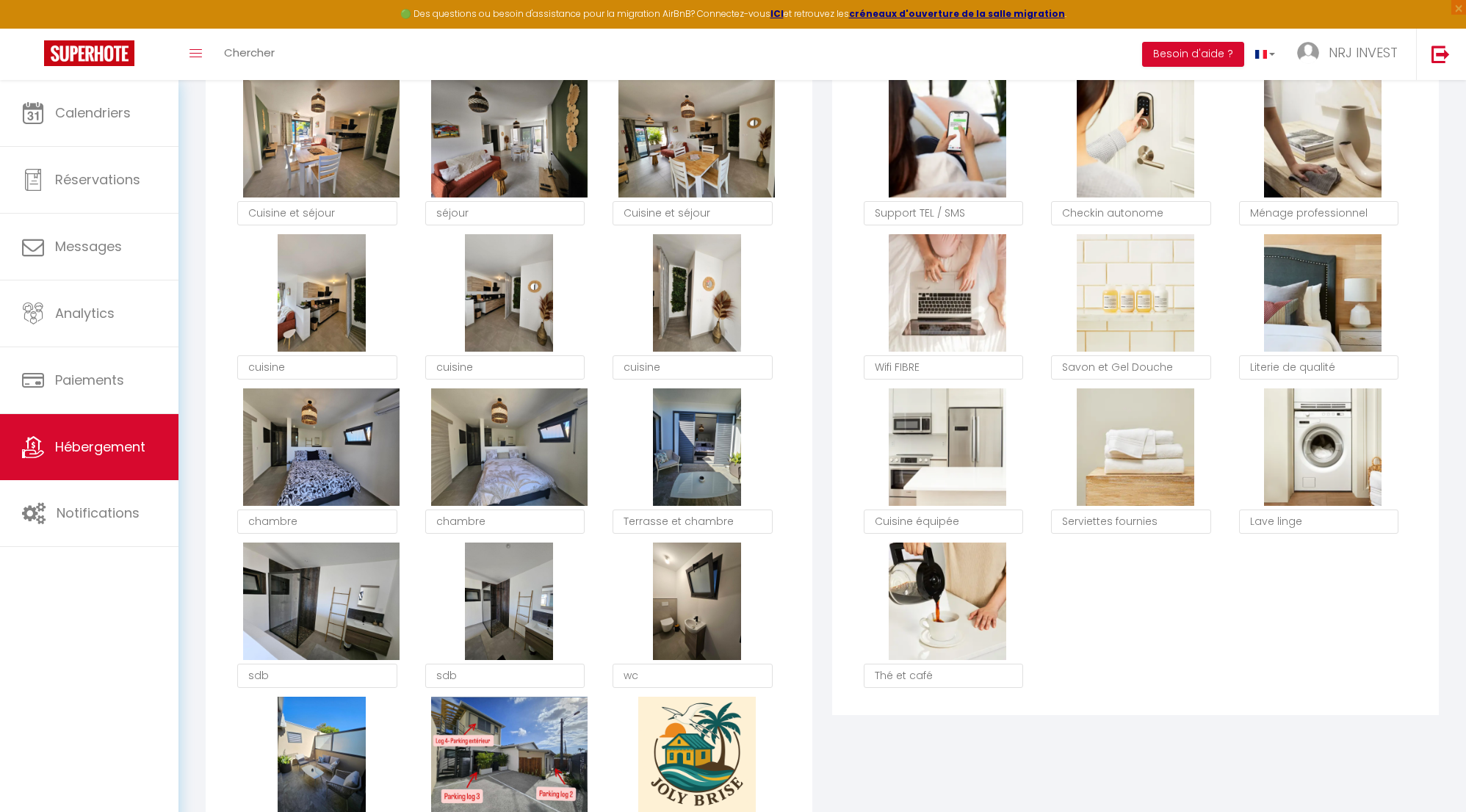
scroll to position [583, 0]
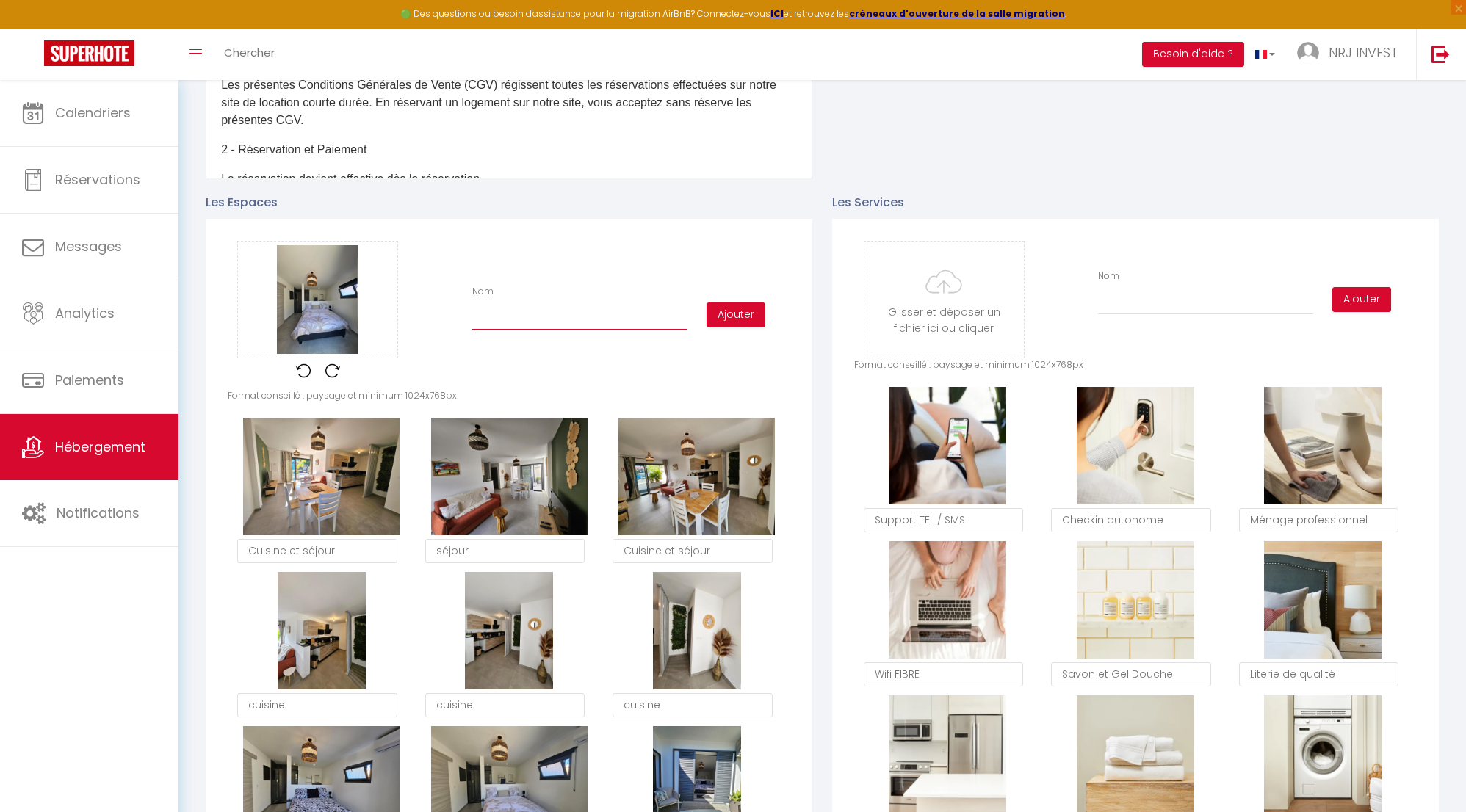
click at [515, 330] on input "Nom" at bounding box center [580, 317] width 215 height 26
click at [738, 324] on button "Ajouter" at bounding box center [736, 315] width 59 height 25
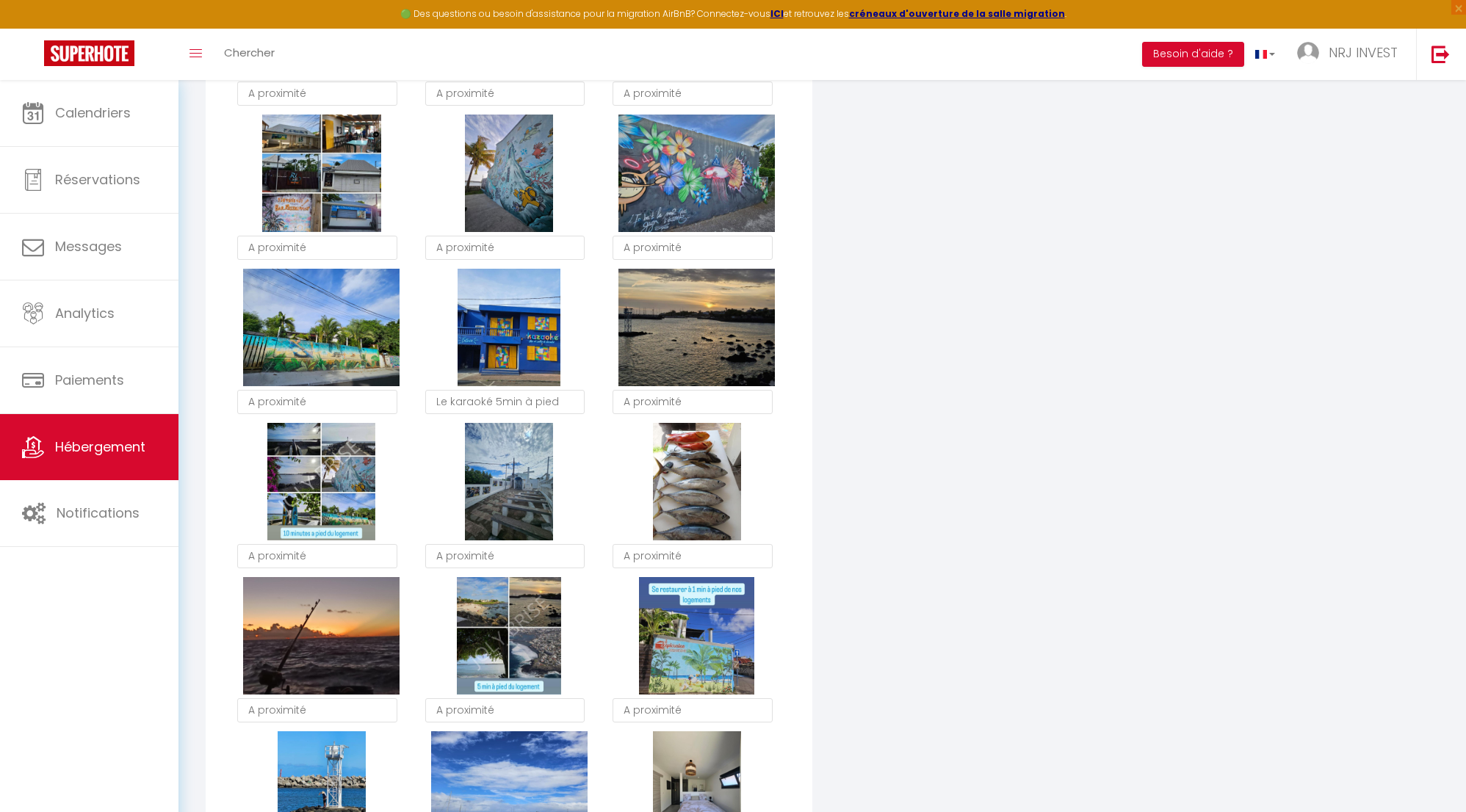
scroll to position [2479, 0]
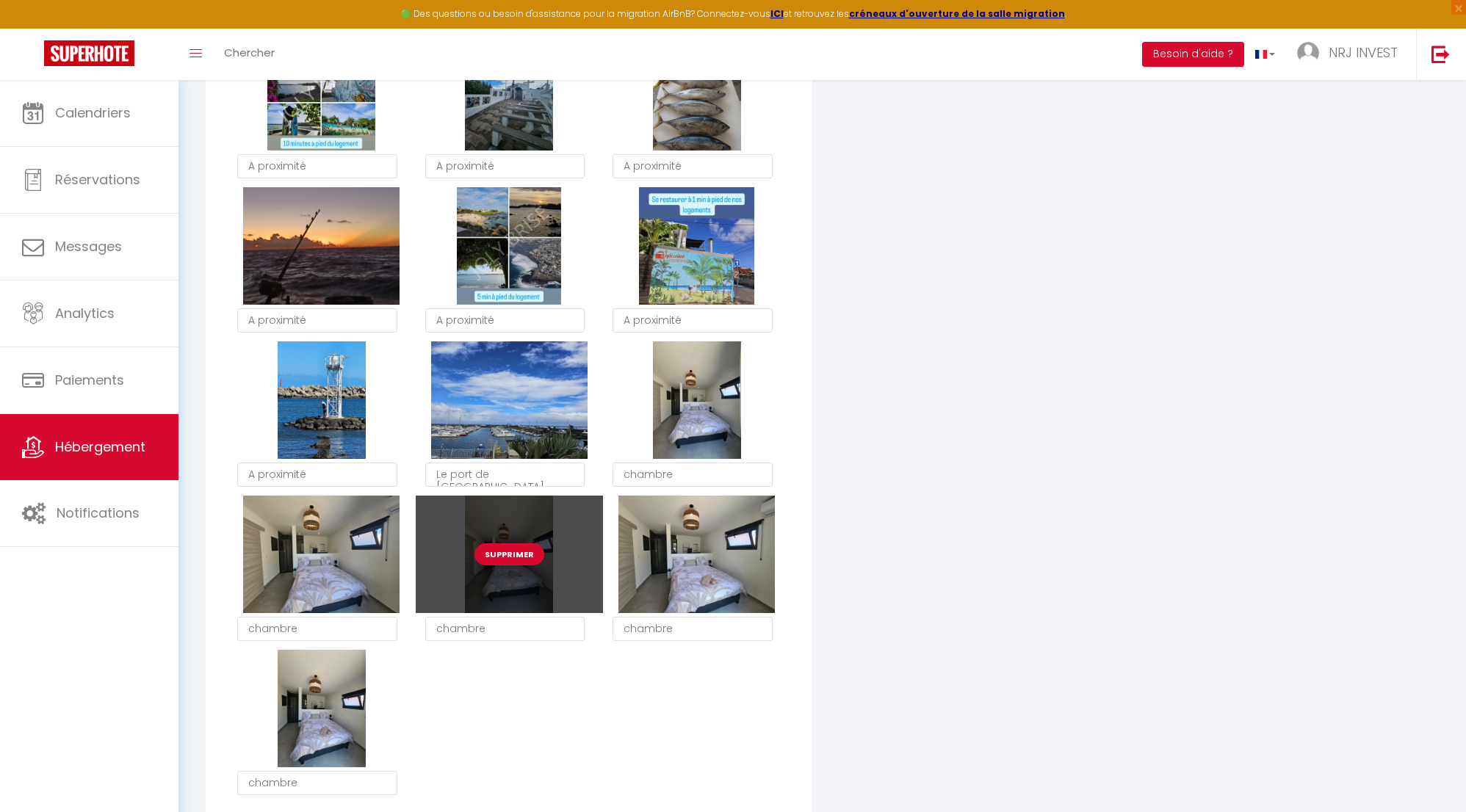
click at [524, 565] on button "Supprimer" at bounding box center [509, 554] width 70 height 22
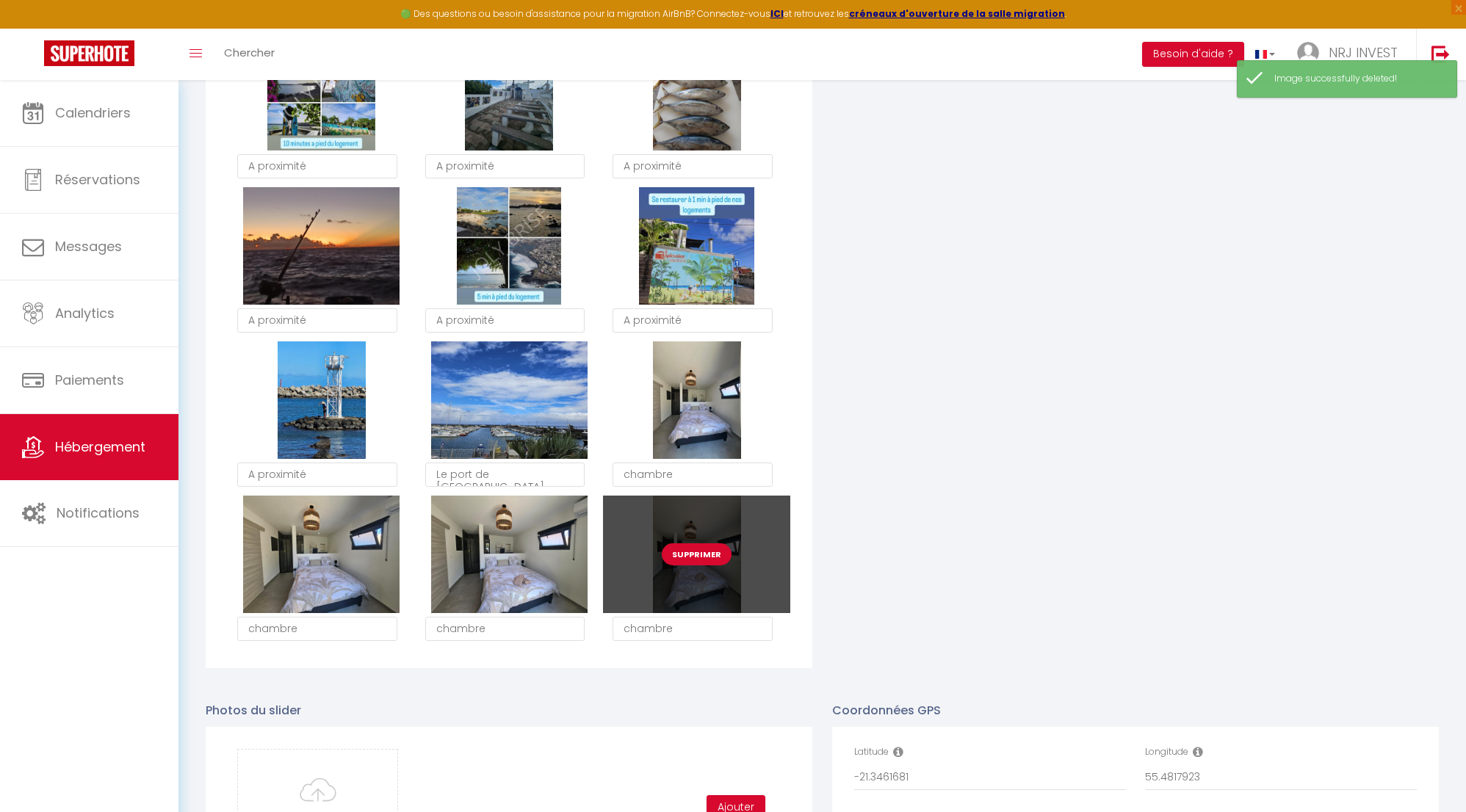
click at [705, 565] on button "Supprimer" at bounding box center [697, 554] width 70 height 22
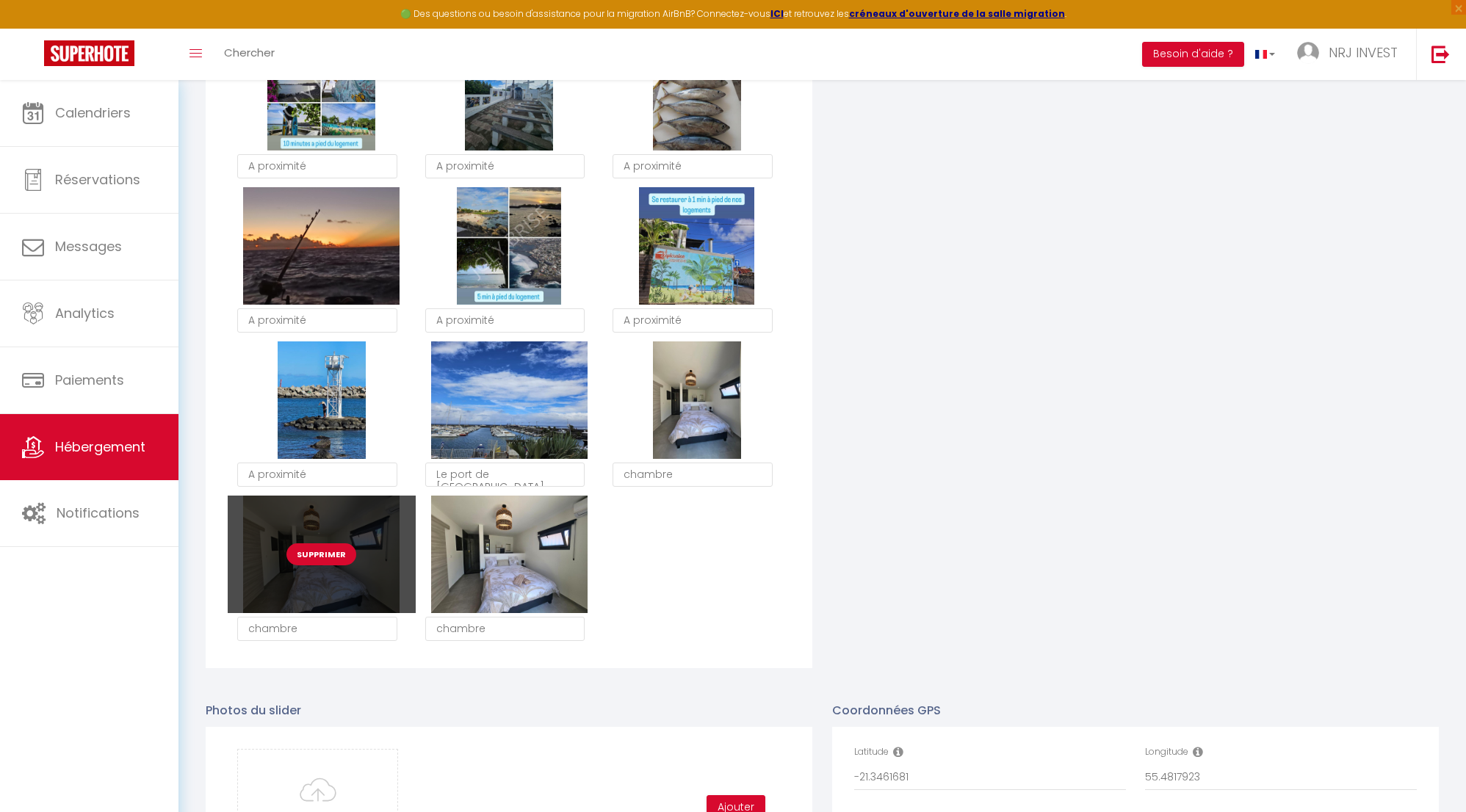
click at [325, 562] on button "Supprimer" at bounding box center [321, 554] width 70 height 22
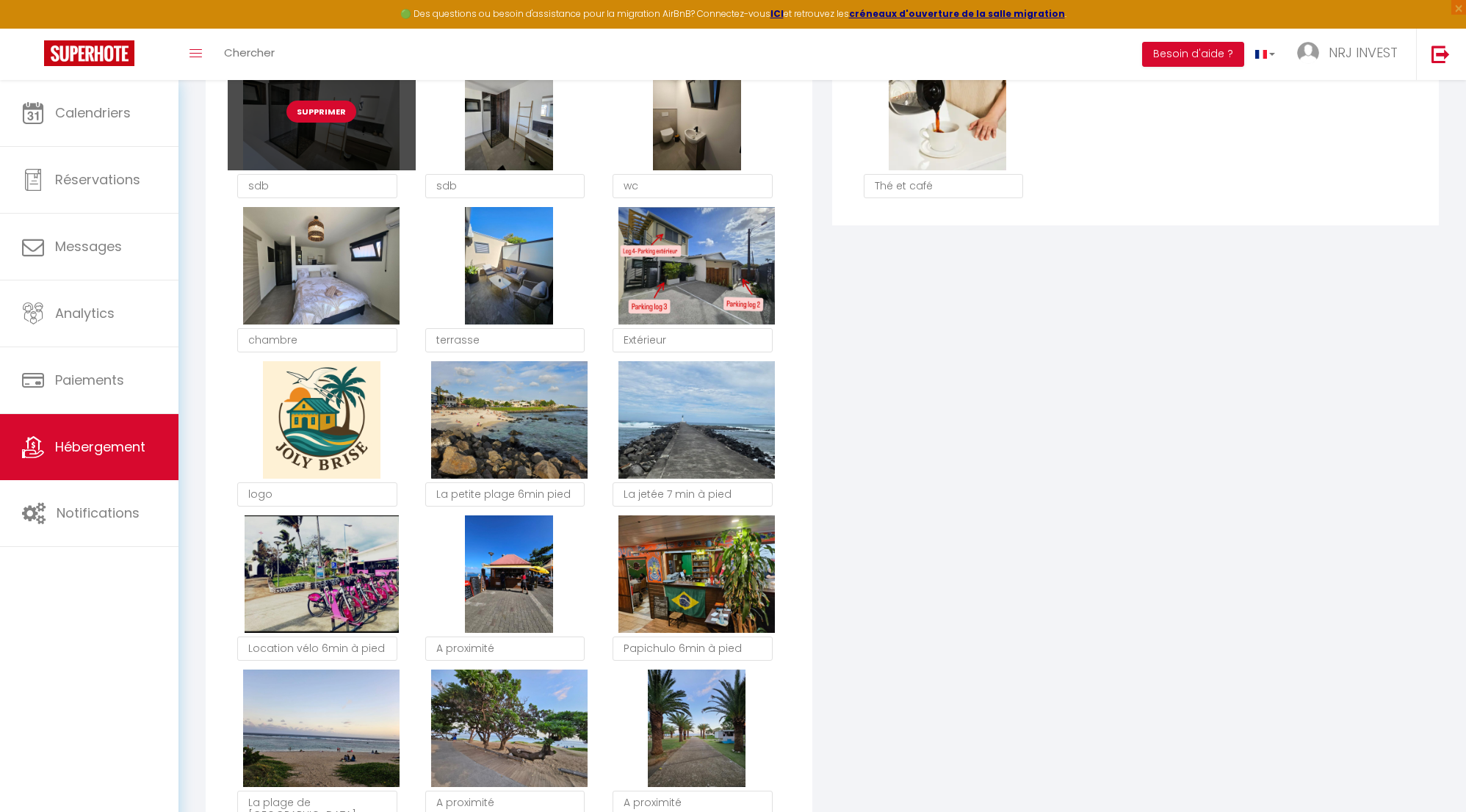
scroll to position [894, 0]
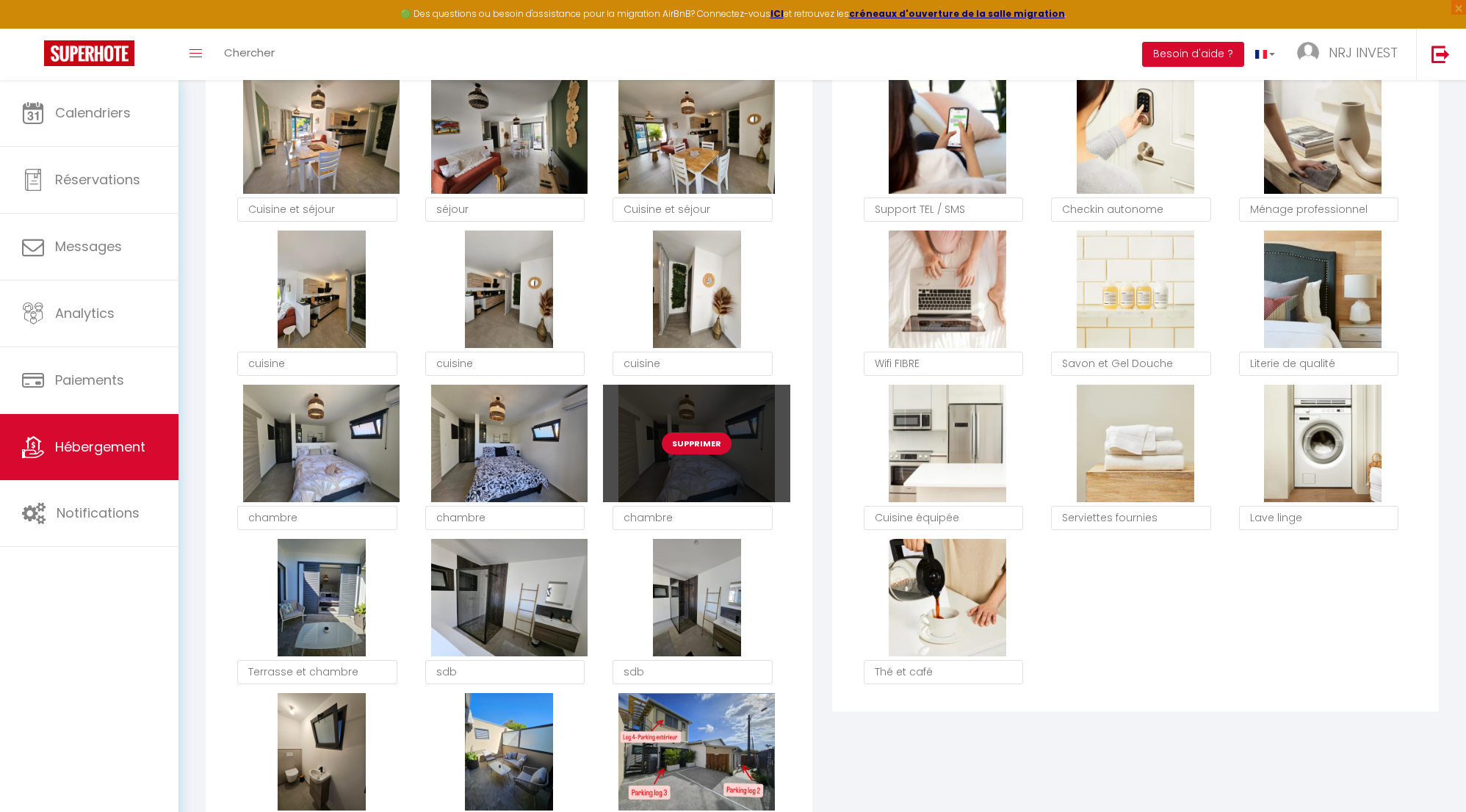
click at [691, 450] on button "Supprimer" at bounding box center [697, 443] width 70 height 22
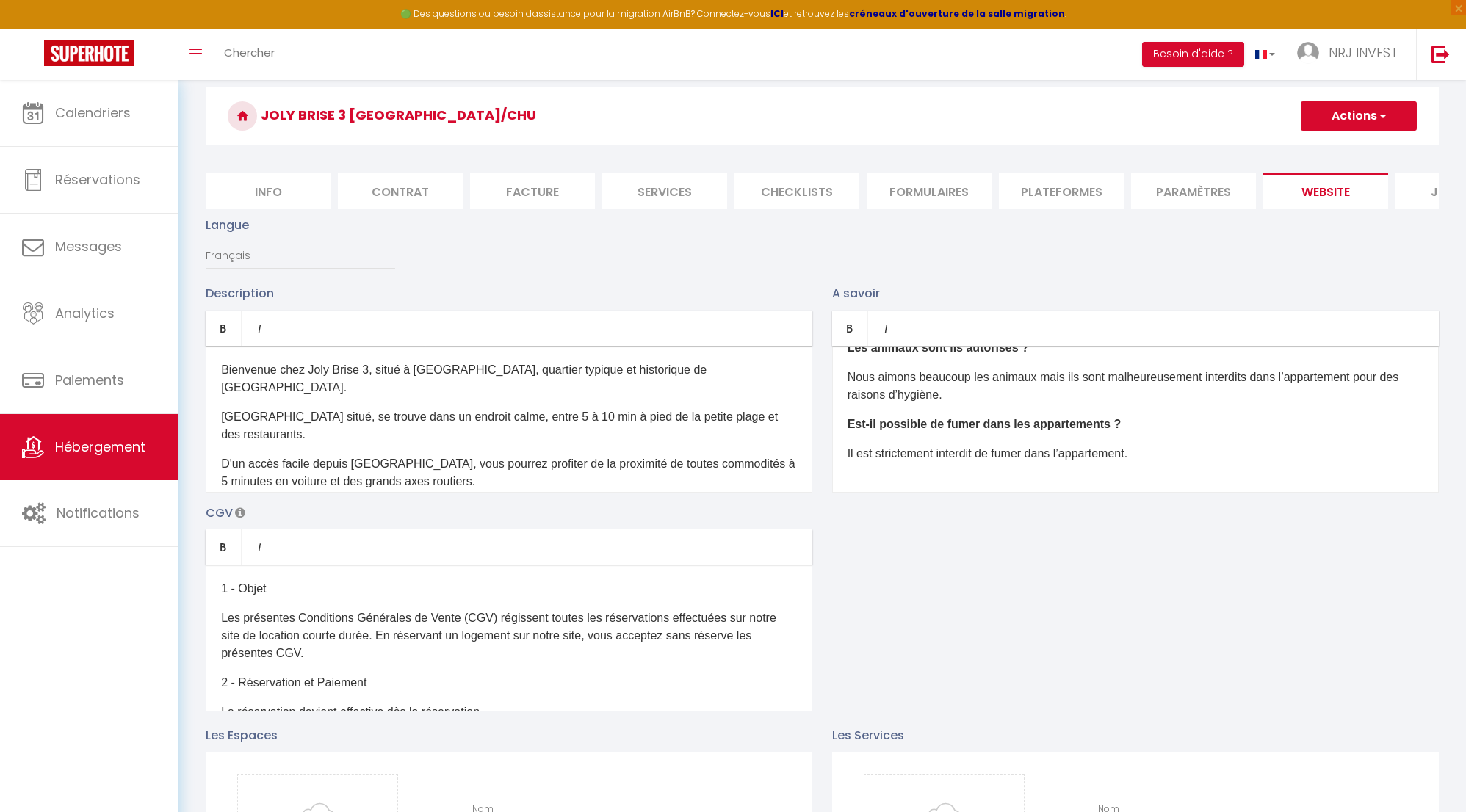
scroll to position [0, 0]
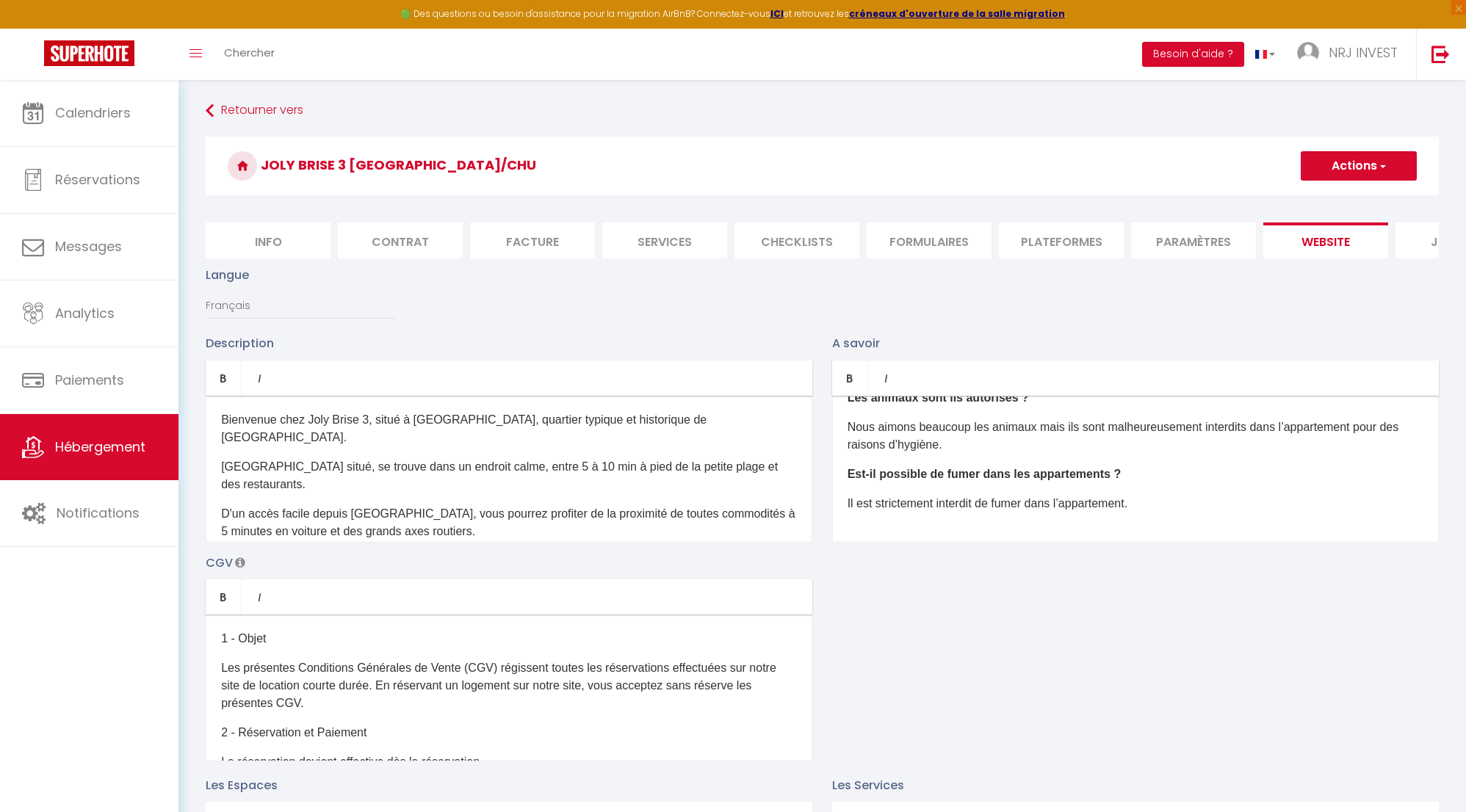
click at [1387, 165] on button "Actions" at bounding box center [1359, 166] width 116 height 29
click at [1358, 198] on input "Enregistrer" at bounding box center [1342, 198] width 54 height 15
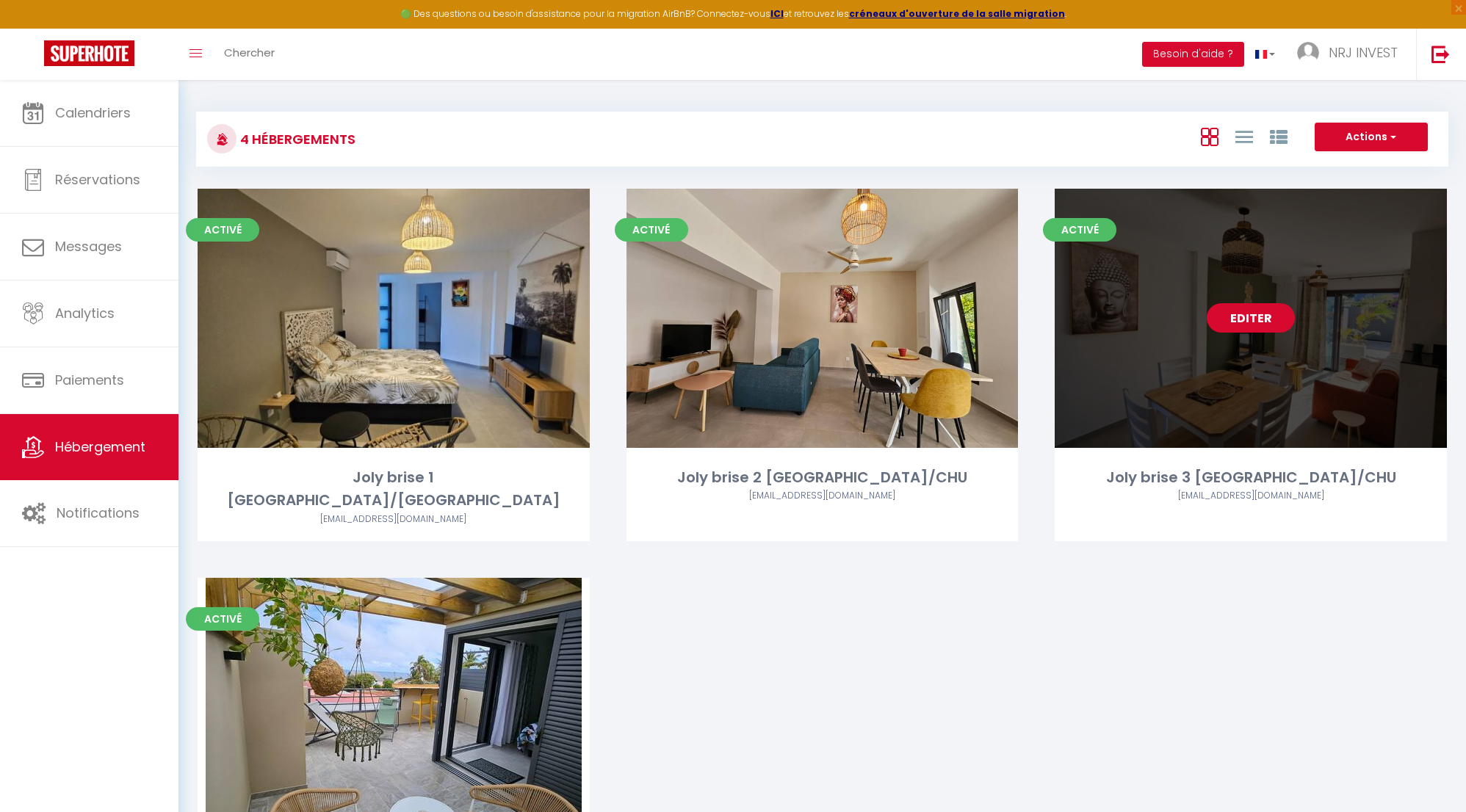
click at [1248, 316] on link "Editer" at bounding box center [1251, 318] width 88 height 29
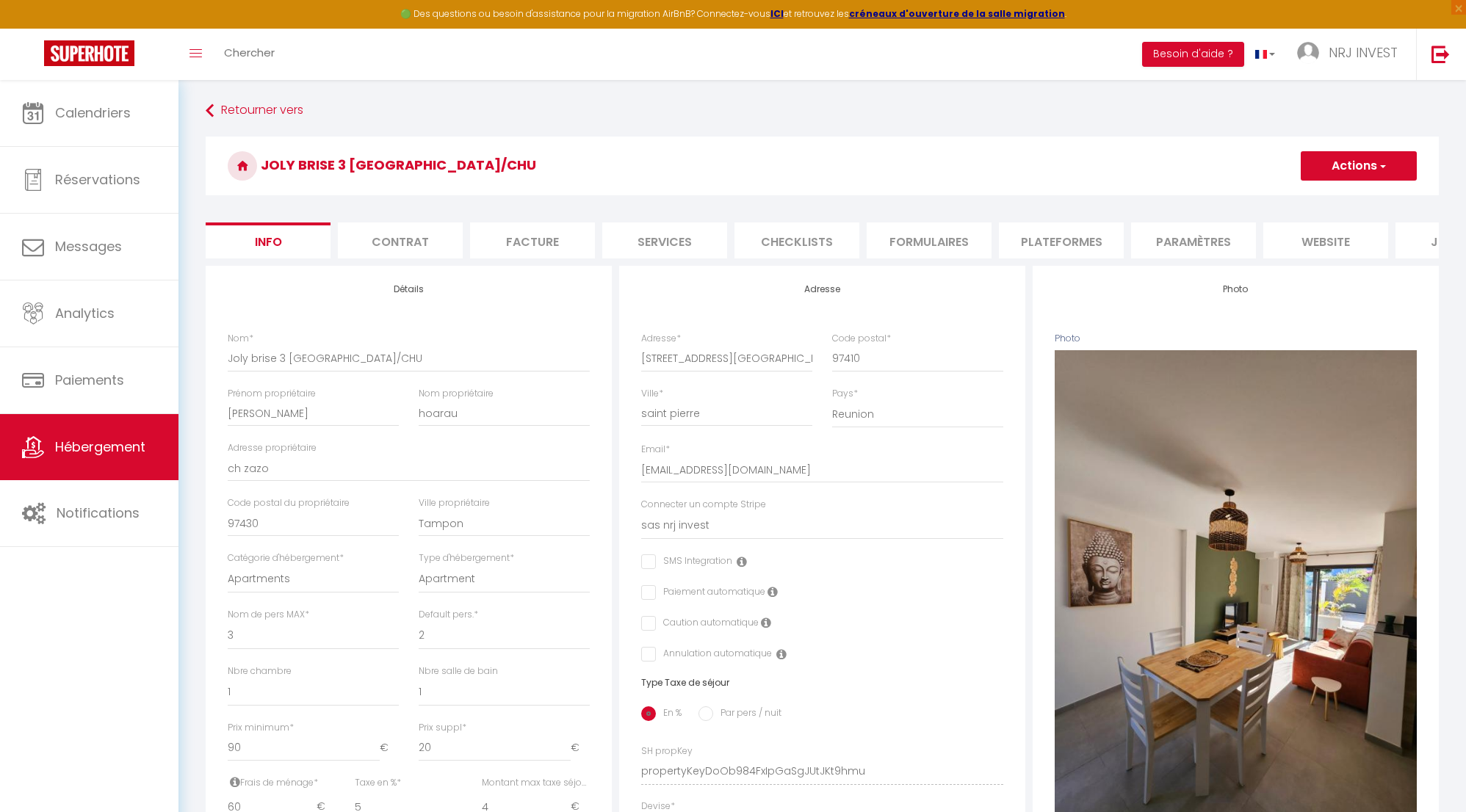
click at [1314, 242] on li "website" at bounding box center [1325, 241] width 125 height 36
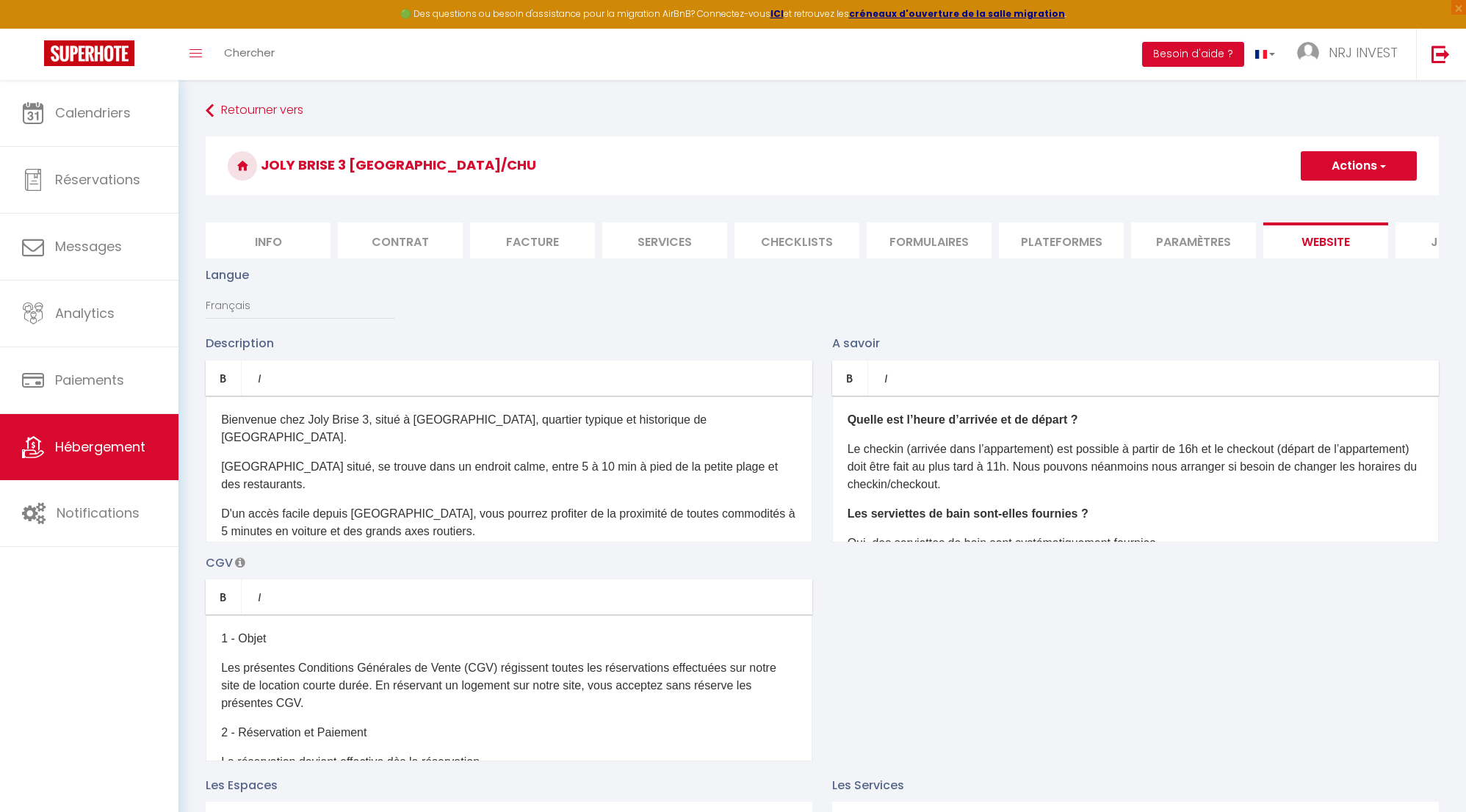
click at [1367, 169] on button "Actions" at bounding box center [1359, 166] width 116 height 29
click at [1358, 200] on input "Enregistrer" at bounding box center [1342, 198] width 54 height 15
click at [1339, 196] on input "Enregistrer" at bounding box center [1342, 198] width 54 height 15
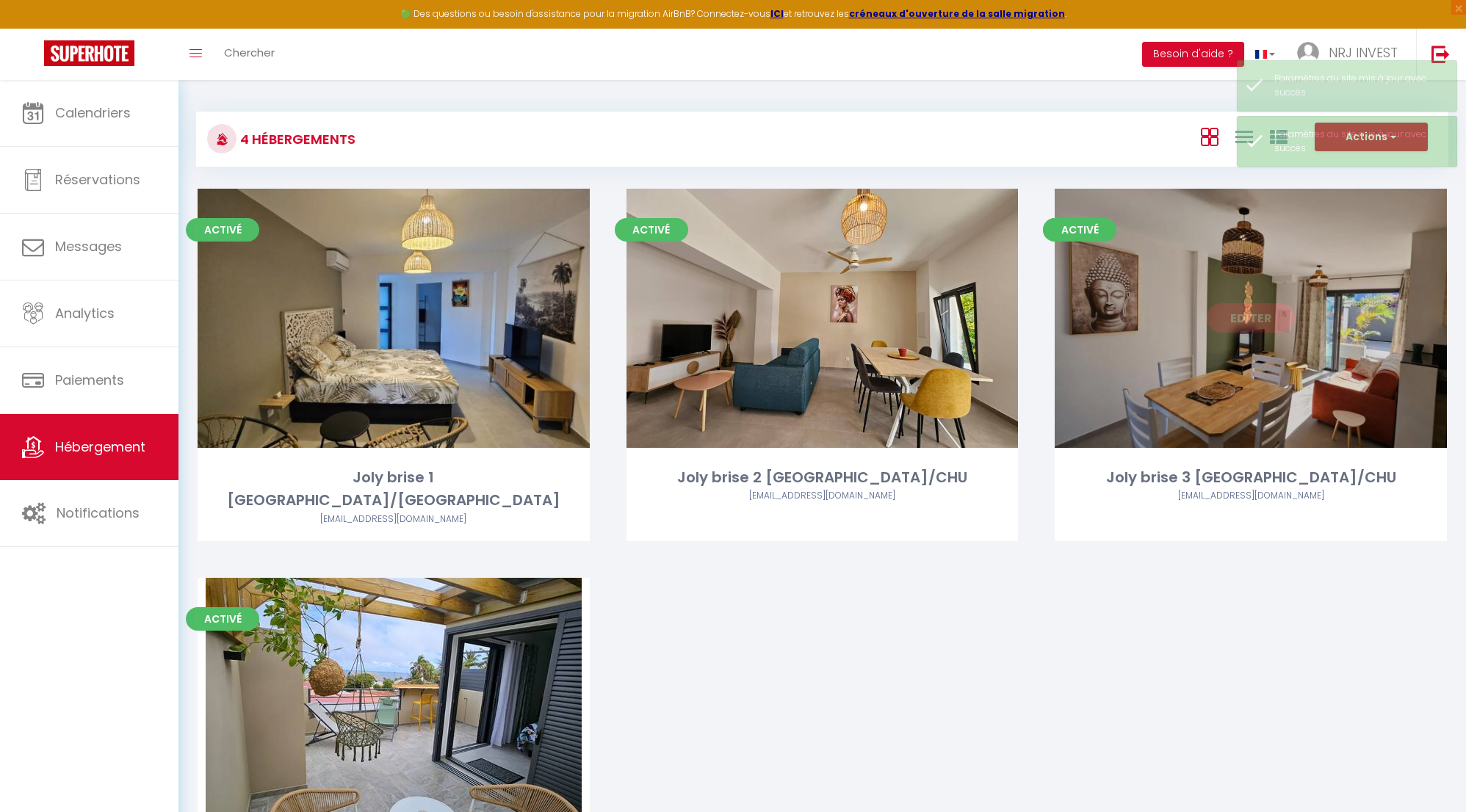
click at [1238, 314] on link "Editer" at bounding box center [1251, 318] width 88 height 29
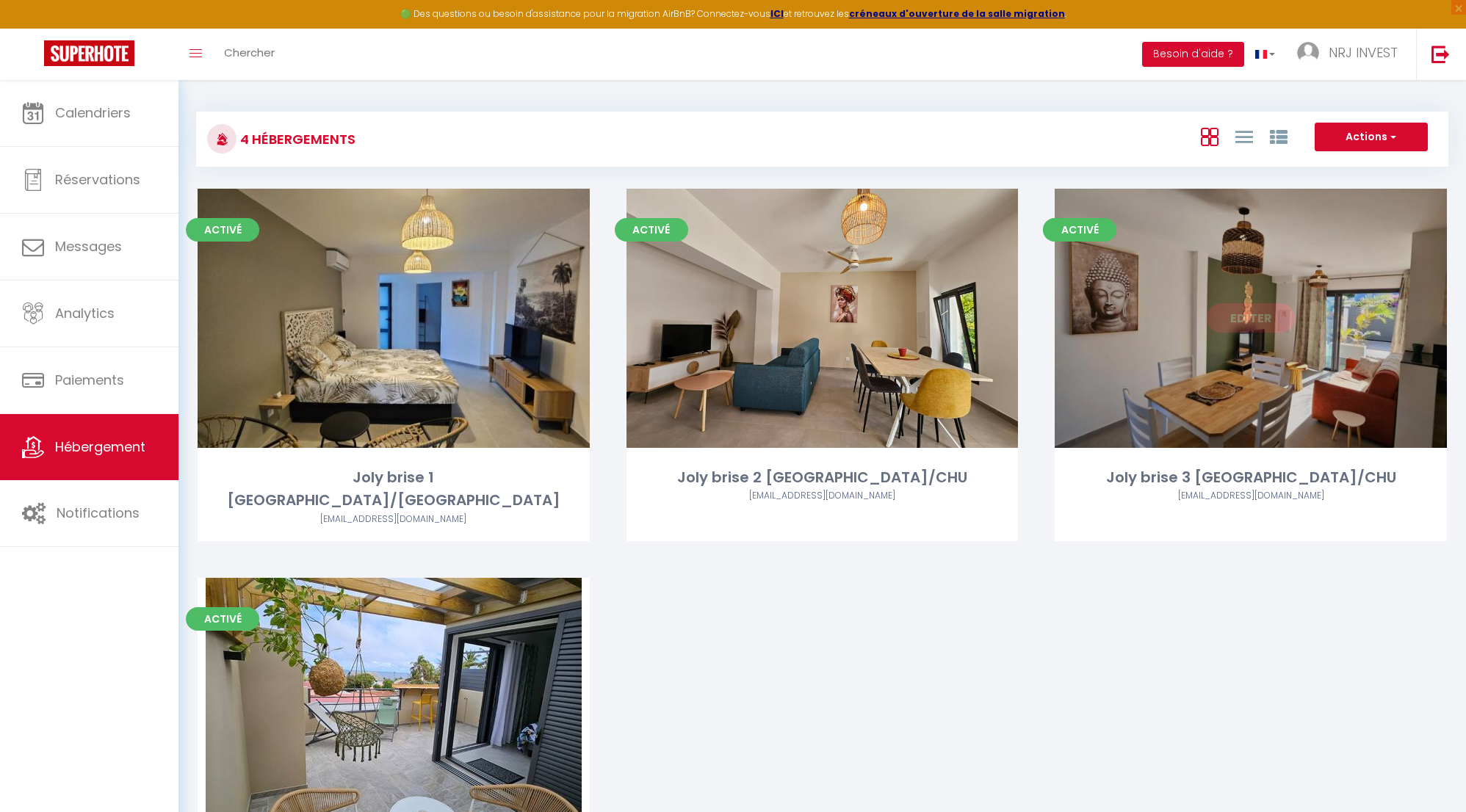
click at [1261, 315] on link "Editer" at bounding box center [1251, 318] width 88 height 29
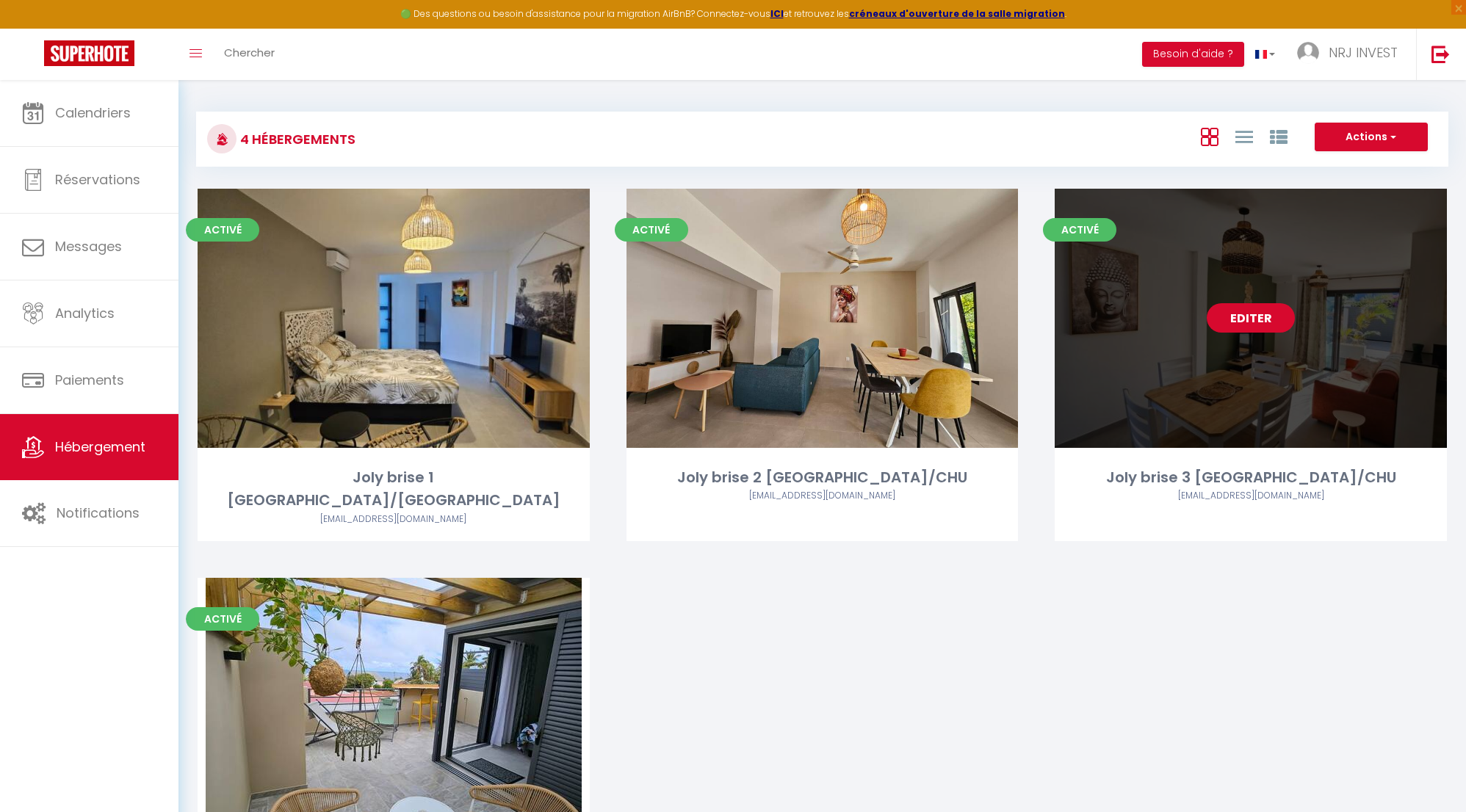
click at [1261, 319] on link "Editer" at bounding box center [1251, 318] width 88 height 29
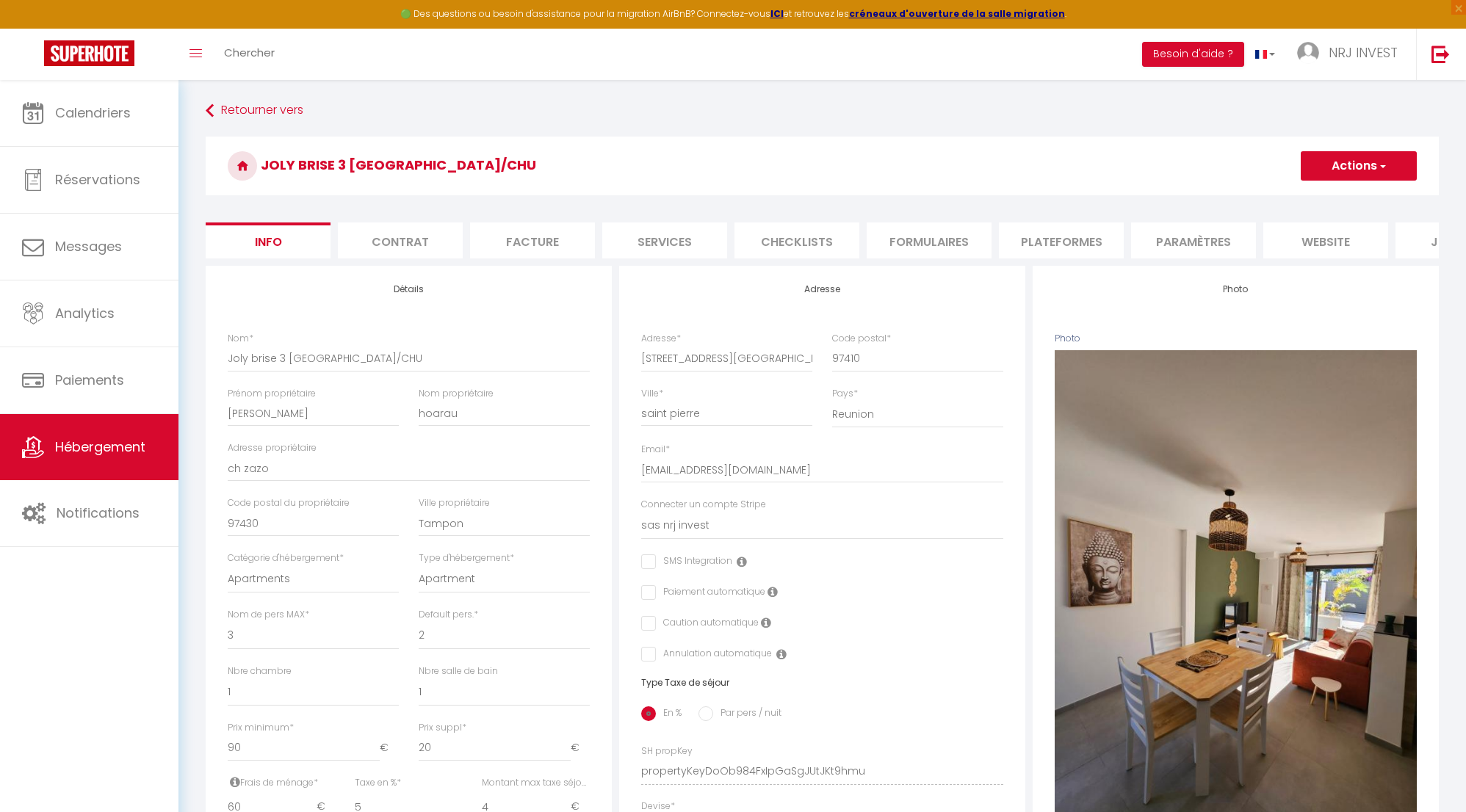
click at [1318, 238] on li "website" at bounding box center [1325, 241] width 125 height 36
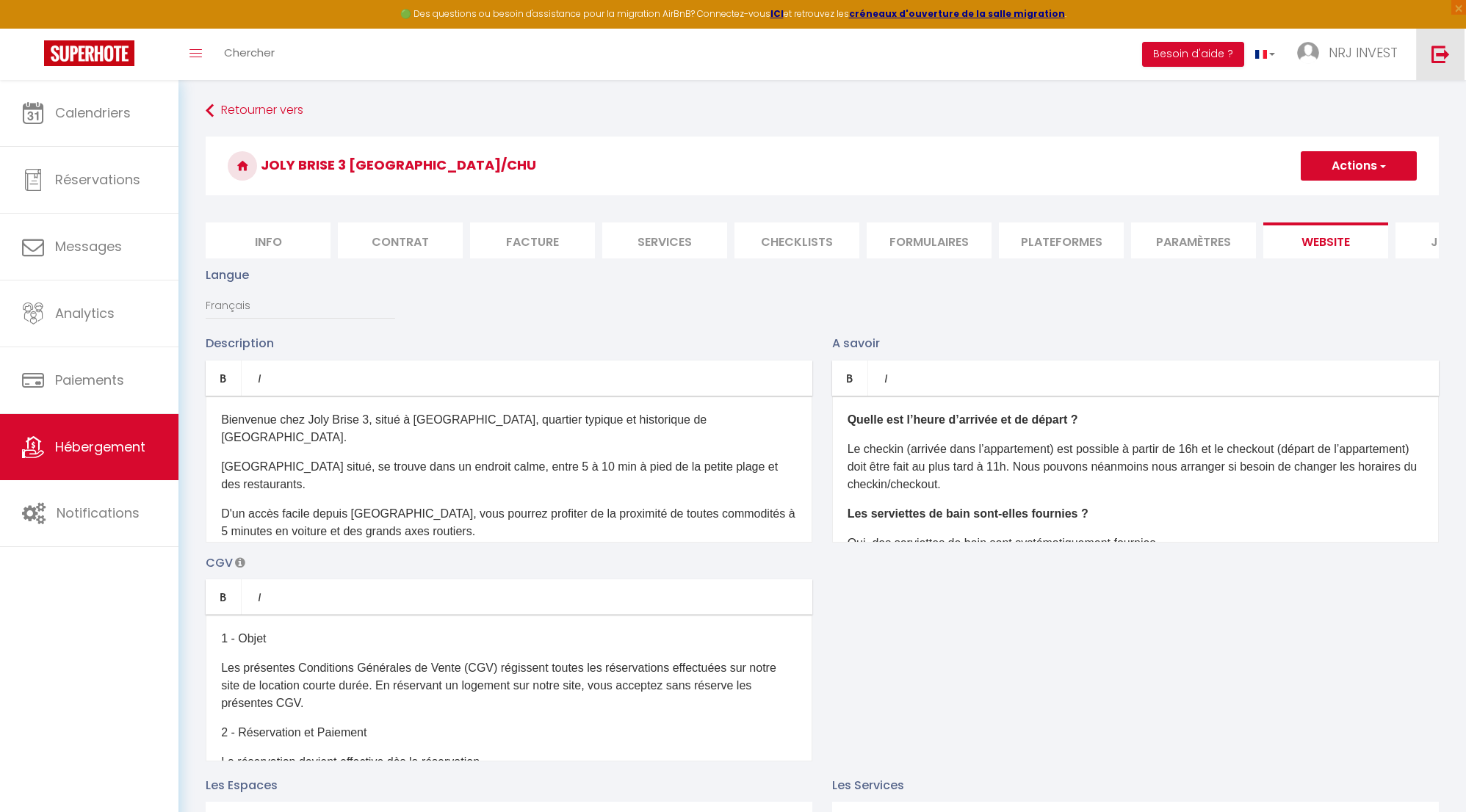
click at [1447, 56] on img at bounding box center [1441, 54] width 19 height 19
